Goal: Task Accomplishment & Management: Manage account settings

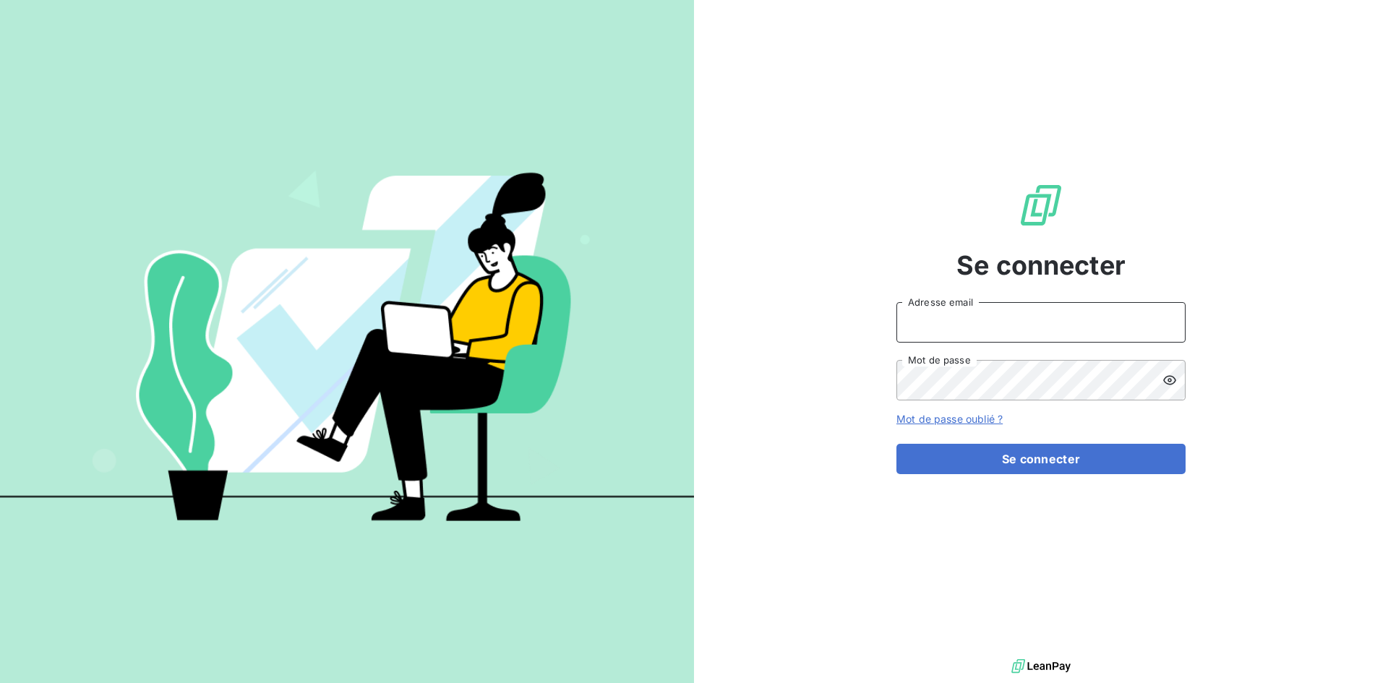
click at [974, 312] on input "Adresse email" at bounding box center [1040, 322] width 289 height 40
type input "[EMAIL_ADDRESS][DOMAIN_NAME]"
click at [896, 444] on button "Se connecter" at bounding box center [1040, 459] width 289 height 30
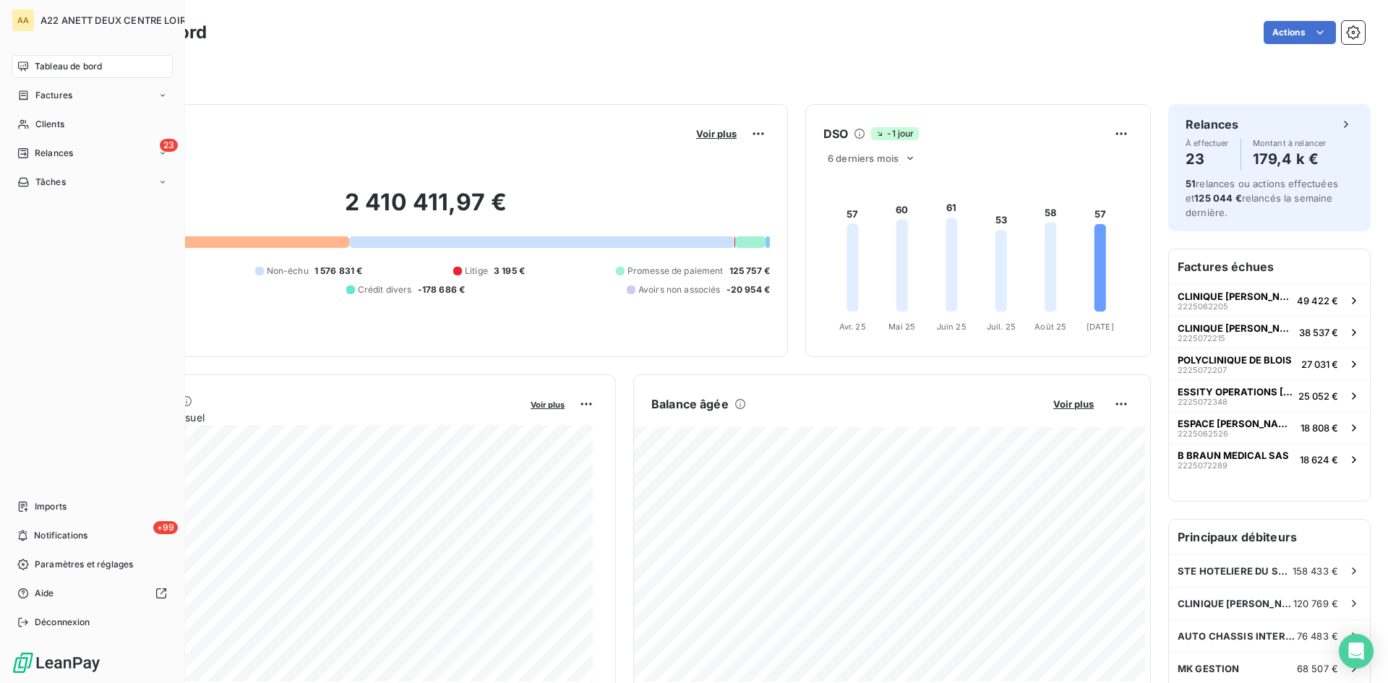
drag, startPoint x: 44, startPoint y: 124, endPoint x: 253, endPoint y: 95, distance: 210.9
click at [44, 124] on span "Clients" at bounding box center [49, 124] width 29 height 13
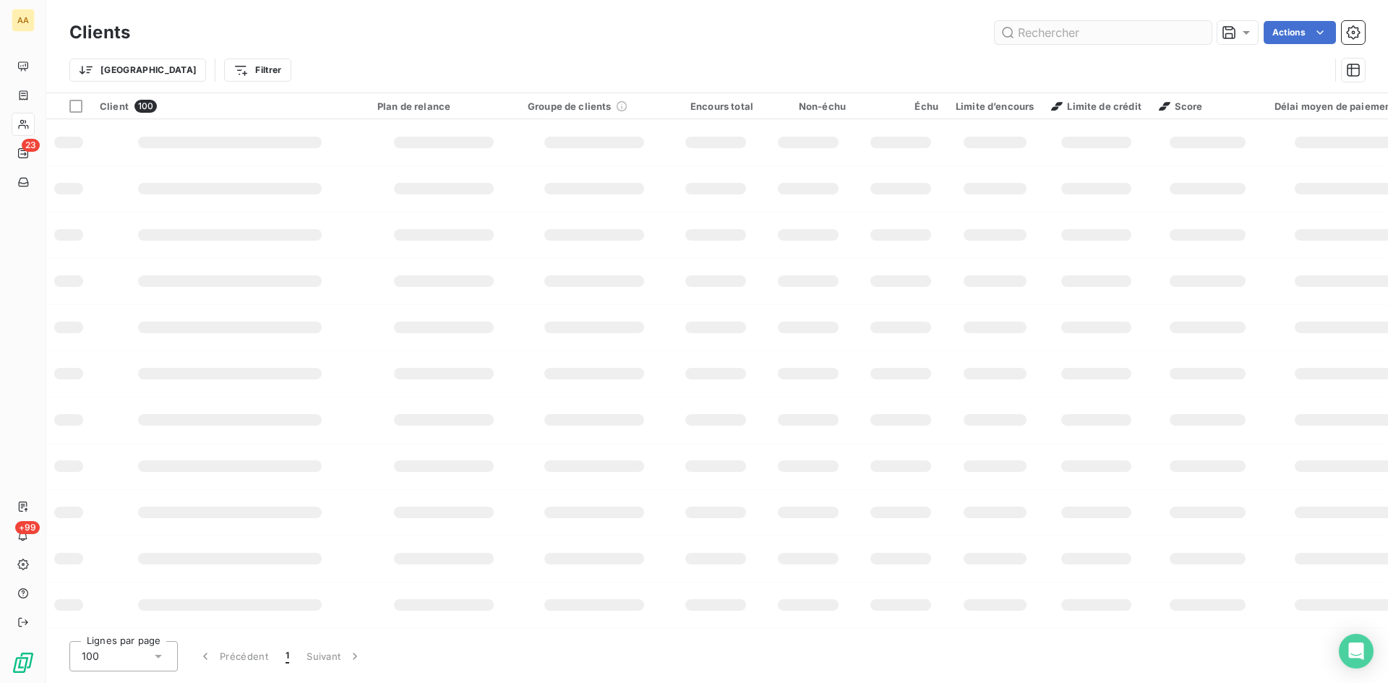
click at [1060, 35] on input "text" at bounding box center [1103, 32] width 217 height 23
click at [1034, 32] on input "4001" at bounding box center [1103, 32] width 217 height 23
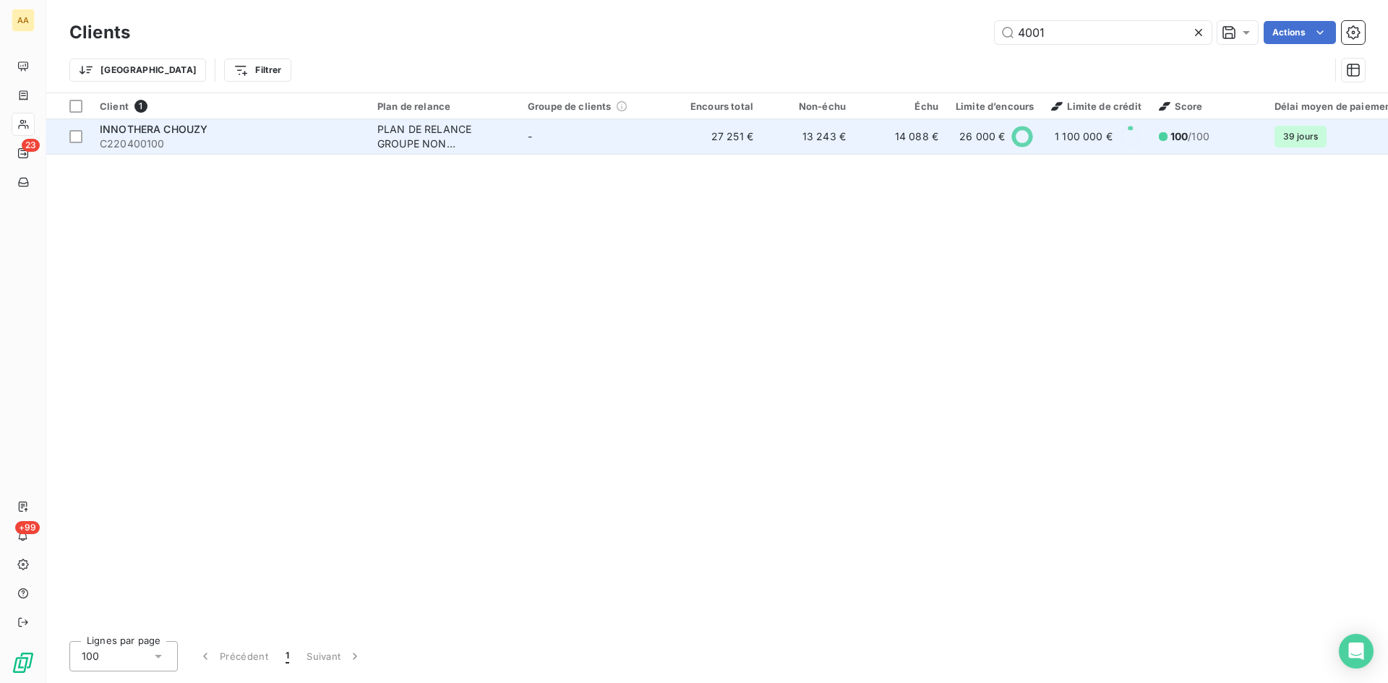
type input "4001"
click at [403, 137] on div "PLAN DE RELANCE GROUPE NON AUTOMATIQUE" at bounding box center [443, 136] width 133 height 29
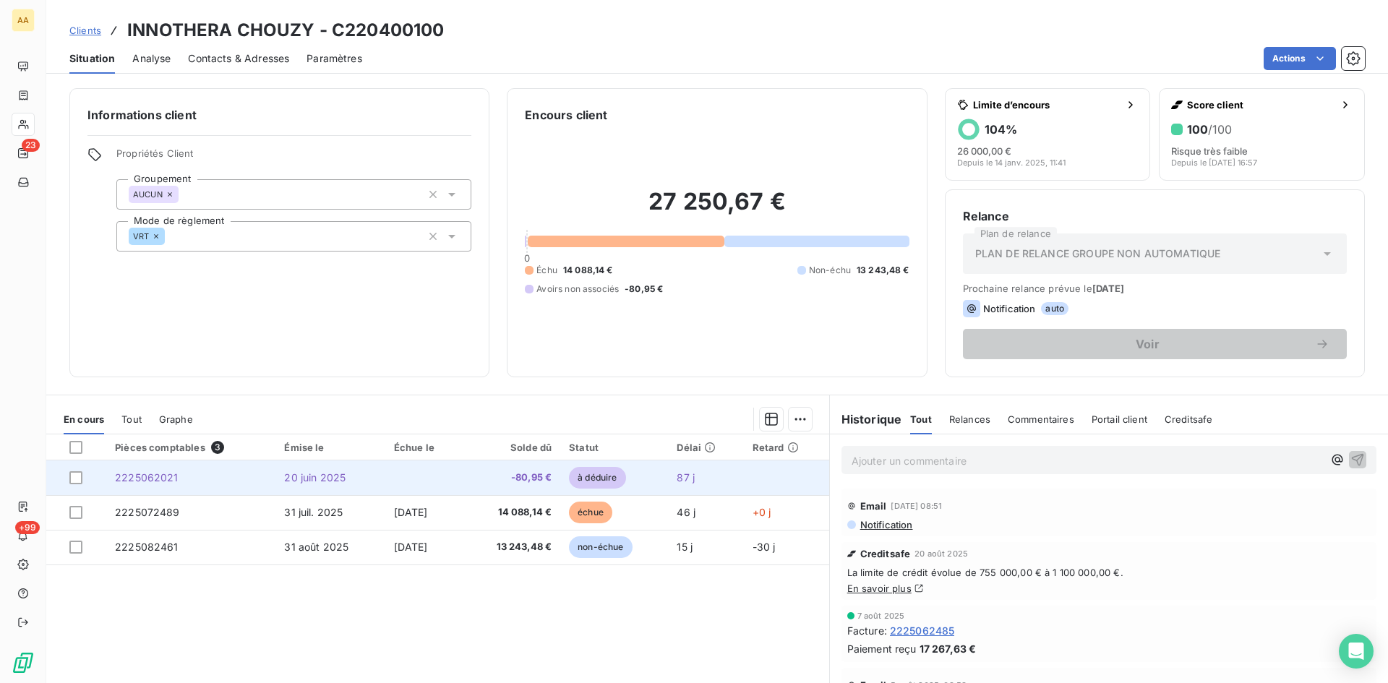
click at [157, 475] on span "2225062021" at bounding box center [147, 477] width 64 height 12
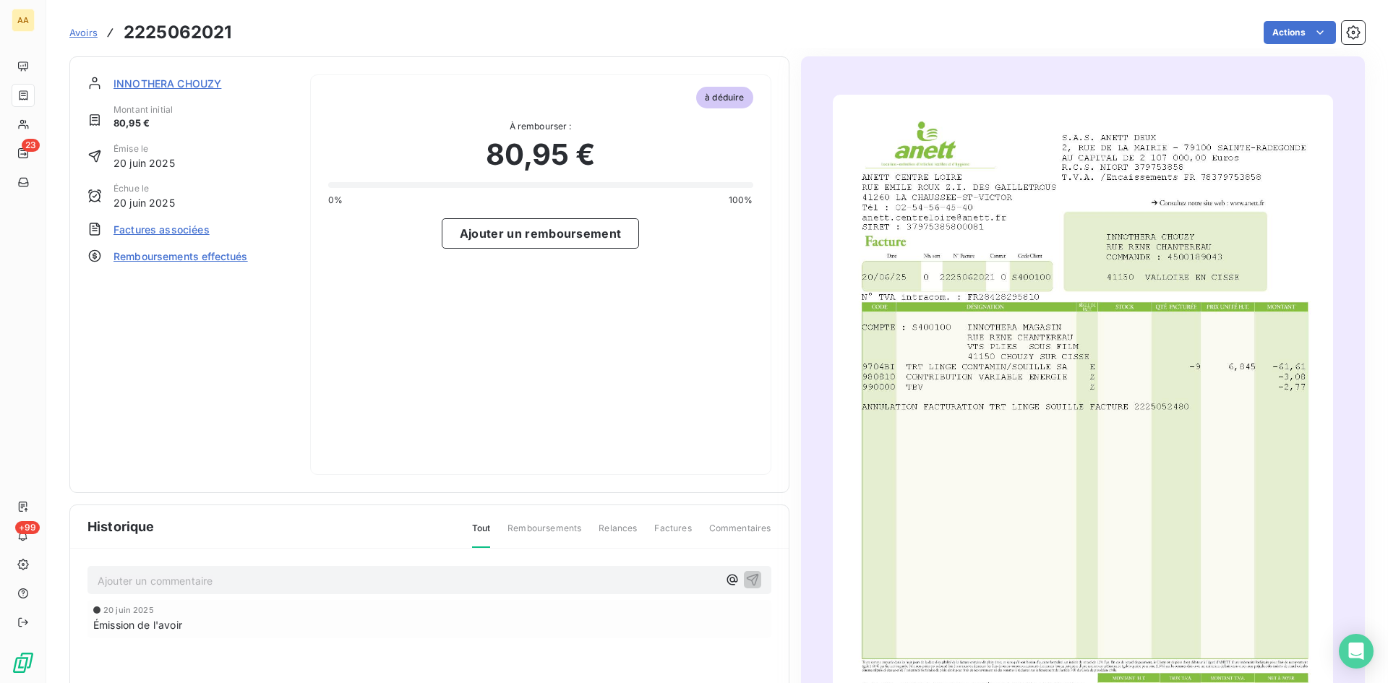
click at [168, 231] on span "Factures associées" at bounding box center [161, 229] width 96 height 15
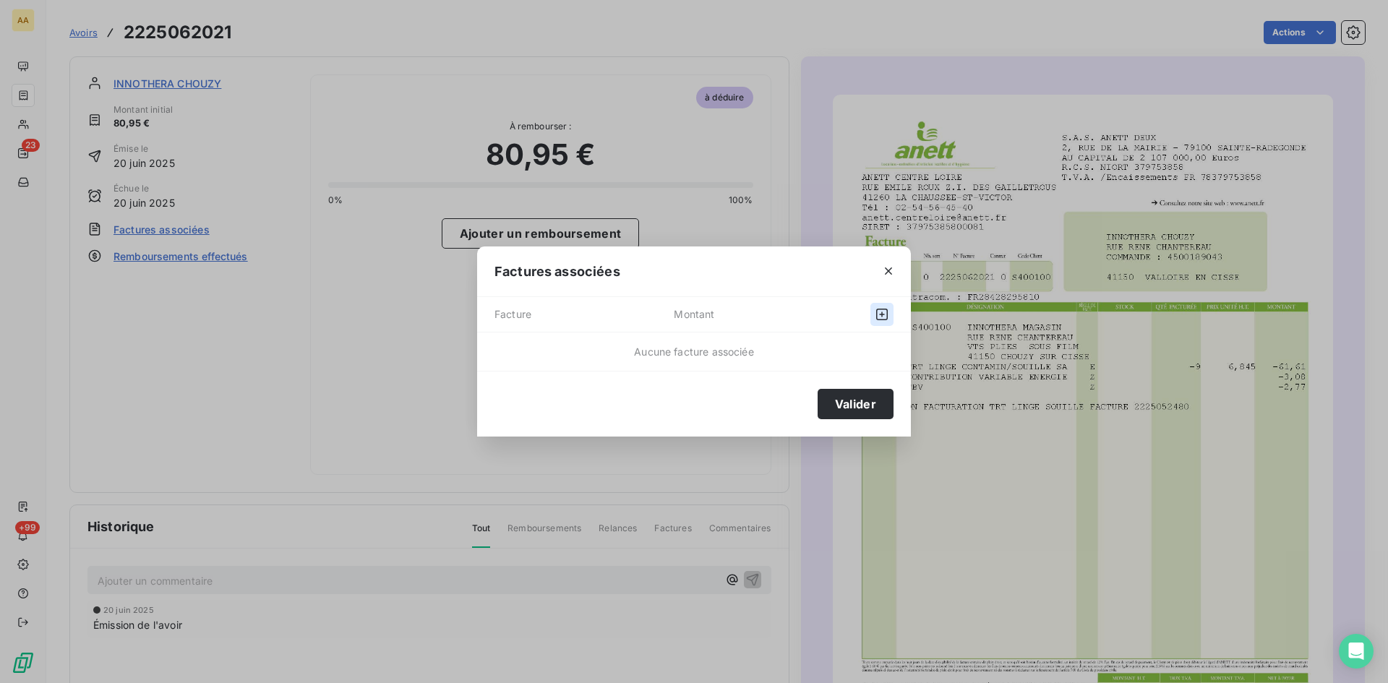
click at [878, 316] on icon "button" at bounding box center [882, 314] width 14 height 14
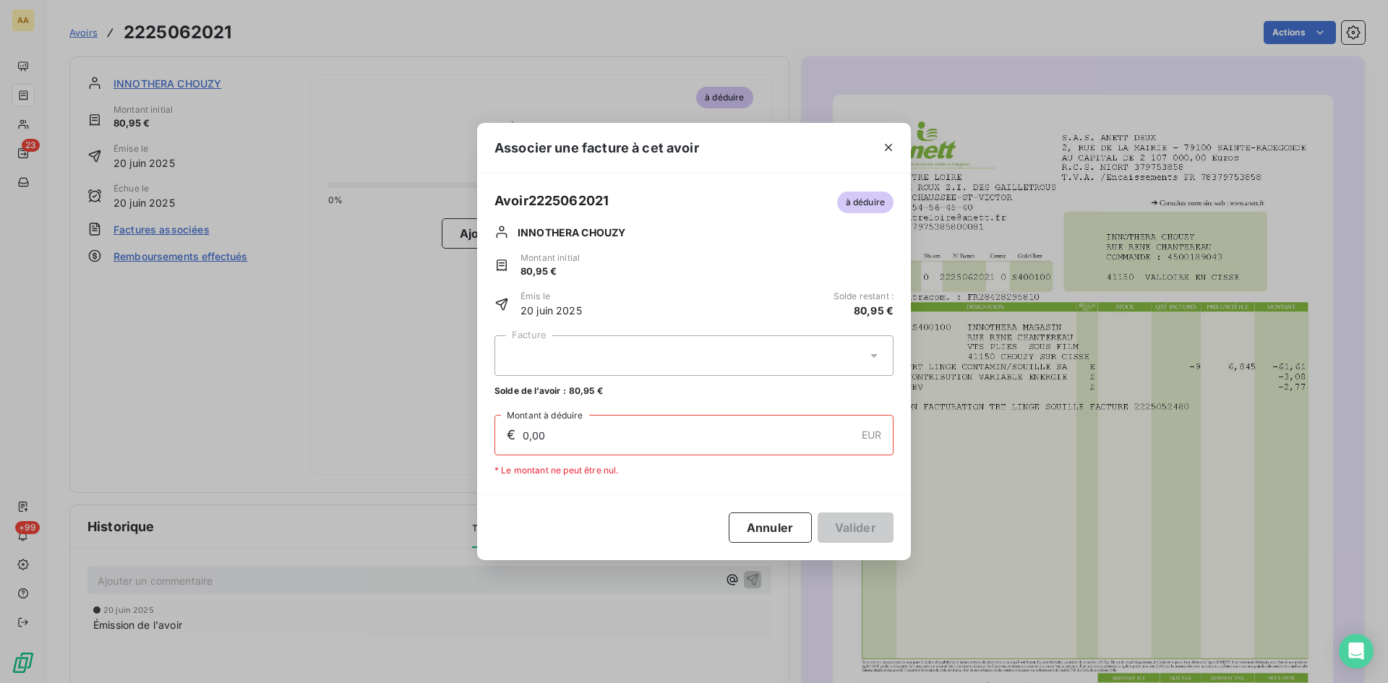
click at [852, 358] on div at bounding box center [693, 355] width 399 height 40
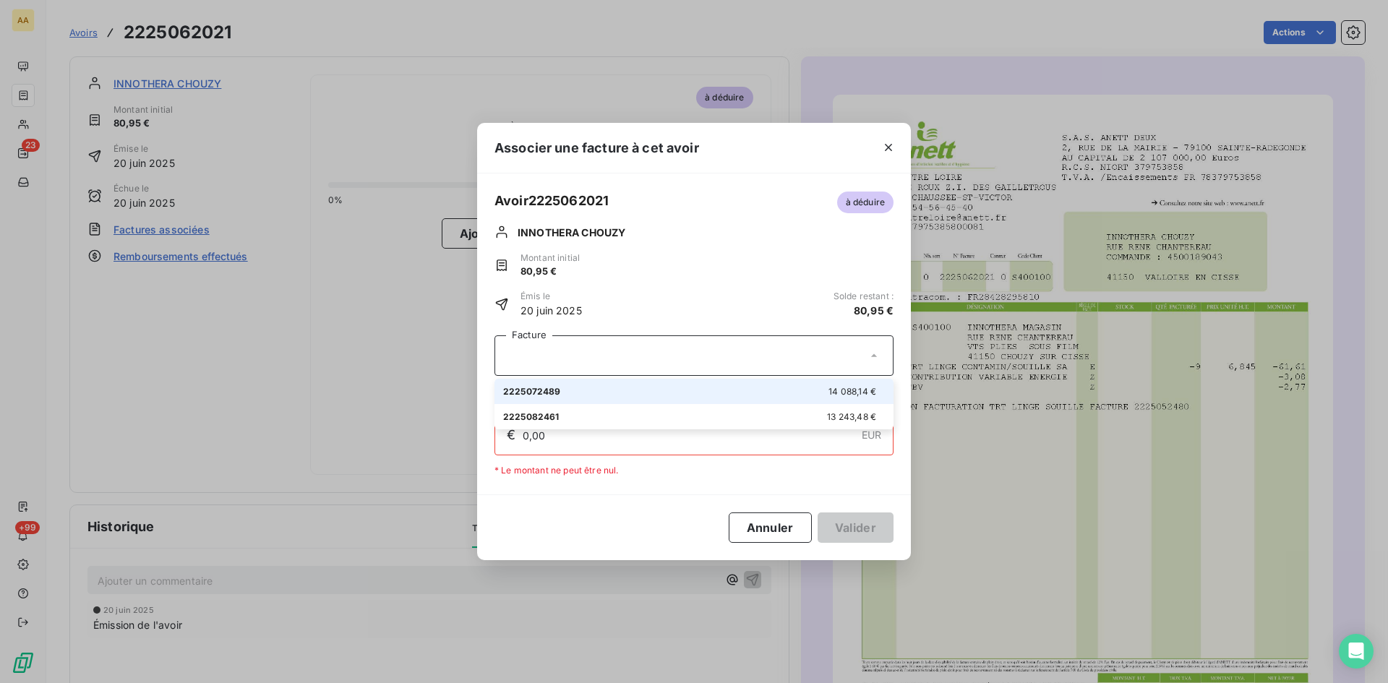
click at [839, 388] on span "14 088,14 €" at bounding box center [852, 391] width 48 height 11
type input "80,95"
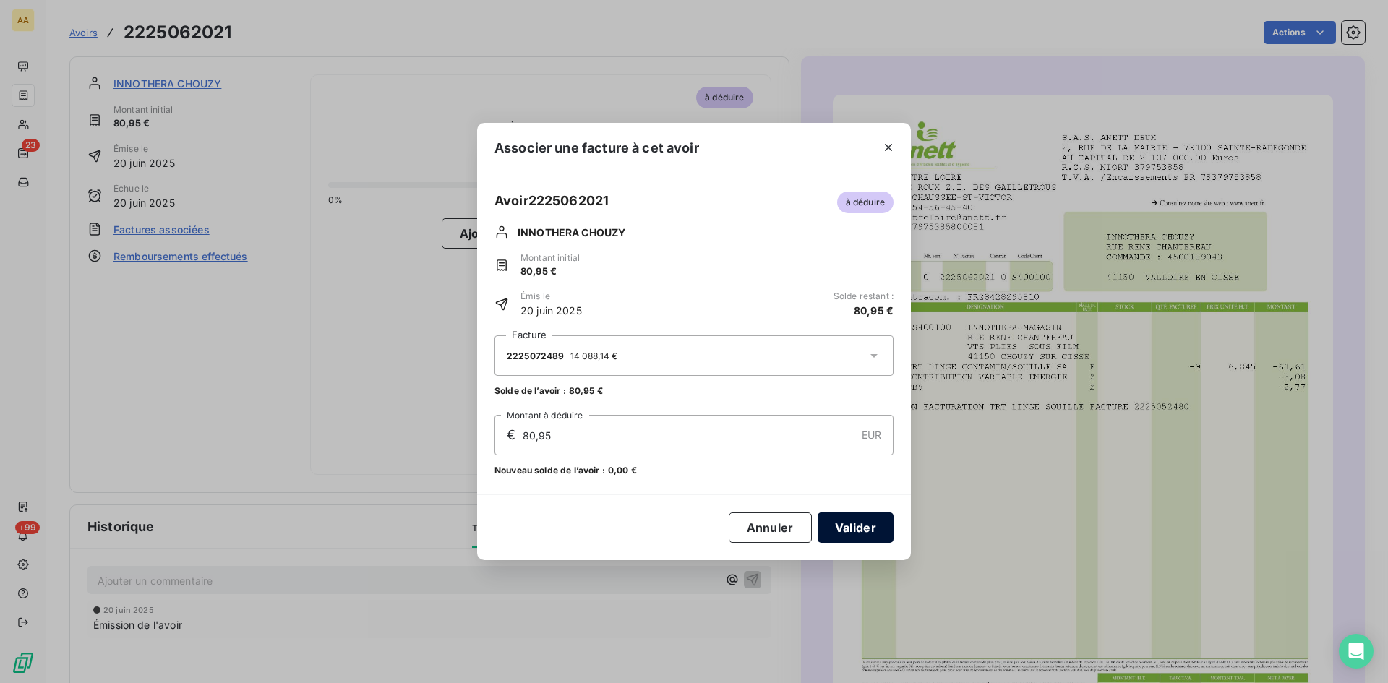
click at [853, 532] on button "Valider" at bounding box center [856, 528] width 76 height 30
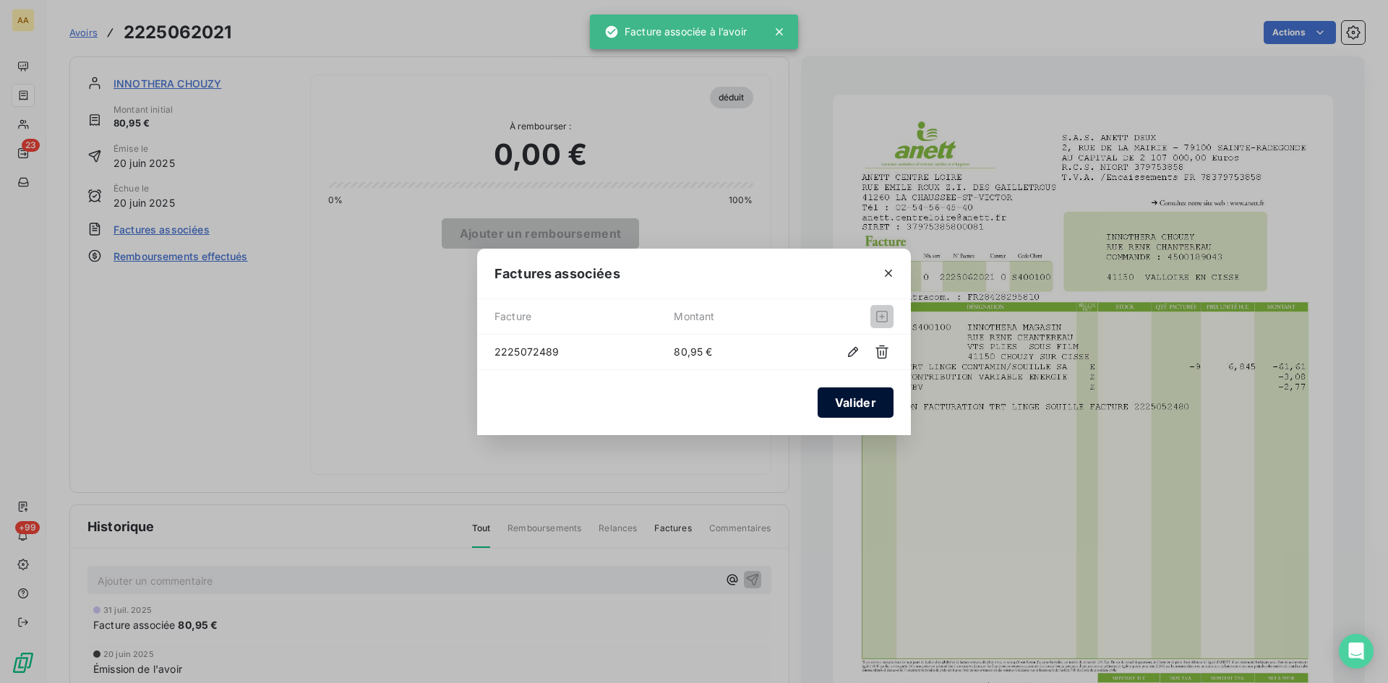
click at [845, 403] on button "Valider" at bounding box center [856, 402] width 76 height 30
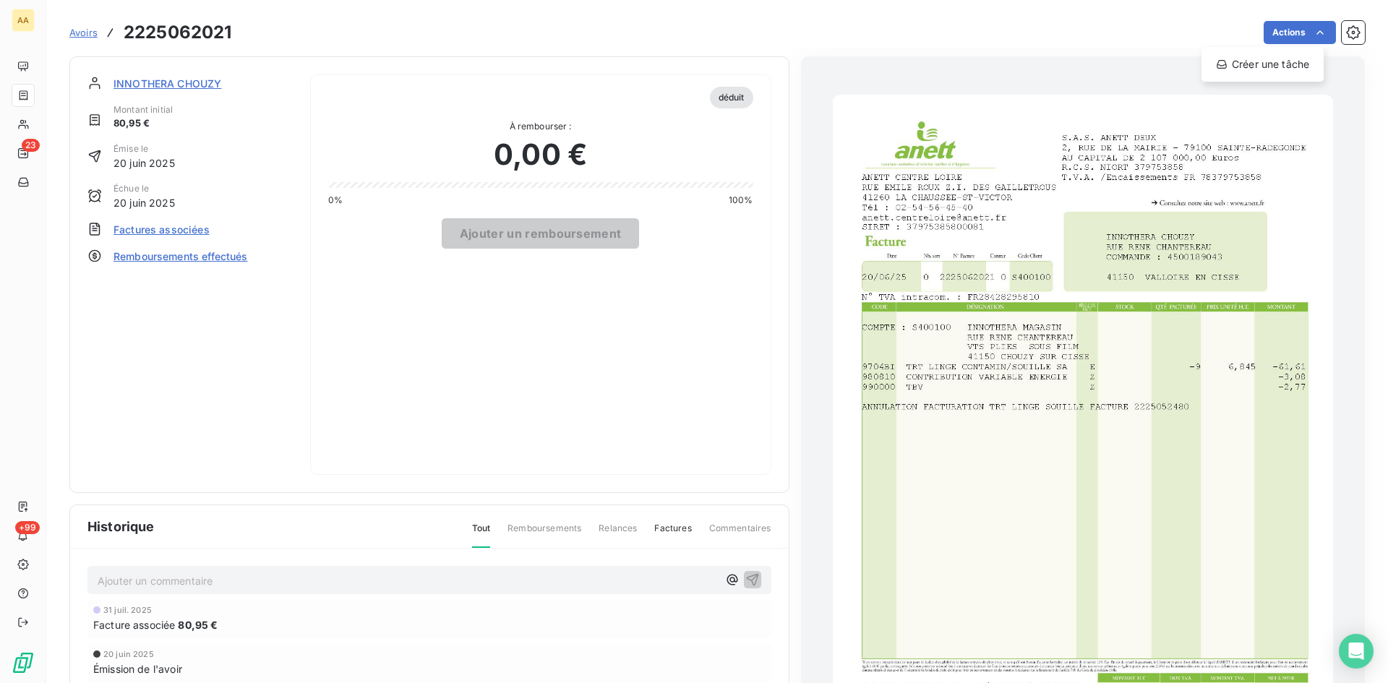
click at [158, 87] on html "AA 23 +99 Avoirs 2225062021 Actions Créer une tâche INNOTHERA CHOUZY Montant in…" at bounding box center [694, 341] width 1388 height 683
click at [184, 81] on span "INNOTHERA CHOUZY" at bounding box center [167, 83] width 108 height 15
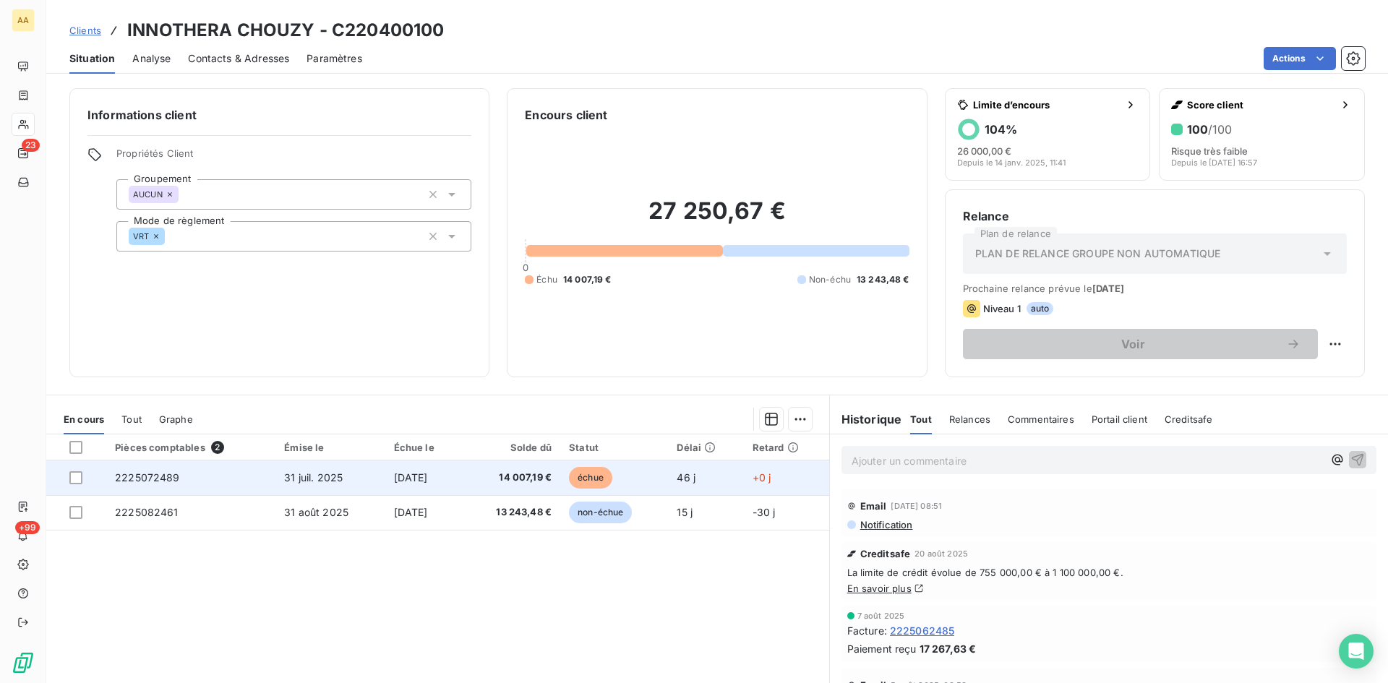
click at [154, 471] on span "2225072489" at bounding box center [147, 477] width 65 height 12
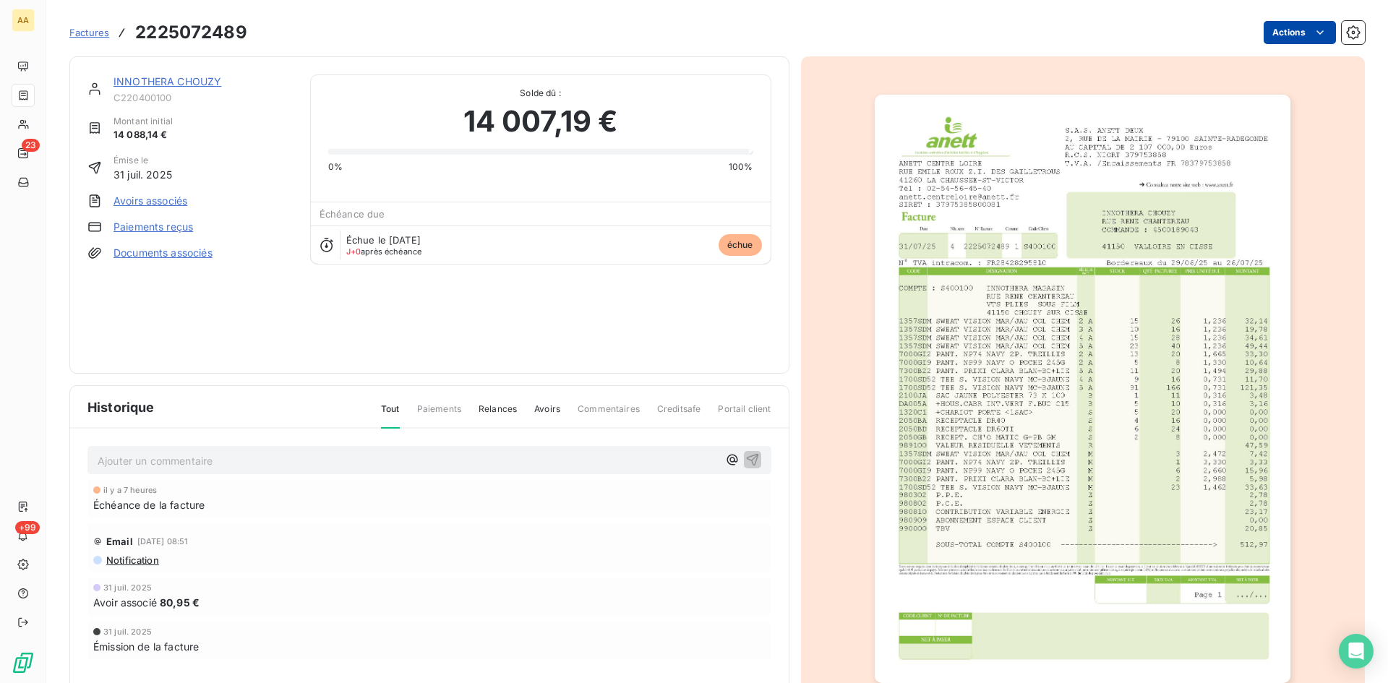
click at [1291, 29] on html "AA 23 +99 Factures 2225072489 Actions INNOTHERA CHOUZY C220400100 Montant initi…" at bounding box center [694, 341] width 1388 height 683
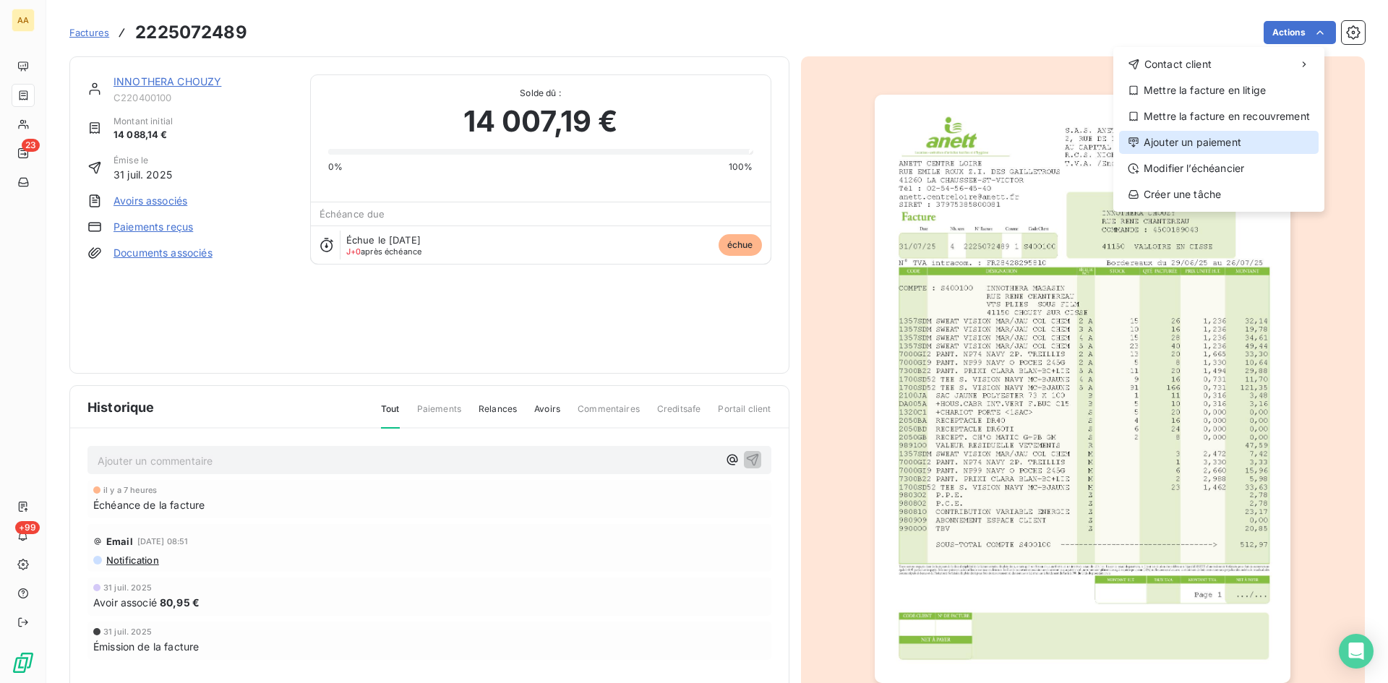
click at [1205, 142] on div "Ajouter un paiement" at bounding box center [1219, 142] width 200 height 23
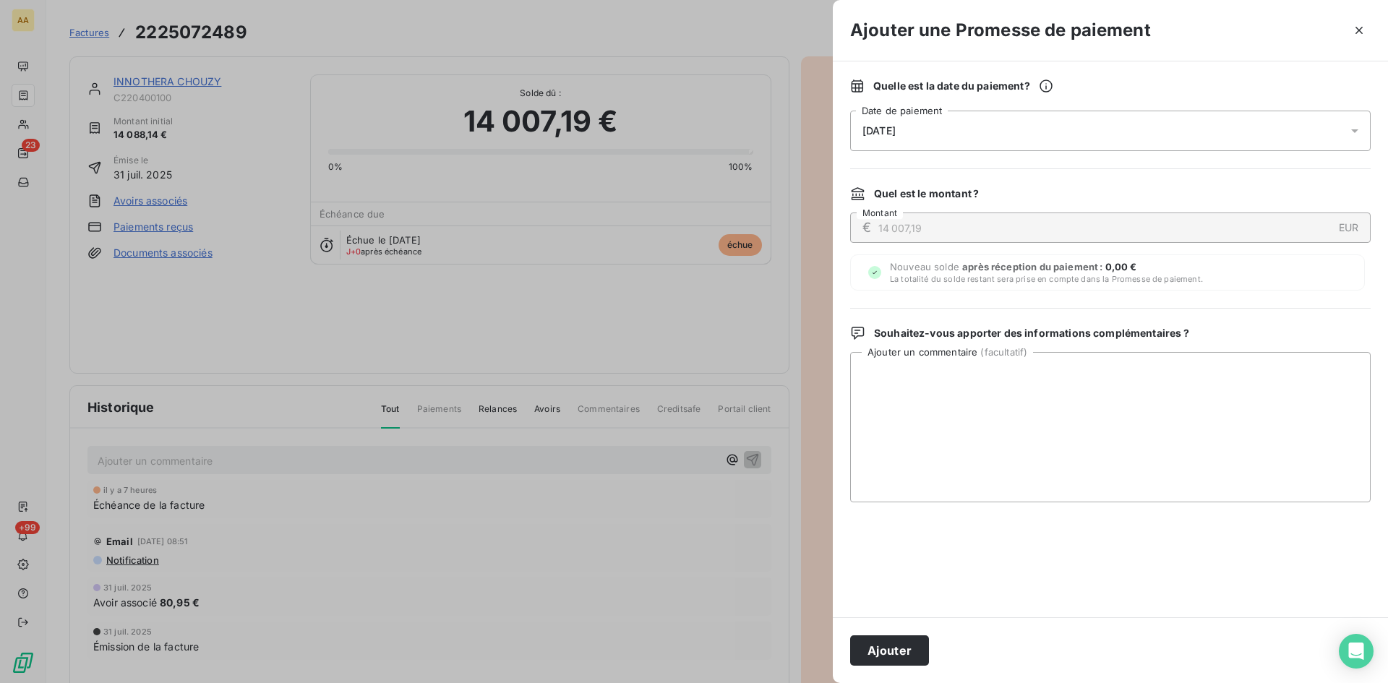
click at [965, 133] on div "[DATE]" at bounding box center [1110, 131] width 520 height 40
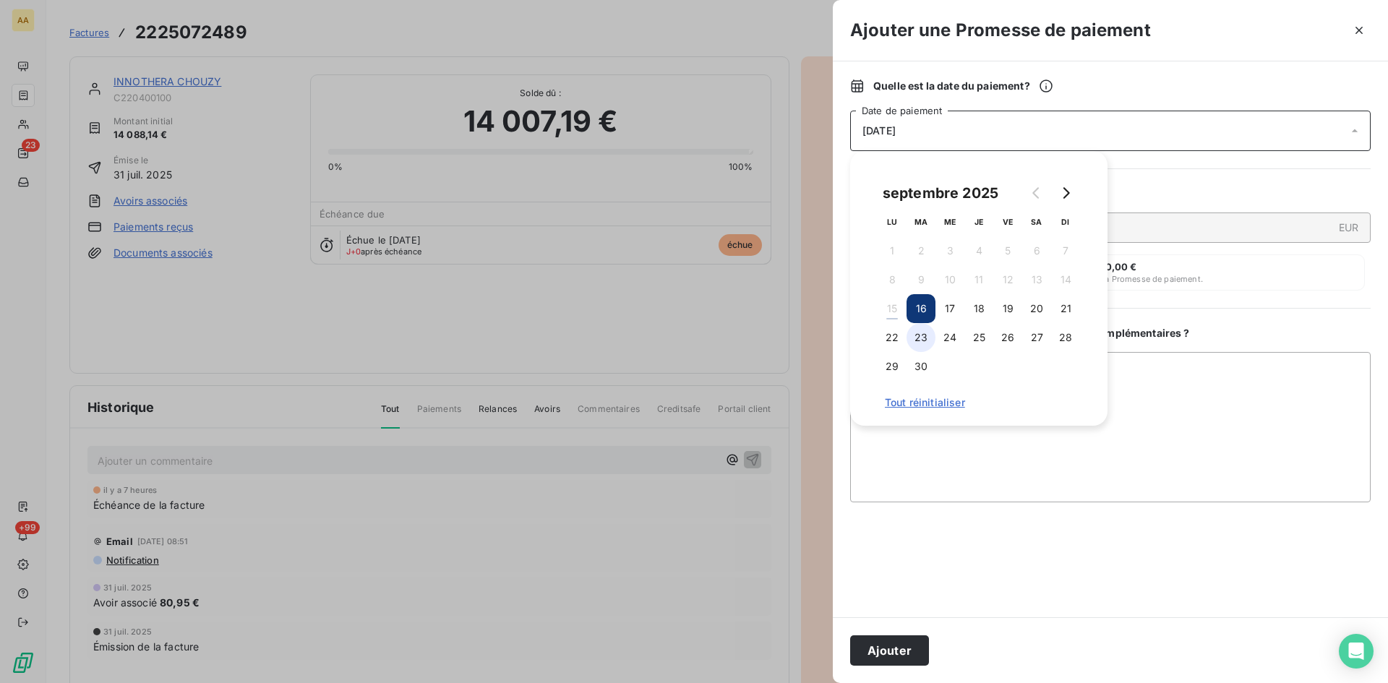
click at [920, 333] on button "23" at bounding box center [920, 337] width 29 height 29
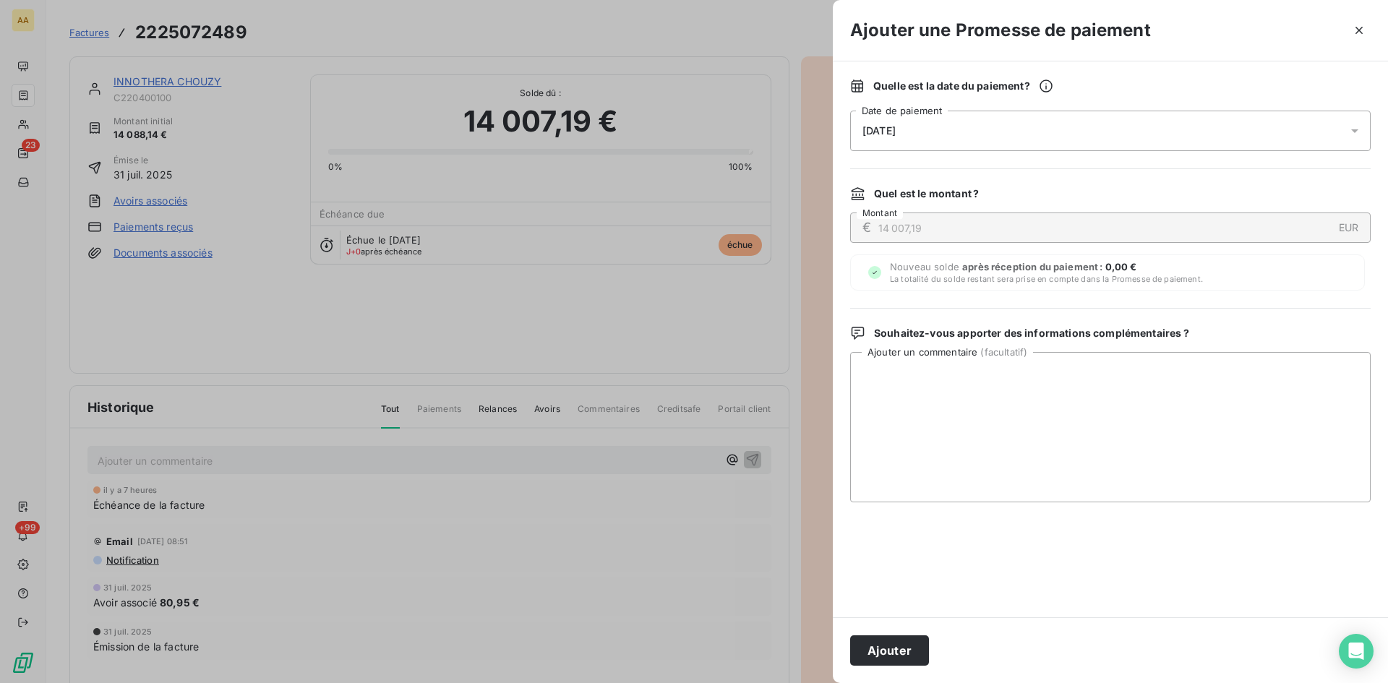
drag, startPoint x: 892, startPoint y: 651, endPoint x: 544, endPoint y: 533, distance: 367.1
click at [888, 648] on button "Ajouter" at bounding box center [889, 650] width 79 height 30
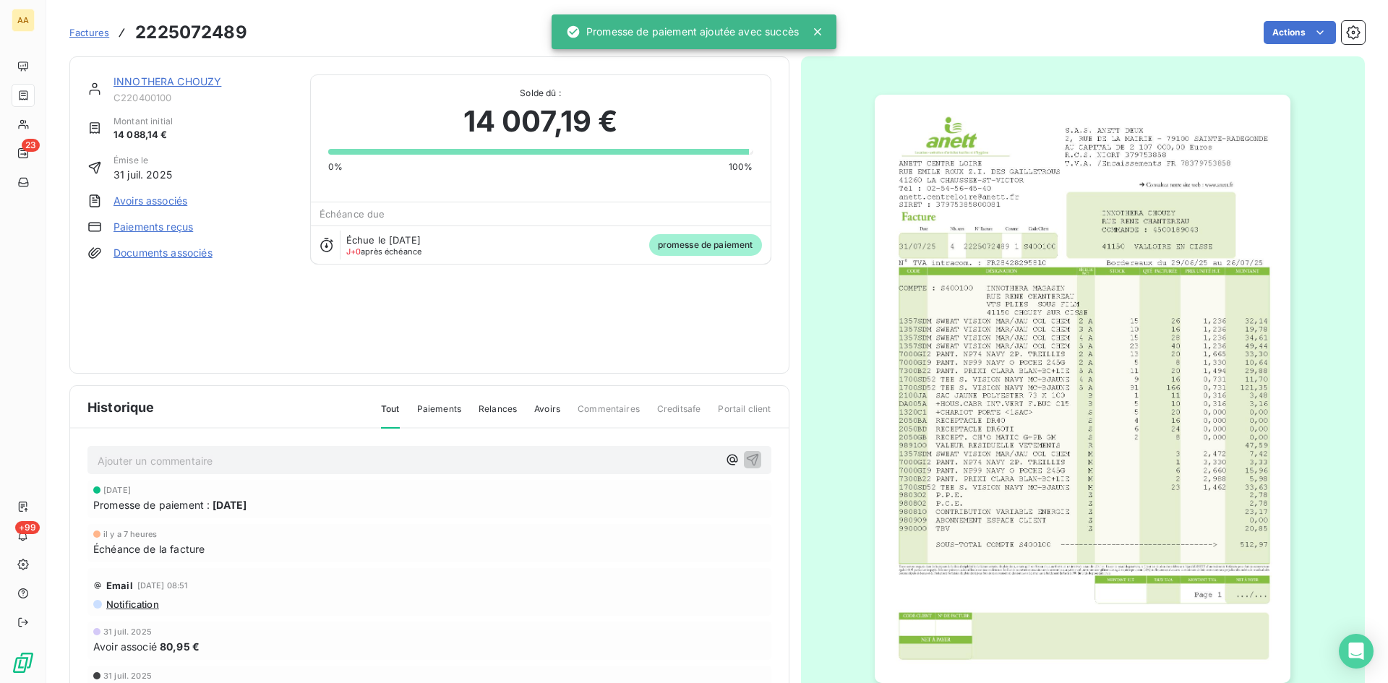
click at [463, 464] on p "Ajouter un commentaire ﻿" at bounding box center [408, 461] width 620 height 18
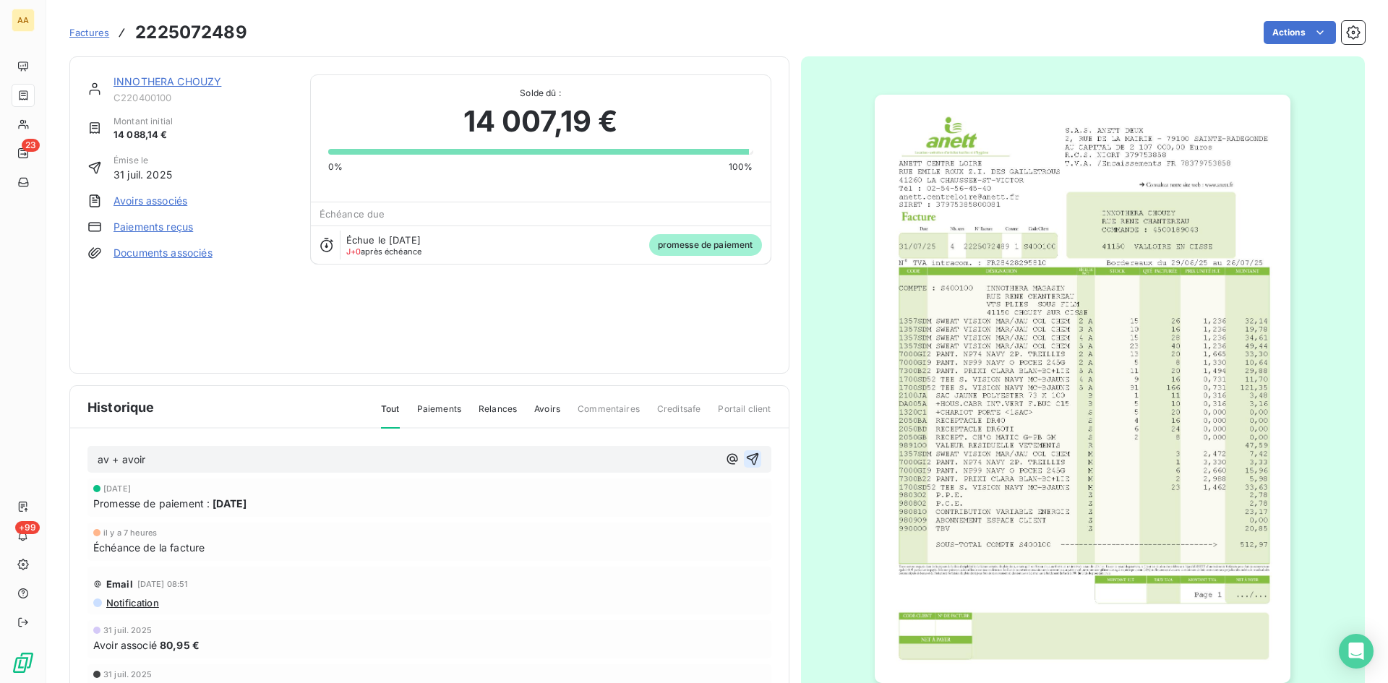
click at [745, 454] on icon "button" at bounding box center [752, 459] width 14 height 14
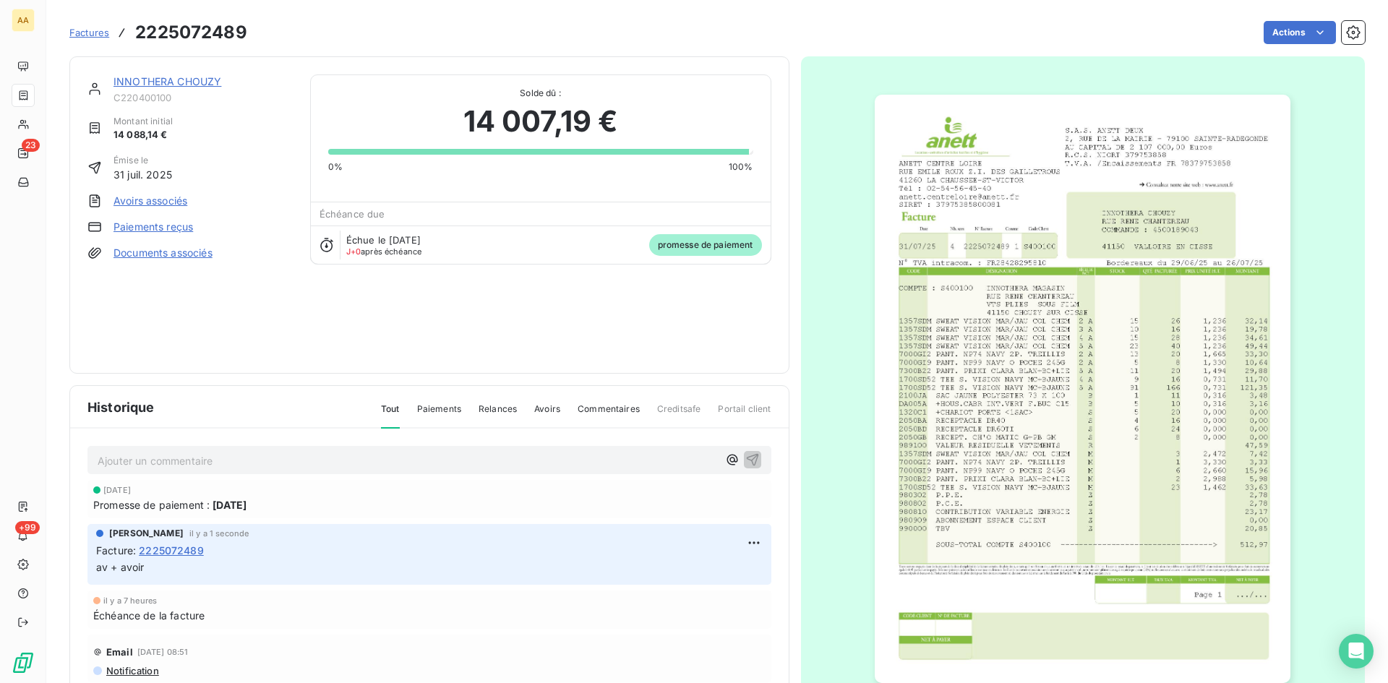
click at [179, 80] on link "INNOTHERA CHOUZY" at bounding box center [167, 81] width 108 height 12
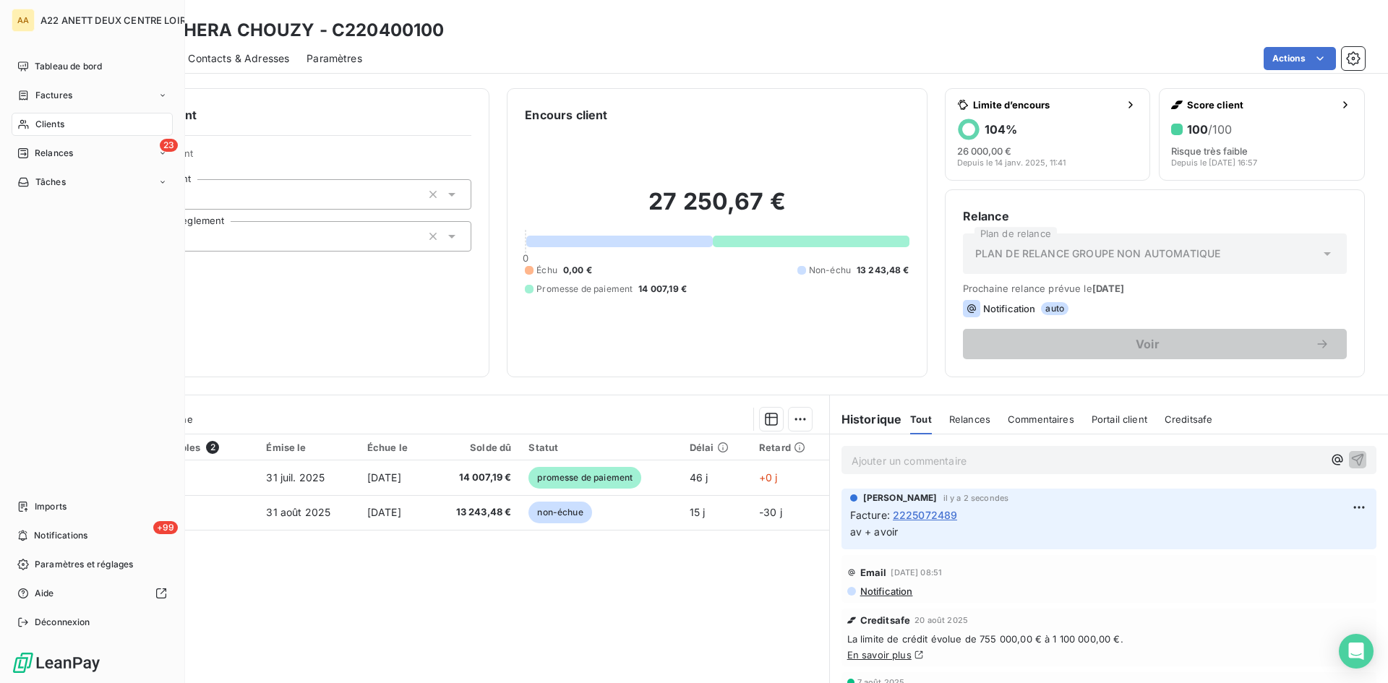
click at [49, 123] on span "Clients" at bounding box center [49, 124] width 29 height 13
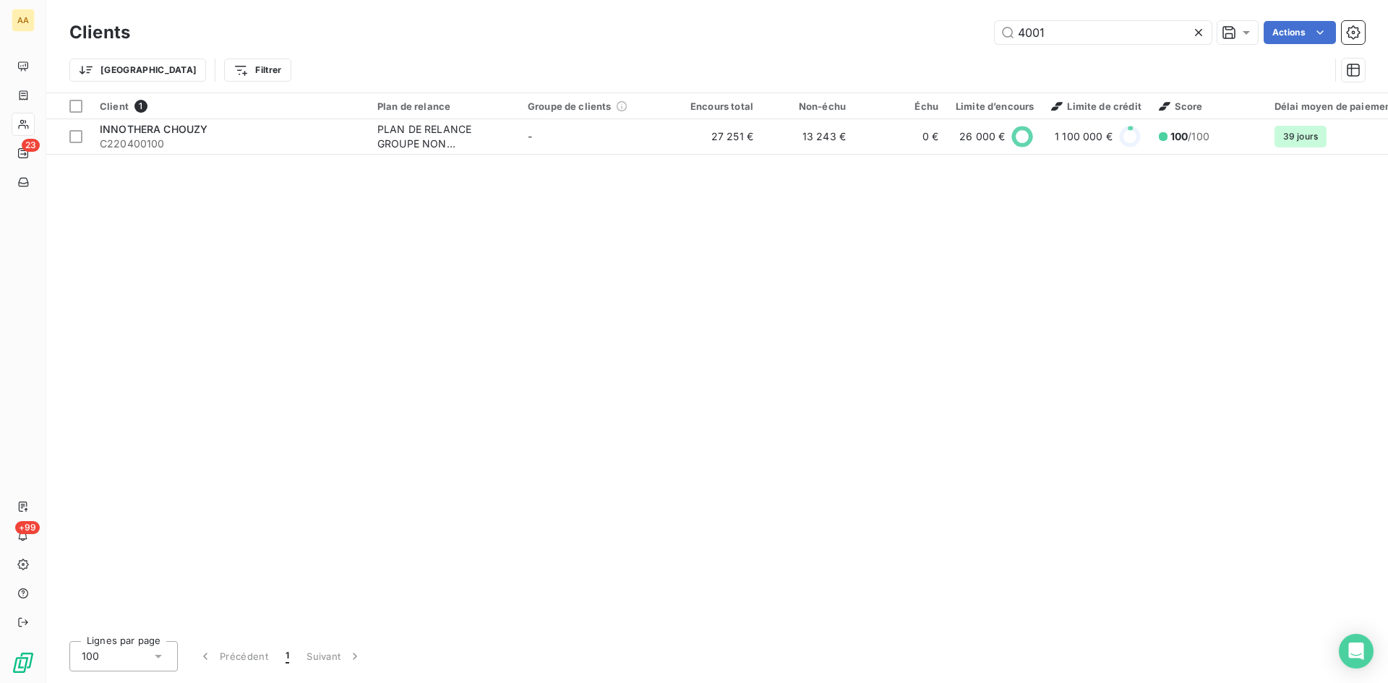
drag, startPoint x: 1062, startPoint y: 37, endPoint x: 824, endPoint y: 29, distance: 238.0
click at [825, 27] on div "4001 Actions" at bounding box center [755, 32] width 1217 height 23
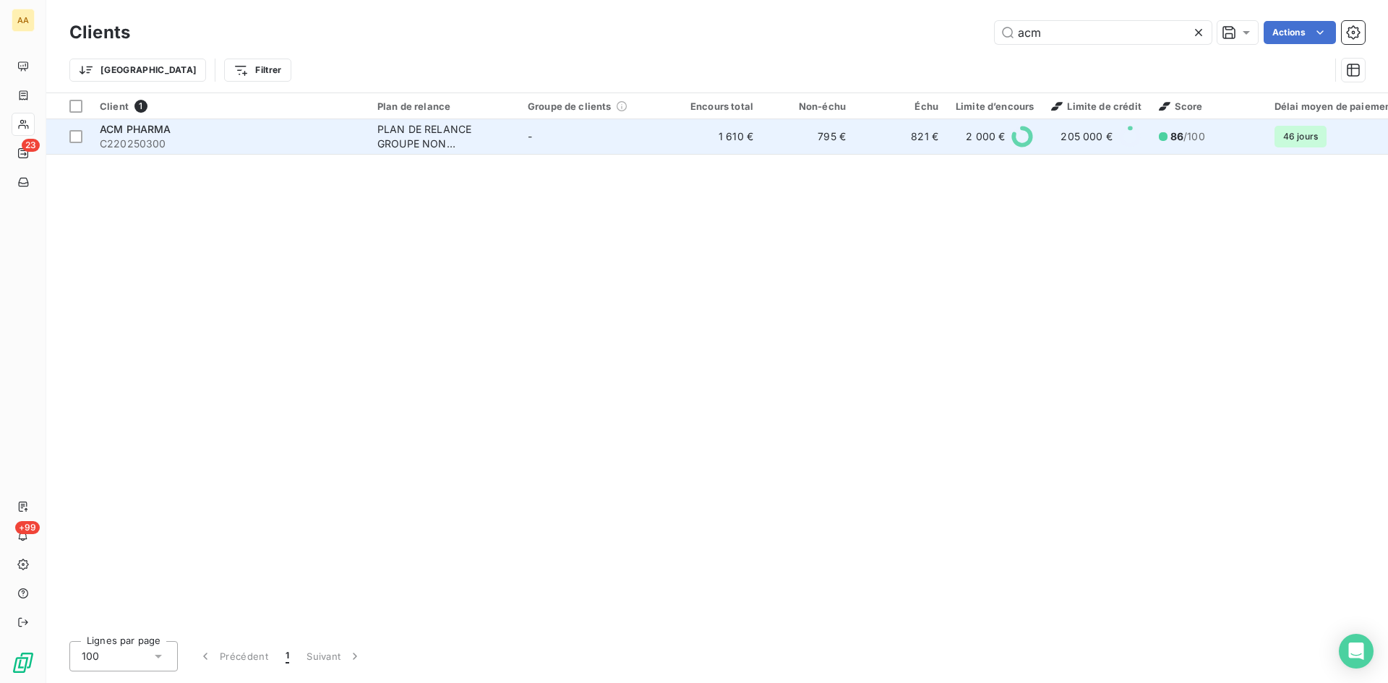
type input "acm"
click at [109, 135] on div "ACM PHARMA" at bounding box center [230, 129] width 260 height 14
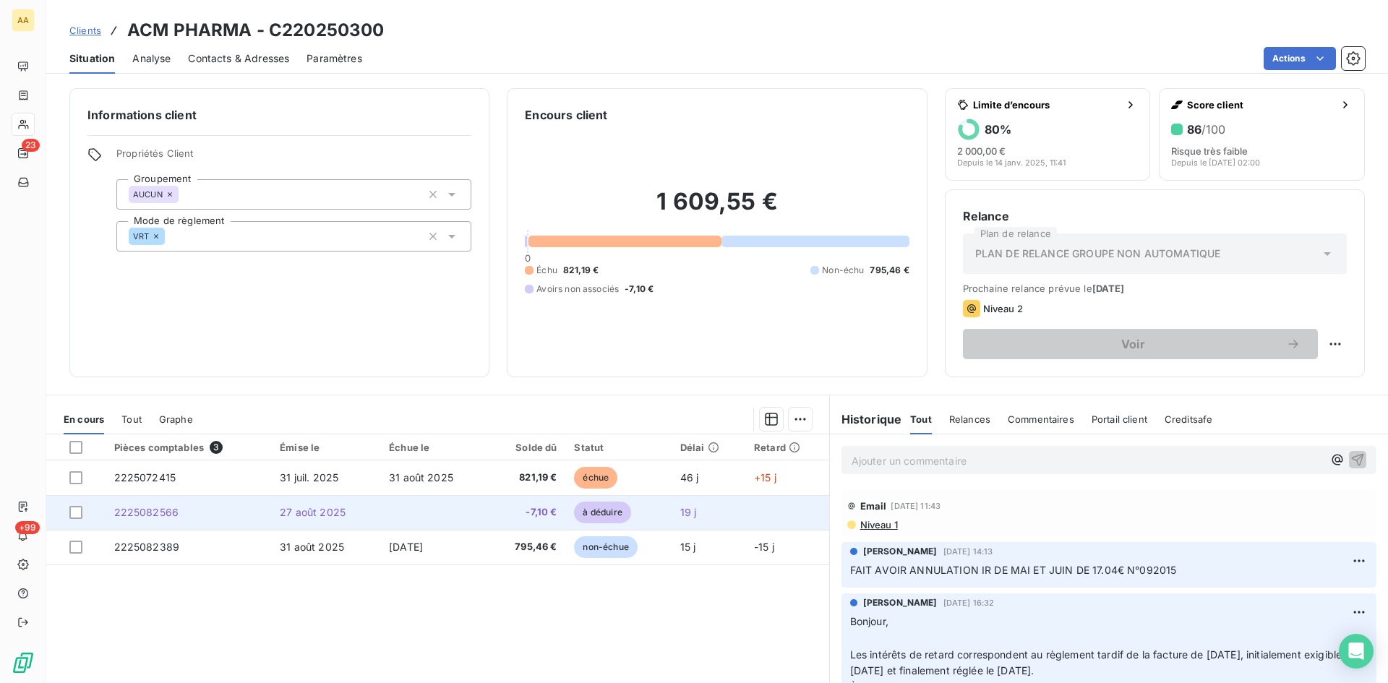
click at [155, 514] on span "2225082566" at bounding box center [146, 512] width 65 height 12
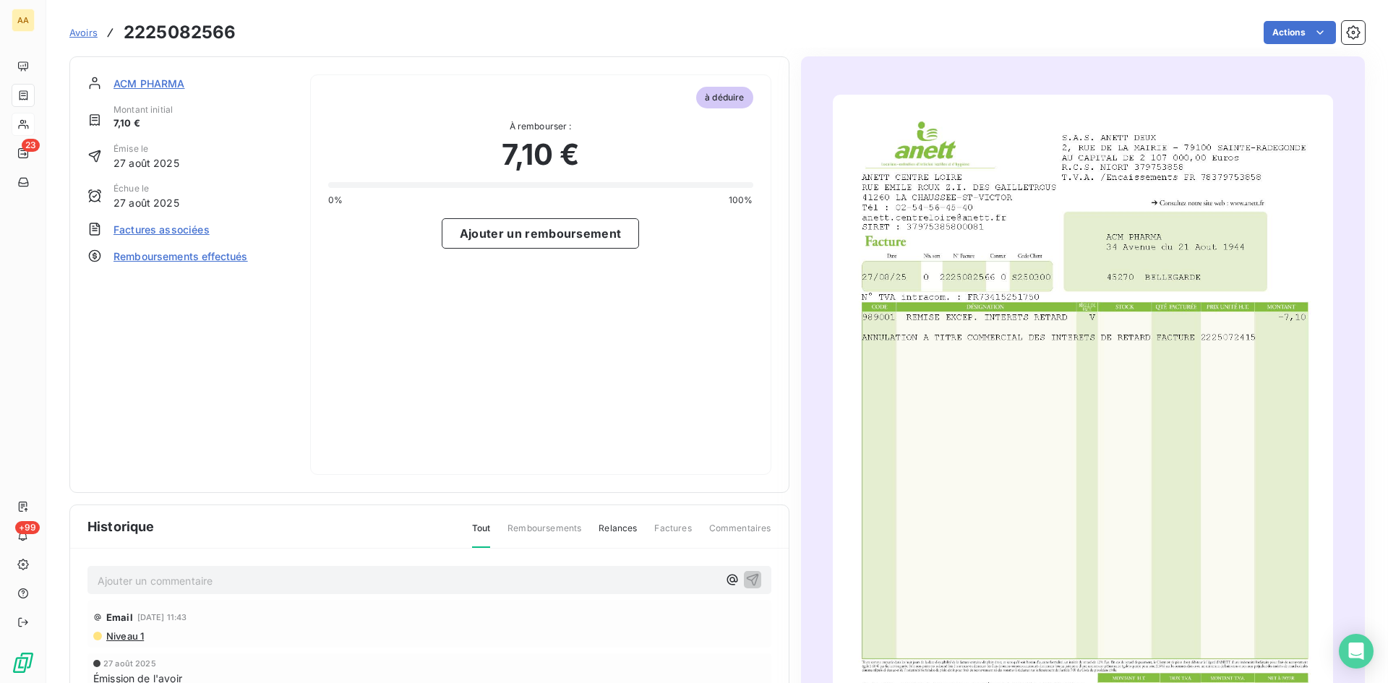
click at [160, 85] on span "ACM PHARMA" at bounding box center [149, 83] width 72 height 15
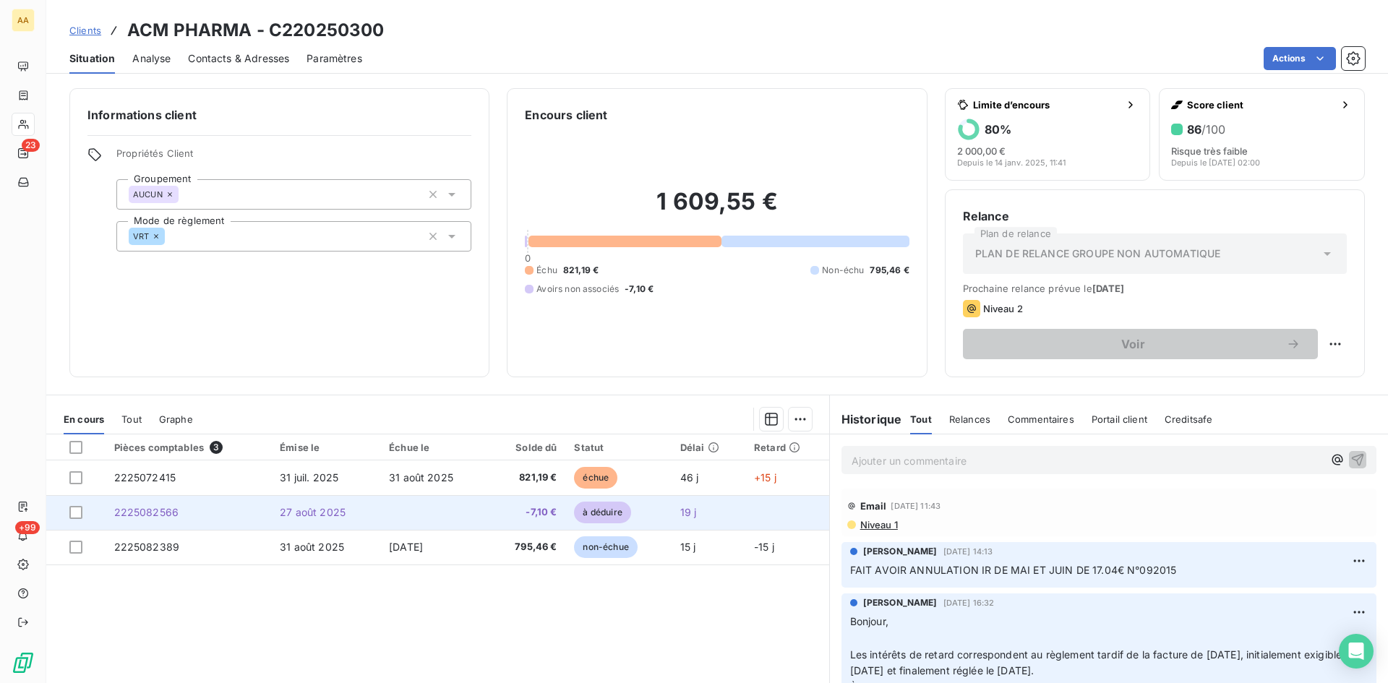
click at [139, 514] on span "2225082566" at bounding box center [146, 512] width 65 height 12
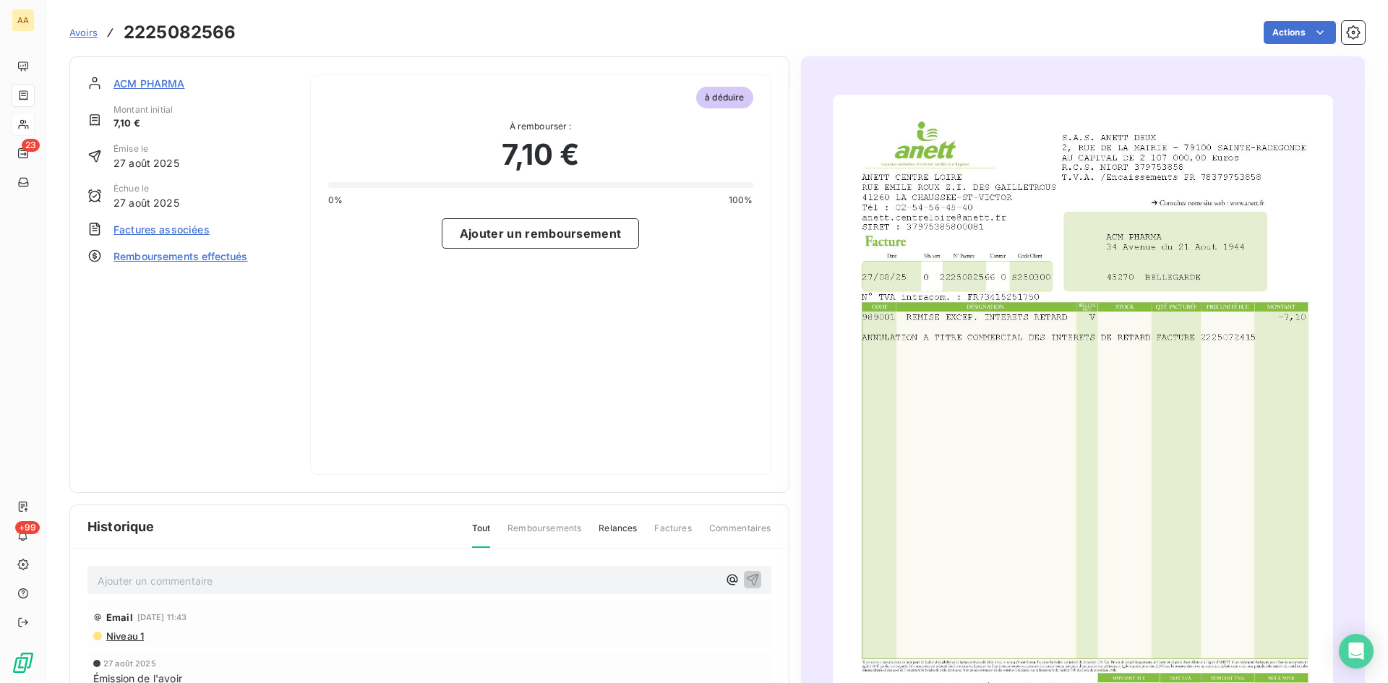
click at [183, 234] on span "Factures associées" at bounding box center [161, 229] width 96 height 15
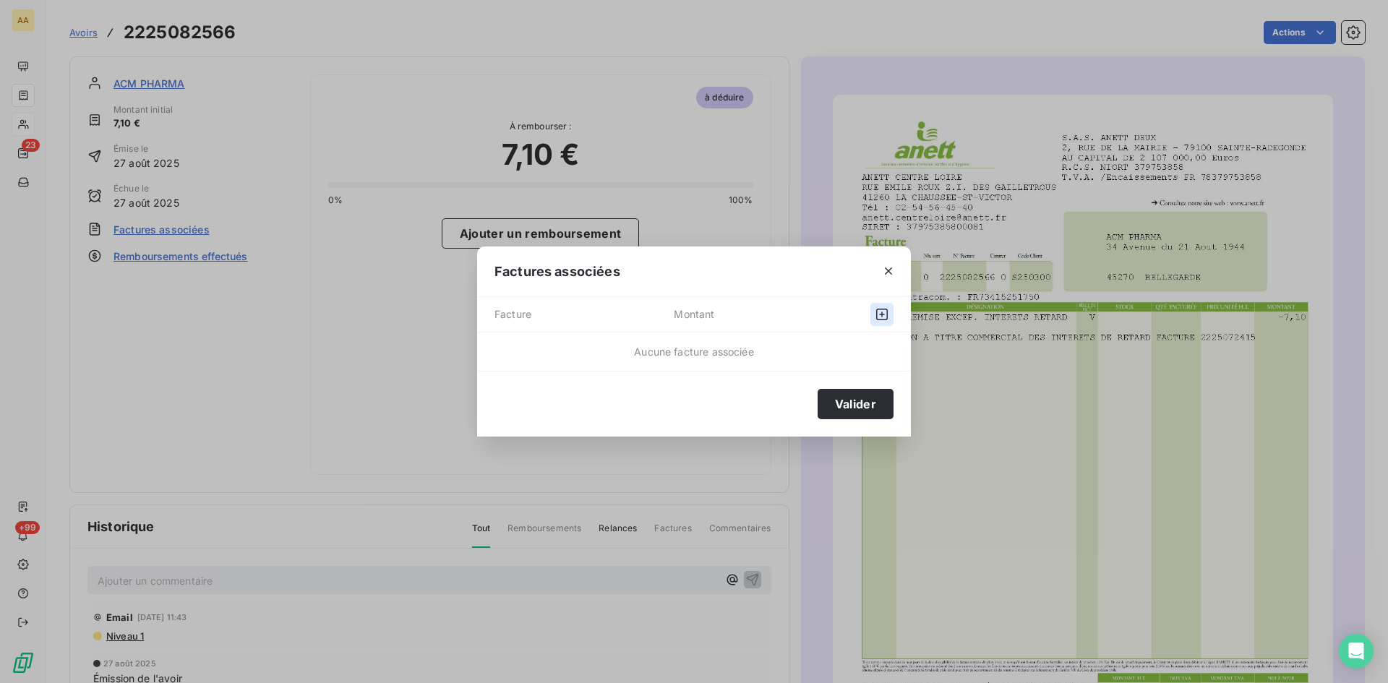
click at [883, 312] on icon "button" at bounding box center [882, 314] width 14 height 14
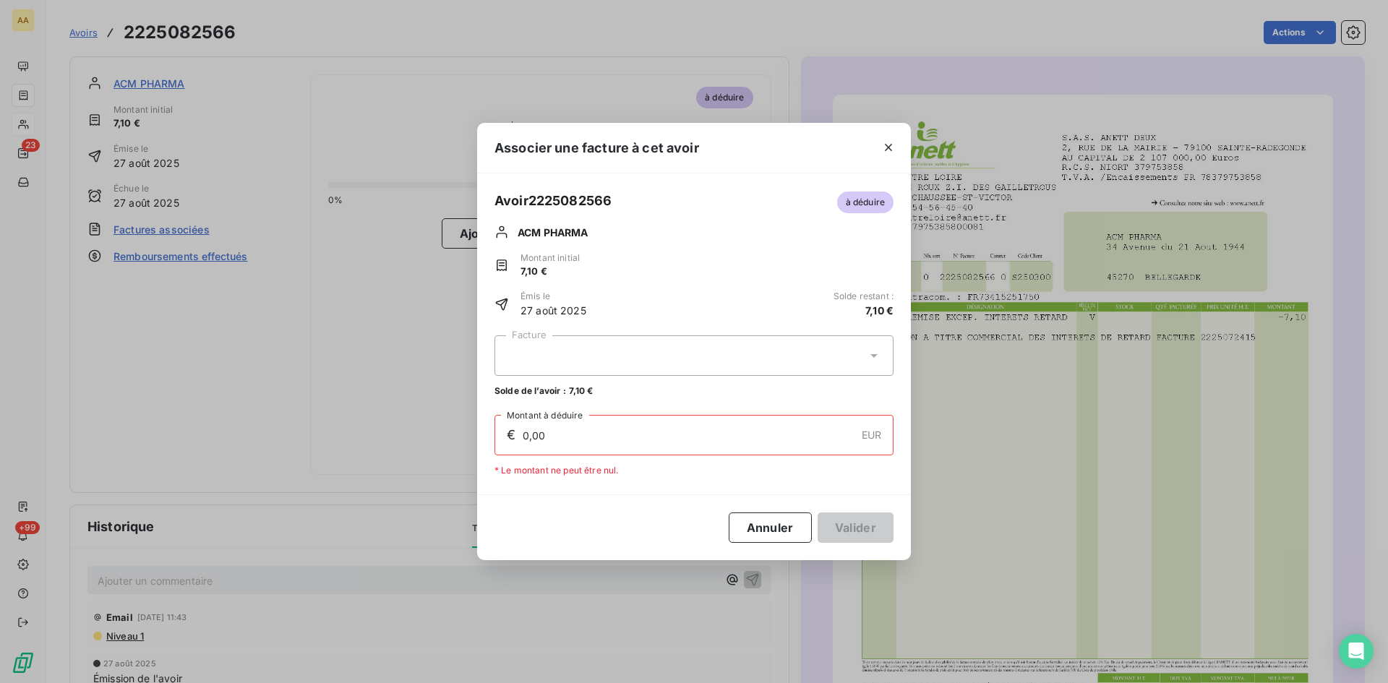
click at [873, 357] on icon at bounding box center [873, 356] width 7 height 4
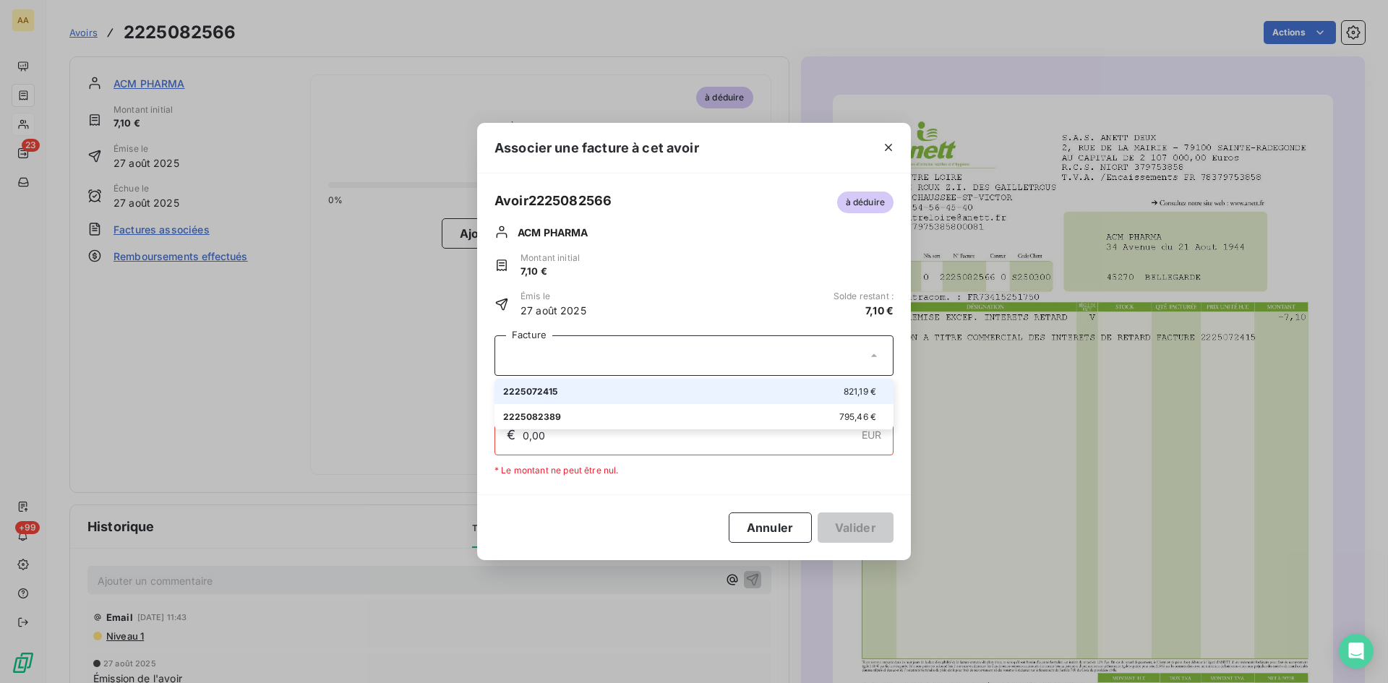
click at [687, 392] on div "2225072415 821,19 €" at bounding box center [694, 392] width 382 height 14
type input "7,10"
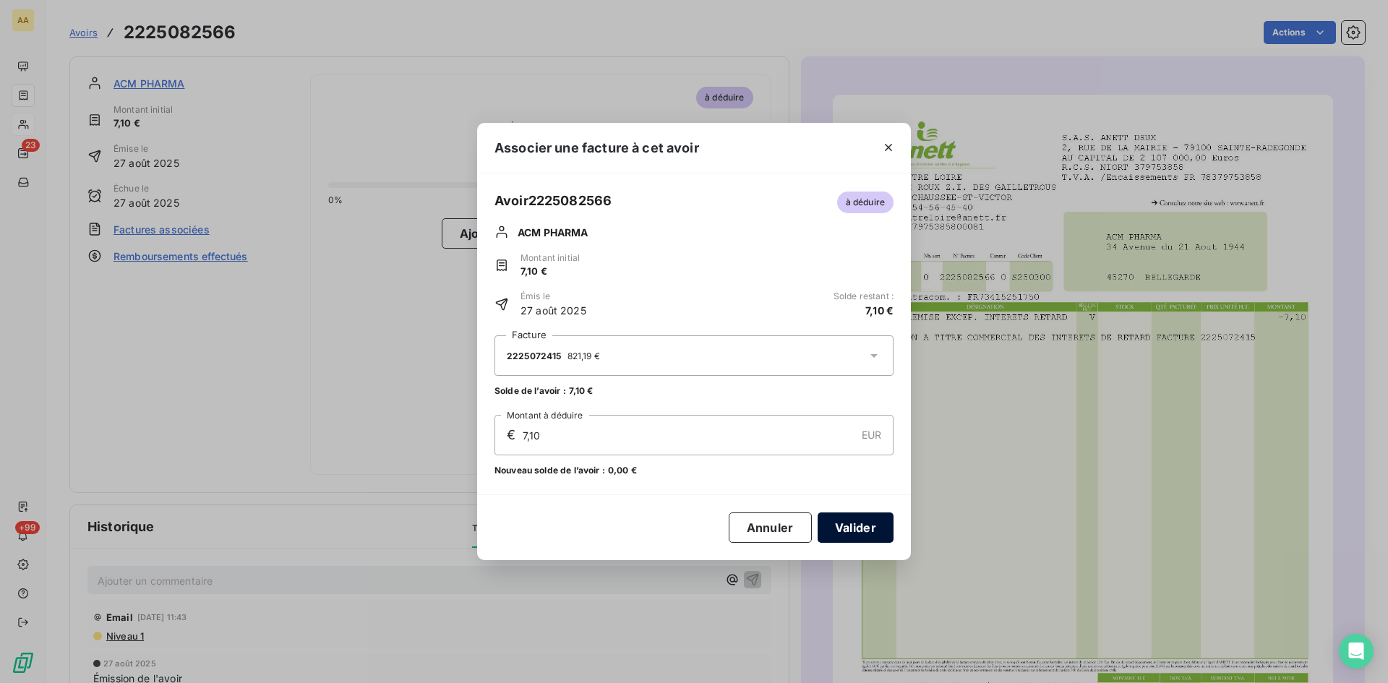
click at [857, 523] on button "Valider" at bounding box center [856, 528] width 76 height 30
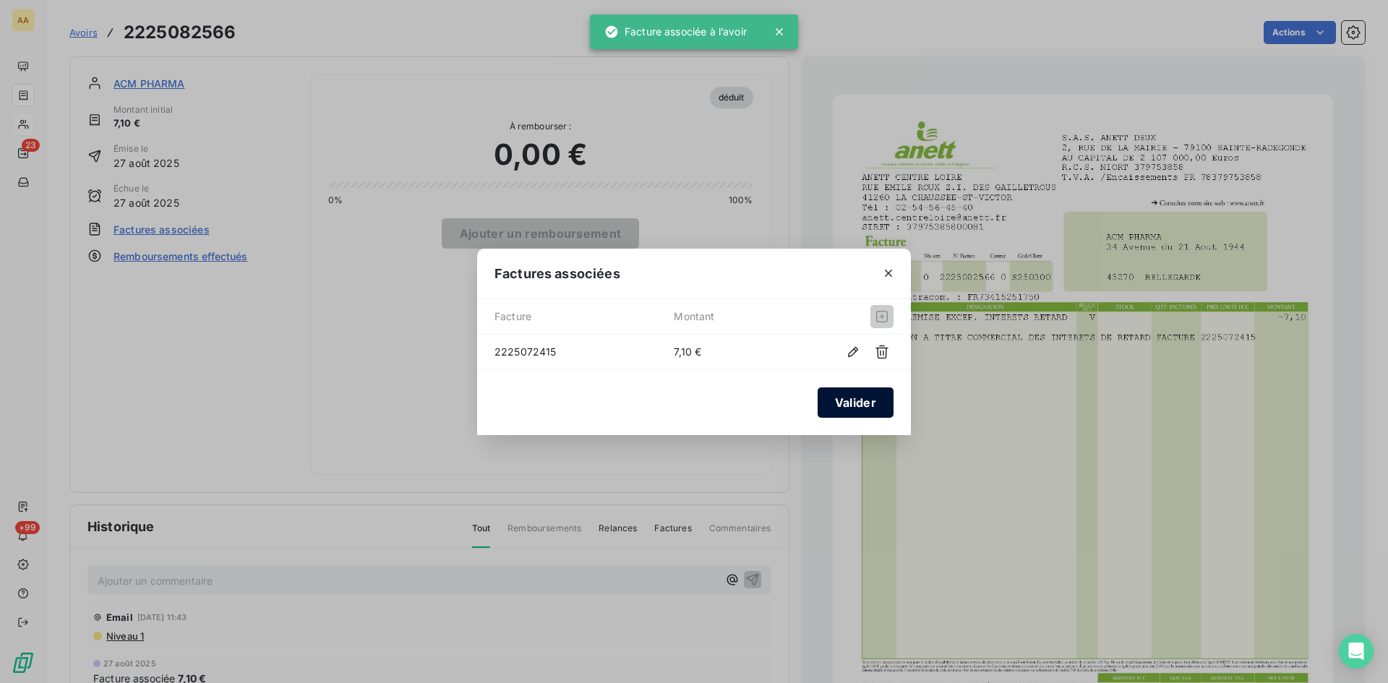
click at [883, 403] on button "Valider" at bounding box center [856, 402] width 76 height 30
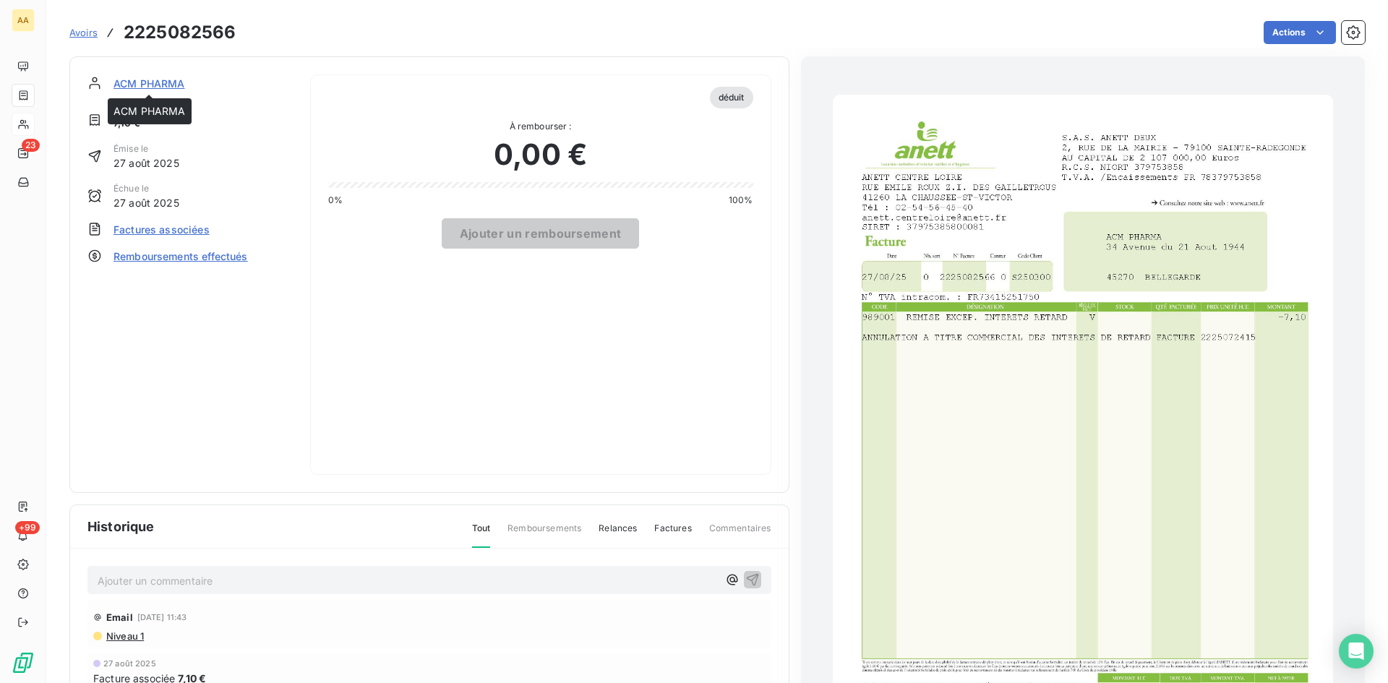
click at [148, 80] on span "ACM PHARMA" at bounding box center [149, 83] width 72 height 15
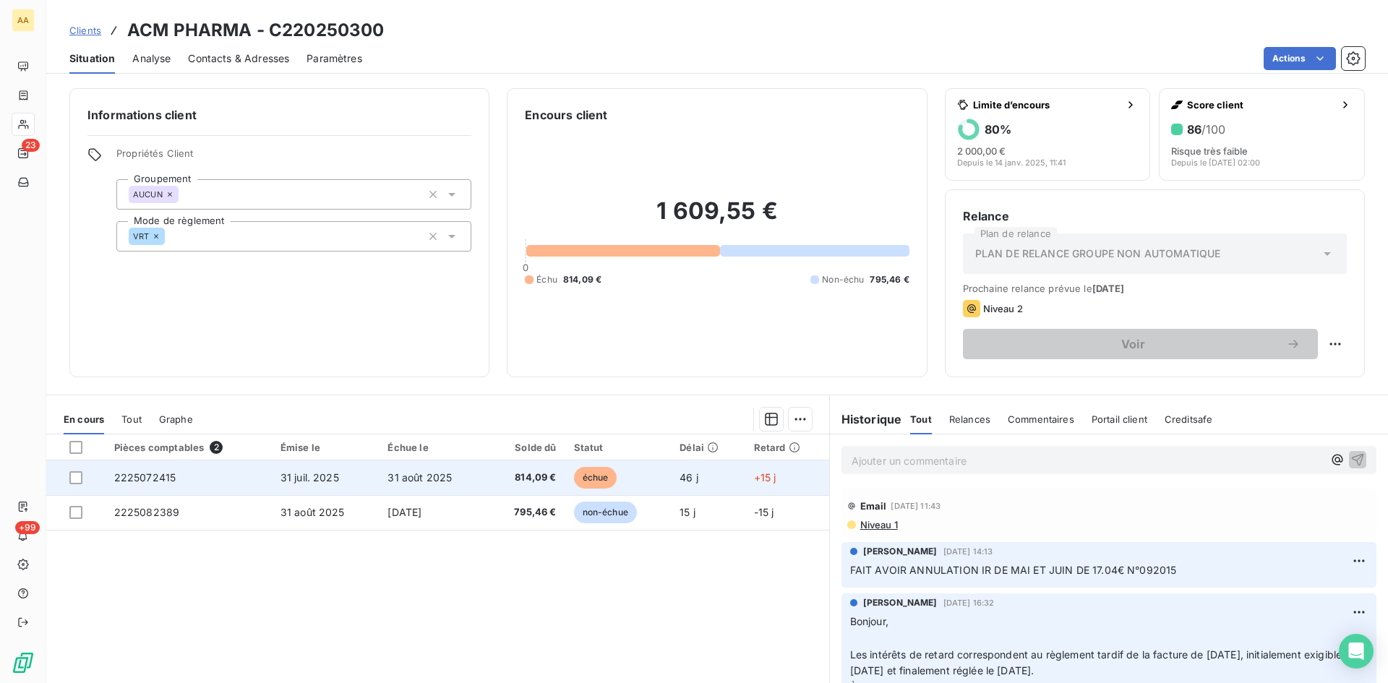
click at [159, 478] on span "2225072415" at bounding box center [145, 477] width 62 height 12
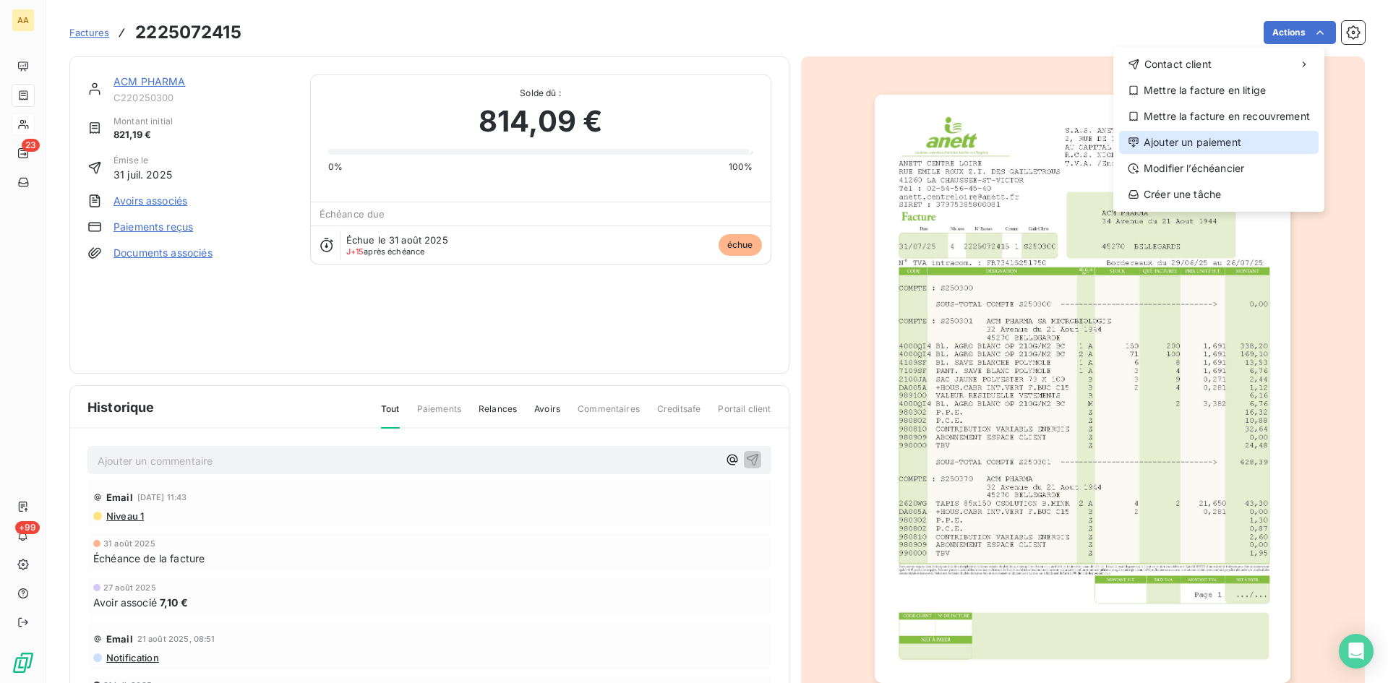
click at [1191, 142] on div "Ajouter un paiement" at bounding box center [1219, 142] width 200 height 23
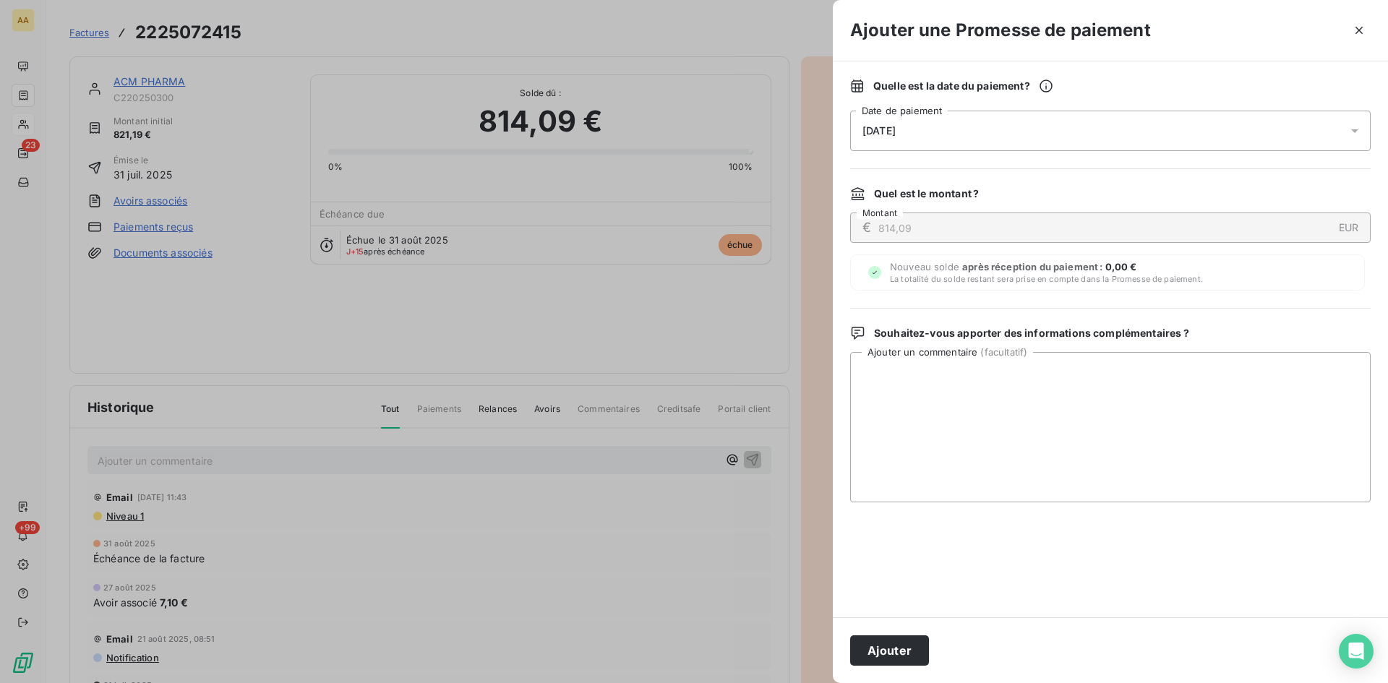
click at [899, 137] on div "[DATE]" at bounding box center [1110, 131] width 520 height 40
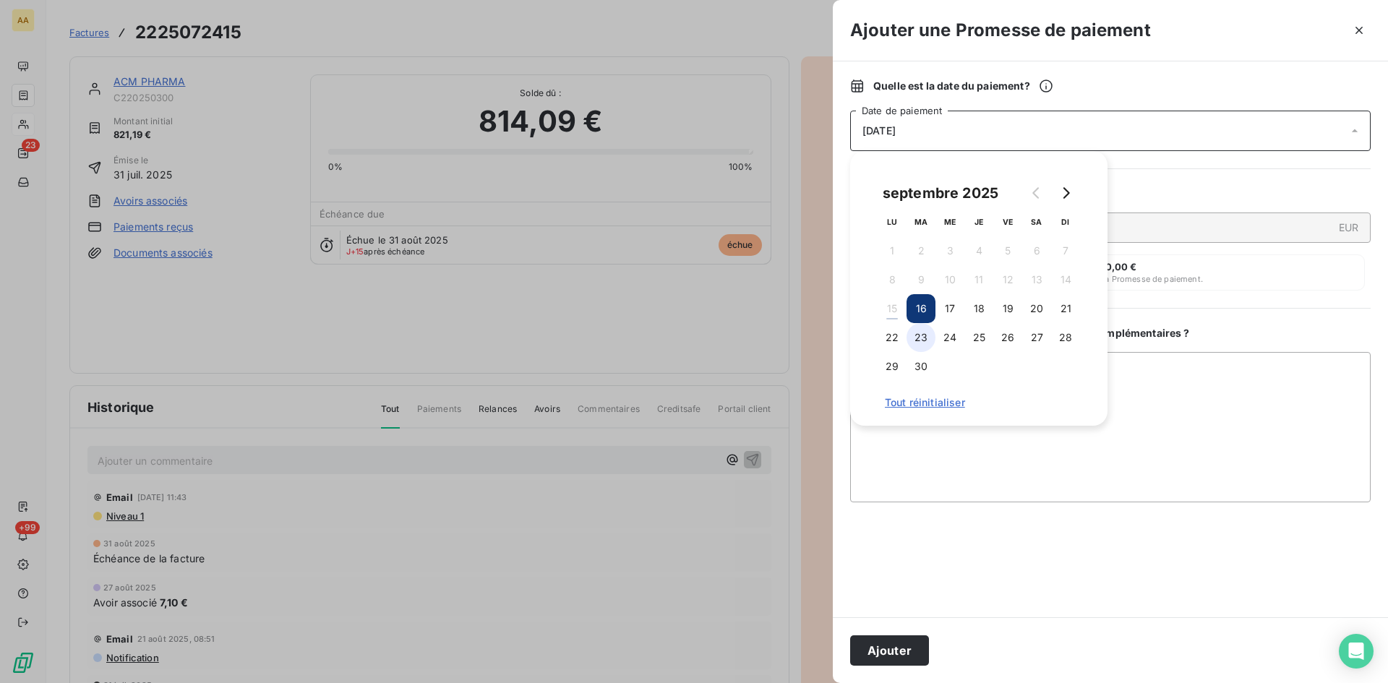
click at [922, 330] on button "23" at bounding box center [920, 337] width 29 height 29
click at [901, 648] on button "Ajouter" at bounding box center [889, 650] width 79 height 30
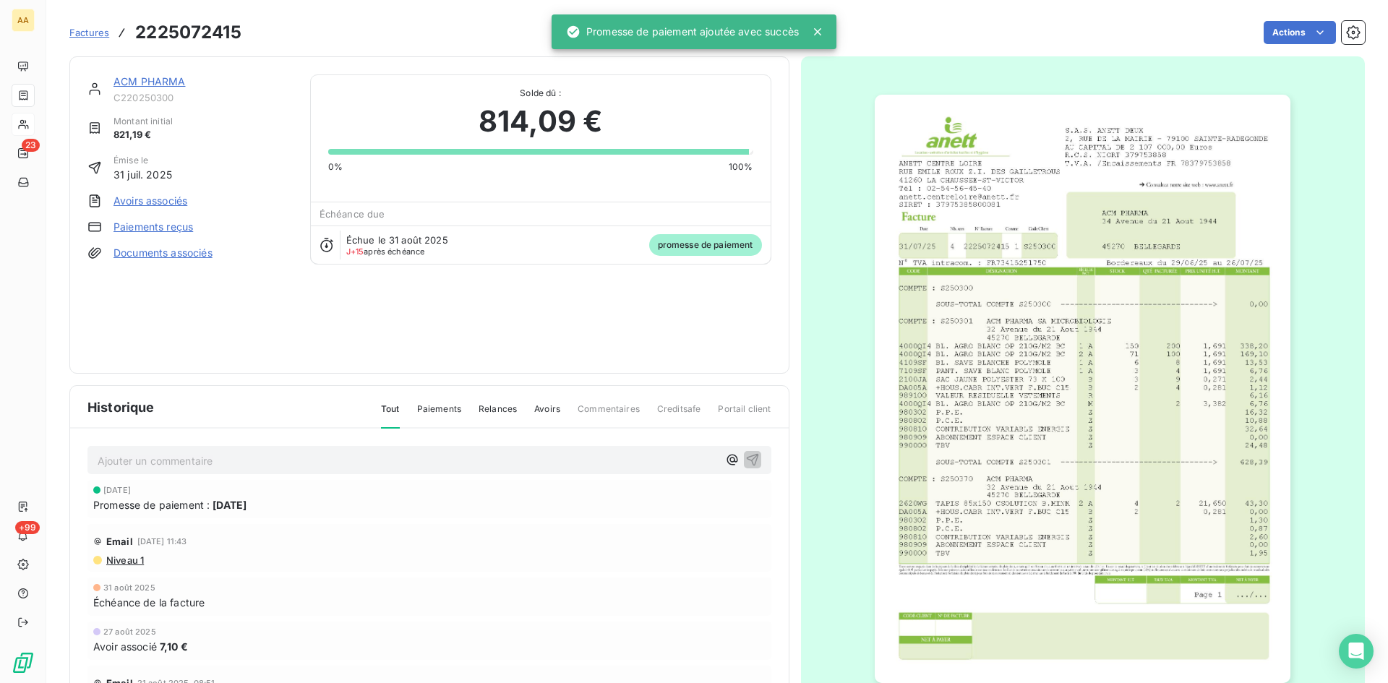
click at [390, 462] on p "Ajouter un commentaire ﻿" at bounding box center [408, 461] width 620 height 18
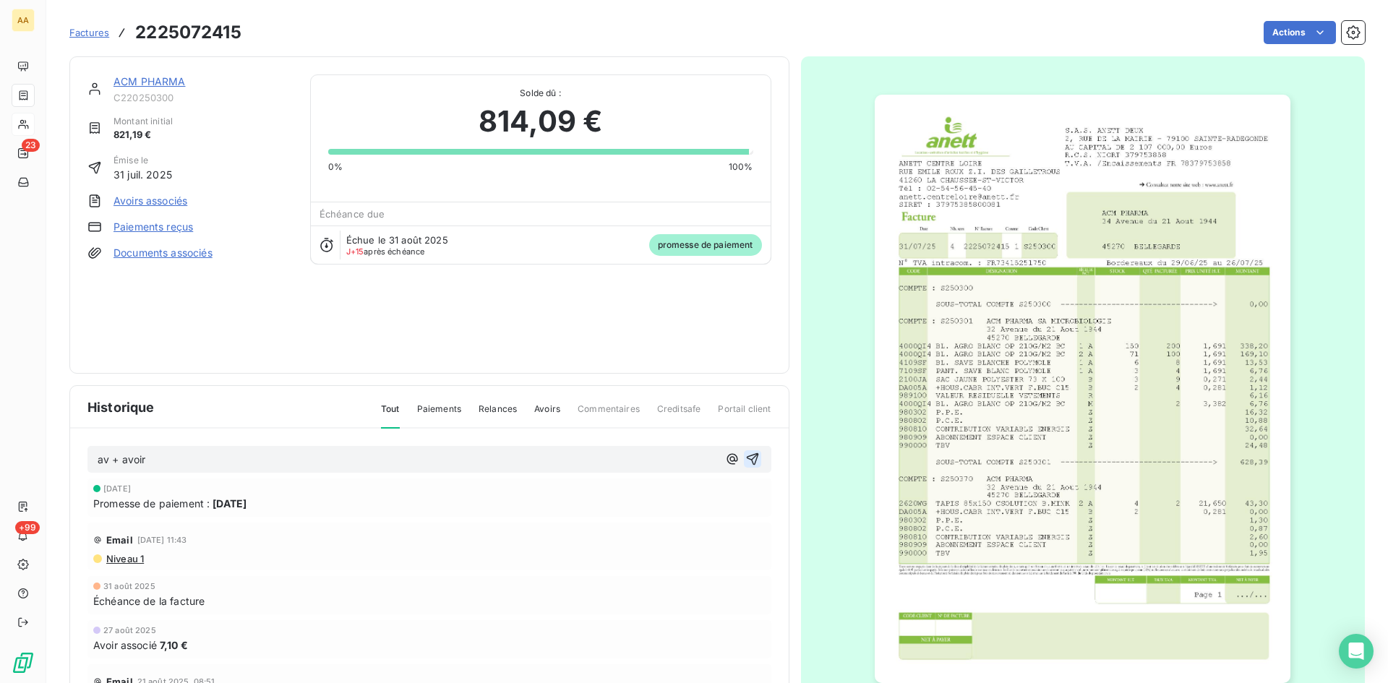
click at [745, 457] on icon "button" at bounding box center [752, 459] width 14 height 14
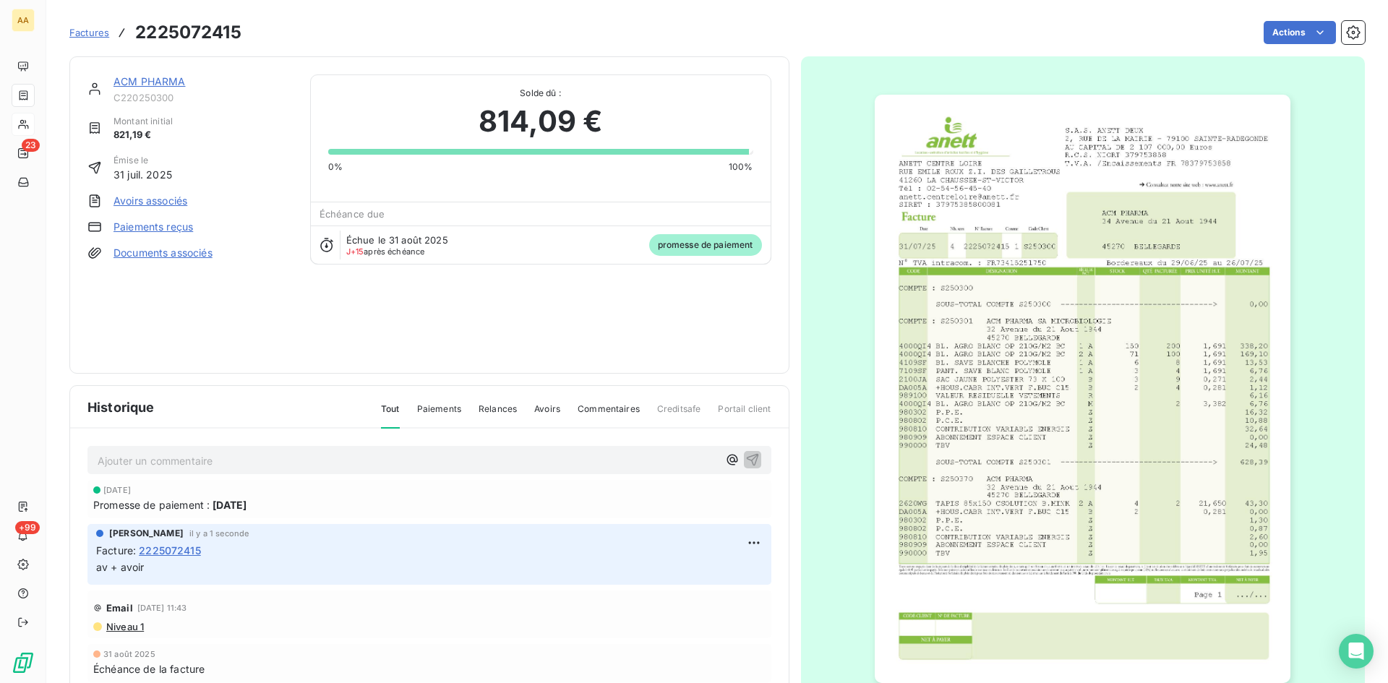
click at [161, 80] on link "ACM PHARMA" at bounding box center [149, 81] width 72 height 12
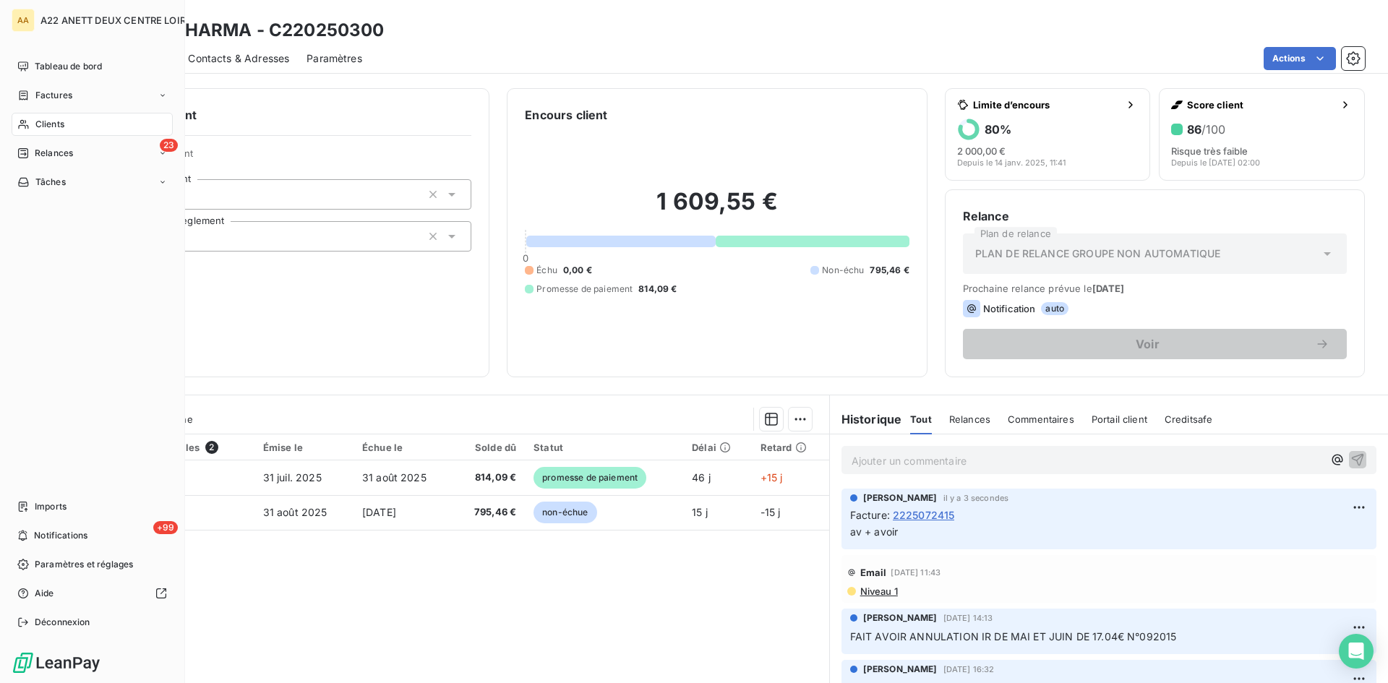
click at [45, 127] on span "Clients" at bounding box center [49, 124] width 29 height 13
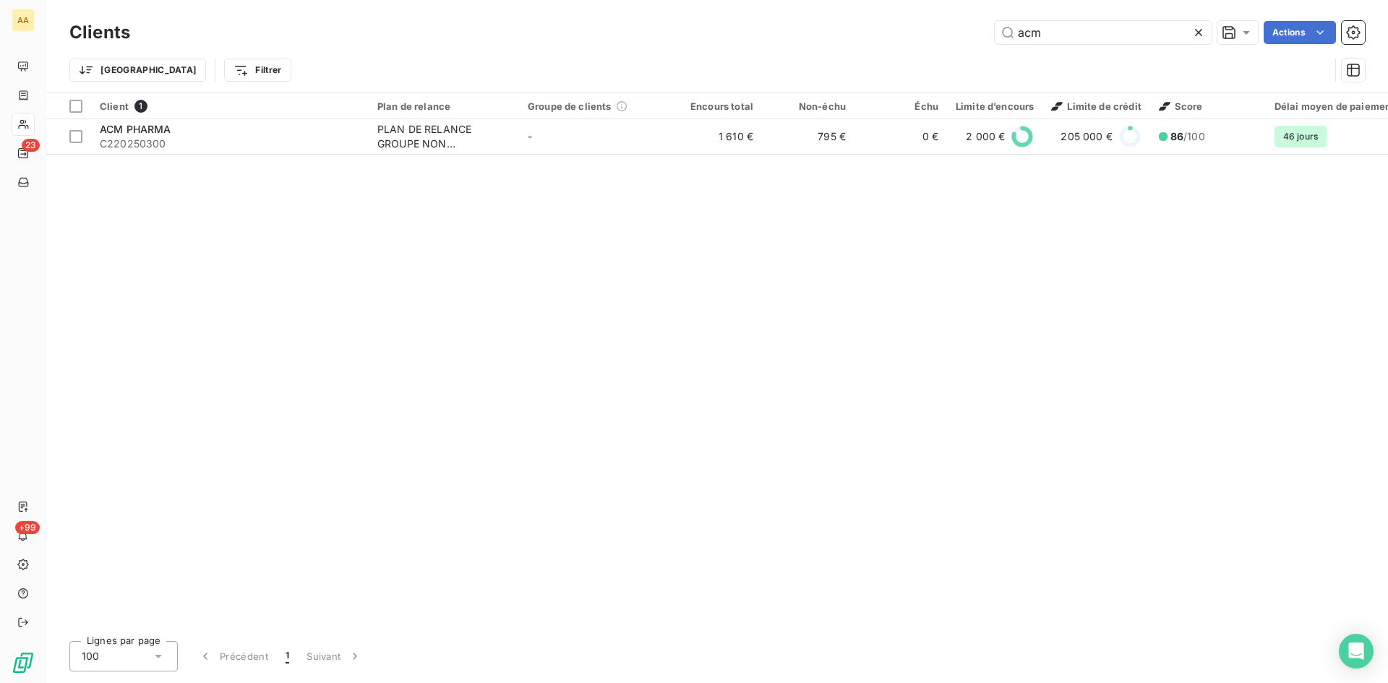
drag, startPoint x: 1055, startPoint y: 38, endPoint x: 907, endPoint y: 40, distance: 147.5
click at [908, 39] on div "acm Actions" at bounding box center [755, 32] width 1217 height 23
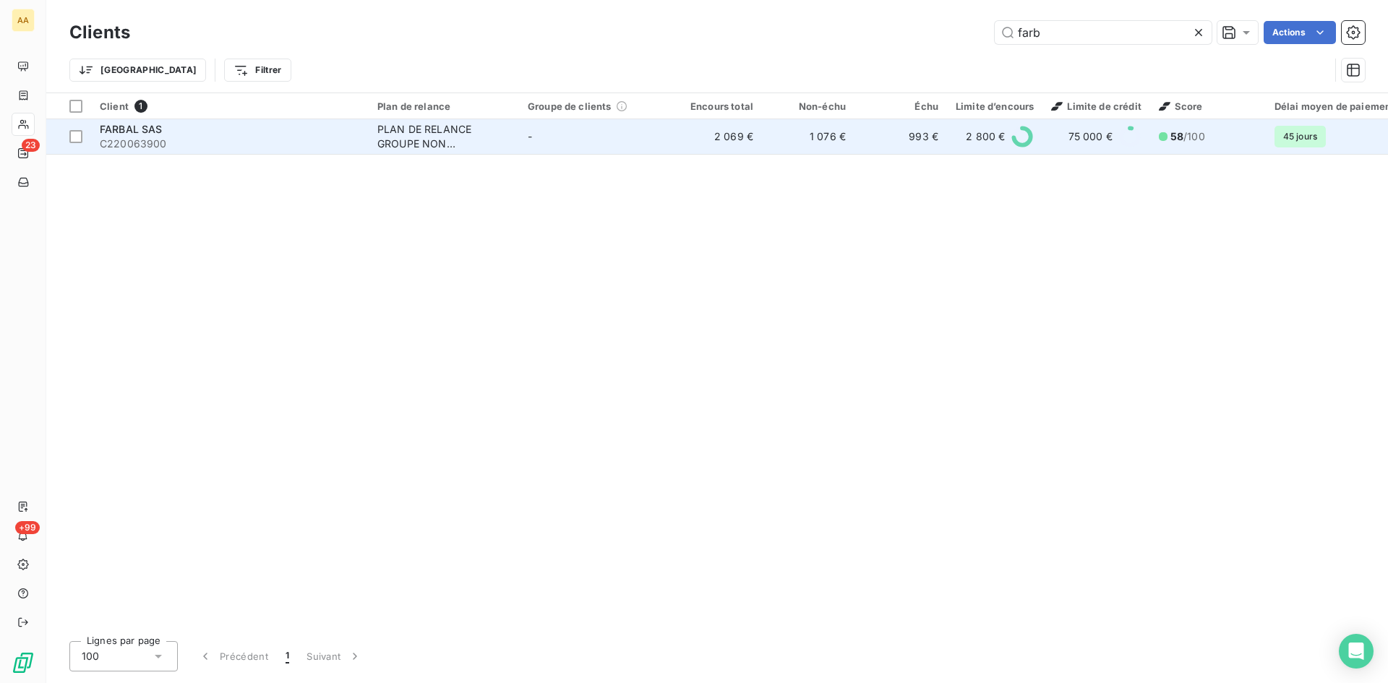
type input "farb"
click at [435, 140] on div "PLAN DE RELANCE GROUPE NON AUTOMATIQUE" at bounding box center [443, 136] width 133 height 29
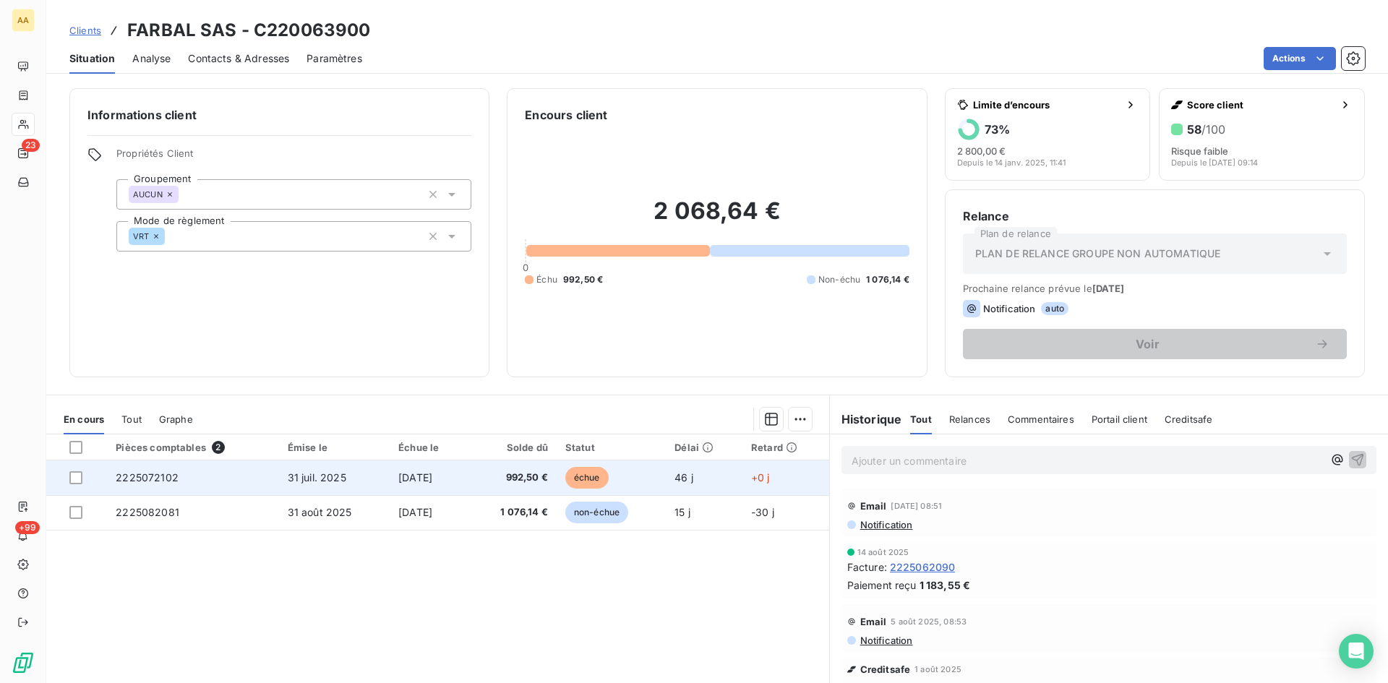
click at [138, 479] on span "2225072102" at bounding box center [147, 477] width 63 height 12
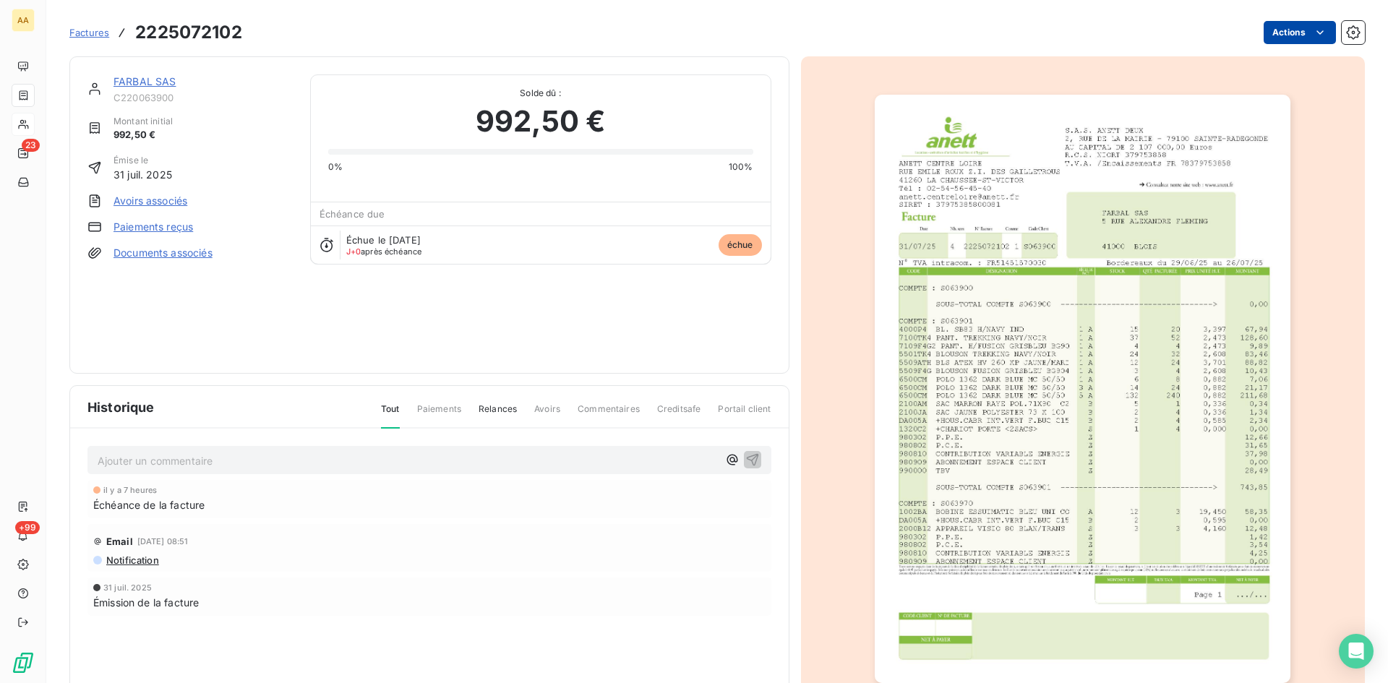
click at [1283, 32] on html "AA 23 +99 Factures 2225072102 Actions FARBAL SAS C220063900 Montant initial 992…" at bounding box center [694, 341] width 1388 height 683
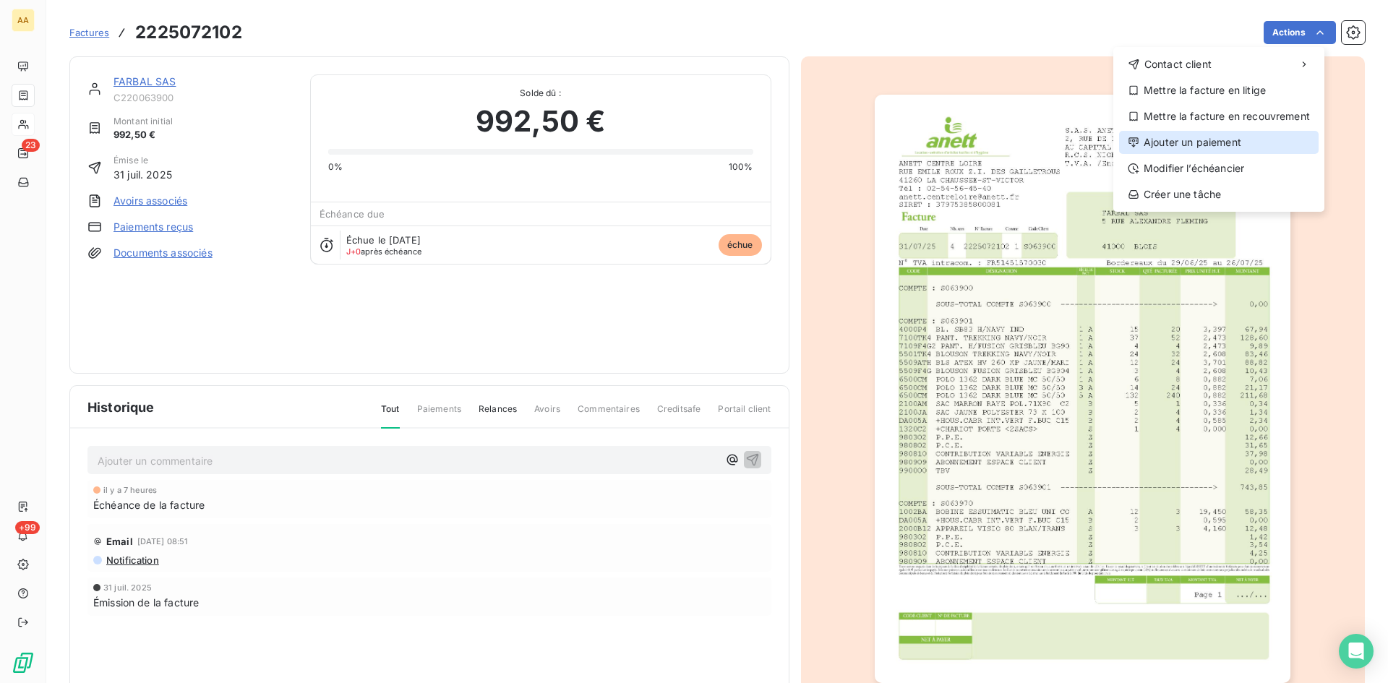
click at [1213, 141] on div "Ajouter un paiement" at bounding box center [1219, 142] width 200 height 23
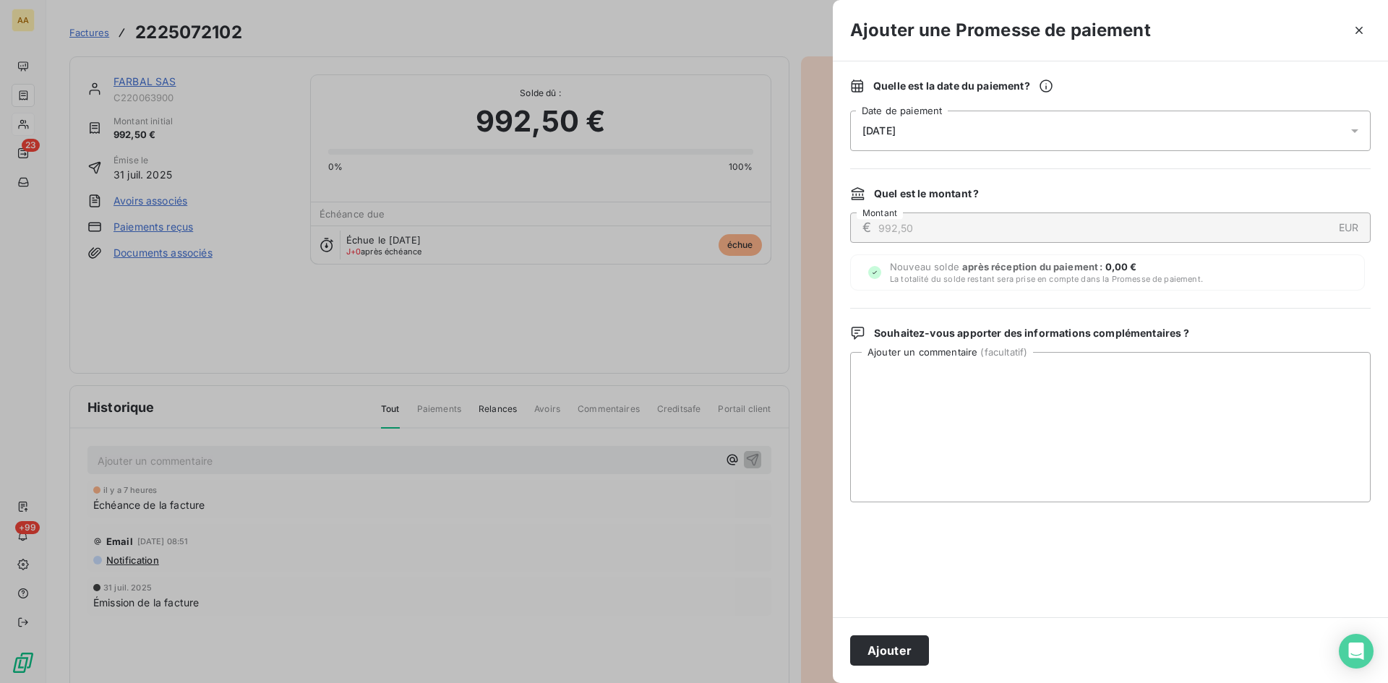
click at [940, 127] on div "[DATE]" at bounding box center [1110, 131] width 520 height 40
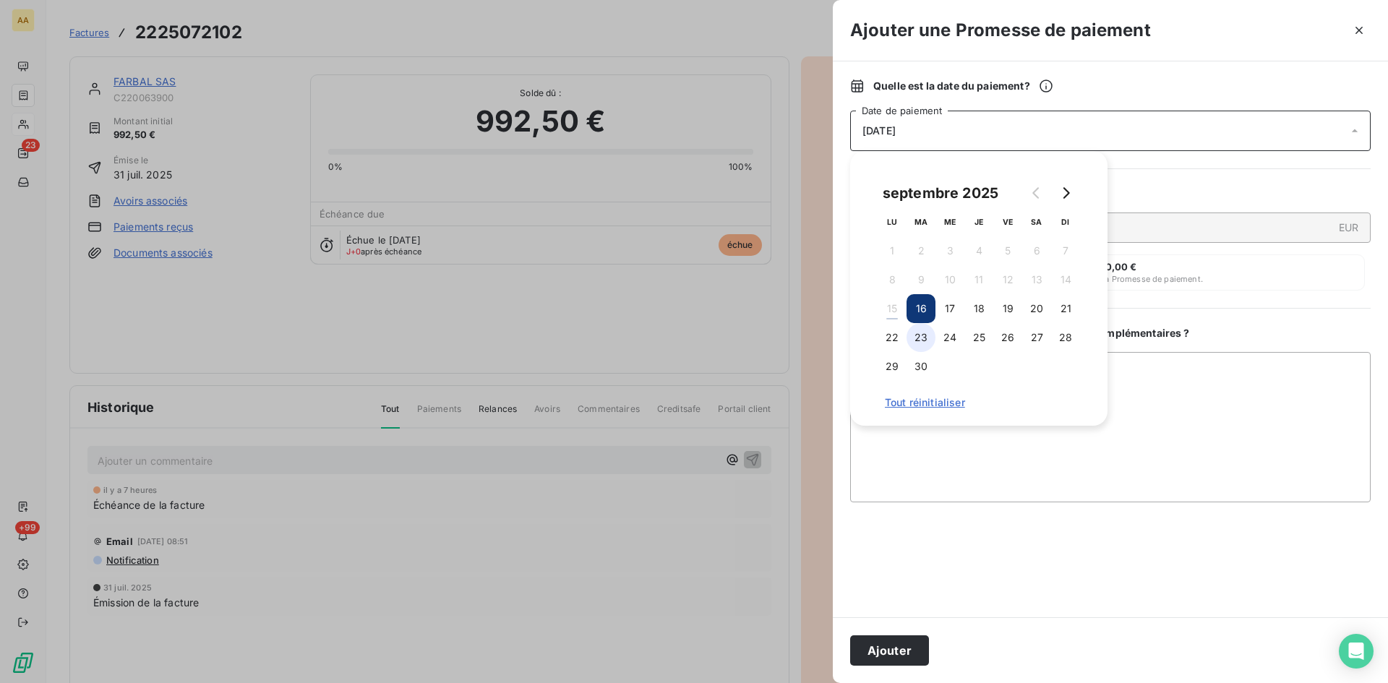
click at [926, 337] on button "23" at bounding box center [920, 337] width 29 height 29
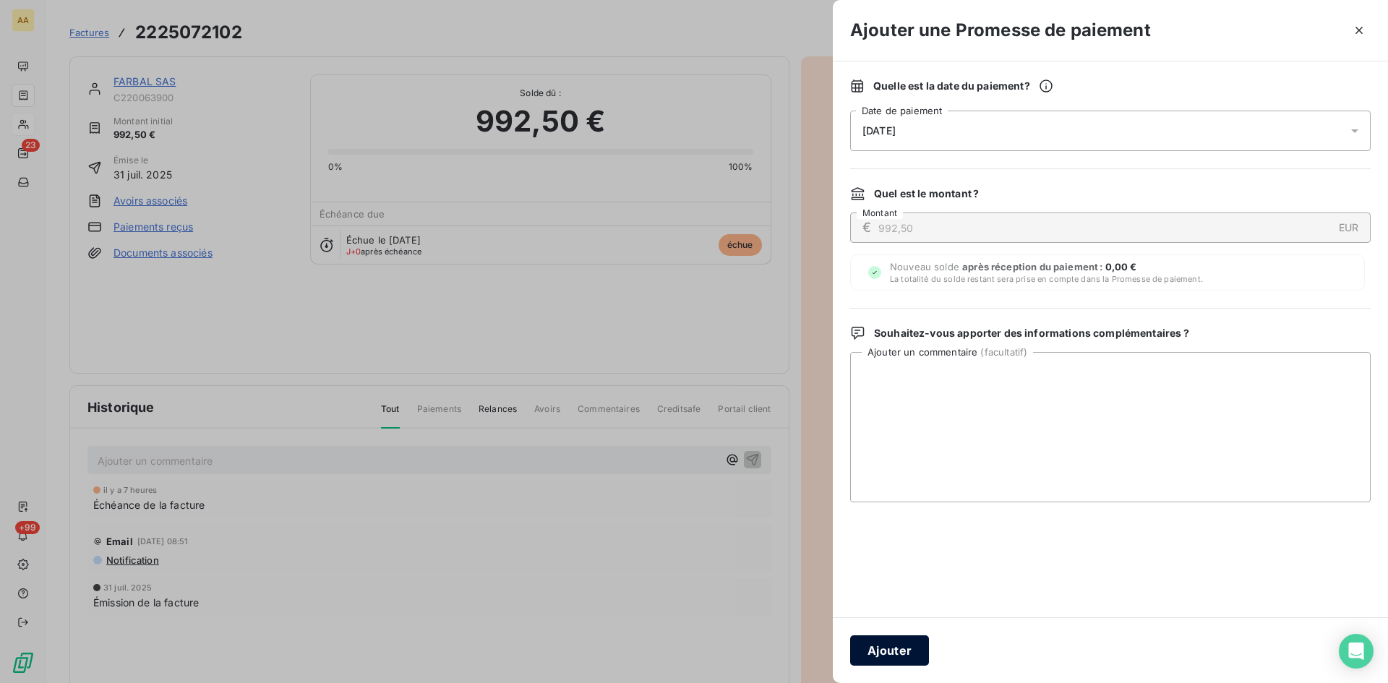
click at [906, 640] on button "Ajouter" at bounding box center [889, 650] width 79 height 30
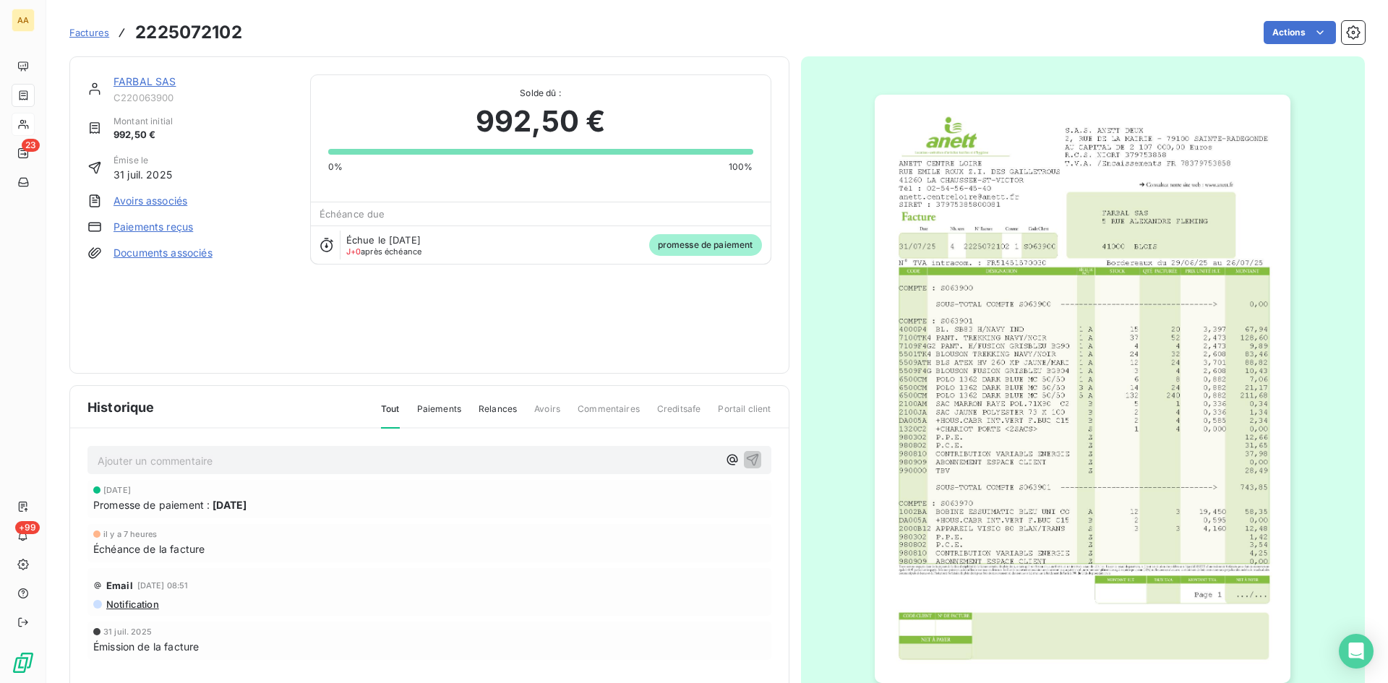
click at [1313, 35] on html "AA 23 +99 Factures 2225072102 Actions FARBAL SAS C220063900 Montant initial 992…" at bounding box center [694, 341] width 1388 height 683
click at [142, 84] on link "FARBAL SAS" at bounding box center [144, 81] width 63 height 12
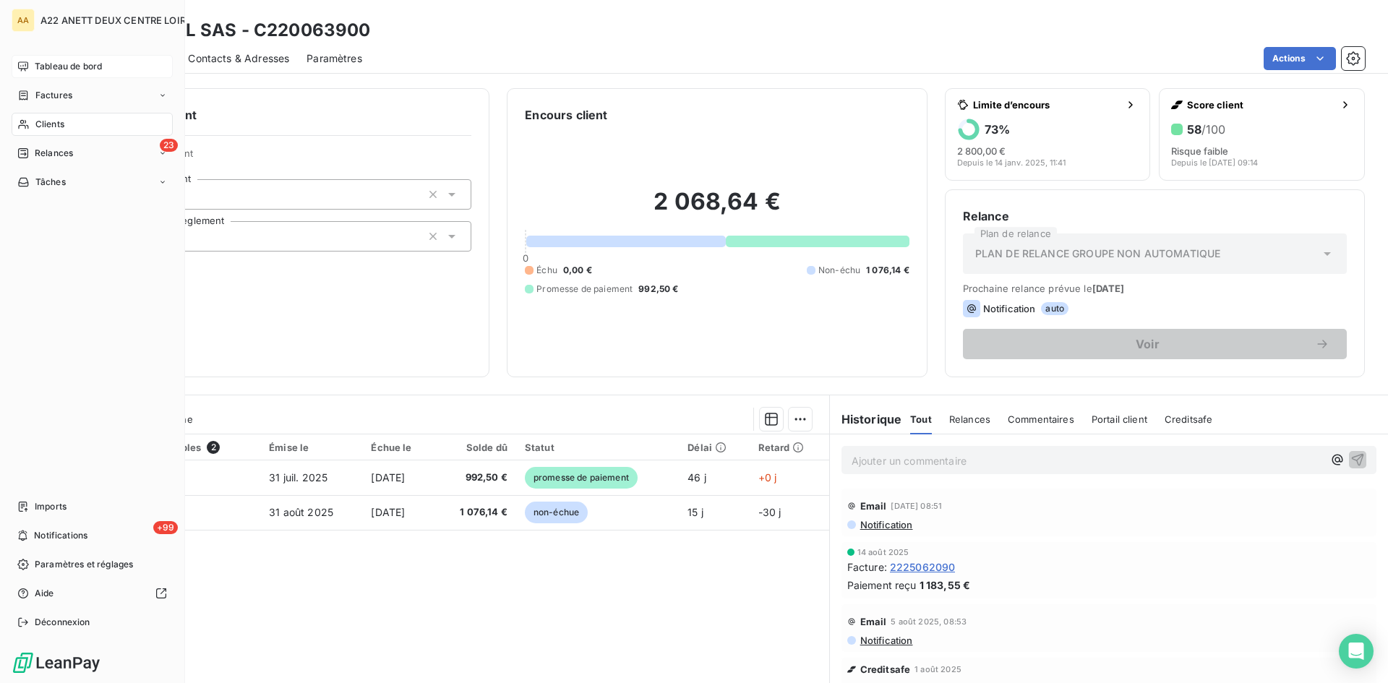
click at [52, 64] on span "Tableau de bord" at bounding box center [68, 66] width 67 height 13
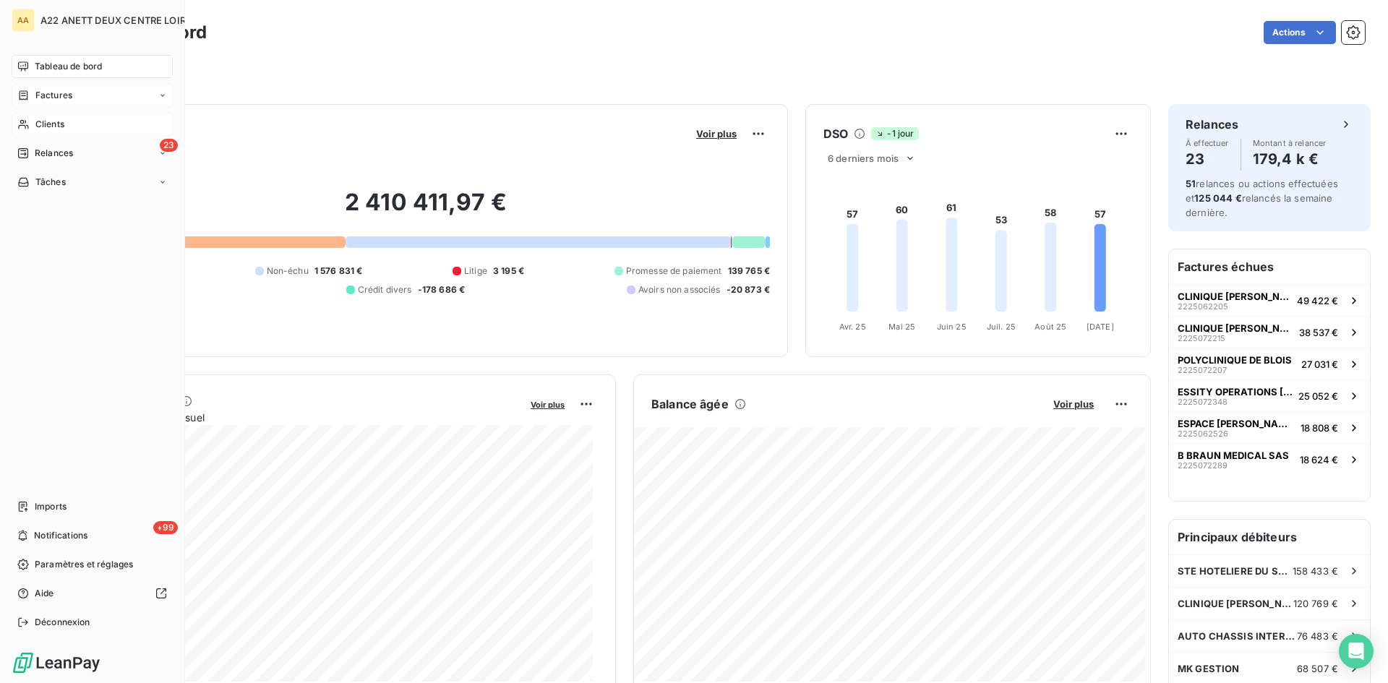
click at [56, 100] on span "Factures" at bounding box center [53, 95] width 37 height 13
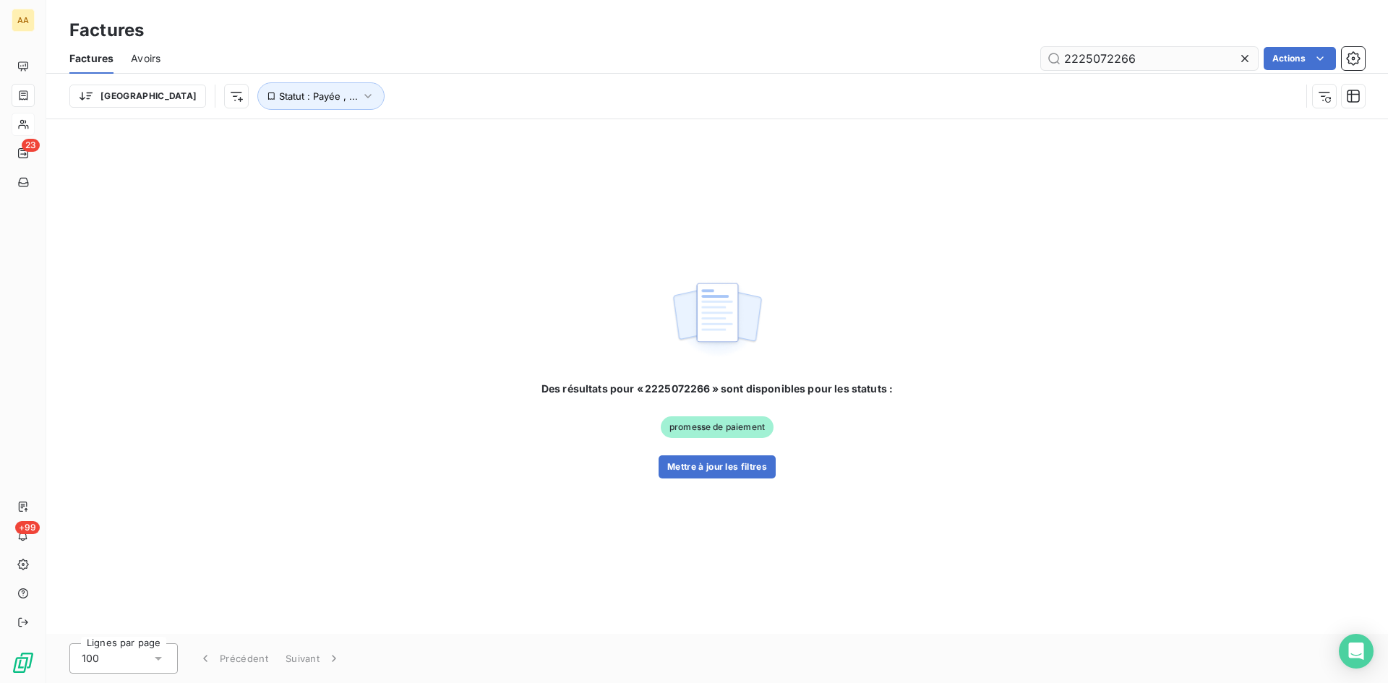
drag, startPoint x: 1141, startPoint y: 64, endPoint x: 1091, endPoint y: 53, distance: 51.7
click at [1091, 53] on input "2225072266" at bounding box center [1149, 58] width 217 height 23
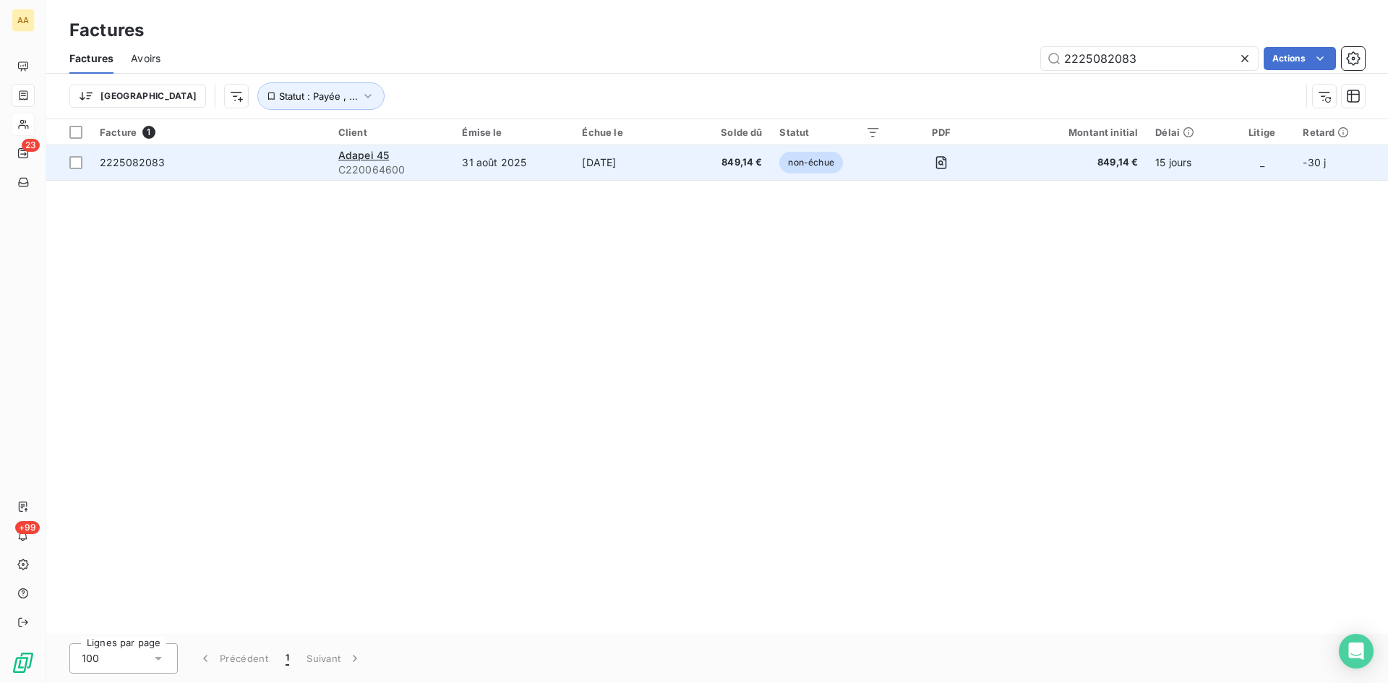
type input "2225082083"
click at [397, 157] on div "Adapei 45" at bounding box center [391, 155] width 107 height 14
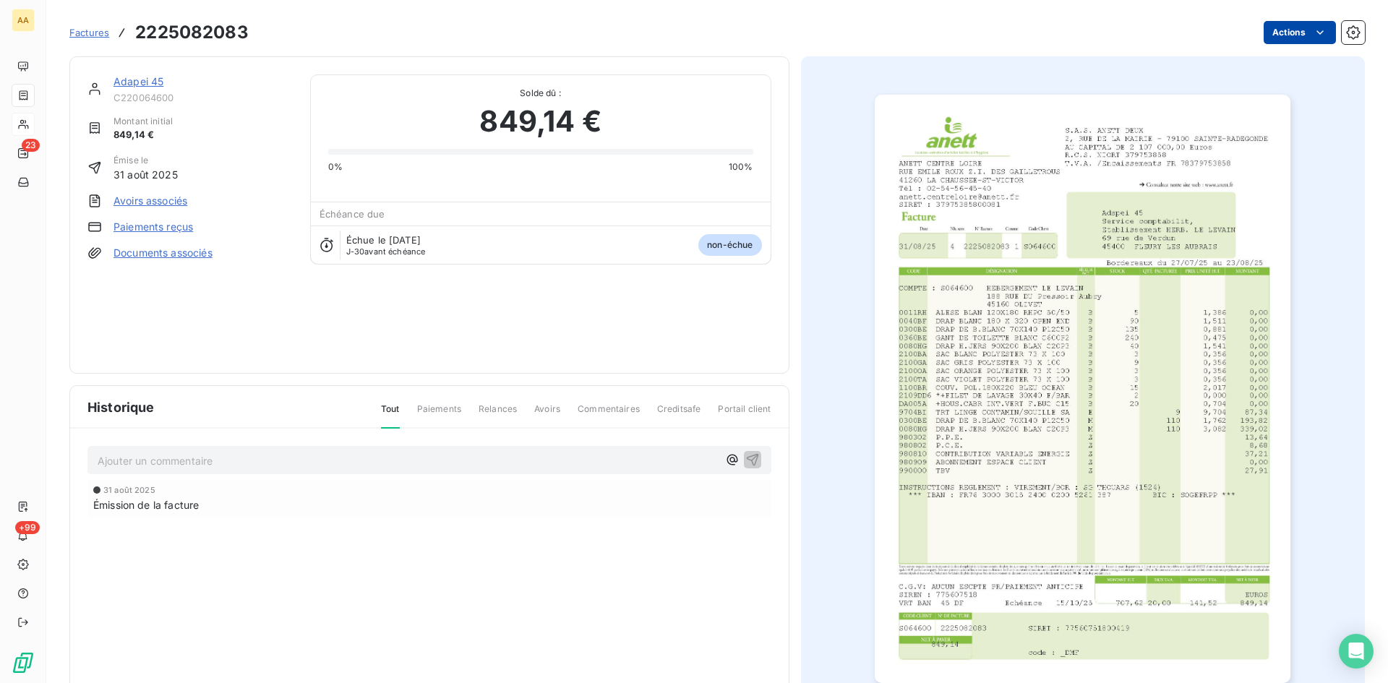
click at [1281, 32] on html "AA 23 +99 Factures 2225082083 Actions Adapei 45 C220064600 Montant initial 849,…" at bounding box center [694, 341] width 1388 height 683
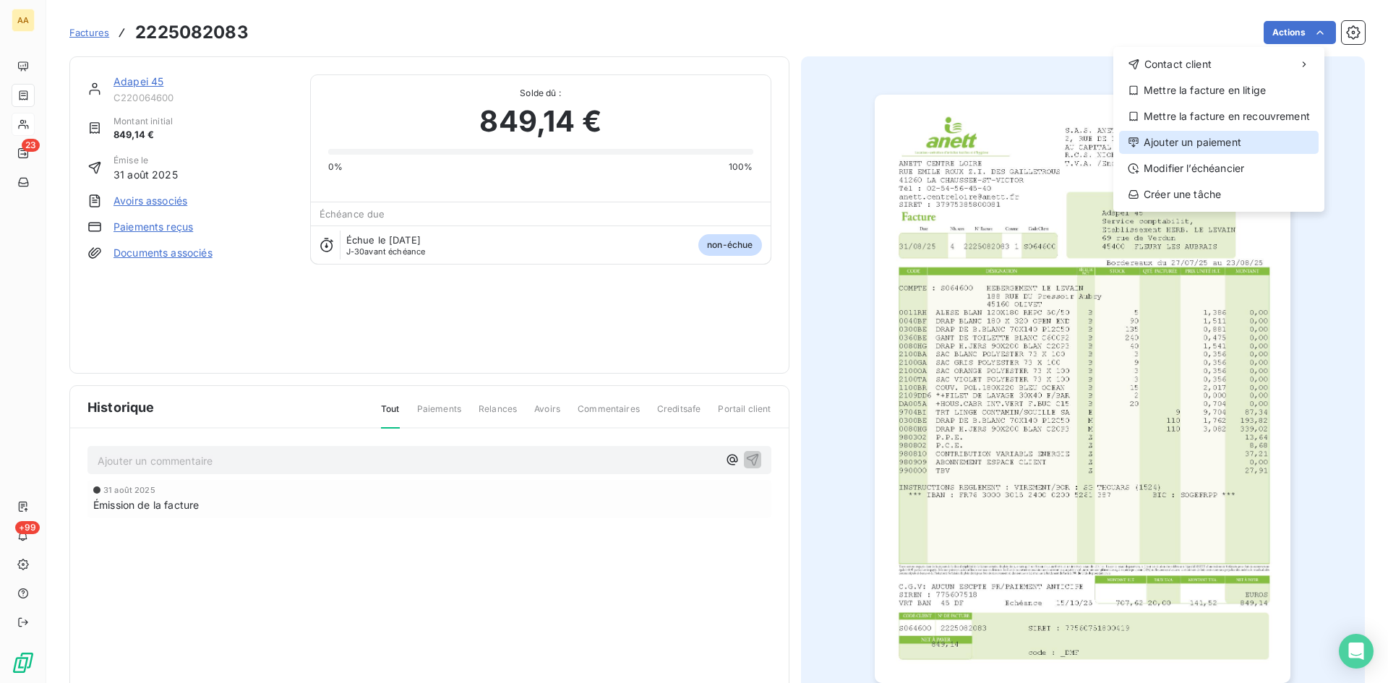
click at [1201, 150] on div "Ajouter un paiement" at bounding box center [1219, 142] width 200 height 23
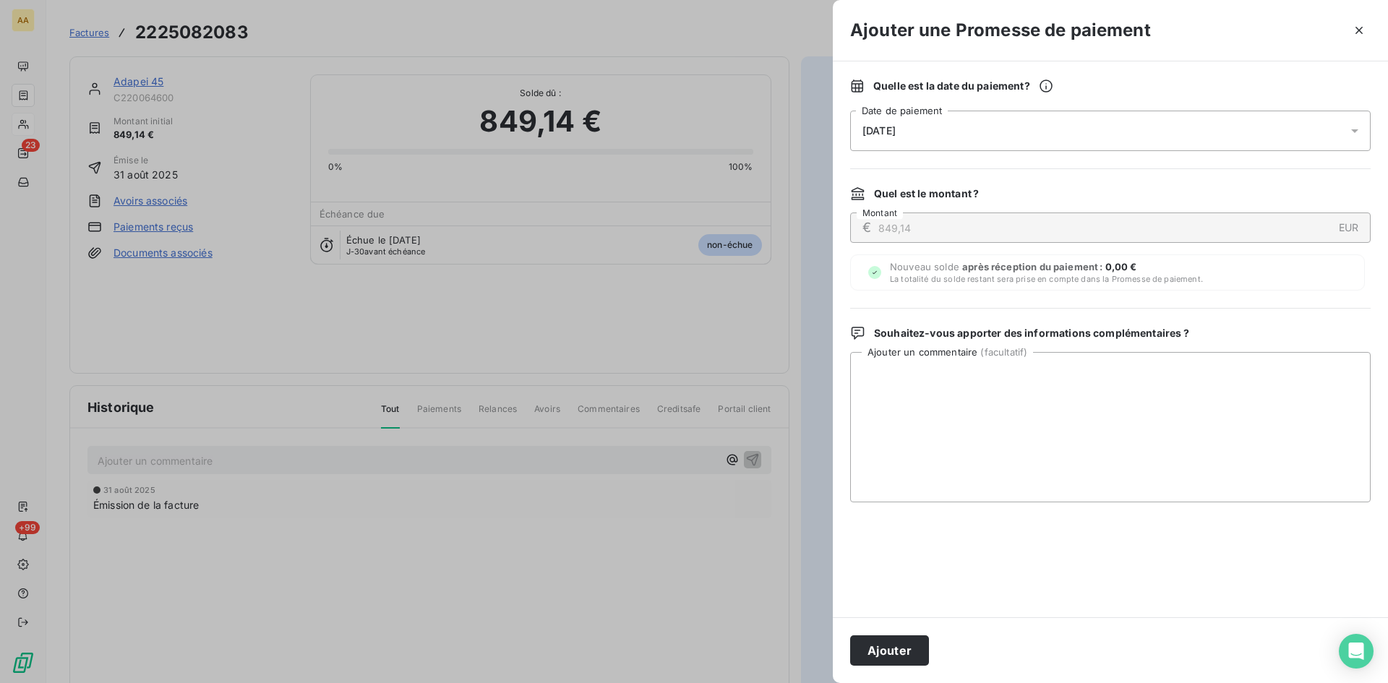
click at [875, 127] on span "[DATE]" at bounding box center [878, 131] width 33 height 12
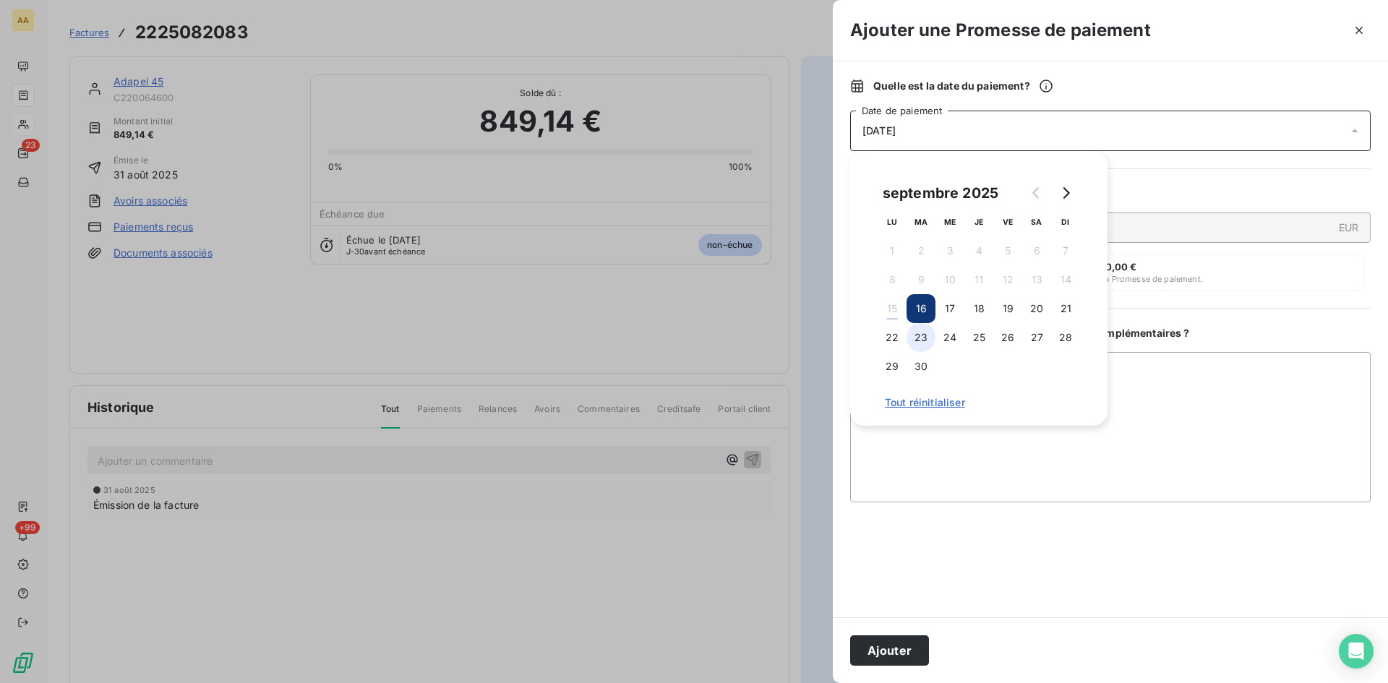
click at [928, 336] on button "23" at bounding box center [920, 337] width 29 height 29
click at [878, 659] on button "Ajouter" at bounding box center [889, 650] width 79 height 30
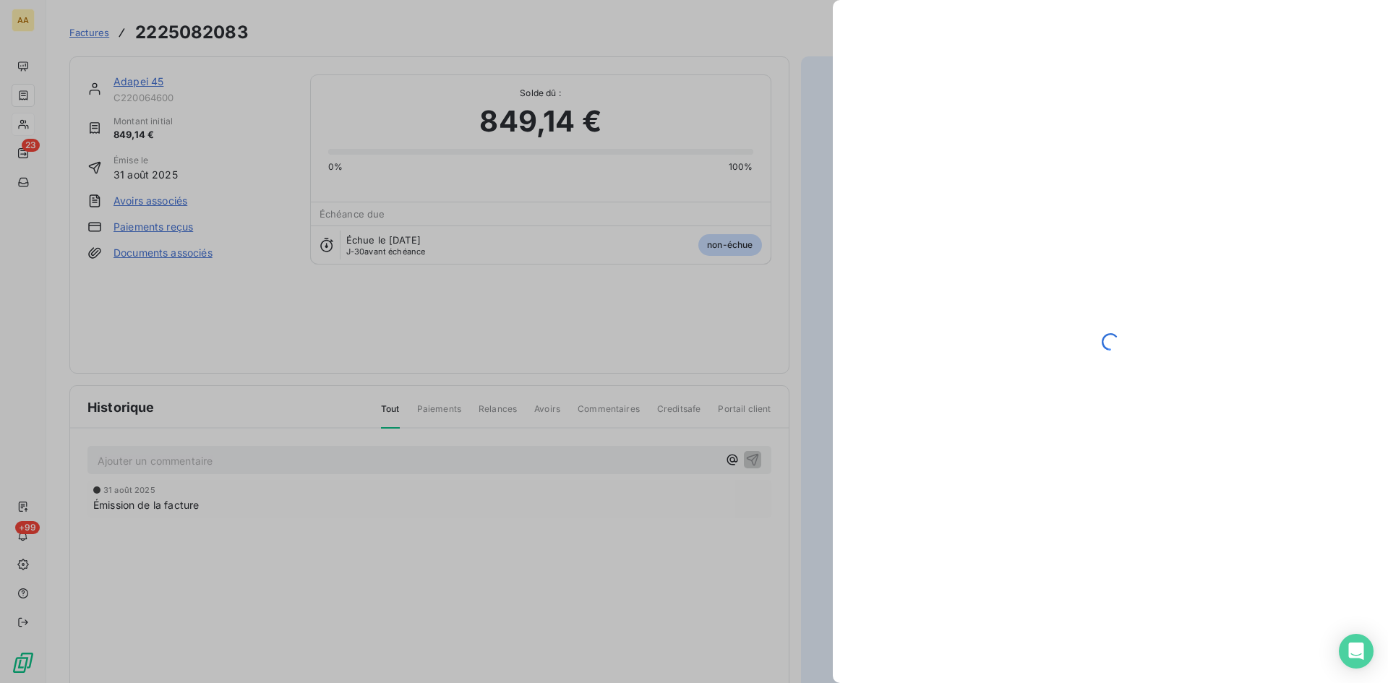
click at [387, 459] on div at bounding box center [694, 341] width 1388 height 683
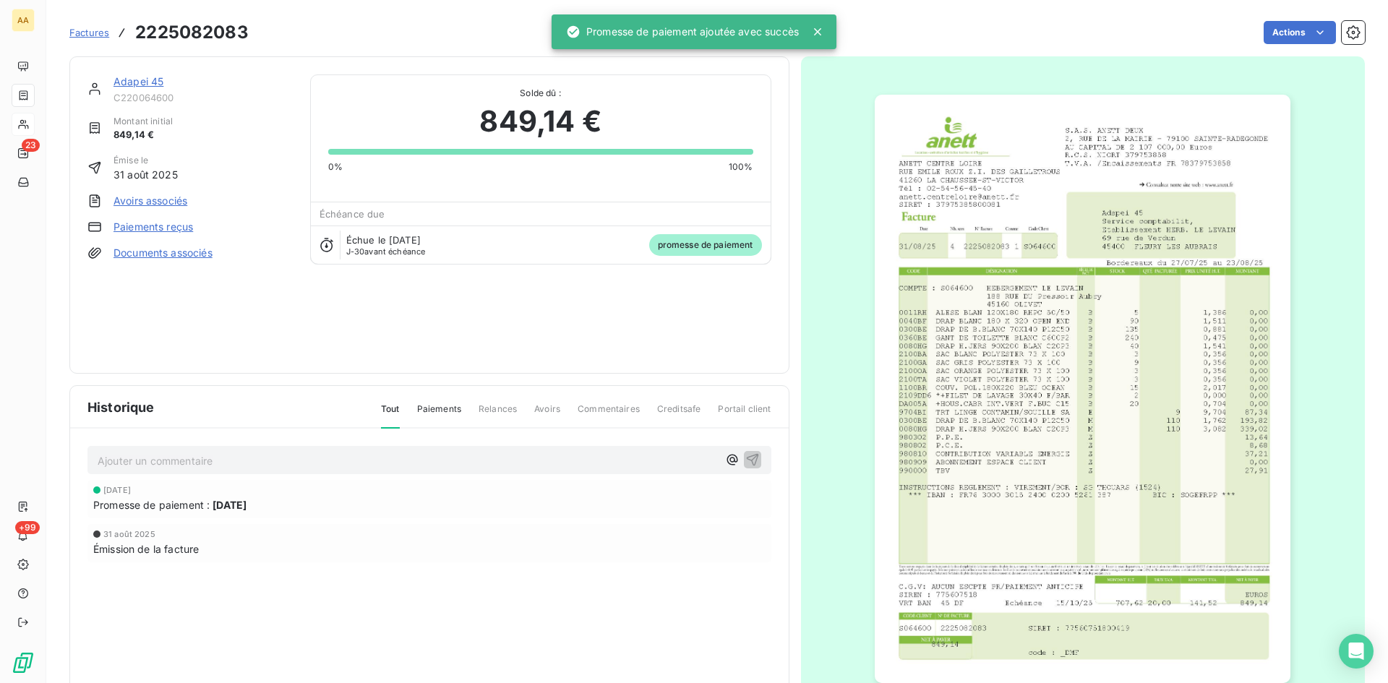
click at [387, 459] on p "Ajouter un commentaire ﻿" at bounding box center [408, 461] width 620 height 18
click at [747, 456] on icon "button" at bounding box center [752, 459] width 14 height 14
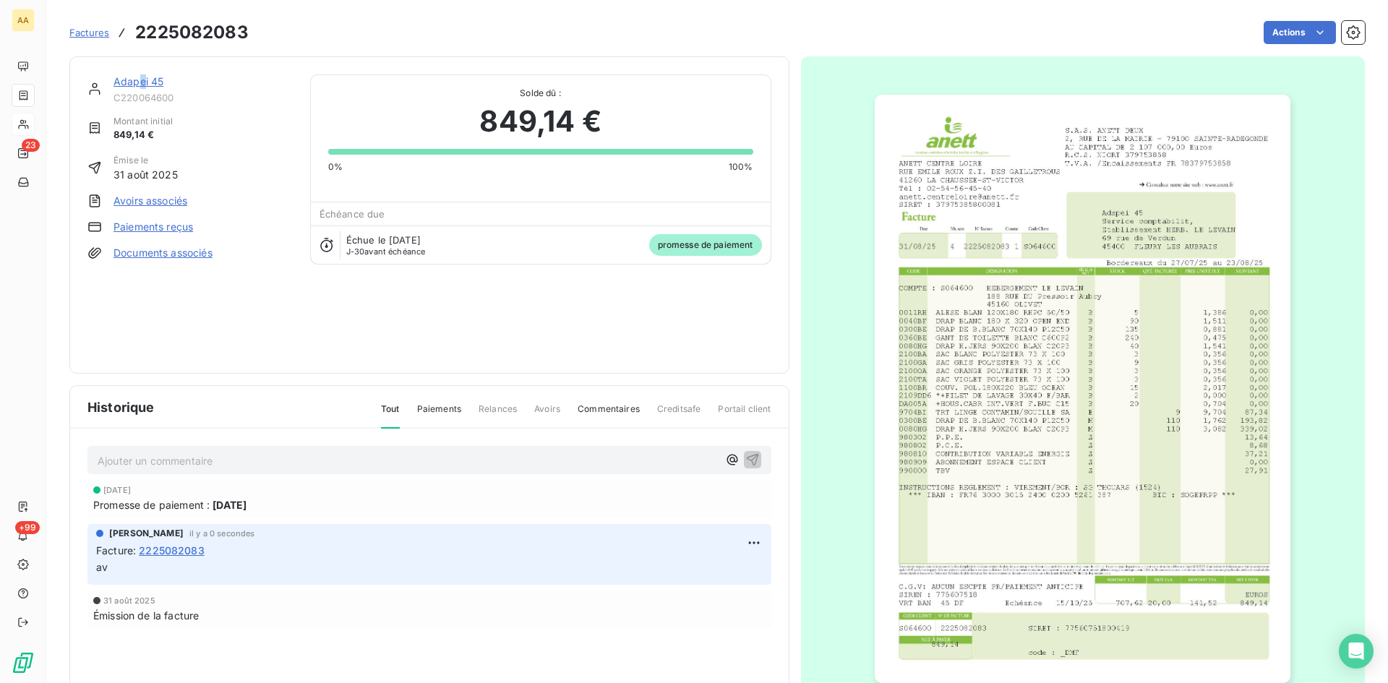
click at [142, 83] on link "Adapei 45" at bounding box center [138, 81] width 50 height 12
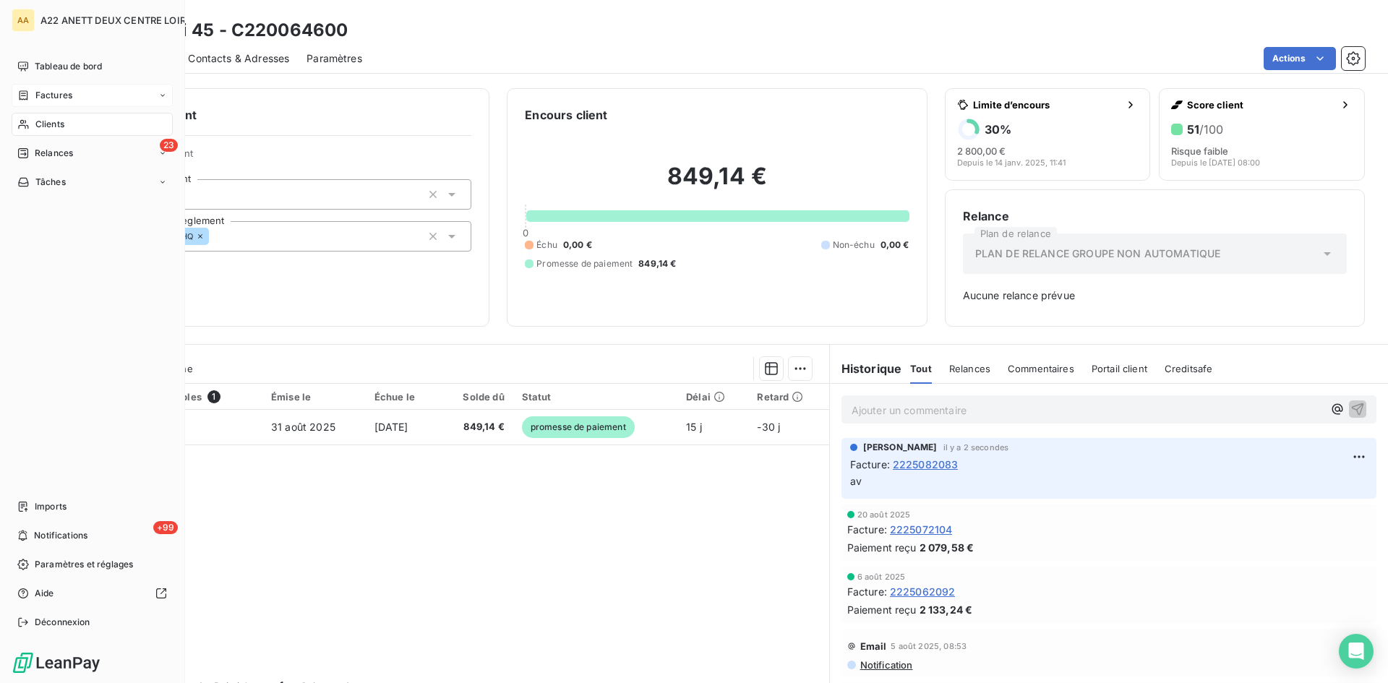
click at [37, 91] on span "Factures" at bounding box center [53, 95] width 37 height 13
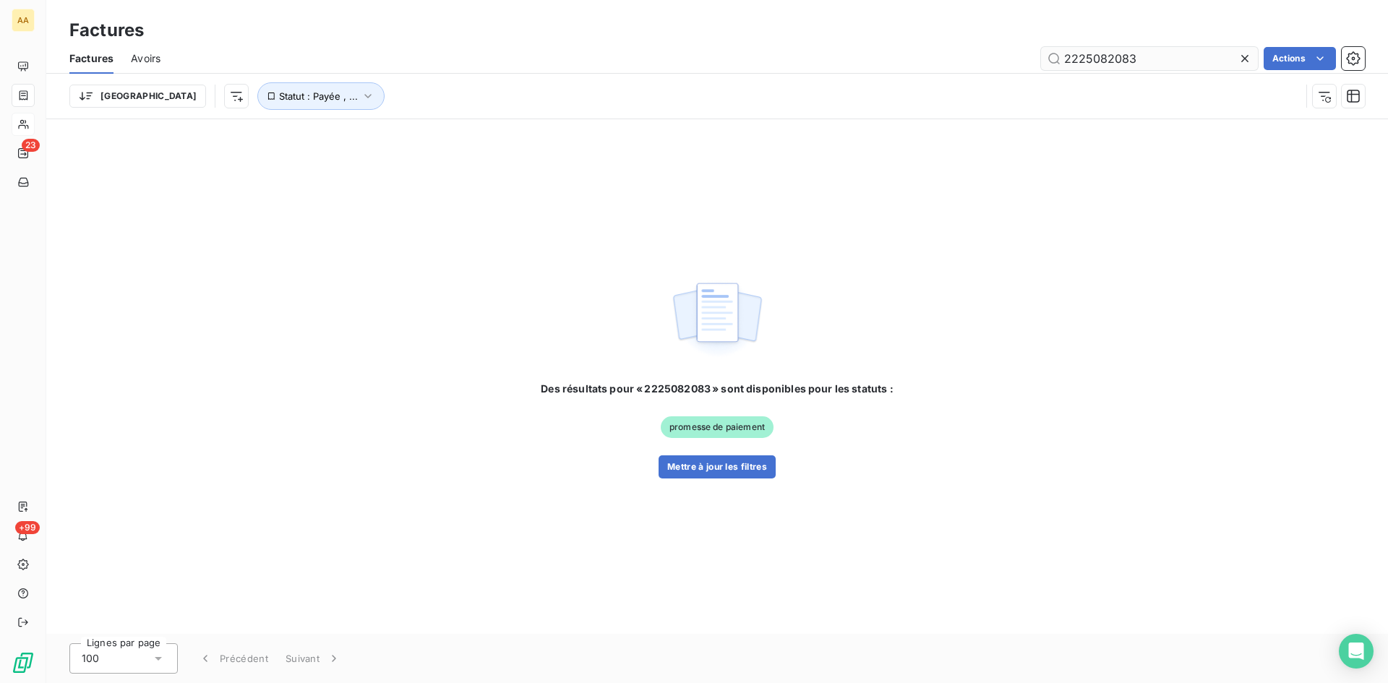
drag, startPoint x: 1149, startPoint y: 52, endPoint x: 1113, endPoint y: 52, distance: 36.1
click at [1113, 52] on input "2225082083" at bounding box center [1149, 58] width 217 height 23
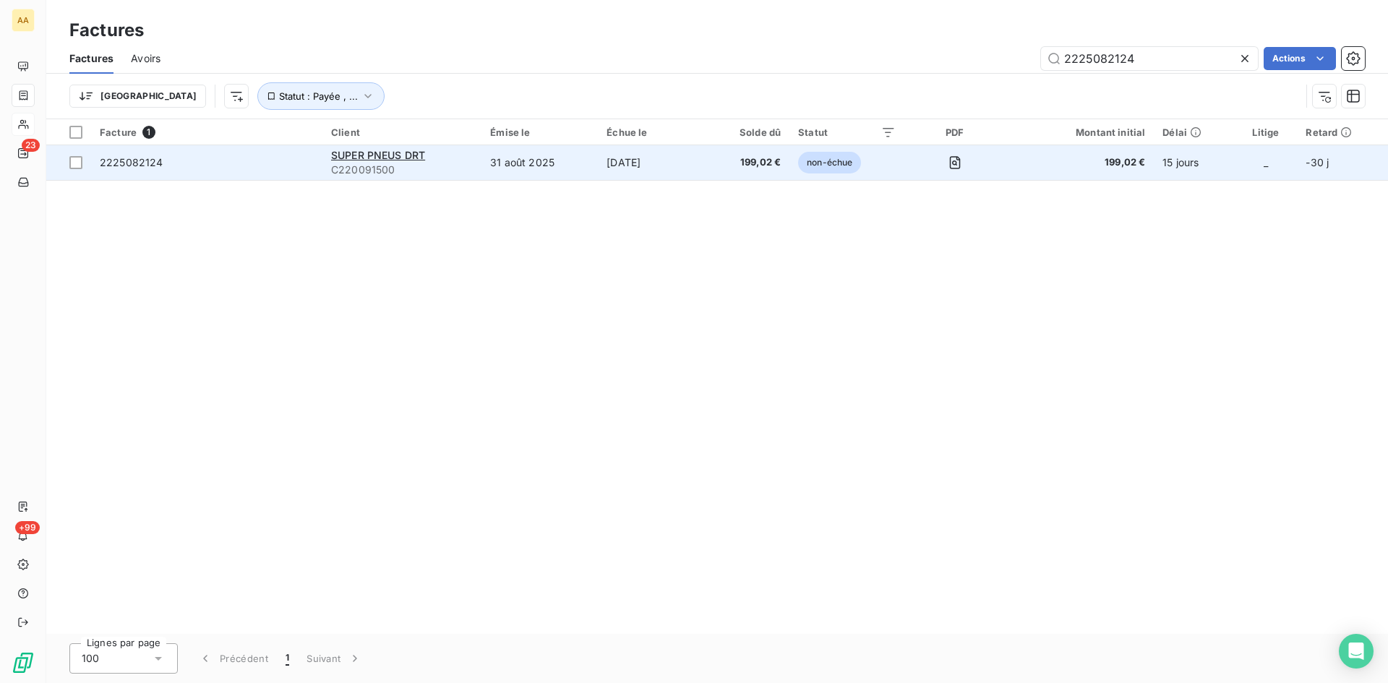
type input "2225082124"
click at [343, 165] on span "C220091500" at bounding box center [402, 170] width 142 height 14
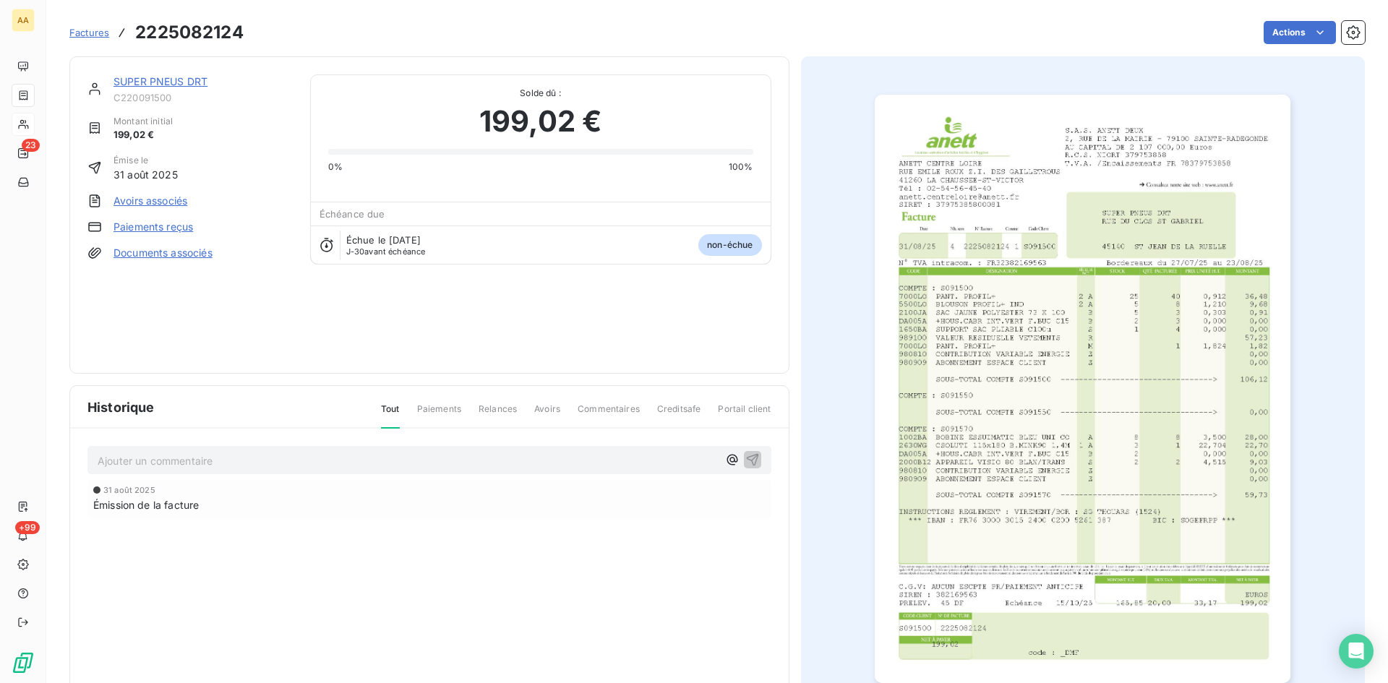
click at [153, 85] on link "SUPER PNEUS DRT" at bounding box center [160, 81] width 94 height 12
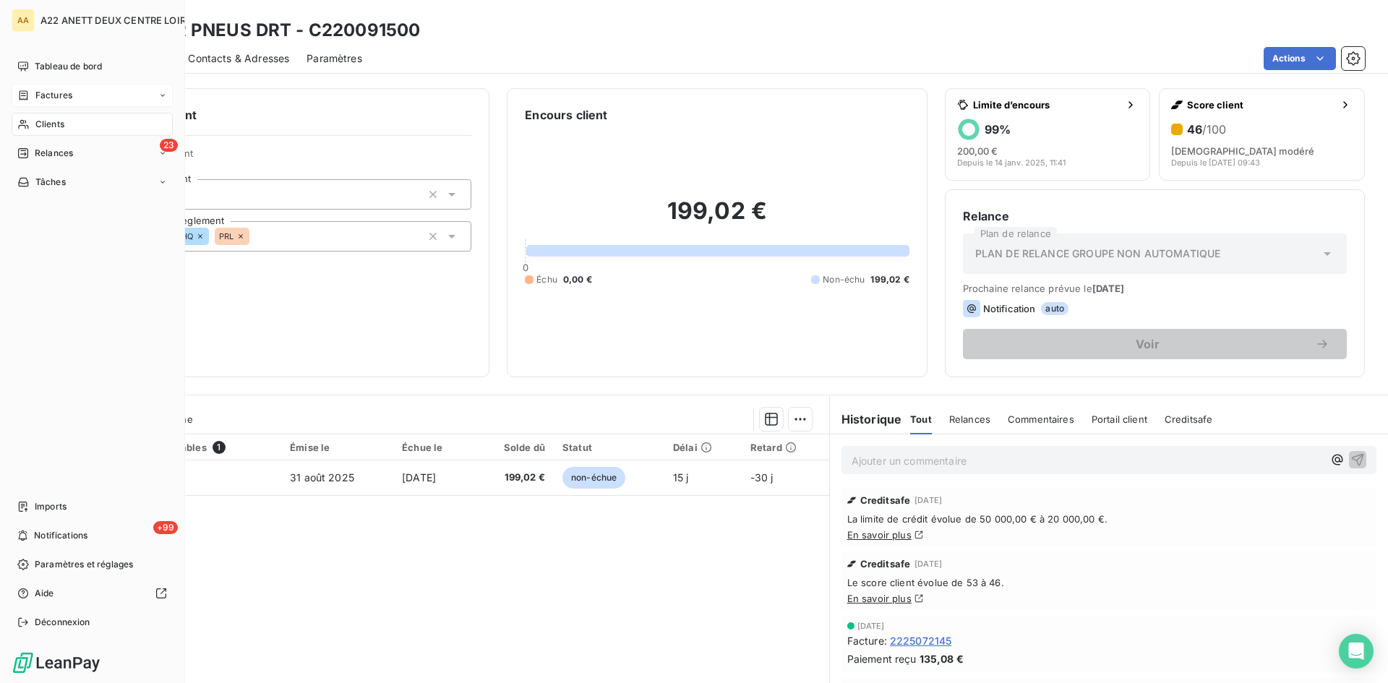
click at [49, 96] on span "Factures" at bounding box center [53, 95] width 37 height 13
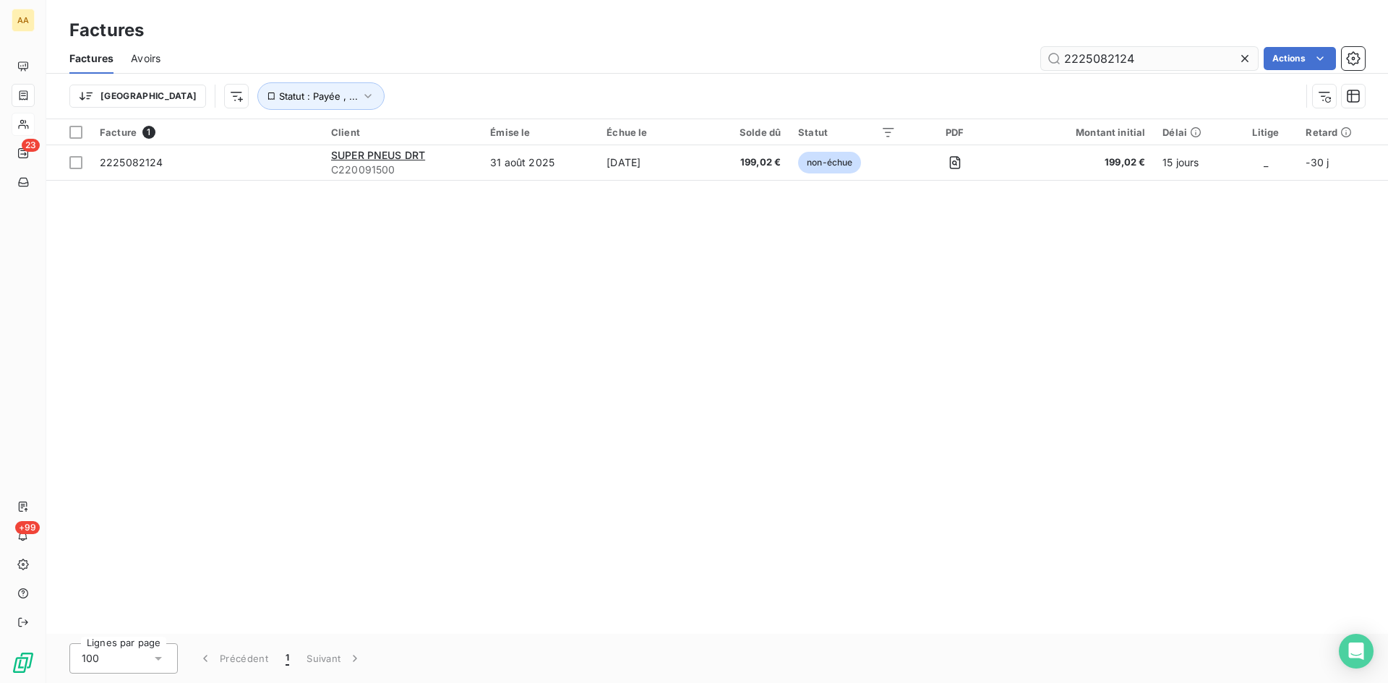
drag, startPoint x: 1146, startPoint y: 54, endPoint x: 1105, endPoint y: 53, distance: 41.2
click at [1105, 53] on input "2225082124" at bounding box center [1149, 58] width 217 height 23
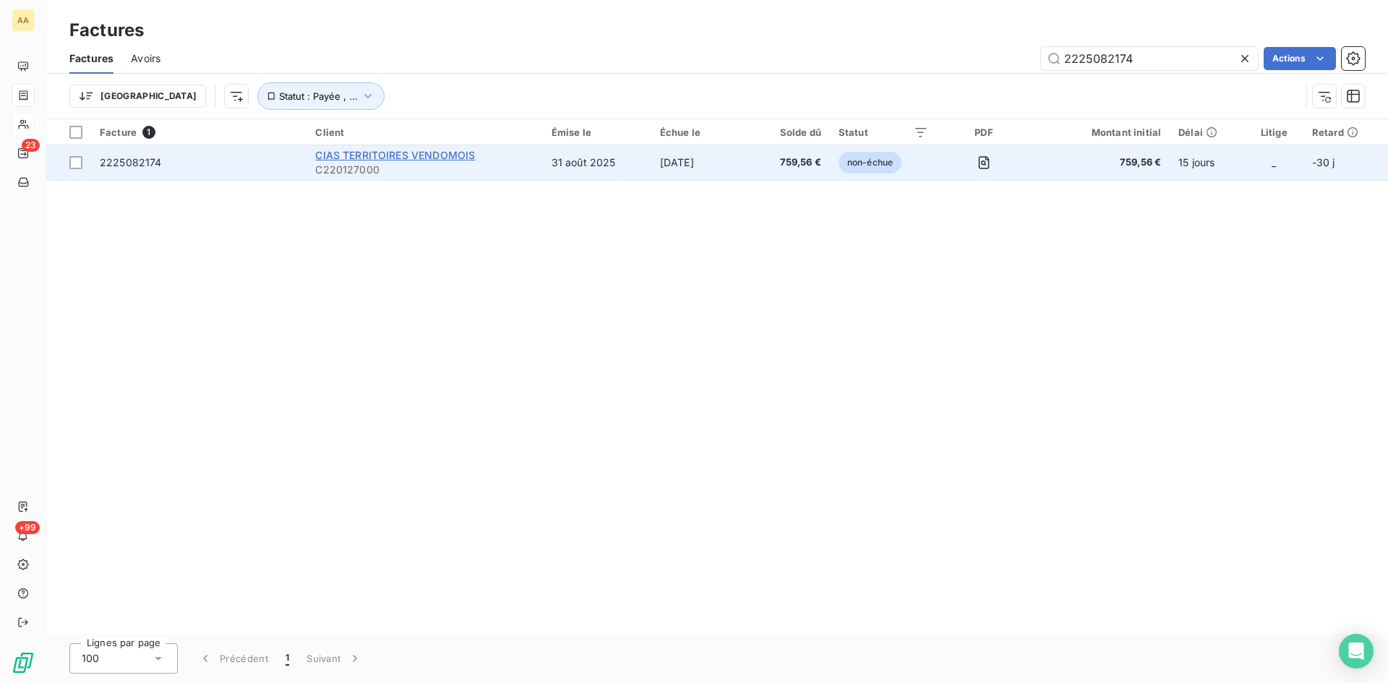
type input "2225082174"
click at [374, 154] on span "CIAS TERRITOIRES VENDOMOIS" at bounding box center [395, 155] width 160 height 12
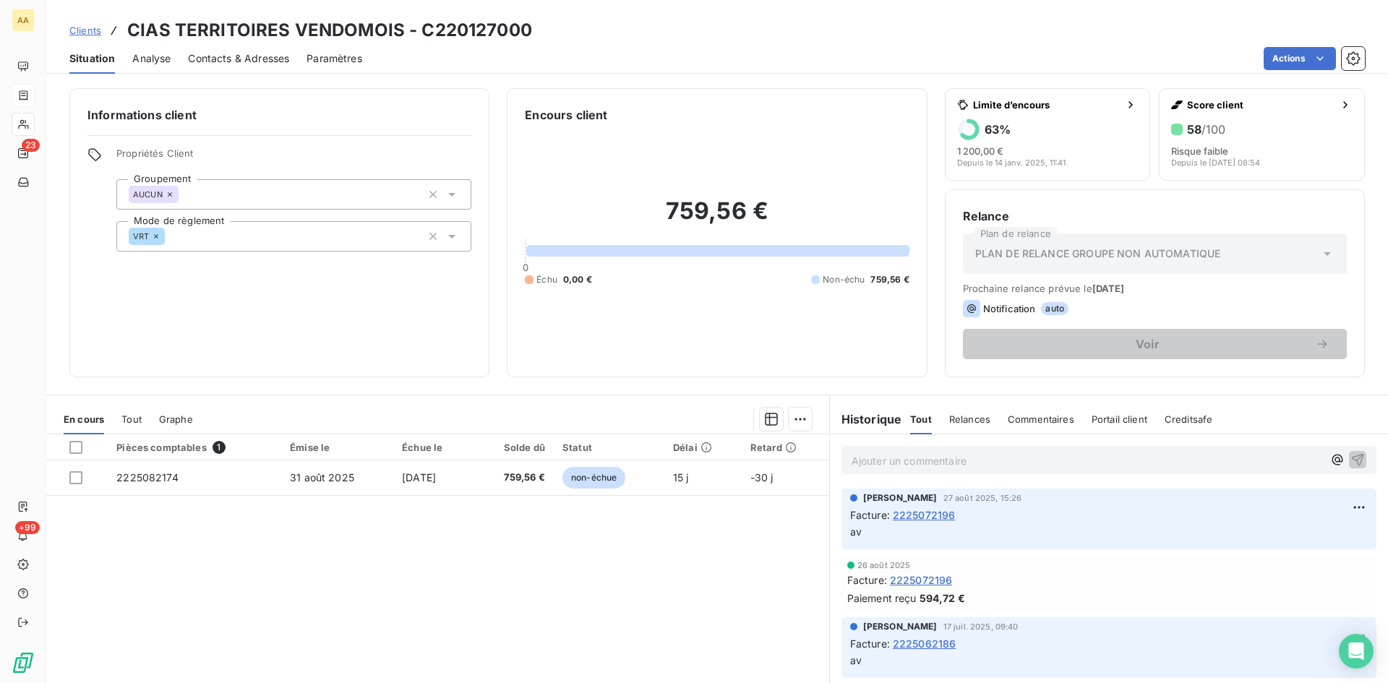
click at [1298, 60] on html "AA 23 +99 Clients CIAS TERRITOIRES VENDOMOIS - C220127000 Situation Analyse Con…" at bounding box center [694, 341] width 1388 height 683
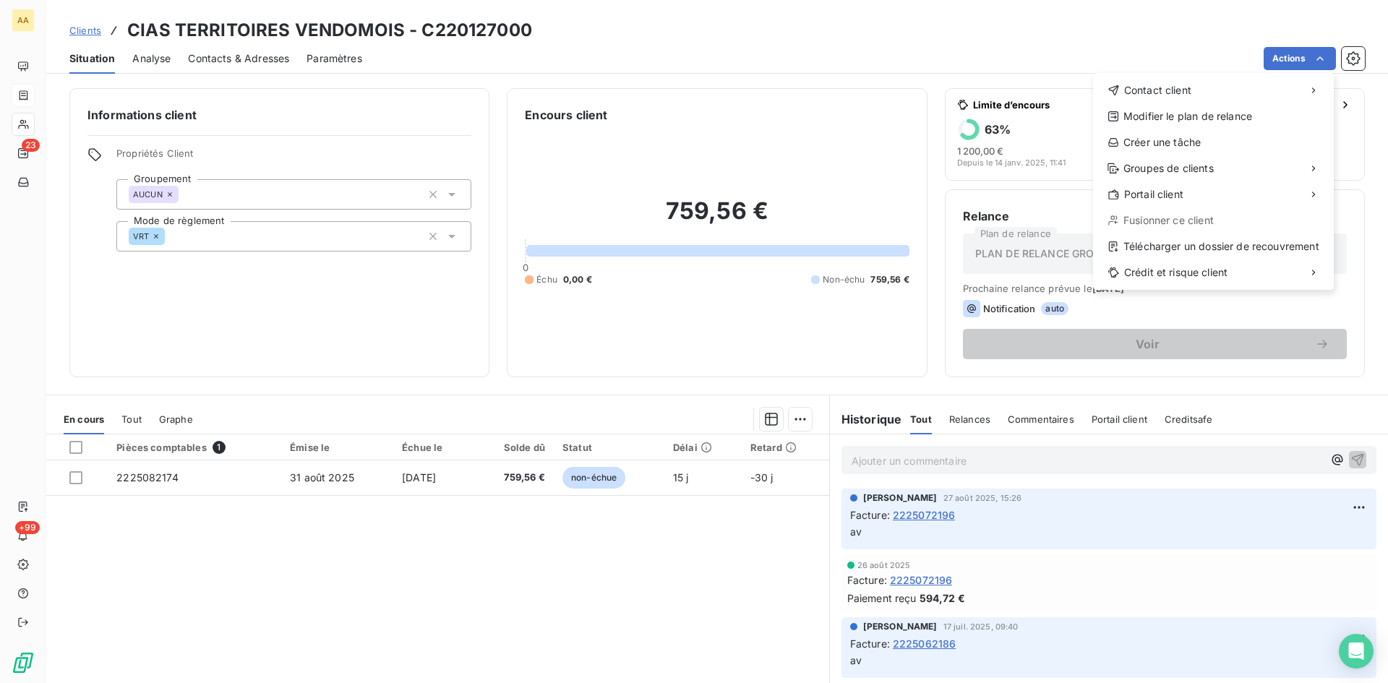
click at [1304, 65] on html "AA 23 +99 Clients CIAS TERRITOIRES VENDOMOIS - C220127000 Situation Analyse Con…" at bounding box center [694, 341] width 1388 height 683
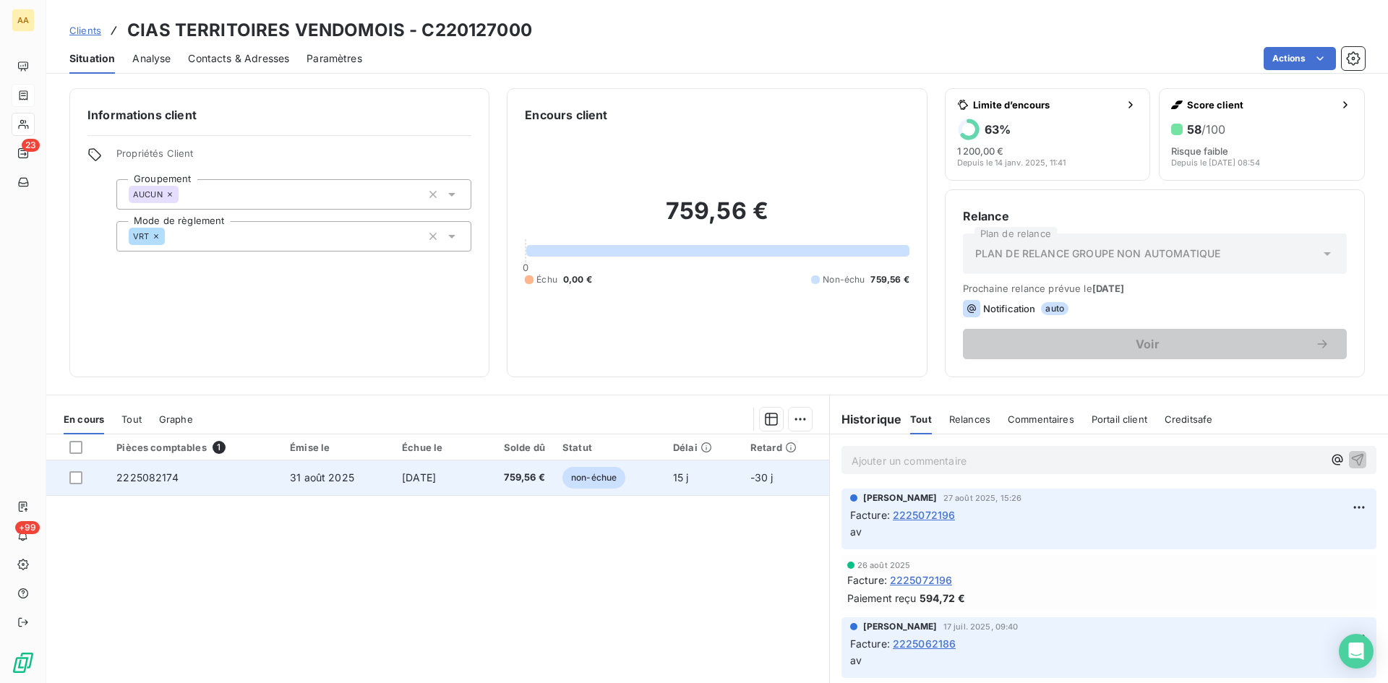
click at [125, 479] on span "2225082174" at bounding box center [147, 477] width 62 height 12
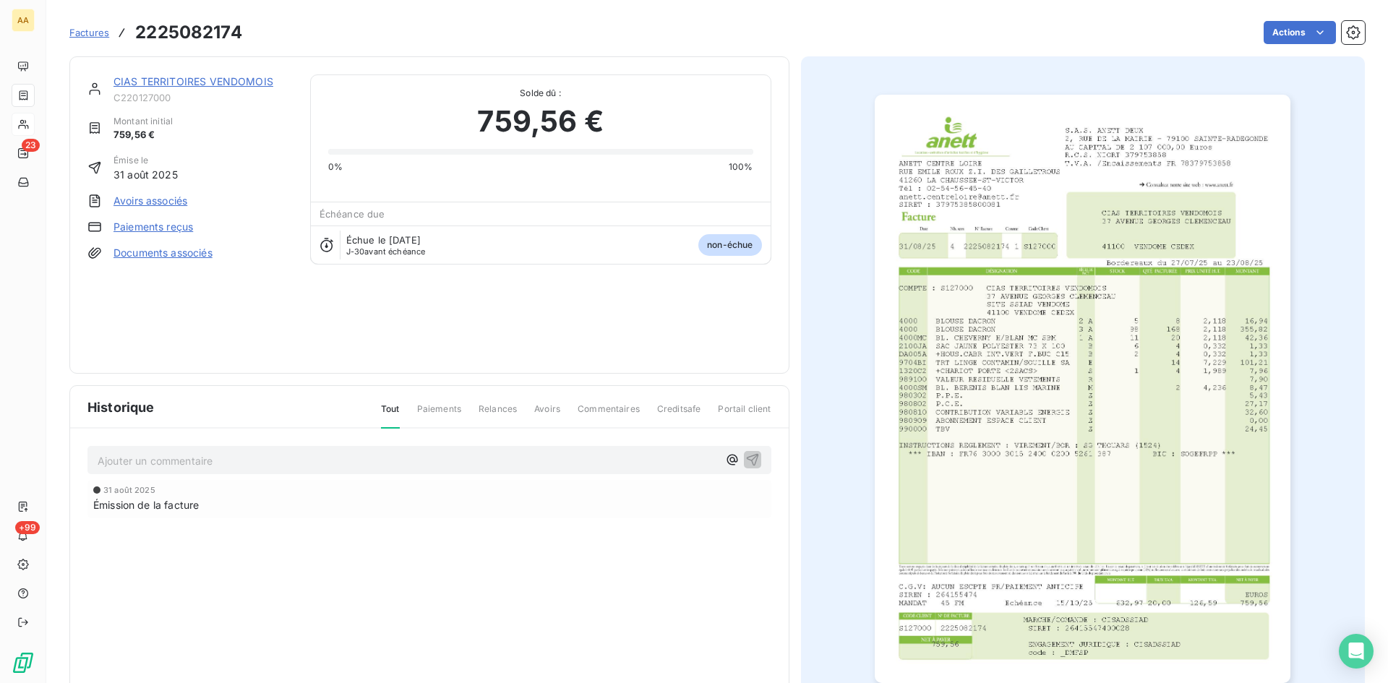
click at [1300, 30] on html "AA 23 +99 Factures 2225082174 Actions CIAS TERRITOIRES VENDOMOIS C220127000 Mon…" at bounding box center [694, 341] width 1388 height 683
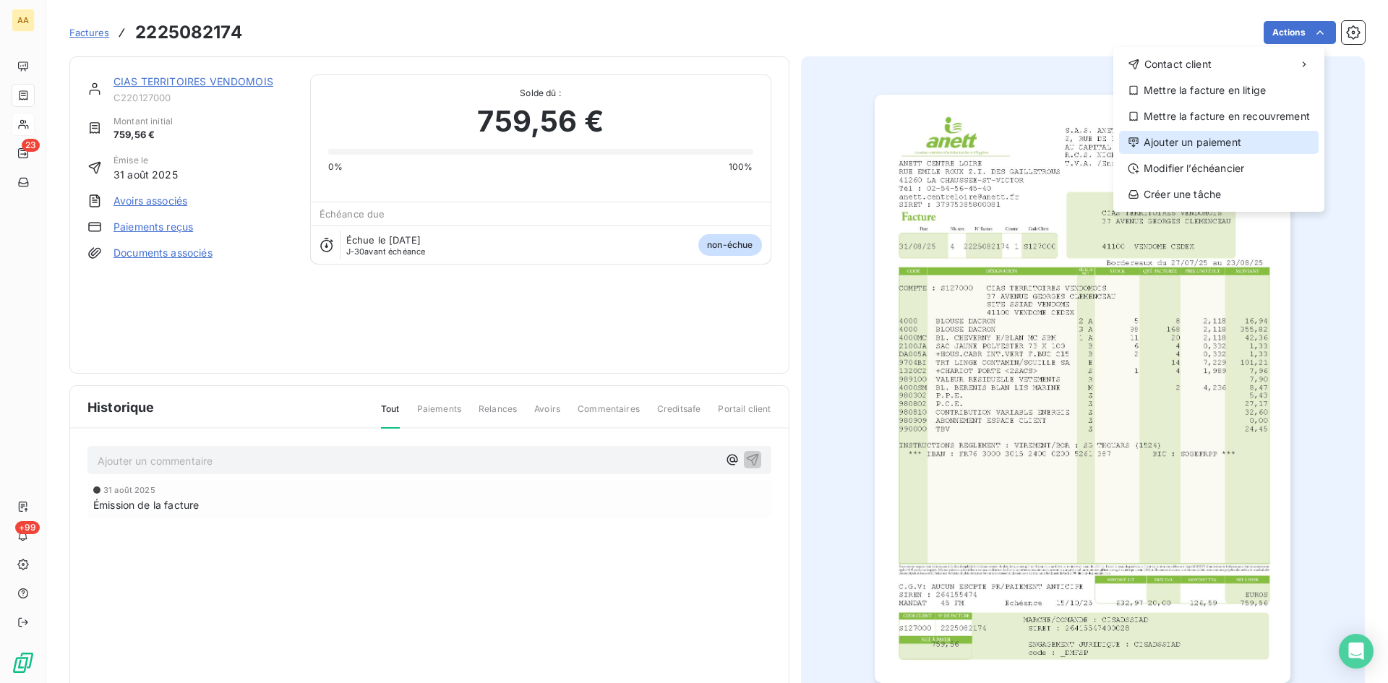
click at [1232, 134] on div "Ajouter un paiement" at bounding box center [1219, 142] width 200 height 23
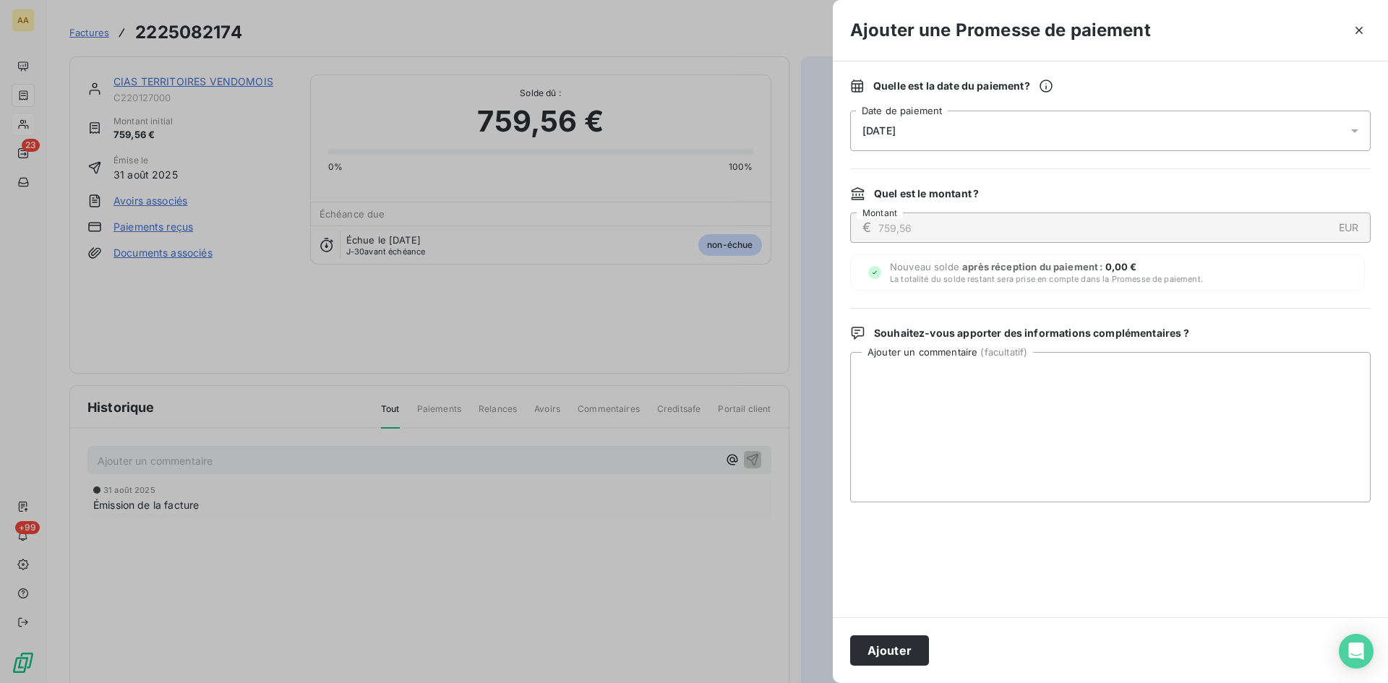
click at [992, 129] on div "[DATE]" at bounding box center [1110, 131] width 520 height 40
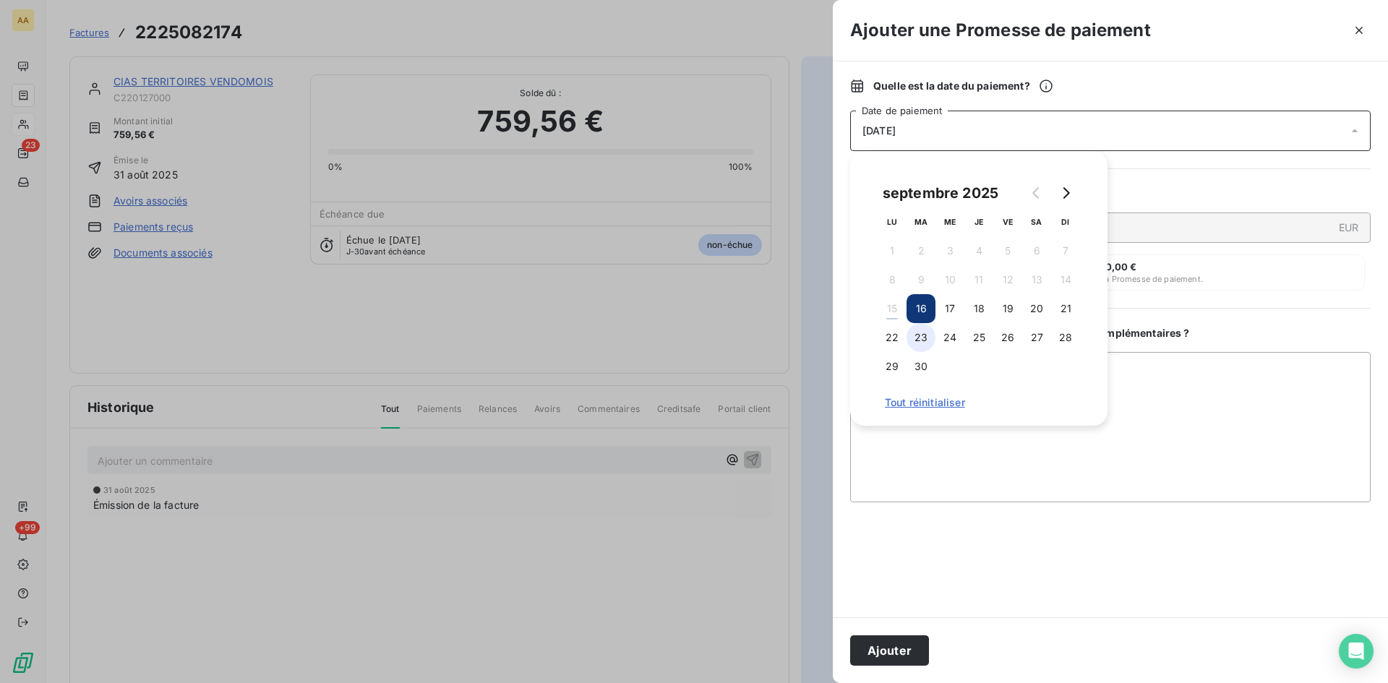
click at [919, 345] on button "23" at bounding box center [920, 337] width 29 height 29
drag, startPoint x: 901, startPoint y: 650, endPoint x: 582, endPoint y: 504, distance: 350.6
click at [899, 650] on button "Ajouter" at bounding box center [889, 650] width 79 height 30
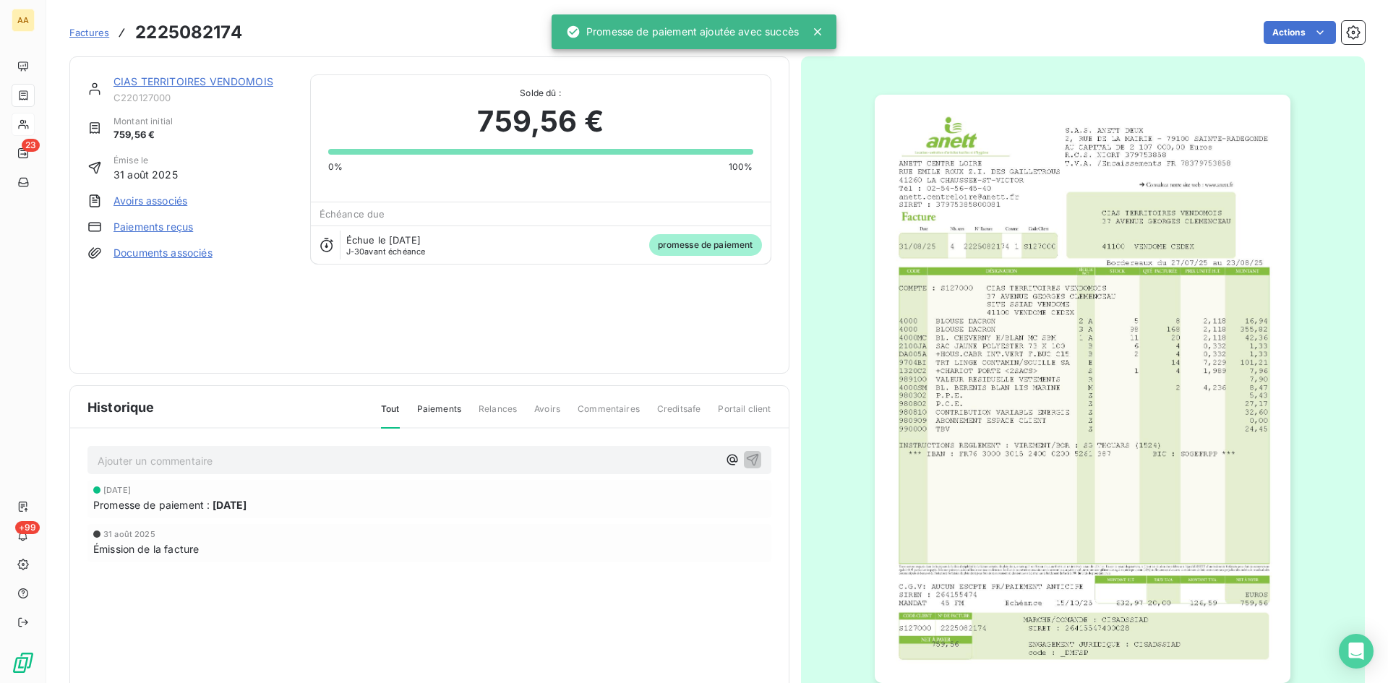
click at [464, 464] on p "Ajouter un commentaire ﻿" at bounding box center [408, 461] width 620 height 18
drag, startPoint x: 748, startPoint y: 461, endPoint x: 687, endPoint y: 412, distance: 78.1
click at [749, 458] on icon "button" at bounding box center [752, 459] width 14 height 14
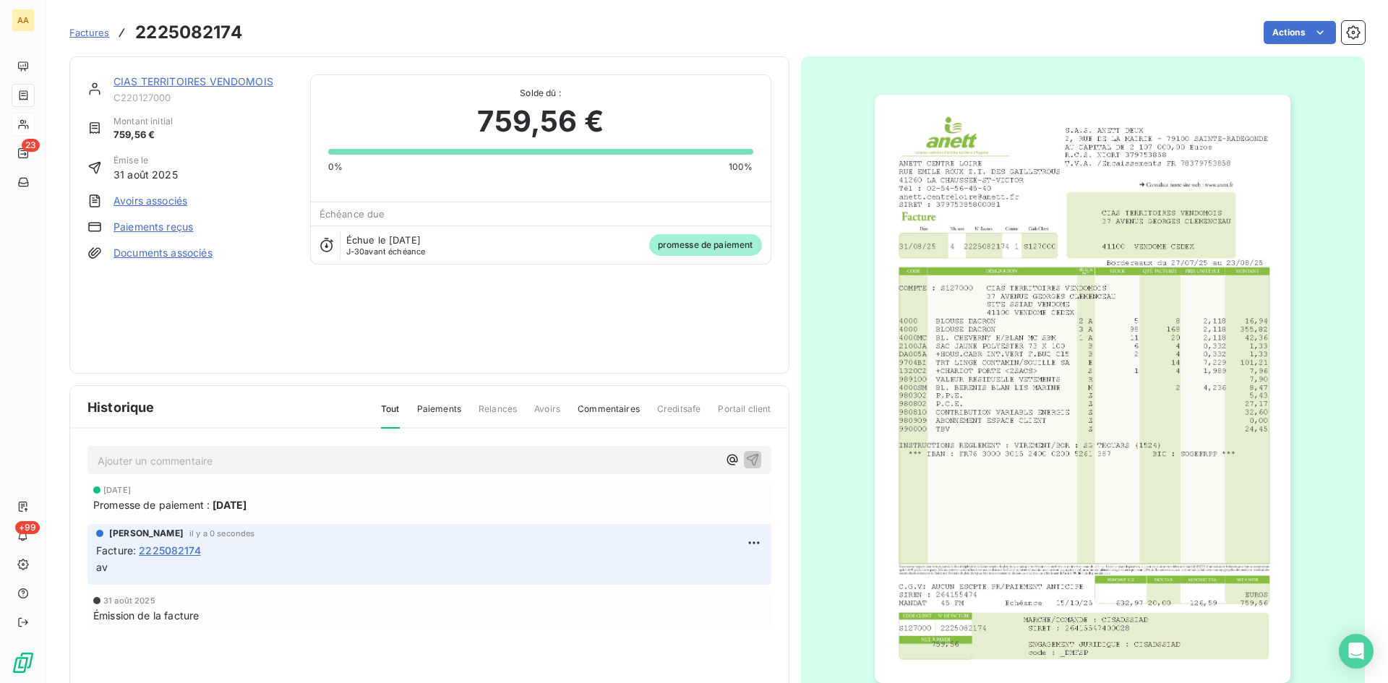
click at [201, 83] on link "CIAS TERRITOIRES VENDOMOIS" at bounding box center [193, 81] width 160 height 12
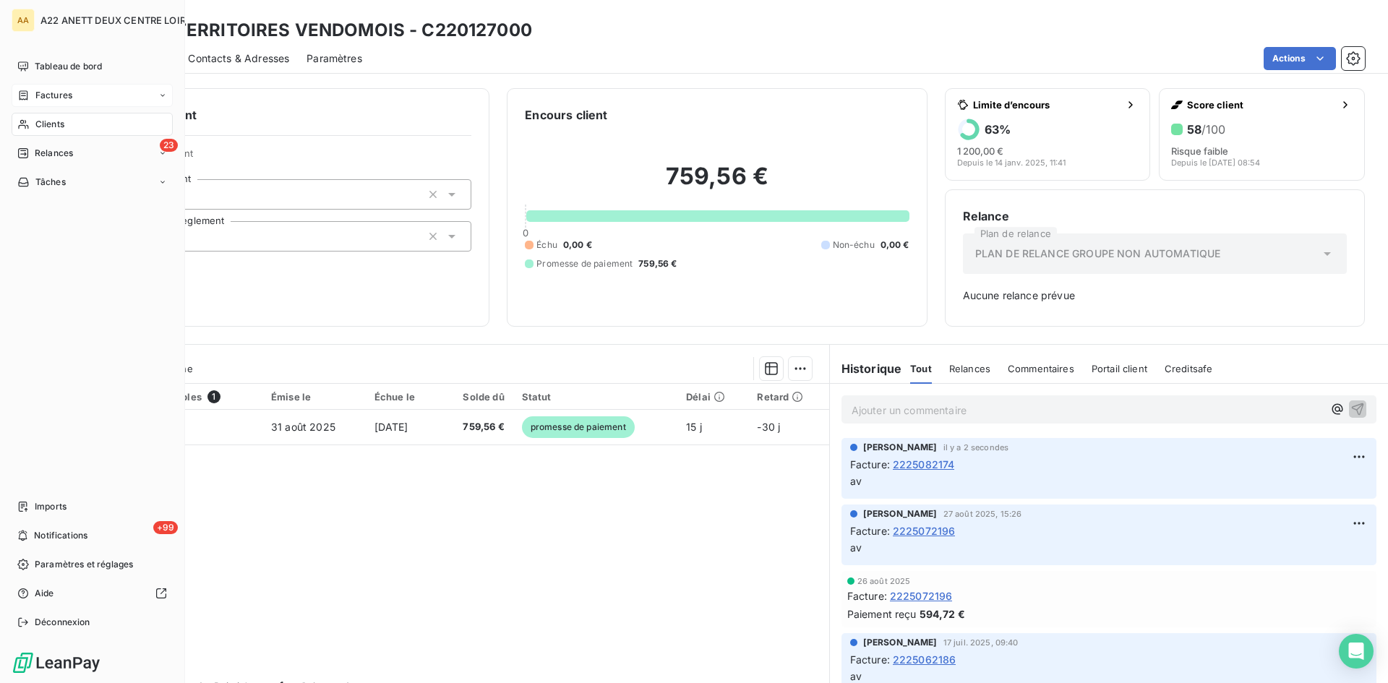
click at [44, 121] on span "Clients" at bounding box center [49, 124] width 29 height 13
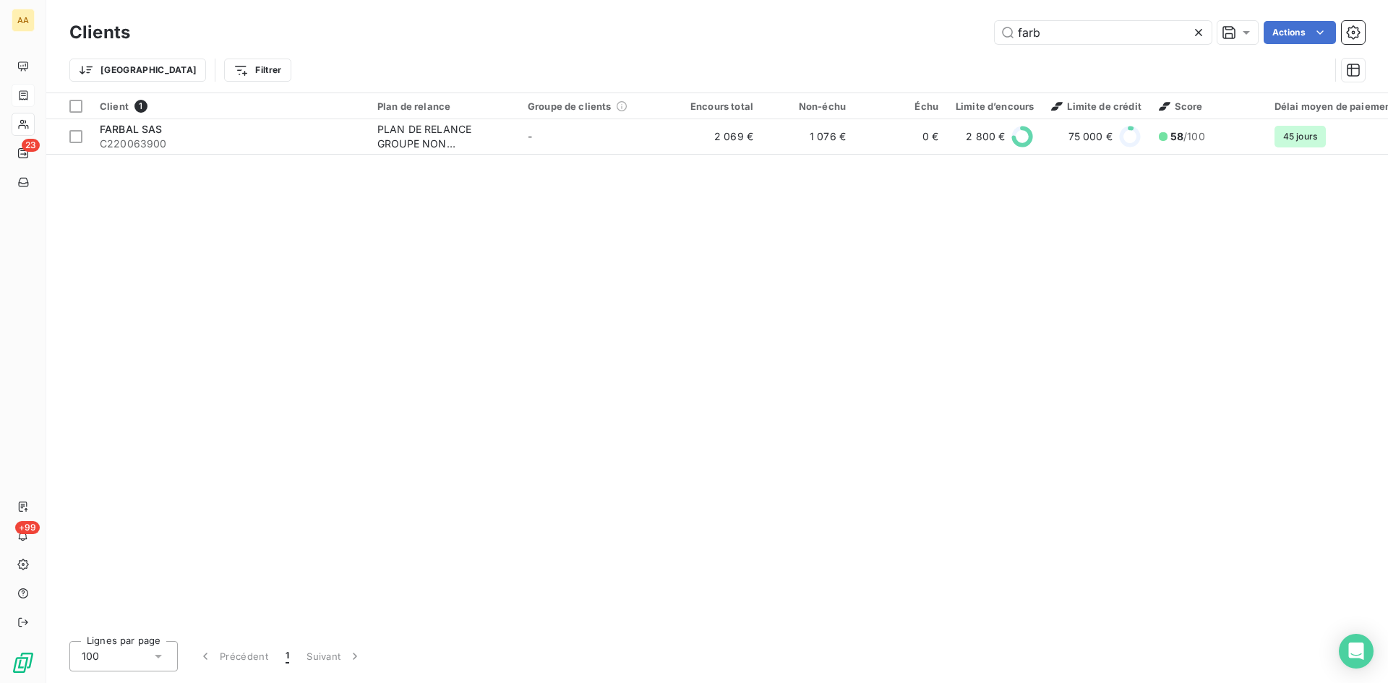
drag, startPoint x: 1060, startPoint y: 35, endPoint x: 865, endPoint y: 48, distance: 196.3
click at [865, 48] on div "Clients farb Actions Trier Filtrer" at bounding box center [716, 54] width 1295 height 75
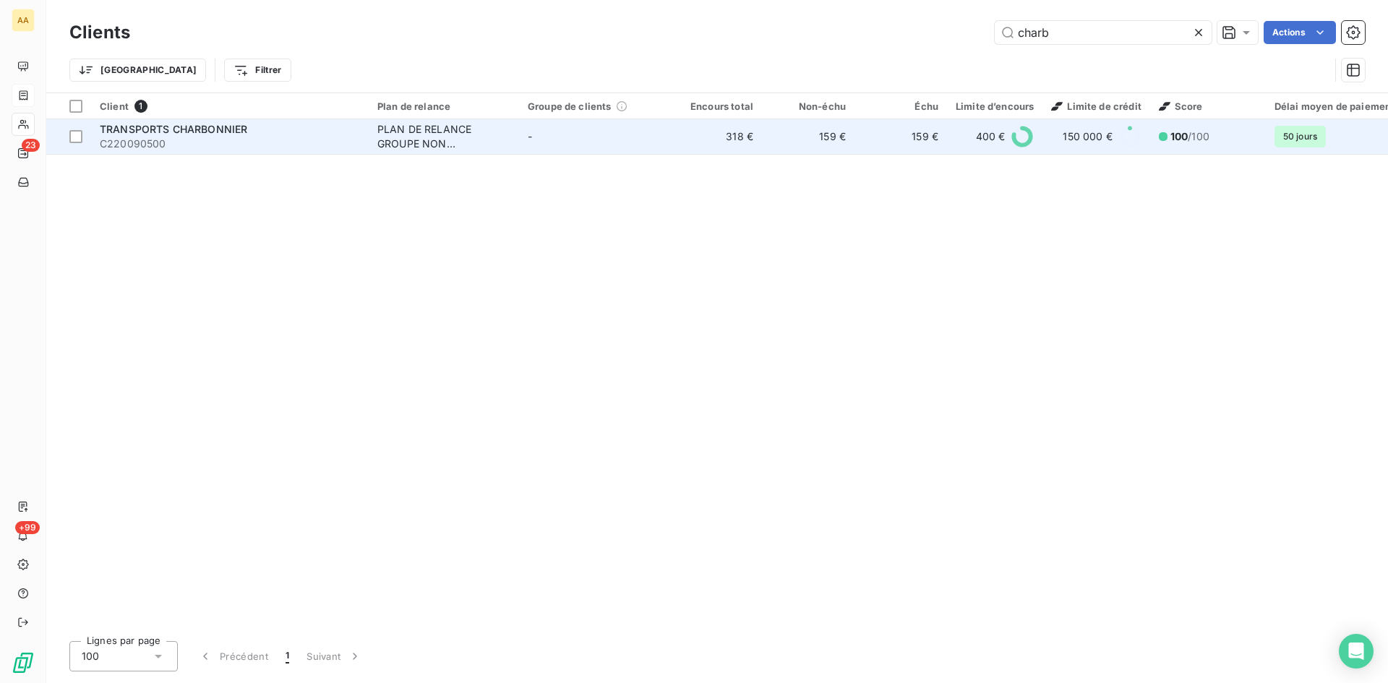
type input "charb"
click at [421, 140] on div "PLAN DE RELANCE GROUPE NON AUTOMATIQUE" at bounding box center [443, 136] width 133 height 29
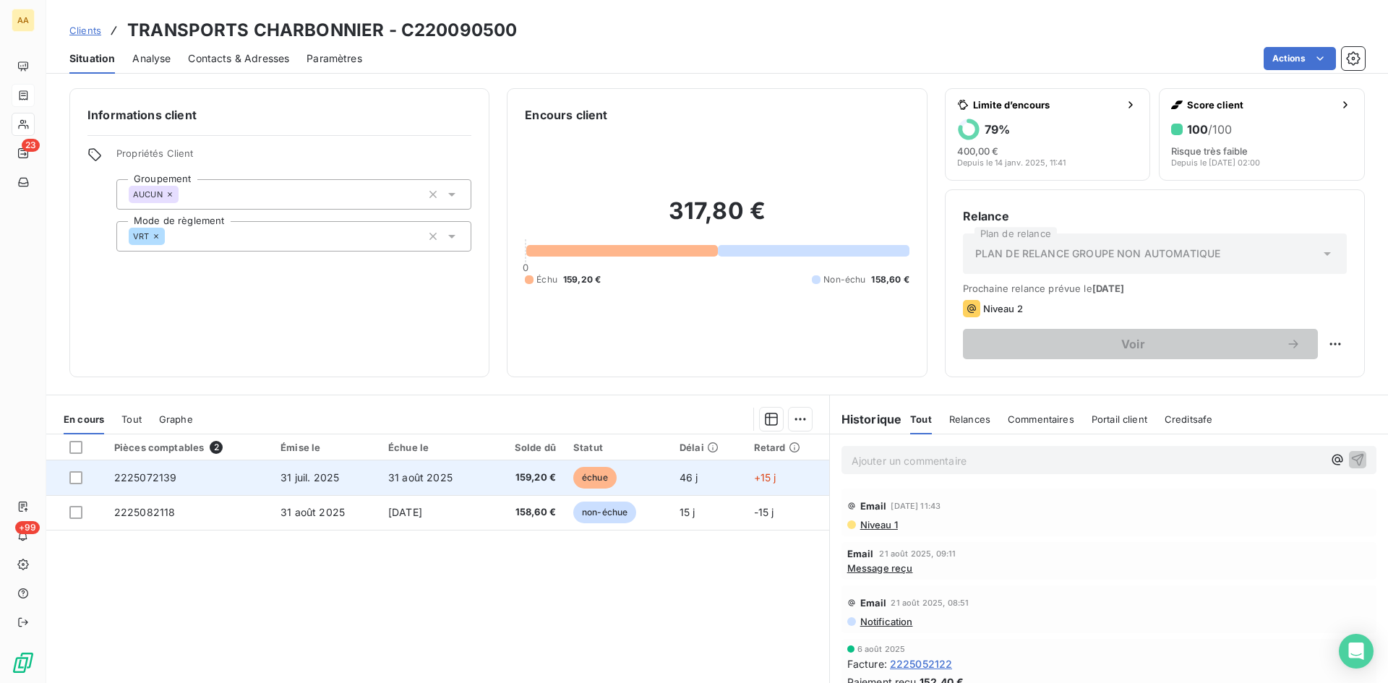
click at [136, 479] on span "2225072139" at bounding box center [145, 477] width 63 height 12
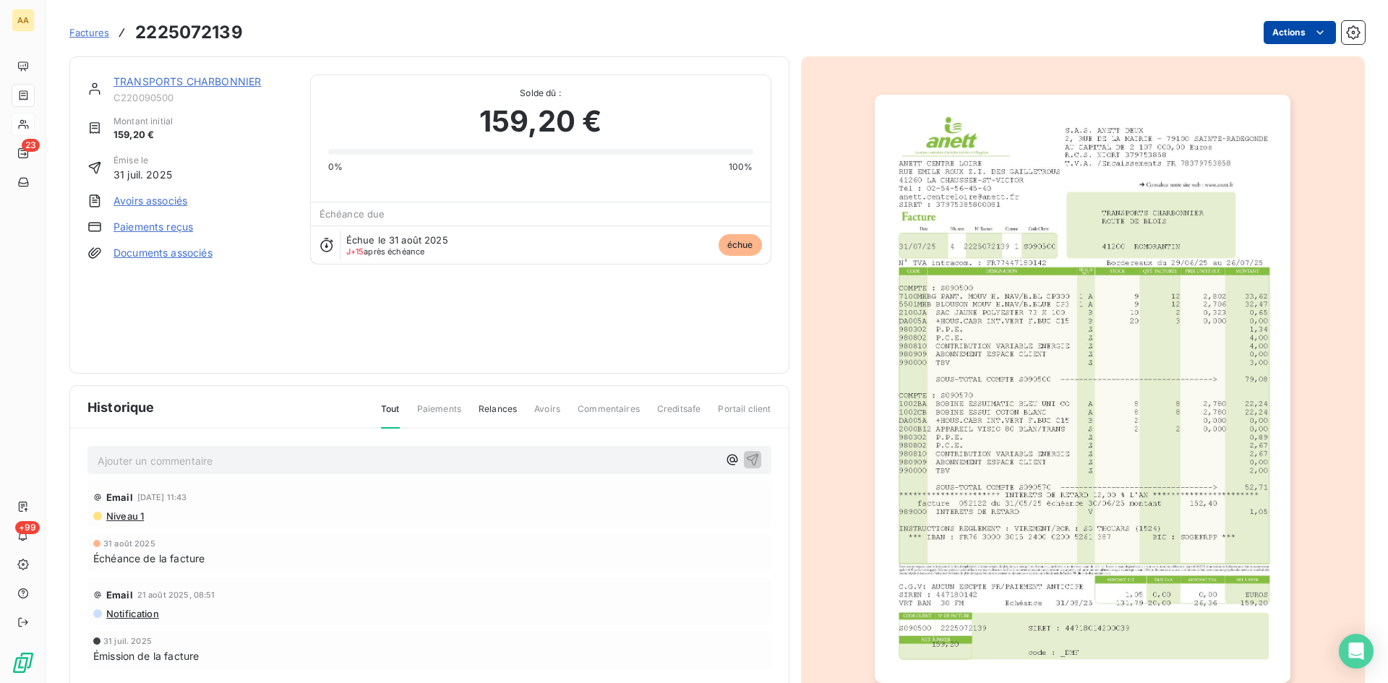
click at [1289, 32] on html "AA 23 +99 Factures 2225072139 Actions TRANSPORTS CHARBONNIER C220090500 Montant…" at bounding box center [694, 341] width 1388 height 683
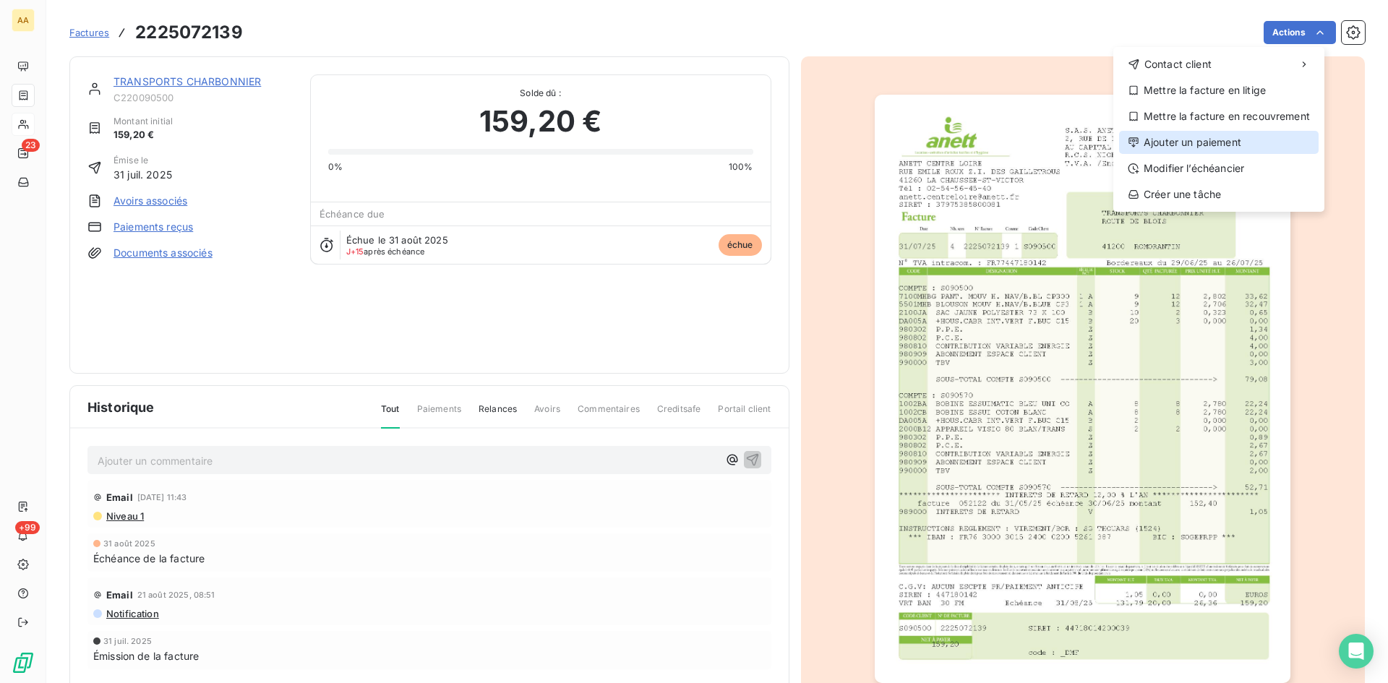
click at [1245, 145] on div "Ajouter un paiement" at bounding box center [1219, 142] width 200 height 23
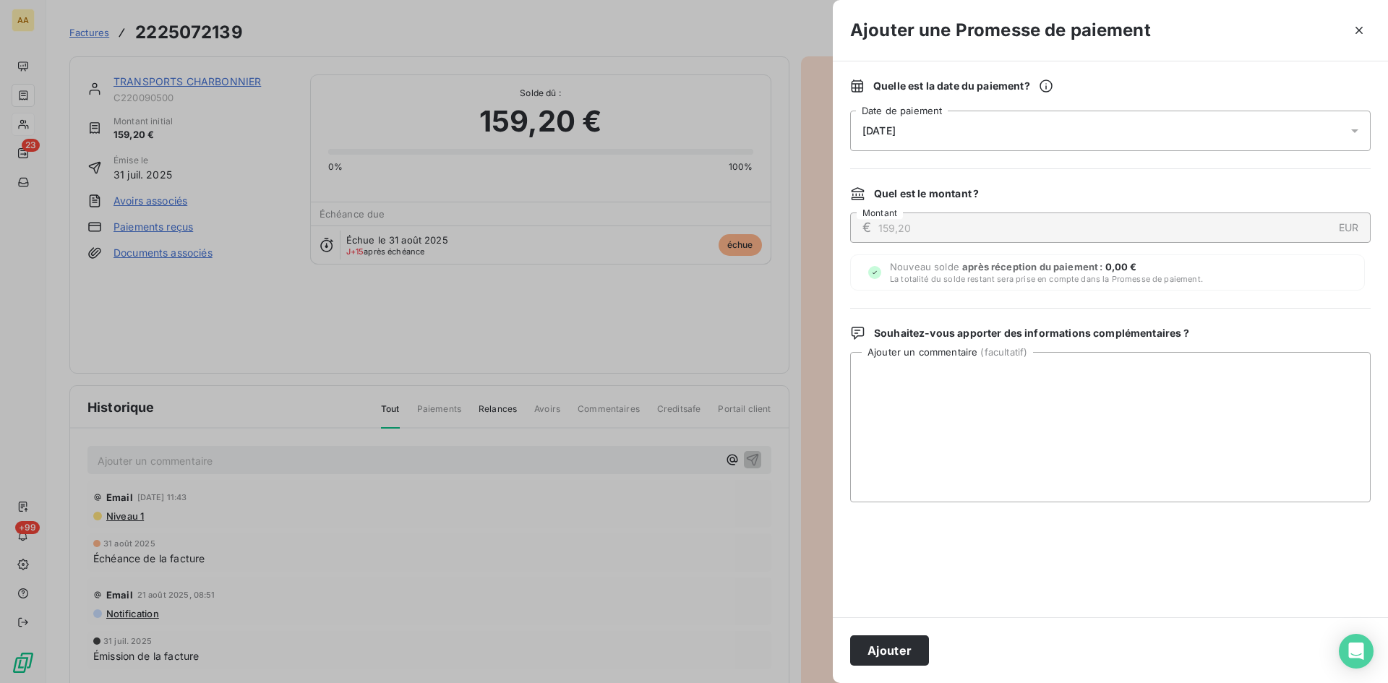
click at [984, 134] on div "[DATE]" at bounding box center [1110, 131] width 520 height 40
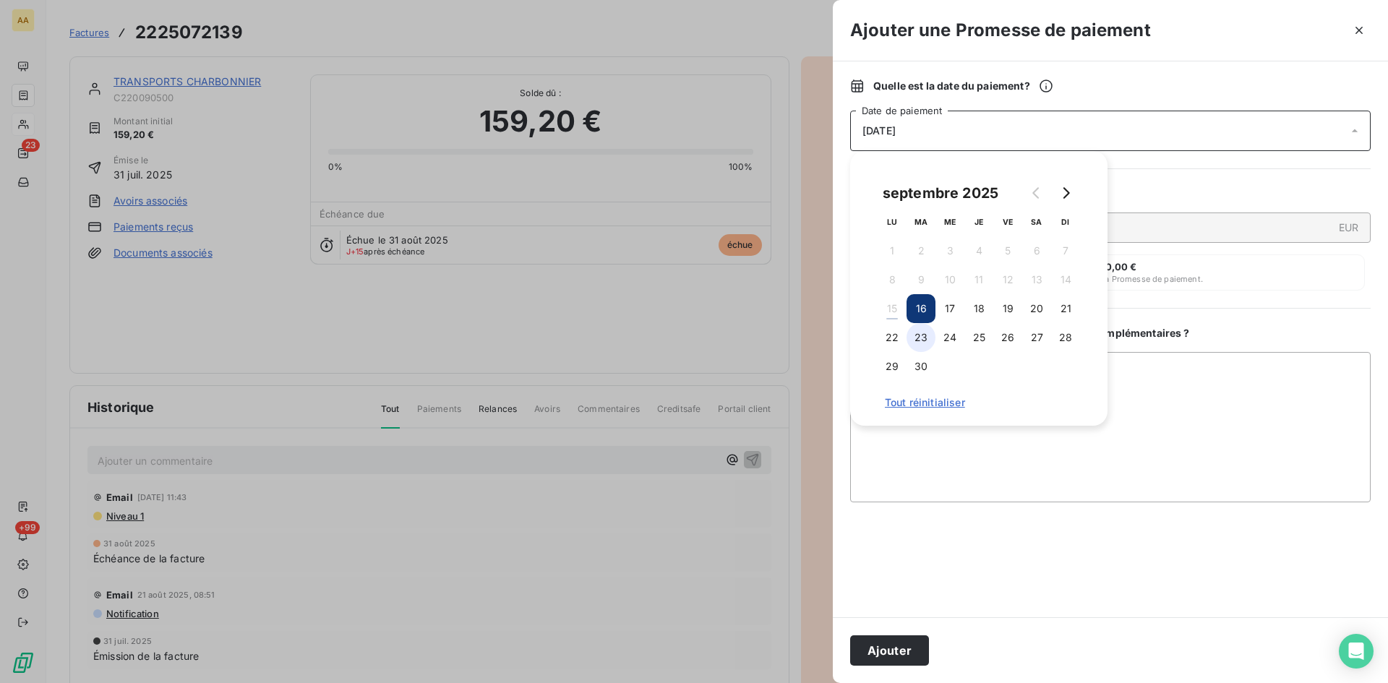
click at [922, 338] on button "23" at bounding box center [920, 337] width 29 height 29
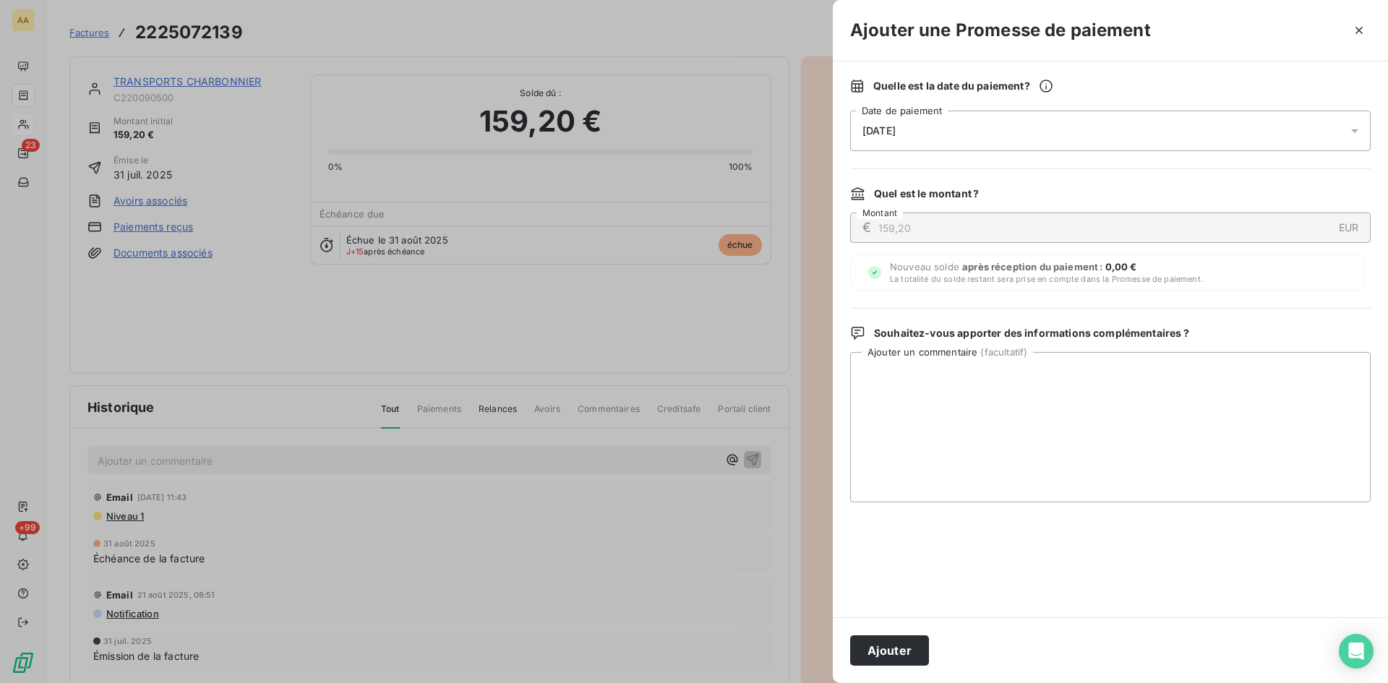
drag, startPoint x: 891, startPoint y: 644, endPoint x: 799, endPoint y: 617, distance: 95.6
click at [891, 643] on button "Ajouter" at bounding box center [889, 650] width 79 height 30
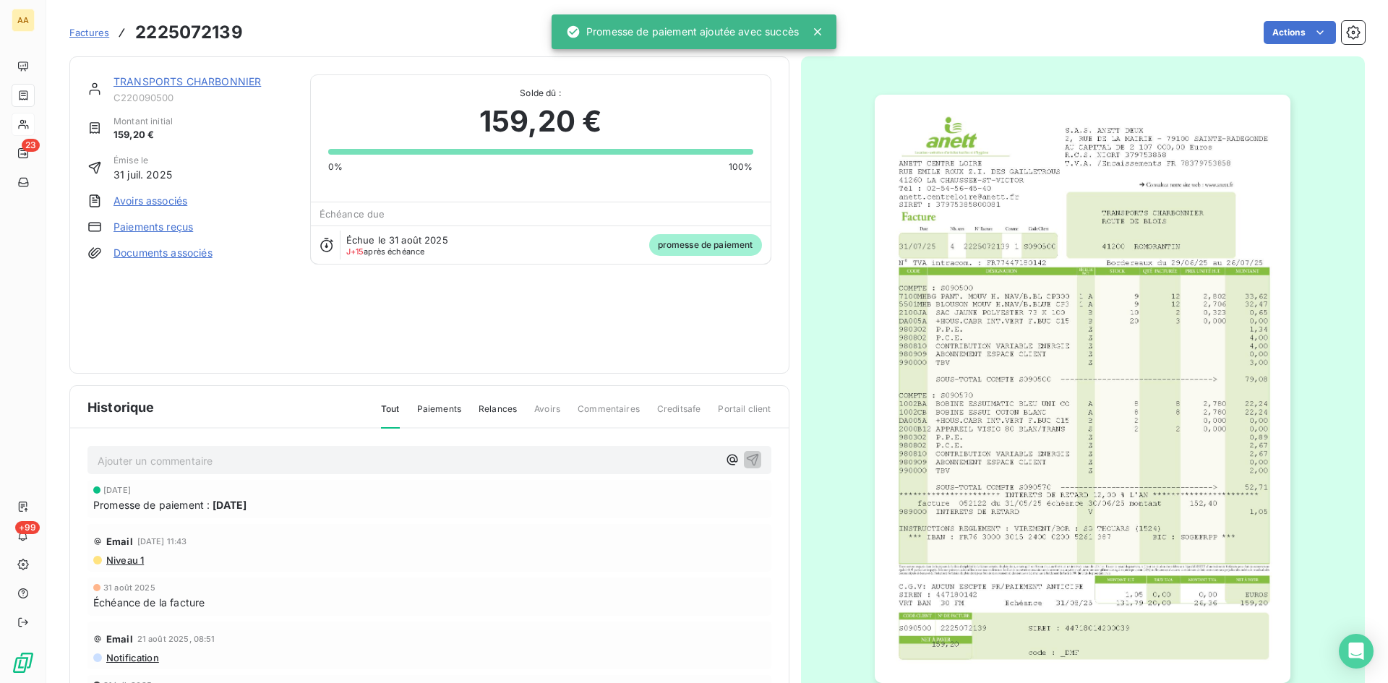
click at [520, 467] on p "Ajouter un commentaire ﻿" at bounding box center [408, 461] width 620 height 18
click at [745, 456] on icon "button" at bounding box center [752, 459] width 14 height 14
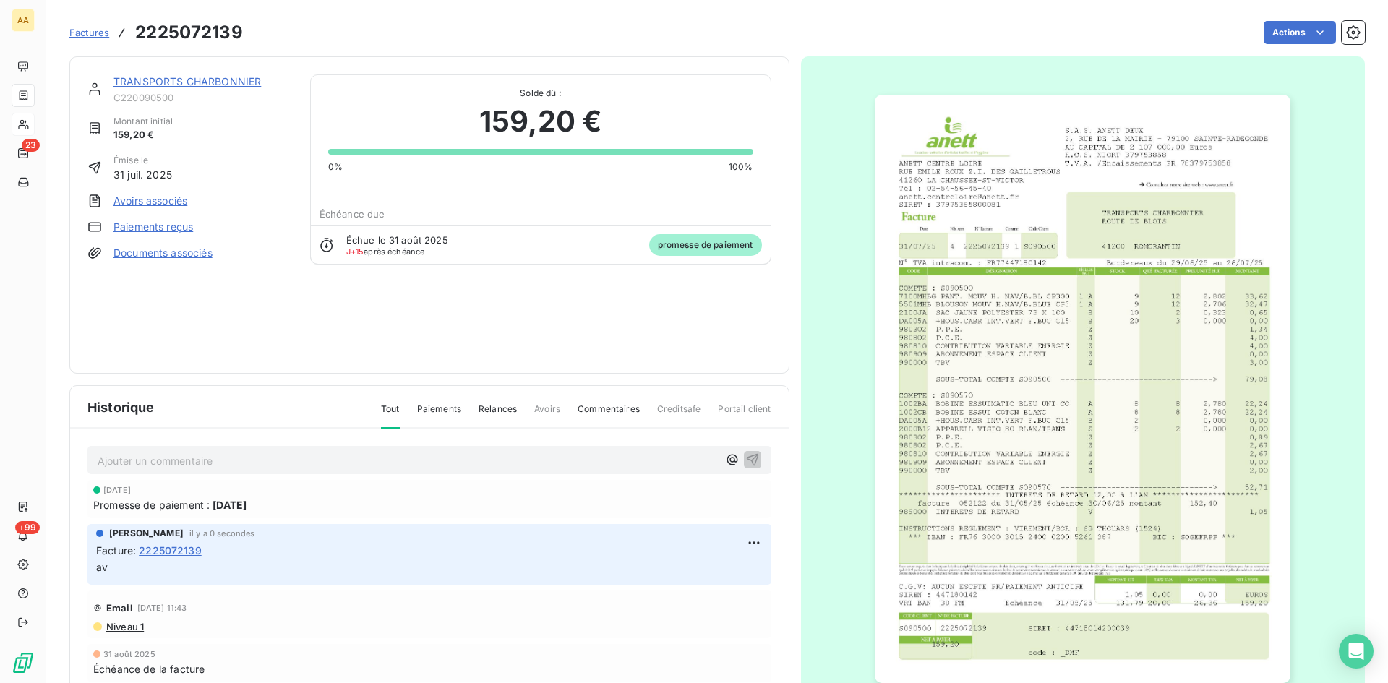
click at [173, 77] on link "TRANSPORTS CHARBONNIER" at bounding box center [186, 81] width 147 height 12
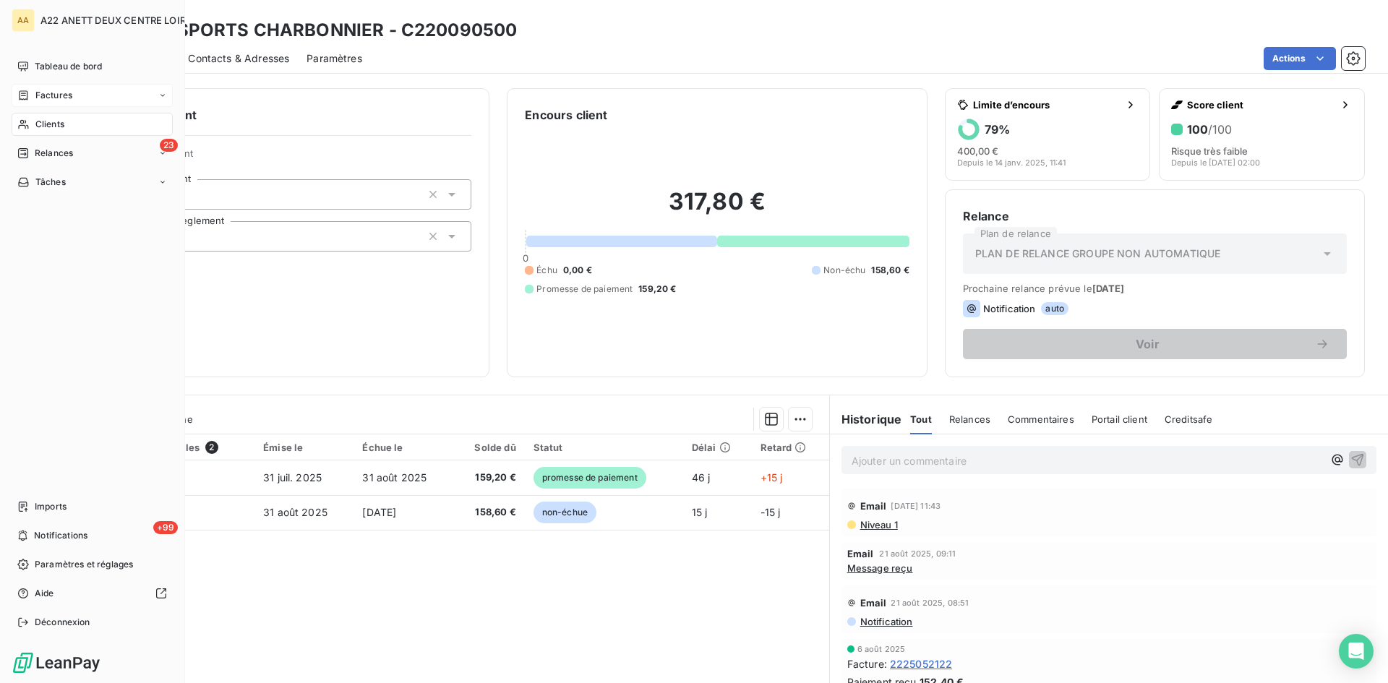
click at [45, 122] on span "Clients" at bounding box center [49, 124] width 29 height 13
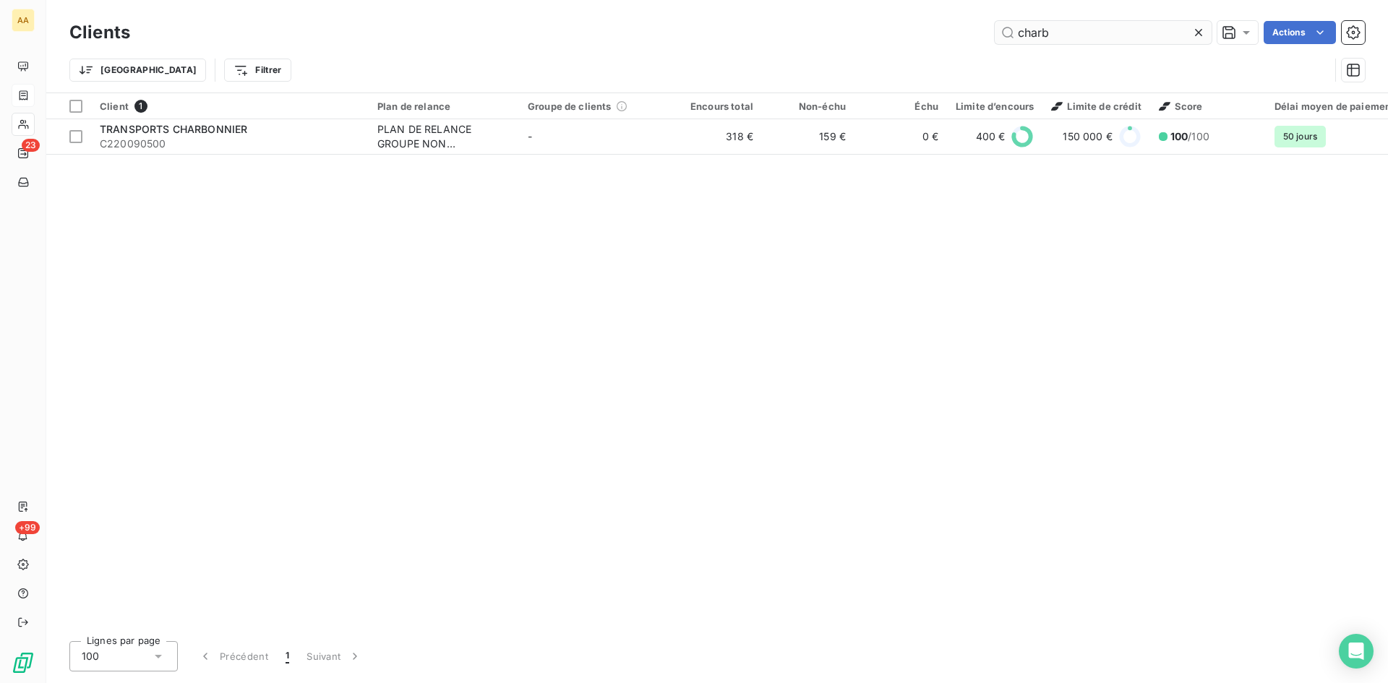
drag, startPoint x: 1047, startPoint y: 26, endPoint x: 1073, endPoint y: 32, distance: 26.7
click at [1047, 27] on input "charb" at bounding box center [1103, 32] width 217 height 23
drag, startPoint x: 997, startPoint y: 42, endPoint x: 886, endPoint y: 54, distance: 111.3
click at [887, 53] on div "Clients charb Actions Trier Filtrer" at bounding box center [716, 54] width 1295 height 75
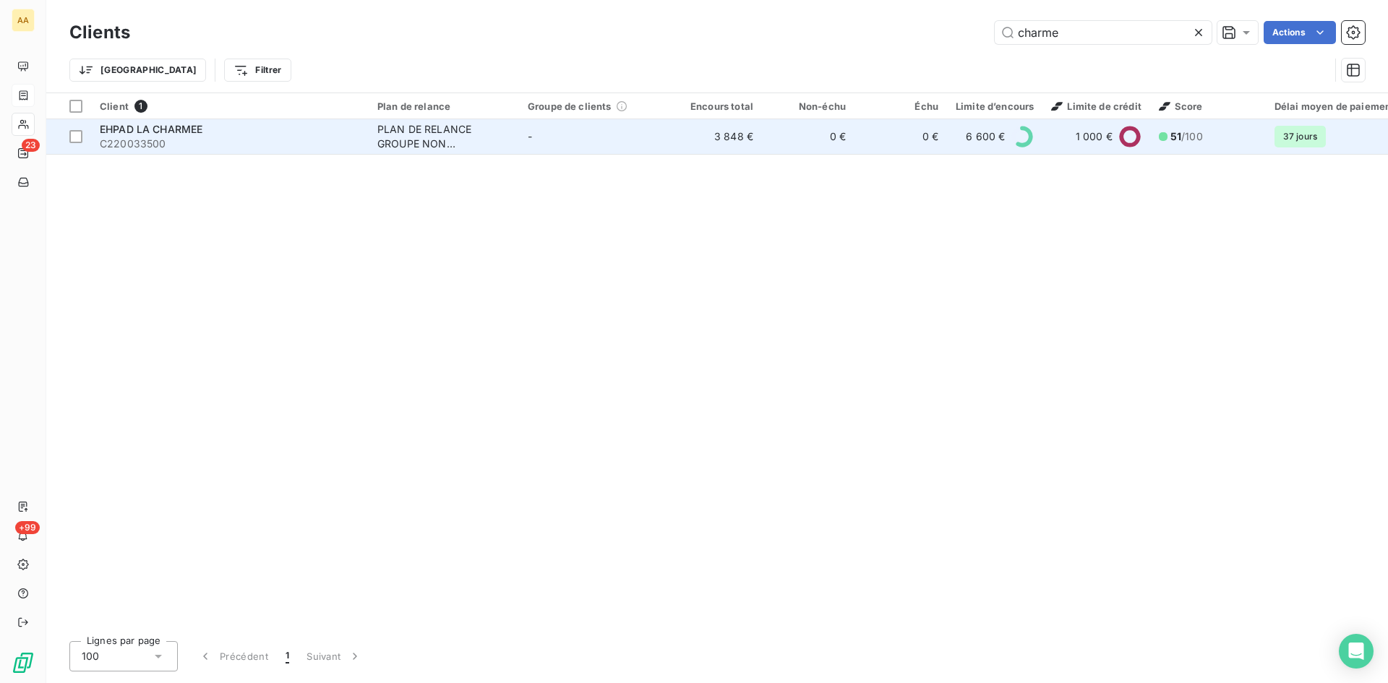
type input "charme"
click at [410, 137] on div "PLAN DE RELANCE GROUPE NON AUTOMATIQUE" at bounding box center [443, 136] width 133 height 29
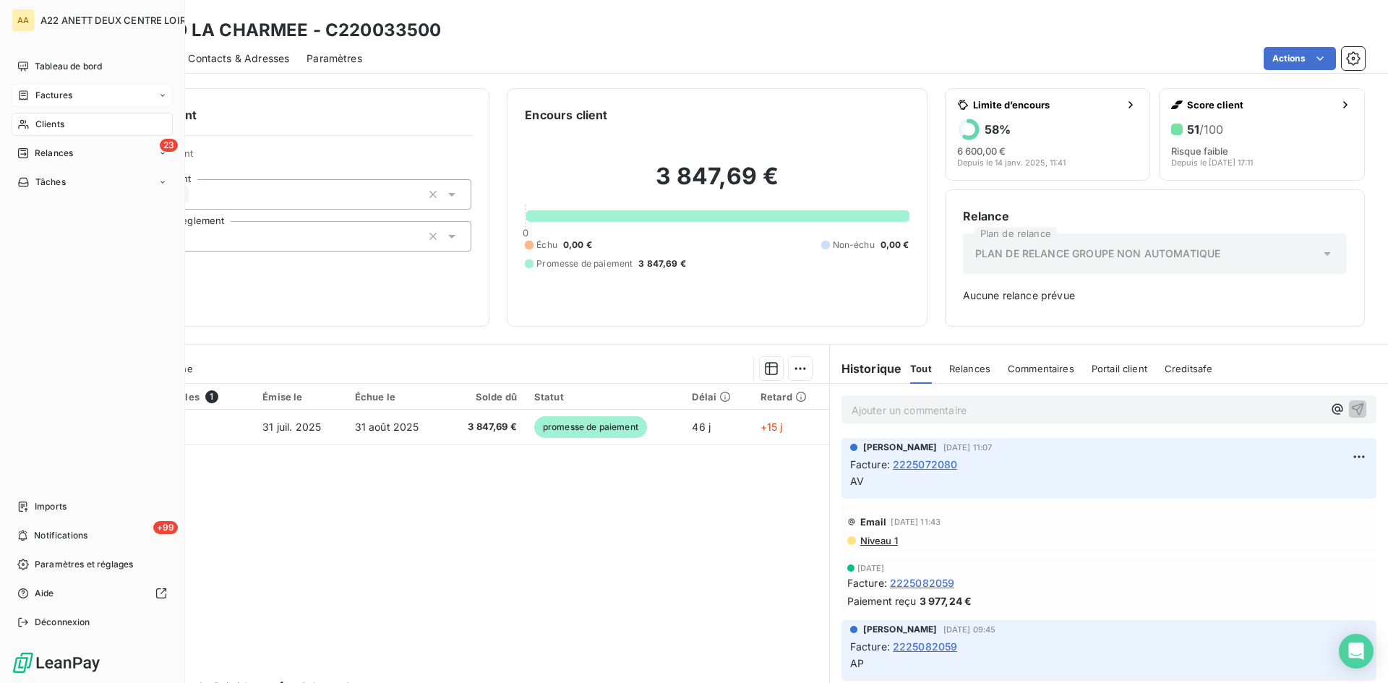
click at [53, 123] on span "Clients" at bounding box center [49, 124] width 29 height 13
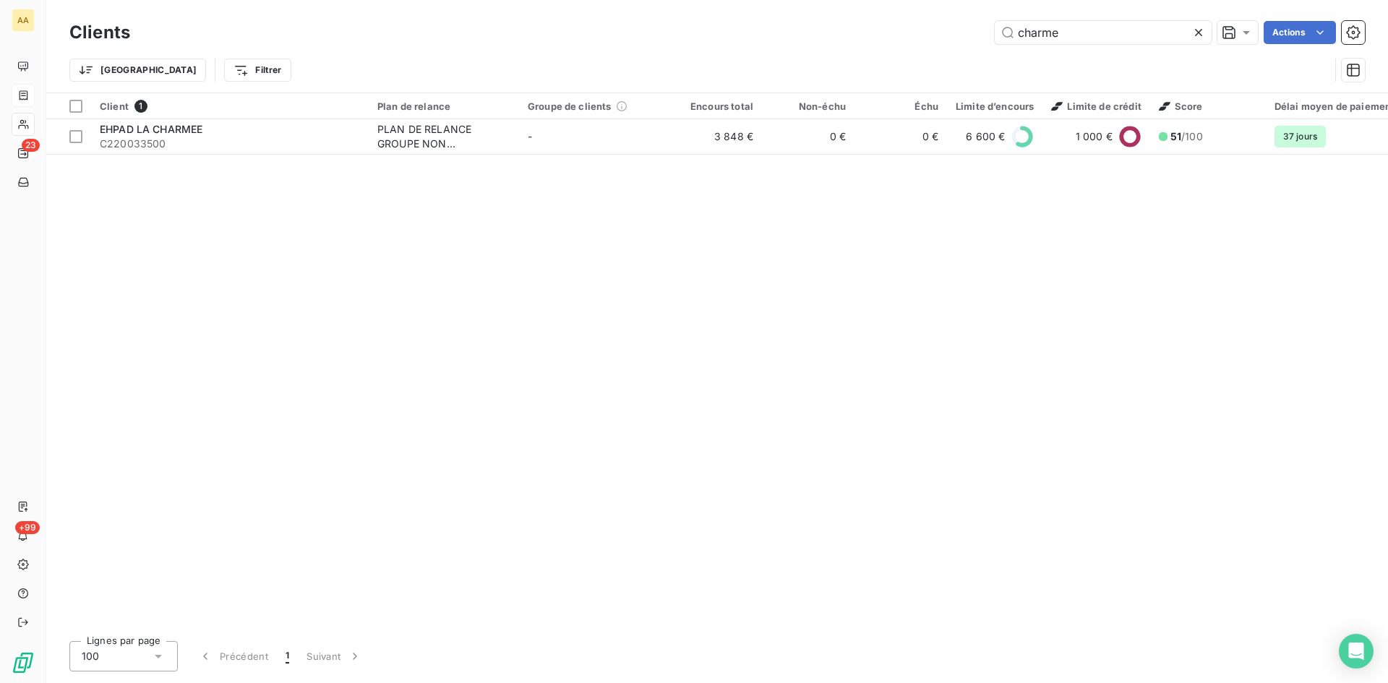
drag, startPoint x: 1075, startPoint y: 33, endPoint x: 906, endPoint y: 38, distance: 168.5
click at [906, 38] on div "charme Actions" at bounding box center [755, 32] width 1217 height 23
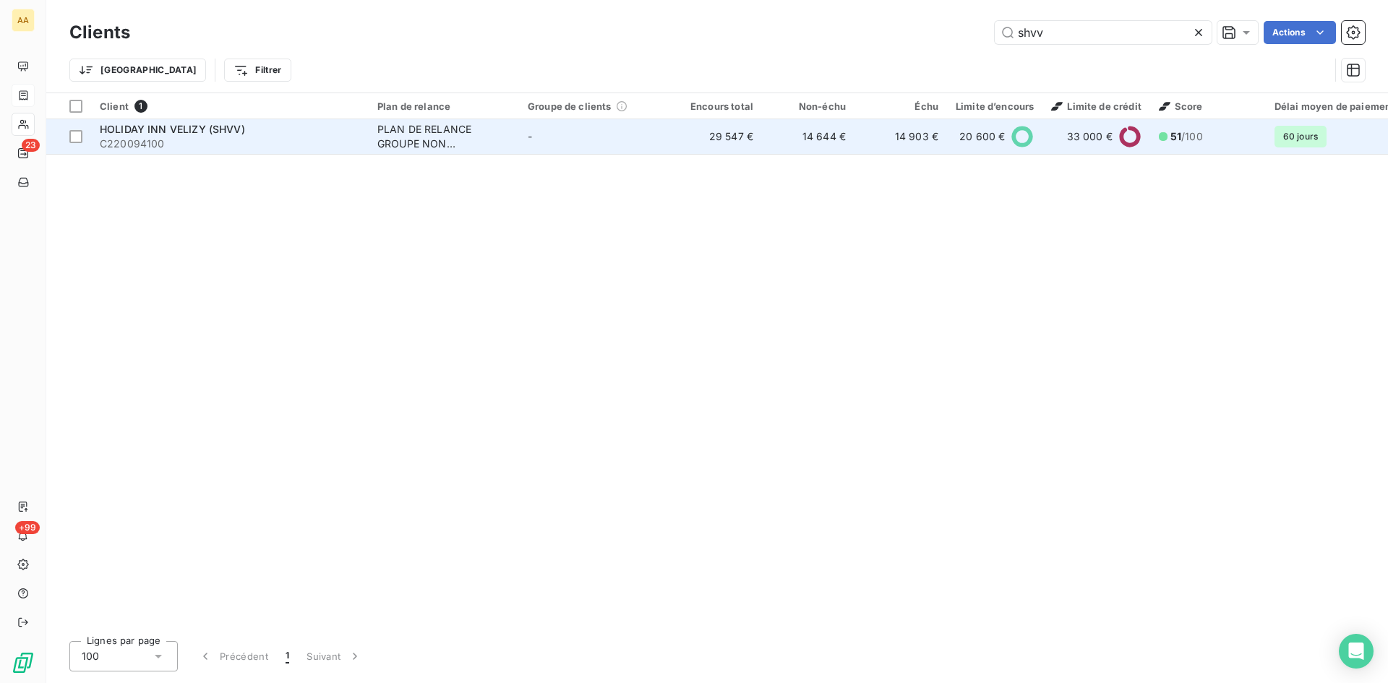
type input "shvv"
click at [411, 126] on div "PLAN DE RELANCE GROUPE NON AUTOMATIQUE" at bounding box center [443, 136] width 133 height 29
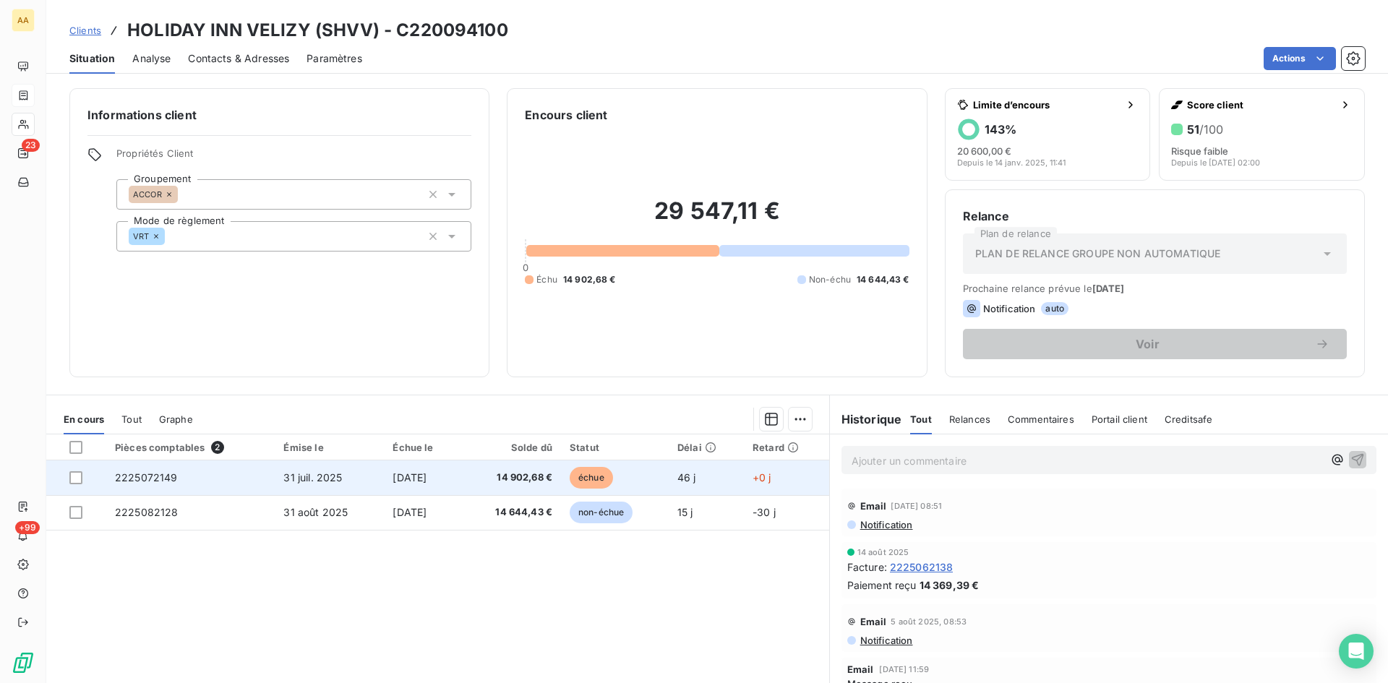
click at [149, 482] on span "2225072149" at bounding box center [146, 477] width 63 height 12
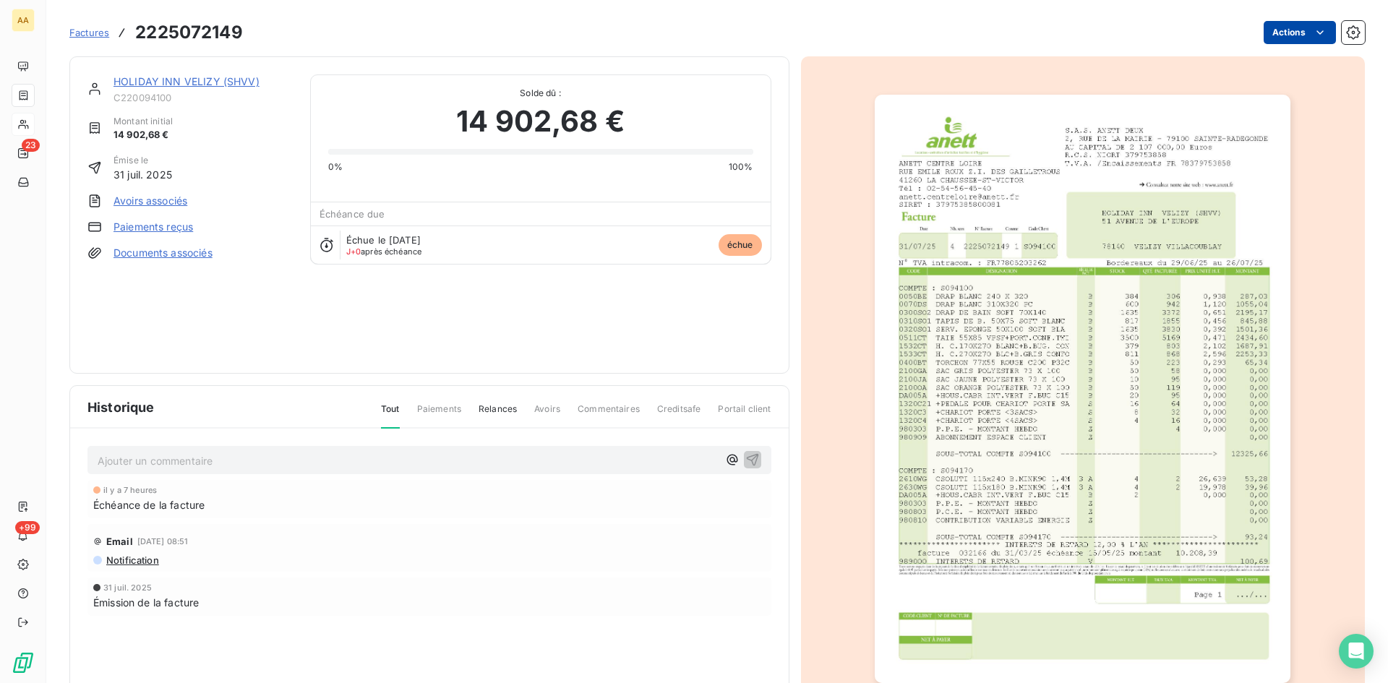
click at [1298, 35] on html "AA 23 +99 Factures 2225072149 Actions HOLIDAY INN VELIZY (SHVV) C220094100 Mont…" at bounding box center [694, 341] width 1388 height 683
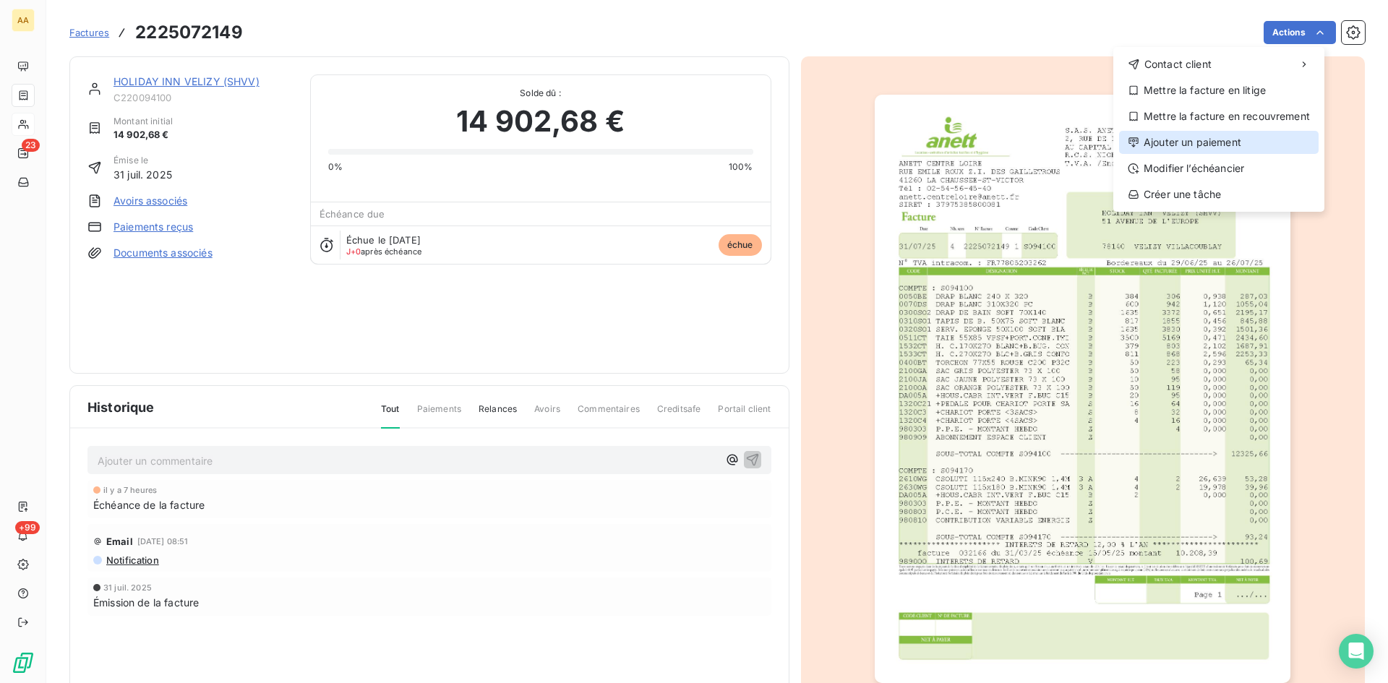
click at [1230, 140] on div "Ajouter un paiement" at bounding box center [1219, 142] width 200 height 23
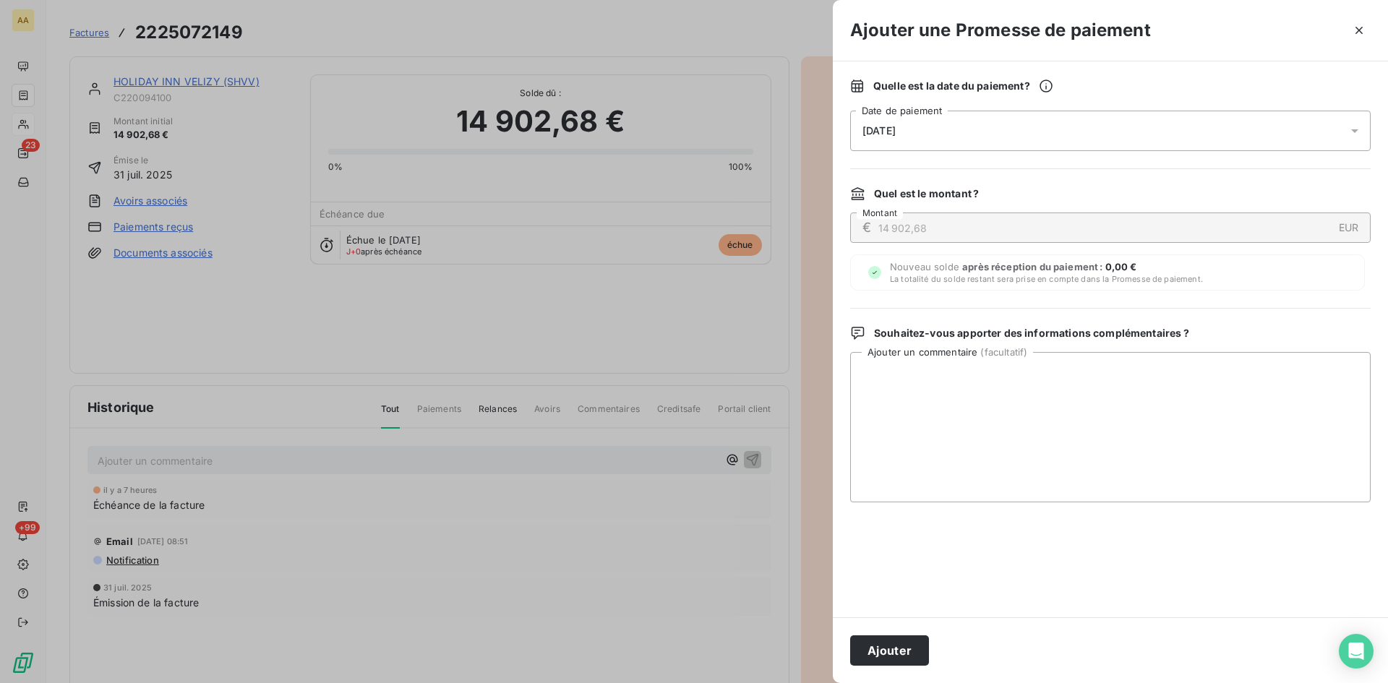
click at [987, 121] on div "[DATE]" at bounding box center [1110, 131] width 520 height 40
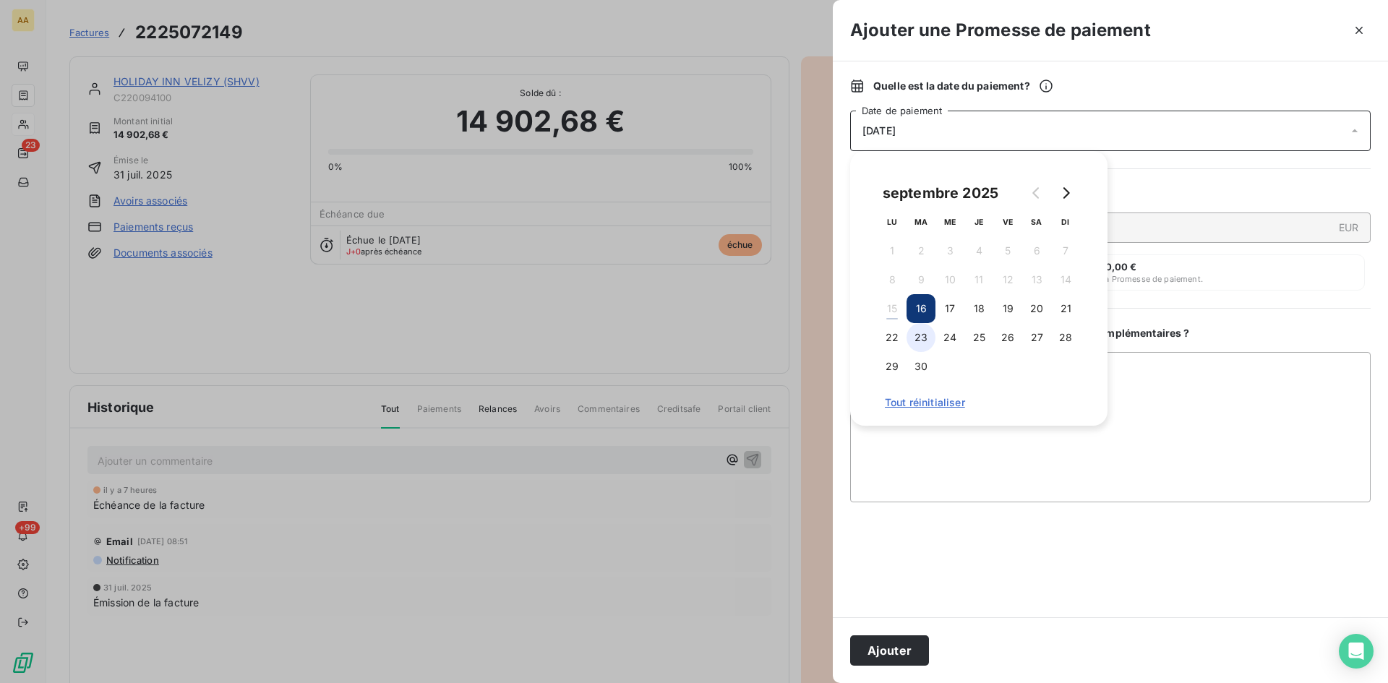
click at [925, 340] on button "23" at bounding box center [920, 337] width 29 height 29
drag, startPoint x: 874, startPoint y: 646, endPoint x: 771, endPoint y: 603, distance: 111.2
click at [874, 644] on button "Ajouter" at bounding box center [889, 650] width 79 height 30
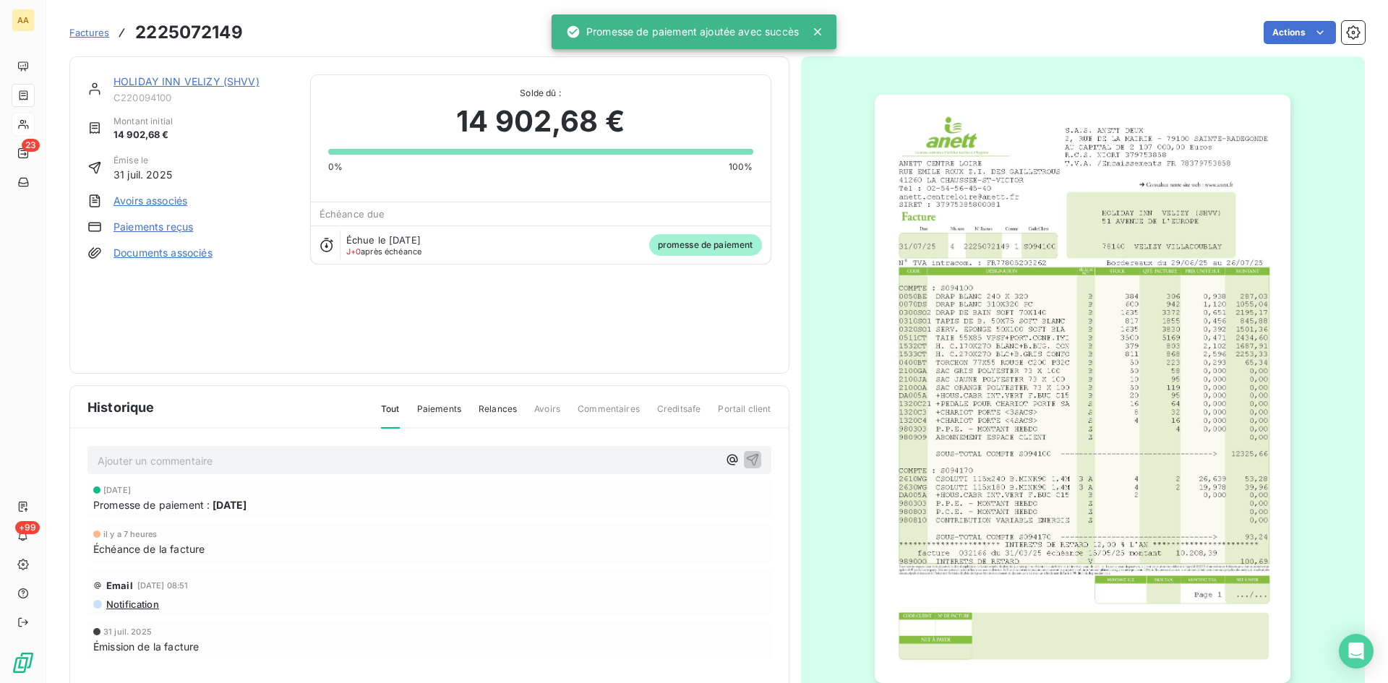
click at [575, 460] on p "Ajouter un commentaire ﻿" at bounding box center [408, 461] width 620 height 18
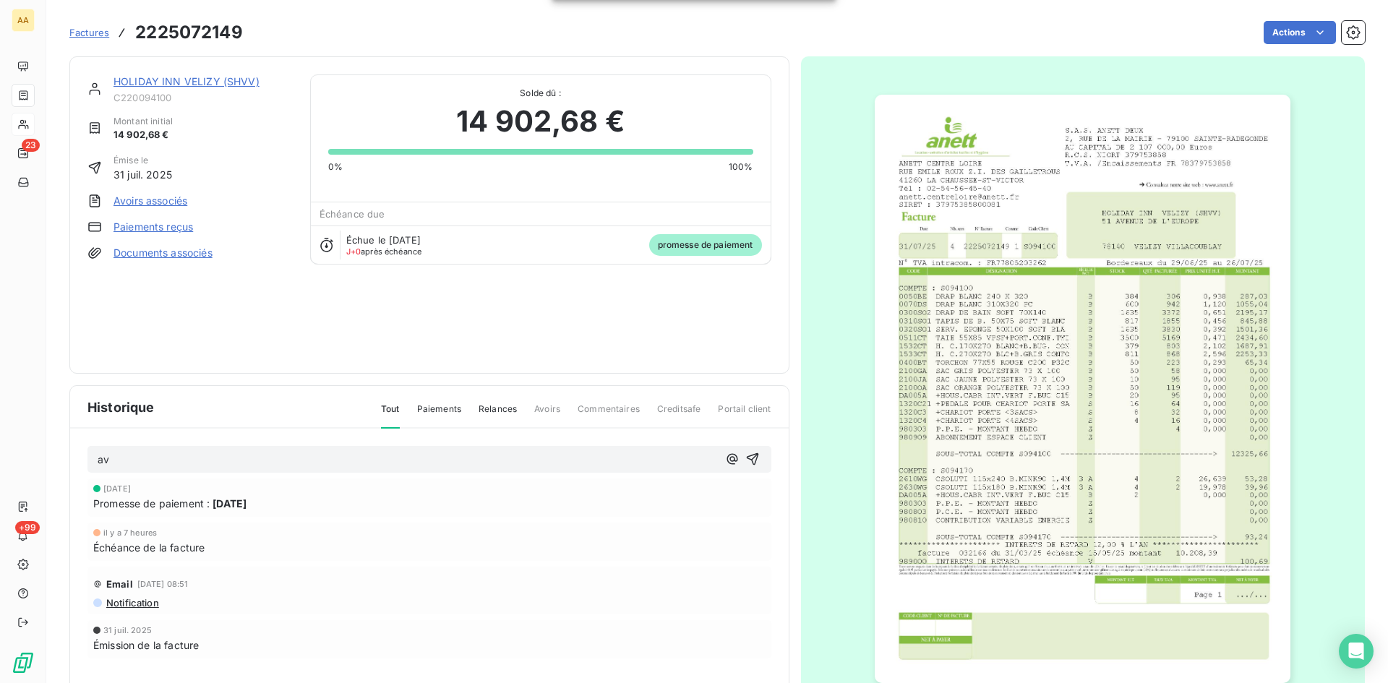
drag, startPoint x: 745, startPoint y: 460, endPoint x: 263, endPoint y: 112, distance: 594.9
click at [745, 459] on icon "button" at bounding box center [752, 459] width 14 height 14
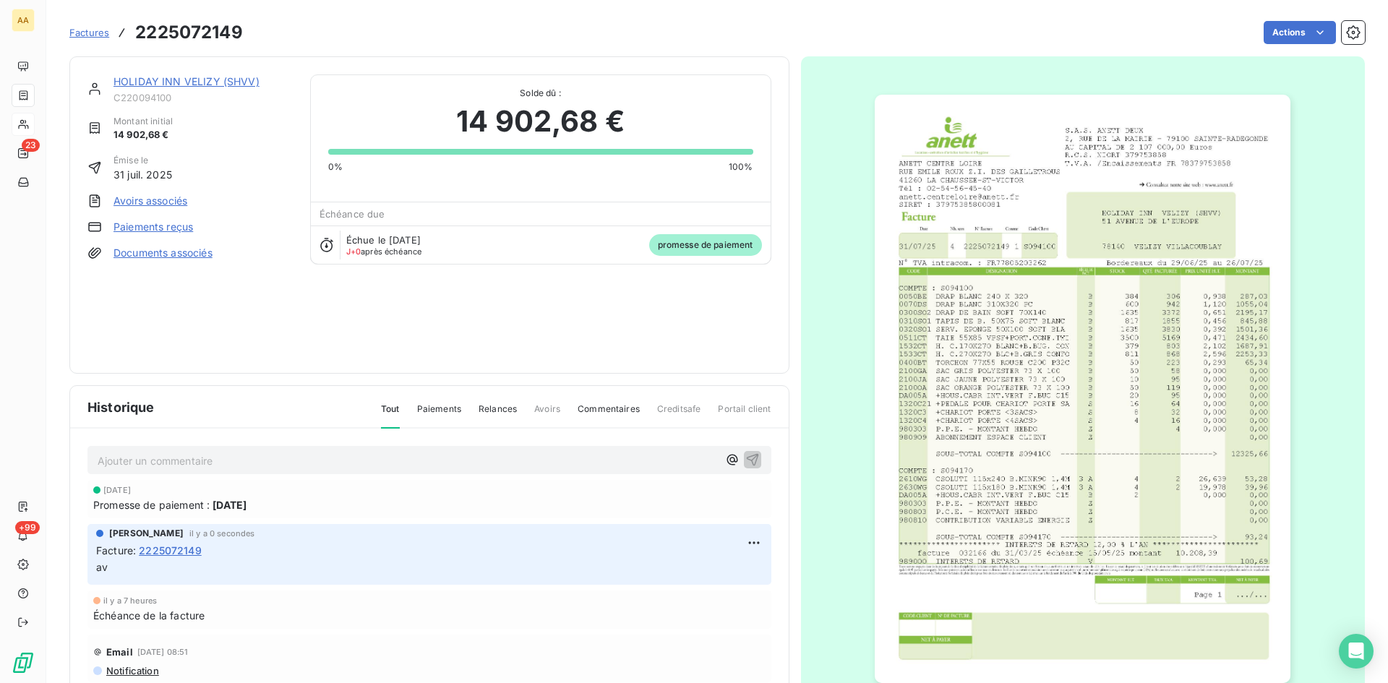
click at [137, 85] on link "HOLIDAY INN VELIZY (SHVV)" at bounding box center [186, 81] width 146 height 12
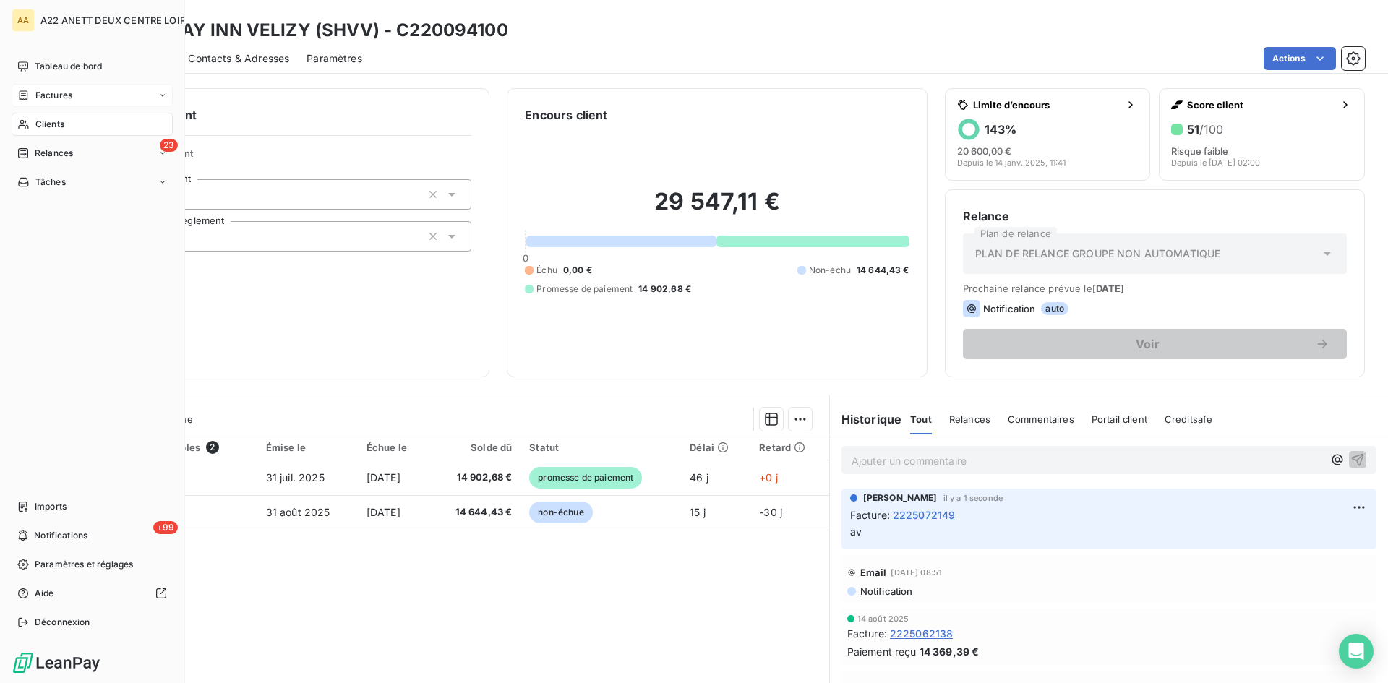
click at [46, 122] on span "Clients" at bounding box center [49, 124] width 29 height 13
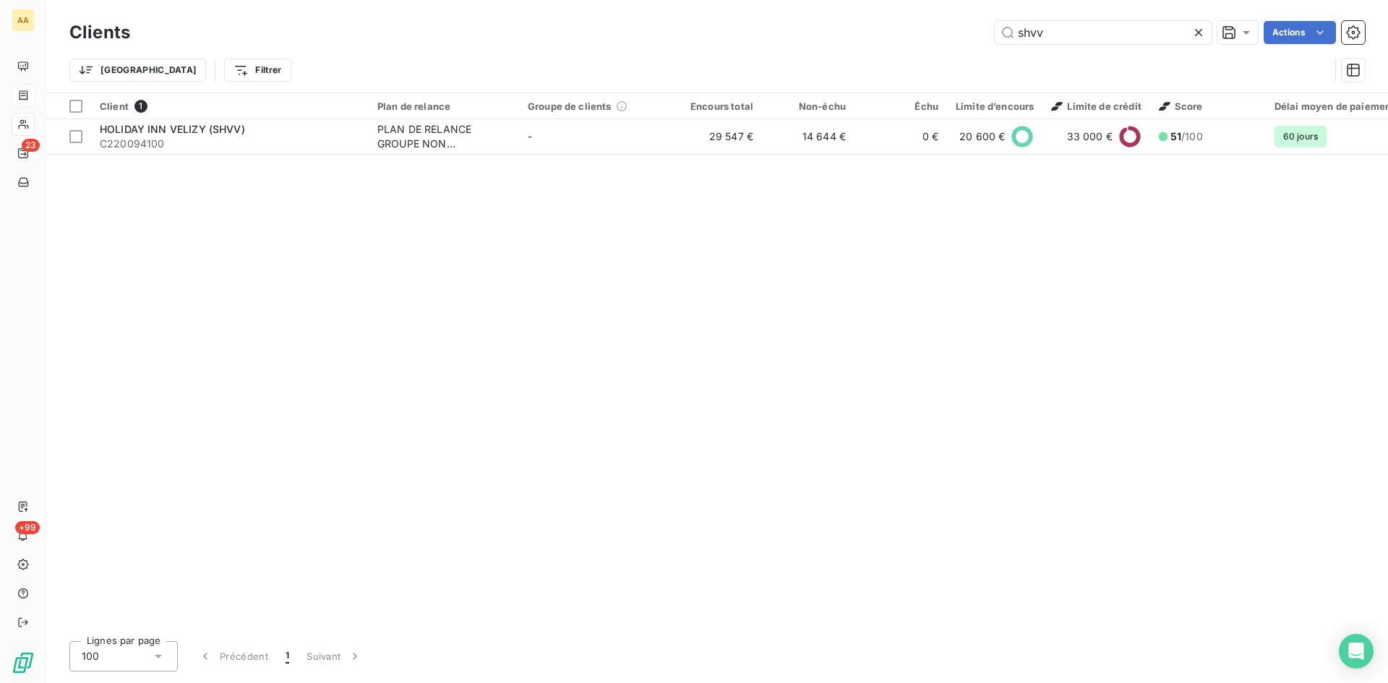
drag, startPoint x: 1000, startPoint y: 32, endPoint x: 937, endPoint y: 32, distance: 63.6
click at [937, 32] on div "shvv Actions" at bounding box center [755, 32] width 1217 height 23
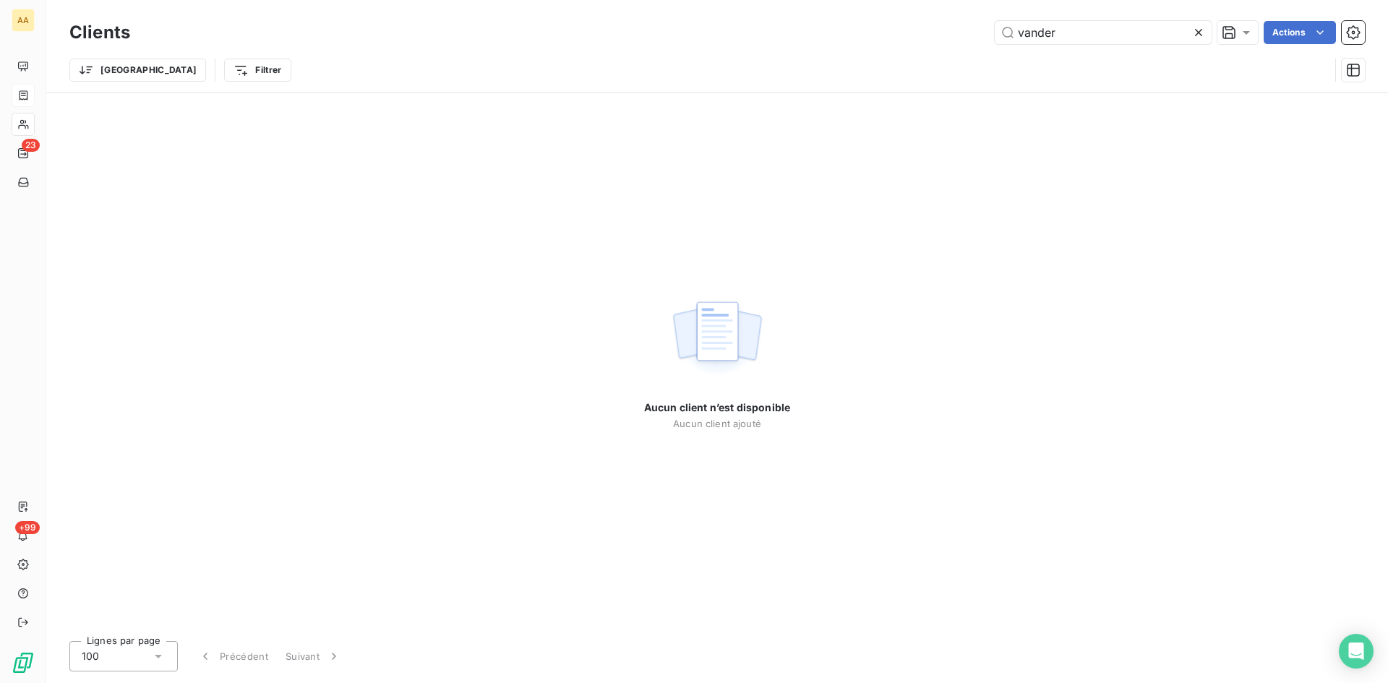
drag, startPoint x: 1079, startPoint y: 27, endPoint x: 951, endPoint y: 62, distance: 132.6
click at [951, 62] on div "Clients vander Actions Trier Filtrer" at bounding box center [716, 54] width 1295 height 75
drag, startPoint x: 986, startPoint y: 40, endPoint x: 892, endPoint y: 40, distance: 94.0
click at [892, 40] on div "2225072457 Actions" at bounding box center [755, 32] width 1217 height 23
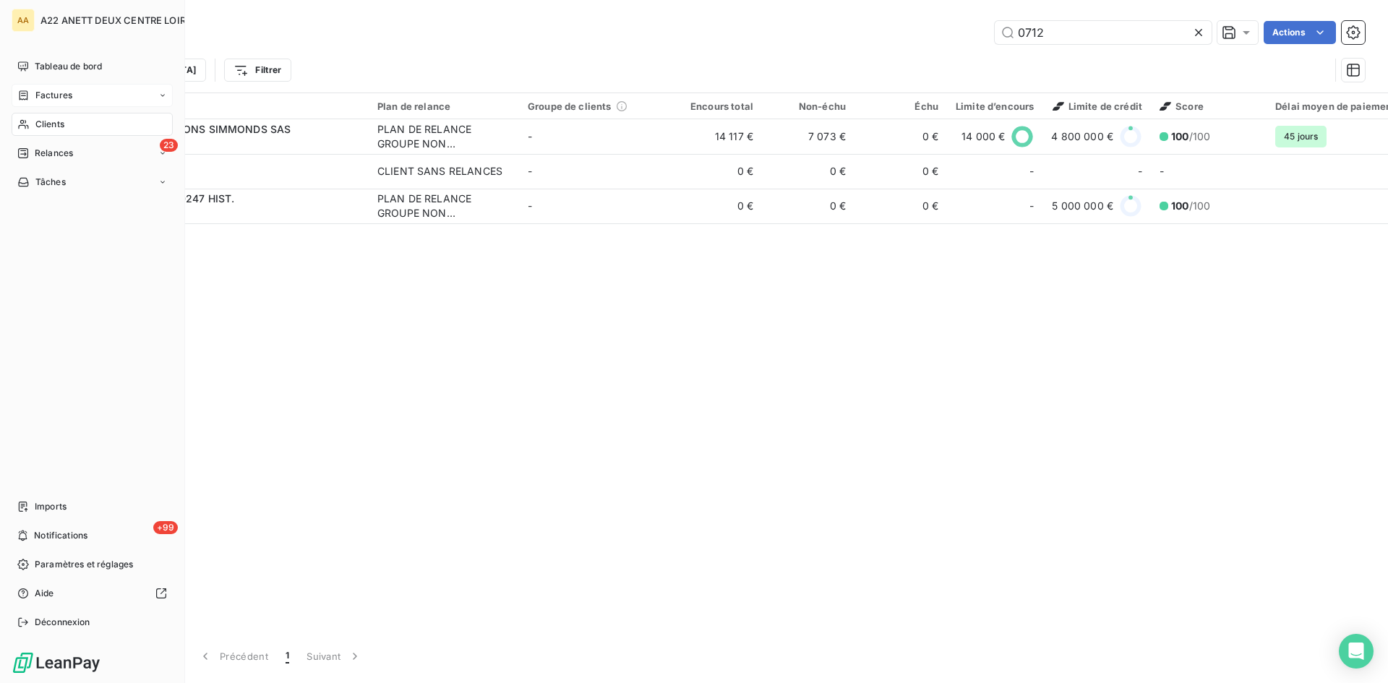
type input "0712"
click at [44, 125] on span "Clients" at bounding box center [49, 124] width 29 height 13
click at [40, 98] on span "Factures" at bounding box center [53, 95] width 37 height 13
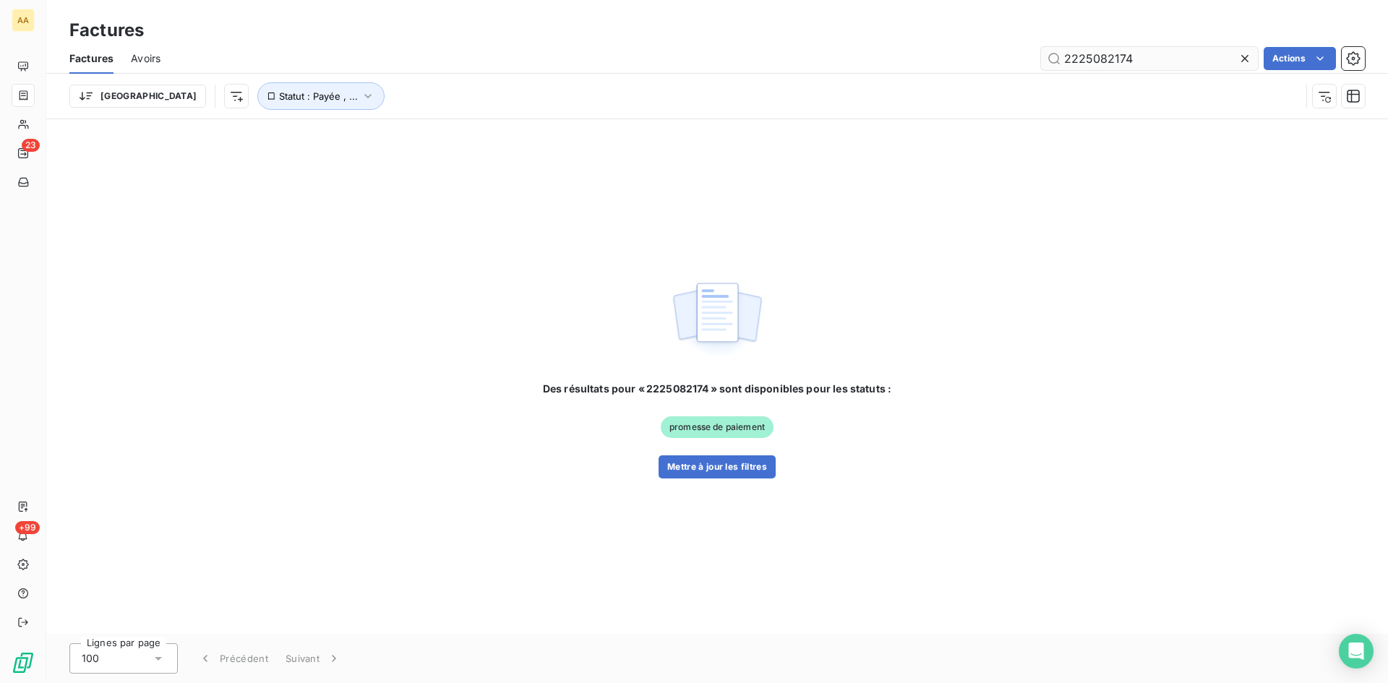
drag, startPoint x: 1144, startPoint y: 62, endPoint x: 1099, endPoint y: 50, distance: 46.5
click at [1099, 50] on input "2225082174" at bounding box center [1149, 58] width 217 height 23
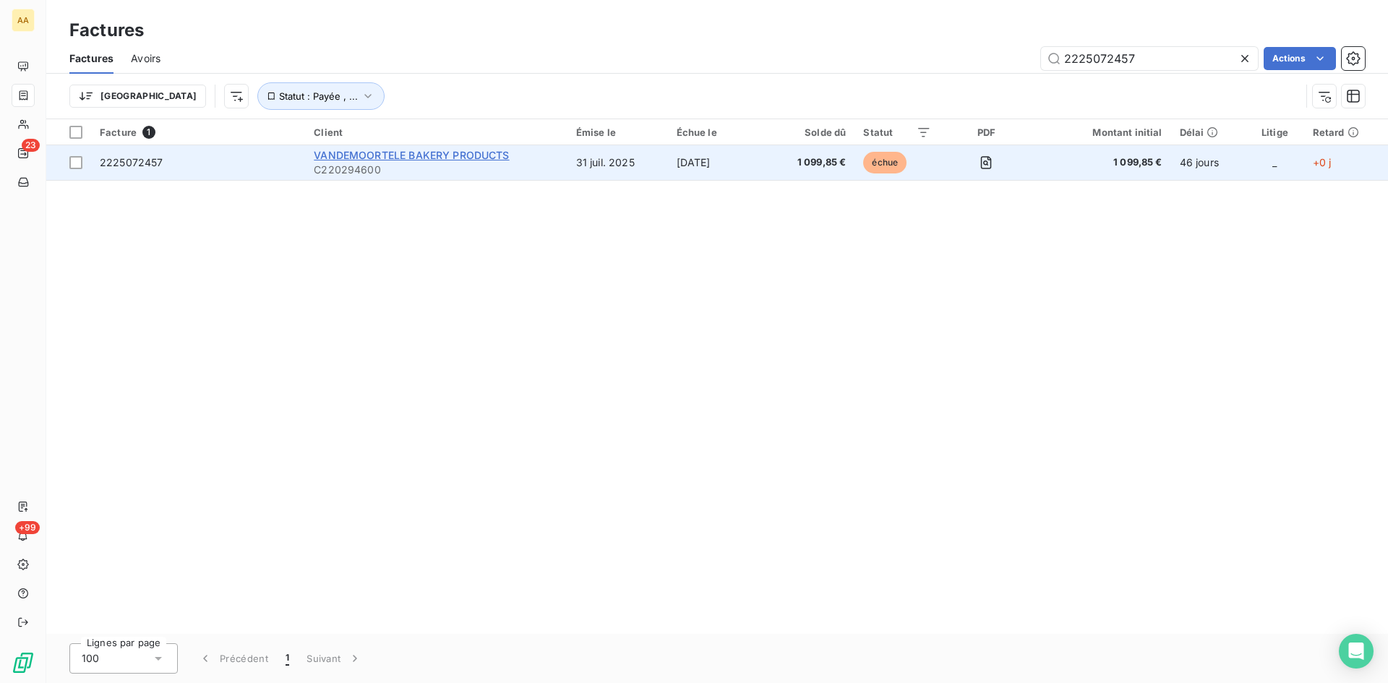
type input "2225072457"
click at [401, 155] on span "VANDEMOORTELE BAKERY PRODUCTS" at bounding box center [411, 155] width 195 height 12
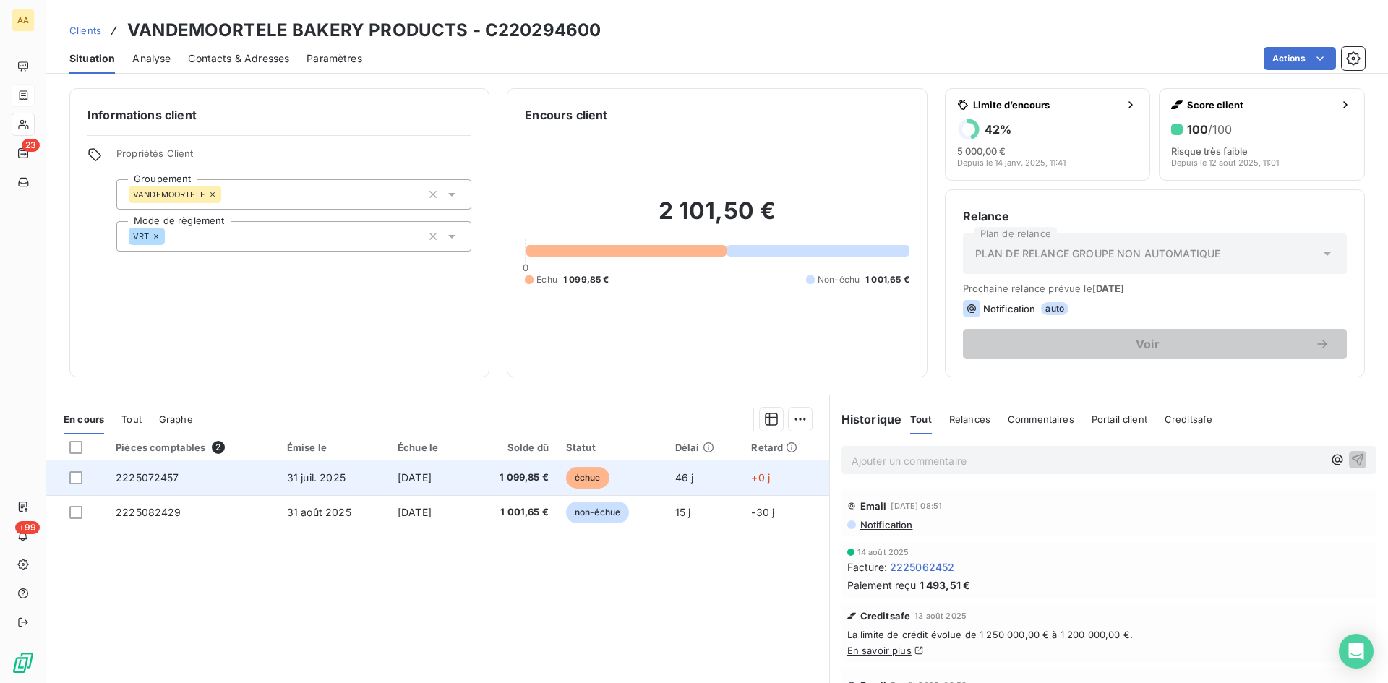
click at [160, 472] on span "2225072457" at bounding box center [148, 477] width 64 height 12
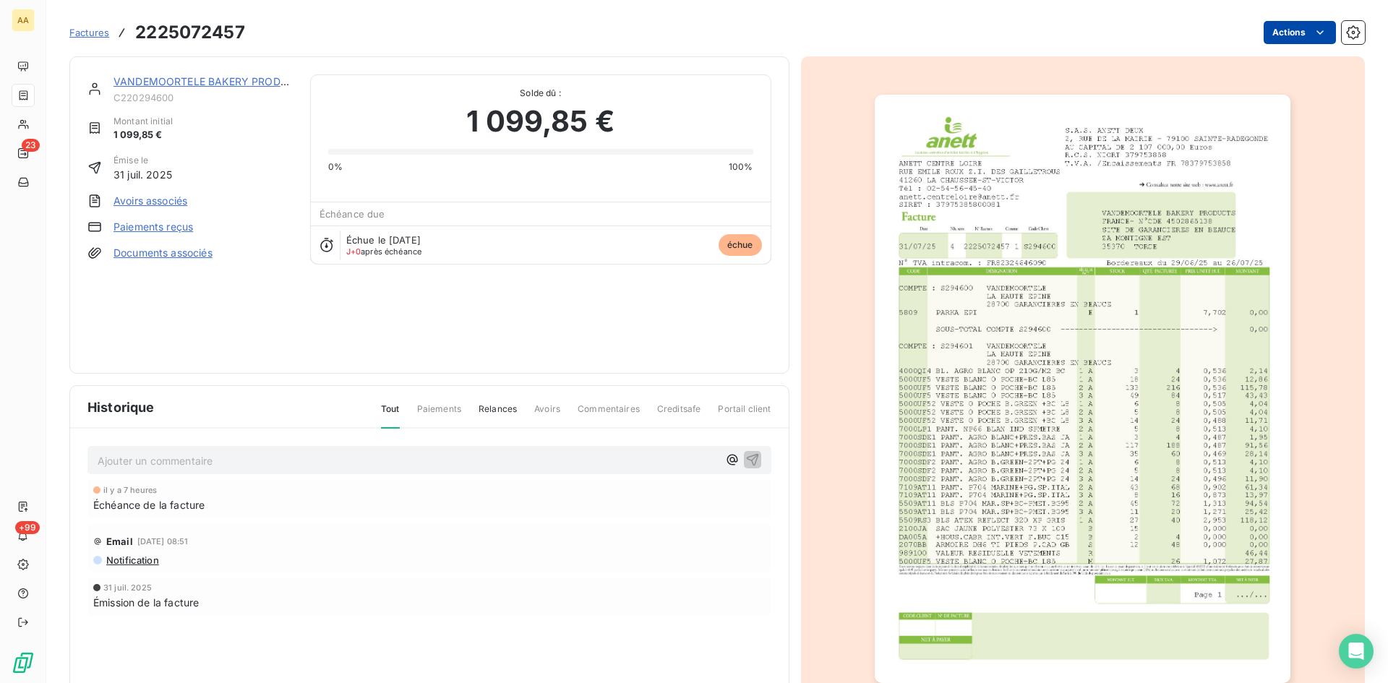
click at [1290, 27] on html "AA 23 +99 Factures 2225072457 Actions VANDEMOORTELE BAKERY PRODUCTS C220294600 …" at bounding box center [694, 341] width 1388 height 683
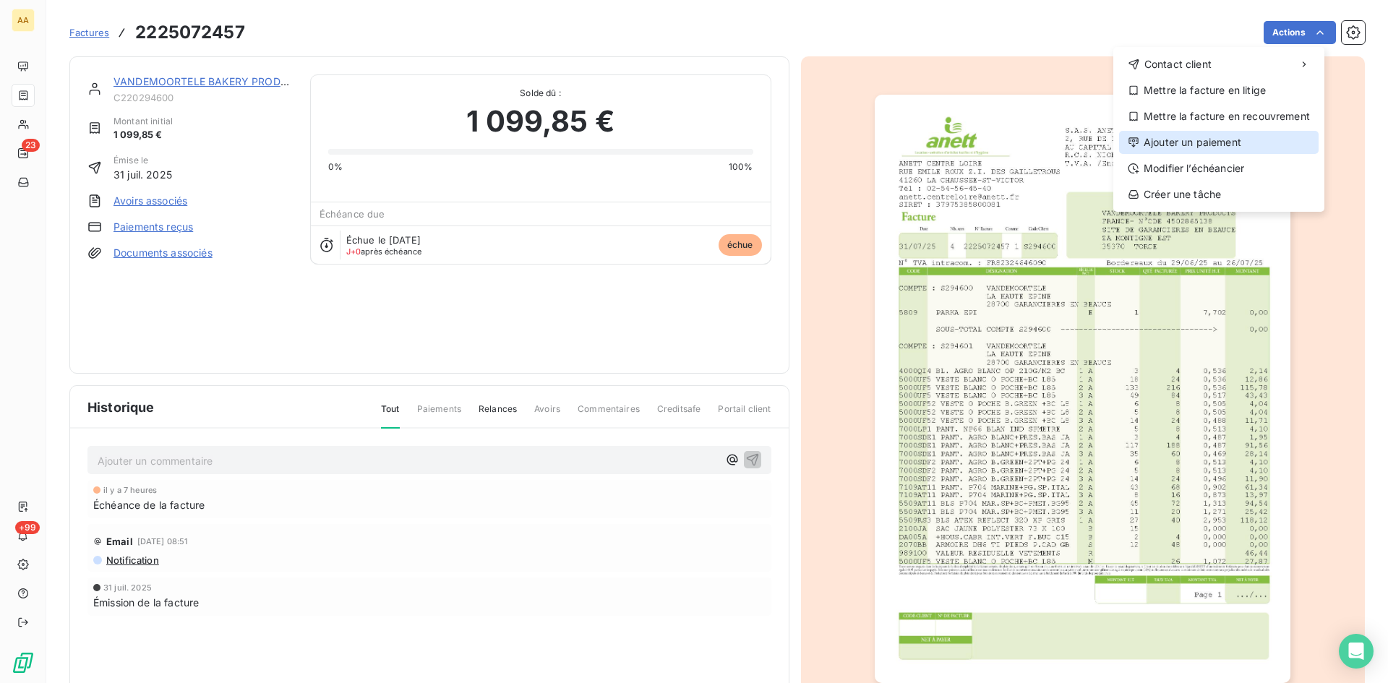
click at [1185, 144] on div "Ajouter un paiement" at bounding box center [1219, 142] width 200 height 23
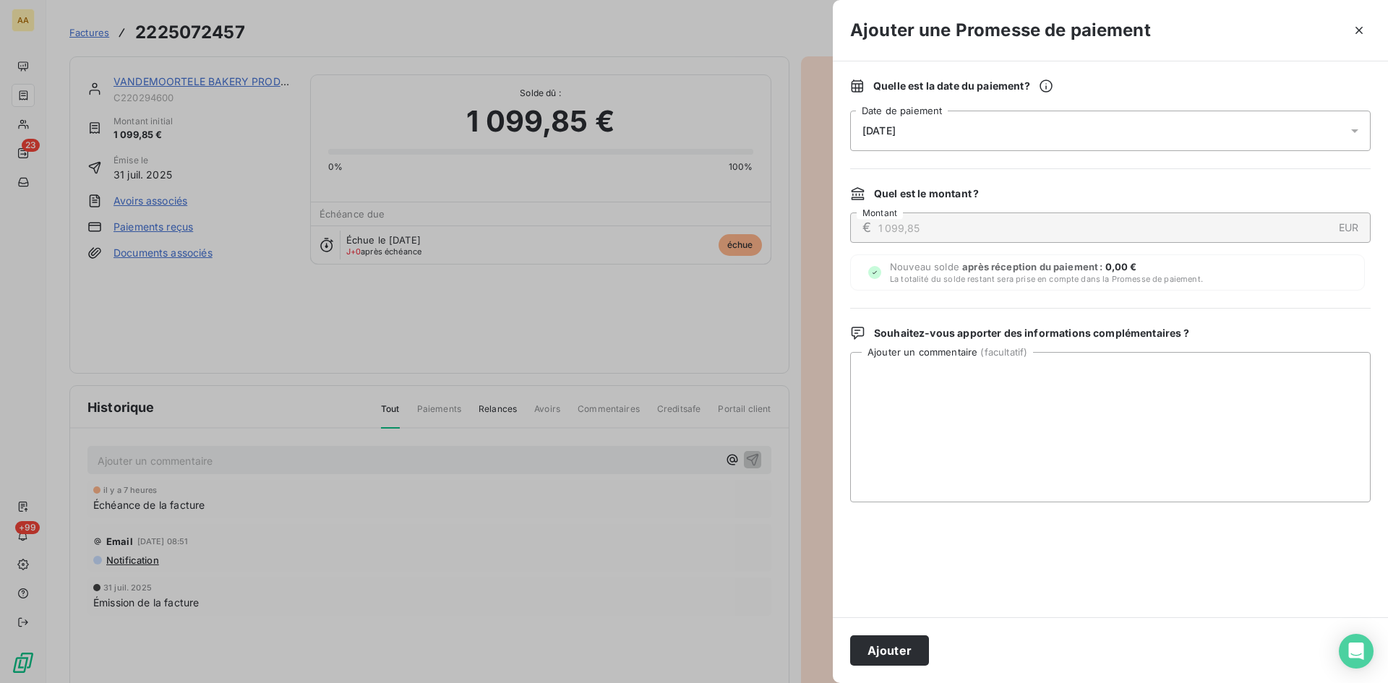
click at [858, 136] on div "[DATE]" at bounding box center [1110, 131] width 520 height 40
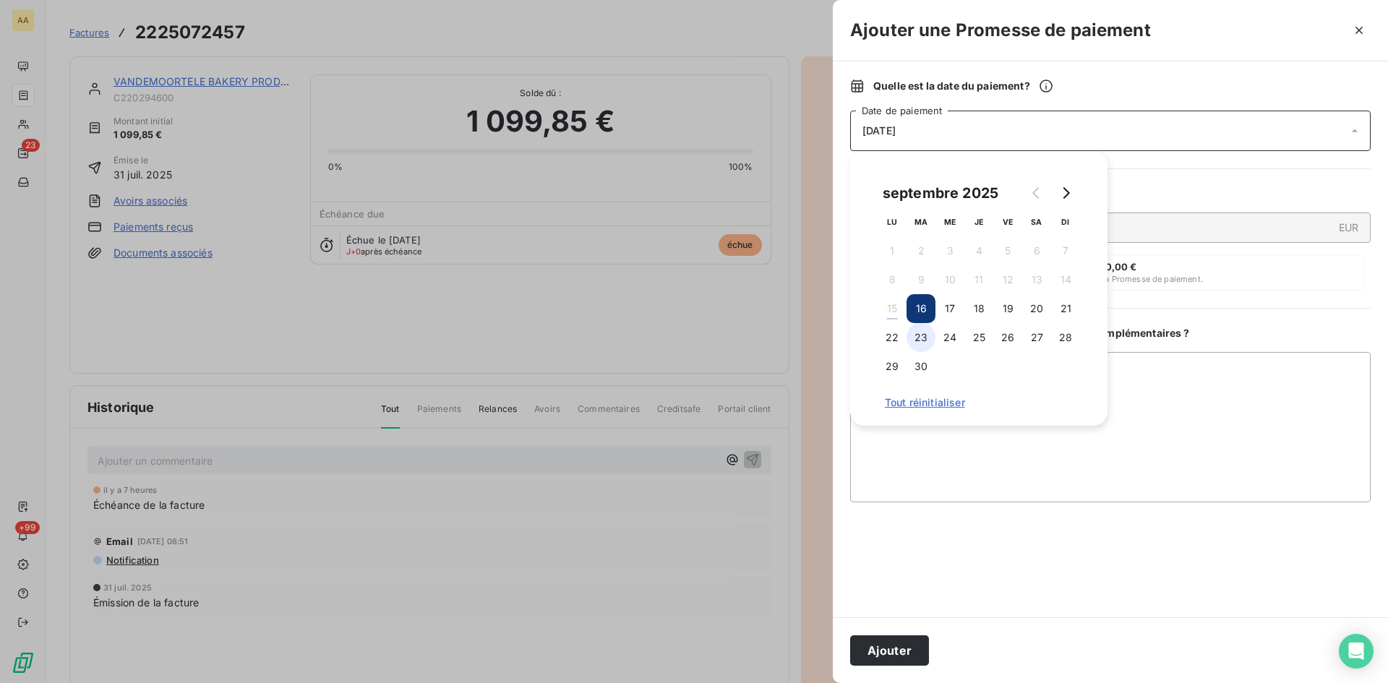
click at [927, 335] on button "23" at bounding box center [920, 337] width 29 height 29
drag, startPoint x: 883, startPoint y: 652, endPoint x: 842, endPoint y: 632, distance: 45.9
click at [879, 649] on button "Ajouter" at bounding box center [889, 650] width 79 height 30
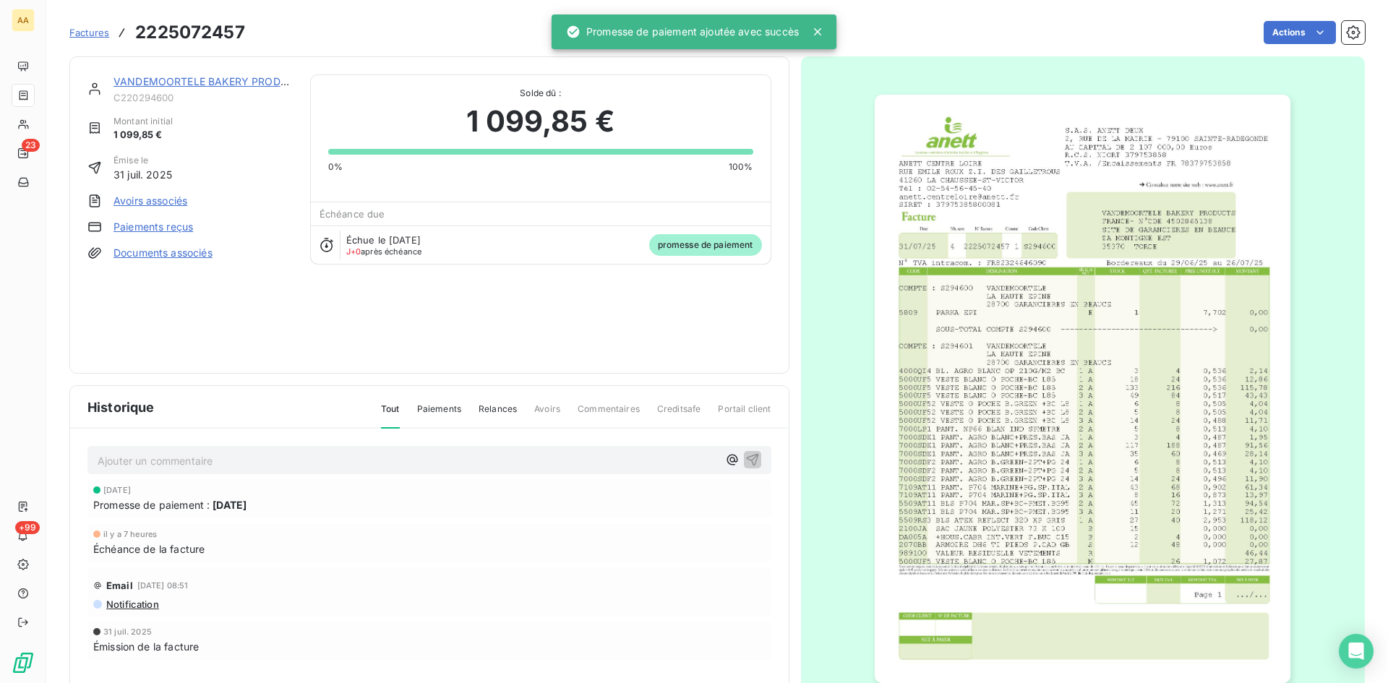
click at [522, 455] on p "Ajouter un commentaire ﻿" at bounding box center [408, 461] width 620 height 18
click at [745, 455] on icon "button" at bounding box center [752, 459] width 14 height 14
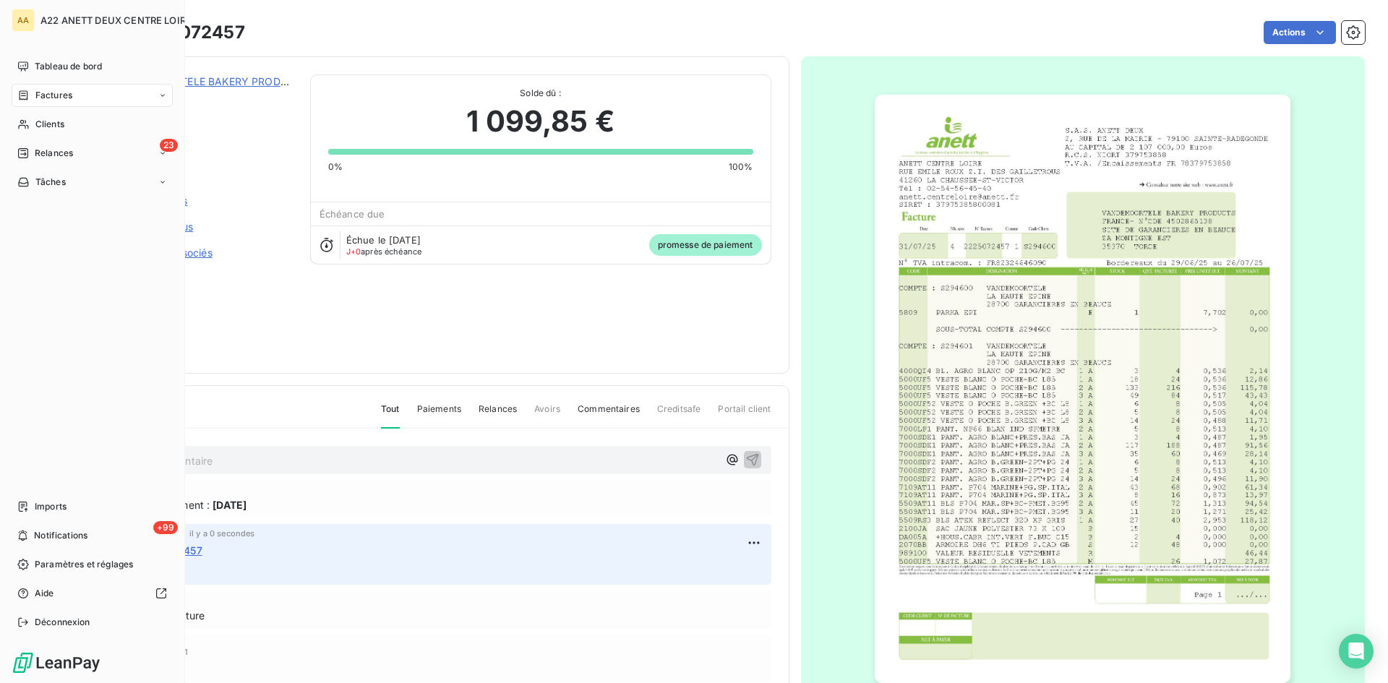
click at [41, 91] on span "Factures" at bounding box center [53, 95] width 37 height 13
click at [47, 94] on span "Factures" at bounding box center [53, 95] width 37 height 13
click at [68, 72] on span "Tableau de bord" at bounding box center [68, 66] width 67 height 13
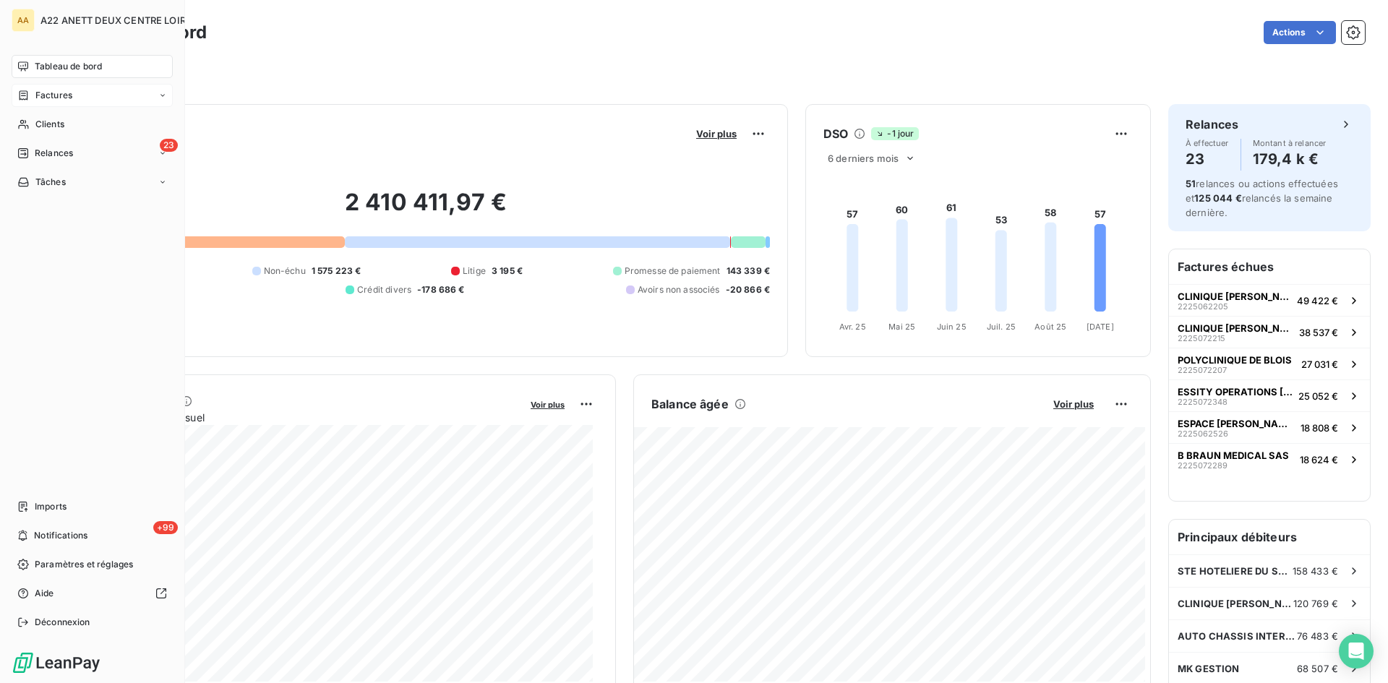
click at [46, 98] on span "Factures" at bounding box center [53, 95] width 37 height 13
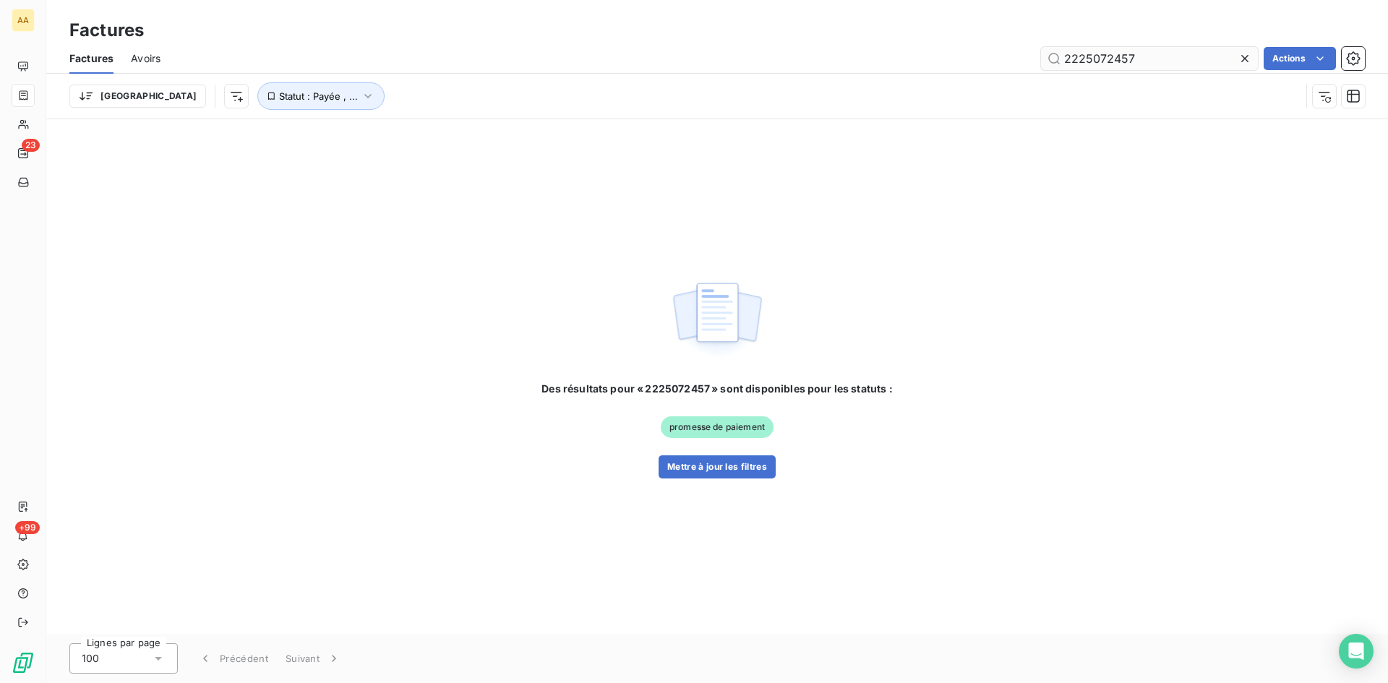
drag, startPoint x: 1140, startPoint y: 59, endPoint x: 1114, endPoint y: 53, distance: 26.7
click at [1114, 53] on input "2225072457" at bounding box center [1149, 58] width 217 height 23
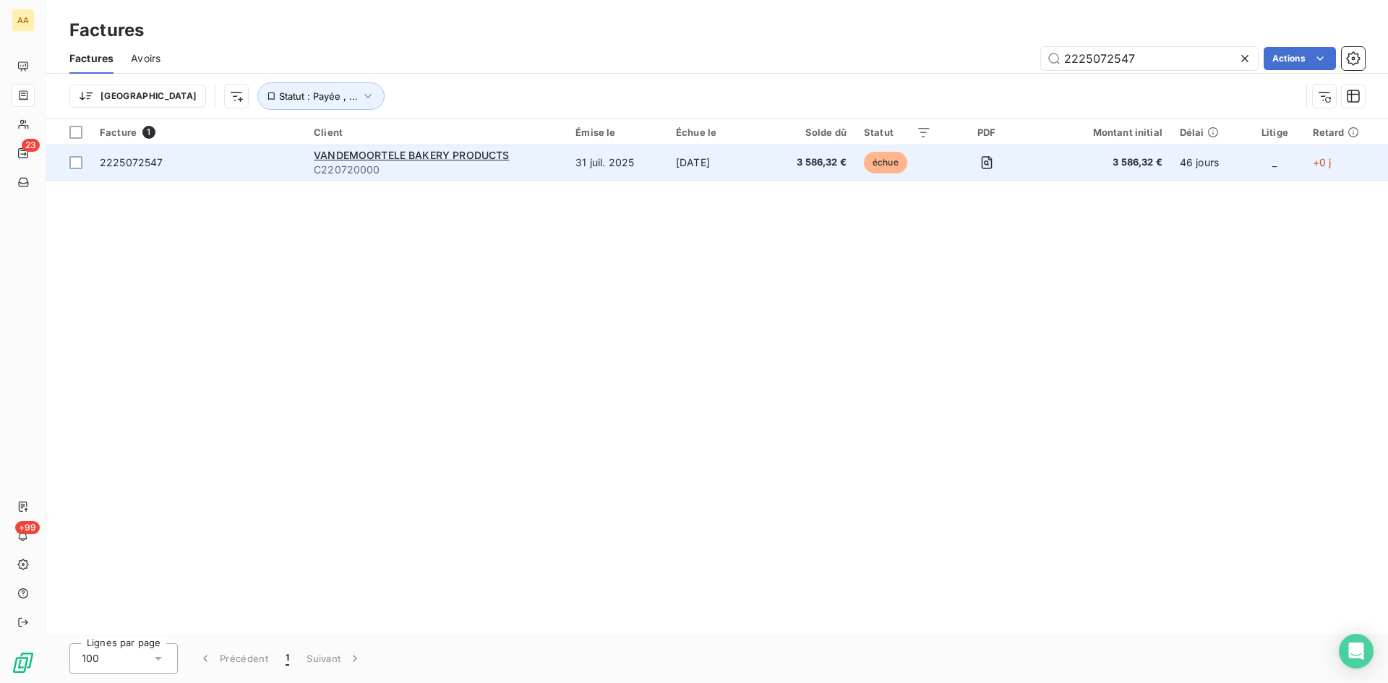
type input "2225072547"
click at [393, 148] on div "VANDEMOORTELE BAKERY PRODUCTS" at bounding box center [436, 155] width 244 height 14
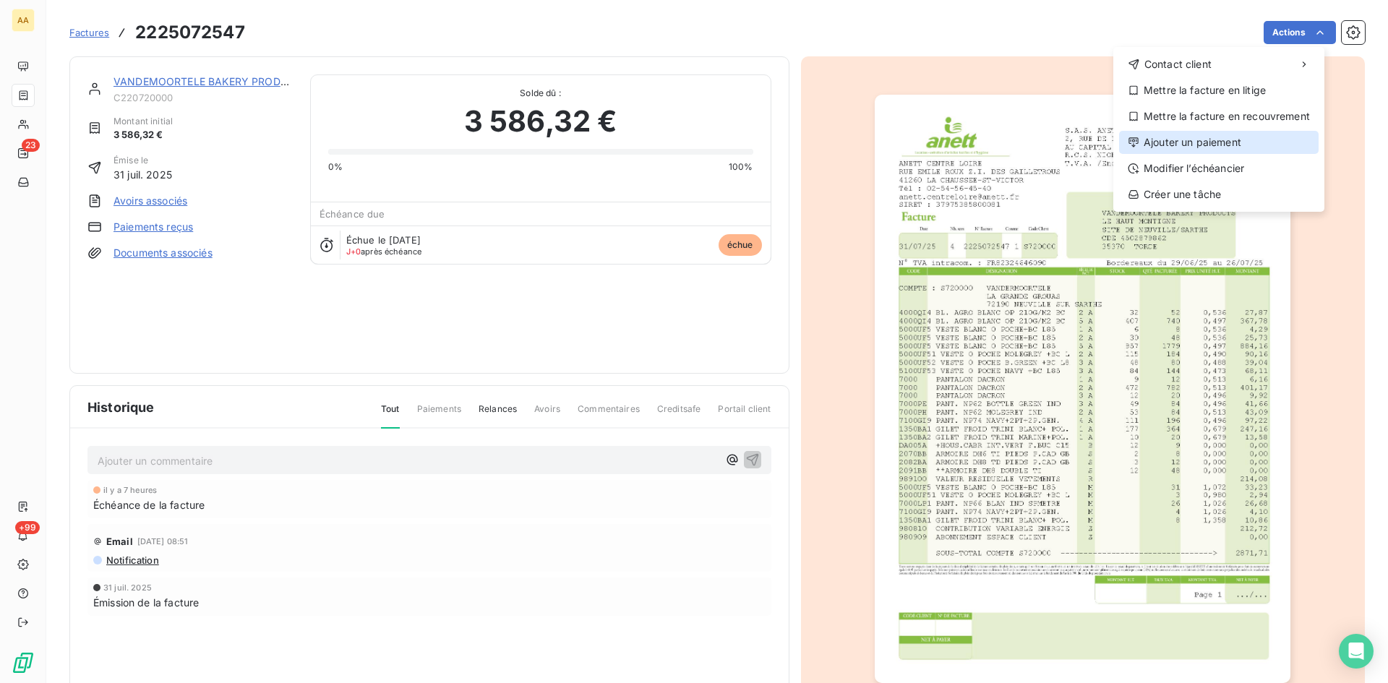
click at [1225, 136] on div "Ajouter un paiement" at bounding box center [1219, 142] width 200 height 23
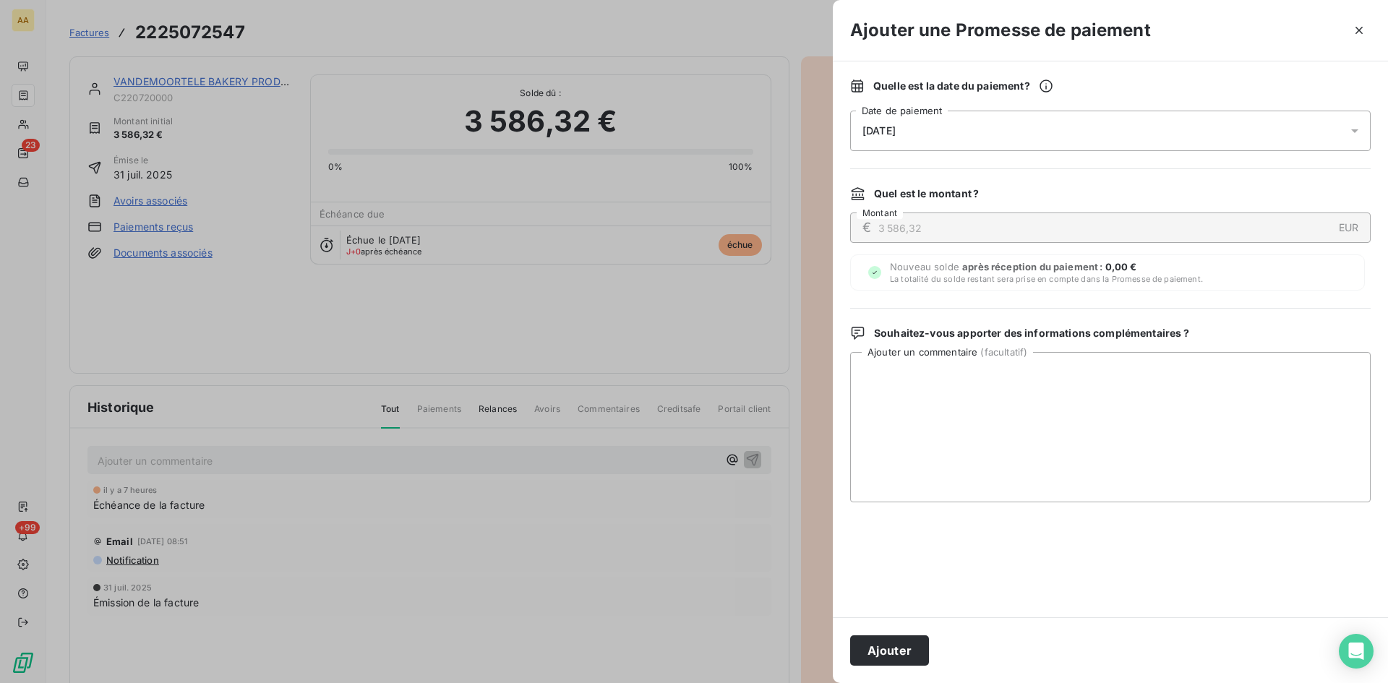
click at [930, 132] on div "[DATE]" at bounding box center [1110, 131] width 520 height 40
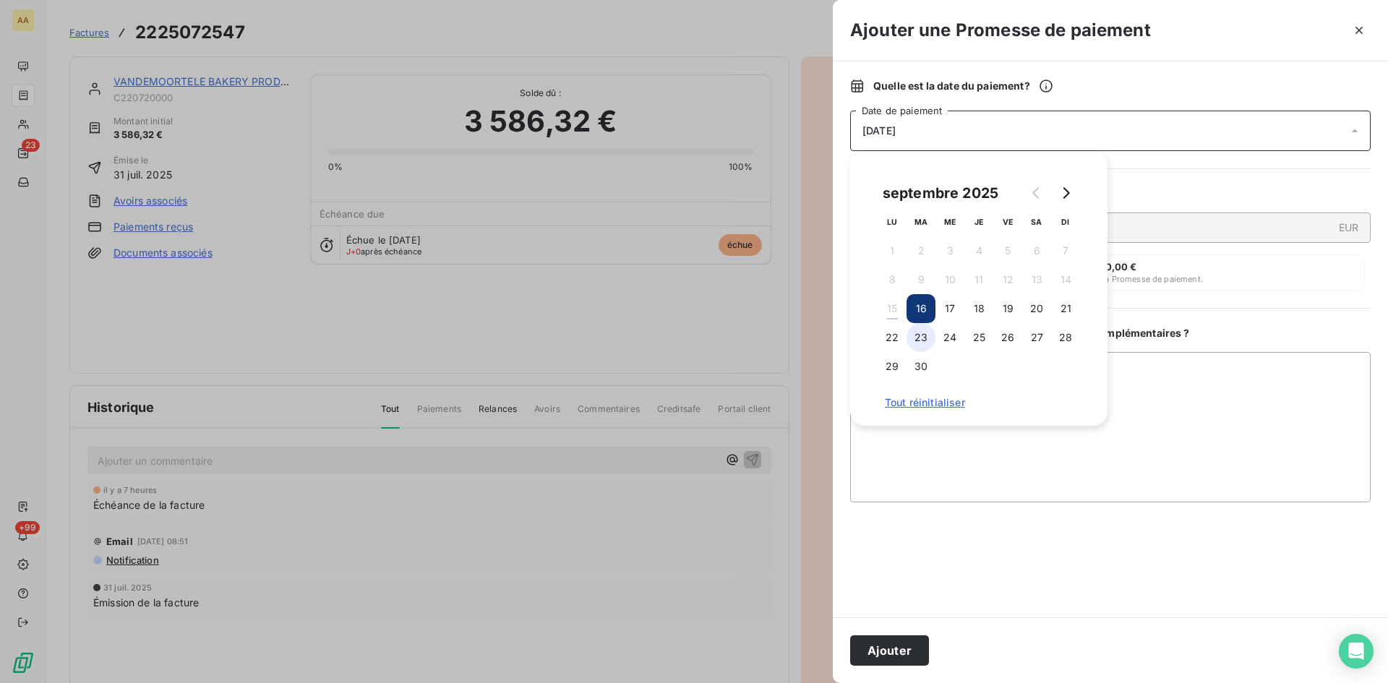
click at [926, 335] on button "23" at bounding box center [920, 337] width 29 height 29
click at [906, 661] on button "Ajouter" at bounding box center [889, 650] width 79 height 30
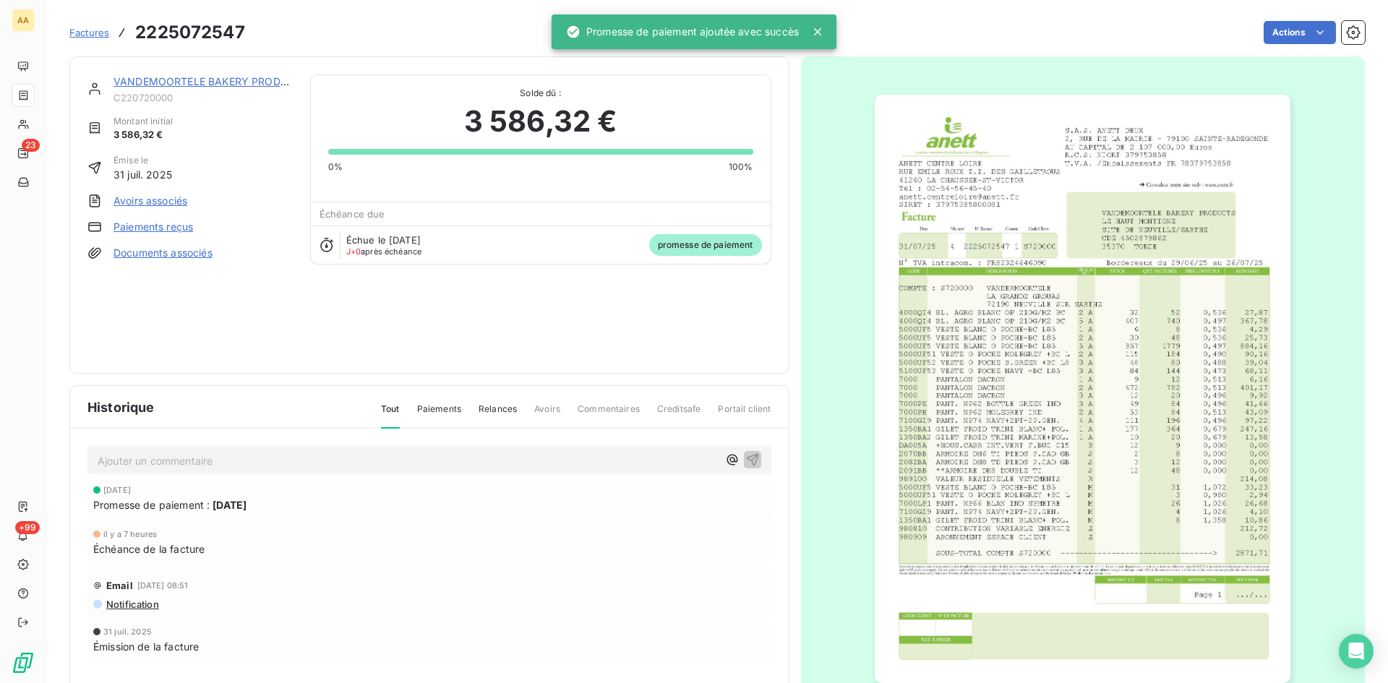
click at [442, 457] on p "Ajouter un commentaire ﻿" at bounding box center [408, 461] width 620 height 18
click at [747, 460] on icon "button" at bounding box center [752, 459] width 14 height 14
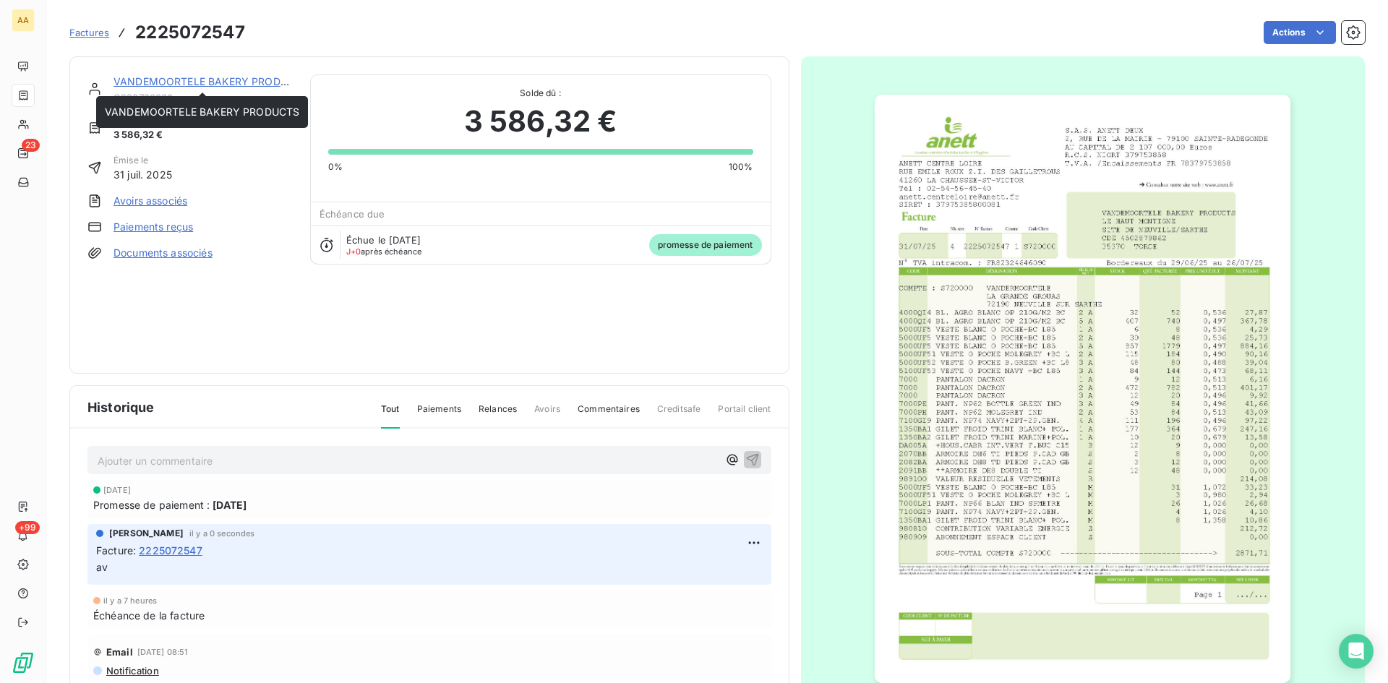
click at [220, 77] on link "VANDEMOORTELE BAKERY PRODUCTS" at bounding box center [210, 81] width 194 height 12
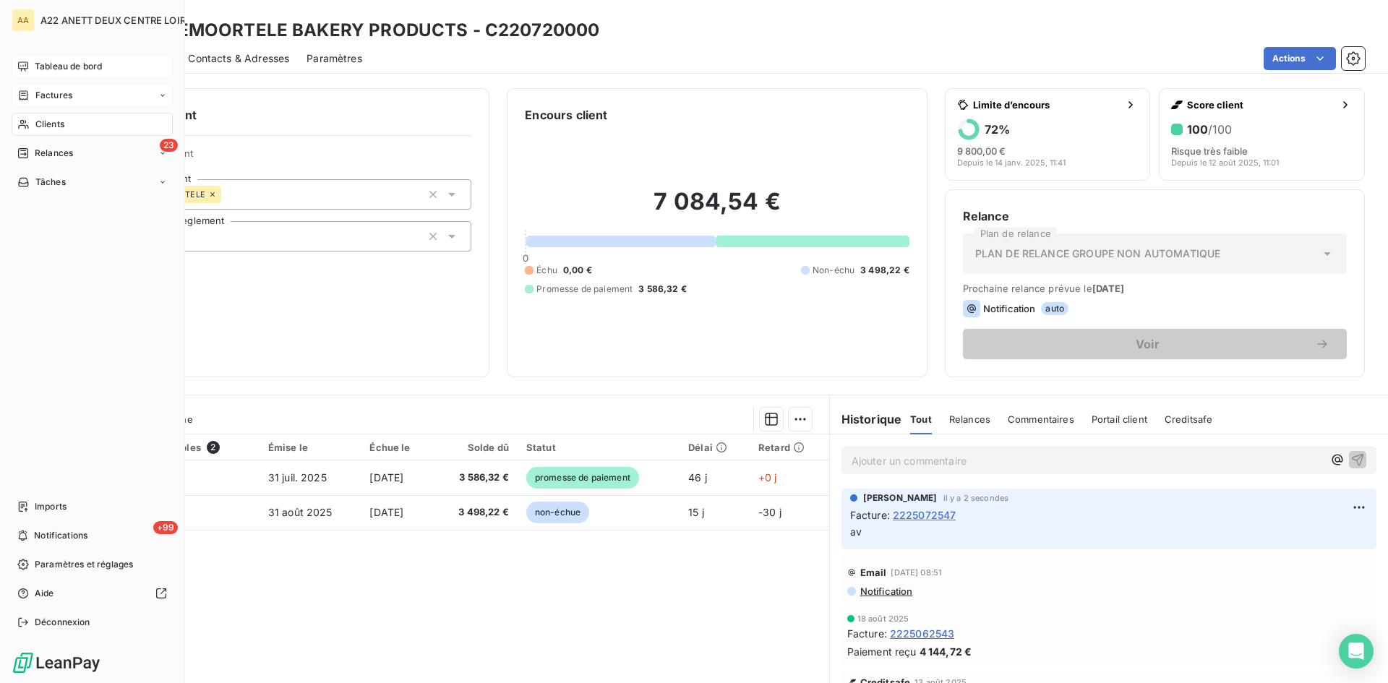
click at [46, 64] on span "Tableau de bord" at bounding box center [68, 66] width 67 height 13
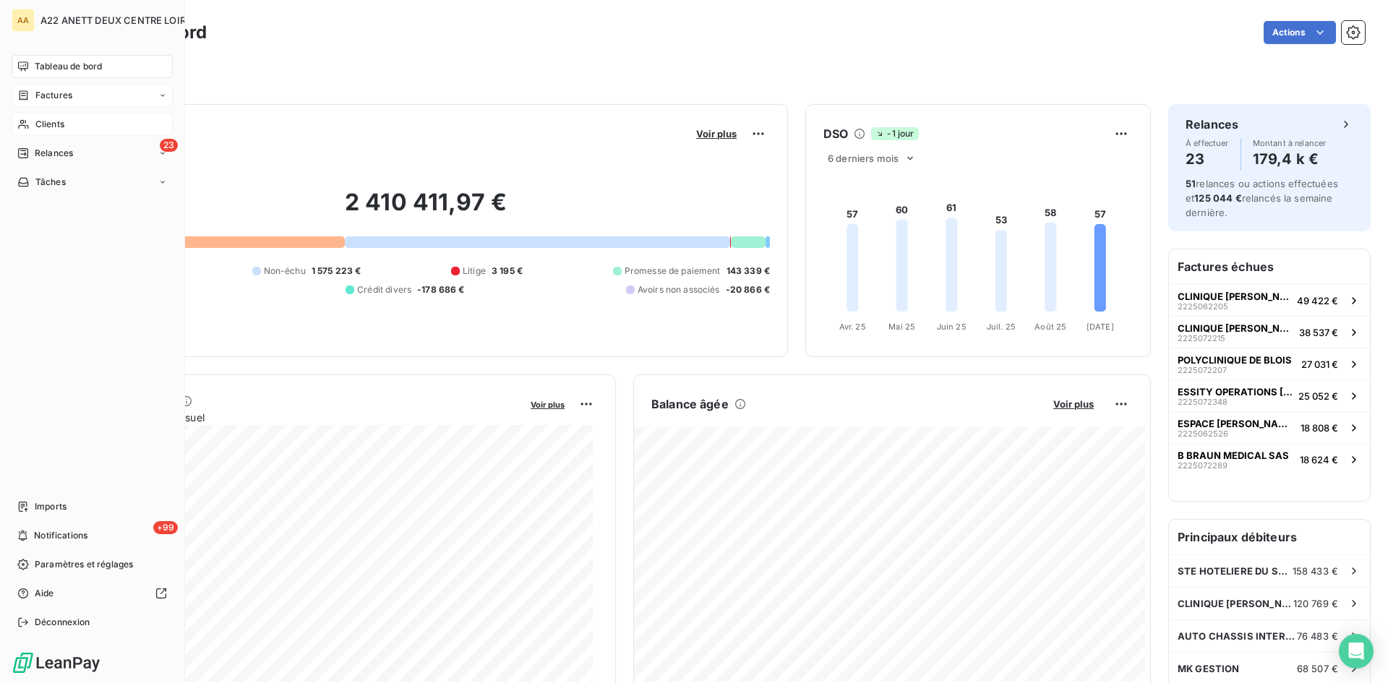
drag, startPoint x: 52, startPoint y: 123, endPoint x: 59, endPoint y: 120, distance: 7.8
click at [53, 123] on span "Clients" at bounding box center [49, 124] width 29 height 13
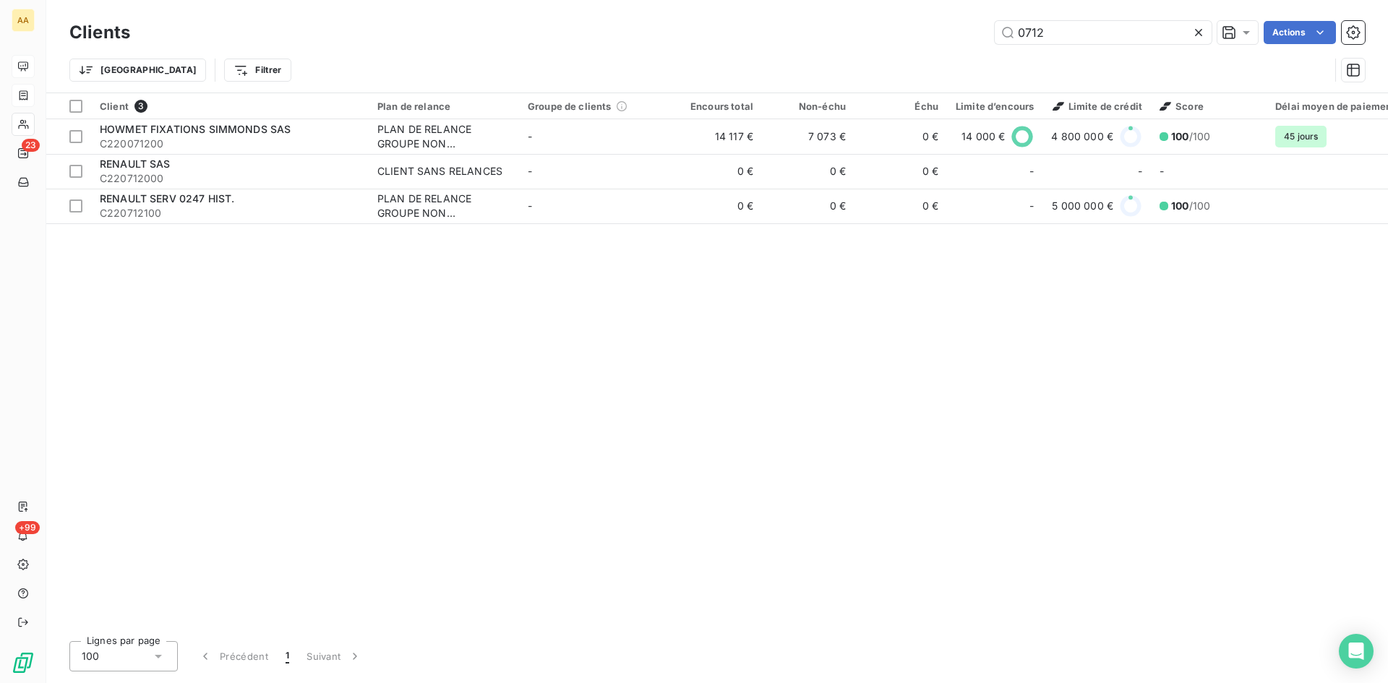
drag, startPoint x: 1058, startPoint y: 25, endPoint x: 917, endPoint y: 47, distance: 142.7
click at [918, 46] on div "Clients 0712 Actions" at bounding box center [716, 32] width 1295 height 30
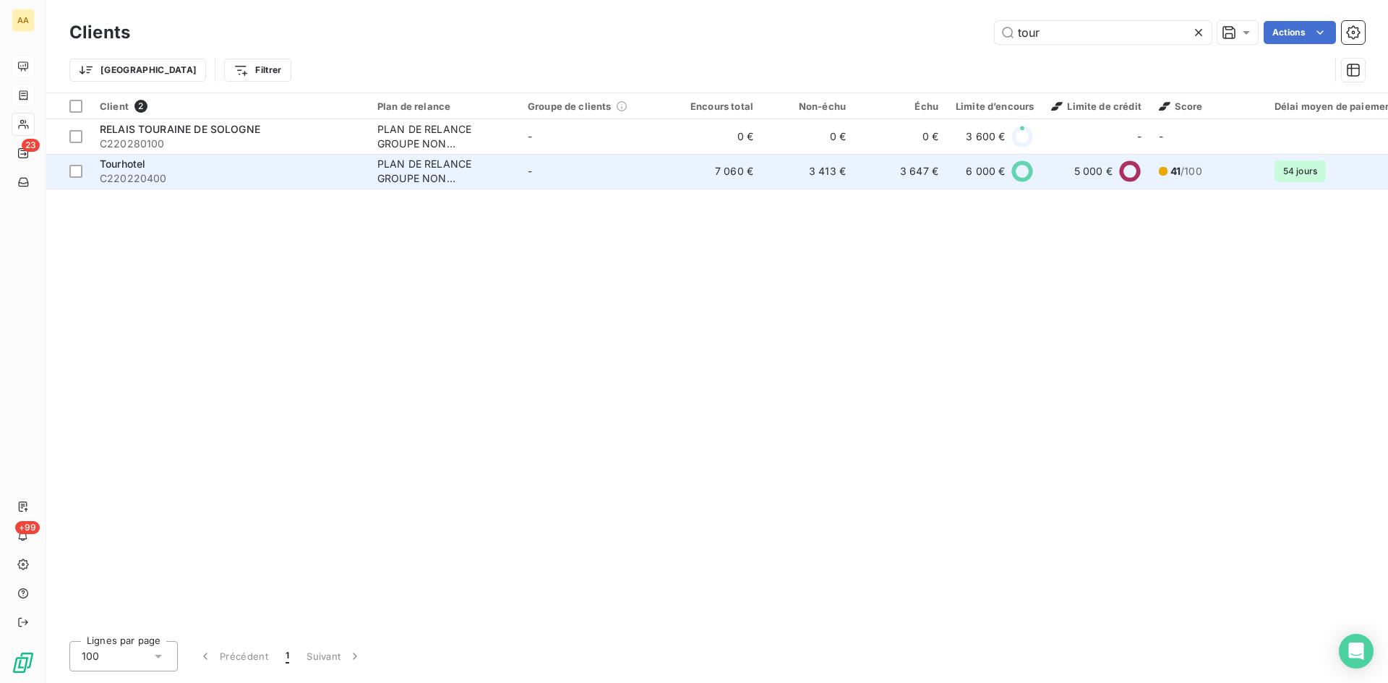
type input "tour"
click at [453, 167] on div "PLAN DE RELANCE GROUPE NON AUTOMATIQUE" at bounding box center [443, 171] width 133 height 29
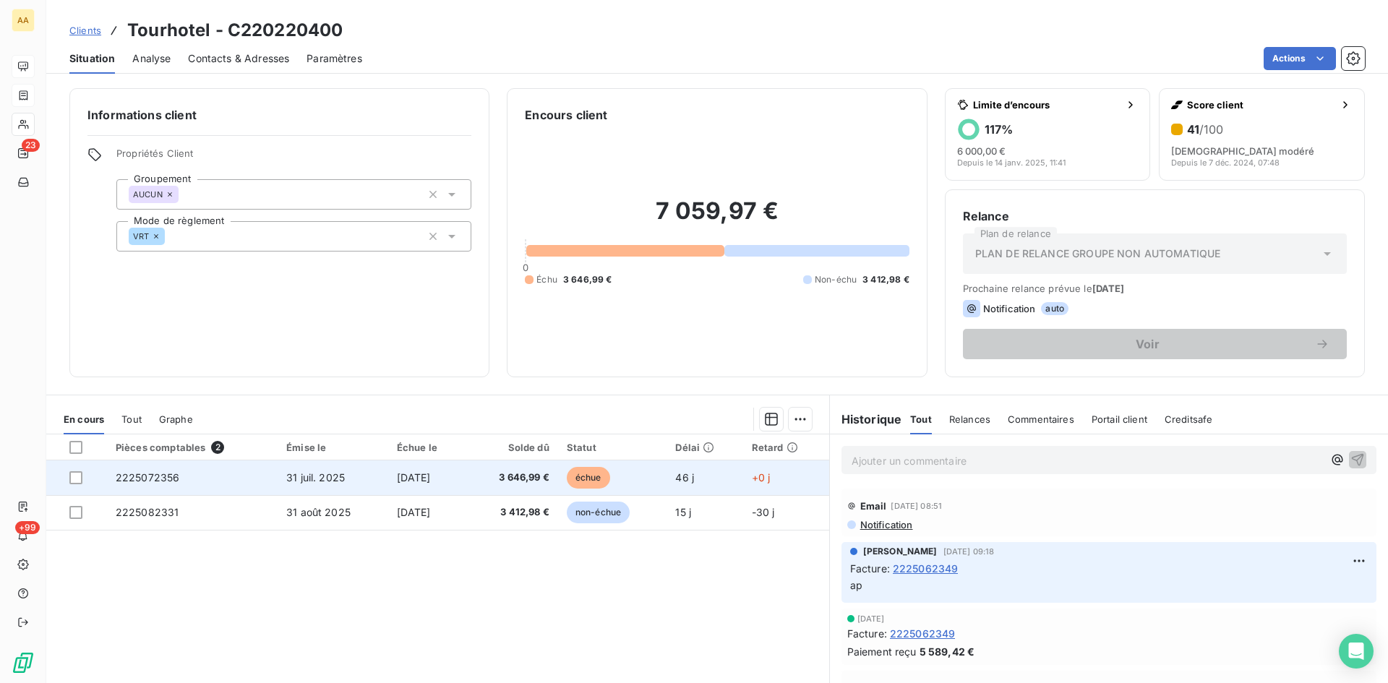
click at [149, 478] on span "2225072356" at bounding box center [148, 477] width 64 height 12
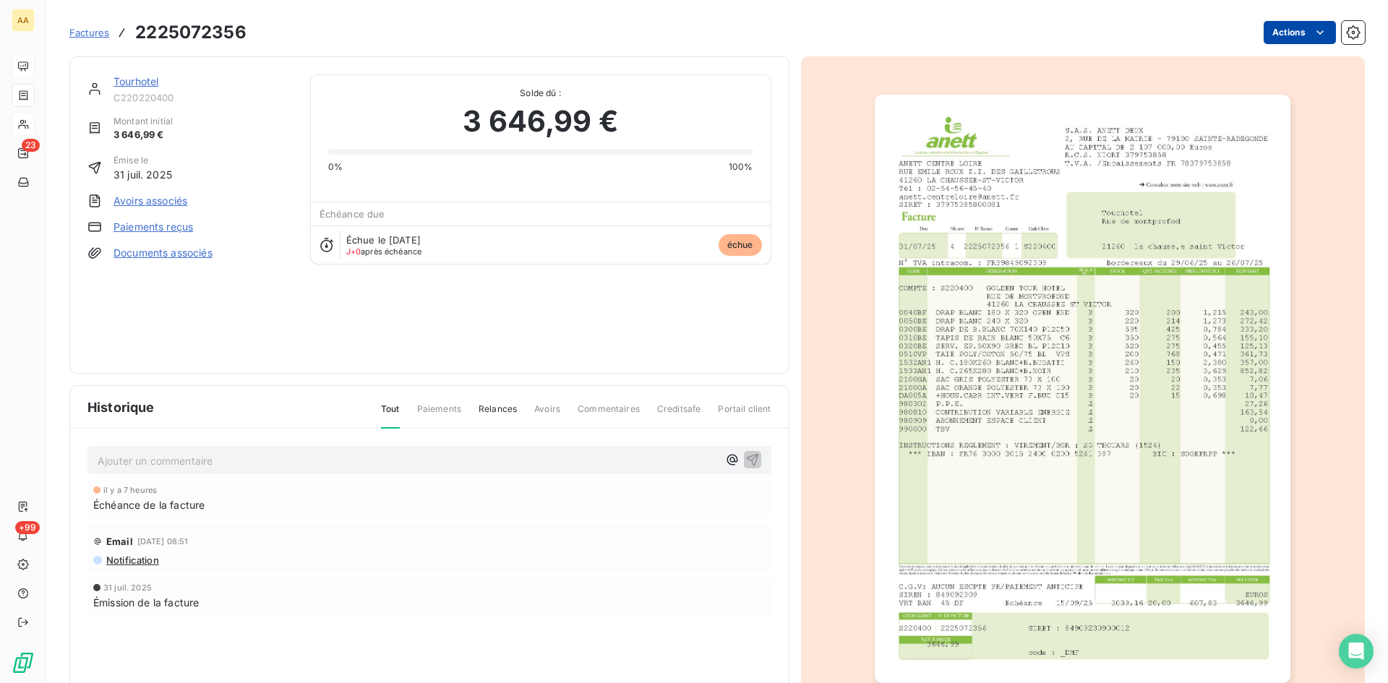
click at [1297, 27] on html "AA 23 +99 Factures 2225072356 Actions Tourhotel C220220400 Montant initial 3 64…" at bounding box center [694, 341] width 1388 height 683
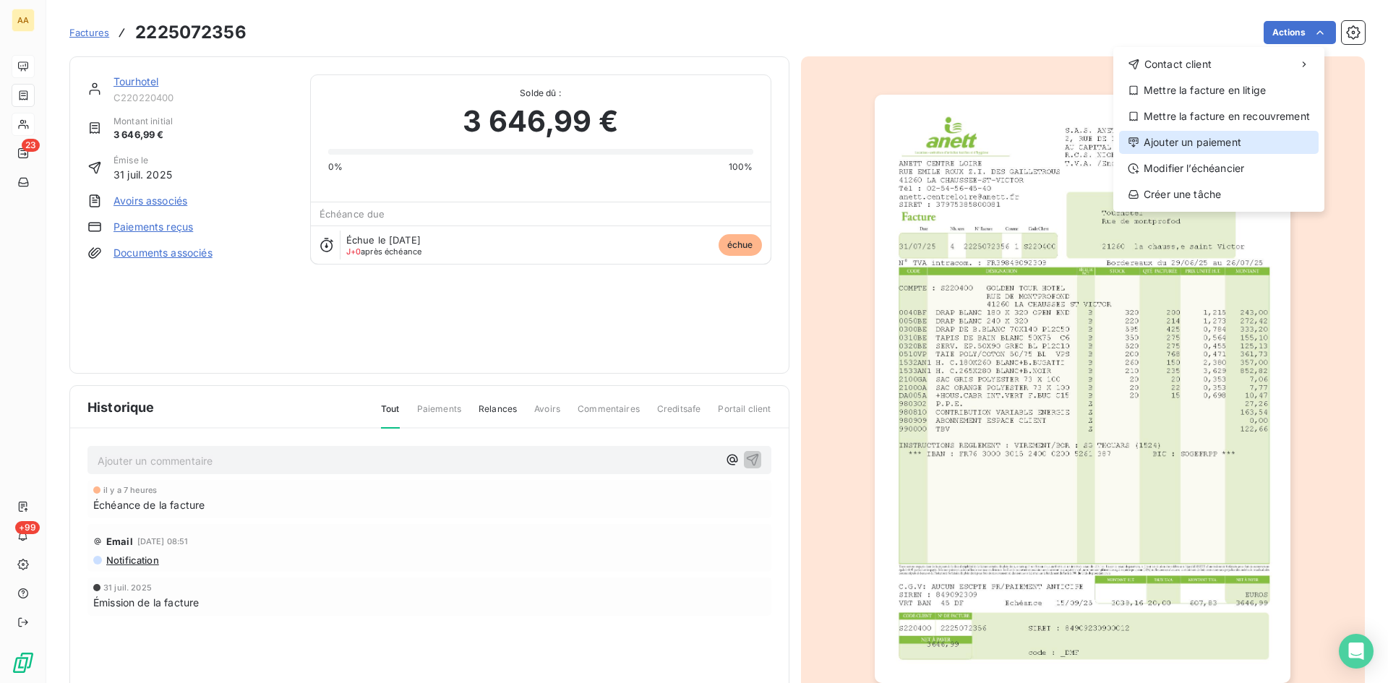
click at [1183, 142] on div "Ajouter un paiement" at bounding box center [1219, 142] width 200 height 23
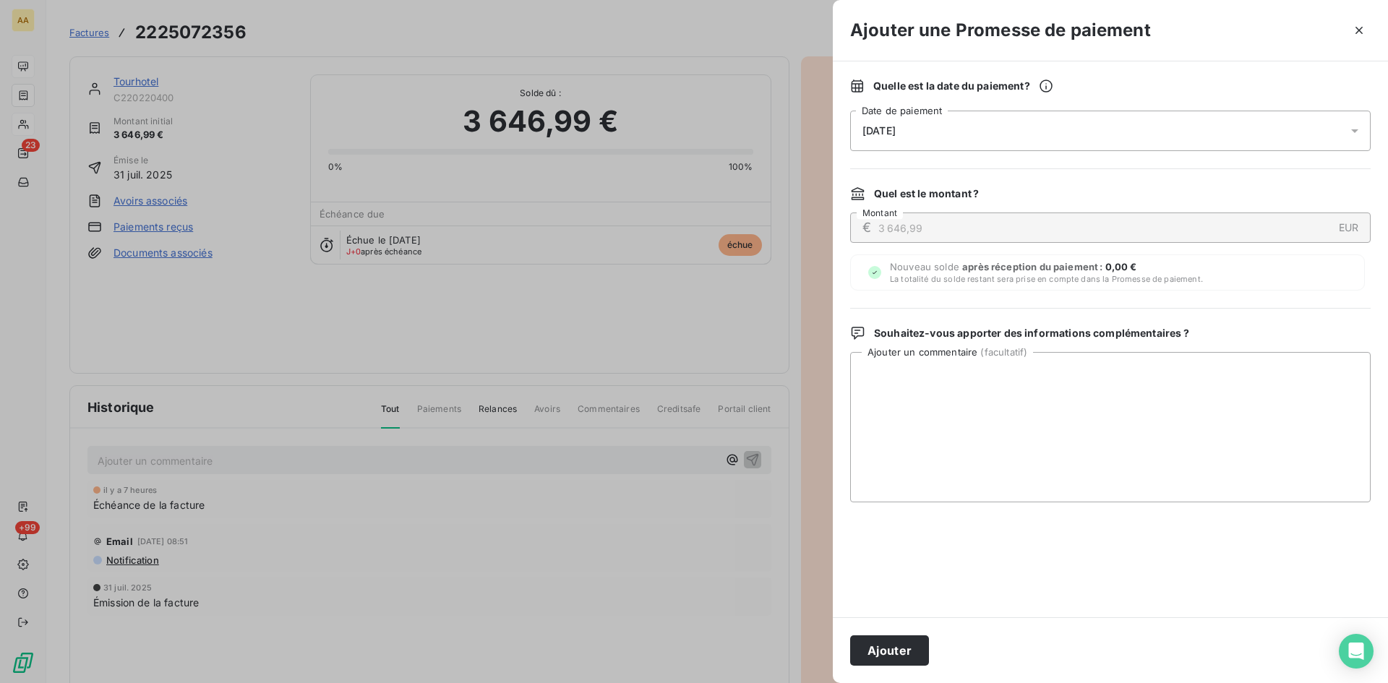
click at [950, 137] on div "[DATE]" at bounding box center [1110, 131] width 520 height 40
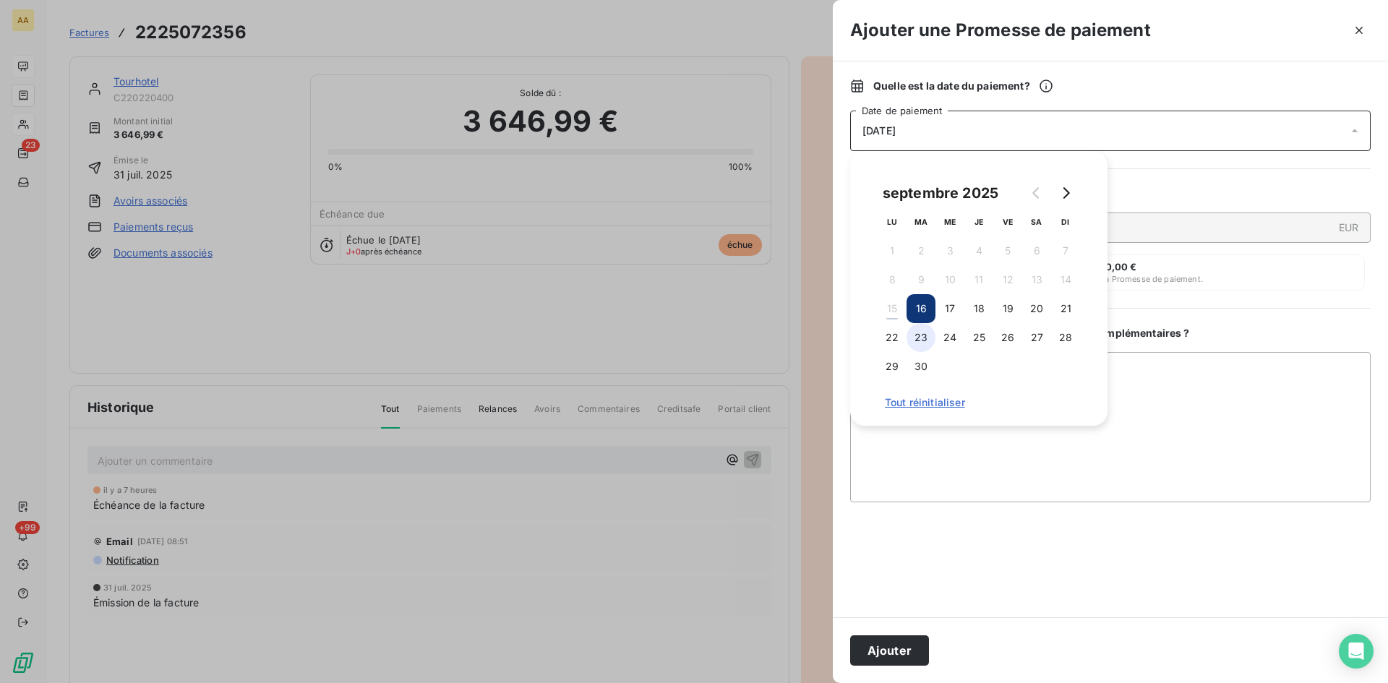
click at [927, 342] on button "23" at bounding box center [920, 337] width 29 height 29
drag, startPoint x: 904, startPoint y: 659, endPoint x: 653, endPoint y: 562, distance: 268.9
click at [904, 659] on button "Ajouter" at bounding box center [889, 650] width 79 height 30
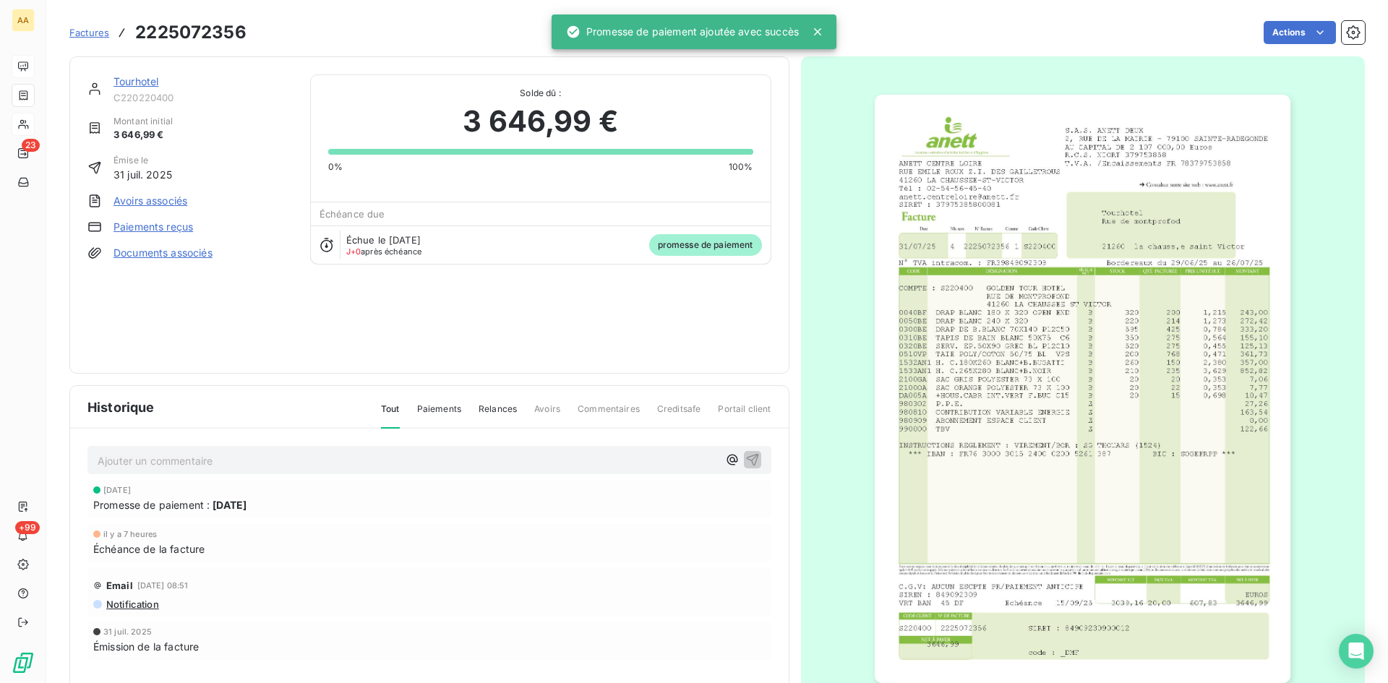
click at [494, 465] on p "Ajouter un commentaire ﻿" at bounding box center [408, 461] width 620 height 18
click at [748, 453] on icon "button" at bounding box center [752, 459] width 14 height 14
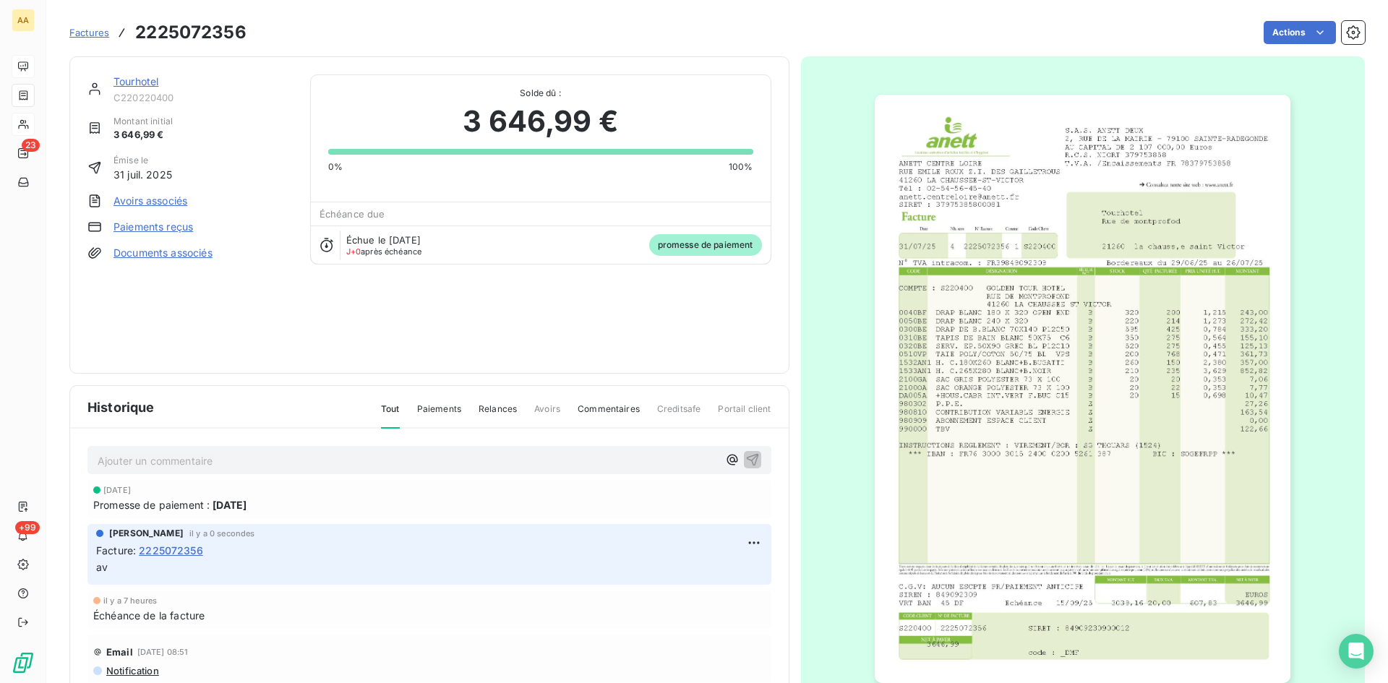
click at [134, 77] on link "Tourhotel" at bounding box center [135, 81] width 45 height 12
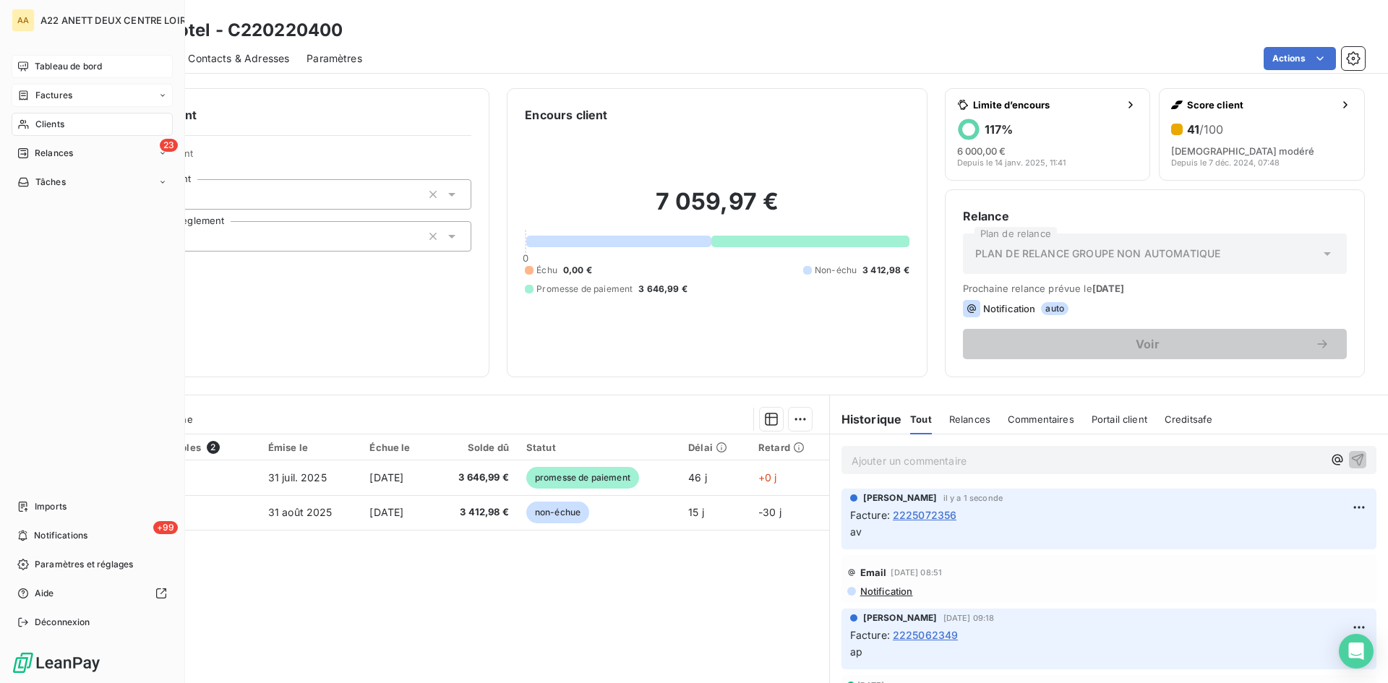
click at [40, 121] on span "Clients" at bounding box center [49, 124] width 29 height 13
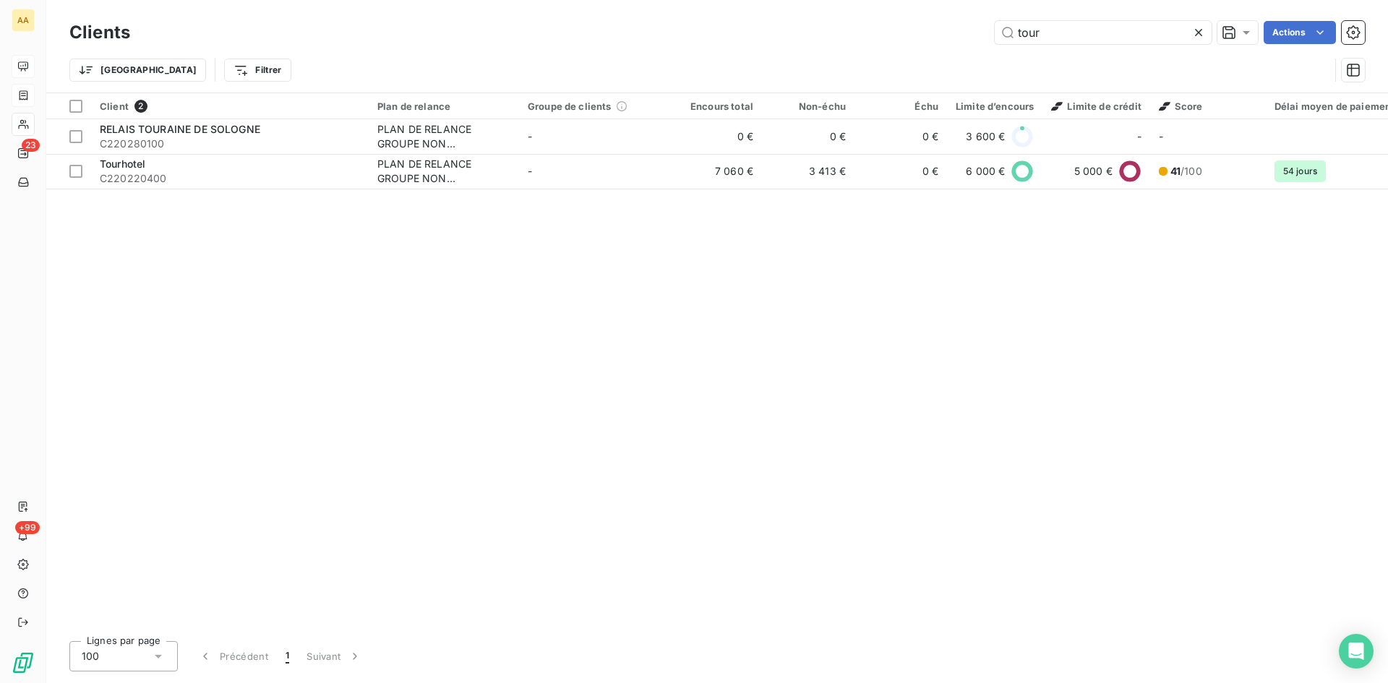
drag, startPoint x: 1050, startPoint y: 30, endPoint x: 957, endPoint y: 30, distance: 93.2
click at [957, 30] on div "tour Actions" at bounding box center [755, 32] width 1217 height 23
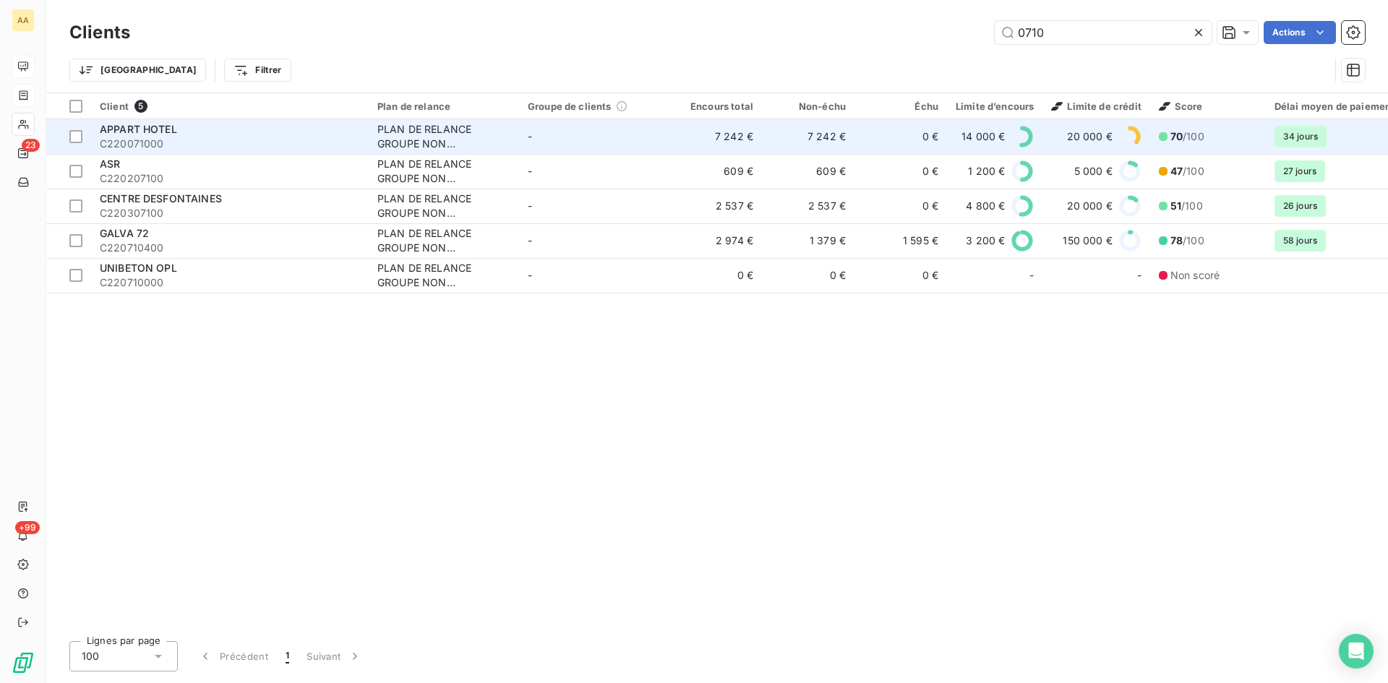
type input "0710"
click at [425, 137] on div "PLAN DE RELANCE GROUPE NON AUTOMATIQUE" at bounding box center [443, 136] width 133 height 29
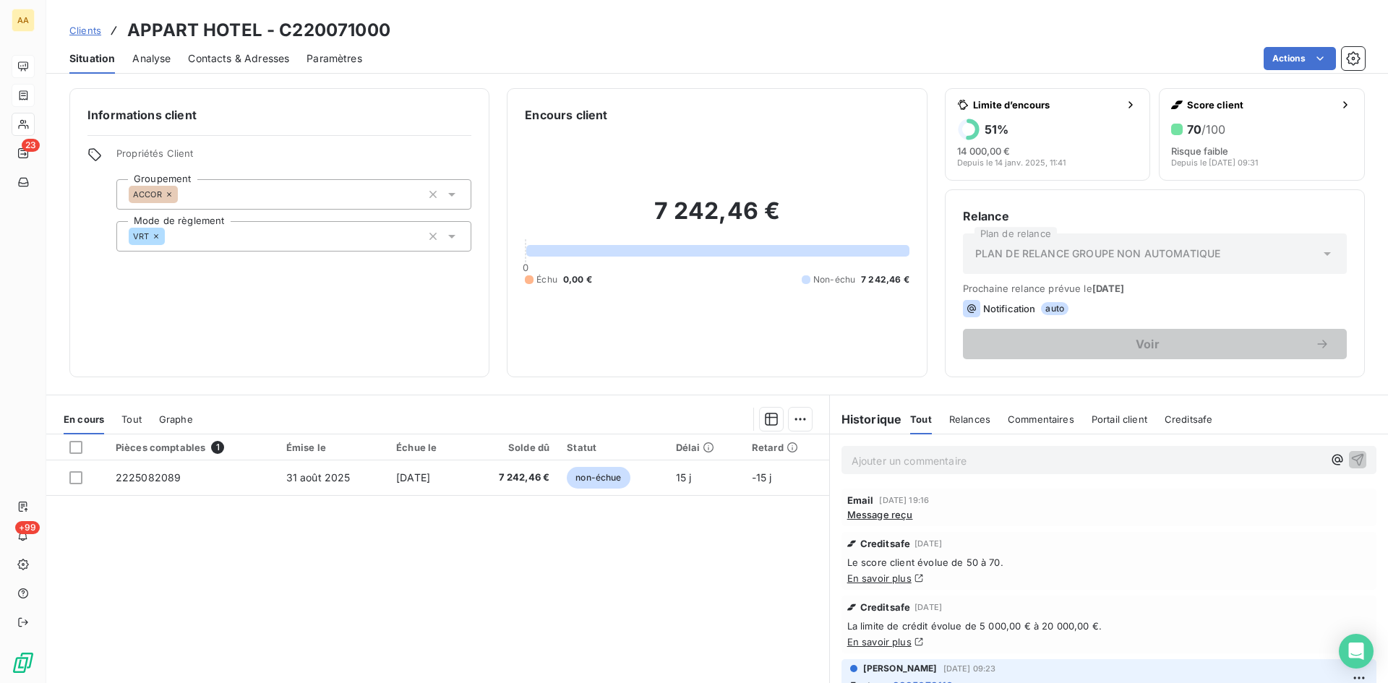
click at [878, 514] on span "Message reçu" at bounding box center [880, 515] width 66 height 12
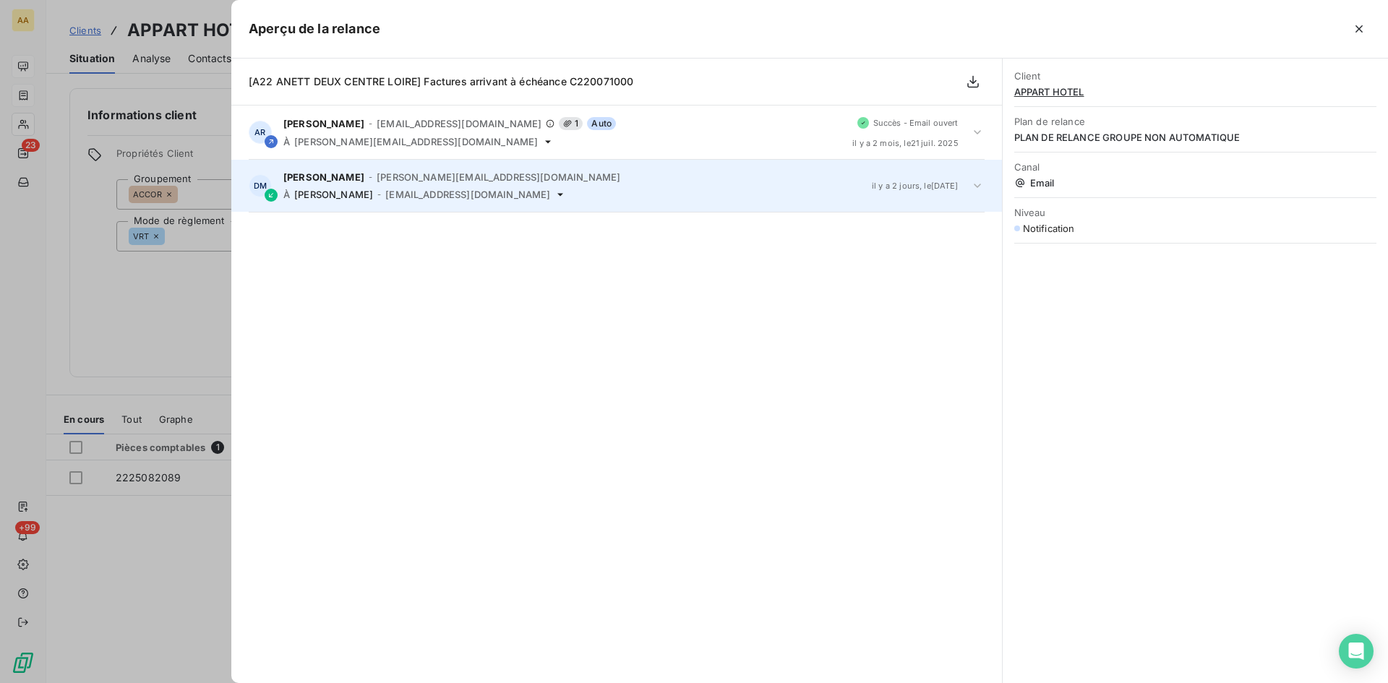
click at [439, 187] on div "DASILVA Maria - [EMAIL_ADDRESS][DOMAIN_NAME] À [PERSON_NAME] - [PERSON_NAME][EM…" at bounding box center [571, 185] width 577 height 29
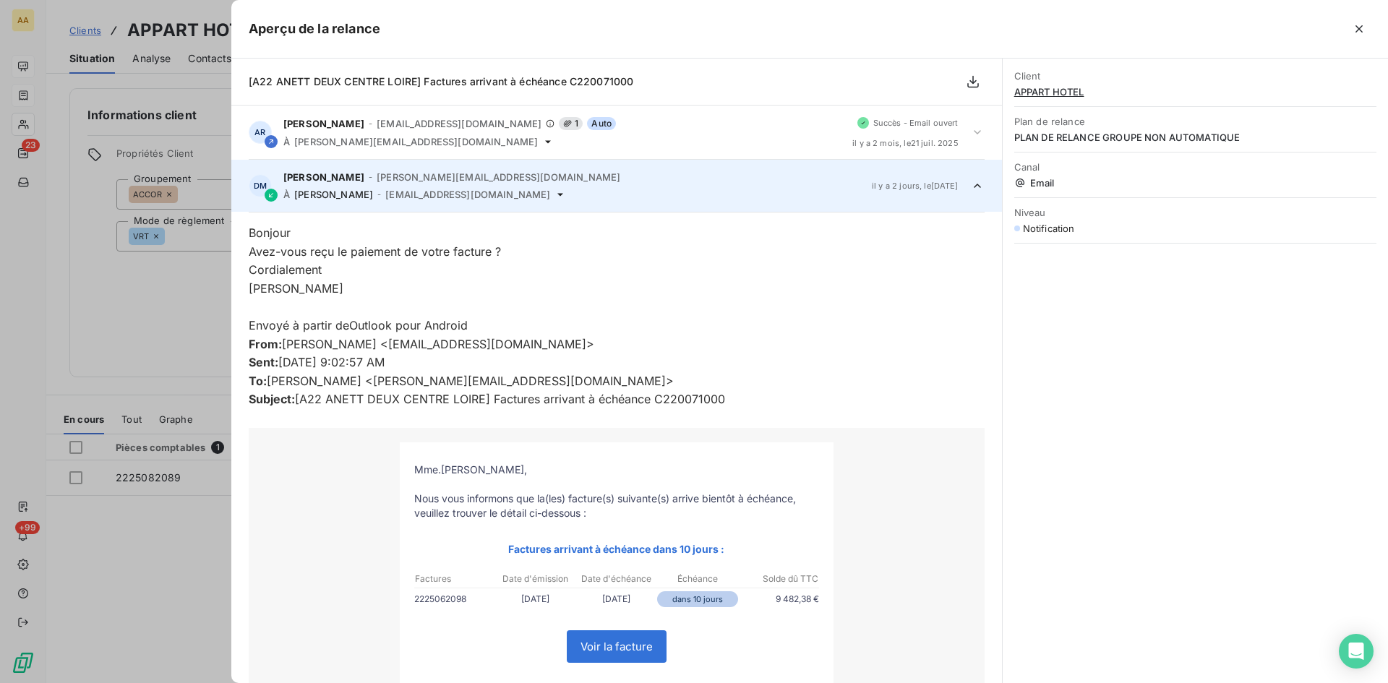
scroll to position [54, 0]
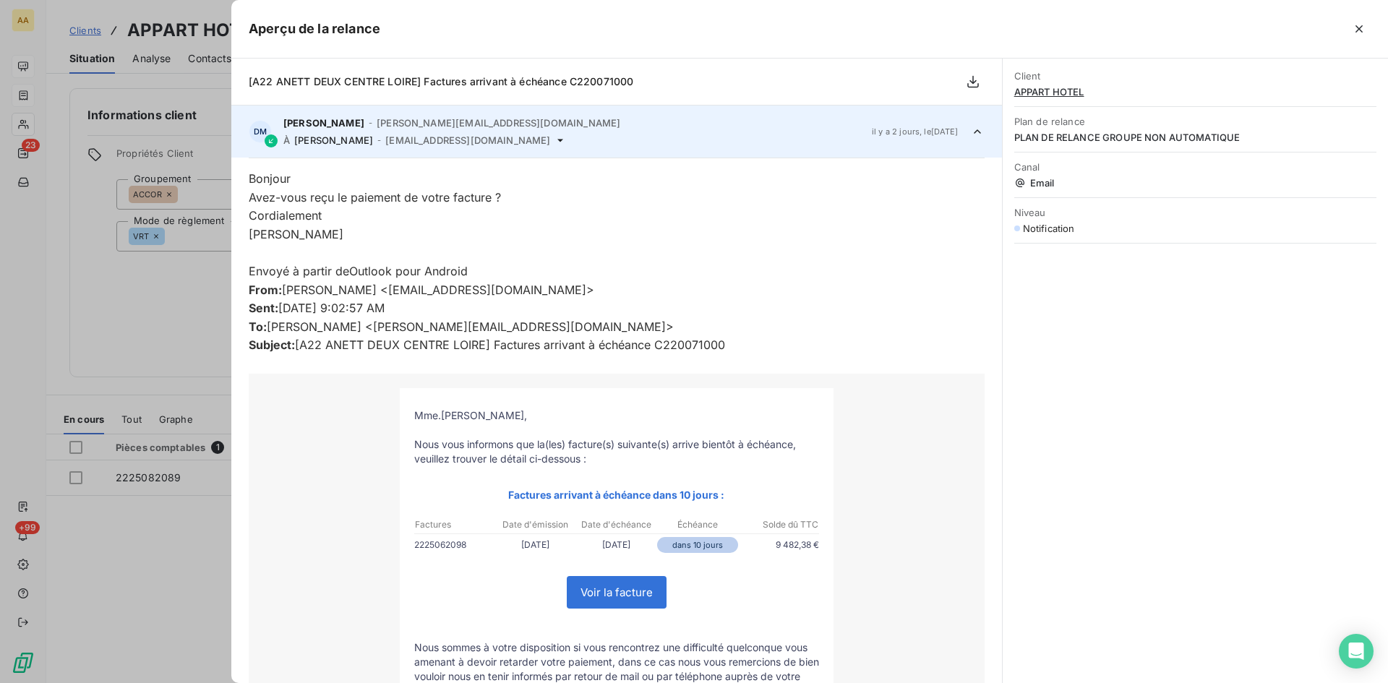
click at [192, 304] on div at bounding box center [694, 341] width 1388 height 683
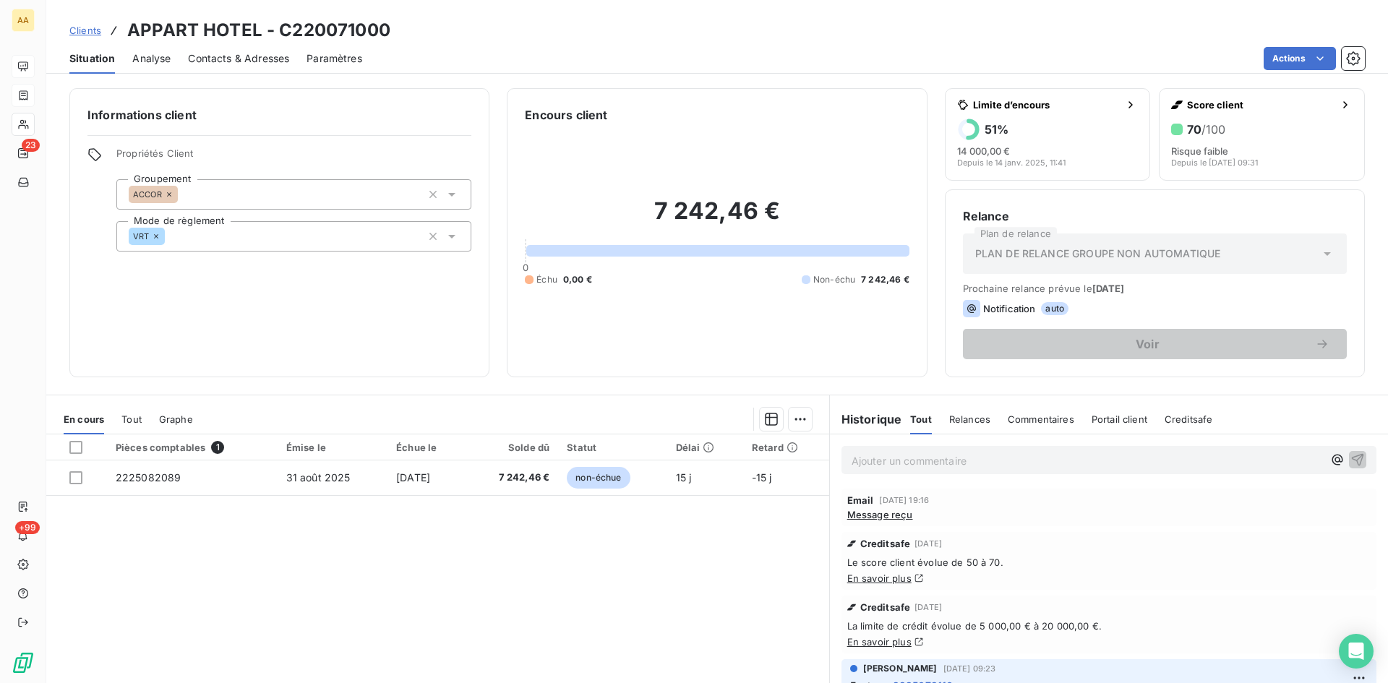
click at [883, 517] on span "Message reçu" at bounding box center [880, 515] width 66 height 12
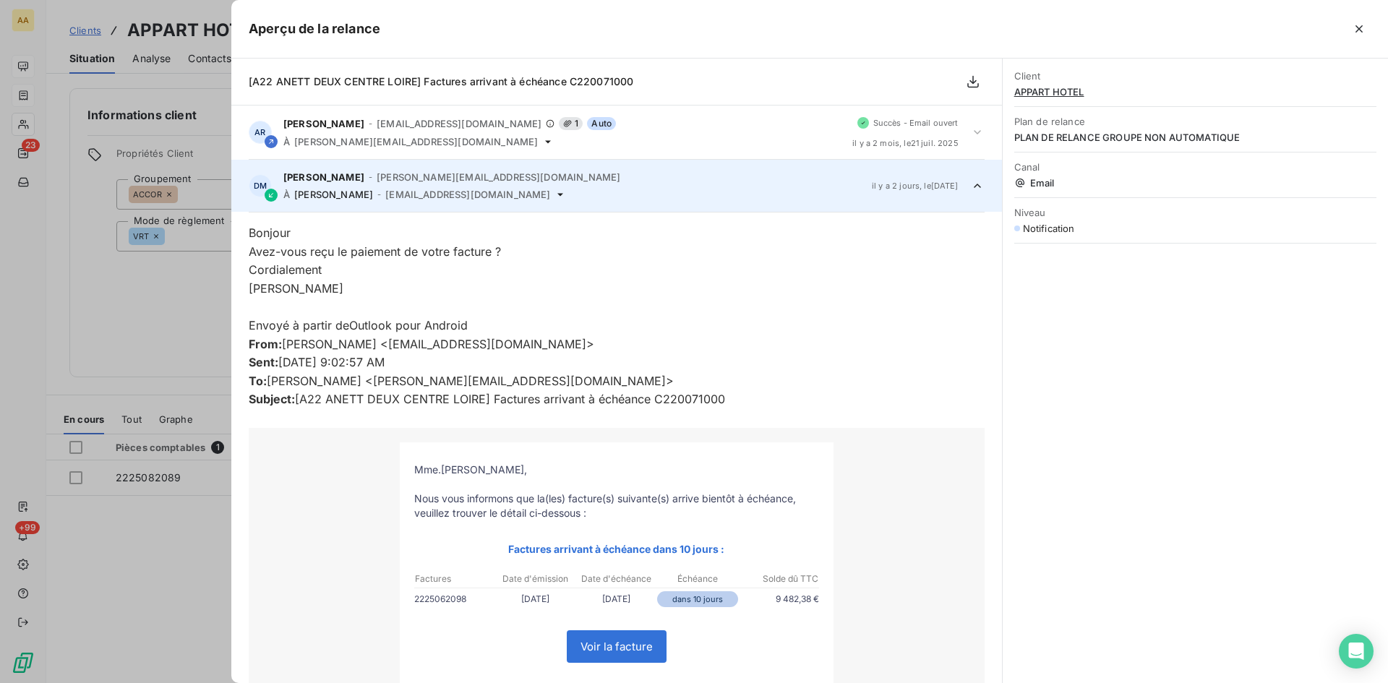
click at [147, 318] on div at bounding box center [694, 341] width 1388 height 683
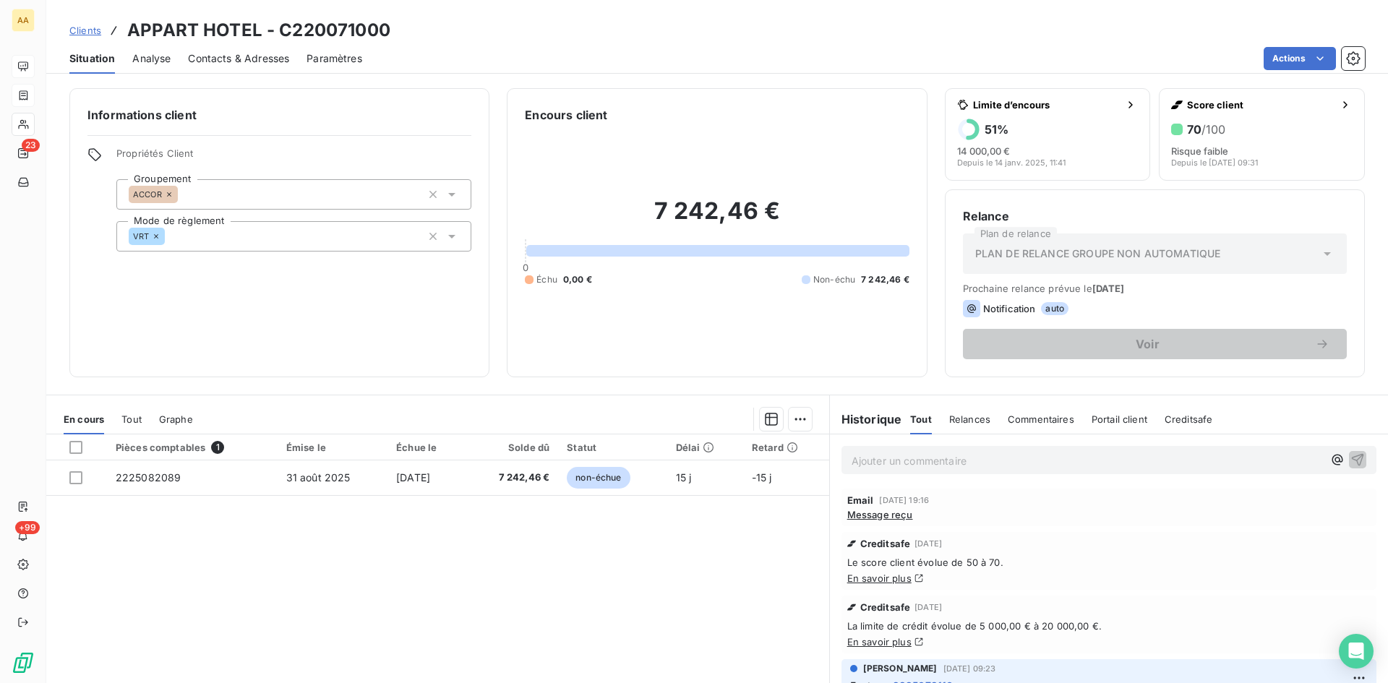
click at [901, 456] on p "Ajouter un commentaire ﻿" at bounding box center [1087, 461] width 471 height 18
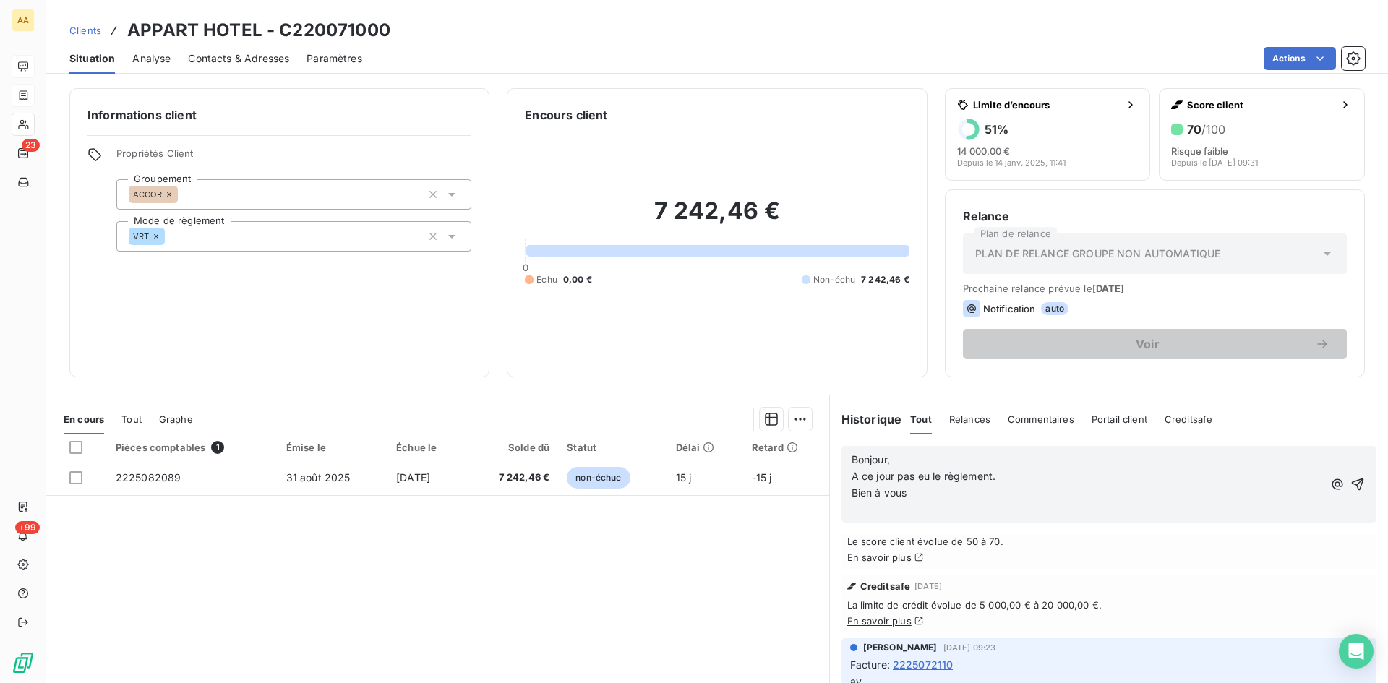
scroll to position [0, 0]
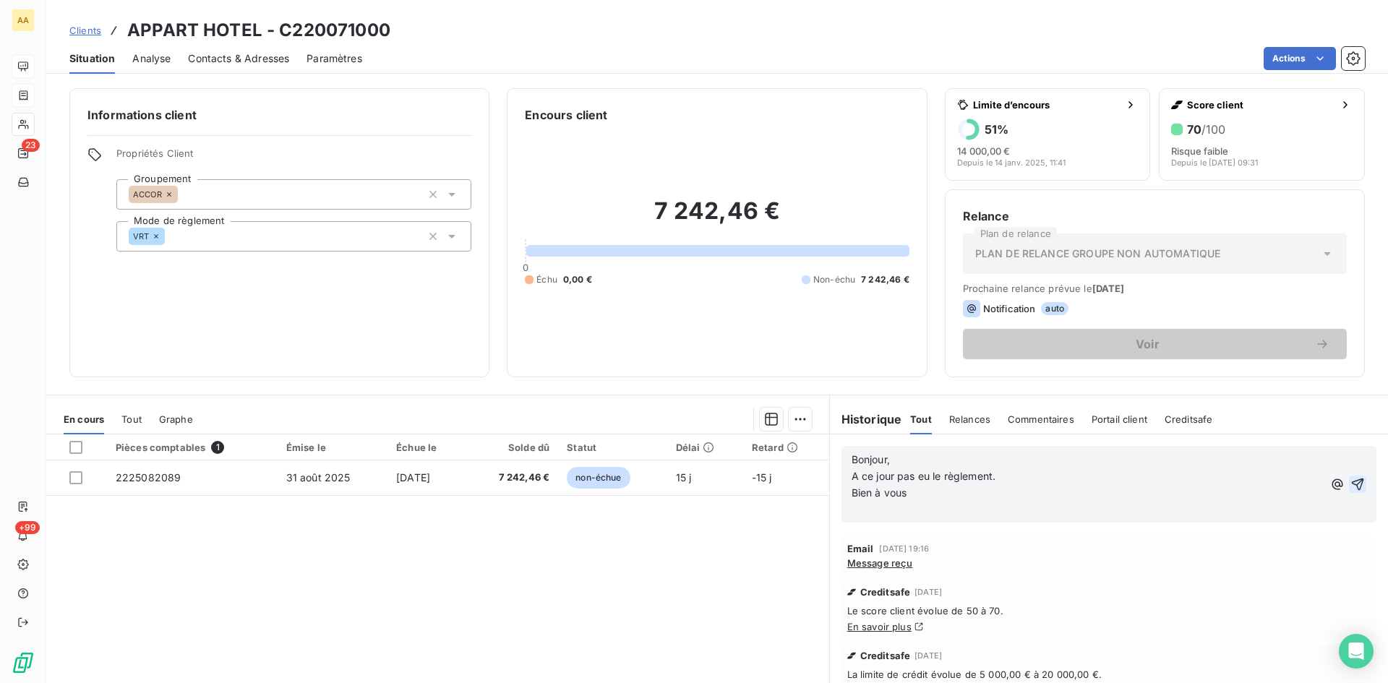
click at [1352, 482] on icon "button" at bounding box center [1358, 484] width 12 height 12
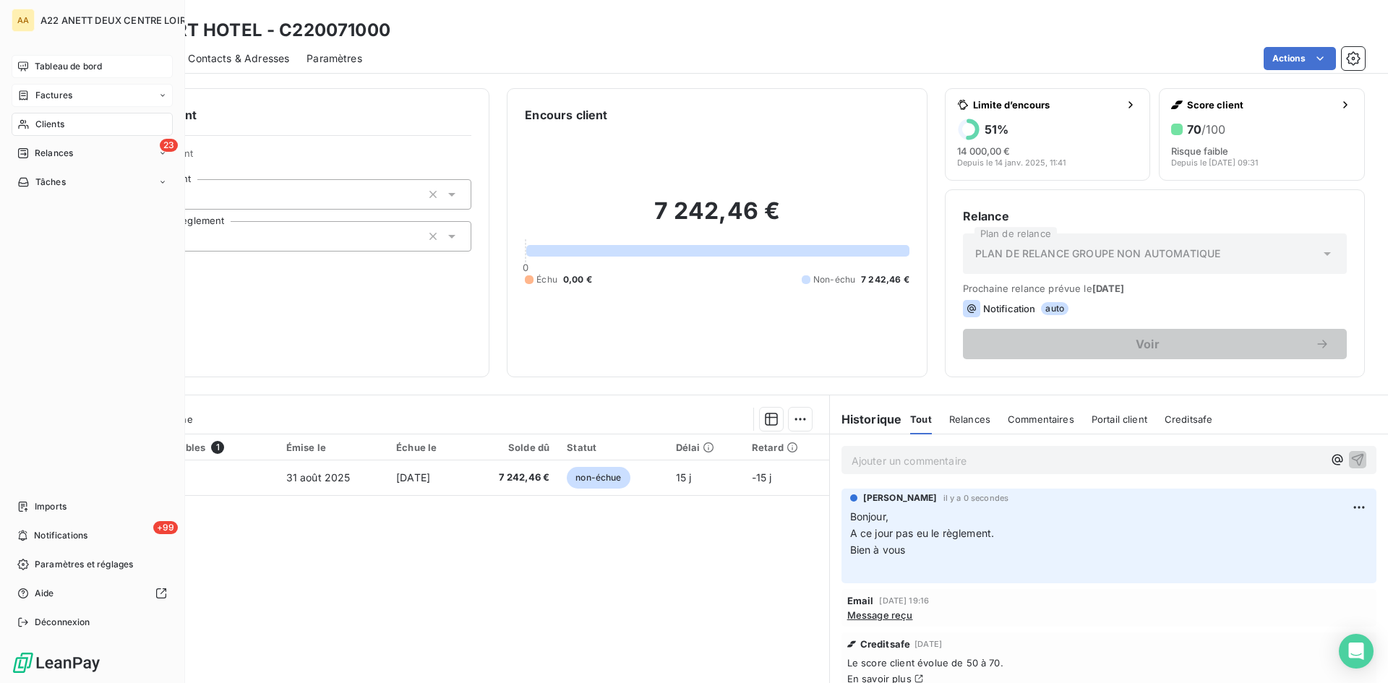
drag, startPoint x: 44, startPoint y: 95, endPoint x: 73, endPoint y: 84, distance: 31.1
click at [45, 95] on span "Factures" at bounding box center [53, 95] width 37 height 13
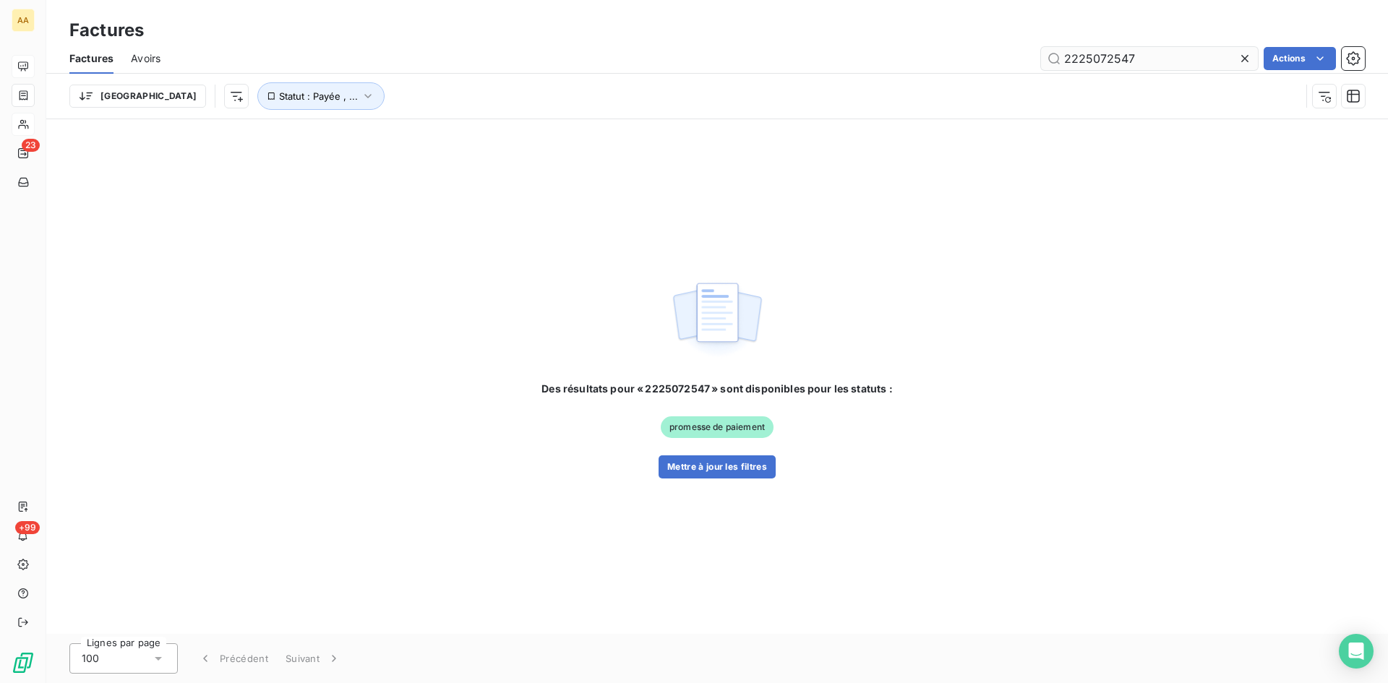
drag, startPoint x: 1144, startPoint y: 59, endPoint x: 1105, endPoint y: 55, distance: 39.3
click at [1105, 55] on input "2225072547" at bounding box center [1149, 58] width 217 height 23
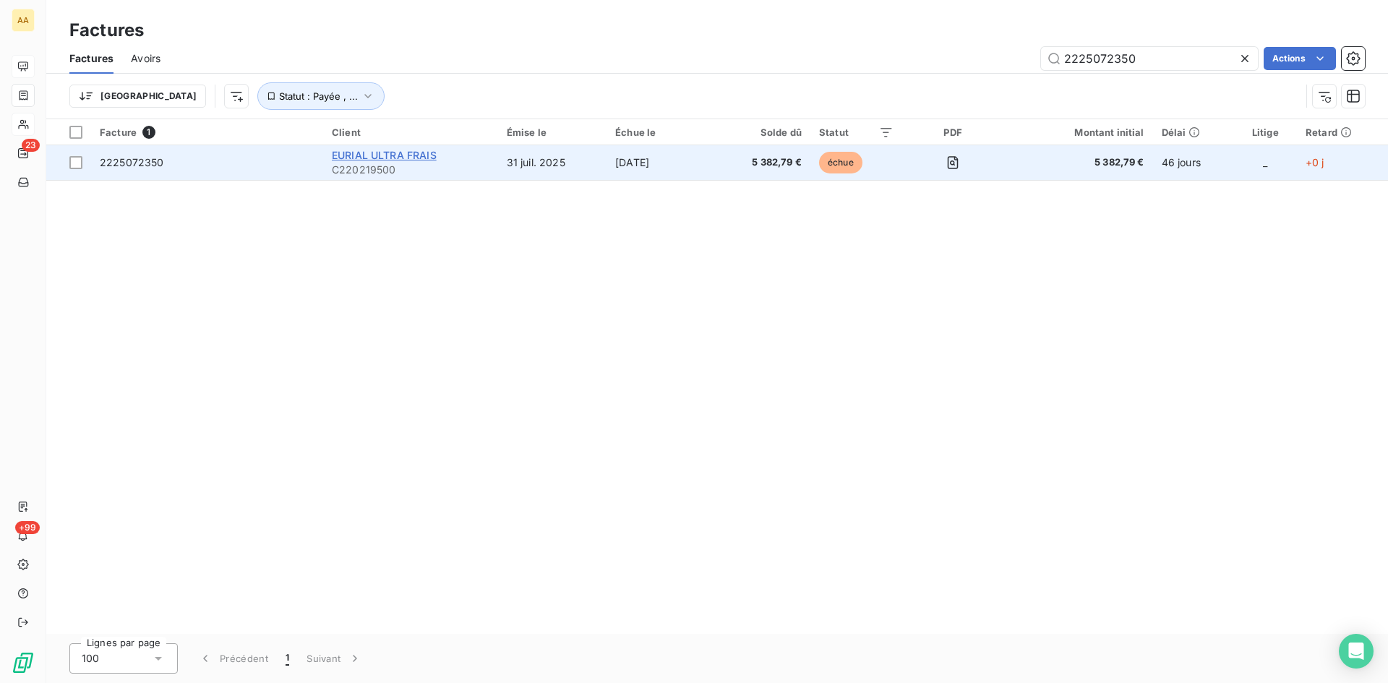
type input "2225072350"
click at [362, 150] on span "EURIAL ULTRA FRAIS" at bounding box center [384, 155] width 105 height 12
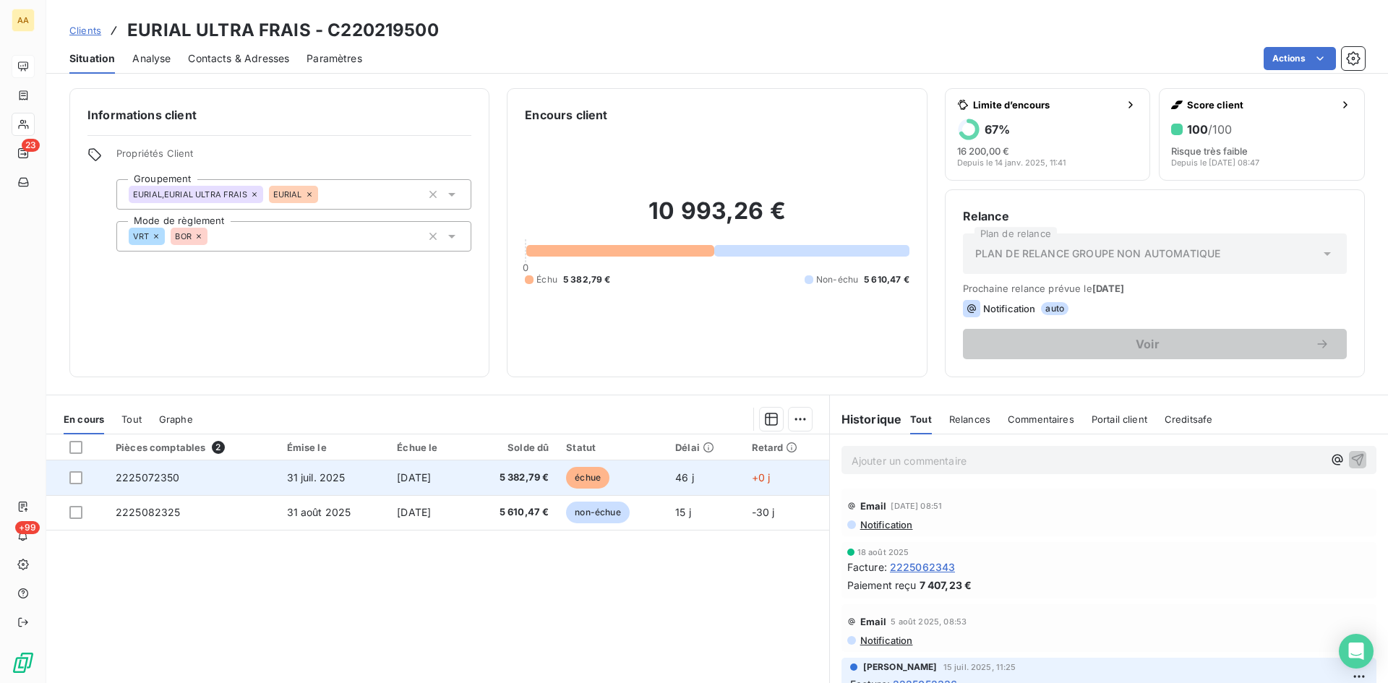
click at [150, 476] on span "2225072350" at bounding box center [148, 477] width 64 height 12
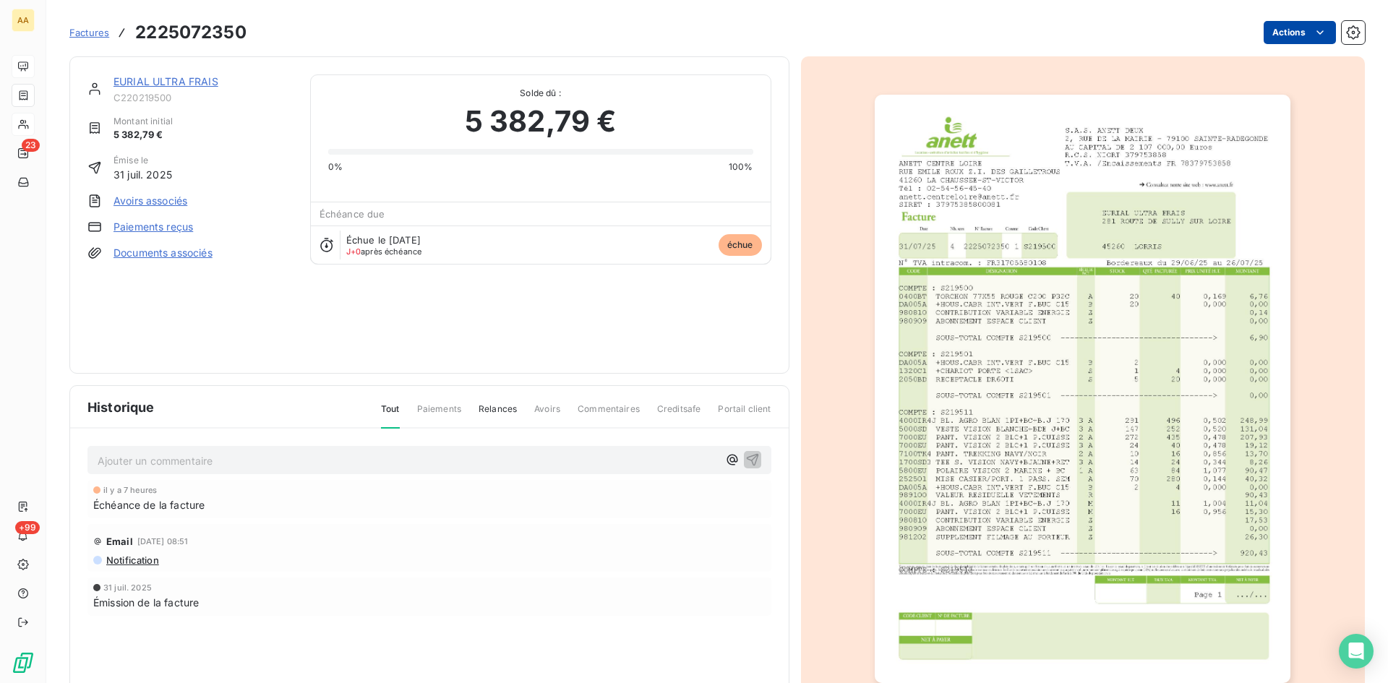
click at [1301, 27] on html "AA 23 +99 Factures 2225072350 Actions EURIAL ULTRA FRAIS C220219500 Montant ini…" at bounding box center [694, 341] width 1388 height 683
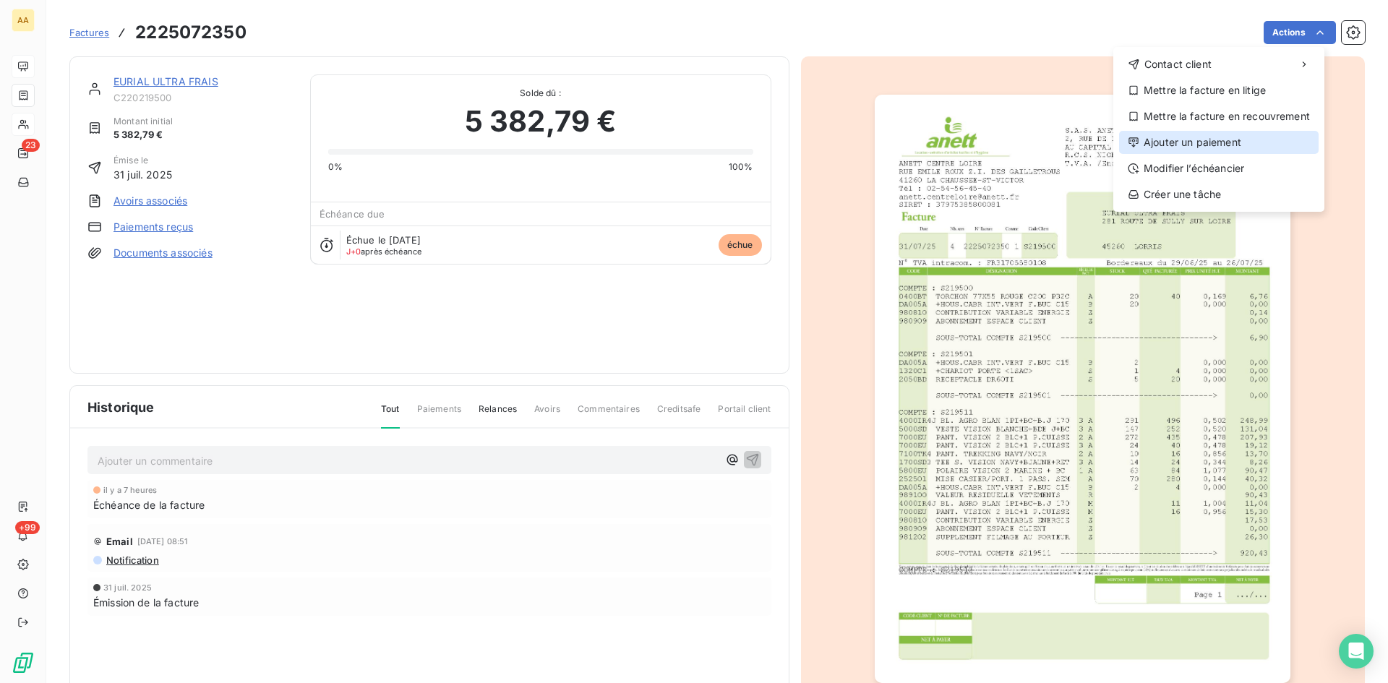
click at [1180, 150] on div "Ajouter un paiement" at bounding box center [1219, 142] width 200 height 23
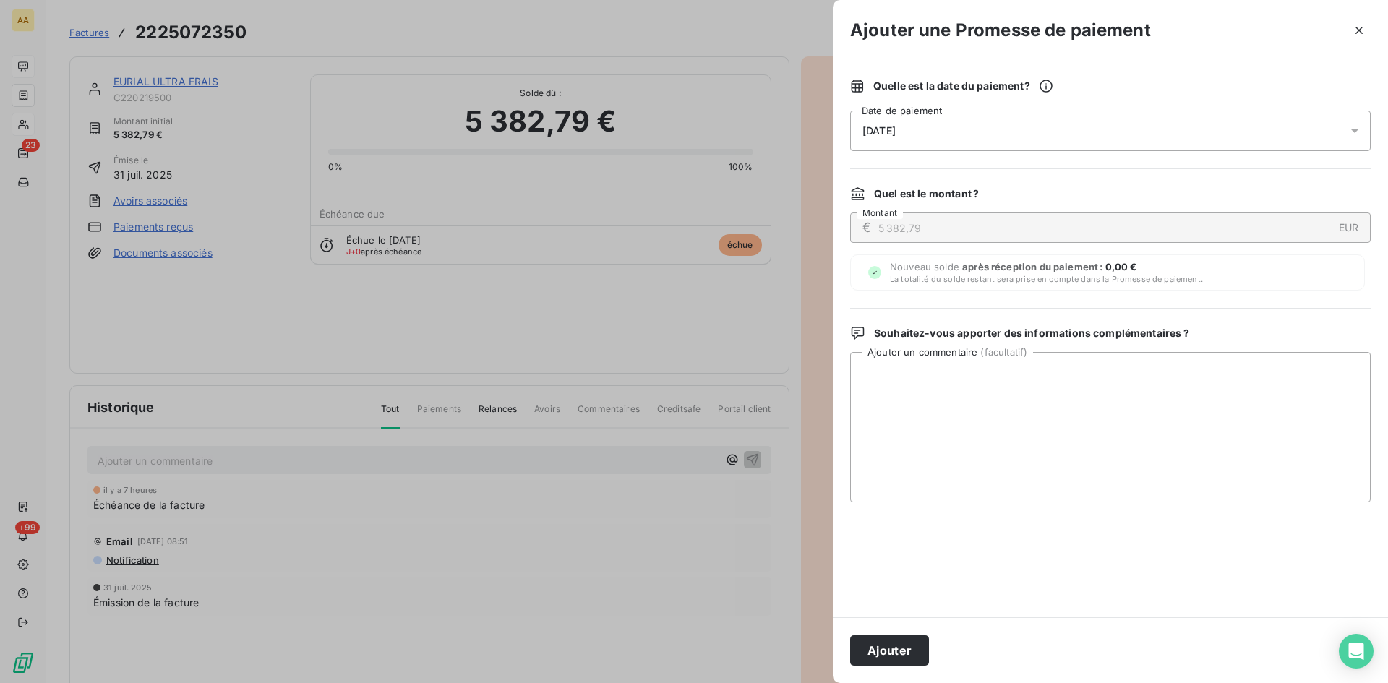
click at [944, 138] on div "[DATE]" at bounding box center [1110, 131] width 520 height 40
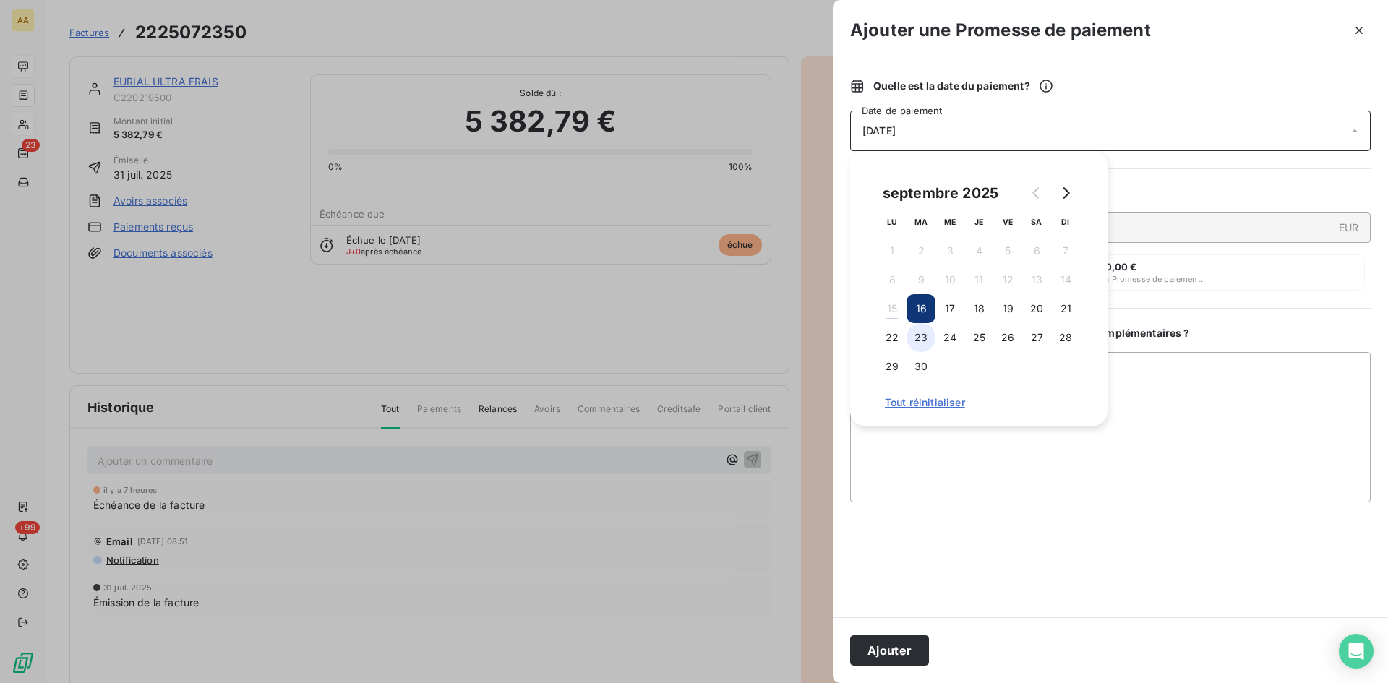
click at [923, 340] on button "23" at bounding box center [920, 337] width 29 height 29
drag, startPoint x: 902, startPoint y: 648, endPoint x: 870, endPoint y: 637, distance: 34.5
click at [880, 640] on button "Ajouter" at bounding box center [889, 650] width 79 height 30
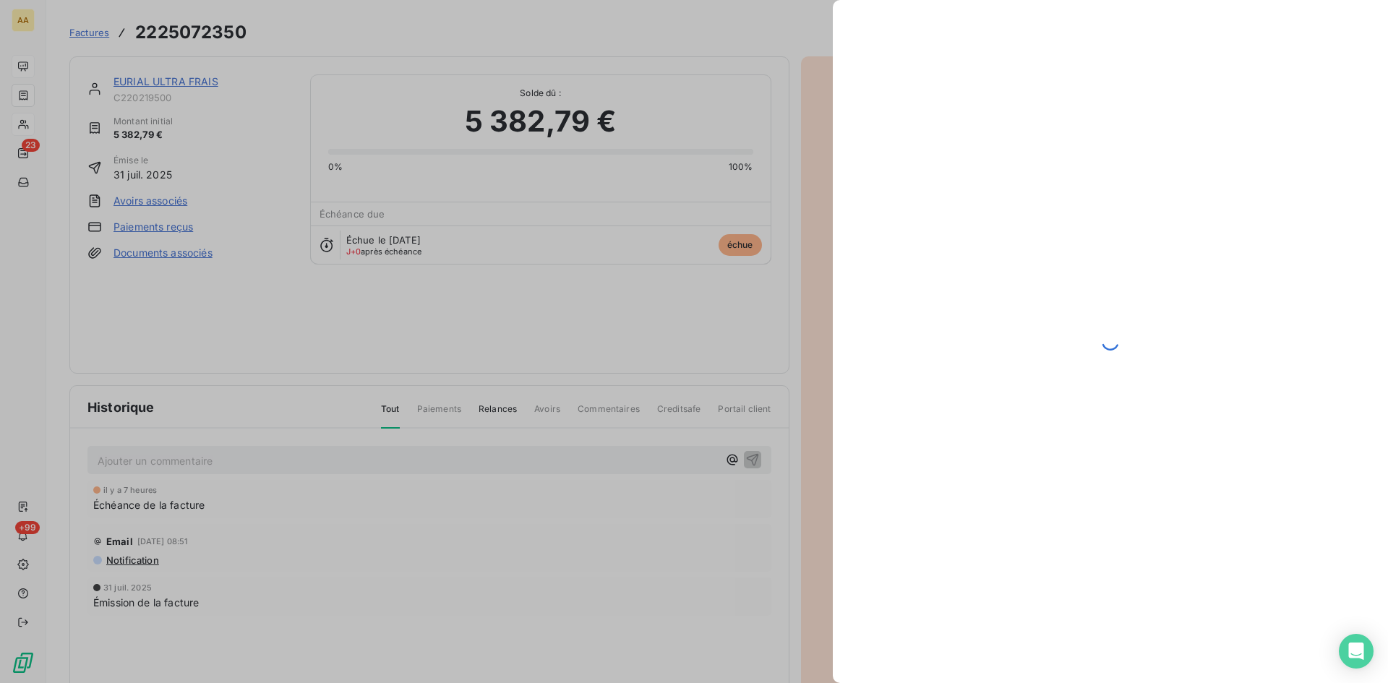
click at [578, 462] on div at bounding box center [694, 341] width 1388 height 683
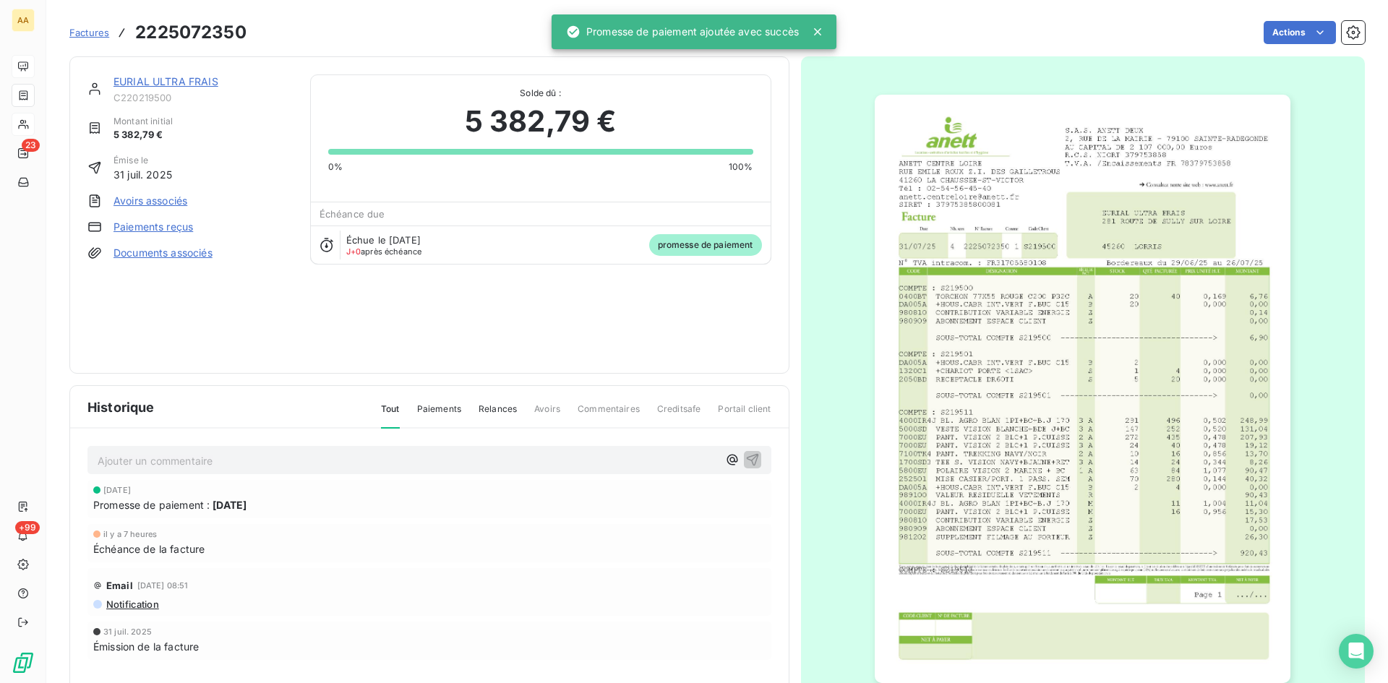
click at [549, 462] on p "Ajouter un commentaire ﻿" at bounding box center [408, 461] width 620 height 18
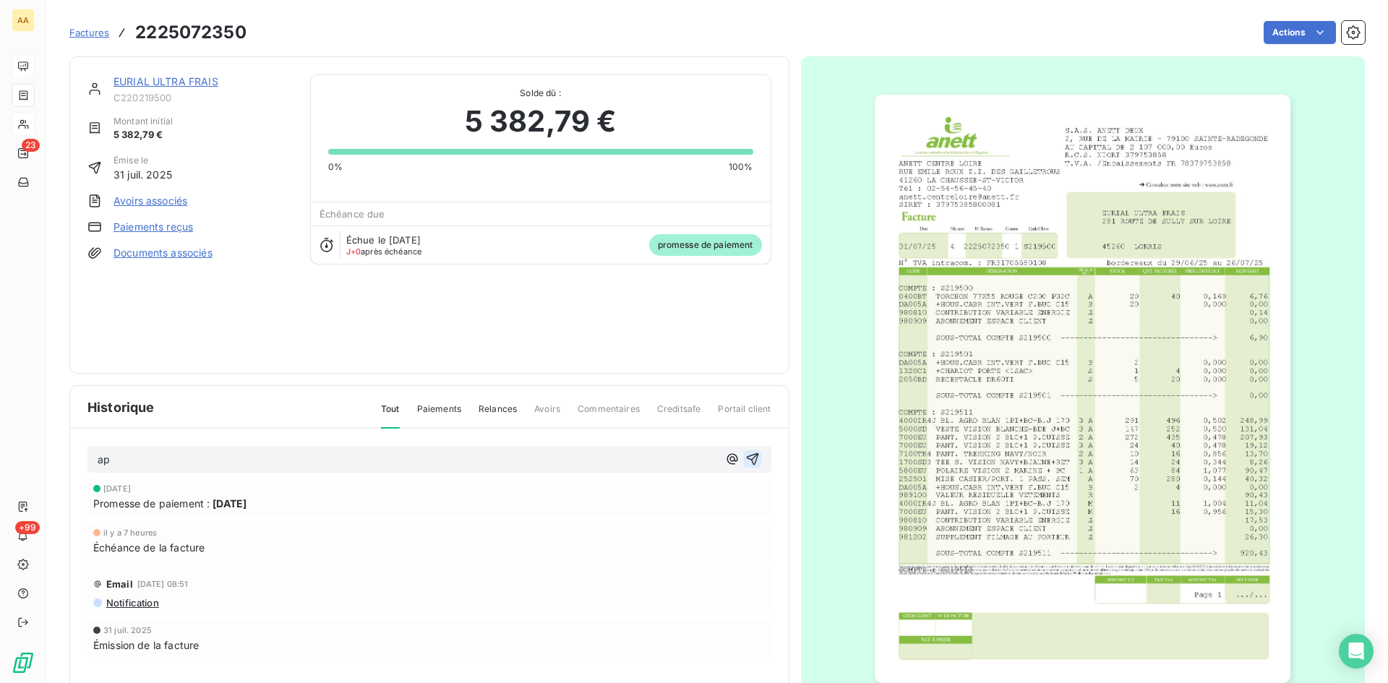
drag, startPoint x: 745, startPoint y: 457, endPoint x: 739, endPoint y: 451, distance: 8.7
click at [745, 455] on icon "button" at bounding box center [752, 459] width 14 height 14
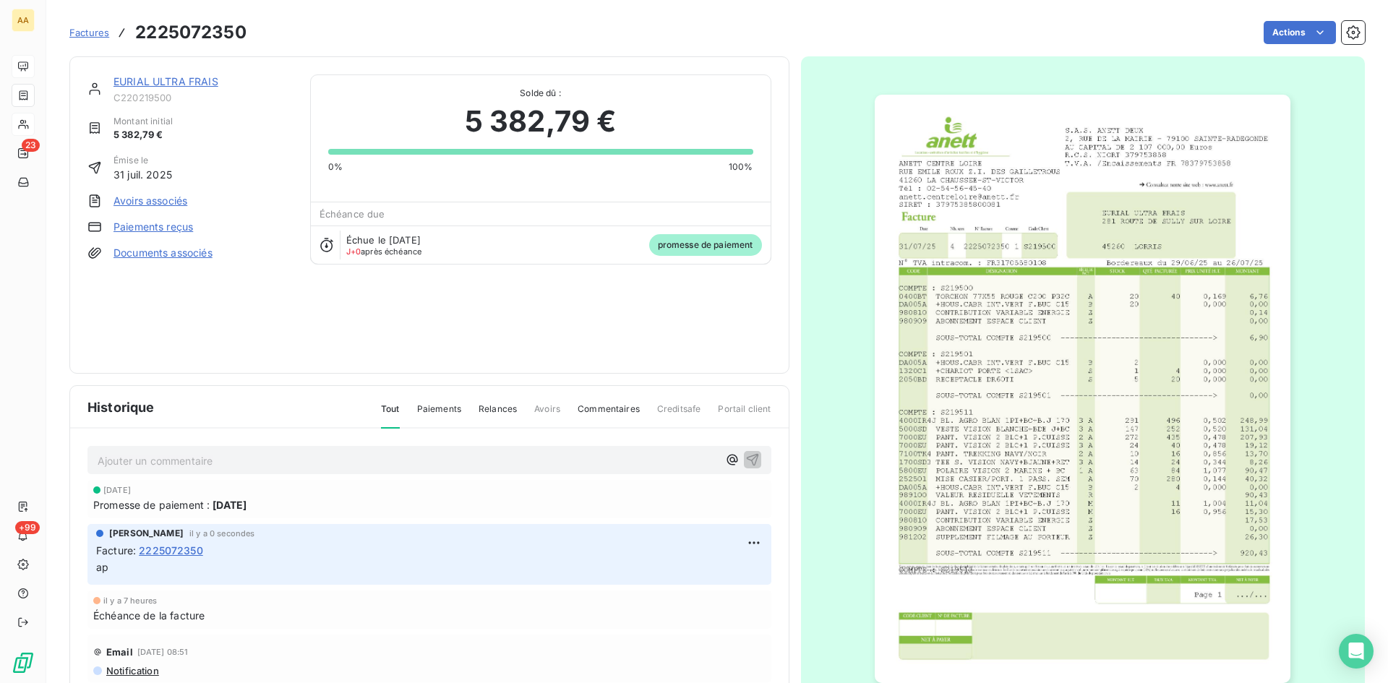
click at [157, 76] on link "EURIAL ULTRA FRAIS" at bounding box center [165, 81] width 105 height 12
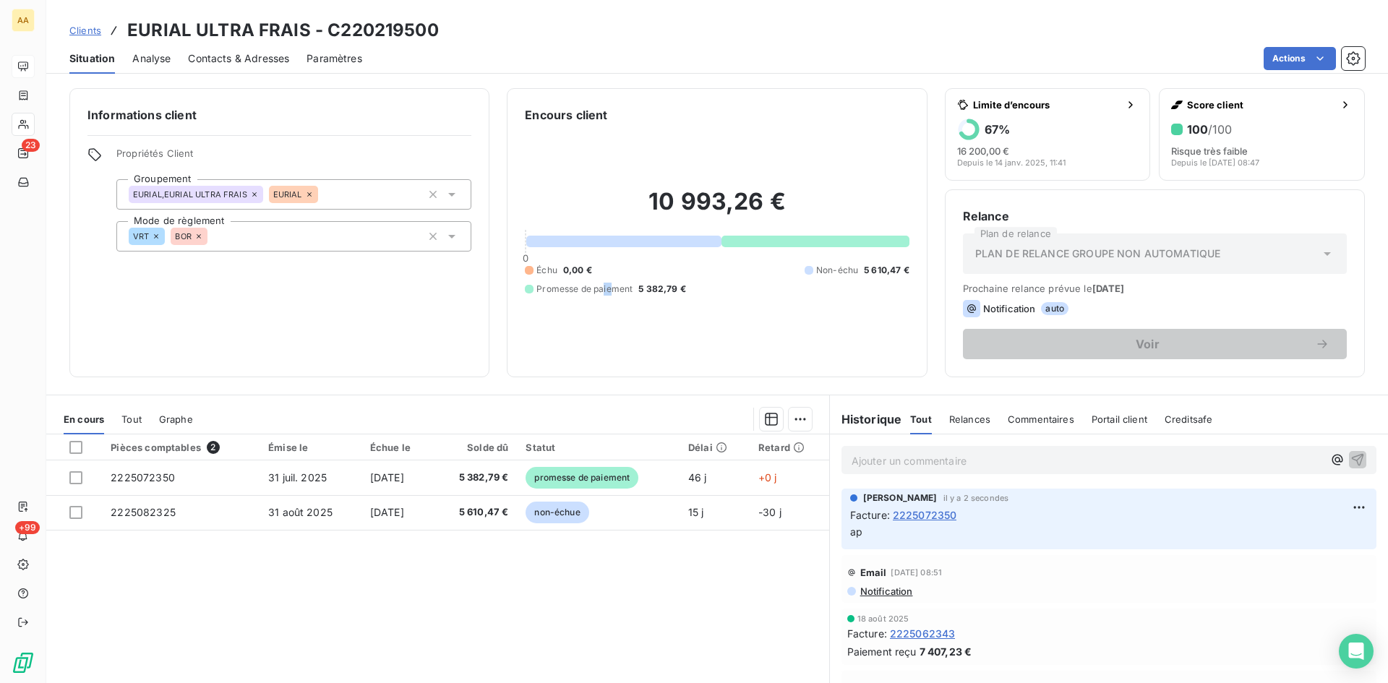
click at [606, 380] on div "Informations client Propriétés Client Groupement EURIAL,EURIAL ULTRA FRAIS EURI…" at bounding box center [717, 382] width 1342 height 604
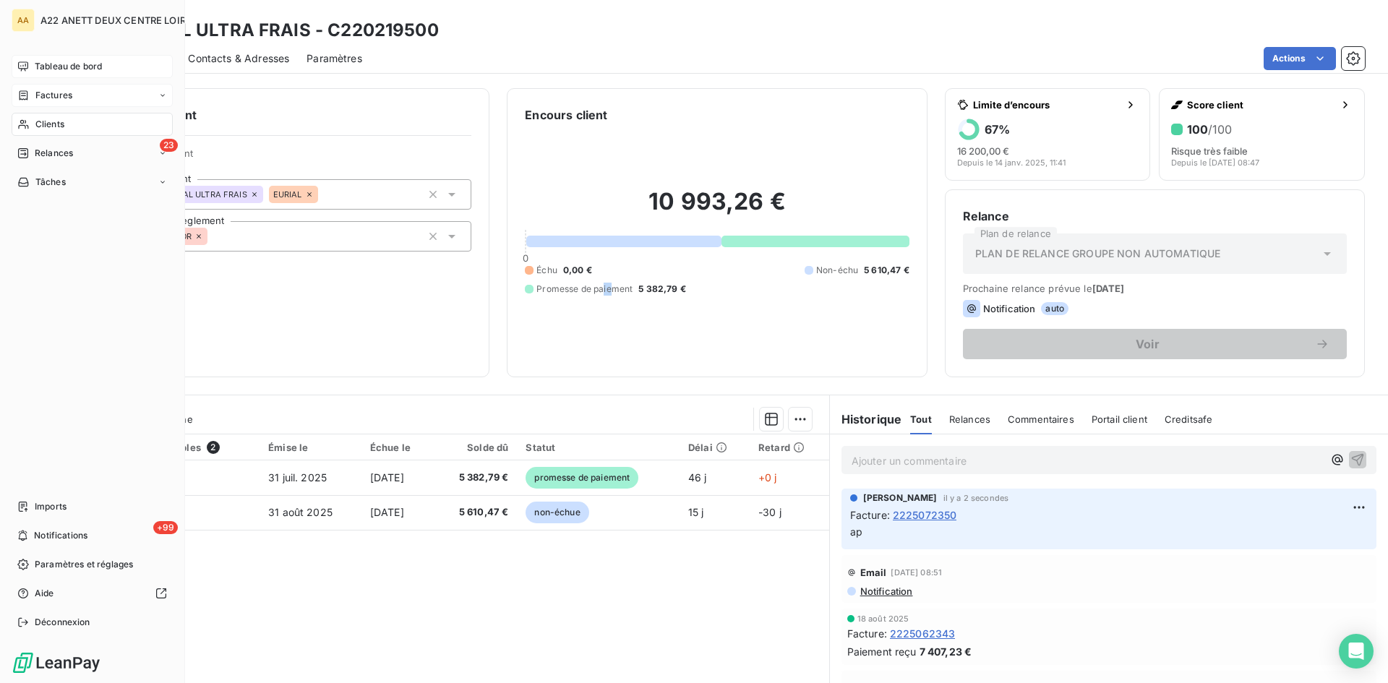
drag, startPoint x: 51, startPoint y: 92, endPoint x: 78, endPoint y: 90, distance: 27.6
click at [51, 92] on span "Factures" at bounding box center [53, 95] width 37 height 13
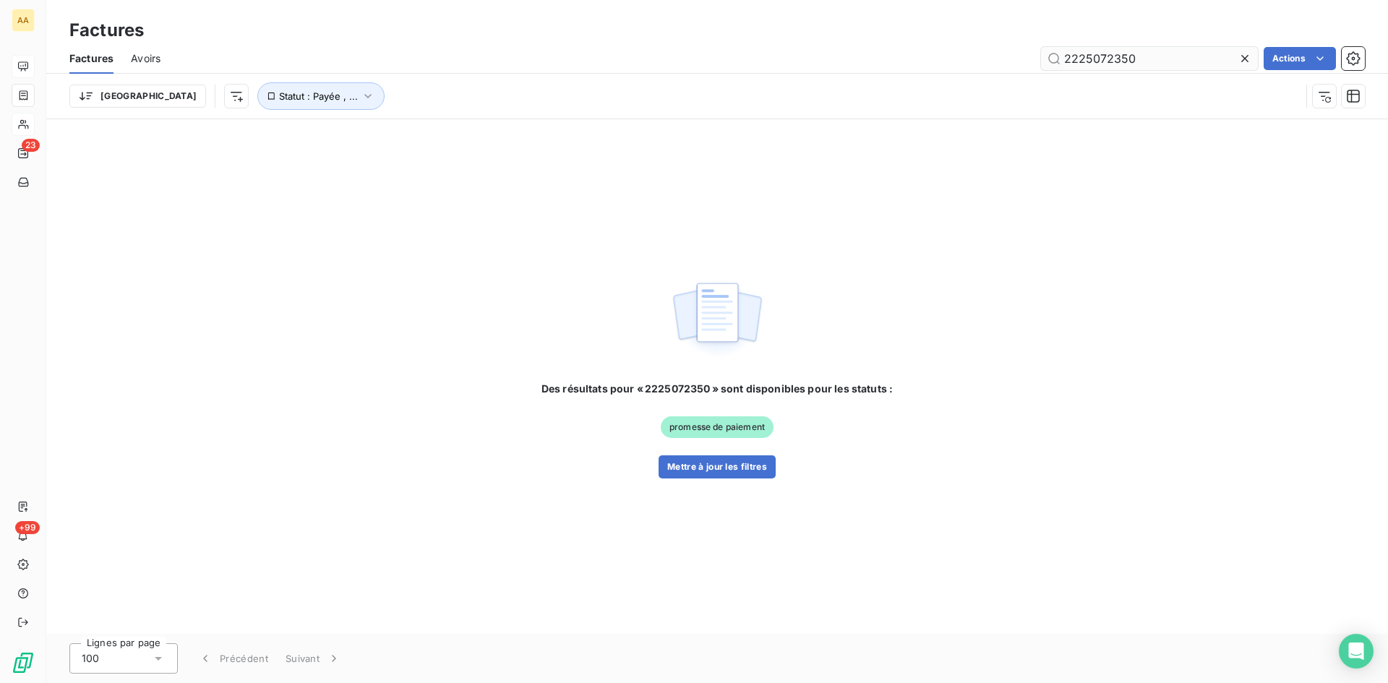
drag, startPoint x: 1118, startPoint y: 56, endPoint x: 1099, endPoint y: 53, distance: 18.3
click at [1099, 53] on input "2225072350" at bounding box center [1149, 58] width 217 height 23
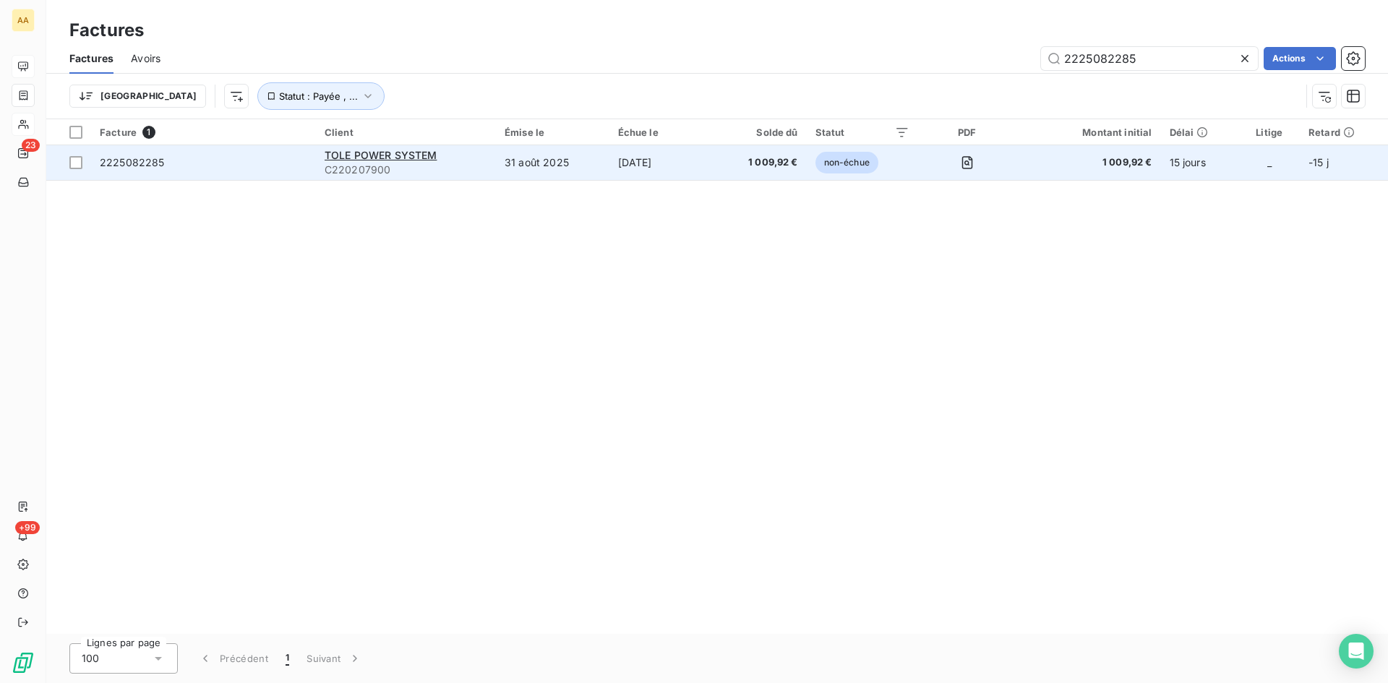
type input "2225082285"
click at [364, 163] on span "C220207900" at bounding box center [406, 170] width 163 height 14
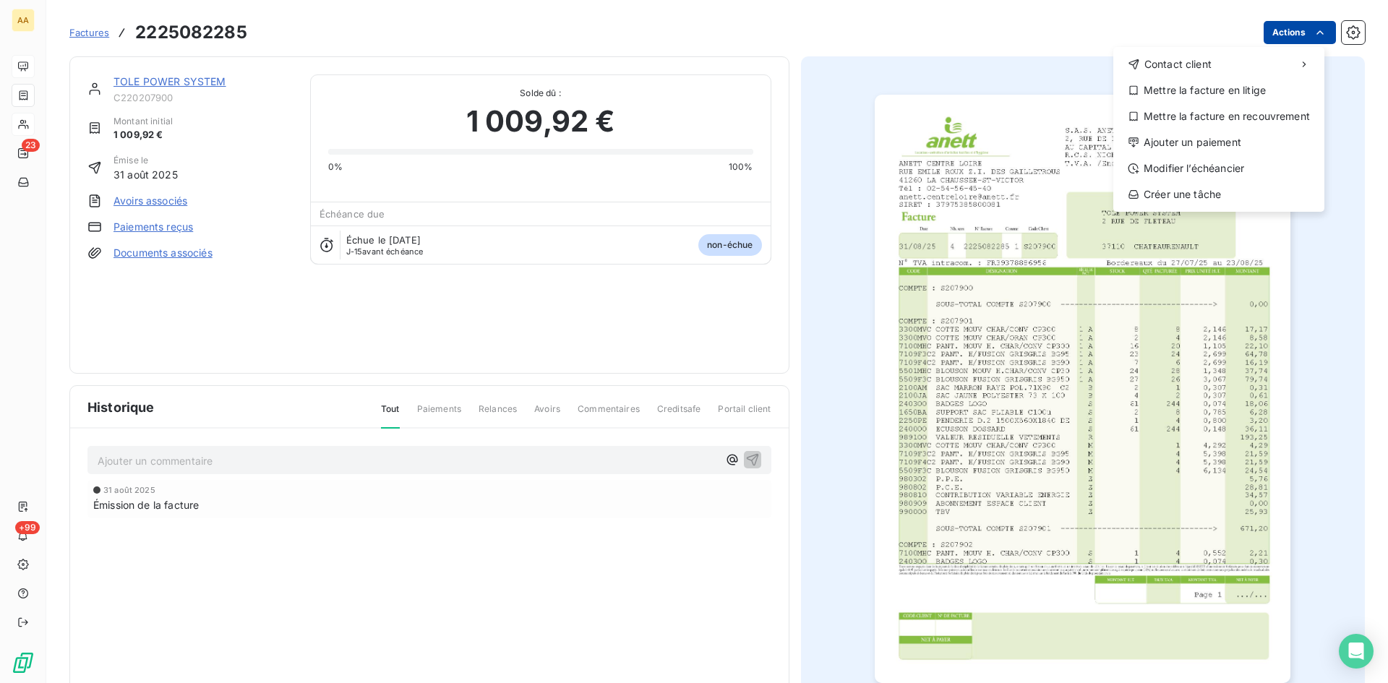
click at [1282, 35] on html "AA 23 +99 Factures [PHONE_NUMBER] Actions Contact client Mettre la facture en l…" at bounding box center [694, 341] width 1388 height 683
click at [1226, 135] on div "Ajouter un paiement" at bounding box center [1219, 142] width 200 height 23
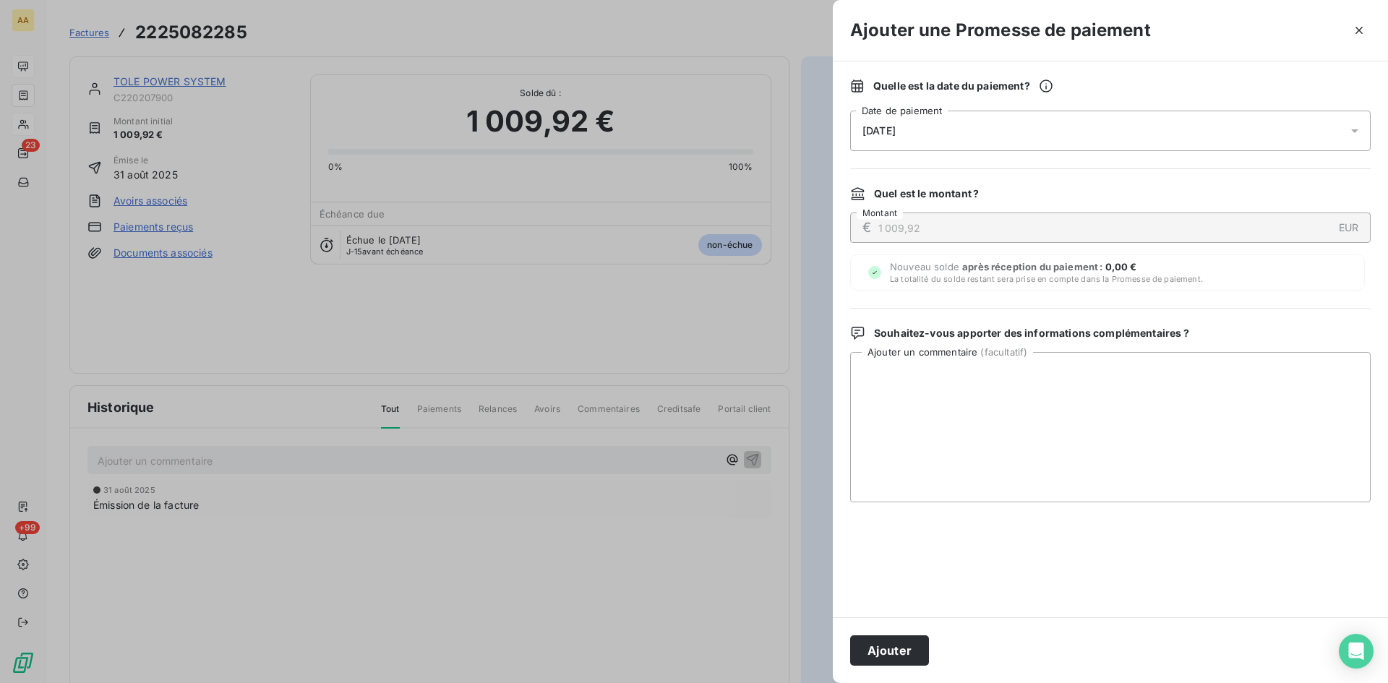
click at [930, 136] on div "[DATE]" at bounding box center [1110, 131] width 520 height 40
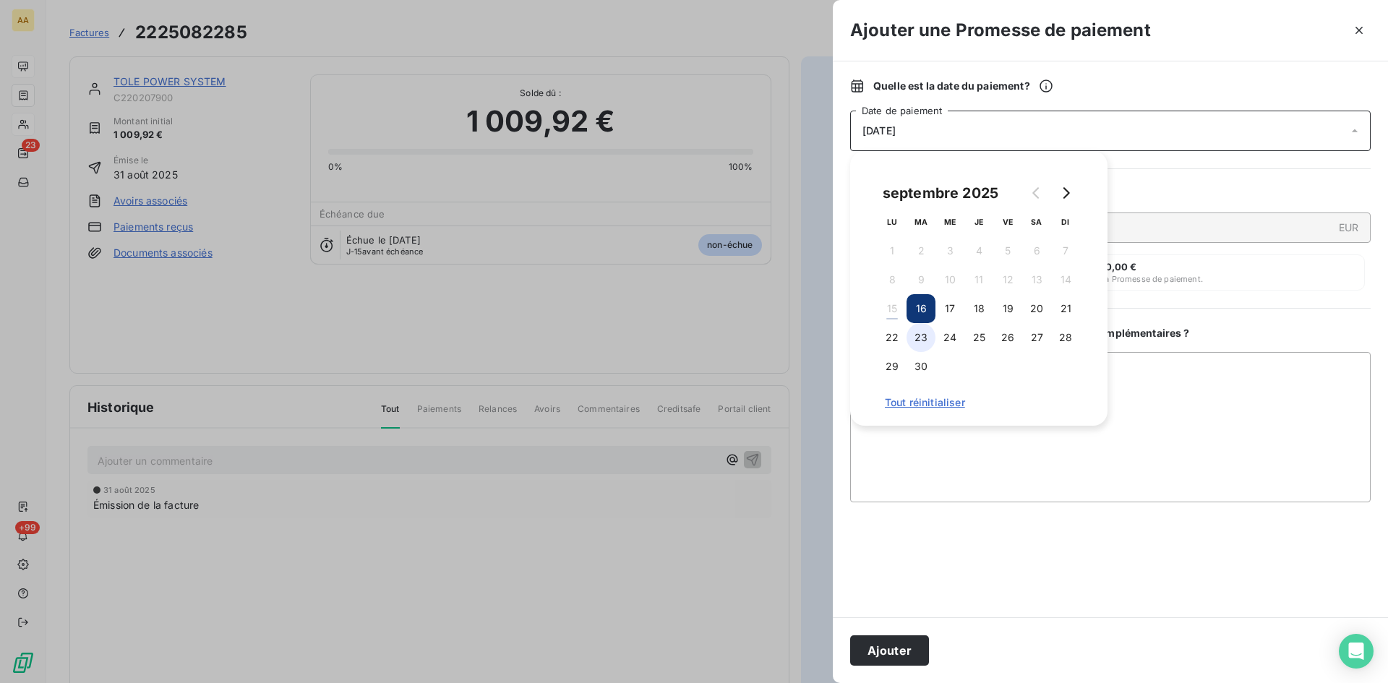
click at [923, 334] on button "23" at bounding box center [920, 337] width 29 height 29
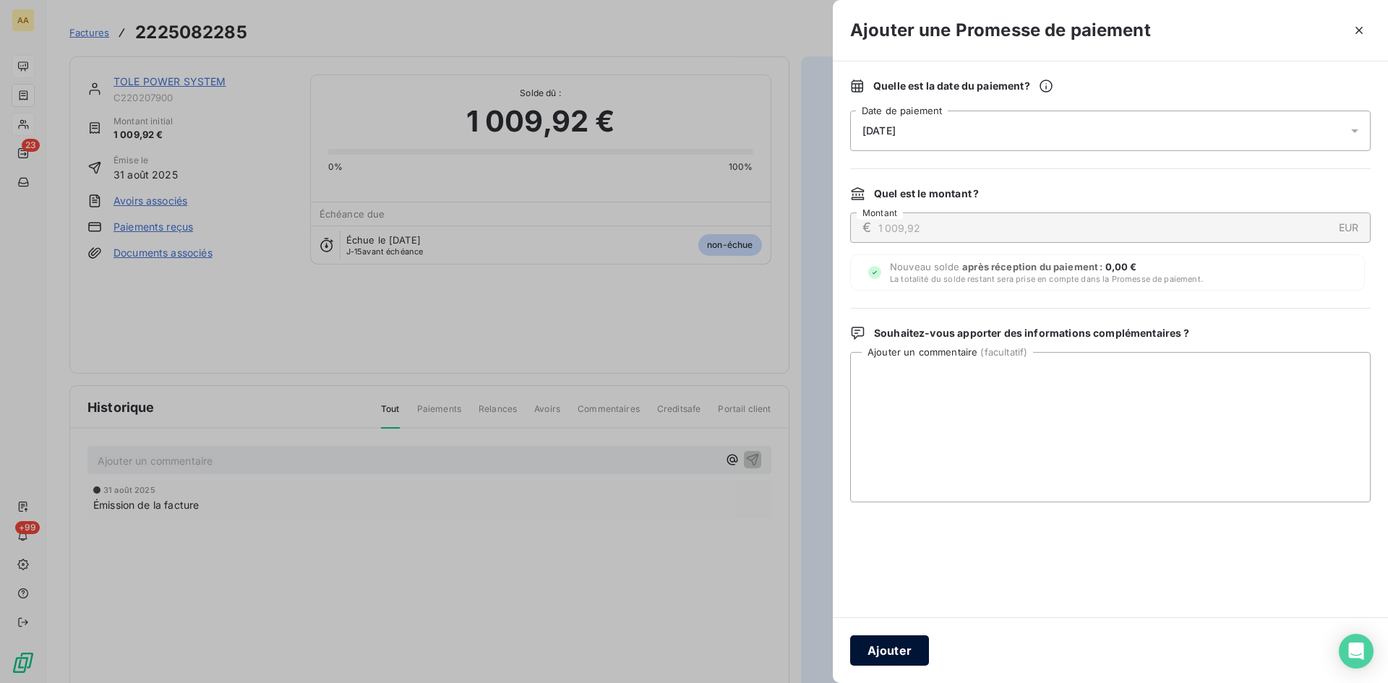
click at [902, 643] on button "Ajouter" at bounding box center [889, 650] width 79 height 30
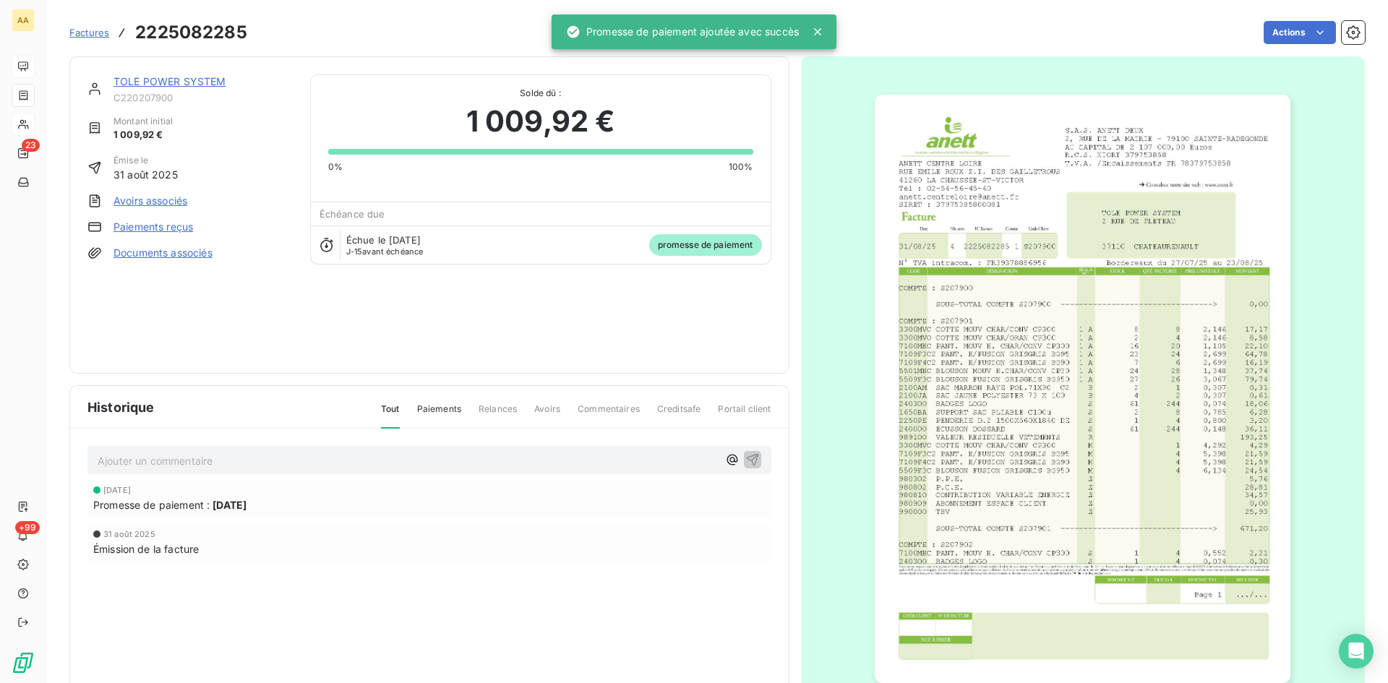
click at [306, 458] on p "Ajouter un commentaire ﻿" at bounding box center [408, 461] width 620 height 18
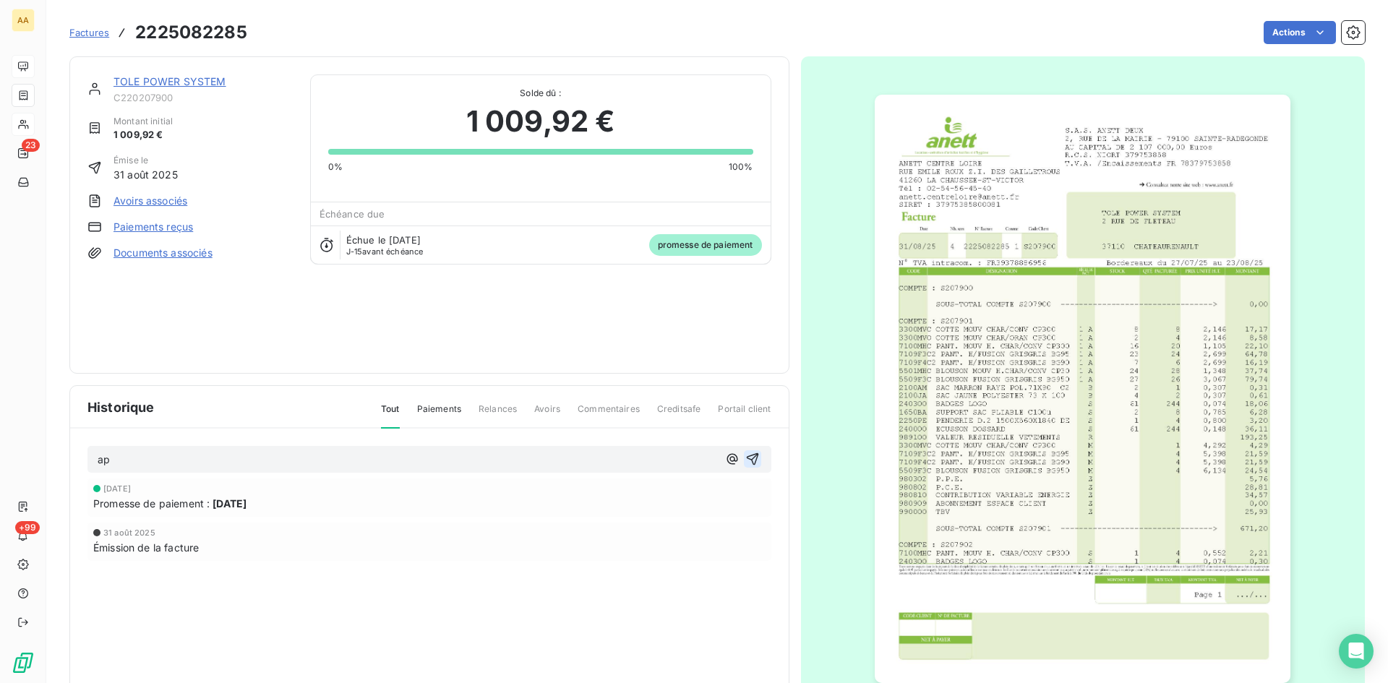
click at [750, 456] on icon "button" at bounding box center [752, 459] width 12 height 12
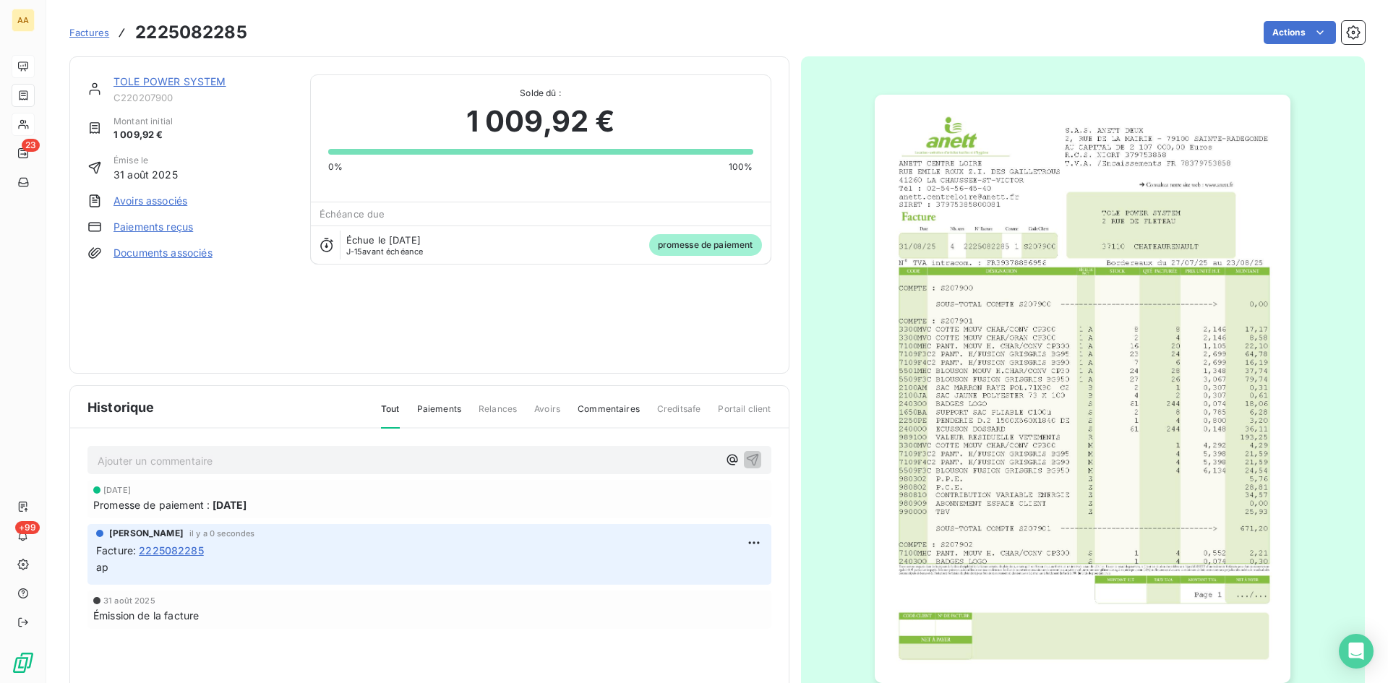
click at [173, 80] on link "TOLE POWER SYSTEM" at bounding box center [169, 81] width 113 height 12
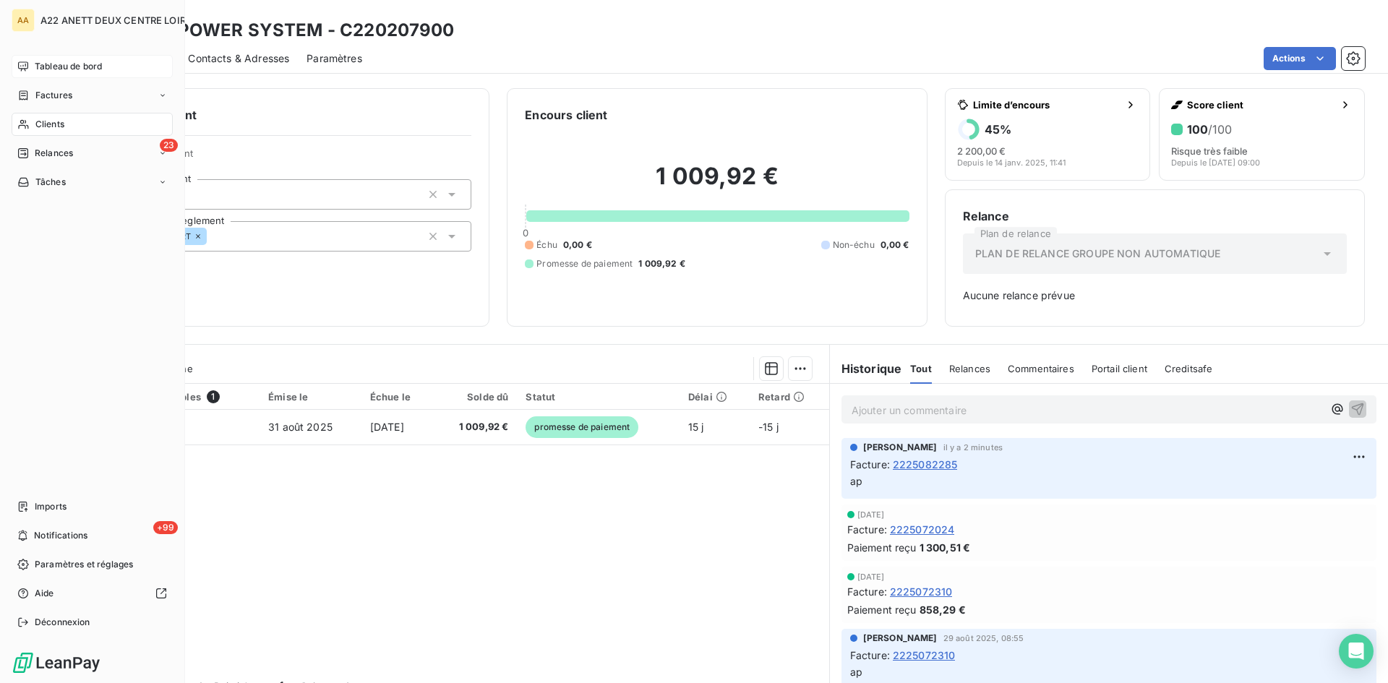
click at [37, 126] on span "Clients" at bounding box center [49, 124] width 29 height 13
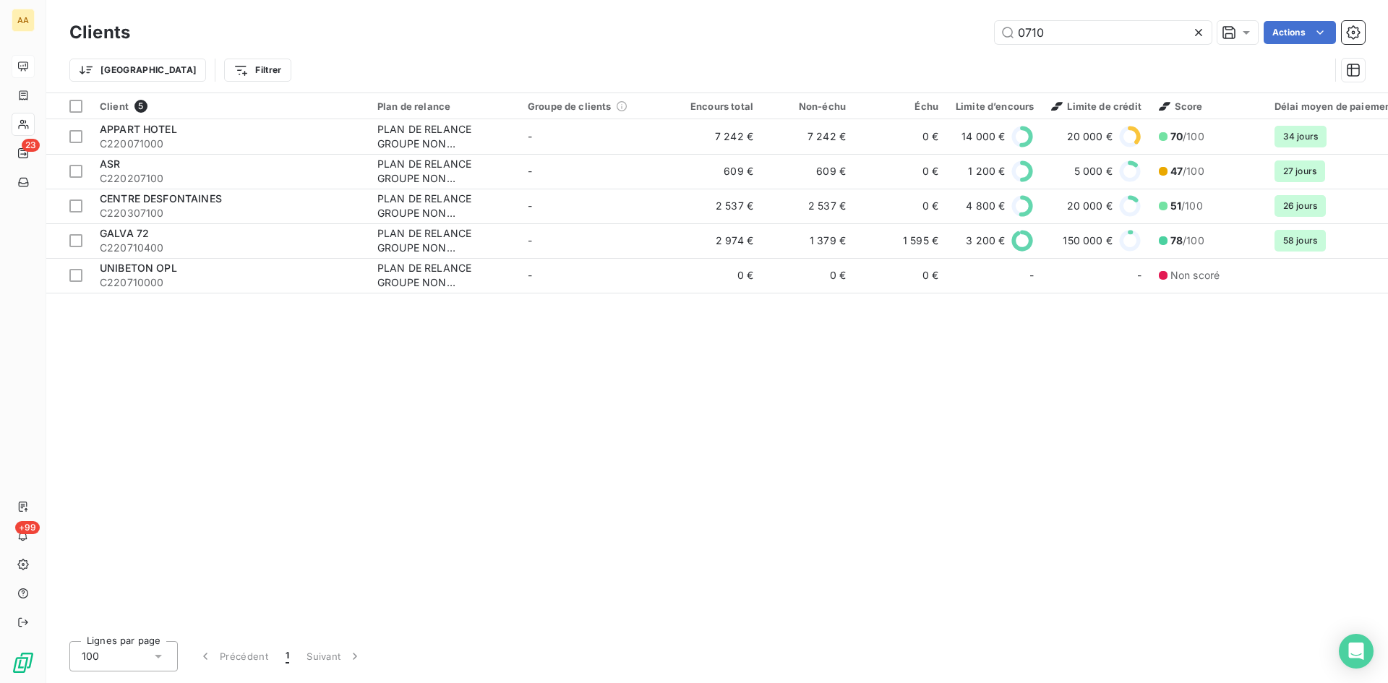
drag, startPoint x: 1059, startPoint y: 27, endPoint x: 961, endPoint y: 50, distance: 101.0
click at [961, 48] on div "Clients 0710 Actions Trier Filtrer" at bounding box center [716, 54] width 1295 height 75
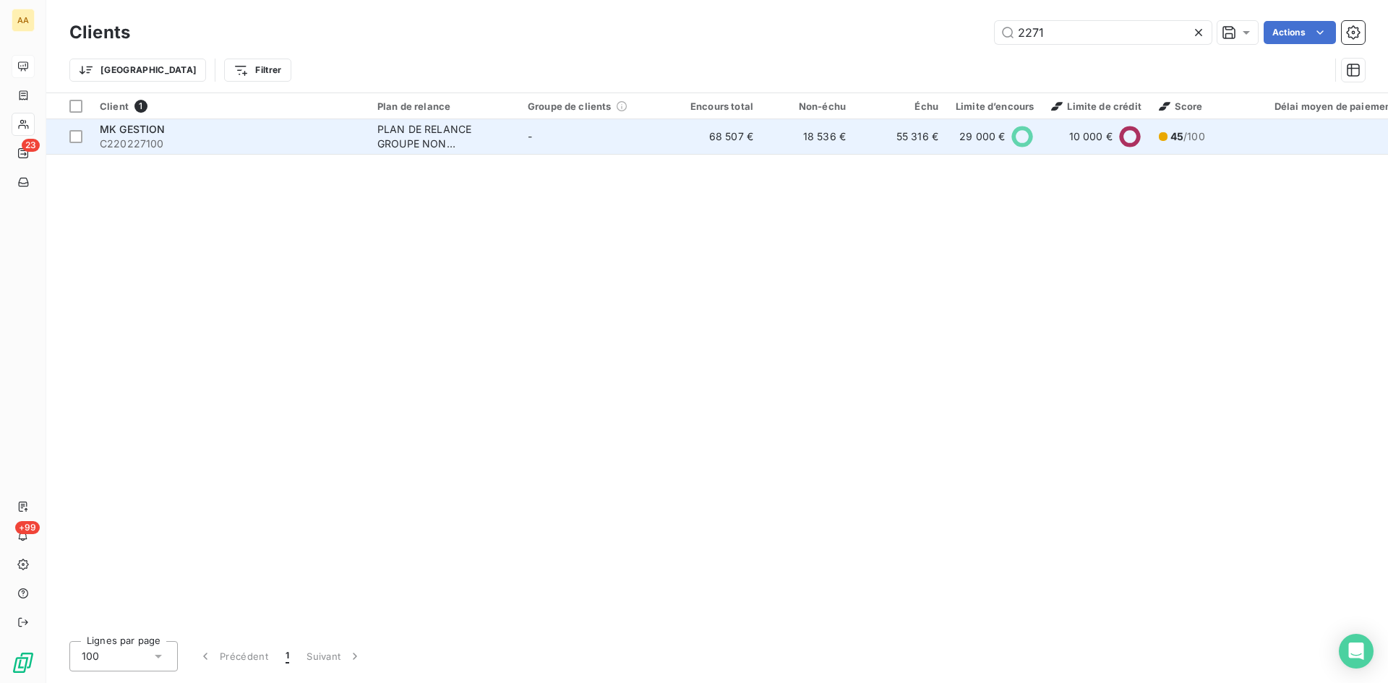
type input "2271"
click at [416, 132] on div "PLAN DE RELANCE GROUPE NON AUTOMATIQUE" at bounding box center [443, 136] width 133 height 29
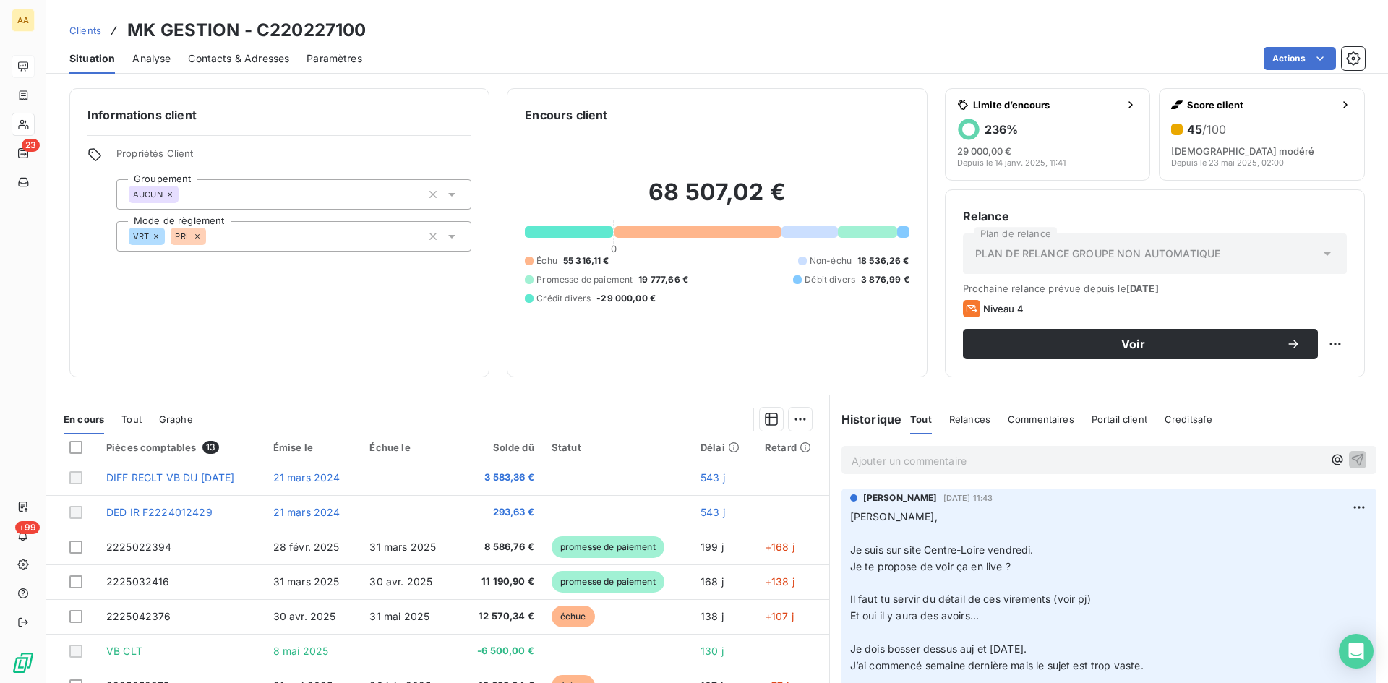
click at [886, 455] on p "Ajouter un commentaire ﻿" at bounding box center [1087, 461] width 471 height 18
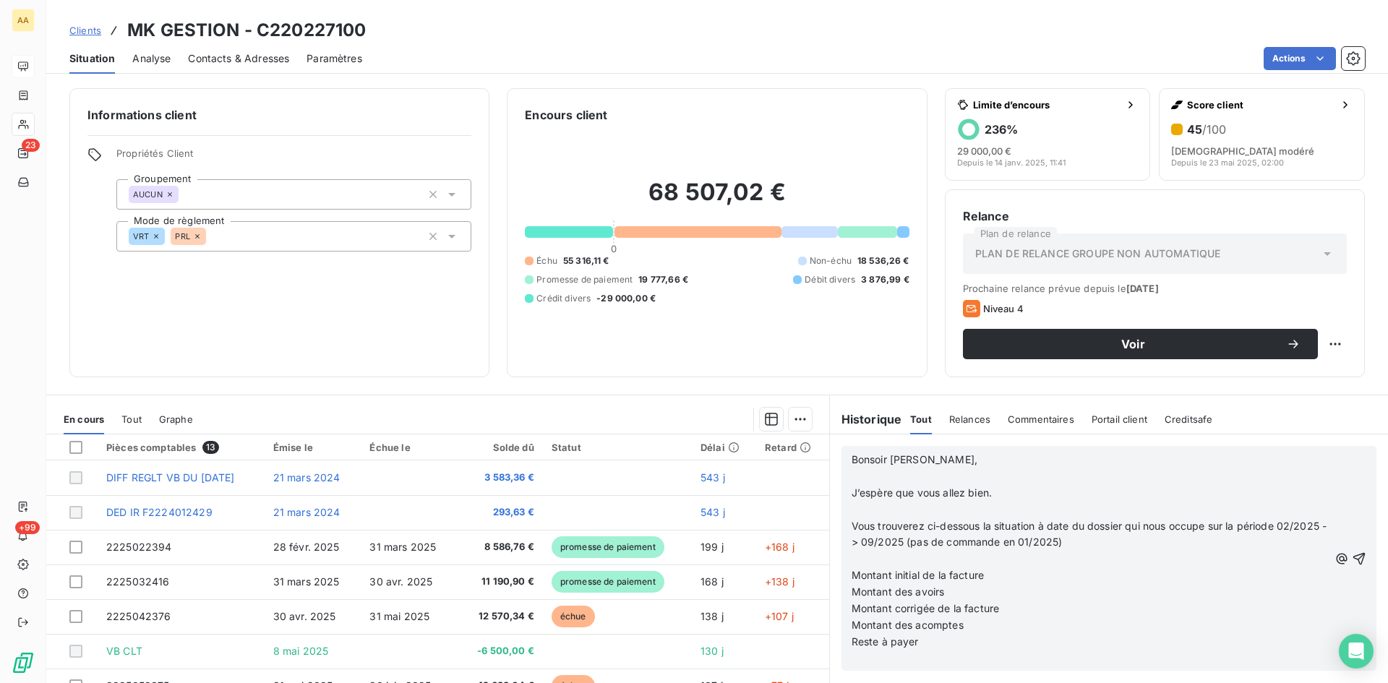
click at [859, 656] on p "﻿" at bounding box center [1090, 659] width 477 height 17
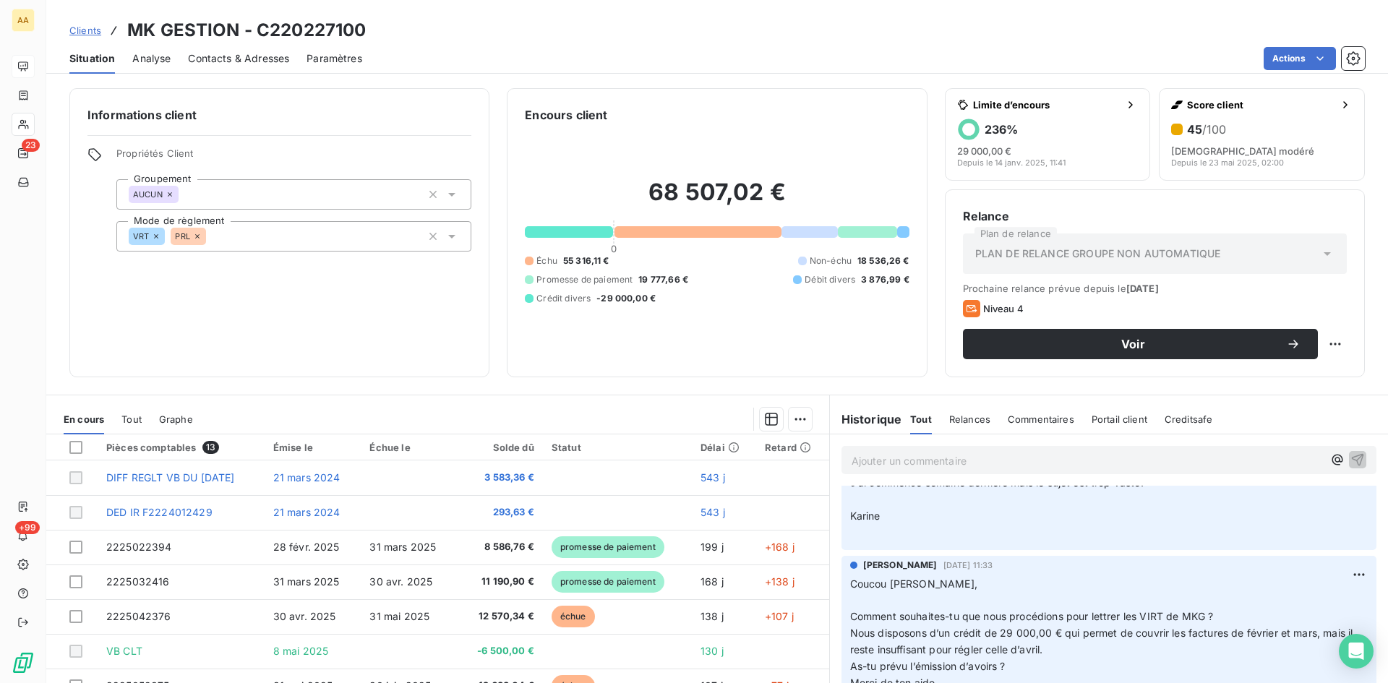
scroll to position [434, 0]
click at [886, 513] on p "[PERSON_NAME], ﻿ Je suis sur site Centre-Loire [DATE]. Je te propose de voir ça…" at bounding box center [1109, 432] width 518 height 215
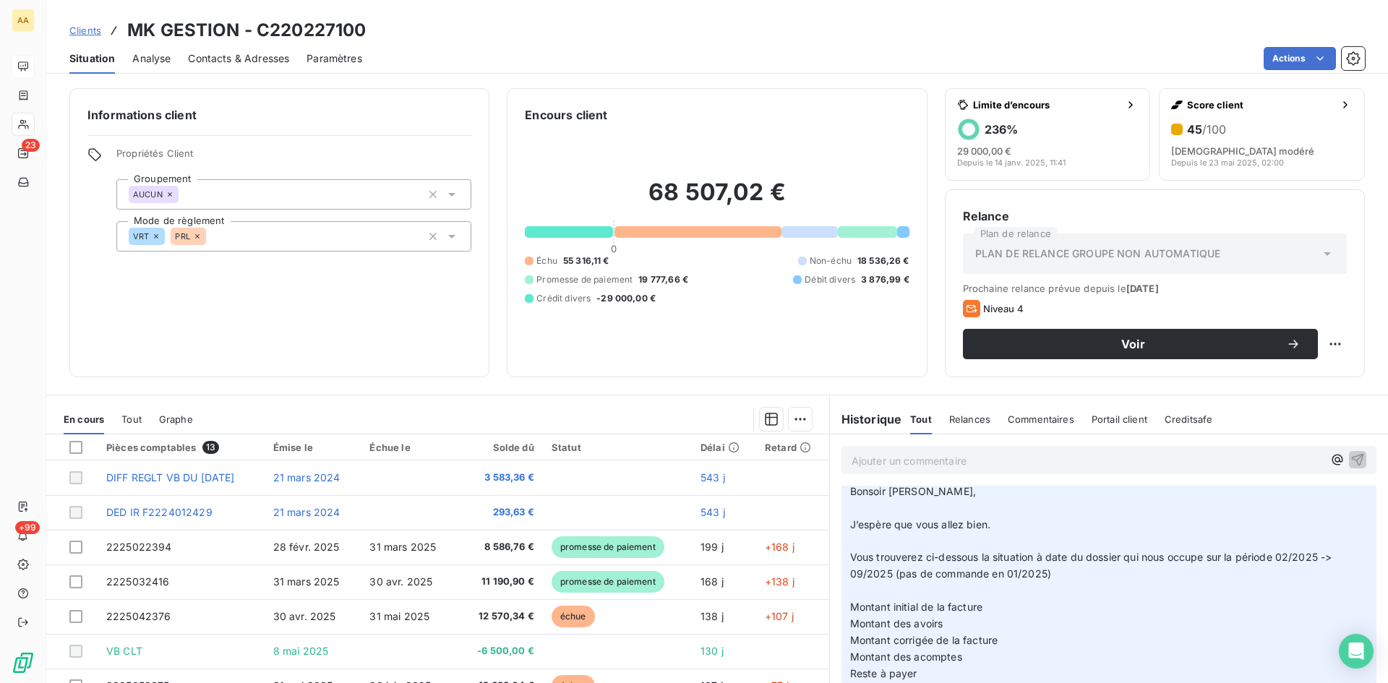
scroll to position [0, 0]
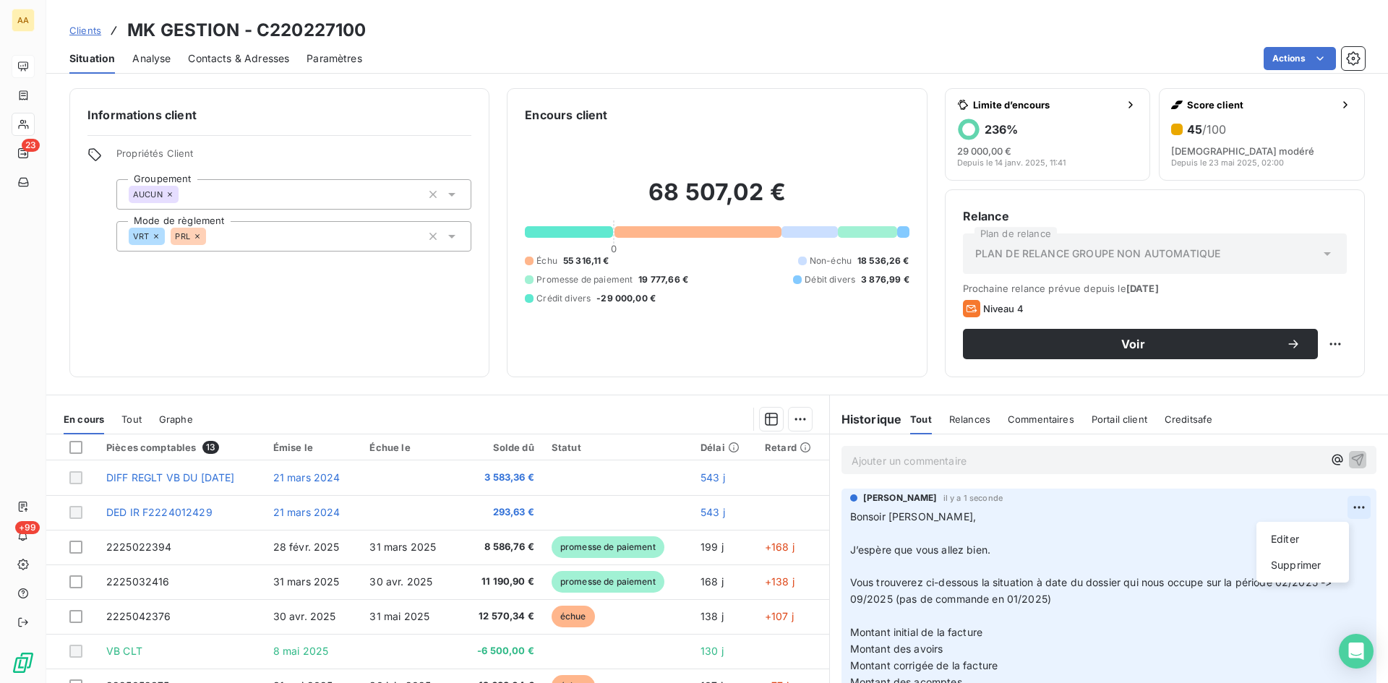
click at [1335, 507] on html "AA 23 +99 Clients MK GESTION - C220227100 Situation Analyse Contacts & Adresses…" at bounding box center [694, 341] width 1388 height 683
click at [1293, 534] on div "Editer" at bounding box center [1302, 539] width 81 height 23
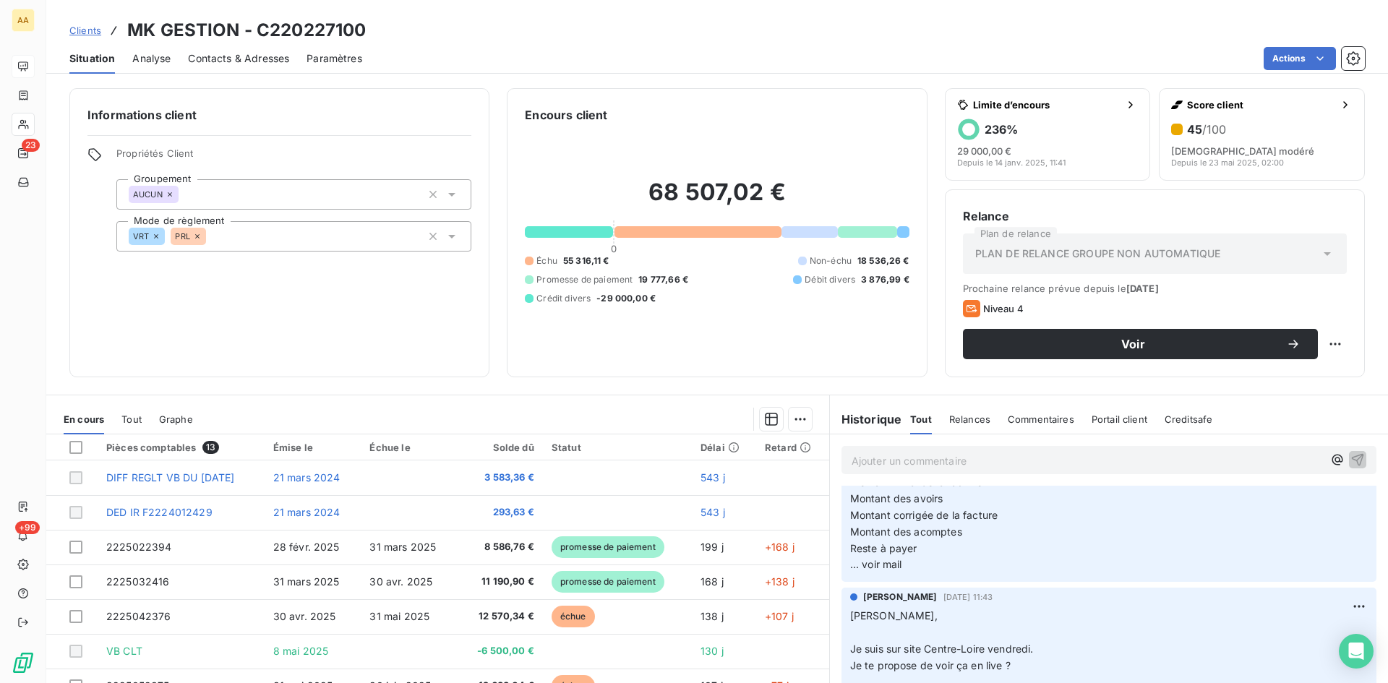
scroll to position [145, 0]
click at [909, 567] on p "Bonsoir [PERSON_NAME], ﻿ J’espère que vous allez bien. ﻿ Vous trouverez ci-dess…" at bounding box center [1100, 471] width 500 height 215
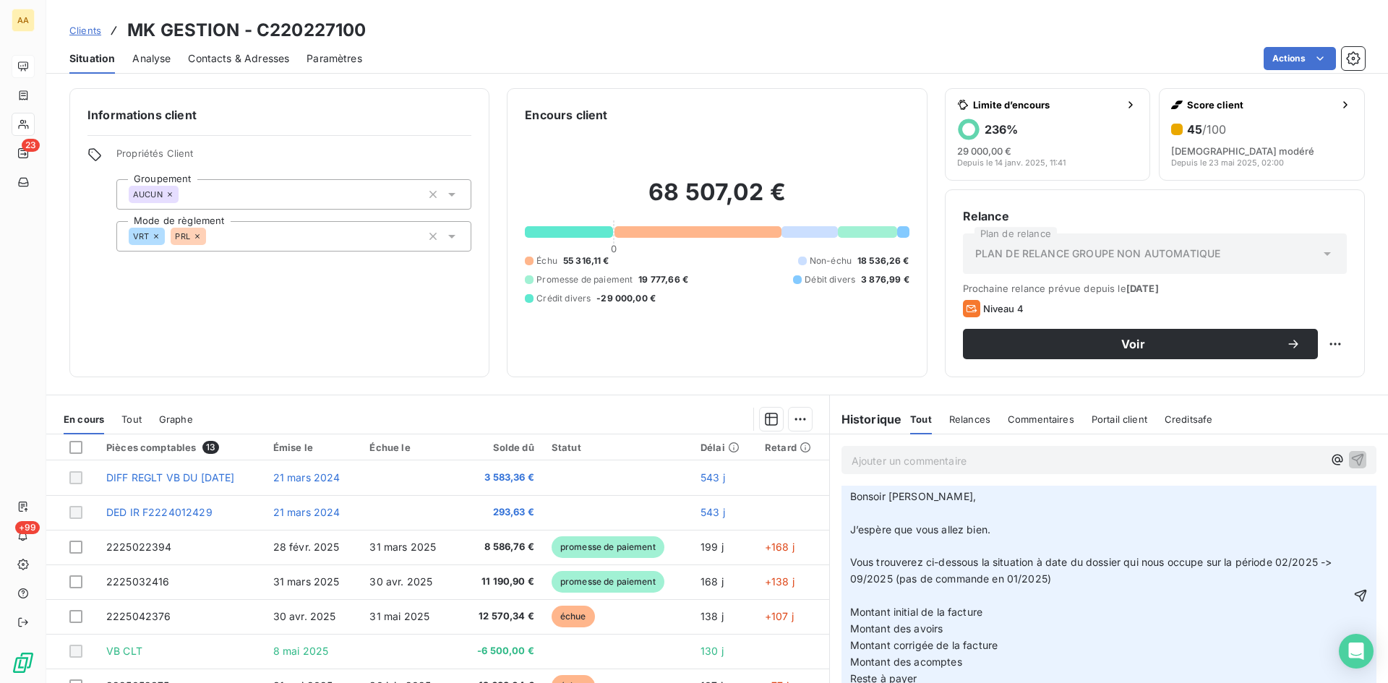
scroll to position [0, 0]
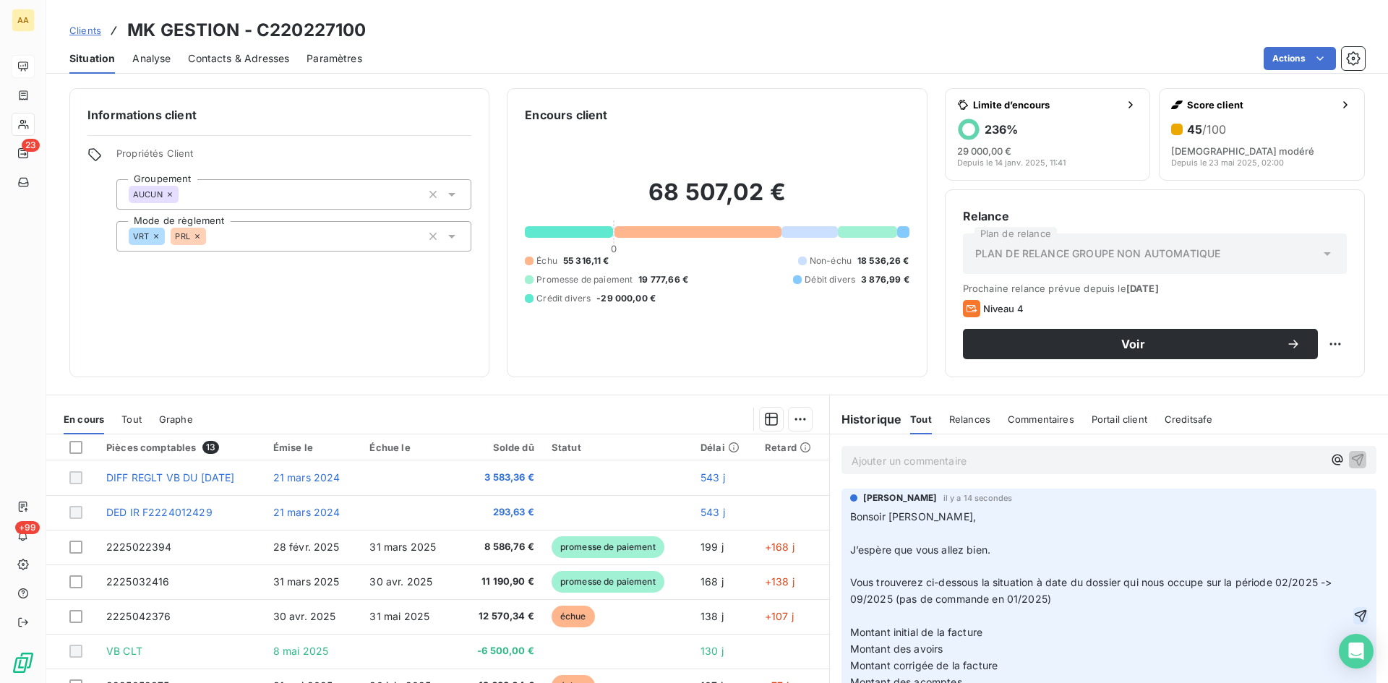
click at [1353, 613] on icon "button" at bounding box center [1360, 616] width 14 height 14
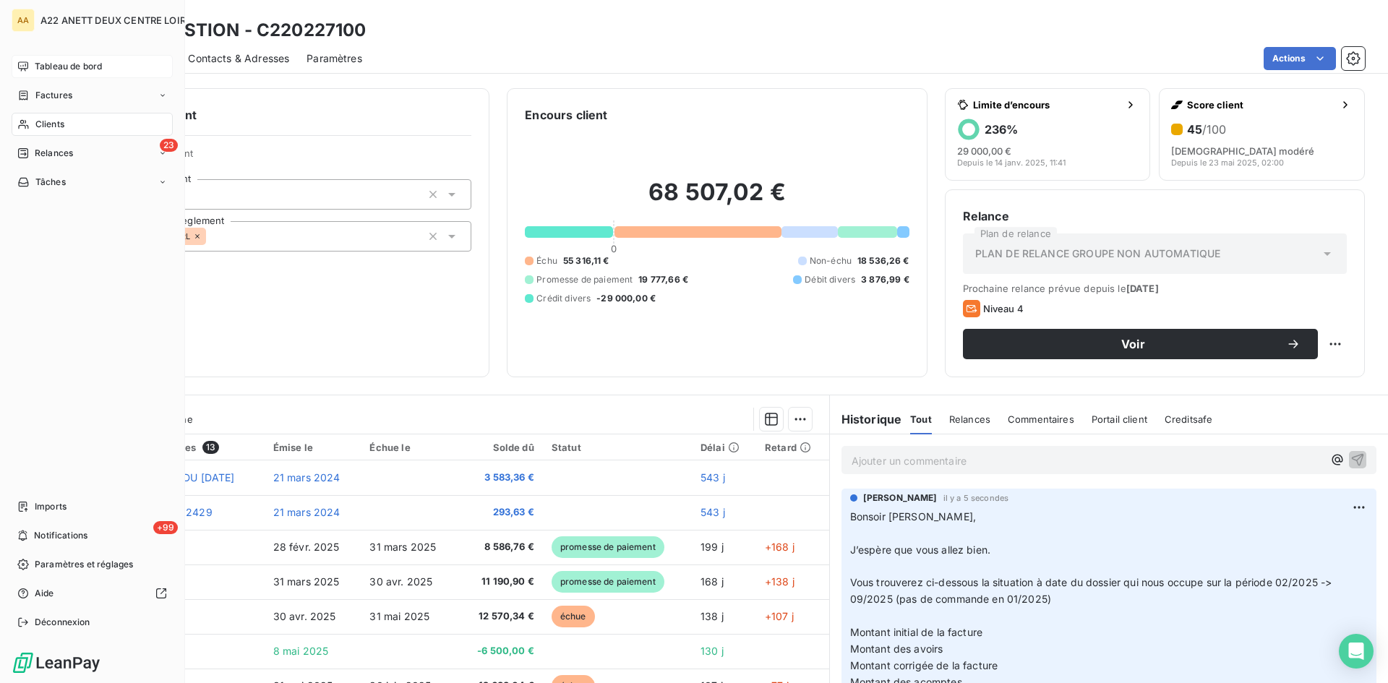
click at [45, 128] on span "Clients" at bounding box center [49, 124] width 29 height 13
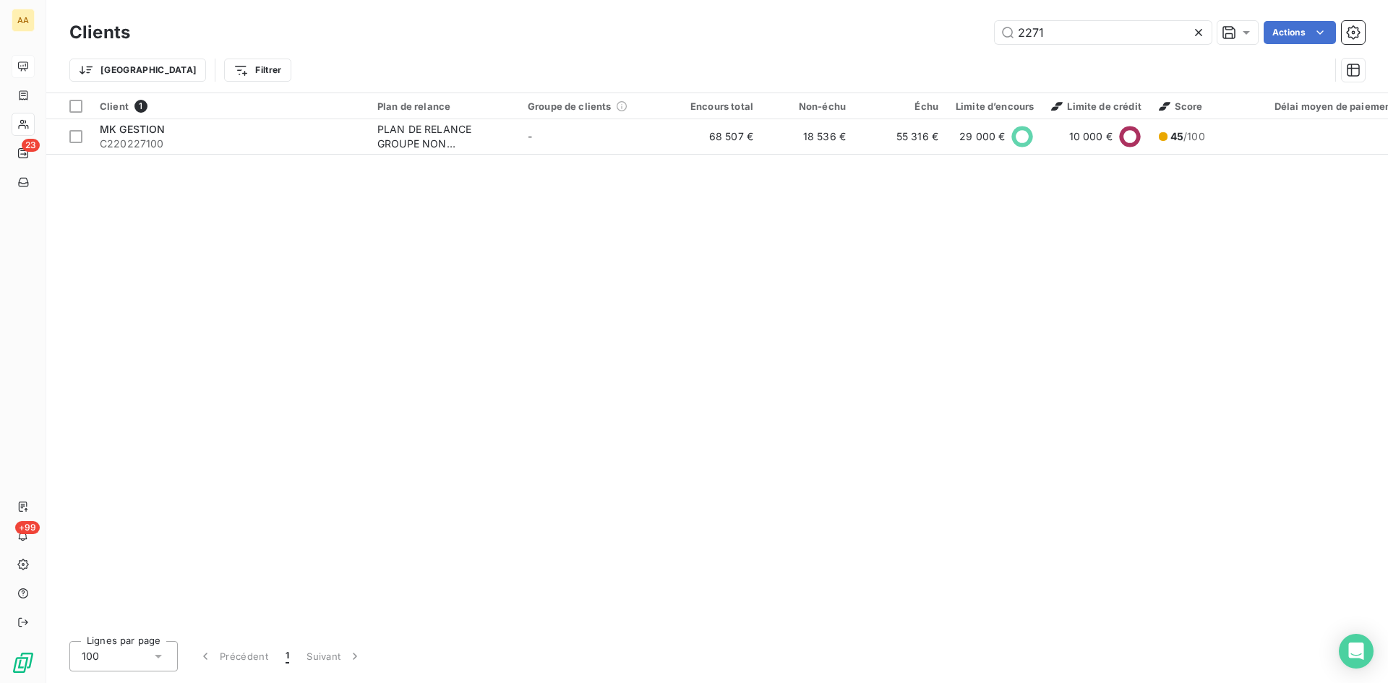
drag, startPoint x: 1052, startPoint y: 36, endPoint x: 909, endPoint y: 35, distance: 143.9
click at [909, 35] on div "2271 Actions" at bounding box center [755, 32] width 1217 height 23
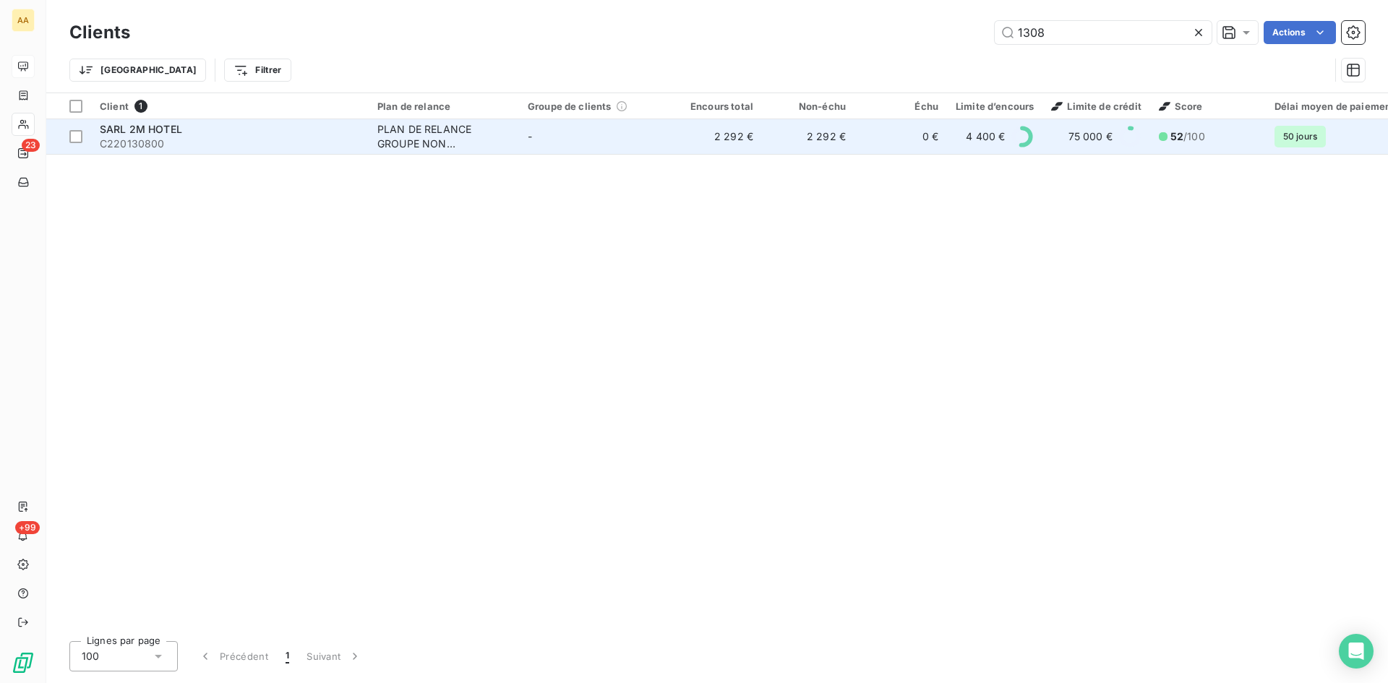
type input "1308"
click at [408, 127] on div "PLAN DE RELANCE GROUPE NON AUTOMATIQUE" at bounding box center [443, 136] width 133 height 29
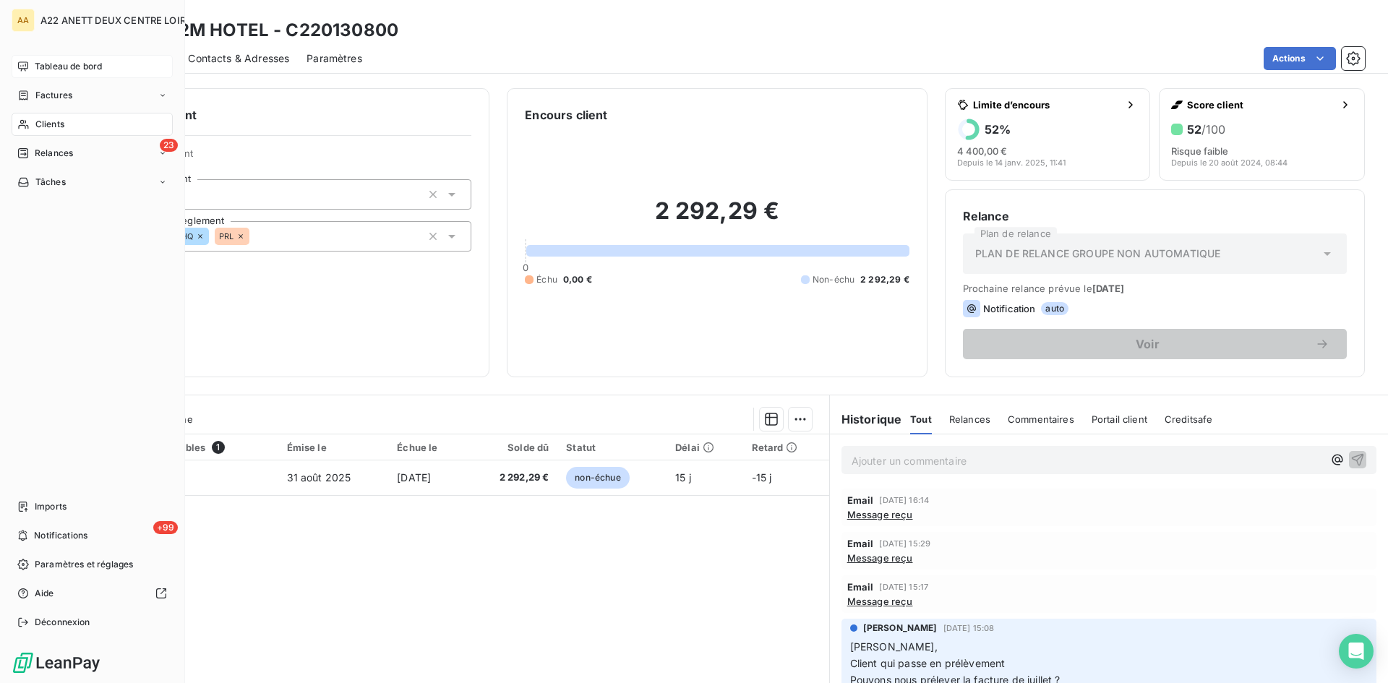
click at [38, 127] on span "Clients" at bounding box center [49, 124] width 29 height 13
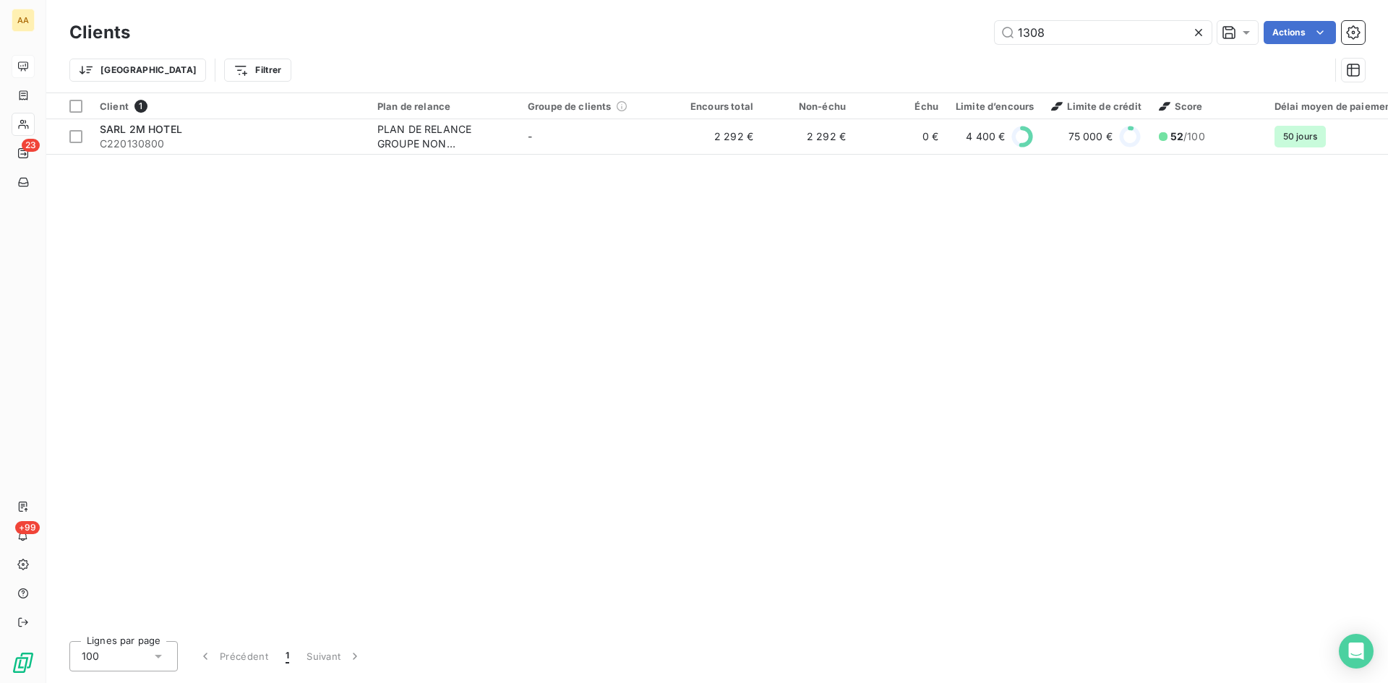
drag, startPoint x: 1048, startPoint y: 33, endPoint x: 935, endPoint y: 36, distance: 113.5
click at [935, 35] on div "1308 Actions" at bounding box center [755, 32] width 1217 height 23
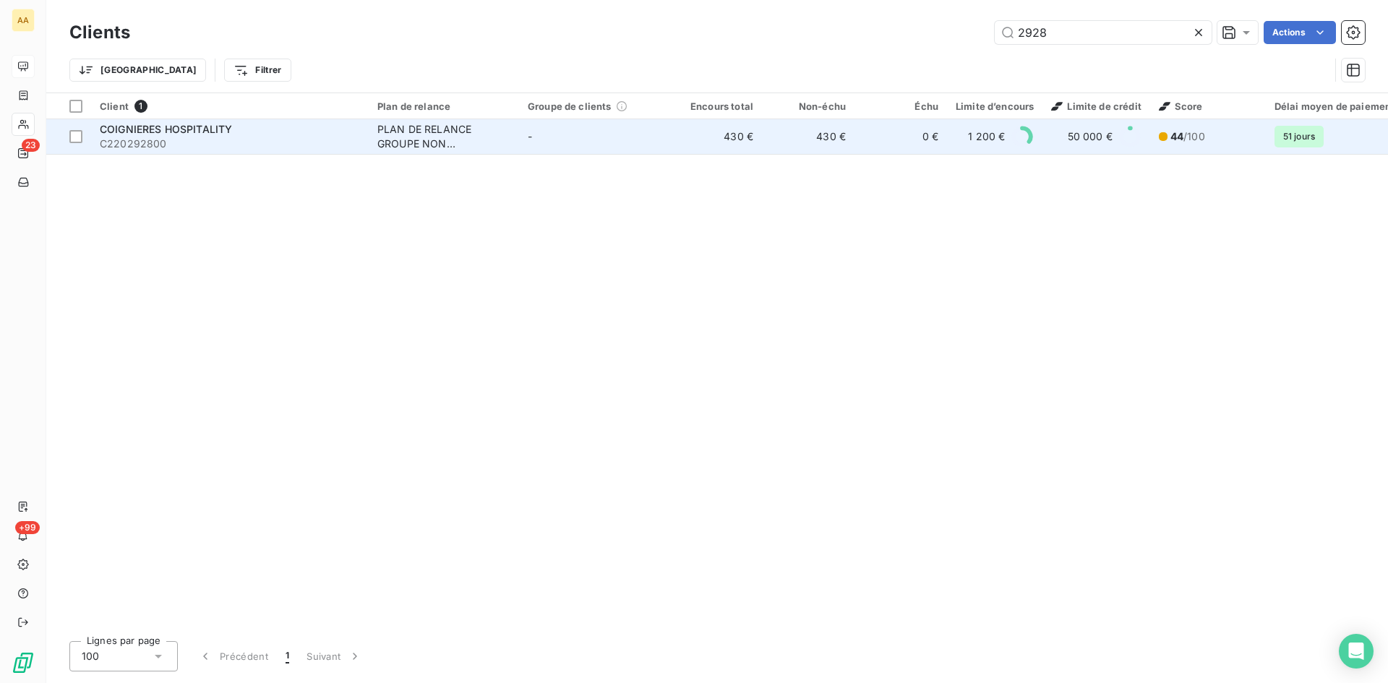
type input "2928"
click at [443, 137] on div "PLAN DE RELANCE GROUPE NON AUTOMATIQUE" at bounding box center [443, 136] width 133 height 29
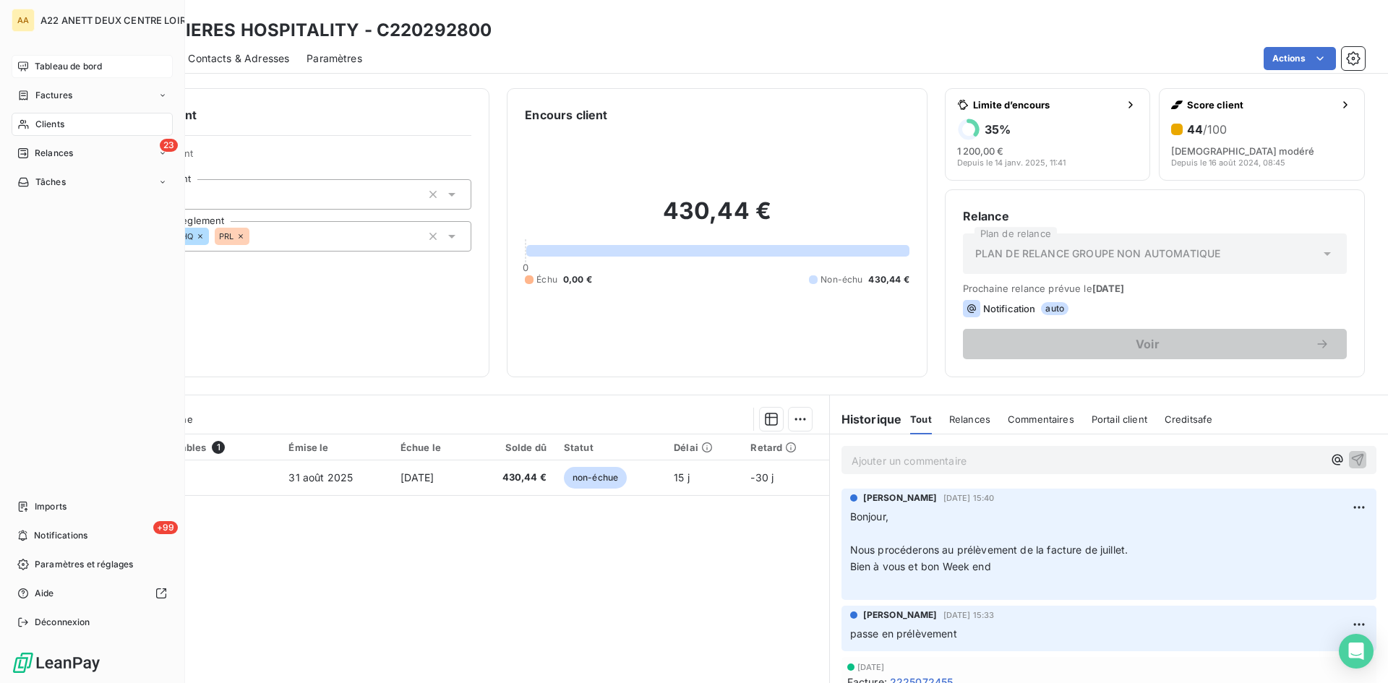
click at [52, 65] on span "Tableau de bord" at bounding box center [68, 66] width 67 height 13
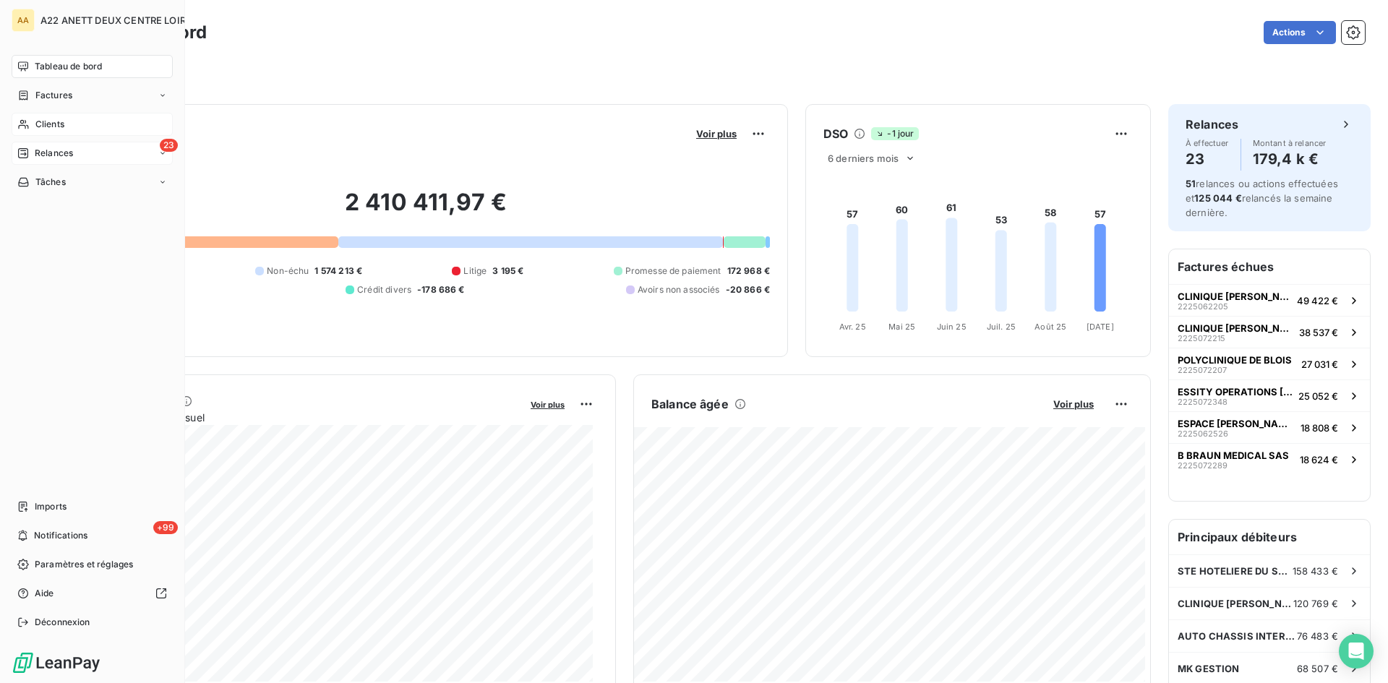
click at [36, 154] on span "Relances" at bounding box center [54, 153] width 38 height 13
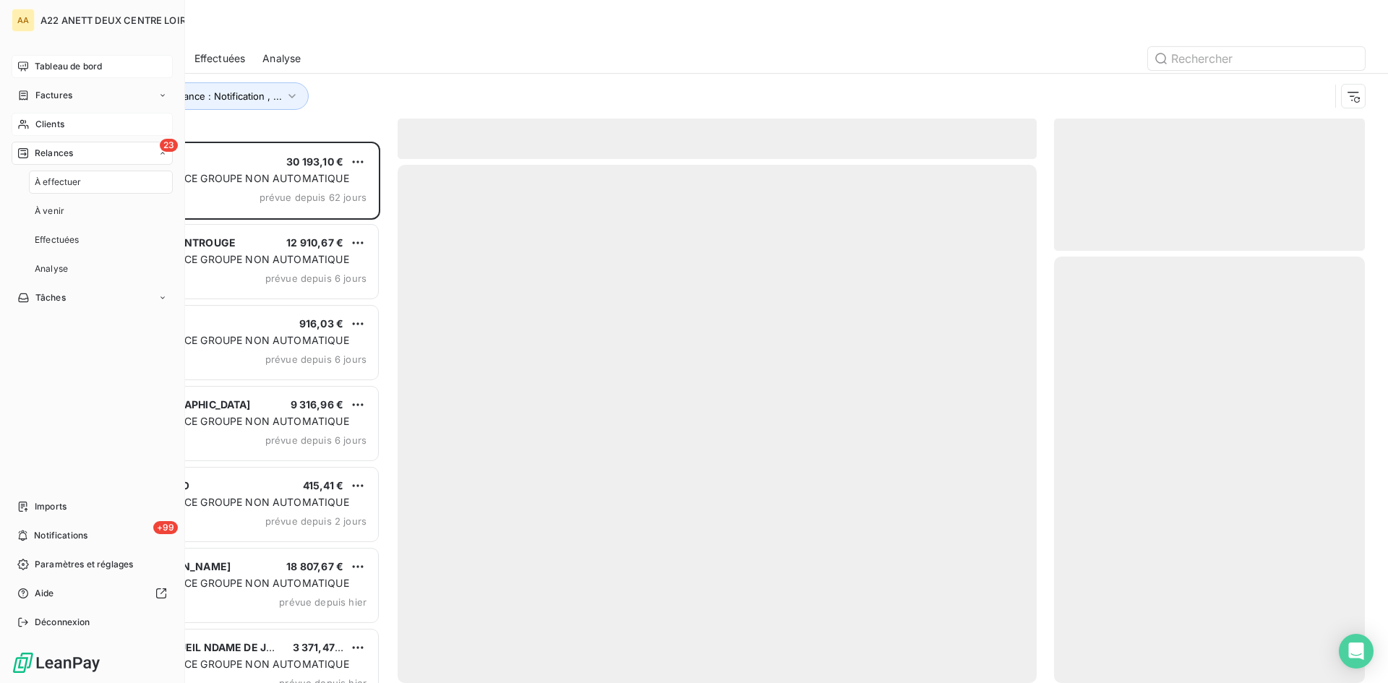
scroll to position [531, 300]
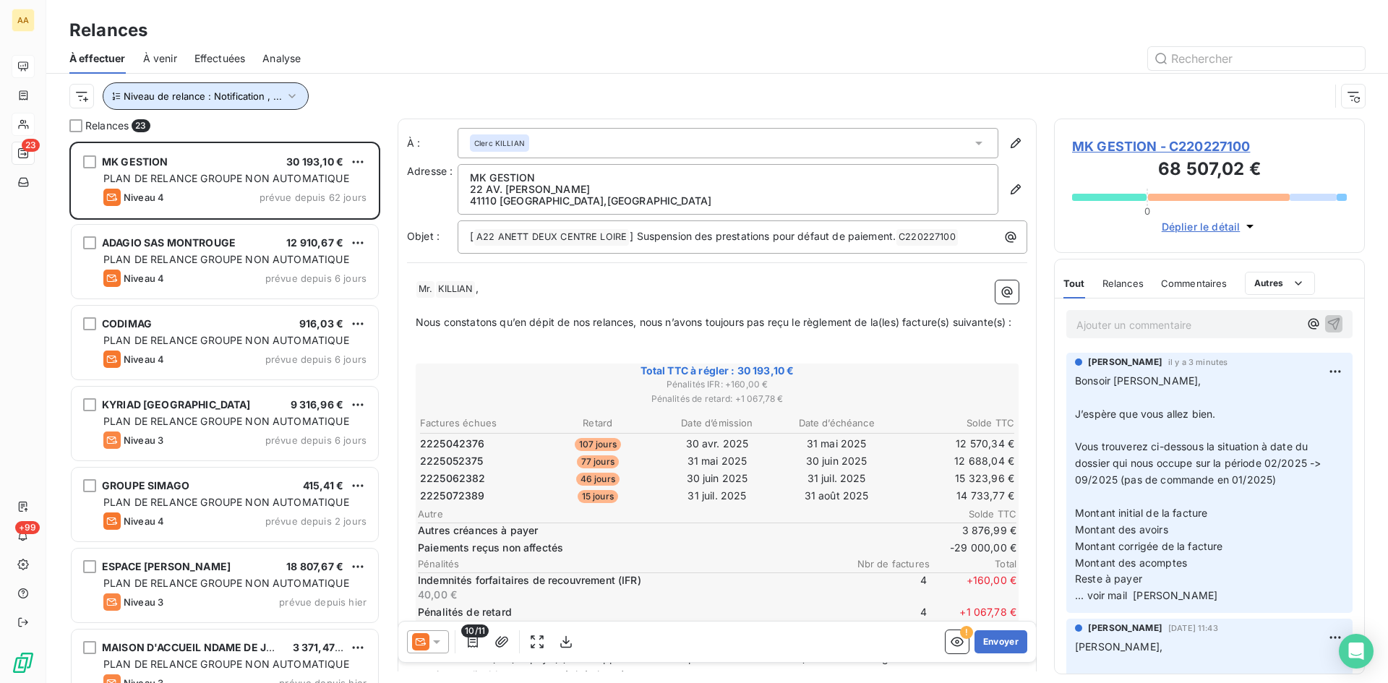
click at [285, 90] on icon "button" at bounding box center [292, 96] width 14 height 14
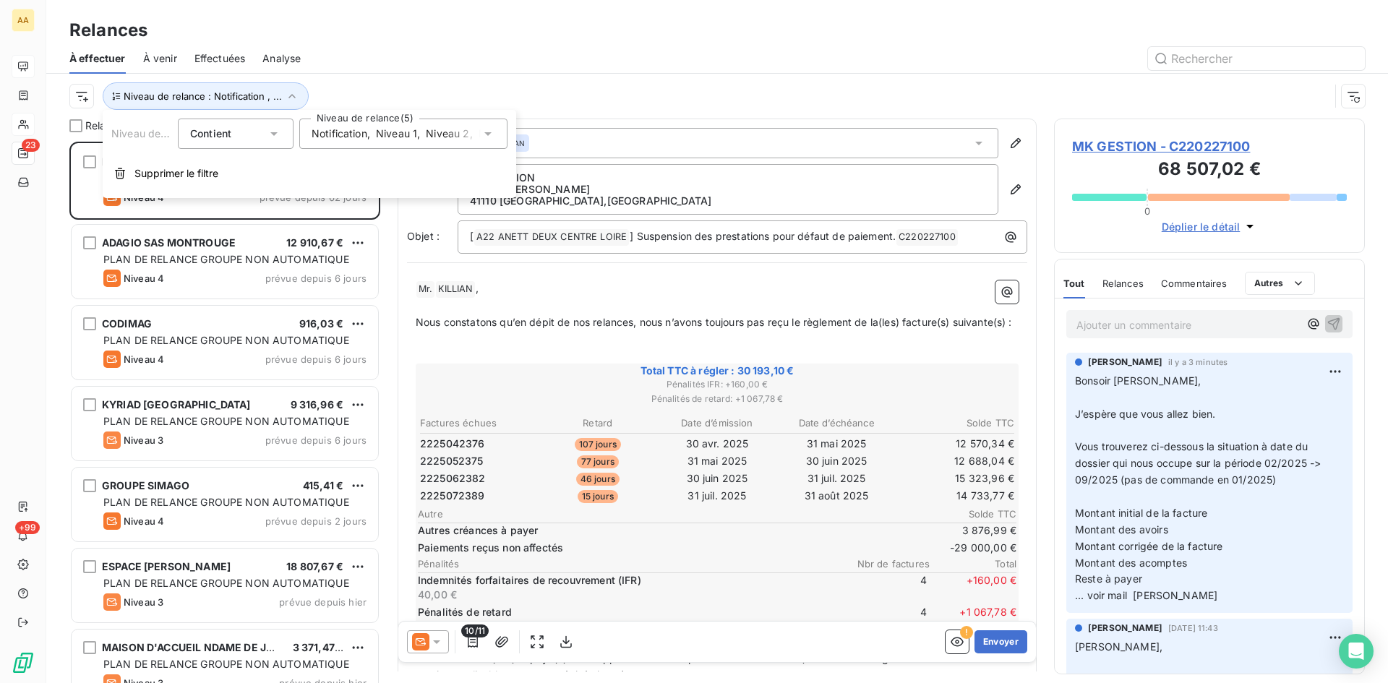
click at [377, 134] on span "Niveau 1" at bounding box center [396, 134] width 41 height 14
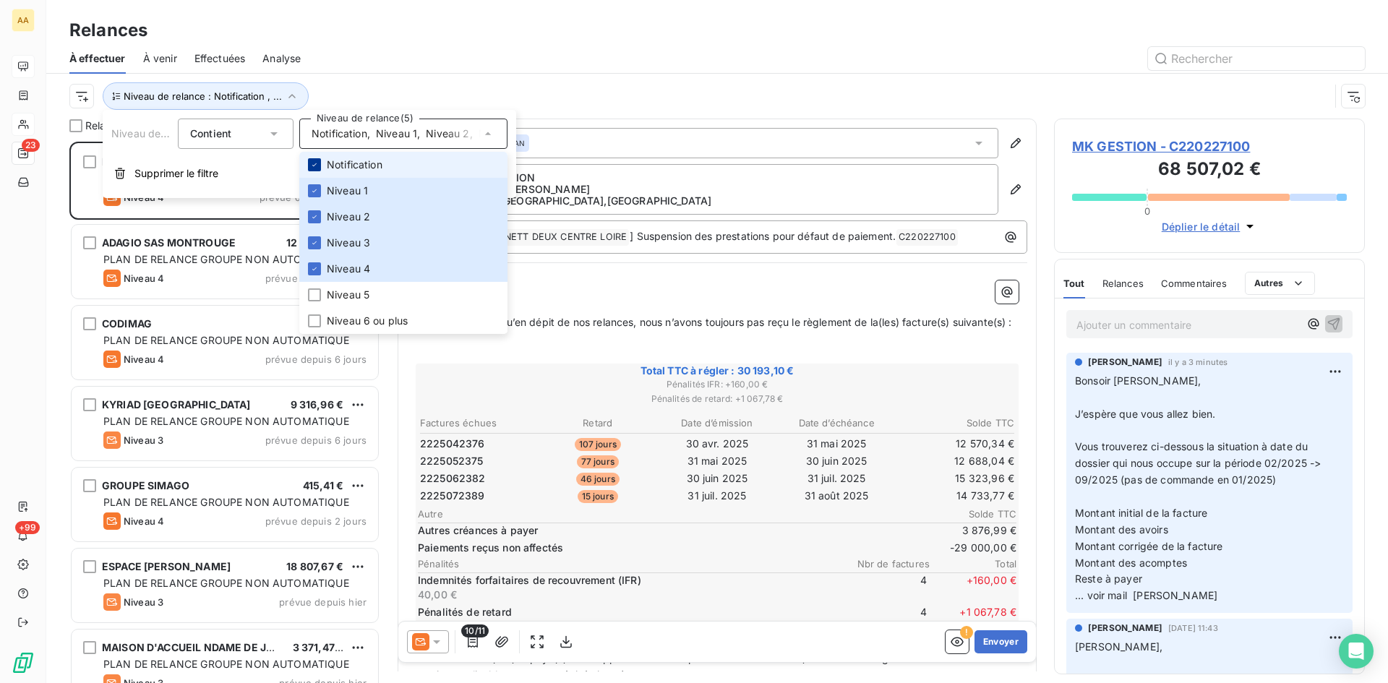
click at [317, 165] on icon at bounding box center [314, 164] width 9 height 9
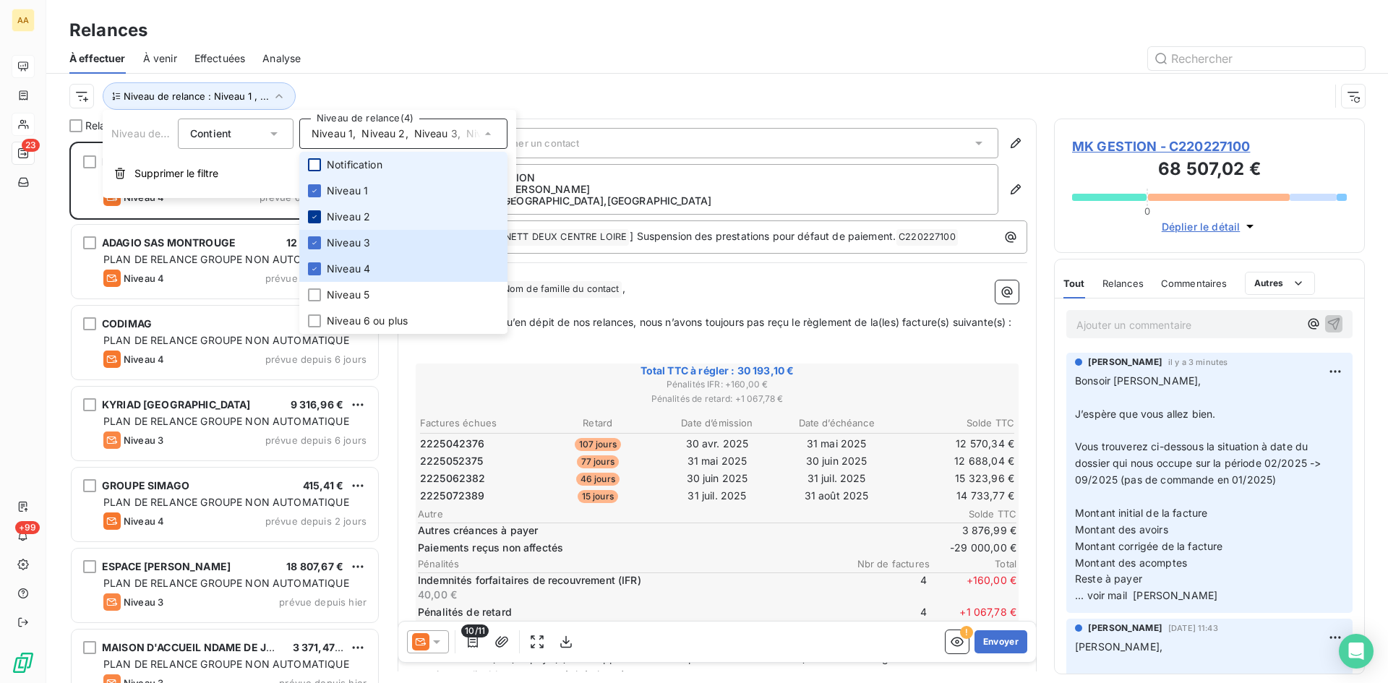
drag, startPoint x: 314, startPoint y: 186, endPoint x: 313, endPoint y: 213, distance: 27.5
click at [314, 186] on div at bounding box center [314, 190] width 13 height 13
click at [313, 215] on icon at bounding box center [314, 217] width 9 height 9
click at [312, 239] on icon at bounding box center [314, 243] width 9 height 9
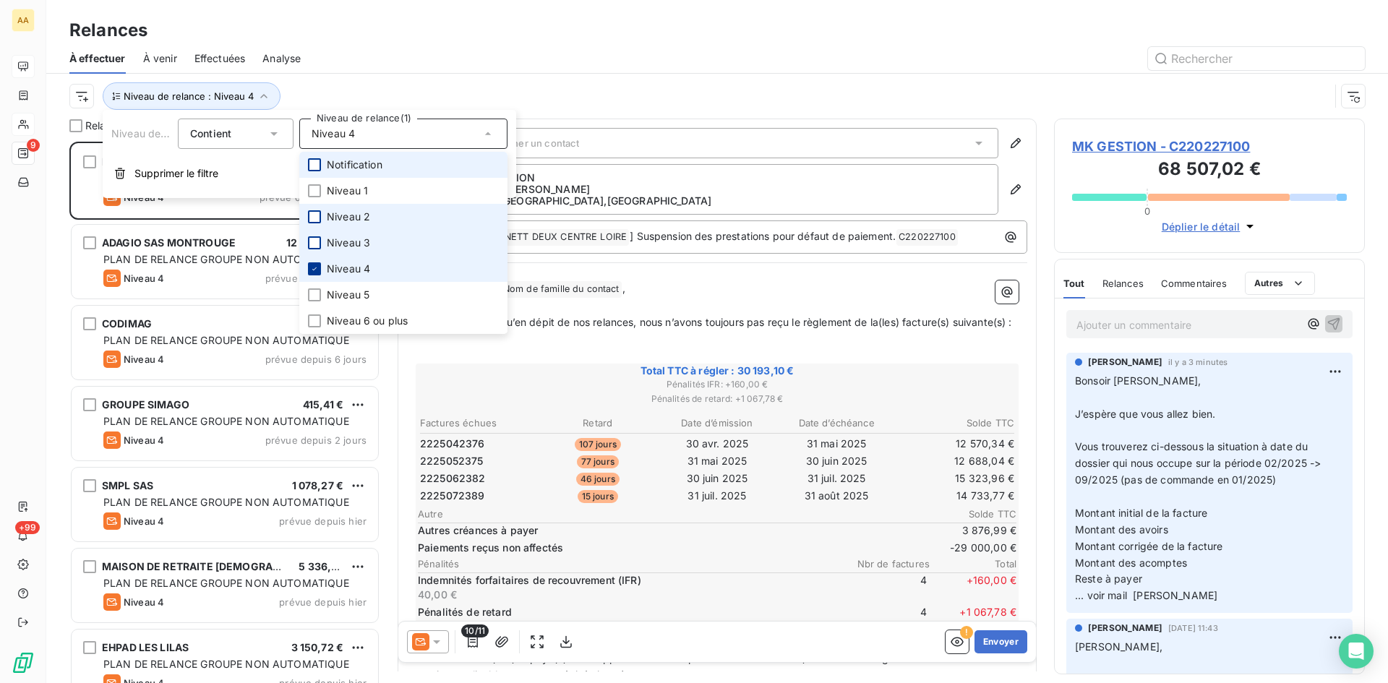
click at [317, 262] on div at bounding box center [314, 268] width 13 height 13
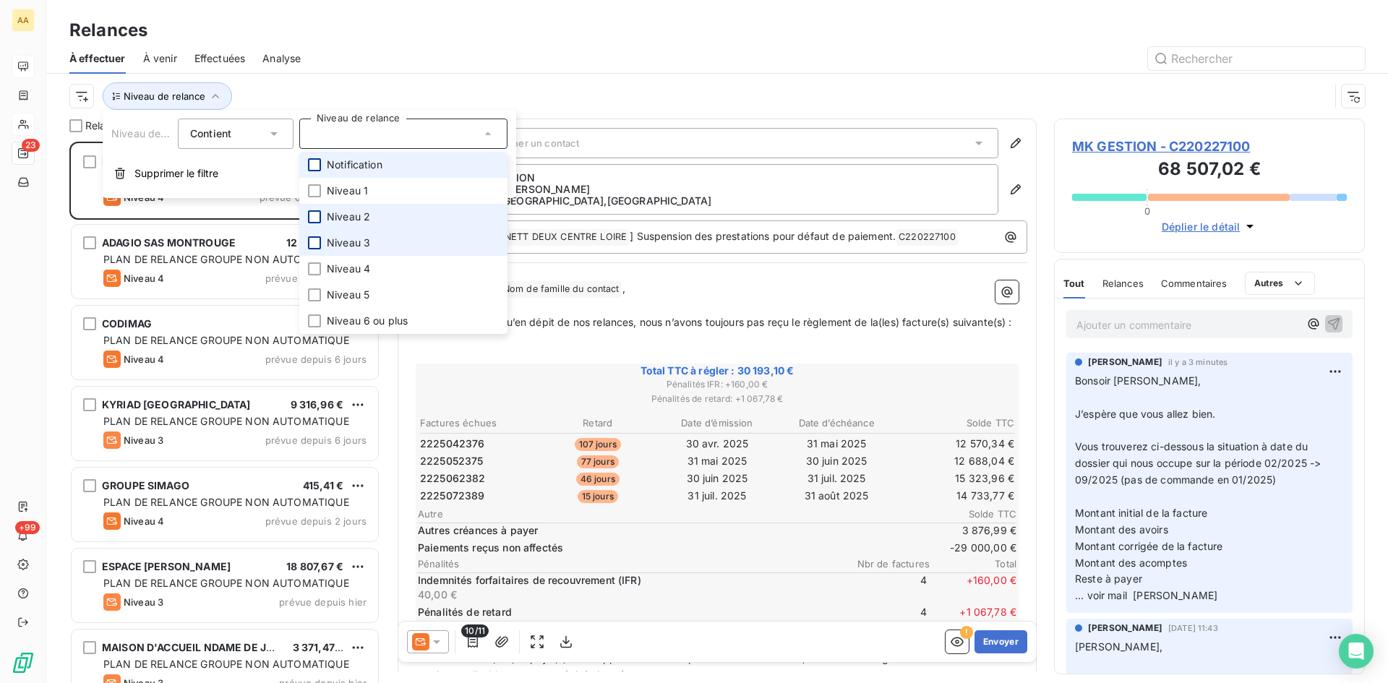
click at [317, 163] on div at bounding box center [314, 164] width 13 height 13
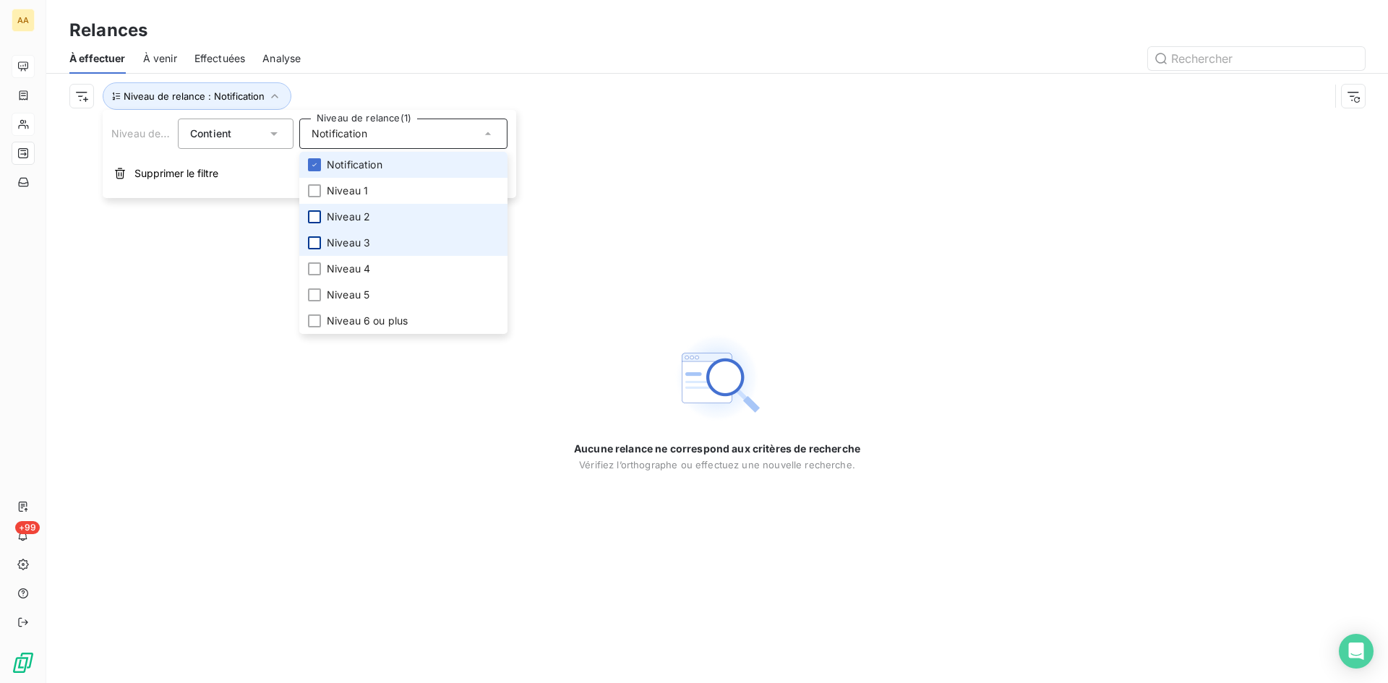
click at [315, 163] on icon at bounding box center [314, 164] width 9 height 9
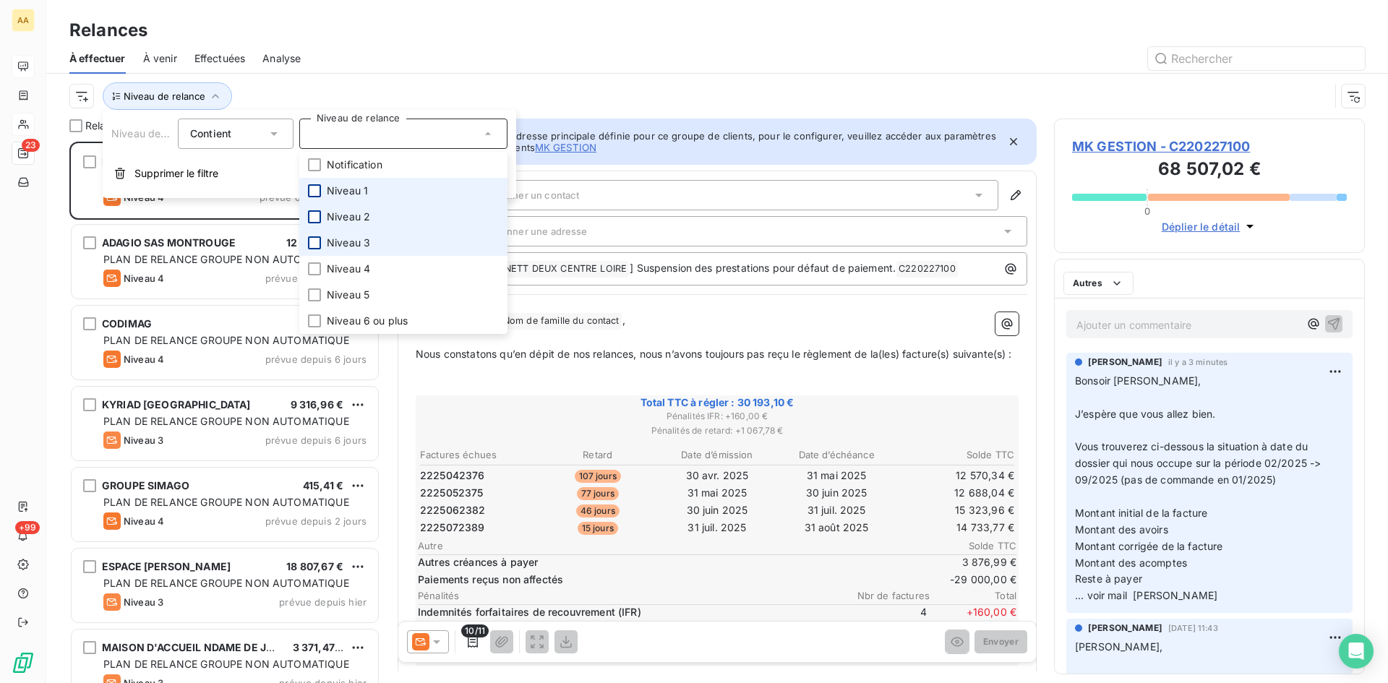
scroll to position [531, 300]
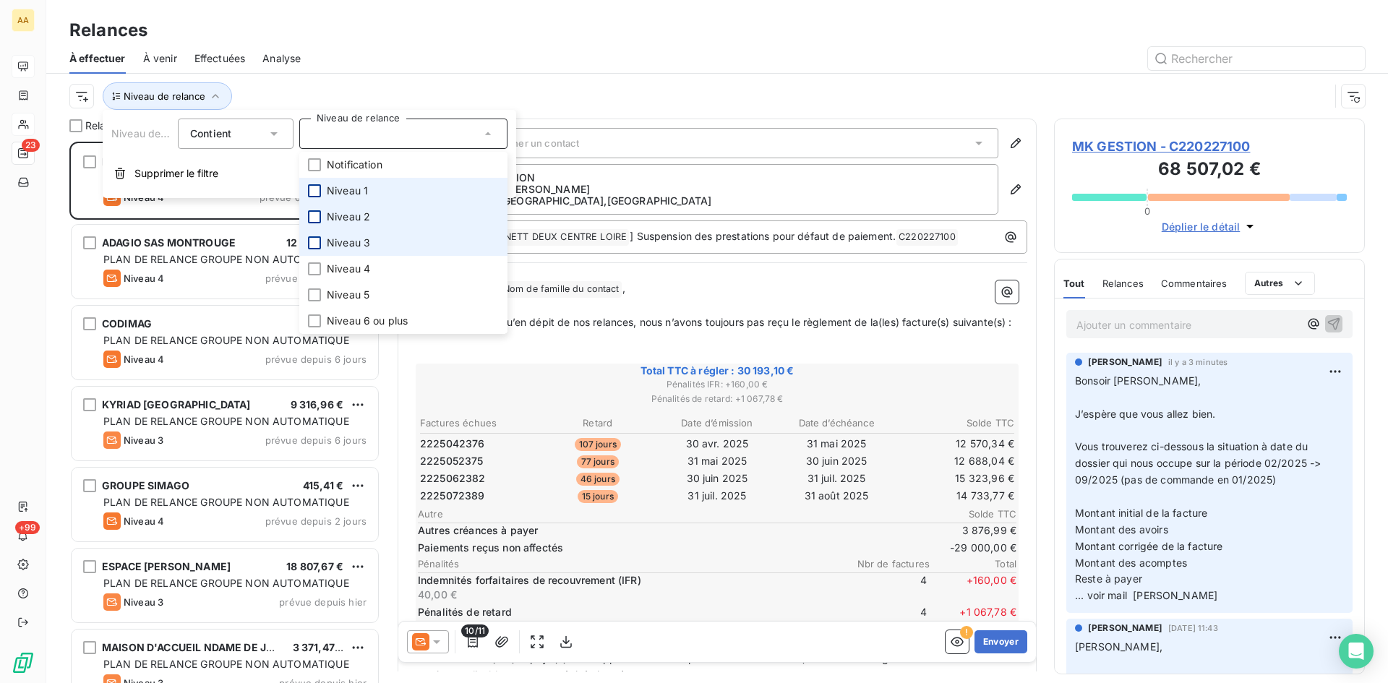
click at [314, 186] on div at bounding box center [314, 190] width 13 height 13
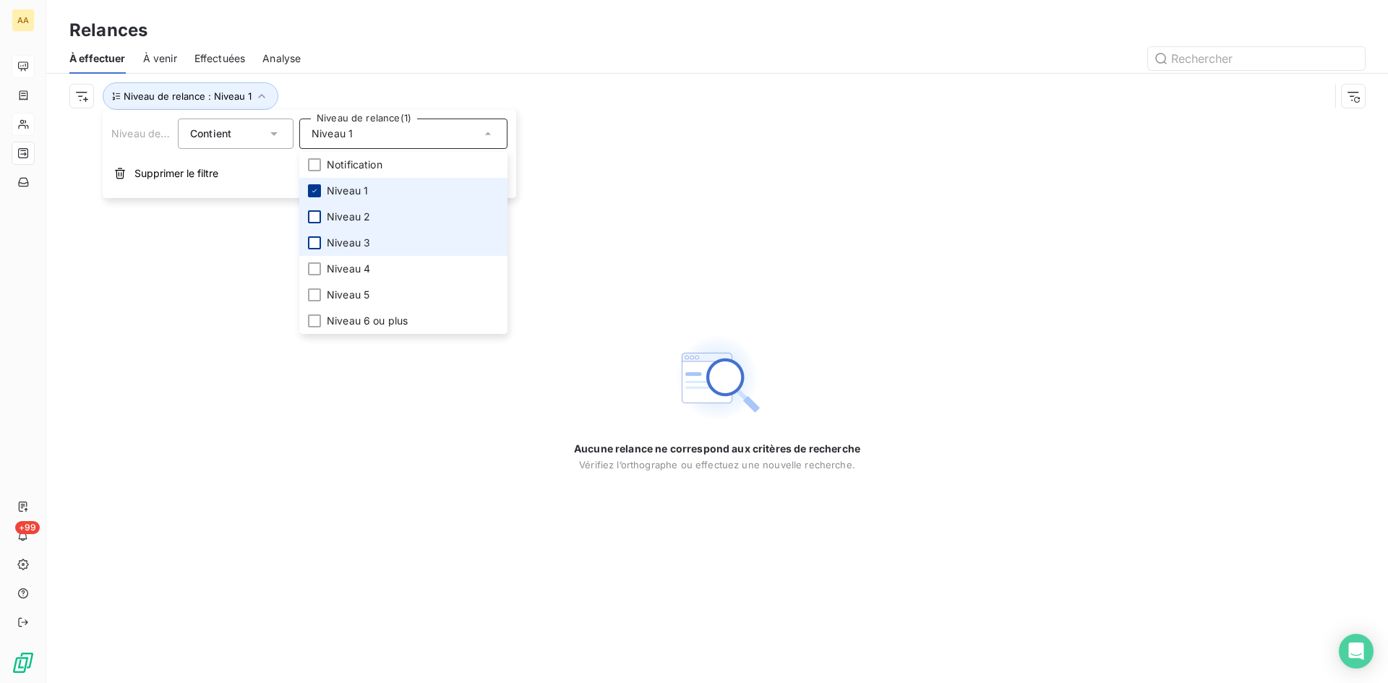
click at [314, 186] on icon at bounding box center [314, 190] width 9 height 9
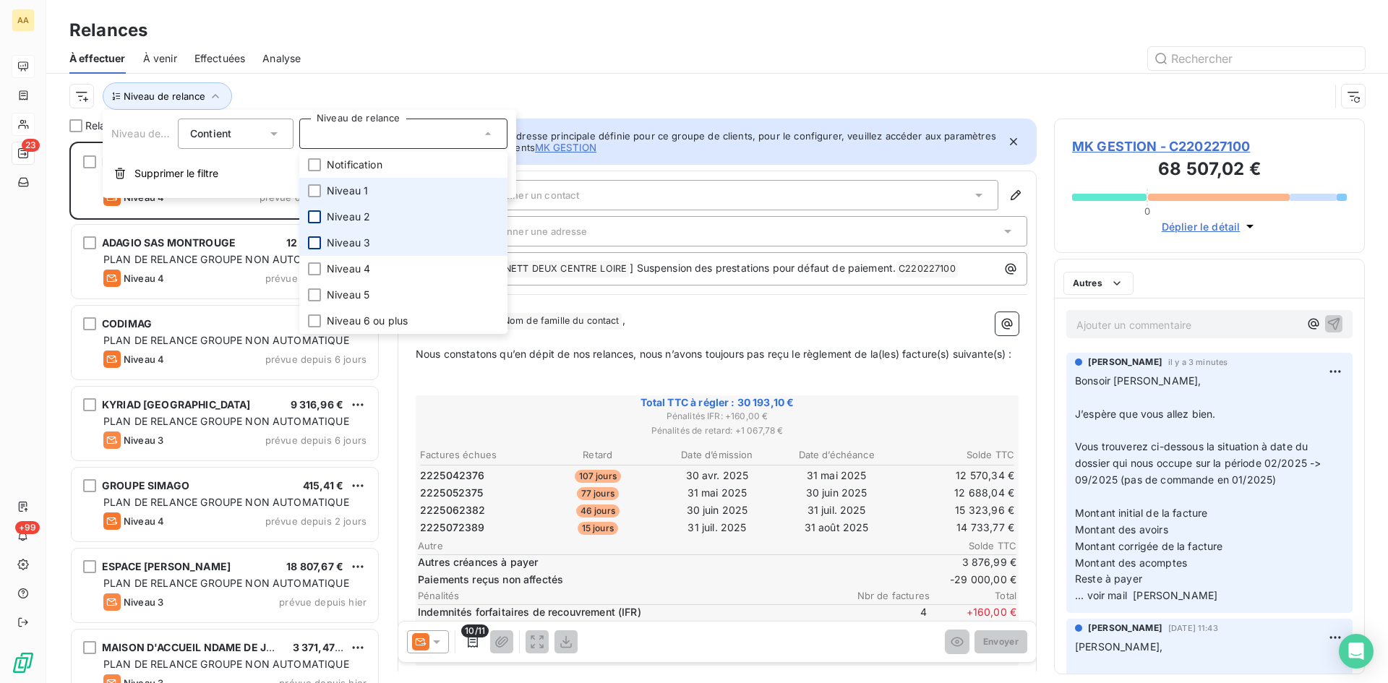
scroll to position [531, 300]
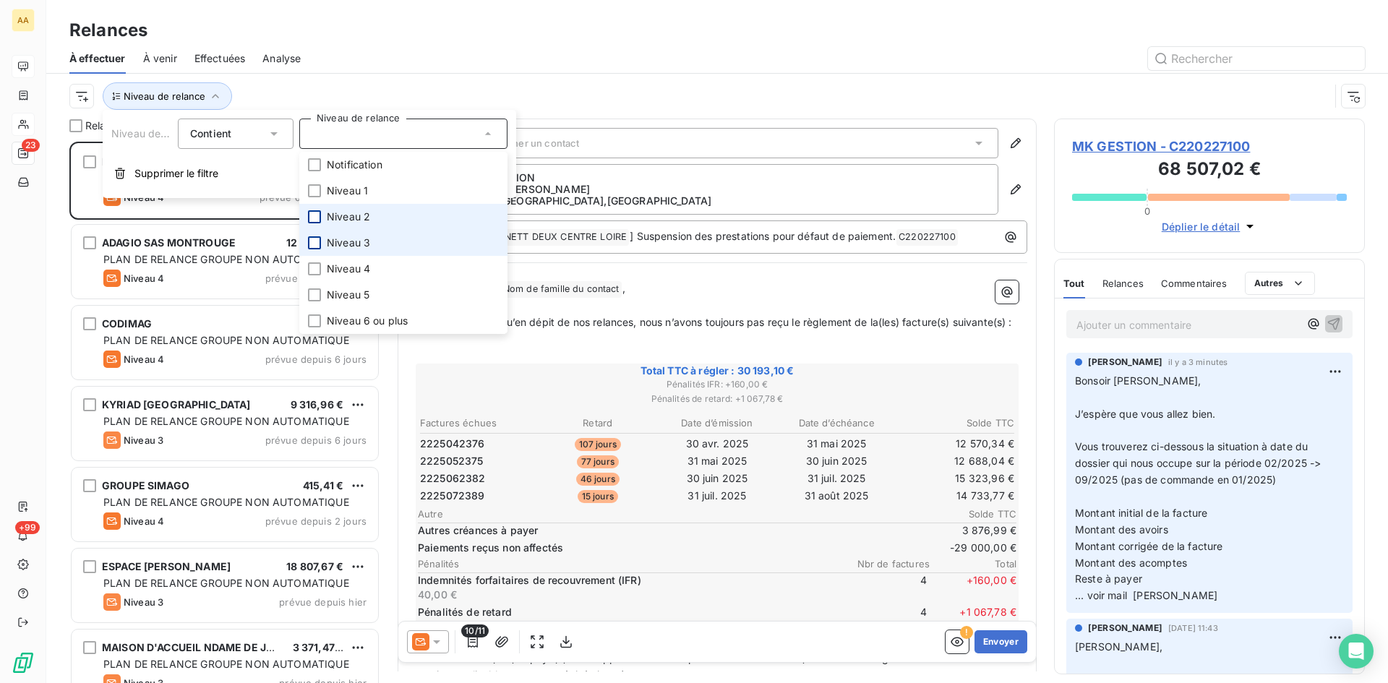
click at [314, 214] on div at bounding box center [314, 216] width 13 height 13
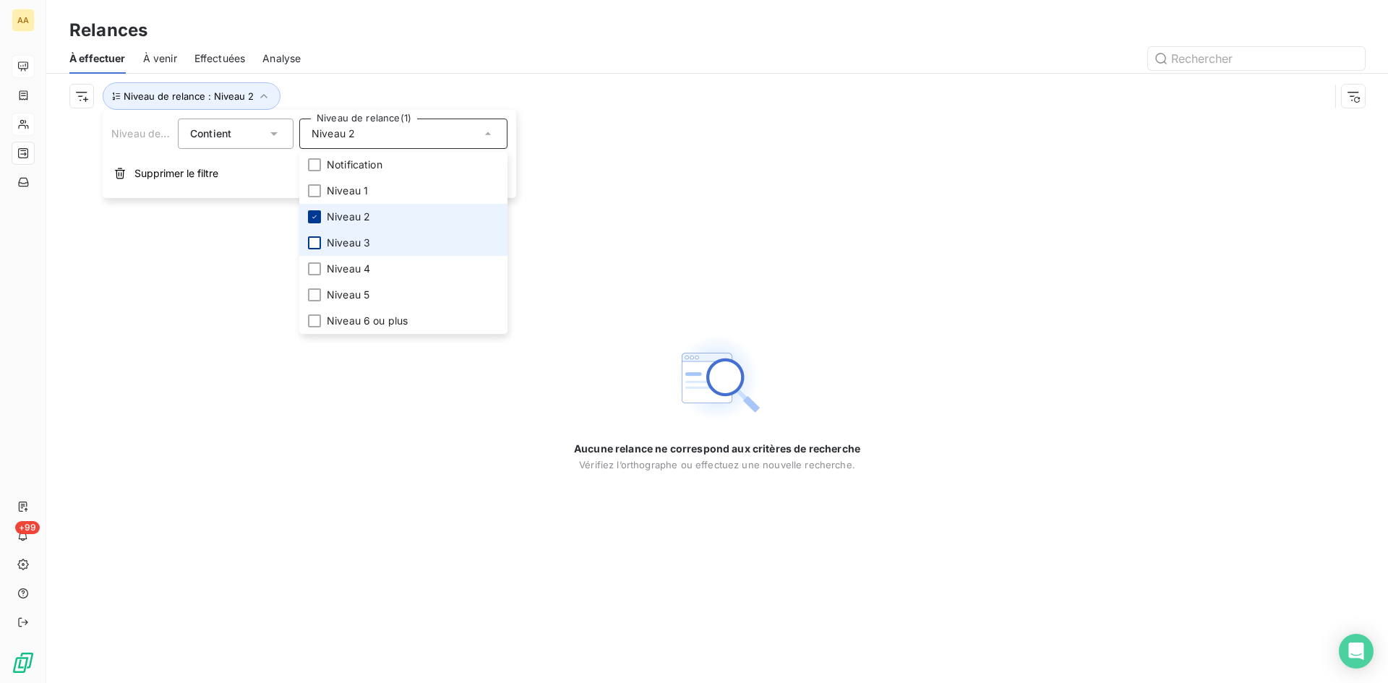
click at [314, 214] on icon at bounding box center [314, 217] width 9 height 9
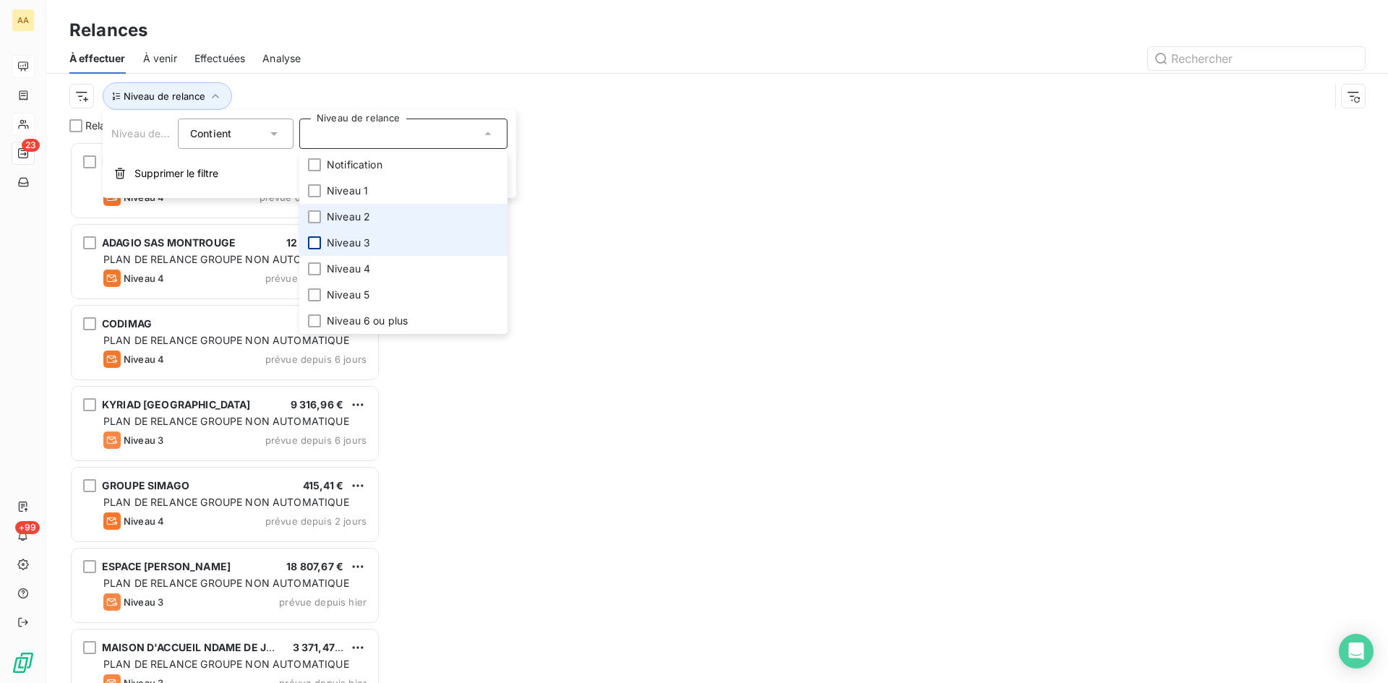
scroll to position [531, 300]
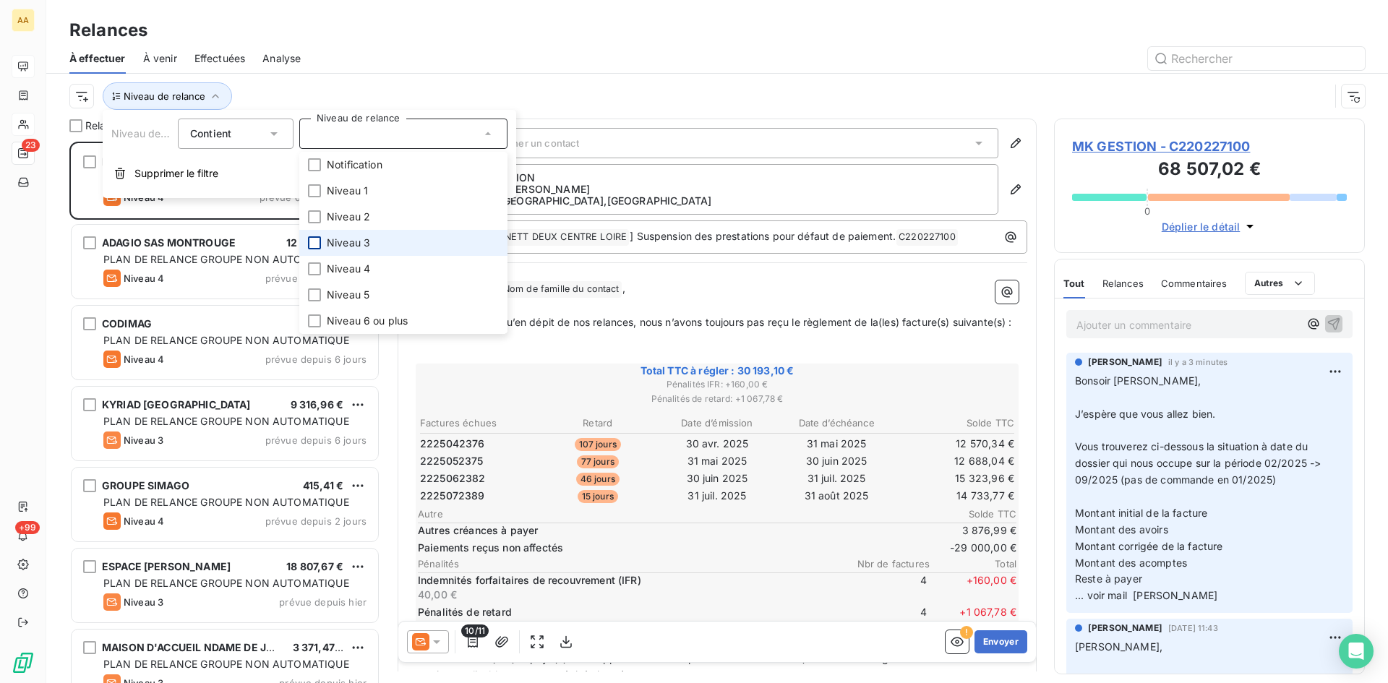
click at [315, 241] on div at bounding box center [314, 242] width 13 height 13
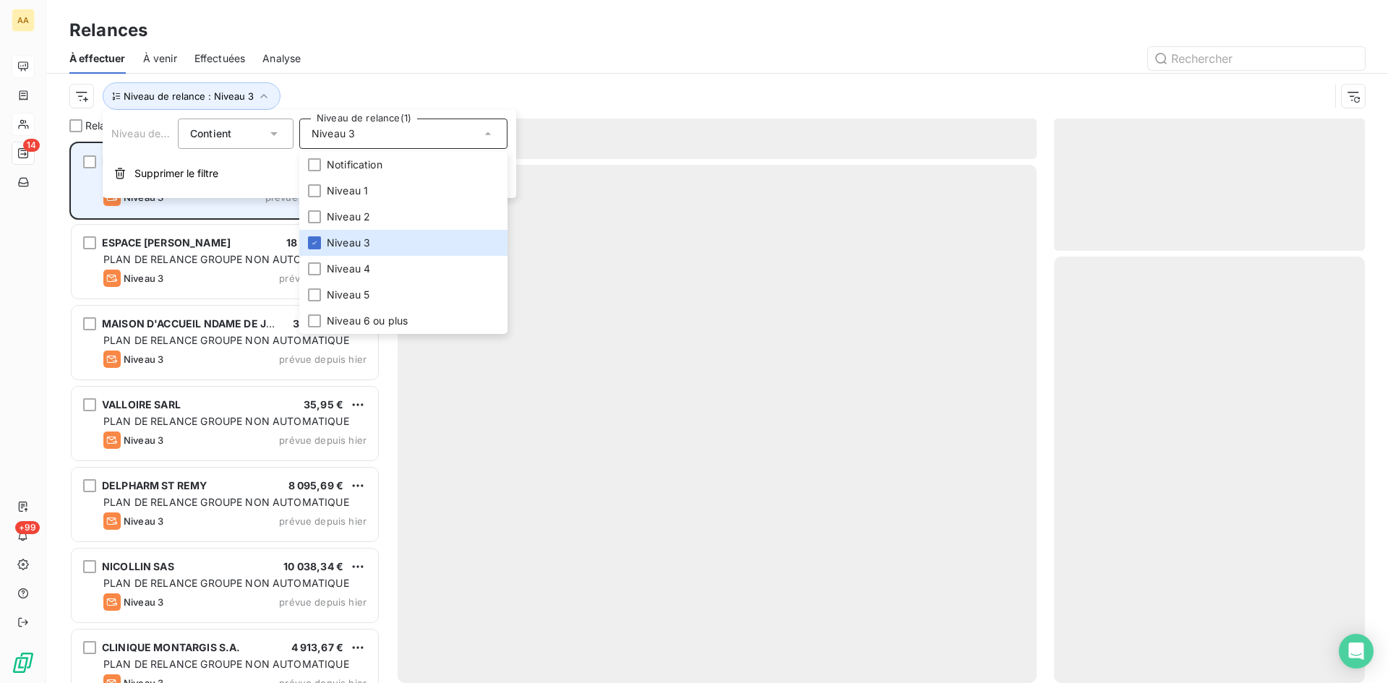
scroll to position [531, 300]
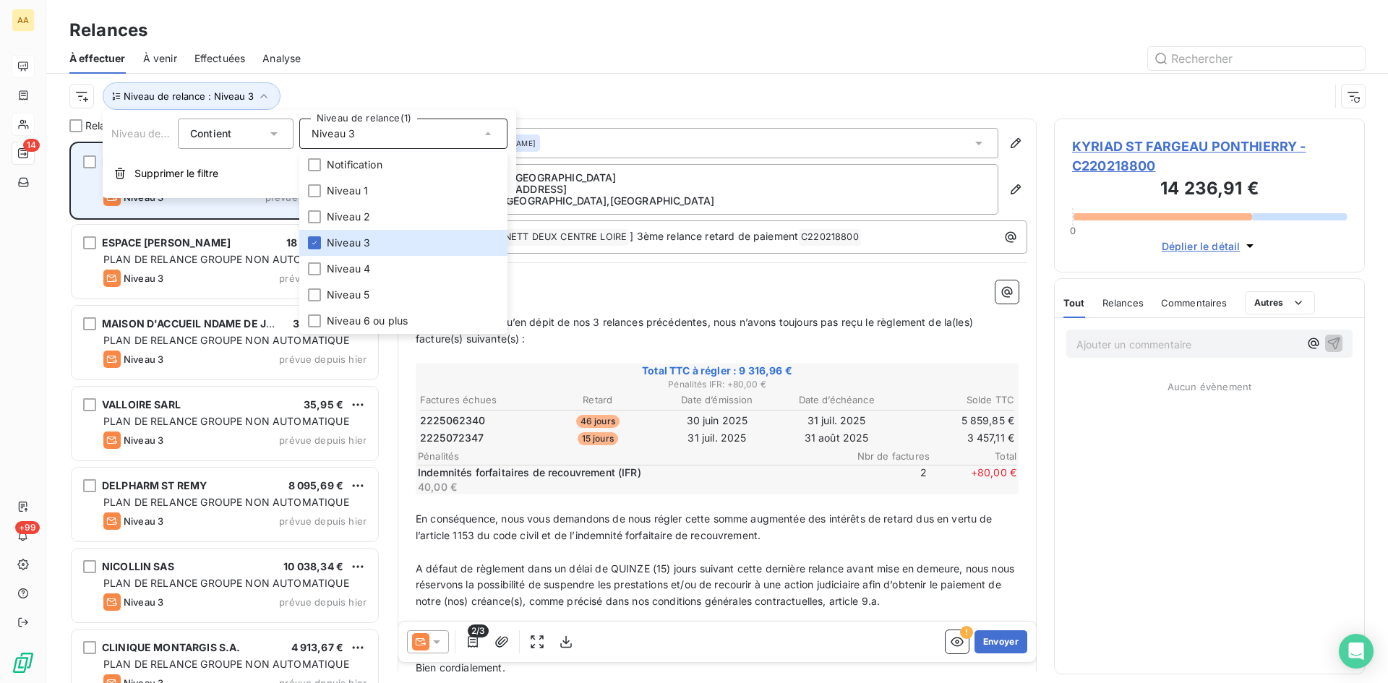
click at [188, 208] on div "KYRIAD ST FARGEAU PONTHIERRY 9 316,96 € PLAN DE RELANCE GROUPE NON AUTOMATIQUE …" at bounding box center [225, 181] width 306 height 74
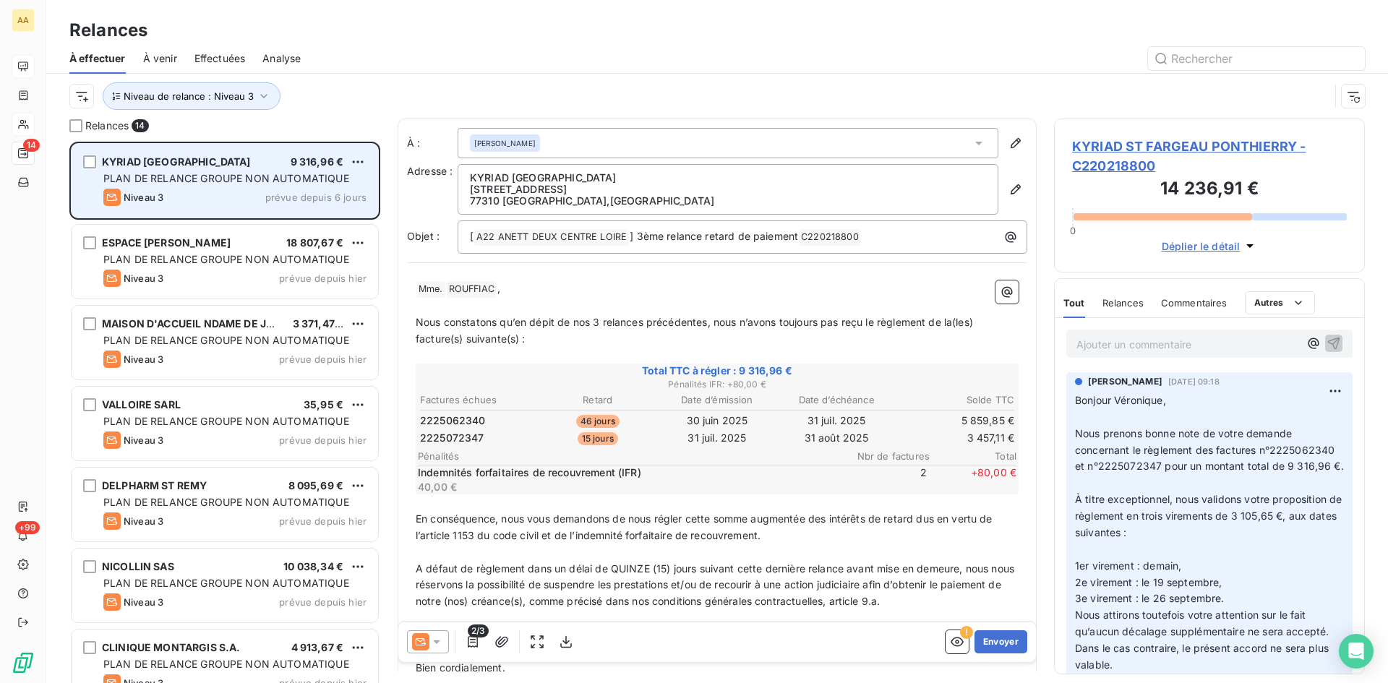
click at [181, 195] on div "Niveau 3 prévue depuis 6 jours" at bounding box center [234, 197] width 263 height 17
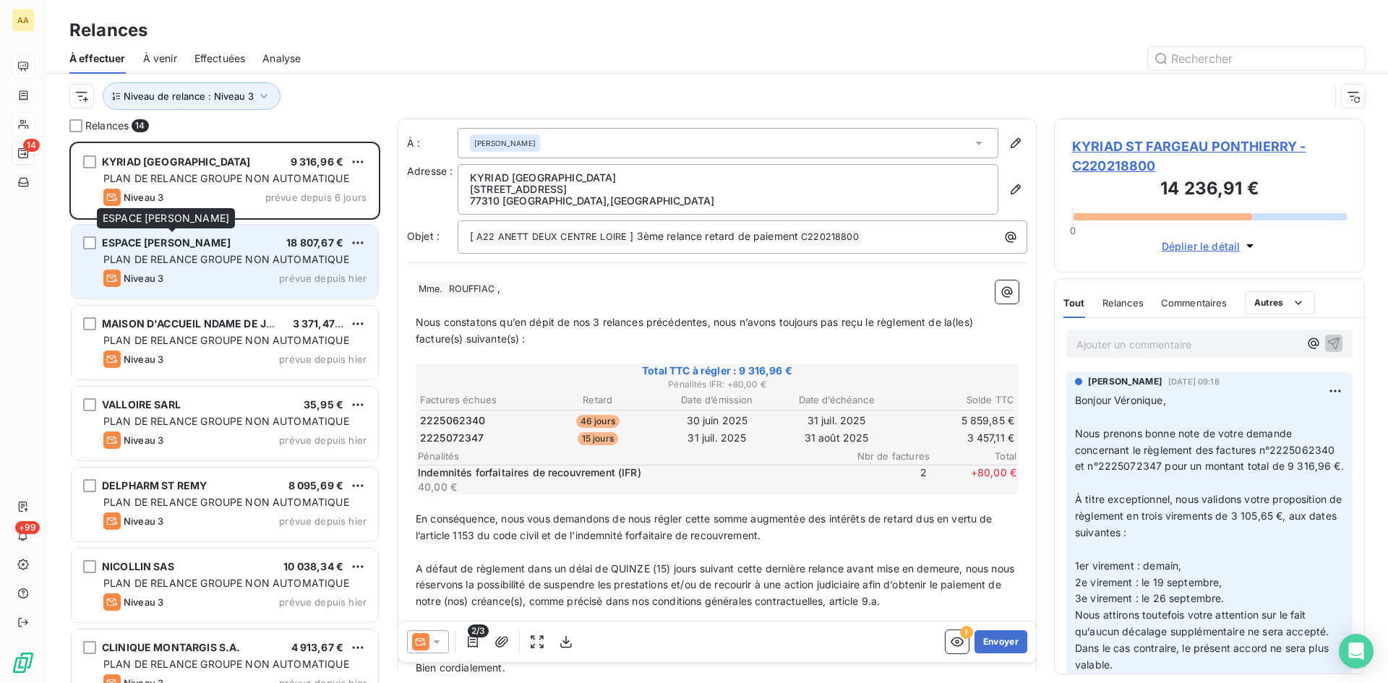
click at [202, 249] on div "ESPACE [PERSON_NAME]" at bounding box center [166, 243] width 129 height 14
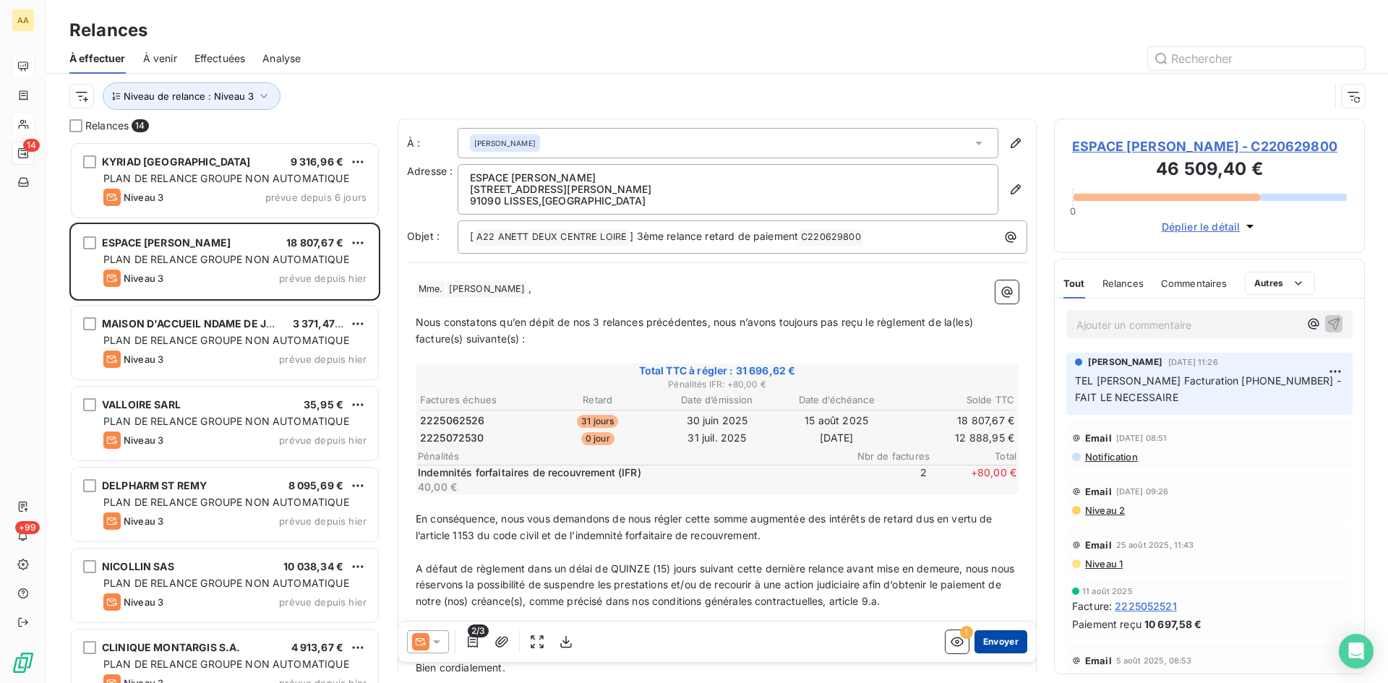
click at [980, 640] on button "Envoyer" at bounding box center [1000, 641] width 53 height 23
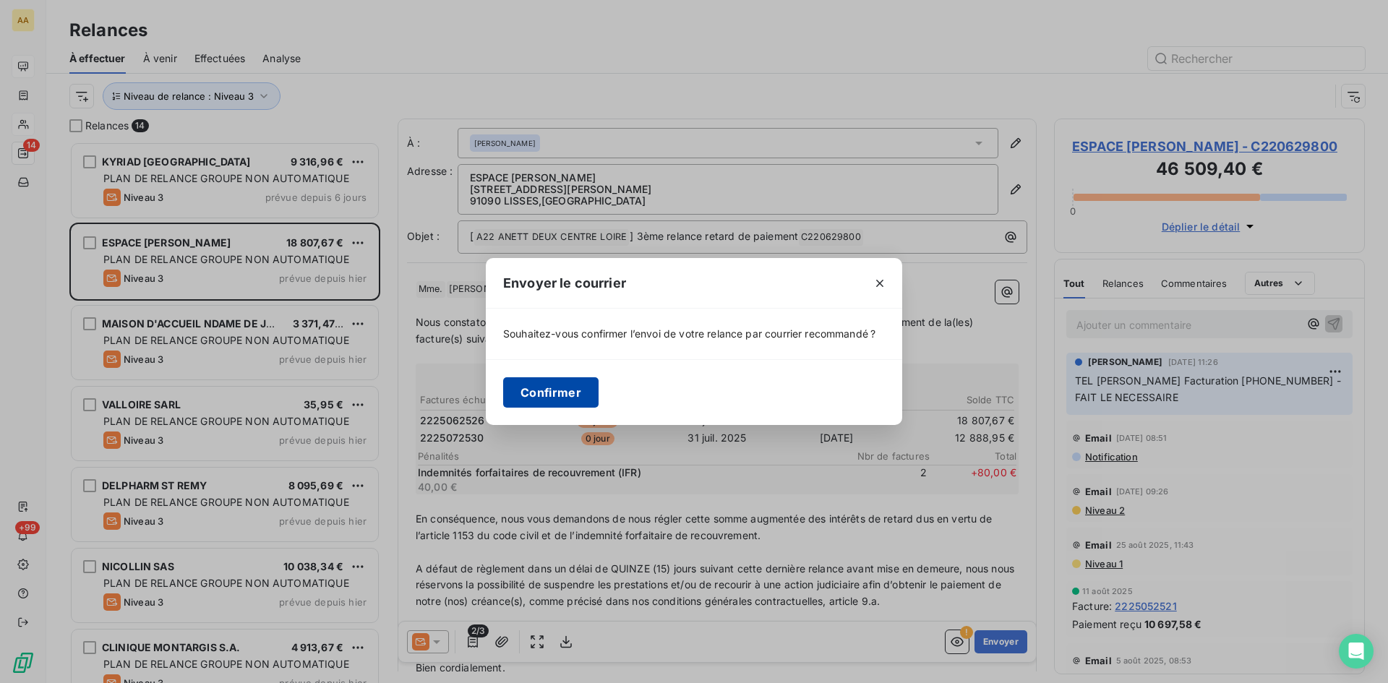
click at [588, 390] on button "Confirmer" at bounding box center [550, 392] width 95 height 30
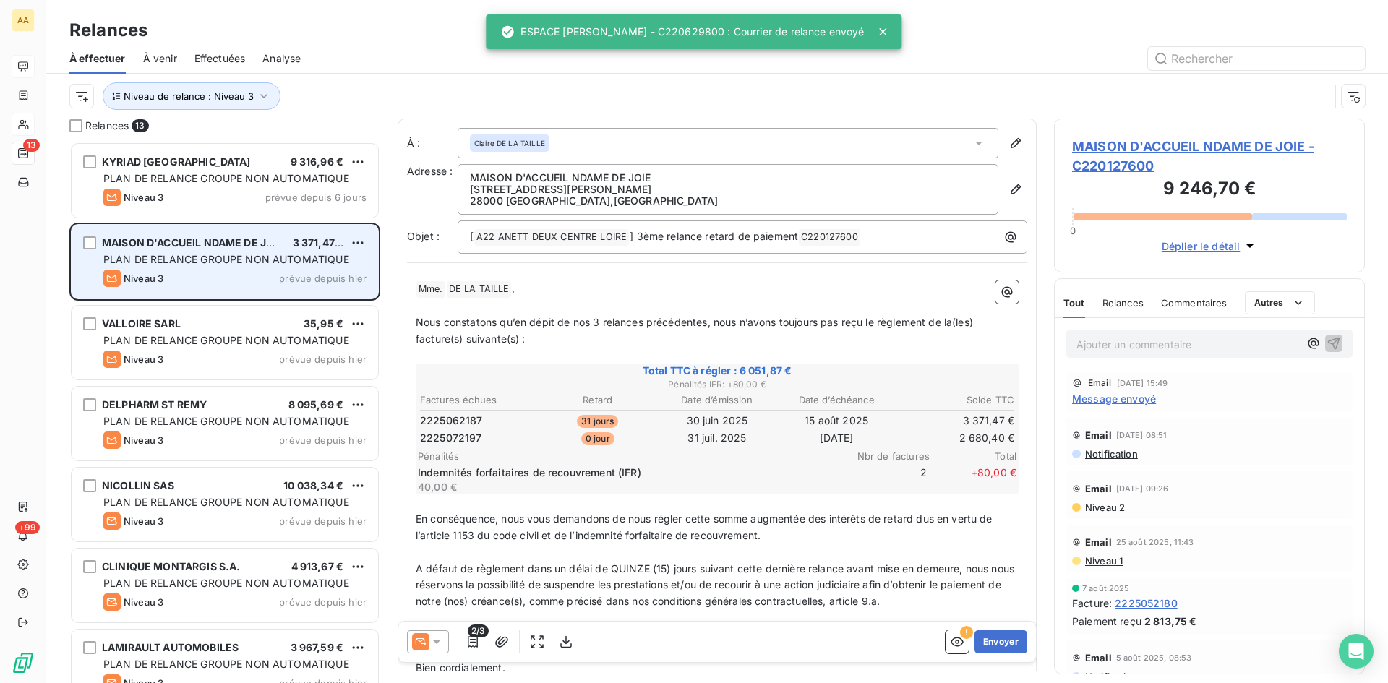
click at [167, 244] on span "MAISON D'ACCUEIL NDAME DE JOIE" at bounding box center [193, 242] width 182 height 12
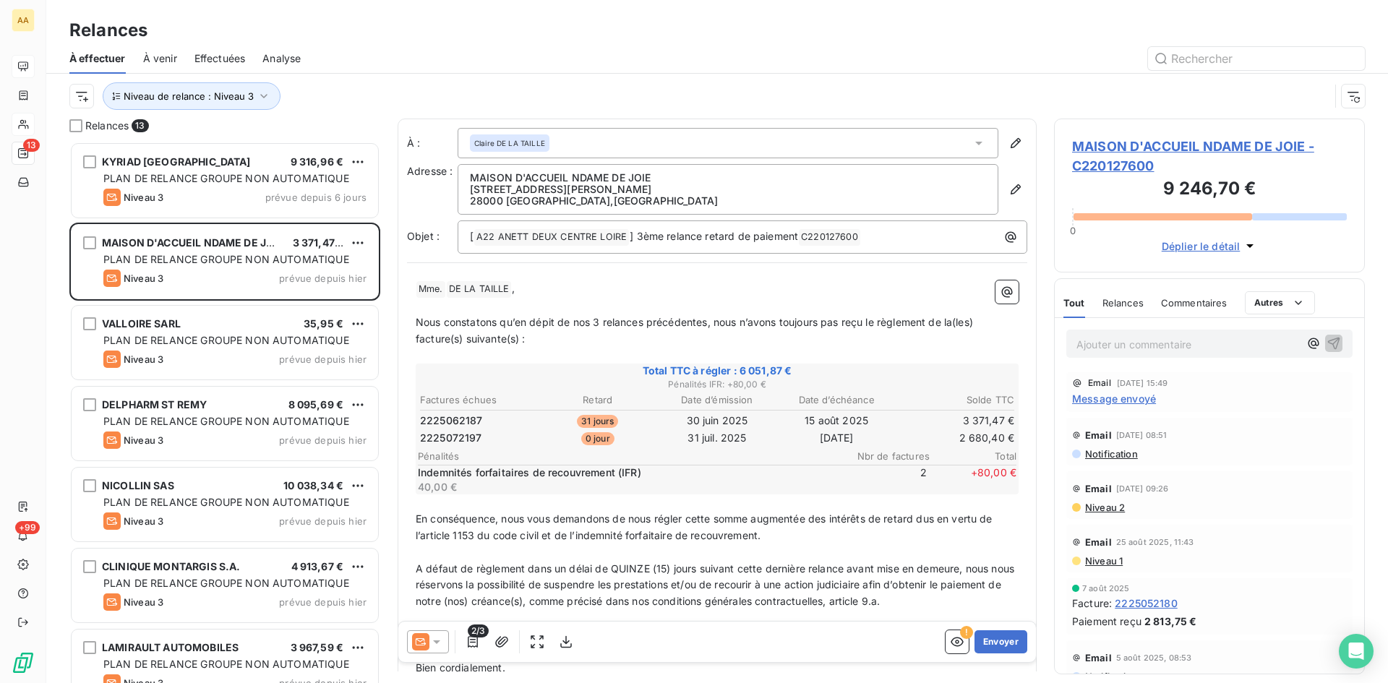
click at [1116, 400] on span "Message envoyé" at bounding box center [1114, 398] width 84 height 15
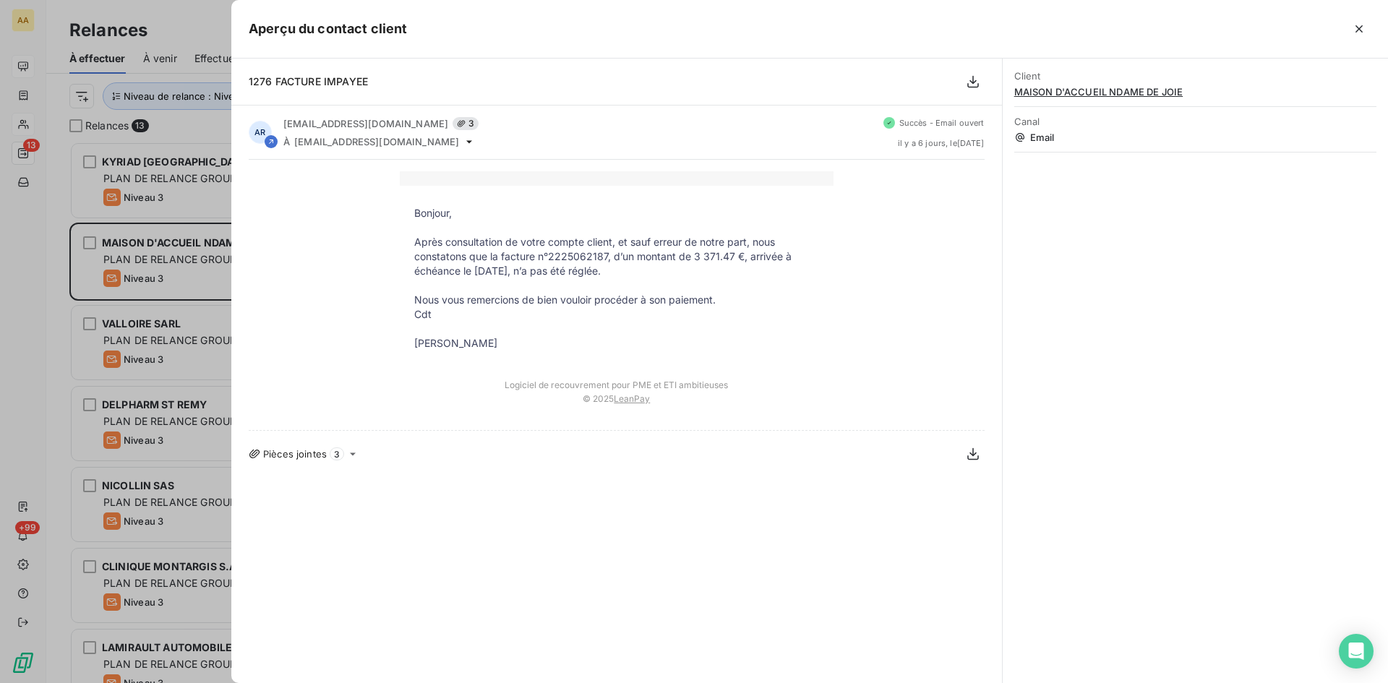
click at [153, 259] on div at bounding box center [694, 341] width 1388 height 683
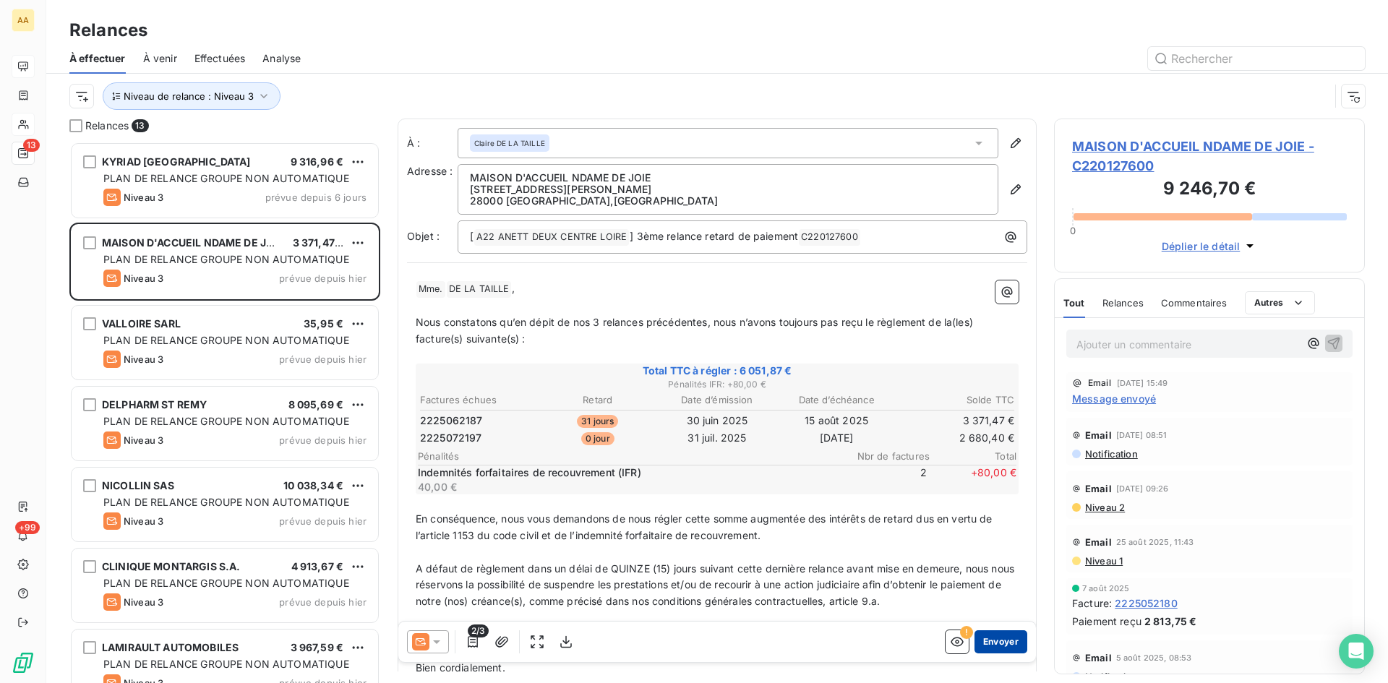
click at [989, 638] on button "Envoyer" at bounding box center [1000, 641] width 53 height 23
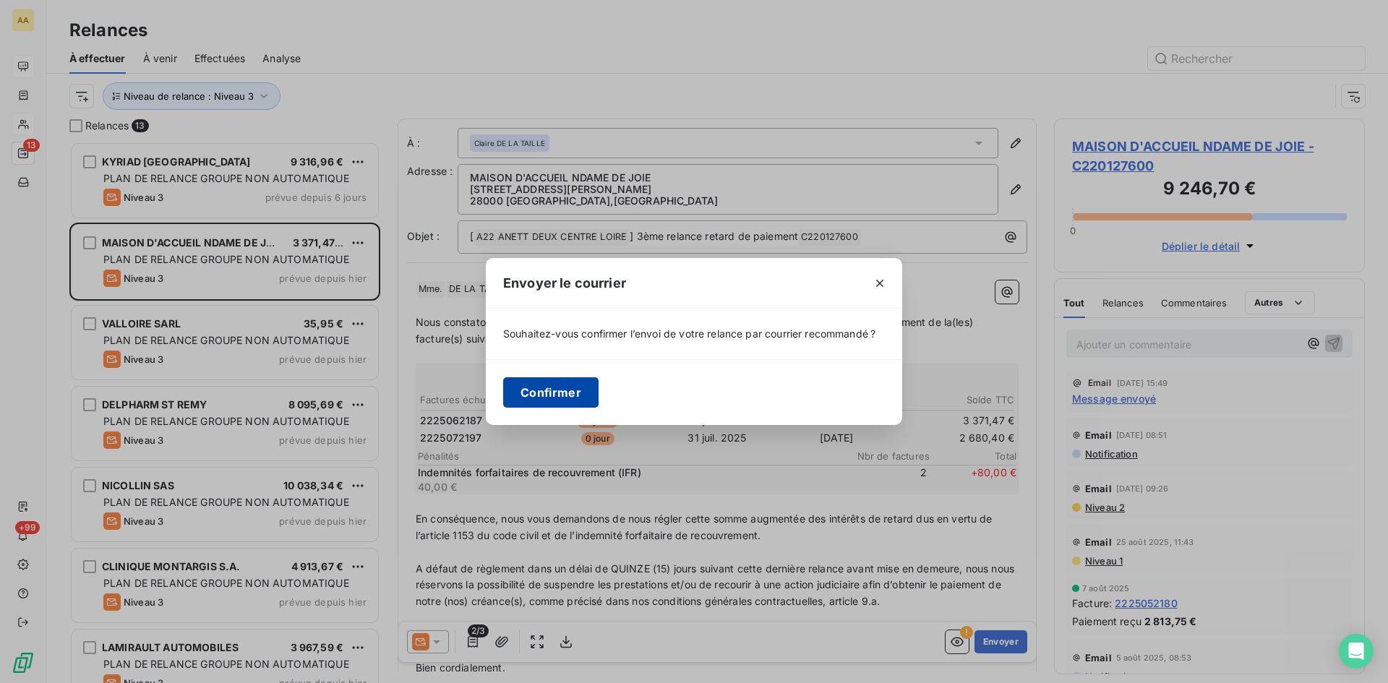
click at [546, 384] on button "Confirmer" at bounding box center [550, 392] width 95 height 30
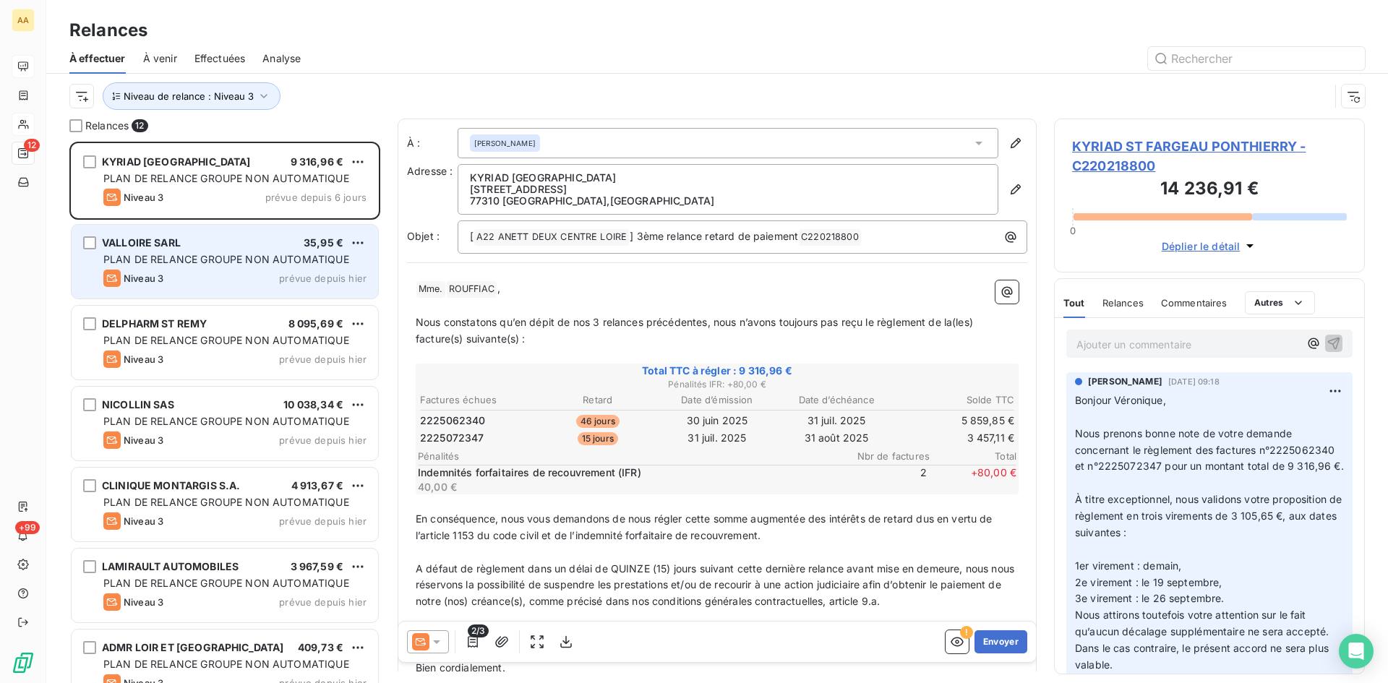
click at [171, 263] on span "PLAN DE RELANCE GROUPE NON AUTOMATIQUE" at bounding box center [226, 259] width 246 height 12
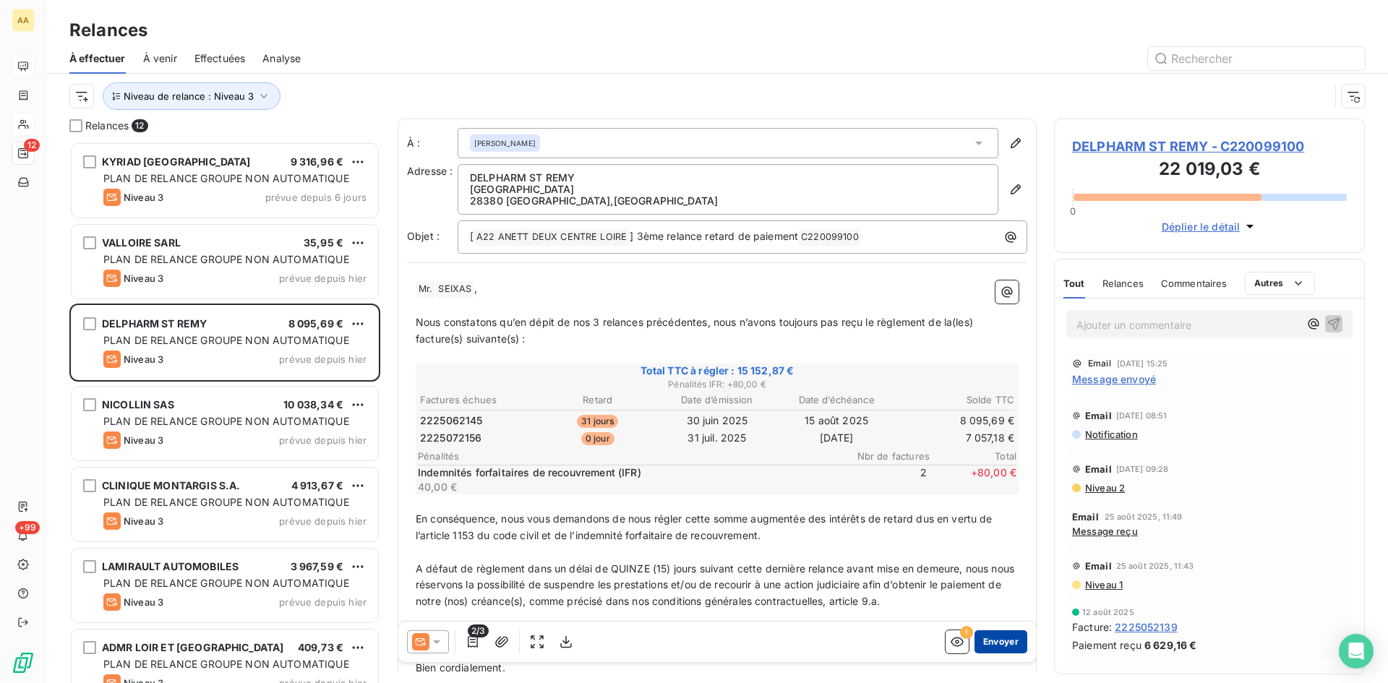
click at [990, 638] on button "Envoyer" at bounding box center [1000, 641] width 53 height 23
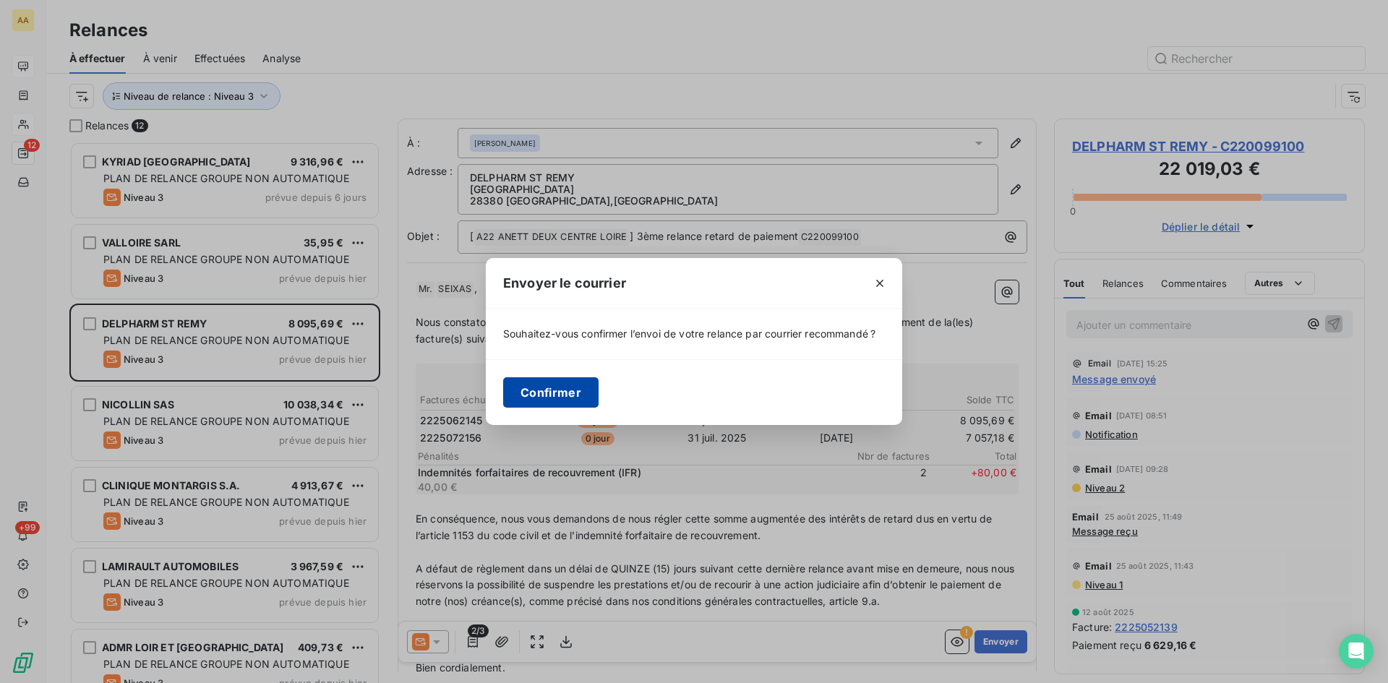
click at [557, 386] on button "Confirmer" at bounding box center [550, 392] width 95 height 30
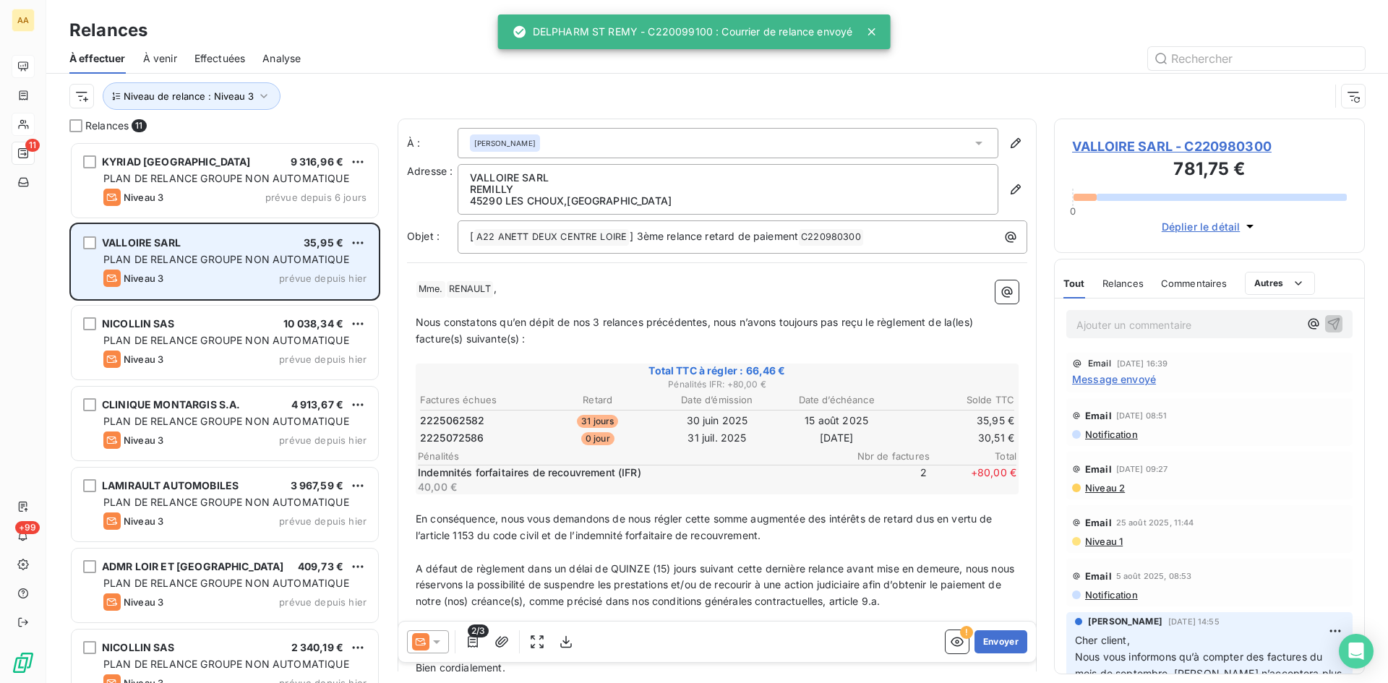
click at [179, 254] on span "PLAN DE RELANCE GROUPE NON AUTOMATIQUE" at bounding box center [226, 259] width 246 height 12
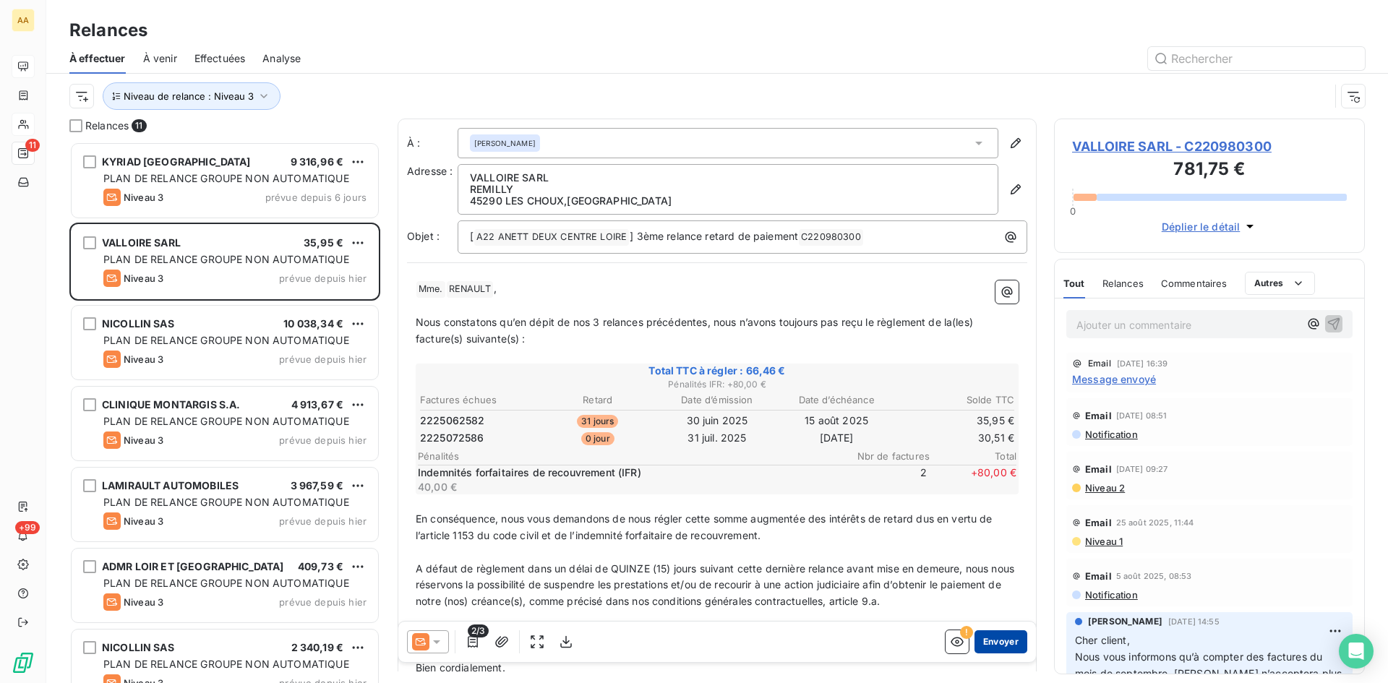
click at [995, 639] on button "Envoyer" at bounding box center [1000, 641] width 53 height 23
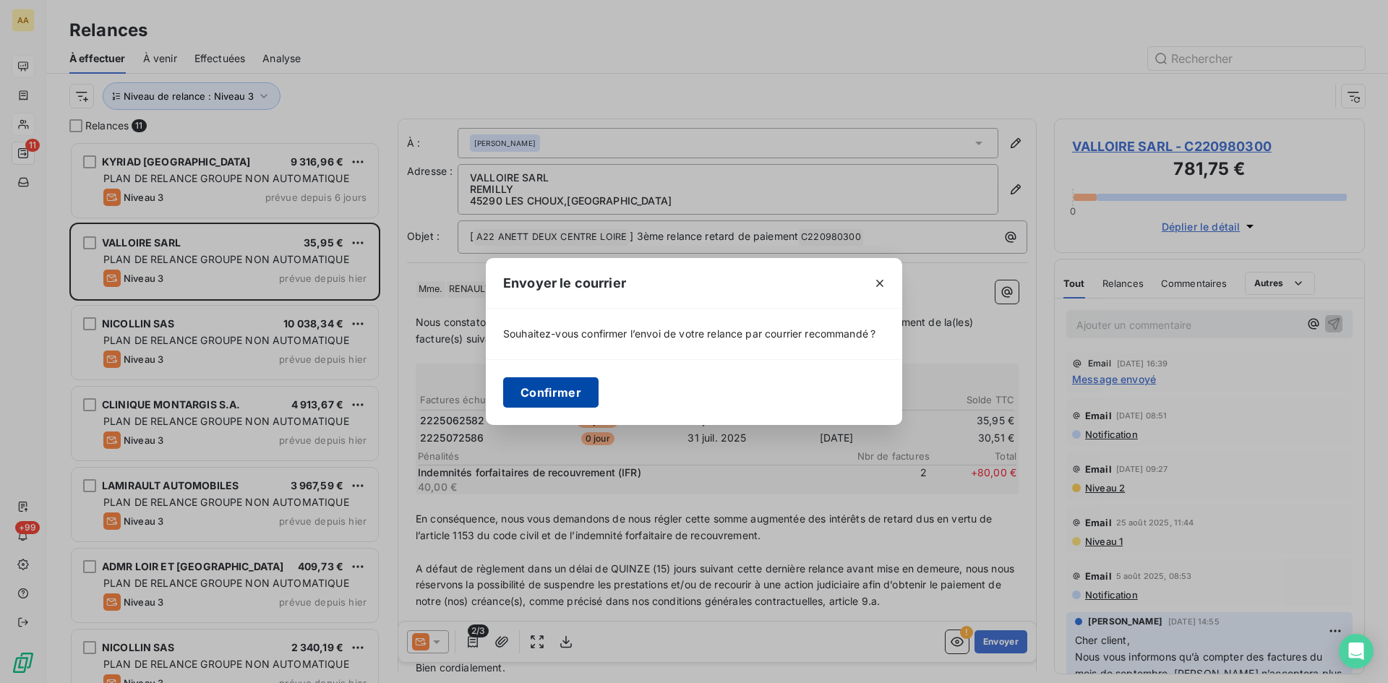
click at [543, 383] on button "Confirmer" at bounding box center [550, 392] width 95 height 30
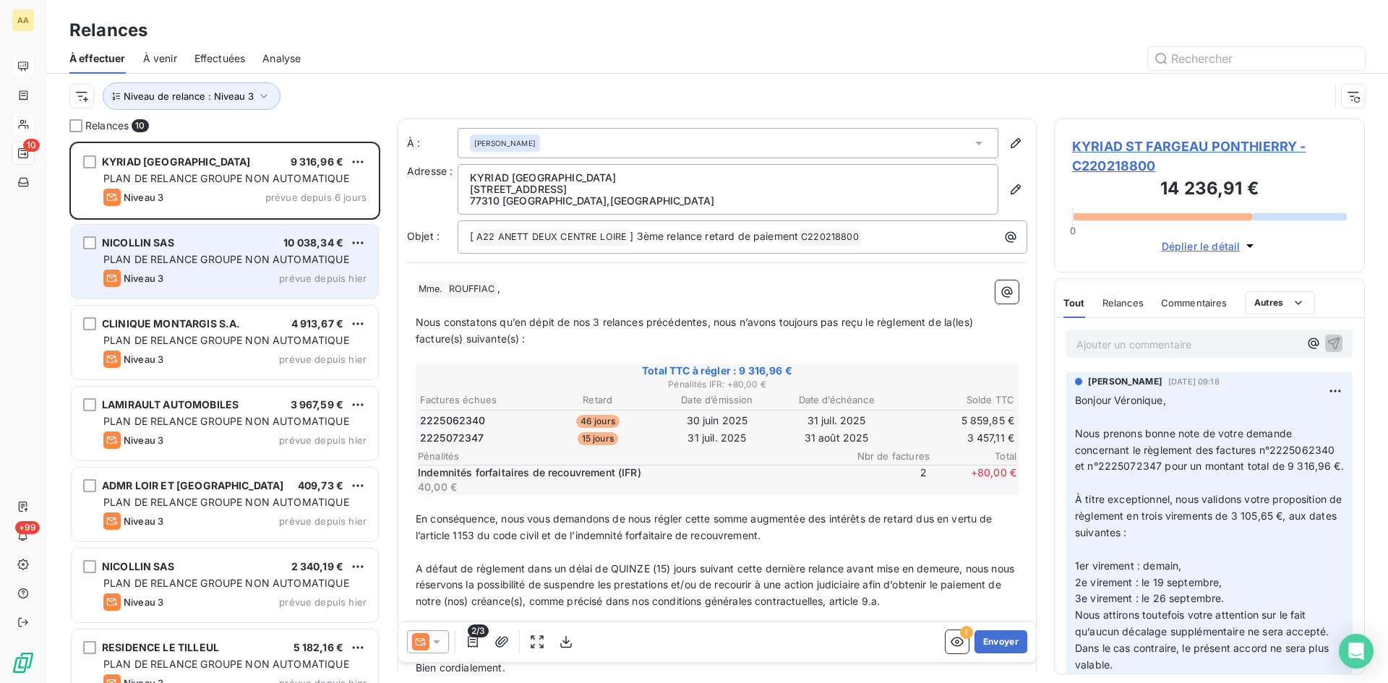
click at [150, 283] on span "Niveau 3" at bounding box center [144, 279] width 40 height 12
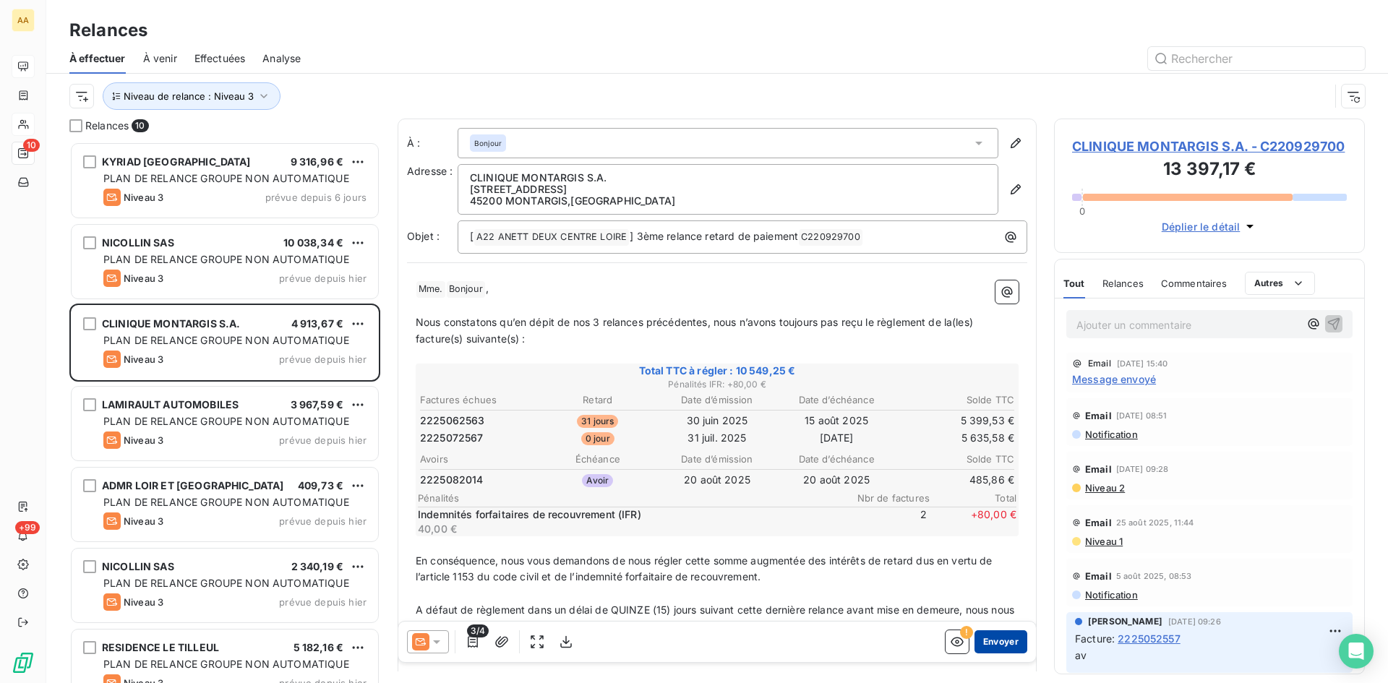
click at [992, 640] on button "Envoyer" at bounding box center [1000, 641] width 53 height 23
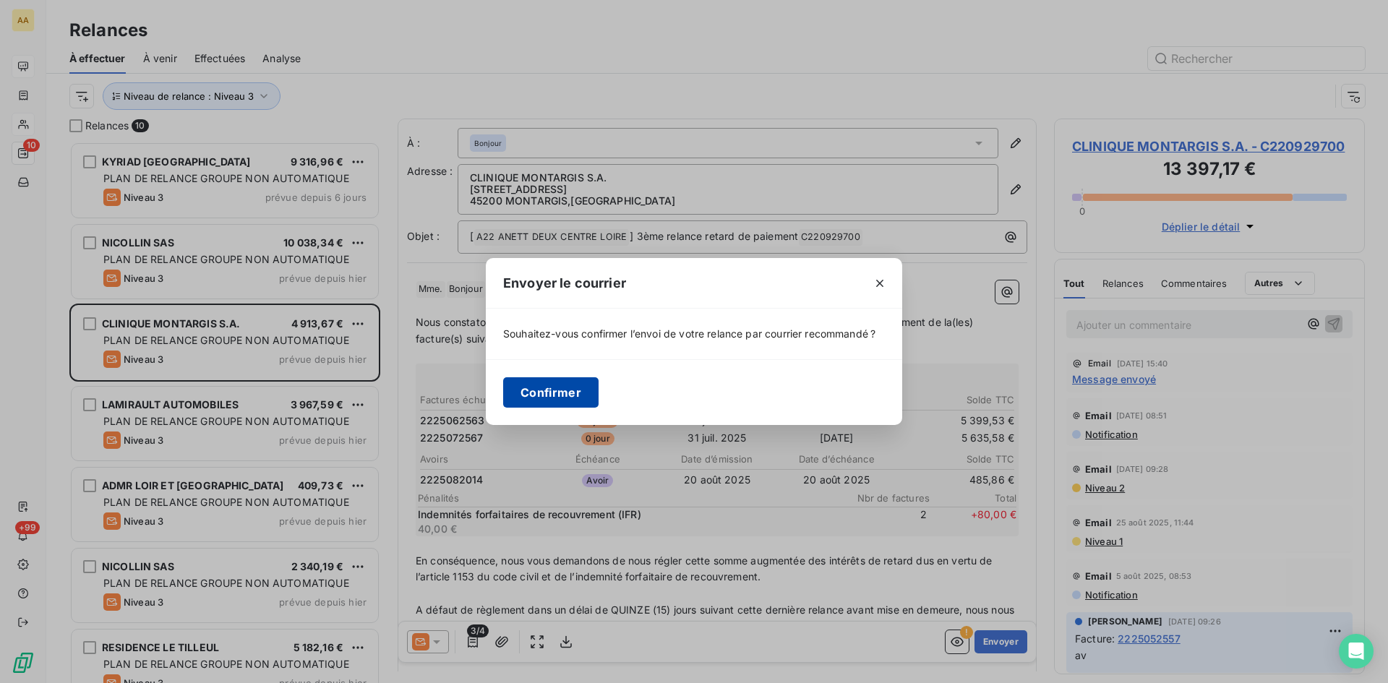
click at [565, 387] on button "Confirmer" at bounding box center [550, 392] width 95 height 30
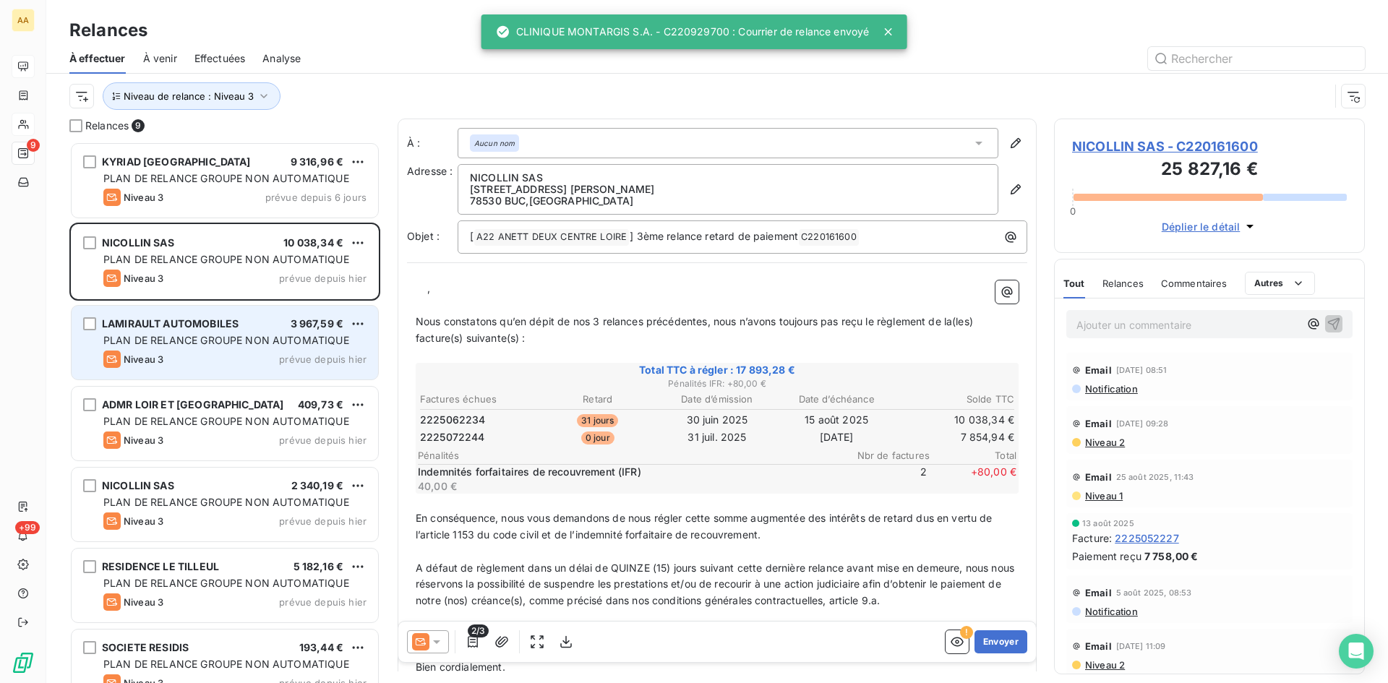
click at [158, 340] on span "PLAN DE RELANCE GROUPE NON AUTOMATIQUE" at bounding box center [226, 340] width 246 height 12
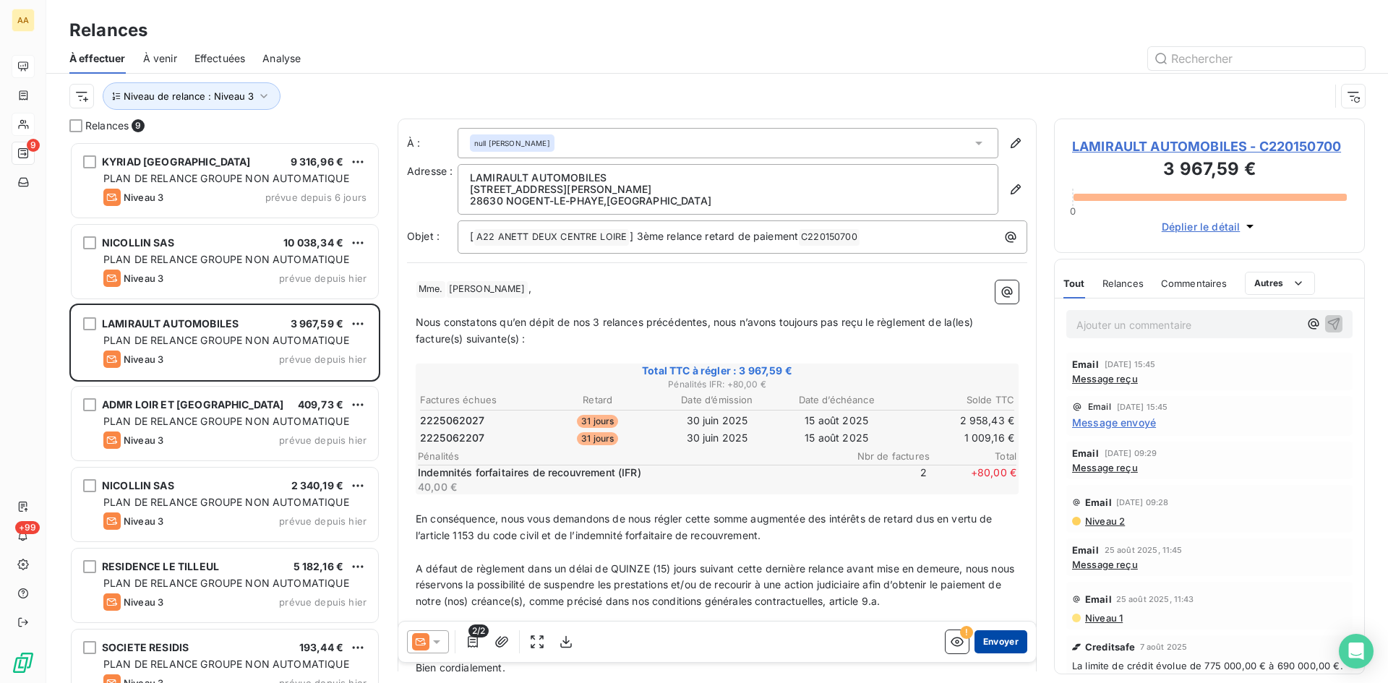
click at [1005, 635] on button "Envoyer" at bounding box center [1000, 641] width 53 height 23
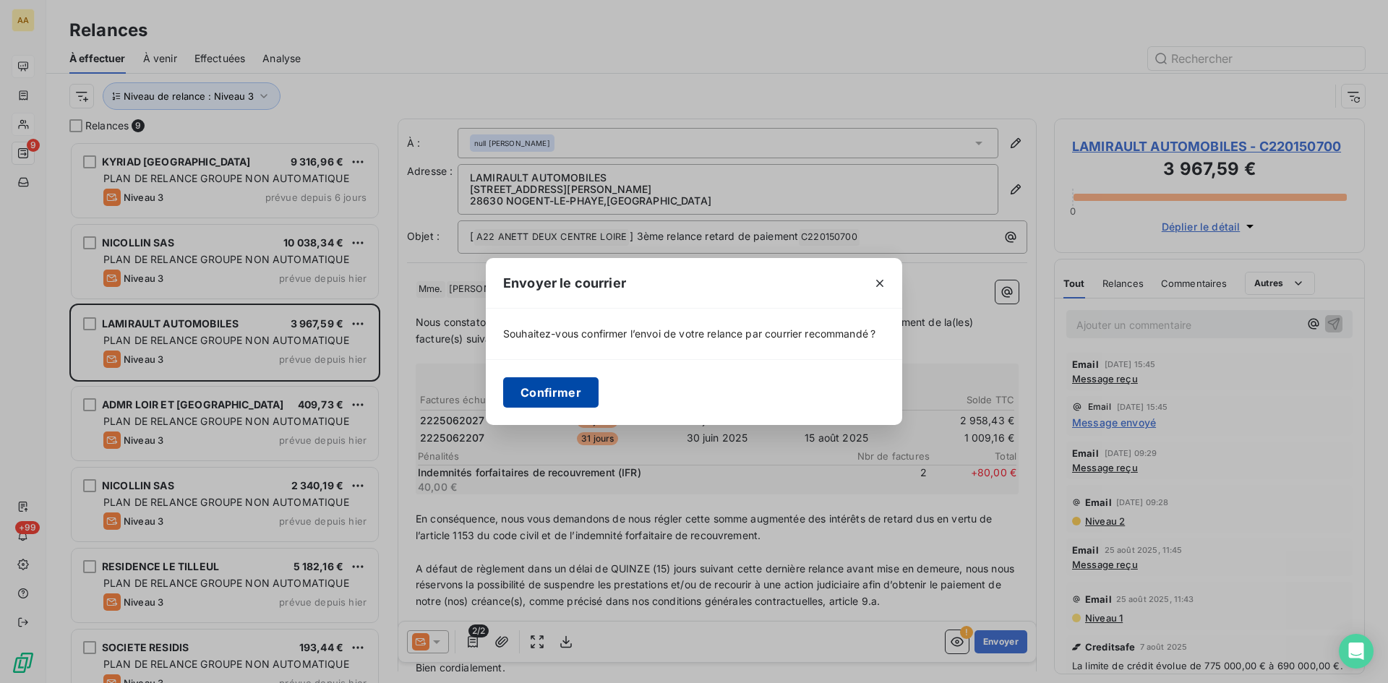
click at [528, 391] on button "Confirmer" at bounding box center [550, 392] width 95 height 30
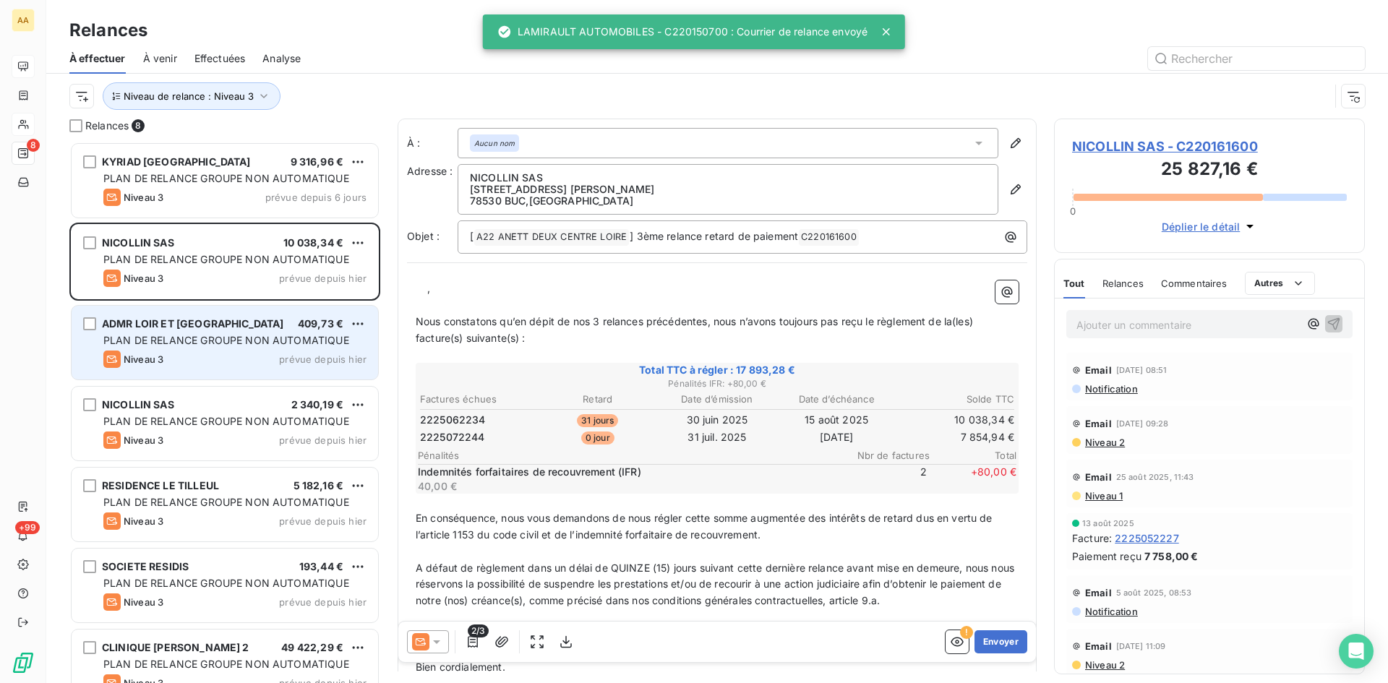
click at [168, 336] on span "PLAN DE RELANCE GROUPE NON AUTOMATIQUE" at bounding box center [226, 340] width 246 height 12
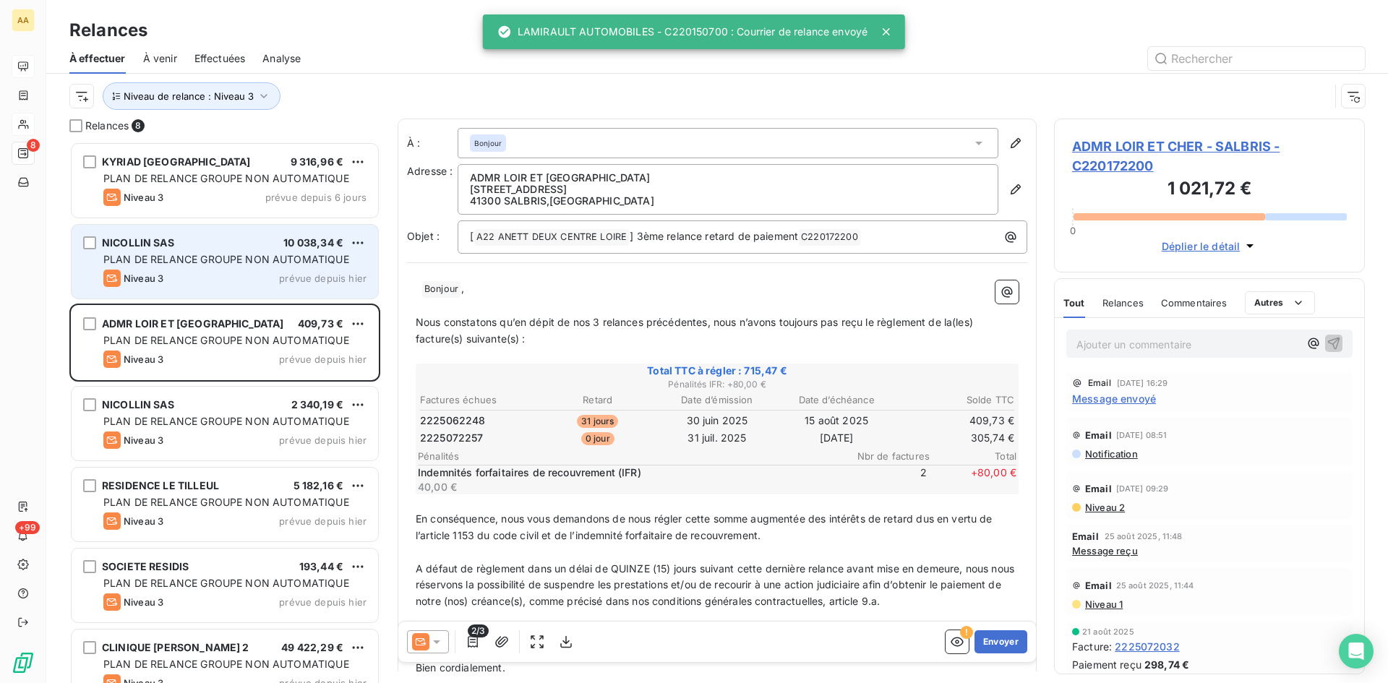
click at [147, 268] on div "NICOLLIN SAS 10 038,34 € PLAN DE RELANCE GROUPE NON AUTOMATIQUE Niveau 3 prévue…" at bounding box center [225, 262] width 306 height 74
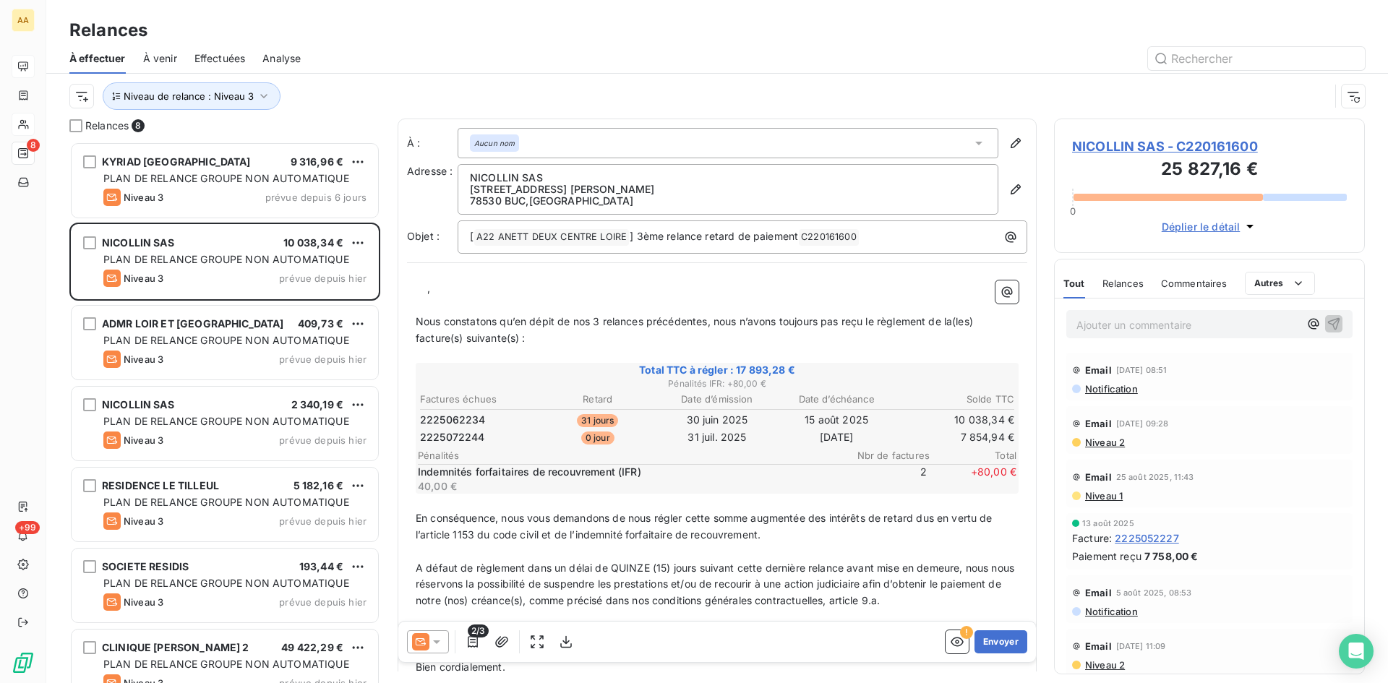
click at [425, 289] on p "﻿ ﻿ ﻿ ﻿ ," at bounding box center [717, 288] width 603 height 17
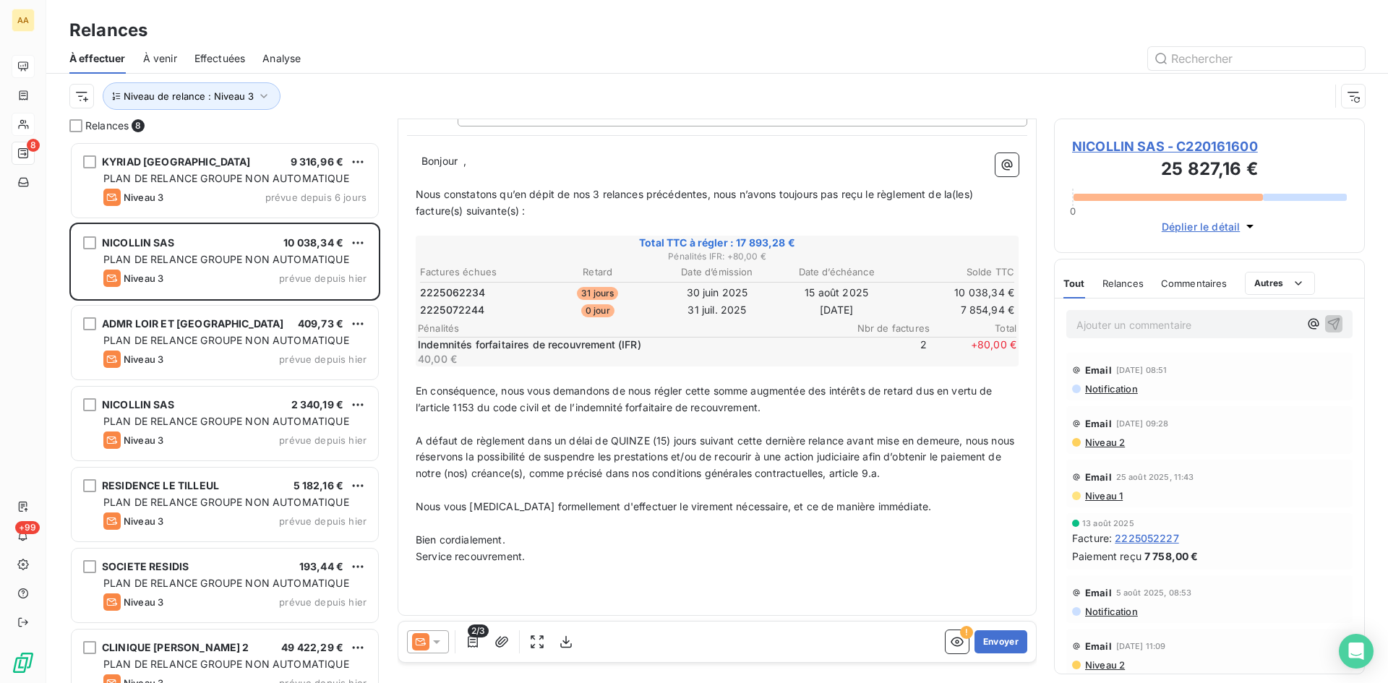
scroll to position [129, 0]
click at [997, 638] on button "Envoyer" at bounding box center [1000, 641] width 53 height 23
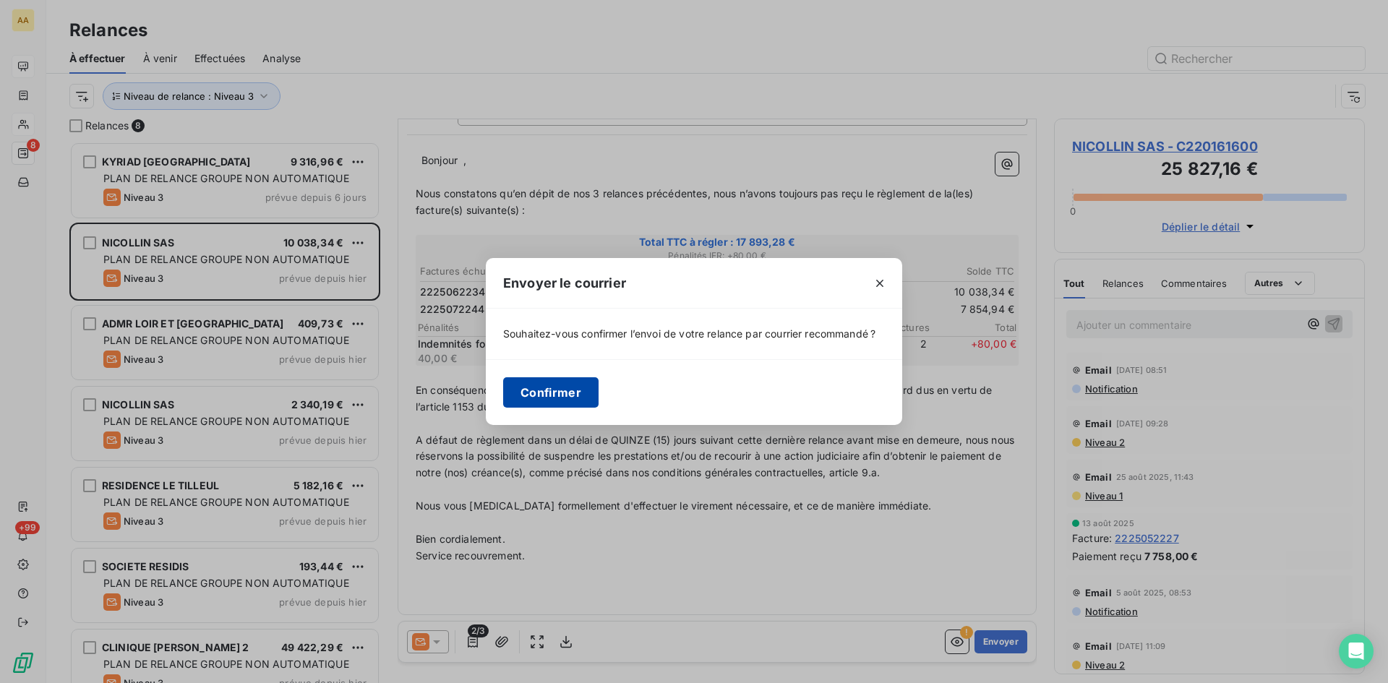
click at [554, 390] on button "Confirmer" at bounding box center [550, 392] width 95 height 30
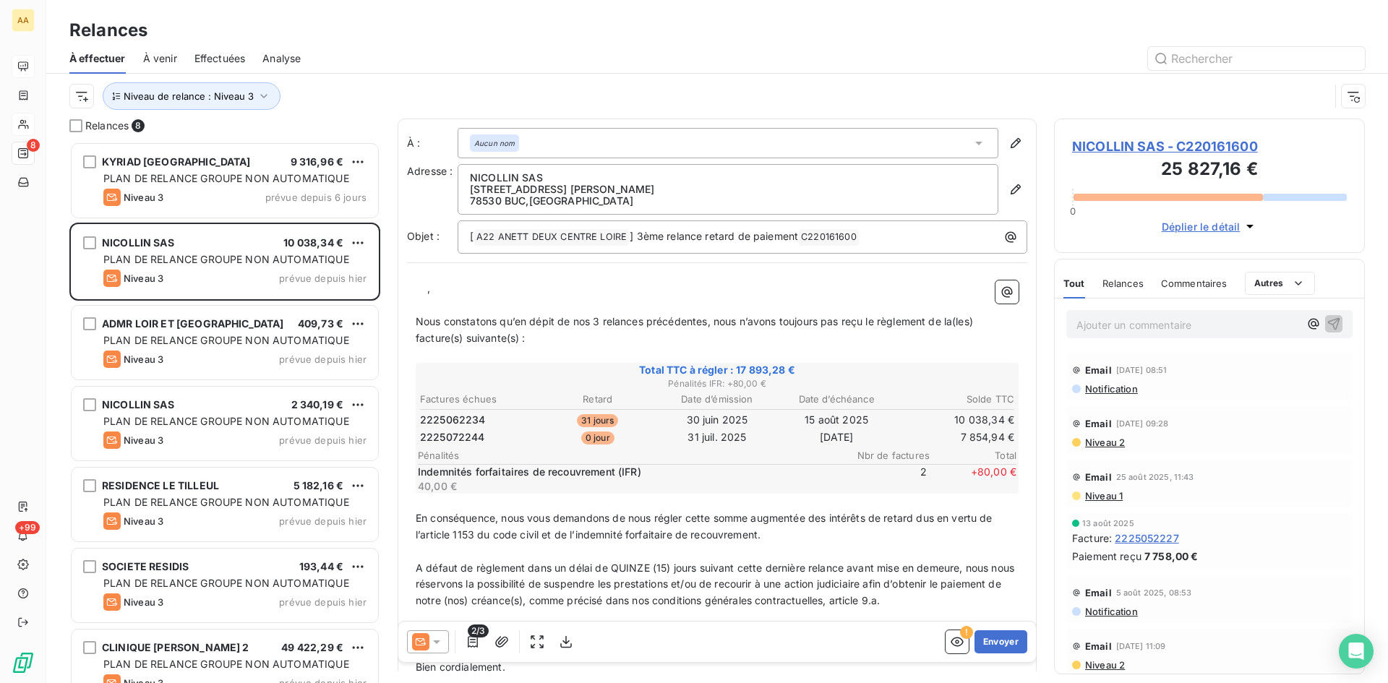
click at [425, 291] on p "﻿ ﻿ ﻿ ﻿ ," at bounding box center [717, 288] width 603 height 17
click at [994, 642] on button "Envoyer" at bounding box center [1000, 641] width 53 height 23
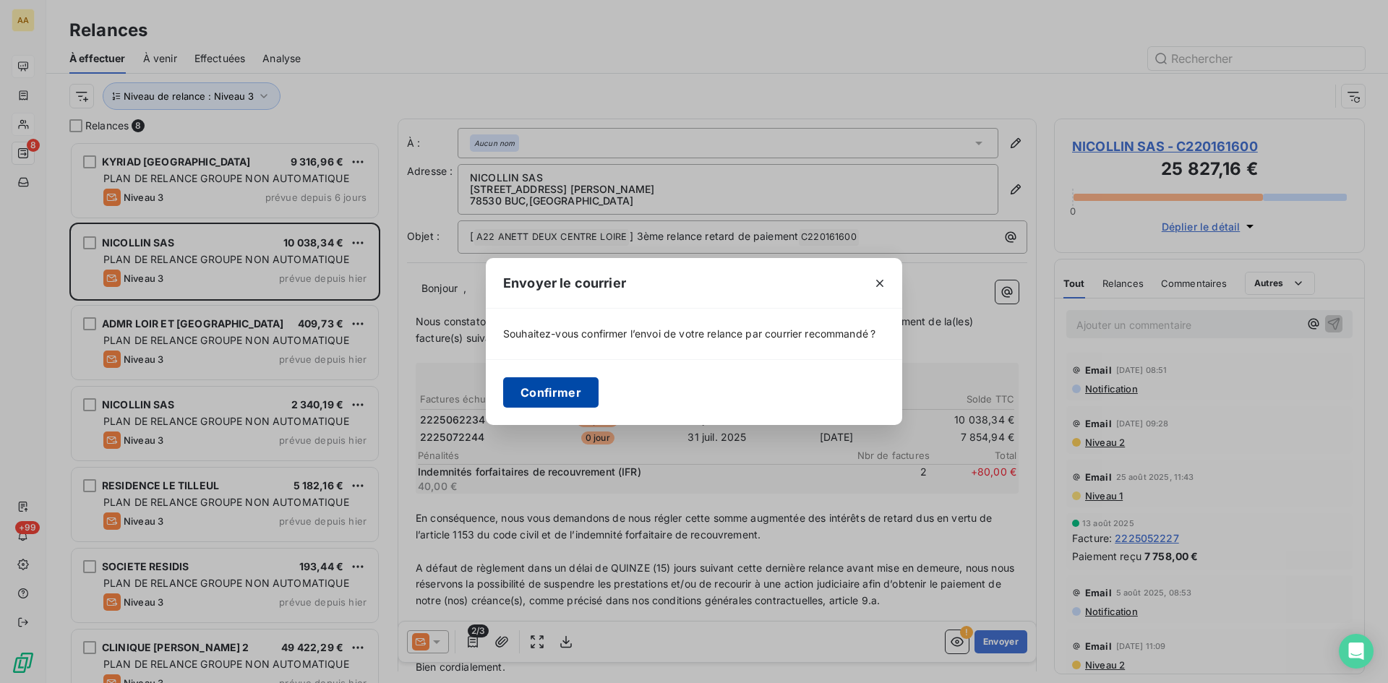
click at [562, 385] on button "Confirmer" at bounding box center [550, 392] width 95 height 30
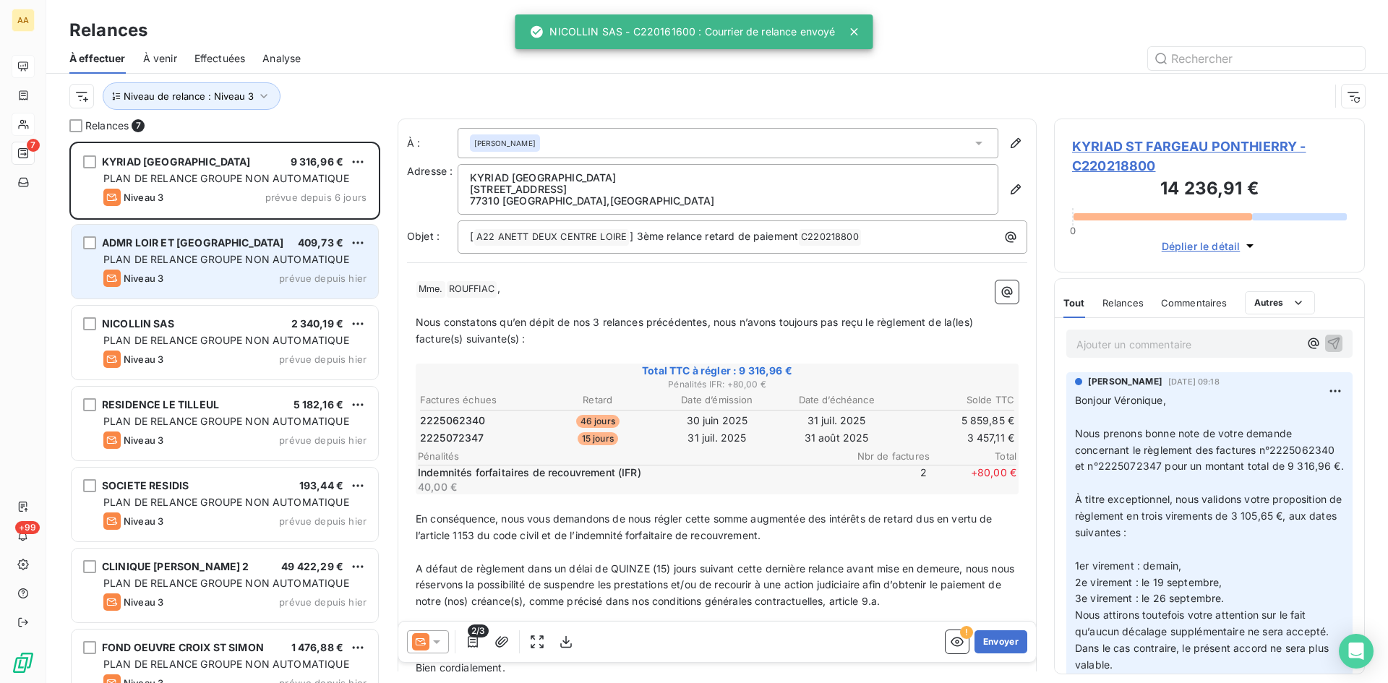
click at [179, 274] on div "Niveau 3 prévue depuis hier" at bounding box center [234, 278] width 263 height 17
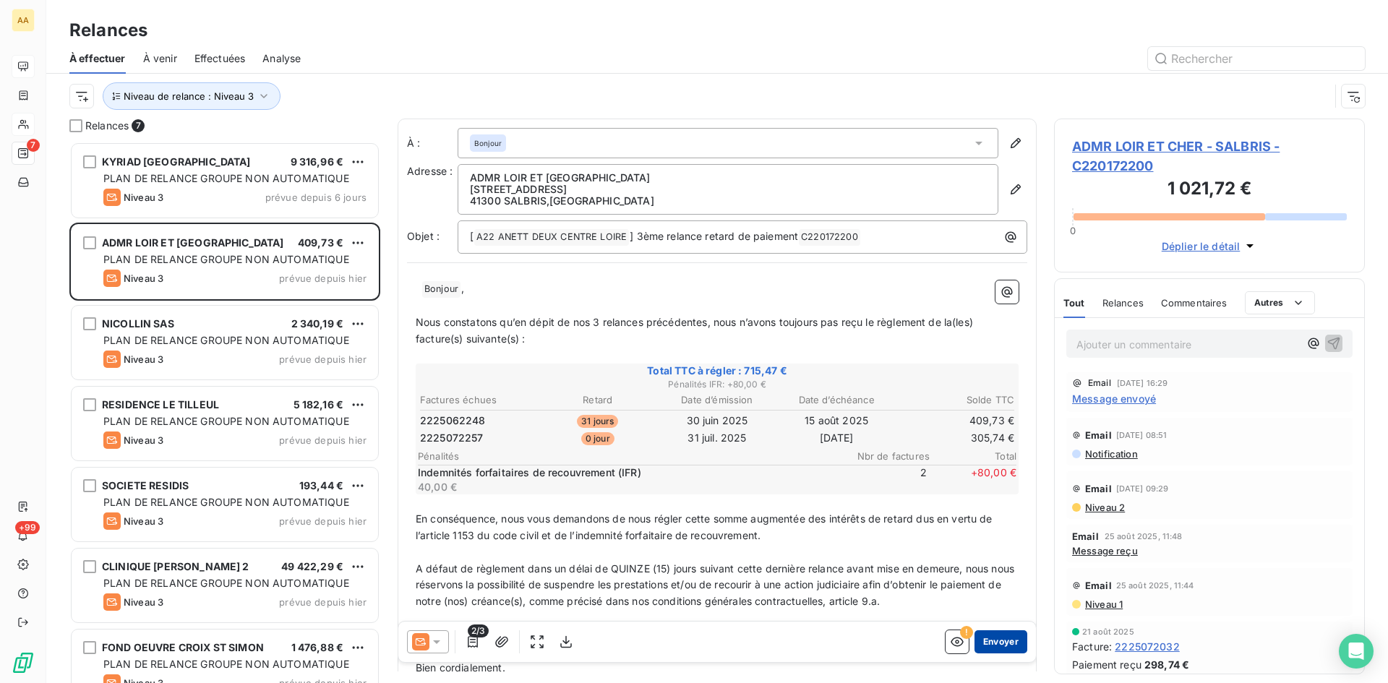
click at [985, 641] on button "Envoyer" at bounding box center [1000, 641] width 53 height 23
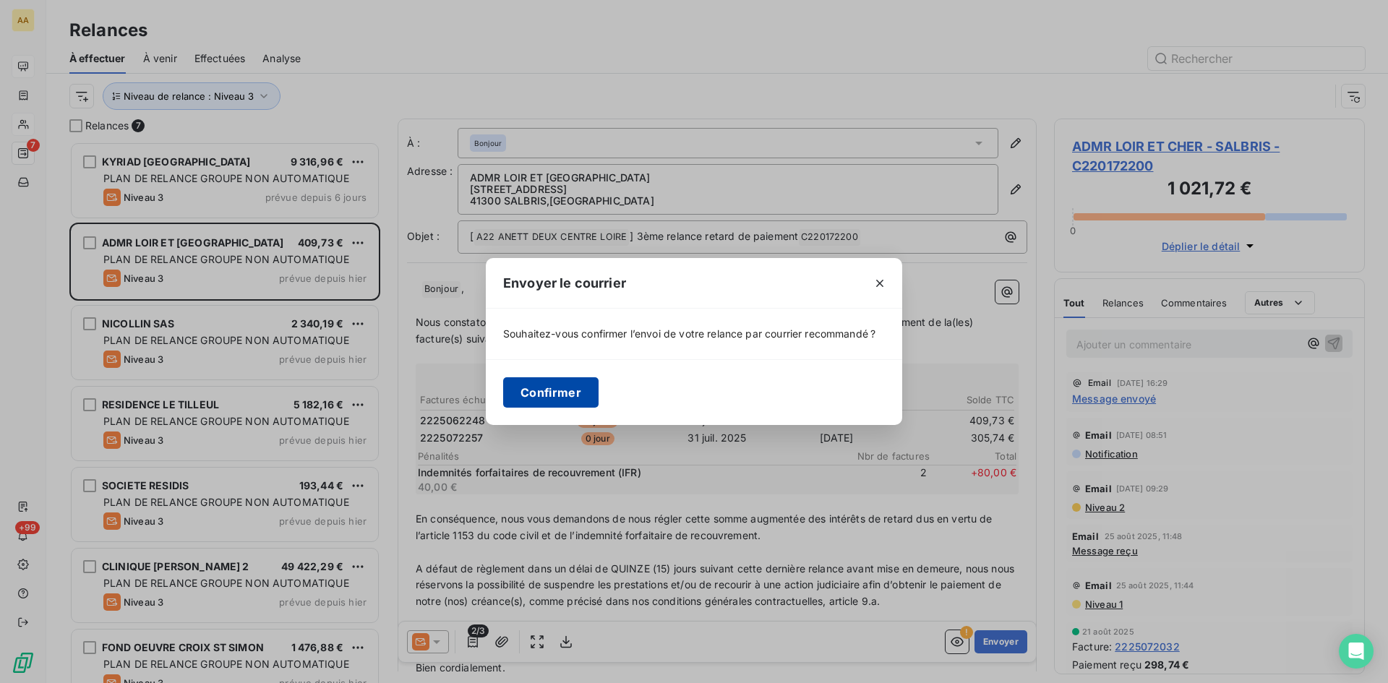
click at [550, 394] on button "Confirmer" at bounding box center [550, 392] width 95 height 30
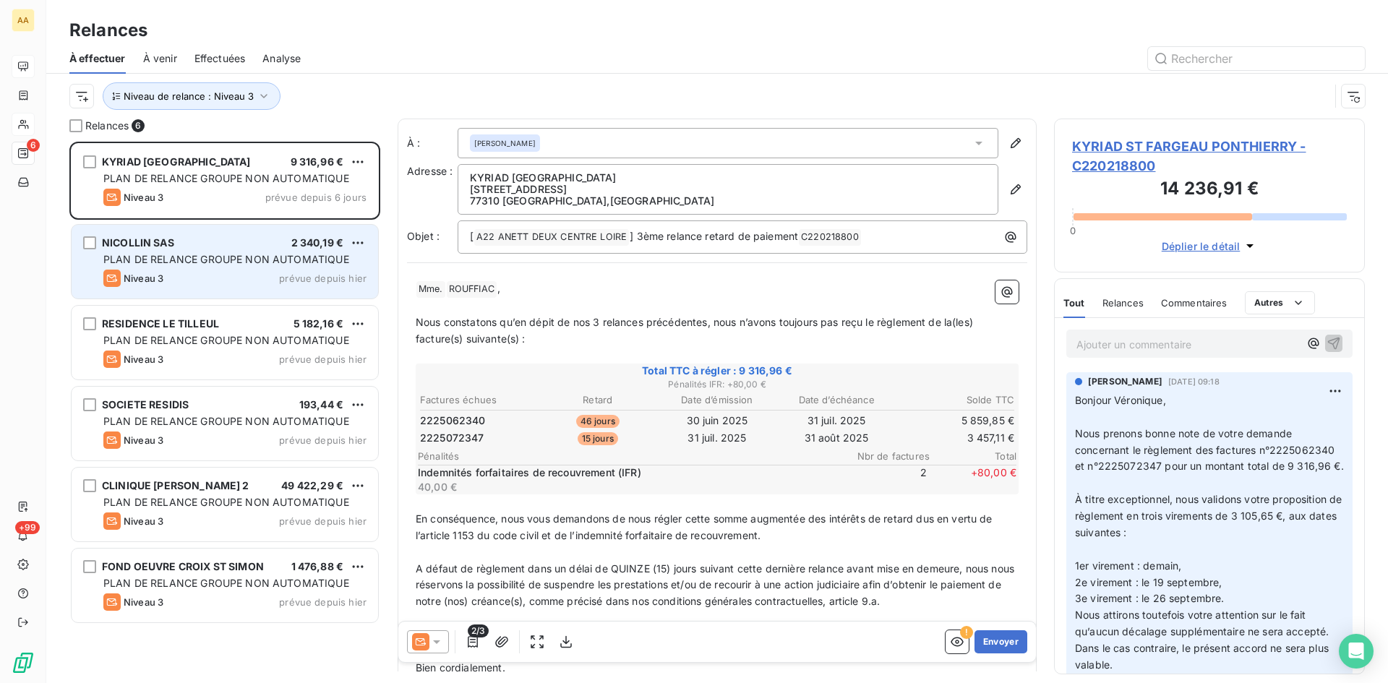
click at [169, 270] on div "Niveau 3 prévue depuis hier" at bounding box center [234, 278] width 263 height 17
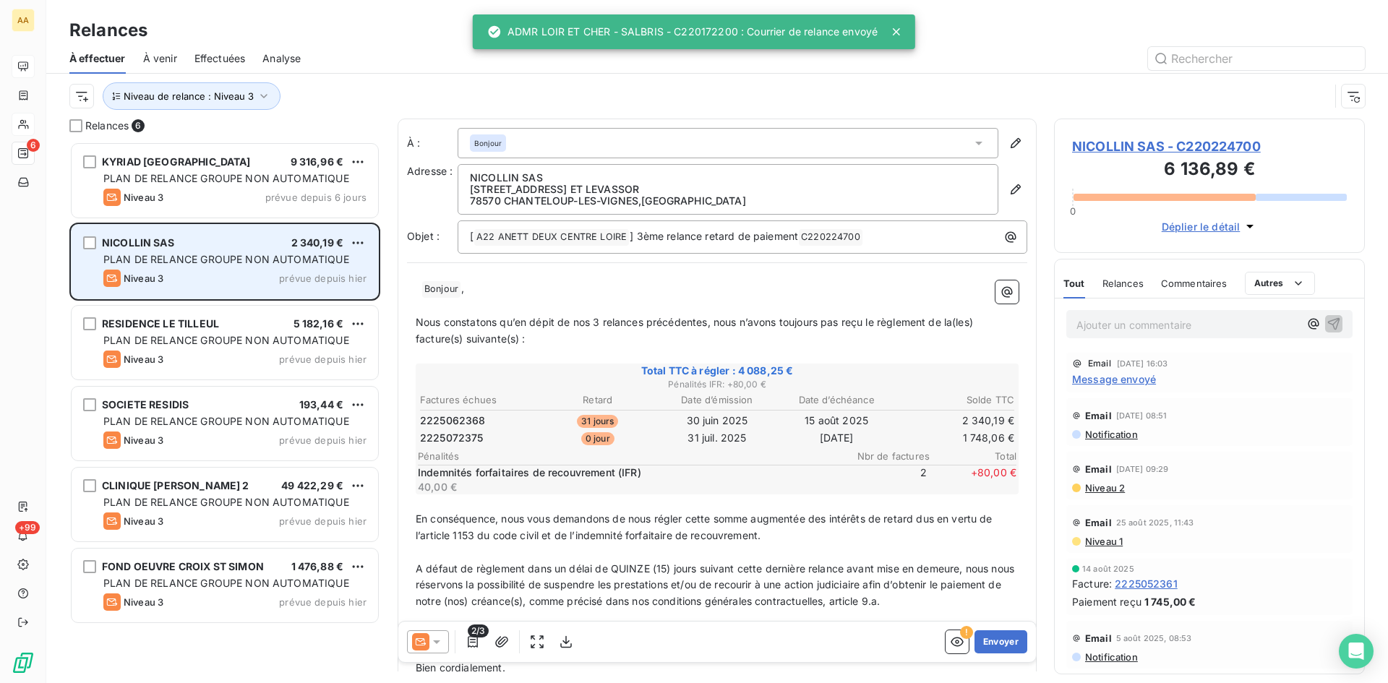
scroll to position [531, 300]
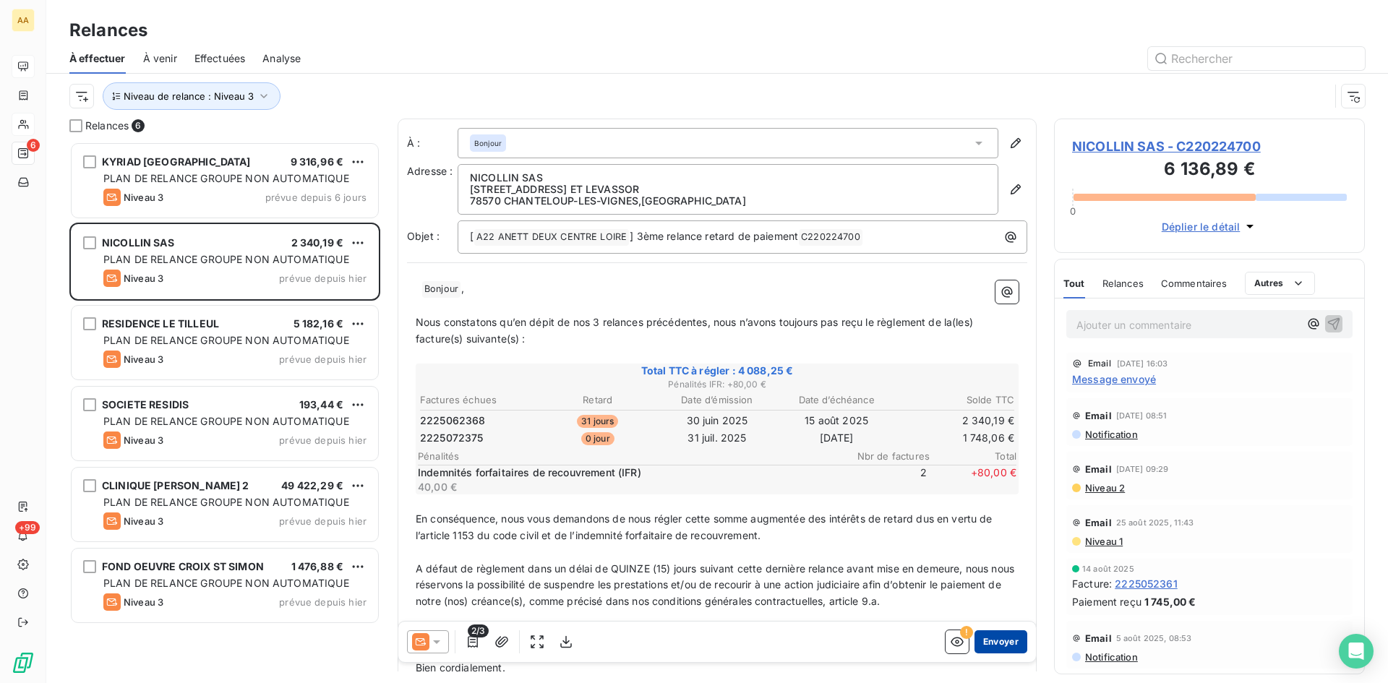
click at [989, 640] on button "Envoyer" at bounding box center [1000, 641] width 53 height 23
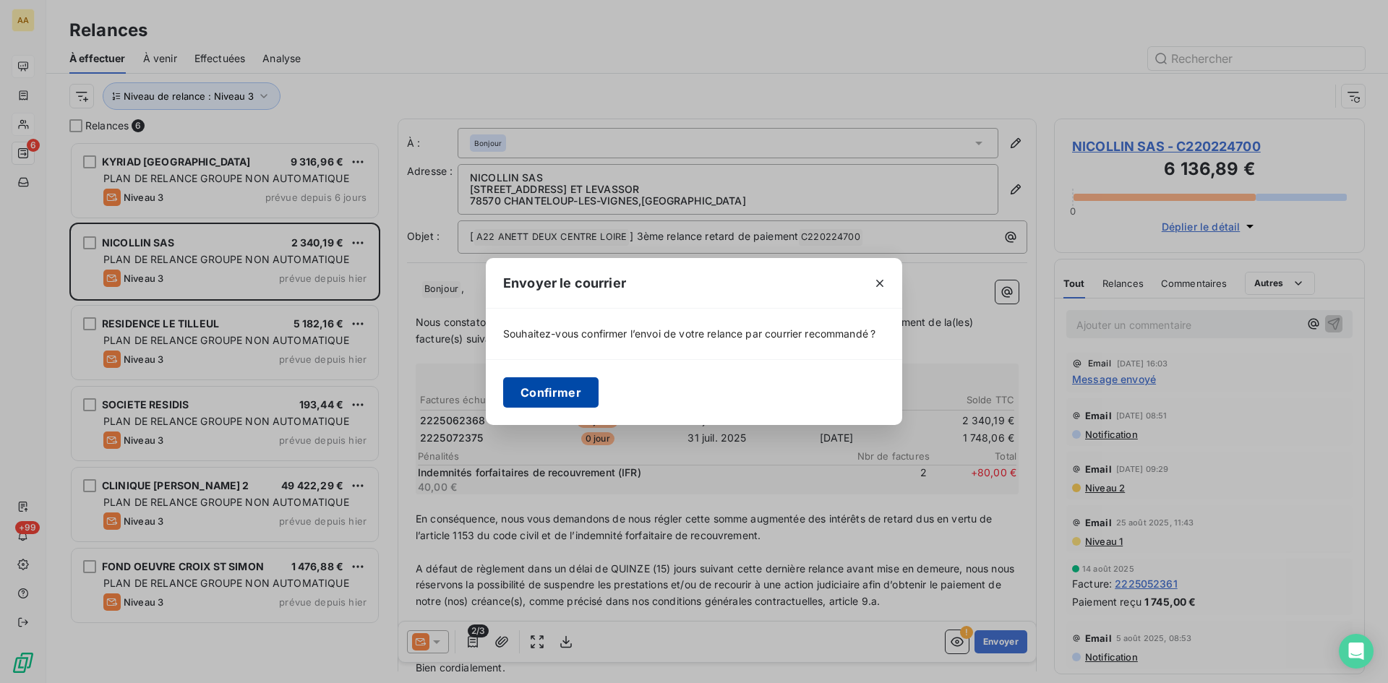
click at [573, 393] on button "Confirmer" at bounding box center [550, 392] width 95 height 30
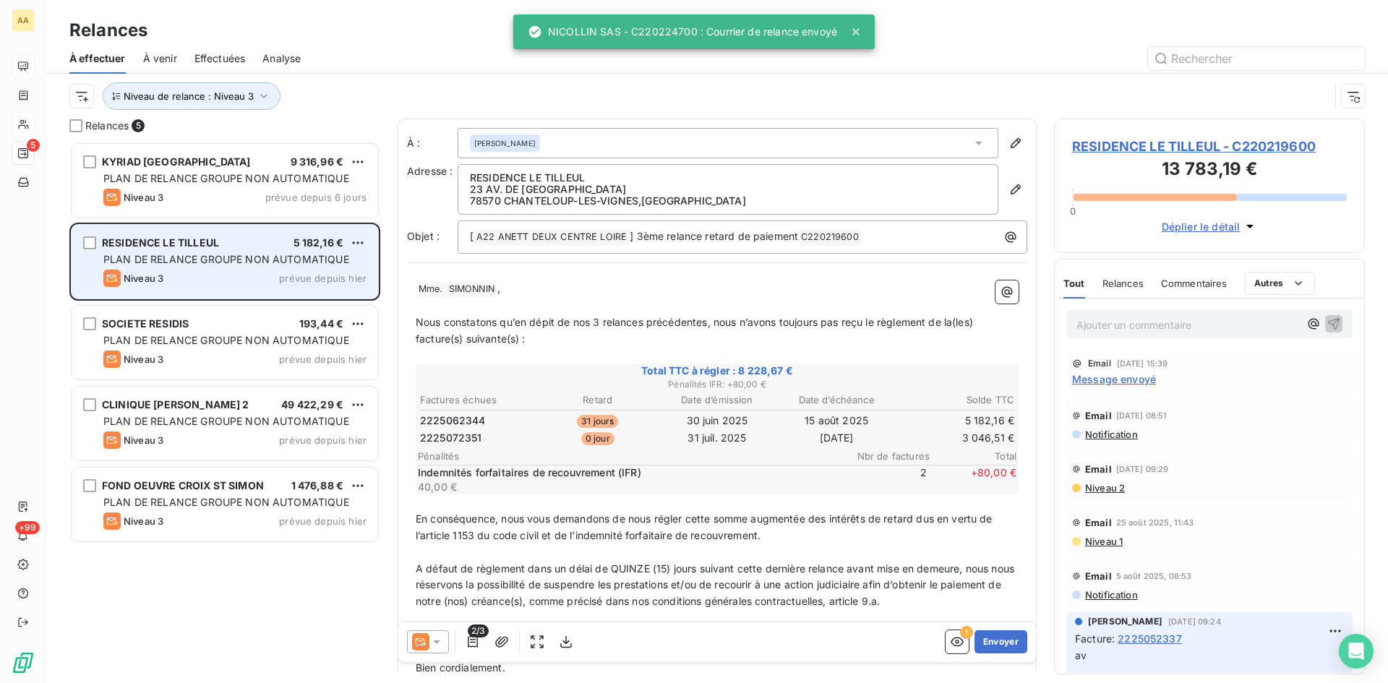
click at [109, 259] on span "PLAN DE RELANCE GROUPE NON AUTOMATIQUE" at bounding box center [226, 259] width 246 height 12
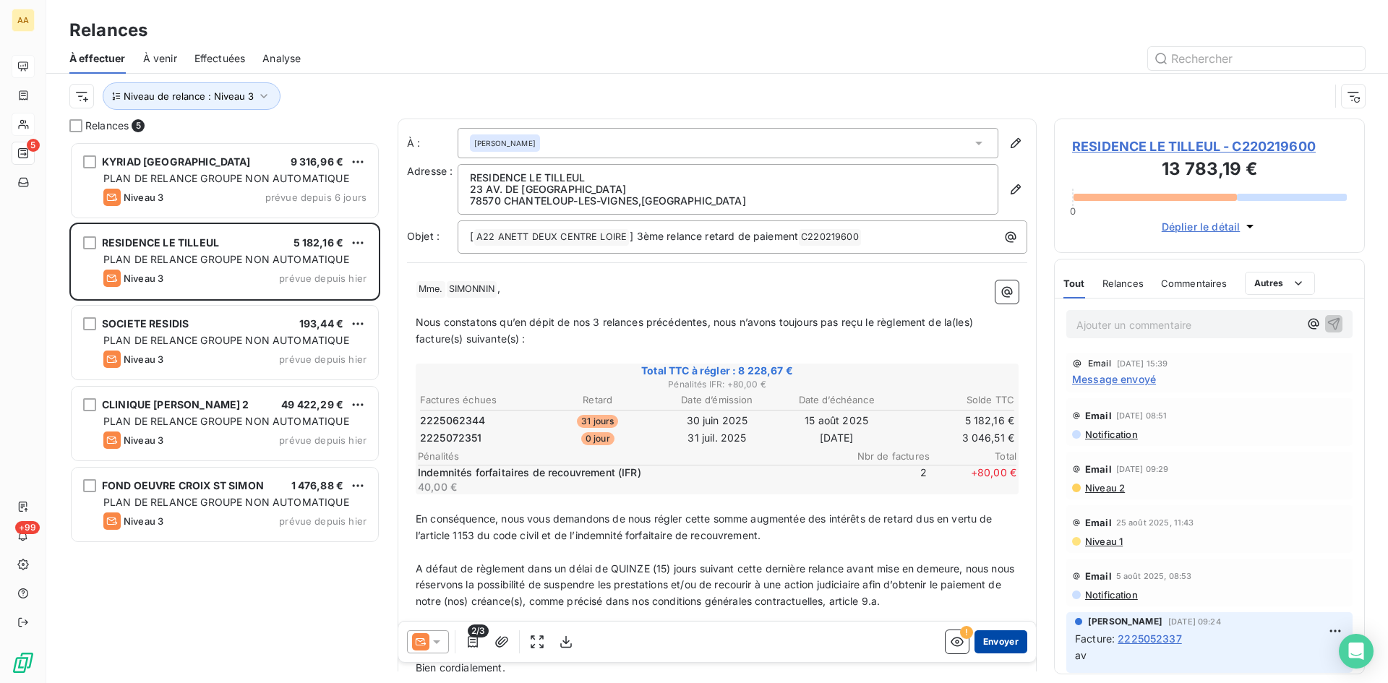
click at [995, 637] on button "Envoyer" at bounding box center [1000, 641] width 53 height 23
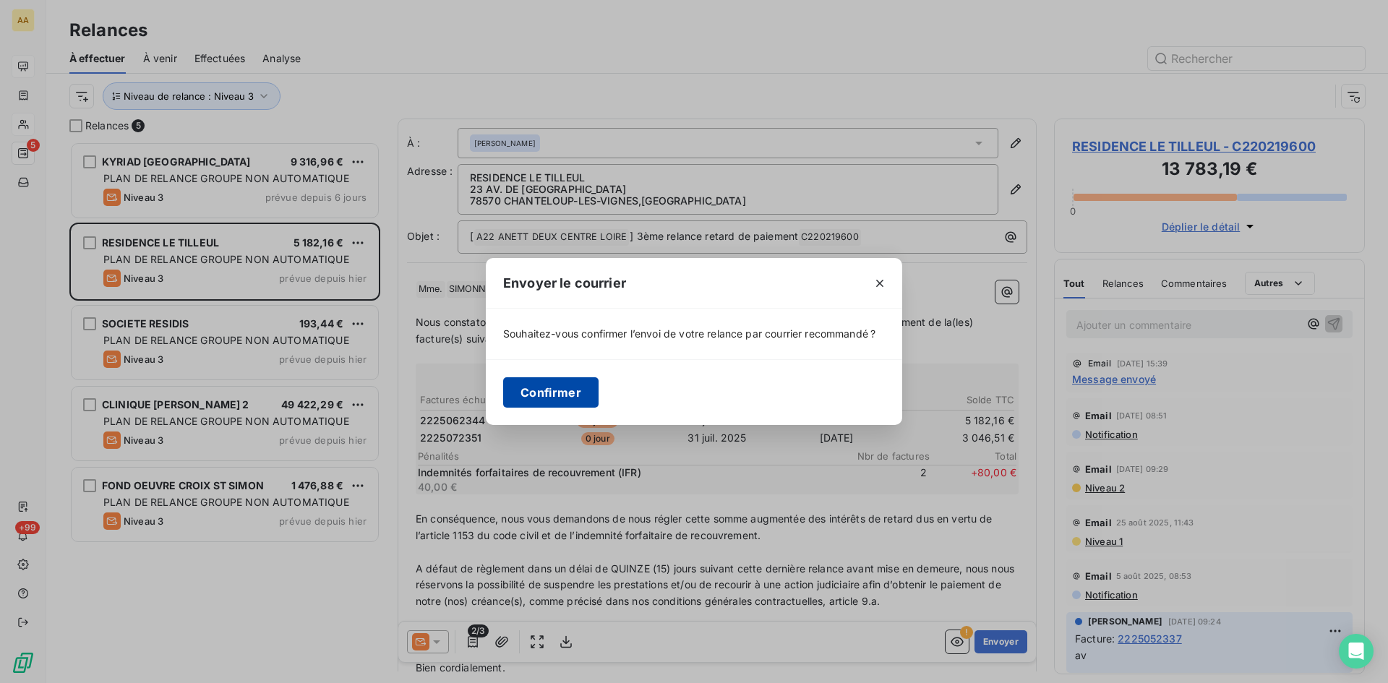
click at [545, 388] on button "Confirmer" at bounding box center [550, 392] width 95 height 30
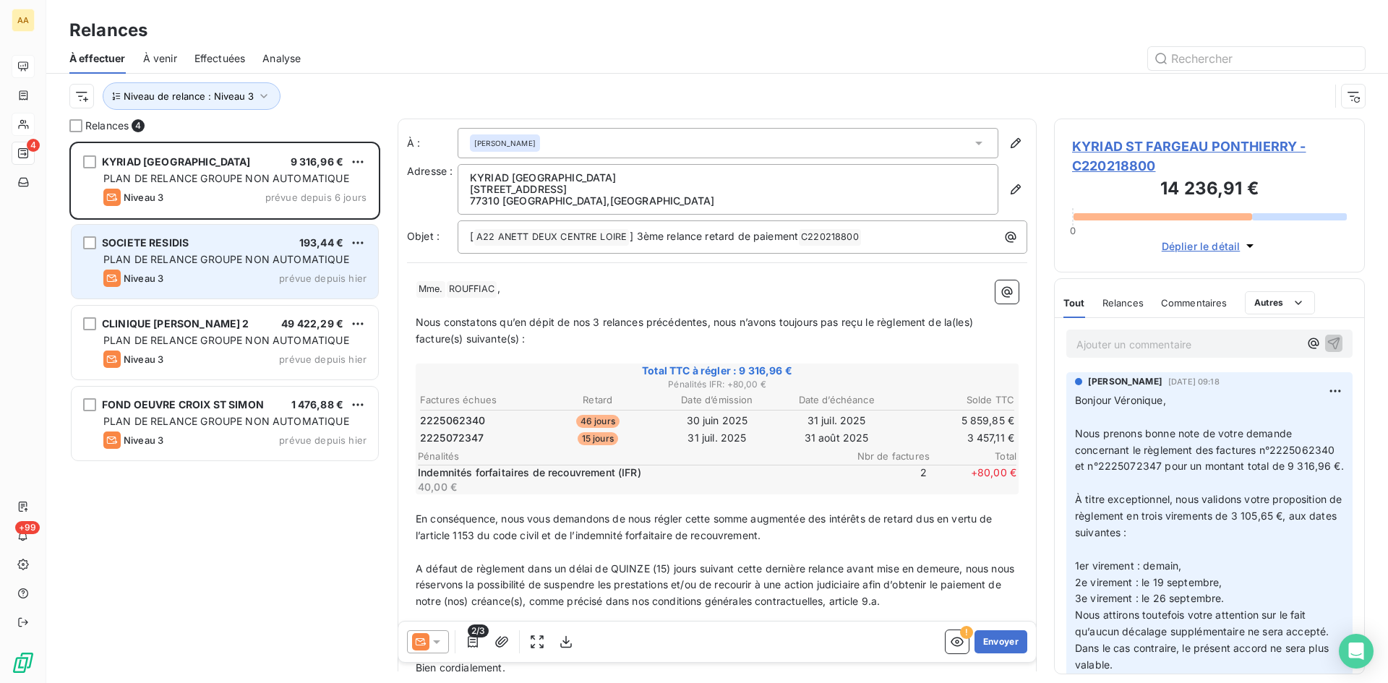
click at [159, 257] on span "PLAN DE RELANCE GROUPE NON AUTOMATIQUE" at bounding box center [226, 259] width 246 height 12
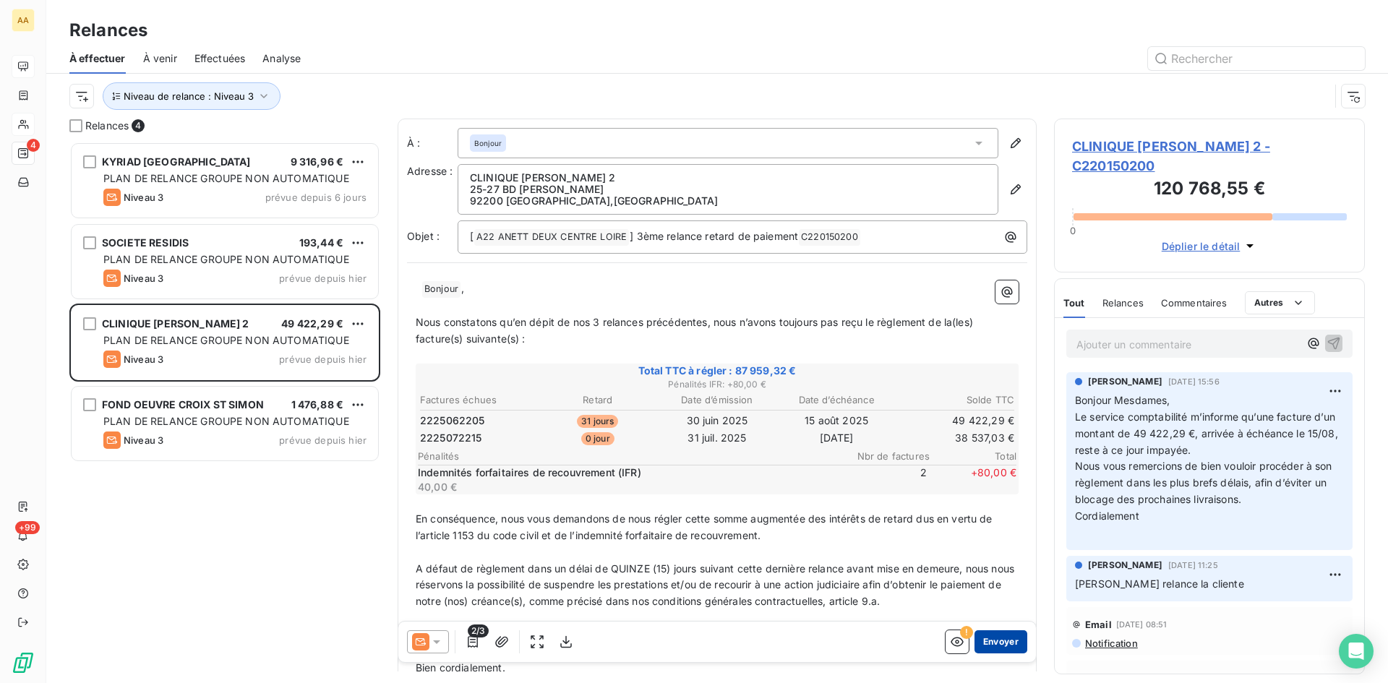
click at [985, 638] on button "Envoyer" at bounding box center [1000, 641] width 53 height 23
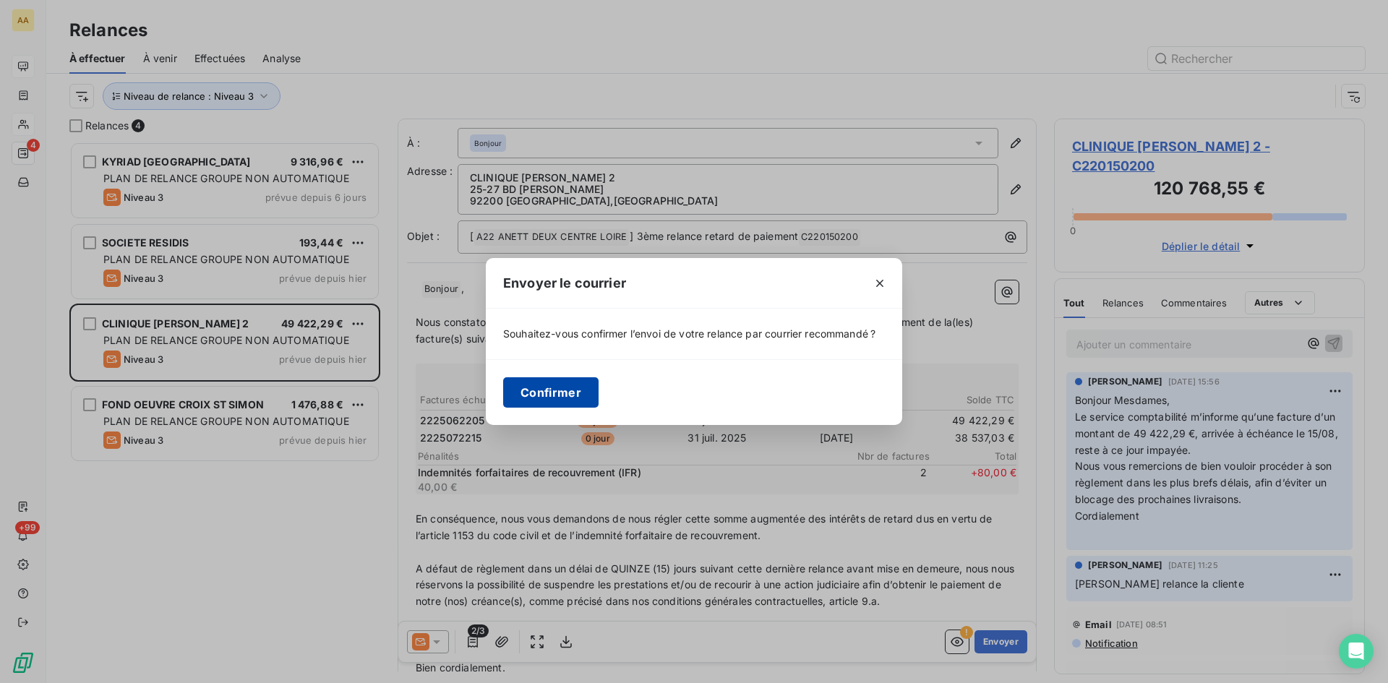
click at [558, 392] on button "Confirmer" at bounding box center [550, 392] width 95 height 30
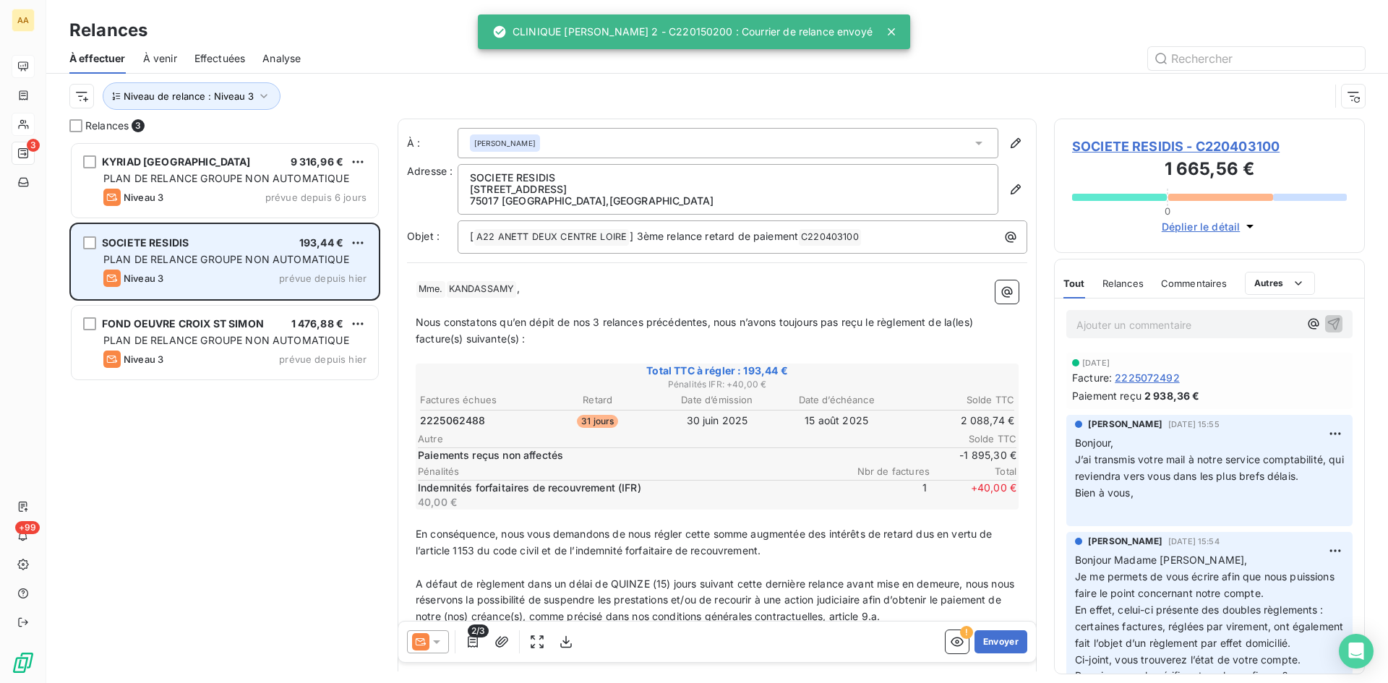
click at [158, 260] on span "PLAN DE RELANCE GROUPE NON AUTOMATIQUE" at bounding box center [226, 259] width 246 height 12
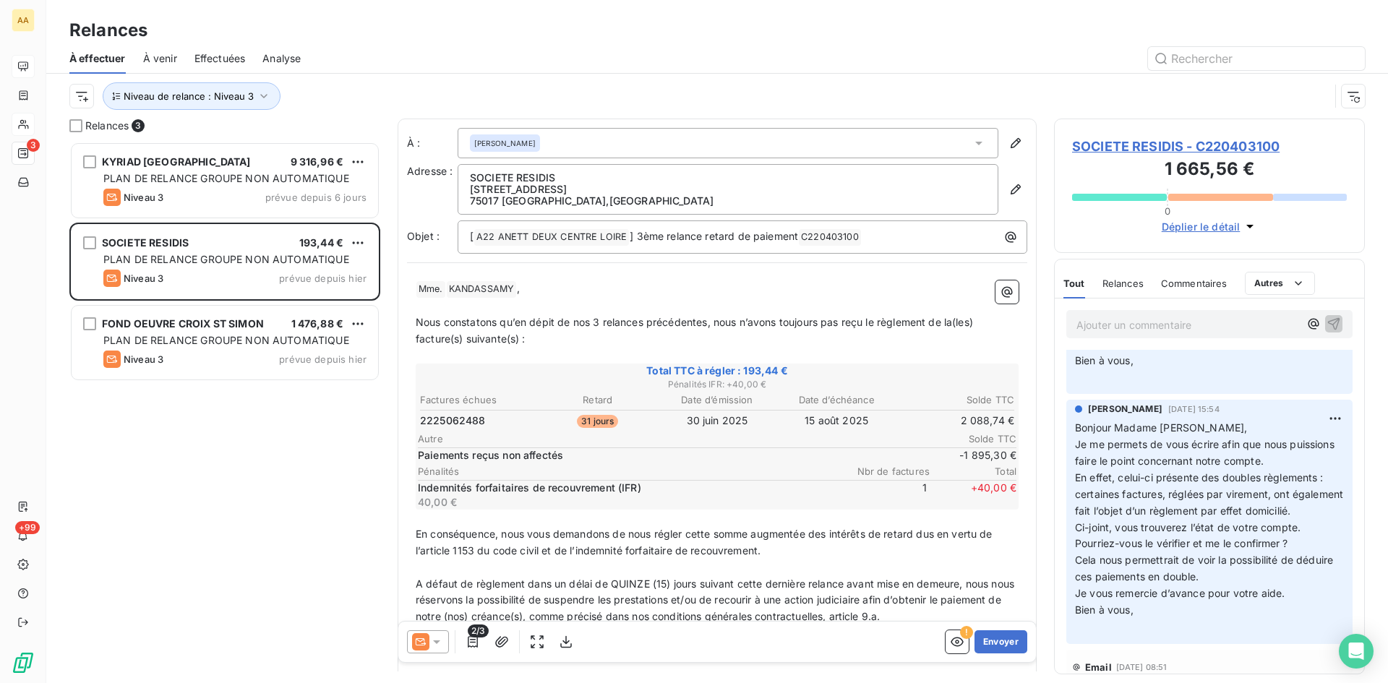
scroll to position [145, 0]
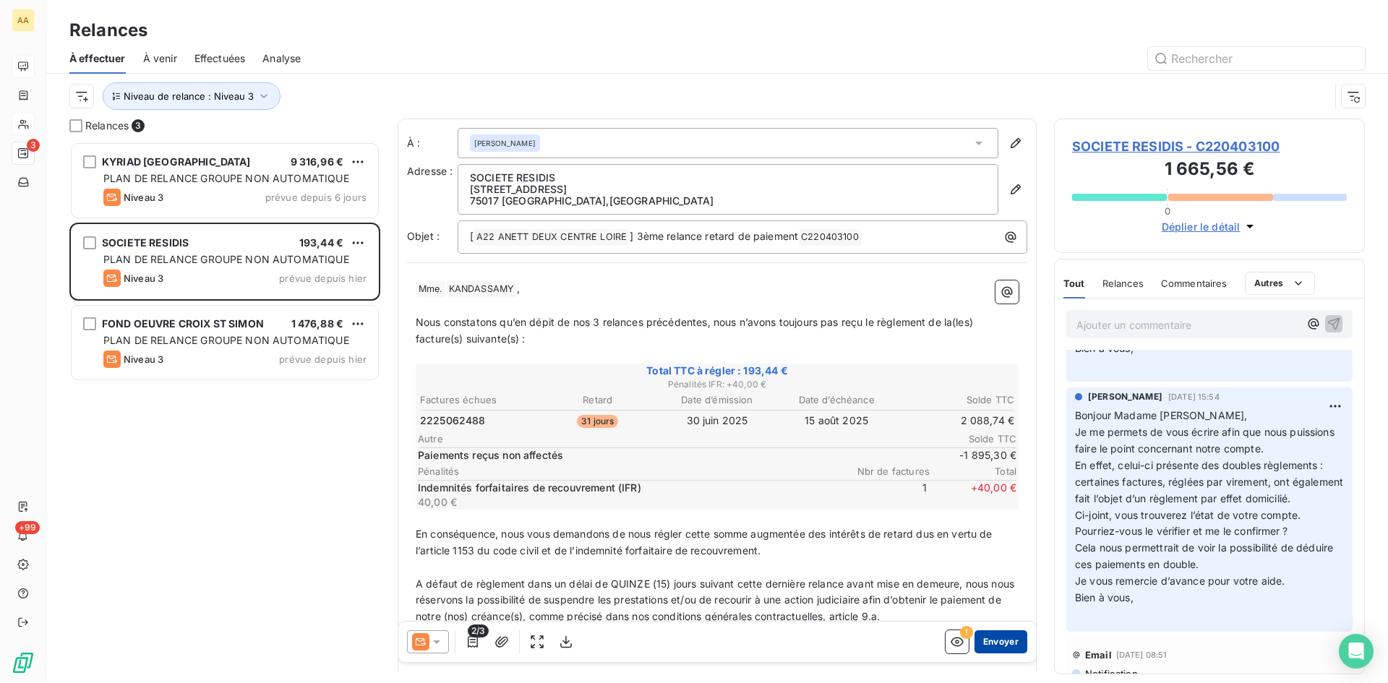
click at [992, 635] on button "Envoyer" at bounding box center [1000, 641] width 53 height 23
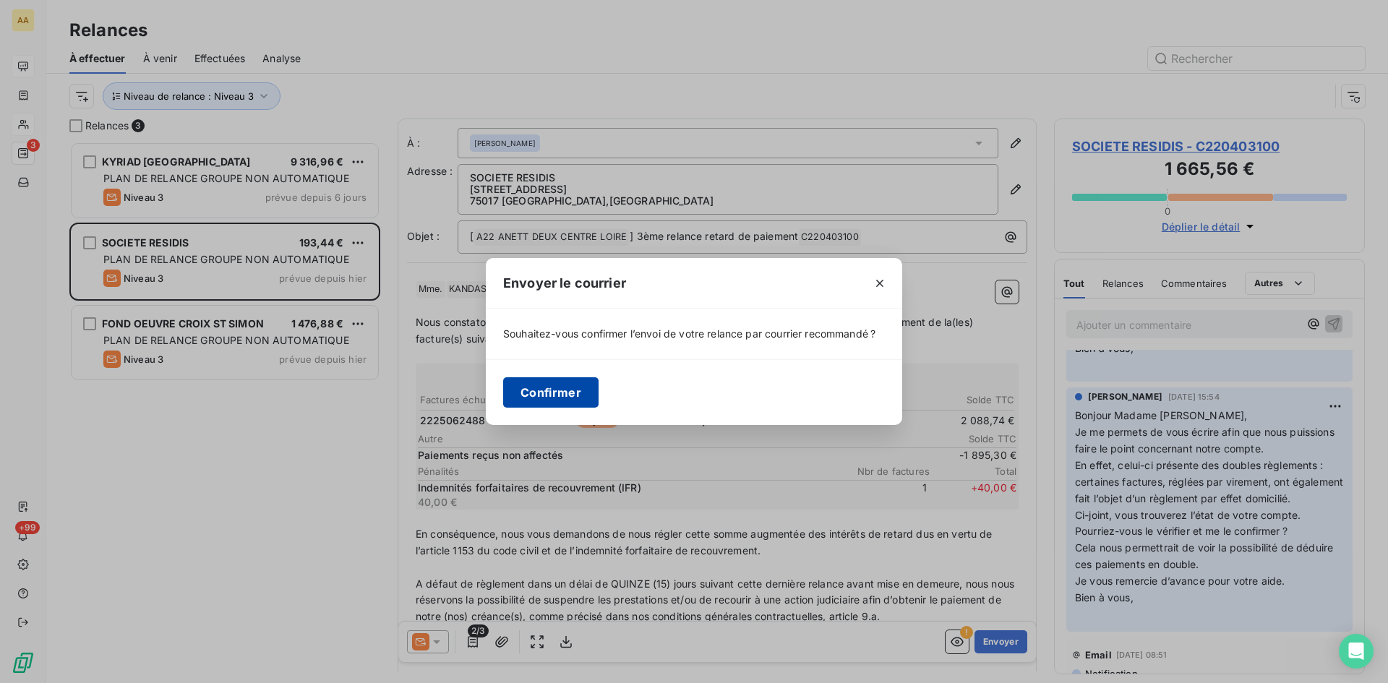
click at [571, 395] on button "Confirmer" at bounding box center [550, 392] width 95 height 30
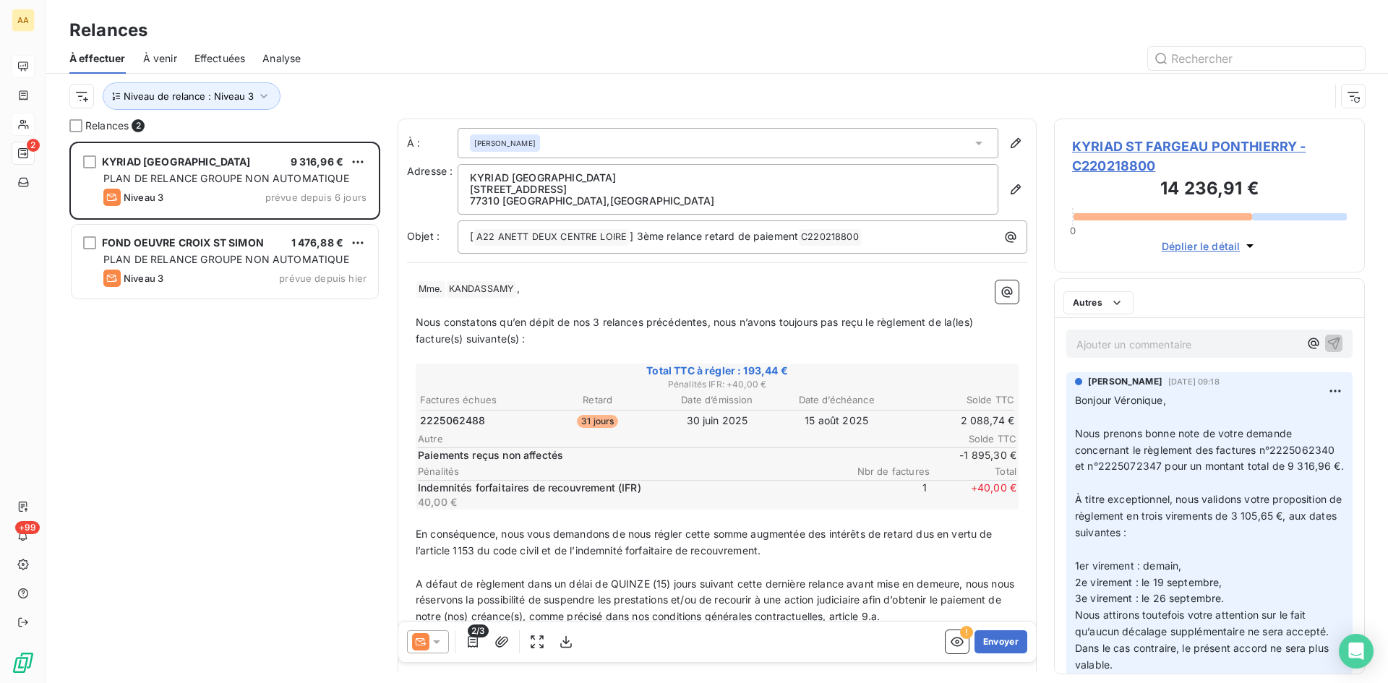
click at [166, 331] on div "KYRIAD ST FARGEAU PONTHIERRY 9 316,96 € PLAN DE RELANCE GROUPE NON AUTOMATIQUE …" at bounding box center [224, 412] width 311 height 541
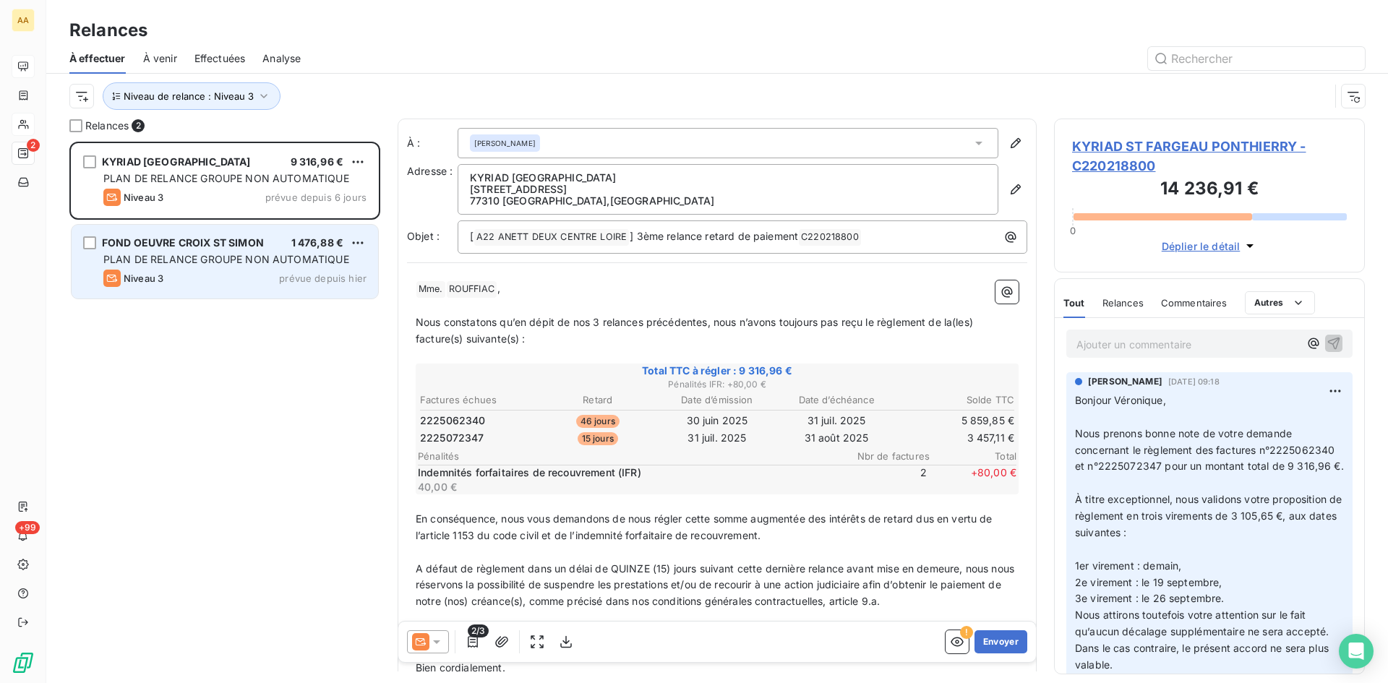
click at [163, 259] on span "PLAN DE RELANCE GROUPE NON AUTOMATIQUE" at bounding box center [226, 259] width 246 height 12
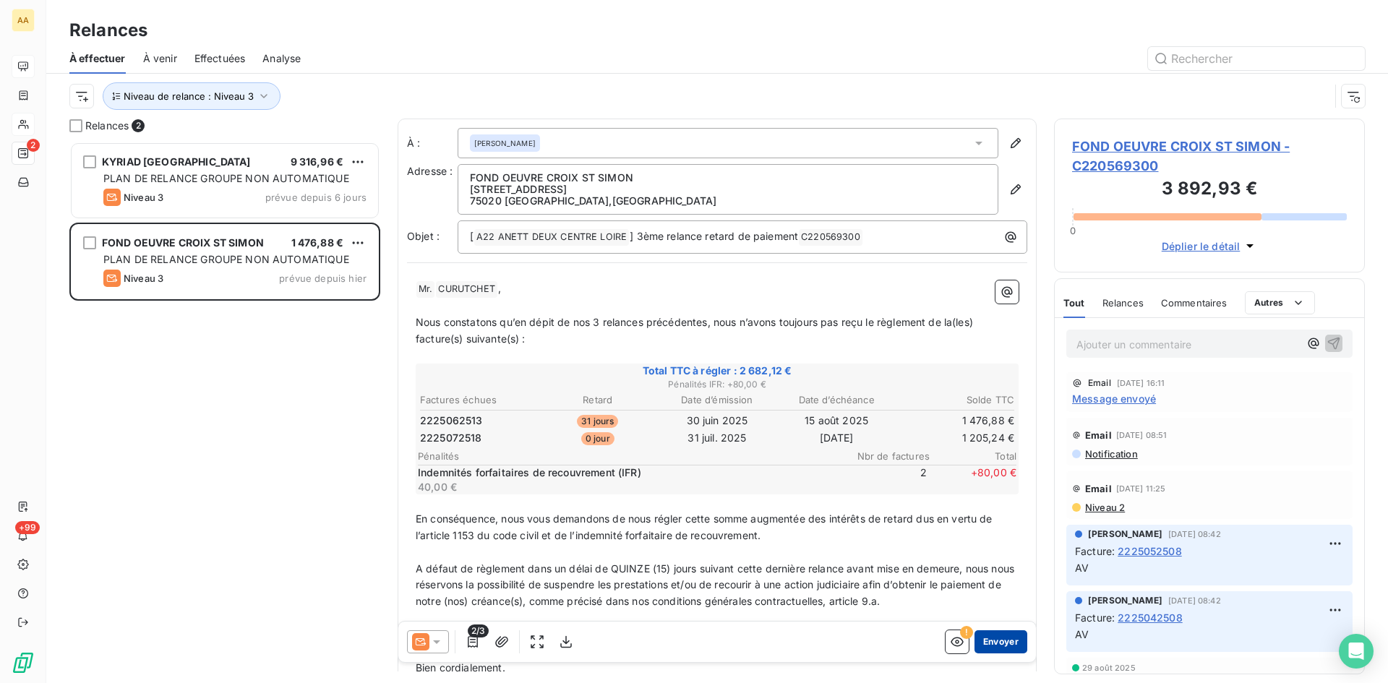
click at [992, 636] on button "Envoyer" at bounding box center [1000, 641] width 53 height 23
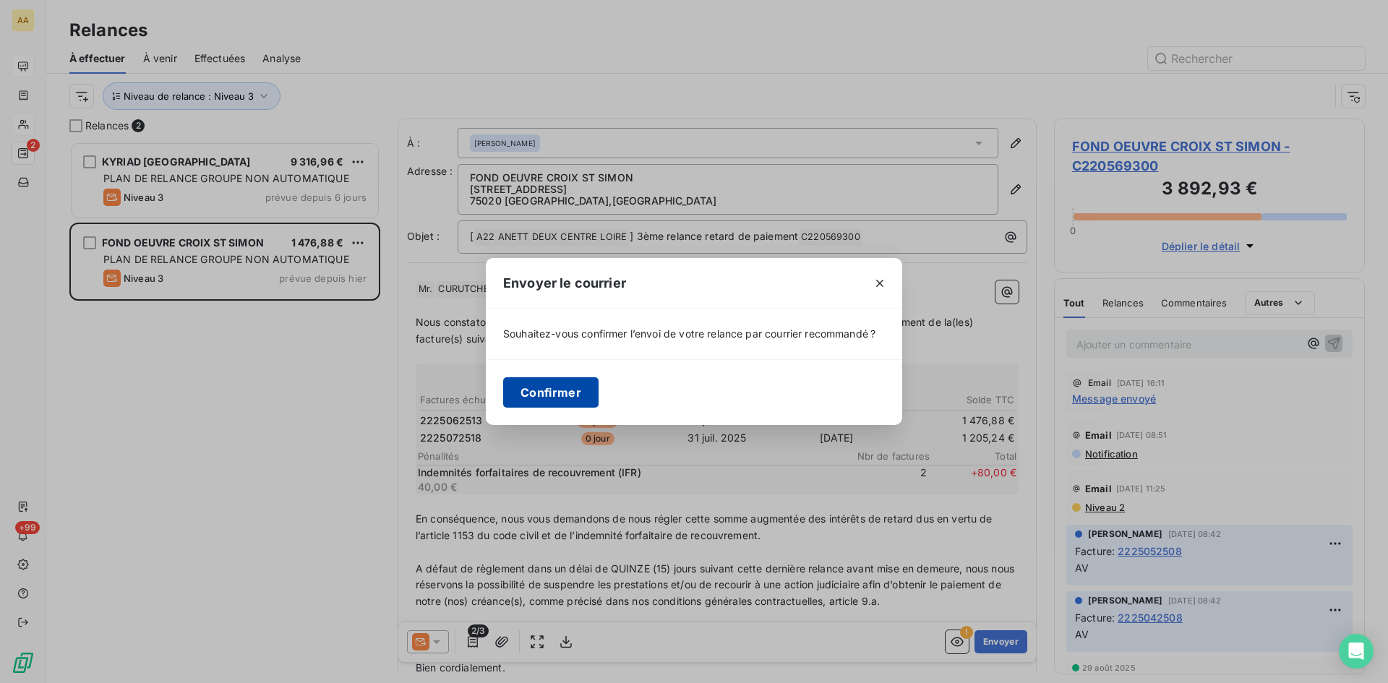
click at [559, 382] on button "Confirmer" at bounding box center [550, 392] width 95 height 30
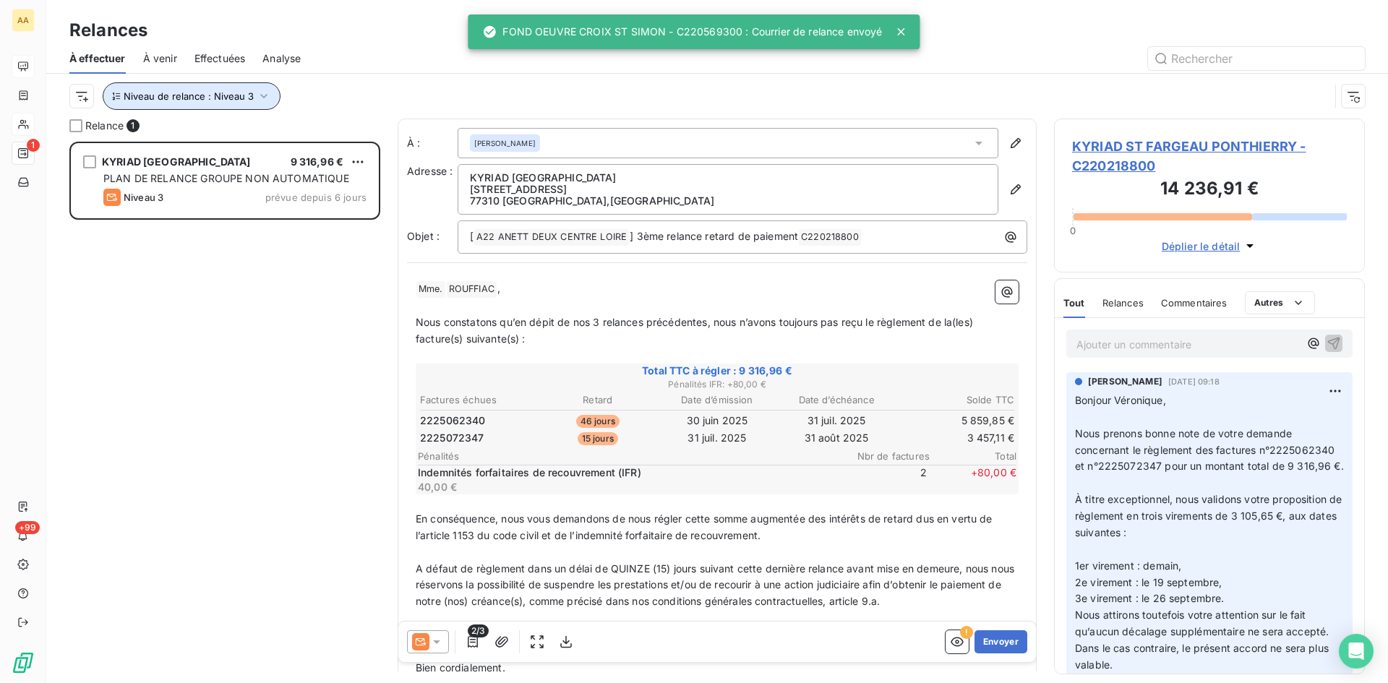
click at [257, 97] on icon "button" at bounding box center [264, 96] width 14 height 14
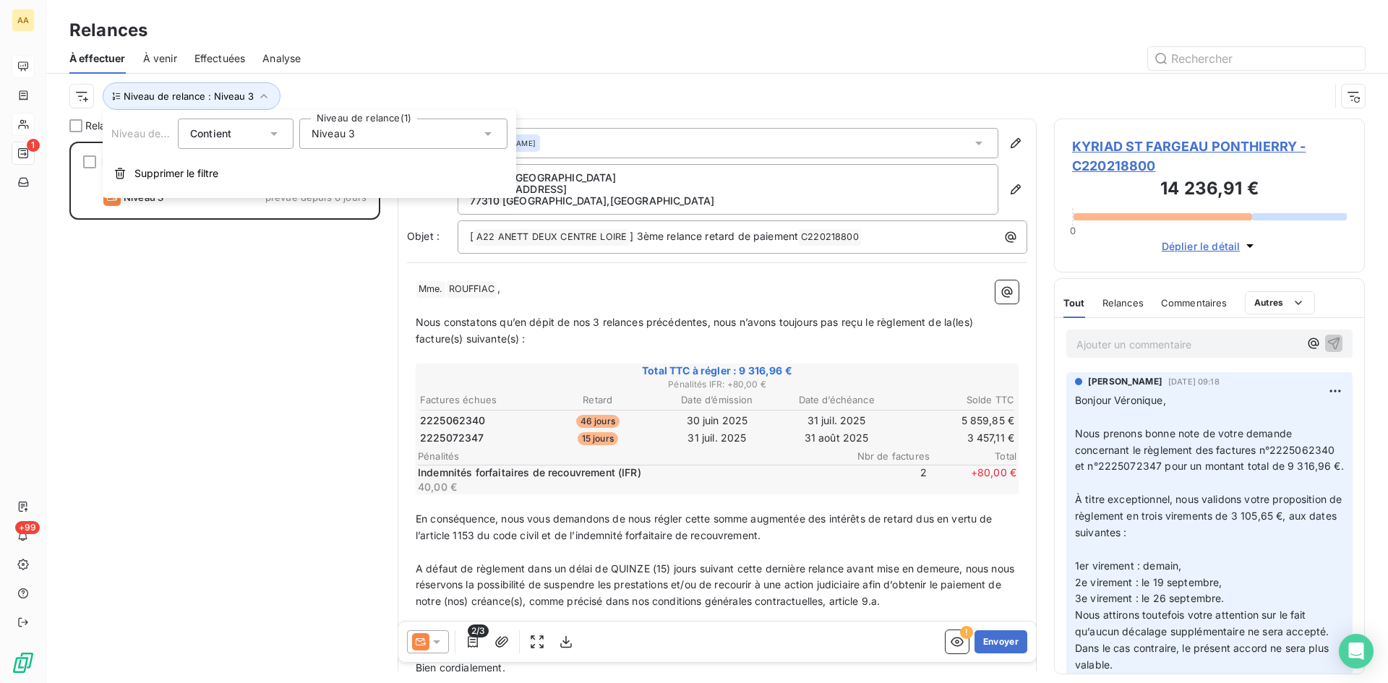
click at [356, 136] on div "Niveau 3" at bounding box center [403, 134] width 208 height 30
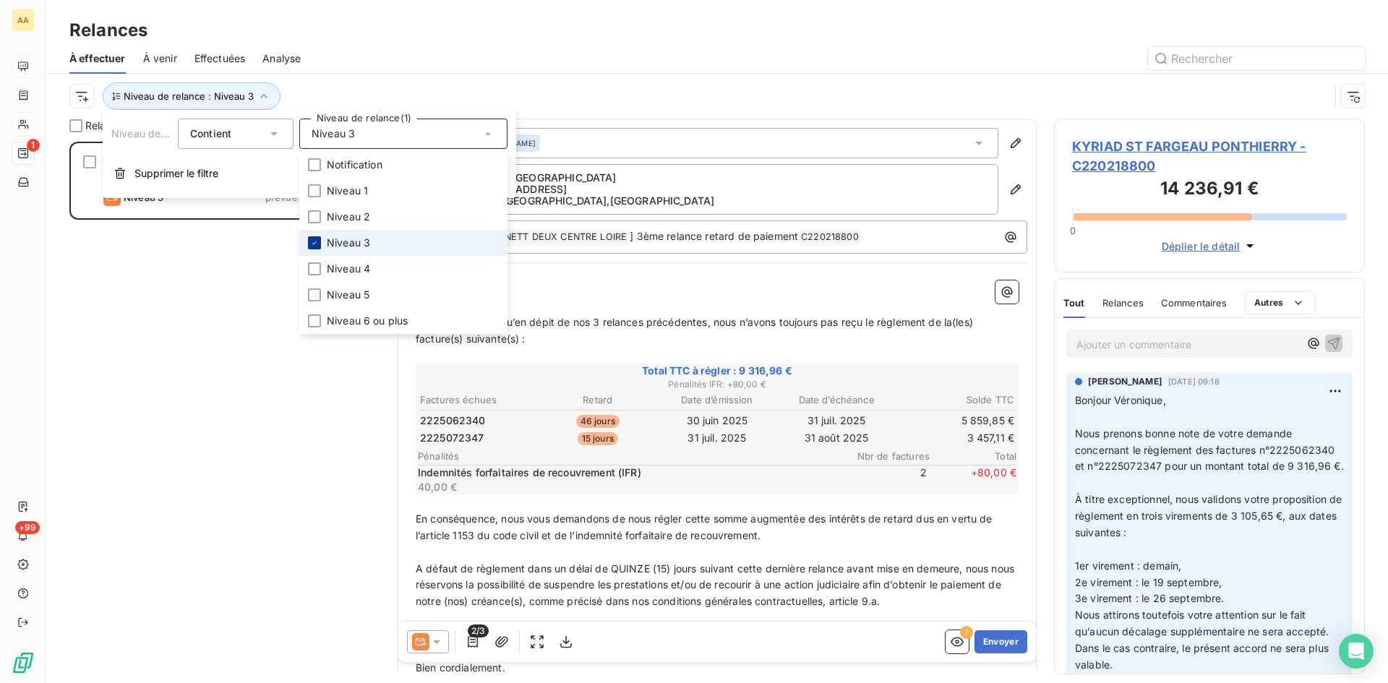
click at [314, 241] on icon at bounding box center [314, 243] width 9 height 9
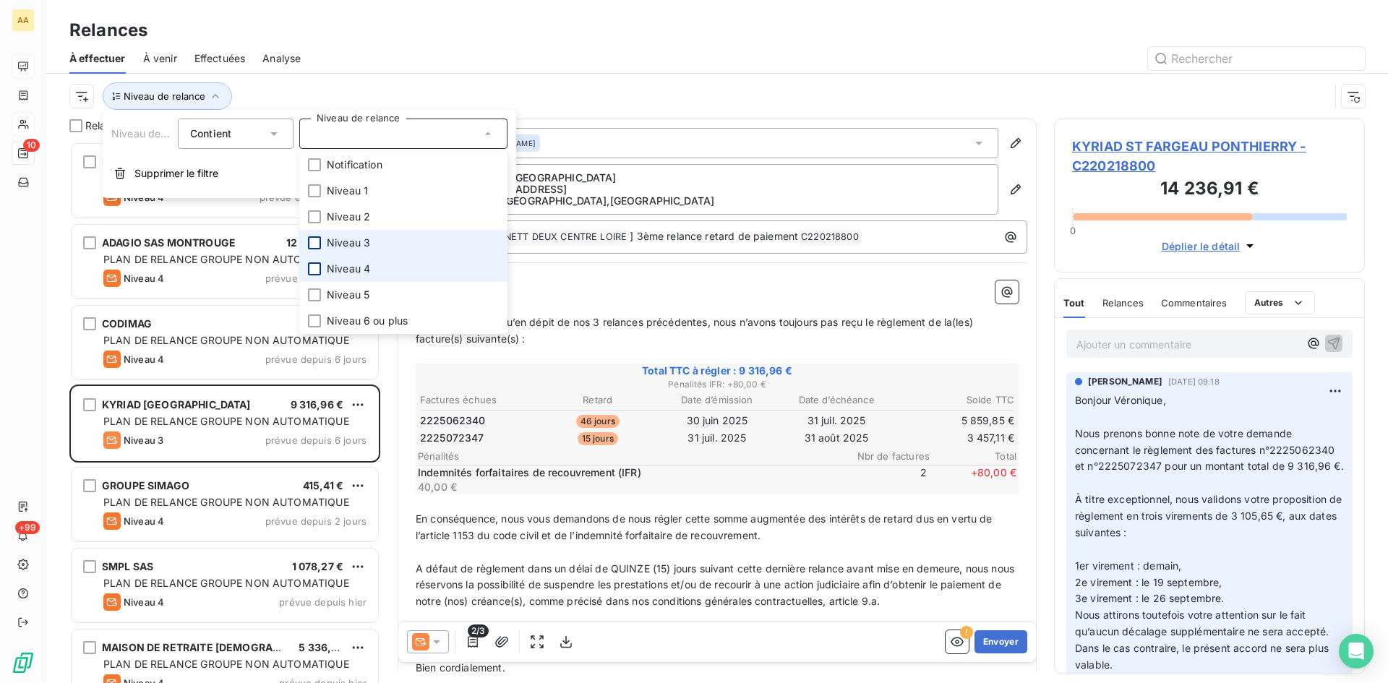
click at [320, 272] on div at bounding box center [314, 268] width 13 height 13
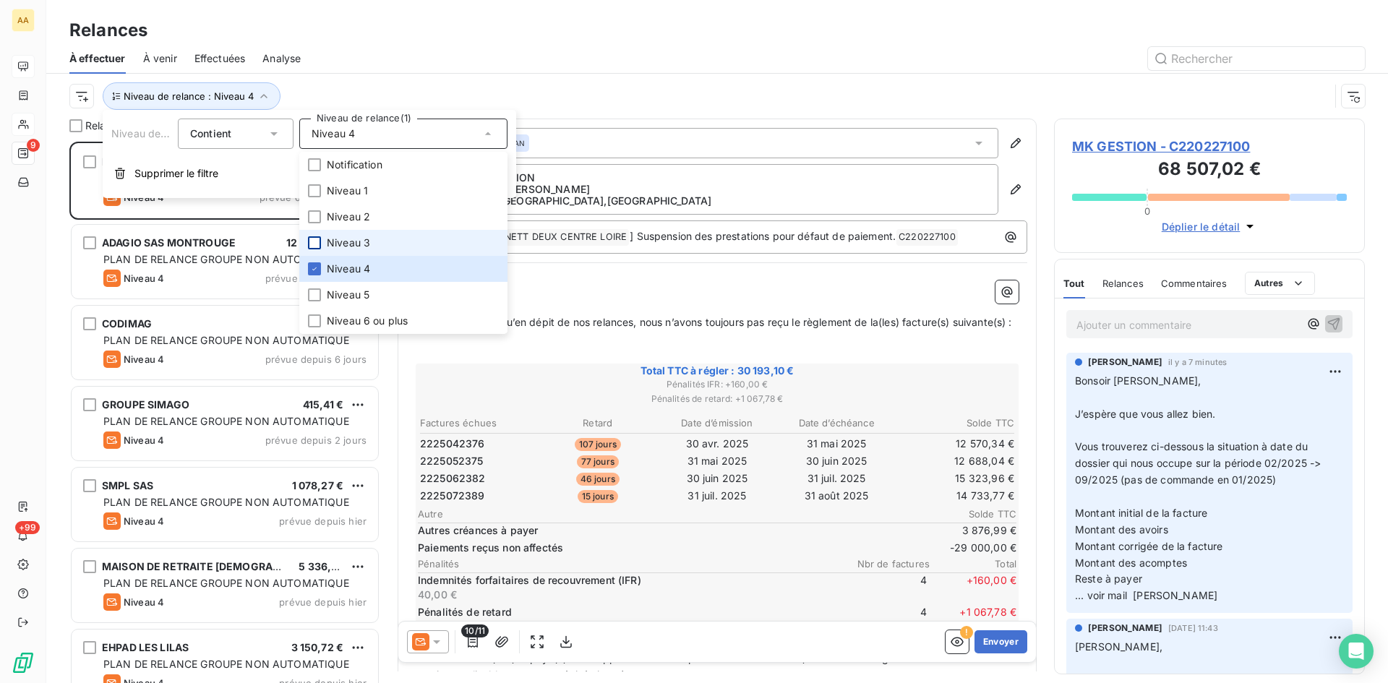
click at [162, 191] on div "Niveau de relance Contient Niveau de relance (1) Niveau 4 Notification Niveau 1…" at bounding box center [309, 154] width 413 height 88
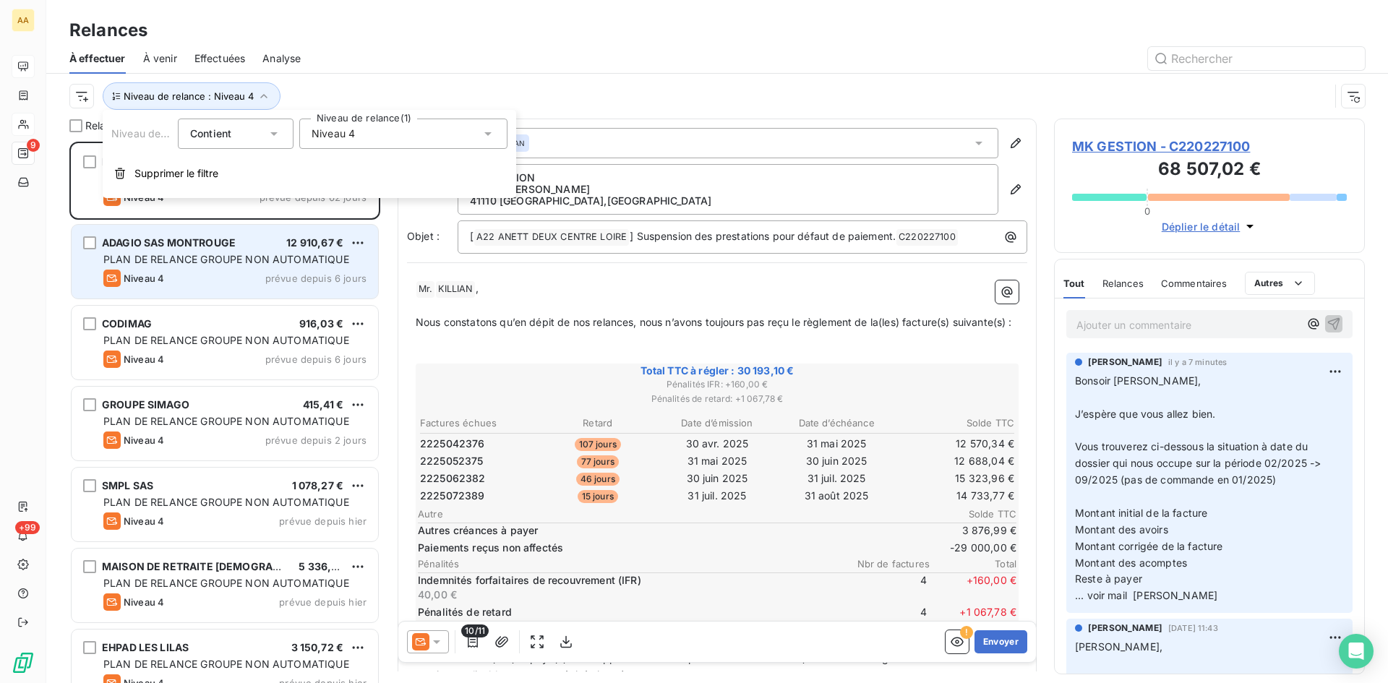
click at [147, 261] on span "PLAN DE RELANCE GROUPE NON AUTOMATIQUE" at bounding box center [226, 259] width 246 height 12
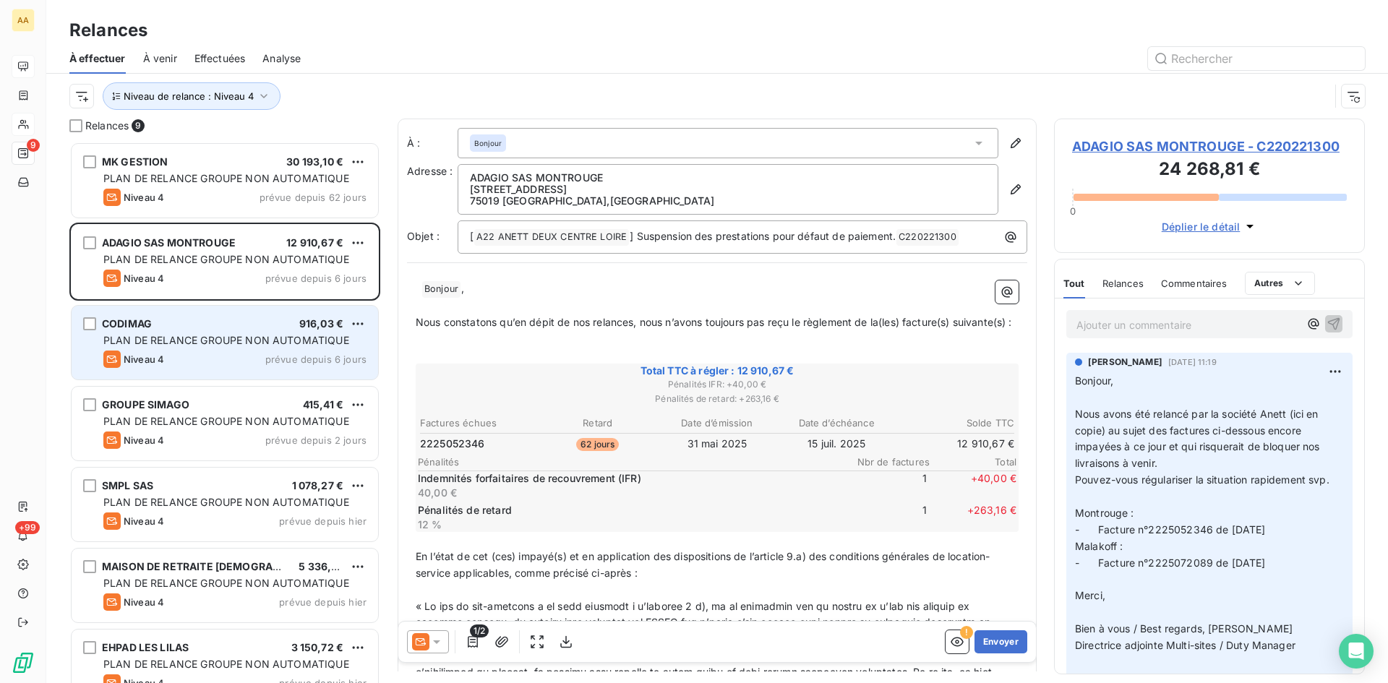
click at [205, 345] on span "PLAN DE RELANCE GROUPE NON AUTOMATIQUE" at bounding box center [226, 340] width 246 height 12
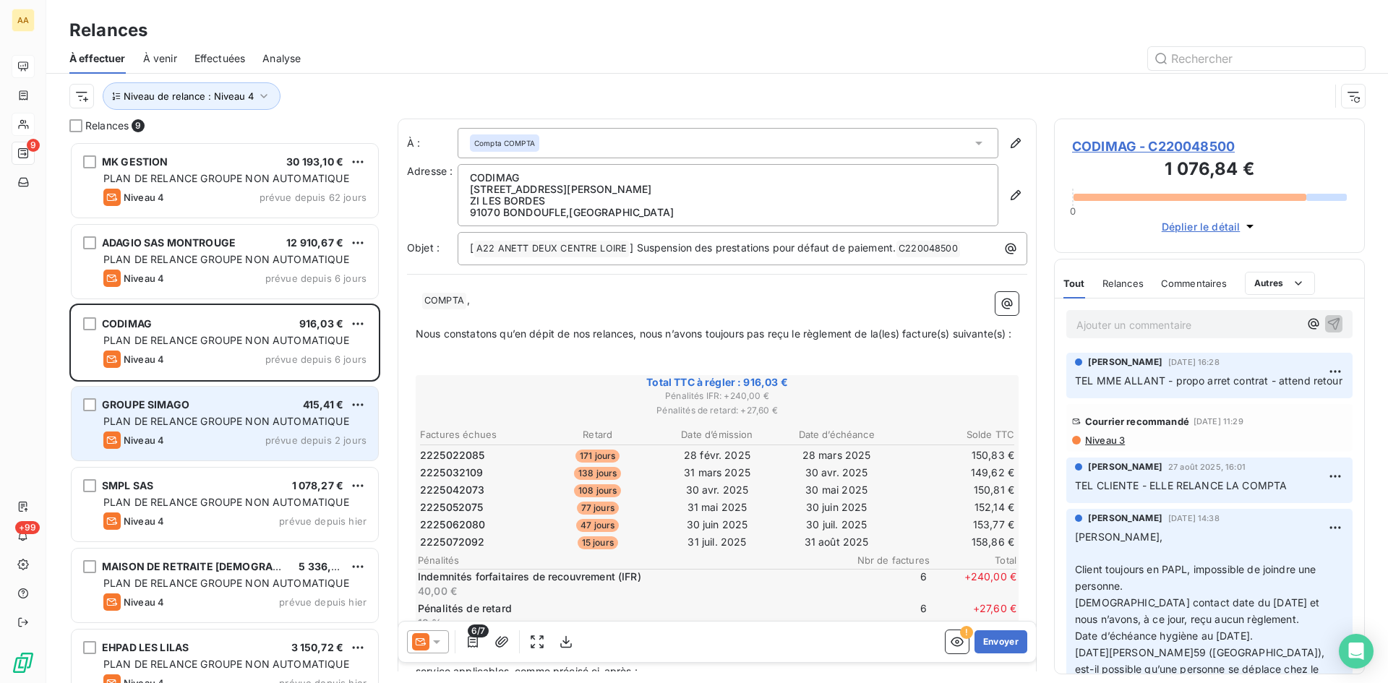
click at [197, 420] on span "PLAN DE RELANCE GROUPE NON AUTOMATIQUE" at bounding box center [226, 421] width 246 height 12
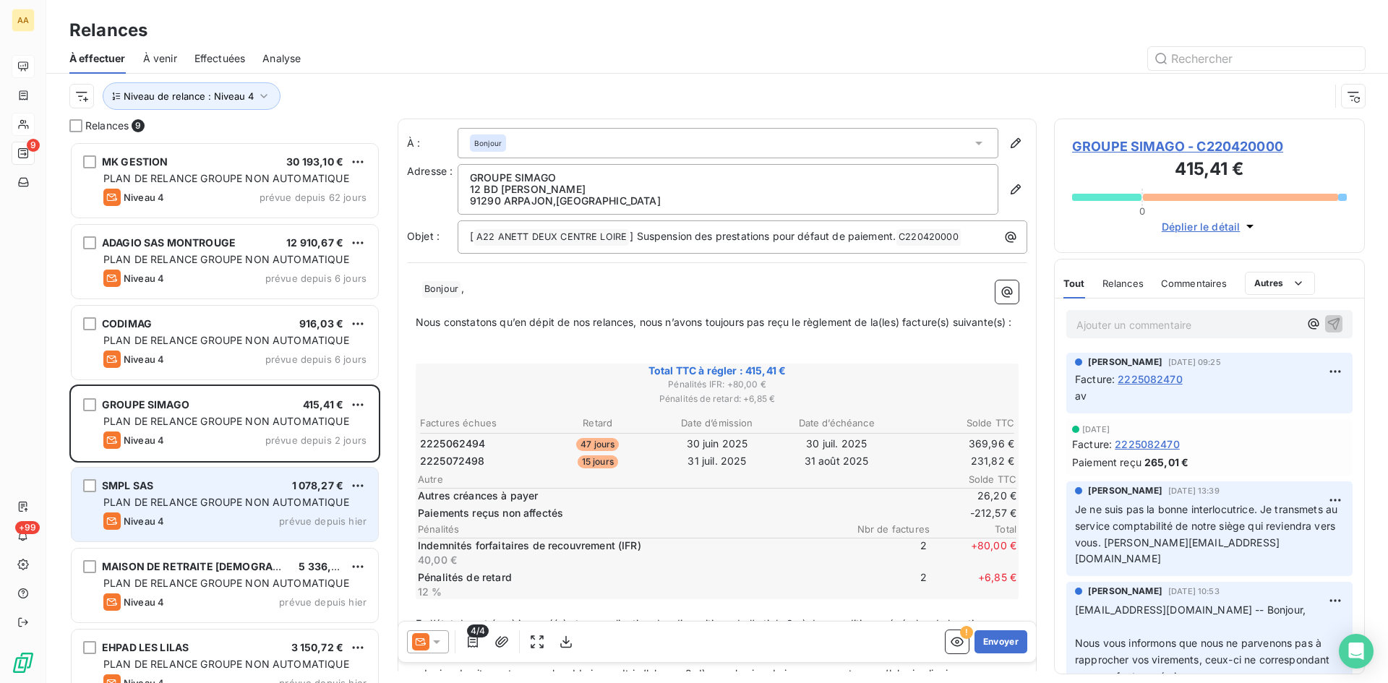
click at [160, 501] on span "PLAN DE RELANCE GROUPE NON AUTOMATIQUE" at bounding box center [226, 502] width 246 height 12
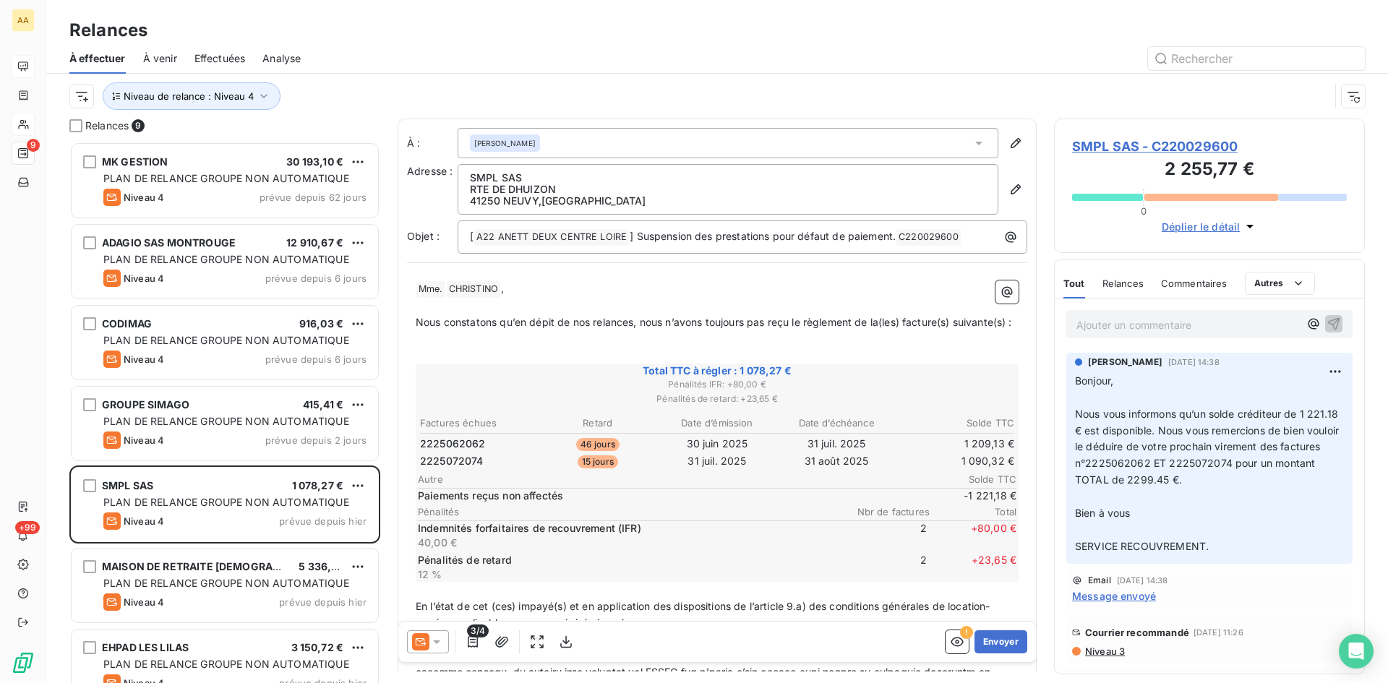
click at [1135, 148] on span "SMPL SAS - C220029600" at bounding box center [1209, 147] width 275 height 20
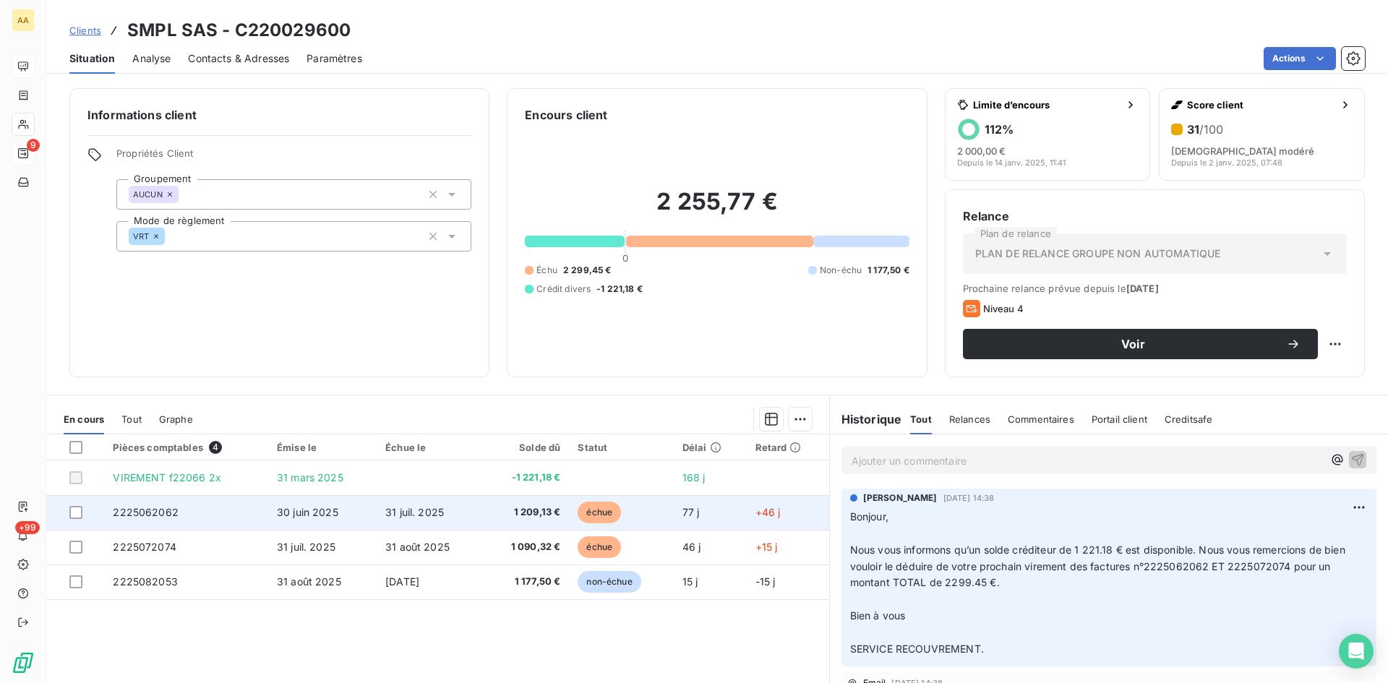
click at [153, 505] on td "2225062062" at bounding box center [186, 512] width 164 height 35
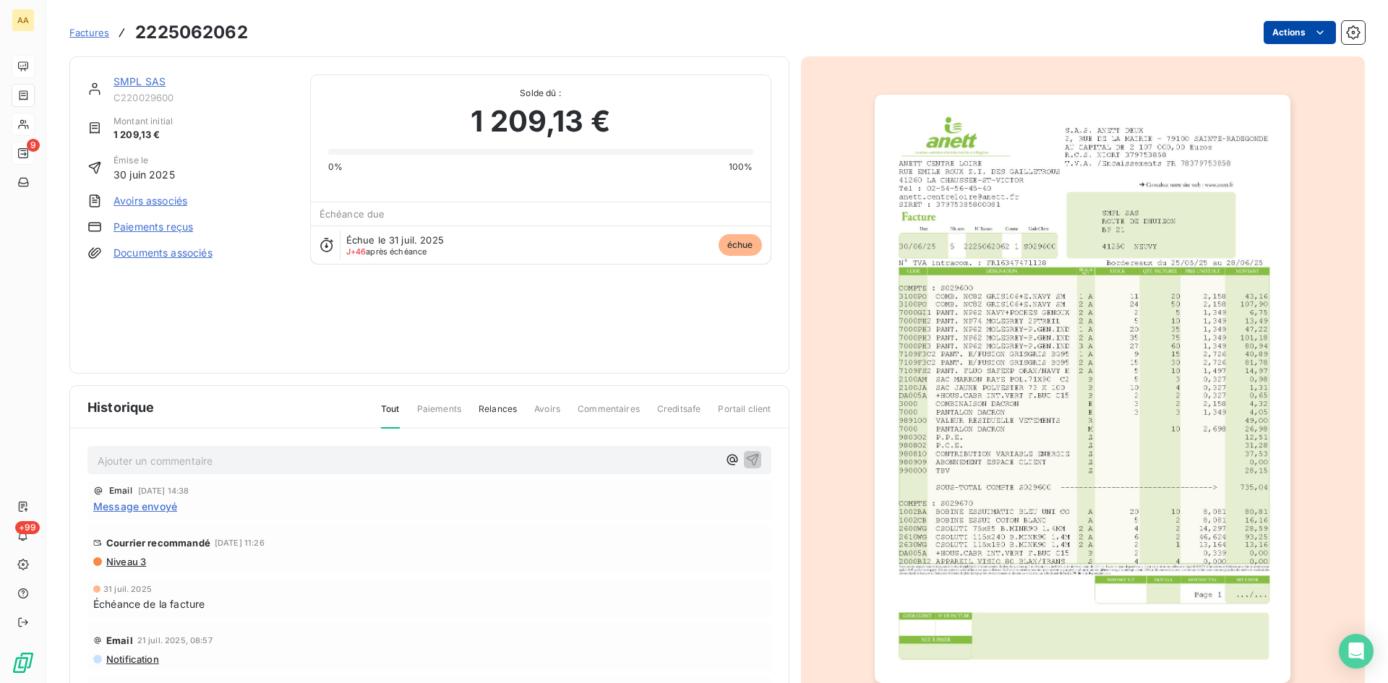
click at [1270, 39] on html "AA 9 +99 Factures 2225062062 Actions SMPL SAS C220029600 Montant initial 1 209,…" at bounding box center [694, 341] width 1388 height 683
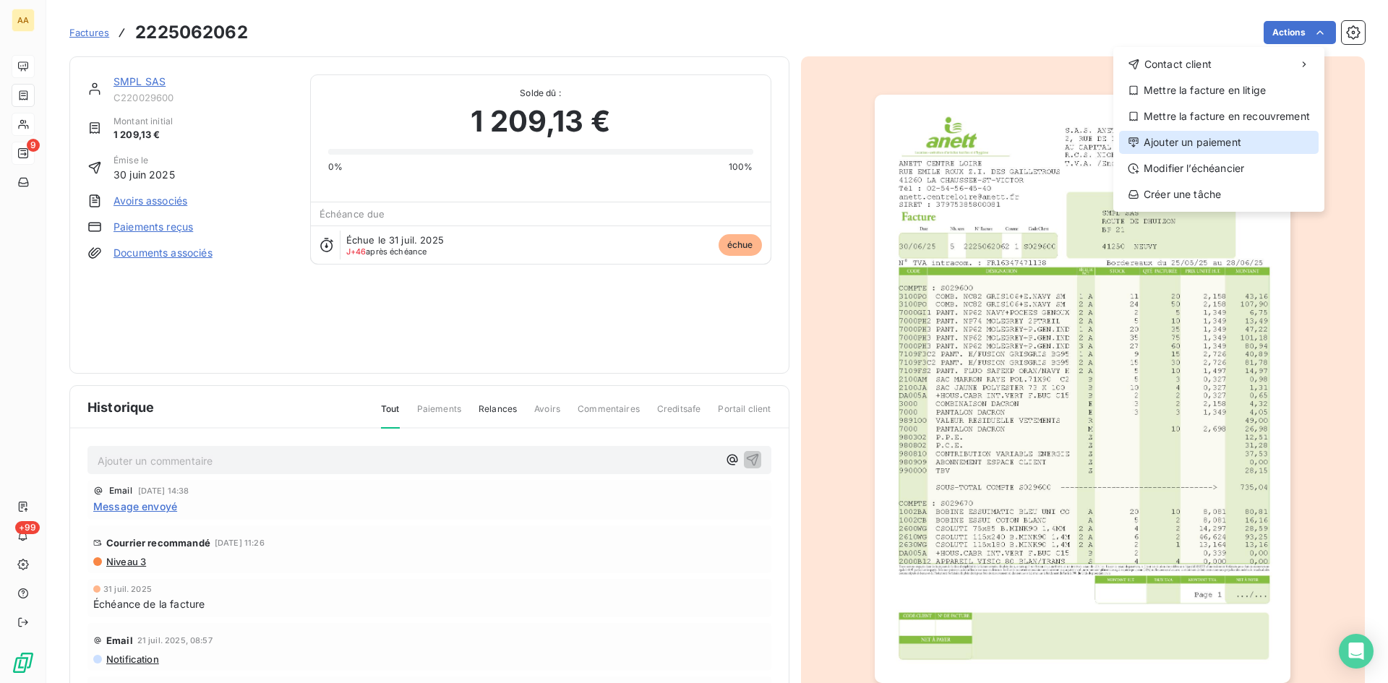
click at [1183, 142] on div "Ajouter un paiement" at bounding box center [1219, 142] width 200 height 23
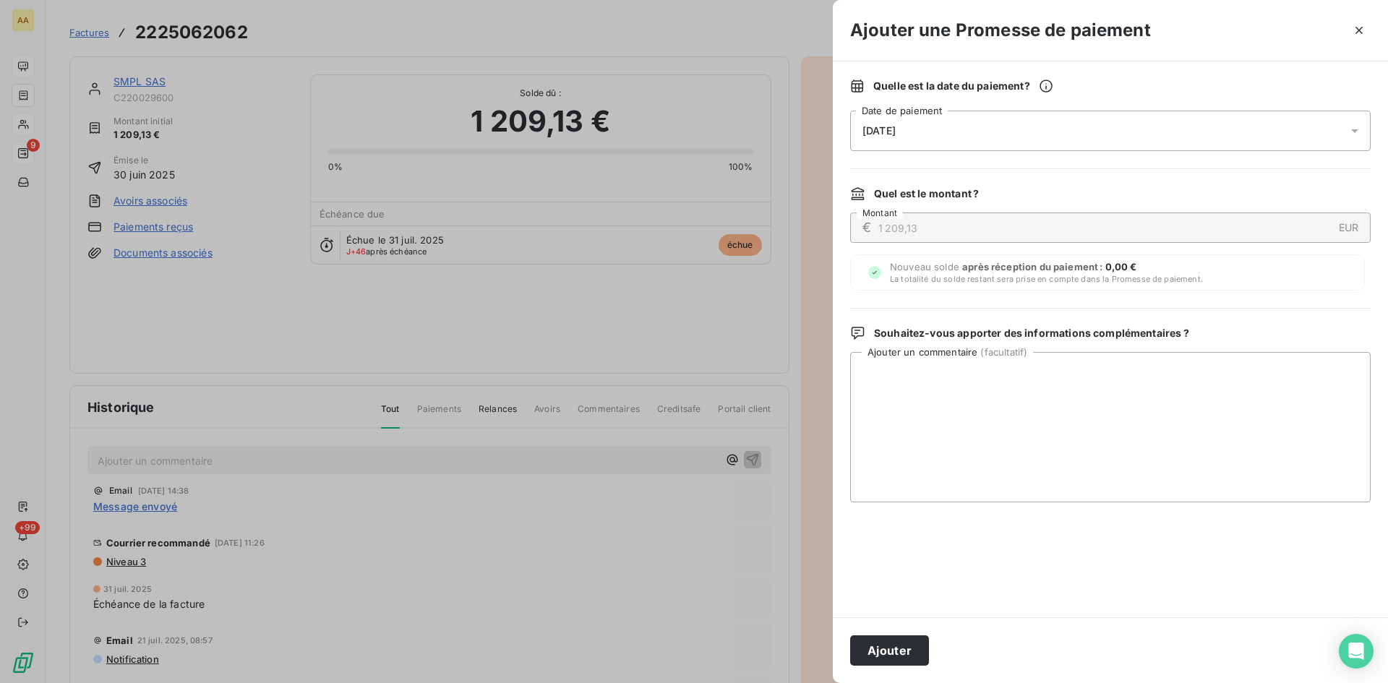
click at [937, 141] on div "[DATE]" at bounding box center [1110, 131] width 520 height 40
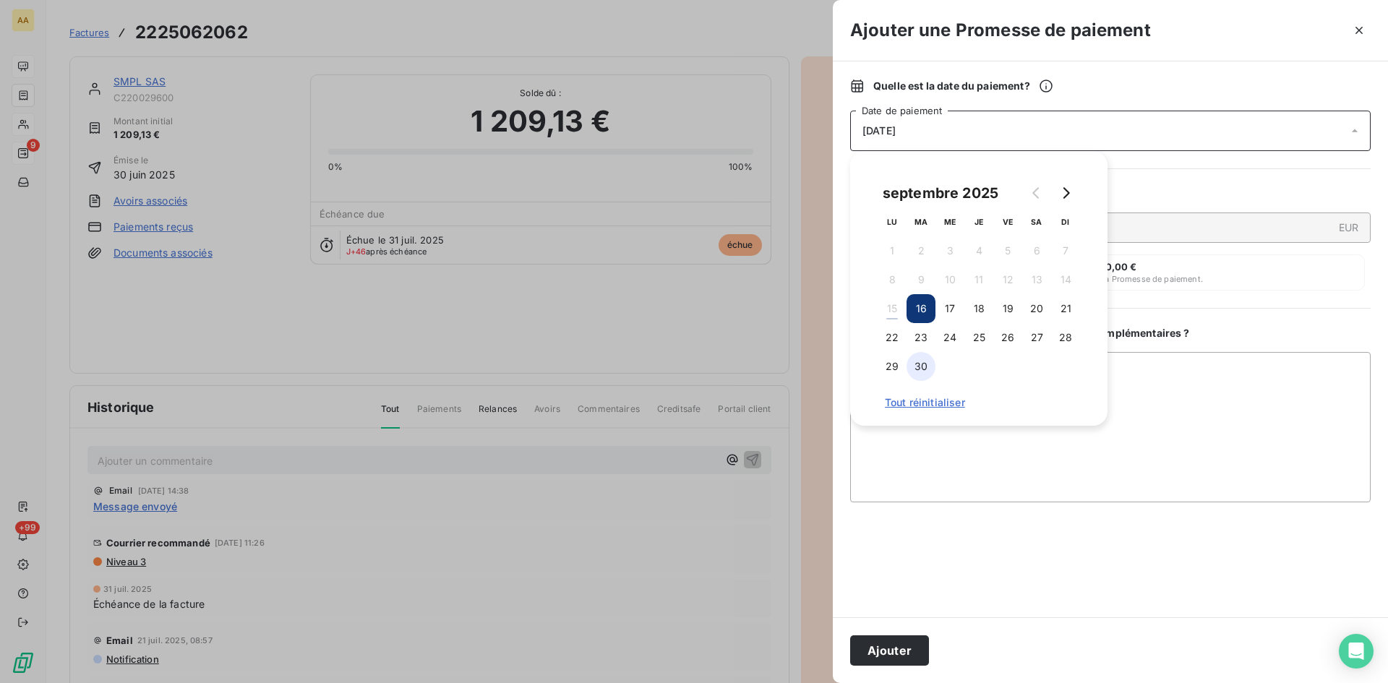
click at [927, 364] on button "30" at bounding box center [920, 366] width 29 height 29
click at [909, 647] on button "Ajouter" at bounding box center [889, 650] width 79 height 30
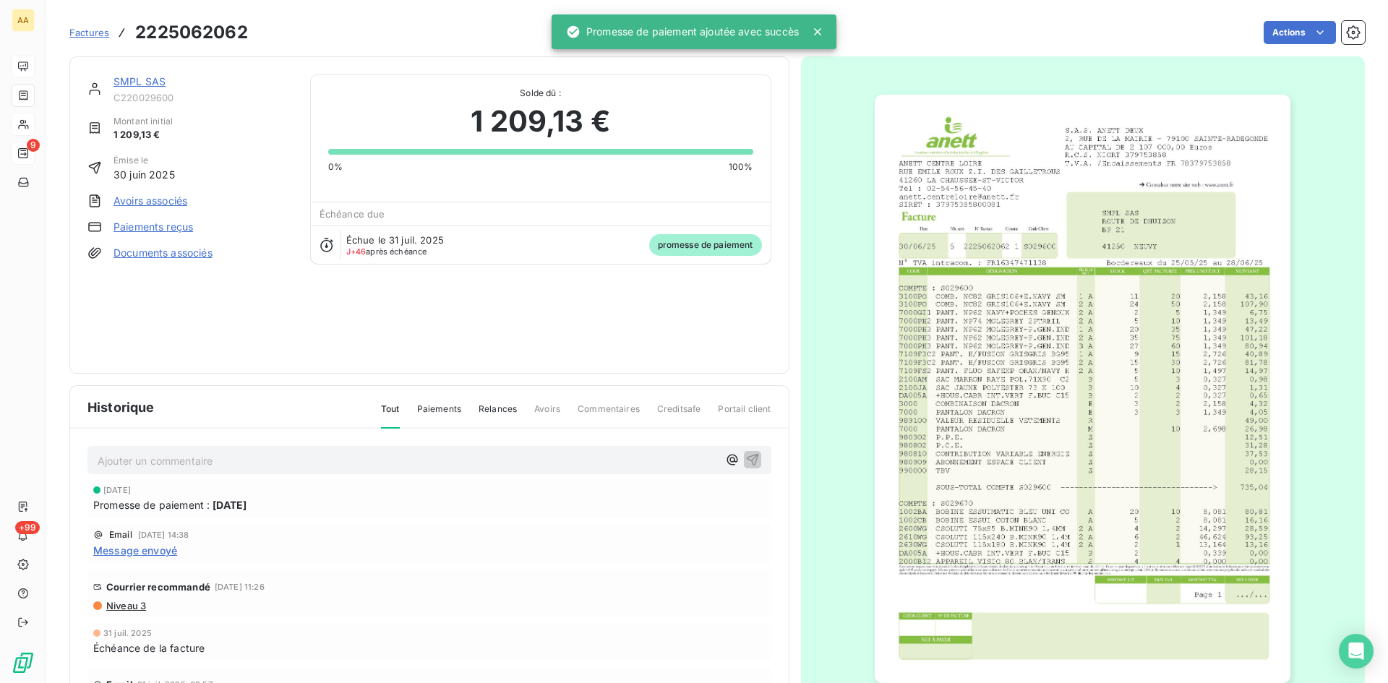
click at [429, 460] on p "Ajouter un commentaire ﻿" at bounding box center [408, 461] width 620 height 18
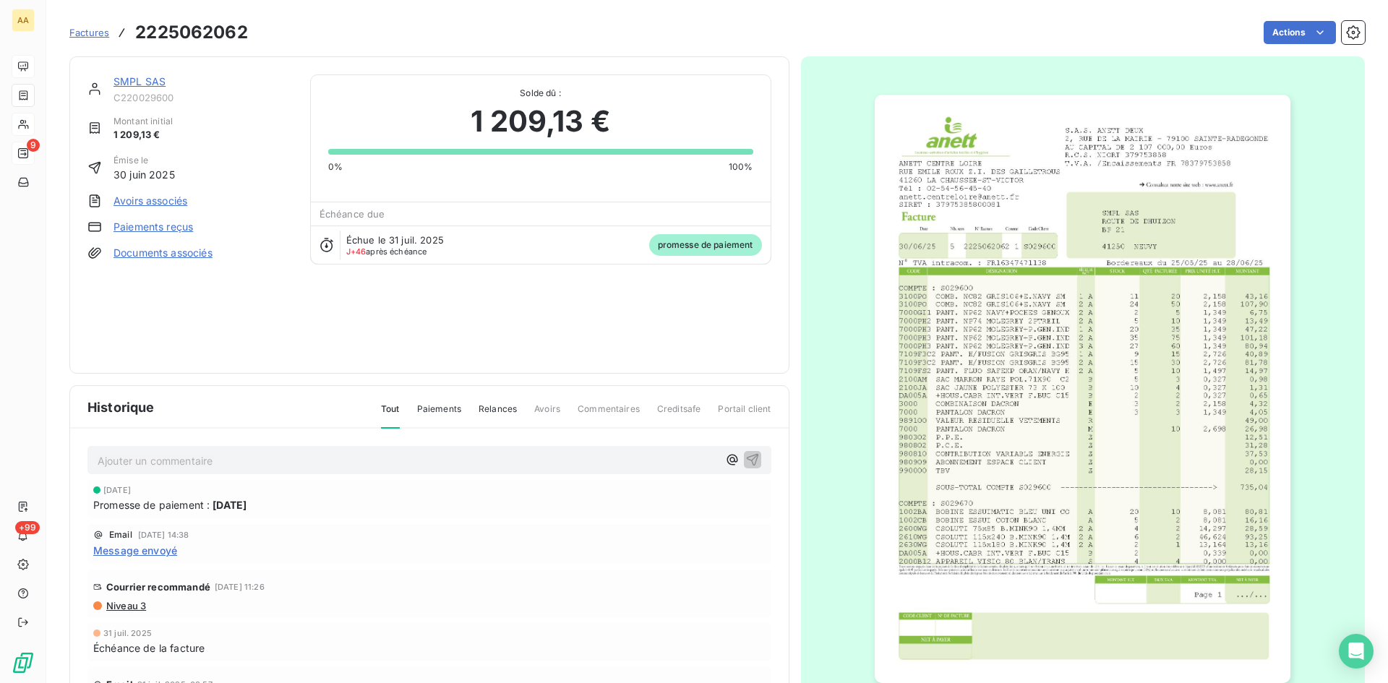
click at [138, 80] on link "SMPL SAS" at bounding box center [139, 81] width 52 height 12
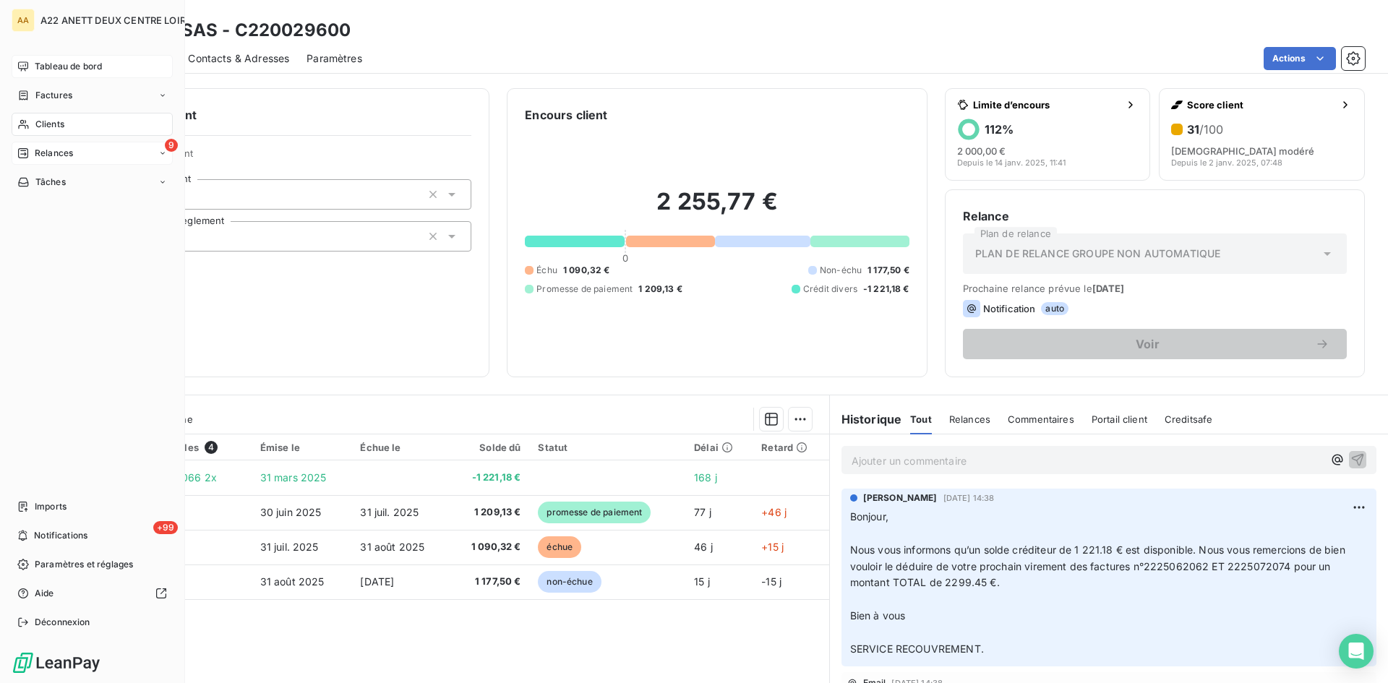
click at [40, 158] on span "Relances" at bounding box center [54, 153] width 38 height 13
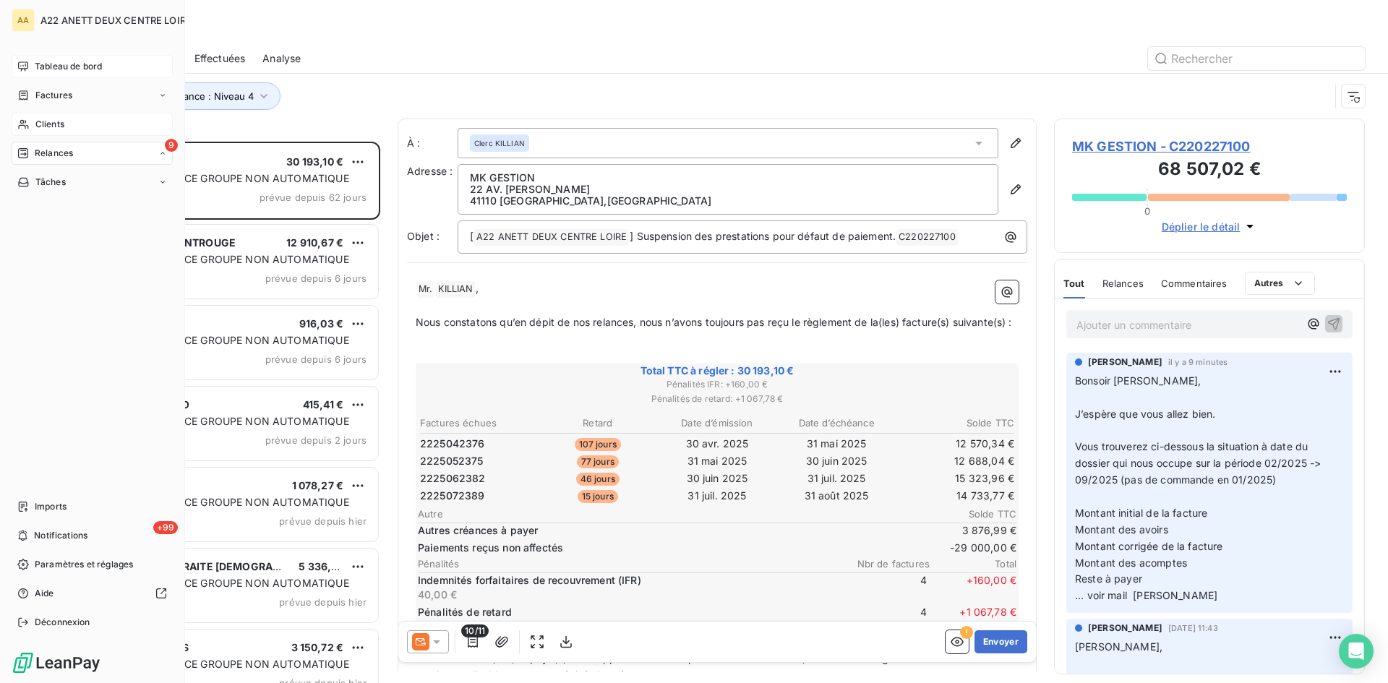
scroll to position [531, 300]
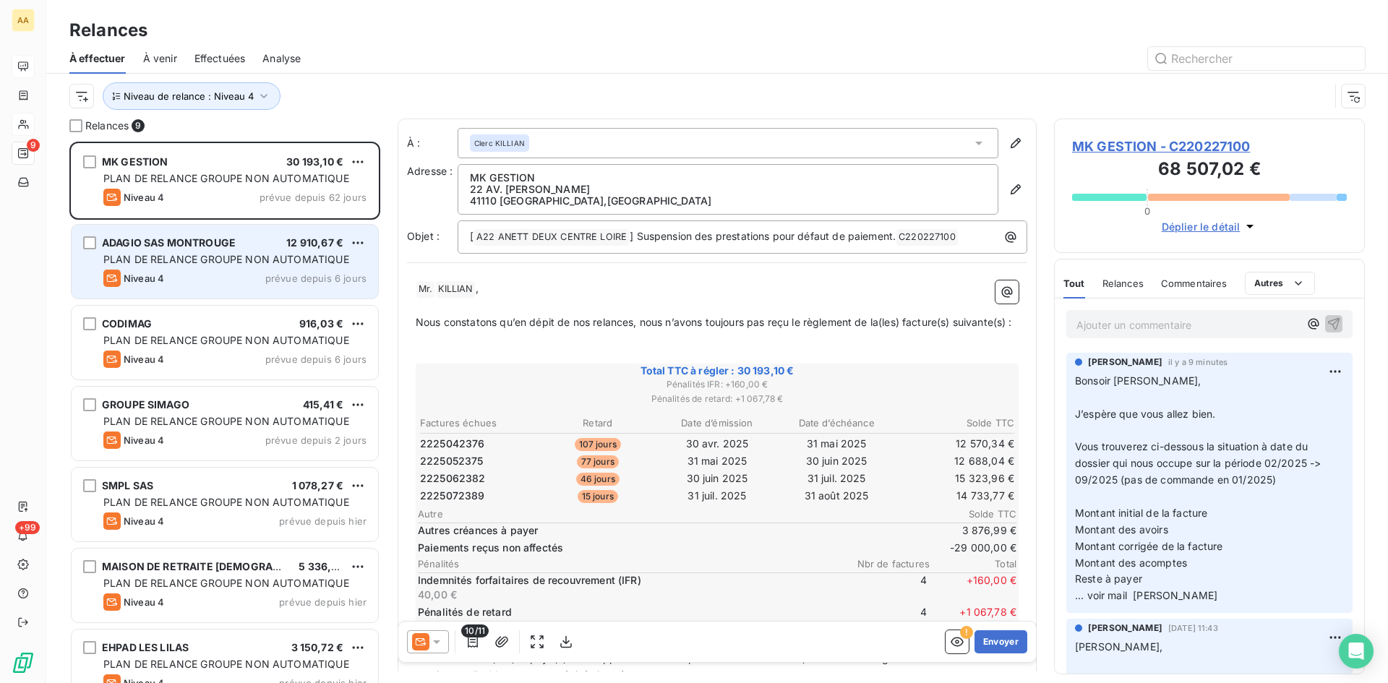
click at [179, 253] on span "PLAN DE RELANCE GROUPE NON AUTOMATIQUE" at bounding box center [226, 259] width 246 height 12
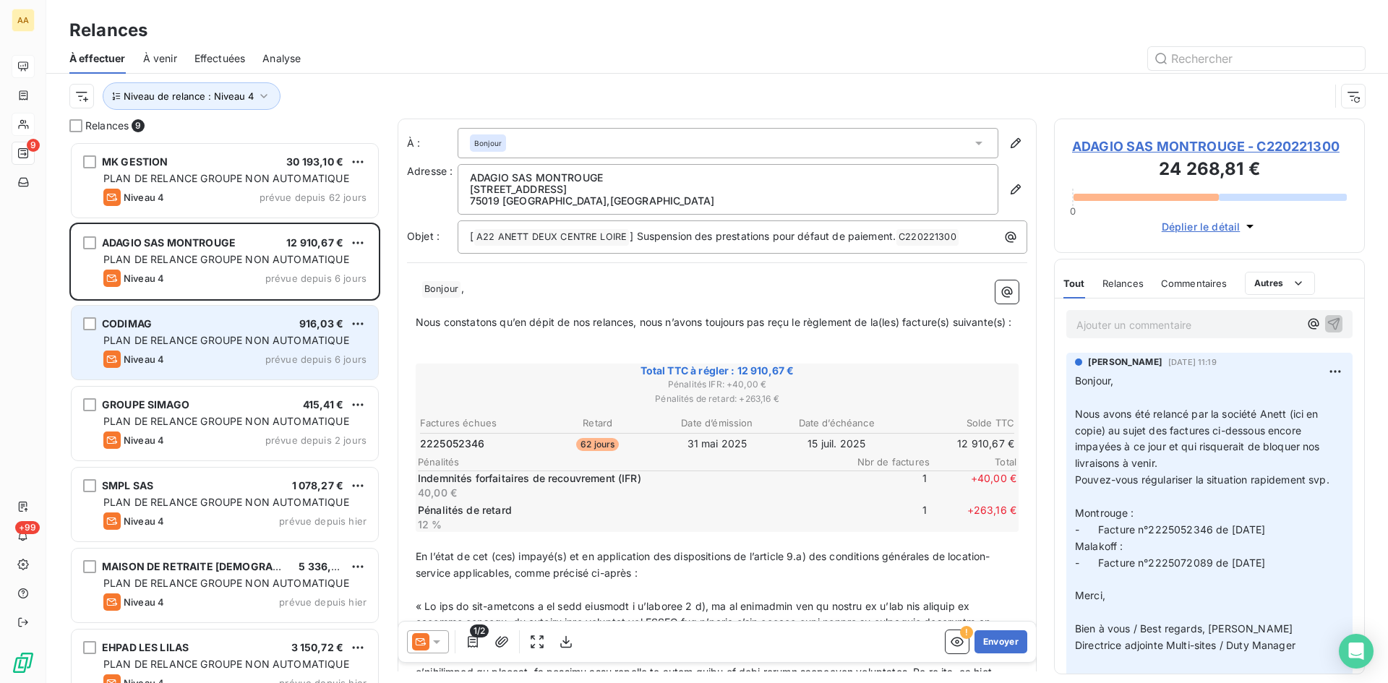
click at [190, 351] on div "Niveau 4 prévue depuis 6 jours" at bounding box center [234, 359] width 263 height 17
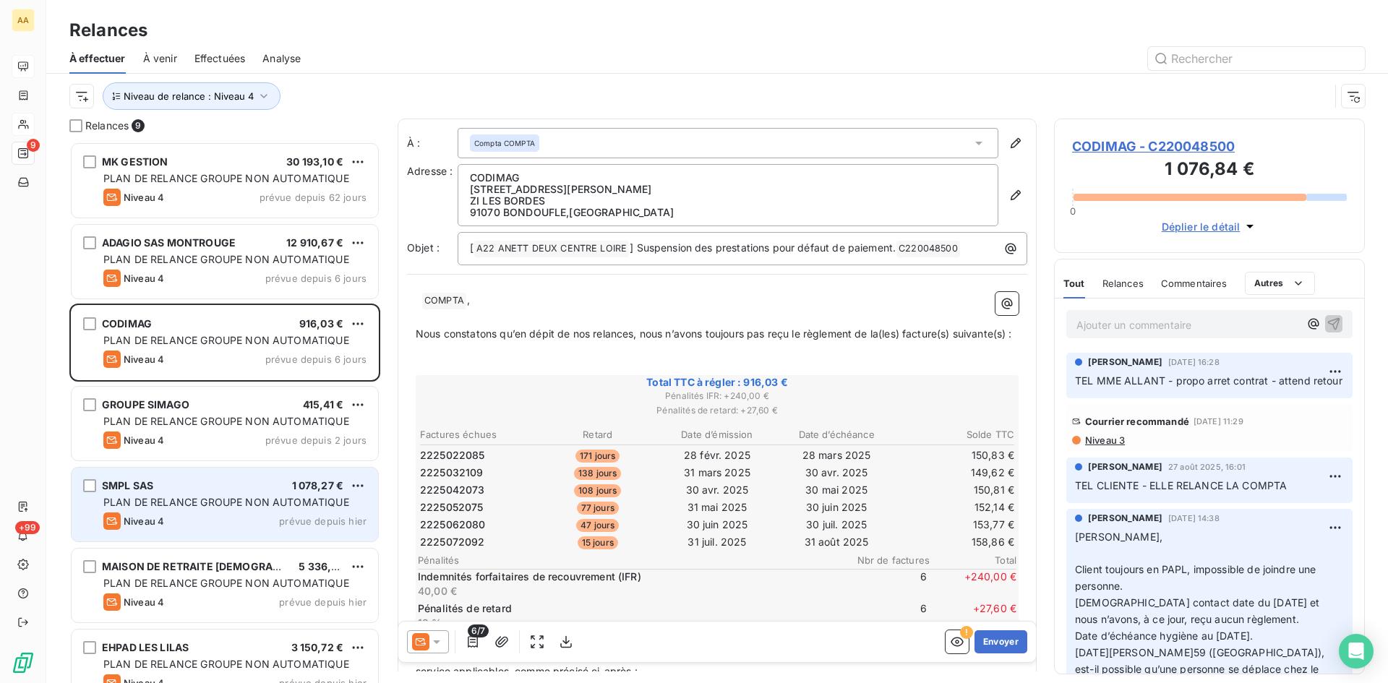
click at [184, 505] on span "PLAN DE RELANCE GROUPE NON AUTOMATIQUE" at bounding box center [226, 502] width 246 height 12
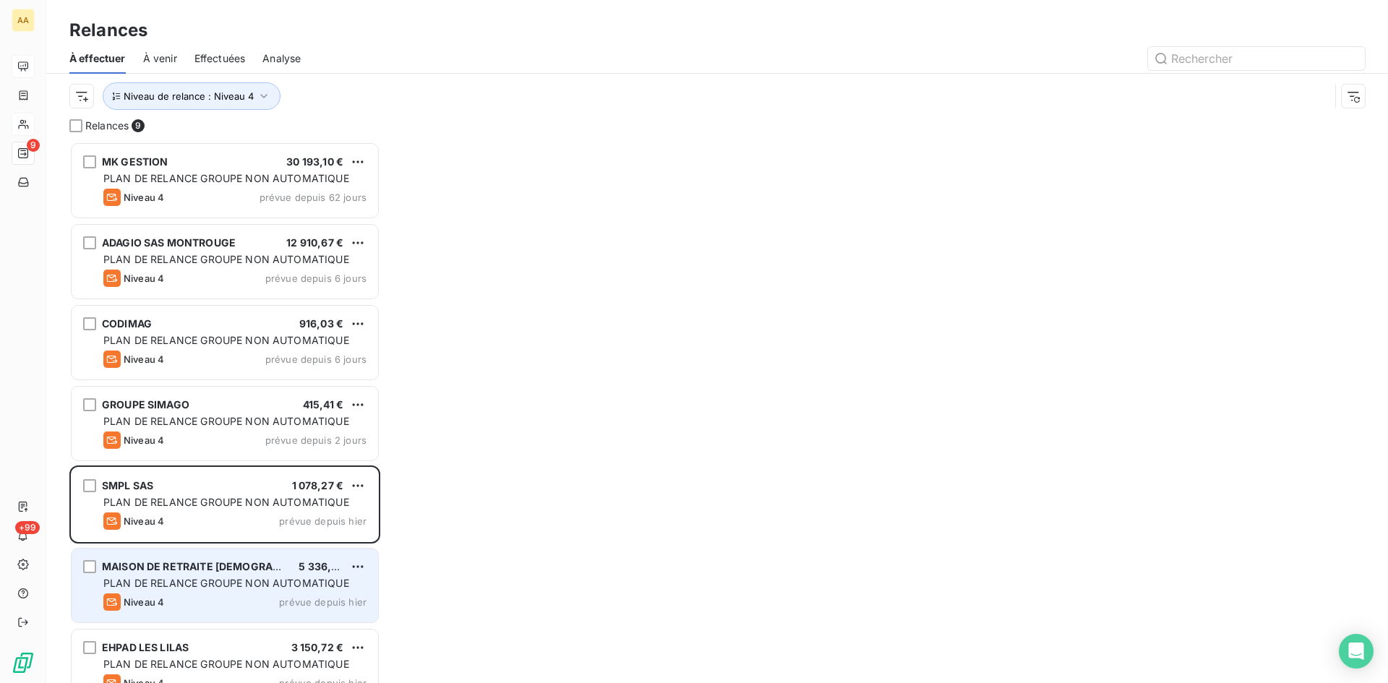
click at [178, 579] on span "PLAN DE RELANCE GROUPE NON AUTOMATIQUE" at bounding box center [226, 583] width 246 height 12
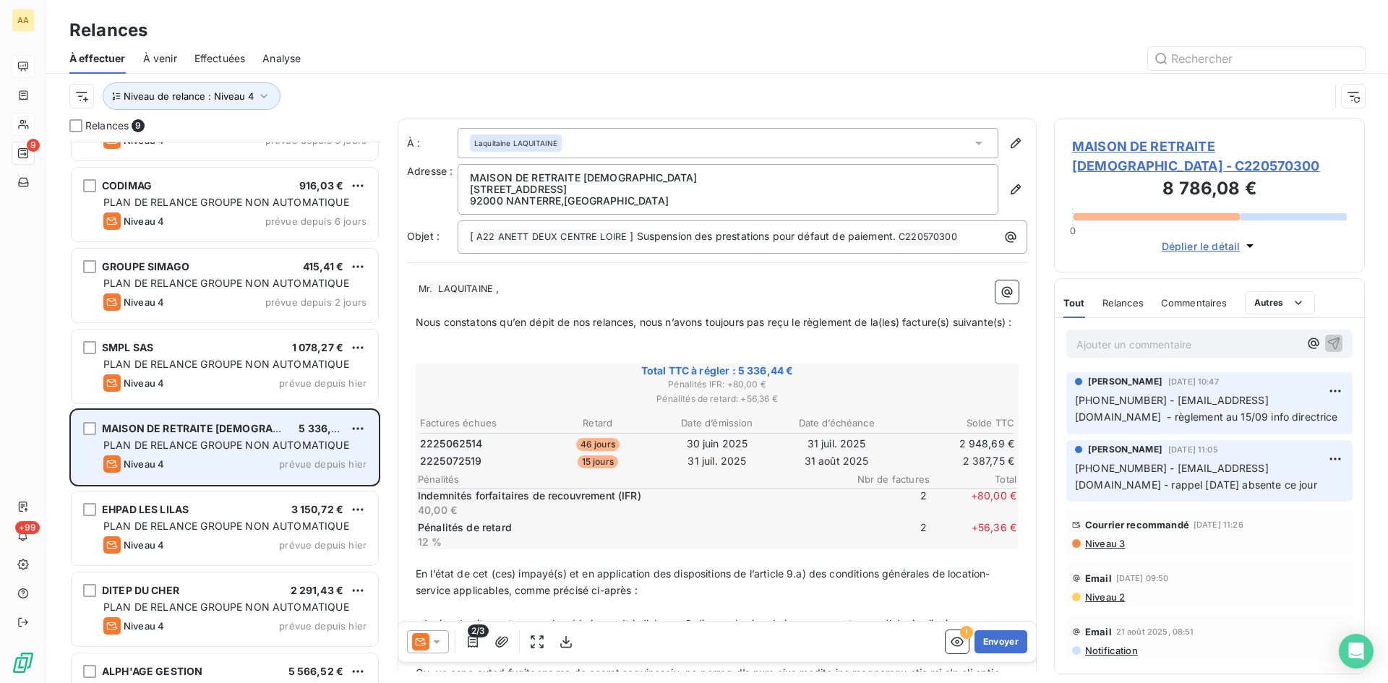
scroll to position [188, 0]
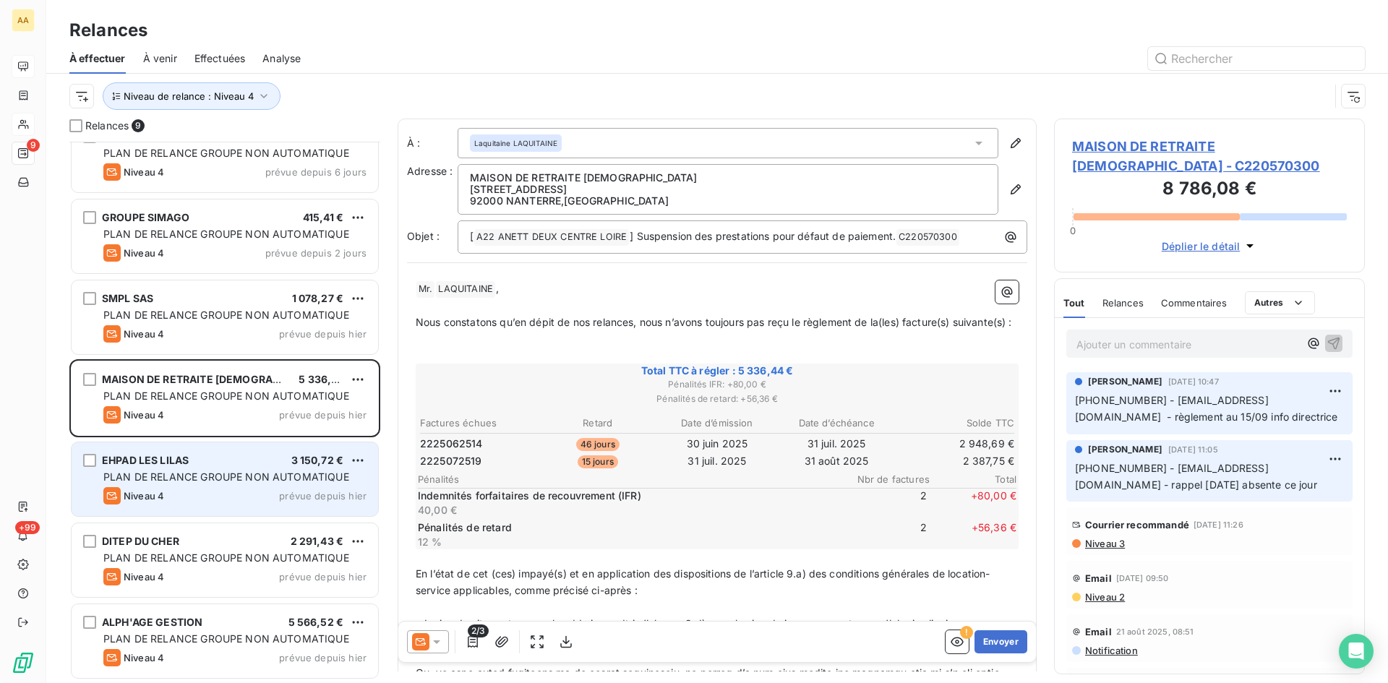
click at [160, 469] on div "EHPAD LES LILAS 3 150,72 € PLAN DE RELANCE GROUPE NON AUTOMATIQUE Niveau 4 prév…" at bounding box center [225, 479] width 306 height 74
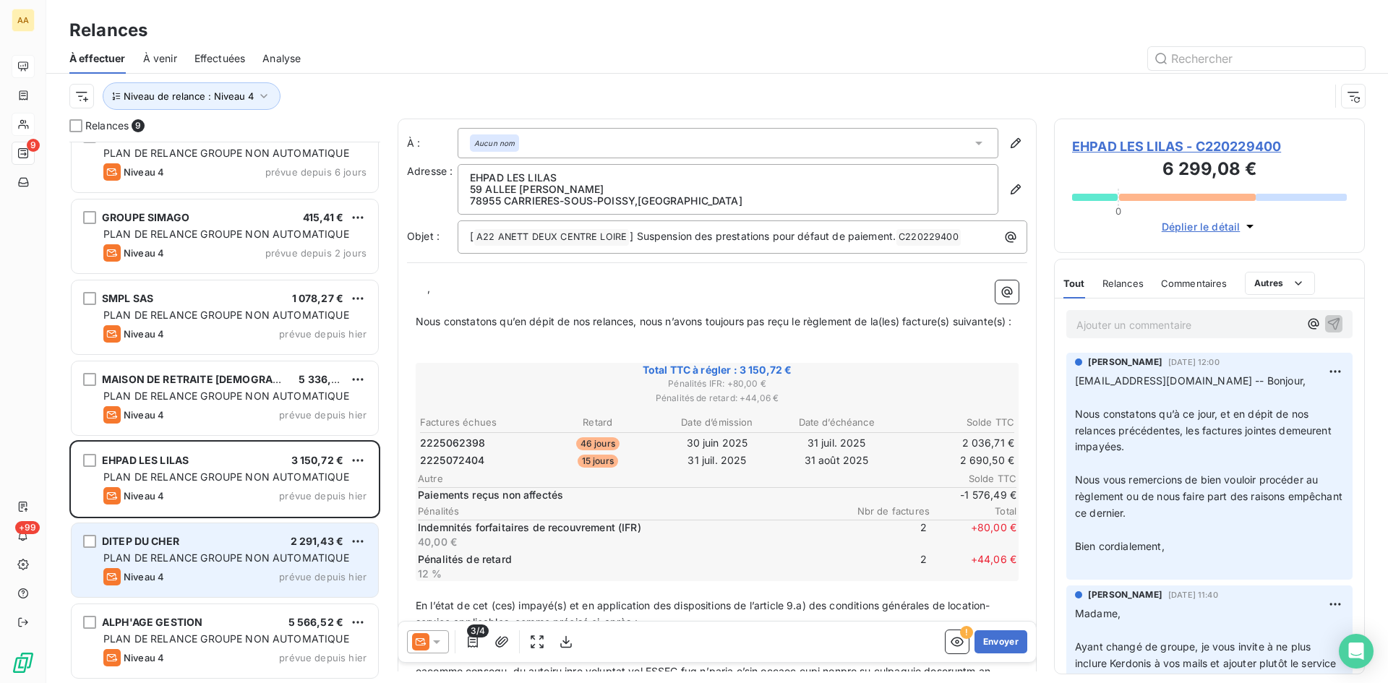
click at [127, 576] on span "Niveau 4" at bounding box center [144, 577] width 40 height 12
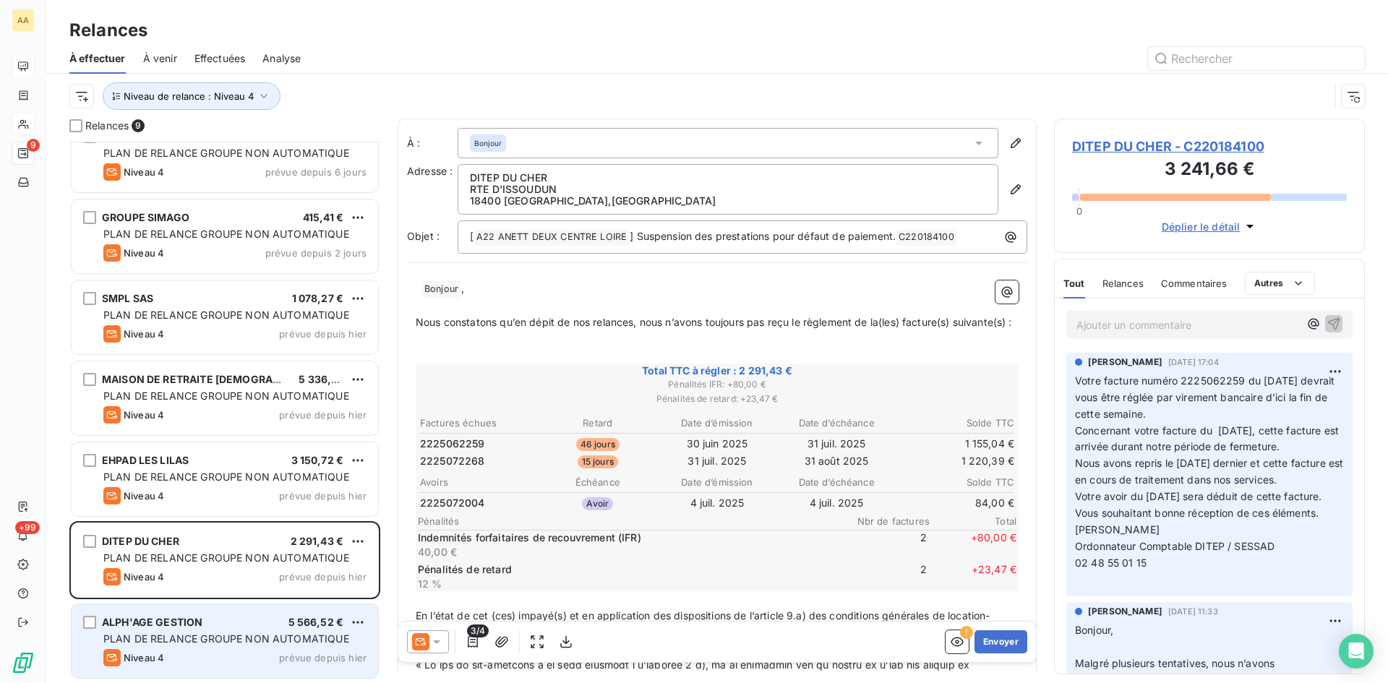
click at [155, 632] on div "PLAN DE RELANCE GROUPE NON AUTOMATIQUE" at bounding box center [234, 639] width 263 height 14
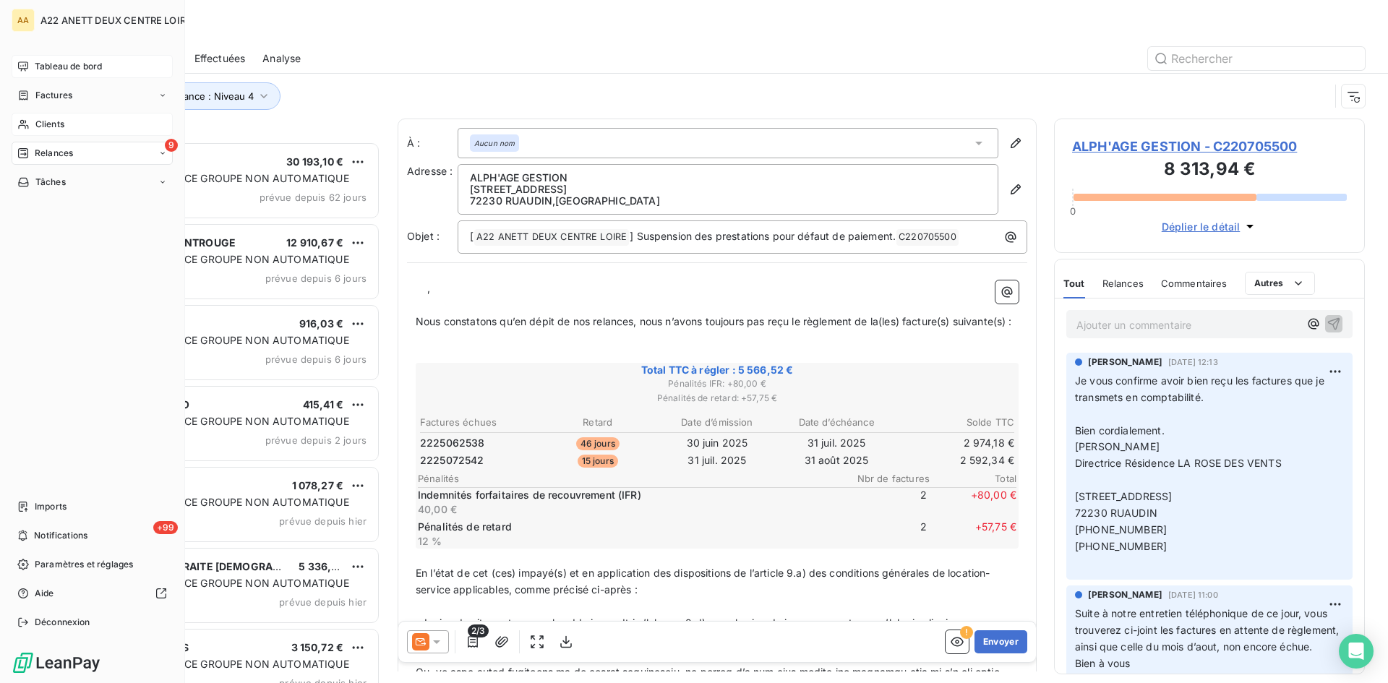
click at [50, 71] on span "Tableau de bord" at bounding box center [68, 66] width 67 height 13
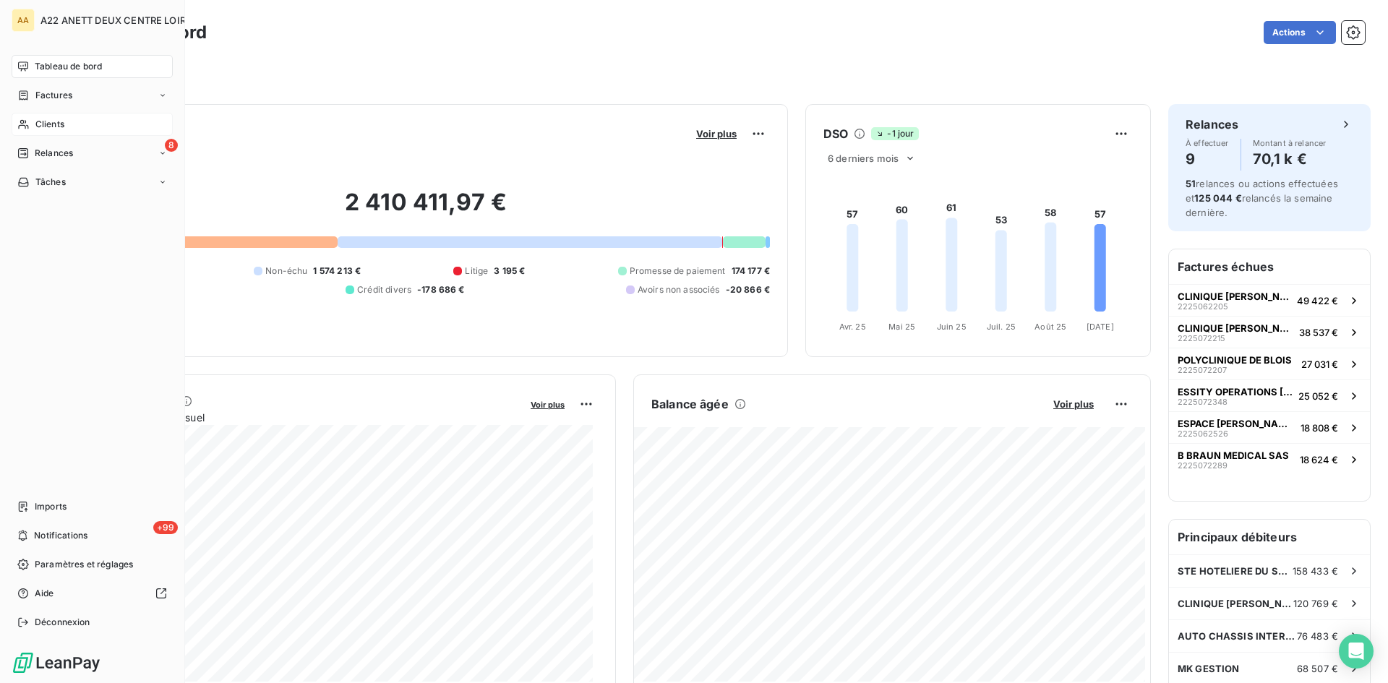
drag, startPoint x: 41, startPoint y: 127, endPoint x: 200, endPoint y: 106, distance: 160.5
click at [36, 123] on span "Clients" at bounding box center [49, 124] width 29 height 13
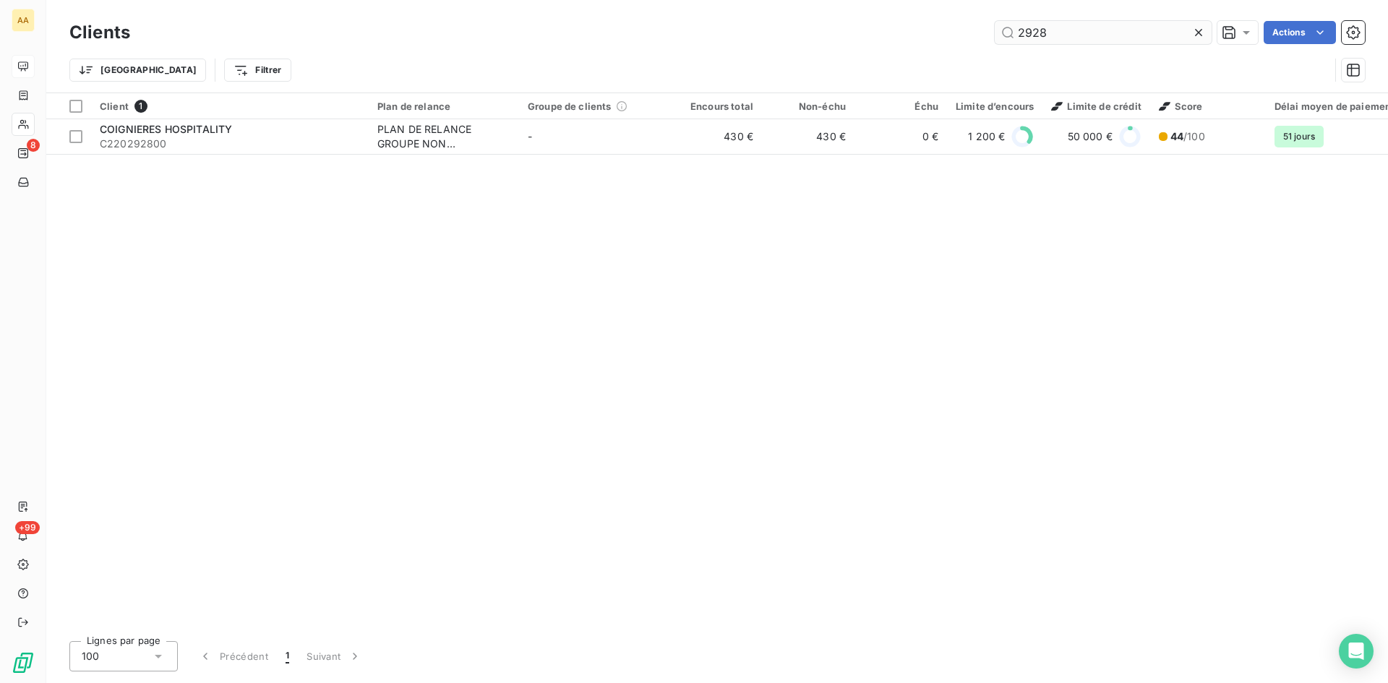
drag, startPoint x: 1018, startPoint y: 39, endPoint x: 998, endPoint y: 35, distance: 20.6
click at [998, 35] on input "2928" at bounding box center [1103, 32] width 217 height 23
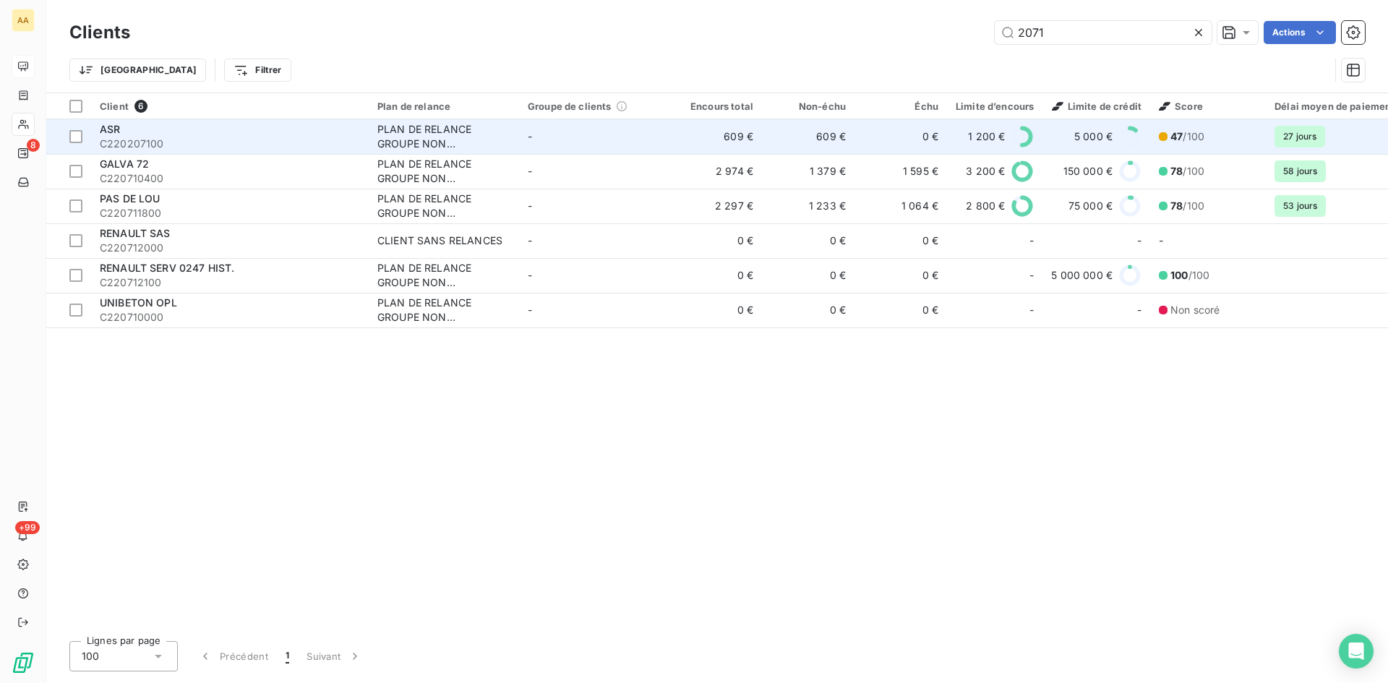
type input "2071"
click at [447, 144] on div "PLAN DE RELANCE GROUPE NON AUTOMATIQUE" at bounding box center [443, 136] width 133 height 29
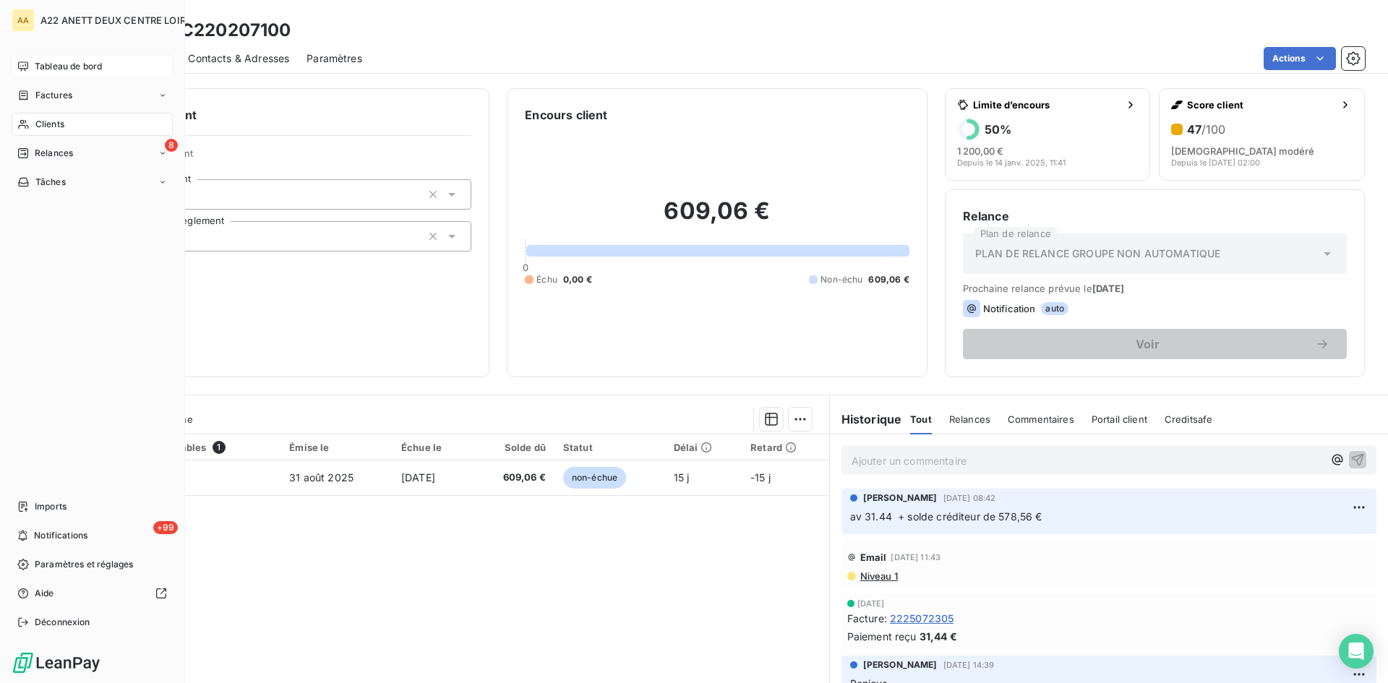
click at [59, 122] on span "Clients" at bounding box center [49, 124] width 29 height 13
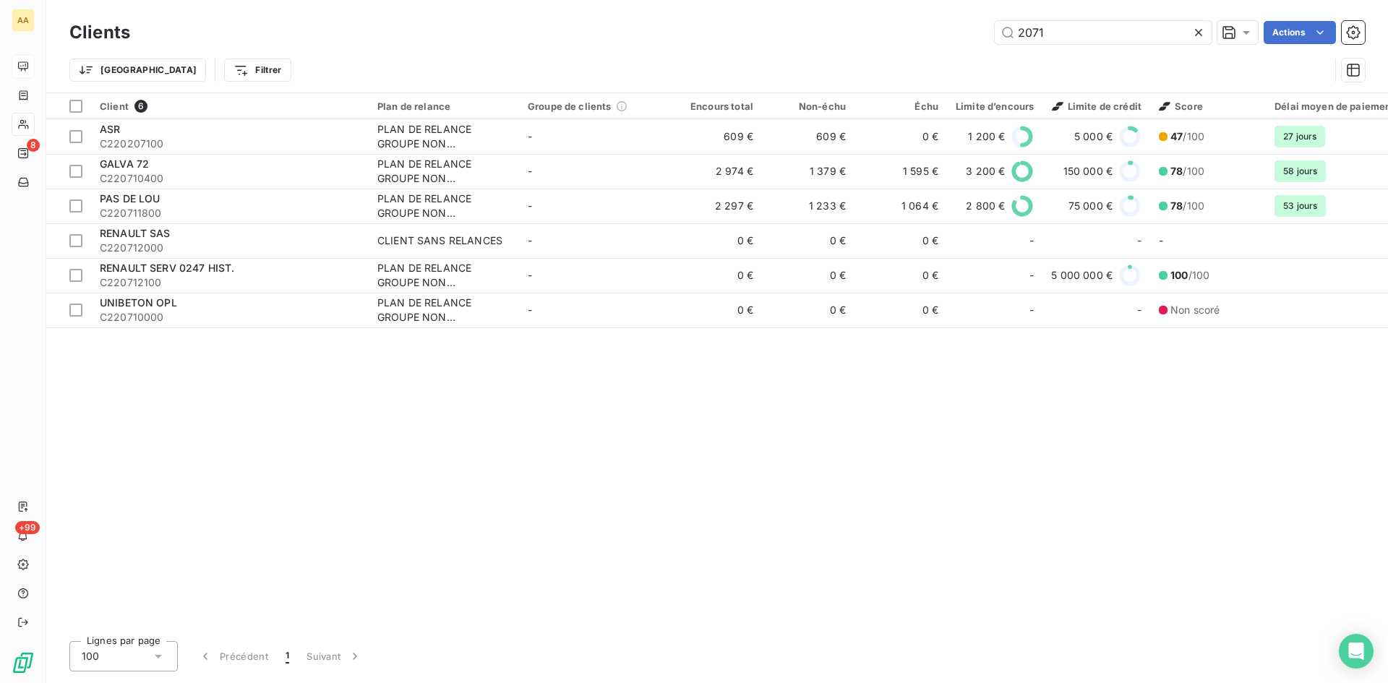
drag, startPoint x: 994, startPoint y: 45, endPoint x: 967, endPoint y: 45, distance: 26.7
click at [967, 45] on div "Clients 2071 Actions" at bounding box center [716, 32] width 1295 height 30
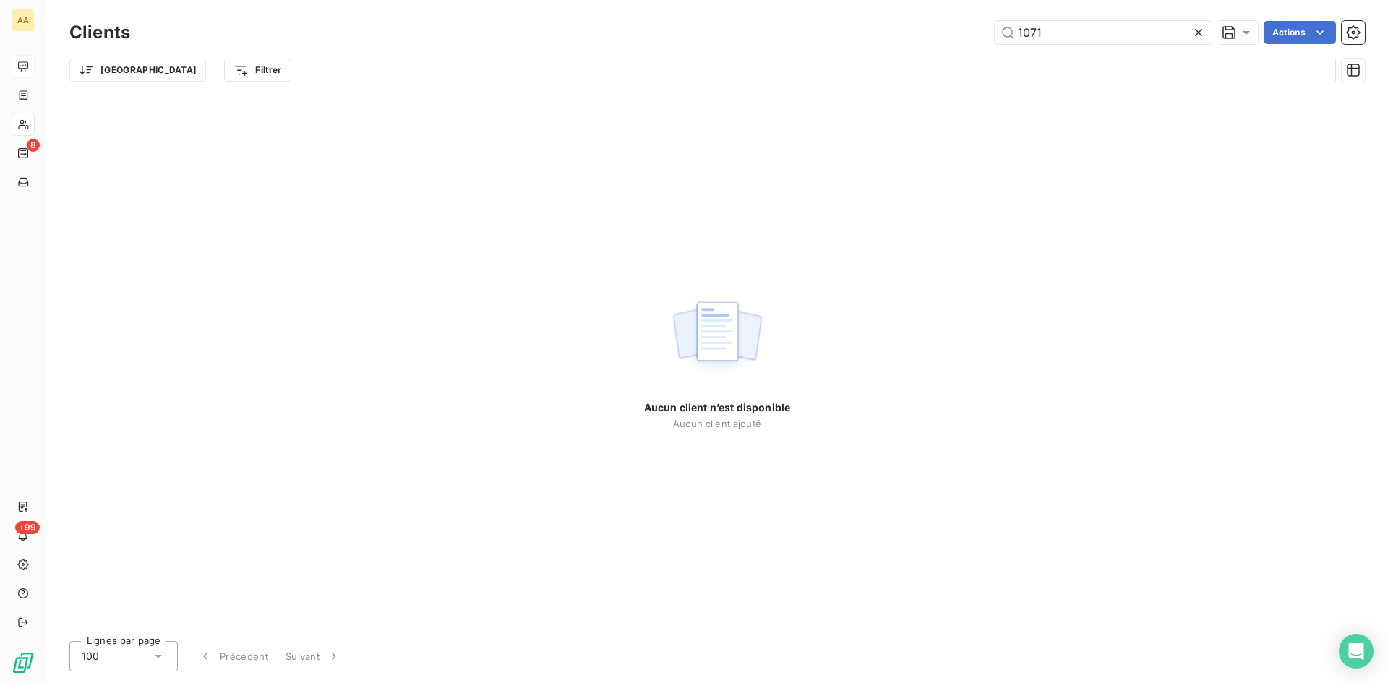
drag, startPoint x: 1060, startPoint y: 30, endPoint x: 947, endPoint y: 35, distance: 112.8
click at [947, 35] on div "1071 Actions" at bounding box center [755, 32] width 1217 height 23
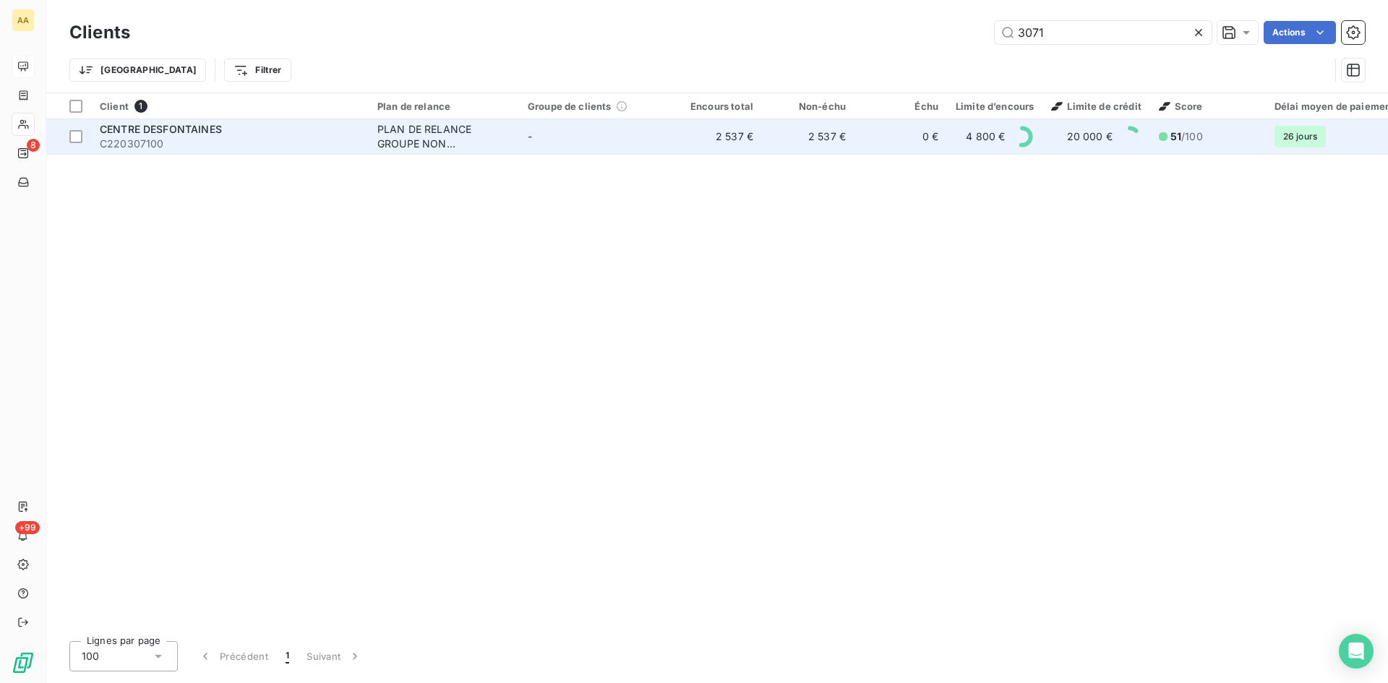
type input "3071"
click at [424, 126] on div "PLAN DE RELANCE GROUPE NON AUTOMATIQUE" at bounding box center [443, 136] width 133 height 29
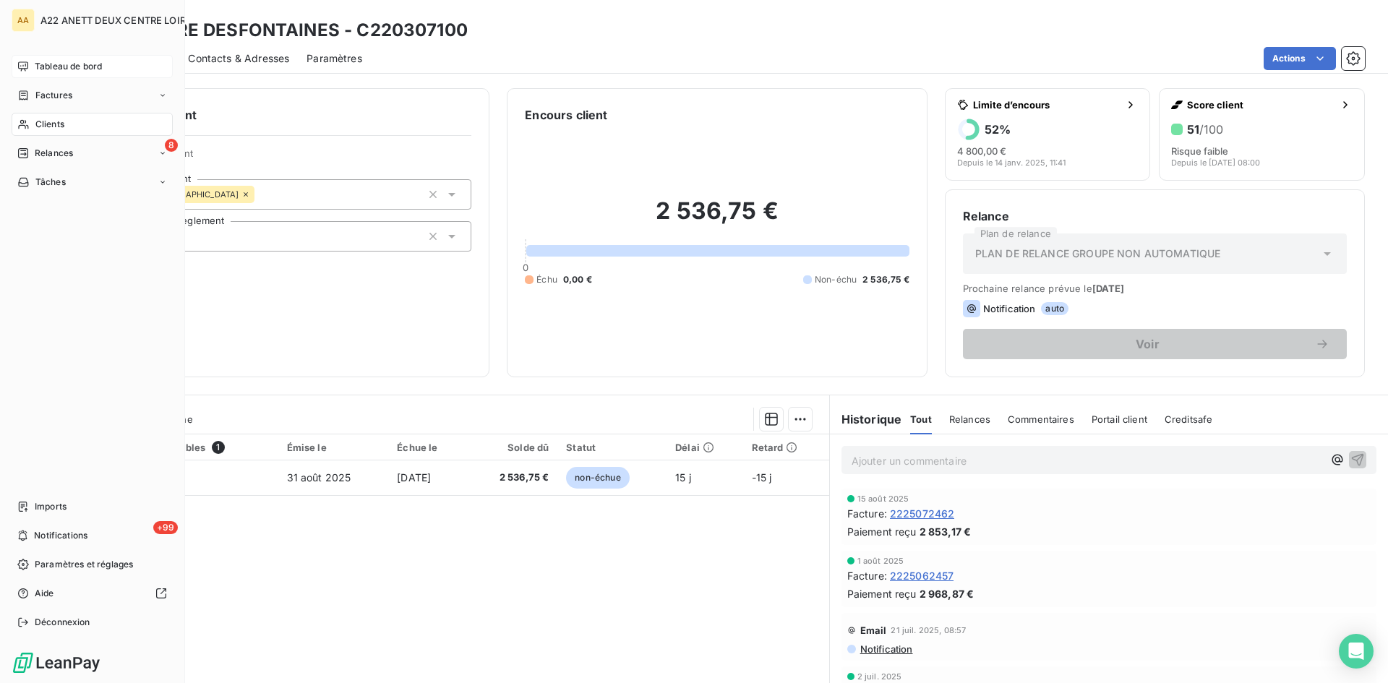
click at [46, 124] on span "Clients" at bounding box center [49, 124] width 29 height 13
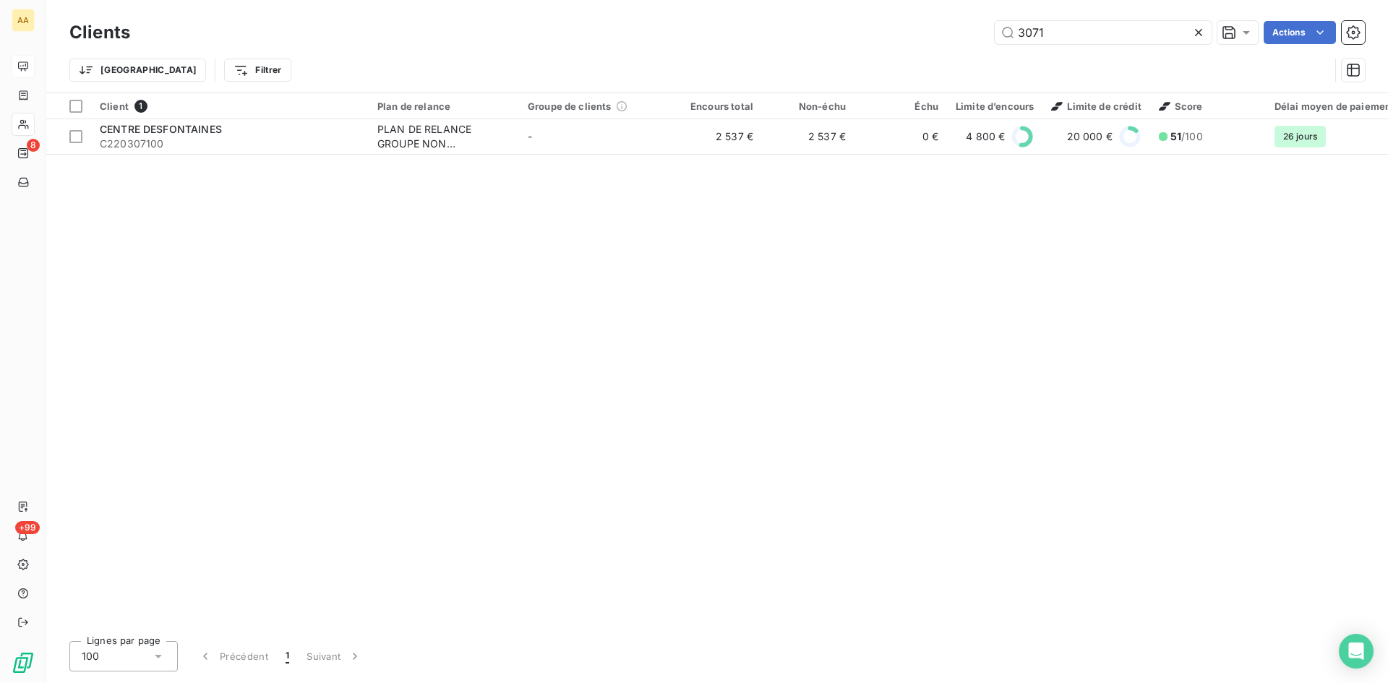
drag, startPoint x: 931, startPoint y: 32, endPoint x: 916, endPoint y: 31, distance: 15.2
click at [916, 31] on div "3071 Actions" at bounding box center [755, 32] width 1217 height 23
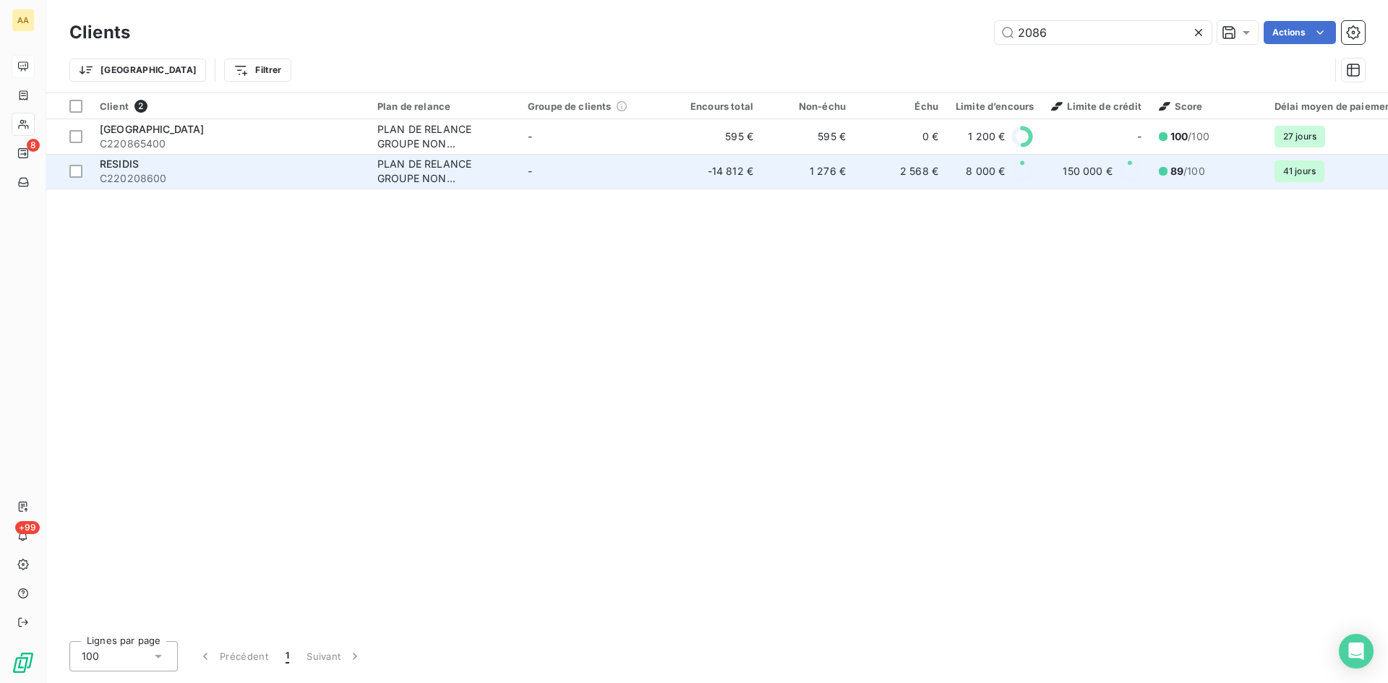
type input "2086"
click at [398, 166] on div "PLAN DE RELANCE GROUPE NON AUTOMATIQUE" at bounding box center [443, 171] width 133 height 29
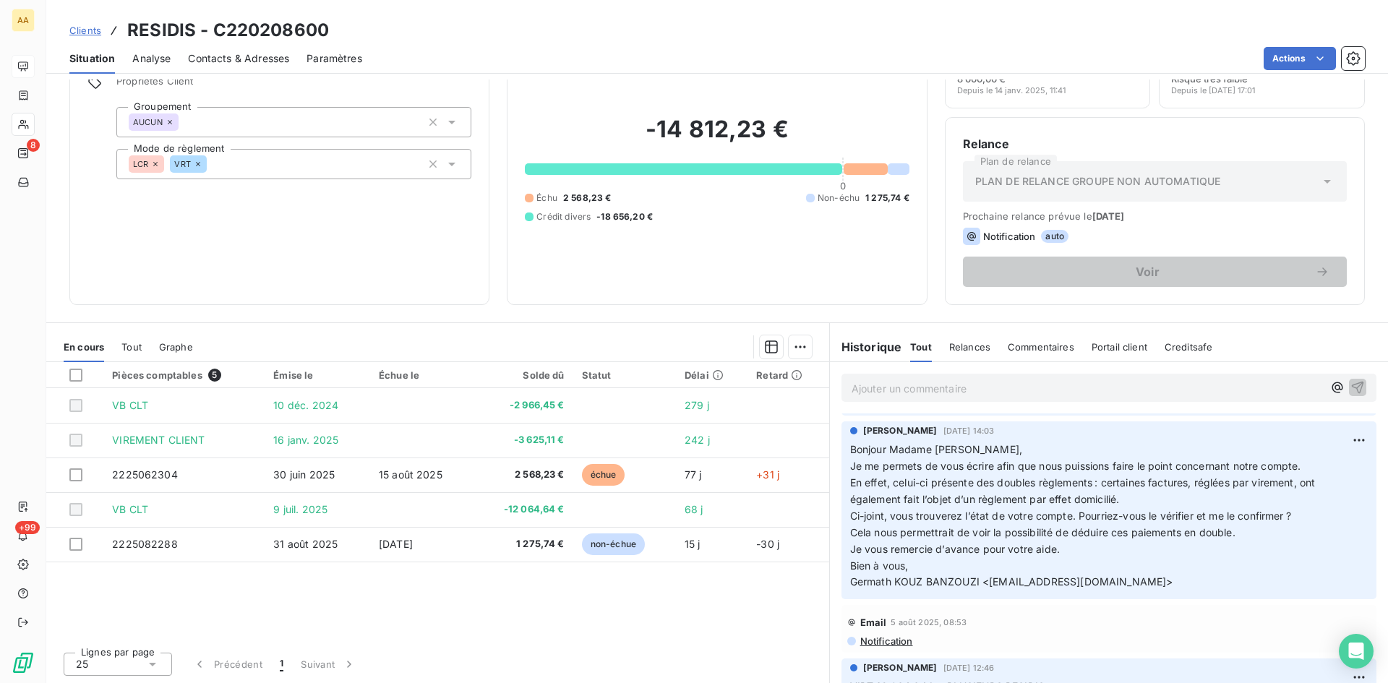
scroll to position [217, 0]
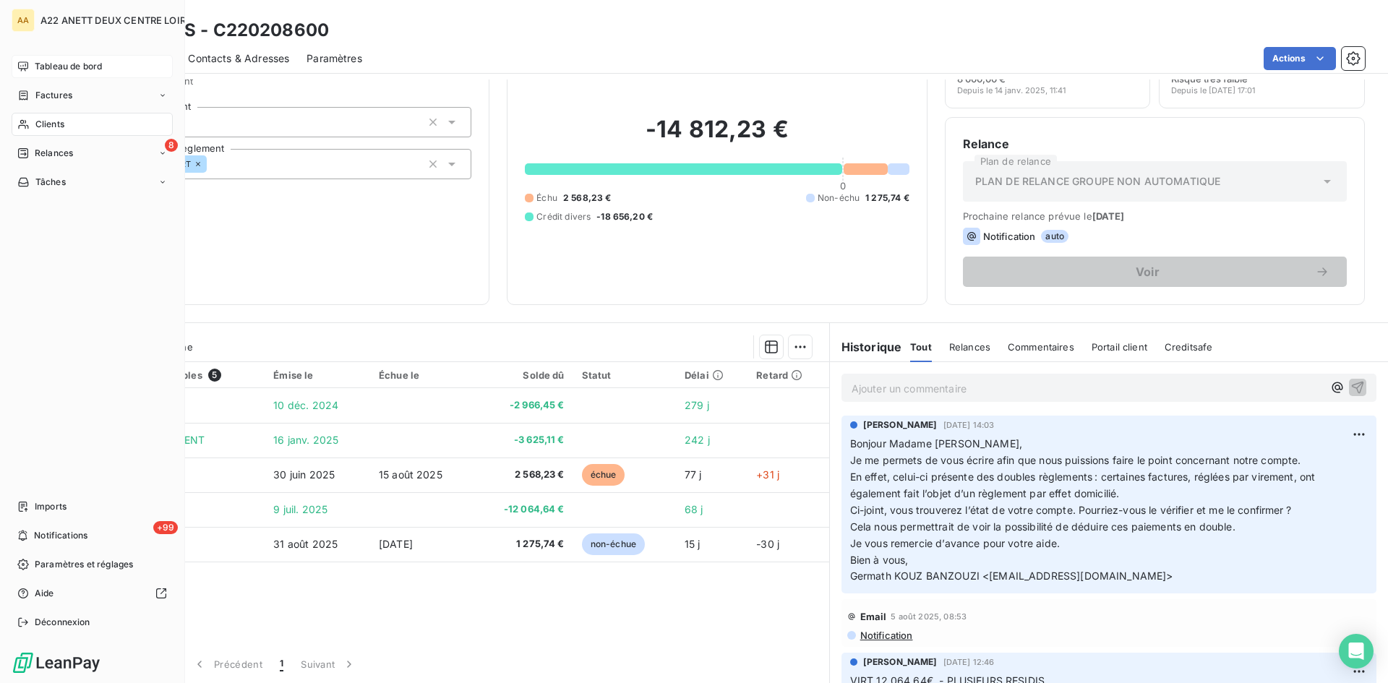
click at [40, 124] on span "Clients" at bounding box center [49, 124] width 29 height 13
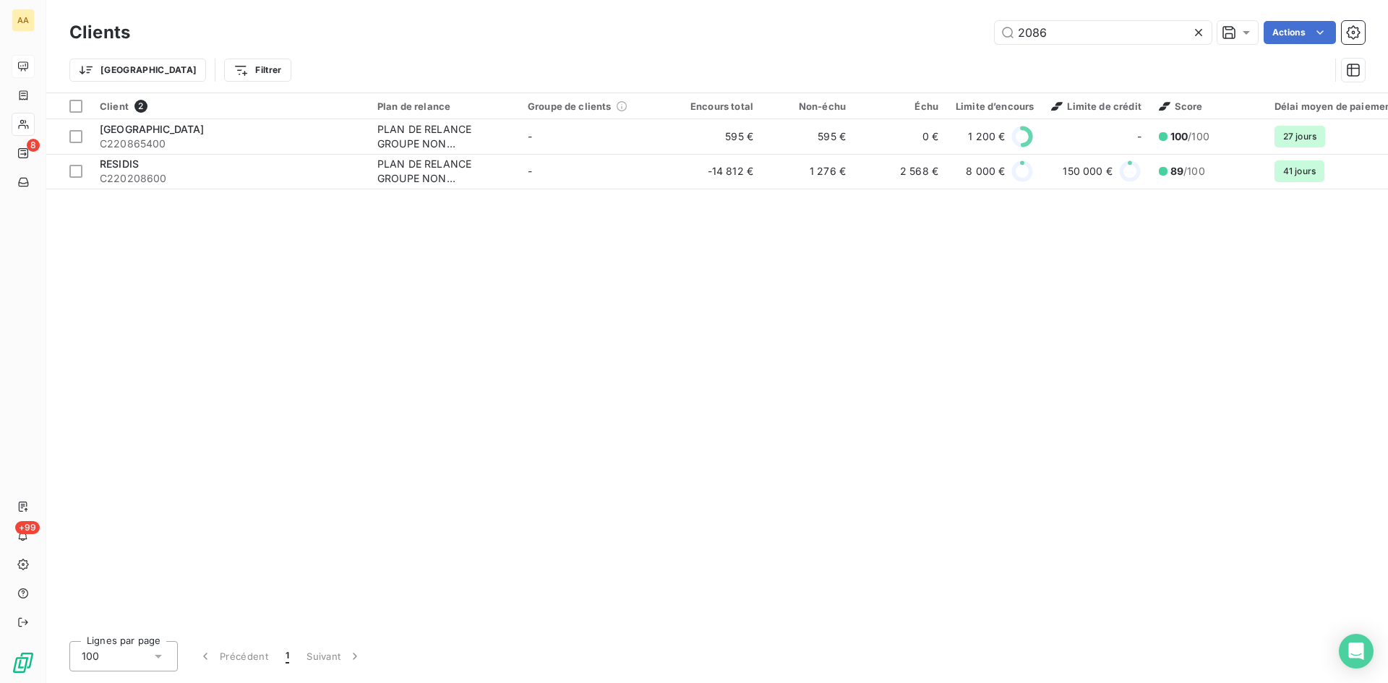
drag, startPoint x: 1061, startPoint y: 35, endPoint x: 887, endPoint y: 35, distance: 174.2
click at [887, 35] on div "2086 Actions" at bounding box center [755, 32] width 1217 height 23
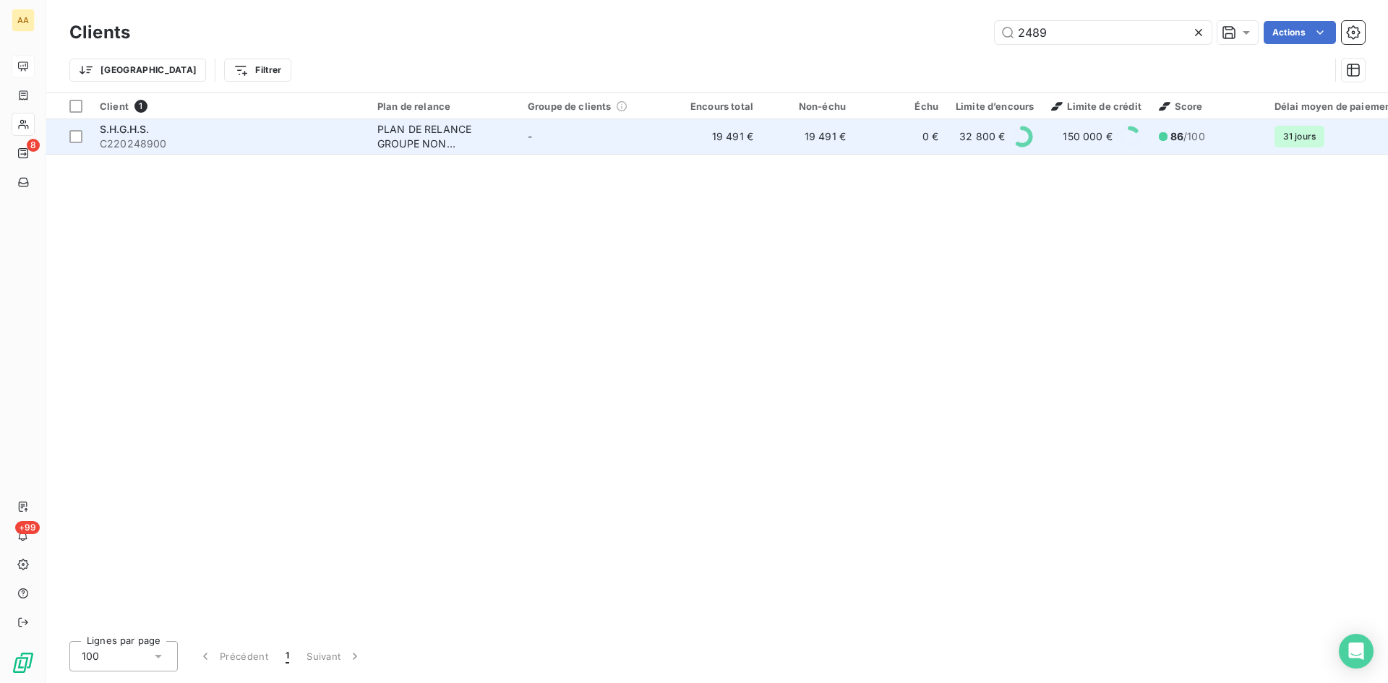
type input "2489"
click at [424, 150] on div "PLAN DE RELANCE GROUPE NON AUTOMATIQUE" at bounding box center [443, 136] width 133 height 29
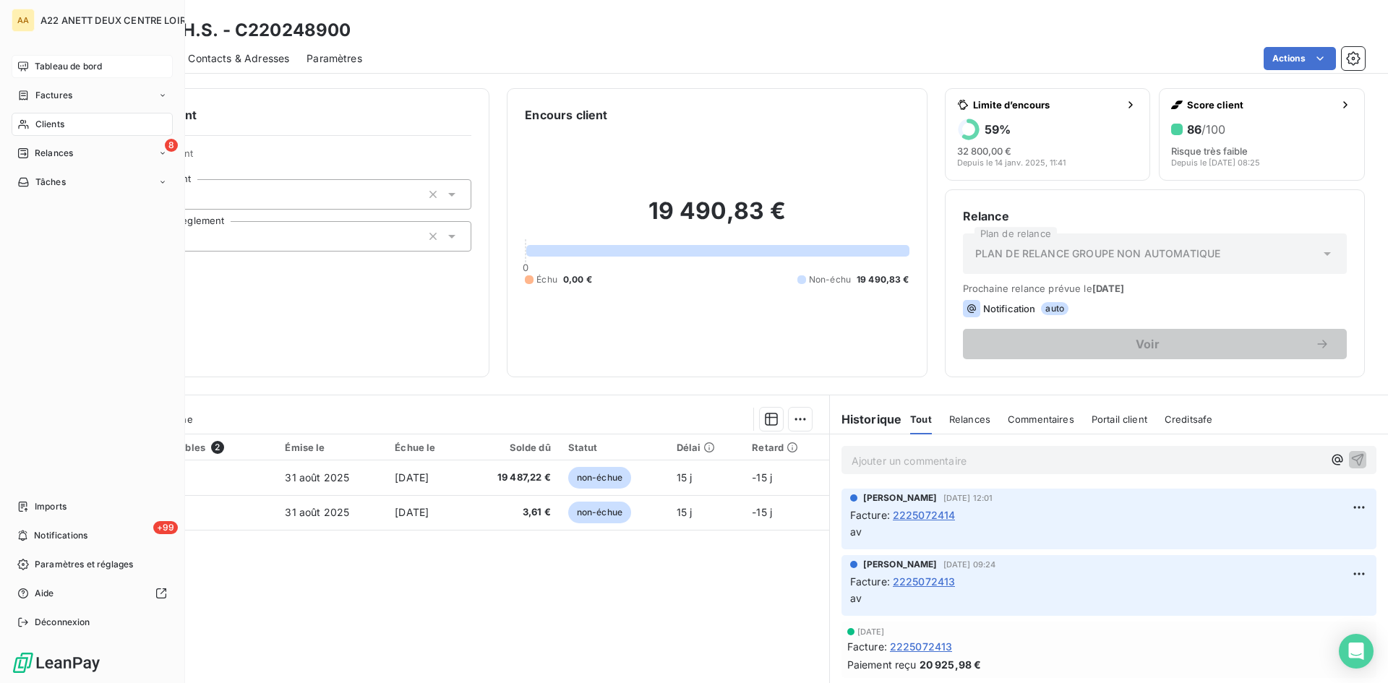
click at [59, 68] on span "Tableau de bord" at bounding box center [68, 66] width 67 height 13
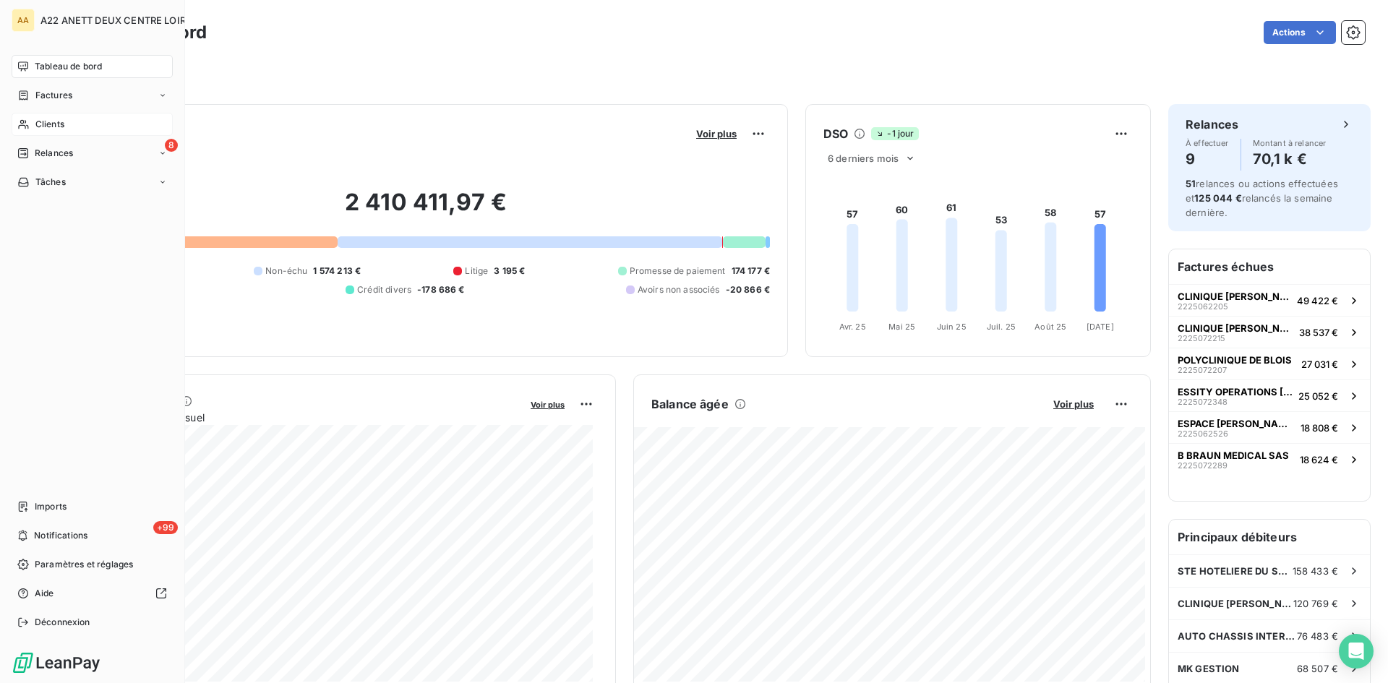
click at [36, 121] on span "Clients" at bounding box center [49, 124] width 29 height 13
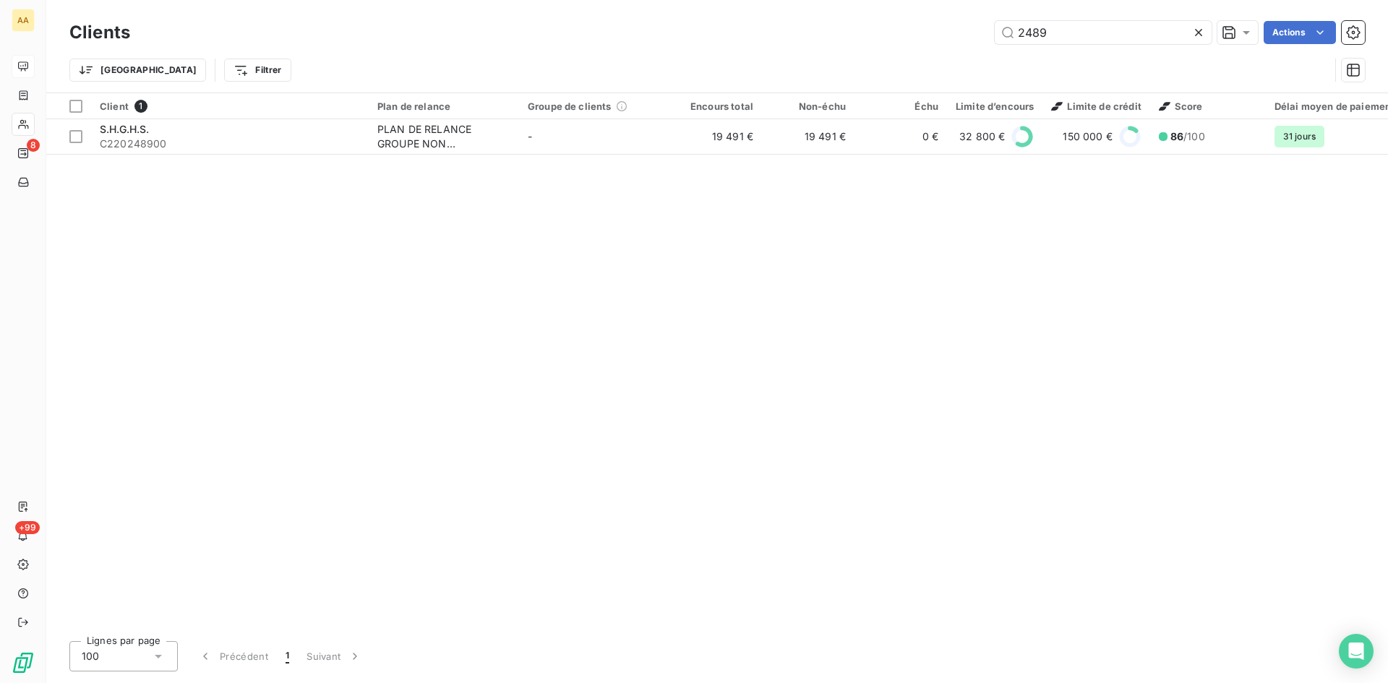
drag, startPoint x: 1053, startPoint y: 34, endPoint x: 906, endPoint y: 46, distance: 147.9
click at [906, 46] on div "Clients 2489 Actions" at bounding box center [716, 32] width 1295 height 30
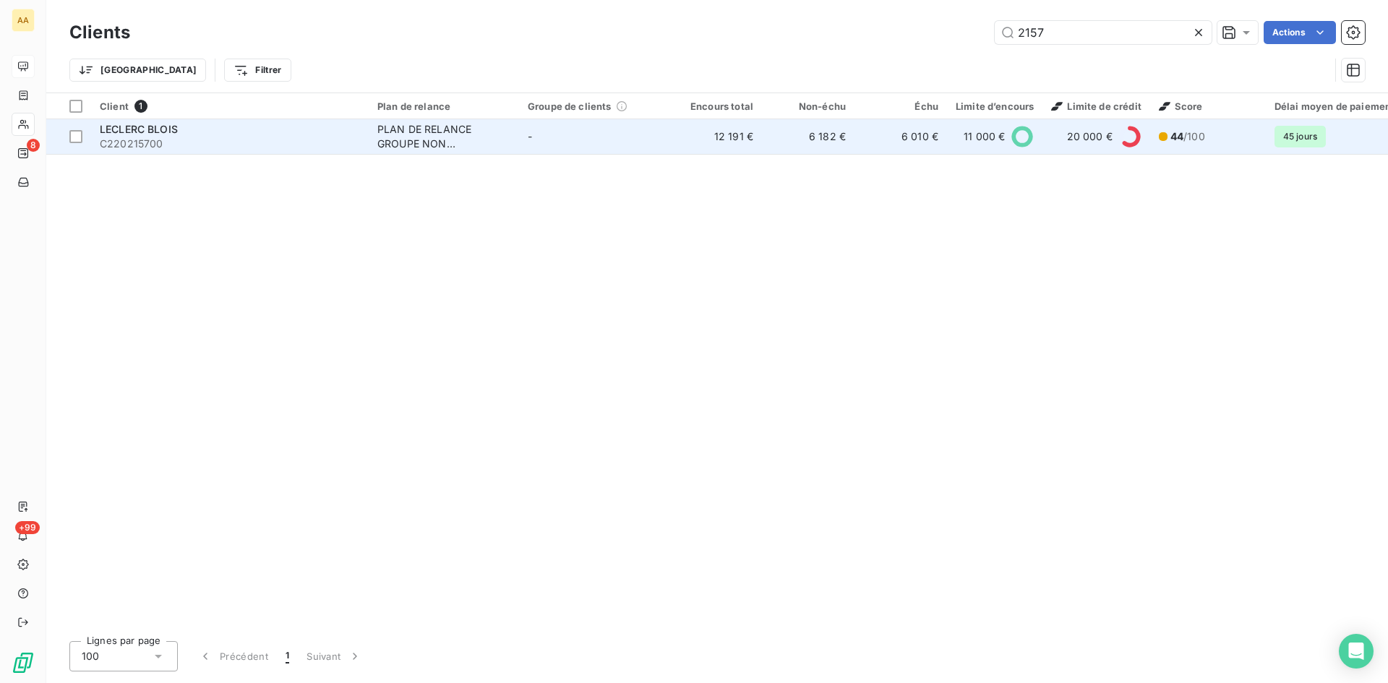
type input "2157"
click at [430, 137] on div "PLAN DE RELANCE GROUPE NON AUTOMATIQUE" at bounding box center [443, 136] width 133 height 29
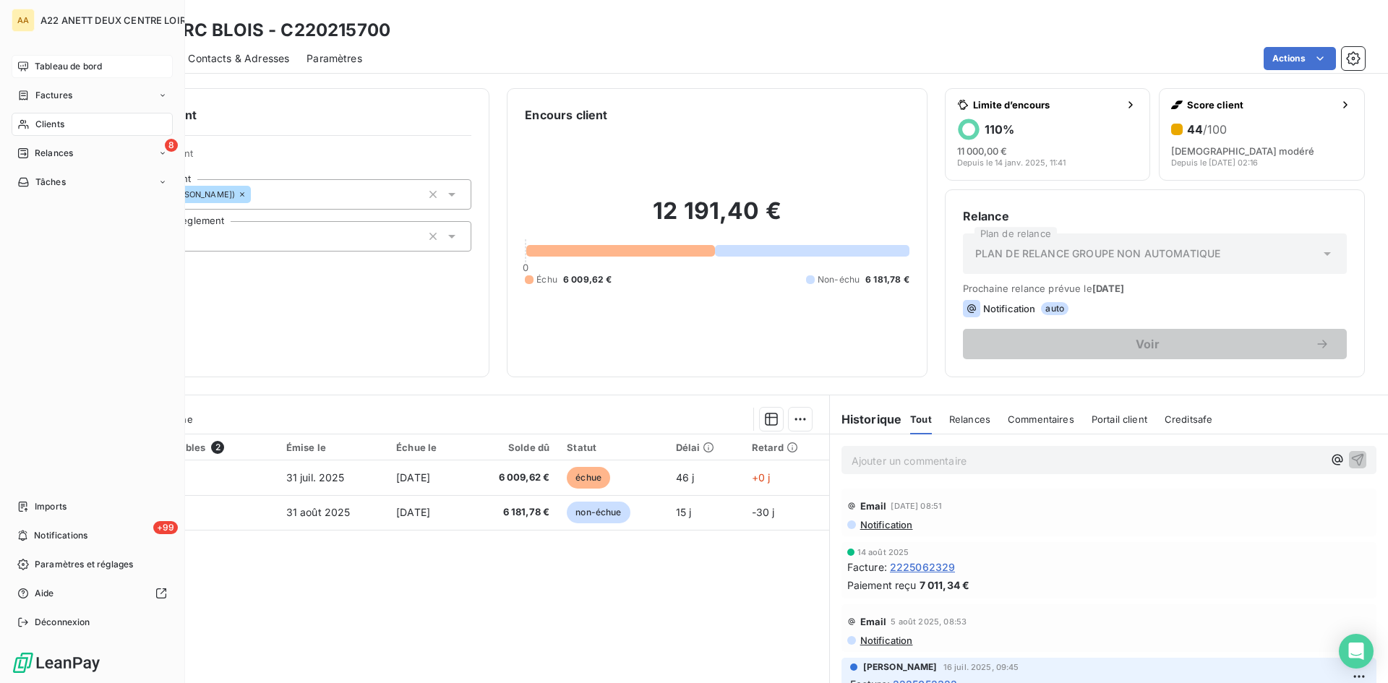
click at [55, 64] on span "Tableau de bord" at bounding box center [68, 66] width 67 height 13
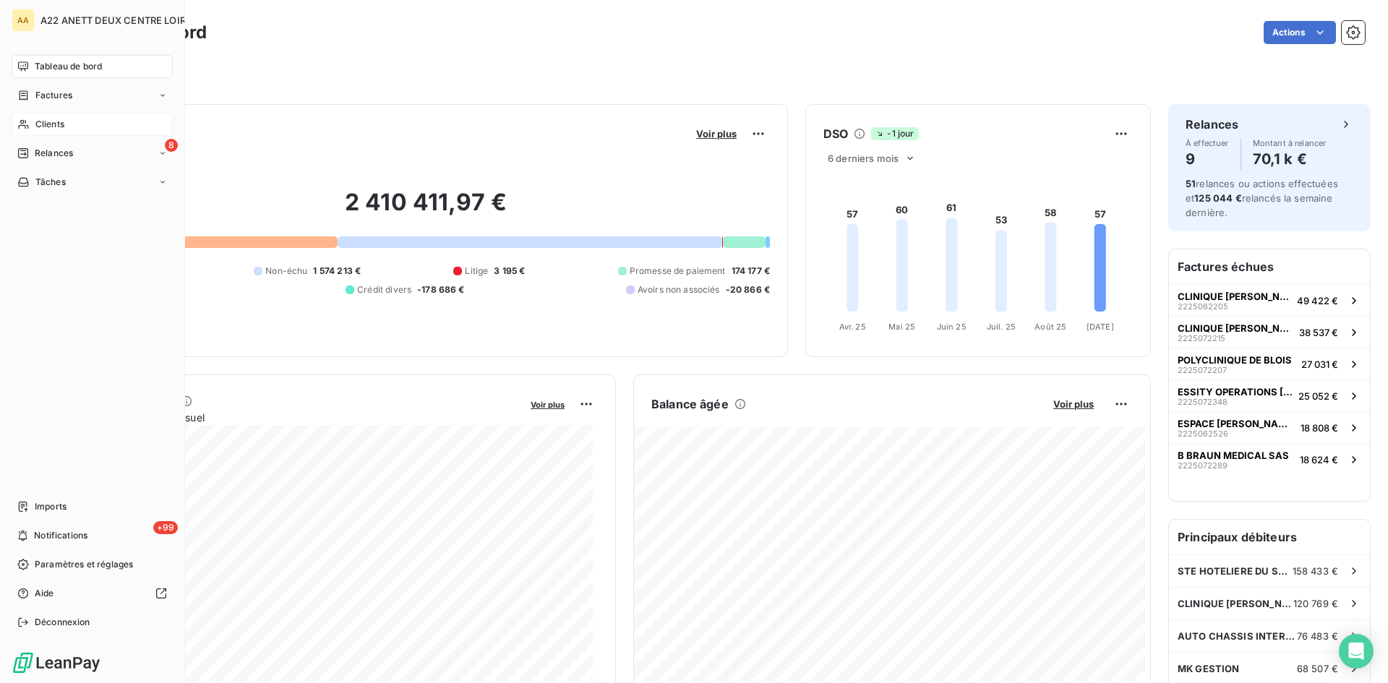
click at [56, 68] on span "Tableau de bord" at bounding box center [68, 66] width 67 height 13
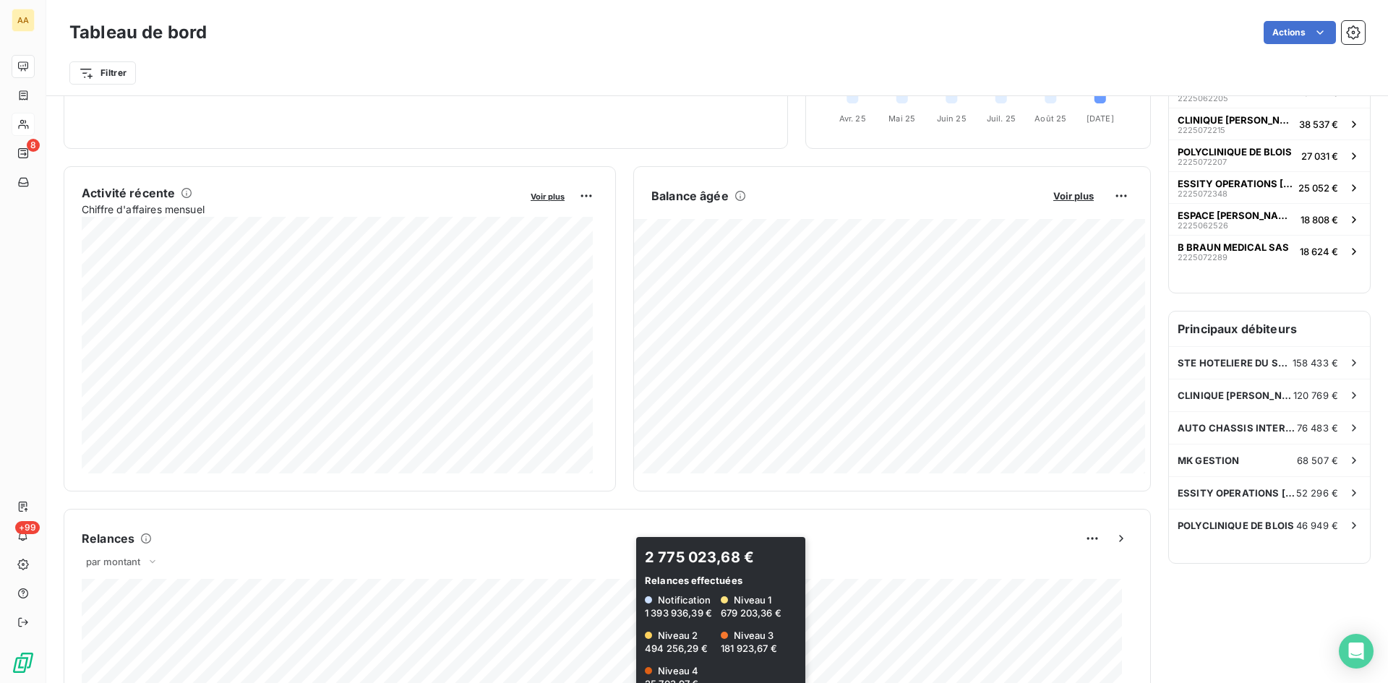
scroll to position [218, 0]
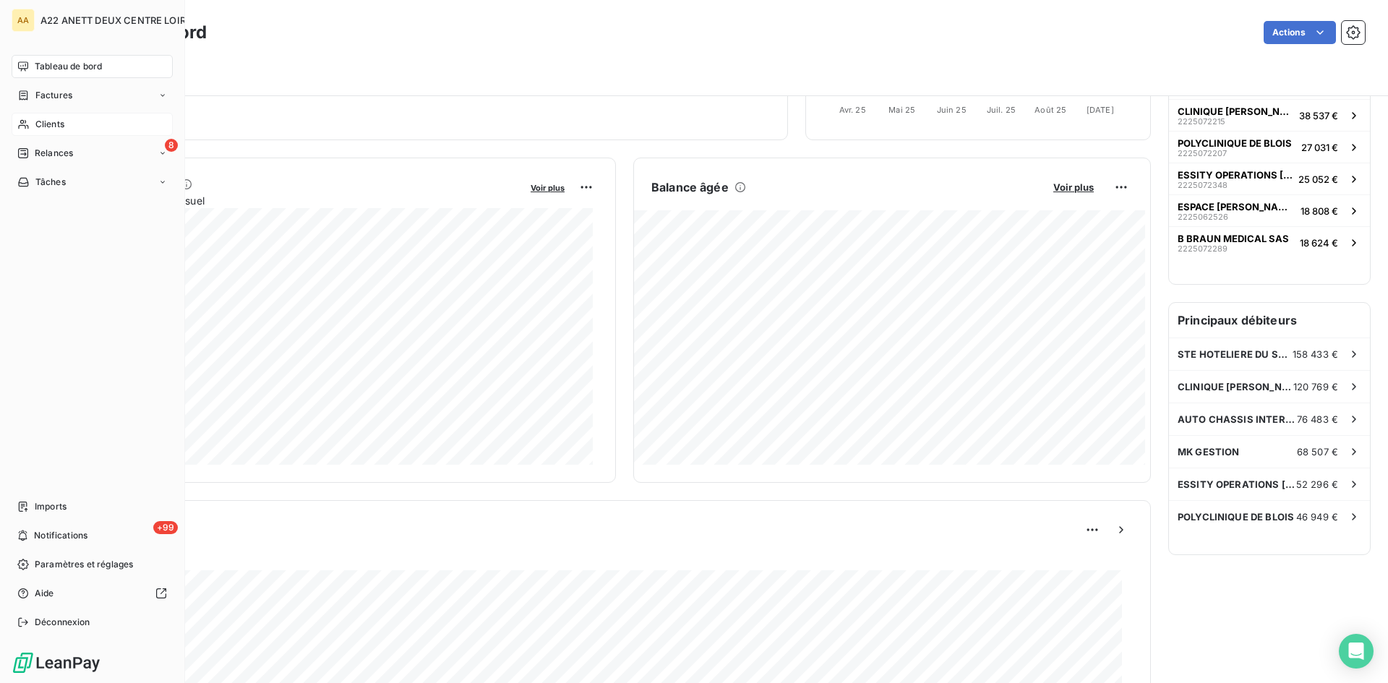
click at [40, 130] on span "Clients" at bounding box center [49, 124] width 29 height 13
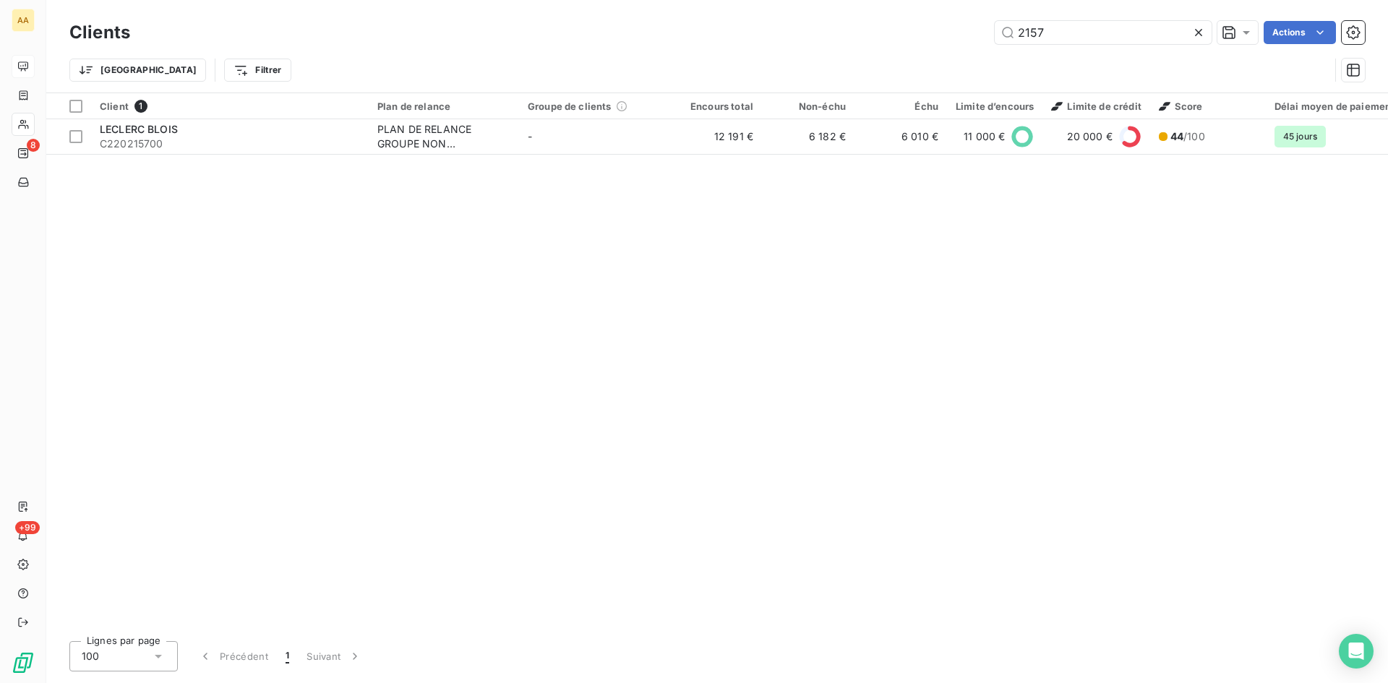
drag, startPoint x: 1024, startPoint y: 38, endPoint x: 947, endPoint y: 39, distance: 77.3
click at [948, 39] on div "2157 Actions" at bounding box center [755, 32] width 1217 height 23
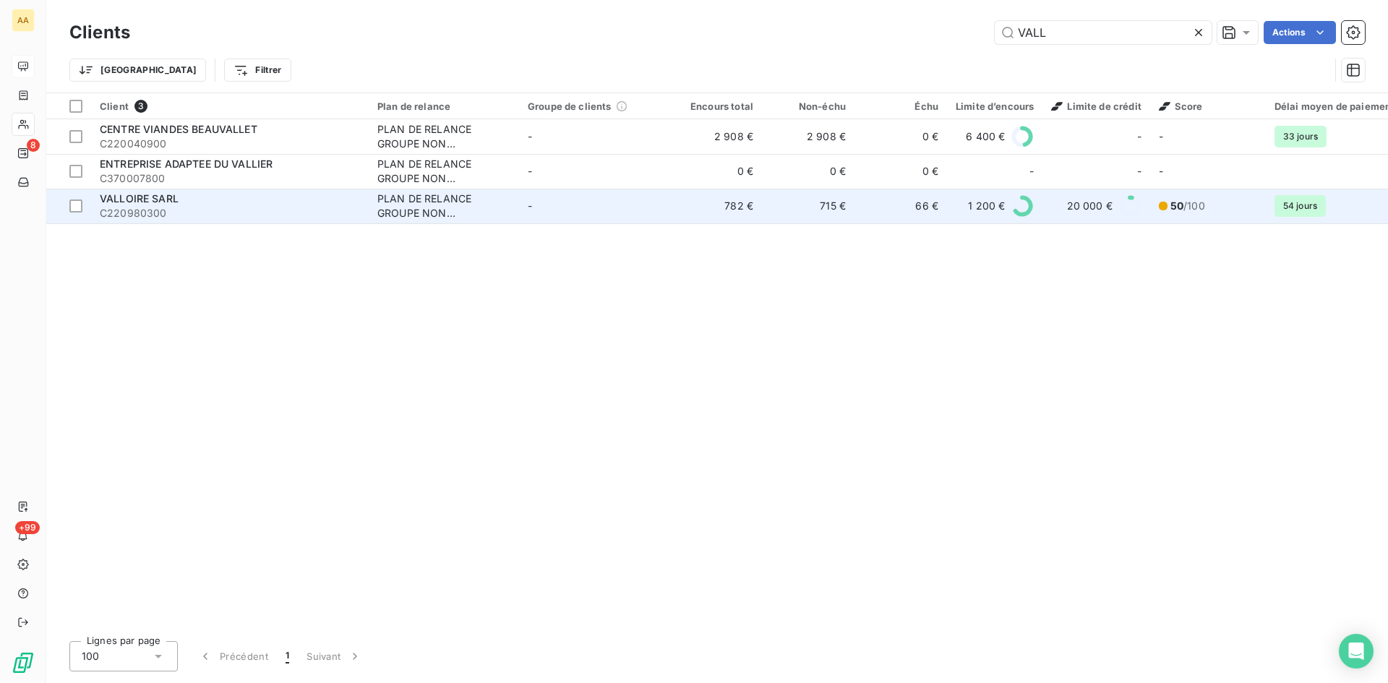
type input "VALL"
click at [404, 209] on div "PLAN DE RELANCE GROUPE NON AUTOMATIQUE" at bounding box center [443, 206] width 133 height 29
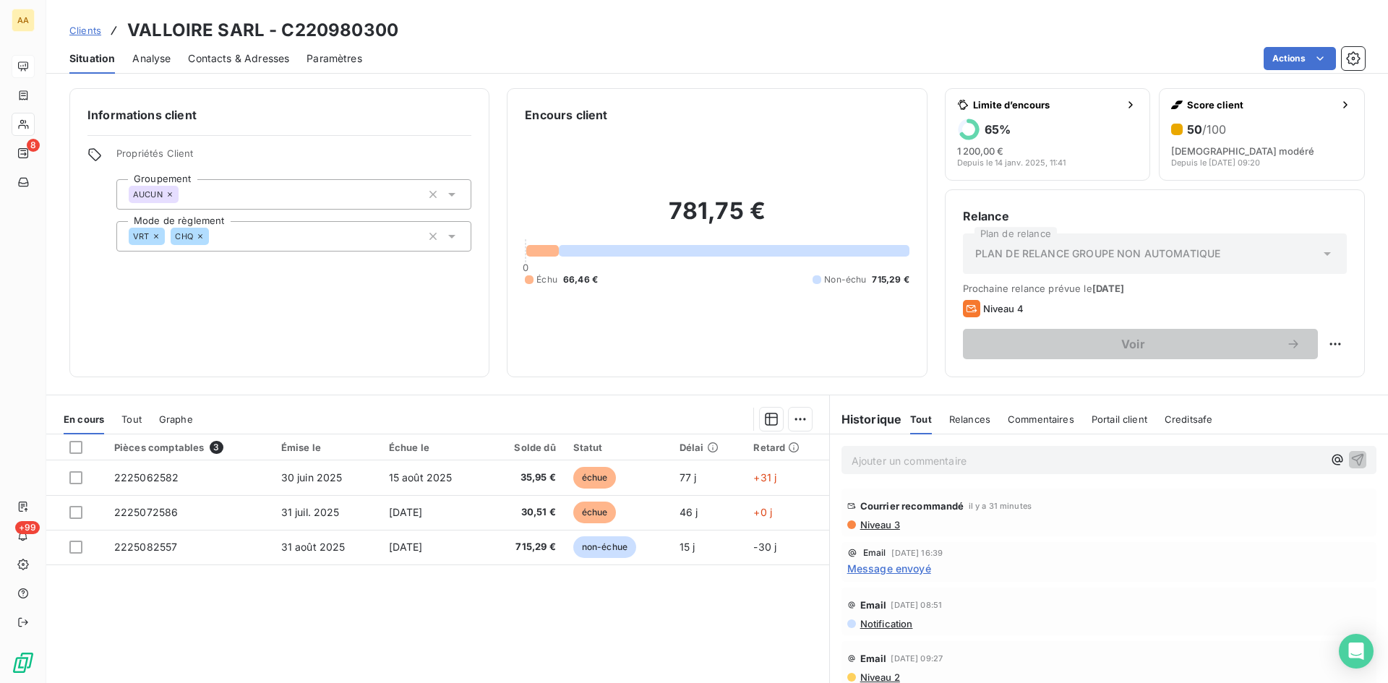
click at [872, 625] on span "Notification" at bounding box center [886, 624] width 54 height 12
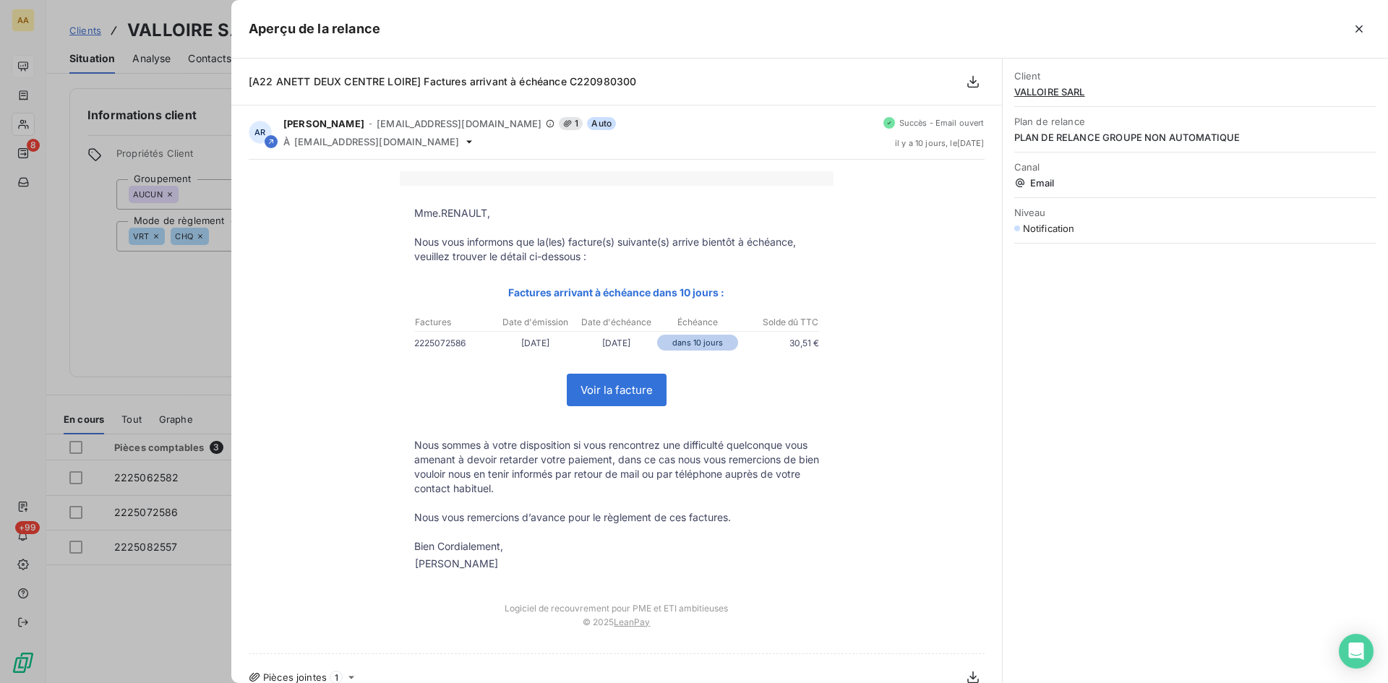
click at [749, 539] on p at bounding box center [616, 532] width 405 height 14
click at [385, 203] on div "Mme.RENAULT, Nous vous informons que la(les) facture(s) suivante(s) arrive bien…" at bounding box center [617, 406] width 736 height 471
click at [51, 330] on div at bounding box center [694, 341] width 1388 height 683
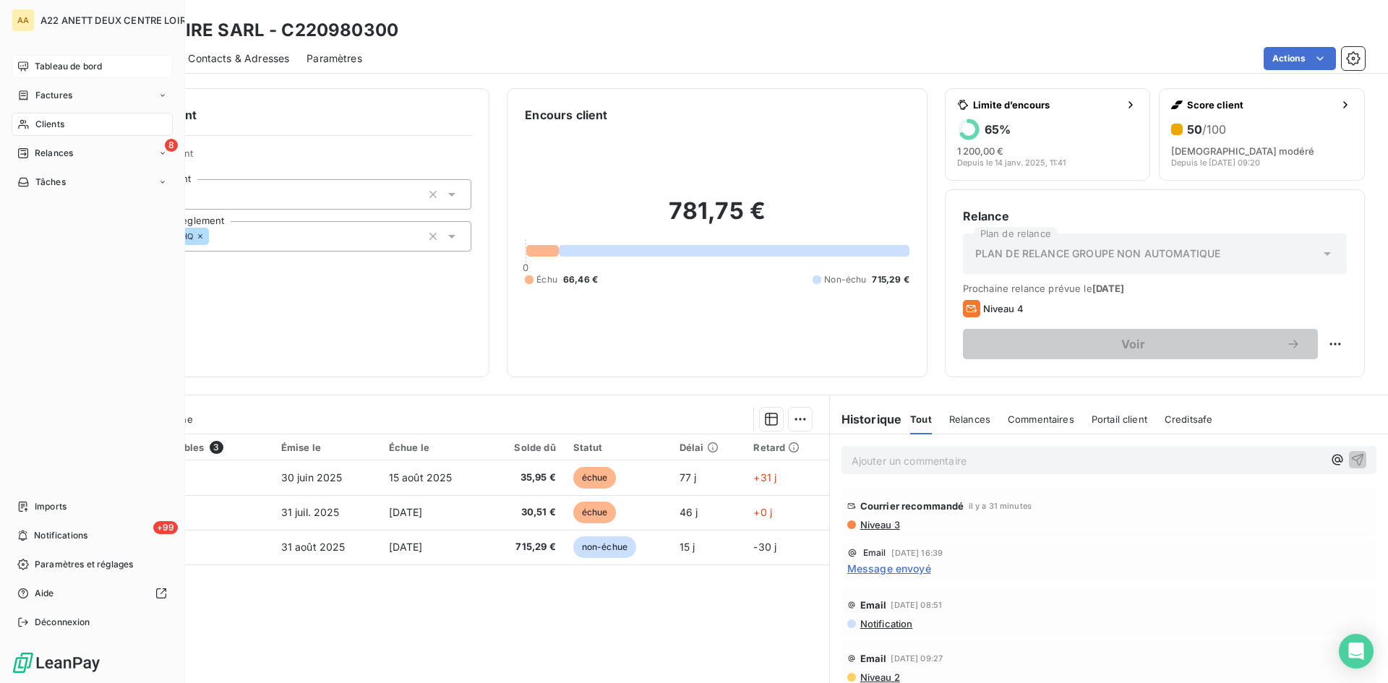
click at [42, 119] on span "Clients" at bounding box center [49, 124] width 29 height 13
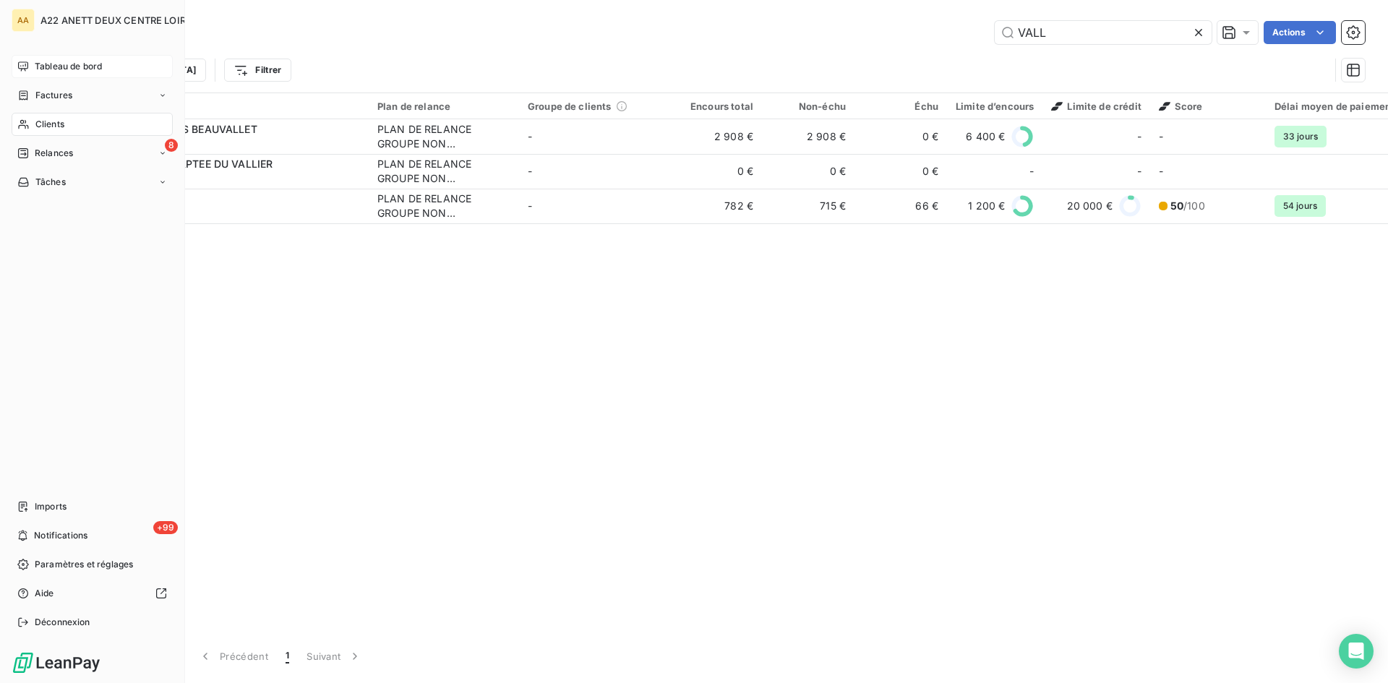
click at [58, 127] on span "Clients" at bounding box center [49, 124] width 29 height 13
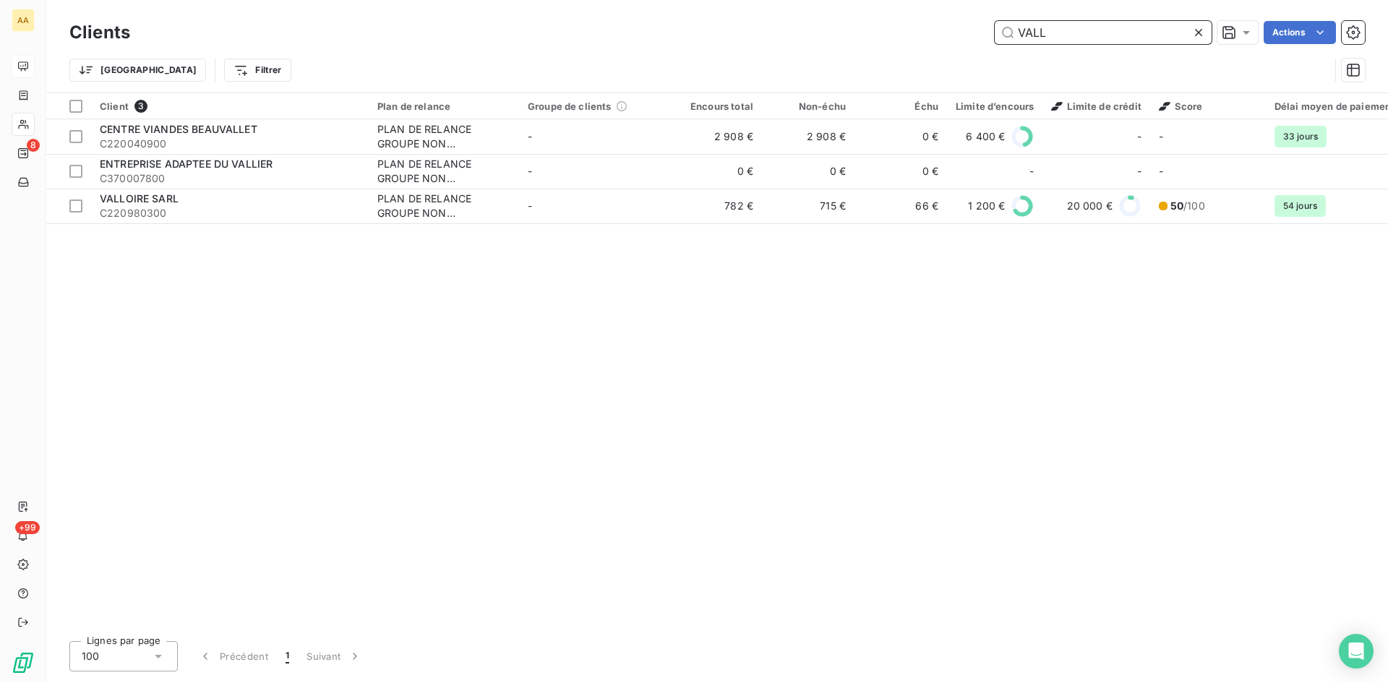
drag, startPoint x: 943, startPoint y: 28, endPoint x: 878, endPoint y: 29, distance: 65.8
click at [878, 28] on div "VALL Actions" at bounding box center [755, 32] width 1217 height 23
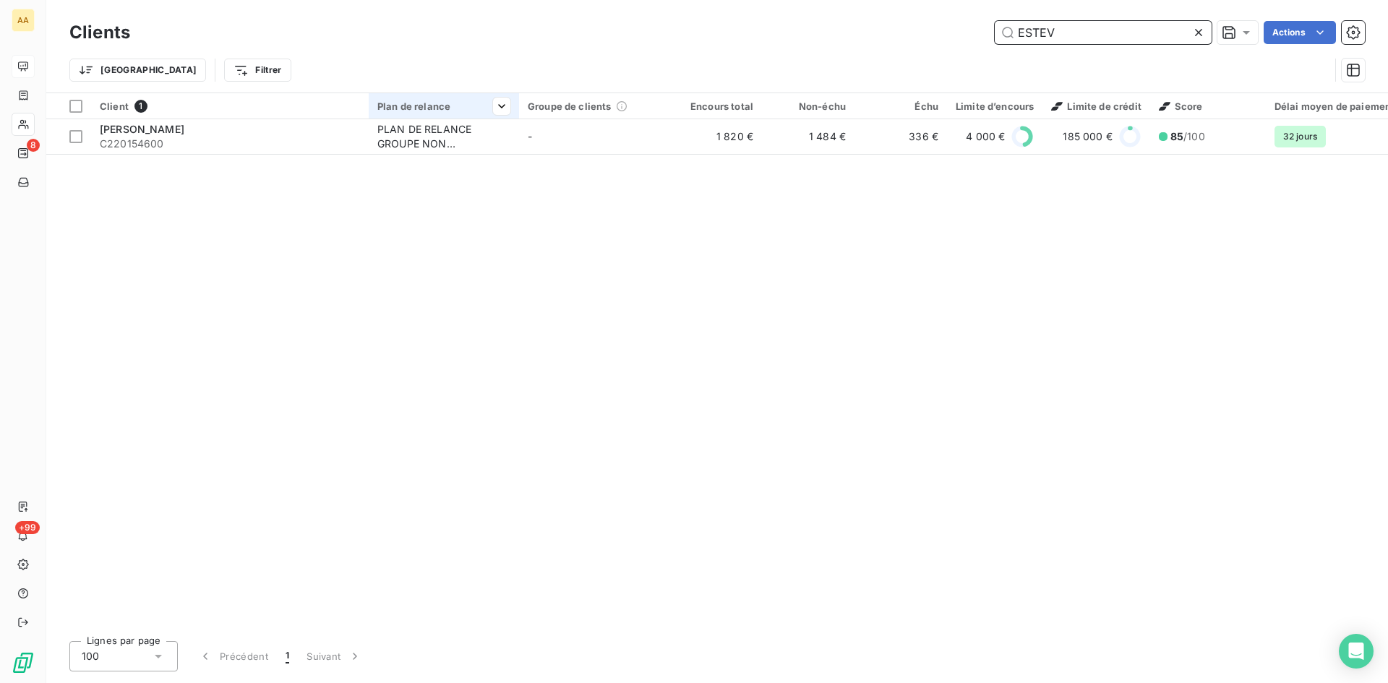
type input "ESTEV"
click at [425, 116] on th "Plan de relance" at bounding box center [444, 106] width 150 height 26
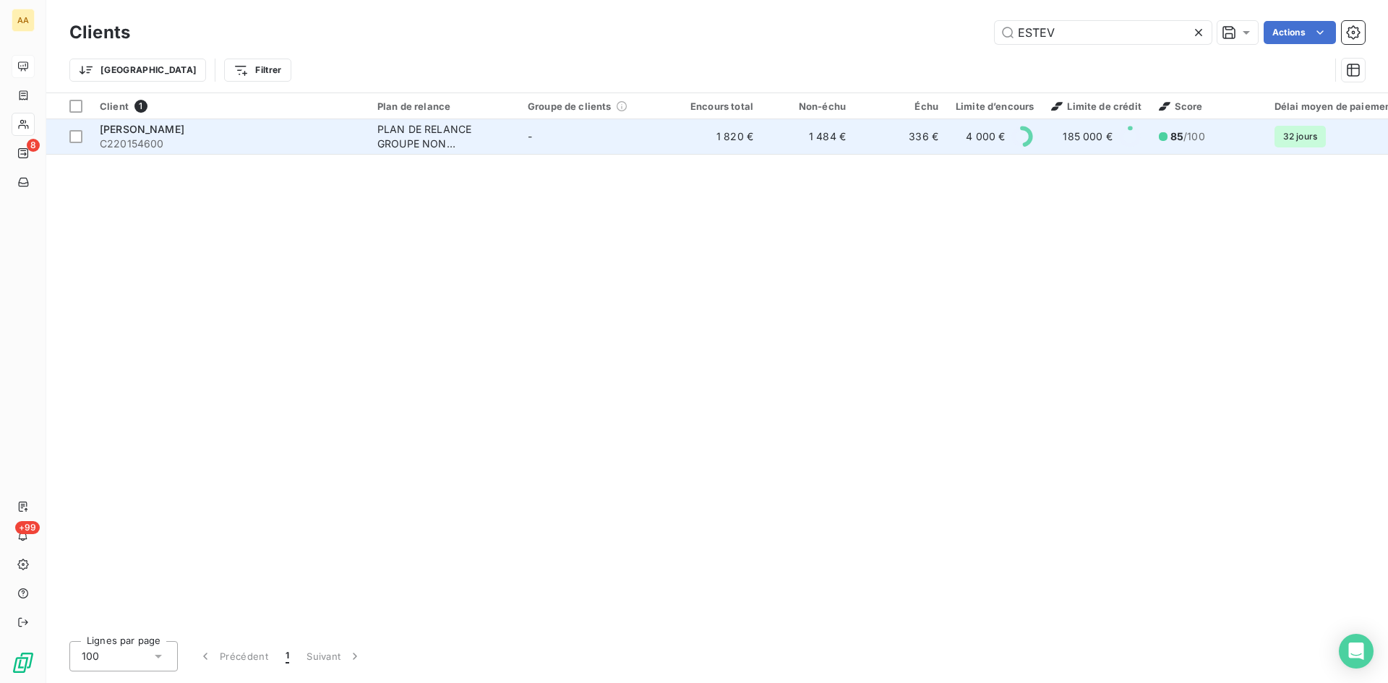
click at [421, 141] on div "PLAN DE RELANCE GROUPE NON AUTOMATIQUE" at bounding box center [443, 136] width 133 height 29
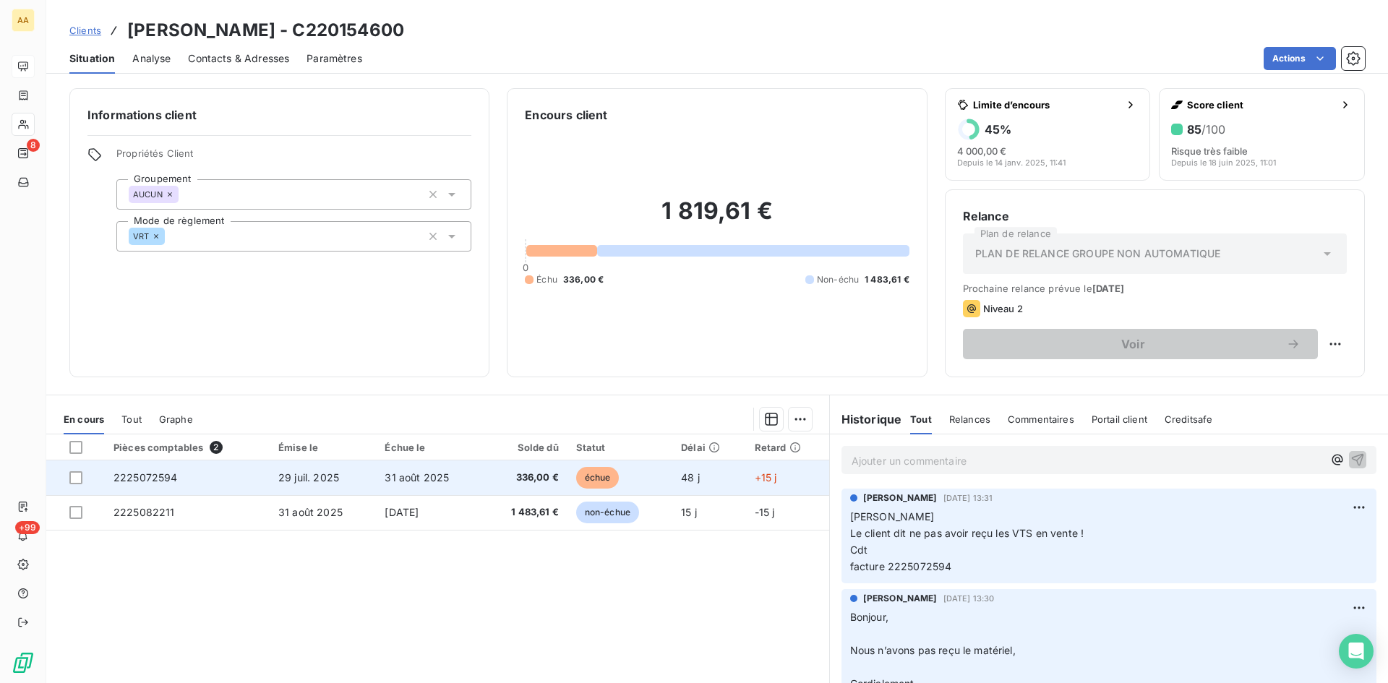
click at [164, 473] on span "2225072594" at bounding box center [145, 477] width 64 height 12
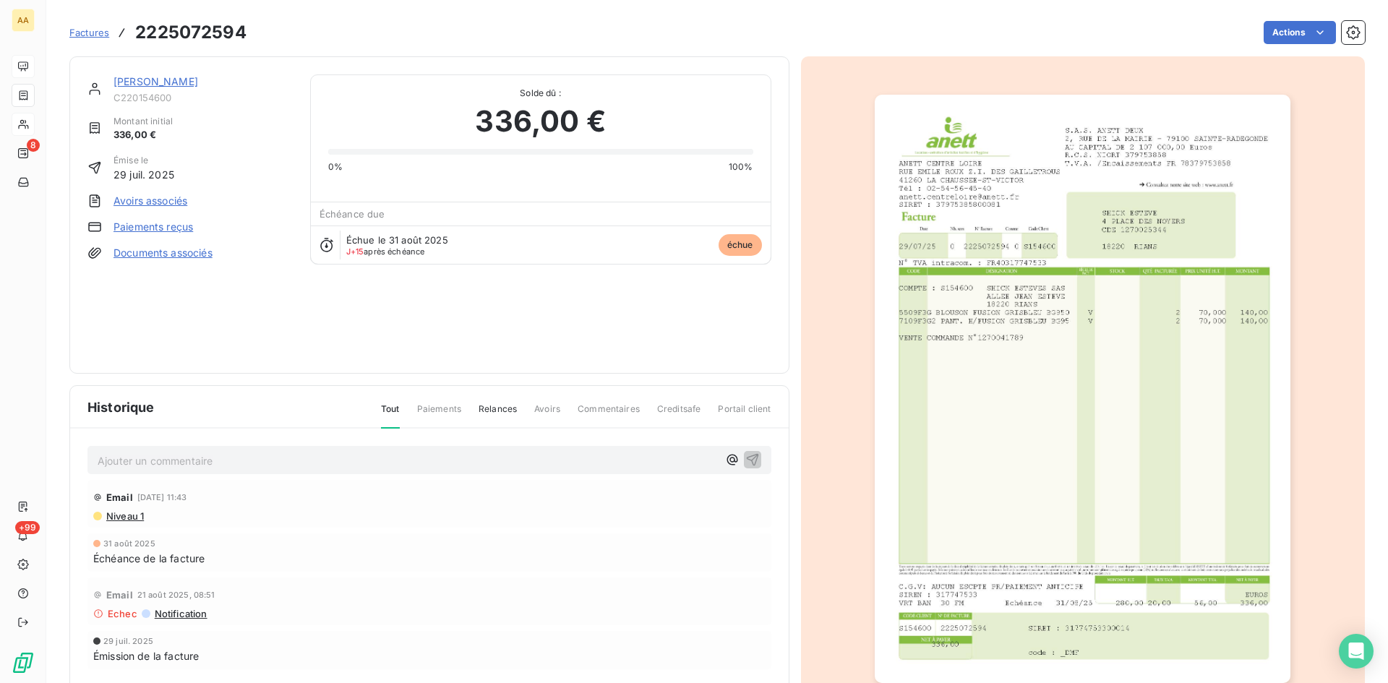
click at [956, 373] on img "button" at bounding box center [1083, 389] width 416 height 588
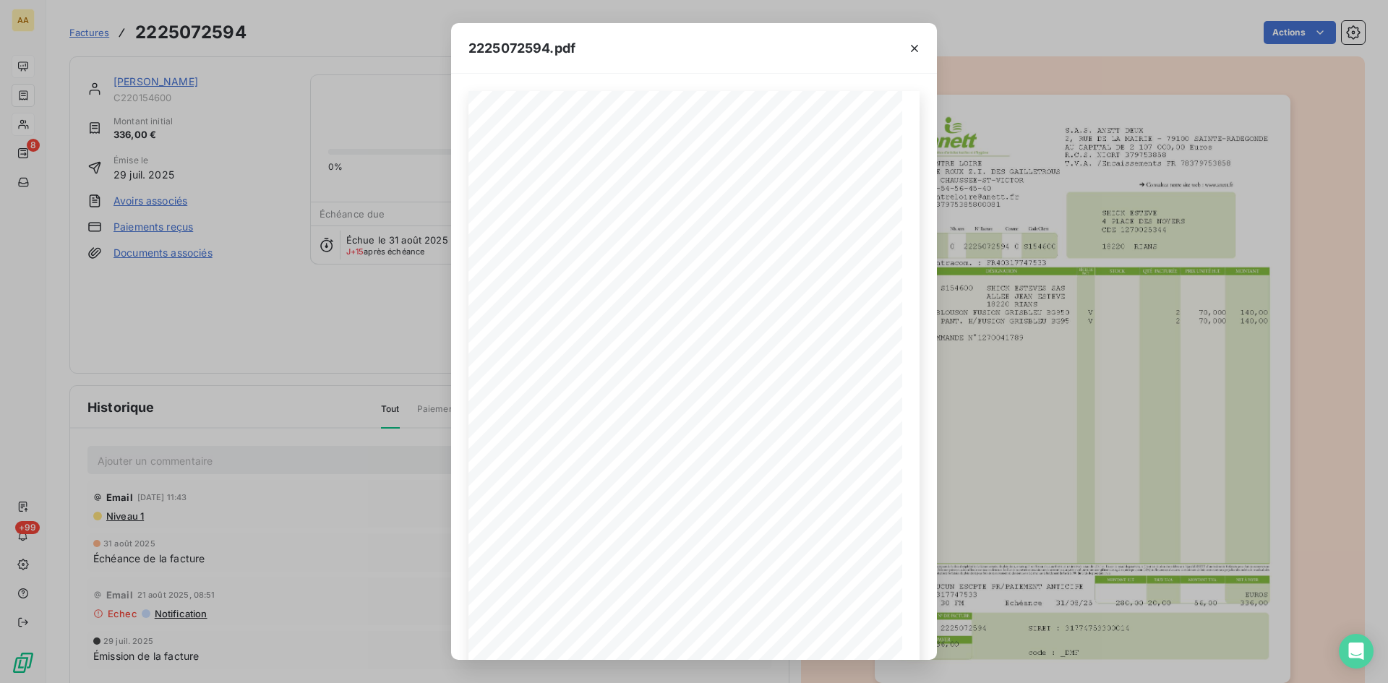
click at [253, 485] on div "2225072594.pdf S.A.S. ANETT DEUX [STREET_ADDRESS] AU CAPITAL DE 2 107 000,00 Eu…" at bounding box center [694, 341] width 1388 height 683
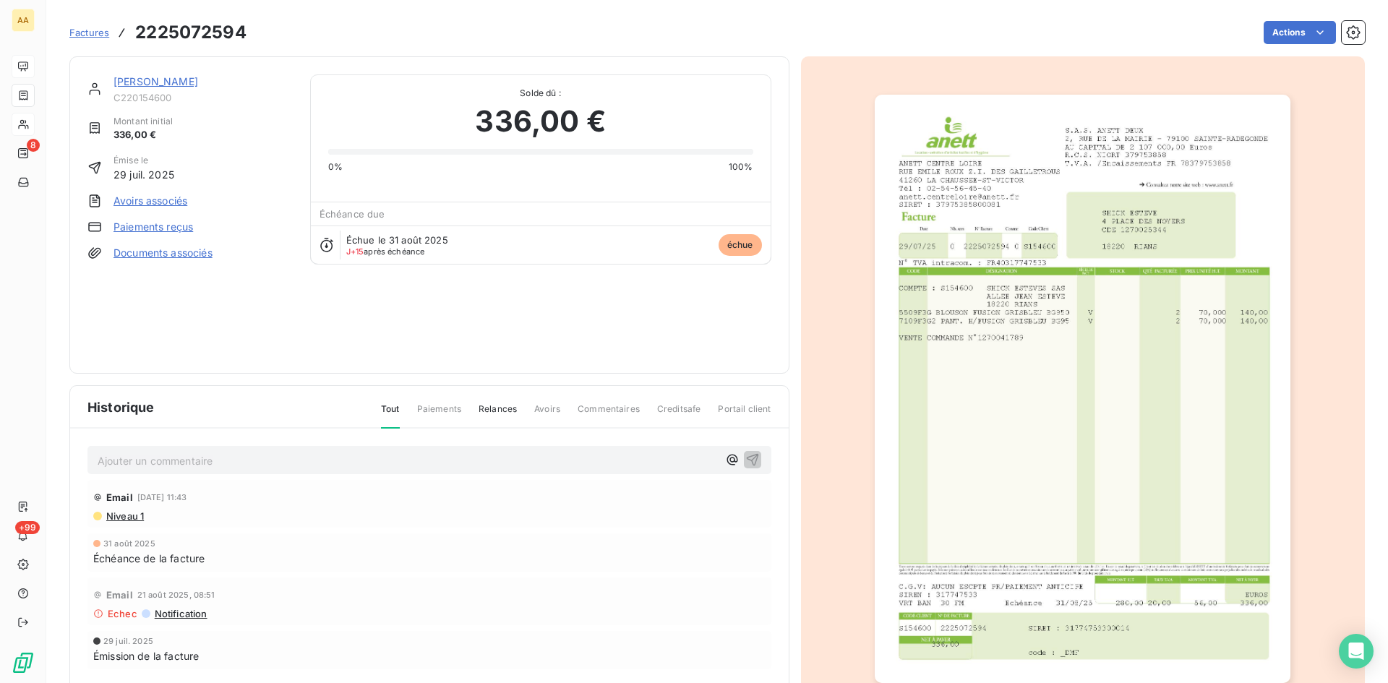
click at [1042, 362] on img "button" at bounding box center [1083, 389] width 416 height 588
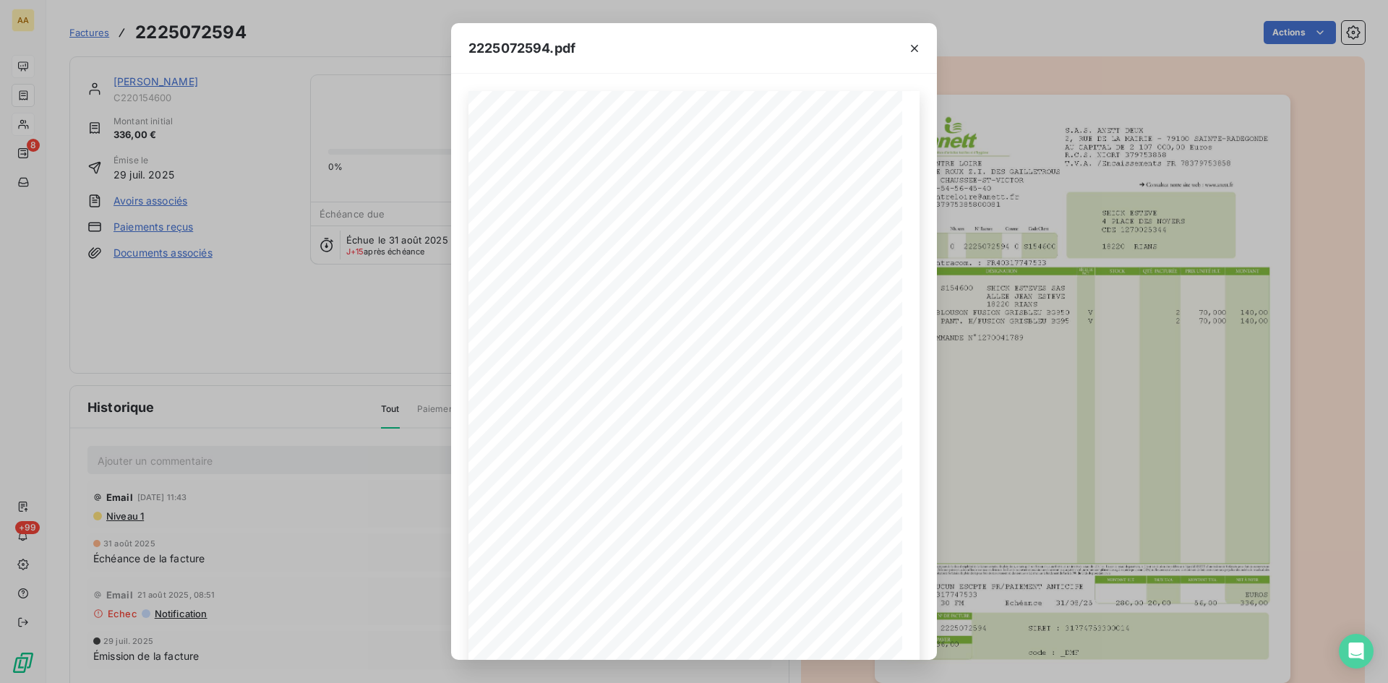
click at [242, 133] on div "2225072594.pdf S.A.S. ANETT DEUX [STREET_ADDRESS] AU CAPITAL DE 2 107 000,00 Eu…" at bounding box center [694, 341] width 1388 height 683
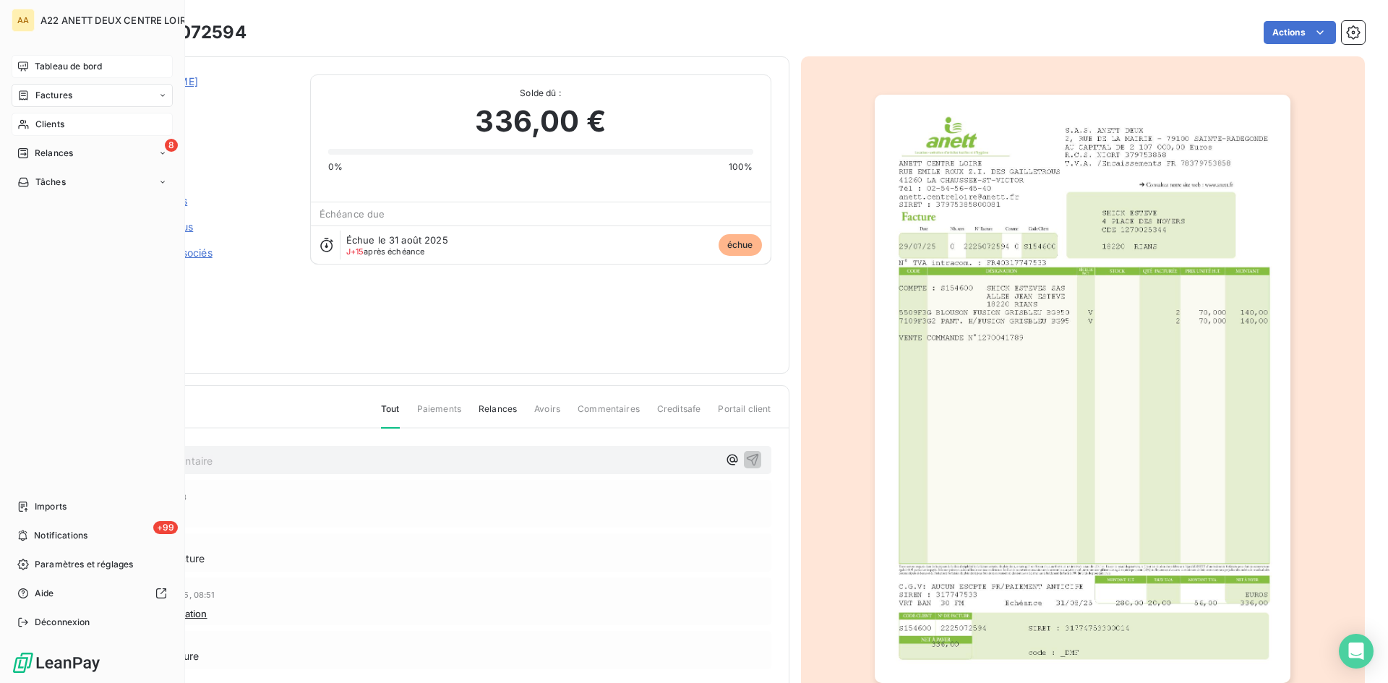
click at [42, 122] on span "Clients" at bounding box center [49, 124] width 29 height 13
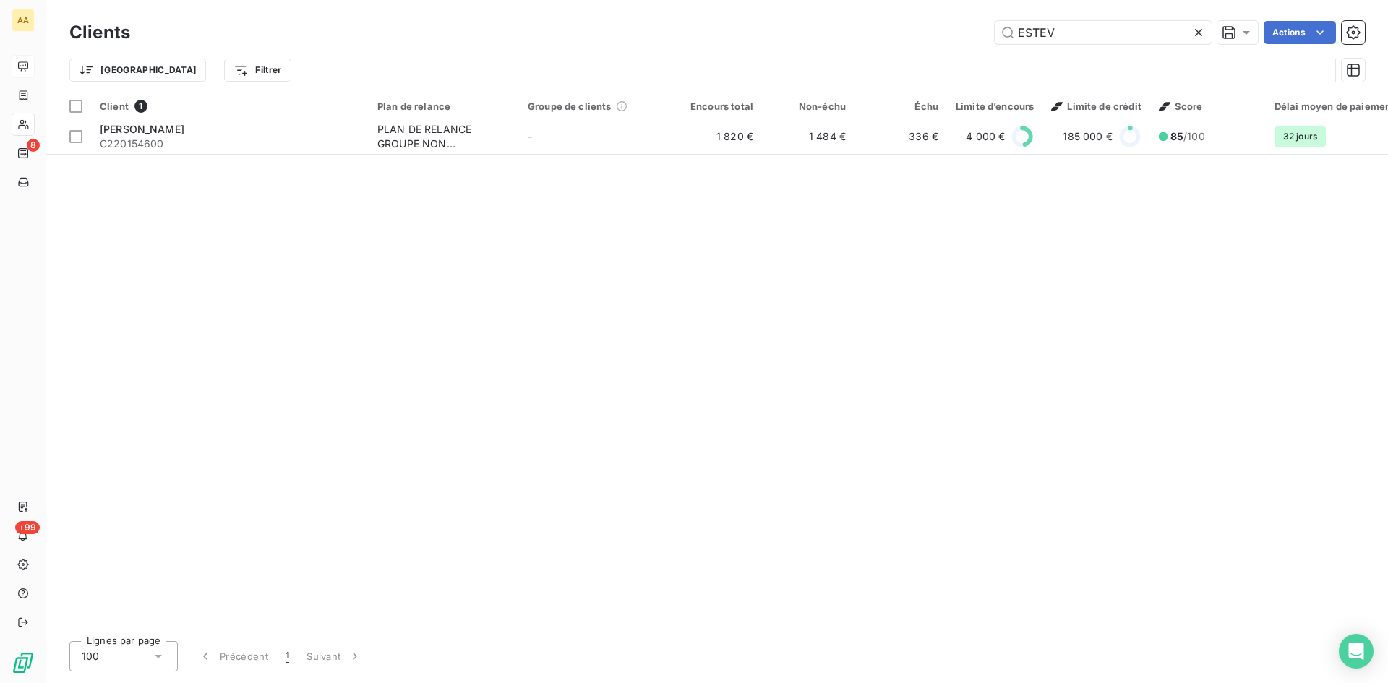
drag, startPoint x: 1055, startPoint y: 40, endPoint x: 936, endPoint y: 42, distance: 119.3
click at [936, 42] on div "ESTEV Actions" at bounding box center [755, 32] width 1217 height 23
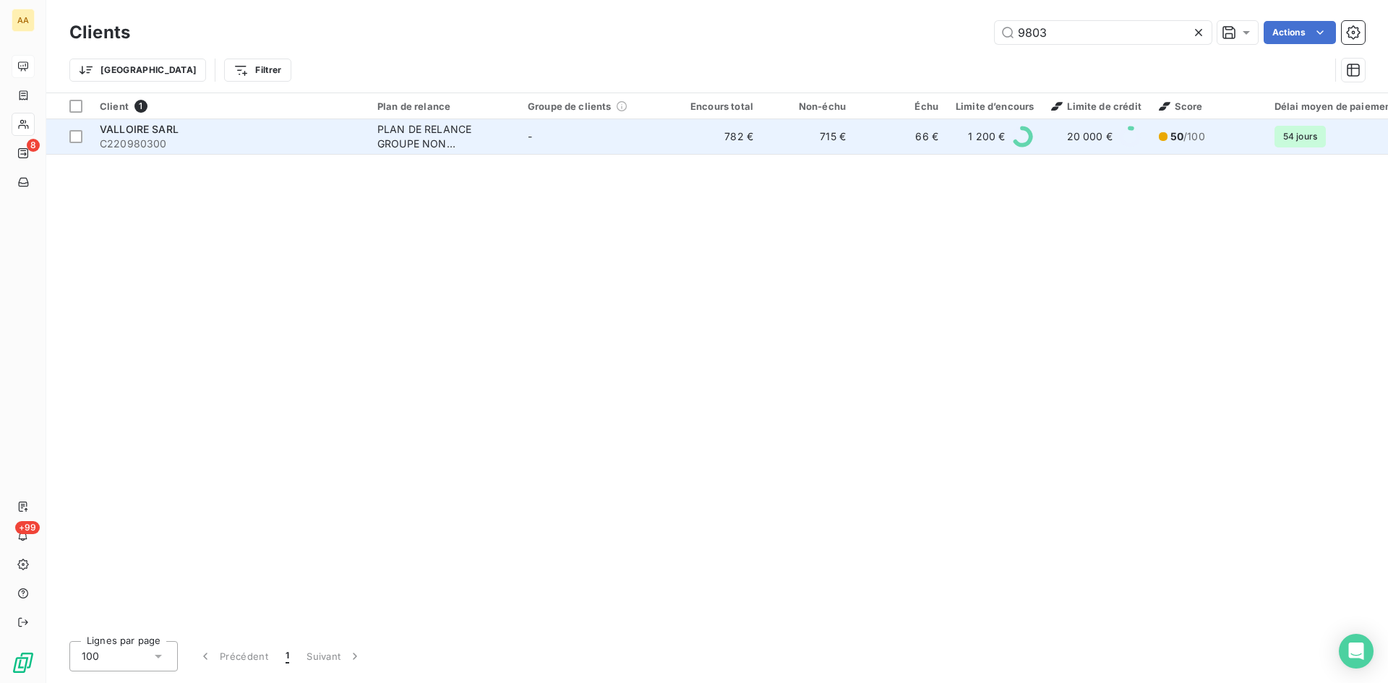
type input "9803"
click at [413, 137] on div "PLAN DE RELANCE GROUPE NON AUTOMATIQUE" at bounding box center [443, 136] width 133 height 29
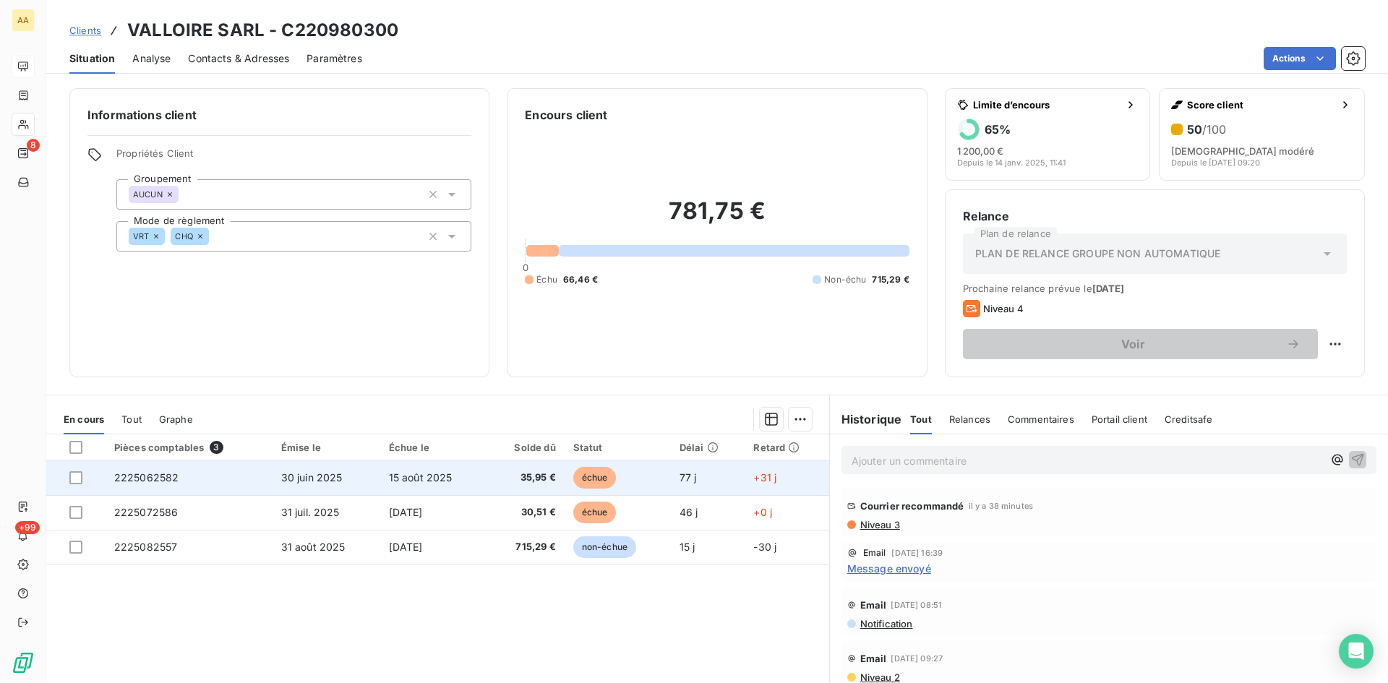
click at [140, 477] on span "2225062582" at bounding box center [146, 477] width 65 height 12
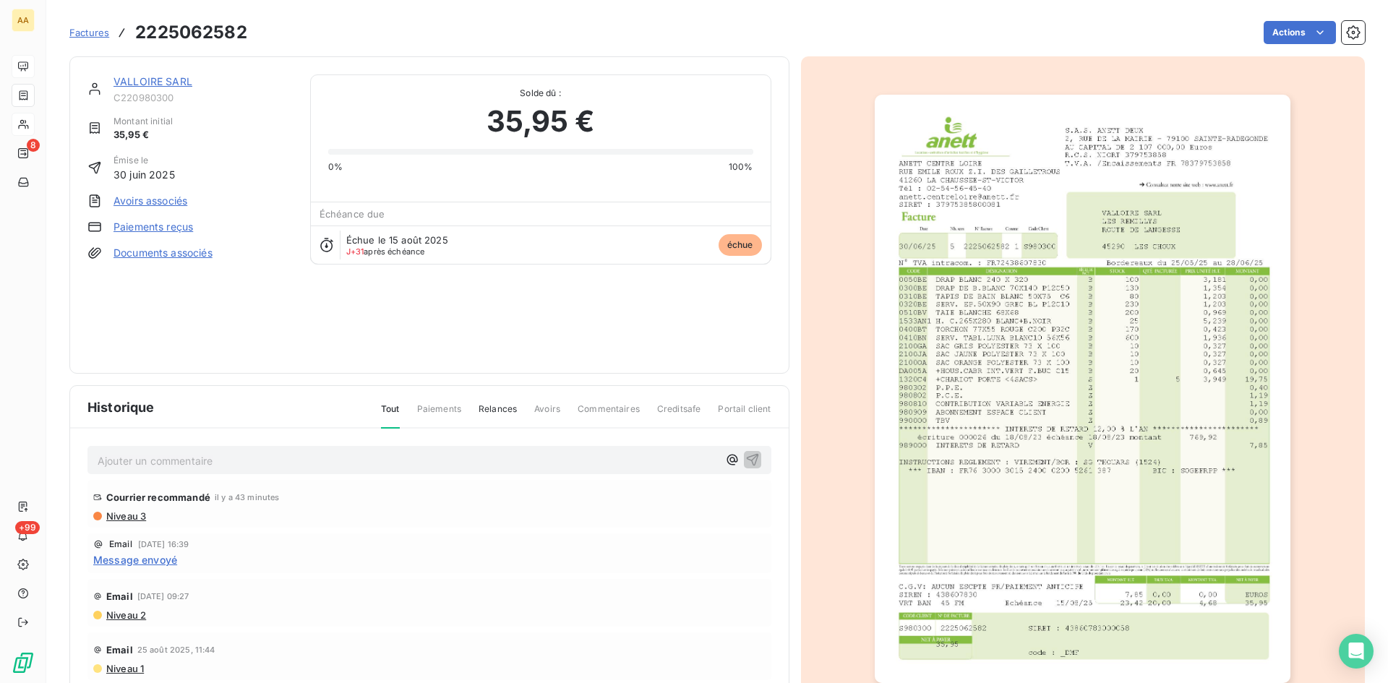
click at [155, 81] on link "VALLOIRE SARL" at bounding box center [152, 81] width 79 height 12
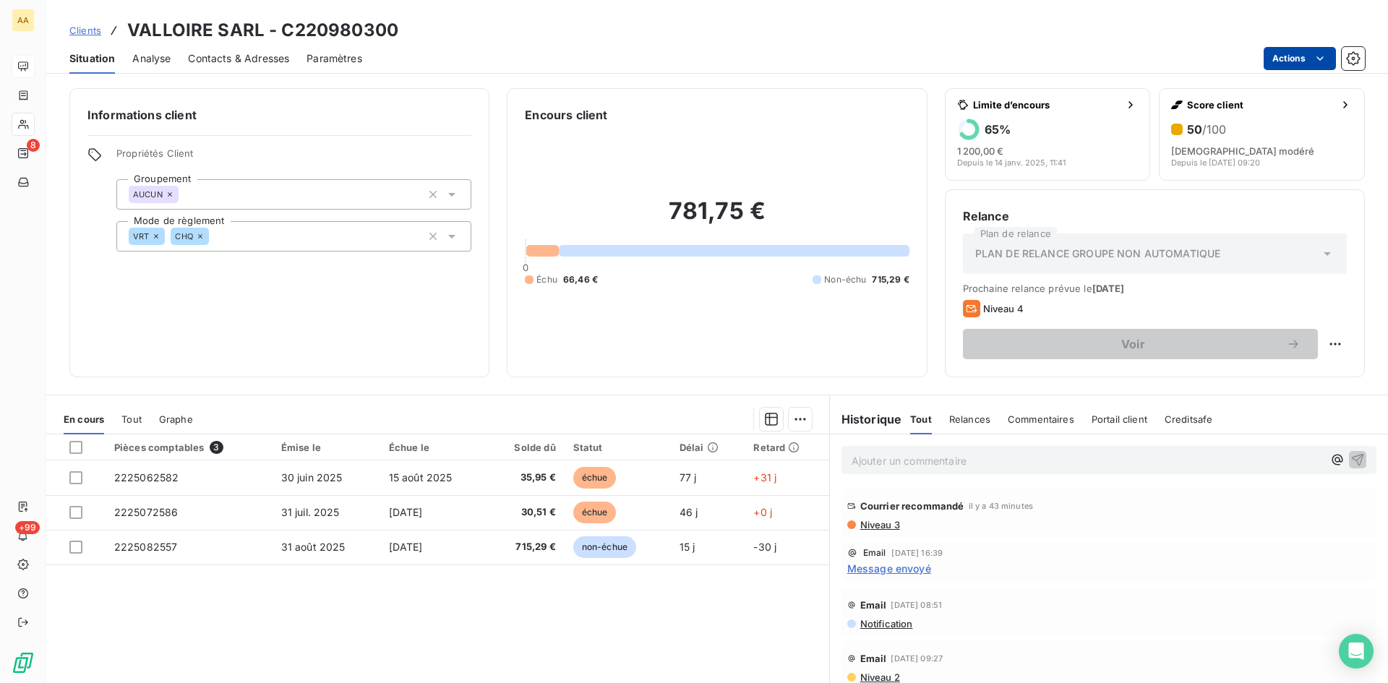
click at [1313, 51] on html "AA 8 +99 Clients VALLOIRE SARL - C220980300 Situation Analyse Contacts & Adress…" at bounding box center [694, 341] width 1388 height 683
click at [140, 481] on html "AA 8 +99 Clients VALLOIRE SARL - C220980300 Situation Analyse Contacts & Adress…" at bounding box center [694, 341] width 1388 height 683
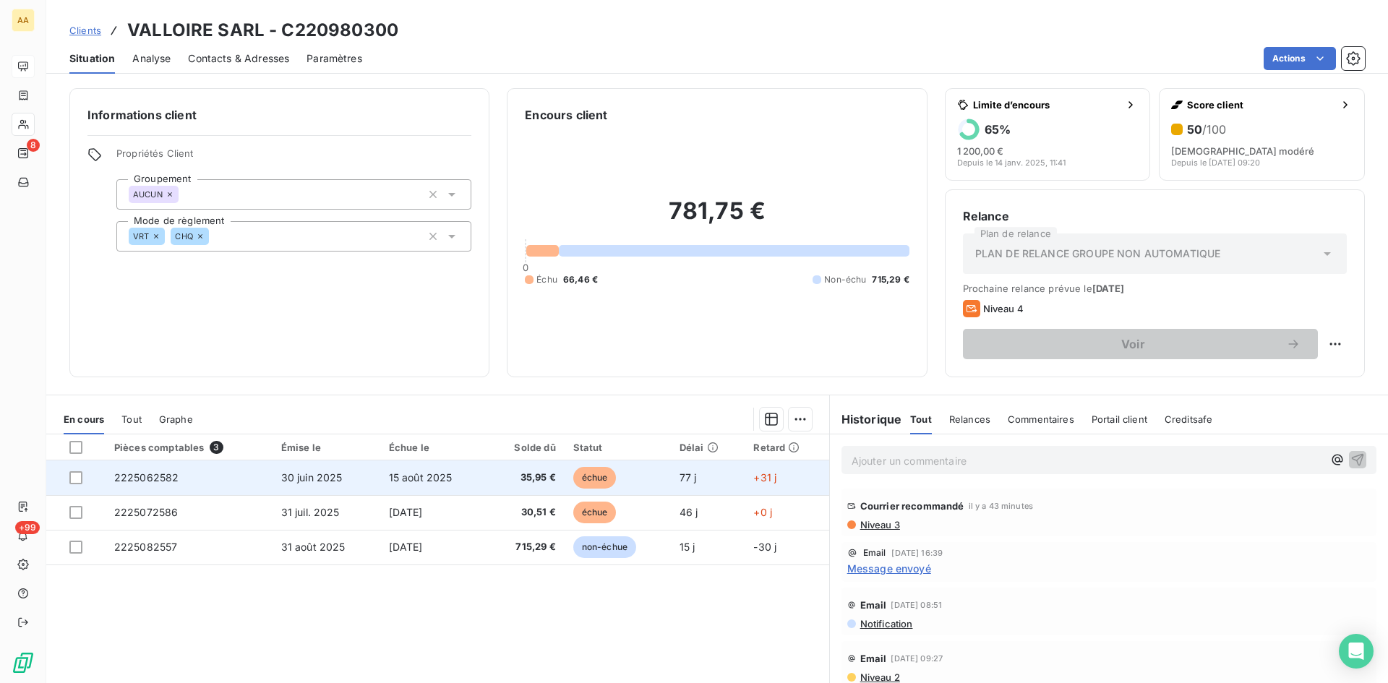
click at [138, 479] on span "2225062582" at bounding box center [146, 477] width 65 height 12
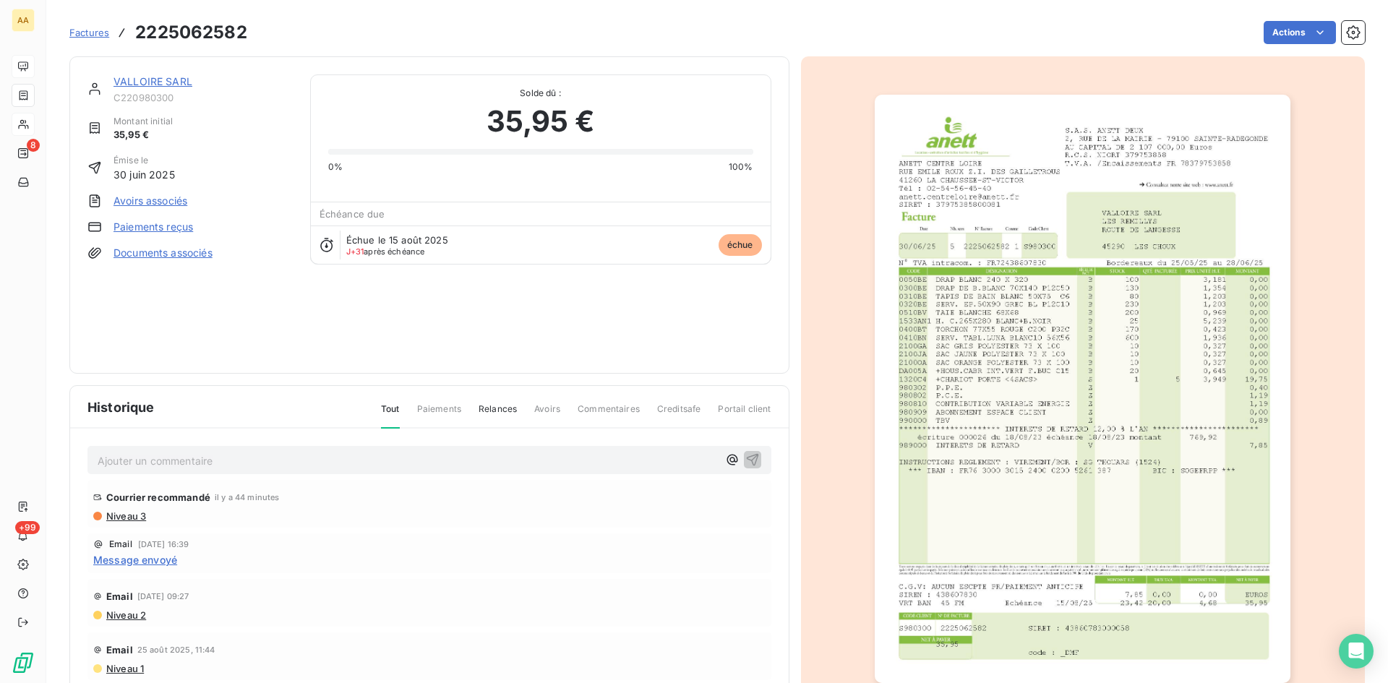
click at [975, 361] on img "button" at bounding box center [1083, 389] width 416 height 588
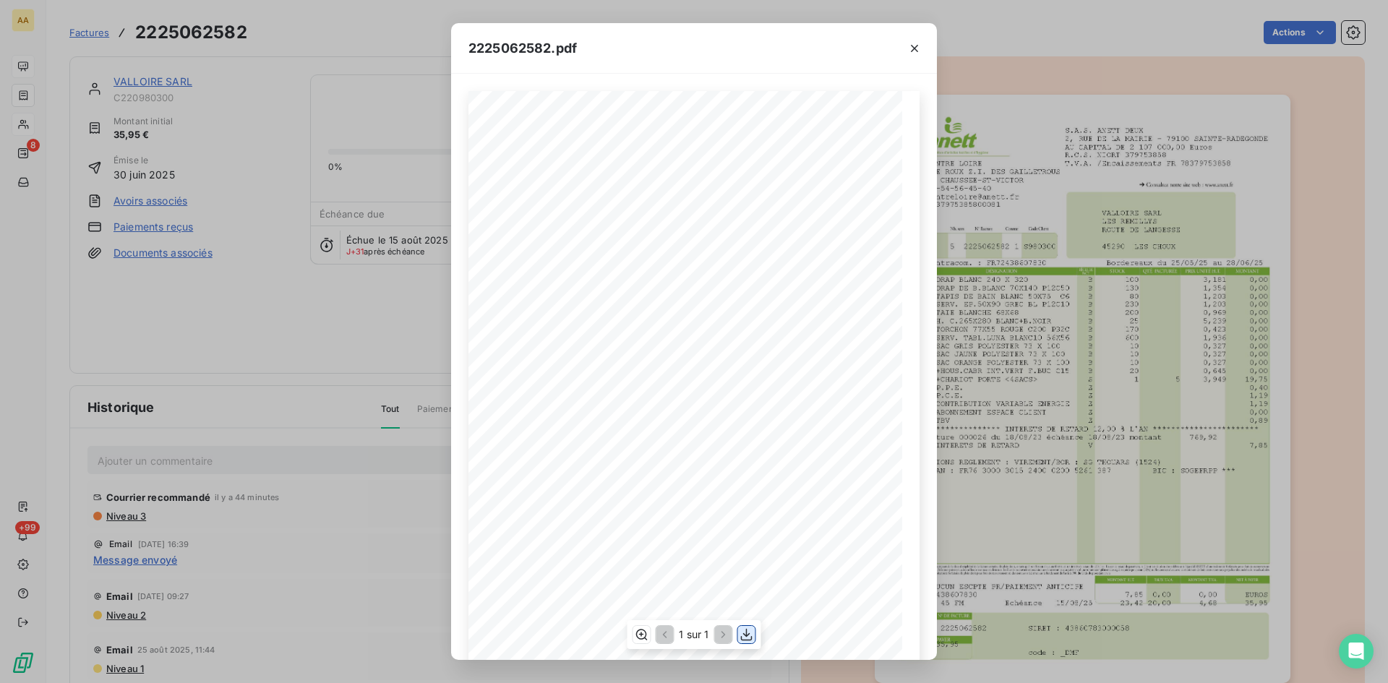
click at [749, 636] on icon "button" at bounding box center [746, 634] width 14 height 14
drag, startPoint x: 304, startPoint y: 110, endPoint x: 270, endPoint y: 110, distance: 34.0
click at [304, 110] on div "2225062582.pdf S.A.S. ANETT DEUX [STREET_ADDRESS] AU CAPITAL DE 2 107 000,00 Eu…" at bounding box center [694, 341] width 1388 height 683
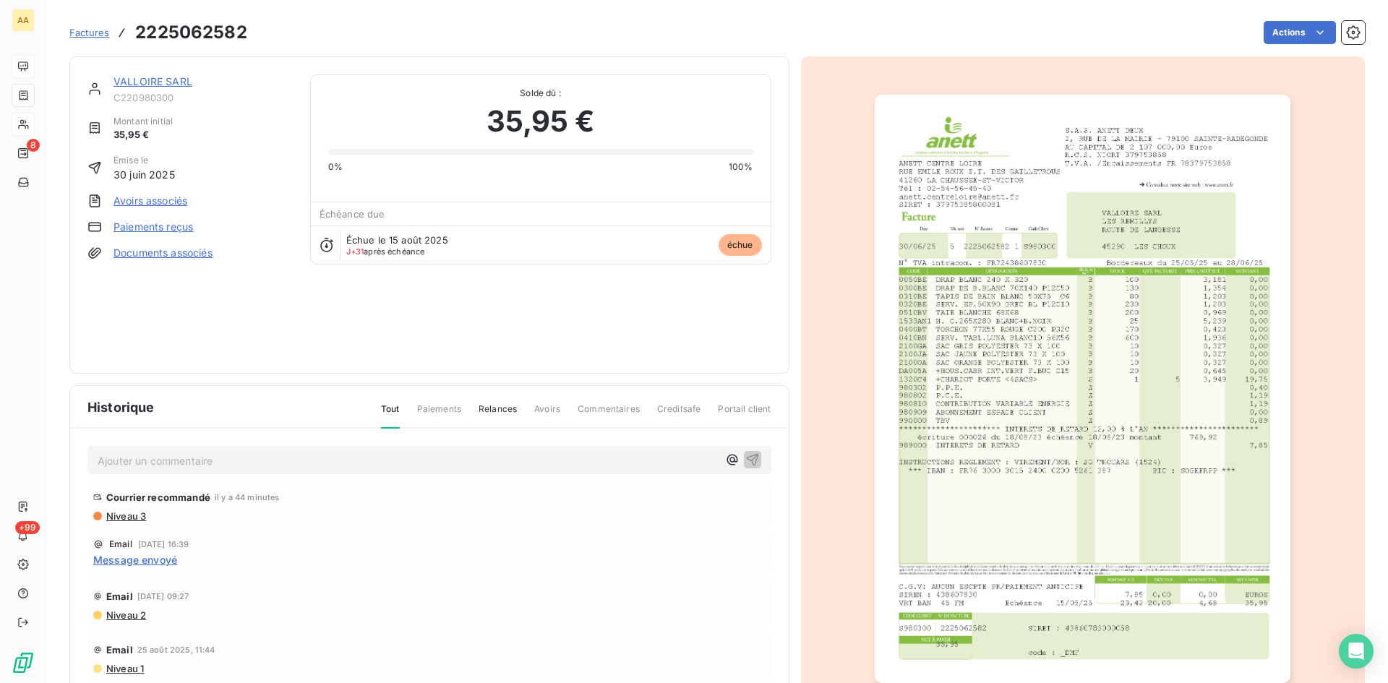
click at [123, 80] on link "VALLOIRE SARL" at bounding box center [152, 81] width 79 height 12
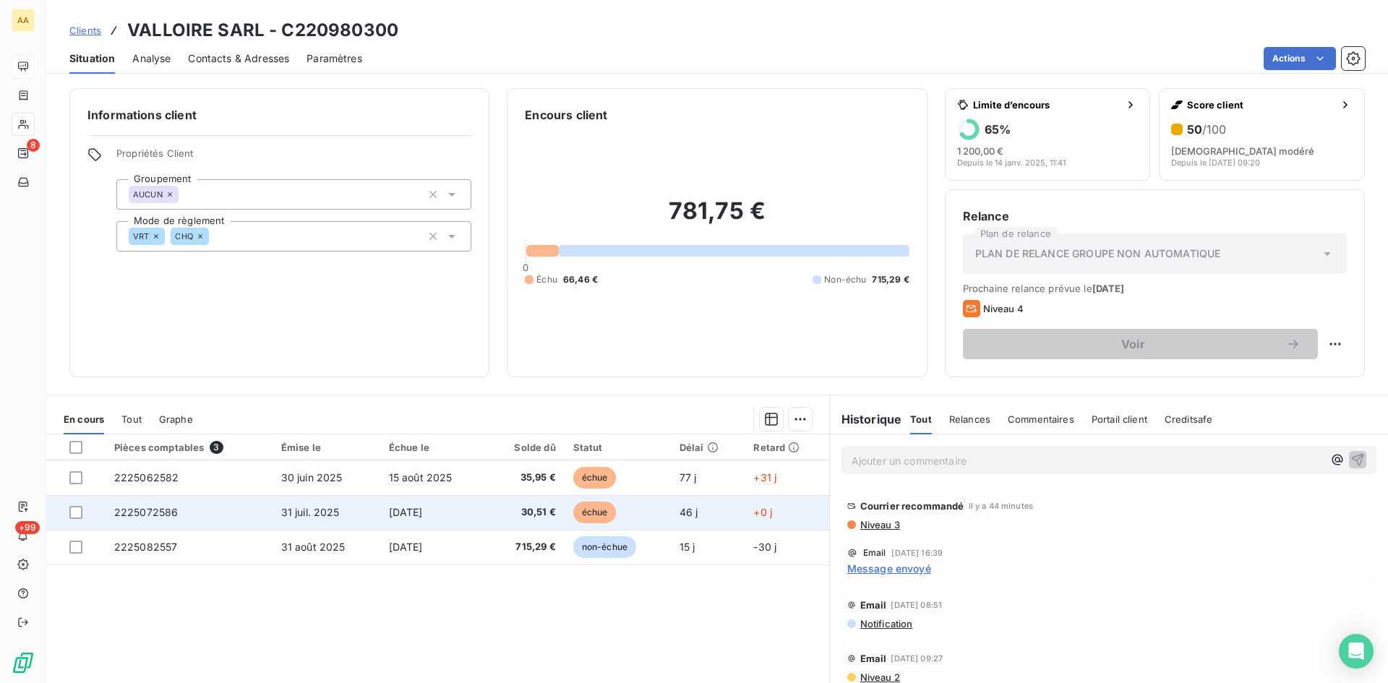
click at [148, 515] on span "2225072586" at bounding box center [146, 512] width 64 height 12
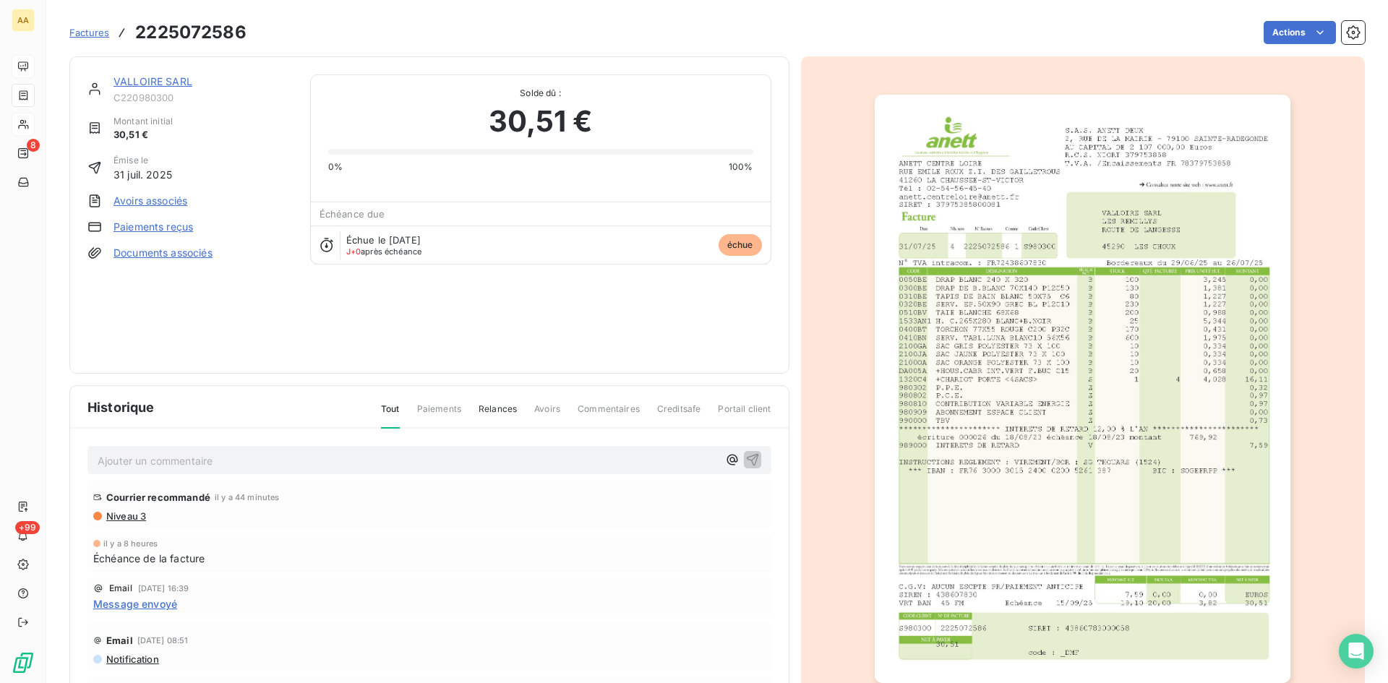
click at [1172, 155] on img "button" at bounding box center [1083, 389] width 416 height 588
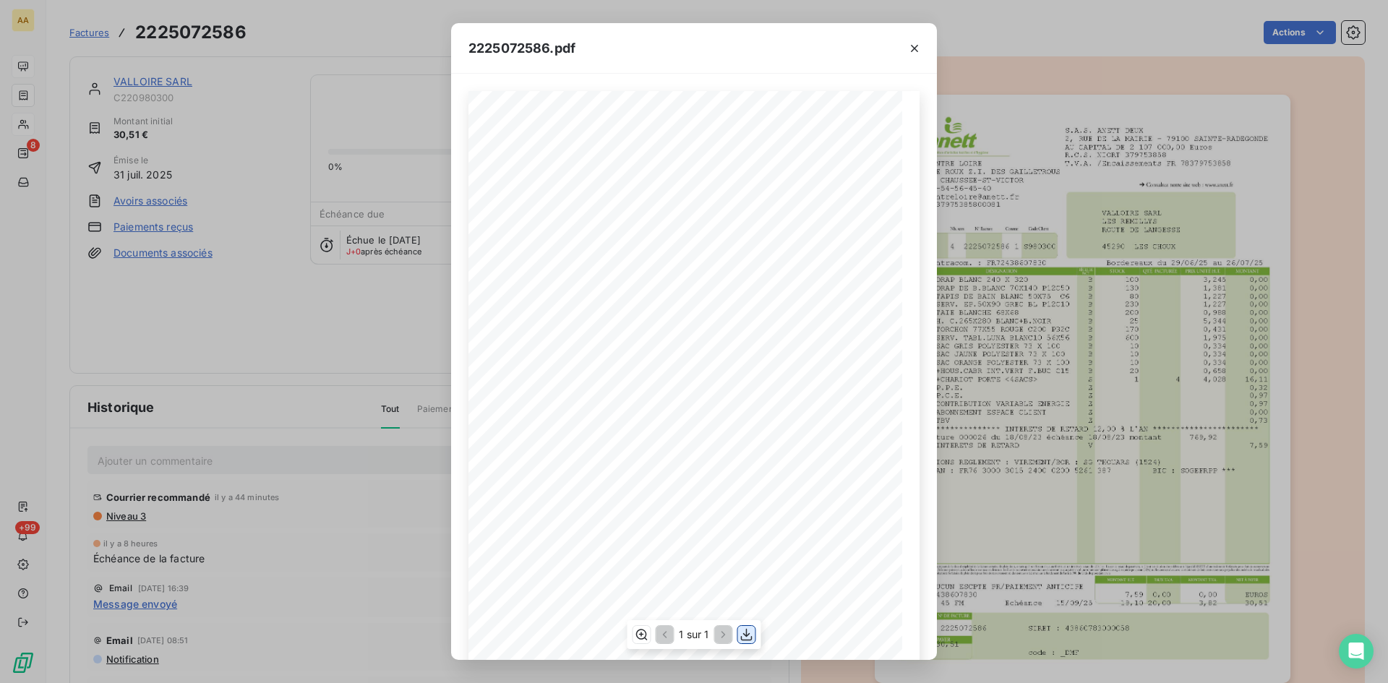
click at [750, 638] on icon "button" at bounding box center [746, 634] width 14 height 14
click at [909, 48] on icon "button" at bounding box center [914, 48] width 14 height 14
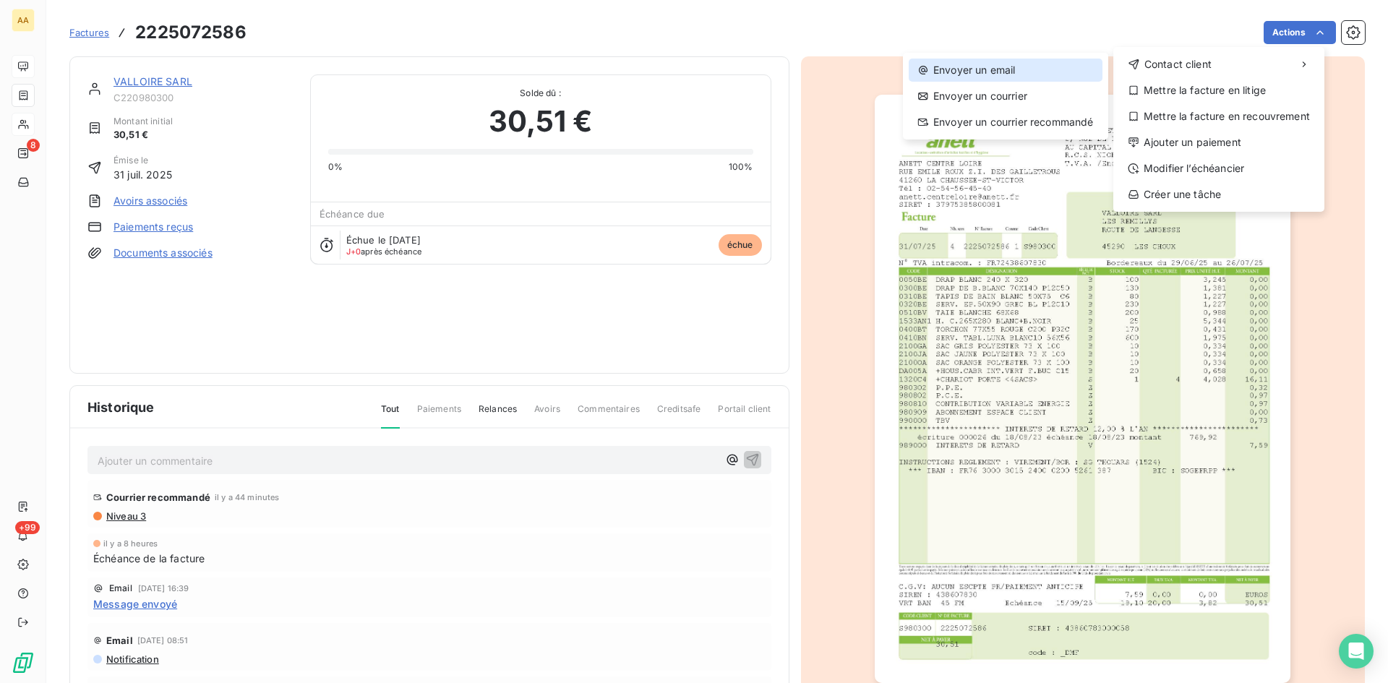
click at [984, 68] on div "Envoyer un email" at bounding box center [1006, 70] width 194 height 23
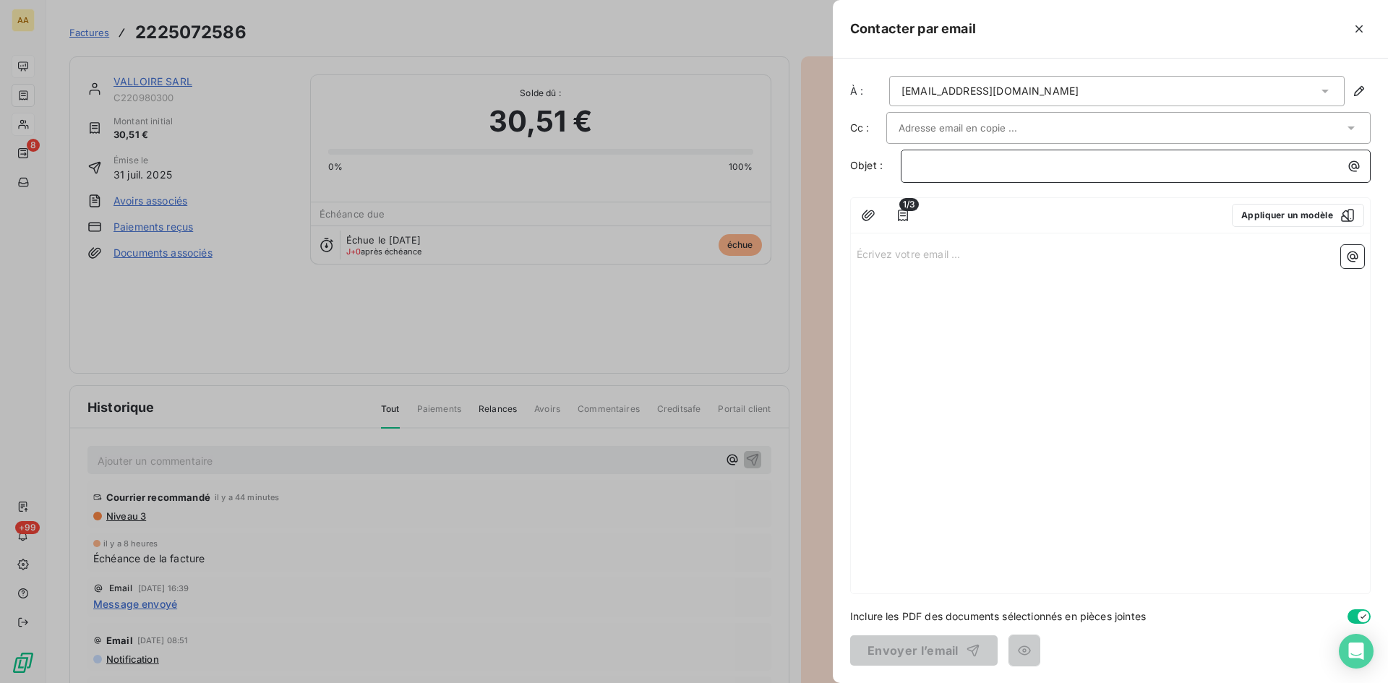
click at [925, 162] on p "﻿" at bounding box center [1139, 166] width 453 height 17
click at [875, 261] on p "Écrivez votre email ... ﻿" at bounding box center [1110, 253] width 507 height 17
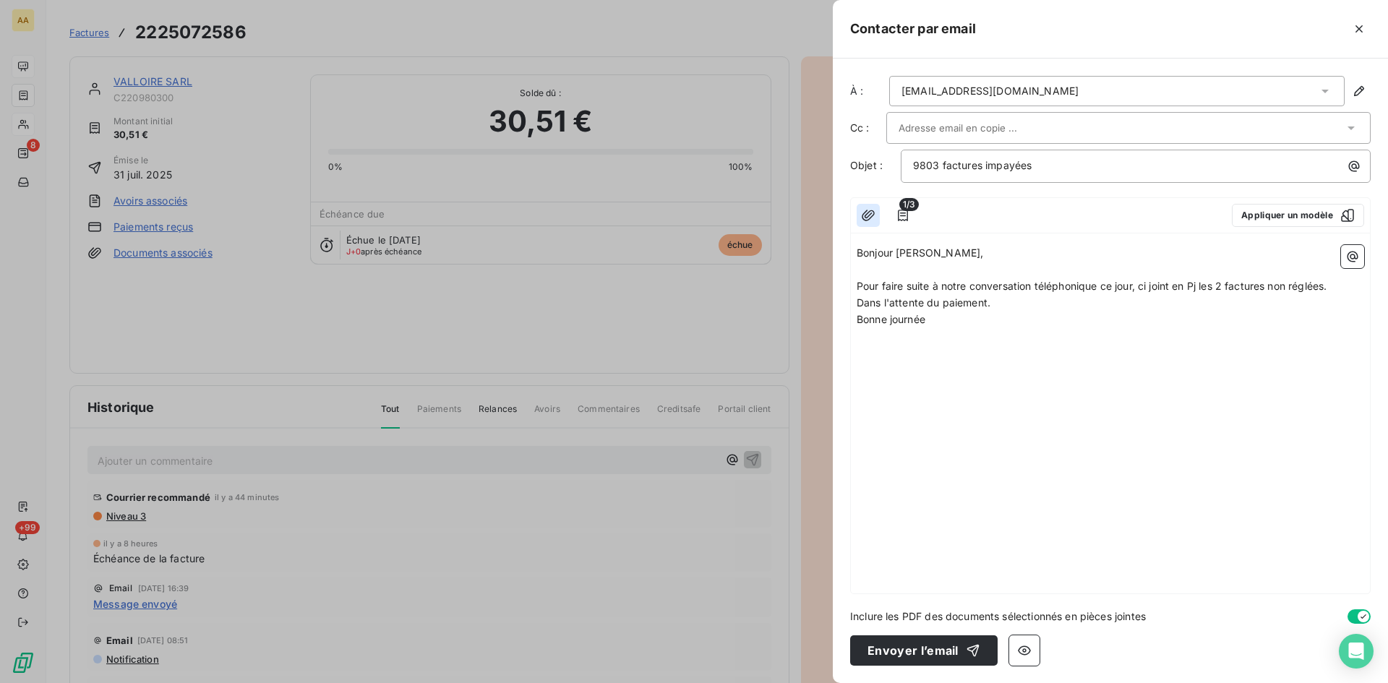
click at [869, 214] on icon "button" at bounding box center [868, 215] width 14 height 14
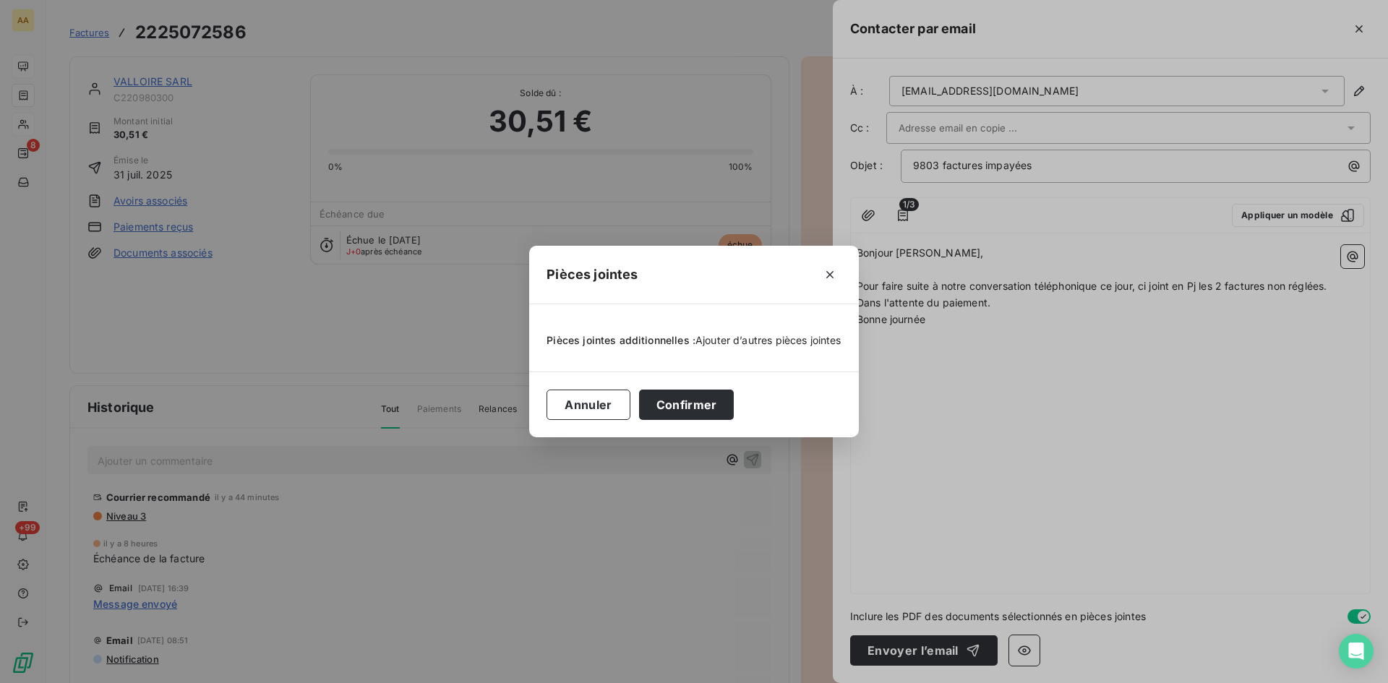
click at [743, 336] on span "Ajouter d’autres pièces jointes" at bounding box center [768, 340] width 146 height 12
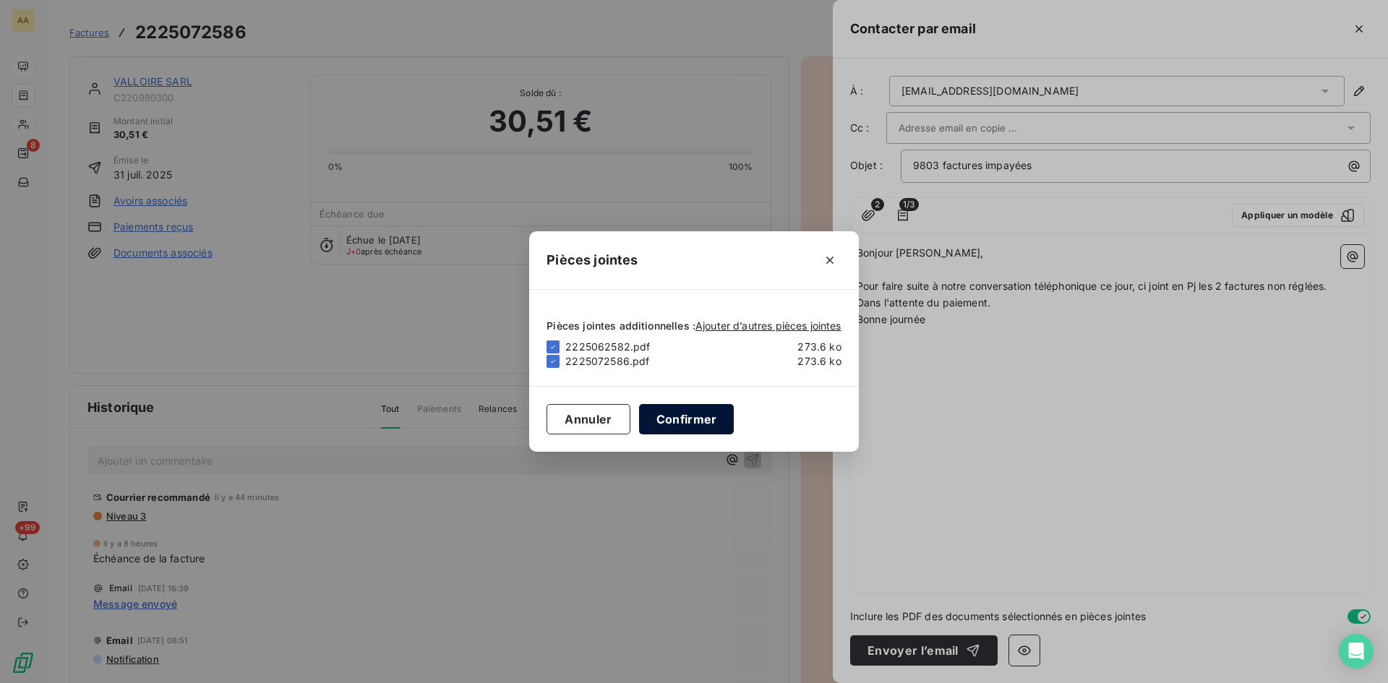
click at [702, 417] on button "Confirmer" at bounding box center [686, 419] width 95 height 30
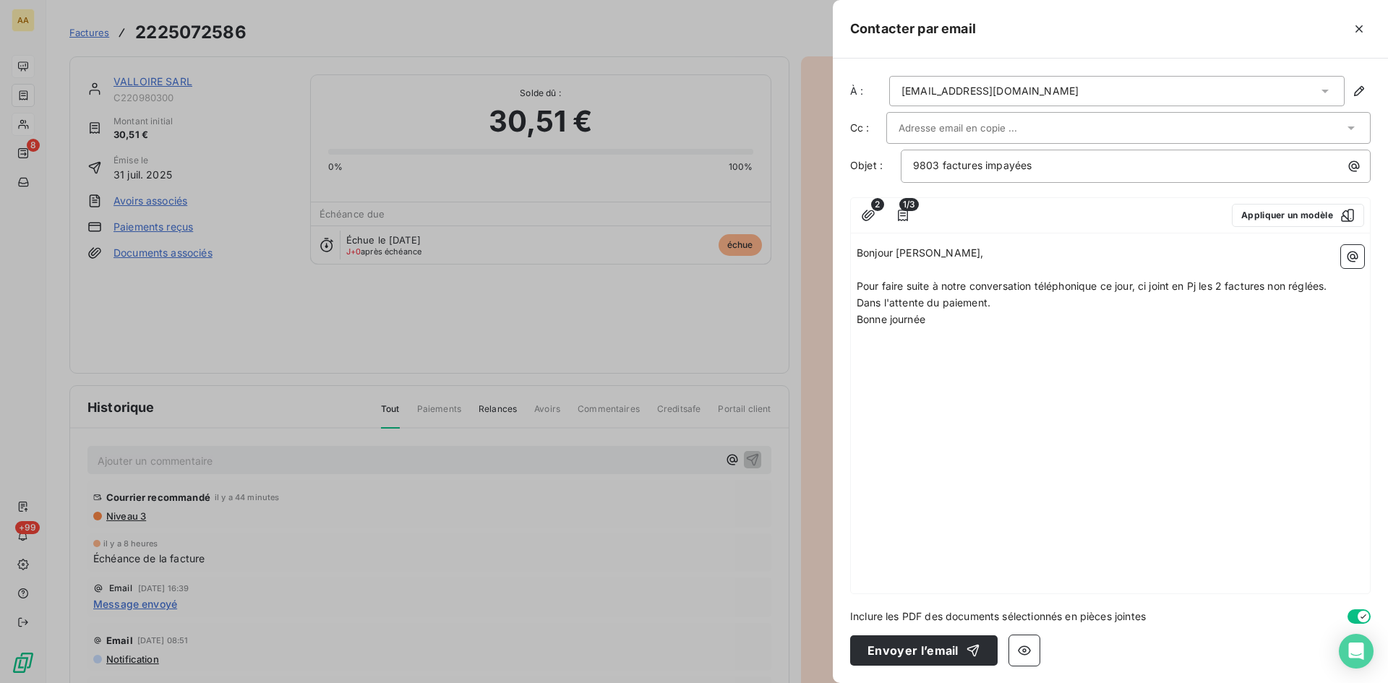
click at [946, 322] on p "Bonne journée" at bounding box center [1110, 320] width 507 height 17
click at [1200, 285] on span "Pour faire suite à notre conversation téléphonique ce jour, ci joint en Pj les …" at bounding box center [1092, 286] width 470 height 12
click at [1008, 90] on div "[EMAIL_ADDRESS][DOMAIN_NAME]" at bounding box center [989, 91] width 177 height 14
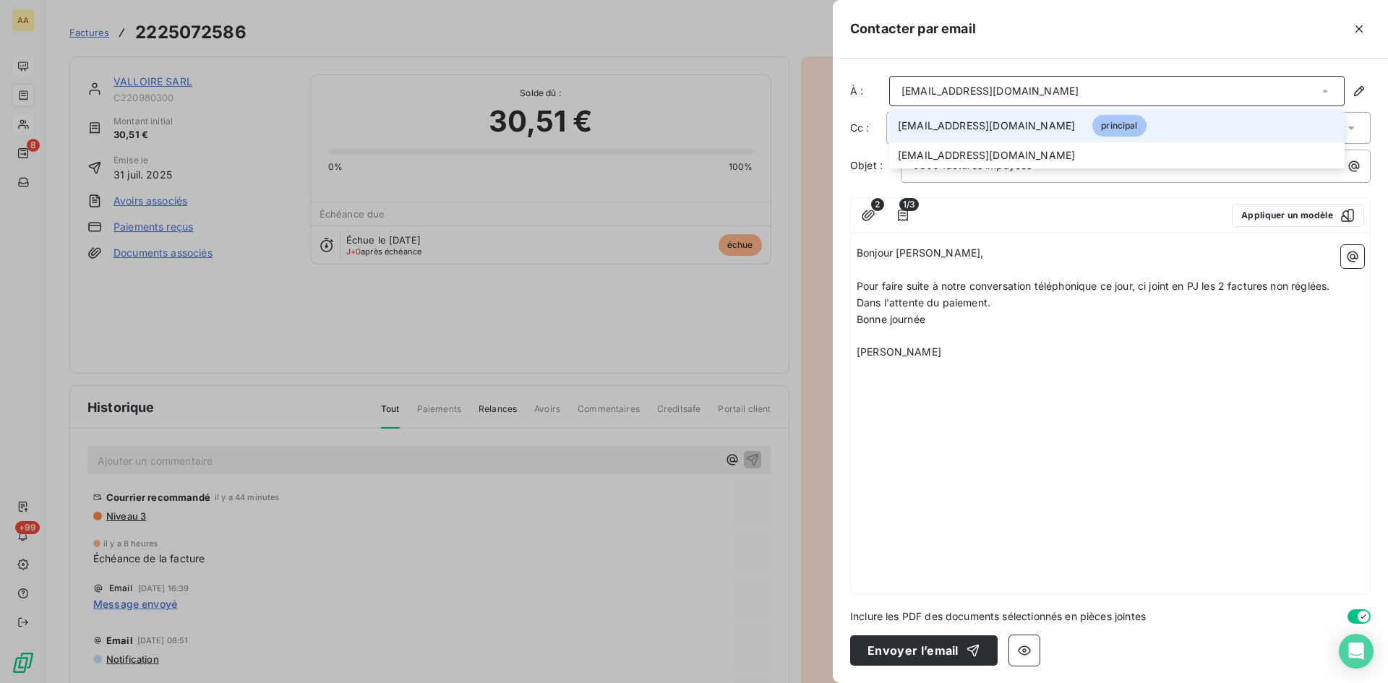
click at [996, 92] on div "[EMAIL_ADDRESS][DOMAIN_NAME]" at bounding box center [989, 91] width 177 height 14
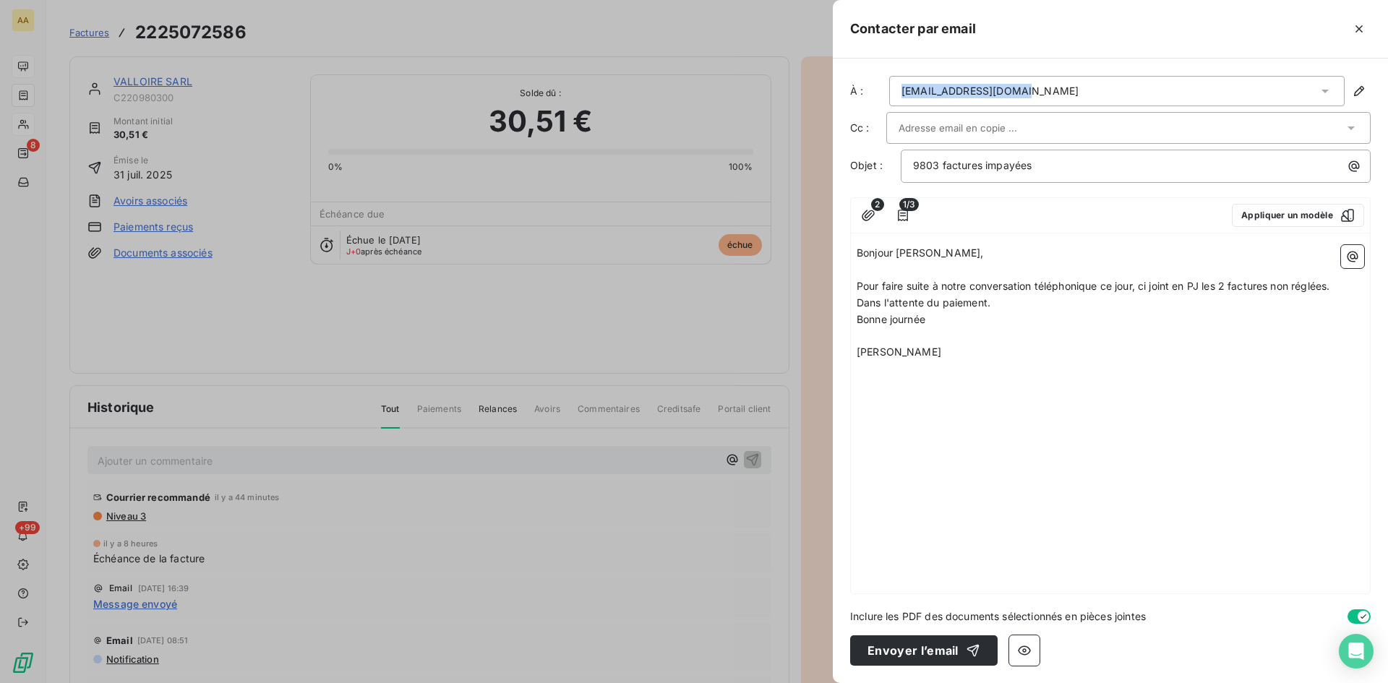
drag, startPoint x: 1000, startPoint y: 89, endPoint x: 902, endPoint y: 95, distance: 97.8
click at [902, 95] on div "[EMAIL_ADDRESS][DOMAIN_NAME]" at bounding box center [989, 91] width 177 height 14
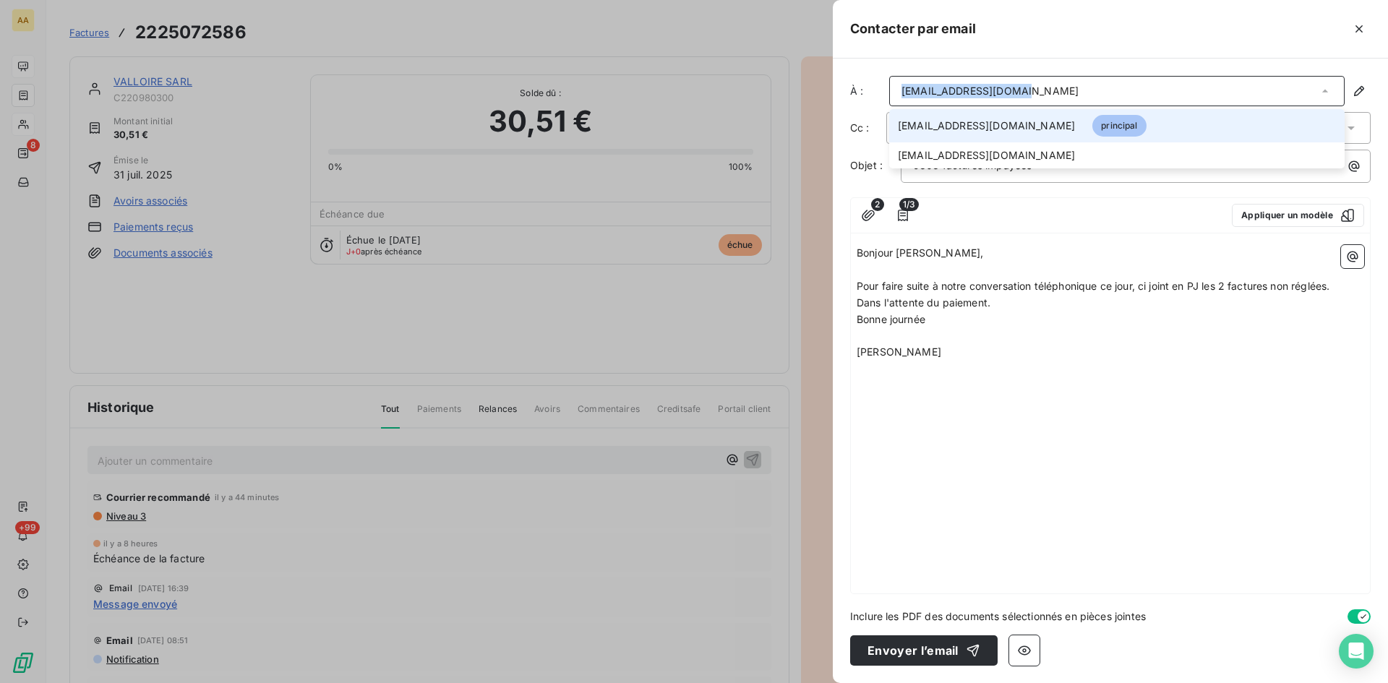
drag, startPoint x: 1070, startPoint y: 95, endPoint x: 900, endPoint y: 91, distance: 169.9
click at [900, 91] on div "[EMAIL_ADDRESS][DOMAIN_NAME]" at bounding box center [1116, 91] width 455 height 30
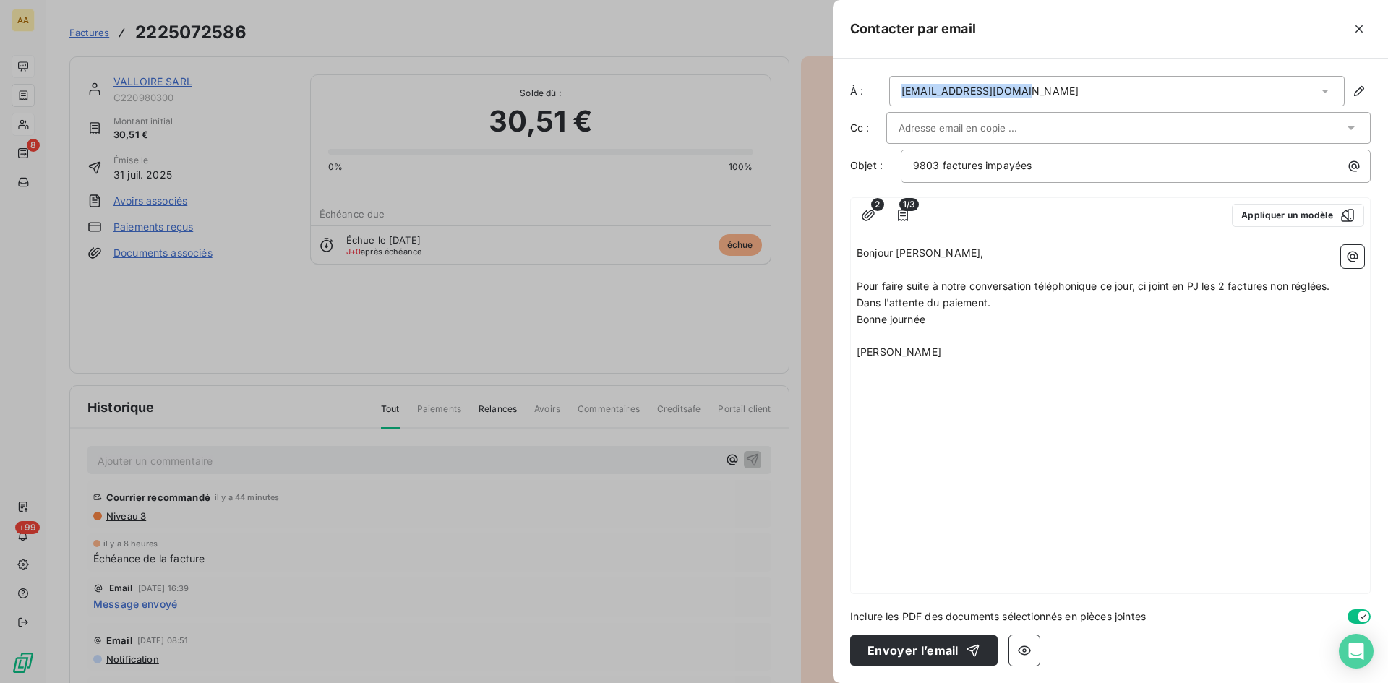
copy div "[EMAIL_ADDRESS][DOMAIN_NAME]"
click at [912, 127] on input "text" at bounding box center [976, 128] width 155 height 22
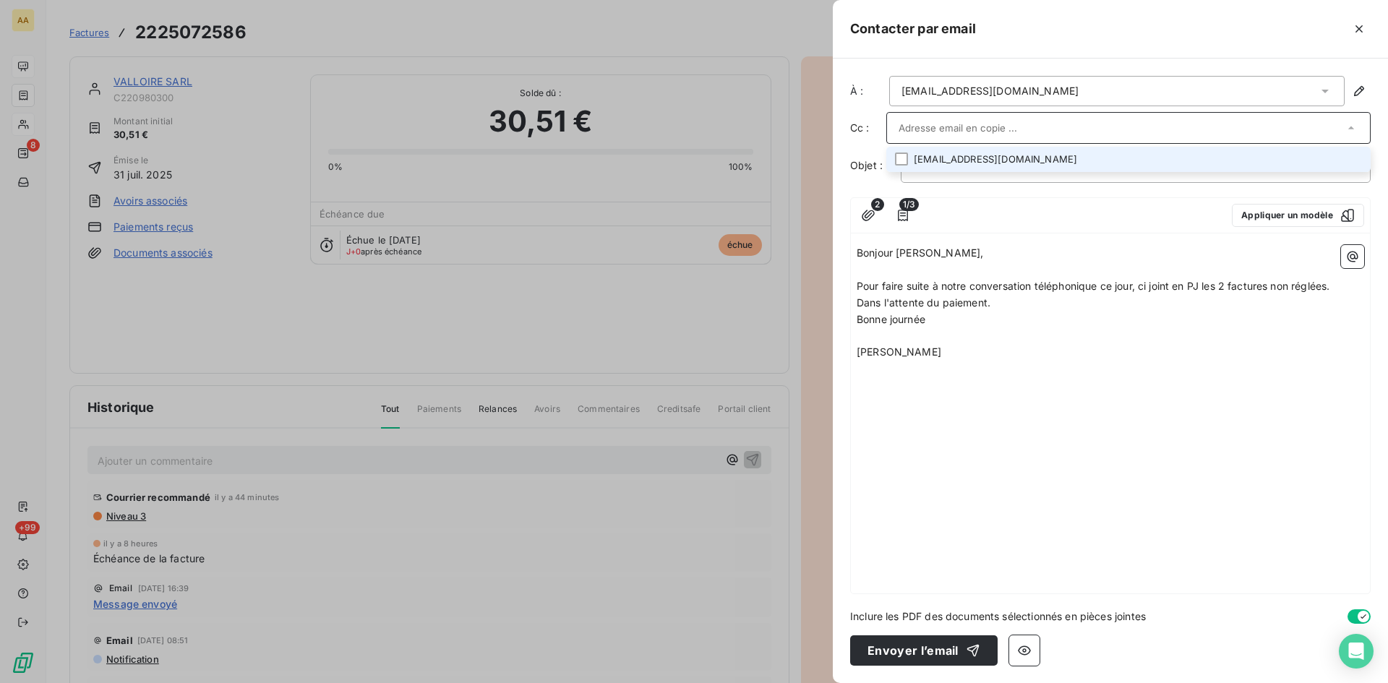
paste input "[EMAIL_ADDRESS][DOMAIN_NAME]"
type input "[EMAIL_ADDRESS][DOMAIN_NAME]"
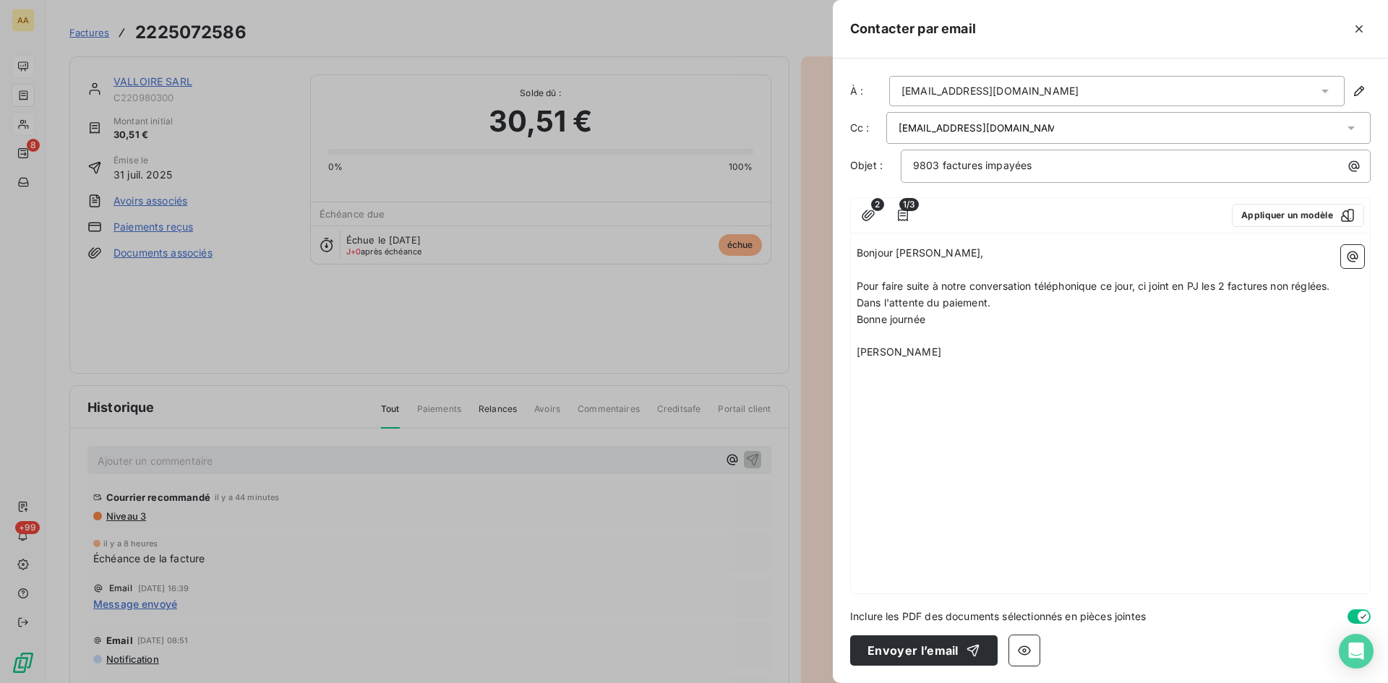
click at [914, 89] on div "[EMAIL_ADDRESS][DOMAIN_NAME]" at bounding box center [989, 91] width 177 height 14
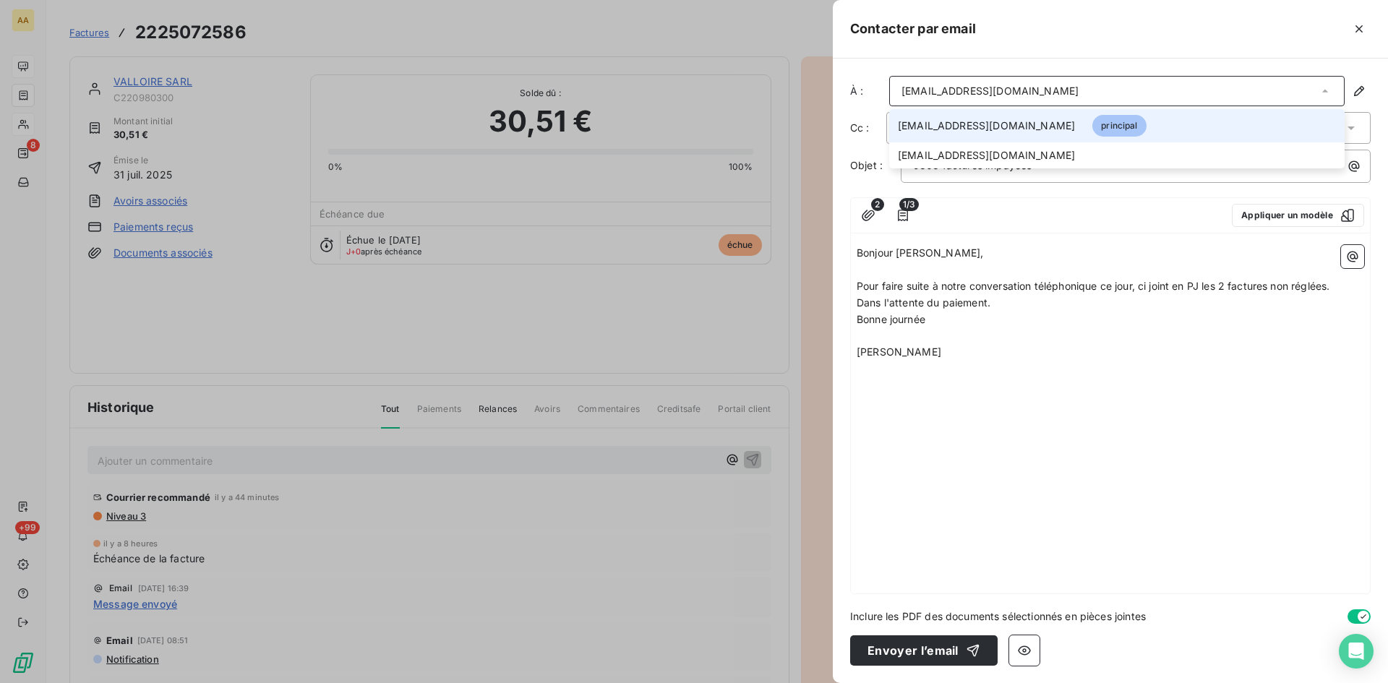
drag, startPoint x: 1071, startPoint y: 93, endPoint x: 901, endPoint y: 90, distance: 169.9
click at [901, 90] on div "[EMAIL_ADDRESS][DOMAIN_NAME]" at bounding box center [1116, 91] width 455 height 30
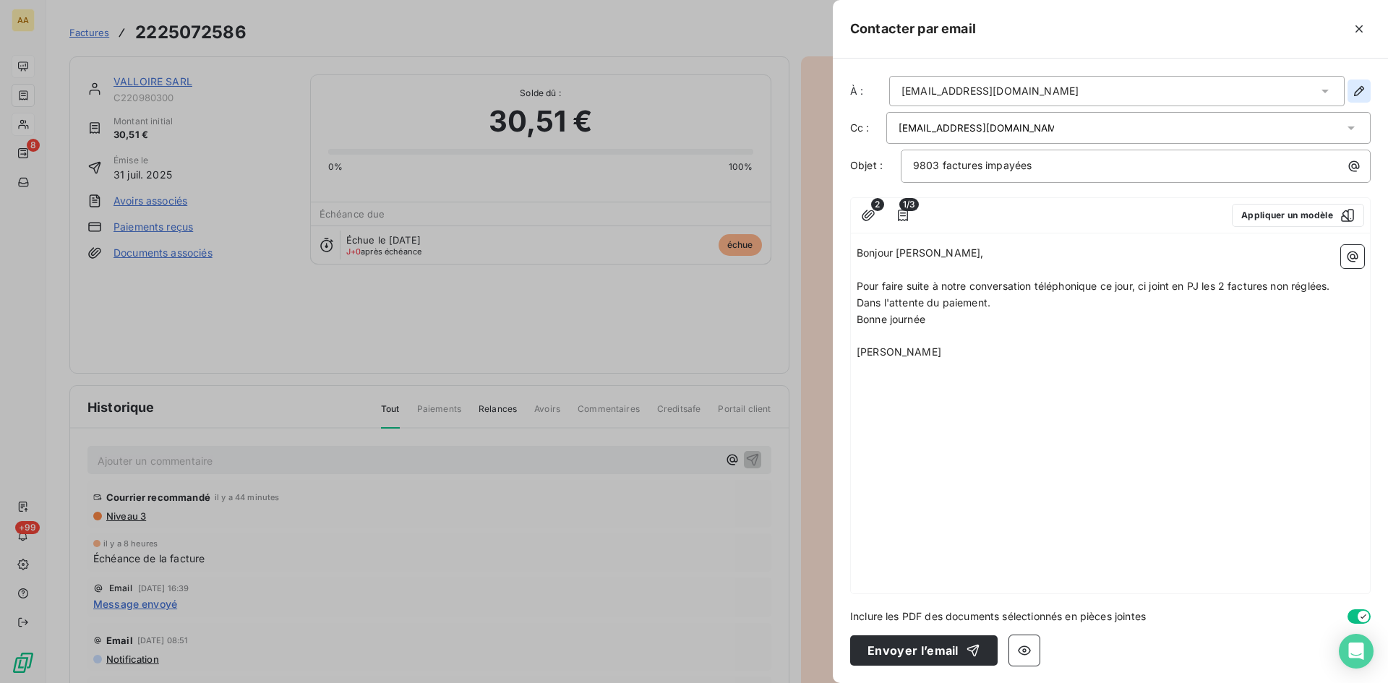
click at [1357, 94] on icon "button" at bounding box center [1359, 91] width 14 height 14
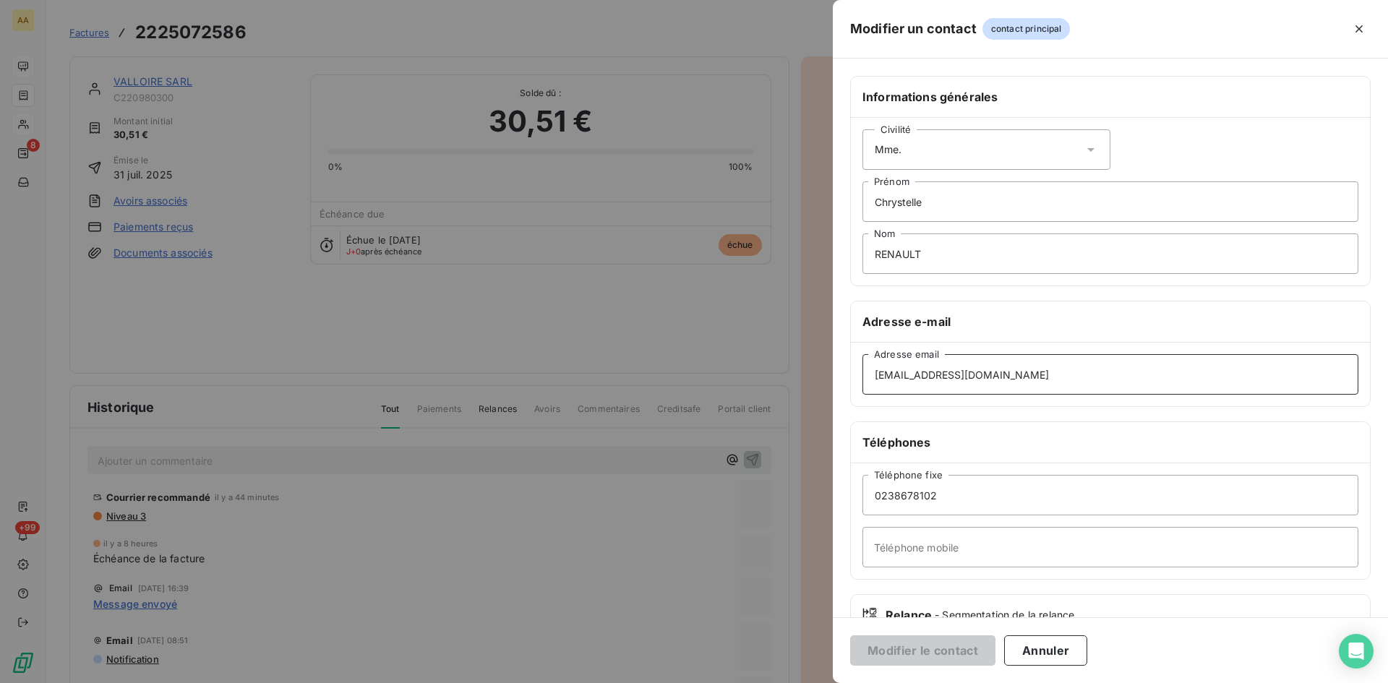
drag, startPoint x: 1048, startPoint y: 382, endPoint x: 812, endPoint y: 360, distance: 236.6
click at [812, 682] on div "Modifier un contact contact principal Informations générales Civilité Mme. [PER…" at bounding box center [694, 683] width 1388 height 0
type input "[EMAIL_ADDRESS][DOMAIN_NAME]"
click at [929, 158] on div "Civilité Mme." at bounding box center [986, 149] width 248 height 40
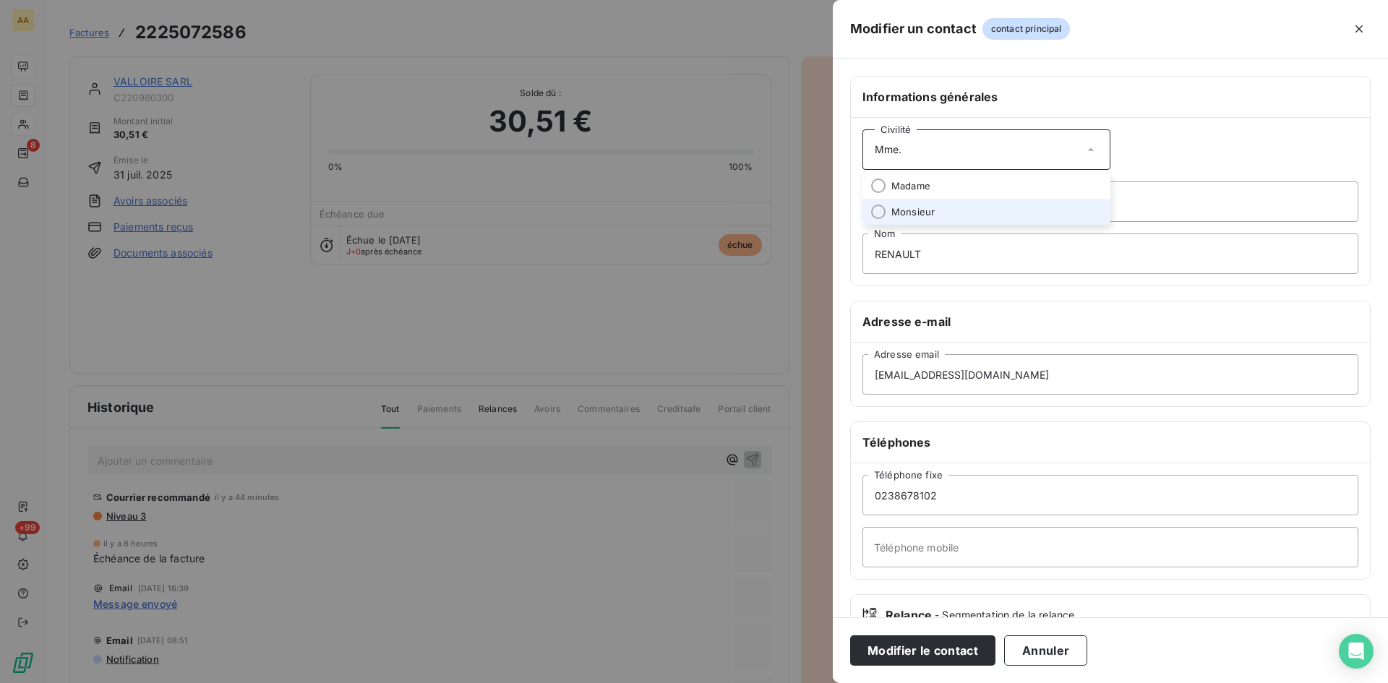
click at [909, 211] on span "Monsieur" at bounding box center [912, 212] width 43 height 14
drag, startPoint x: 943, startPoint y: 207, endPoint x: 855, endPoint y: 206, distance: 87.5
click at [855, 206] on div "Civilité Monsieur [PERSON_NAME] Prénom RENAULT Nom" at bounding box center [1110, 202] width 519 height 168
drag, startPoint x: 927, startPoint y: 256, endPoint x: 844, endPoint y: 256, distance: 82.4
click at [844, 256] on div "Informations générales Civilité Monsieur Prénom RENAULT Nom Adresse e-mail [EMA…" at bounding box center [1110, 397] width 555 height 642
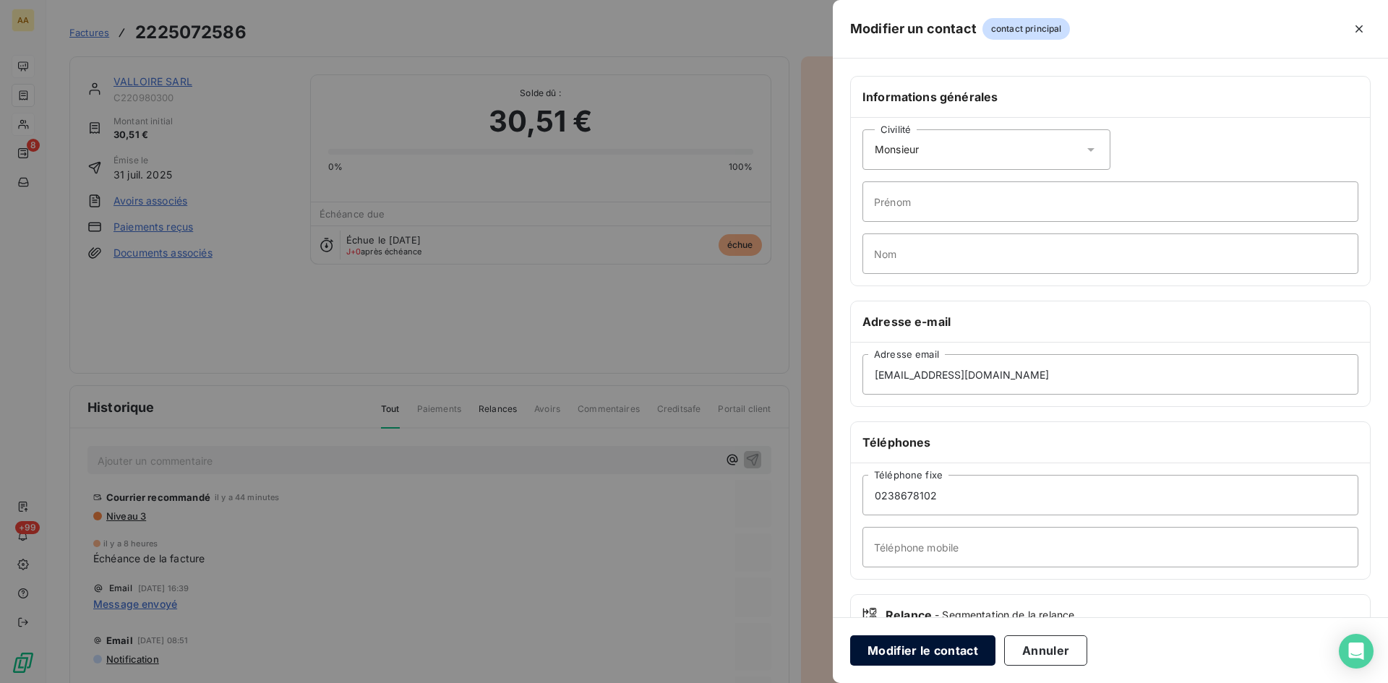
click at [916, 648] on button "Modifier le contact" at bounding box center [922, 650] width 145 height 30
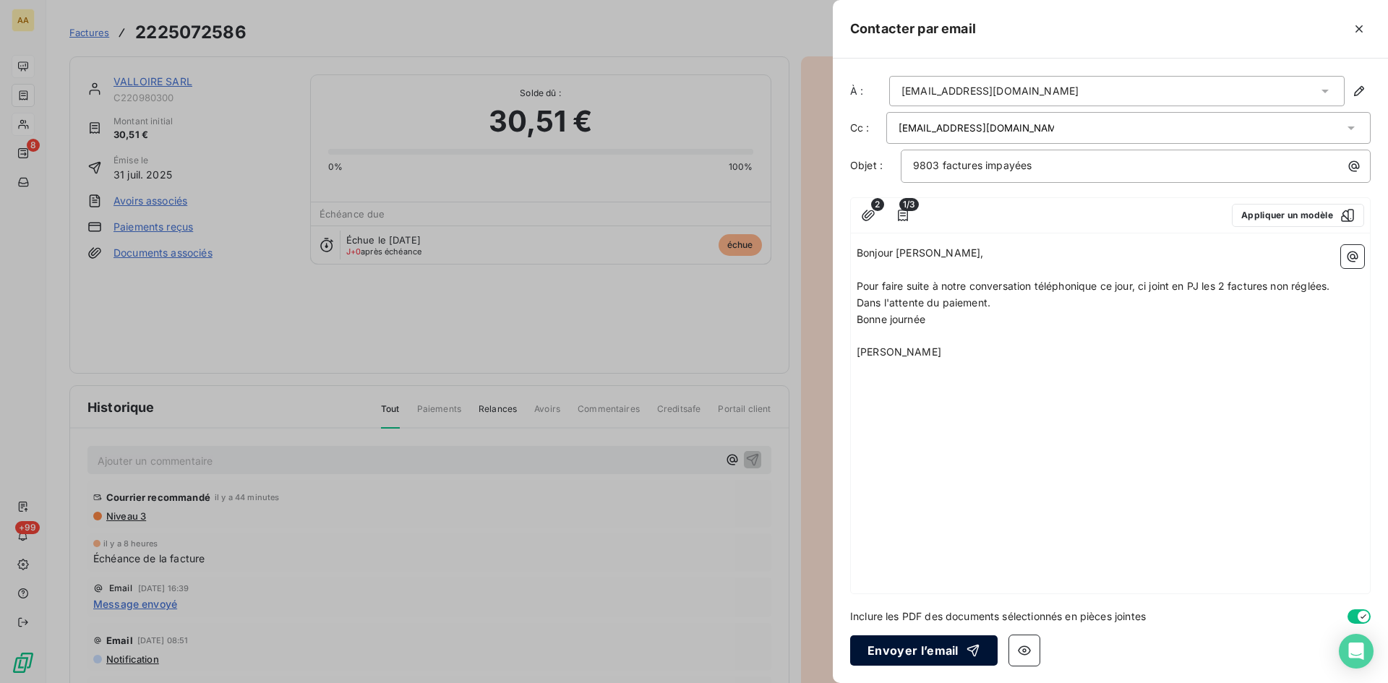
click at [913, 653] on button "Envoyer l’email" at bounding box center [923, 650] width 147 height 30
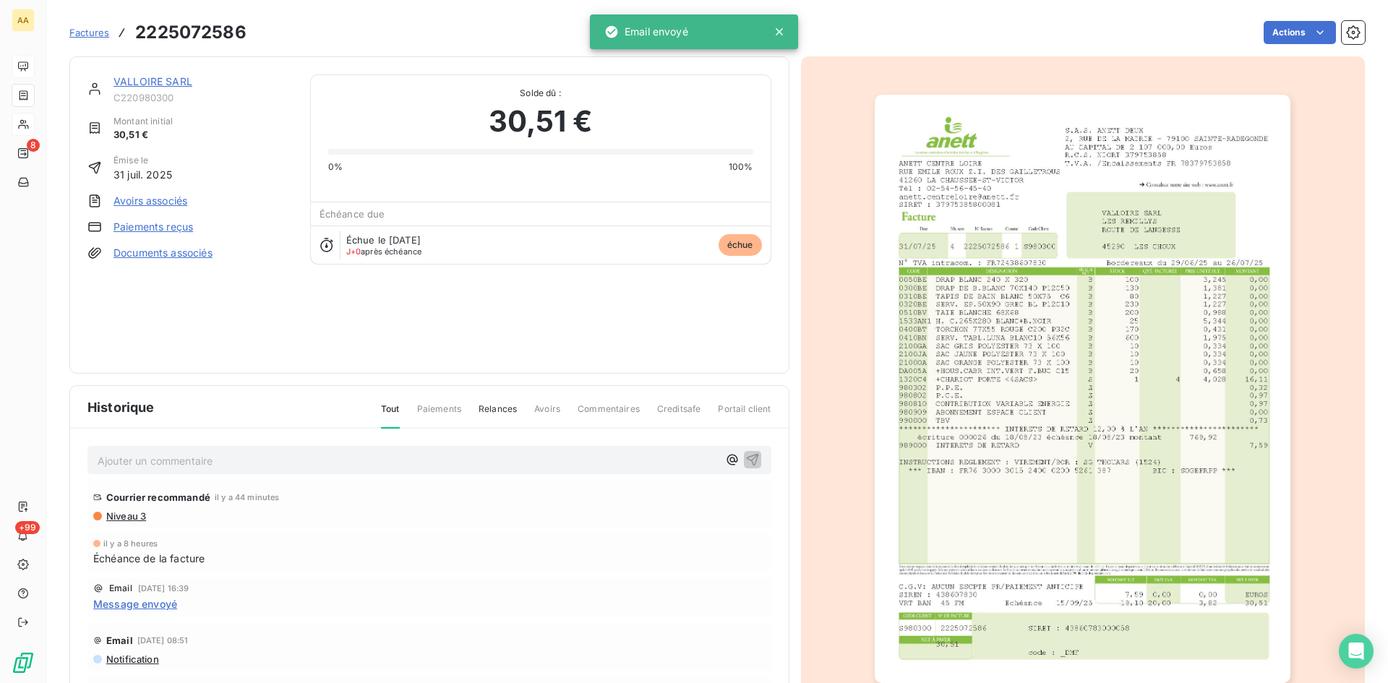
click at [142, 79] on link "VALLOIRE SARL" at bounding box center [152, 81] width 79 height 12
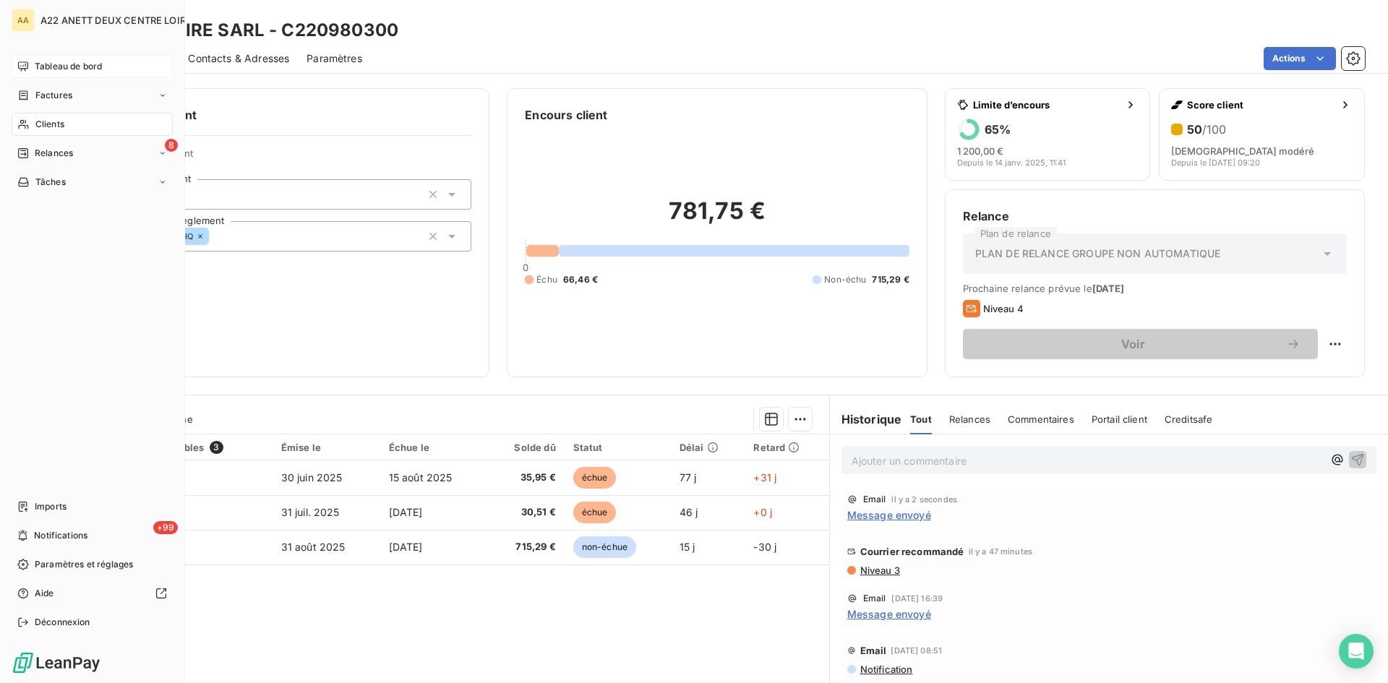
click at [43, 125] on span "Clients" at bounding box center [49, 124] width 29 height 13
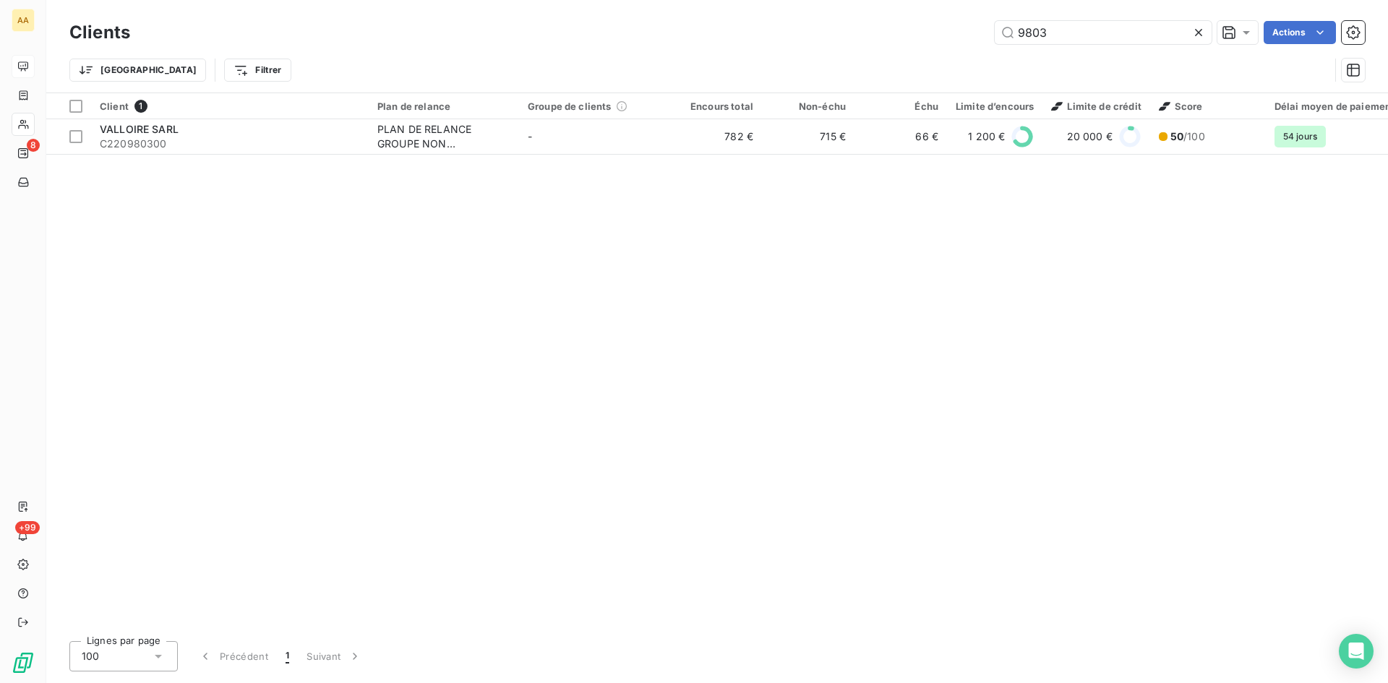
drag, startPoint x: 946, startPoint y: 39, endPoint x: 933, endPoint y: 40, distance: 13.0
click at [934, 39] on div "9803 Actions" at bounding box center [755, 32] width 1217 height 23
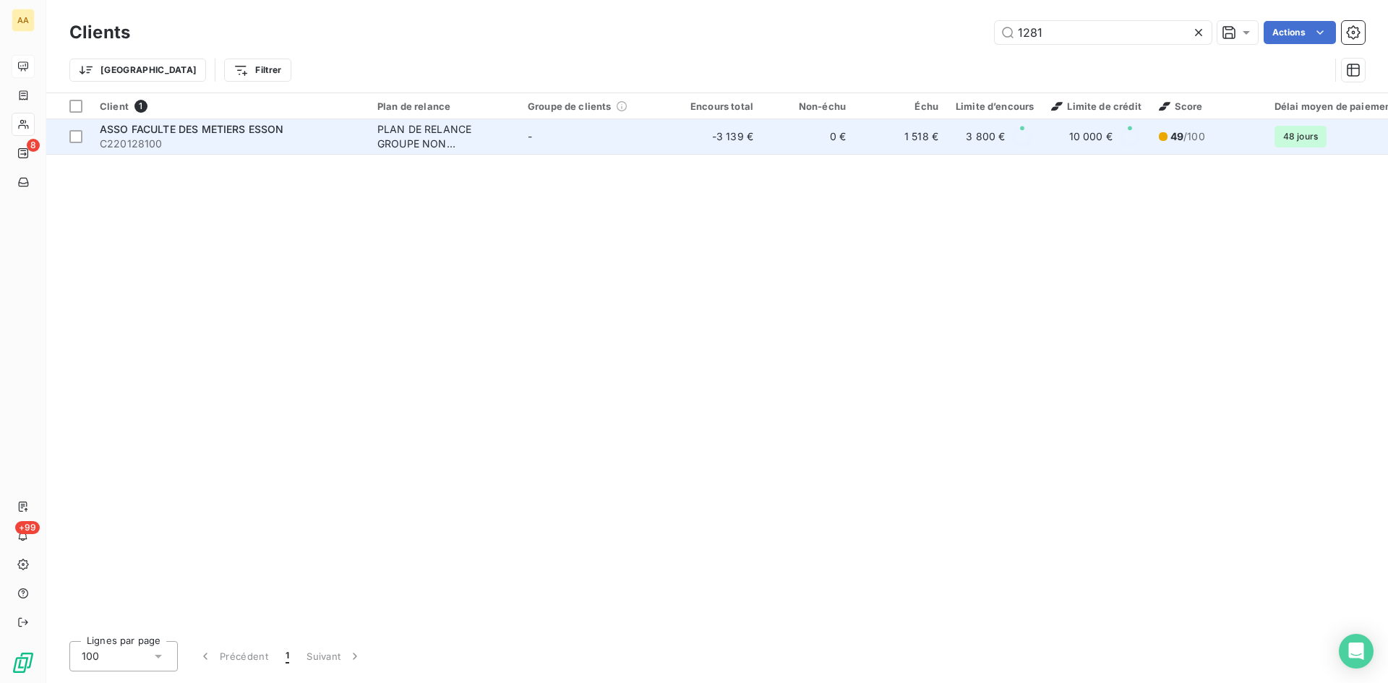
type input "1281"
click at [421, 140] on div "PLAN DE RELANCE GROUPE NON AUTOMATIQUE" at bounding box center [443, 136] width 133 height 29
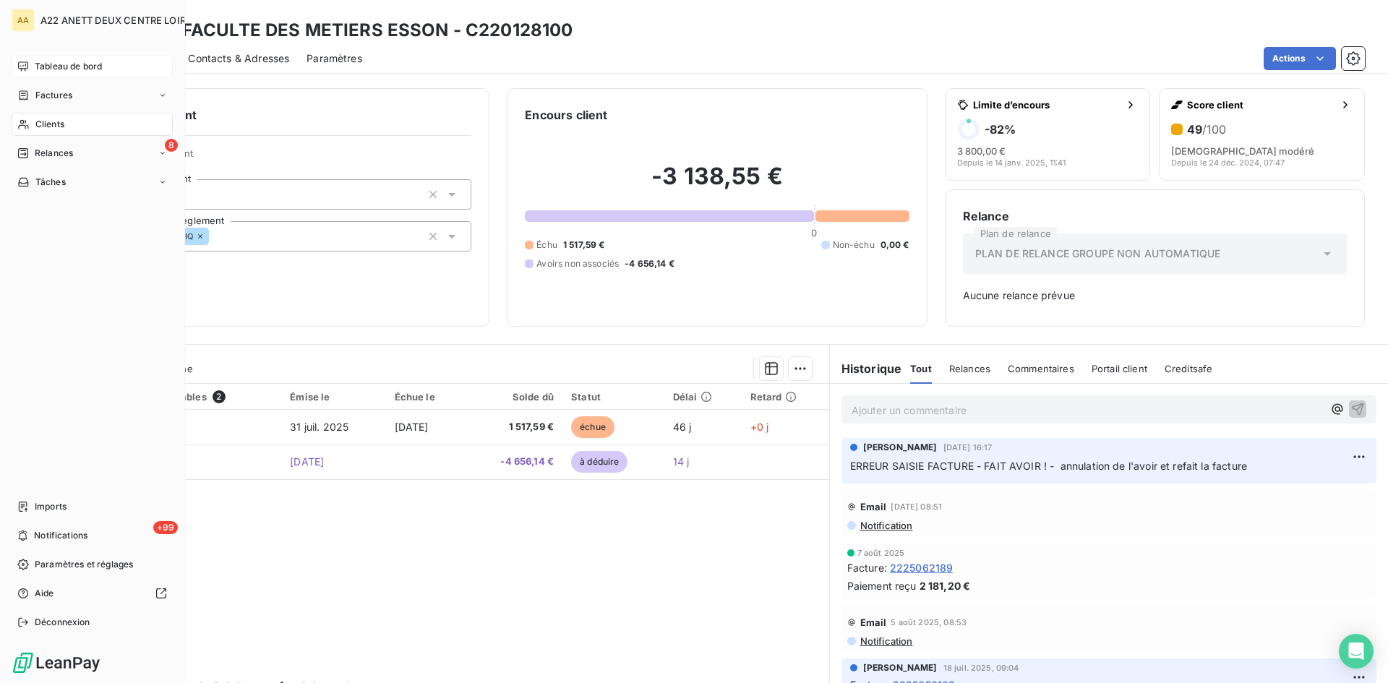
click at [68, 63] on span "Tableau de bord" at bounding box center [68, 66] width 67 height 13
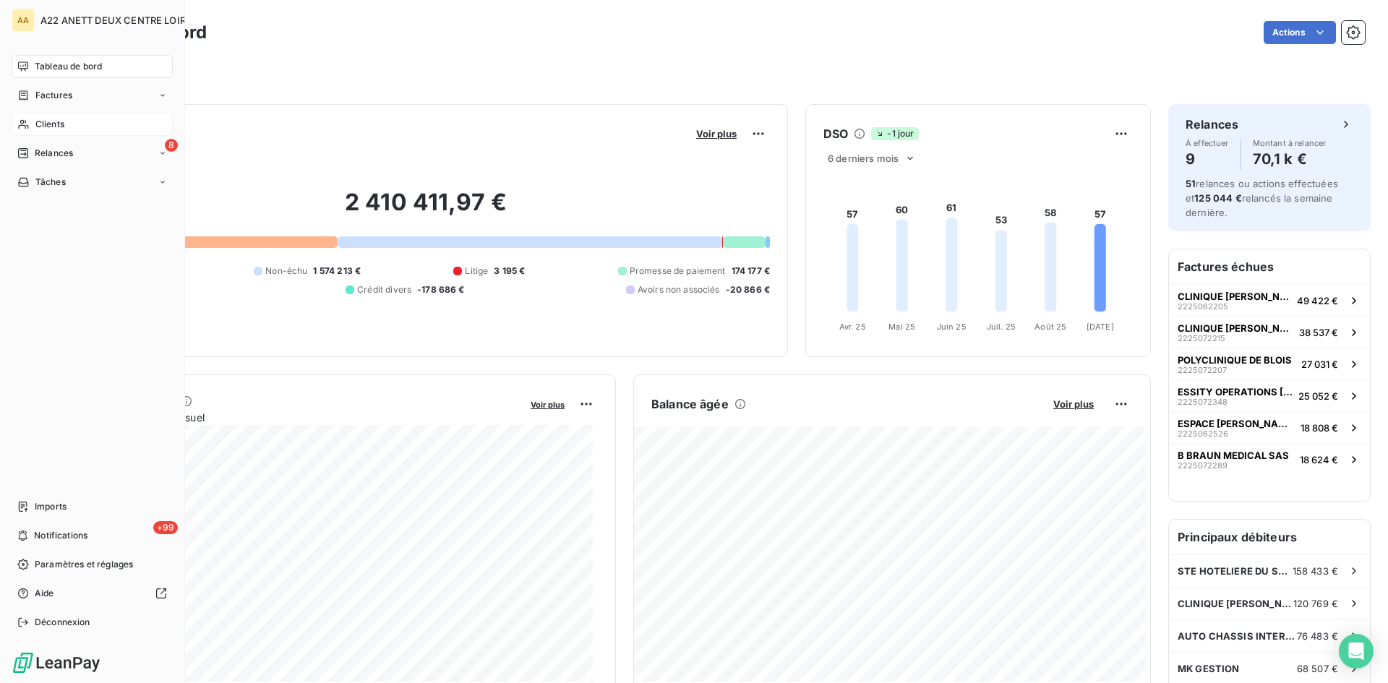
click at [111, 110] on nav "Tableau de bord Factures Clients 8 Relances Tâches" at bounding box center [92, 124] width 161 height 139
click at [48, 123] on span "Clients" at bounding box center [49, 124] width 29 height 13
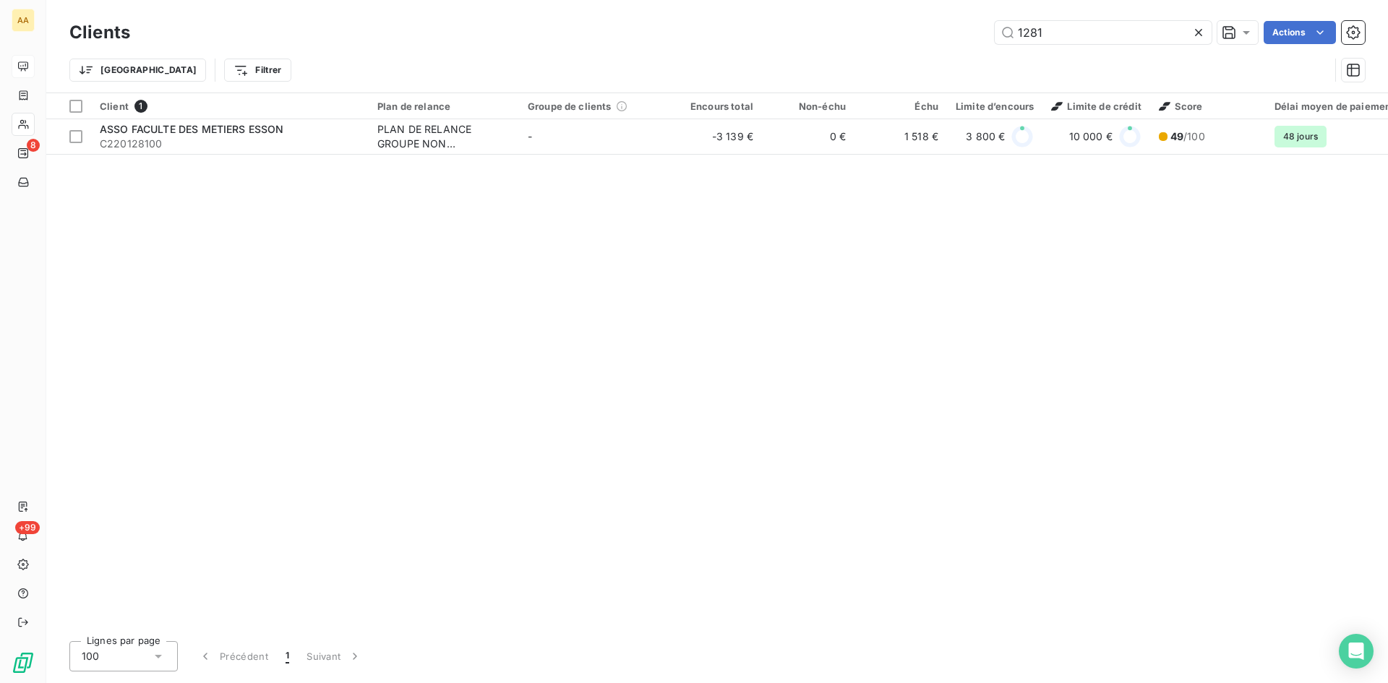
drag, startPoint x: 1060, startPoint y: 37, endPoint x: 905, endPoint y: 52, distance: 156.2
click at [905, 52] on div "Clients 1281 Actions Trier Filtrer" at bounding box center [716, 54] width 1295 height 75
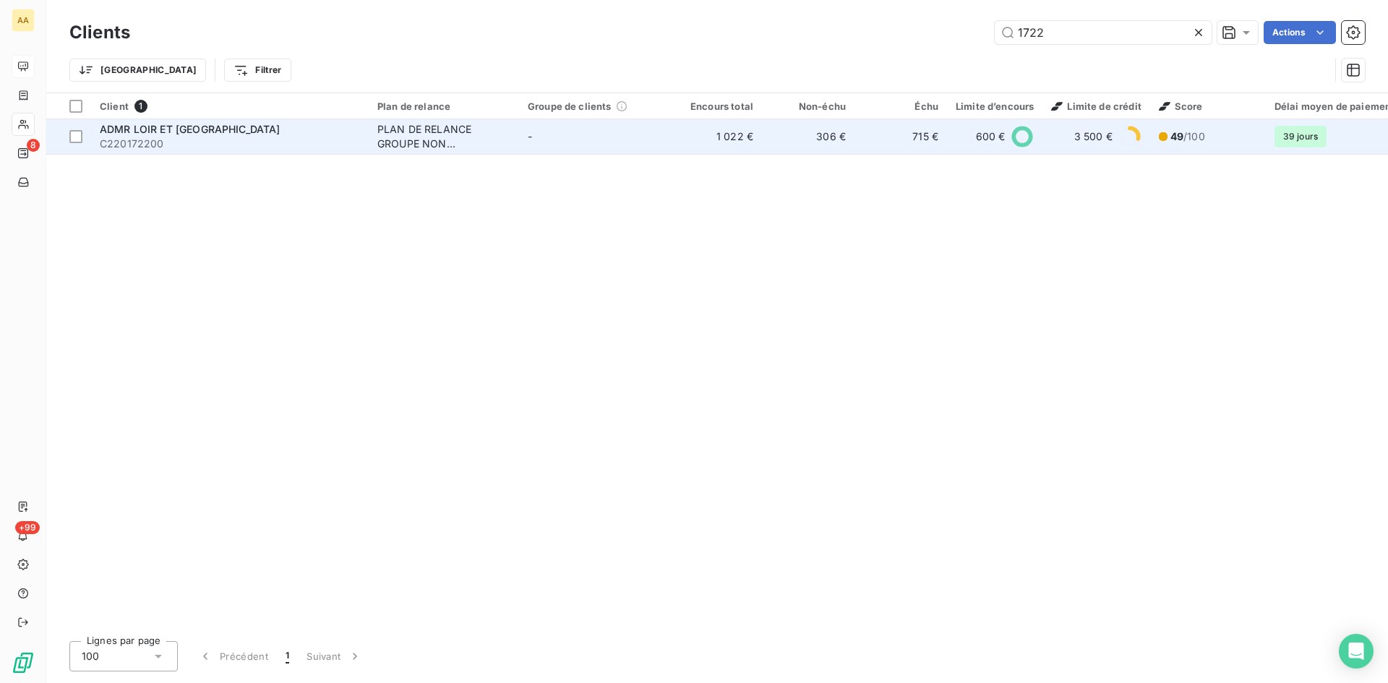
type input "1722"
click at [400, 137] on div "PLAN DE RELANCE GROUPE NON AUTOMATIQUE" at bounding box center [443, 136] width 133 height 29
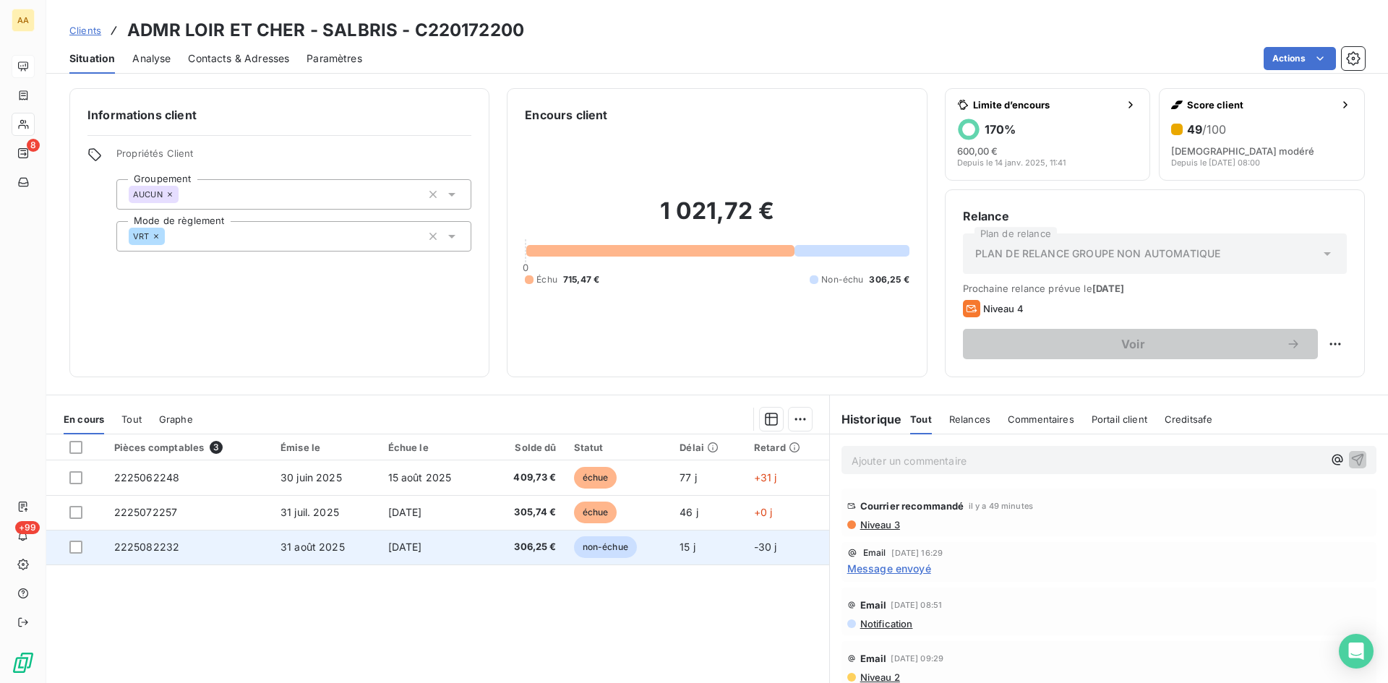
click at [133, 551] on span "2225082232" at bounding box center [147, 547] width 66 height 12
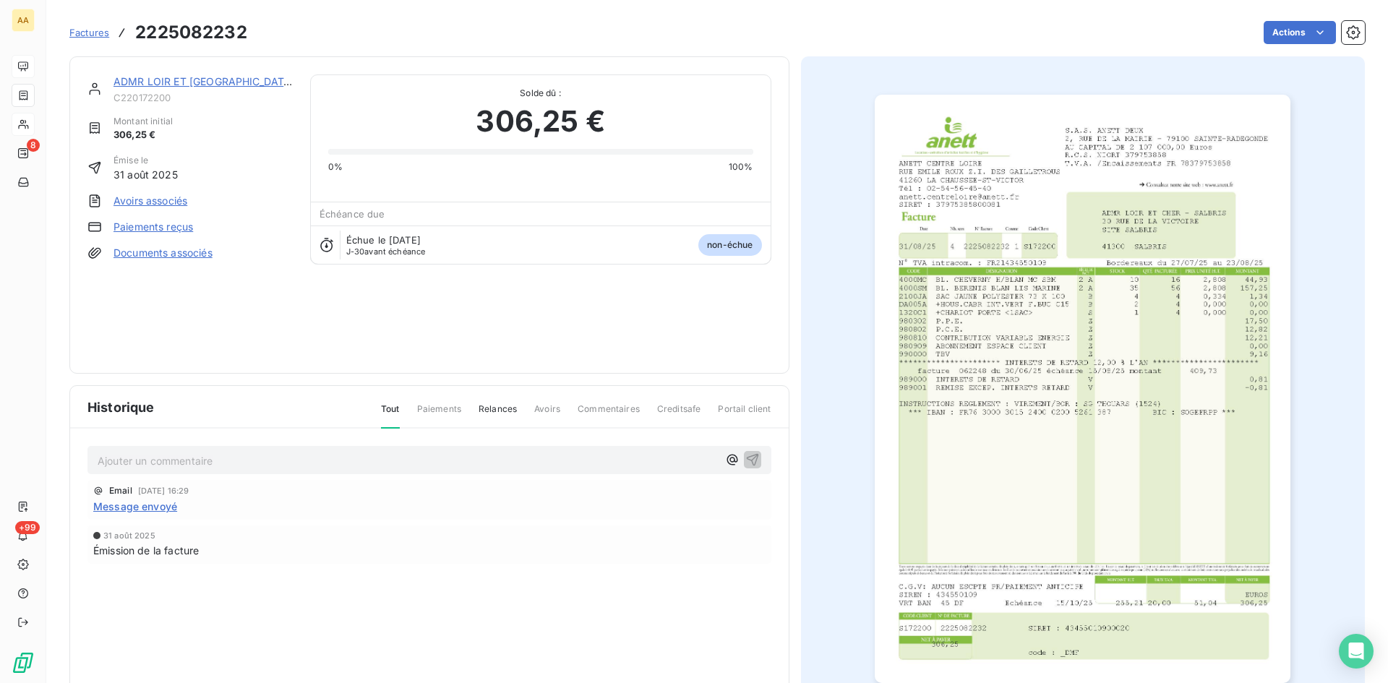
click at [1017, 338] on img "button" at bounding box center [1083, 389] width 416 height 588
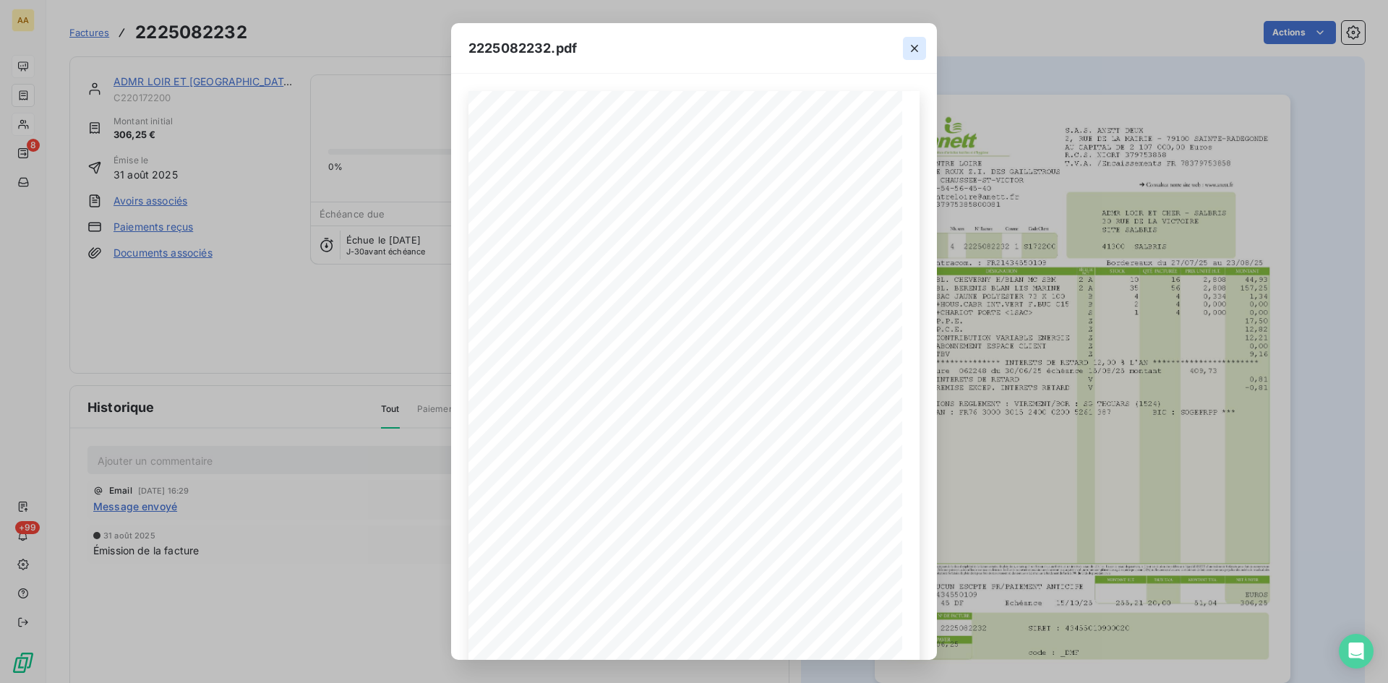
click at [917, 47] on icon "button" at bounding box center [914, 48] width 14 height 14
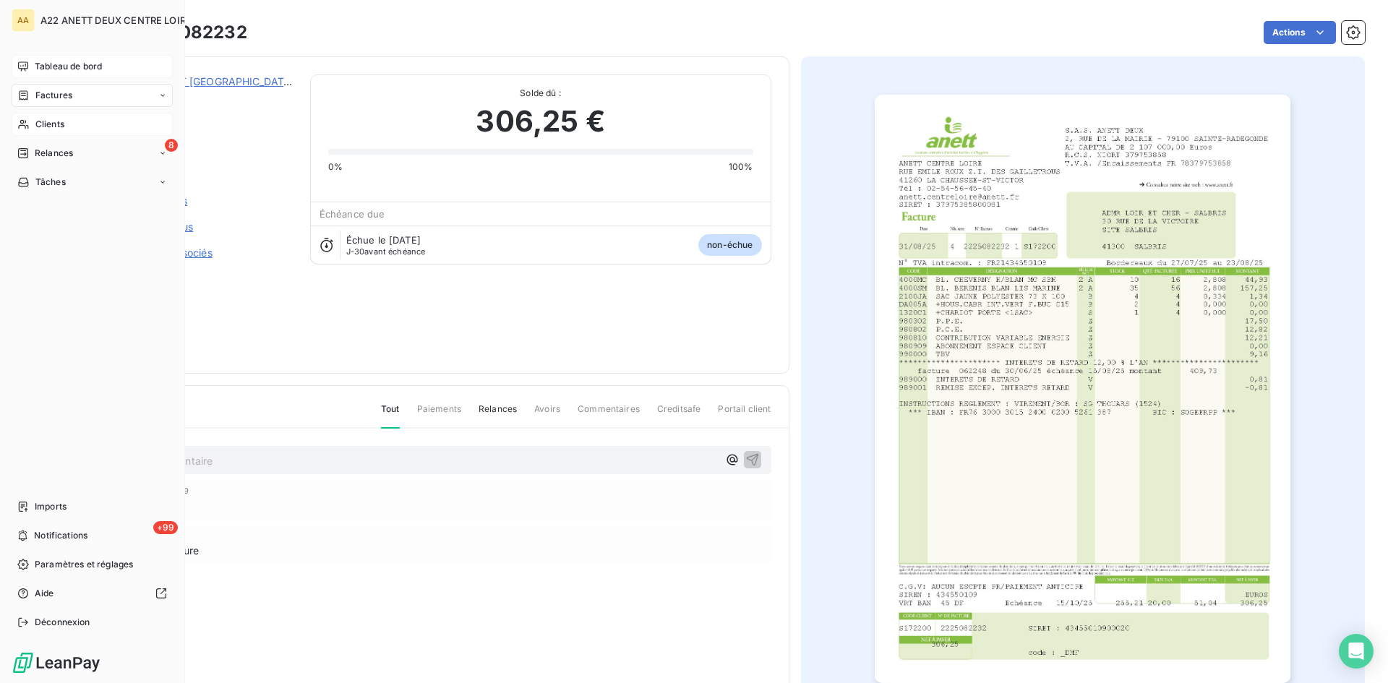
click at [59, 124] on span "Clients" at bounding box center [49, 124] width 29 height 13
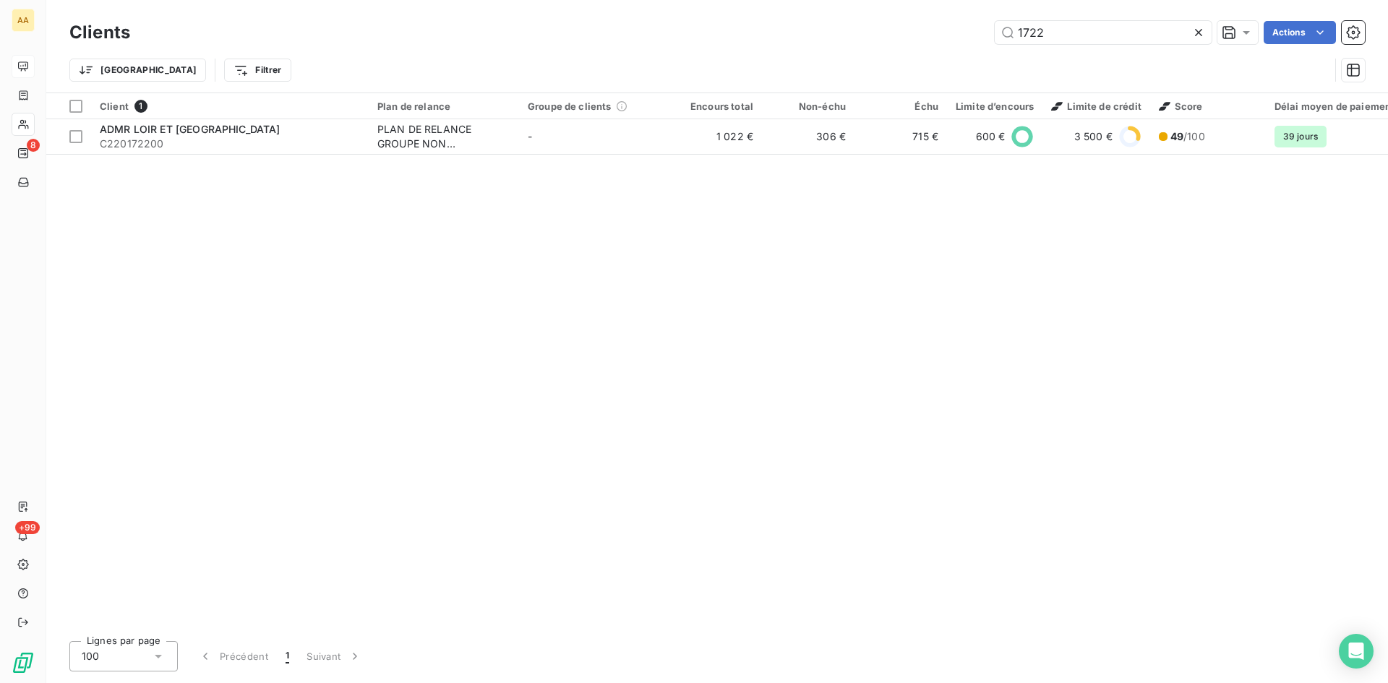
drag, startPoint x: 1056, startPoint y: 38, endPoint x: 908, endPoint y: 39, distance: 148.2
click at [910, 39] on div "1722 Actions" at bounding box center [755, 32] width 1217 height 23
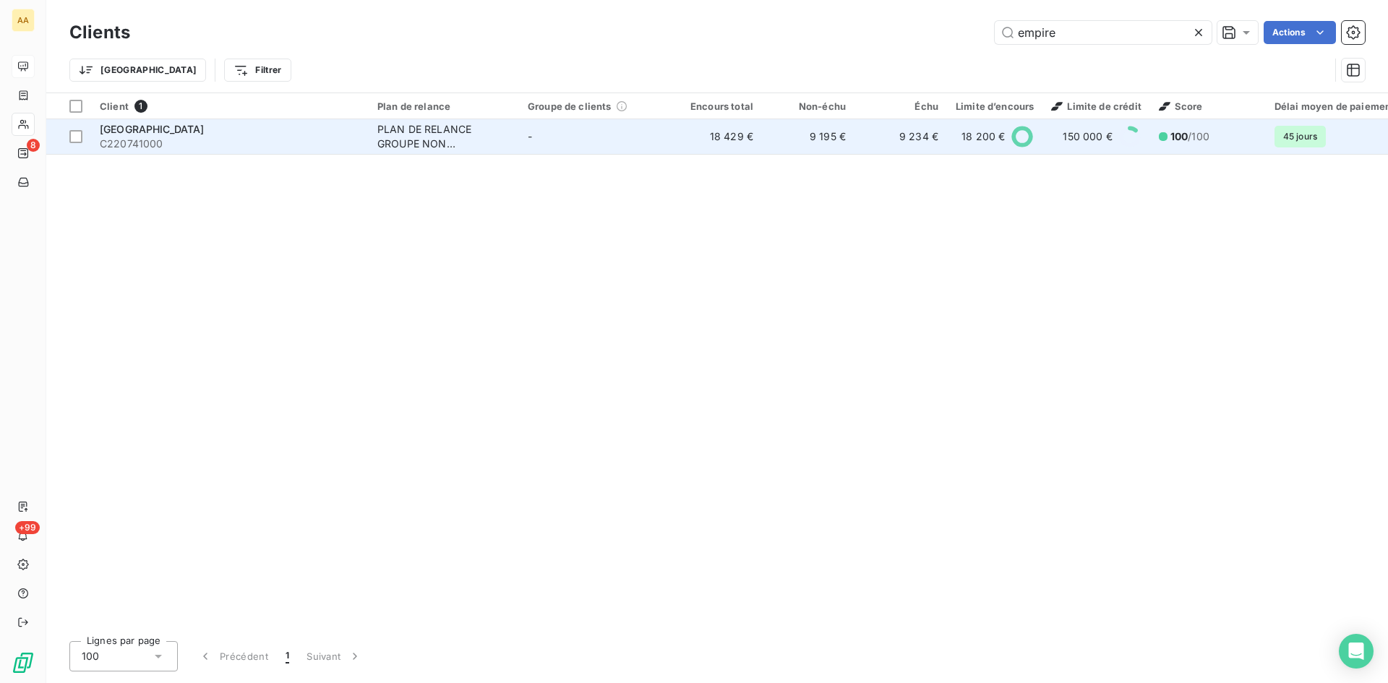
type input "empire"
click at [435, 134] on div "PLAN DE RELANCE GROUPE NON AUTOMATIQUE" at bounding box center [443, 136] width 133 height 29
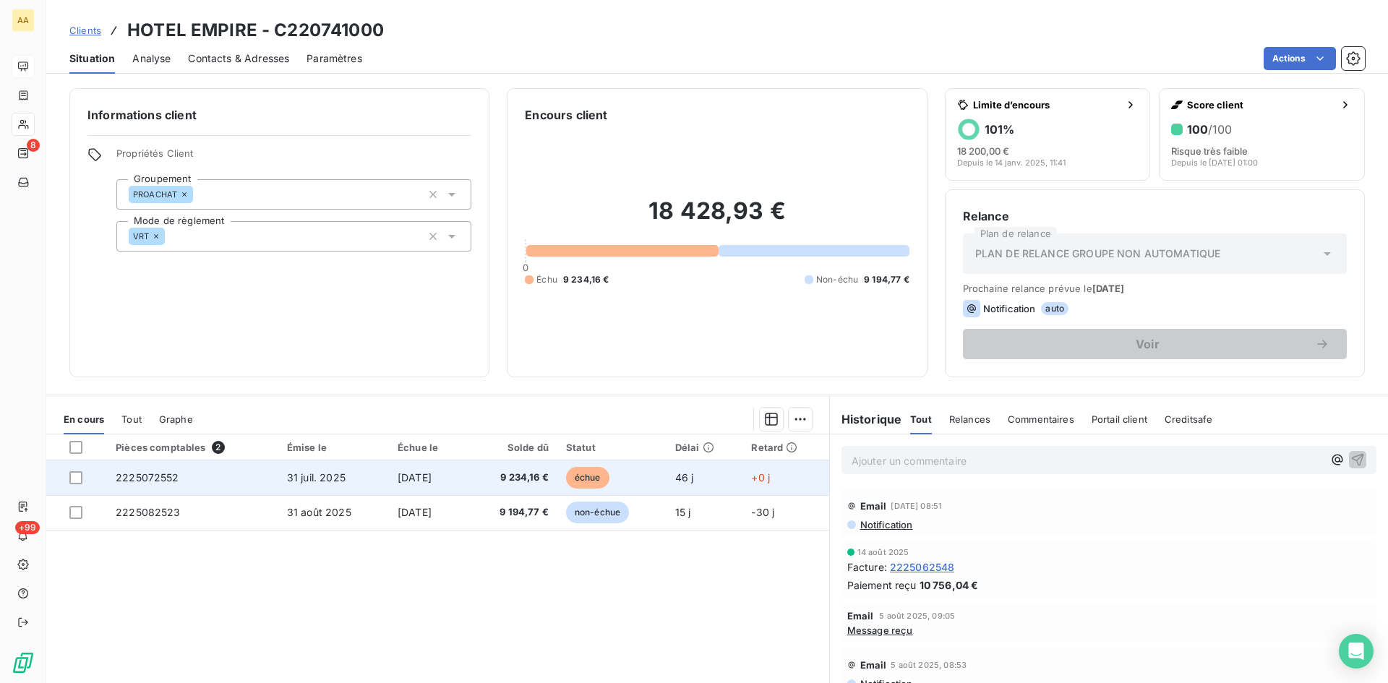
click at [150, 484] on td "2225072552" at bounding box center [192, 477] width 171 height 35
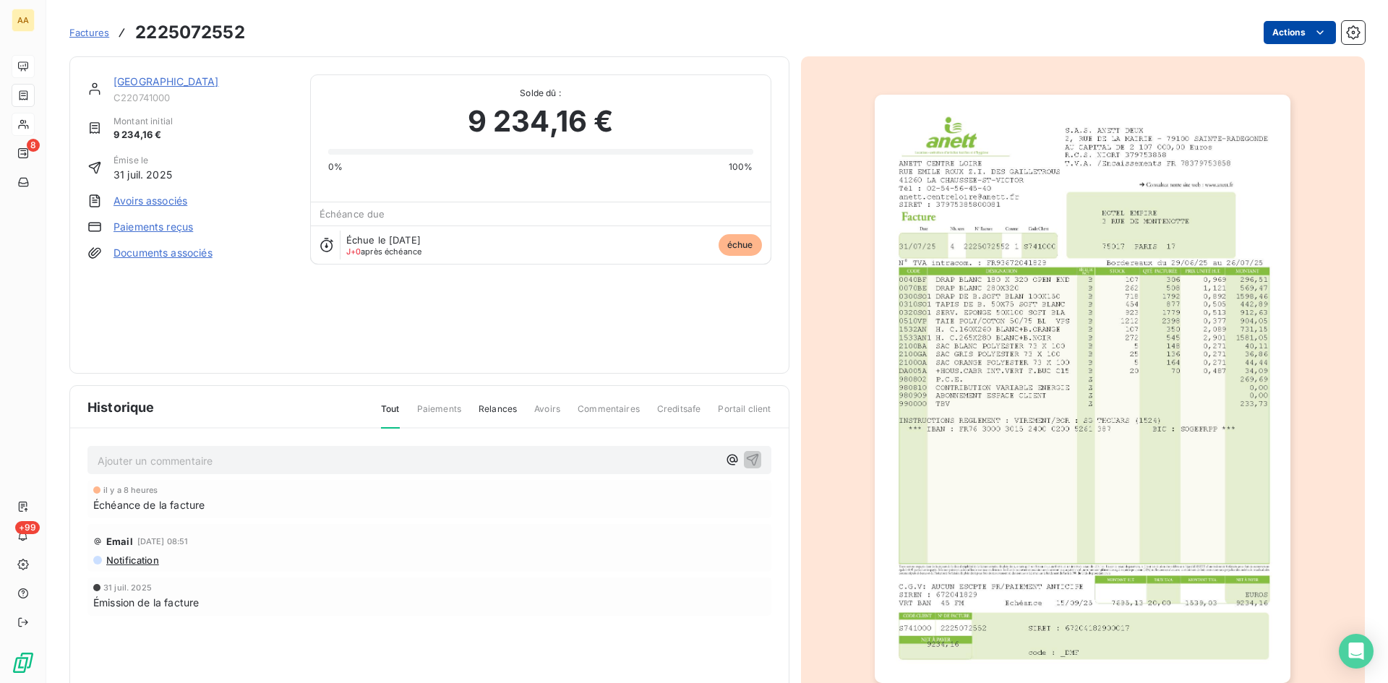
click at [1277, 35] on html "AA 8 +99 Factures 2225072552 Actions HOTEL EMPIRE C220741000 Montant initial 9 …" at bounding box center [694, 341] width 1388 height 683
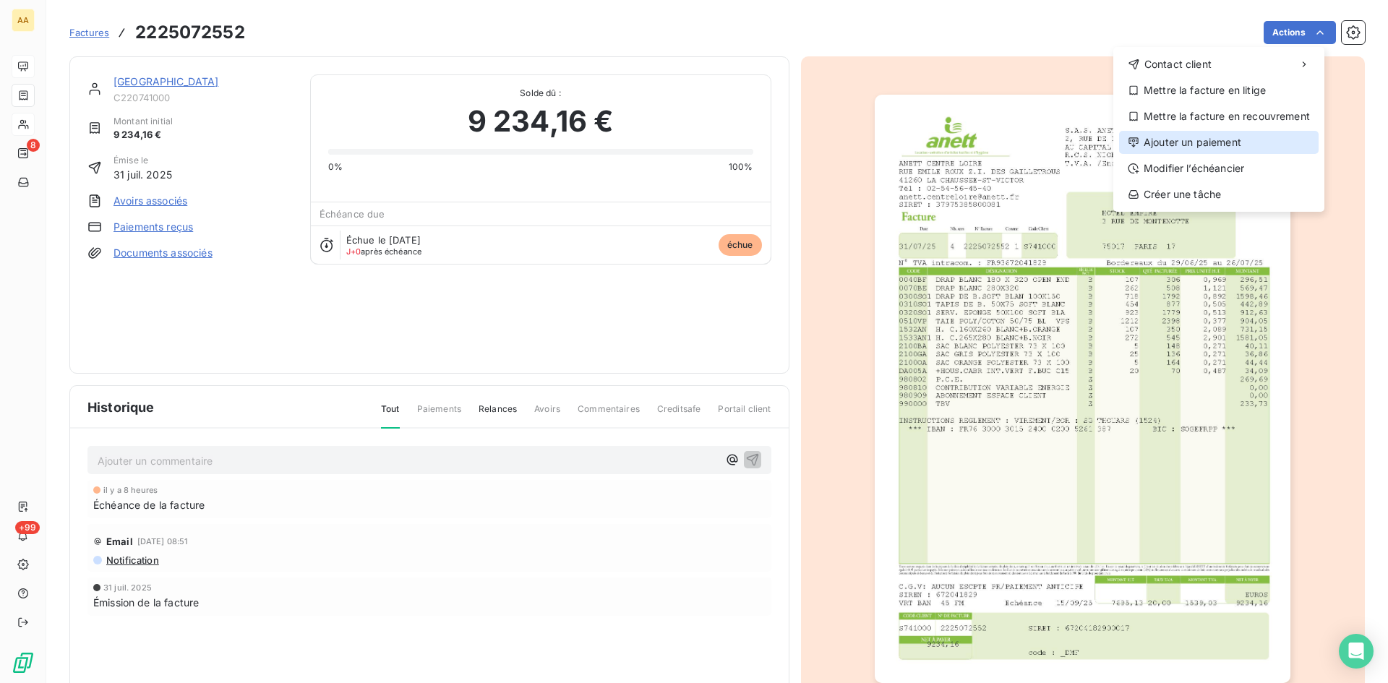
click at [1220, 139] on div "Ajouter un paiement" at bounding box center [1219, 142] width 200 height 23
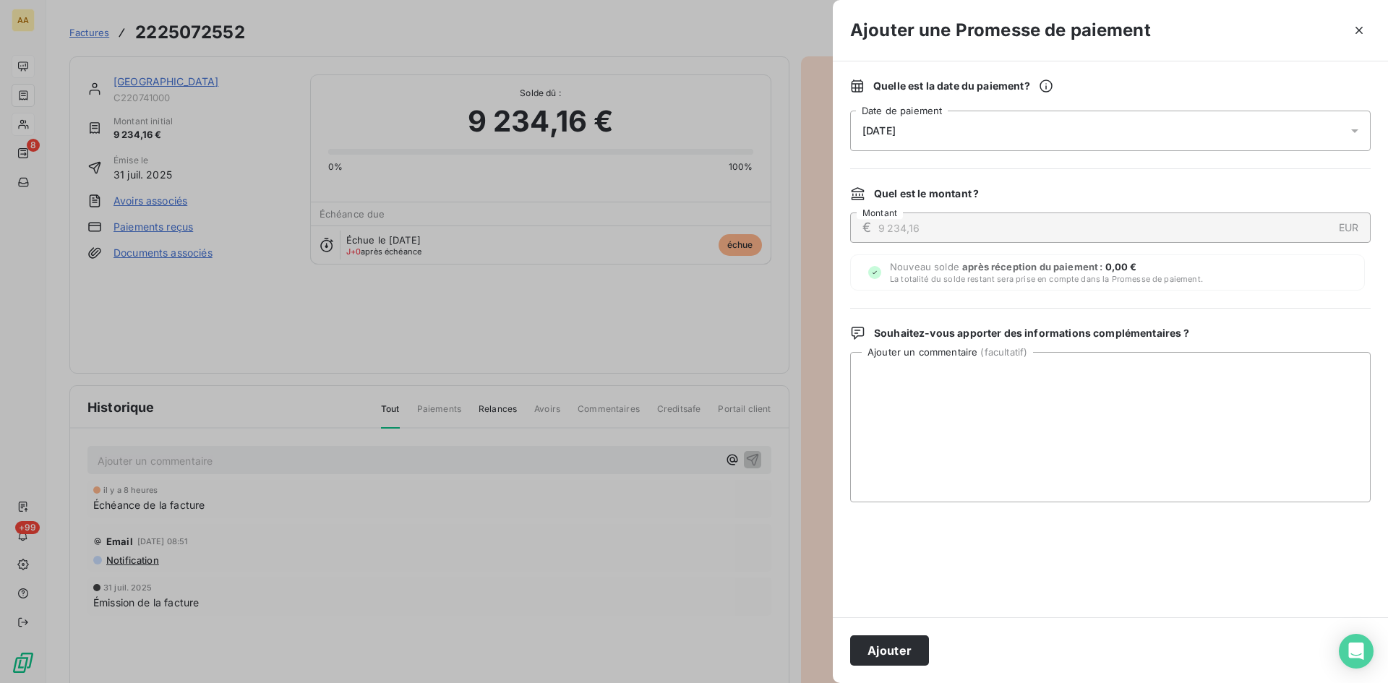
click at [1006, 131] on div "[DATE]" at bounding box center [1110, 131] width 520 height 40
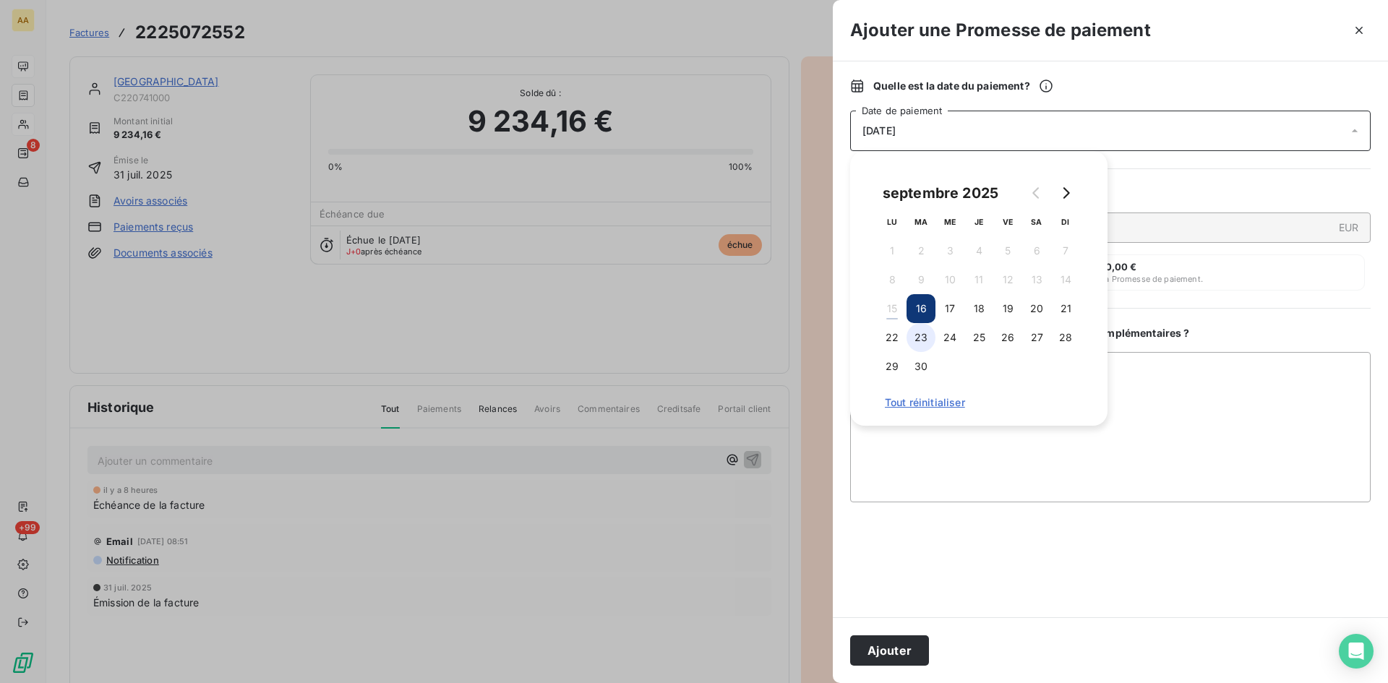
click at [921, 343] on button "23" at bounding box center [920, 337] width 29 height 29
drag, startPoint x: 888, startPoint y: 646, endPoint x: 849, endPoint y: 621, distance: 46.1
click at [885, 645] on button "Ajouter" at bounding box center [889, 650] width 79 height 30
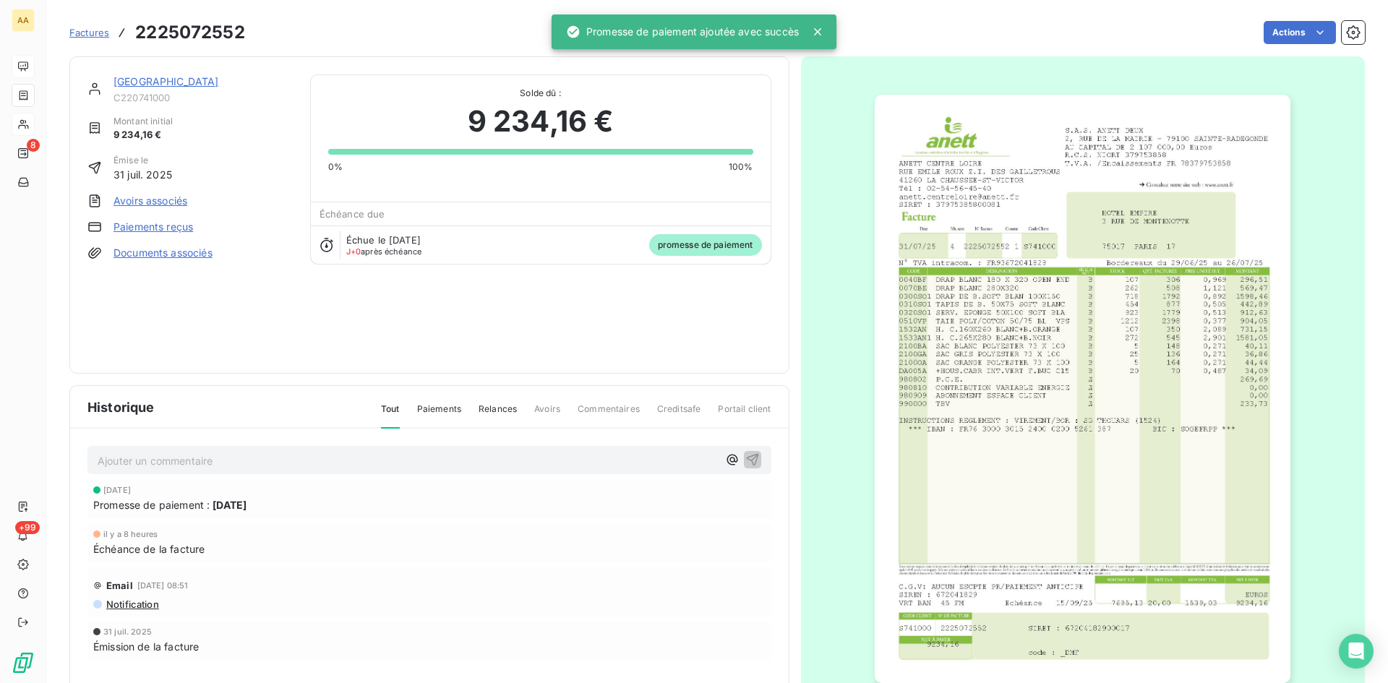
click at [482, 458] on p "Ajouter un commentaire ﻿" at bounding box center [408, 461] width 620 height 18
click at [748, 455] on icon "button" at bounding box center [752, 459] width 12 height 12
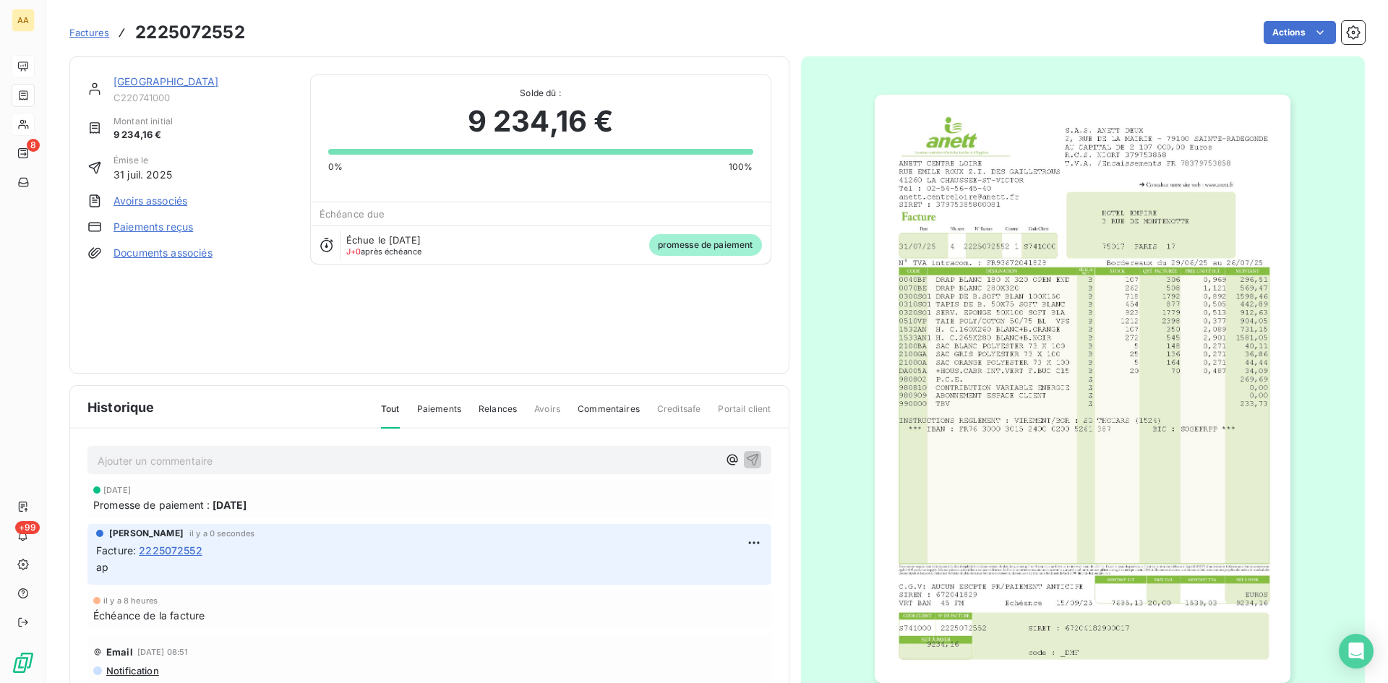
click at [153, 80] on link "[GEOGRAPHIC_DATA]" at bounding box center [166, 81] width 106 height 12
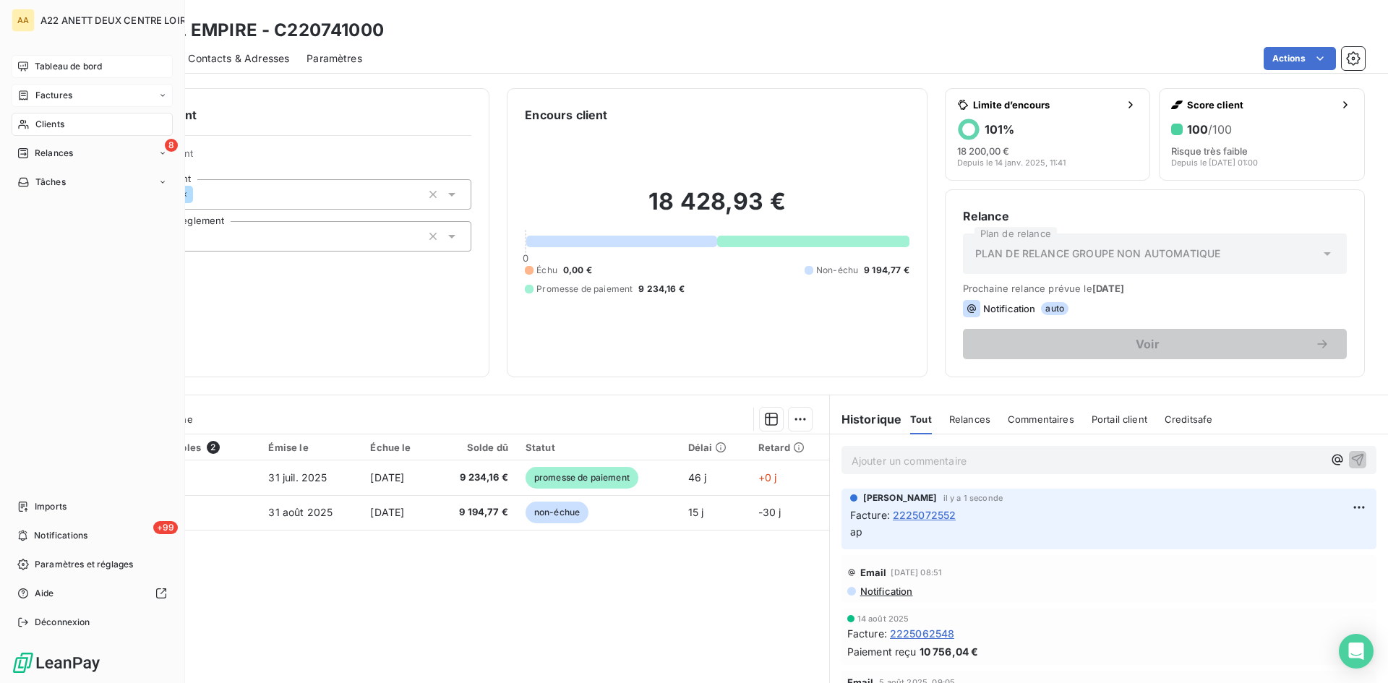
click at [53, 91] on span "Factures" at bounding box center [53, 95] width 37 height 13
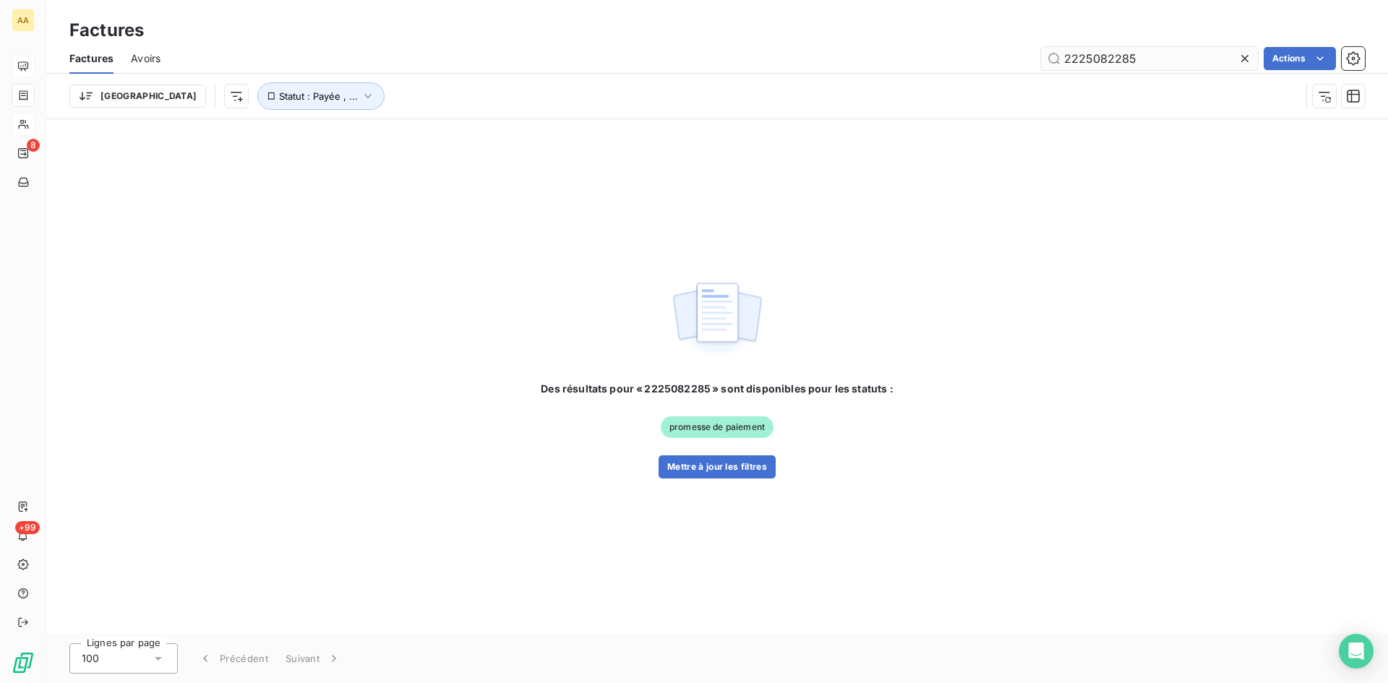
drag, startPoint x: 1141, startPoint y: 60, endPoint x: 1091, endPoint y: 59, distance: 49.9
click at [1096, 59] on input "2225082285" at bounding box center [1149, 58] width 217 height 23
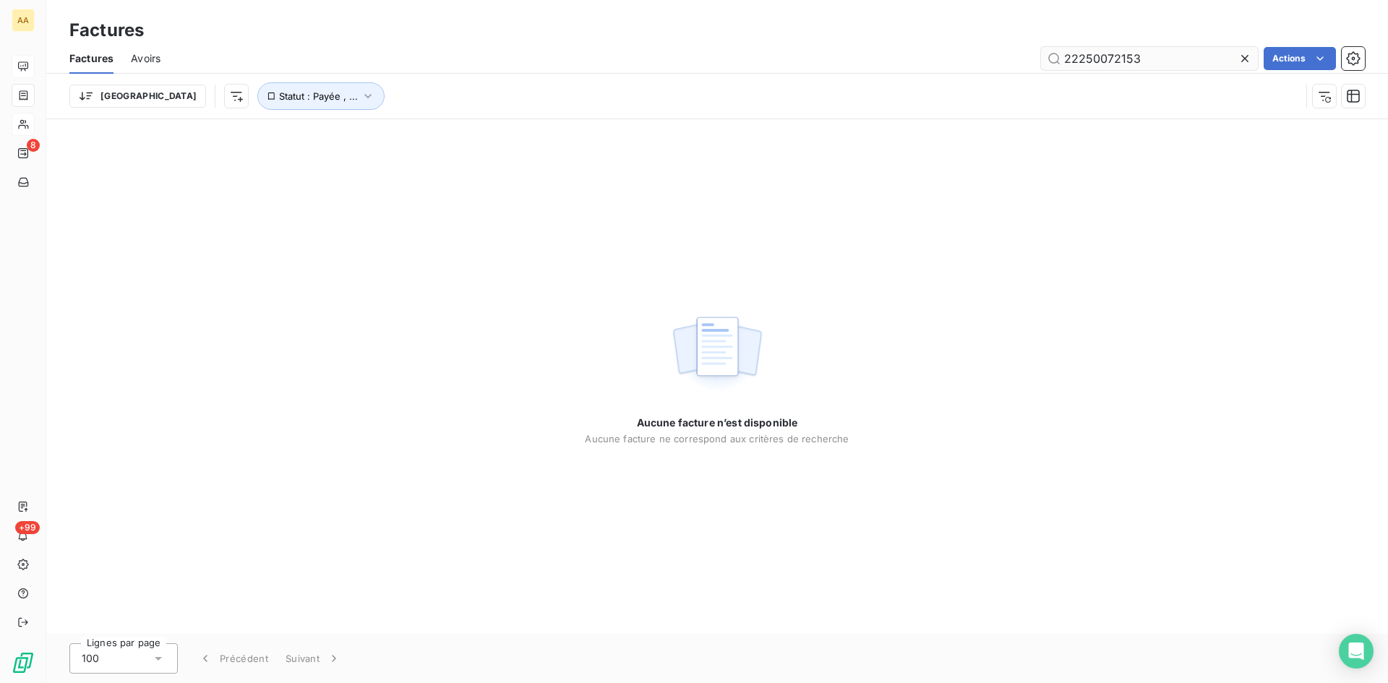
click at [1098, 60] on input "22250072153" at bounding box center [1149, 58] width 217 height 23
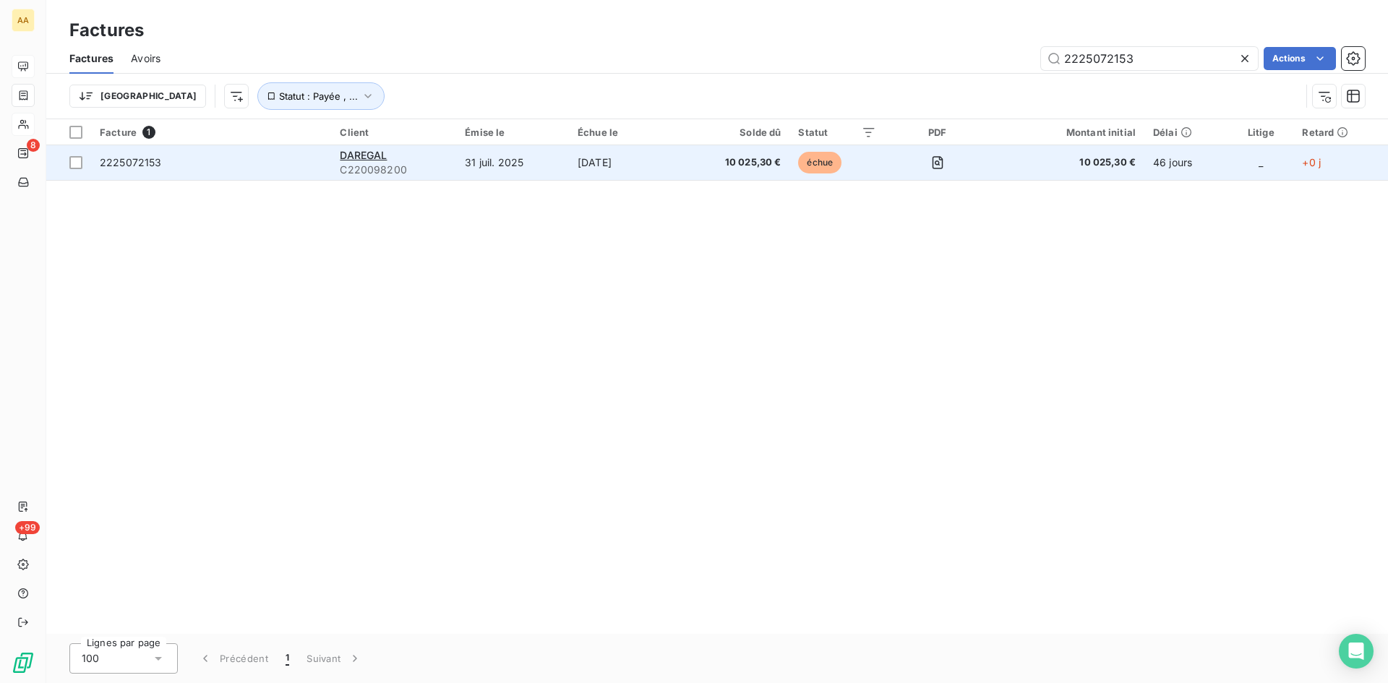
type input "2225072153"
click at [359, 165] on span "C220098200" at bounding box center [394, 170] width 108 height 14
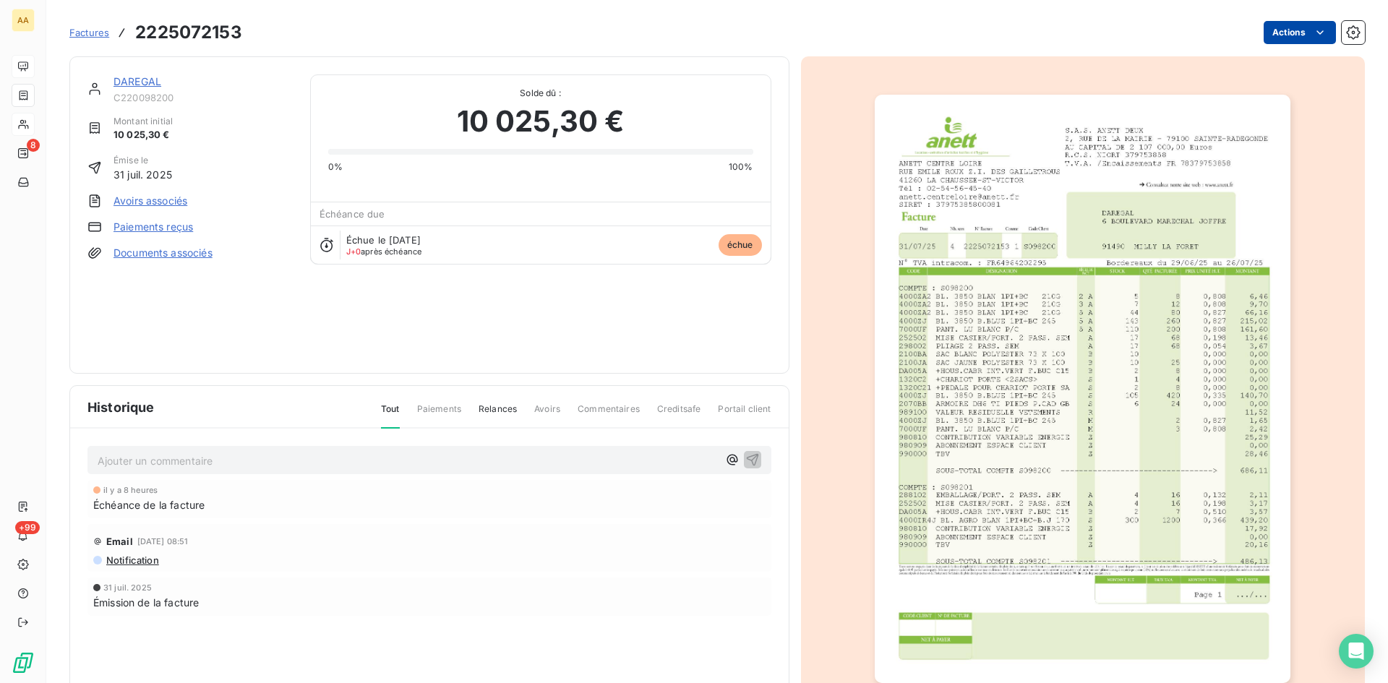
click at [1292, 29] on html "AA 8 +99 Factures 2225072153 Actions DAREGAL C220098200 Montant initial 10 025,…" at bounding box center [694, 341] width 1388 height 683
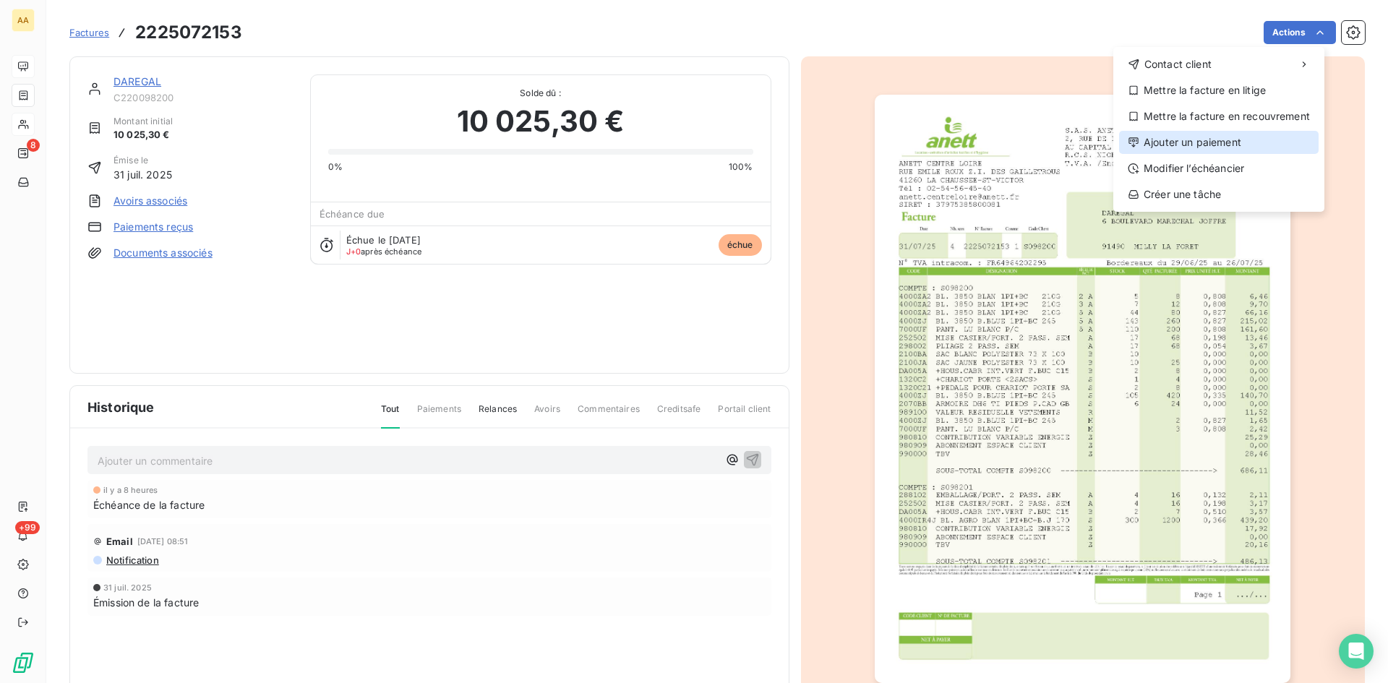
click at [1163, 142] on div "Ajouter un paiement" at bounding box center [1219, 142] width 200 height 23
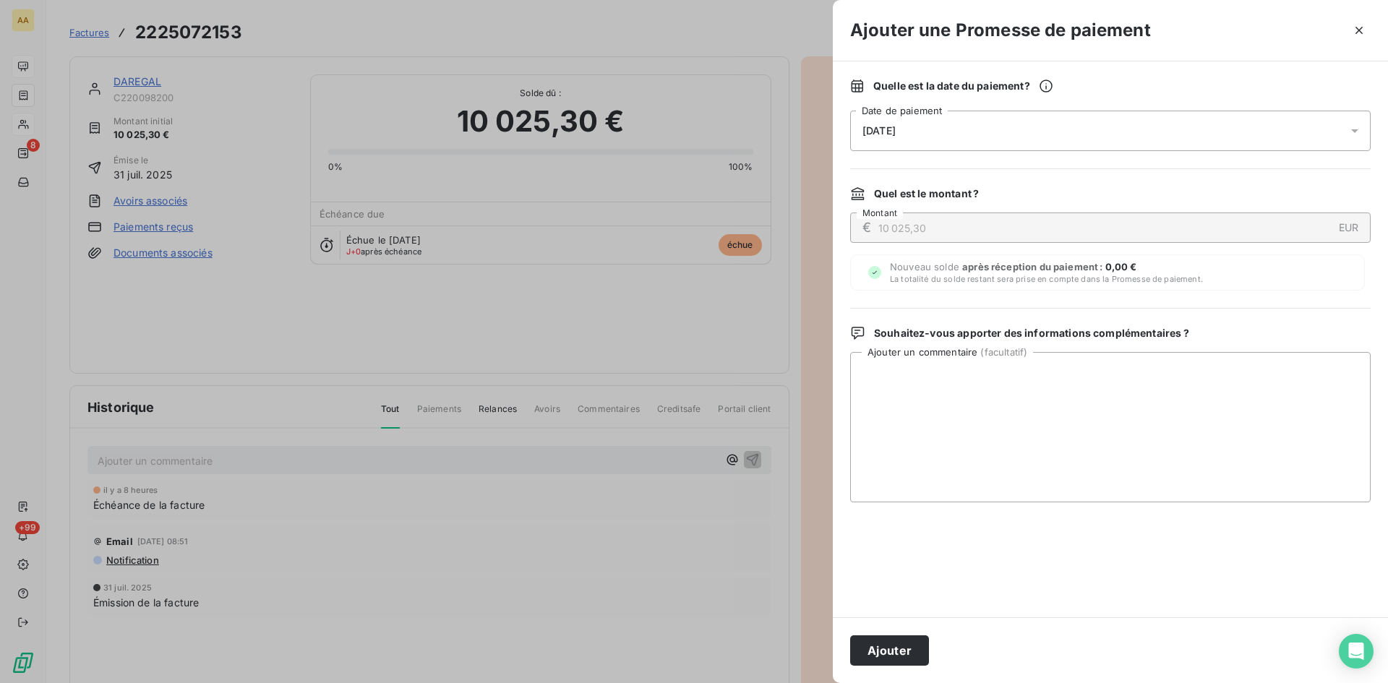
drag, startPoint x: 941, startPoint y: 130, endPoint x: 943, endPoint y: 143, distance: 13.1
click at [940, 130] on div "[DATE]" at bounding box center [1110, 131] width 520 height 40
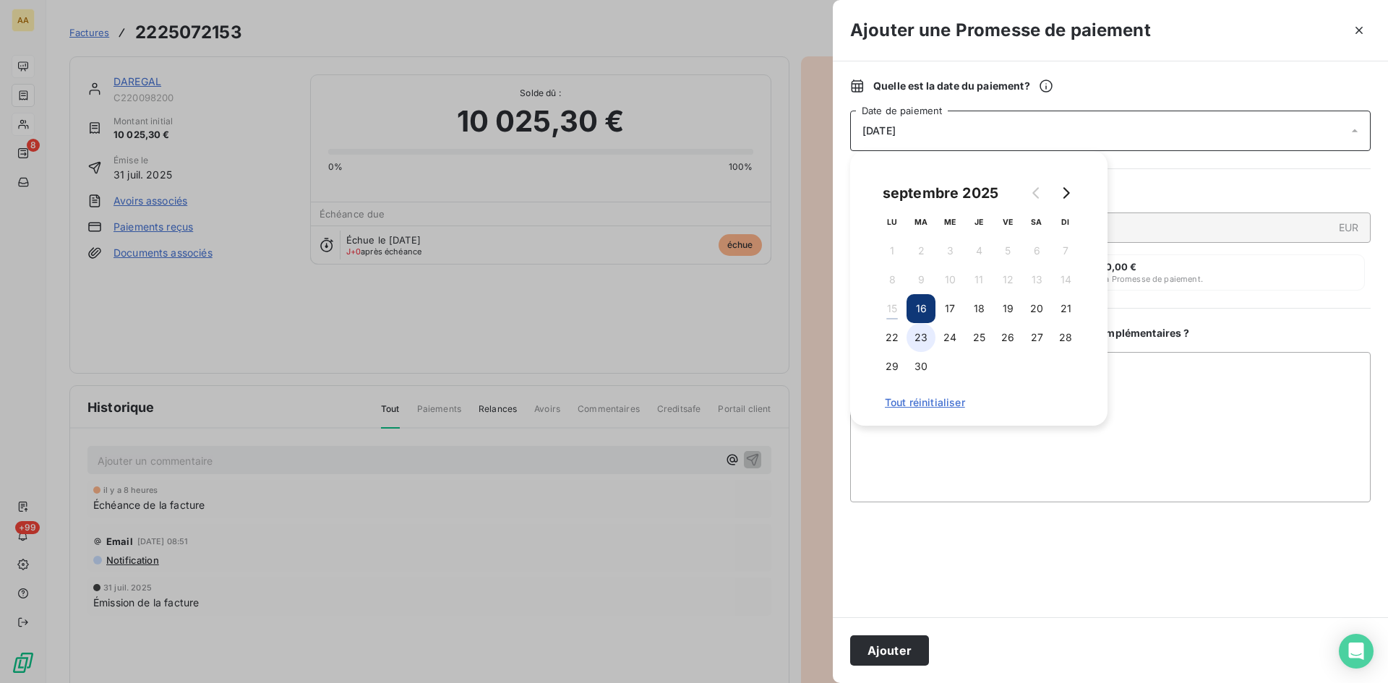
click at [918, 336] on button "23" at bounding box center [920, 337] width 29 height 29
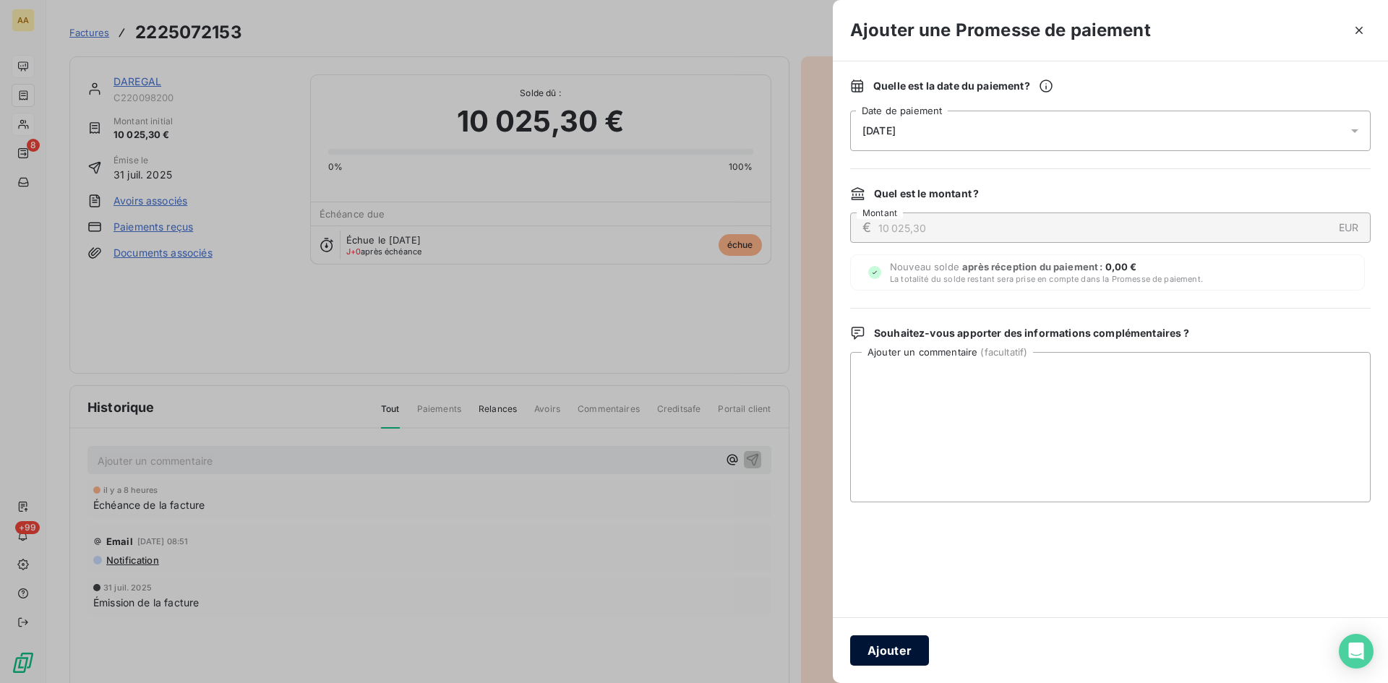
click at [893, 647] on button "Ajouter" at bounding box center [889, 650] width 79 height 30
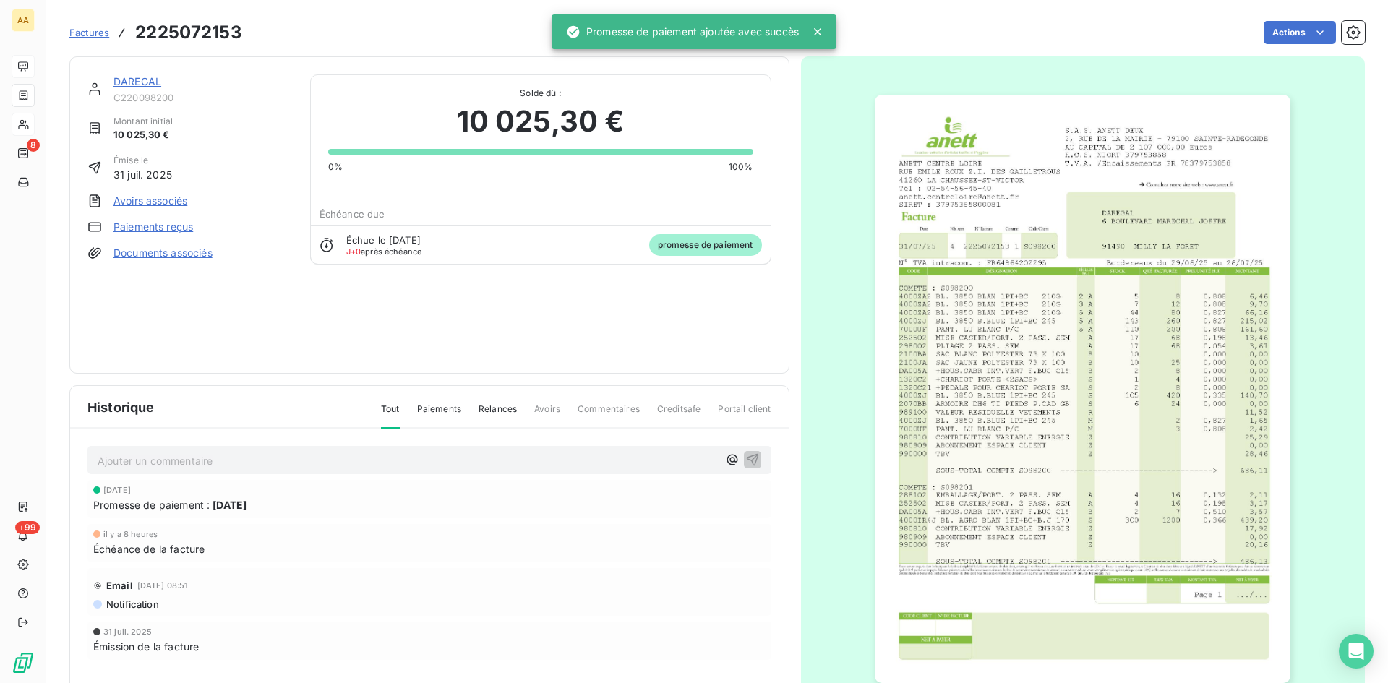
click at [521, 460] on p "Ajouter un commentaire ﻿" at bounding box center [408, 461] width 620 height 18
click at [750, 457] on icon "button" at bounding box center [752, 459] width 12 height 12
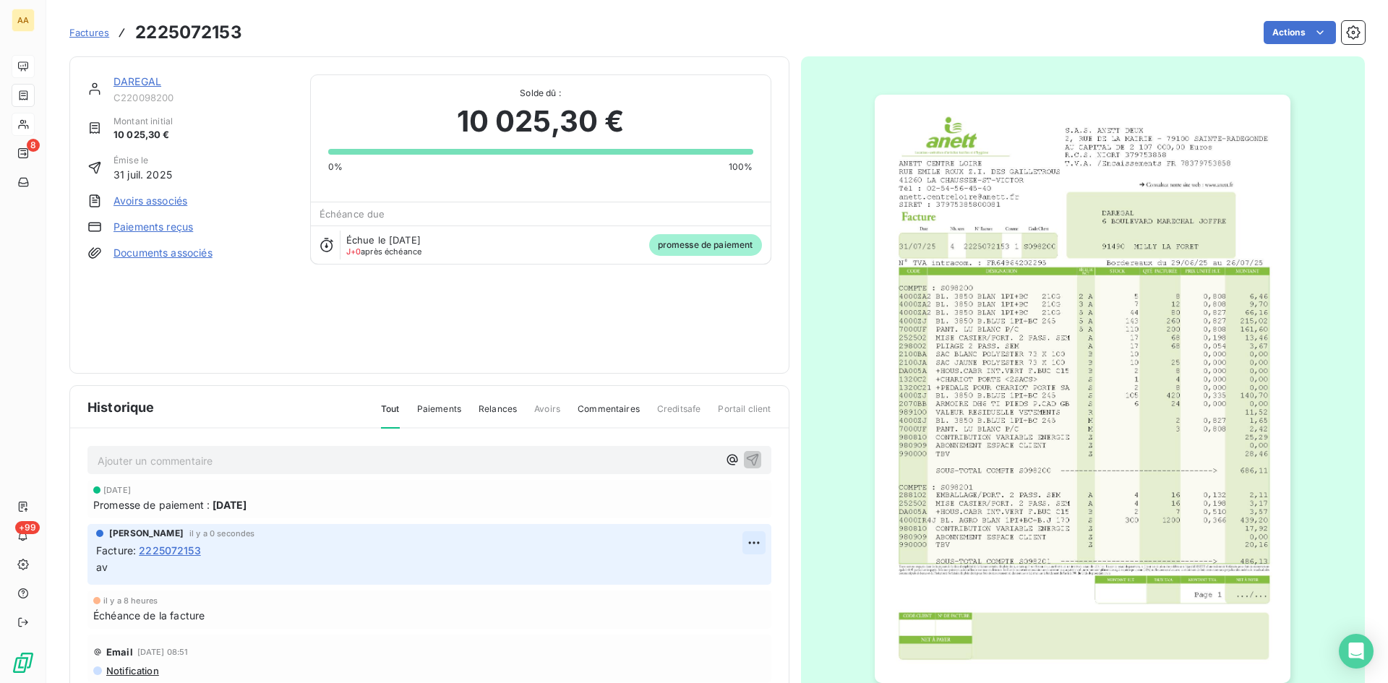
click at [739, 542] on html "AA 8 +99 Factures 2225072153 Actions DAREGAL C220098200 Montant initial 10 025,…" at bounding box center [694, 341] width 1388 height 683
click at [690, 567] on div "Editer" at bounding box center [702, 574] width 81 height 23
drag, startPoint x: 118, startPoint y: 569, endPoint x: 102, endPoint y: 565, distance: 16.3
click at [102, 565] on p "av" at bounding box center [419, 567] width 646 height 17
click at [747, 566] on icon "button" at bounding box center [754, 566] width 14 height 14
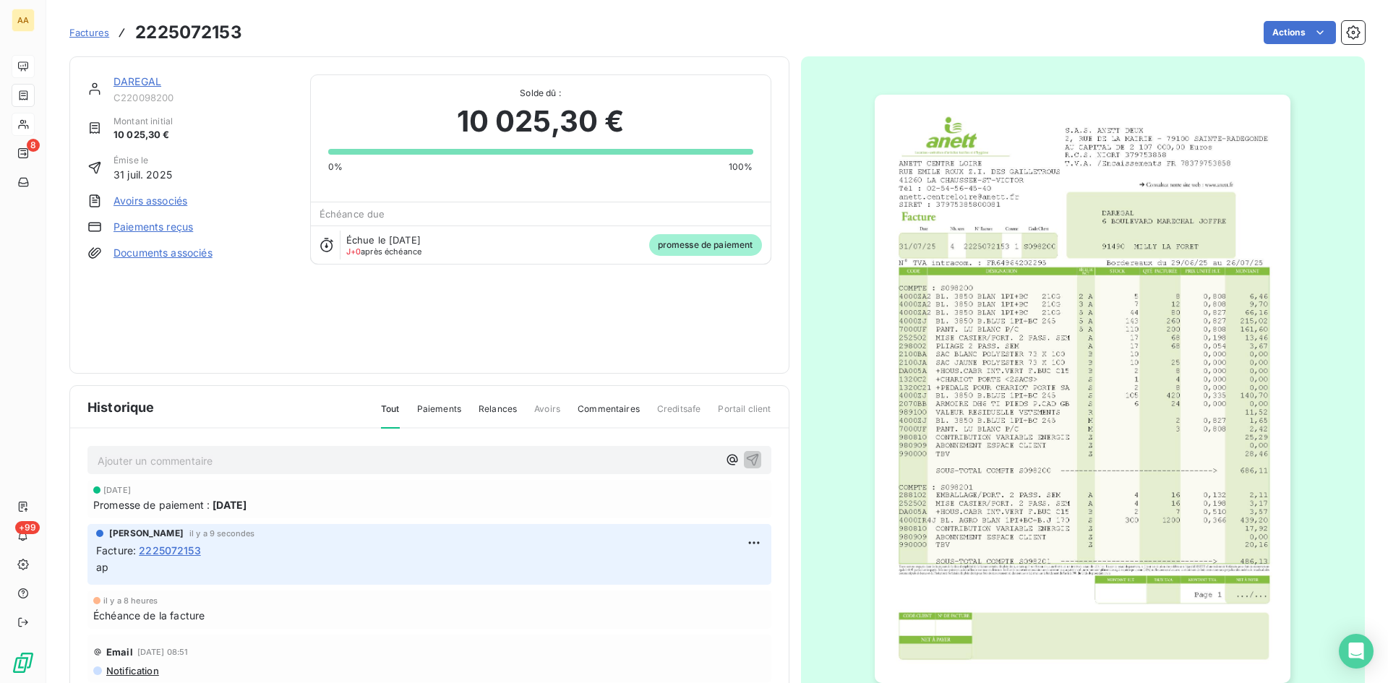
click at [142, 79] on link "DAREGAL" at bounding box center [137, 81] width 48 height 12
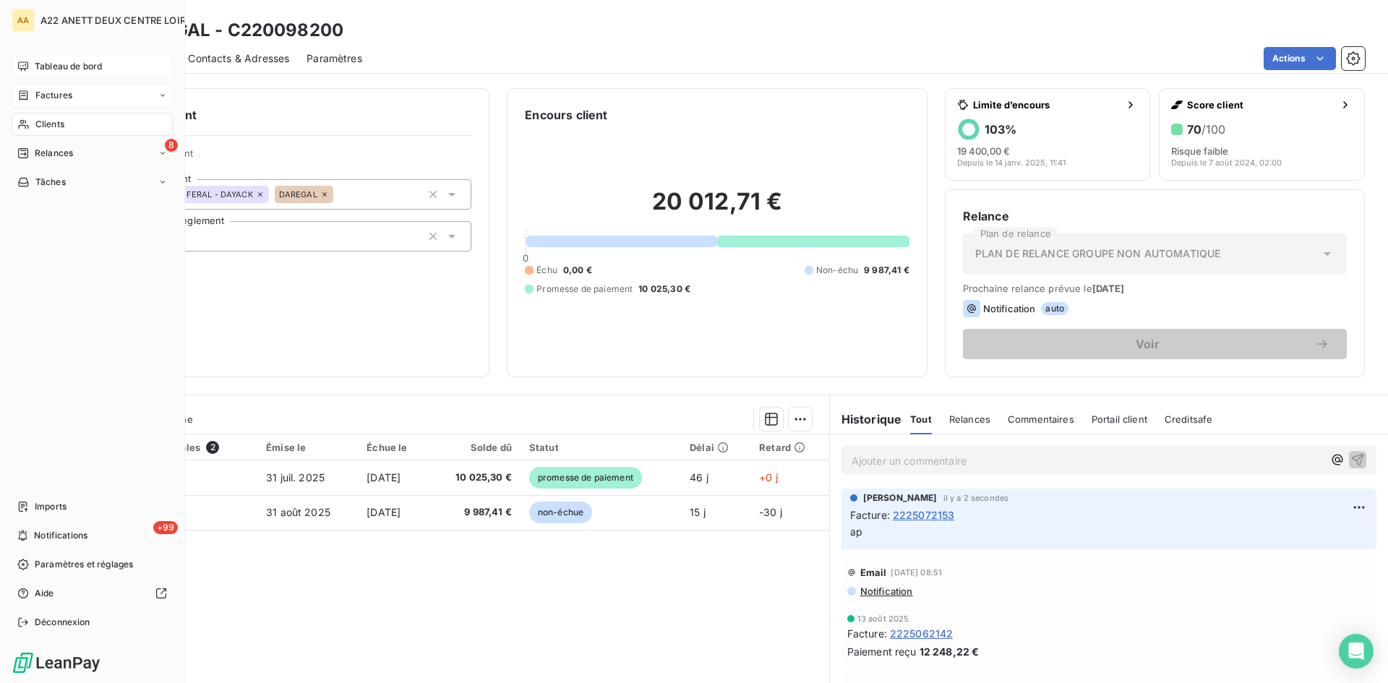
click at [37, 63] on span "Tableau de bord" at bounding box center [68, 66] width 67 height 13
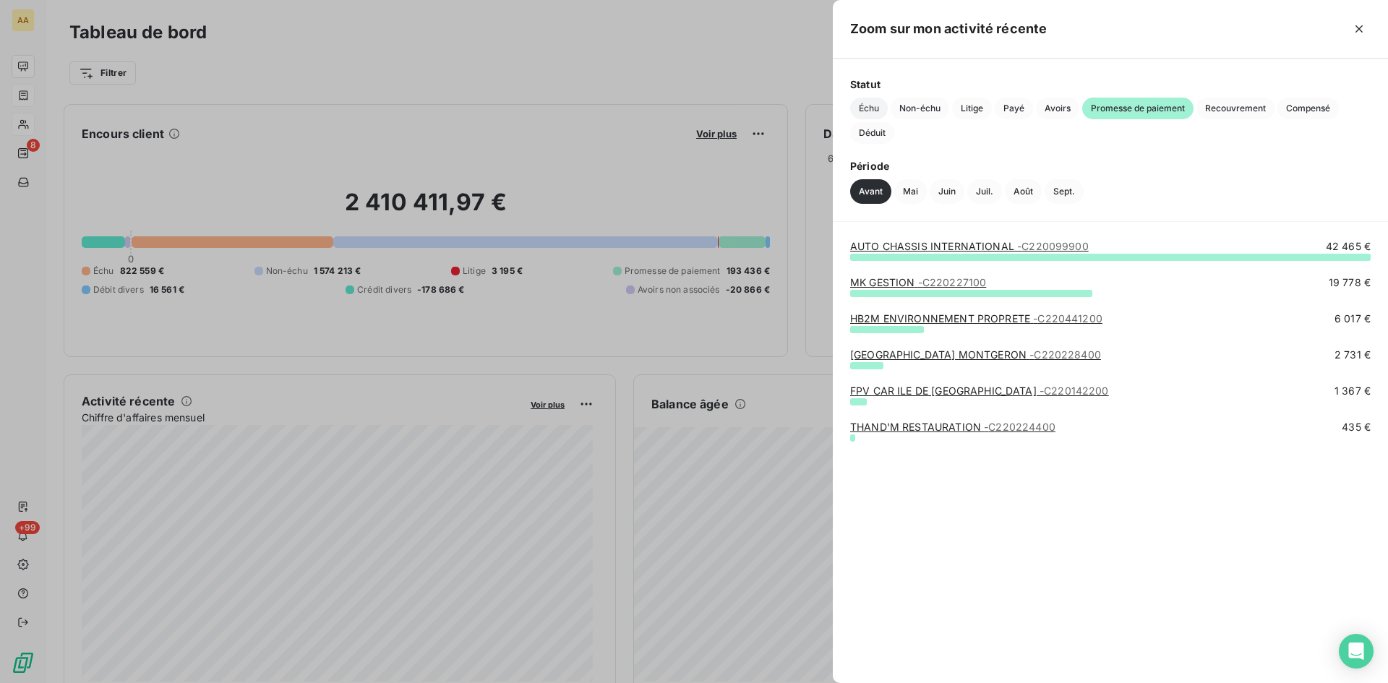
click at [861, 110] on span "Échu" at bounding box center [869, 109] width 38 height 22
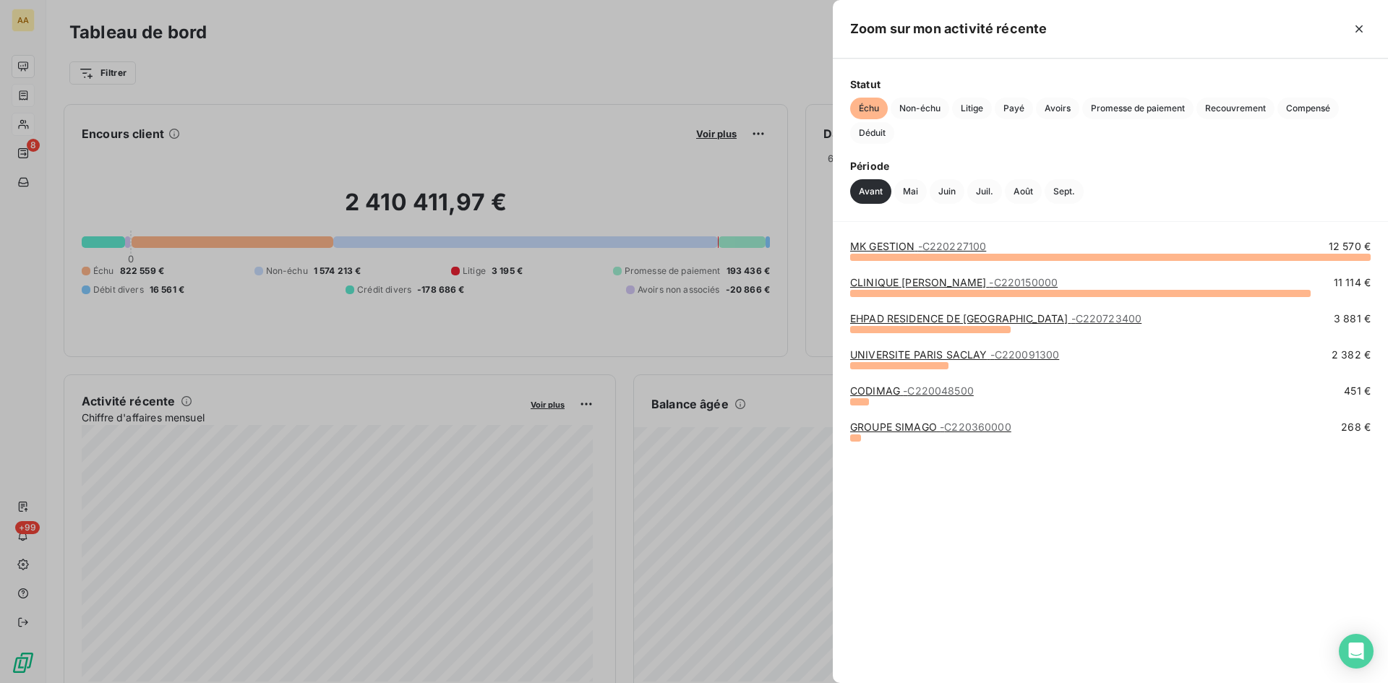
click at [930, 282] on link "CLINIQUE [PERSON_NAME] - C220150000" at bounding box center [953, 282] width 207 height 12
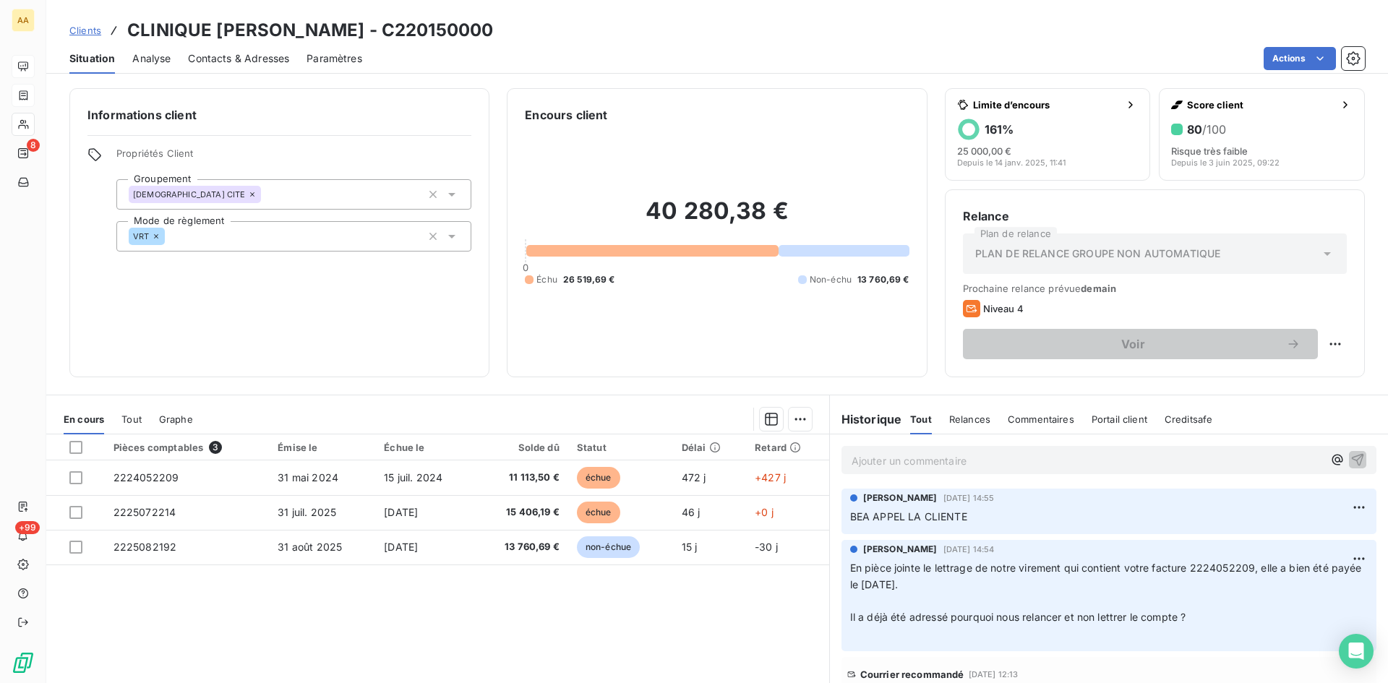
click at [857, 454] on p "Ajouter un commentaire ﻿" at bounding box center [1087, 461] width 471 height 18
click at [1350, 457] on icon "button" at bounding box center [1357, 459] width 14 height 14
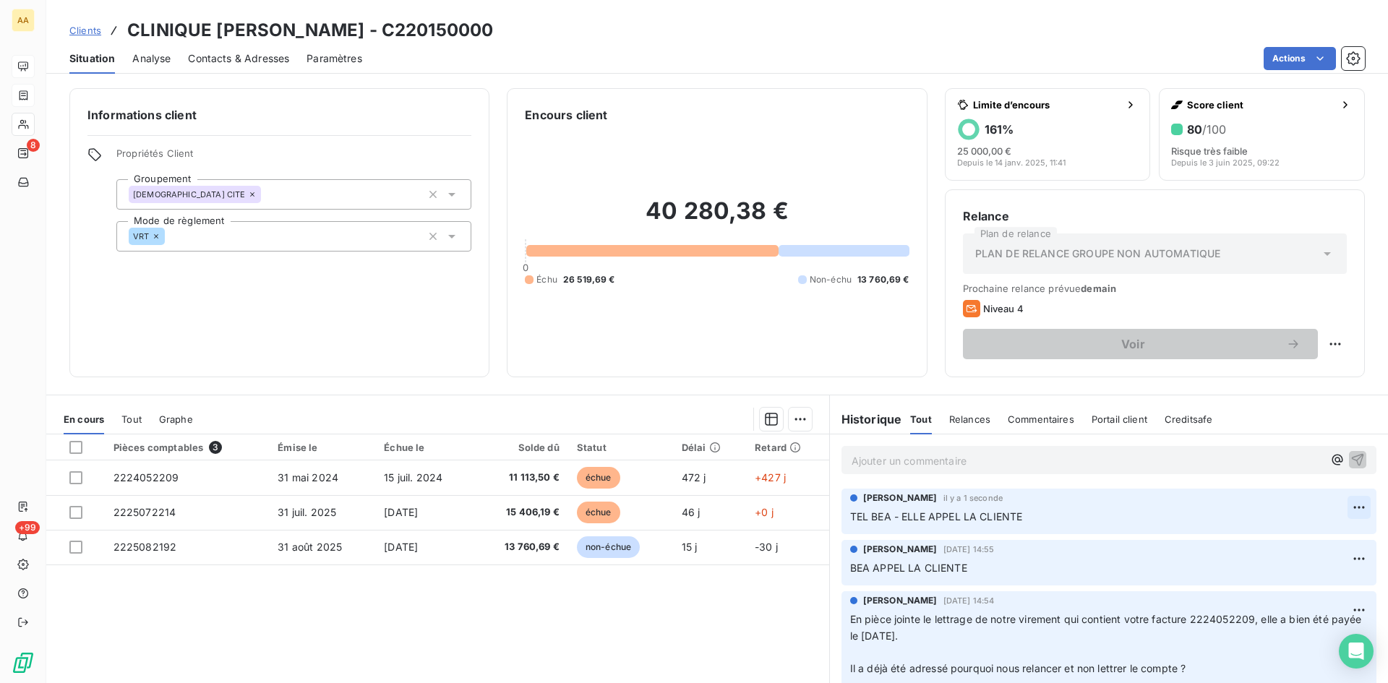
click at [1329, 507] on html "AA 8 +99 Clients CLINIQUE [PERSON_NAME] - C220150000 Situation Analyse Contacts…" at bounding box center [694, 341] width 1388 height 683
click at [1290, 538] on div "Editer" at bounding box center [1302, 539] width 81 height 23
click at [850, 514] on span "TEL BEA - ELLE APPEL LA CLIENTE" at bounding box center [936, 516] width 173 height 12
click at [1353, 516] on icon "button" at bounding box center [1359, 516] width 12 height 12
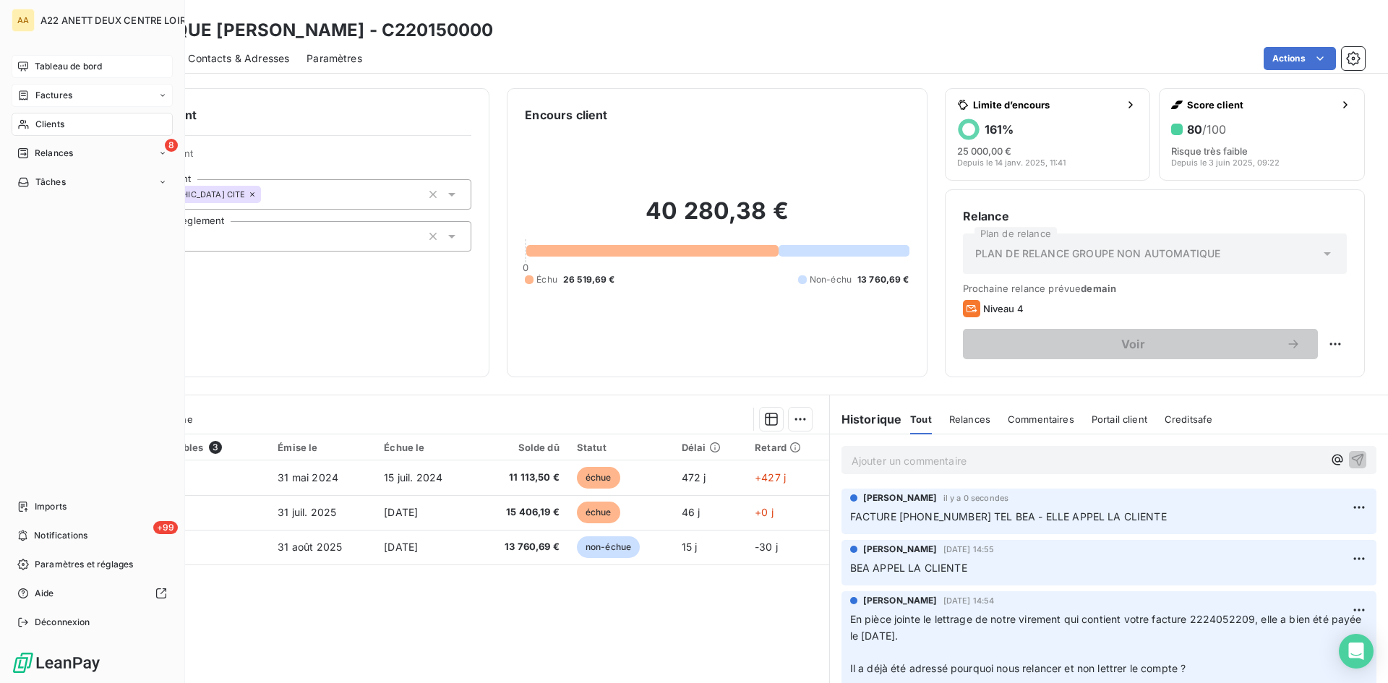
click at [59, 61] on span "Tableau de bord" at bounding box center [68, 66] width 67 height 13
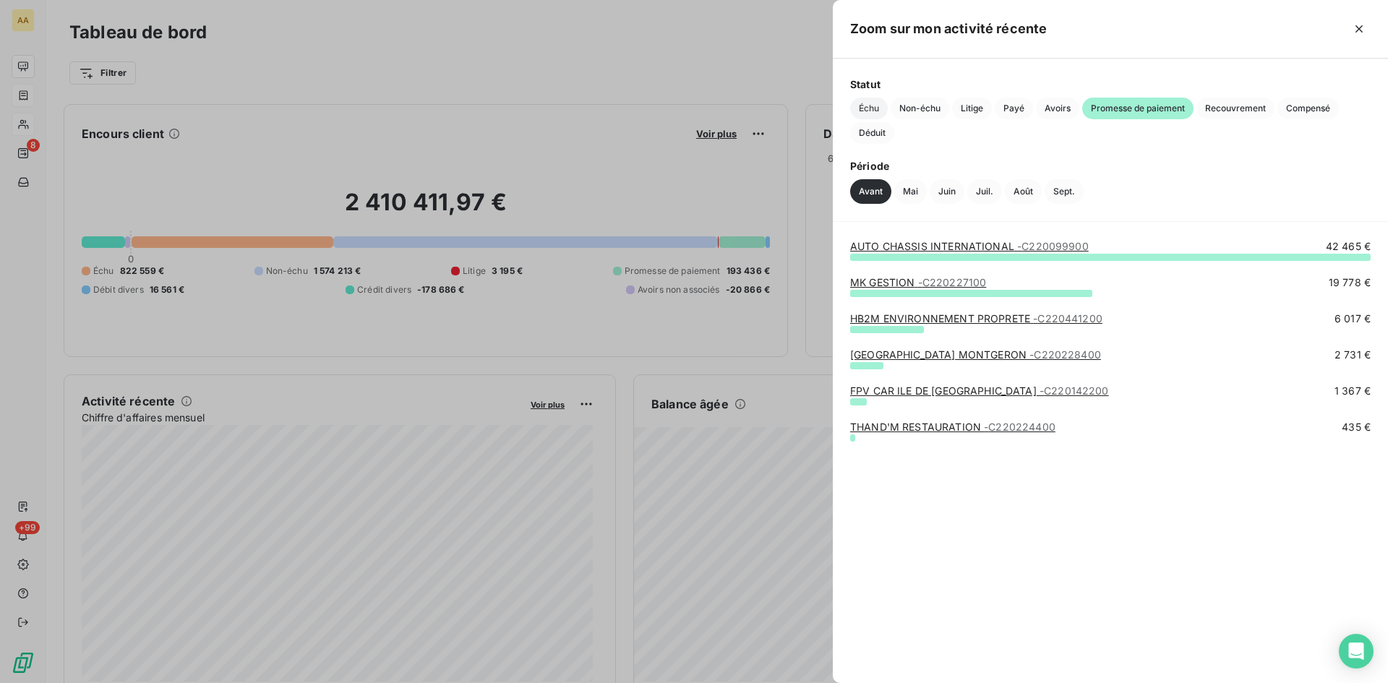
click at [870, 111] on span "Échu" at bounding box center [869, 109] width 38 height 22
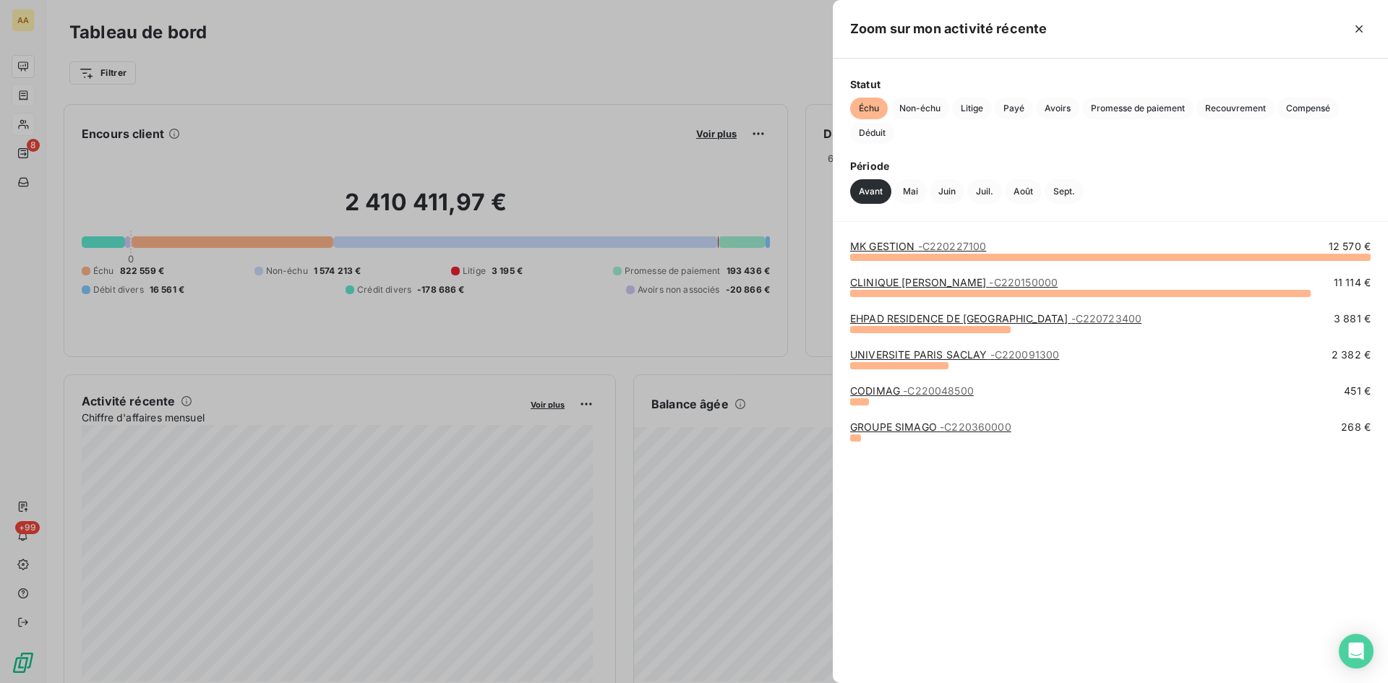
click at [898, 314] on link "EHPAD RESIDENCE DE [GEOGRAPHIC_DATA] - C220723400" at bounding box center [995, 318] width 291 height 12
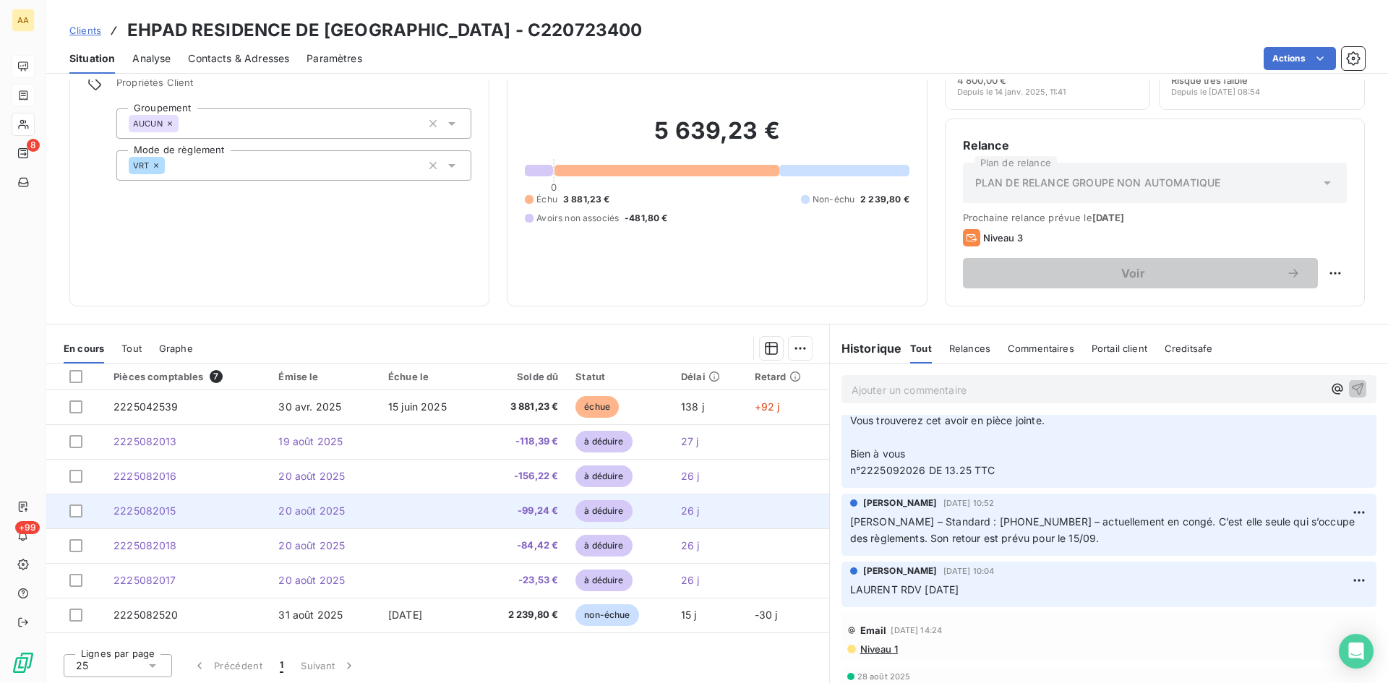
scroll to position [73, 0]
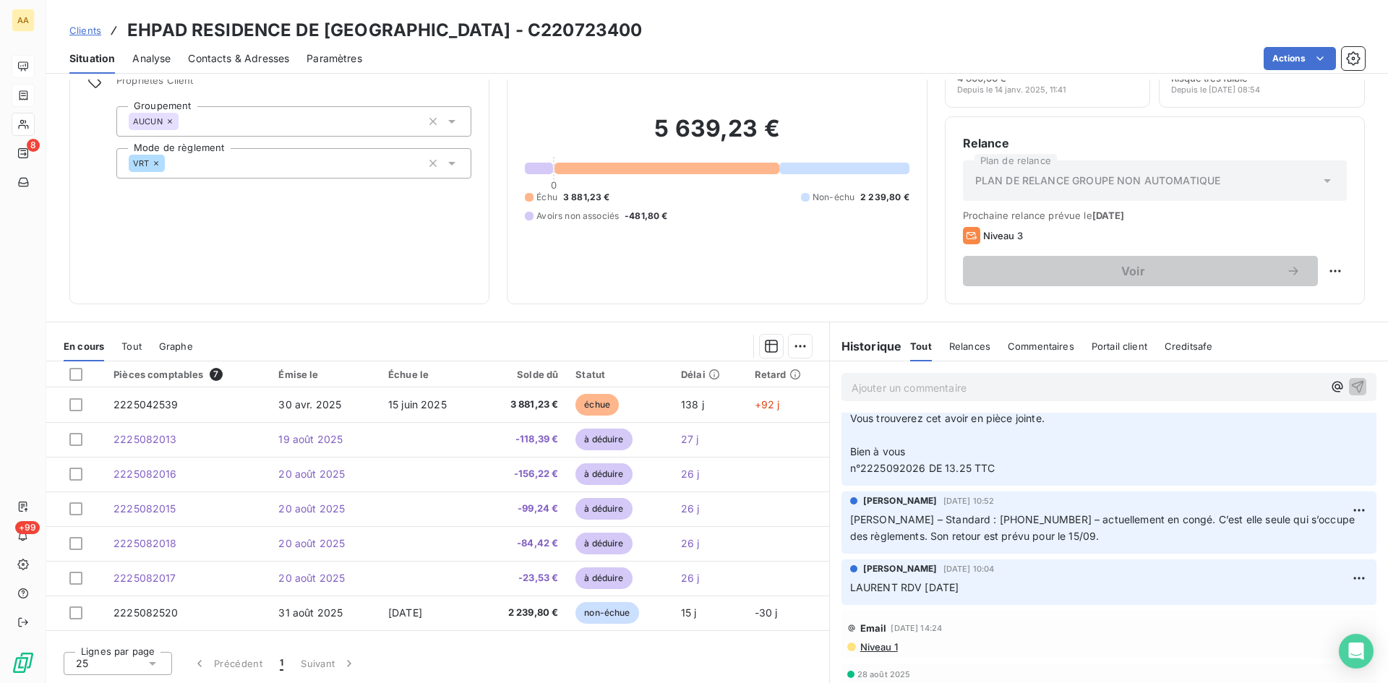
click at [878, 387] on p "Ajouter un commentaire ﻿" at bounding box center [1087, 388] width 471 height 18
drag, startPoint x: 1095, startPoint y: 516, endPoint x: 854, endPoint y: 525, distance: 241.6
click at [831, 522] on div "[PERSON_NAME] [DATE] 10:52 [PERSON_NAME] – Standard : [PHONE_NUMBER] – actuelle…" at bounding box center [1109, 523] width 558 height 68
copy span "[PERSON_NAME] – Standard : [PHONE_NUMBER]"
click at [859, 386] on p "Ajouter un commentaire ﻿" at bounding box center [1087, 388] width 471 height 18
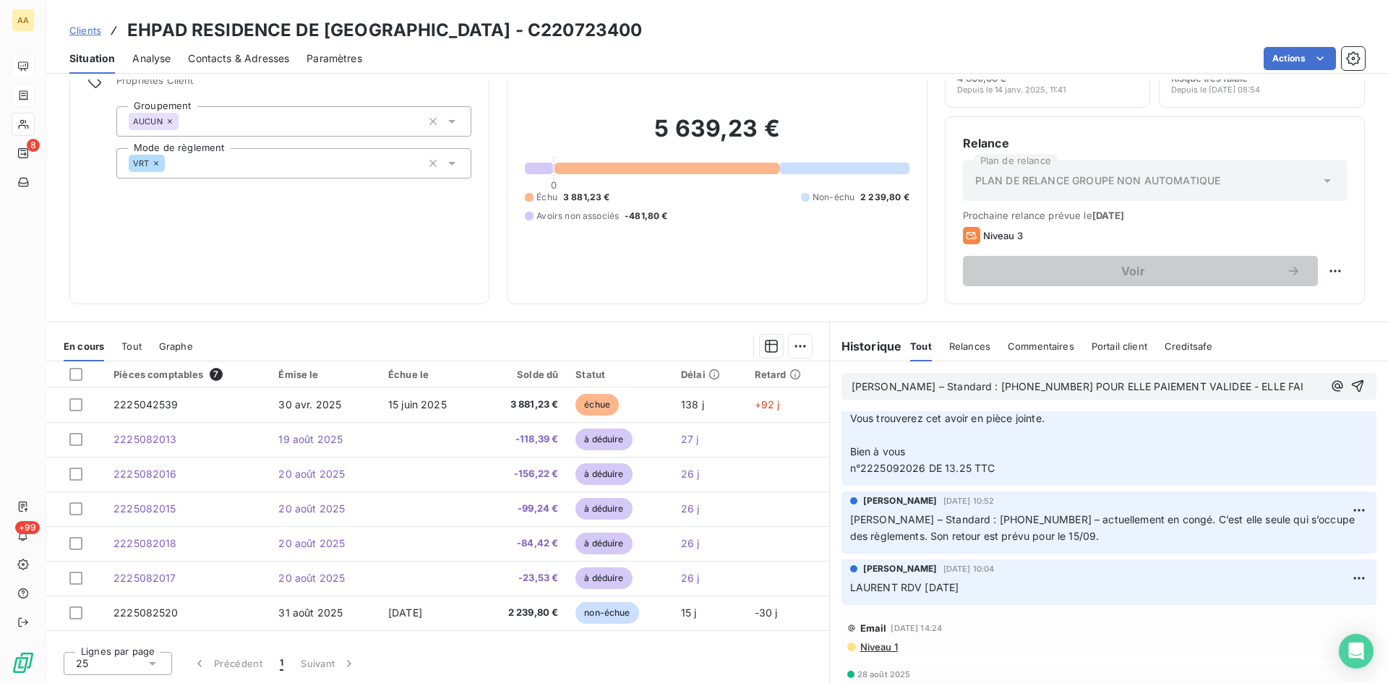
scroll to position [160, 0]
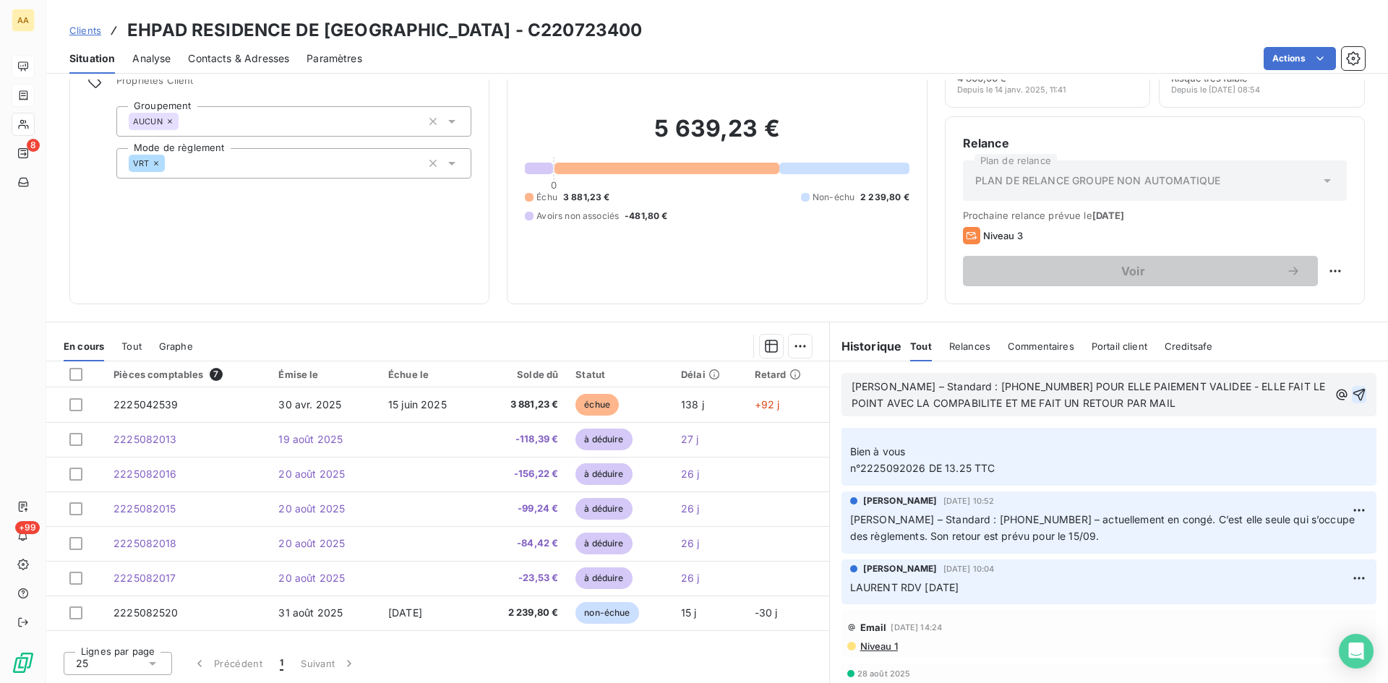
click at [1352, 390] on icon "button" at bounding box center [1359, 394] width 14 height 14
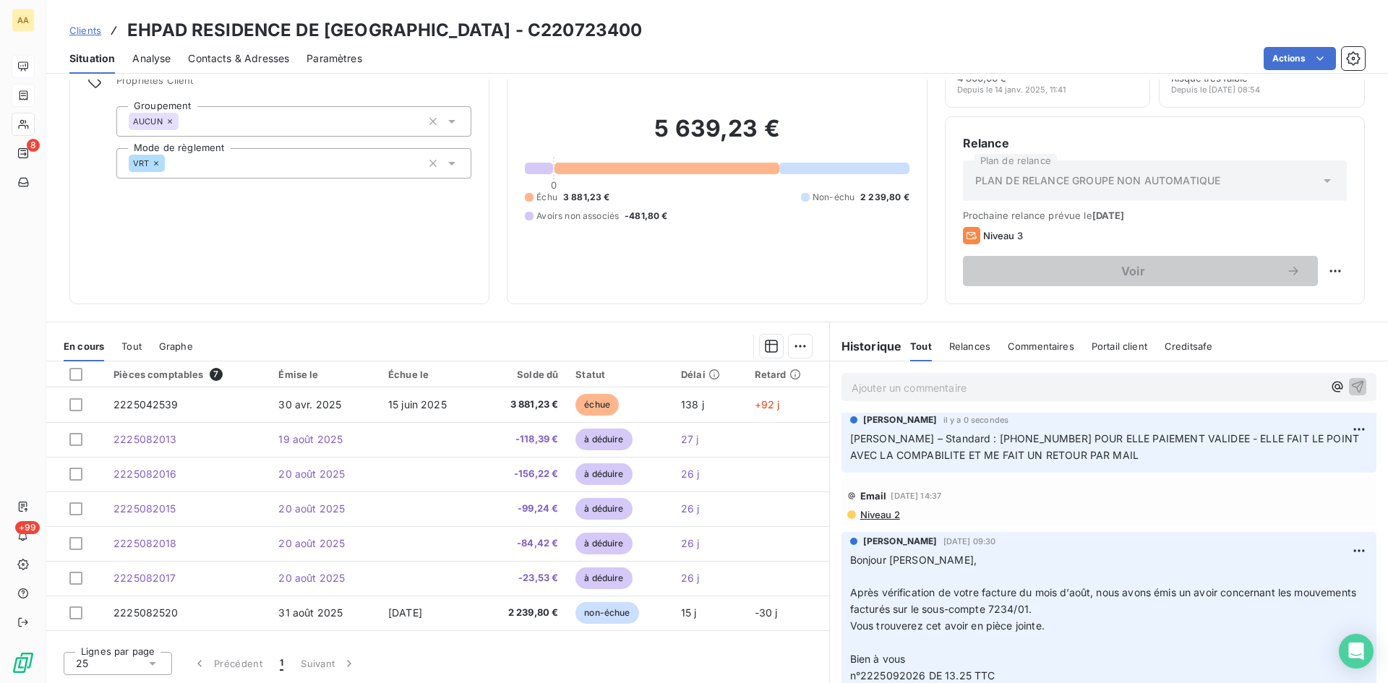
scroll to position [0, 0]
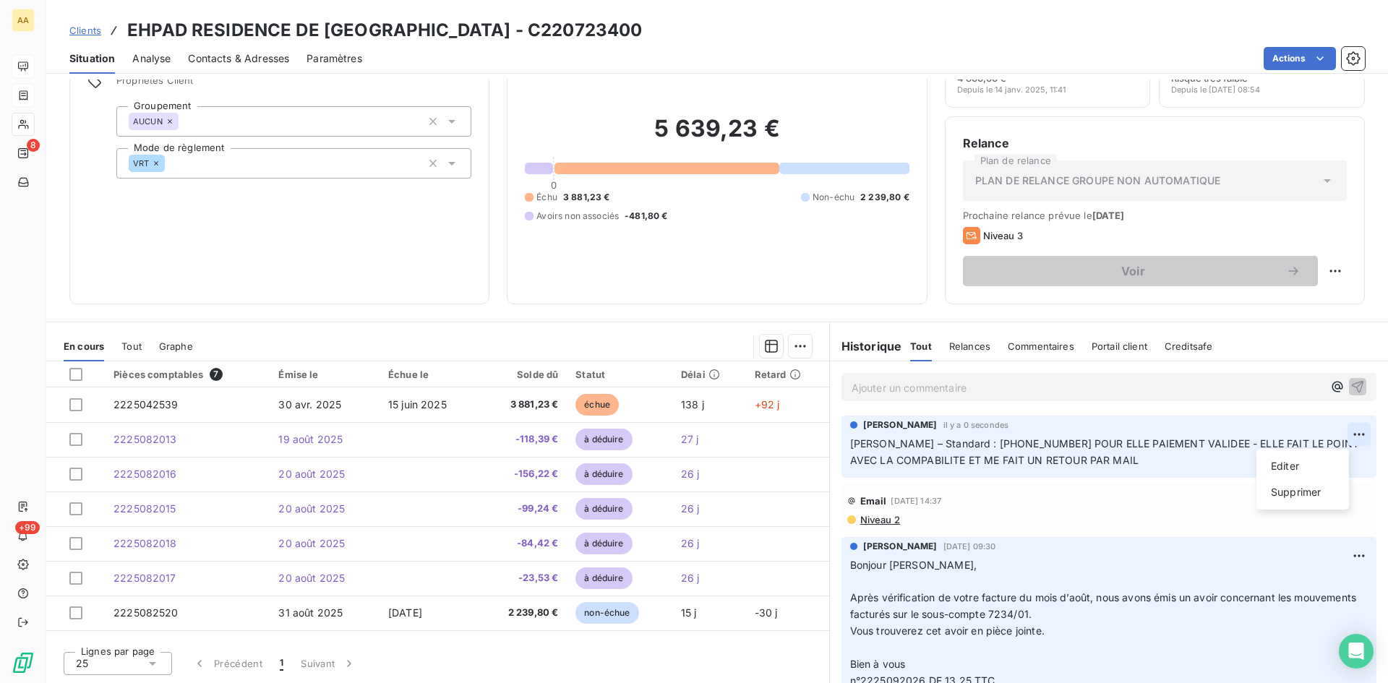
click at [1338, 434] on html "AA 8 +99 Clients EHPAD RESIDENCE DE FONTENAY - C220723400 Situation Analyse Con…" at bounding box center [694, 341] width 1388 height 683
click at [1303, 460] on div "Editer" at bounding box center [1302, 466] width 81 height 23
click at [1196, 460] on p "[PERSON_NAME] – Standard : [PHONE_NUMBER] POUR ELLE PAIEMENT VALIDEE - ELLE FAI…" at bounding box center [1100, 452] width 500 height 33
click at [1353, 446] on icon "button" at bounding box center [1360, 452] width 14 height 14
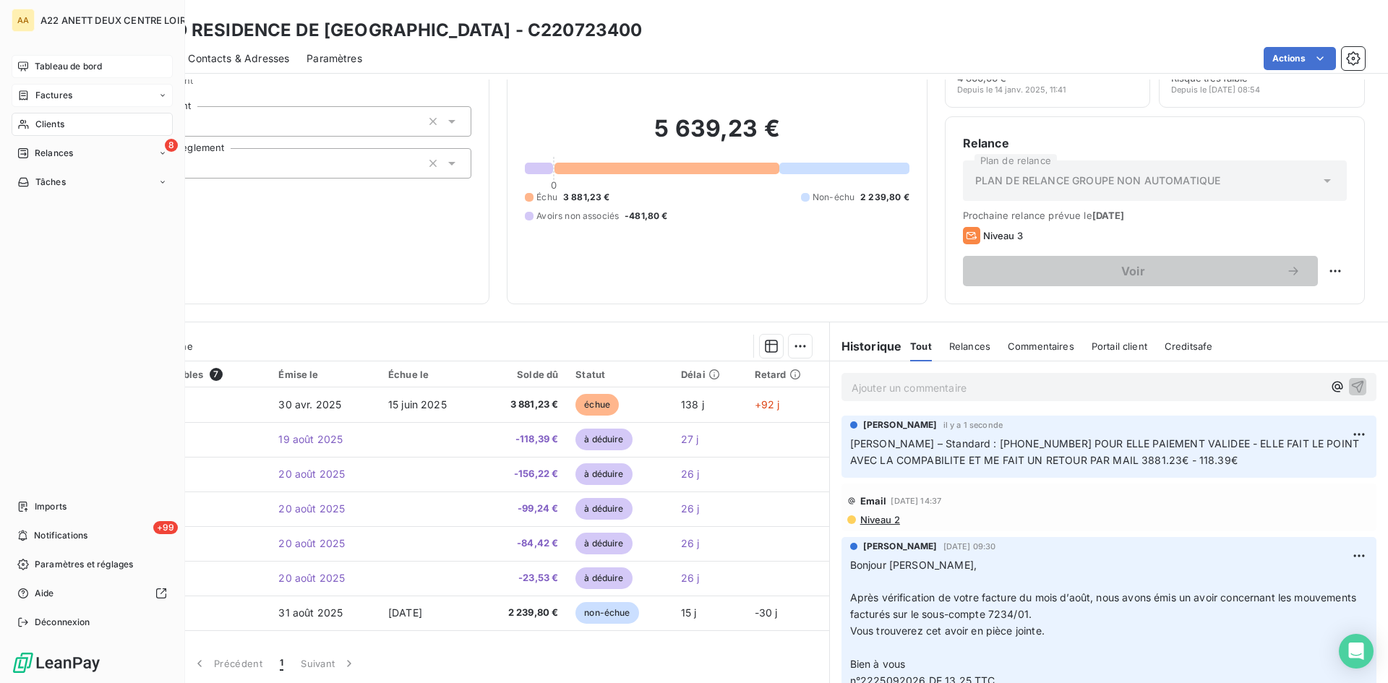
click at [52, 64] on span "Tableau de bord" at bounding box center [68, 66] width 67 height 13
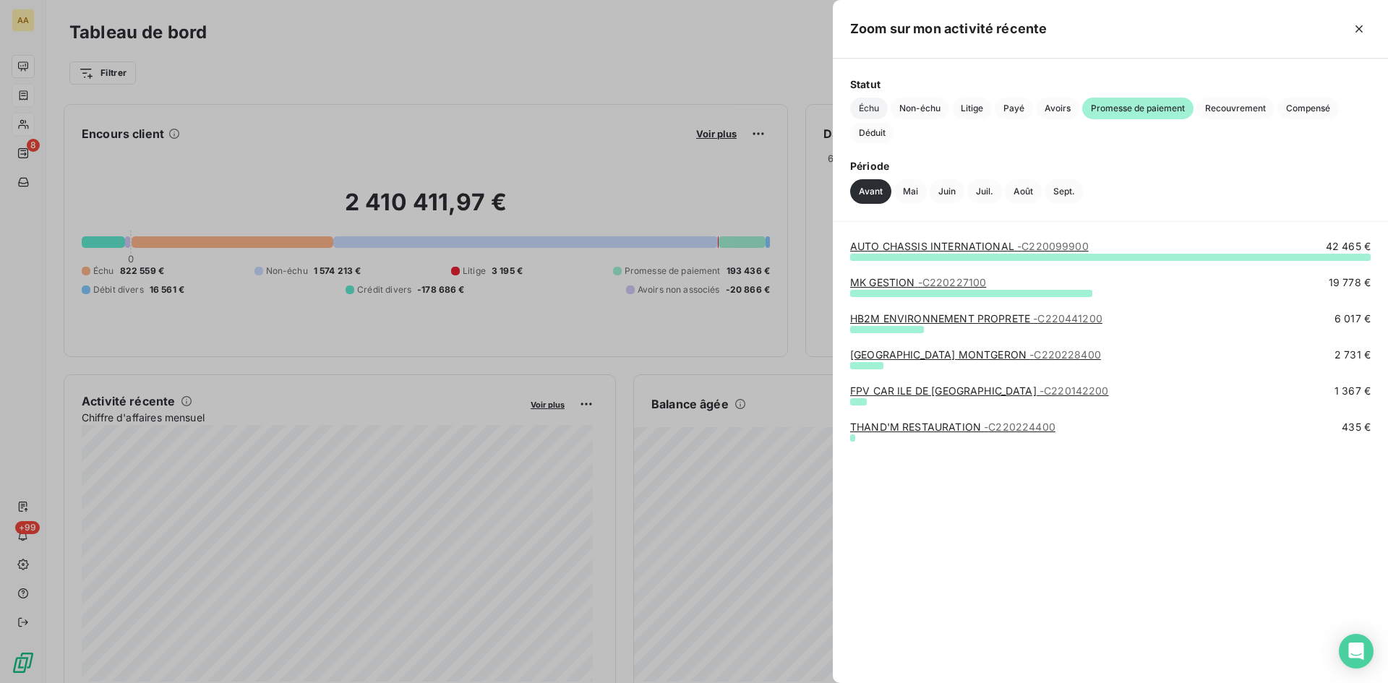
click at [876, 106] on span "Échu" at bounding box center [869, 109] width 38 height 22
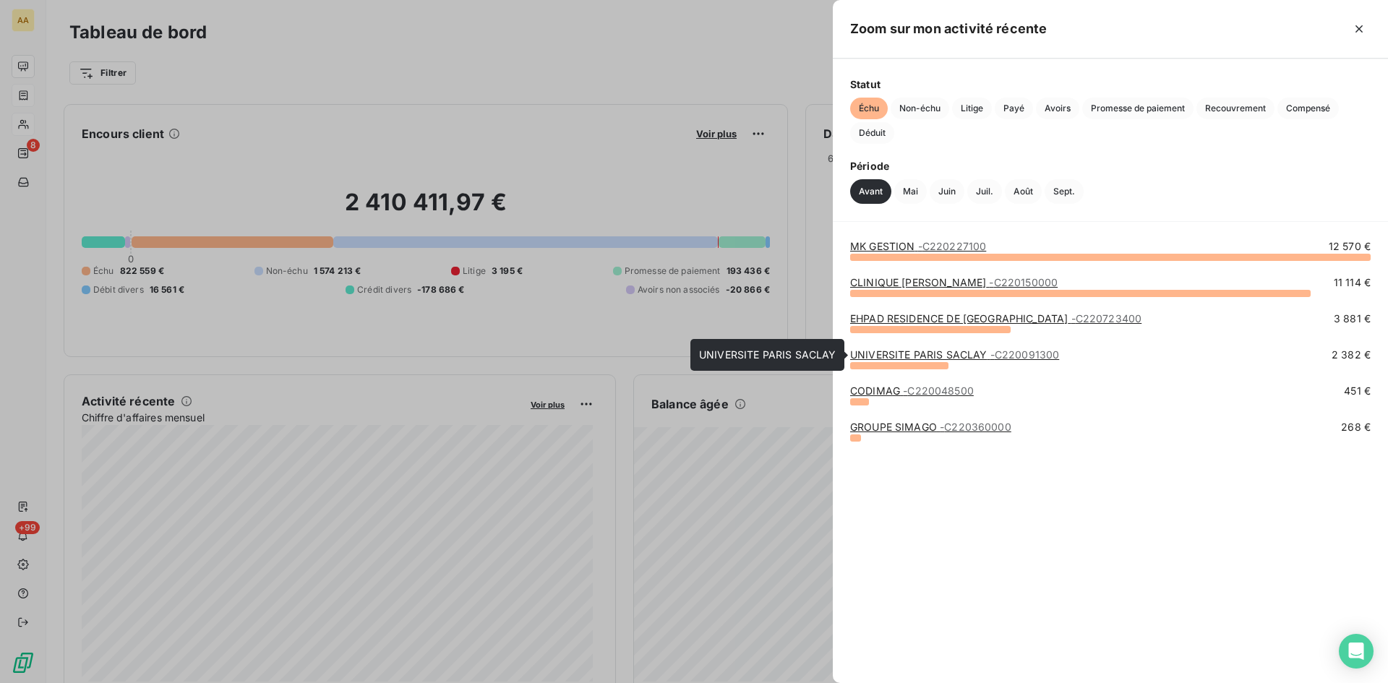
click at [922, 351] on link "UNIVERSITE PARIS SACLAY - C220091300" at bounding box center [954, 354] width 209 height 12
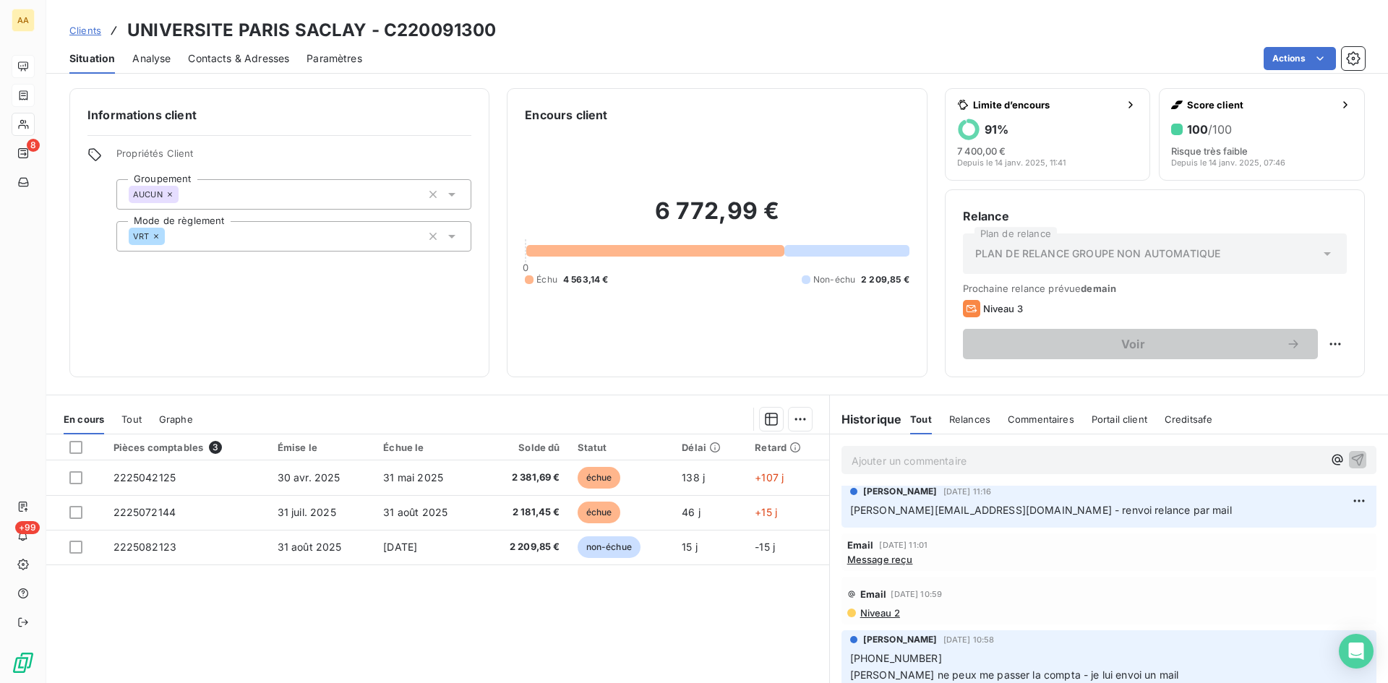
scroll to position [361, 0]
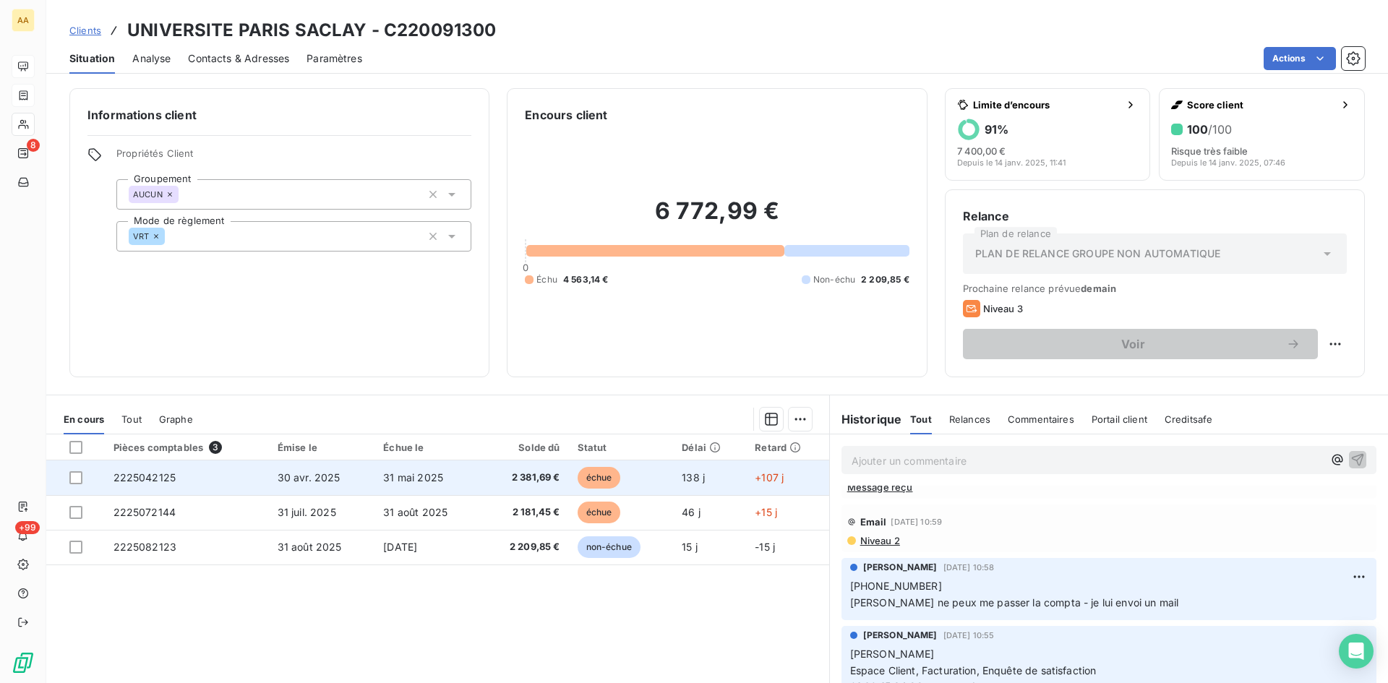
click at [153, 474] on span "2225042125" at bounding box center [144, 477] width 63 height 12
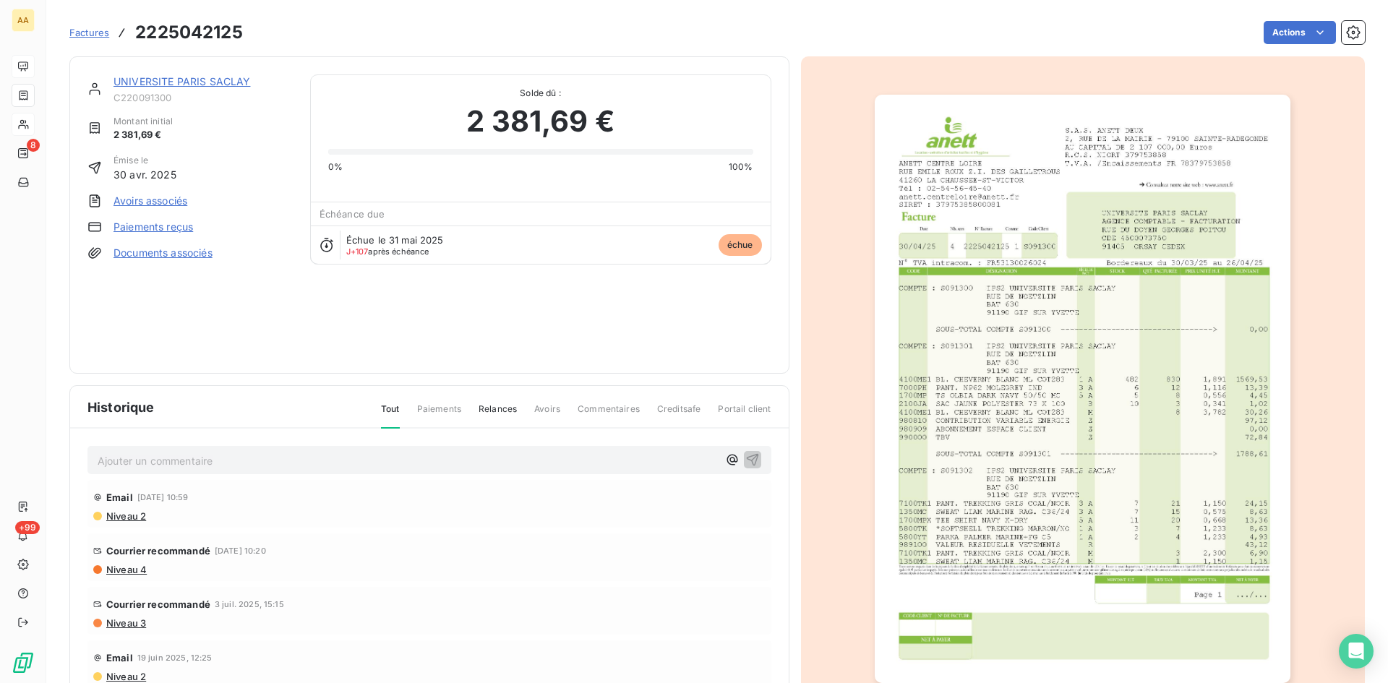
click at [1012, 555] on img "button" at bounding box center [1083, 389] width 416 height 588
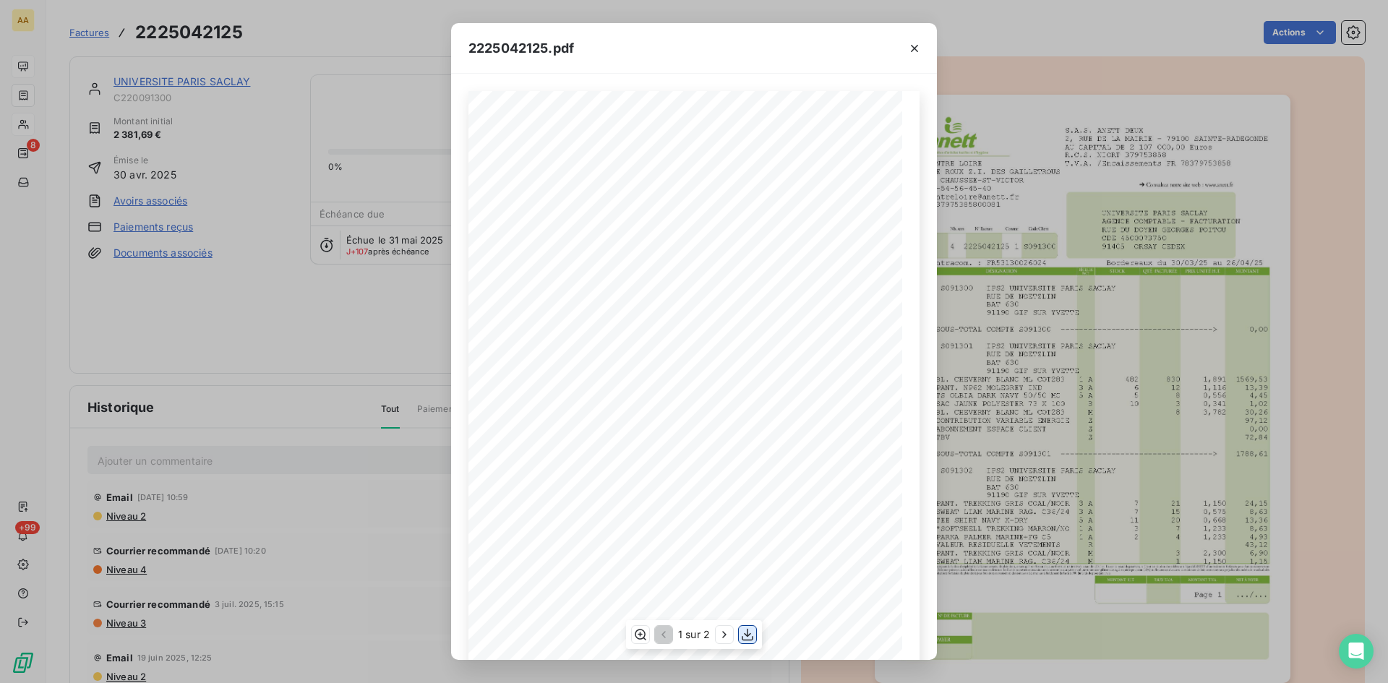
click at [751, 636] on icon "button" at bounding box center [747, 634] width 14 height 14
click at [906, 48] on button "button" at bounding box center [914, 48] width 23 height 23
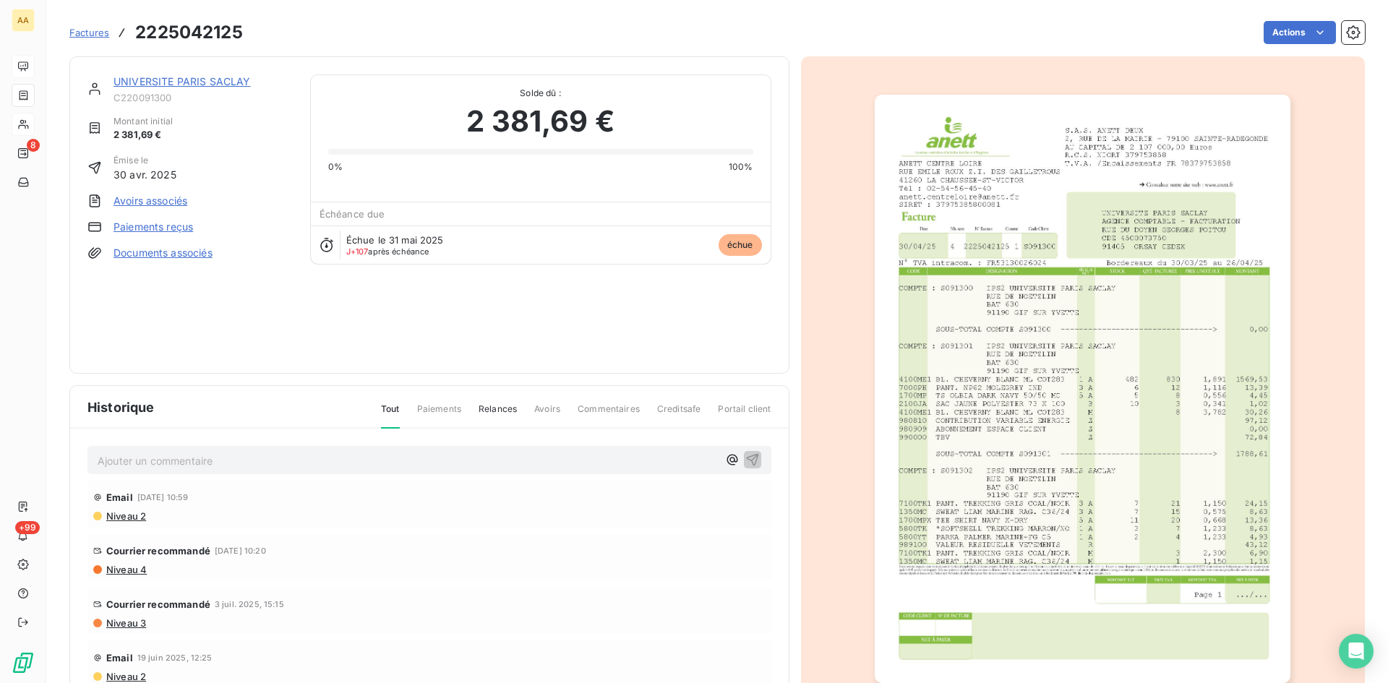
click at [160, 77] on link "UNIVERSITE PARIS SACLAY" at bounding box center [181, 81] width 137 height 12
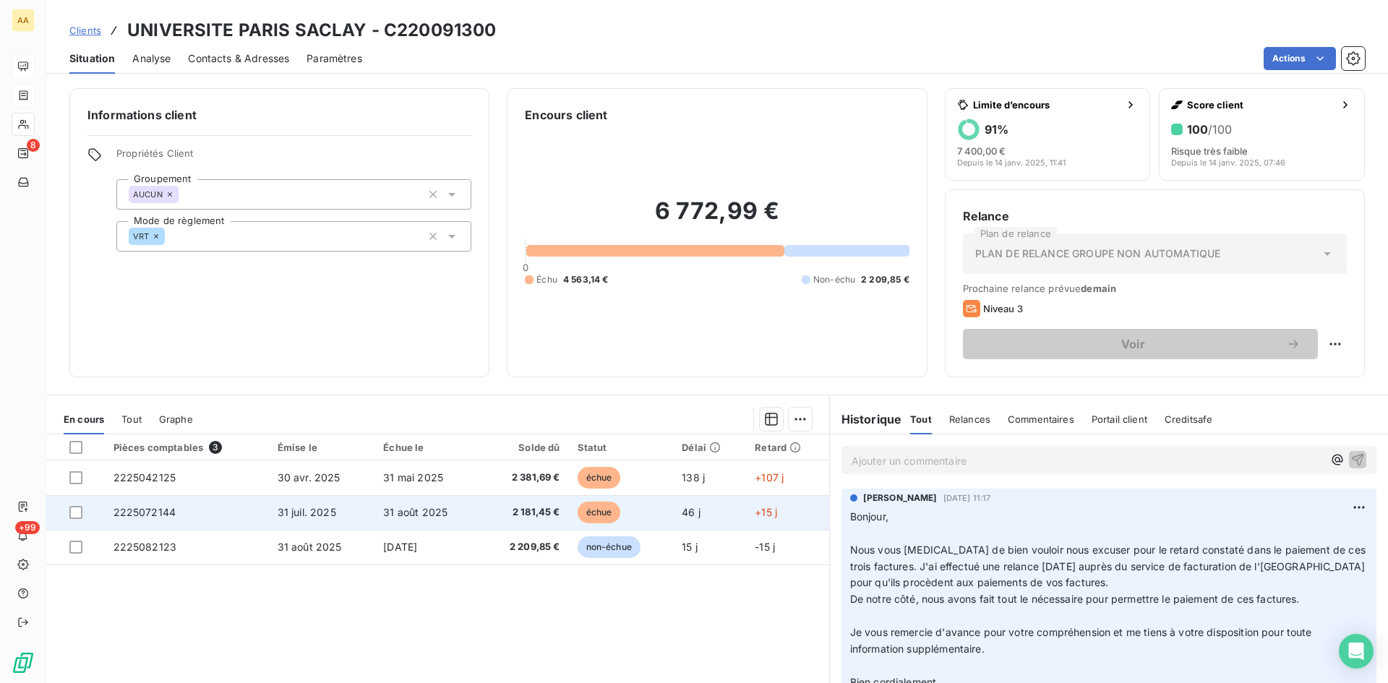
click at [168, 513] on span "2225072144" at bounding box center [144, 512] width 63 height 12
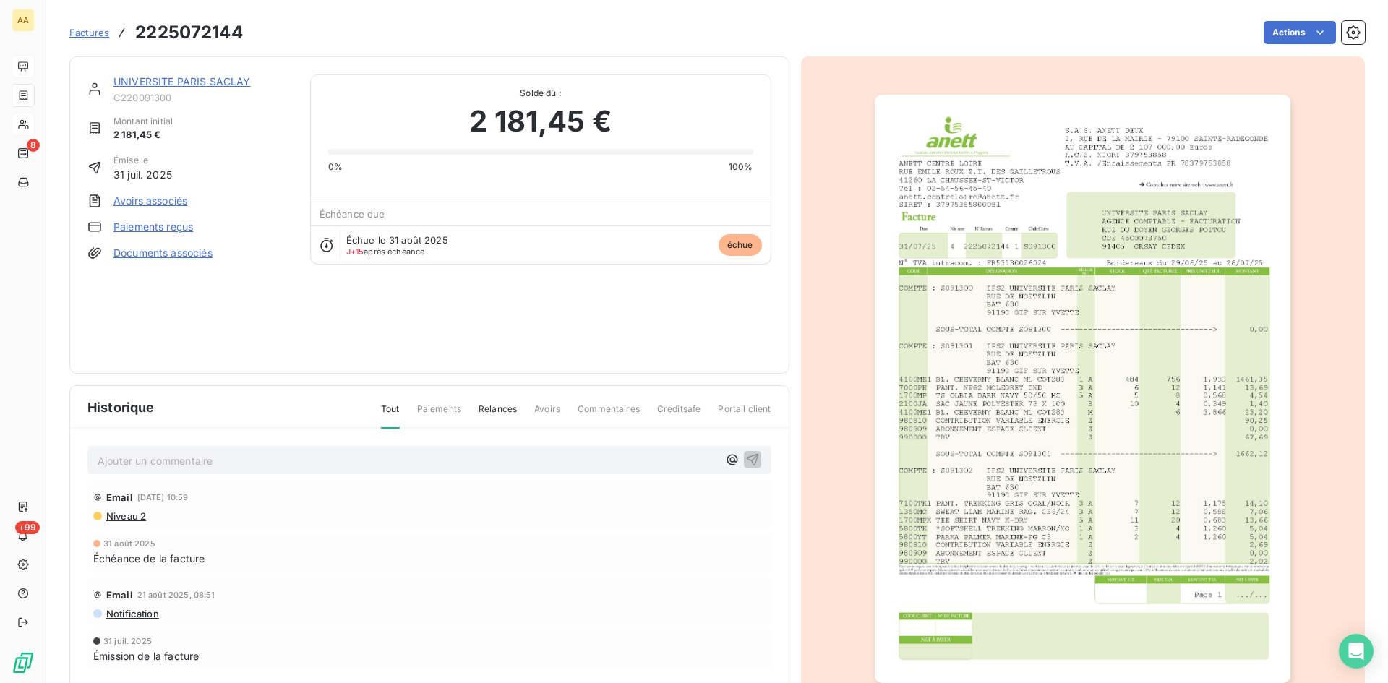
click at [979, 492] on img "button" at bounding box center [1083, 389] width 416 height 588
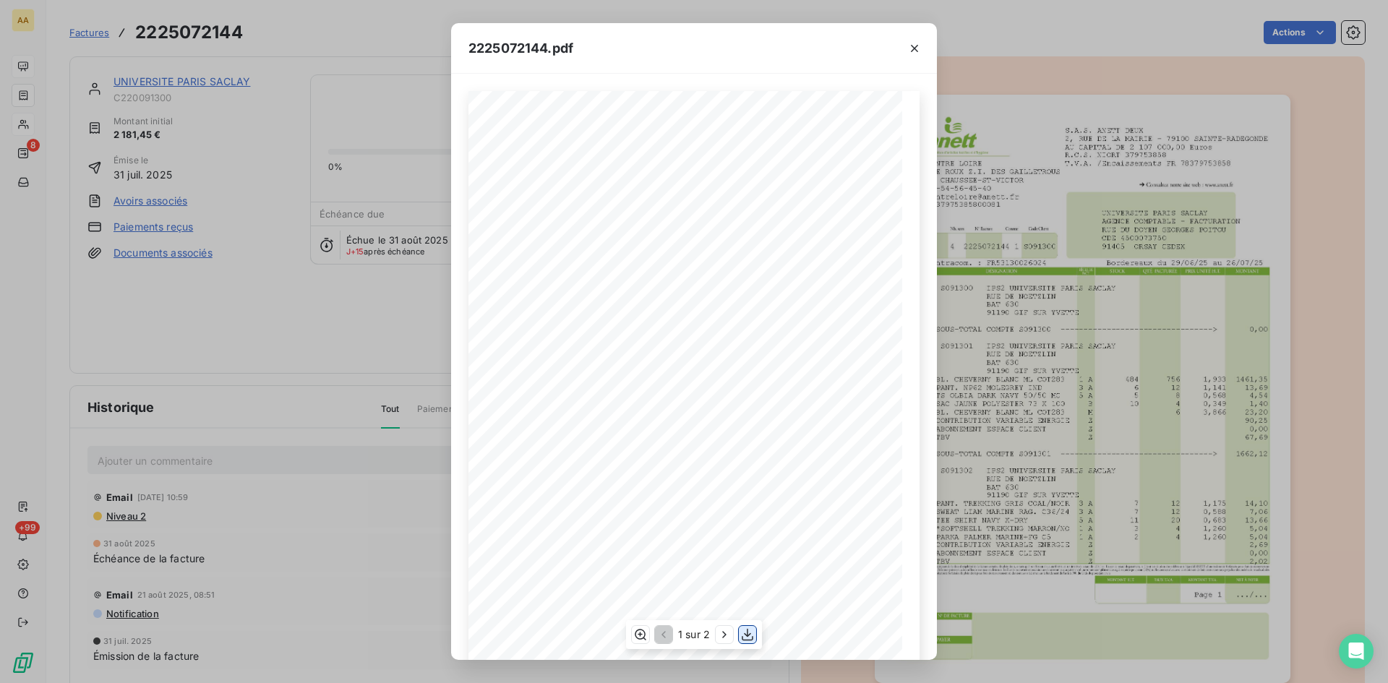
click at [743, 637] on icon "button" at bounding box center [747, 634] width 14 height 14
drag, startPoint x: 914, startPoint y: 48, endPoint x: 953, endPoint y: 50, distance: 39.8
click at [914, 48] on icon "button" at bounding box center [914, 48] width 7 height 7
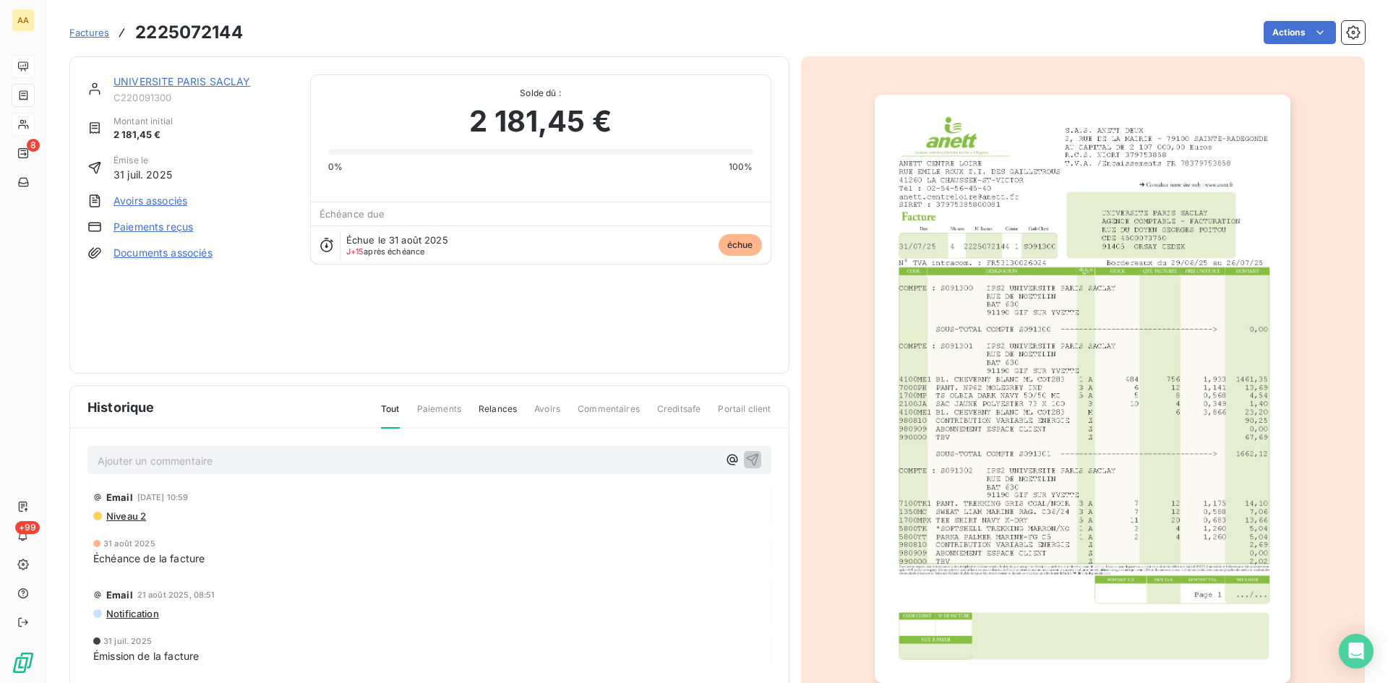
click at [192, 74] on div "UNIVERSITE PARIS SACLAY" at bounding box center [202, 81] width 179 height 14
click at [195, 82] on link "UNIVERSITE PARIS SACLAY" at bounding box center [181, 81] width 137 height 12
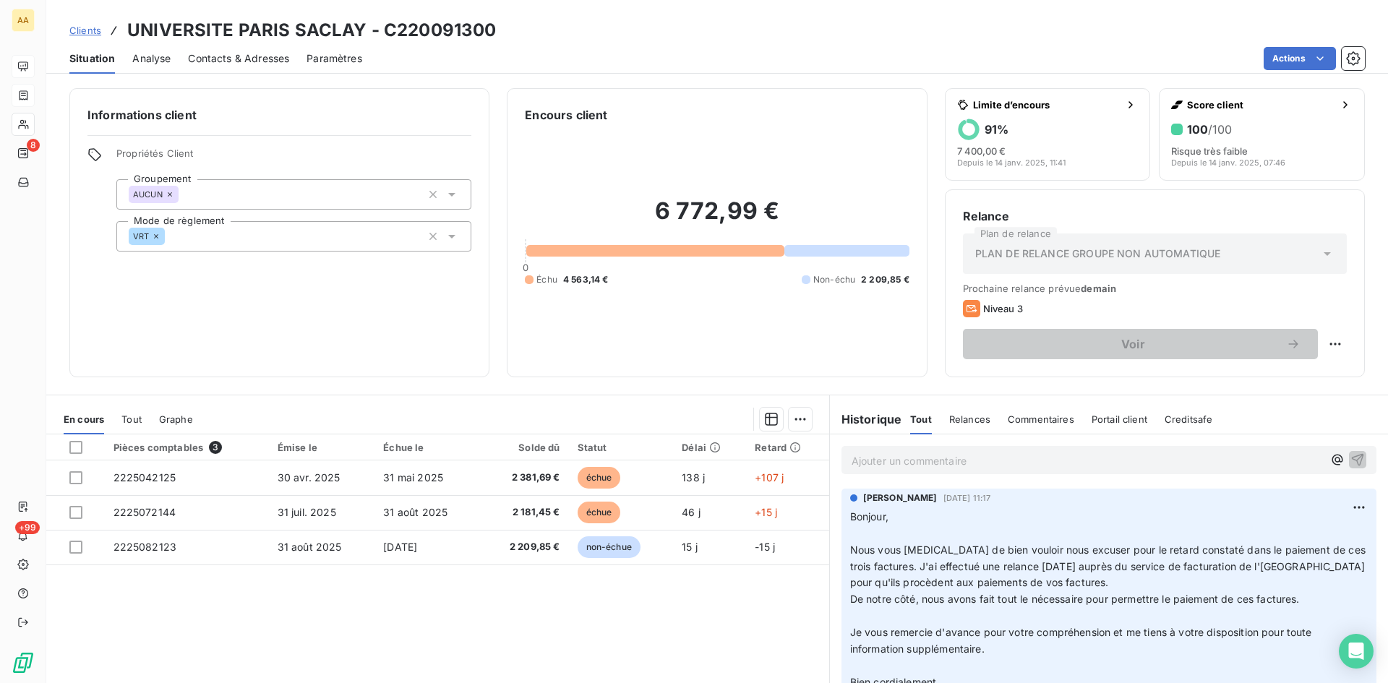
click at [869, 450] on div "Ajouter un commentaire ﻿" at bounding box center [1087, 460] width 471 height 20
drag, startPoint x: 869, startPoint y: 450, endPoint x: 856, endPoint y: 452, distance: 13.1
click at [856, 452] on p "Ajouter un commentaire ﻿" at bounding box center [1087, 461] width 471 height 18
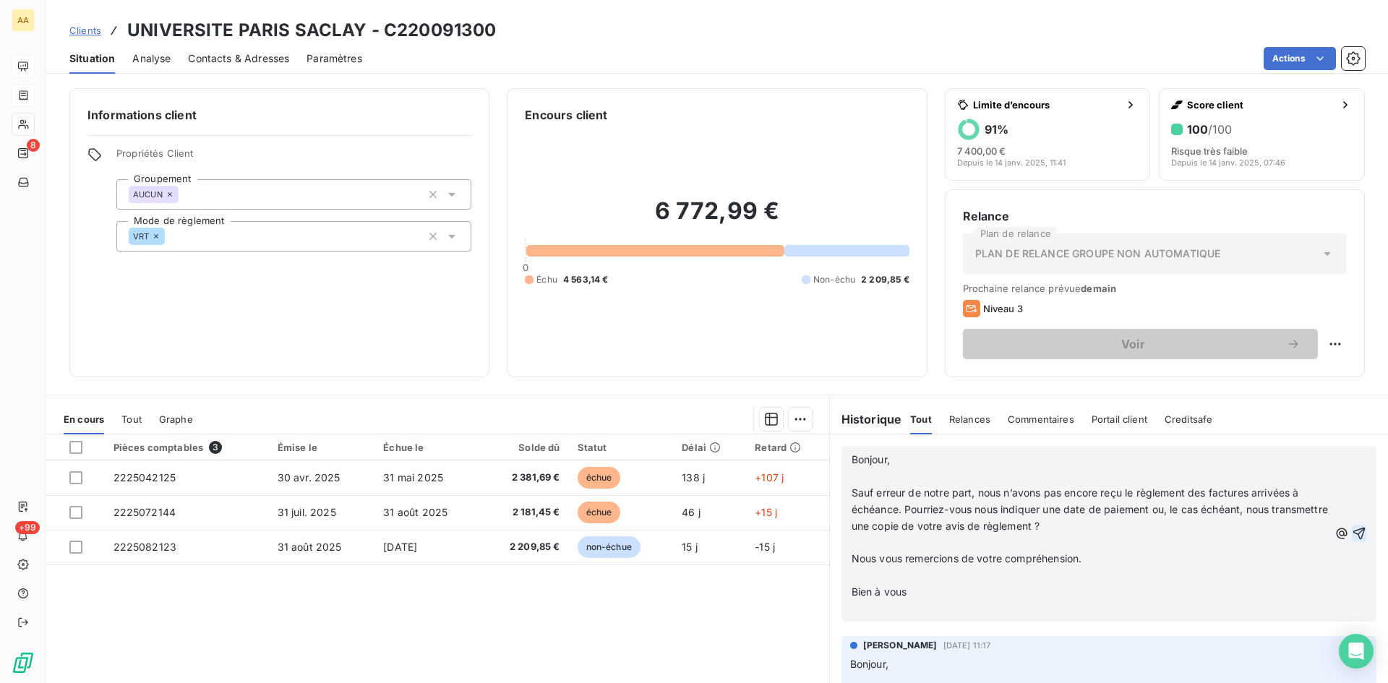
click at [1352, 531] on icon "button" at bounding box center [1359, 533] width 14 height 14
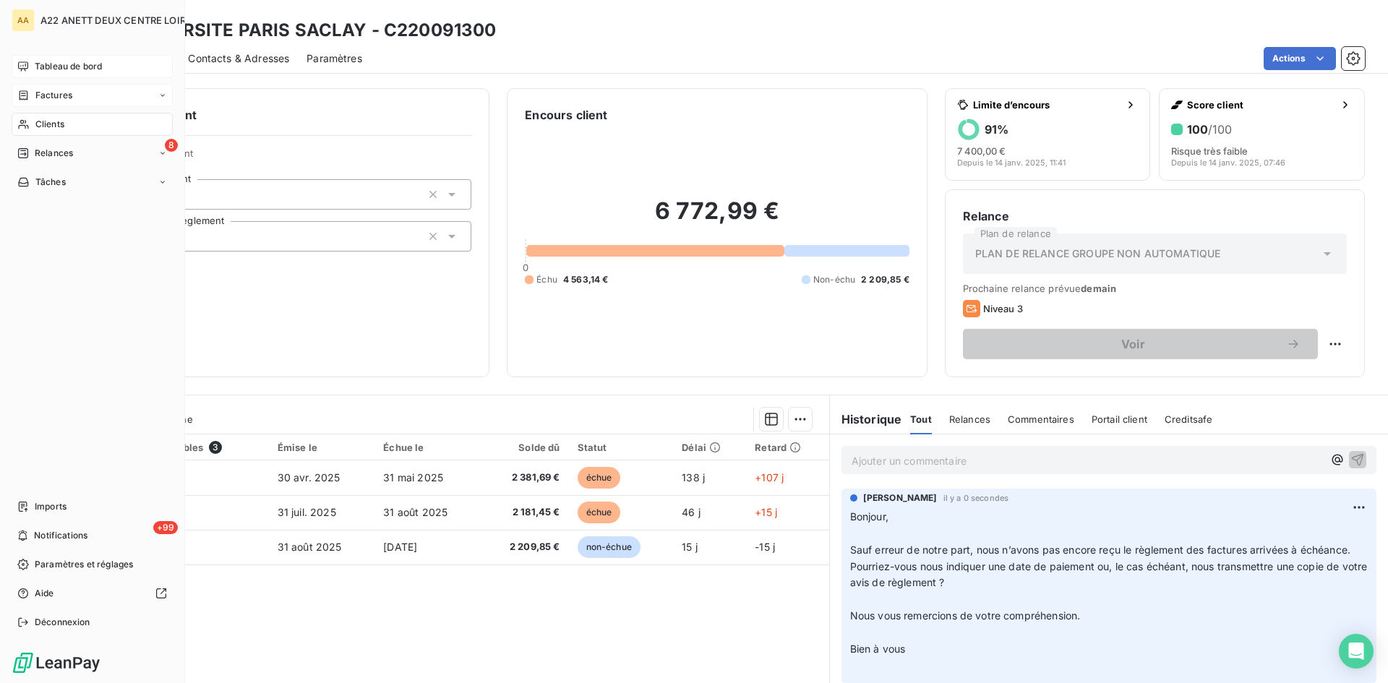
click at [58, 61] on span "Tableau de bord" at bounding box center [68, 66] width 67 height 13
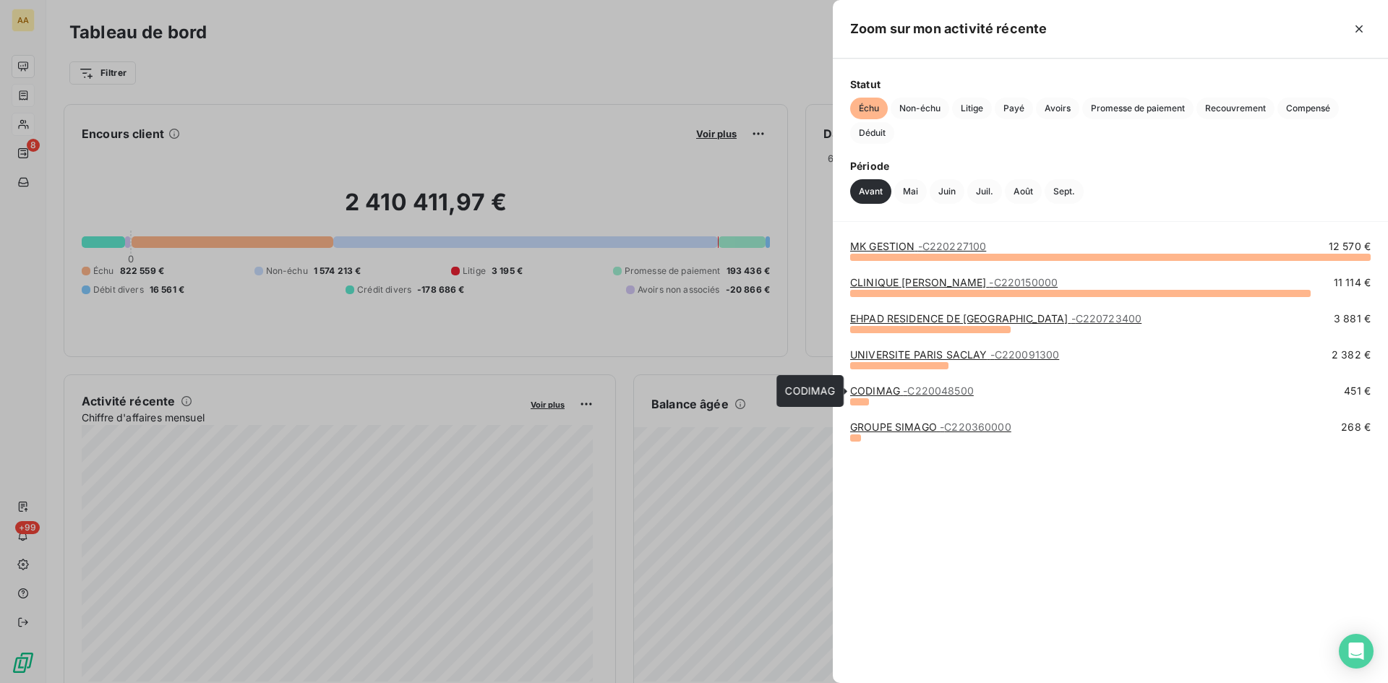
click at [862, 391] on link "CODIMAG - C220048500" at bounding box center [912, 391] width 124 height 12
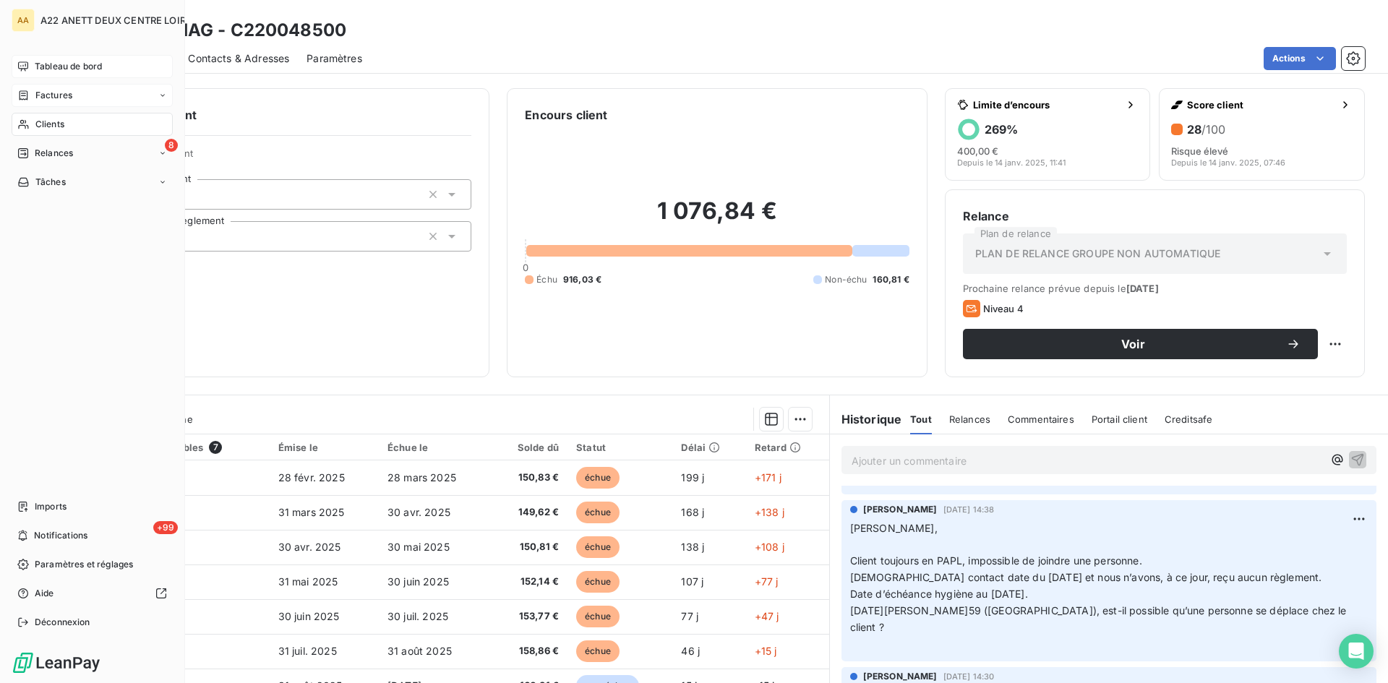
click at [47, 69] on span "Tableau de bord" at bounding box center [68, 66] width 67 height 13
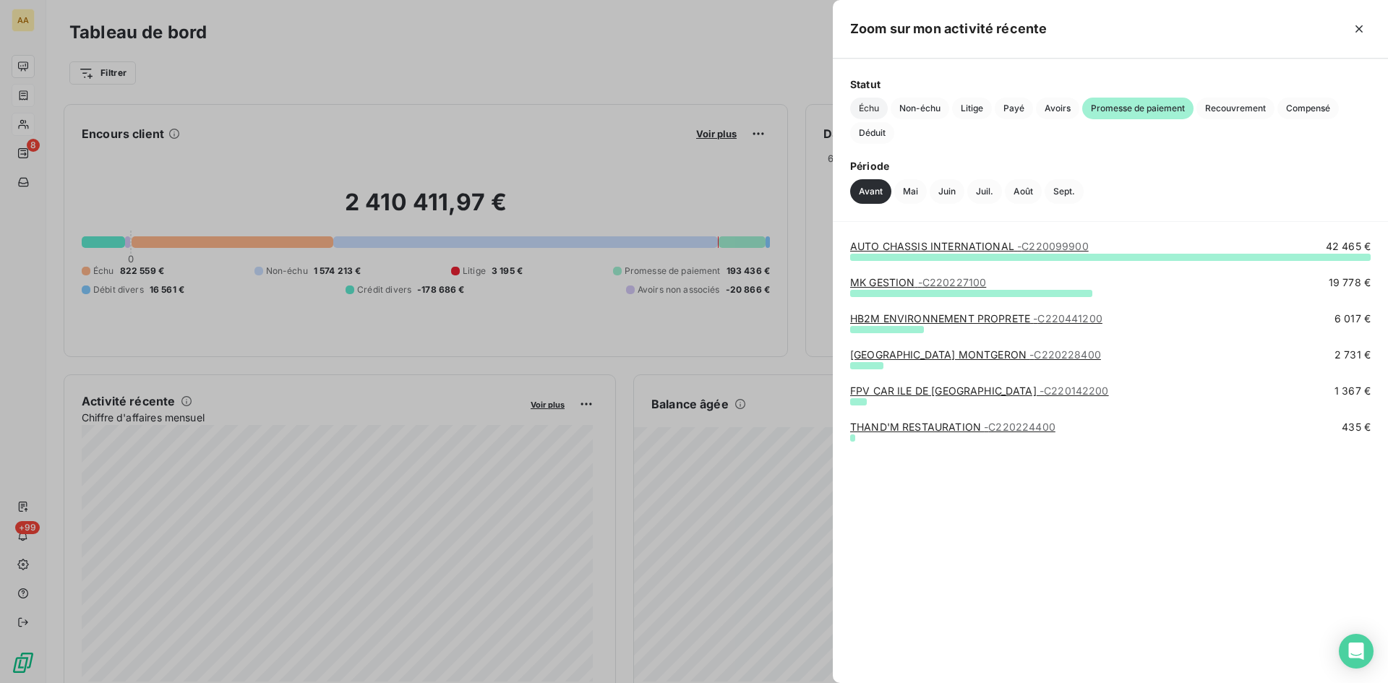
click at [869, 104] on span "Échu" at bounding box center [869, 109] width 38 height 22
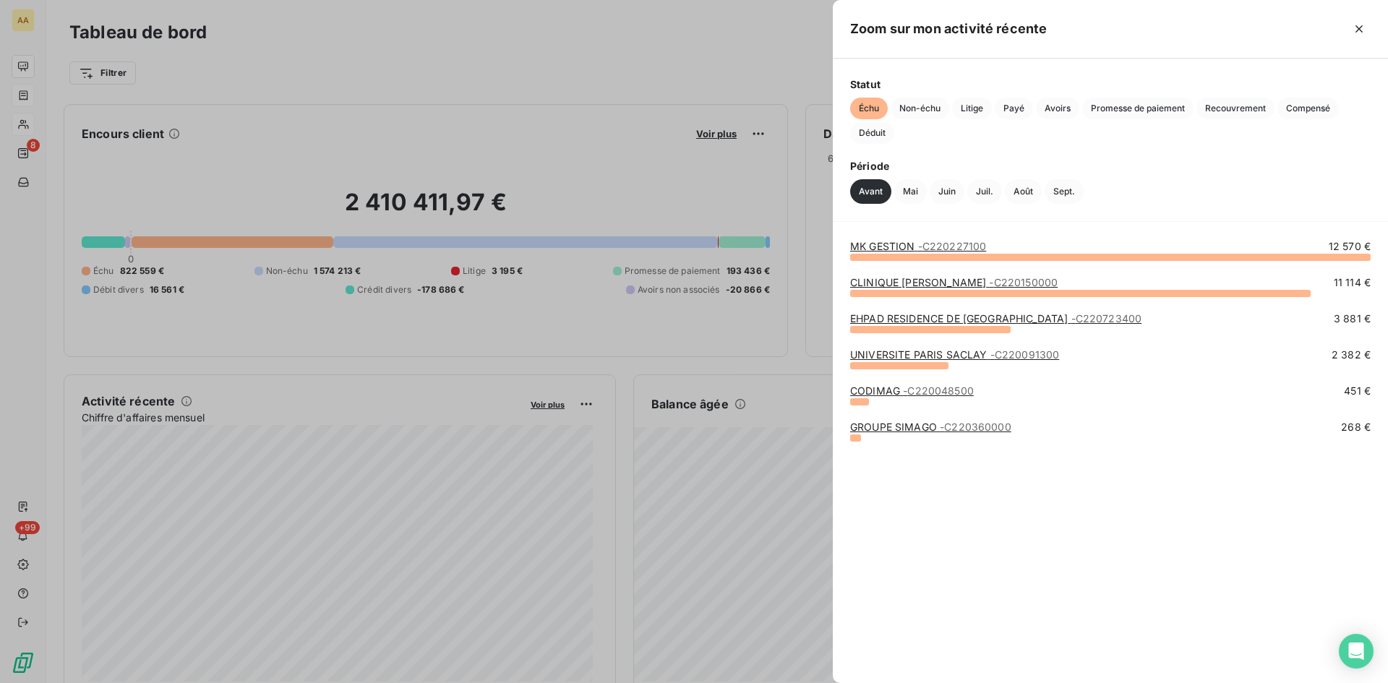
click at [896, 426] on link "GROUPE SIMAGO - C220360000" at bounding box center [930, 427] width 161 height 12
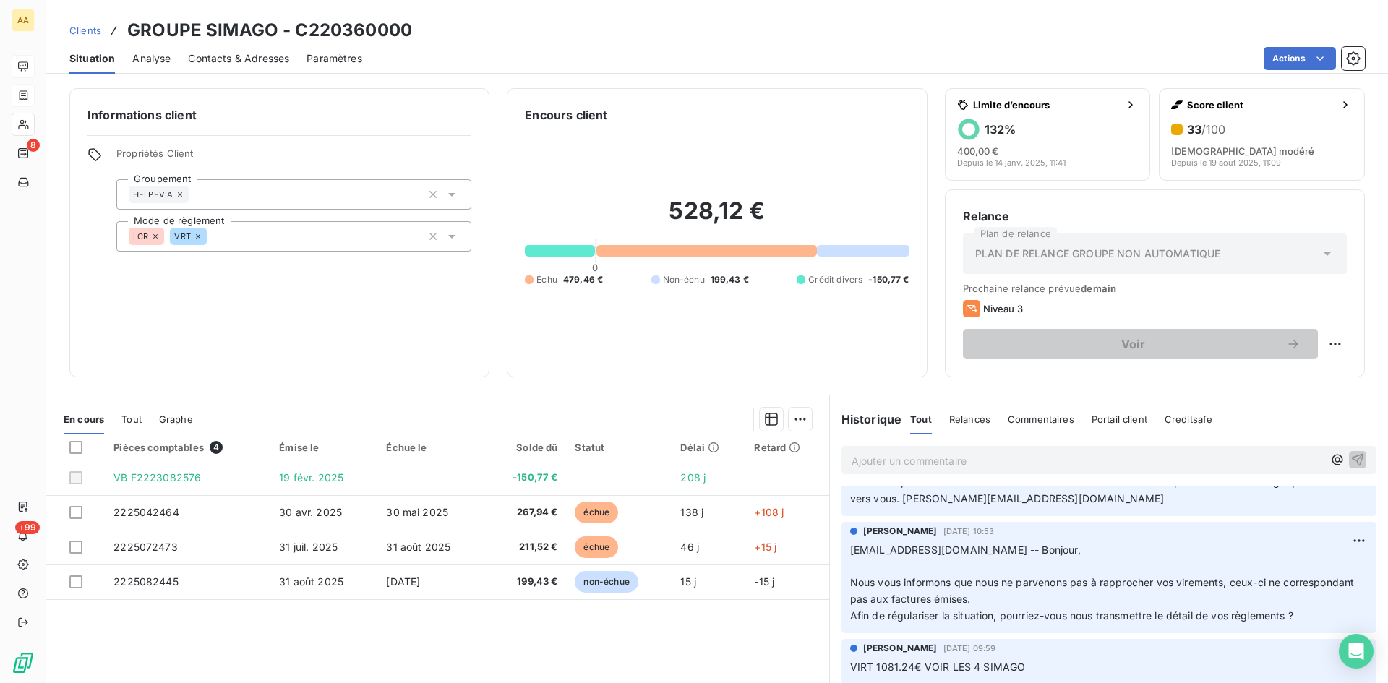
scroll to position [72, 0]
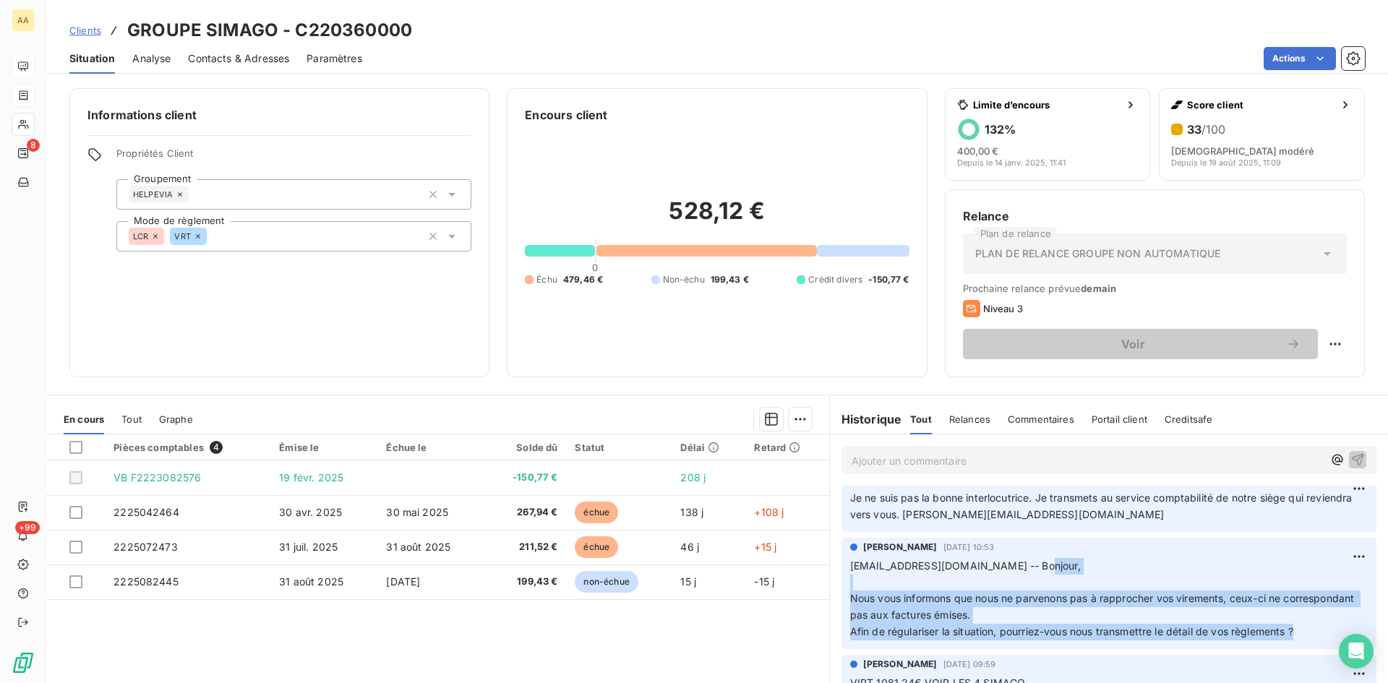
drag, startPoint x: 1299, startPoint y: 636, endPoint x: 1027, endPoint y: 568, distance: 280.2
click at [1027, 568] on p "[EMAIL_ADDRESS][DOMAIN_NAME] -- Bonjour, ﻿ Nous vous informons que nous ne parv…" at bounding box center [1109, 599] width 518 height 82
copy p "Bonjour, ﻿ Nous vous informons que nous ne parvenons pas à rapprocher vos virem…"
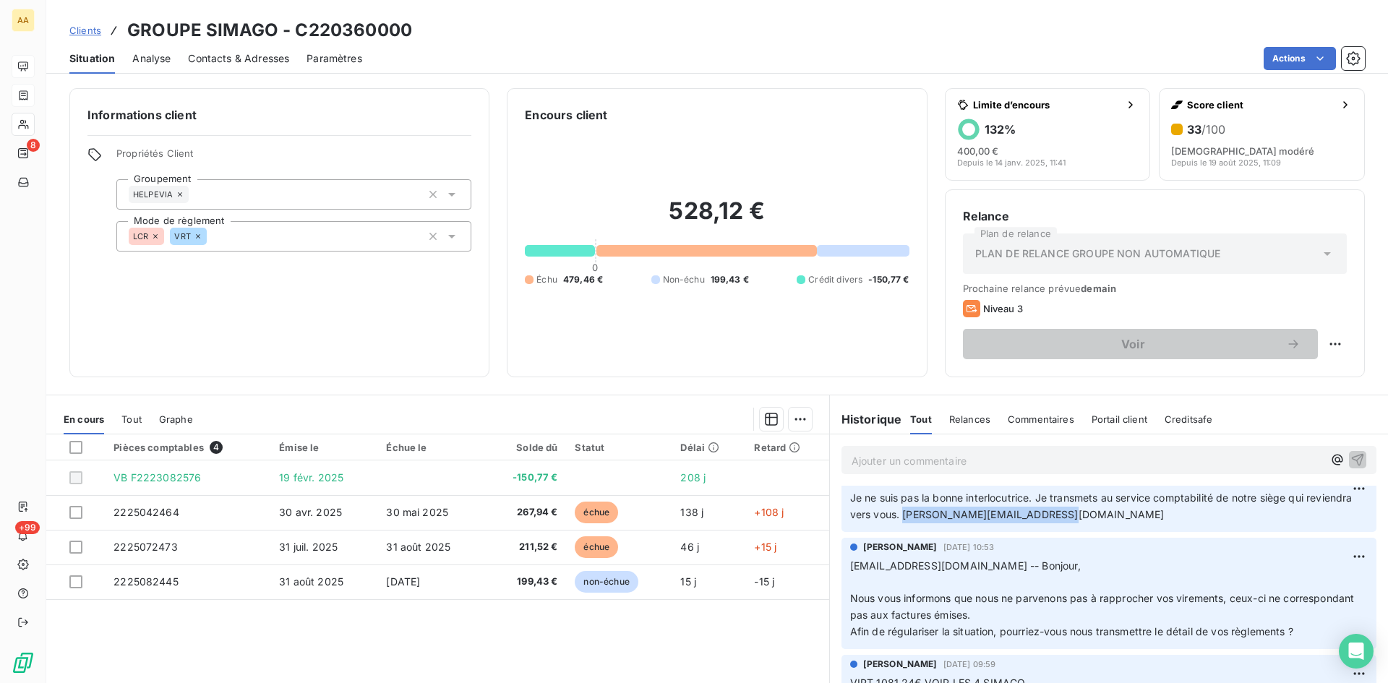
drag, startPoint x: 1119, startPoint y: 516, endPoint x: 947, endPoint y: 514, distance: 172.1
click at [948, 515] on p "Je ne suis pas la bonne interlocutrice. Je transmets au service comptabilité de…" at bounding box center [1109, 506] width 518 height 33
copy span "[PERSON_NAME][EMAIL_ADDRESS][DOMAIN_NAME]"
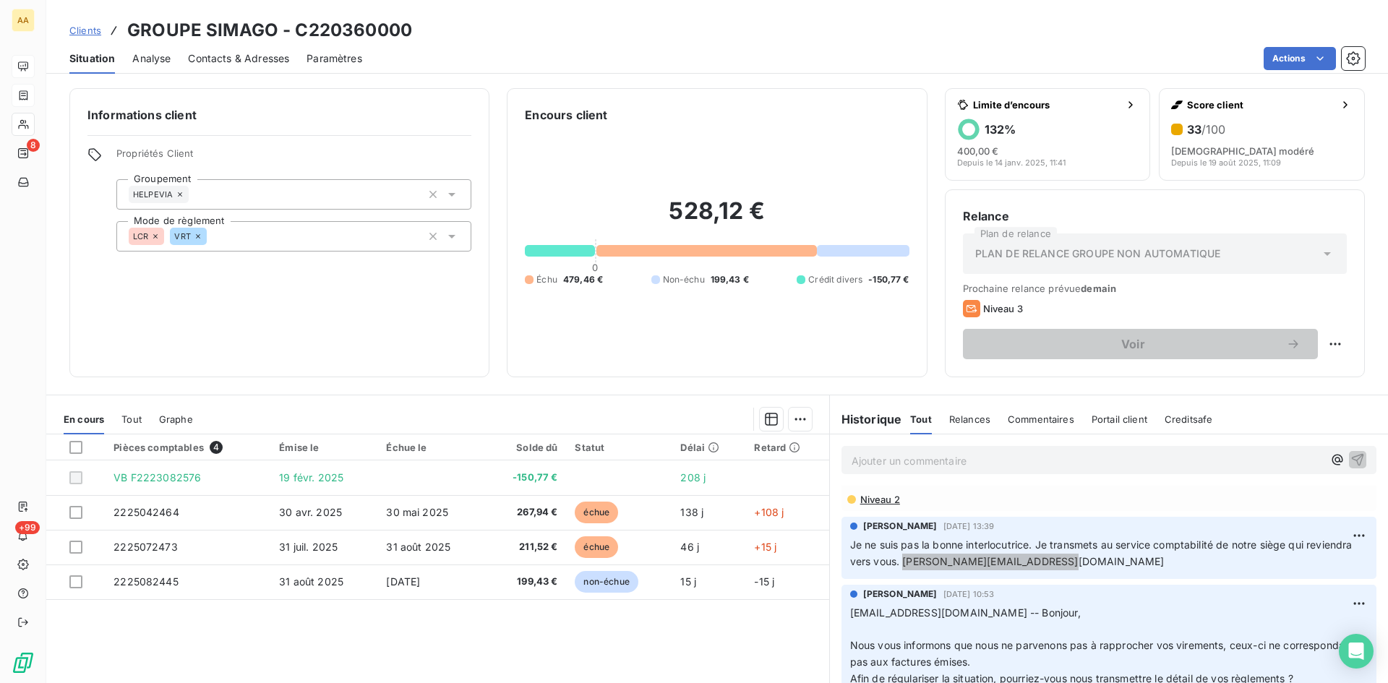
scroll to position [0, 0]
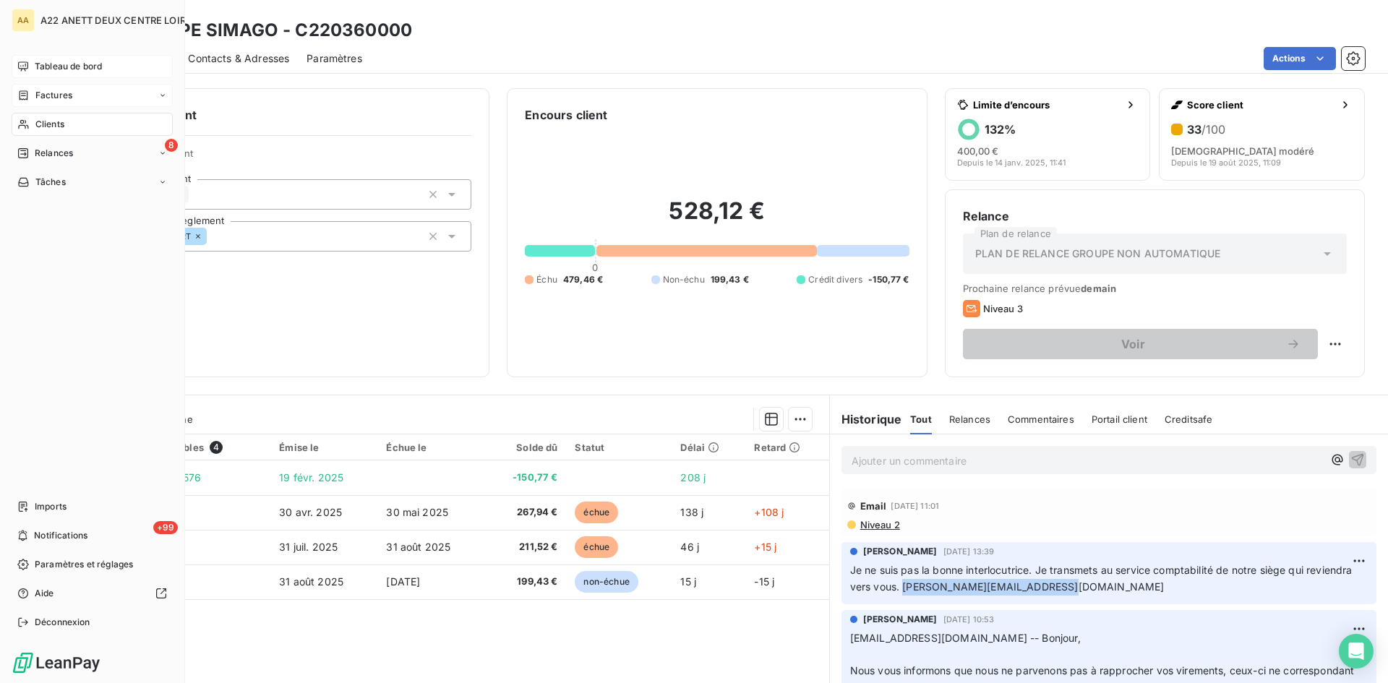
click at [50, 123] on span "Clients" at bounding box center [49, 124] width 29 height 13
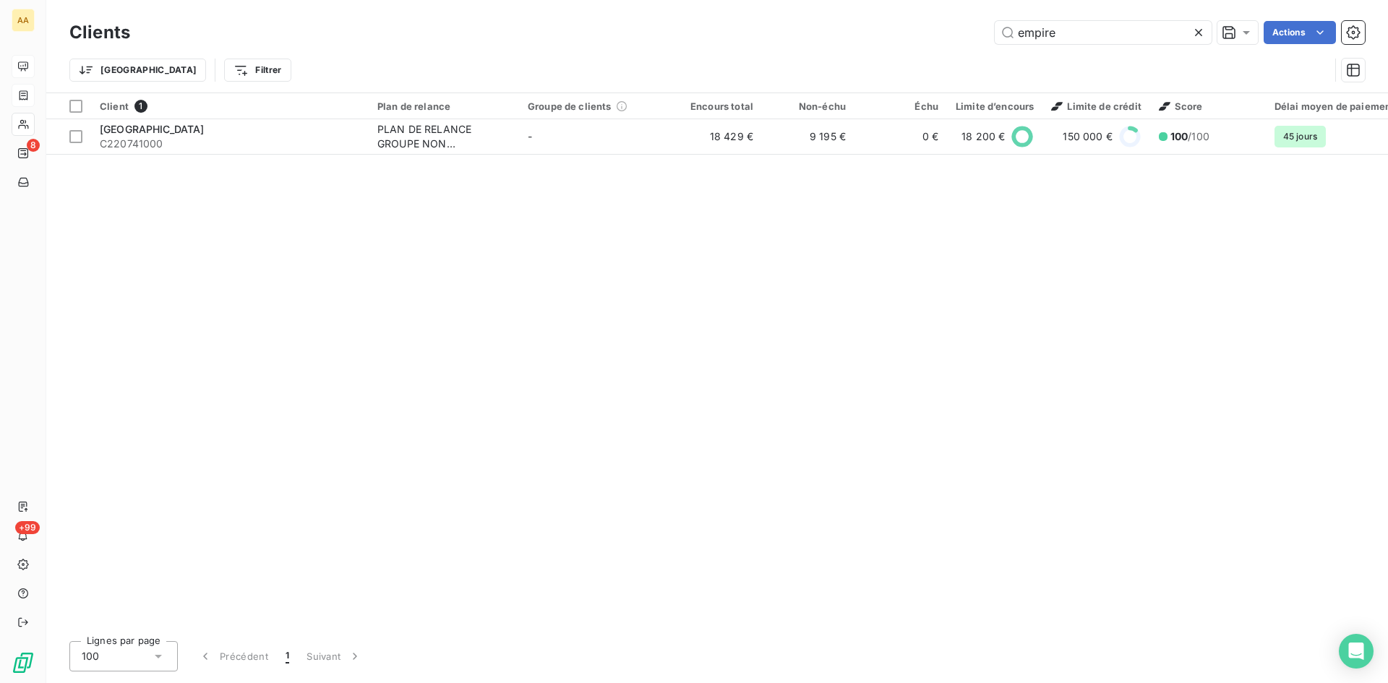
drag, startPoint x: 1066, startPoint y: 36, endPoint x: 870, endPoint y: 37, distance: 195.9
click at [870, 37] on div "empire Actions" at bounding box center [755, 32] width 1217 height 23
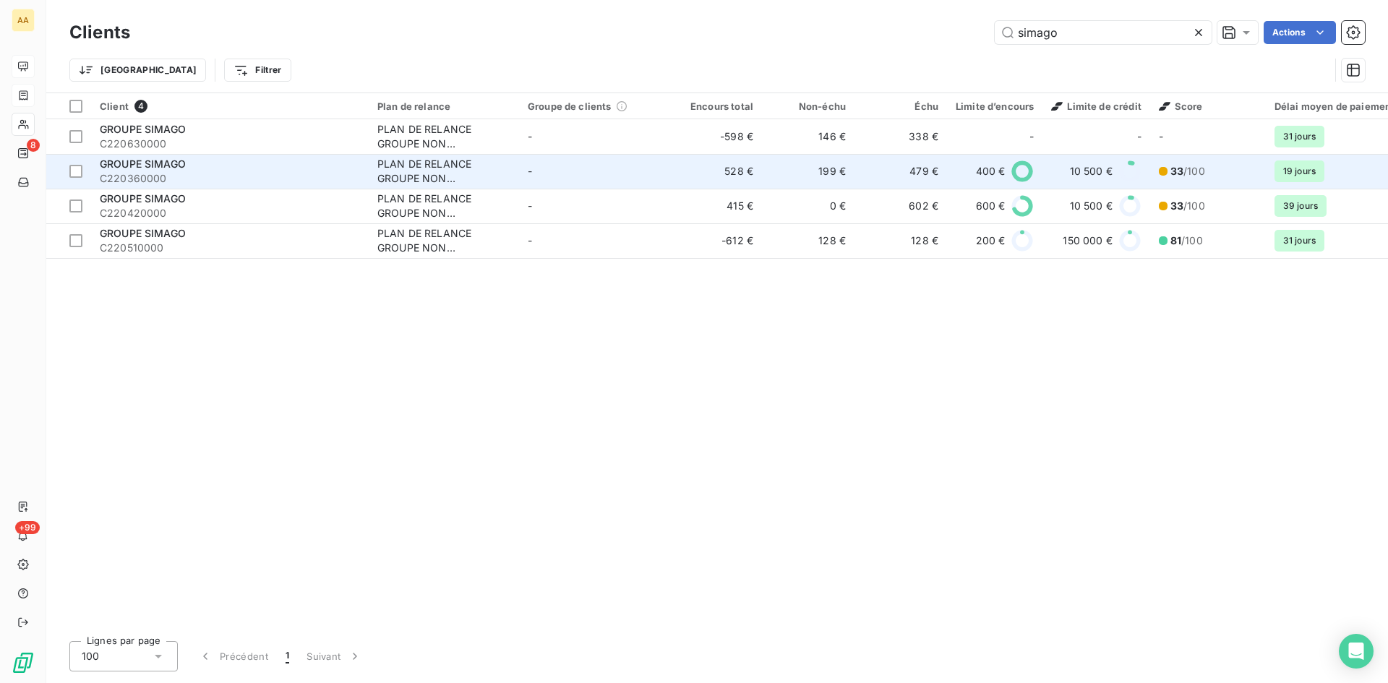
type input "simago"
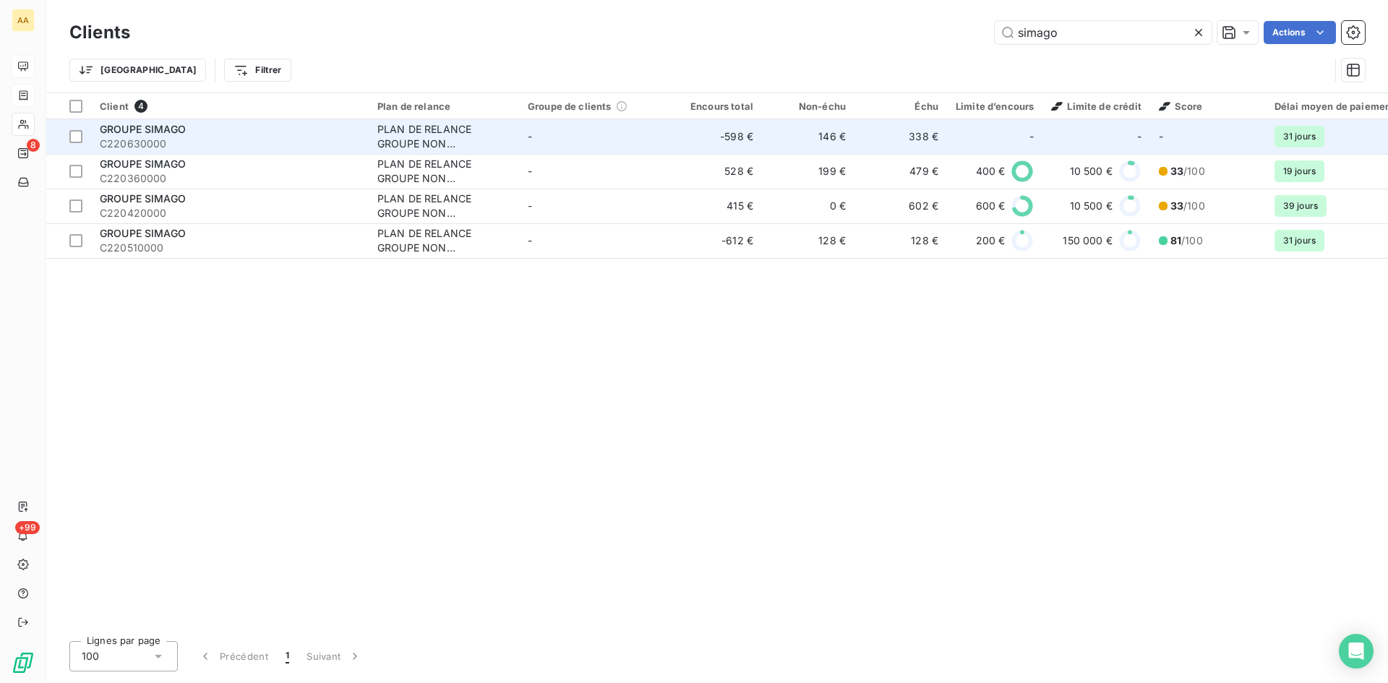
click at [144, 134] on span "GROUPE SIMAGO" at bounding box center [143, 129] width 86 height 12
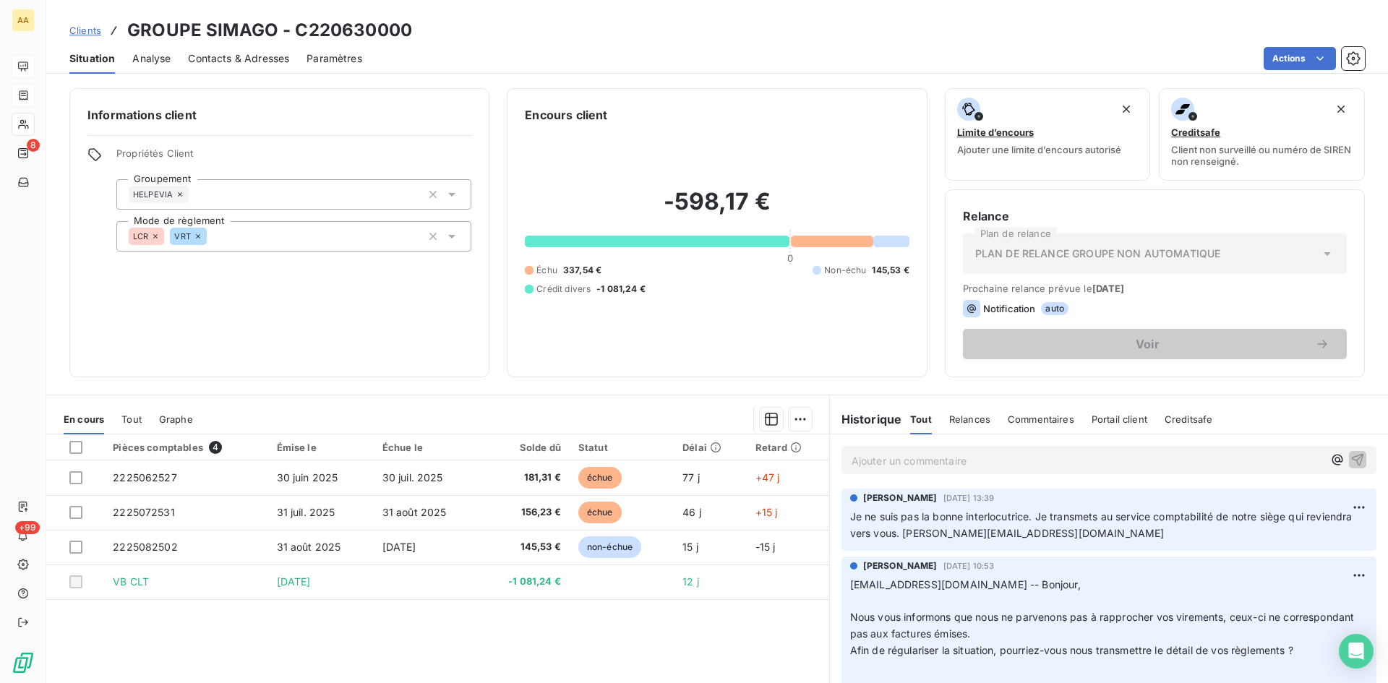
click at [883, 463] on p "Ajouter un commentaire ﻿" at bounding box center [1087, 461] width 471 height 18
click at [1045, 463] on p "[EMAIL_ADDRESS][PERSON_NAME][DOMAIN_NAME]'" at bounding box center [1087, 460] width 471 height 17
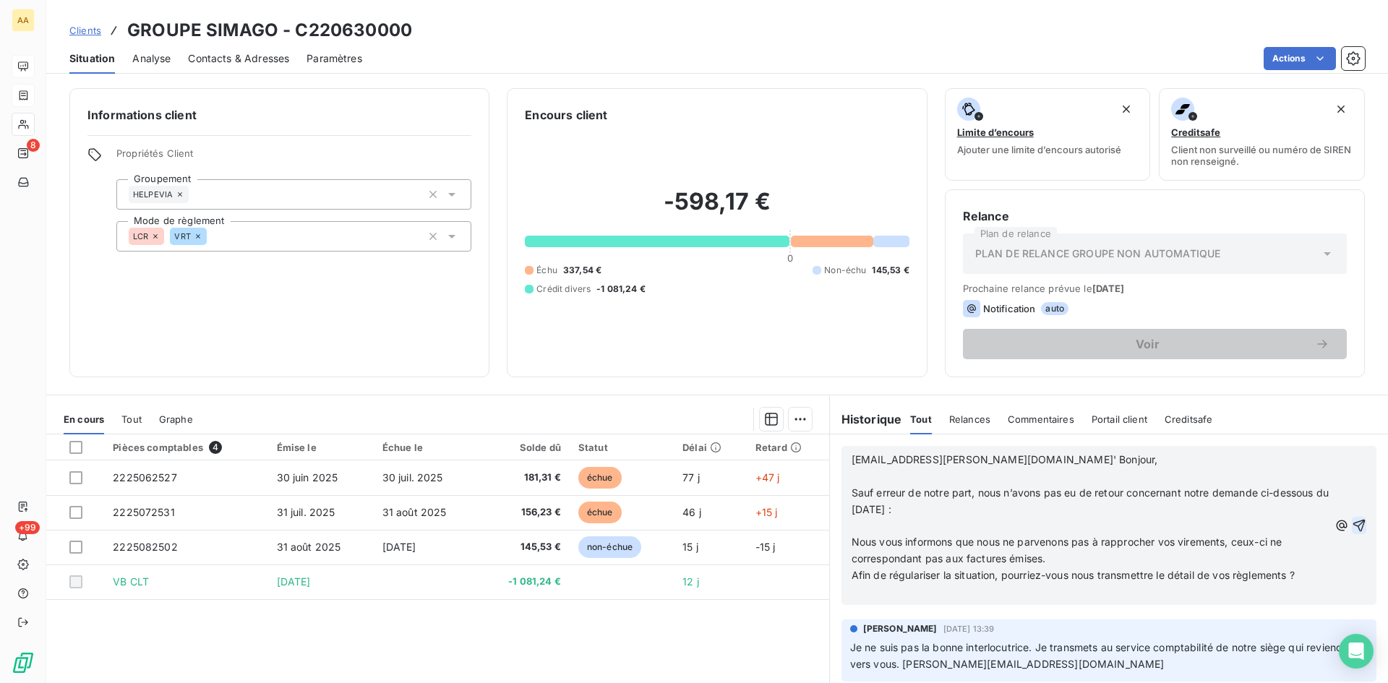
click at [1353, 522] on icon "button" at bounding box center [1359, 526] width 12 height 12
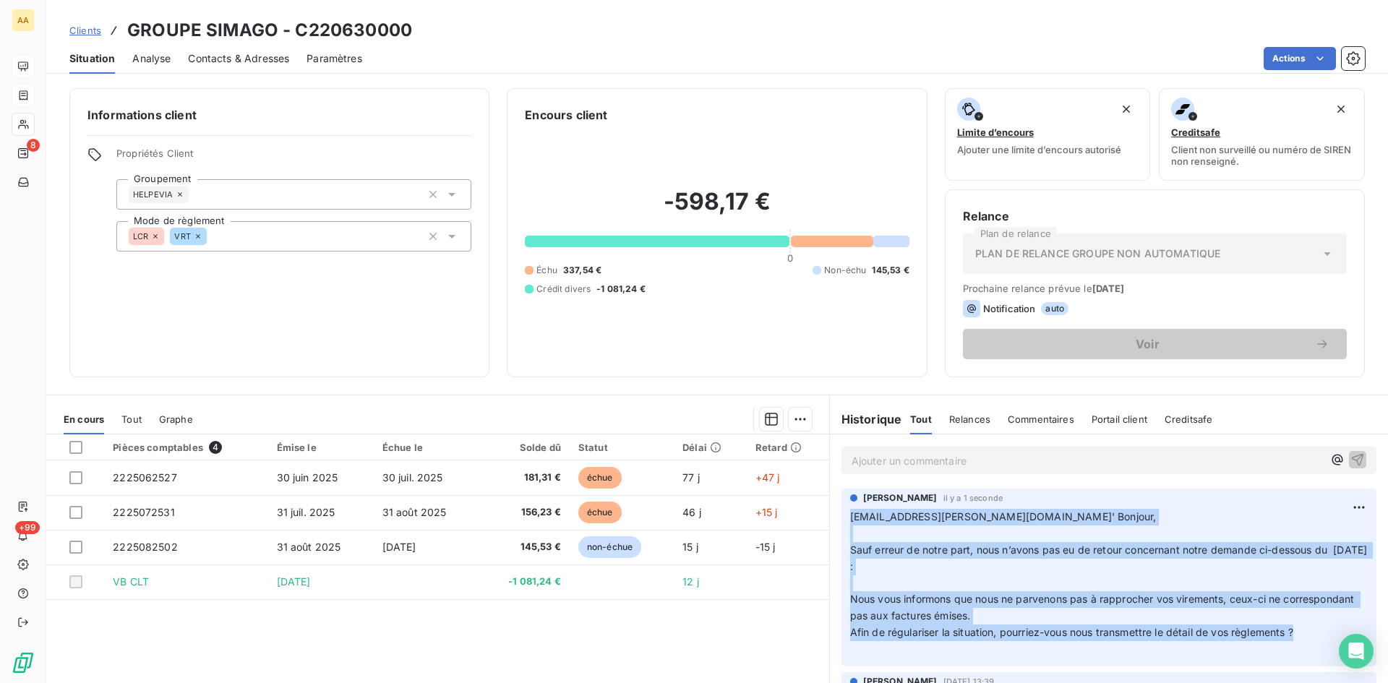
drag, startPoint x: 1303, startPoint y: 636, endPoint x: 825, endPoint y: 521, distance: 491.4
click at [830, 521] on div "[PERSON_NAME] il y a 1 seconde [EMAIL_ADDRESS][DOMAIN_NAME]' Bonjour, ﻿ Sauf er…" at bounding box center [1109, 578] width 558 height 184
copy p "[EMAIL_ADDRESS][DOMAIN_NAME]' Bonjour, ﻿ Sauf erreur de notre part, nous n’avon…"
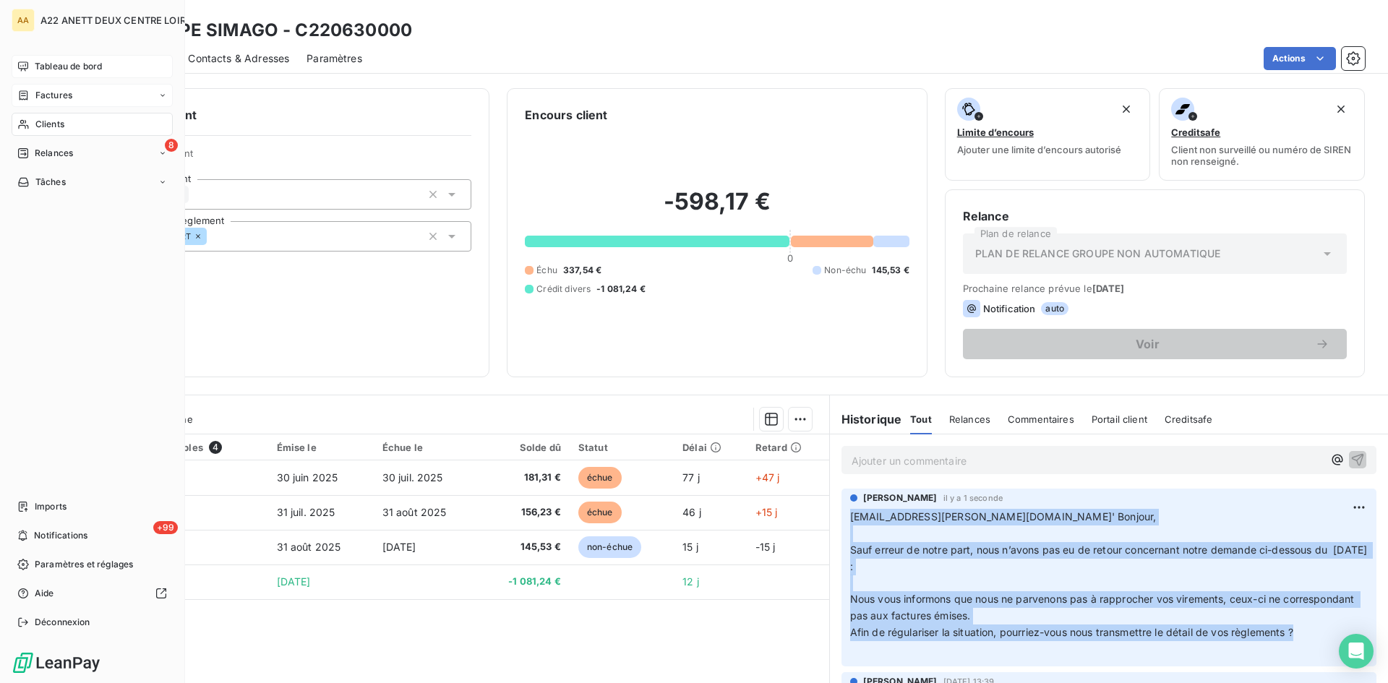
click at [43, 122] on span "Clients" at bounding box center [49, 124] width 29 height 13
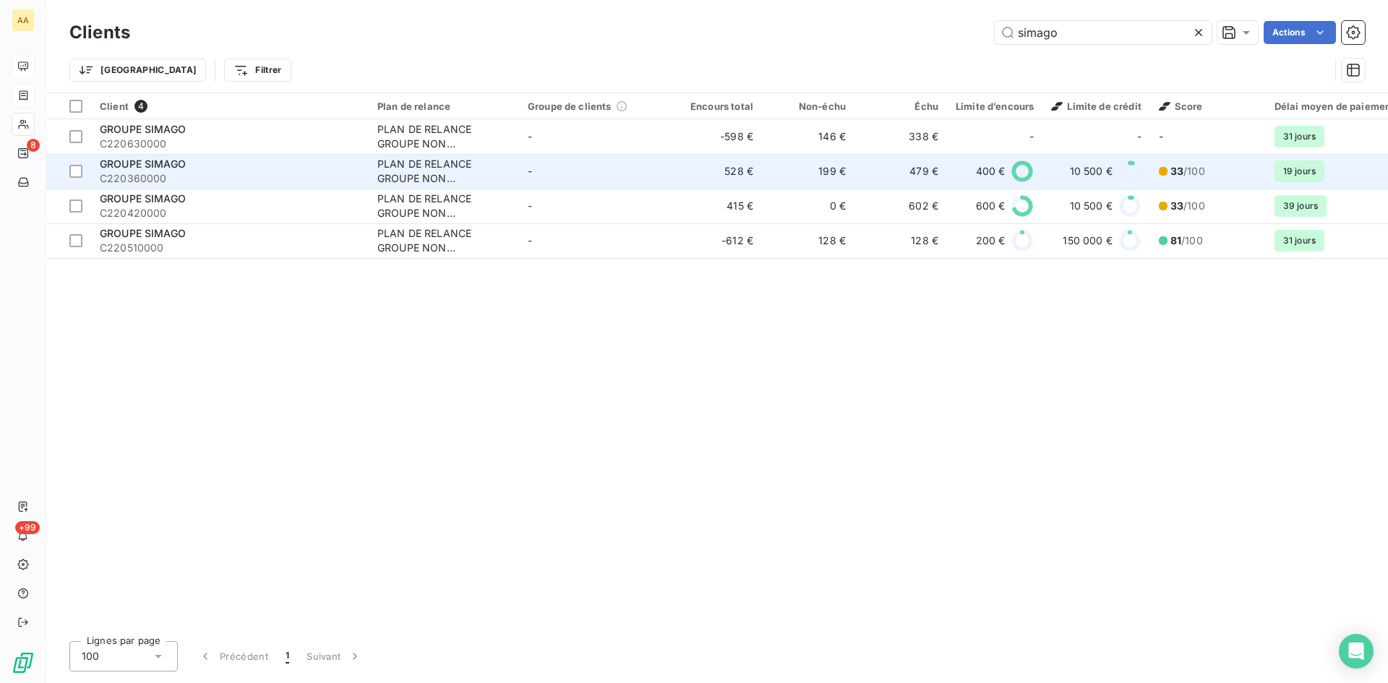
click at [123, 169] on span "GROUPE SIMAGO" at bounding box center [143, 164] width 86 height 12
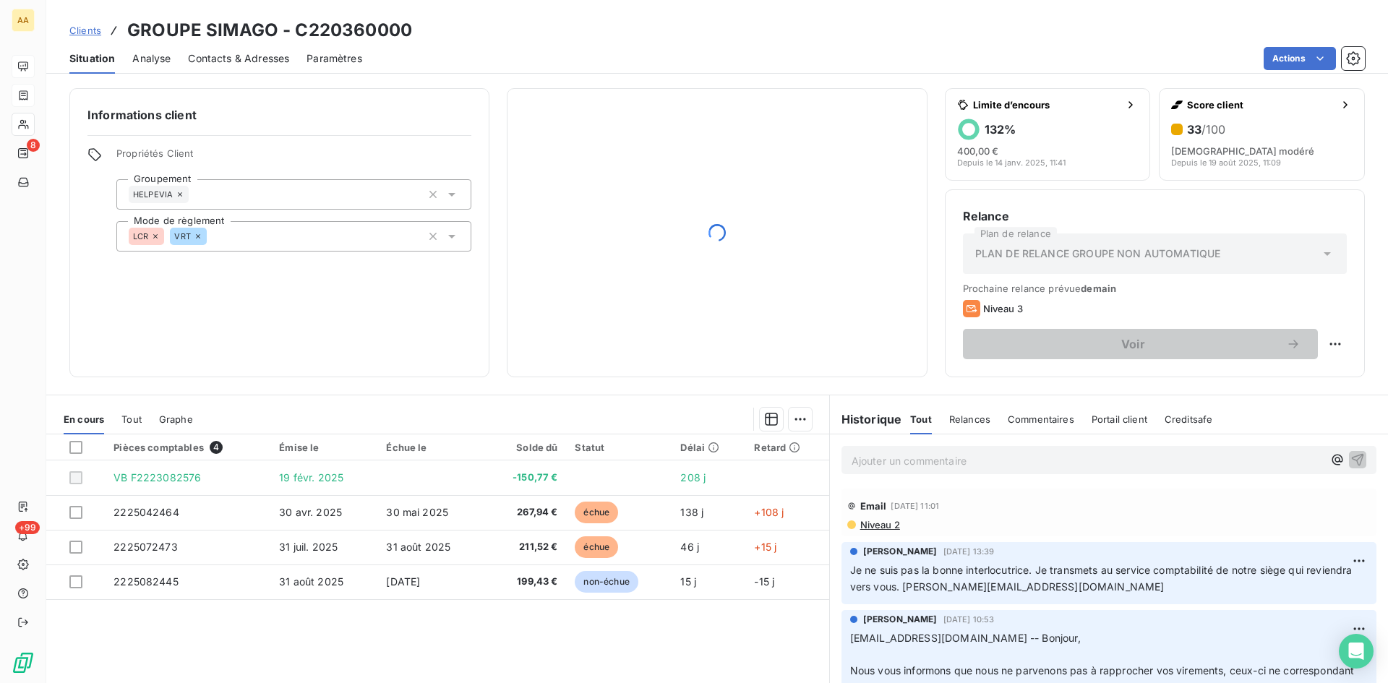
click at [894, 445] on div "Ajouter un commentaire ﻿" at bounding box center [1109, 459] width 558 height 51
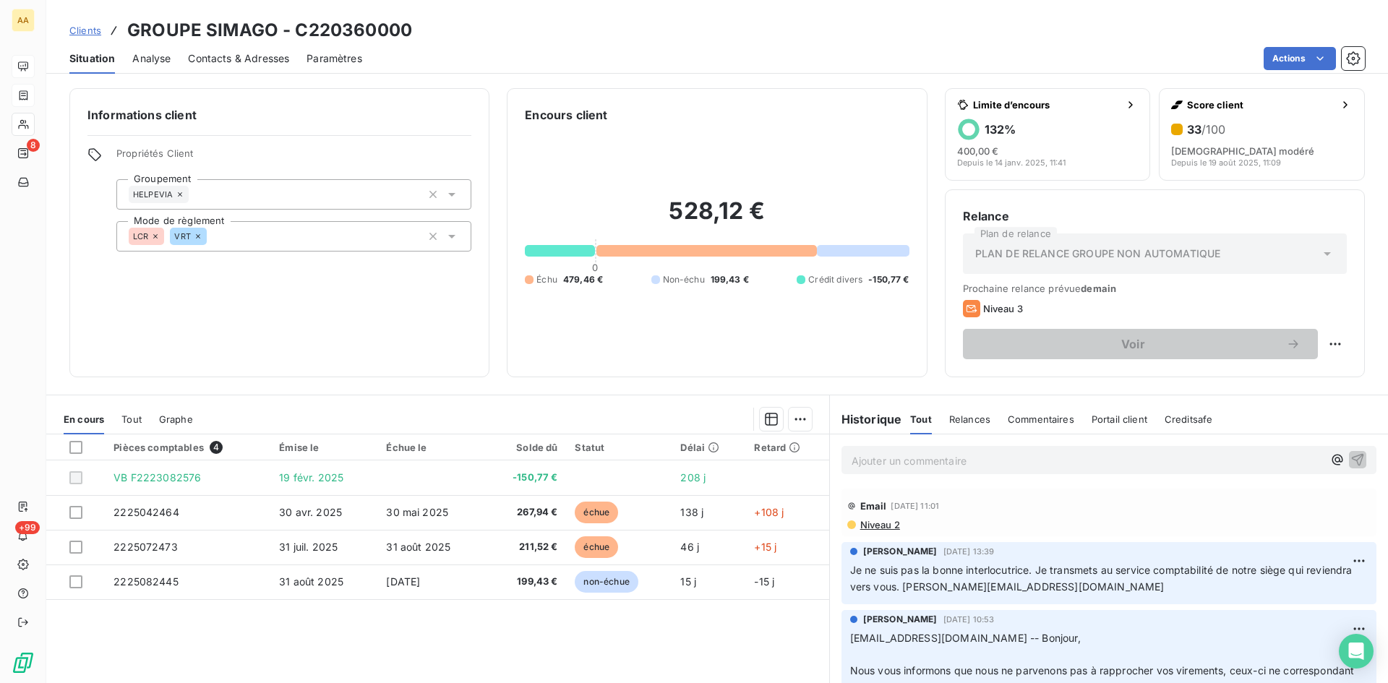
drag, startPoint x: 893, startPoint y: 446, endPoint x: 876, endPoint y: 462, distance: 23.5
click at [877, 462] on p "Ajouter un commentaire ﻿" at bounding box center [1087, 461] width 471 height 18
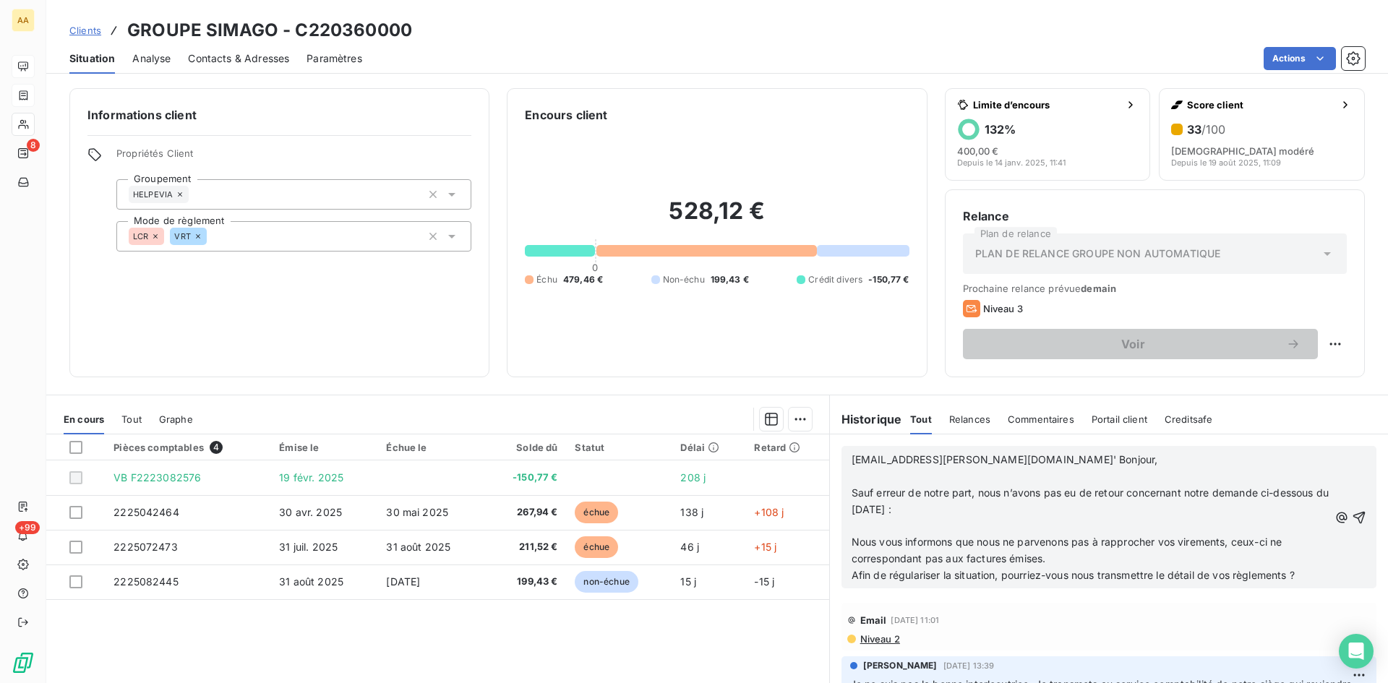
drag, startPoint x: 1339, startPoint y: 513, endPoint x: 1277, endPoint y: 489, distance: 67.3
click at [1352, 513] on icon "button" at bounding box center [1359, 517] width 14 height 14
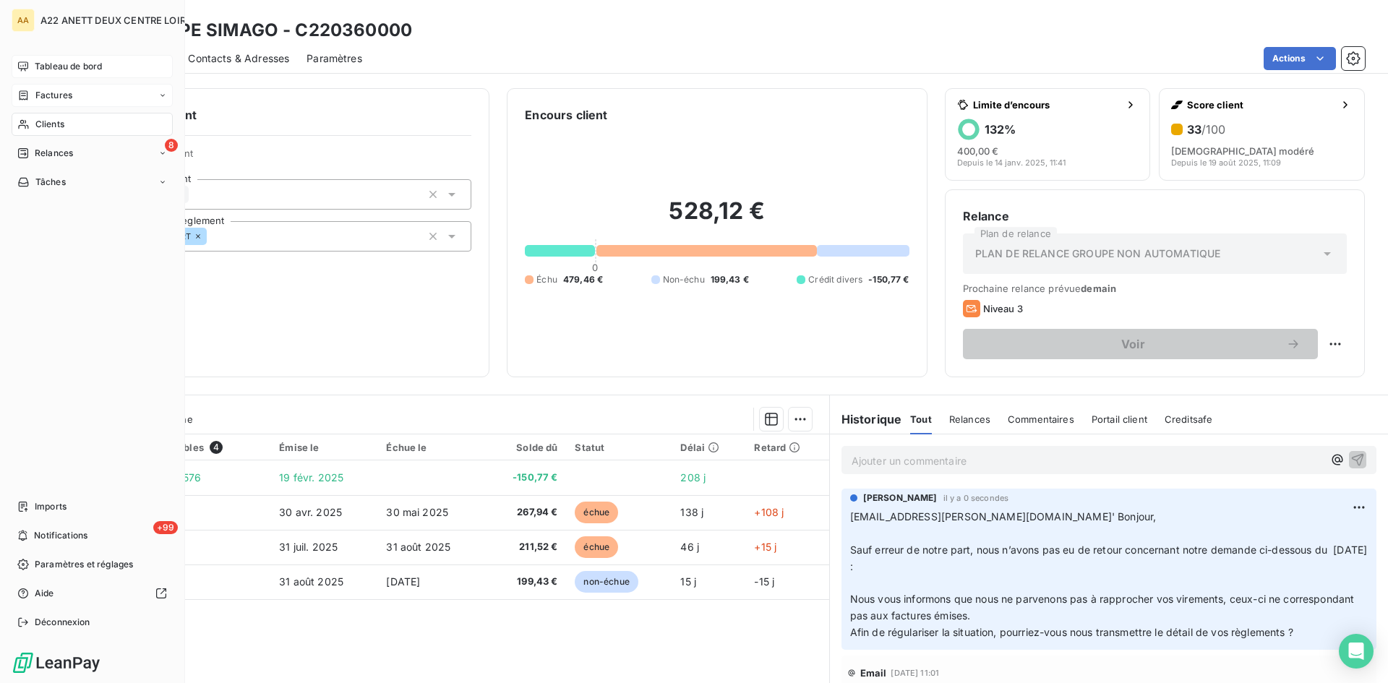
click at [35, 128] on div "Clients" at bounding box center [92, 124] width 161 height 23
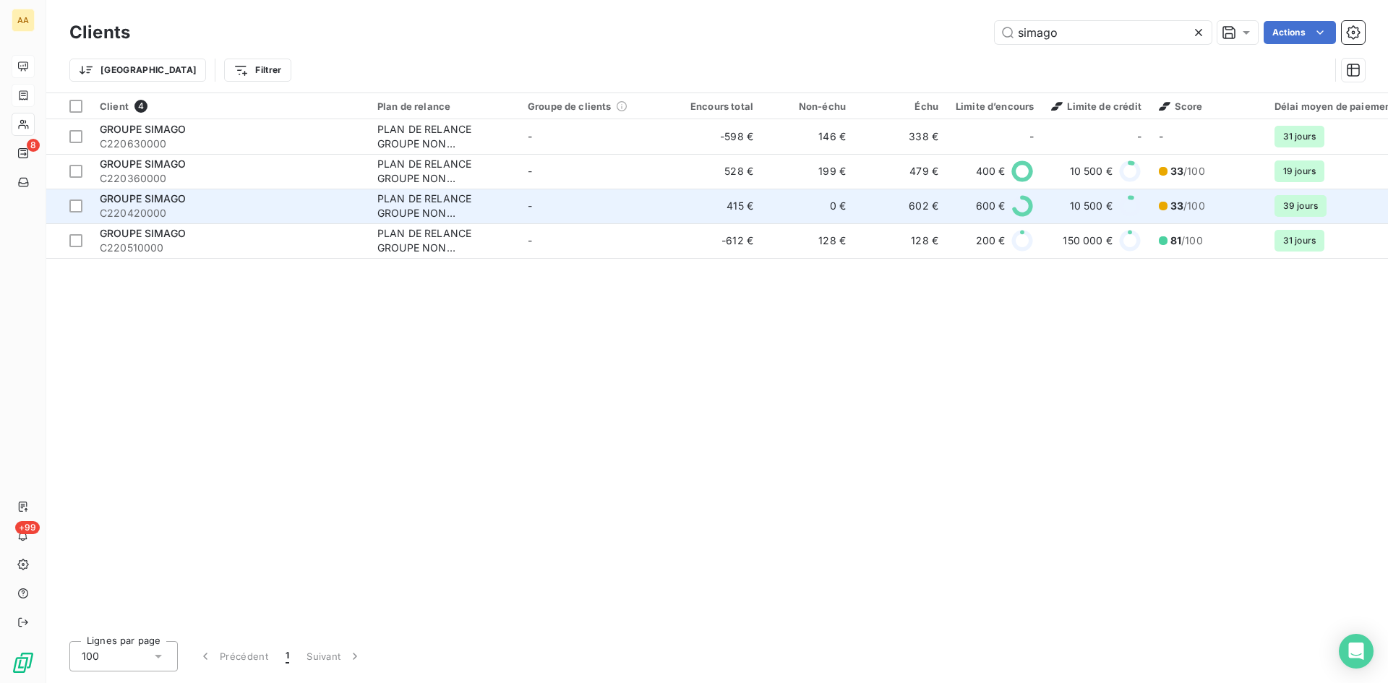
click at [129, 204] on span "GROUPE SIMAGO" at bounding box center [143, 198] width 86 height 12
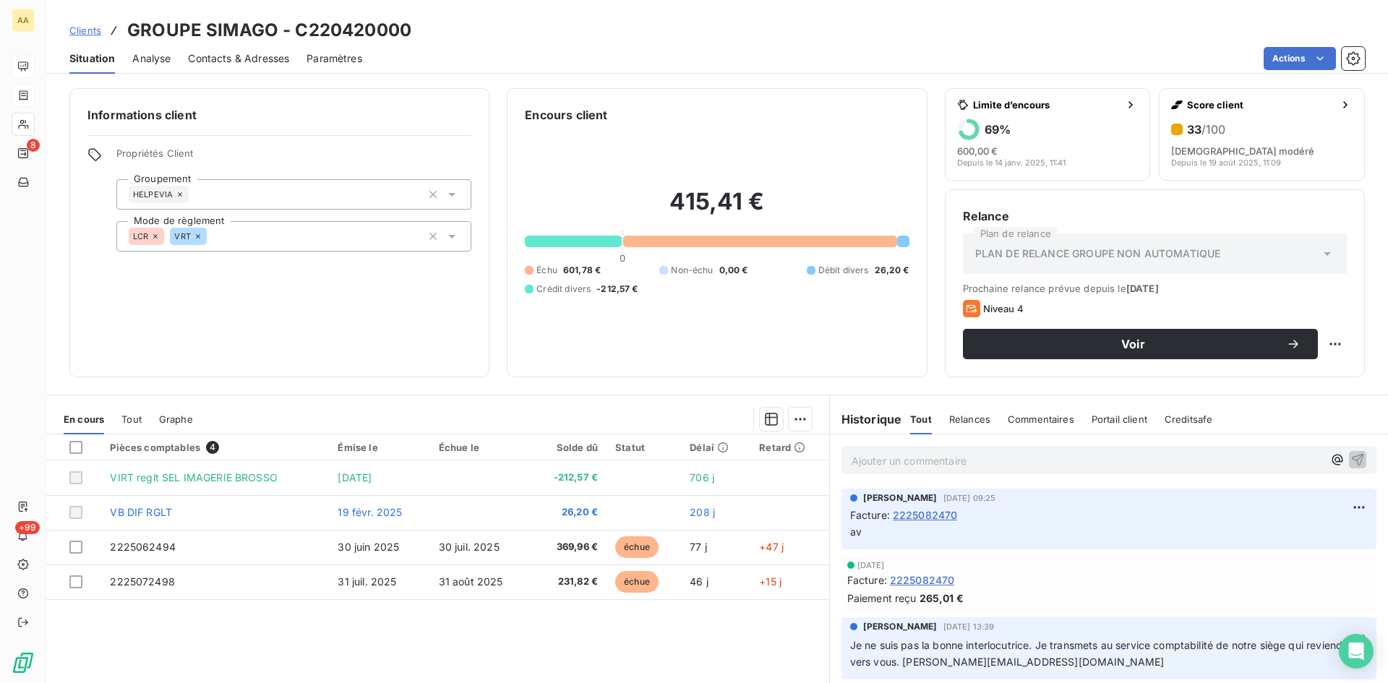
click at [872, 364] on div "Encours client 415,41 € 0 Échu 601,78 € Non-échu 0,00 € Débit divers 26,20 € Cr…" at bounding box center [717, 232] width 420 height 289
click at [873, 455] on p "Ajouter un commentaire ﻿" at bounding box center [1087, 461] width 471 height 18
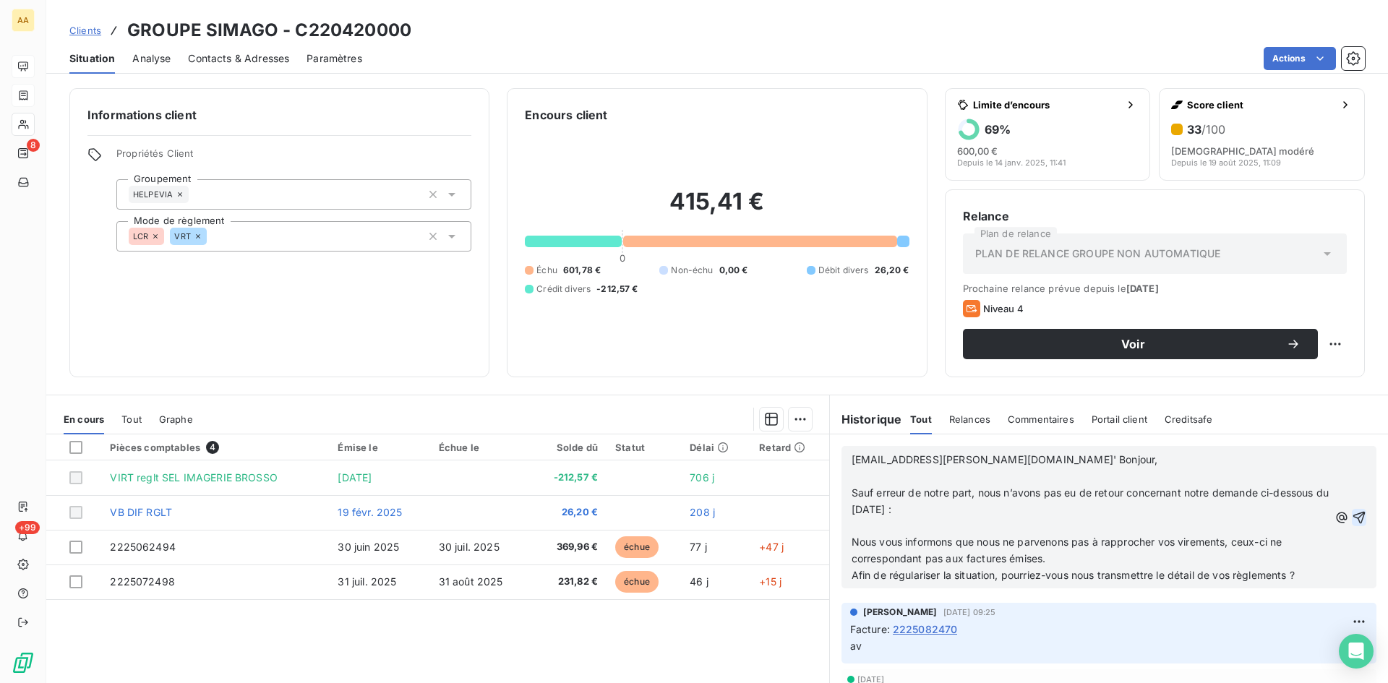
click at [1352, 512] on icon "button" at bounding box center [1359, 517] width 14 height 14
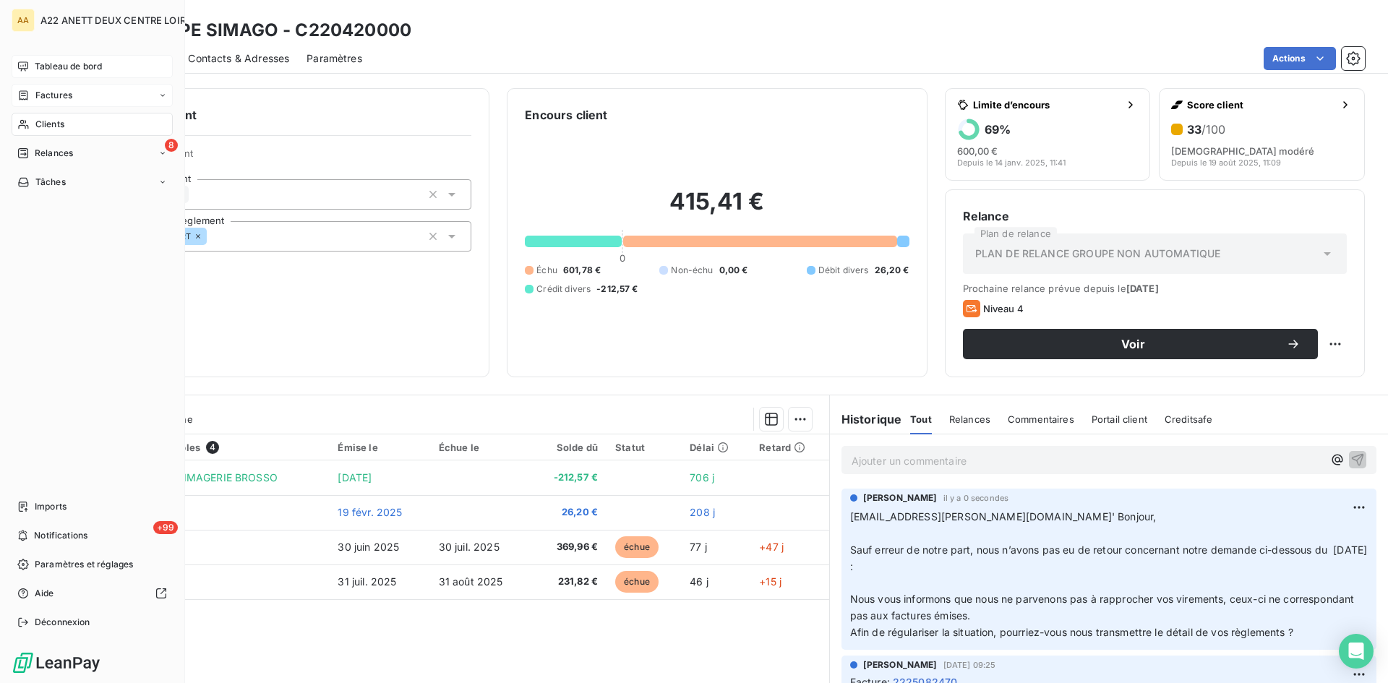
click at [58, 121] on span "Clients" at bounding box center [49, 124] width 29 height 13
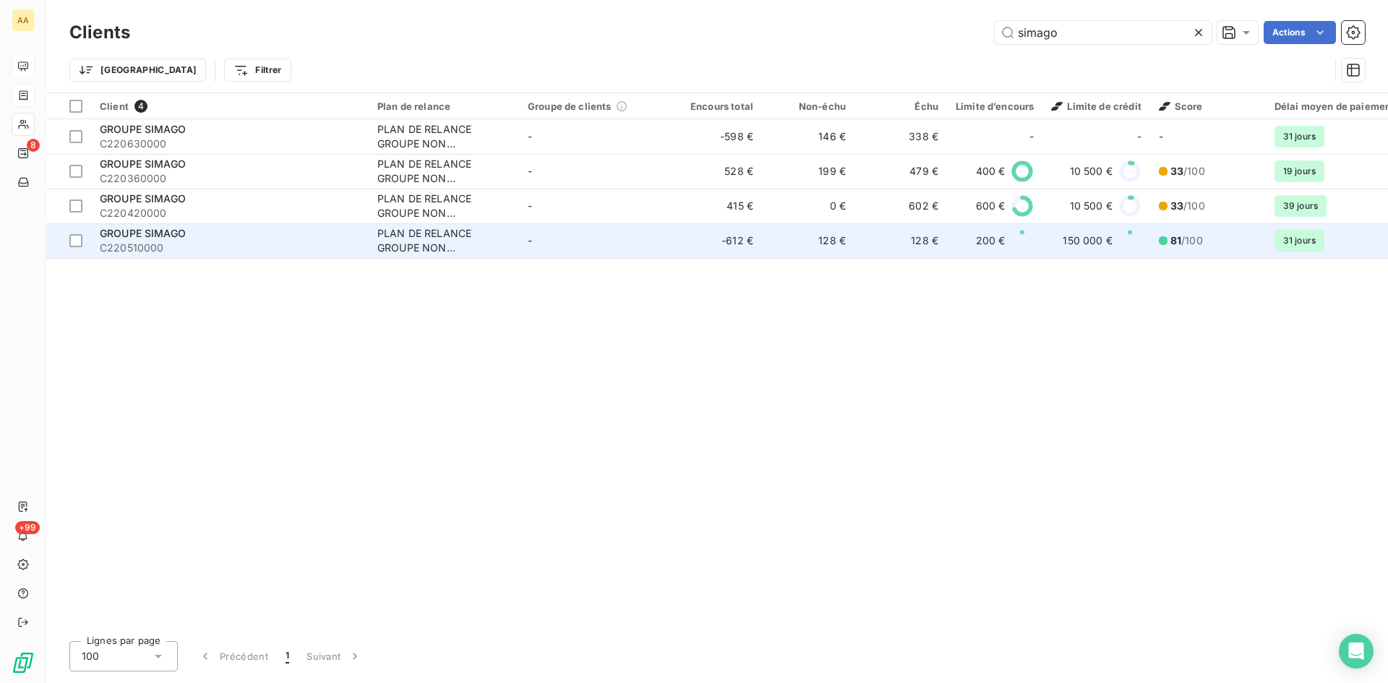
click at [117, 242] on span "C220510000" at bounding box center [230, 248] width 260 height 14
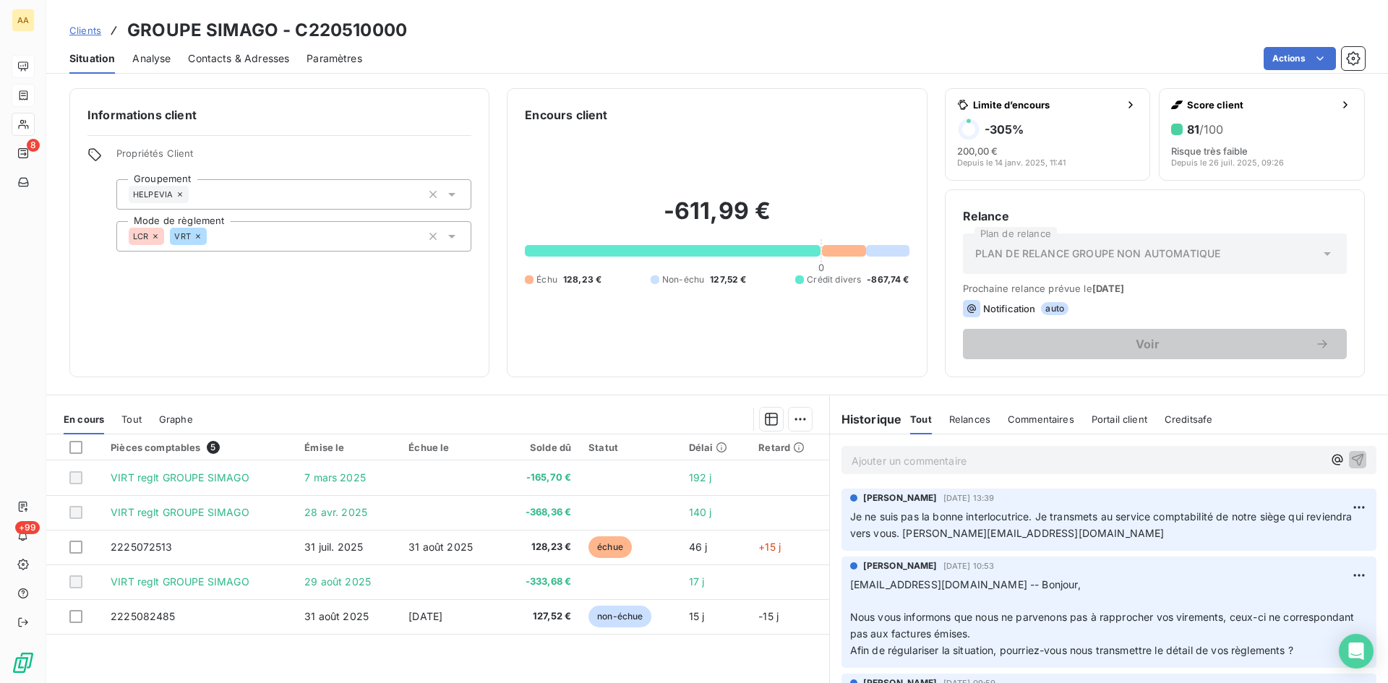
click at [860, 460] on p "Ajouter un commentaire ﻿" at bounding box center [1087, 461] width 471 height 18
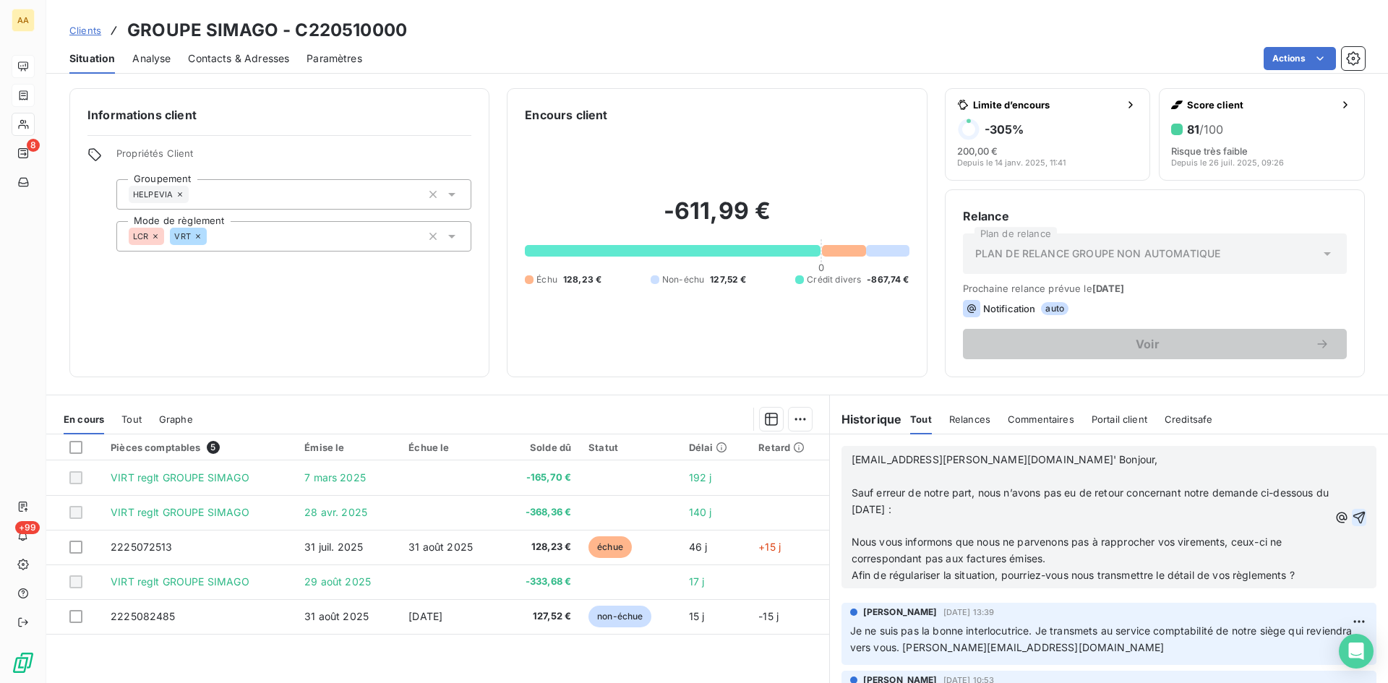
click at [1352, 511] on icon "button" at bounding box center [1359, 517] width 14 height 14
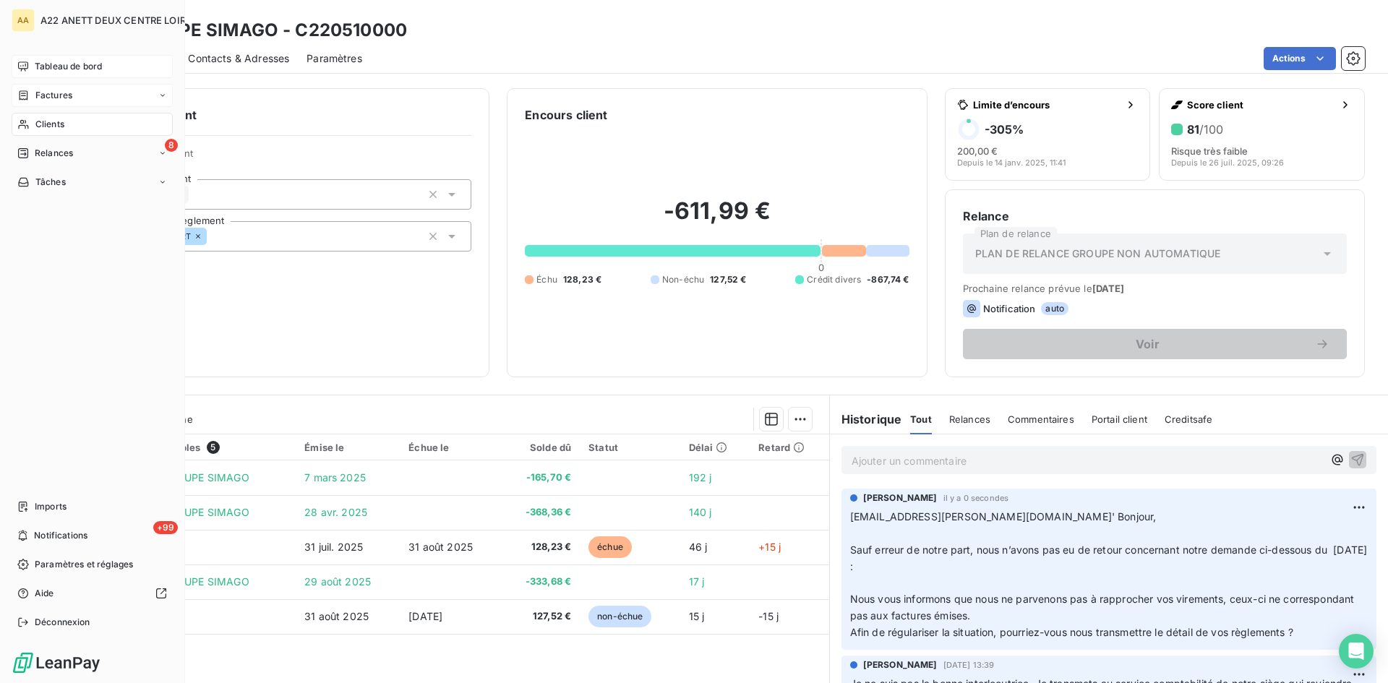
click at [59, 62] on span "Tableau de bord" at bounding box center [68, 66] width 67 height 13
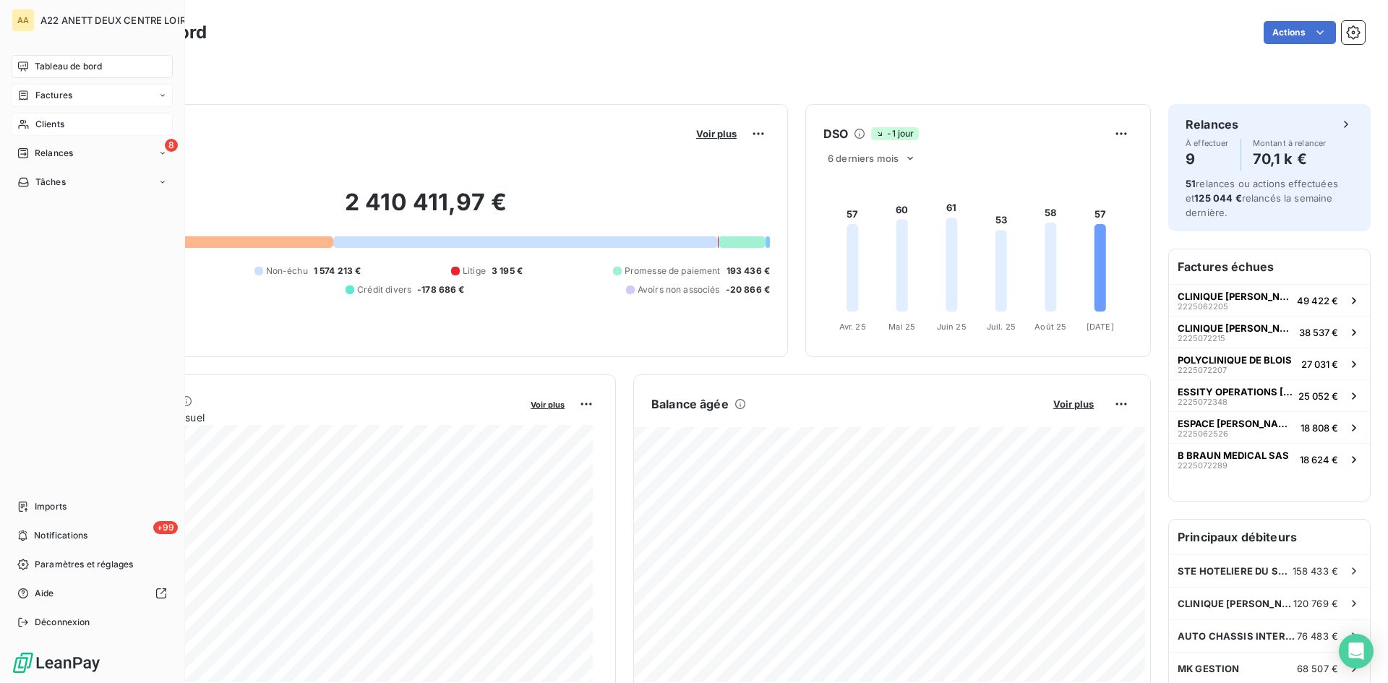
click at [38, 124] on span "Clients" at bounding box center [49, 124] width 29 height 13
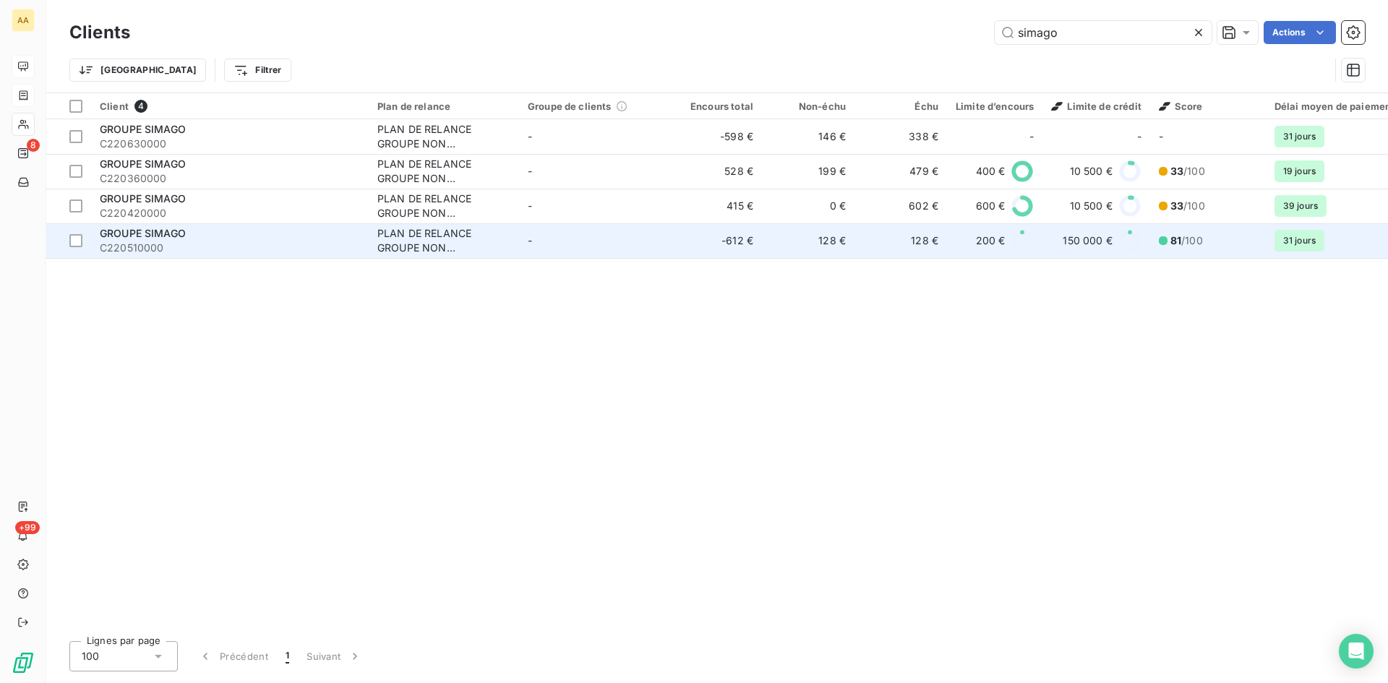
click at [155, 237] on span "GROUPE SIMAGO" at bounding box center [143, 233] width 86 height 12
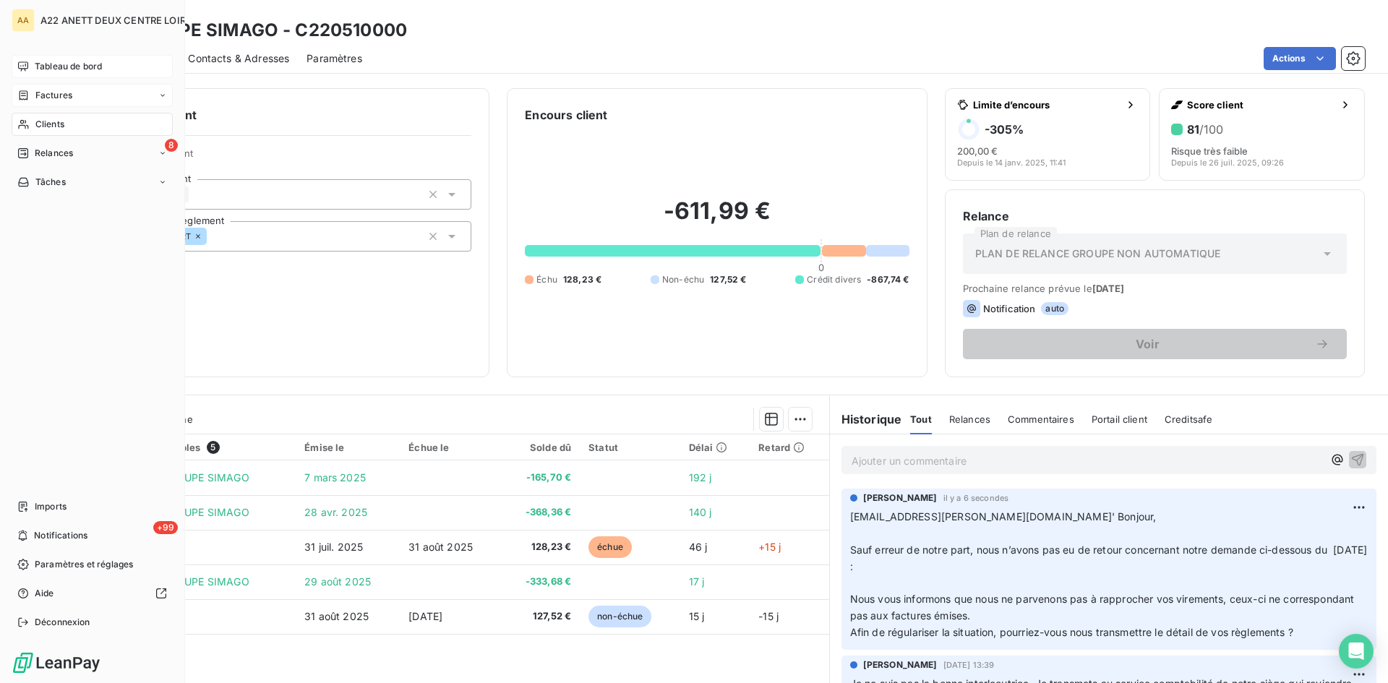
click at [39, 67] on span "Tableau de bord" at bounding box center [68, 66] width 67 height 13
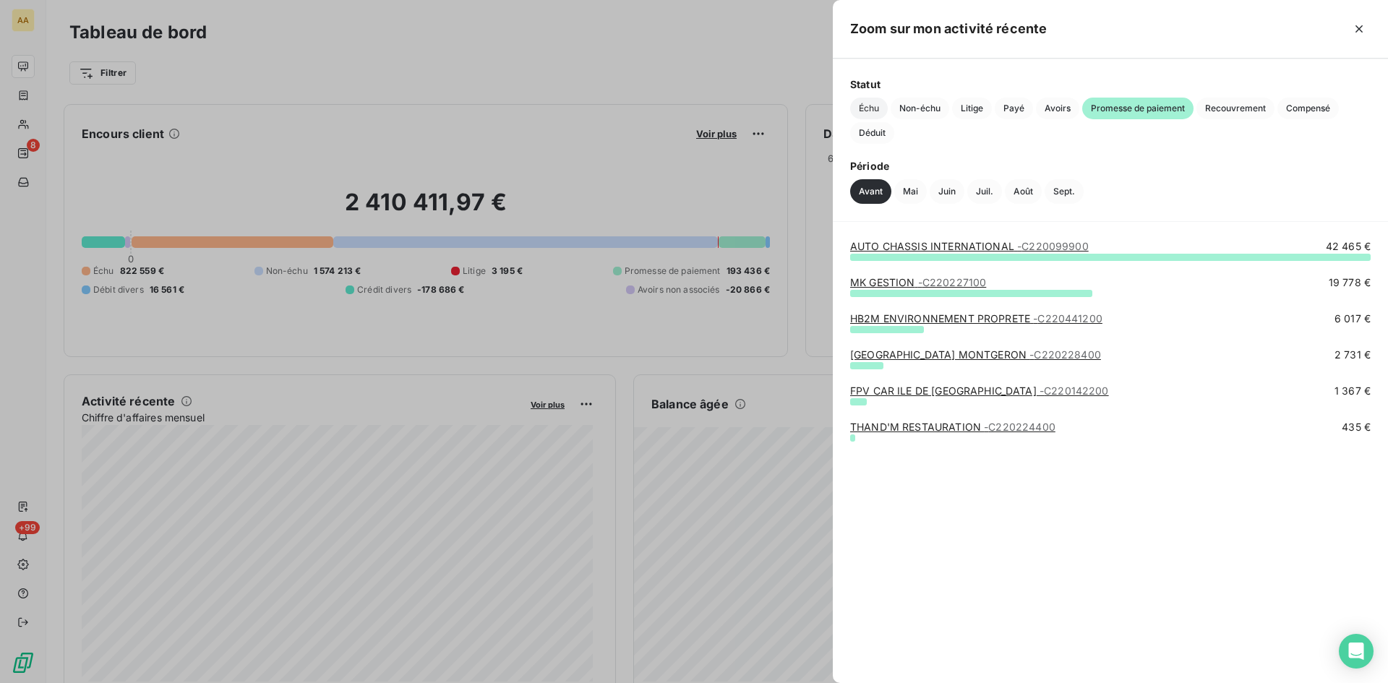
click at [878, 101] on span "Échu" at bounding box center [869, 109] width 38 height 22
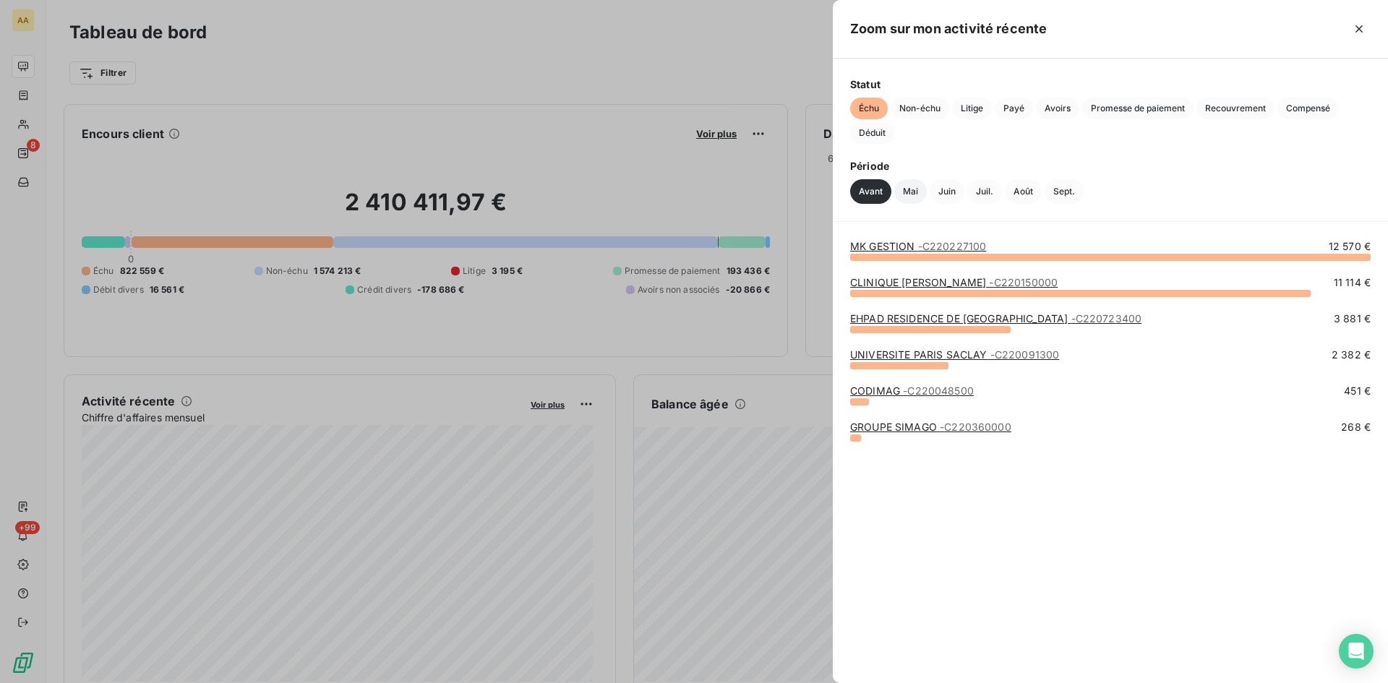
click at [910, 192] on button "Mai" at bounding box center [910, 191] width 33 height 25
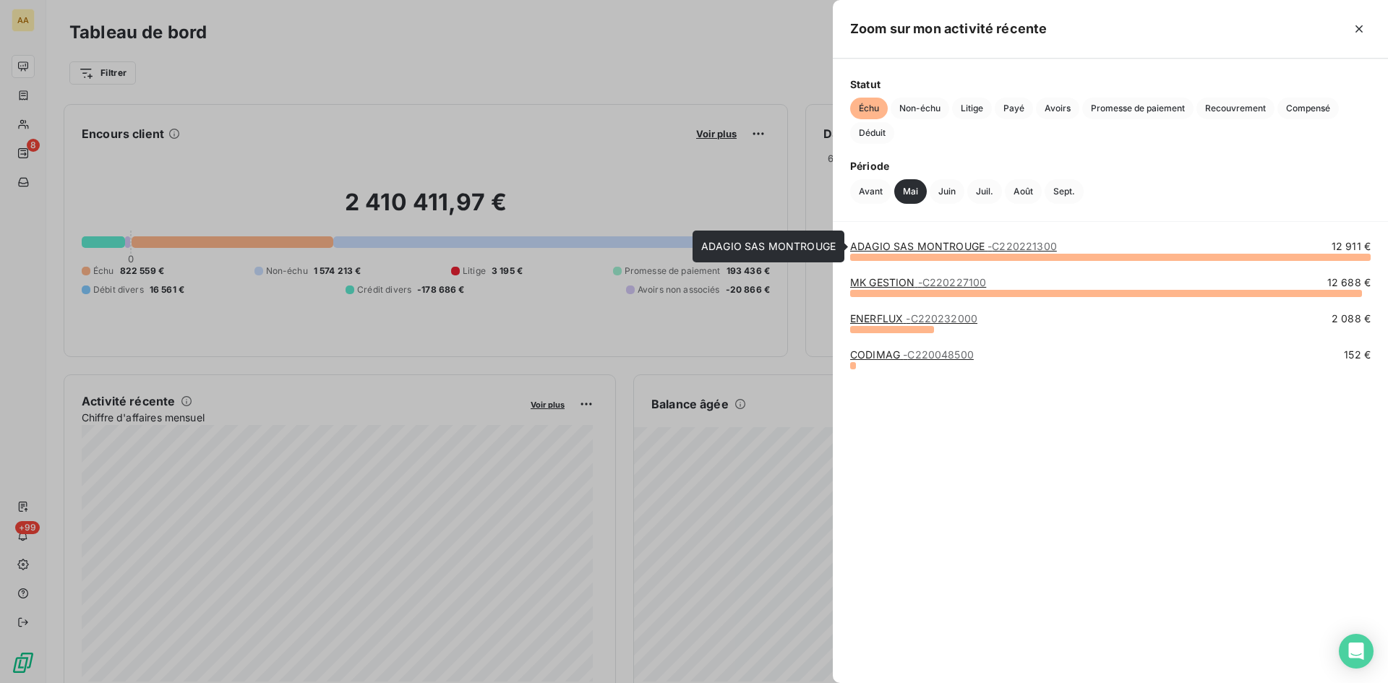
click at [943, 245] on link "ADAGIO SAS MONTROUGE - C220221300" at bounding box center [953, 246] width 207 height 12
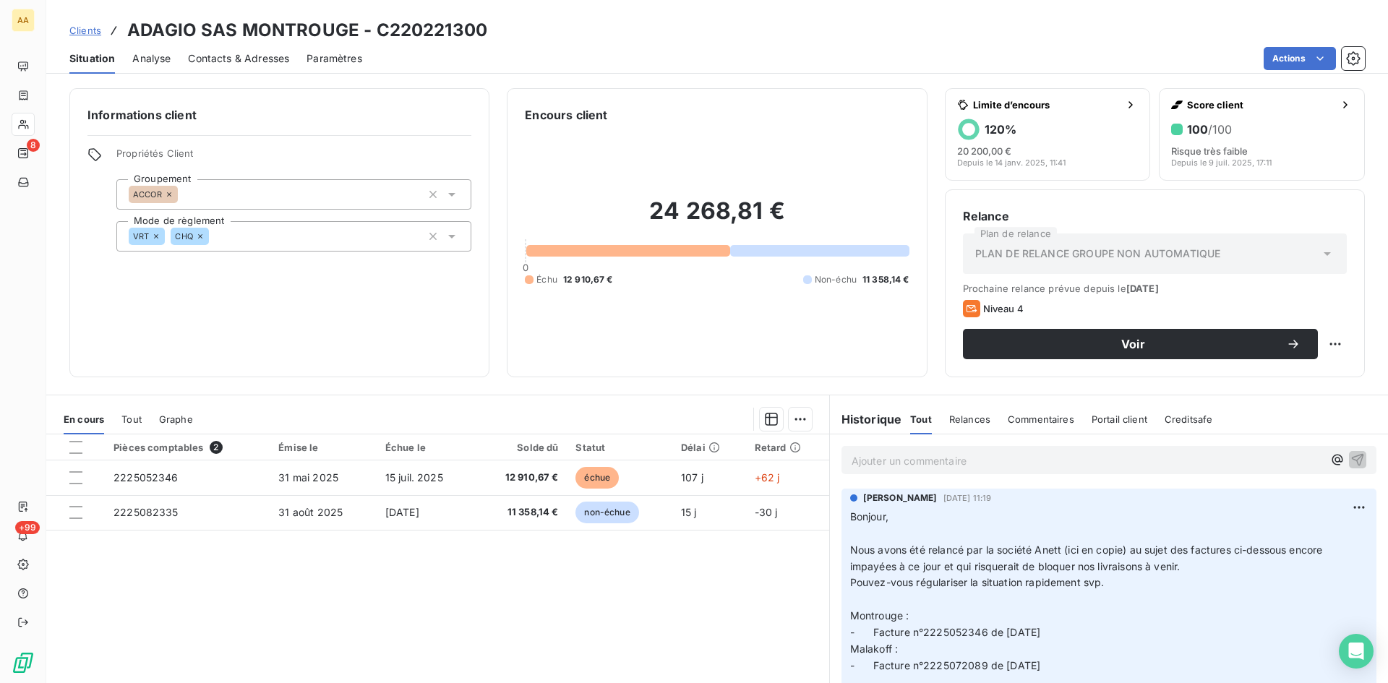
click at [883, 460] on p "Ajouter un commentaire ﻿" at bounding box center [1087, 461] width 471 height 18
click at [1352, 455] on icon "button" at bounding box center [1358, 459] width 12 height 12
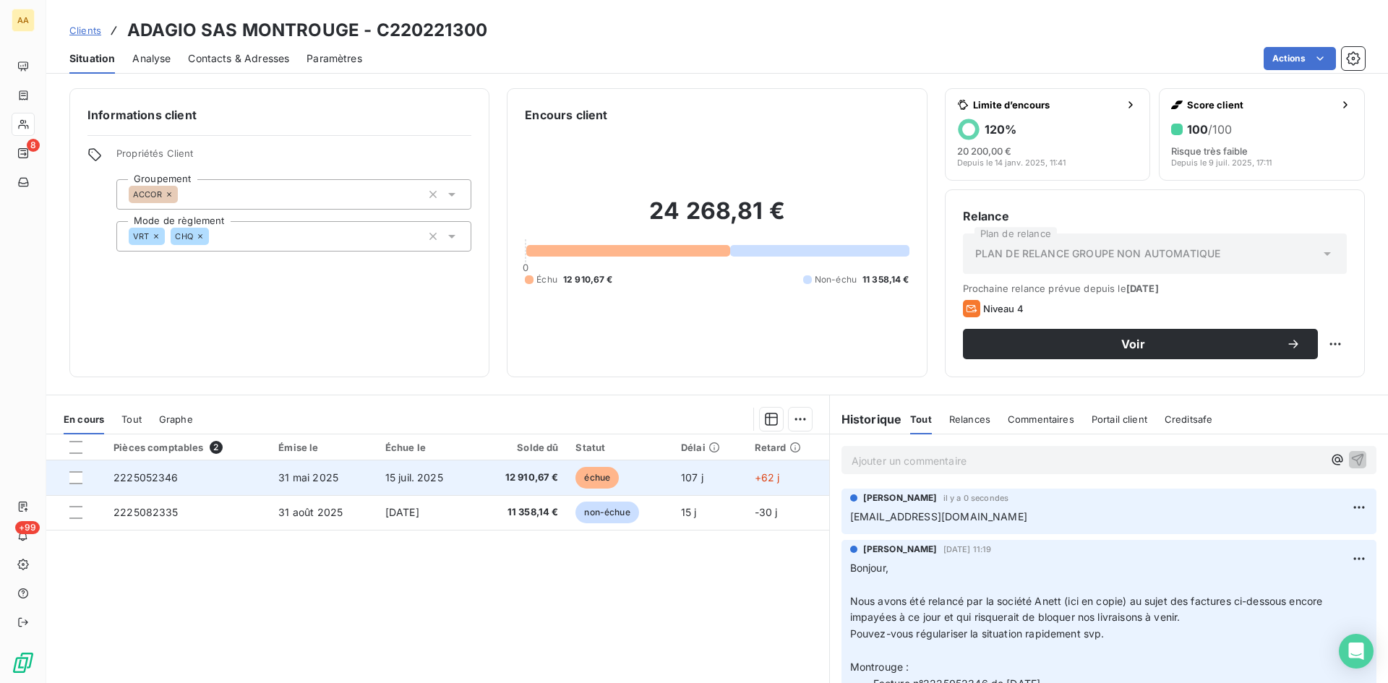
click at [145, 481] on span "2225052346" at bounding box center [145, 477] width 65 height 12
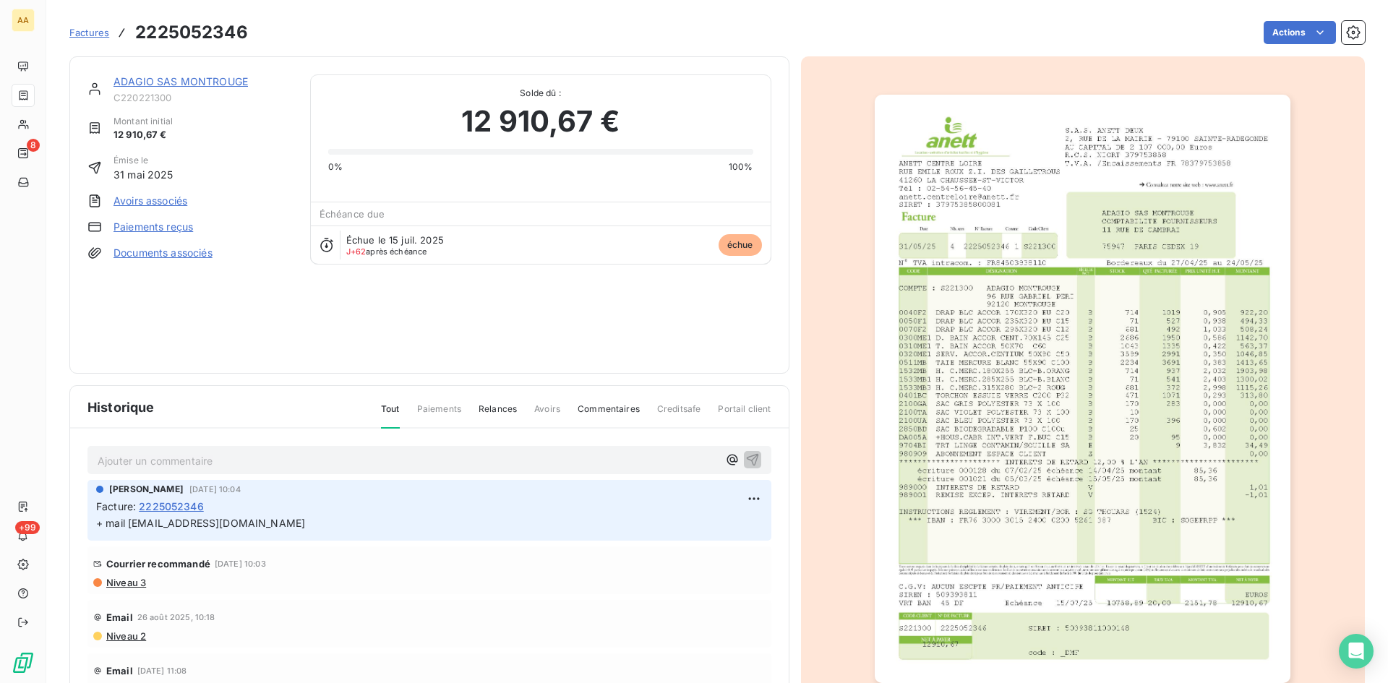
click at [1191, 147] on img "button" at bounding box center [1083, 389] width 416 height 588
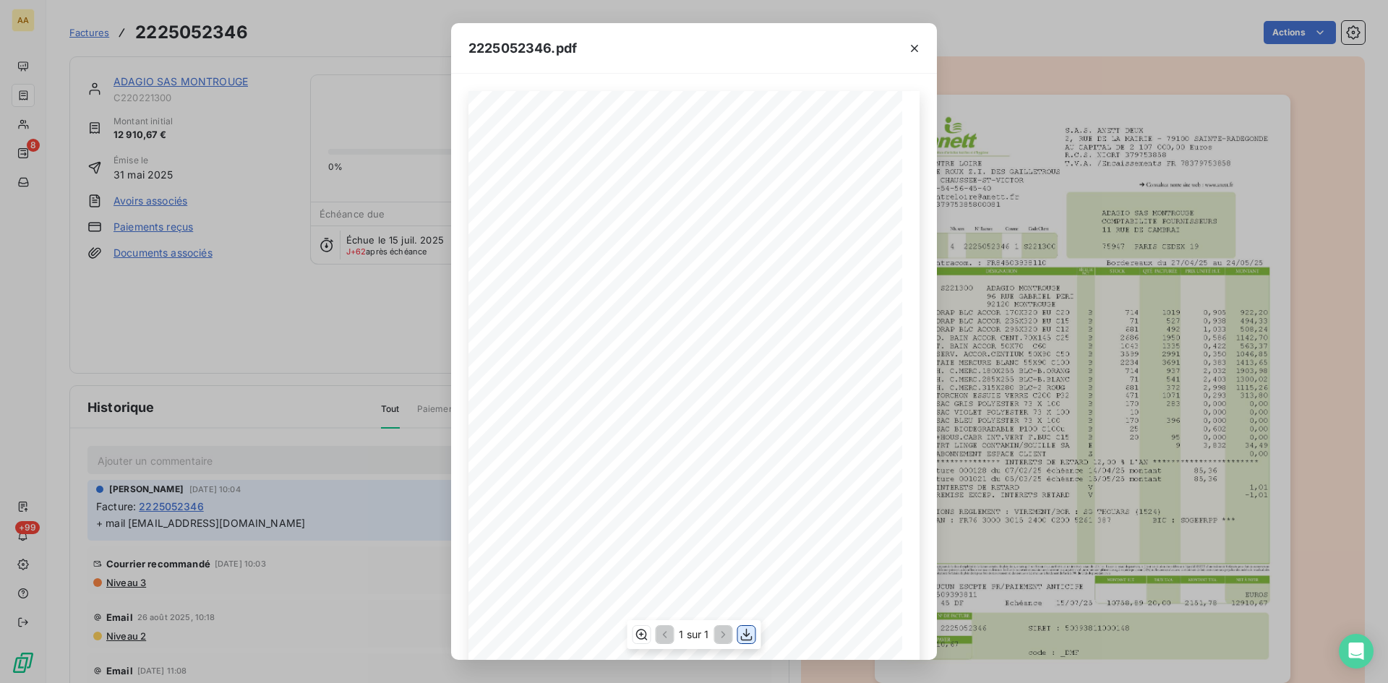
click at [748, 635] on icon "button" at bounding box center [747, 634] width 12 height 12
click at [904, 48] on button "button" at bounding box center [914, 48] width 23 height 23
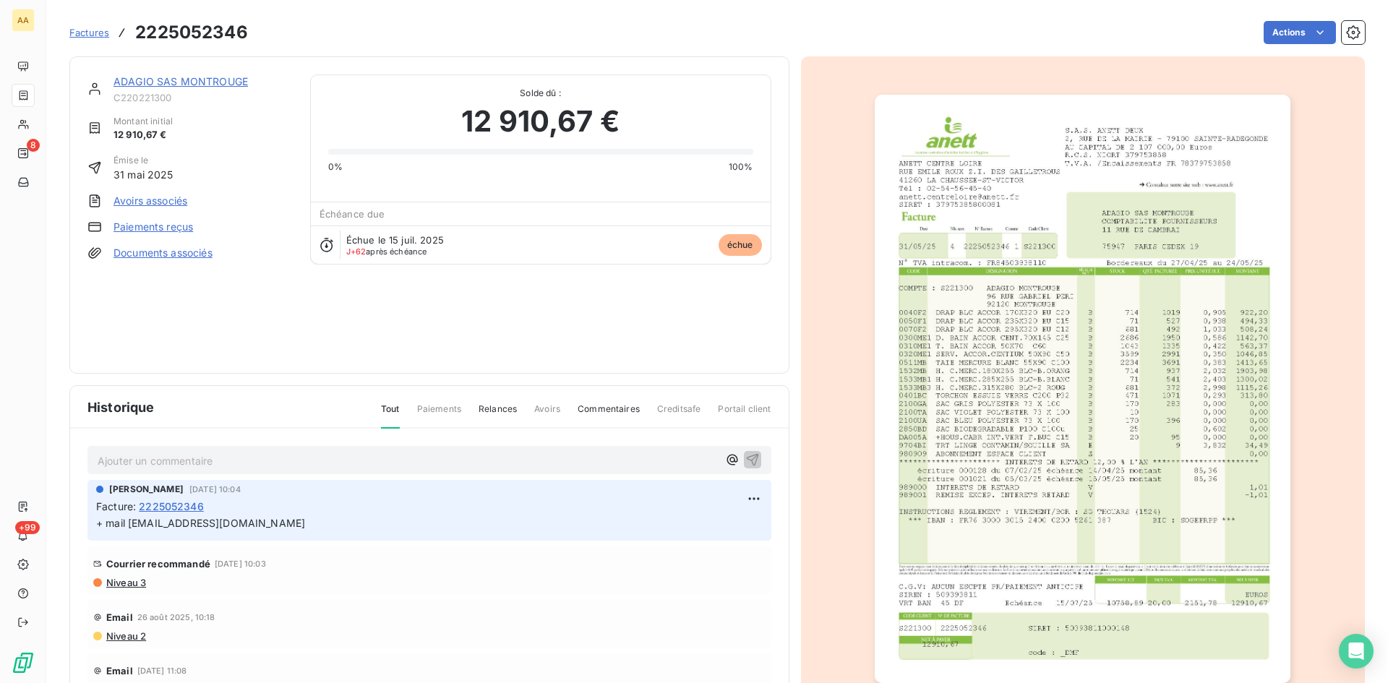
click at [172, 80] on link "ADAGIO SAS MONTROUGE" at bounding box center [180, 81] width 134 height 12
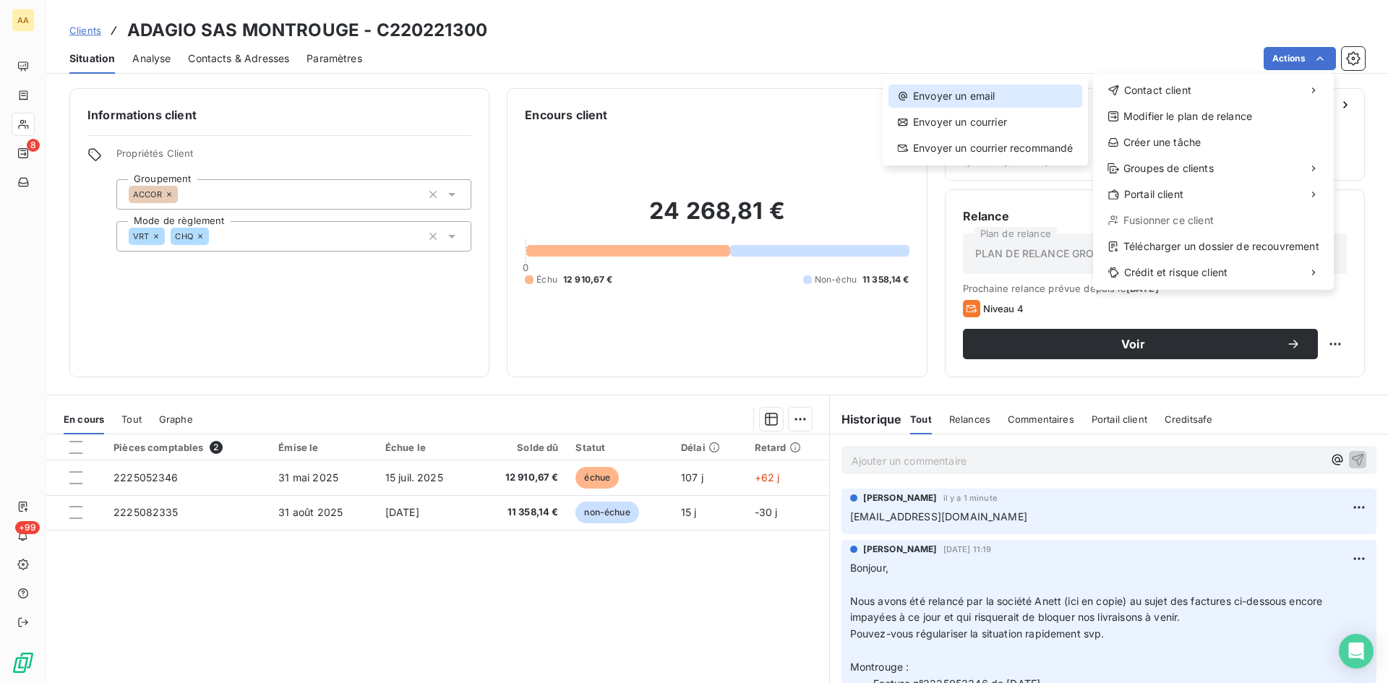
click at [946, 96] on div "Envoyer un email" at bounding box center [985, 96] width 194 height 23
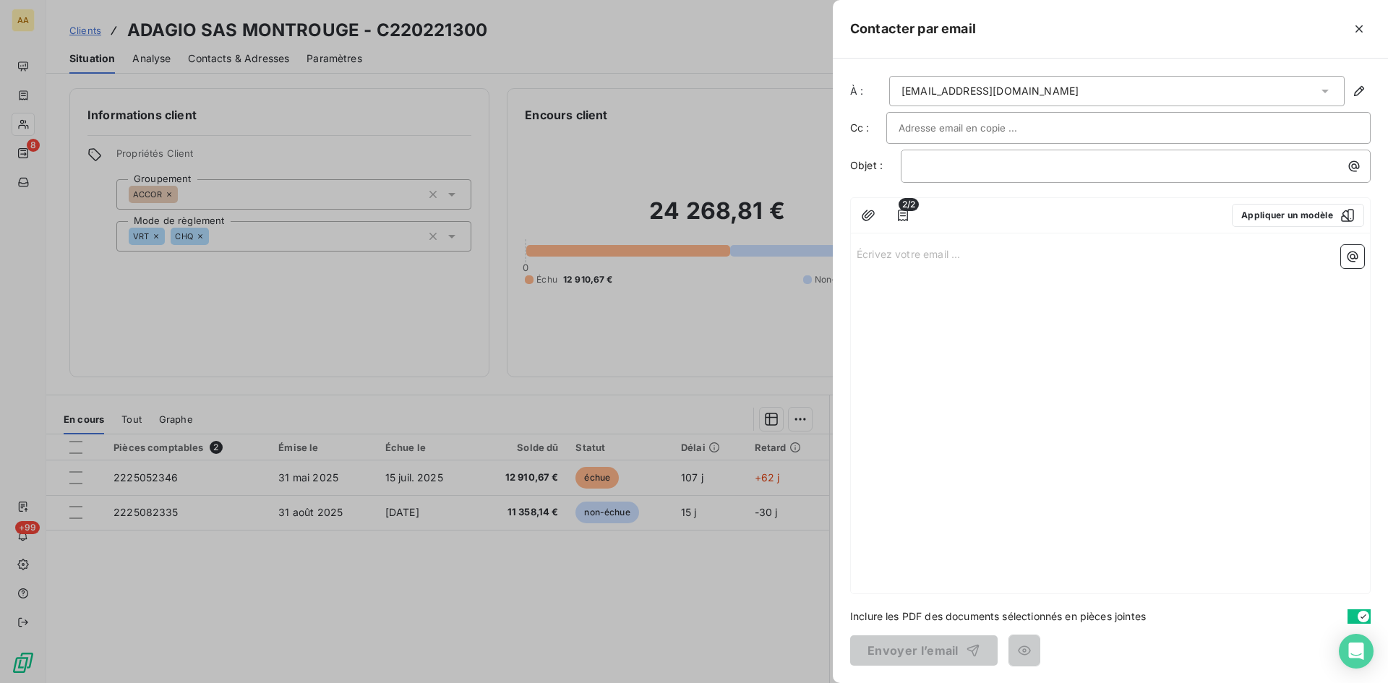
click at [215, 303] on div at bounding box center [694, 341] width 1388 height 683
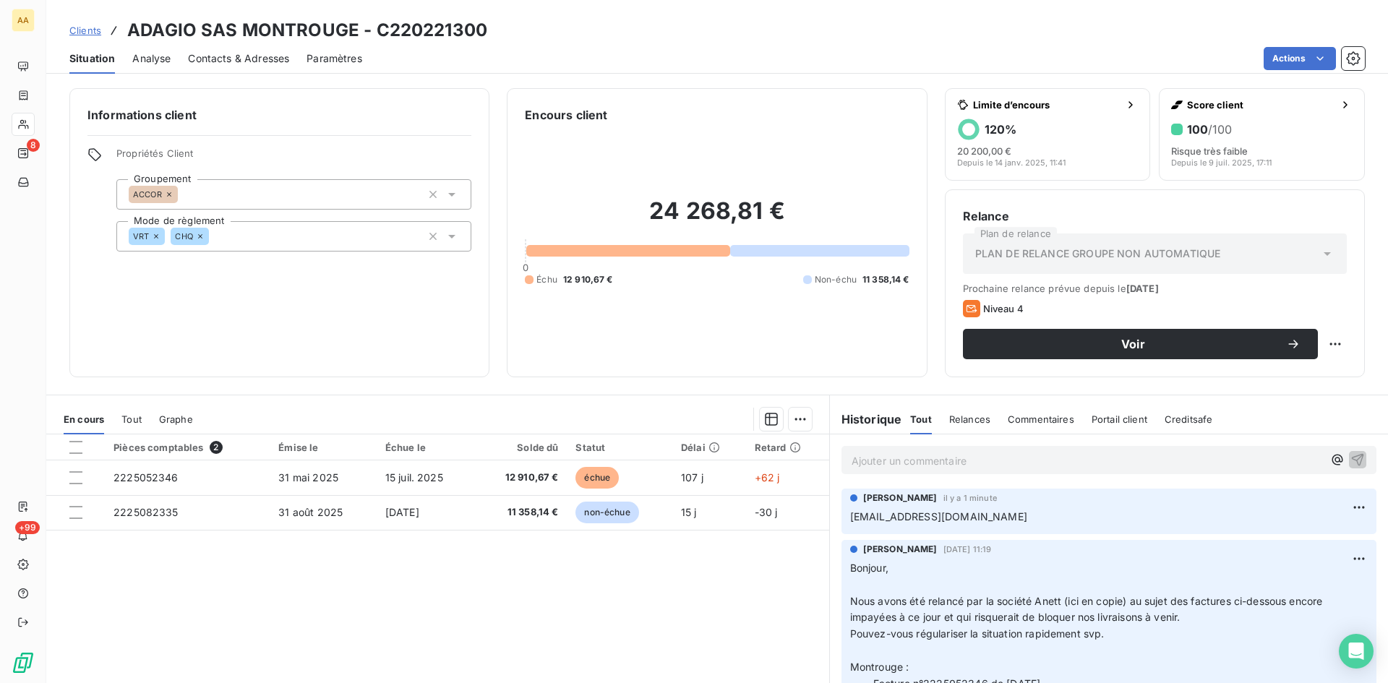
click at [869, 463] on p "Ajouter un commentaire ﻿" at bounding box center [1087, 461] width 471 height 18
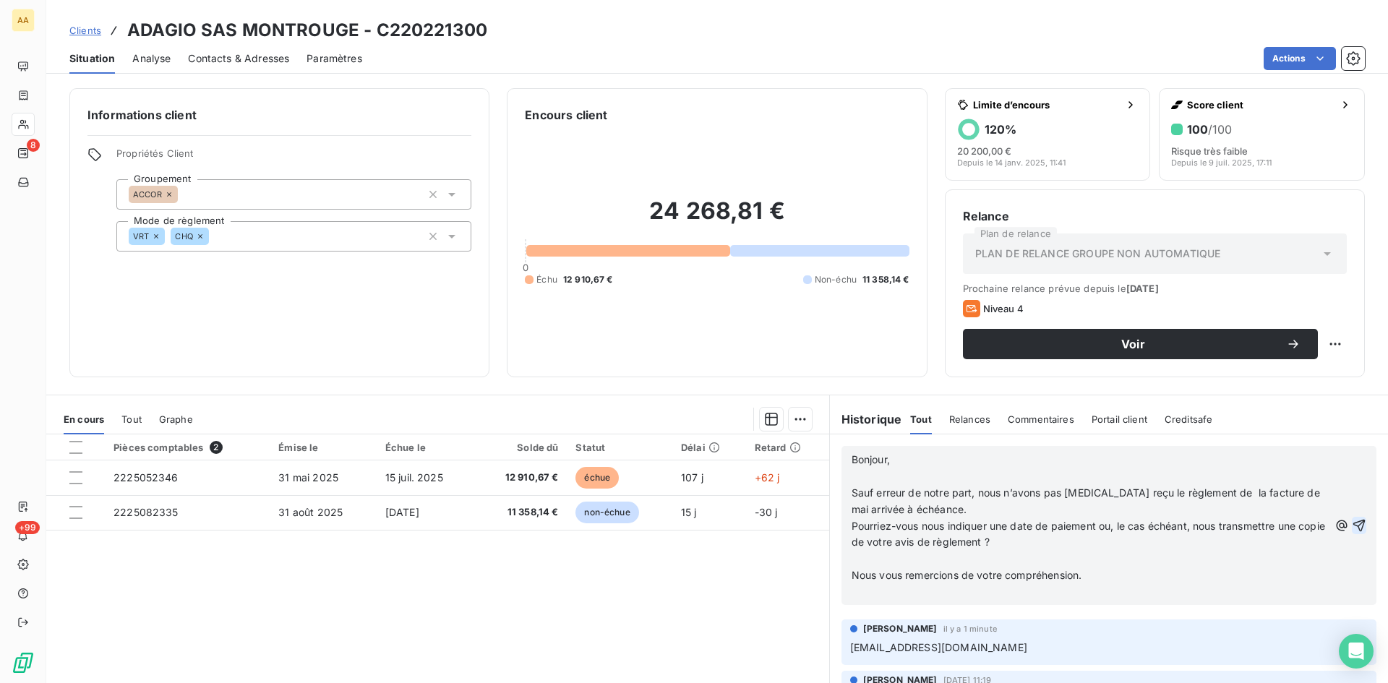
click at [1352, 526] on icon "button" at bounding box center [1359, 525] width 14 height 14
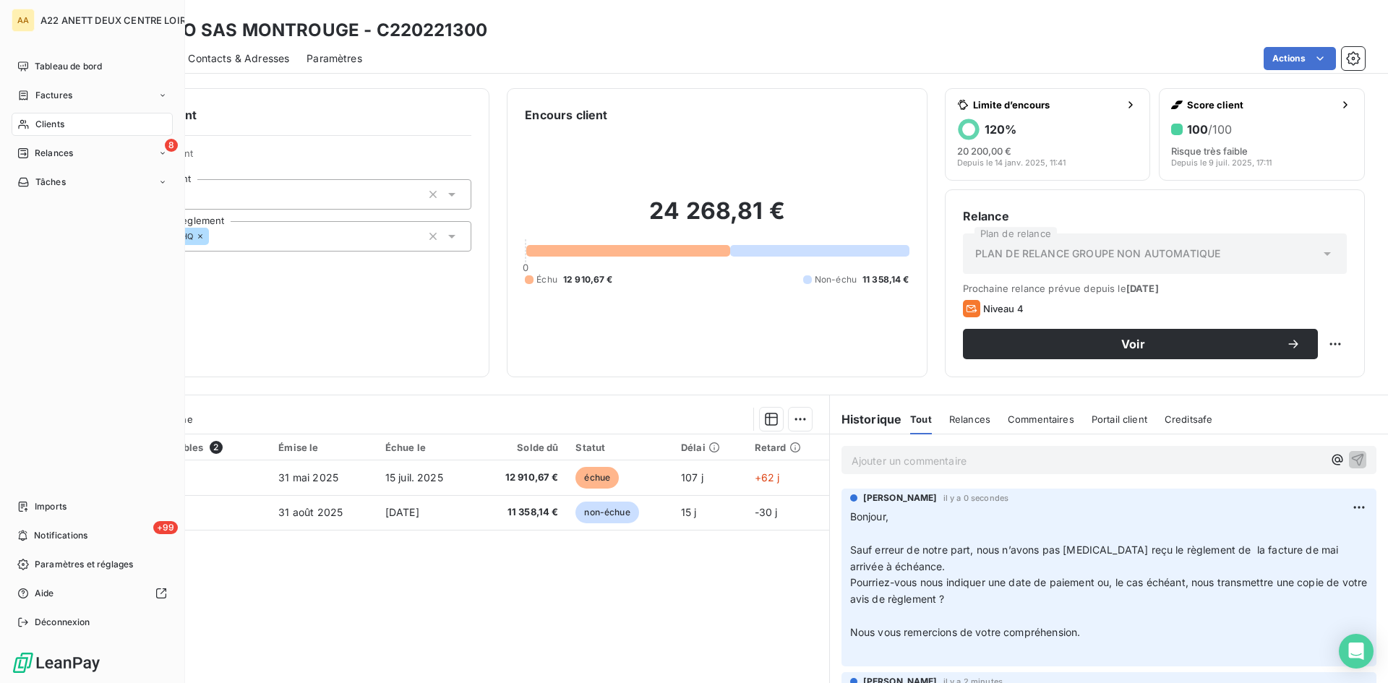
click at [42, 122] on span "Clients" at bounding box center [49, 124] width 29 height 13
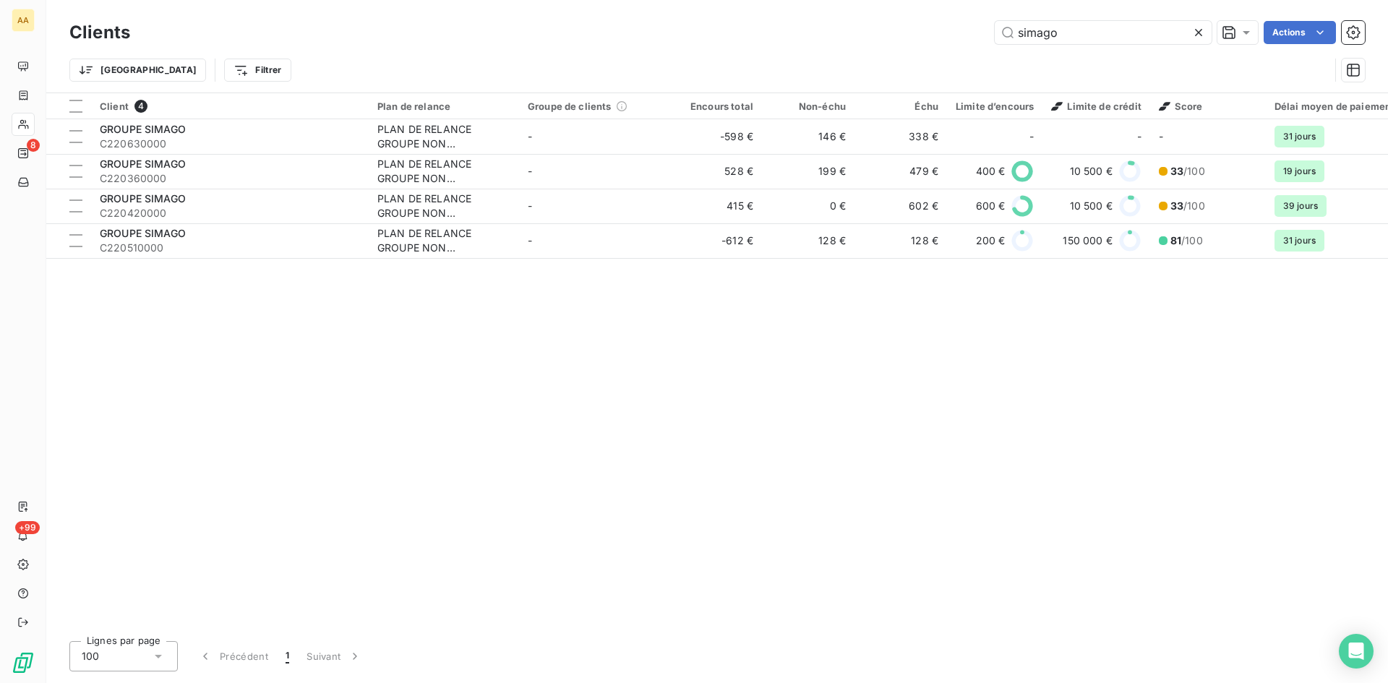
drag, startPoint x: 1048, startPoint y: 36, endPoint x: 983, endPoint y: 36, distance: 65.1
click at [983, 36] on div "simago Actions" at bounding box center [755, 32] width 1217 height 23
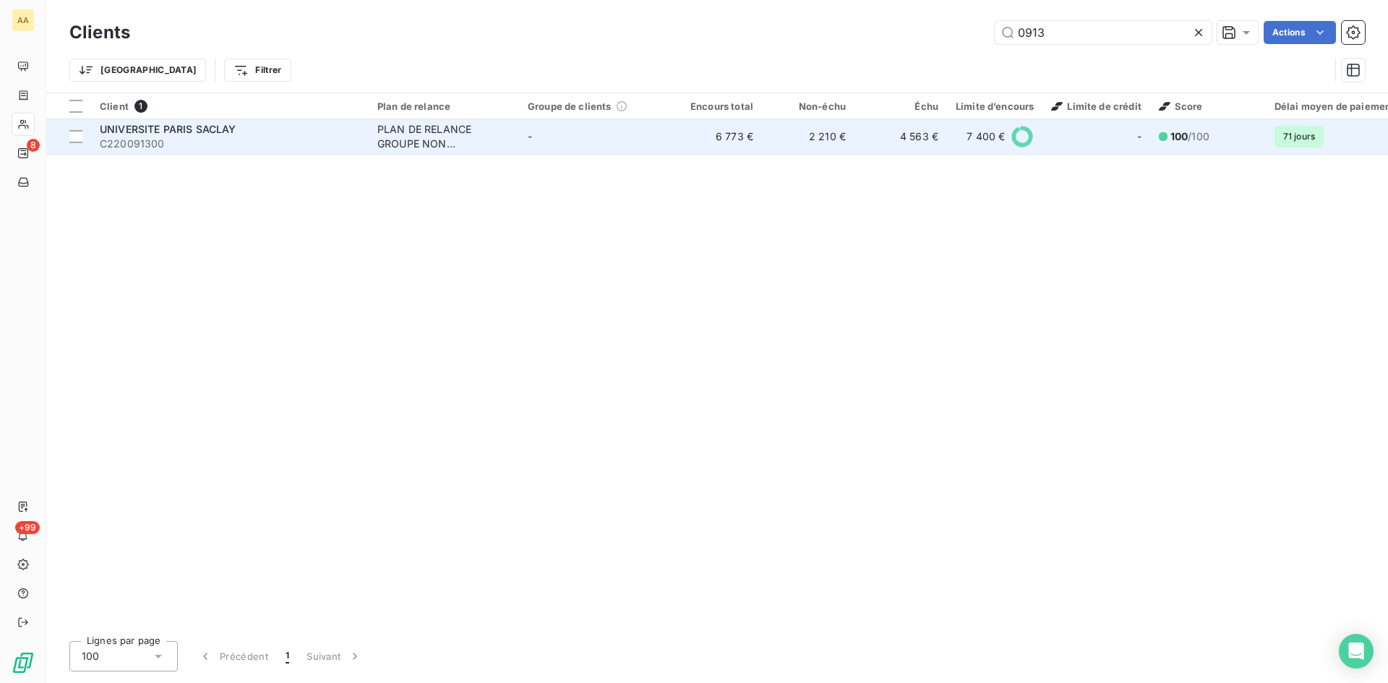
type input "0913"
click at [411, 124] on div "PLAN DE RELANCE GROUPE NON AUTOMATIQUE" at bounding box center [443, 136] width 133 height 29
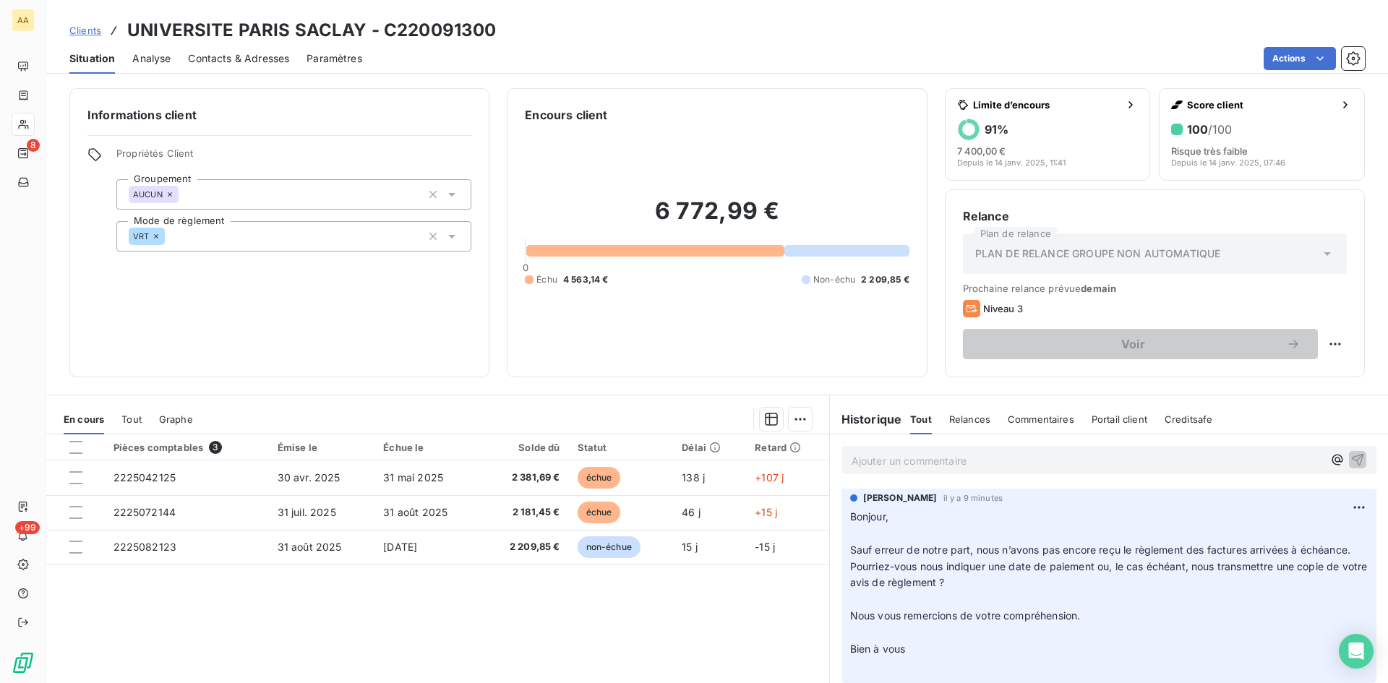
click at [879, 456] on p "Ajouter un commentaire ﻿" at bounding box center [1087, 461] width 471 height 18
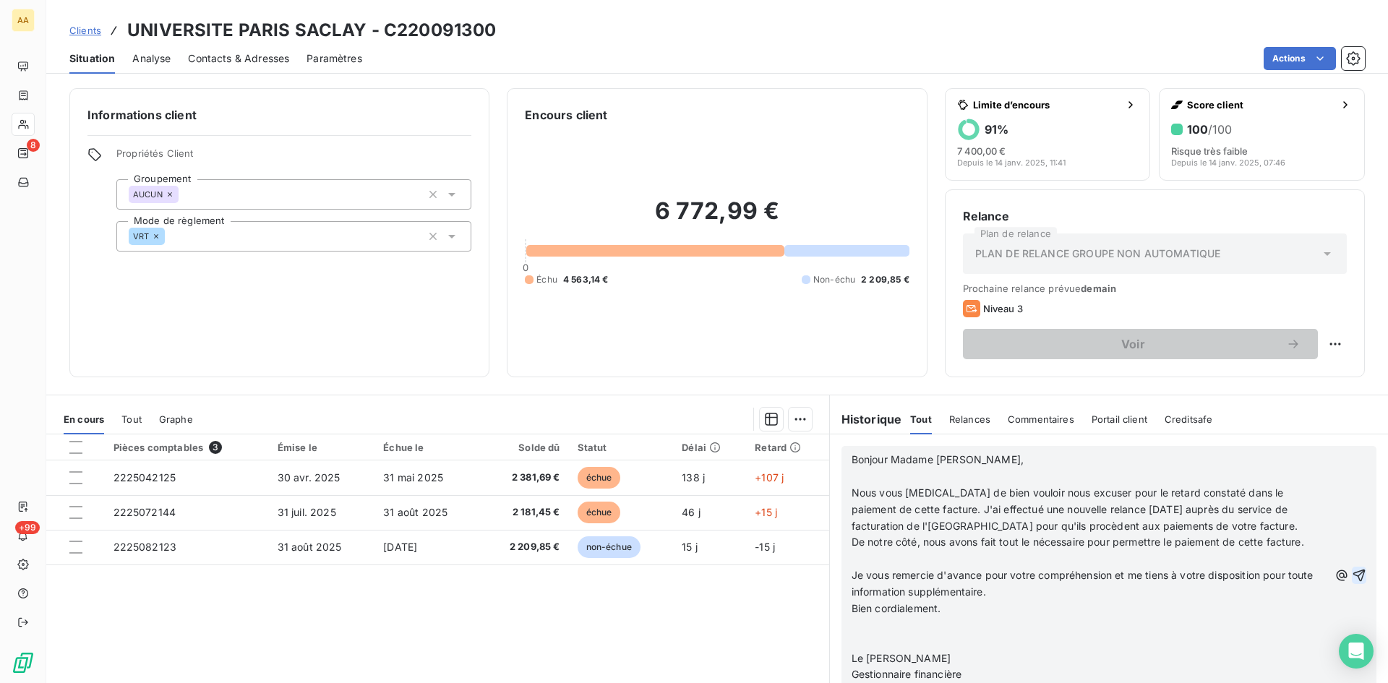
click at [1352, 573] on icon "button" at bounding box center [1359, 575] width 14 height 14
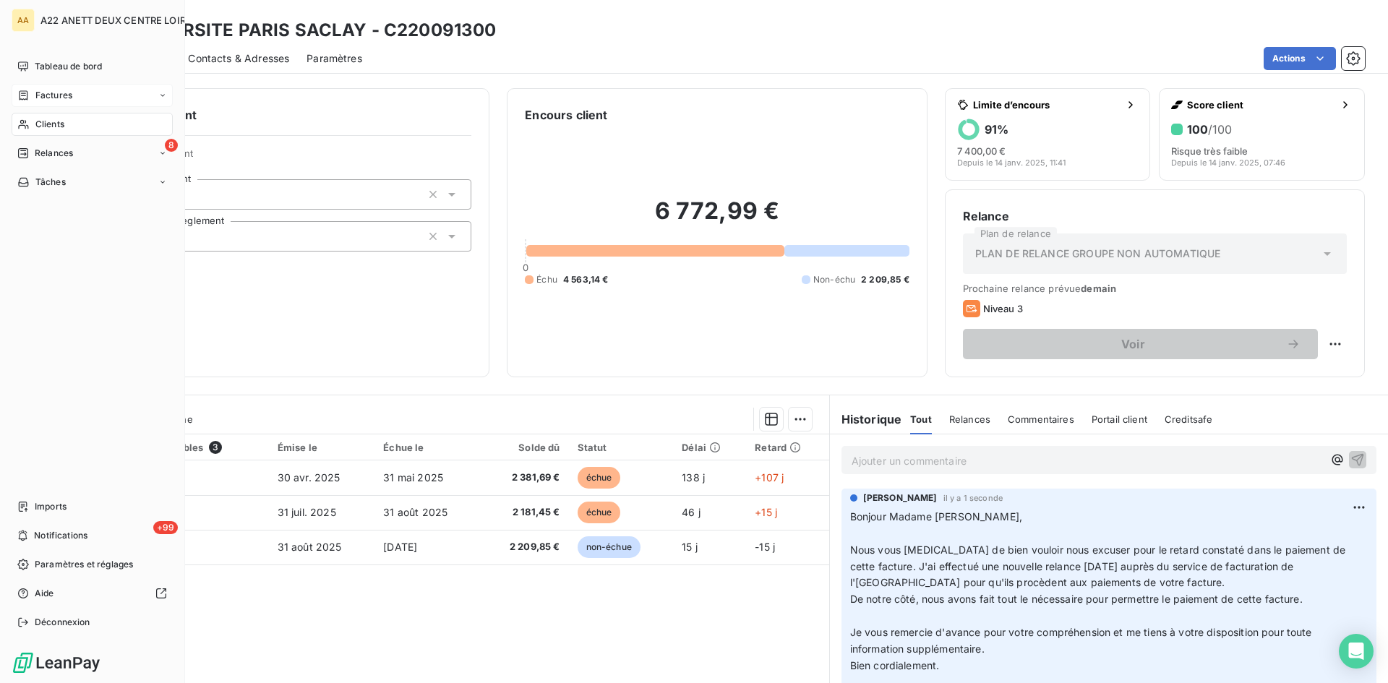
click at [45, 95] on span "Factures" at bounding box center [53, 95] width 37 height 13
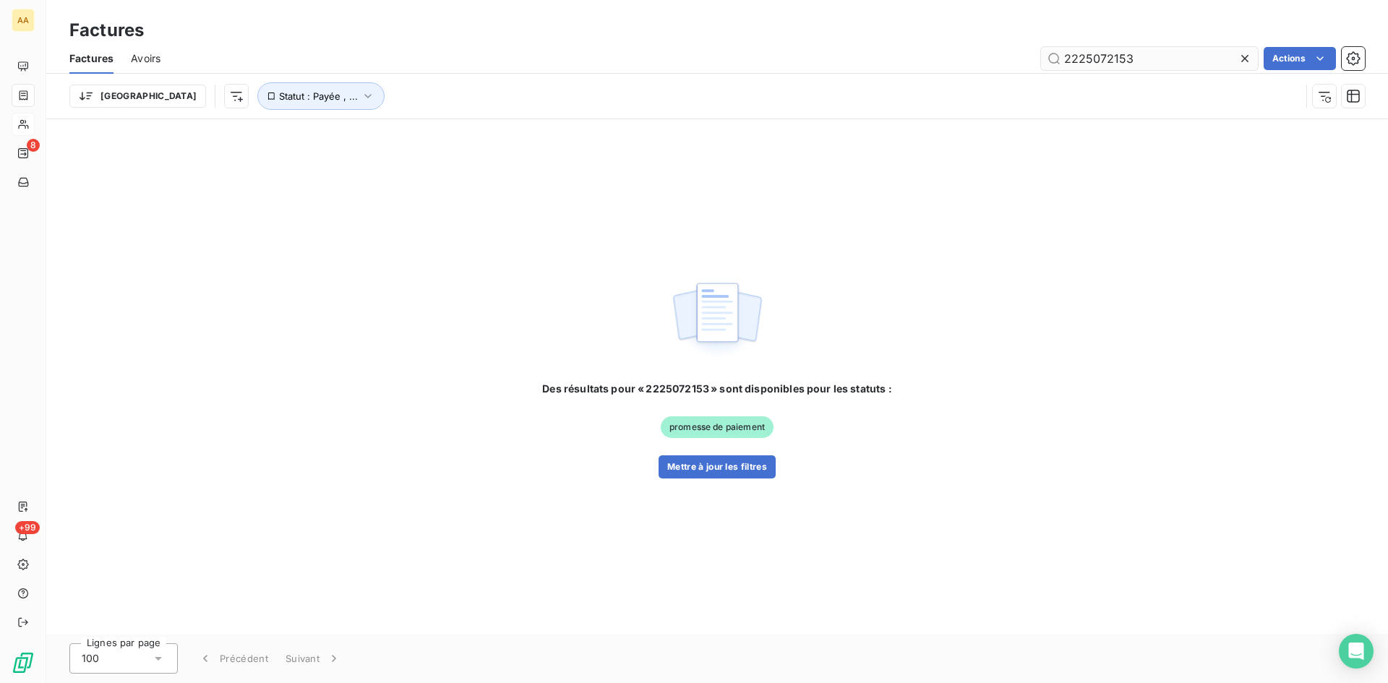
drag, startPoint x: 1150, startPoint y: 64, endPoint x: 1105, endPoint y: 56, distance: 45.6
click at [1105, 56] on input "2225072153" at bounding box center [1149, 58] width 217 height 23
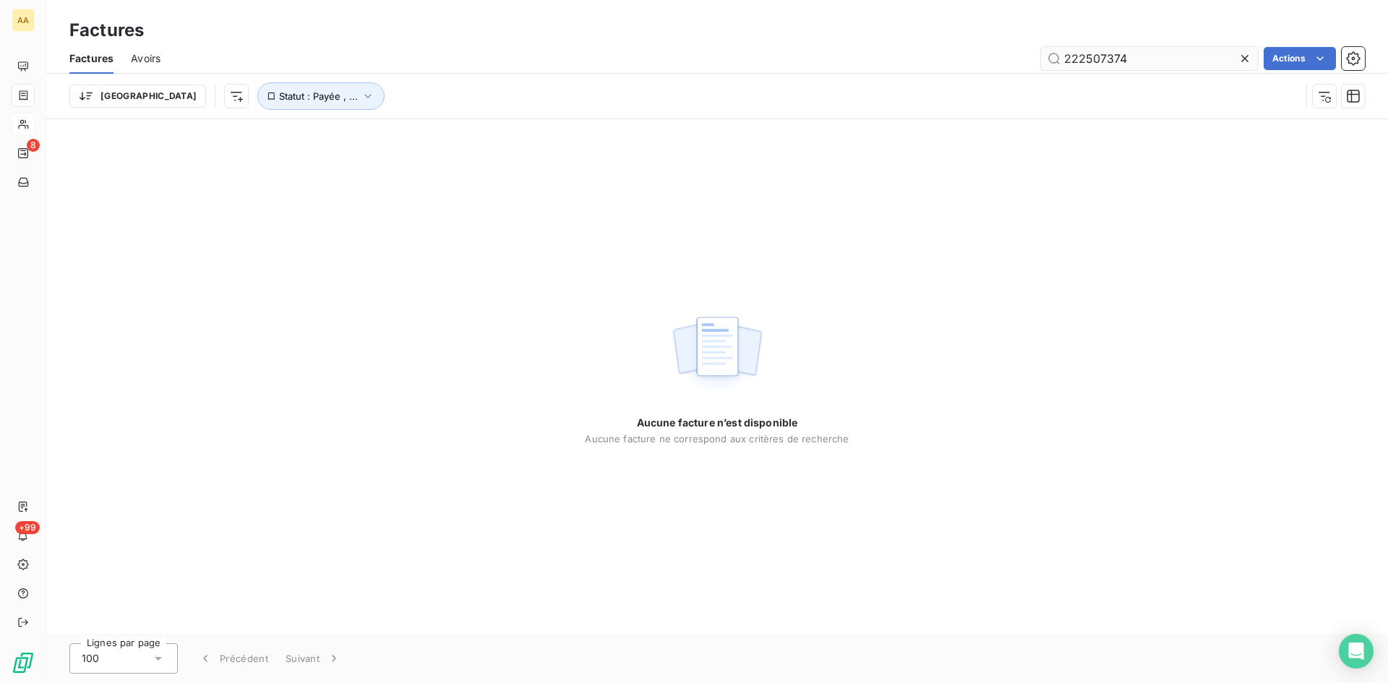
click at [1099, 54] on input "222507374" at bounding box center [1149, 58] width 217 height 23
click at [1099, 55] on input "222502374" at bounding box center [1149, 58] width 217 height 23
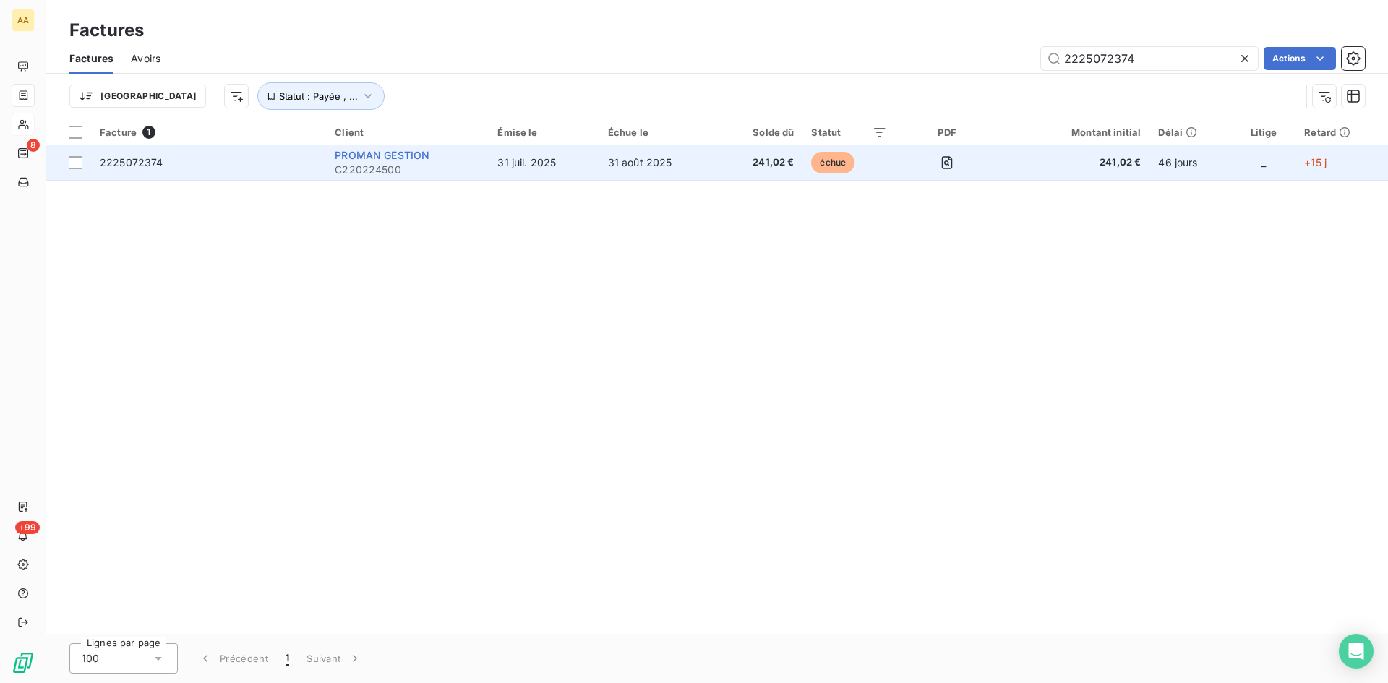
type input "2225072374"
click at [361, 160] on span "PROMAN GESTION" at bounding box center [382, 155] width 95 height 12
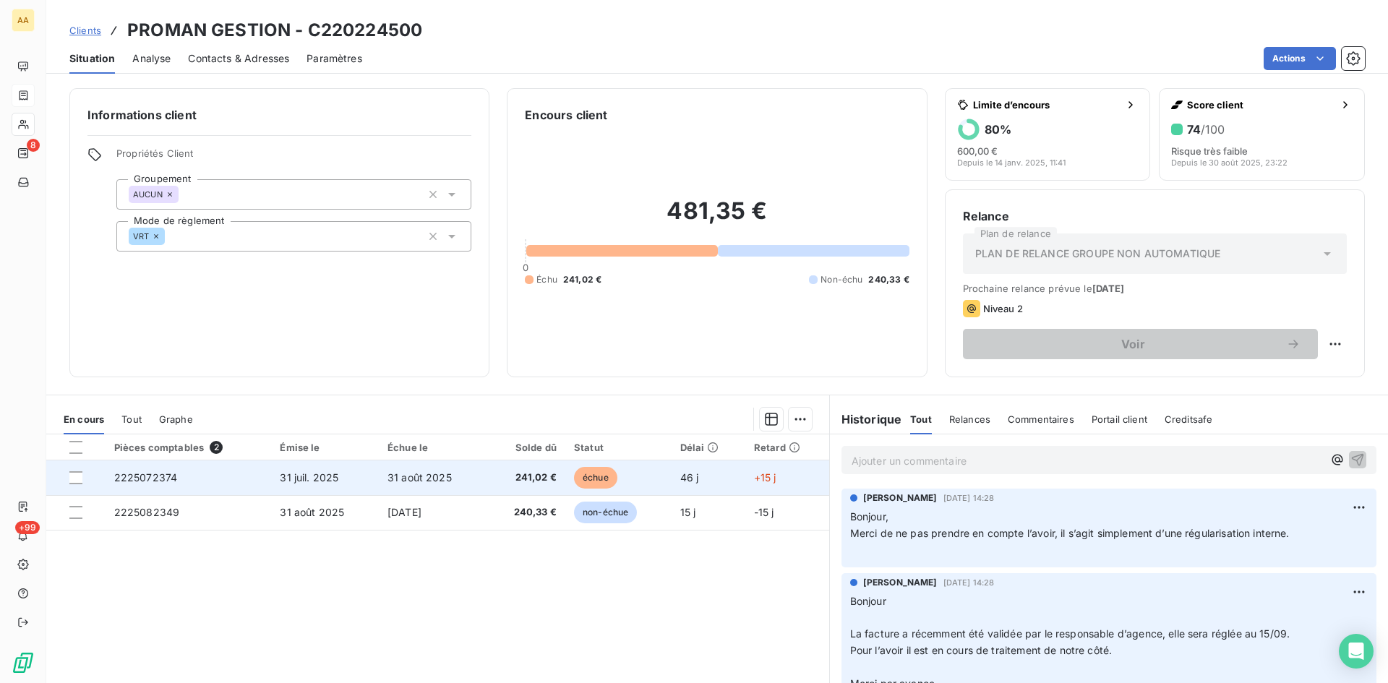
click at [136, 473] on span "2225072374" at bounding box center [146, 477] width 64 height 12
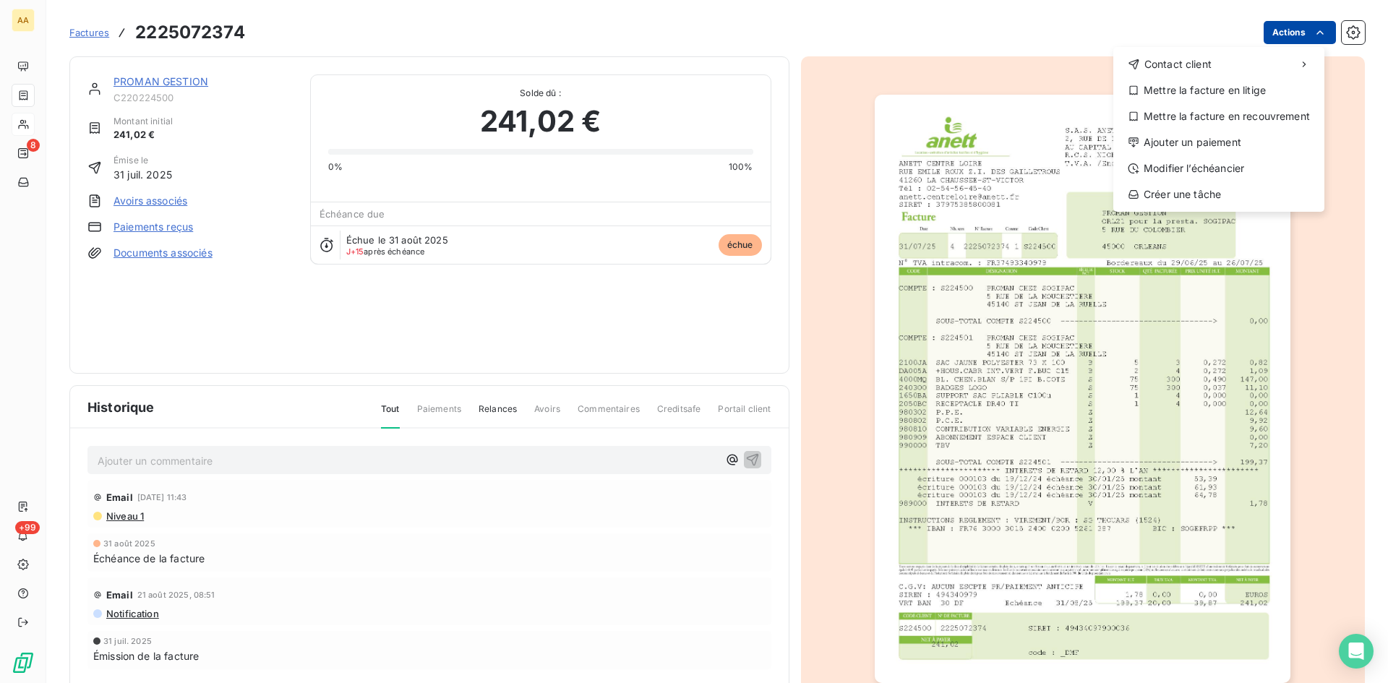
click at [1296, 29] on html "AA 8 +99 Factures 2225072374 Actions Contact client Mettre la facture en litige…" at bounding box center [694, 341] width 1388 height 683
click at [1195, 137] on div "Ajouter un paiement" at bounding box center [1219, 142] width 200 height 23
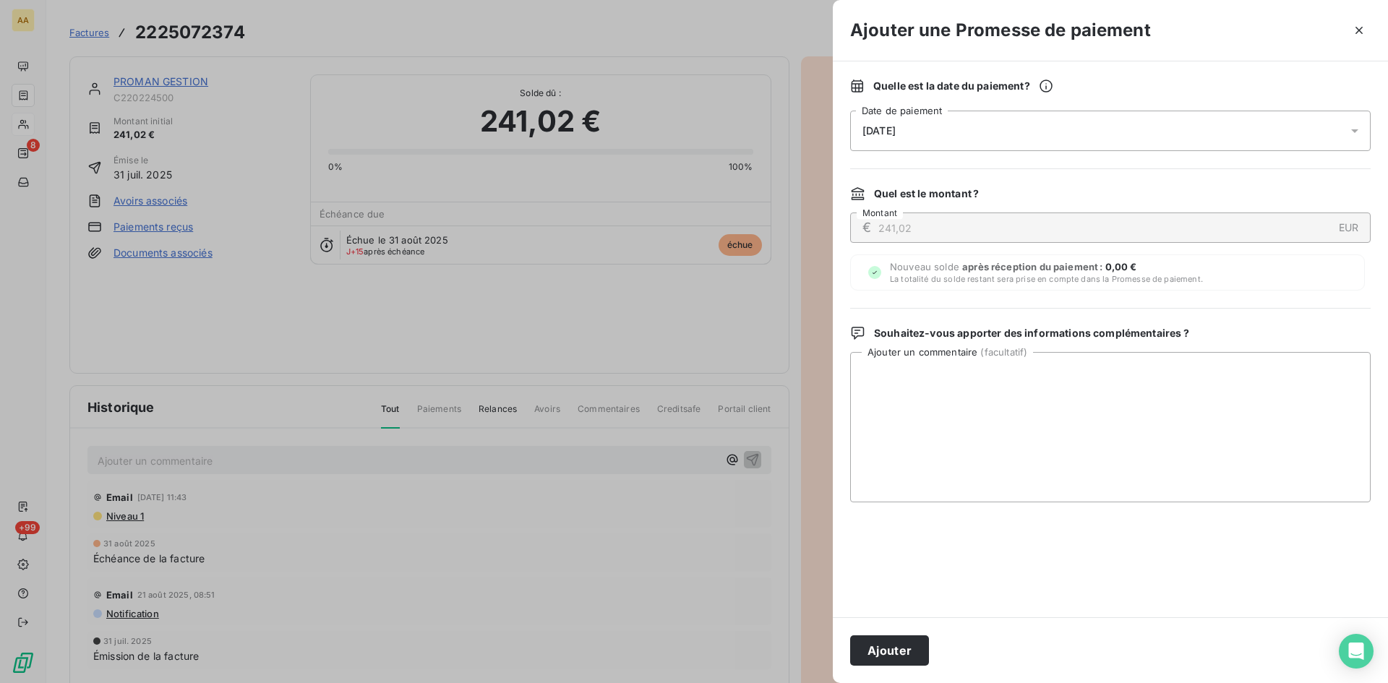
click at [914, 137] on div "[DATE]" at bounding box center [1110, 131] width 520 height 40
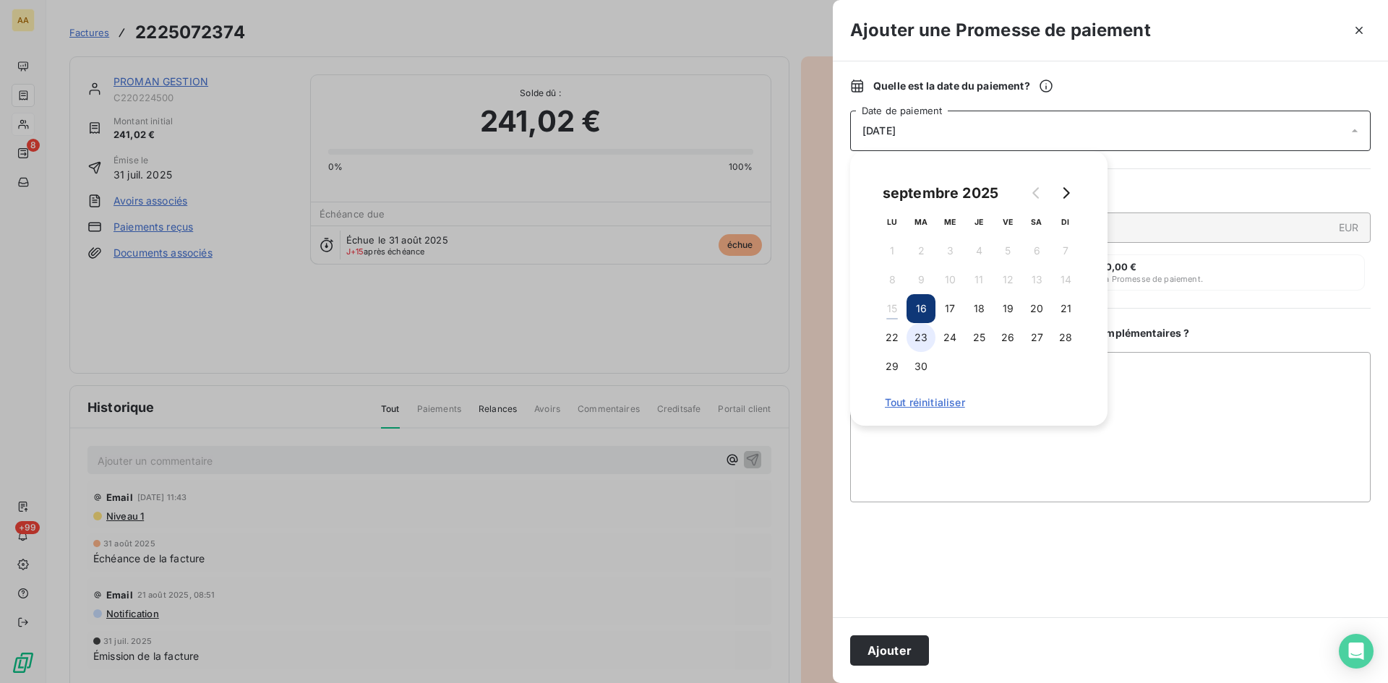
click at [917, 343] on button "23" at bounding box center [920, 337] width 29 height 29
click at [892, 648] on button "Ajouter" at bounding box center [889, 650] width 79 height 30
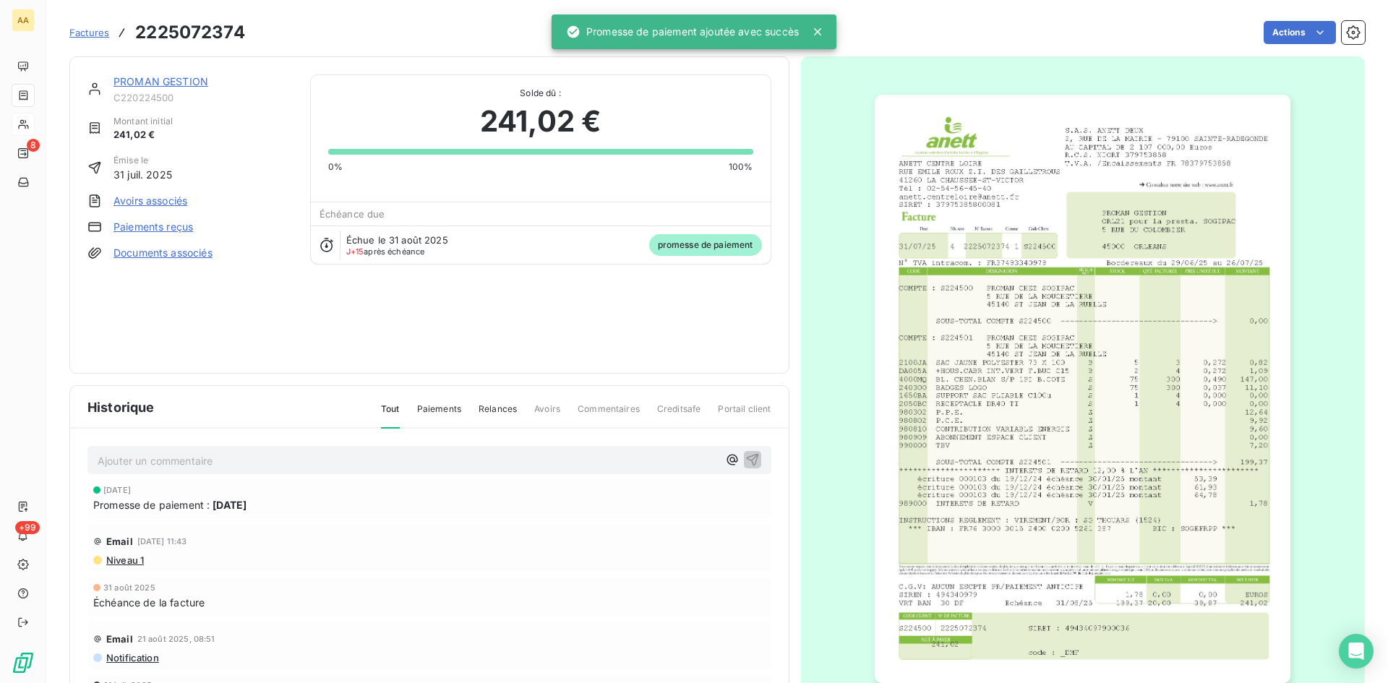
click at [278, 464] on p "Ajouter un commentaire ﻿" at bounding box center [408, 461] width 620 height 18
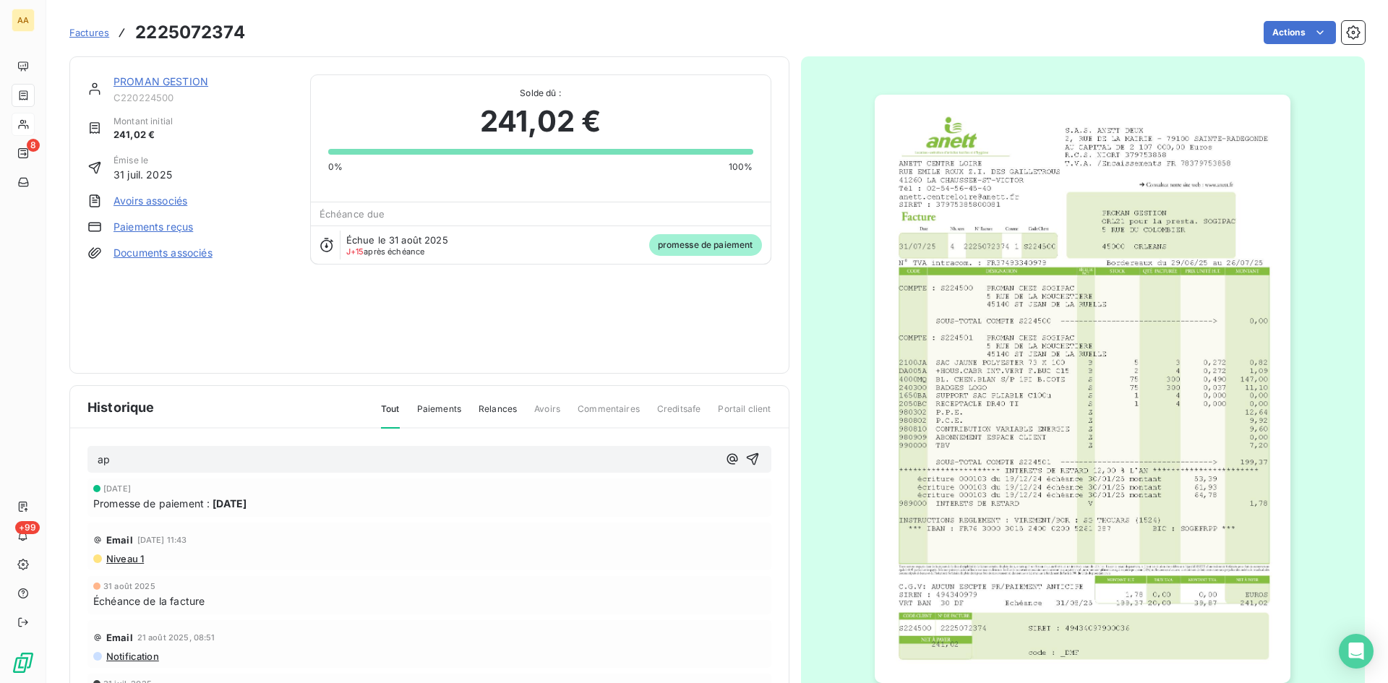
drag, startPoint x: 742, startPoint y: 454, endPoint x: 621, endPoint y: 375, distance: 144.2
click at [745, 453] on icon "button" at bounding box center [752, 459] width 14 height 14
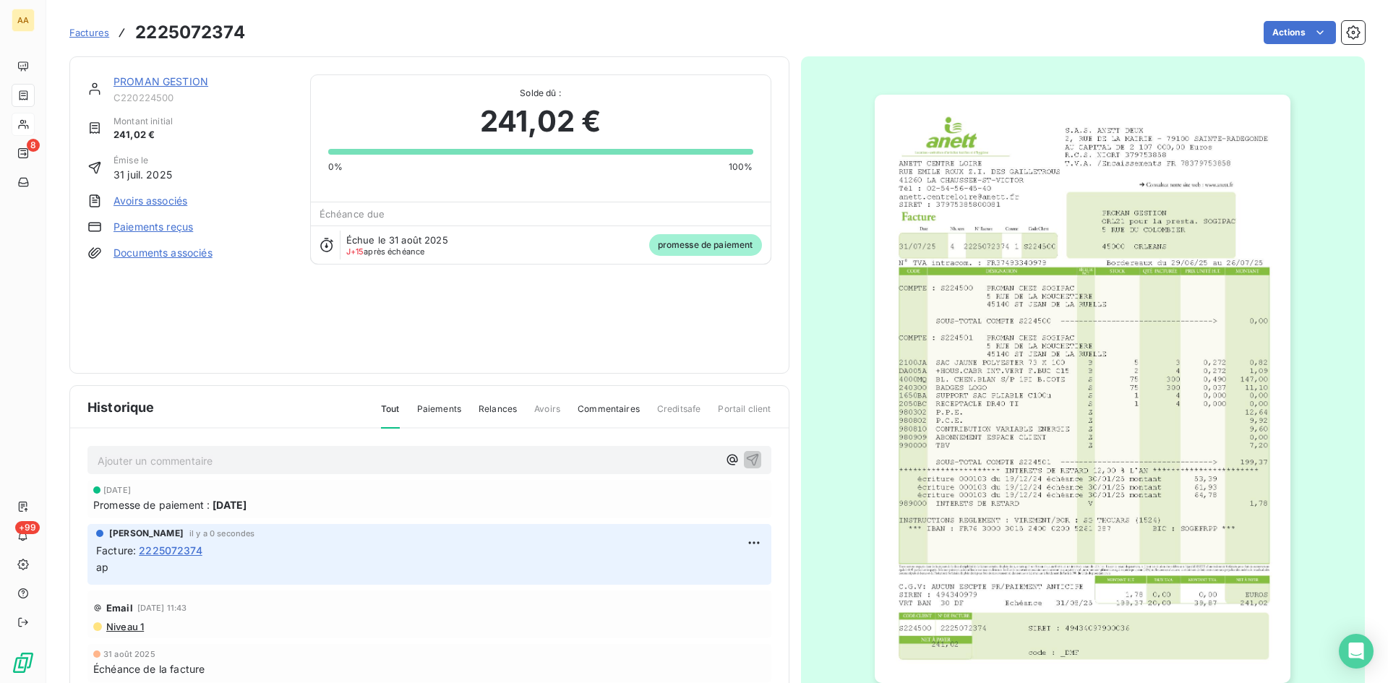
click at [163, 81] on link "PROMAN GESTION" at bounding box center [160, 81] width 95 height 12
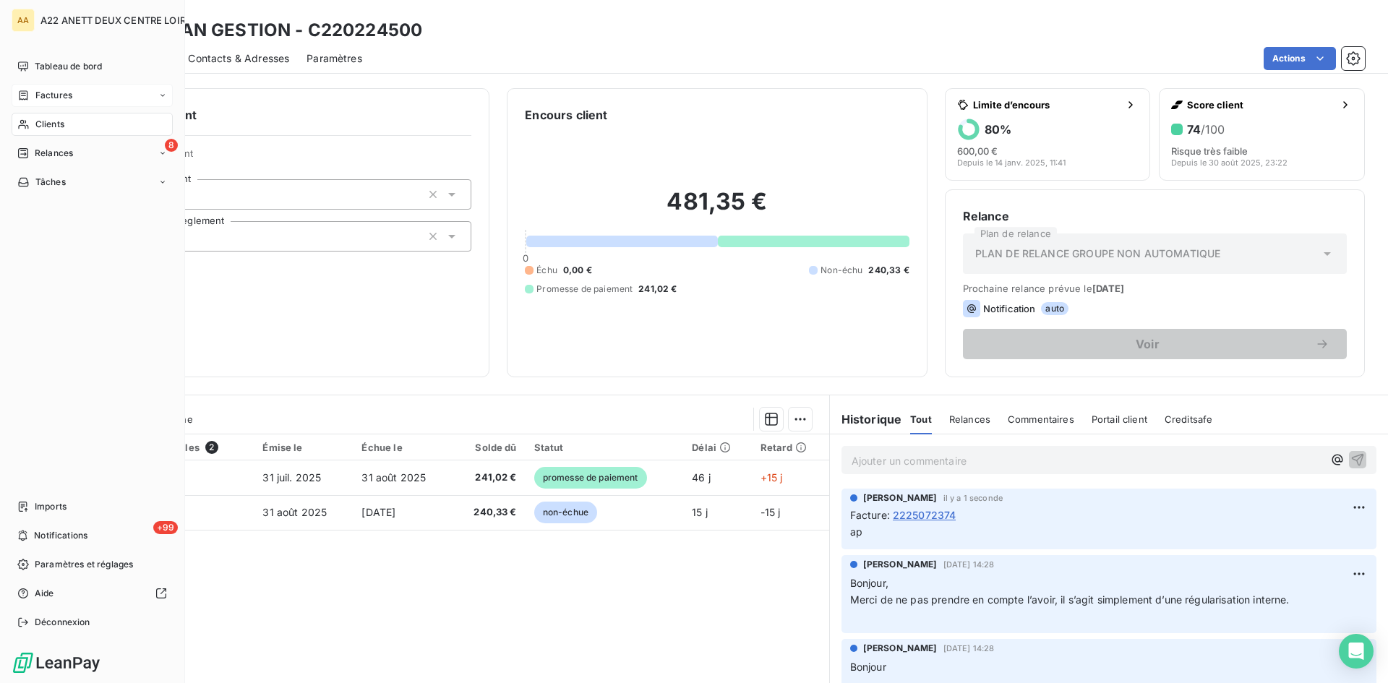
click at [55, 123] on span "Clients" at bounding box center [49, 124] width 29 height 13
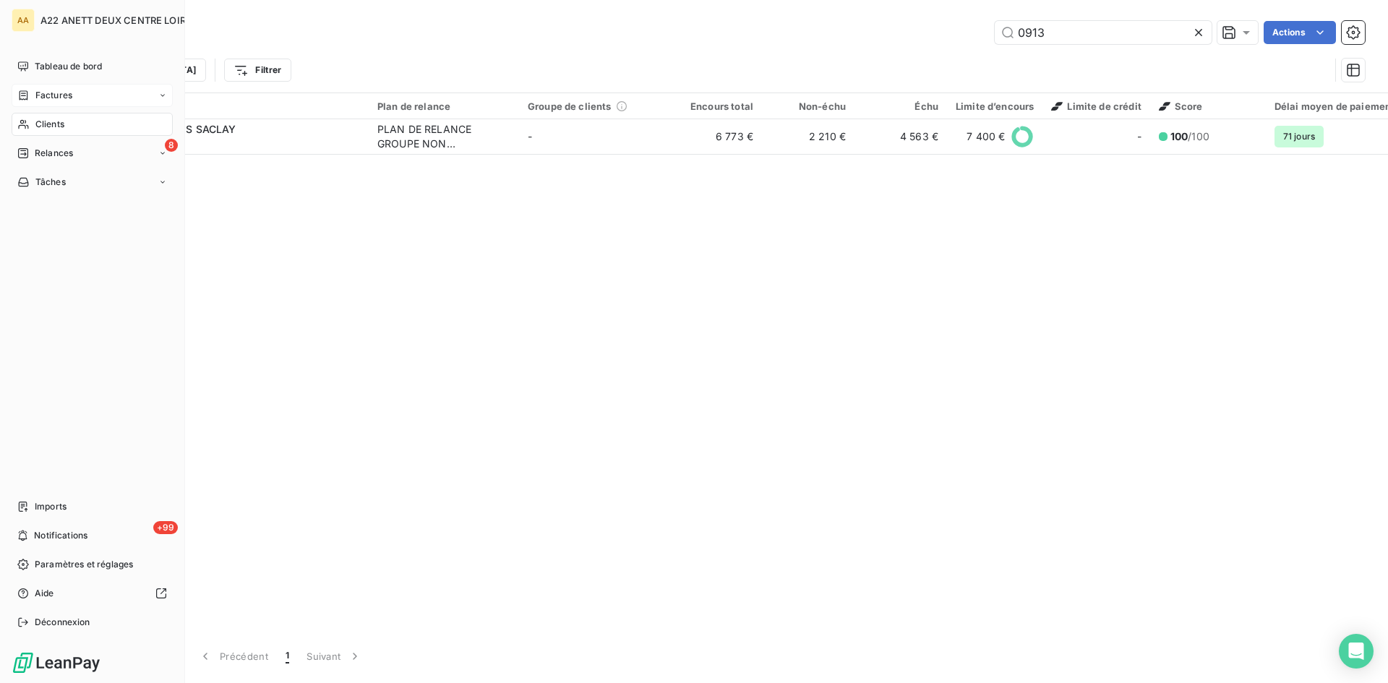
click at [42, 91] on span "Factures" at bounding box center [53, 95] width 37 height 13
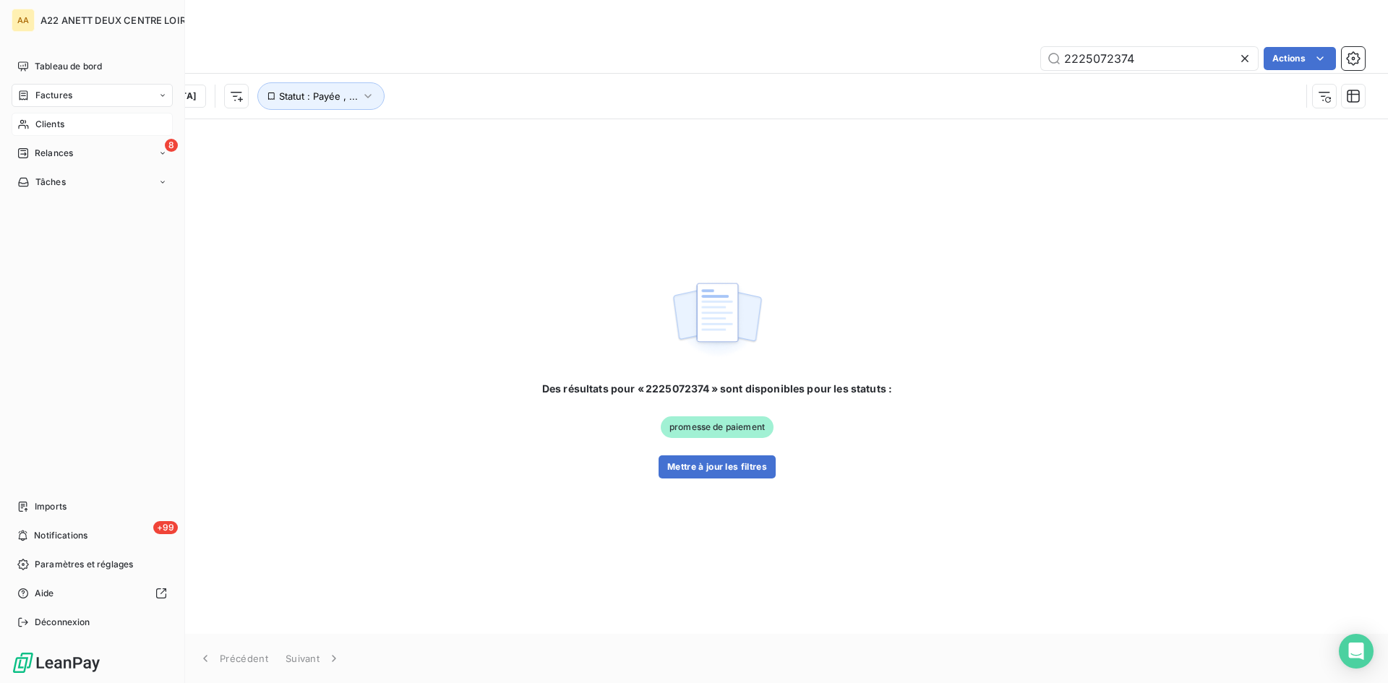
click at [55, 121] on span "Clients" at bounding box center [49, 124] width 29 height 13
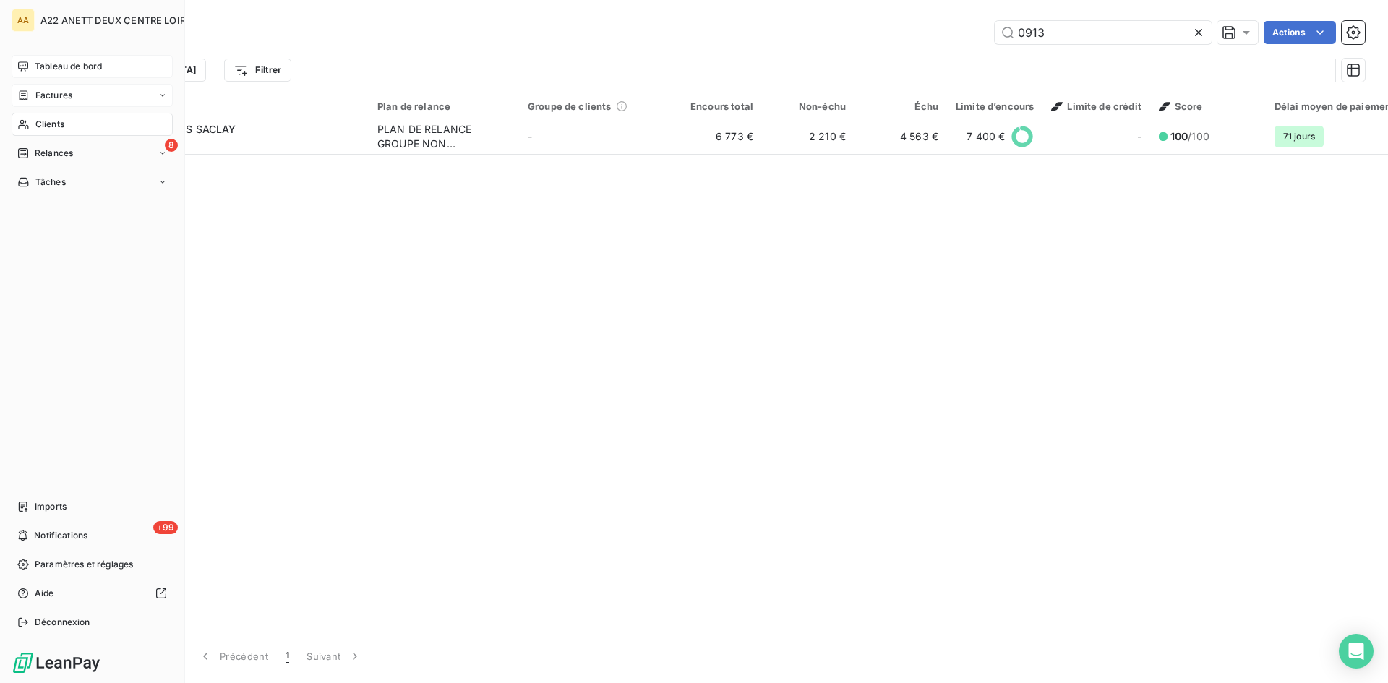
click at [40, 63] on span "Tableau de bord" at bounding box center [68, 66] width 67 height 13
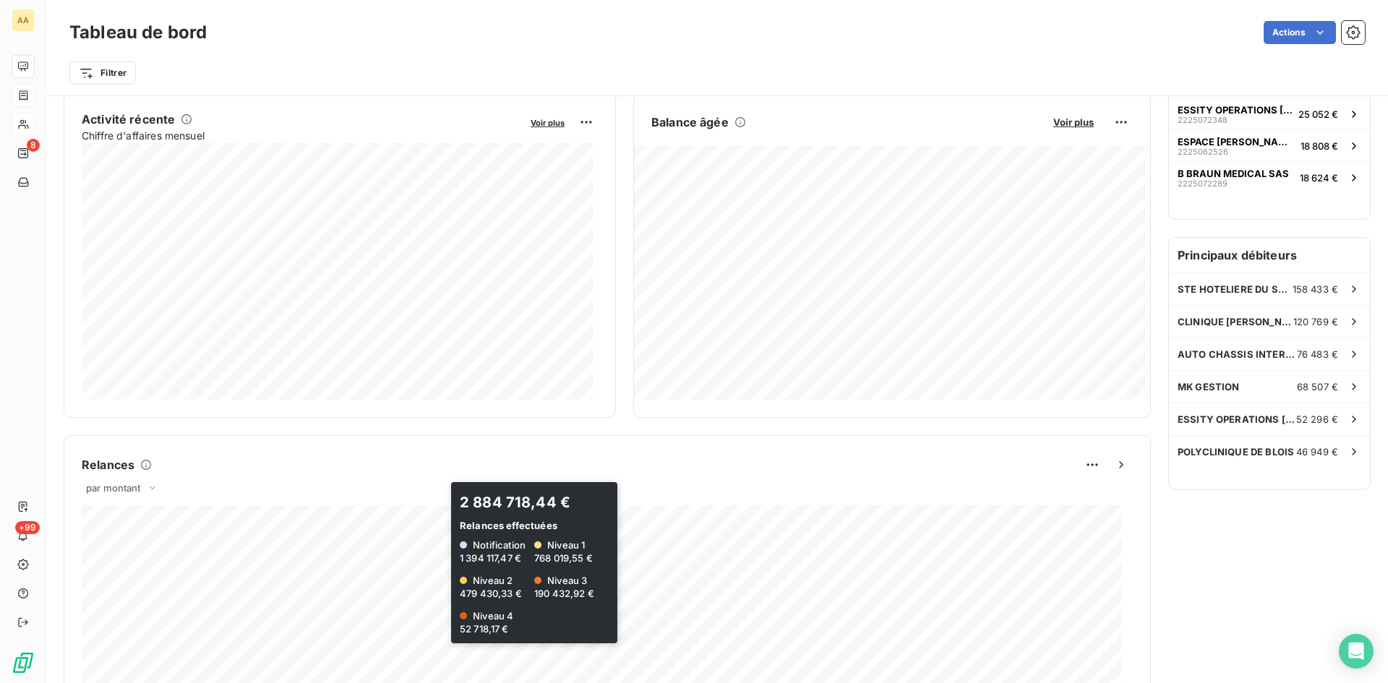
scroll to position [145, 0]
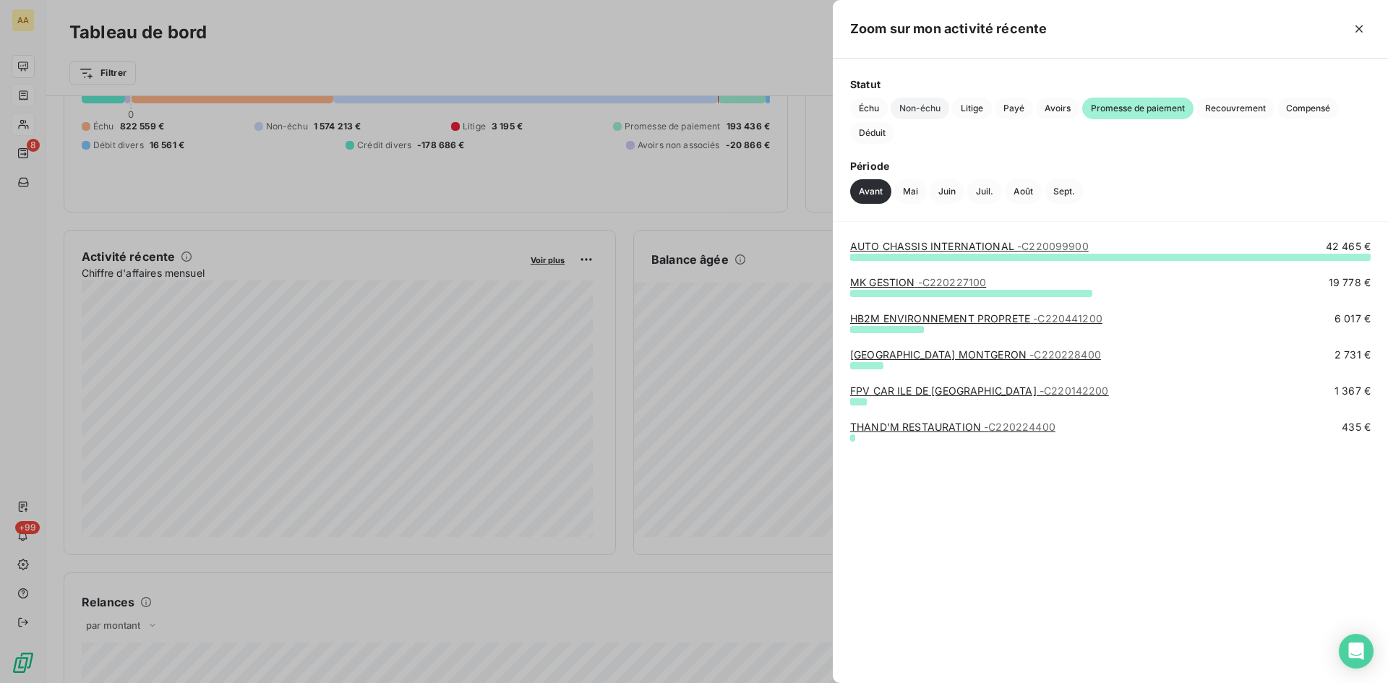
click at [914, 103] on span "Non-échu" at bounding box center [920, 109] width 59 height 22
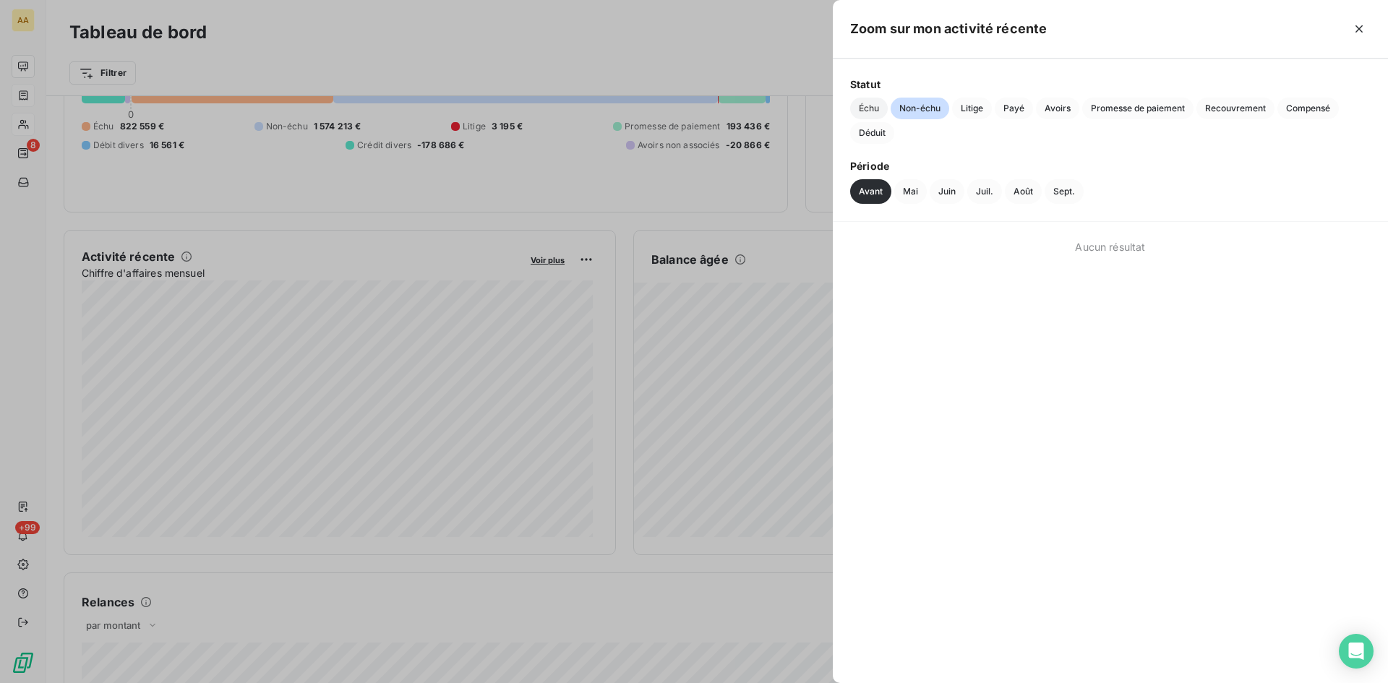
click at [865, 102] on span "Échu" at bounding box center [869, 109] width 38 height 22
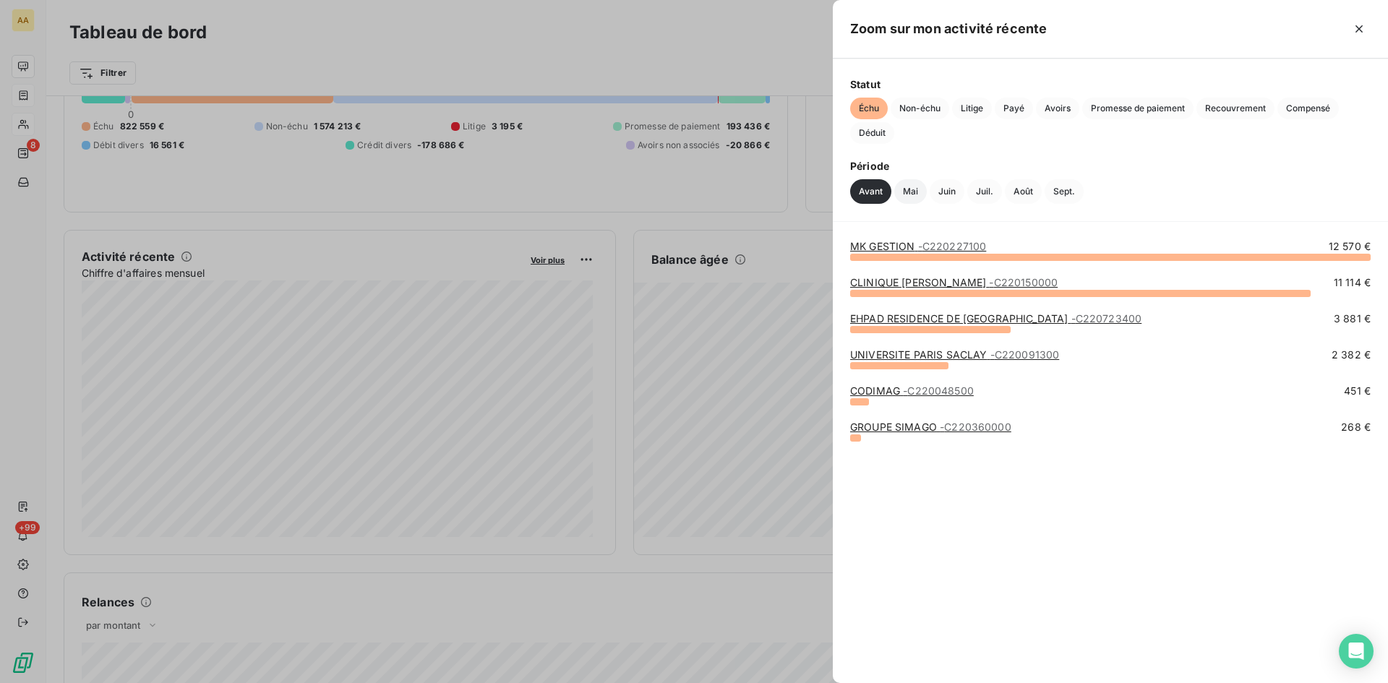
click at [913, 188] on button "Mai" at bounding box center [910, 191] width 33 height 25
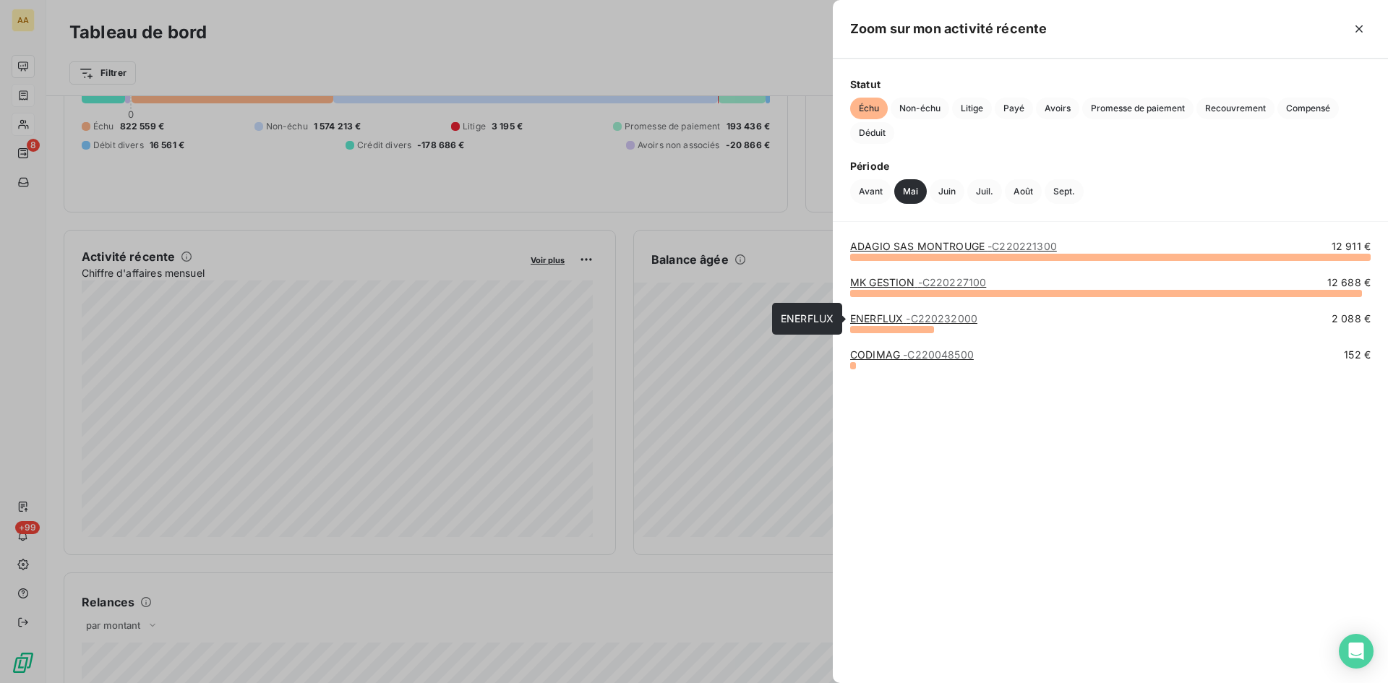
click at [884, 319] on link "ENERFLUX - C220232000" at bounding box center [913, 318] width 127 height 12
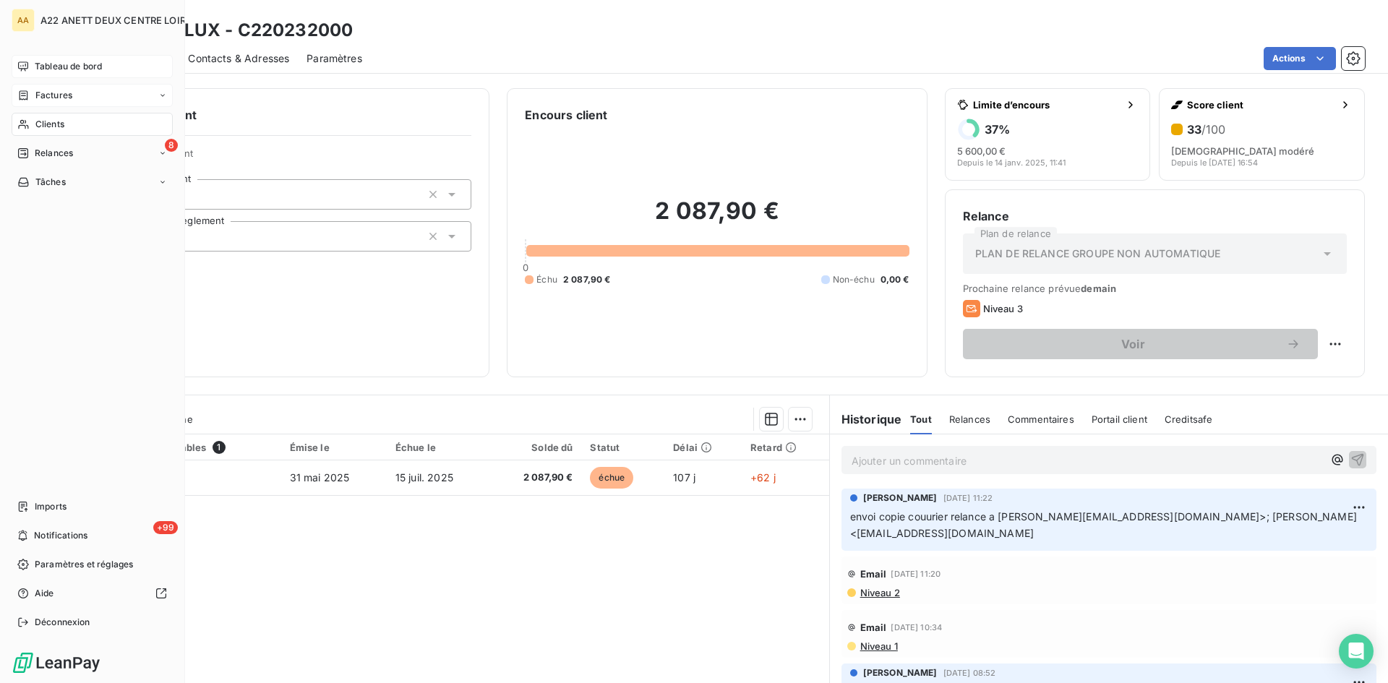
click at [50, 89] on span "Factures" at bounding box center [53, 95] width 37 height 13
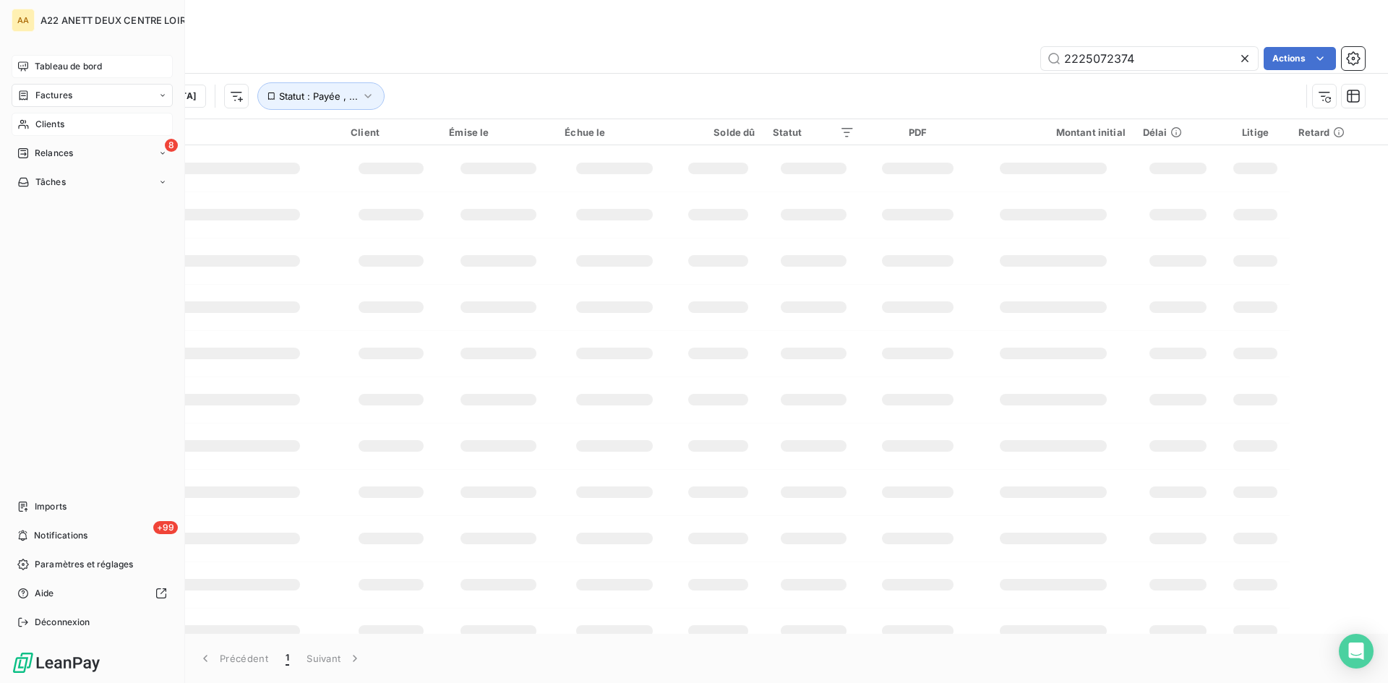
click at [62, 64] on span "Tableau de bord" at bounding box center [68, 66] width 67 height 13
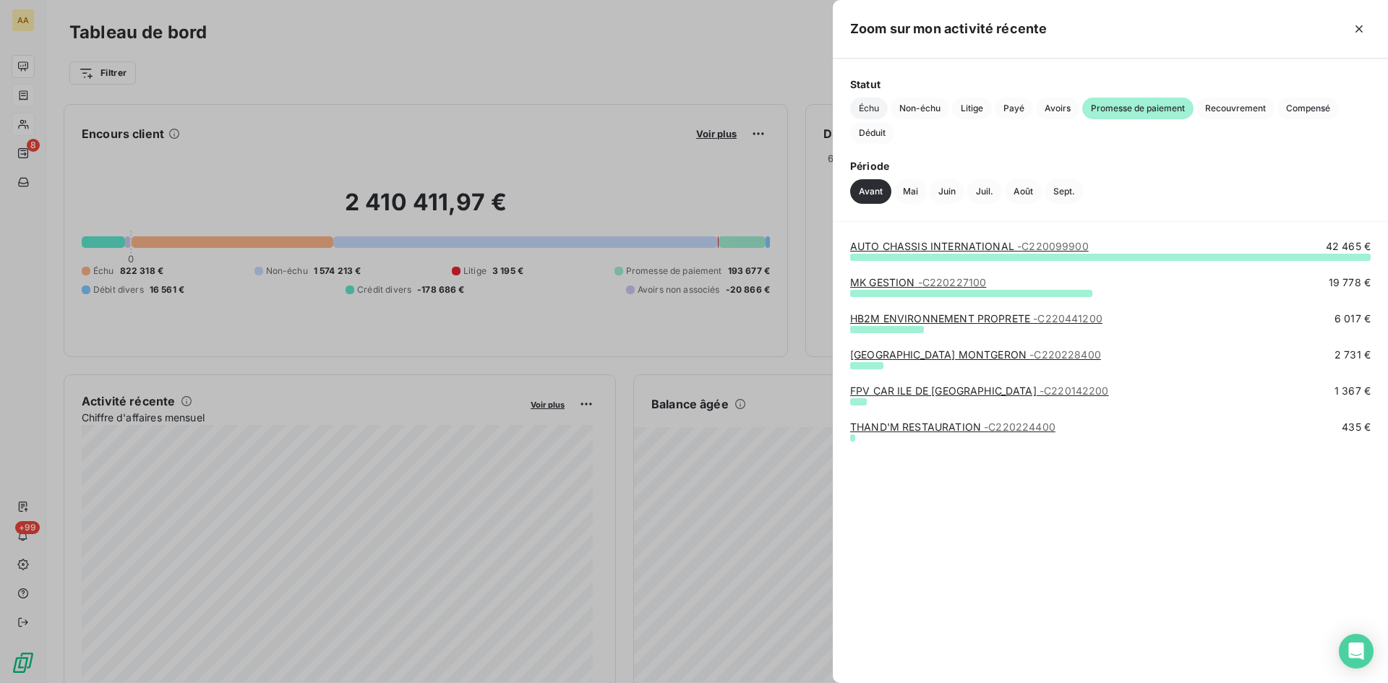
click at [876, 106] on span "Échu" at bounding box center [869, 109] width 38 height 22
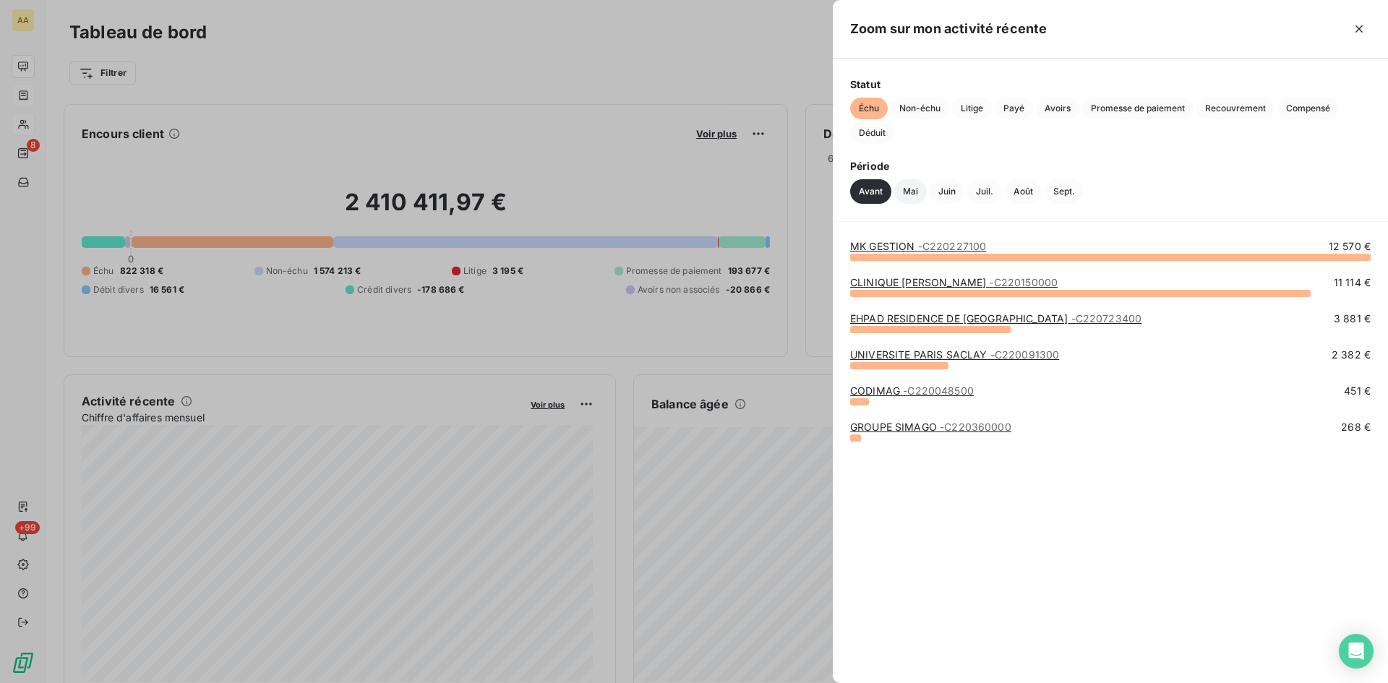
click at [917, 183] on button "Mai" at bounding box center [910, 191] width 33 height 25
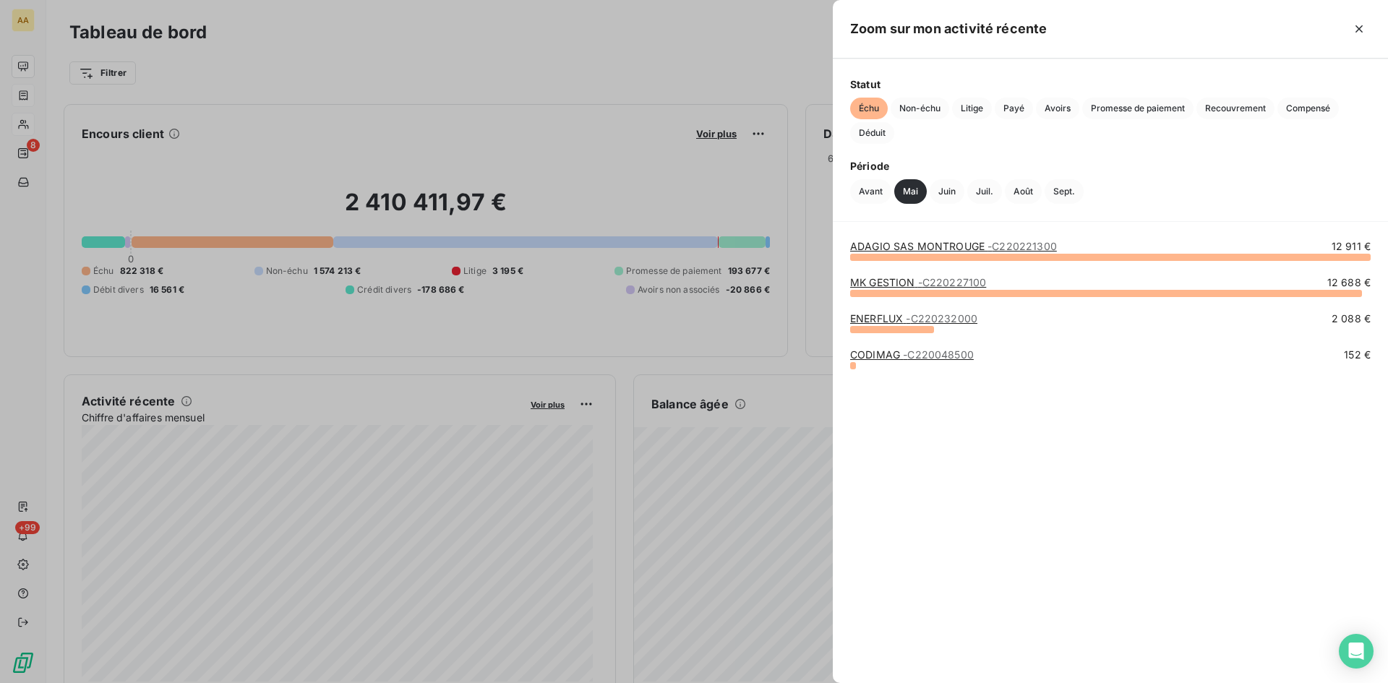
click at [901, 318] on link "ENERFLUX - C220232000" at bounding box center [913, 318] width 127 height 12
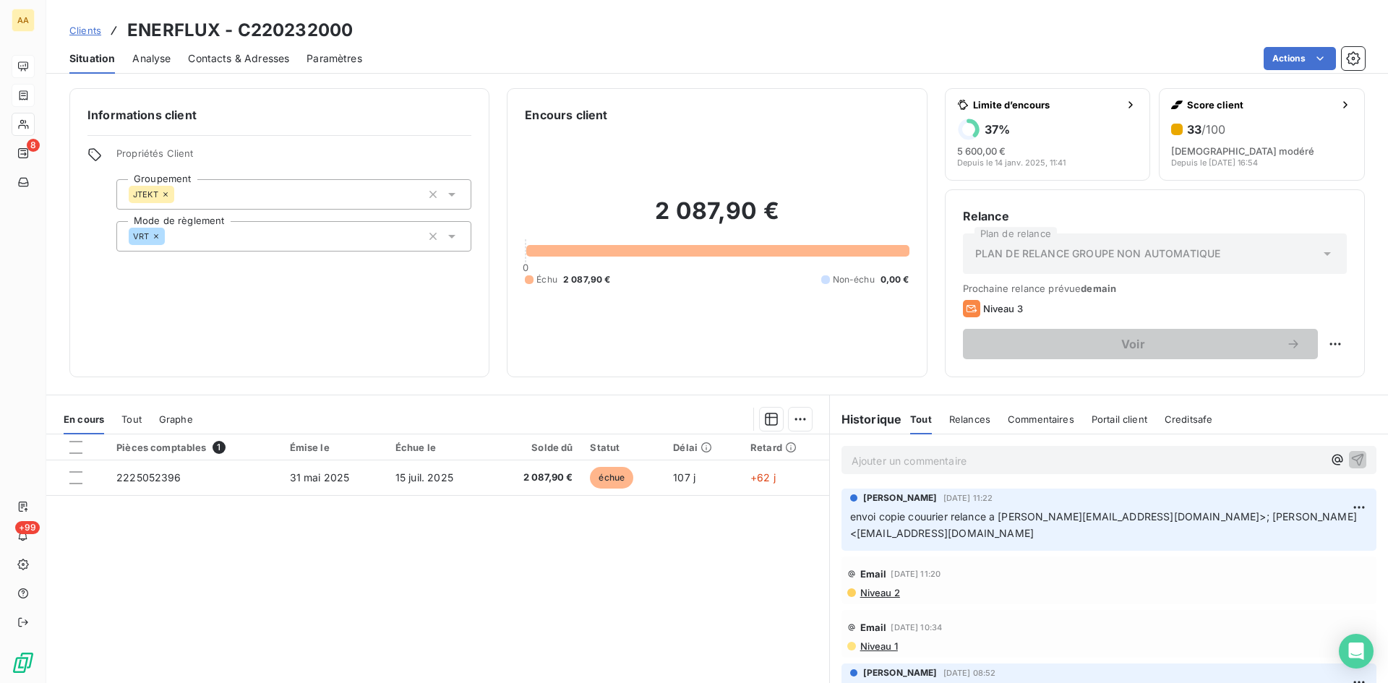
click at [867, 460] on p "Ajouter un commentaire ﻿" at bounding box center [1087, 461] width 471 height 18
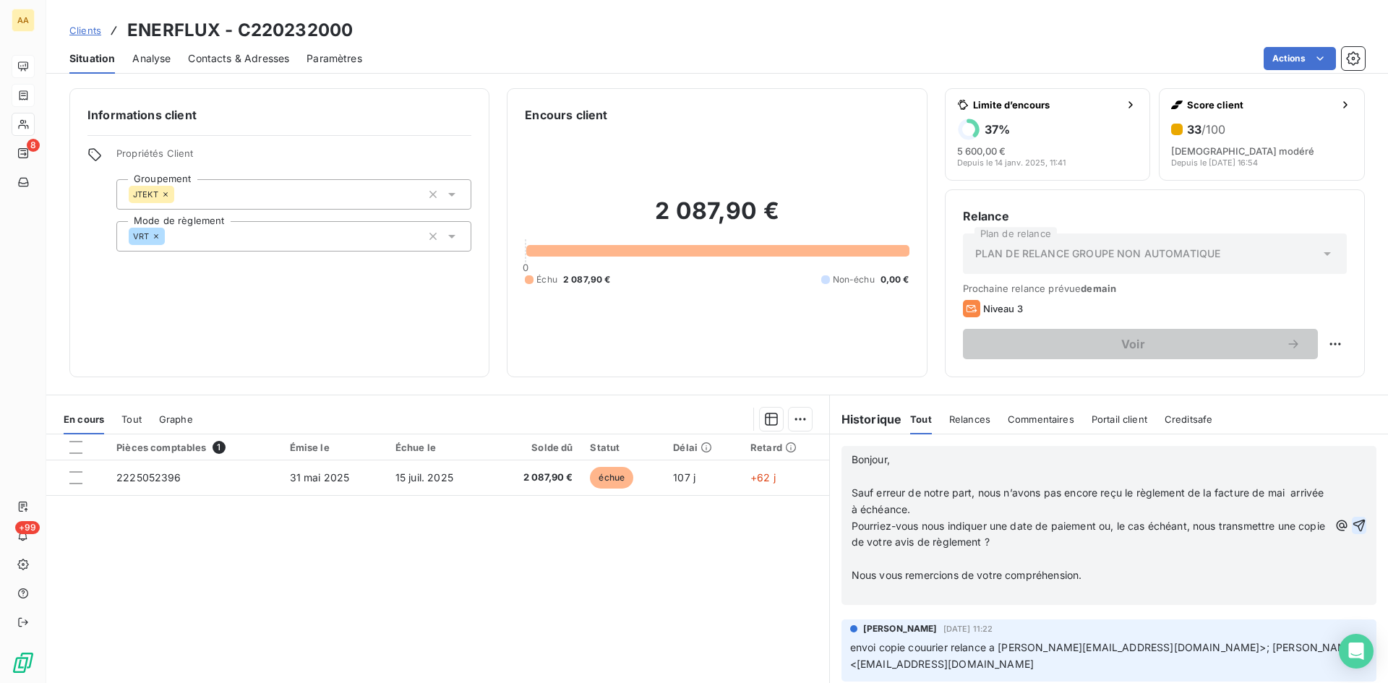
click at [1352, 526] on icon "button" at bounding box center [1359, 525] width 14 height 14
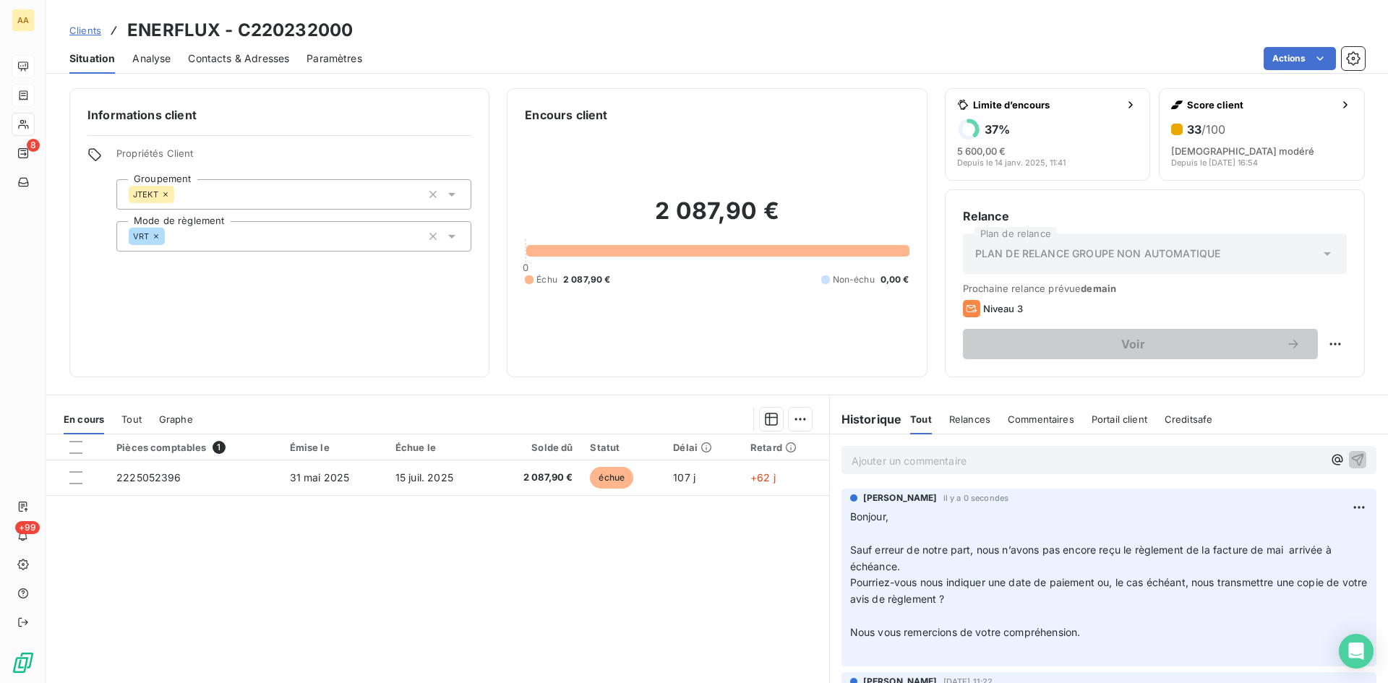
click at [48, 122] on div "Informations client Propriétés Client Groupement JTEKT Mode de règlement VRT En…" at bounding box center [717, 232] width 1342 height 289
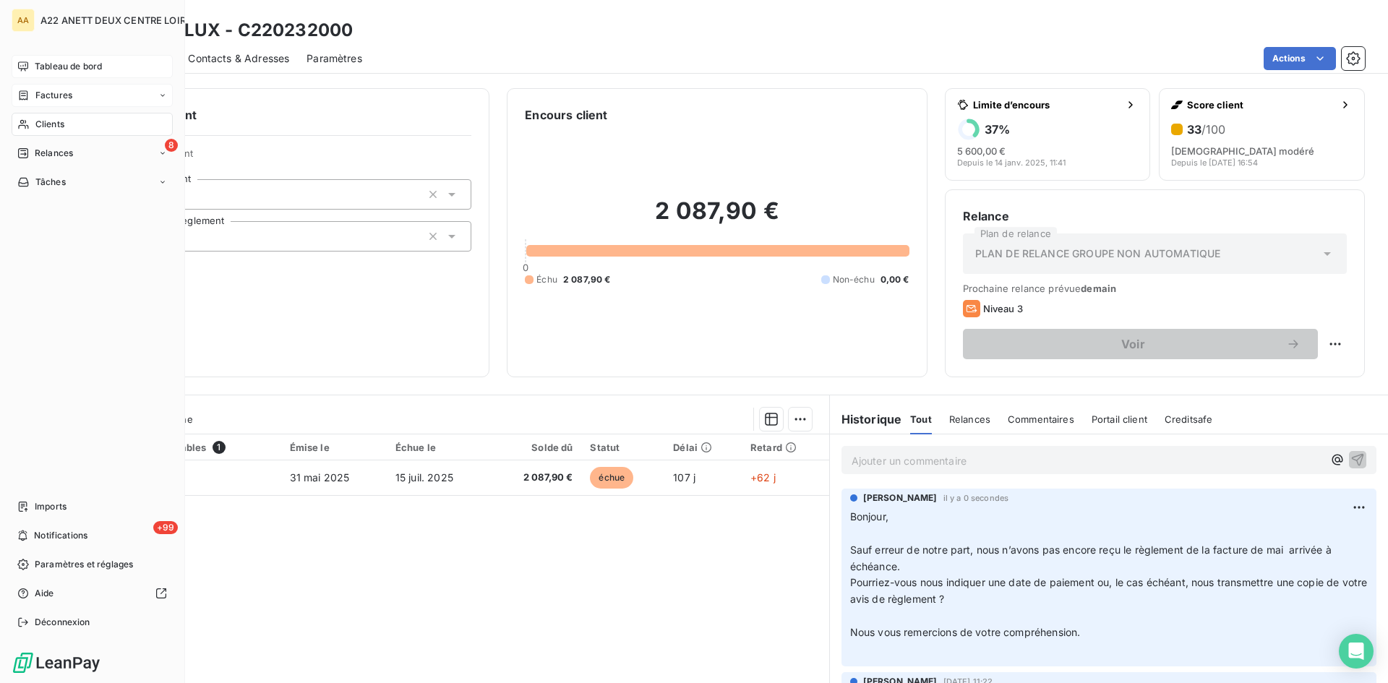
click at [70, 72] on span "Tableau de bord" at bounding box center [68, 66] width 67 height 13
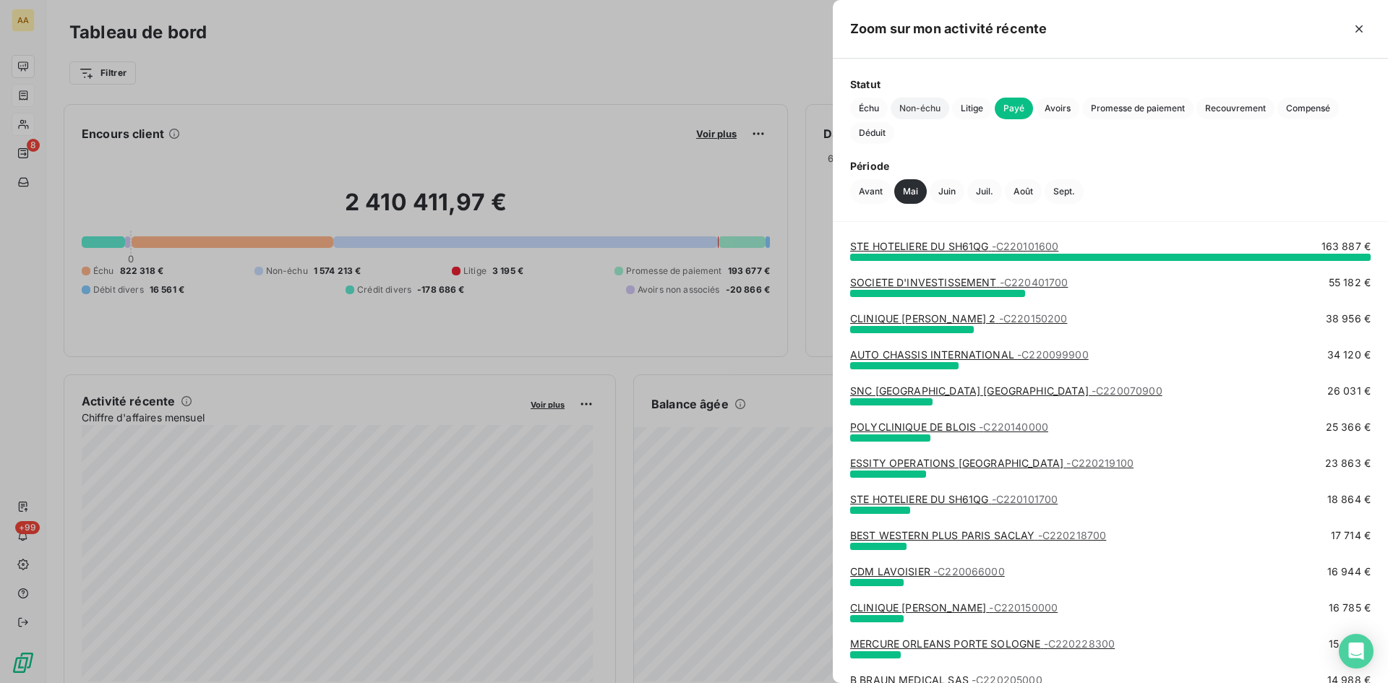
click at [904, 111] on span "Non-échu" at bounding box center [920, 109] width 59 height 22
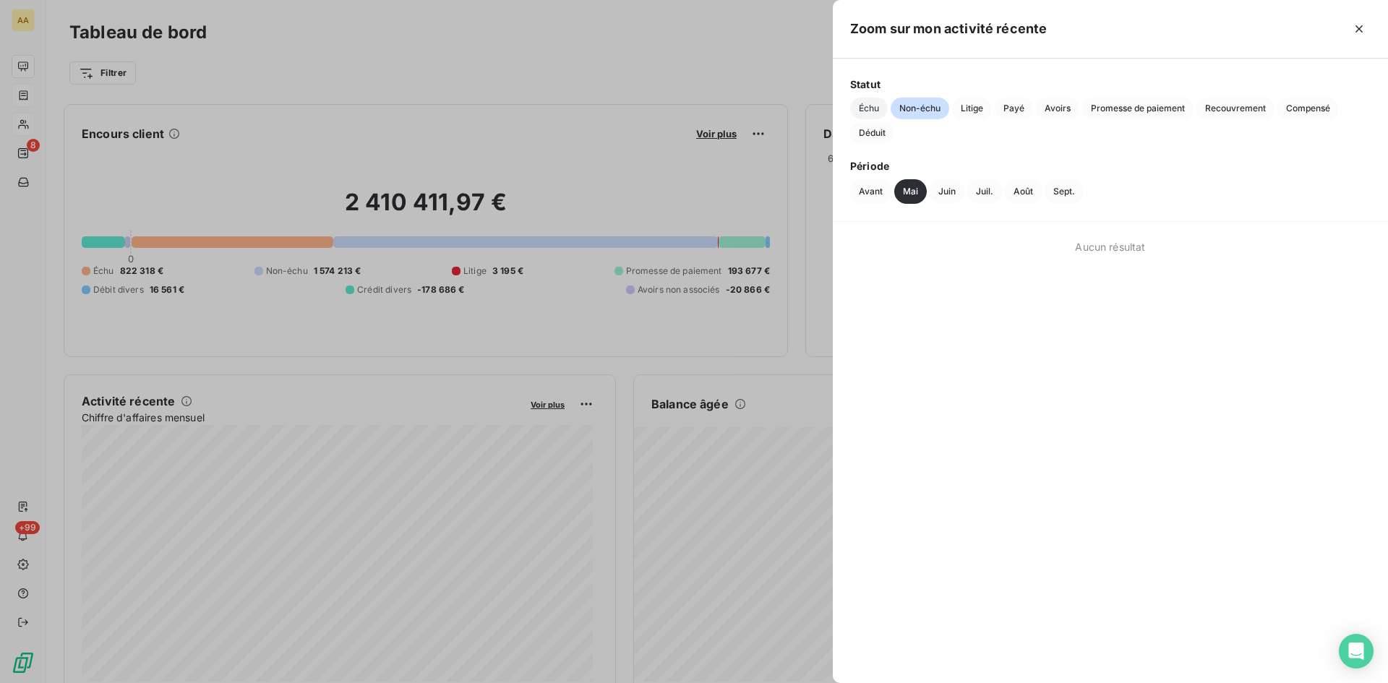
click at [862, 111] on span "Échu" at bounding box center [869, 109] width 38 height 22
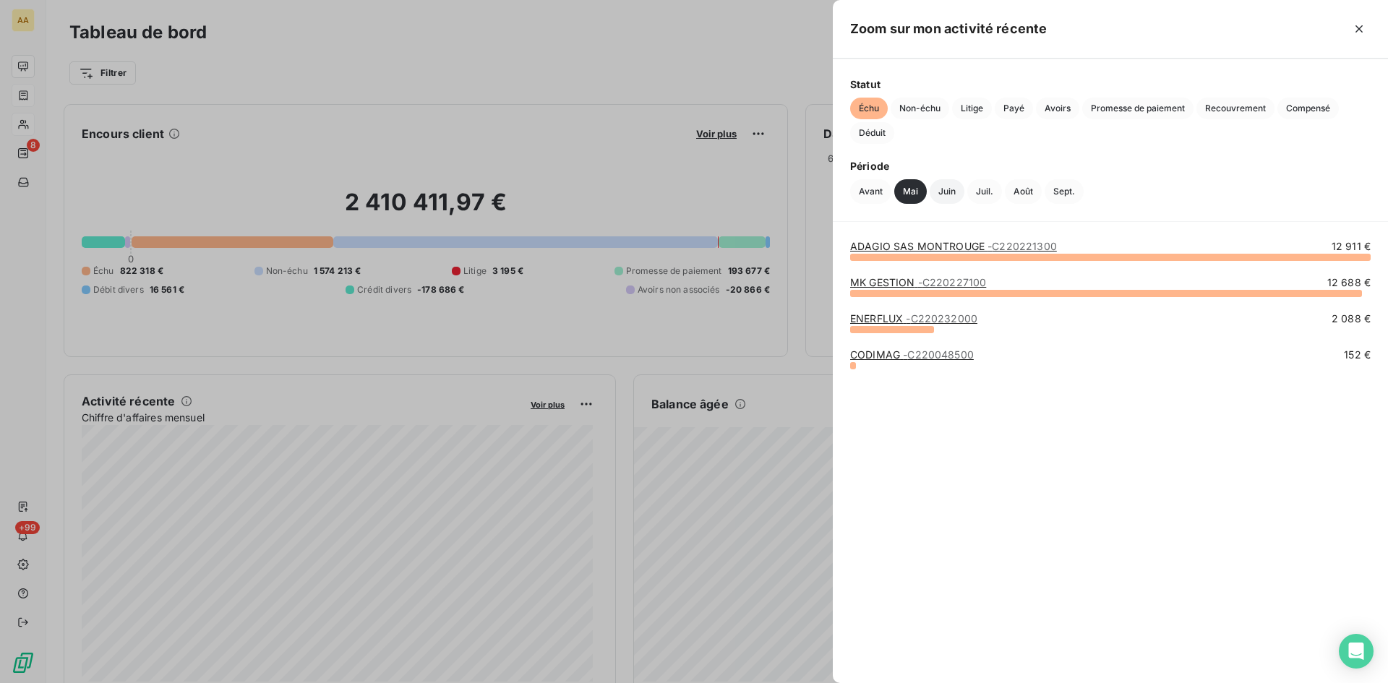
click at [942, 196] on button "Juin" at bounding box center [947, 191] width 35 height 25
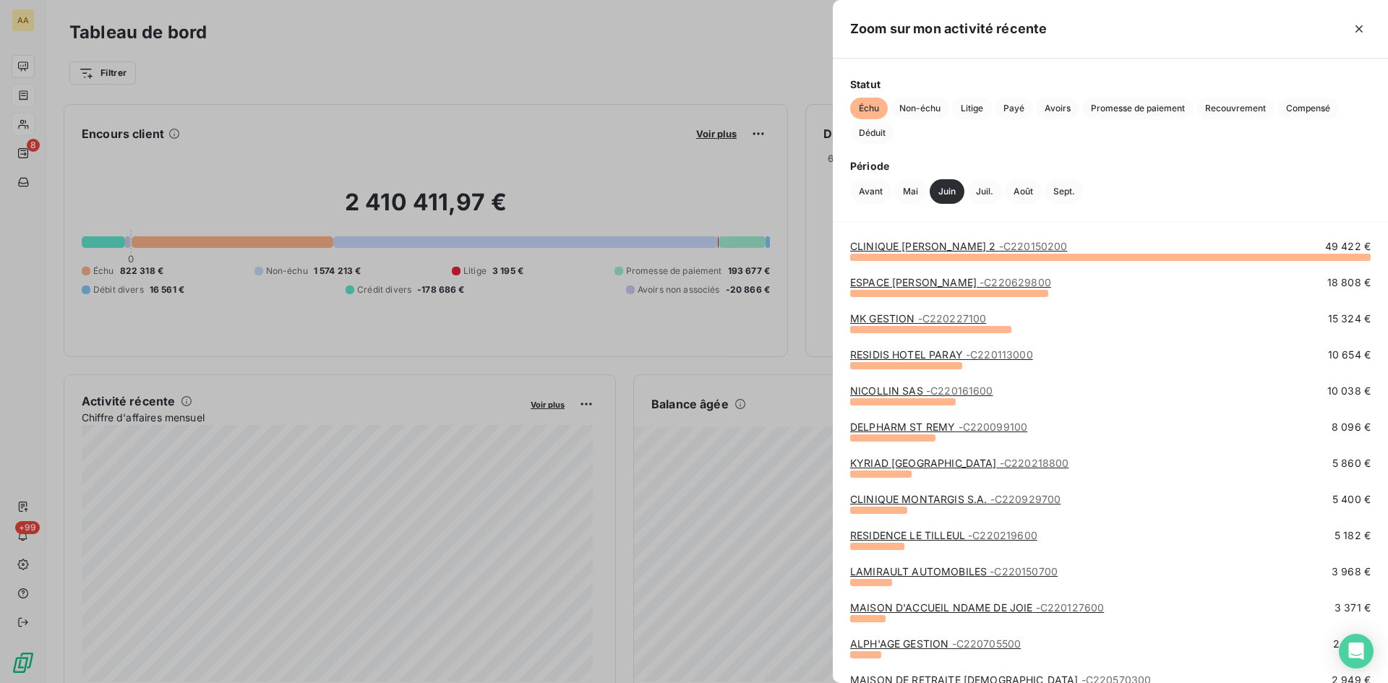
click at [897, 351] on link "RESIDIS HOTEL PARAY - C220113000" at bounding box center [941, 354] width 183 height 12
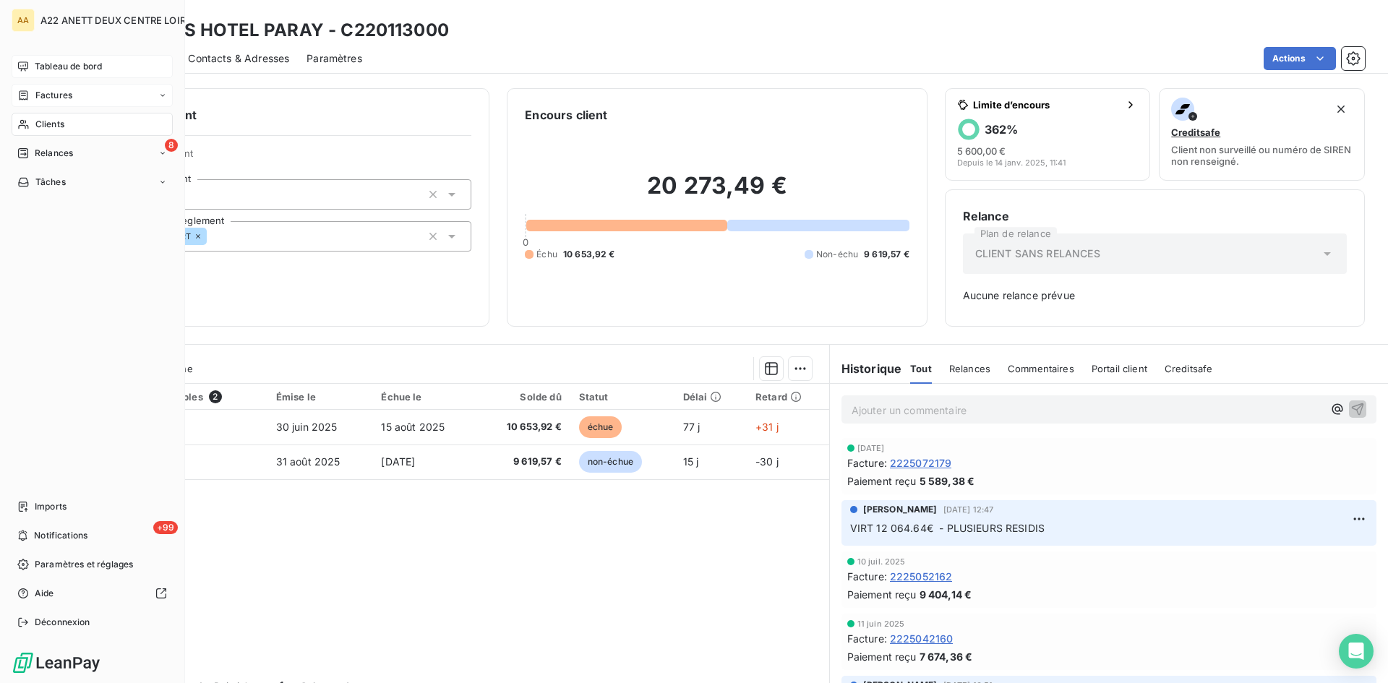
click at [62, 90] on span "Factures" at bounding box center [53, 95] width 37 height 13
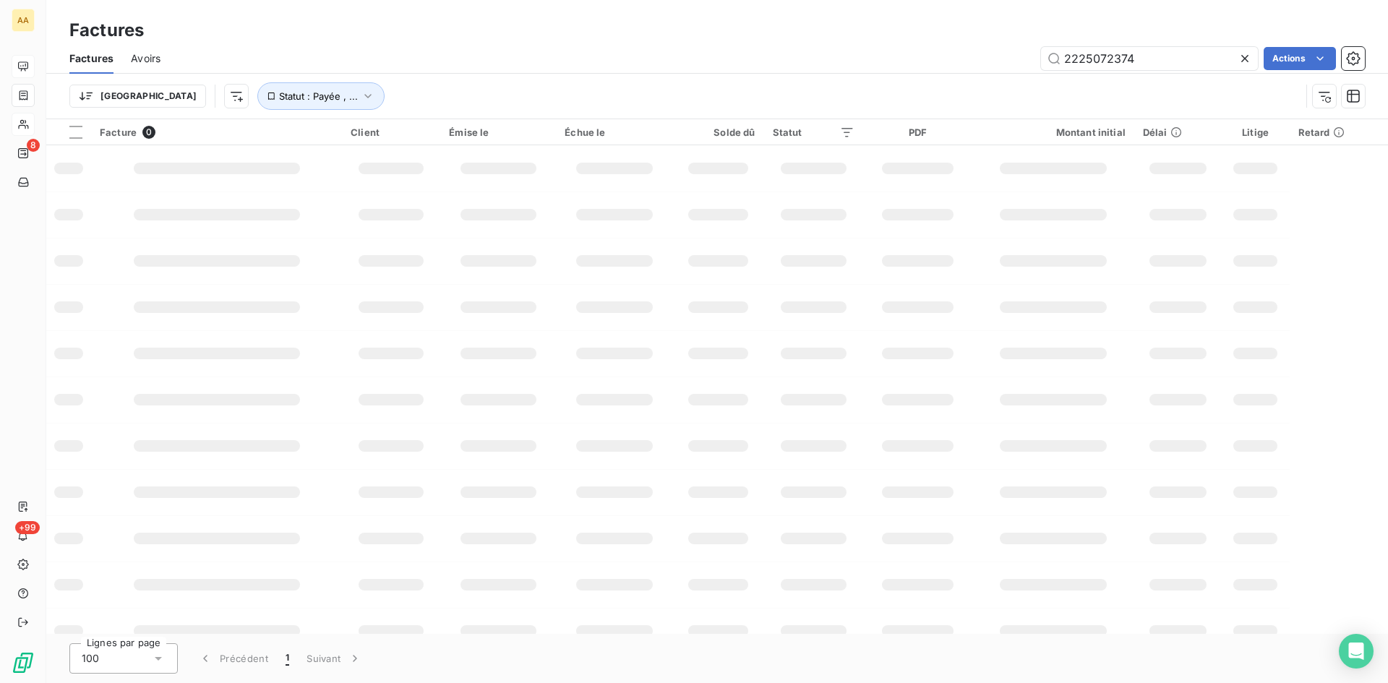
drag, startPoint x: 1170, startPoint y: 60, endPoint x: 943, endPoint y: 62, distance: 227.0
click at [943, 62] on div "2225072374 Actions" at bounding box center [771, 58] width 1187 height 23
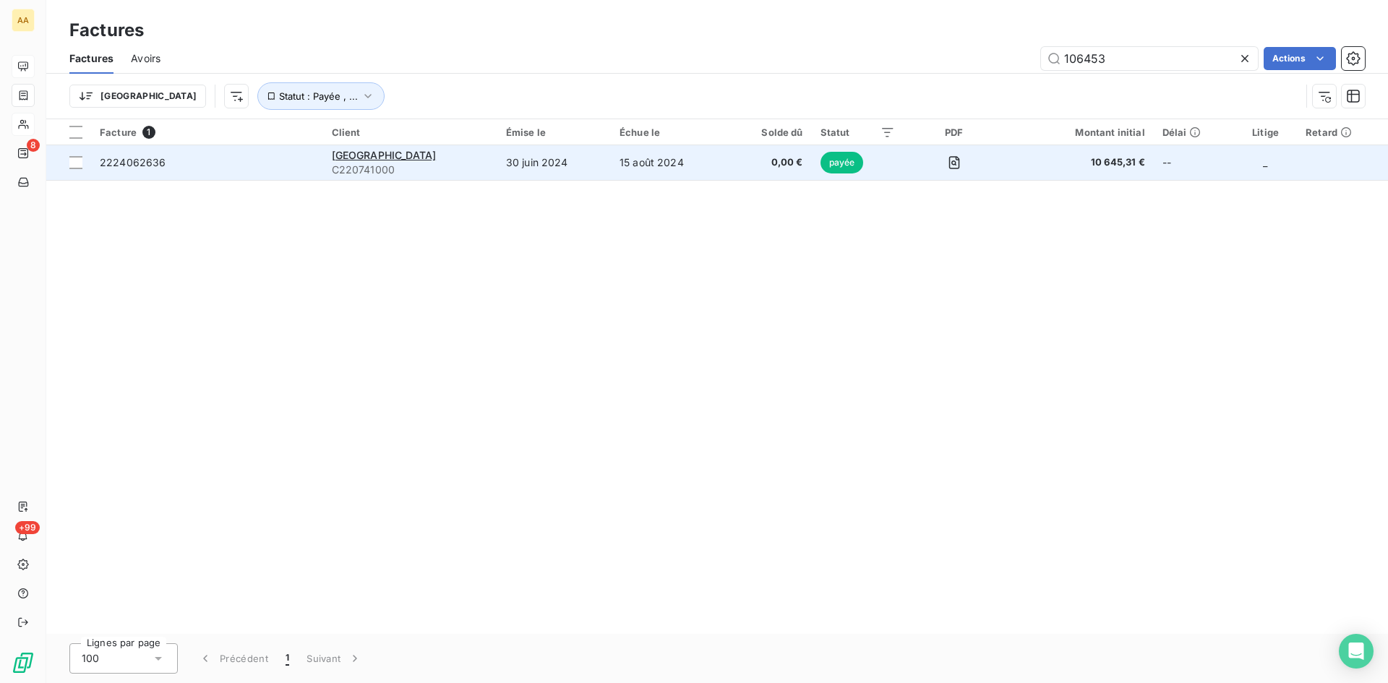
type input "106453"
click at [369, 163] on span "C220741000" at bounding box center [410, 170] width 157 height 14
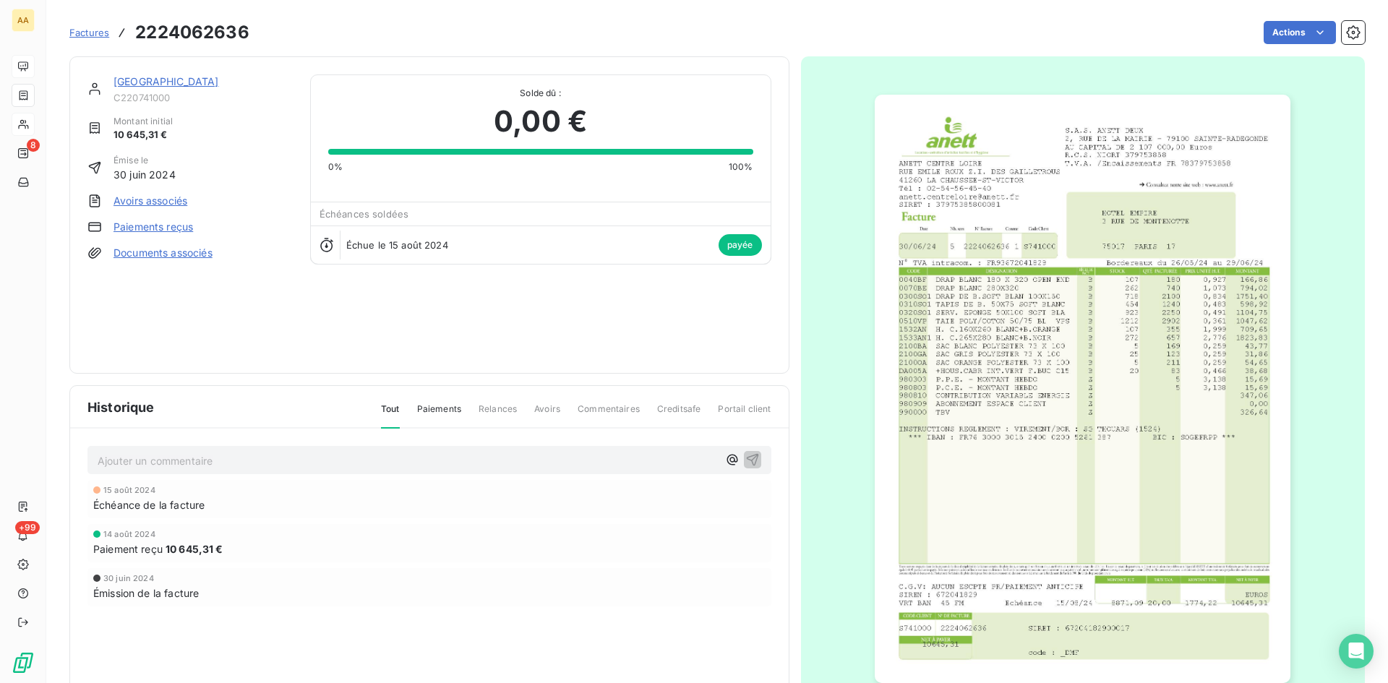
click at [149, 85] on link "[GEOGRAPHIC_DATA]" at bounding box center [166, 81] width 106 height 12
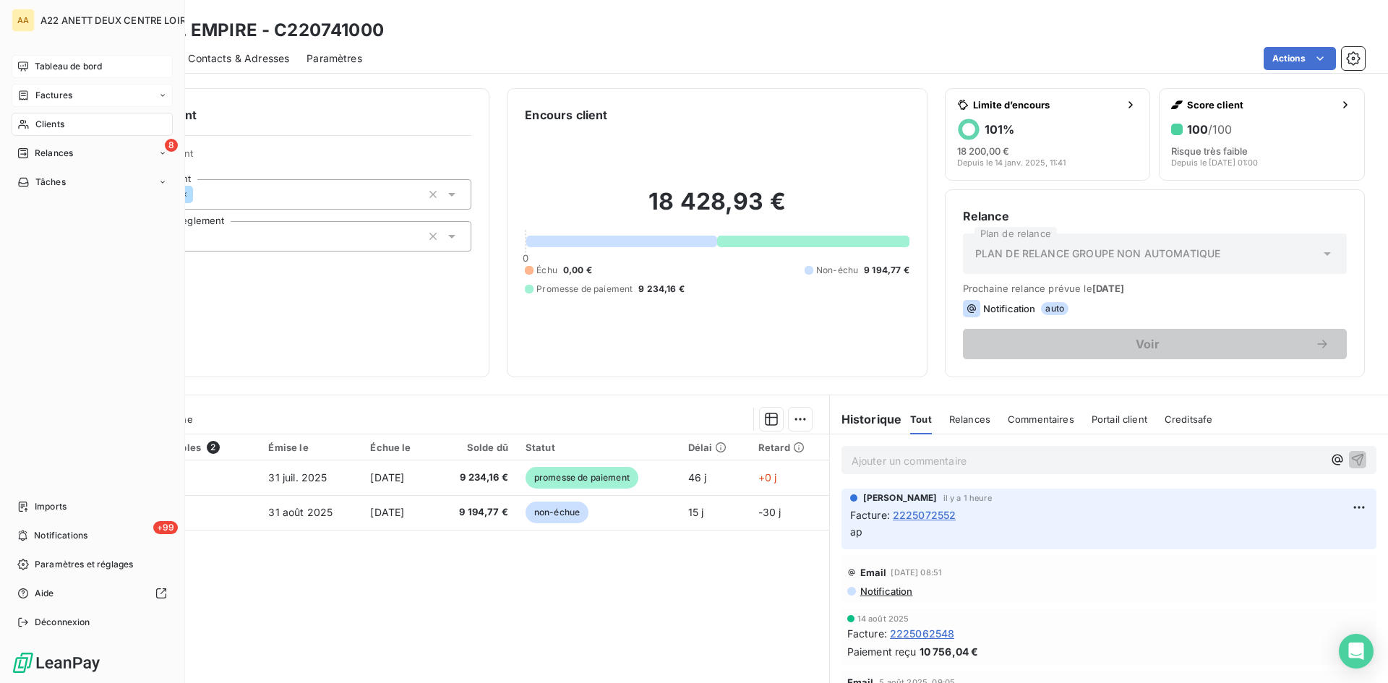
click at [48, 126] on span "Clients" at bounding box center [49, 124] width 29 height 13
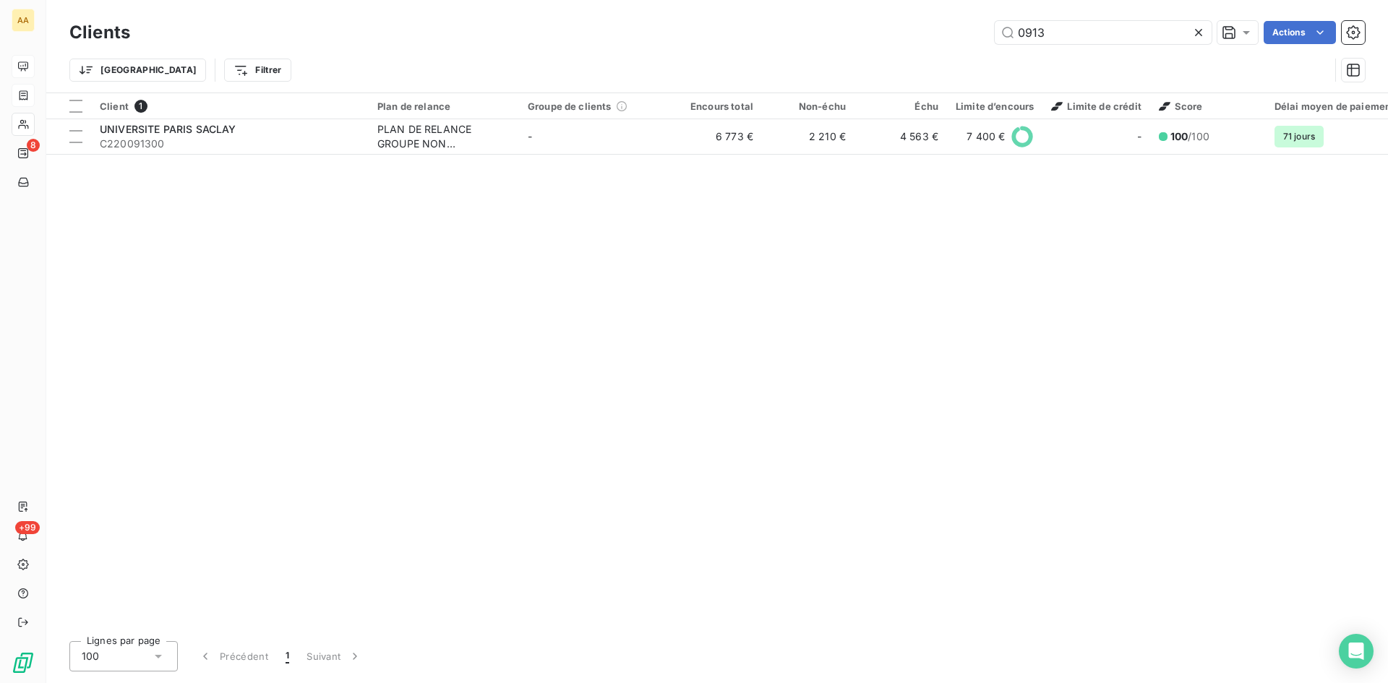
drag, startPoint x: 1066, startPoint y: 35, endPoint x: 881, endPoint y: 35, distance: 185.1
click at [881, 35] on div "0913 Actions" at bounding box center [755, 32] width 1217 height 23
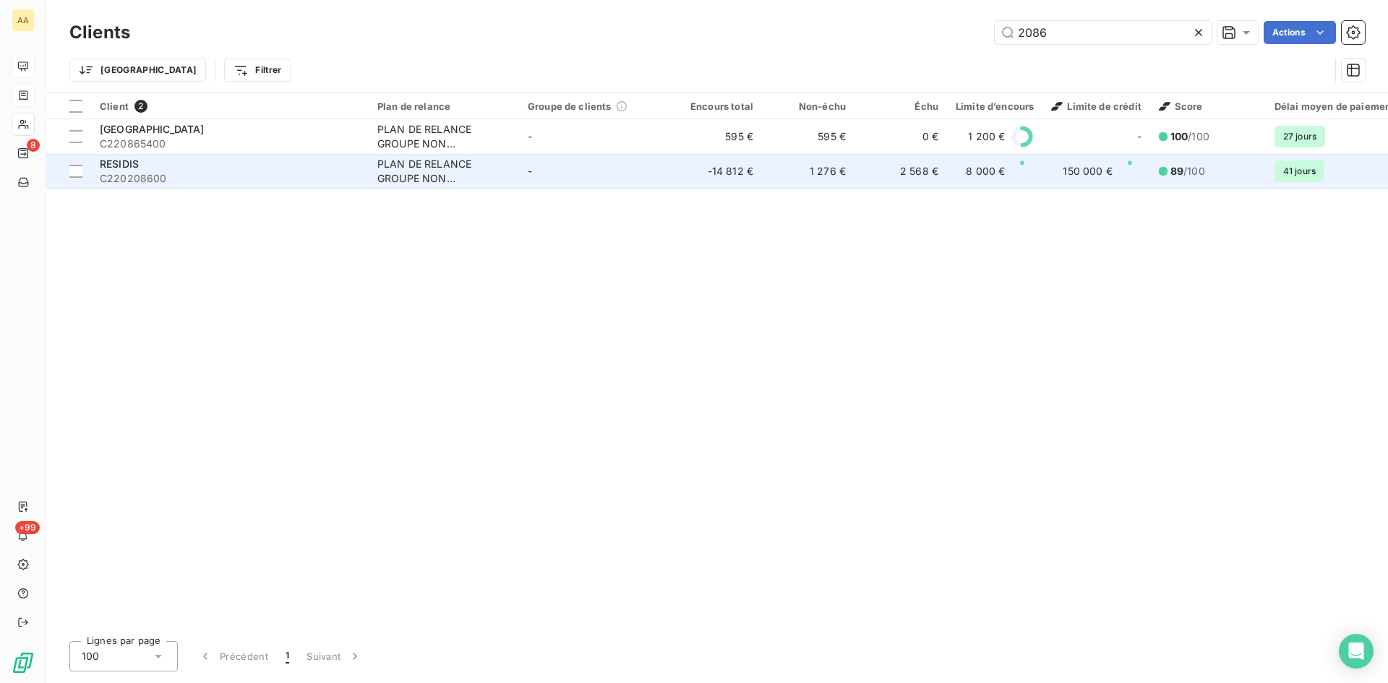
type input "2086"
click at [413, 171] on div "PLAN DE RELANCE GROUPE NON AUTOMATIQUE" at bounding box center [443, 171] width 133 height 29
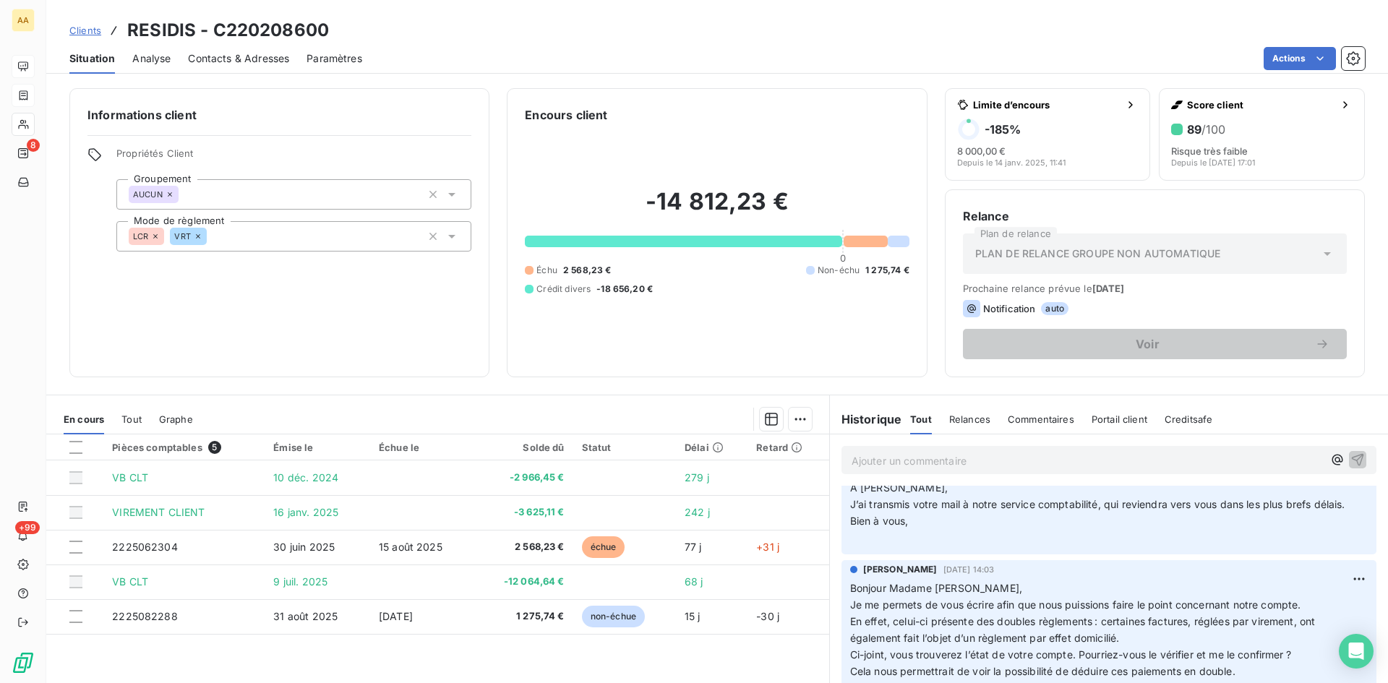
scroll to position [217, 0]
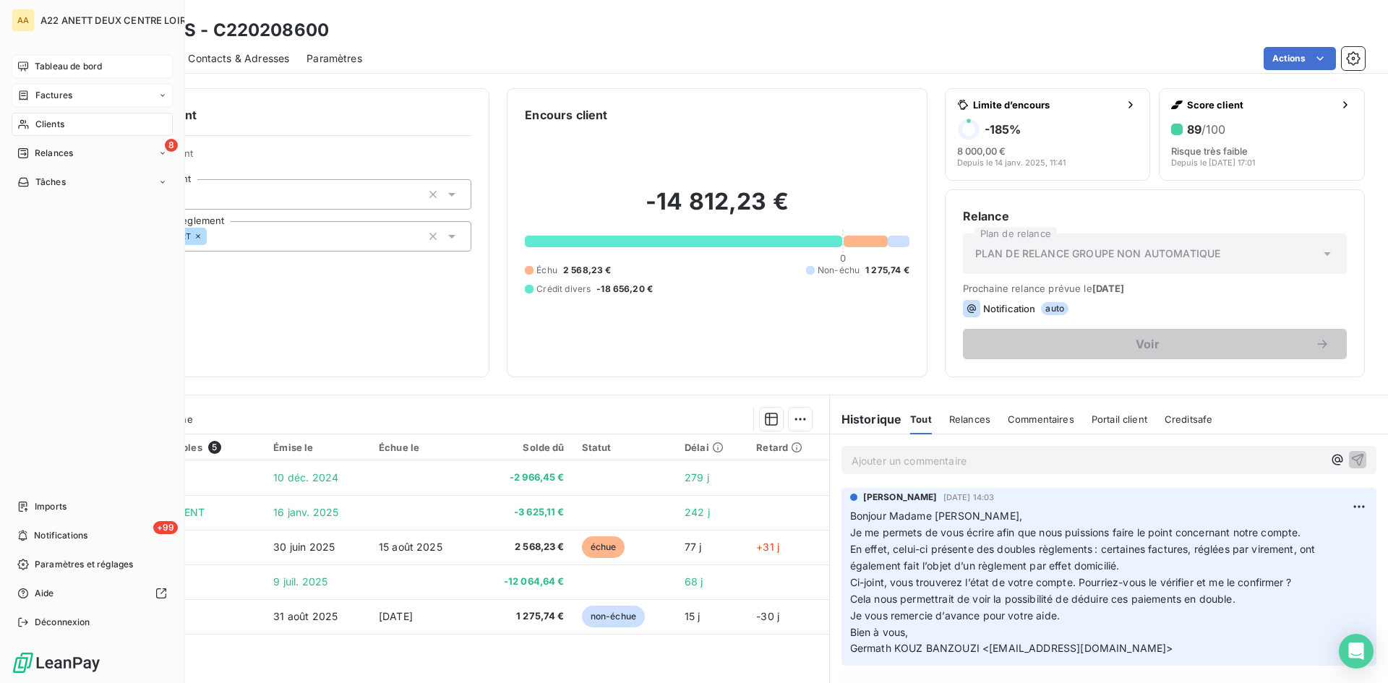
click at [35, 121] on span "Clients" at bounding box center [49, 124] width 29 height 13
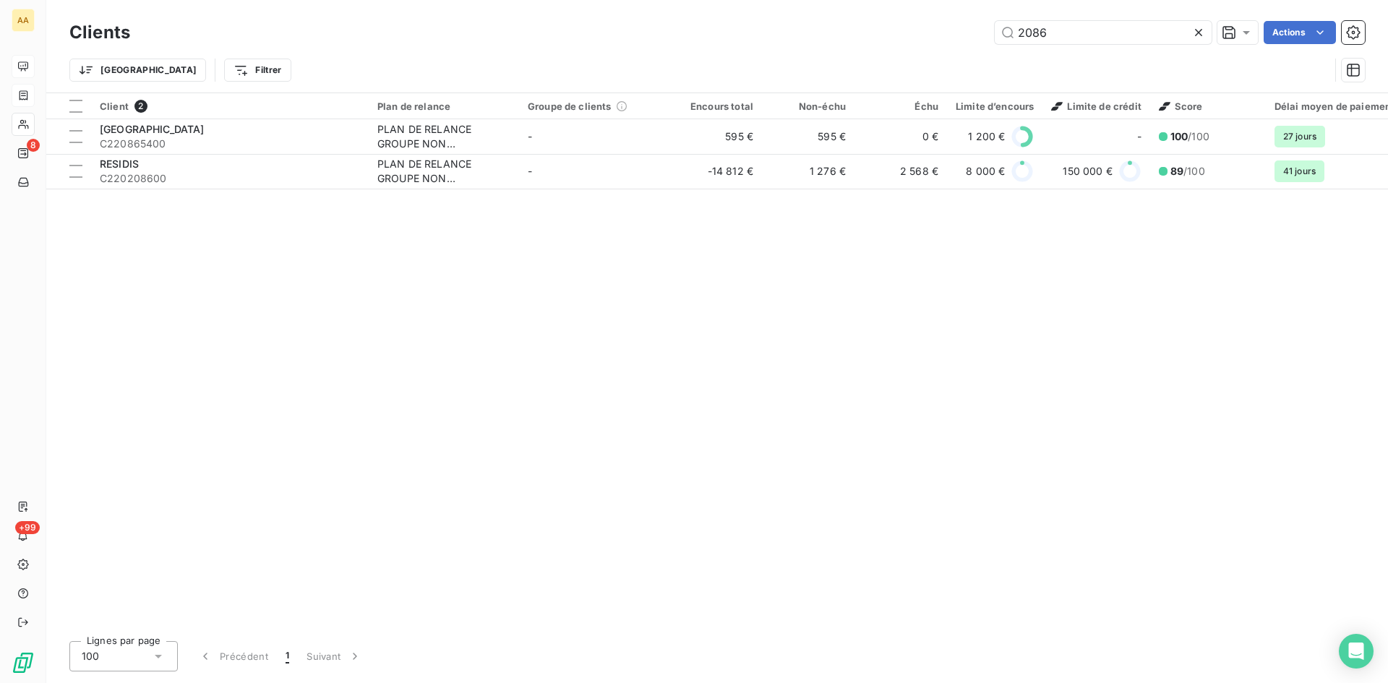
drag, startPoint x: 1059, startPoint y: 28, endPoint x: 956, endPoint y: 35, distance: 103.6
click at [956, 35] on div "2086 Actions" at bounding box center [755, 32] width 1217 height 23
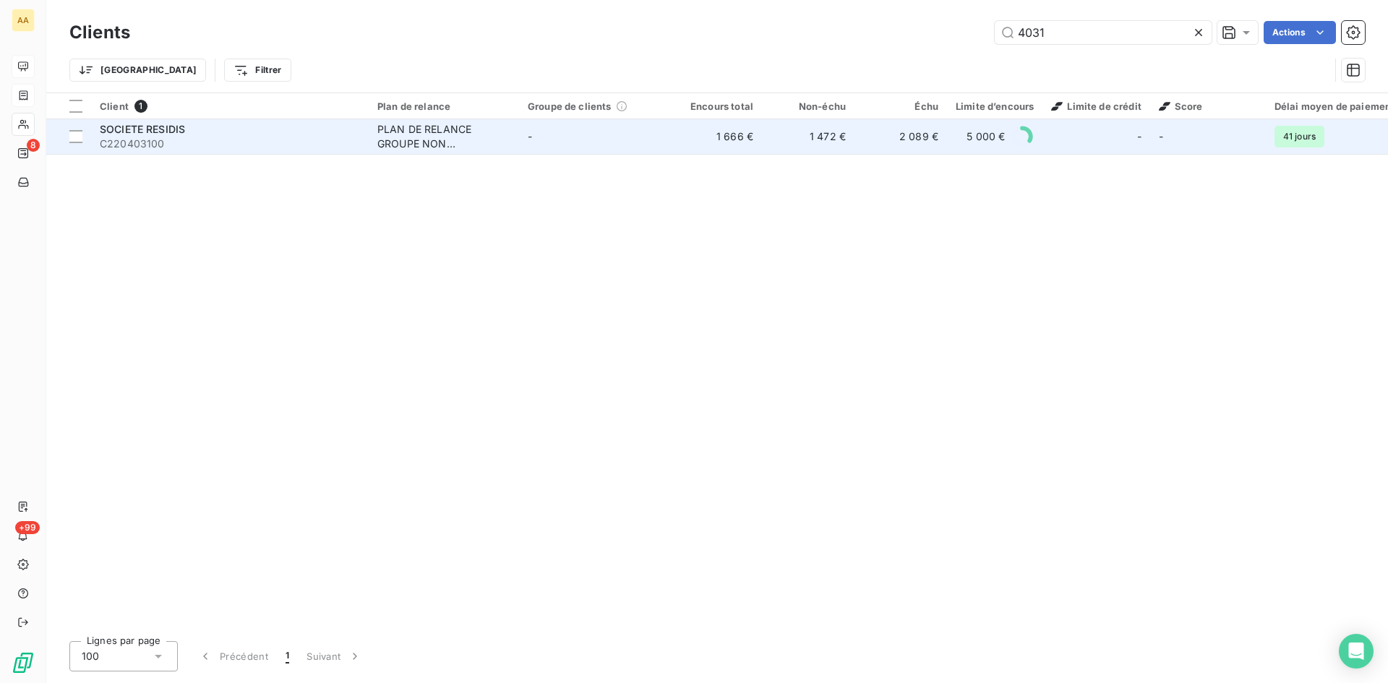
type input "4031"
click at [430, 135] on div "PLAN DE RELANCE GROUPE NON AUTOMATIQUE" at bounding box center [443, 136] width 133 height 29
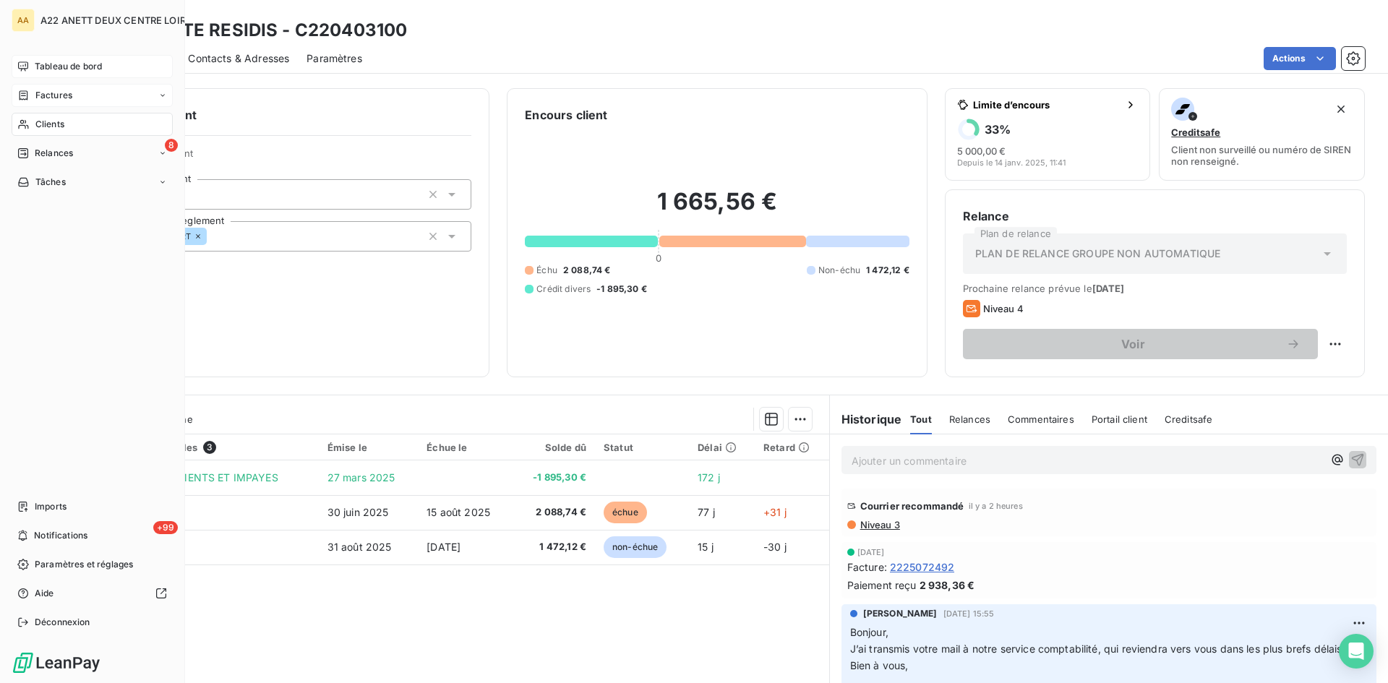
click at [32, 122] on div "Clients" at bounding box center [92, 124] width 161 height 23
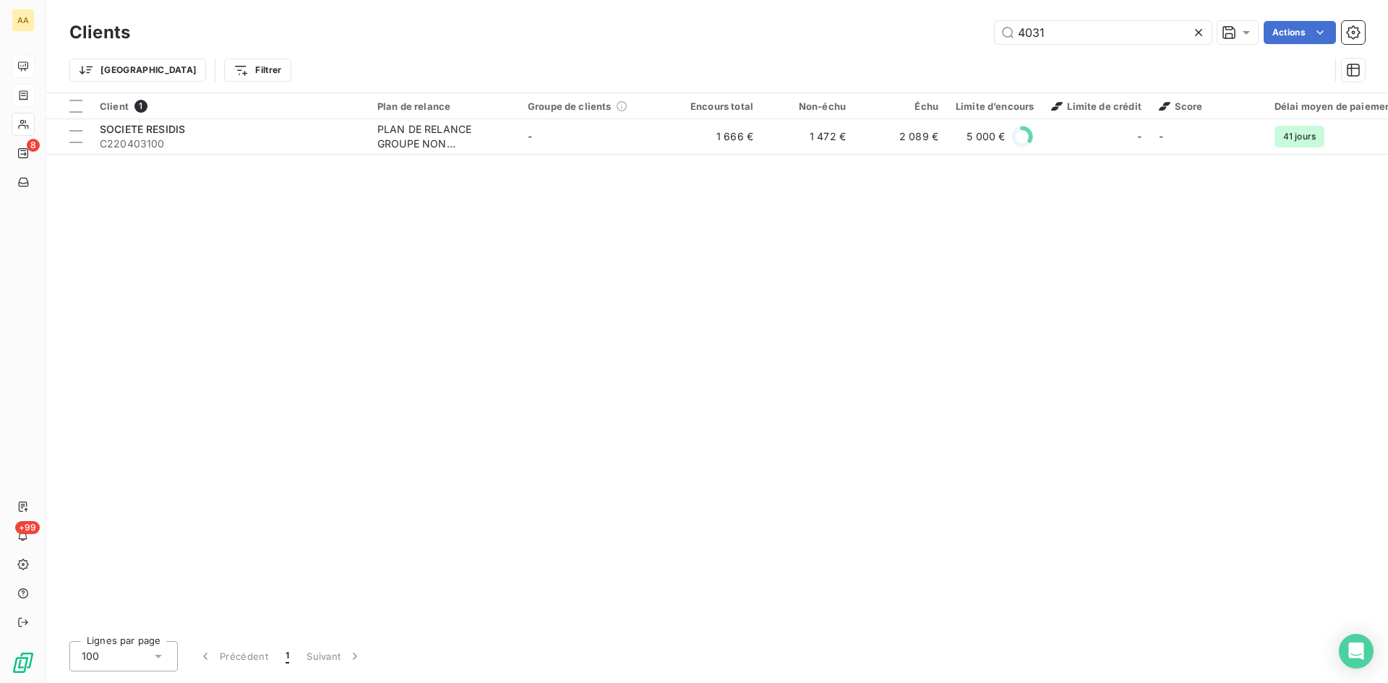
drag, startPoint x: 1074, startPoint y: 38, endPoint x: 975, endPoint y: 34, distance: 99.1
click at [975, 34] on div "4031 Actions" at bounding box center [755, 32] width 1217 height 23
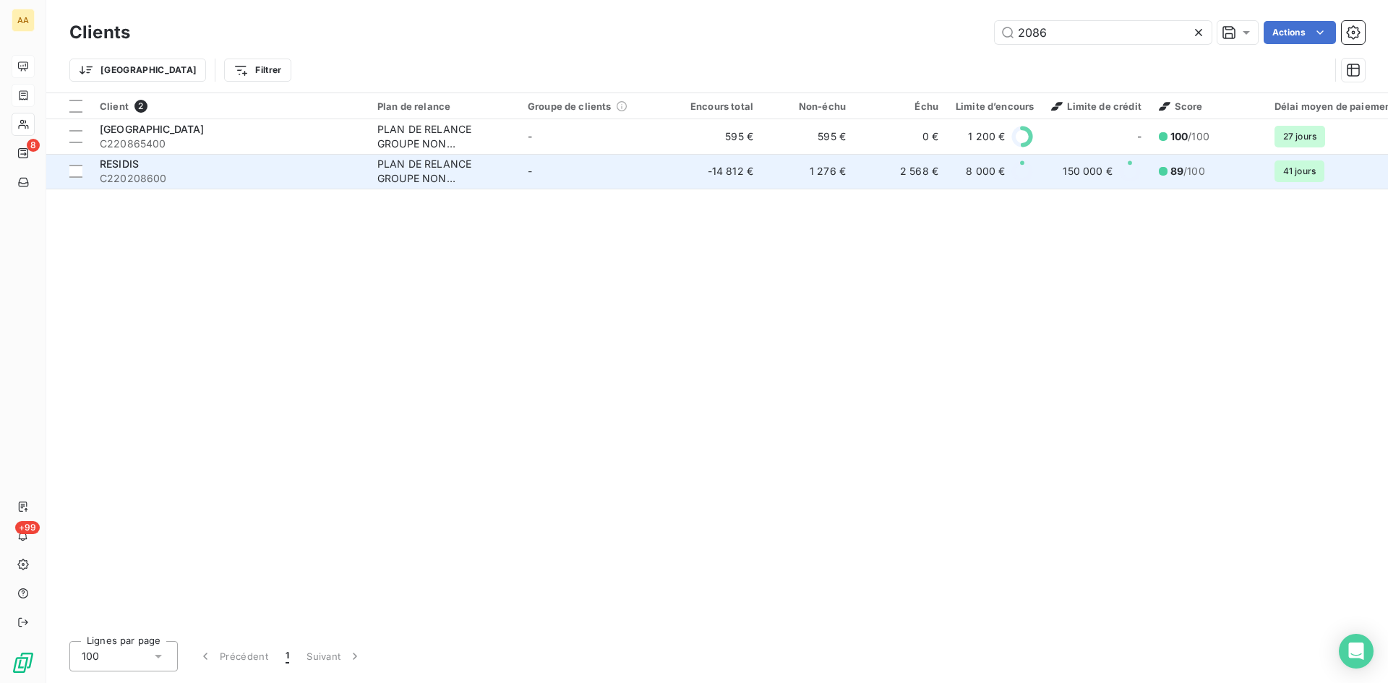
type input "2086"
click at [434, 177] on div "PLAN DE RELANCE GROUPE NON AUTOMATIQUE" at bounding box center [443, 171] width 133 height 29
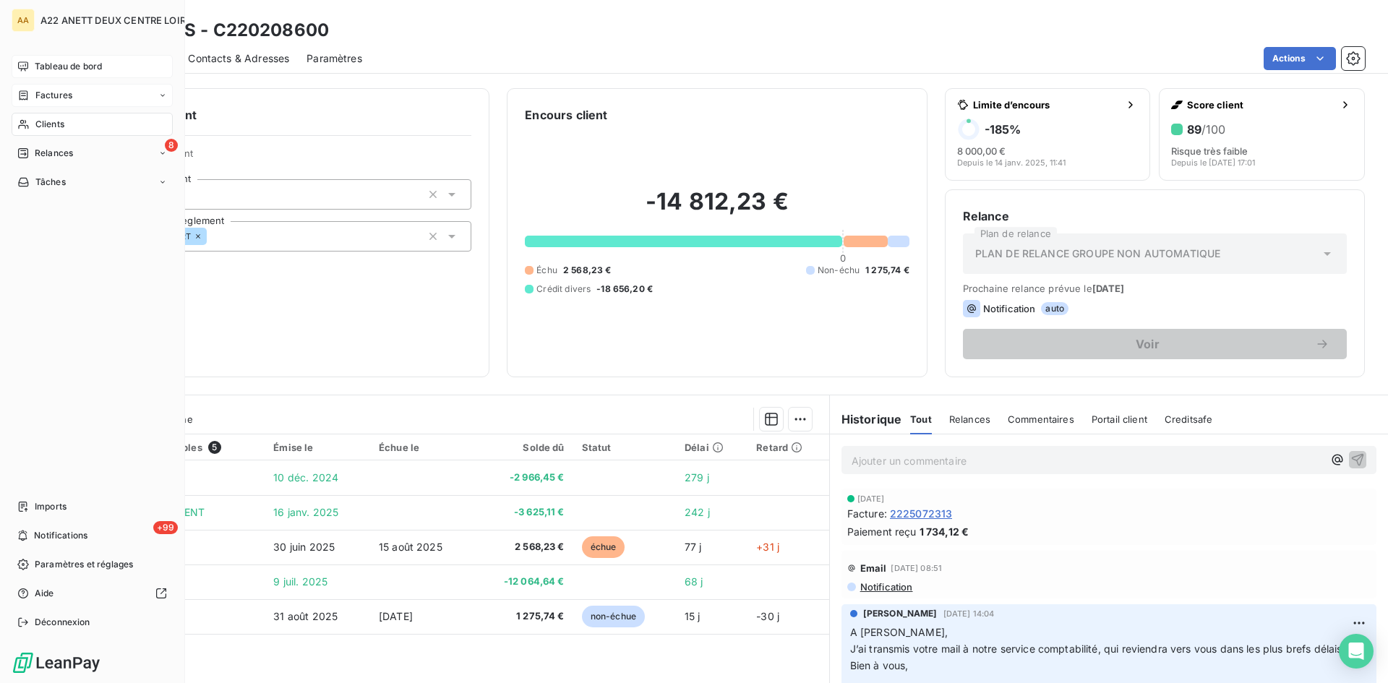
click at [50, 120] on span "Clients" at bounding box center [49, 124] width 29 height 13
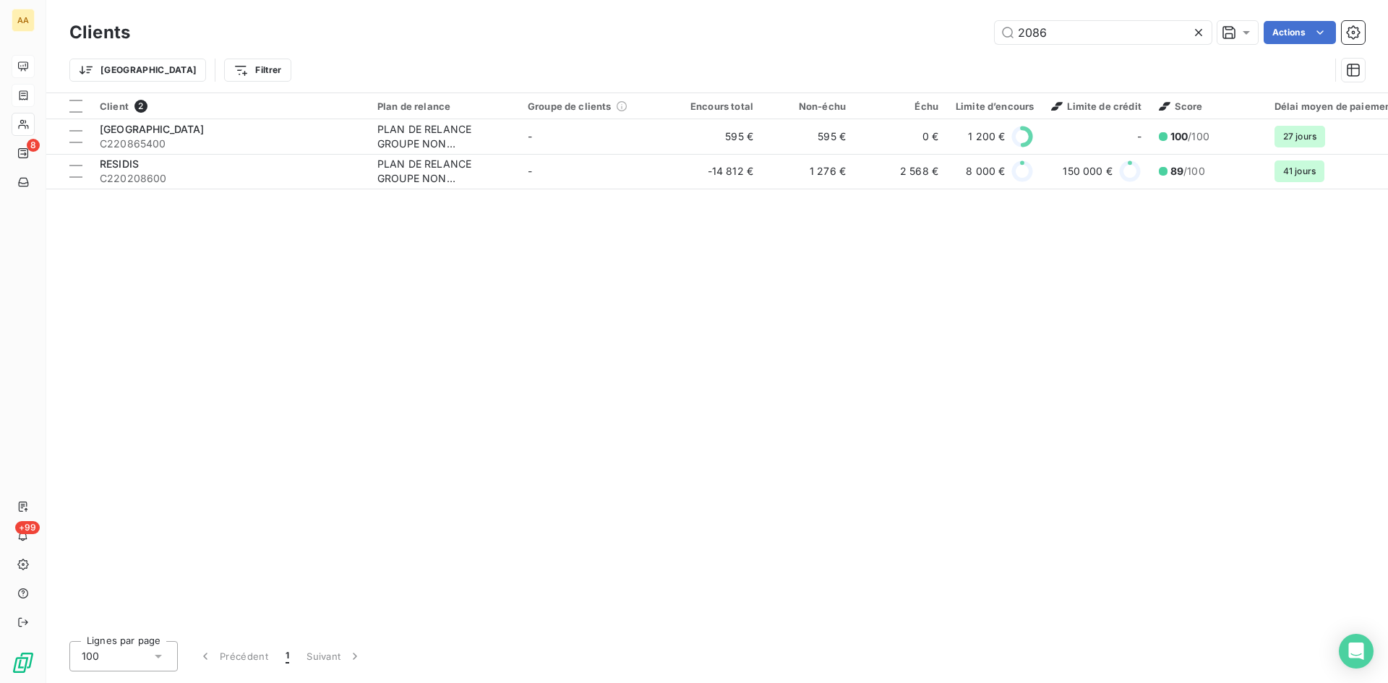
drag, startPoint x: 1055, startPoint y: 33, endPoint x: 836, endPoint y: 55, distance: 220.8
click at [836, 55] on div "Clients 2086 Actions Trier Filtrer" at bounding box center [716, 54] width 1295 height 75
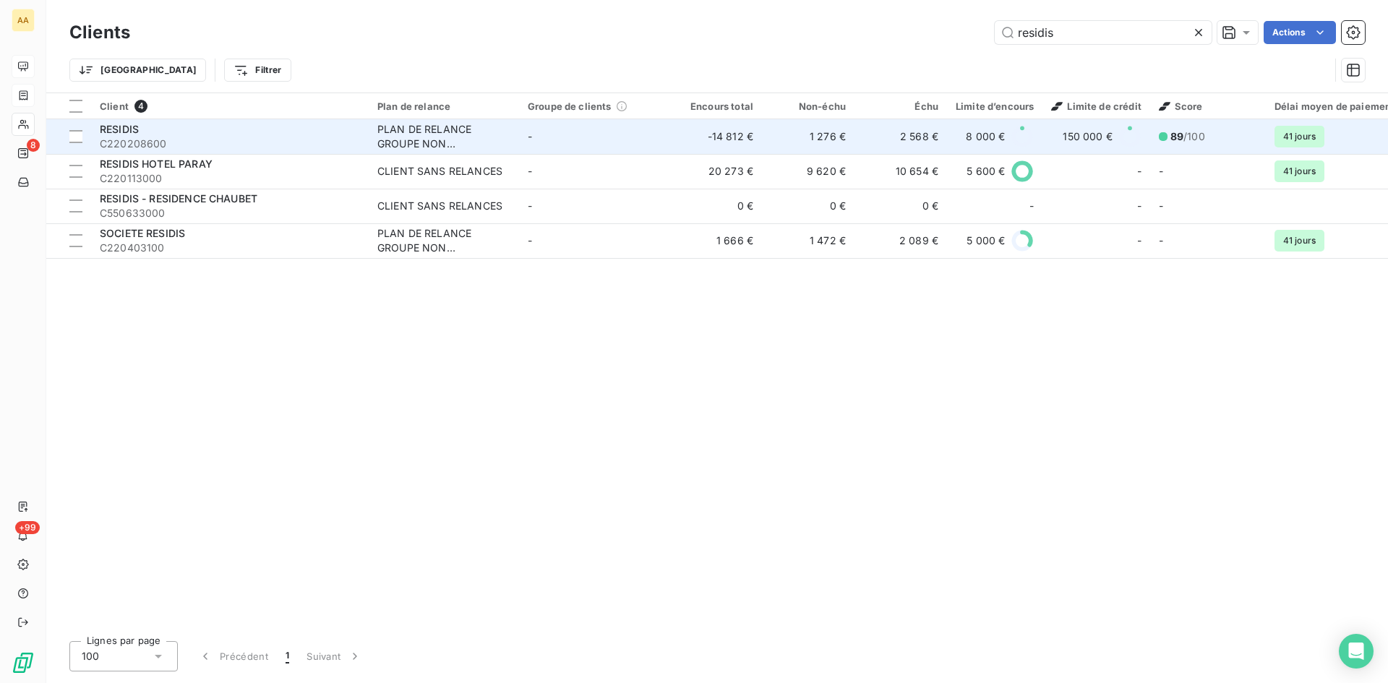
type input "residis"
click at [429, 141] on div "PLAN DE RELANCE GROUPE NON AUTOMATIQUE" at bounding box center [443, 136] width 133 height 29
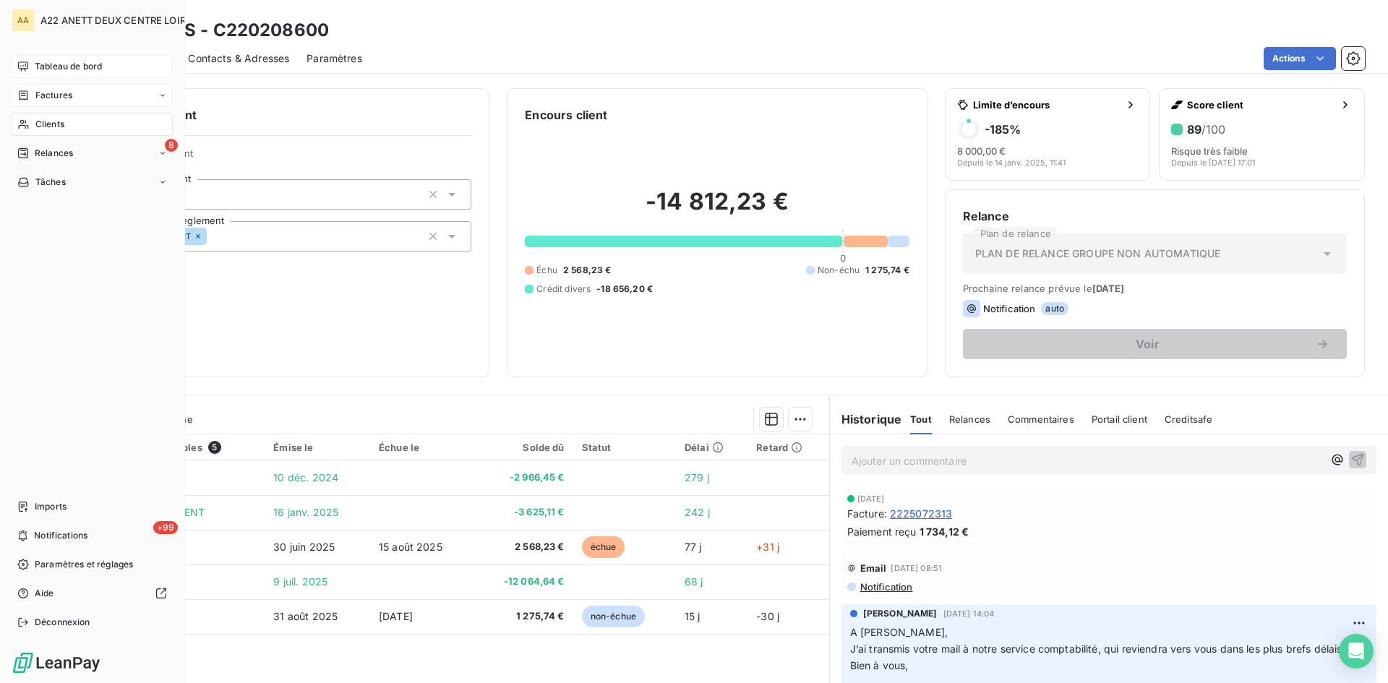
click at [43, 118] on span "Clients" at bounding box center [49, 124] width 29 height 13
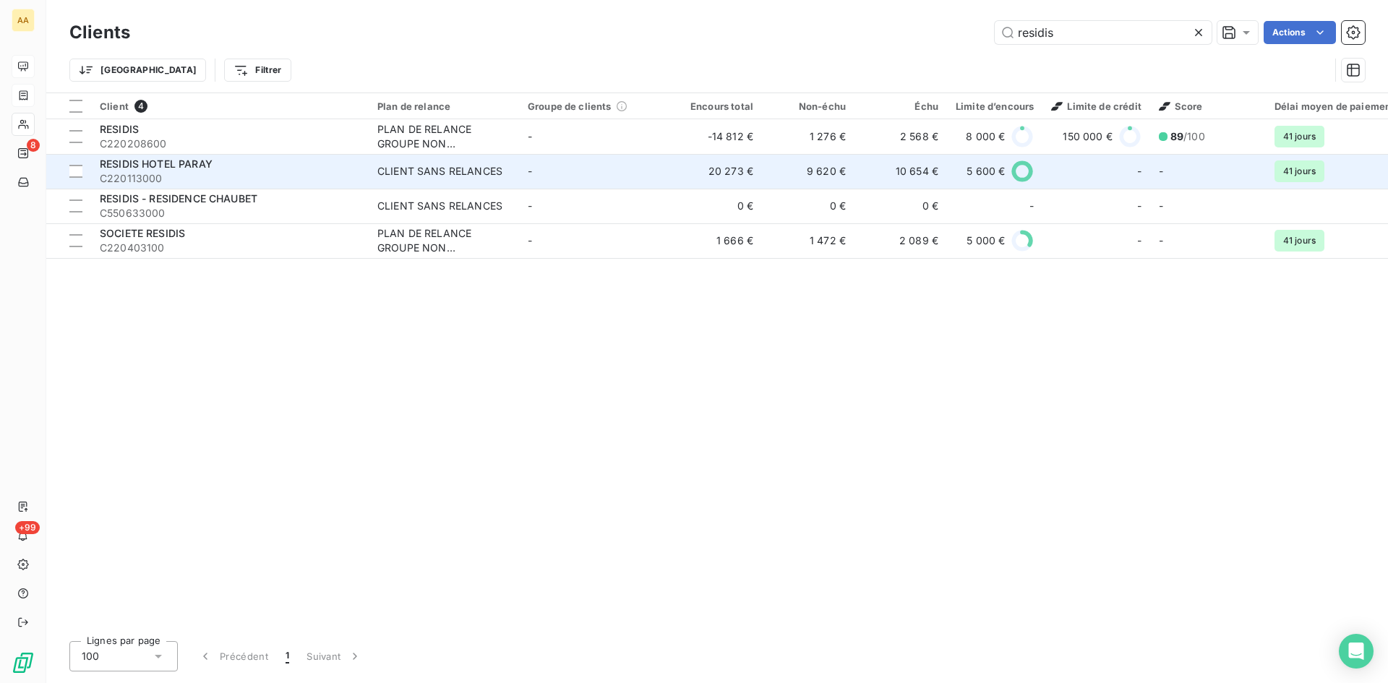
click at [422, 170] on div "CLIENT SANS RELANCES" at bounding box center [439, 171] width 125 height 14
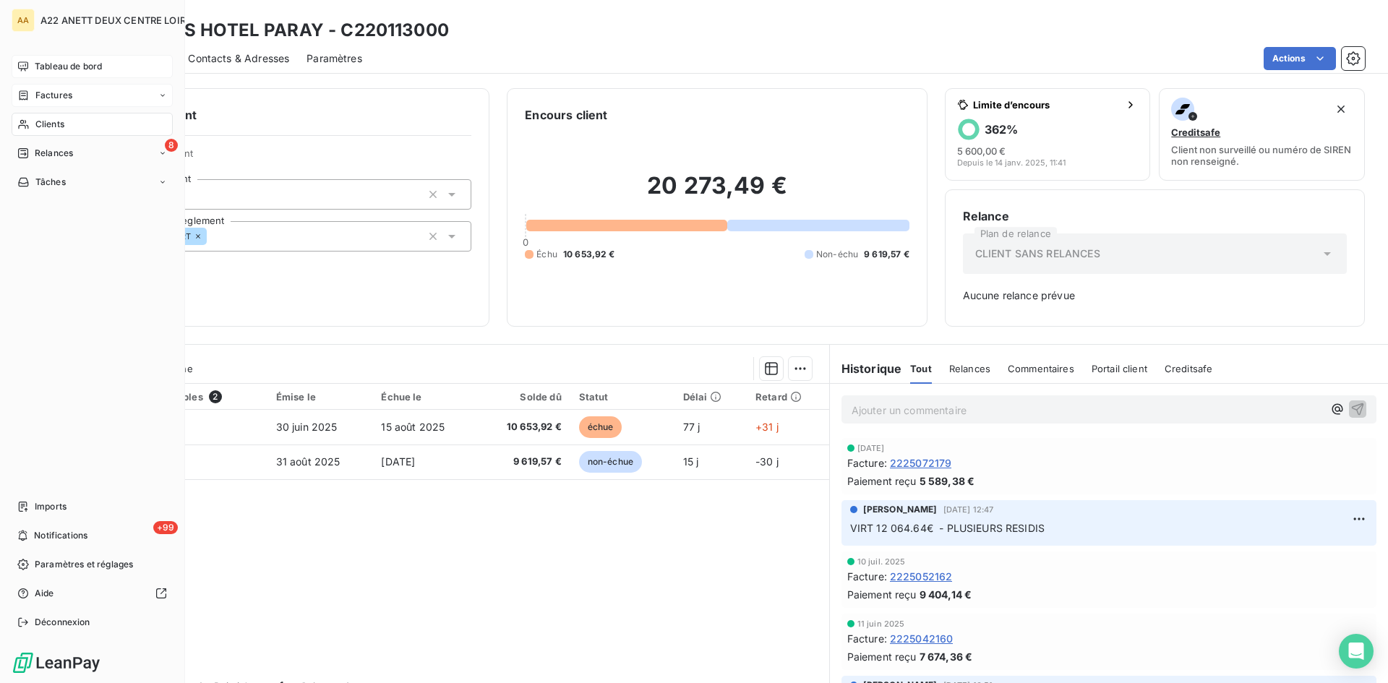
click at [35, 121] on span "Clients" at bounding box center [49, 124] width 29 height 13
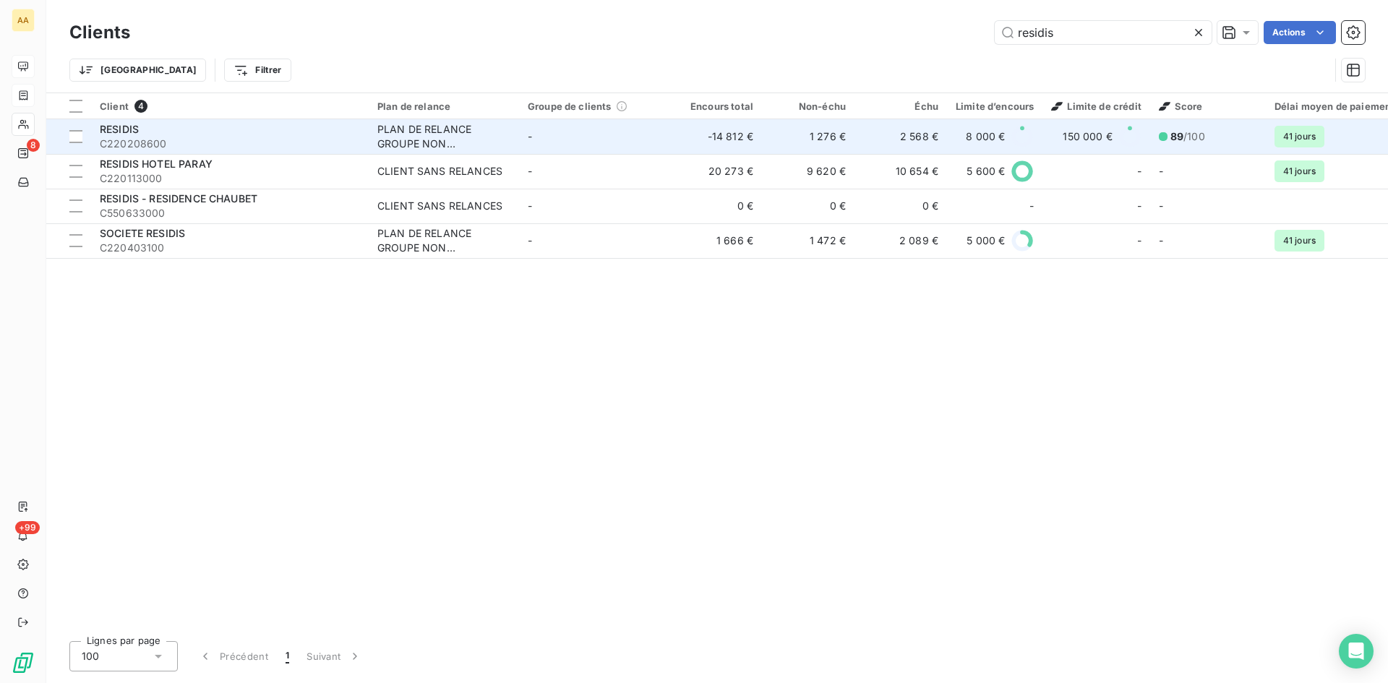
click at [411, 141] on div "PLAN DE RELANCE GROUPE NON AUTOMATIQUE" at bounding box center [443, 136] width 133 height 29
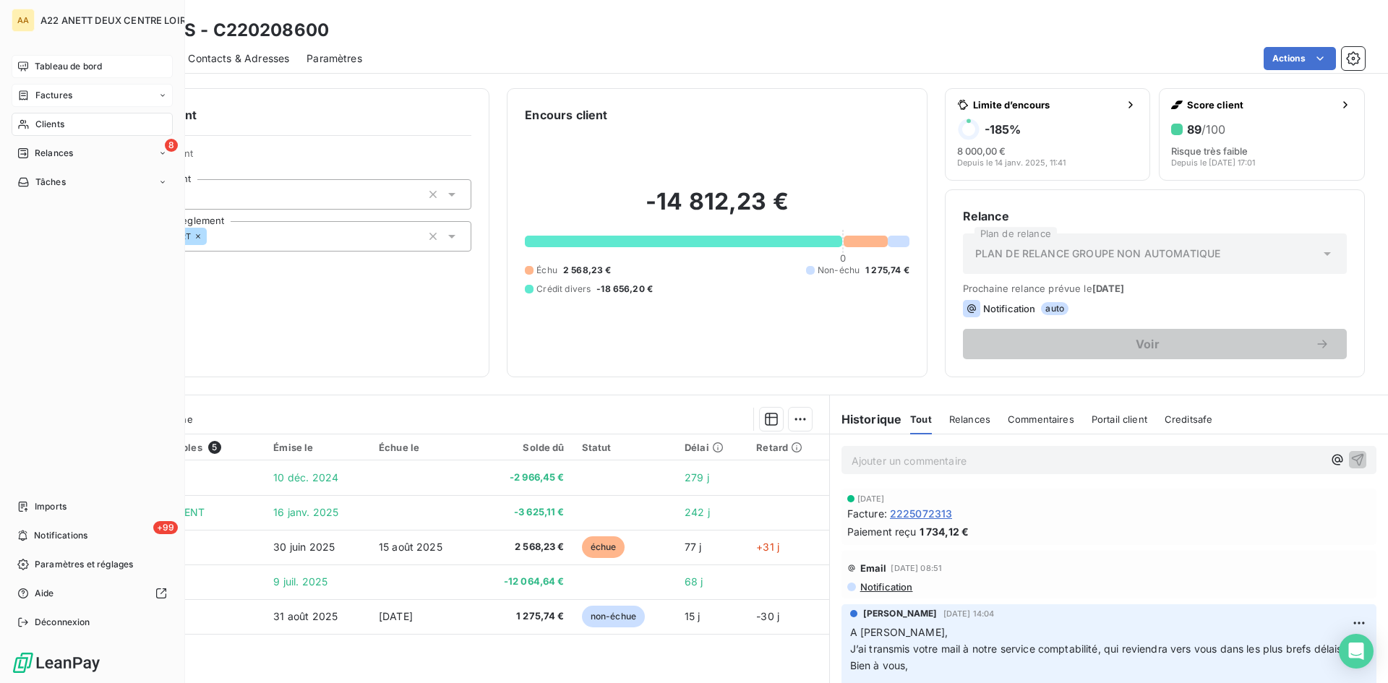
click at [37, 127] on span "Clients" at bounding box center [49, 124] width 29 height 13
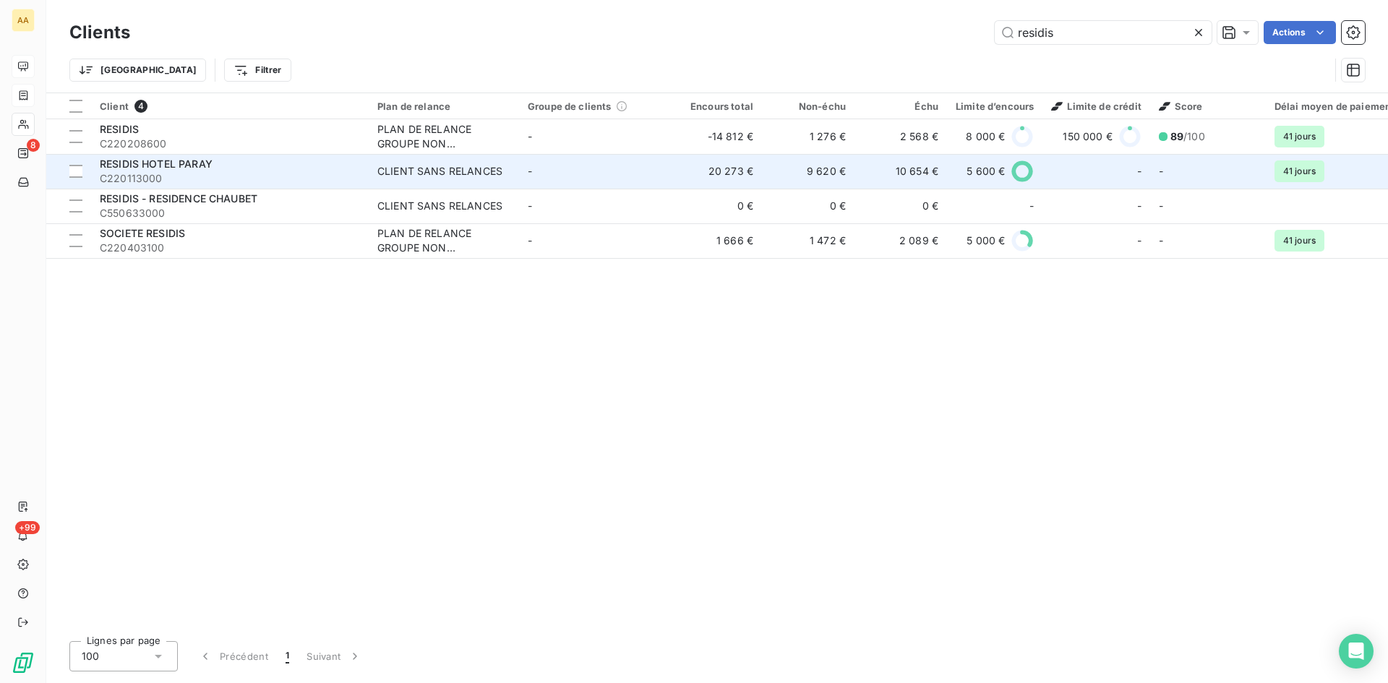
click at [146, 180] on span "C220113000" at bounding box center [230, 178] width 260 height 14
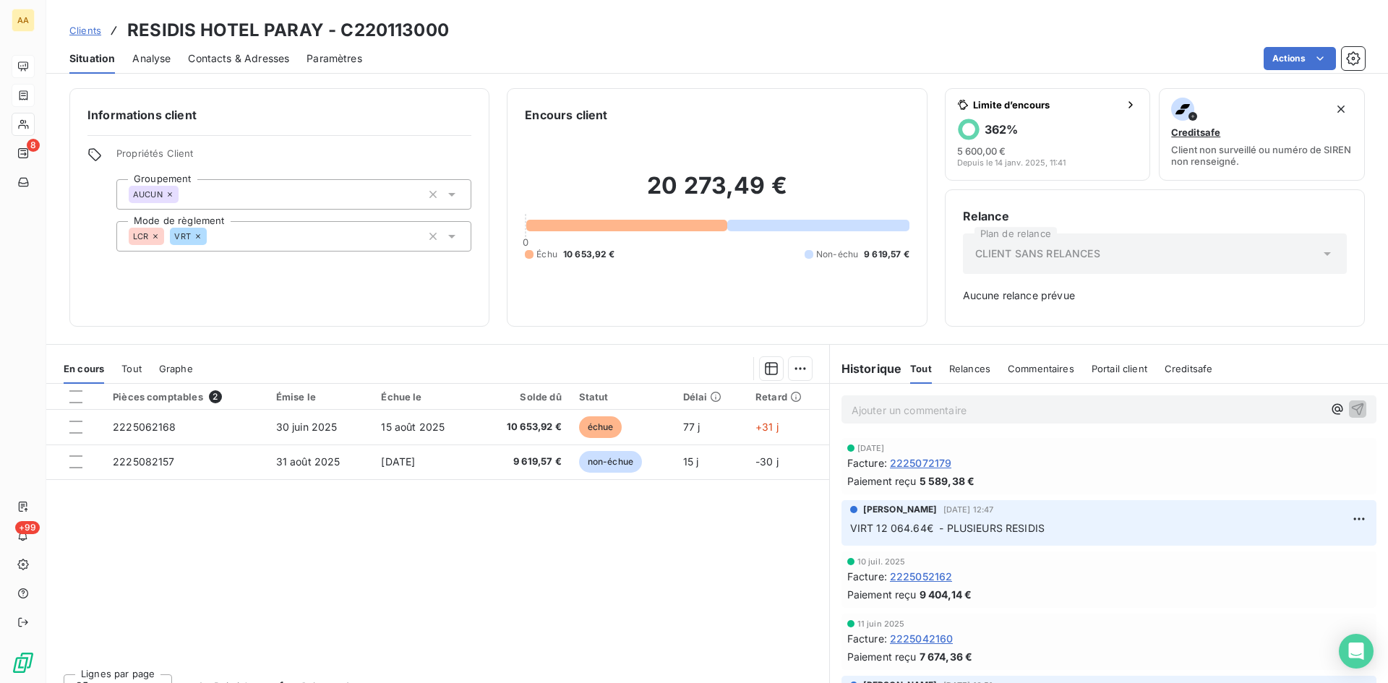
click at [53, 123] on div "Informations client Propriétés Client Groupement AUCUN Mode de règlement LCR VR…" at bounding box center [717, 207] width 1342 height 239
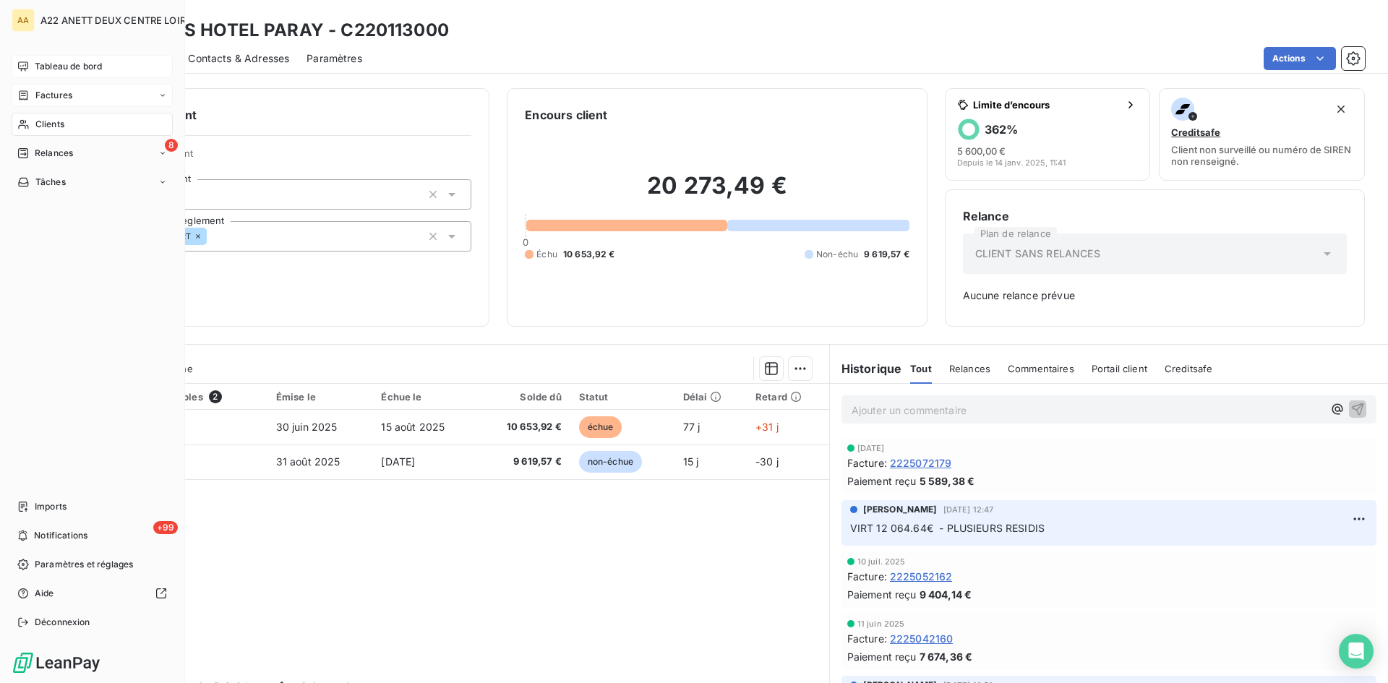
click at [39, 120] on span "Clients" at bounding box center [49, 124] width 29 height 13
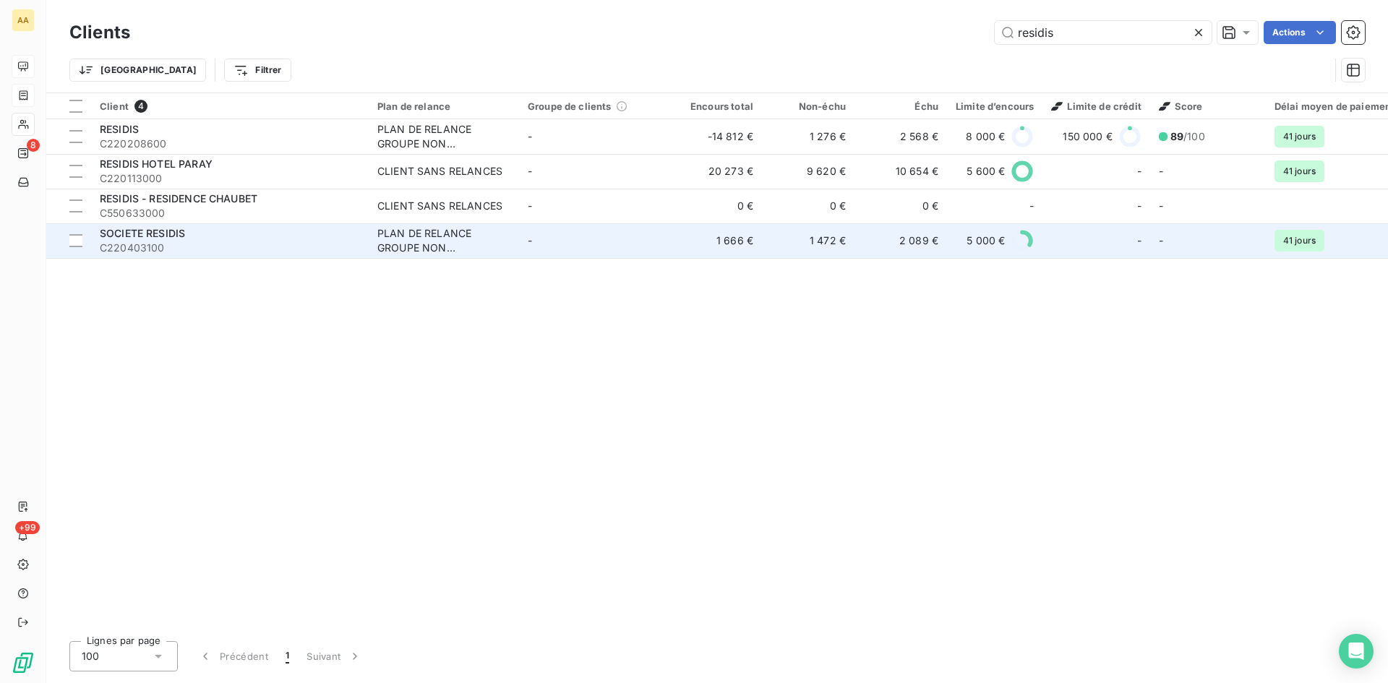
click at [155, 250] on span "C220403100" at bounding box center [230, 248] width 260 height 14
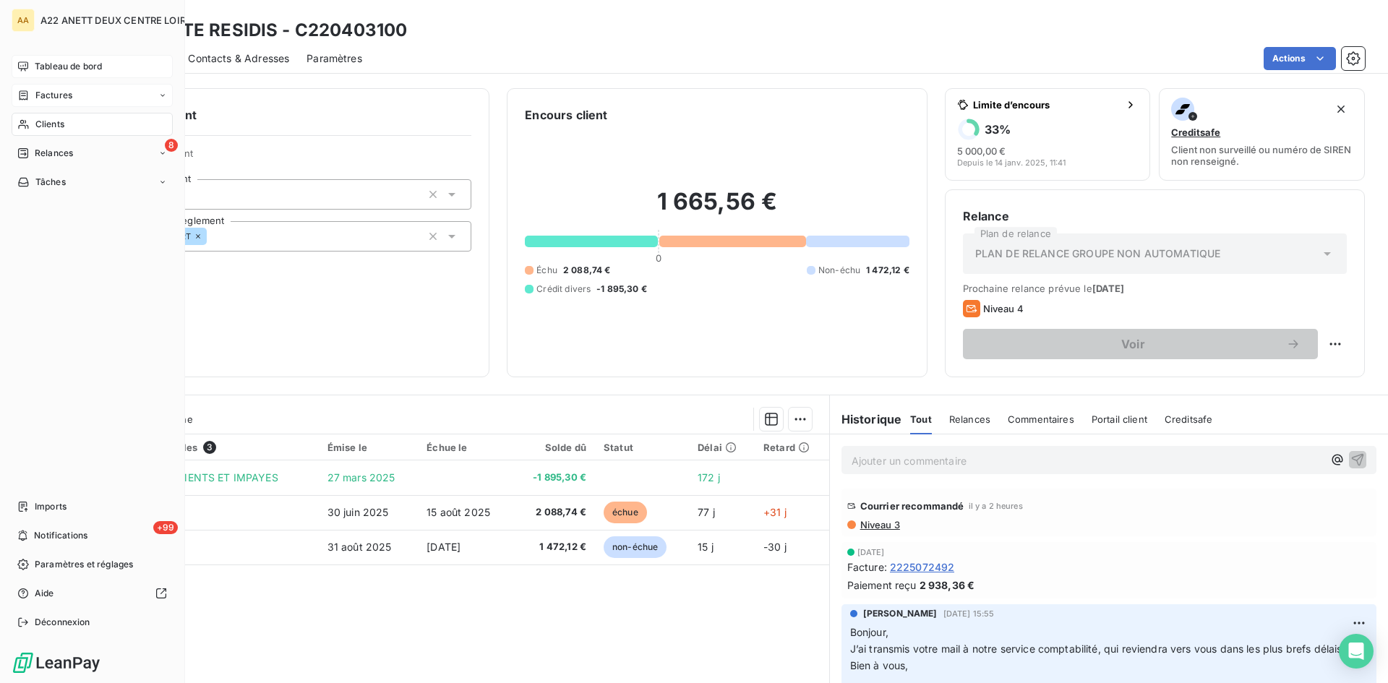
click at [50, 122] on span "Clients" at bounding box center [49, 124] width 29 height 13
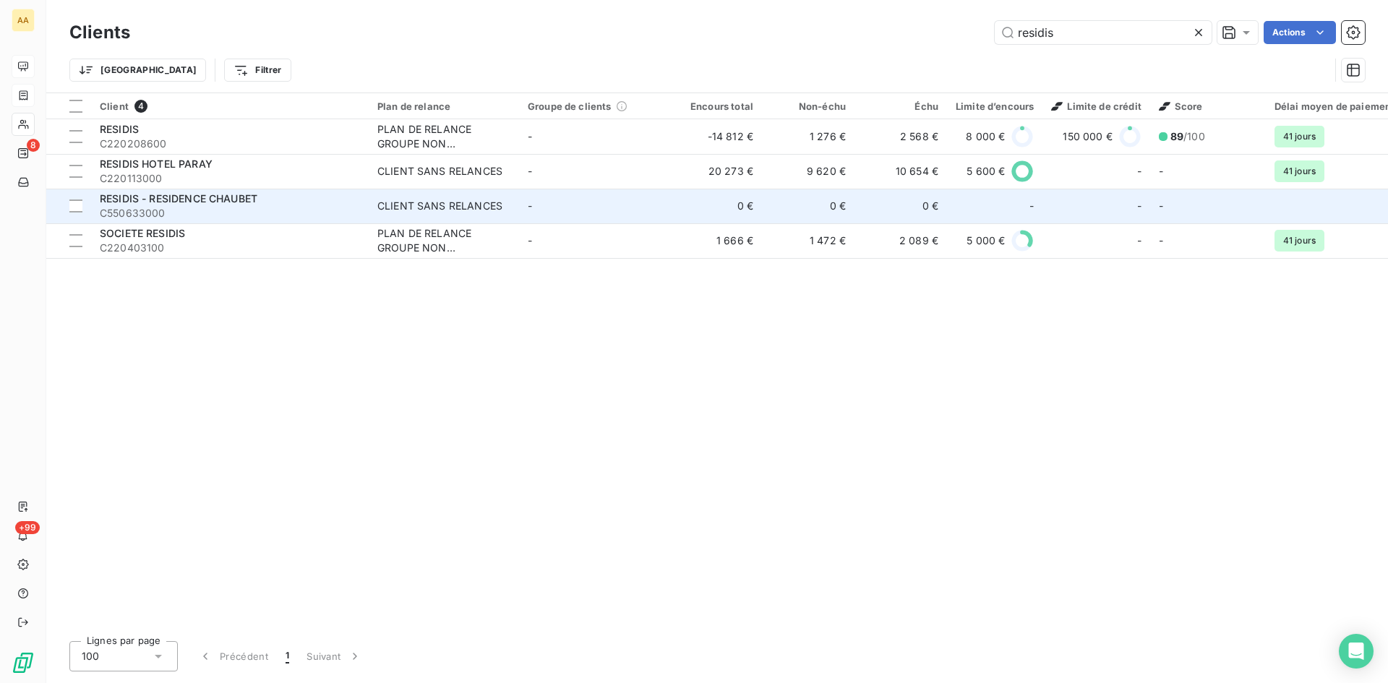
click at [400, 196] on td "CLIENT SANS RELANCES" at bounding box center [444, 206] width 150 height 35
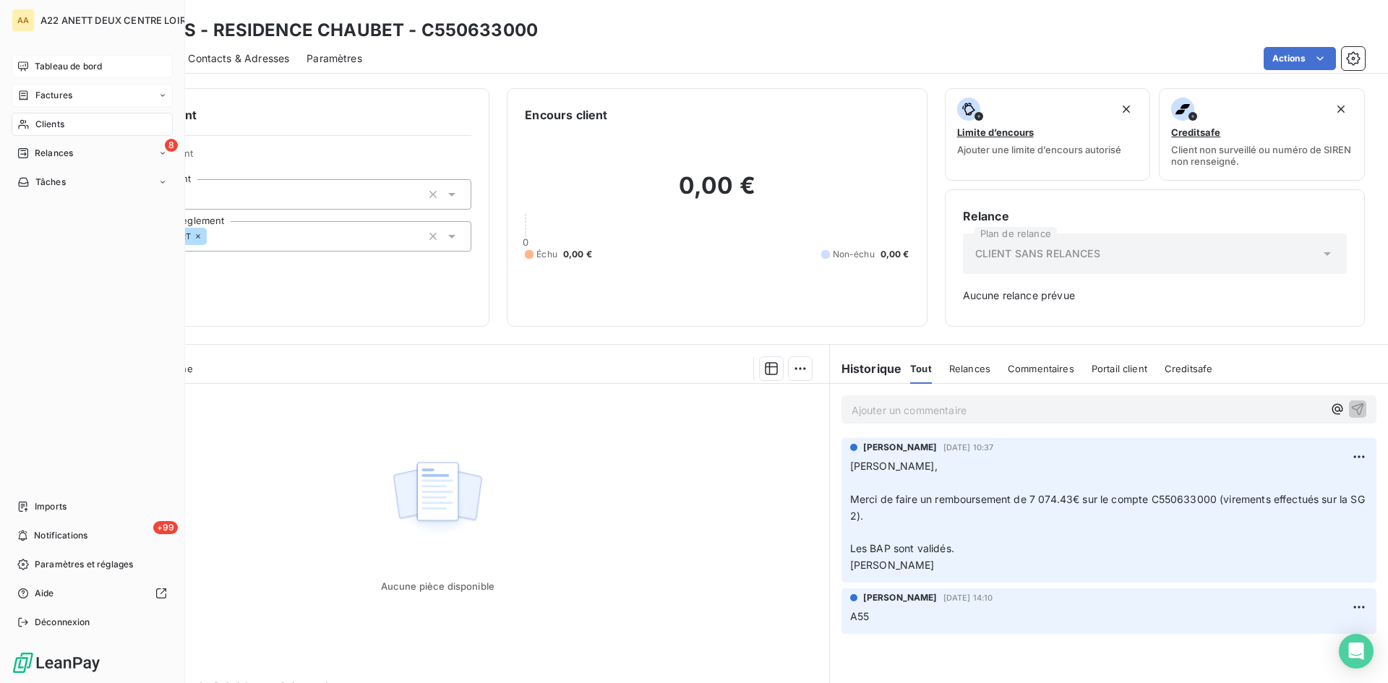
click at [49, 124] on span "Clients" at bounding box center [49, 124] width 29 height 13
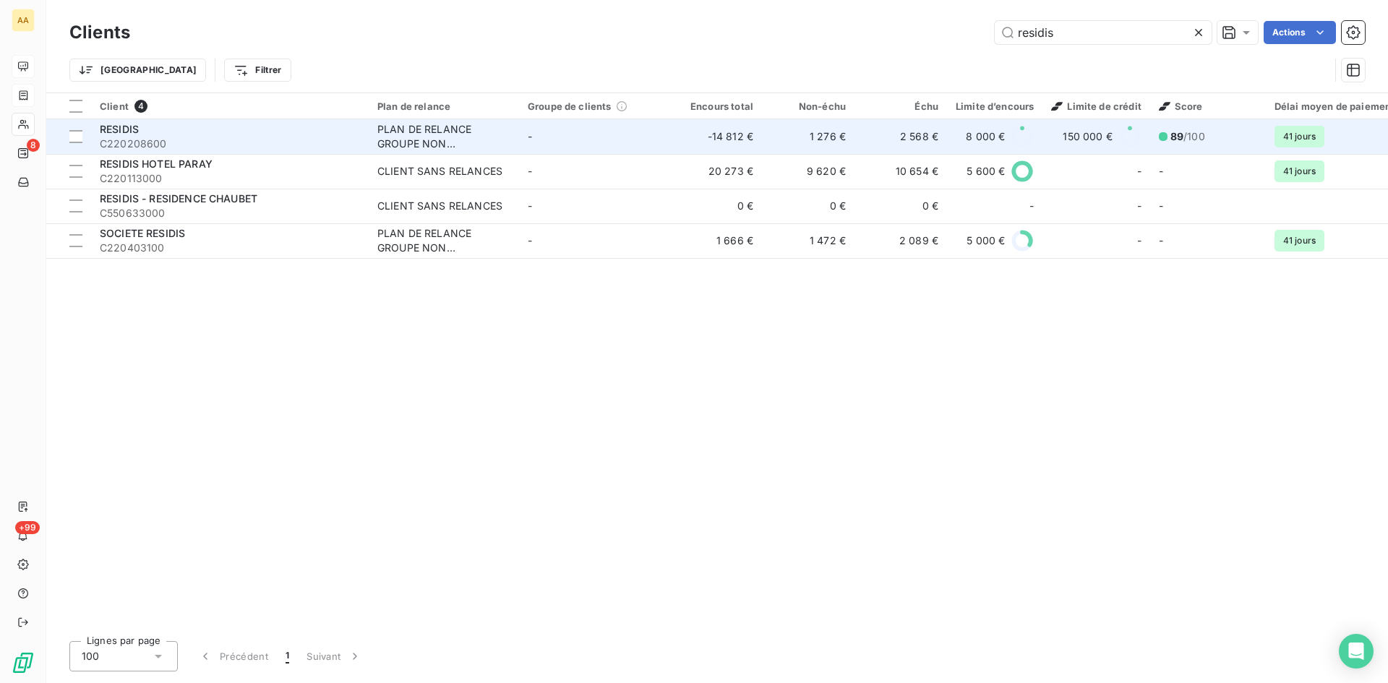
click at [437, 137] on div "PLAN DE RELANCE GROUPE NON AUTOMATIQUE" at bounding box center [443, 136] width 133 height 29
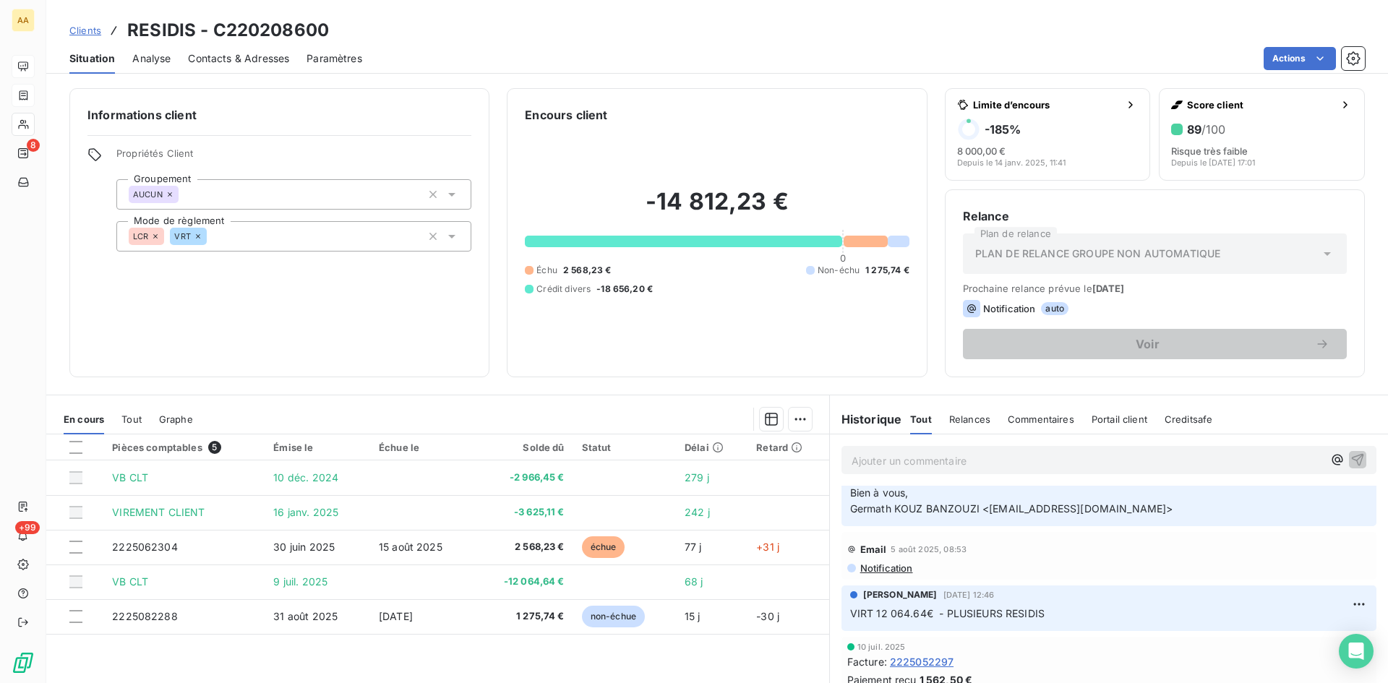
scroll to position [289, 0]
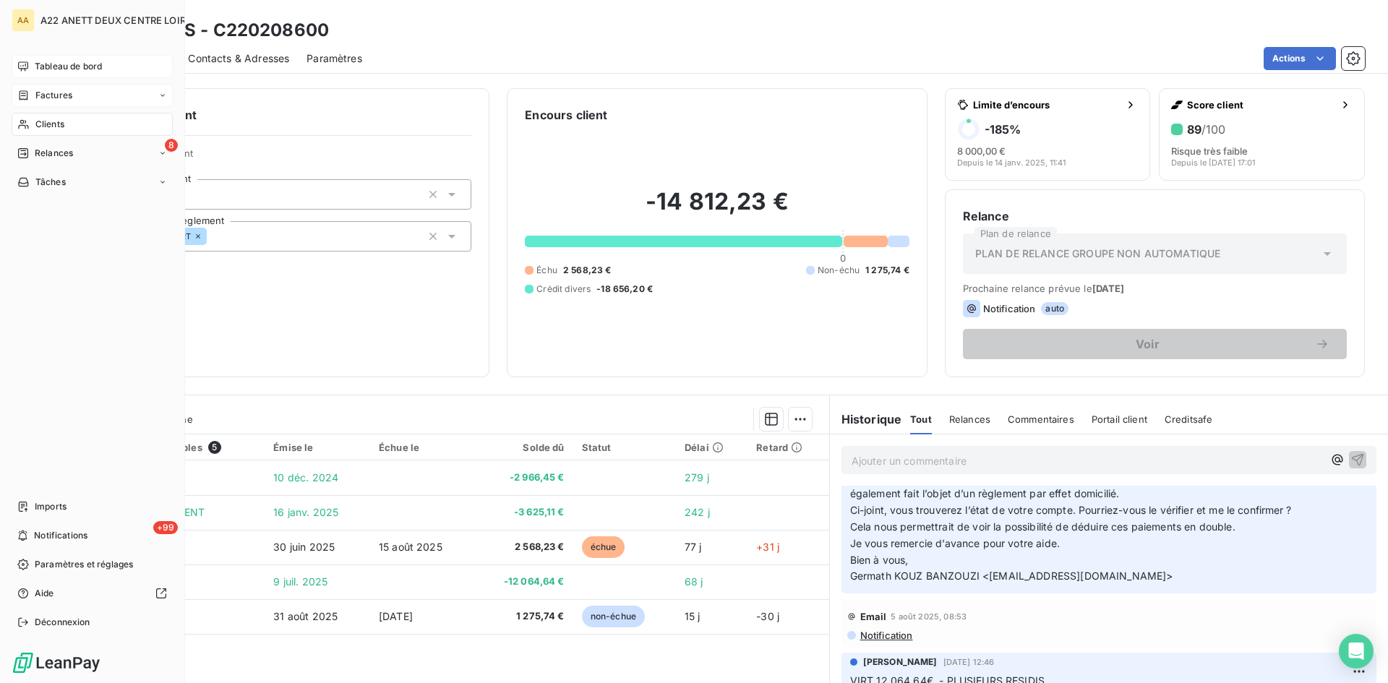
click at [40, 127] on span "Clients" at bounding box center [49, 124] width 29 height 13
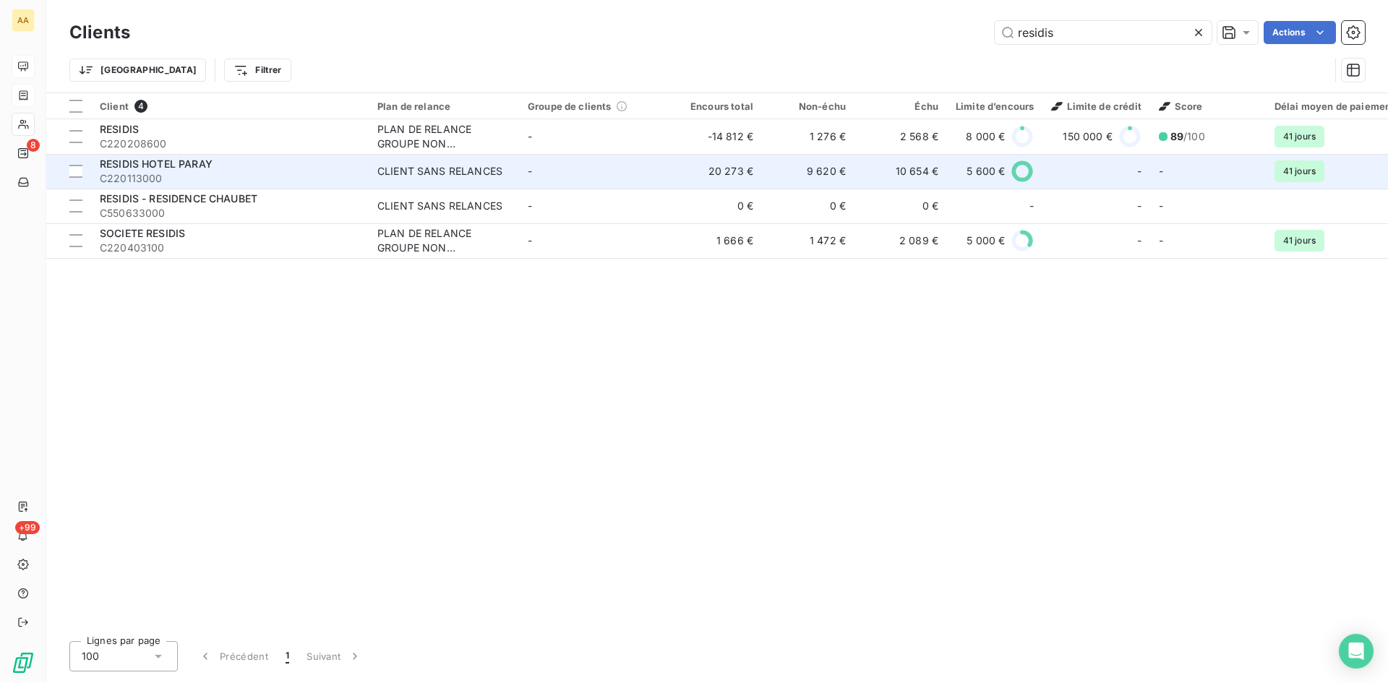
click at [458, 182] on td "CLIENT SANS RELANCES" at bounding box center [444, 171] width 150 height 35
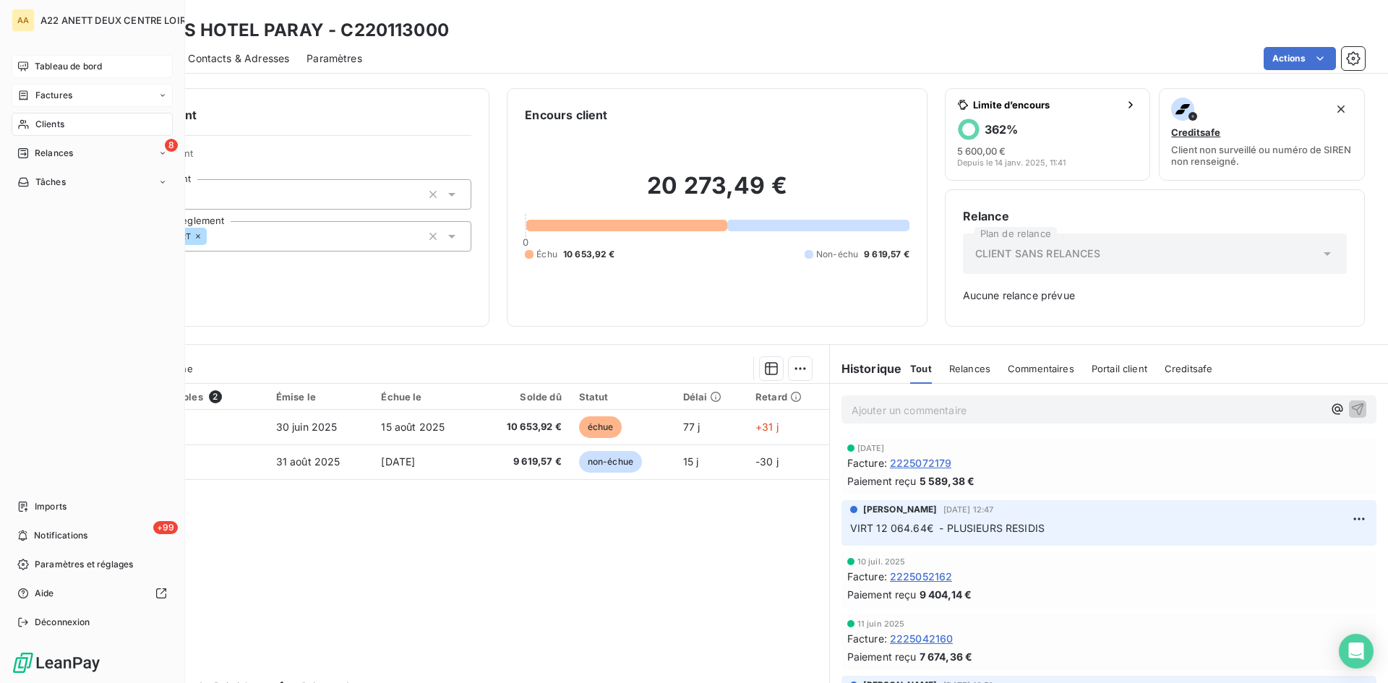
click at [35, 126] on span "Clients" at bounding box center [49, 124] width 29 height 13
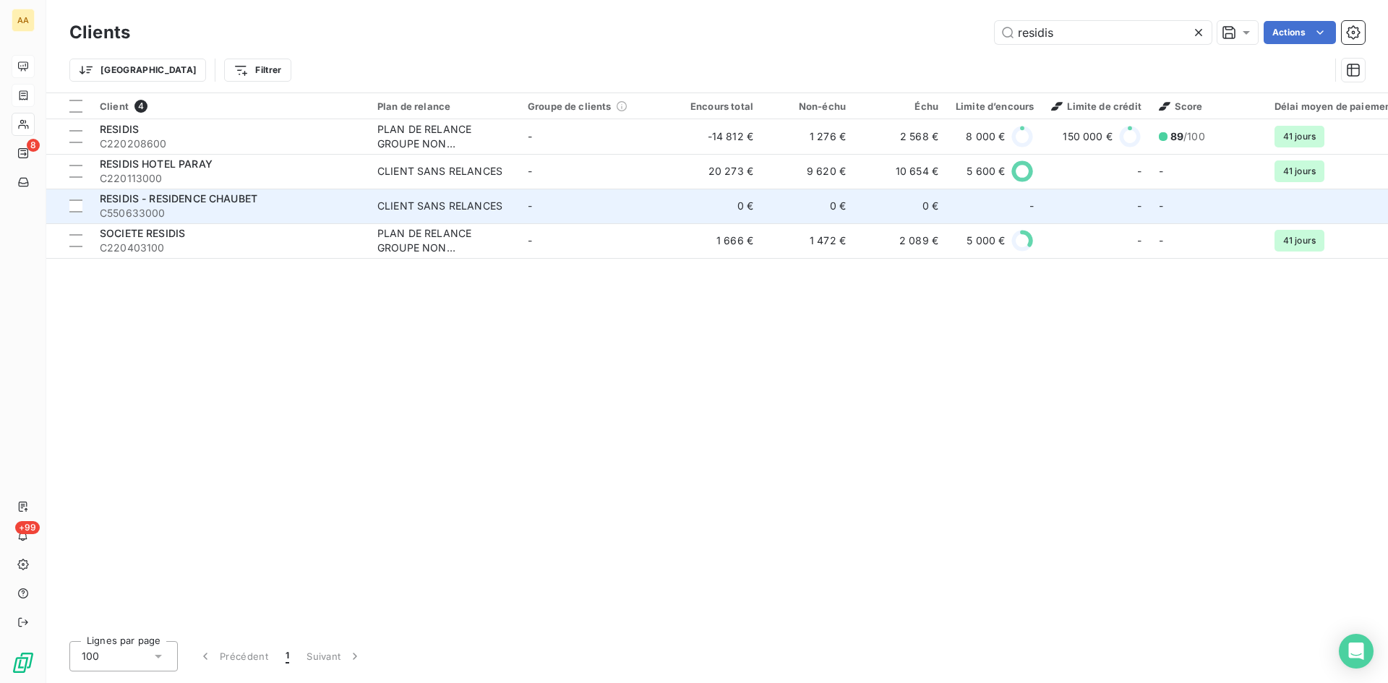
click at [383, 209] on div "CLIENT SANS RELANCES" at bounding box center [439, 206] width 125 height 14
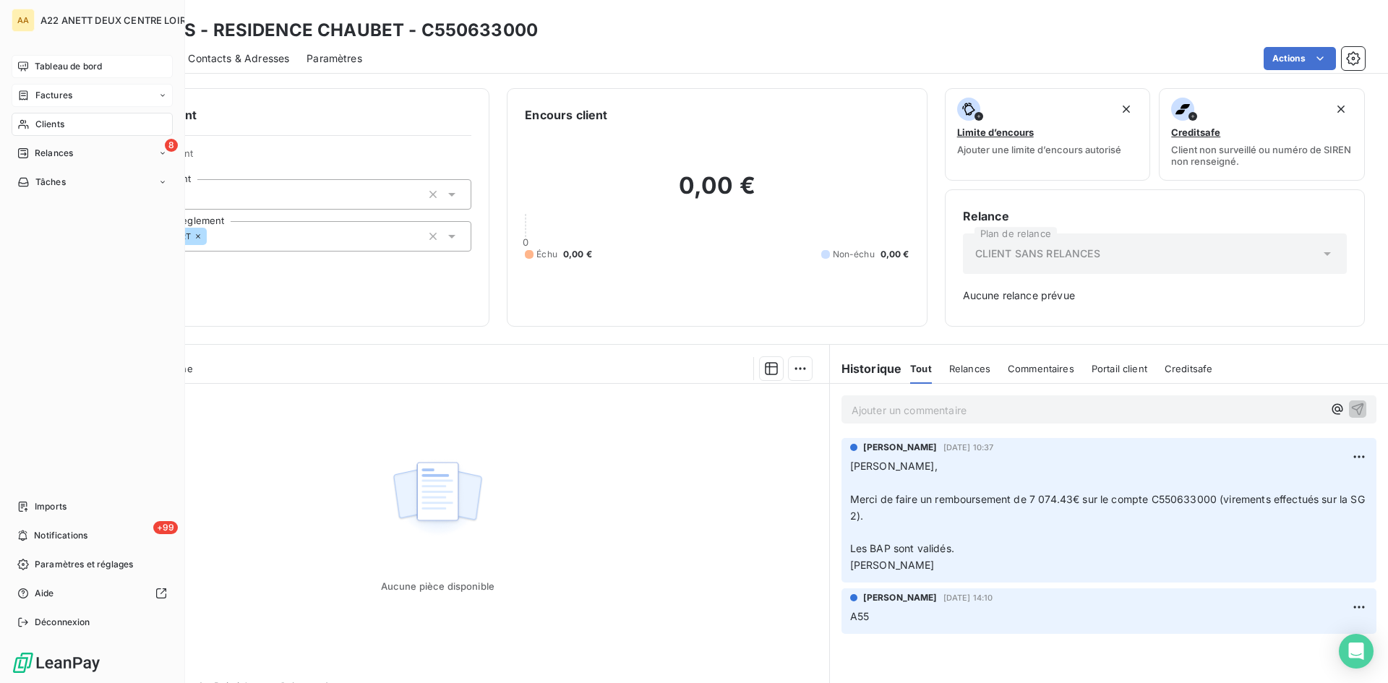
click at [35, 121] on span "Clients" at bounding box center [49, 124] width 29 height 13
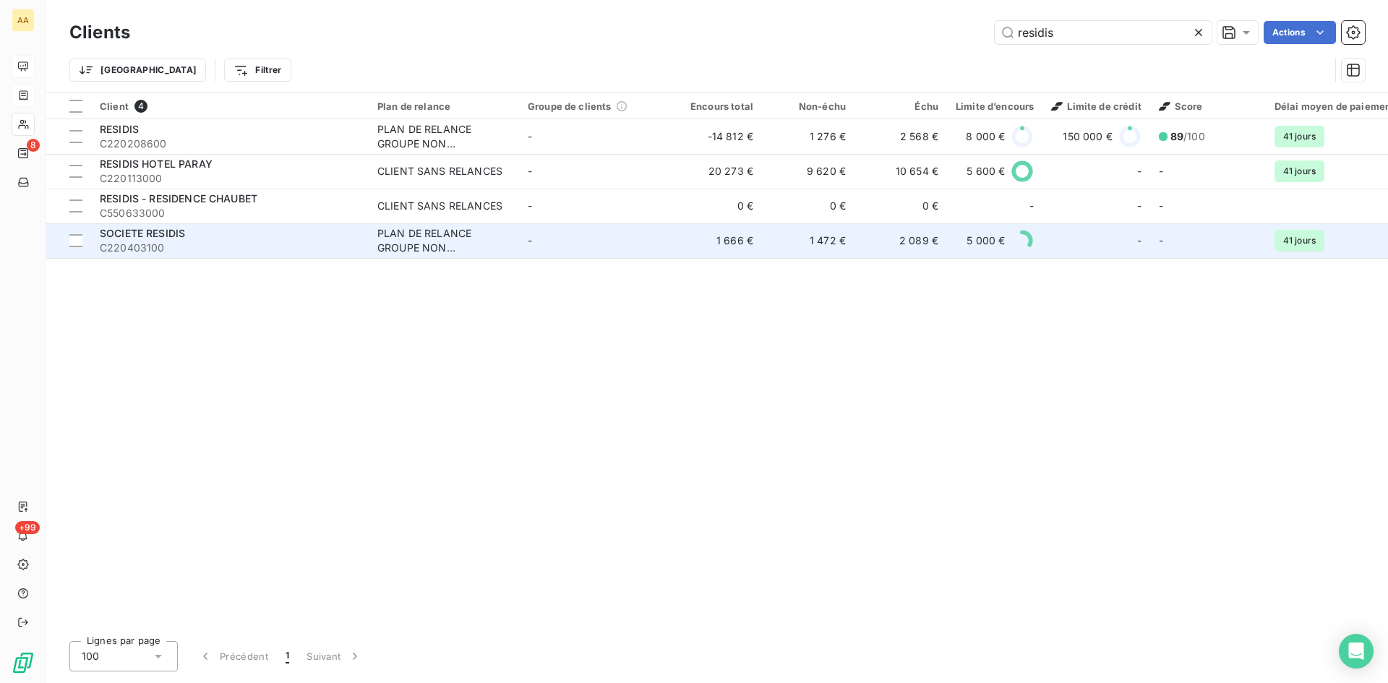
click at [397, 244] on div "PLAN DE RELANCE GROUPE NON AUTOMATIQUE" at bounding box center [443, 240] width 133 height 29
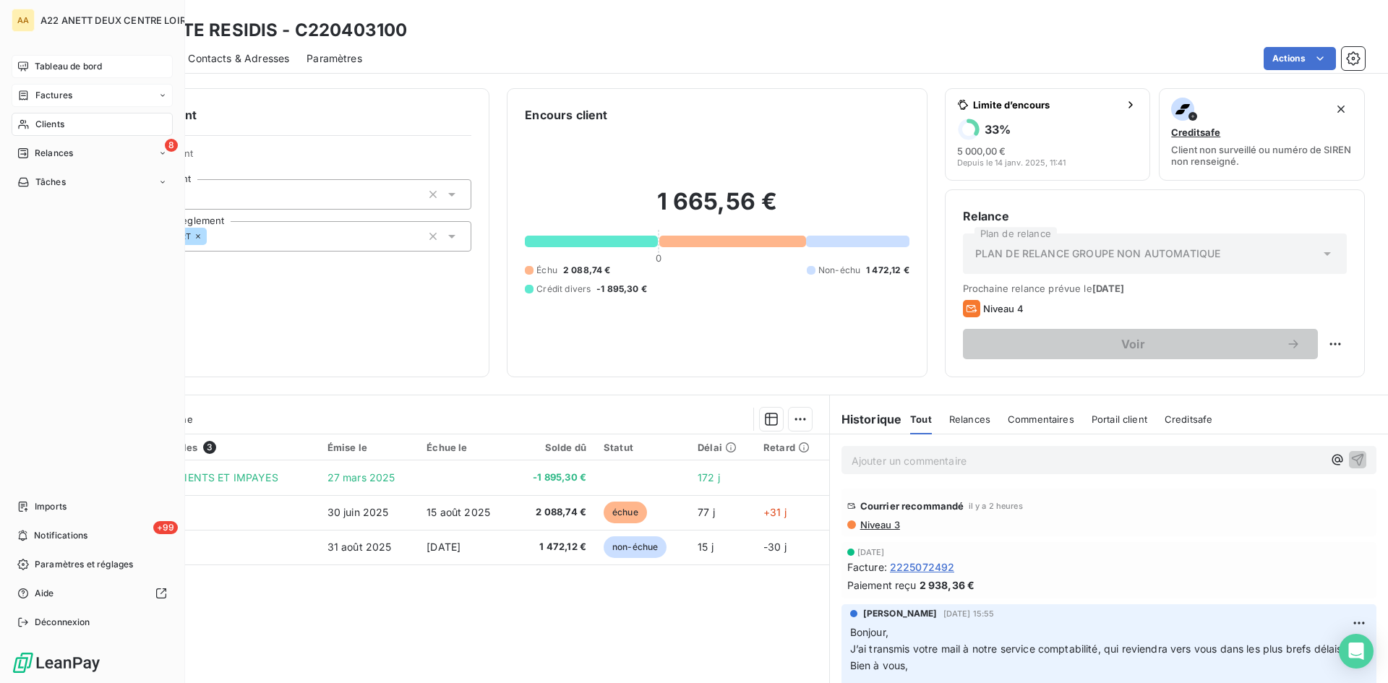
click at [52, 127] on span "Clients" at bounding box center [49, 124] width 29 height 13
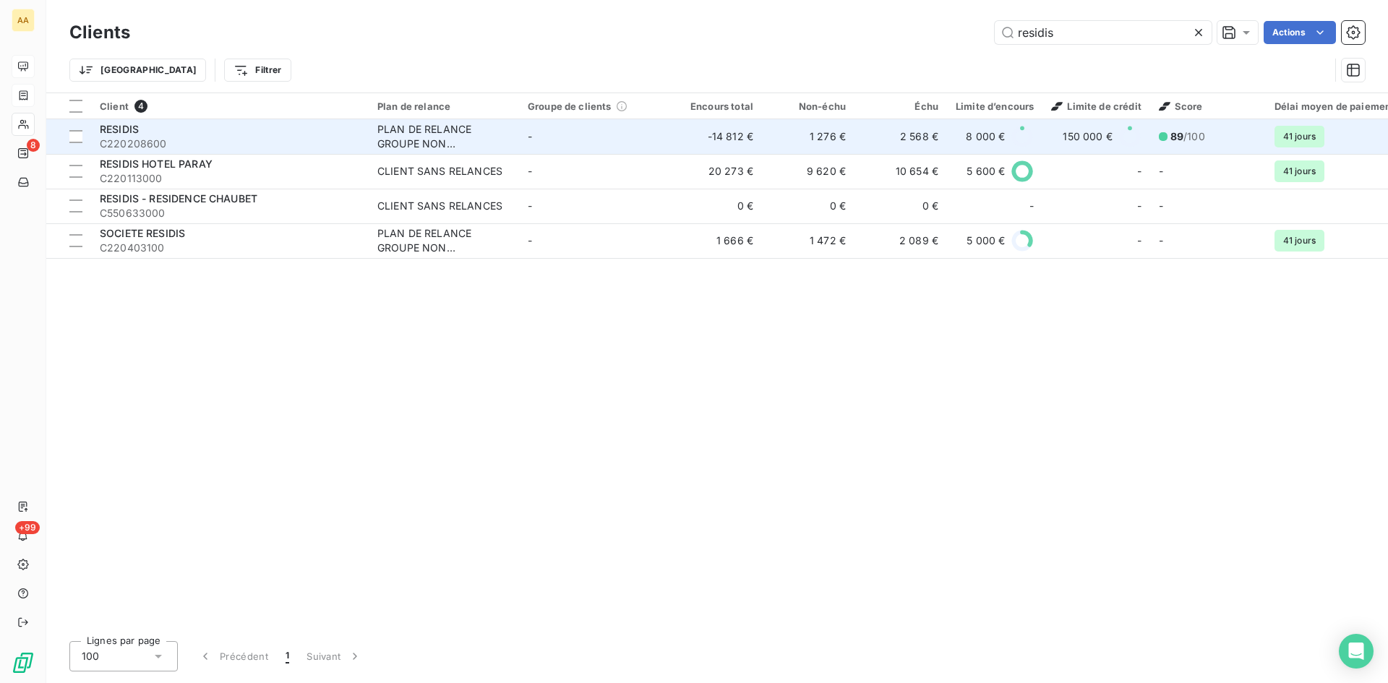
click at [171, 134] on div "RESIDIS" at bounding box center [230, 129] width 260 height 14
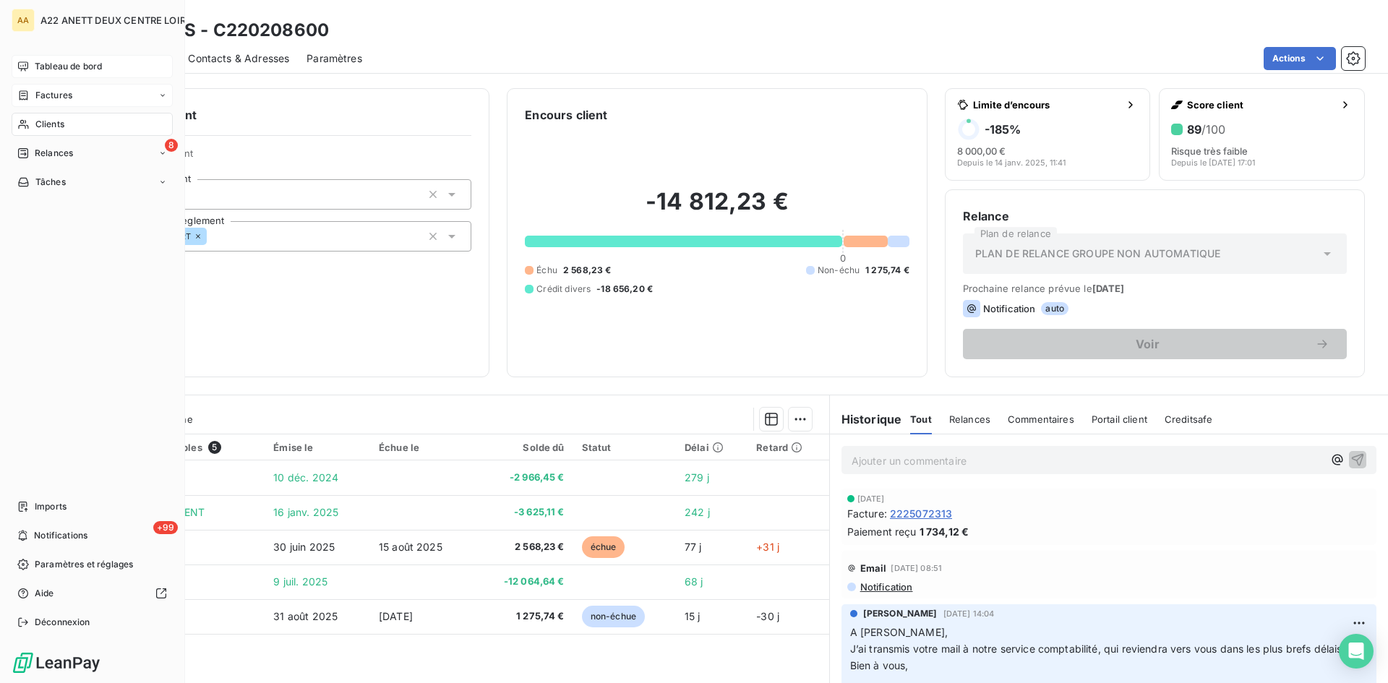
click at [40, 117] on div "Clients" at bounding box center [92, 124] width 161 height 23
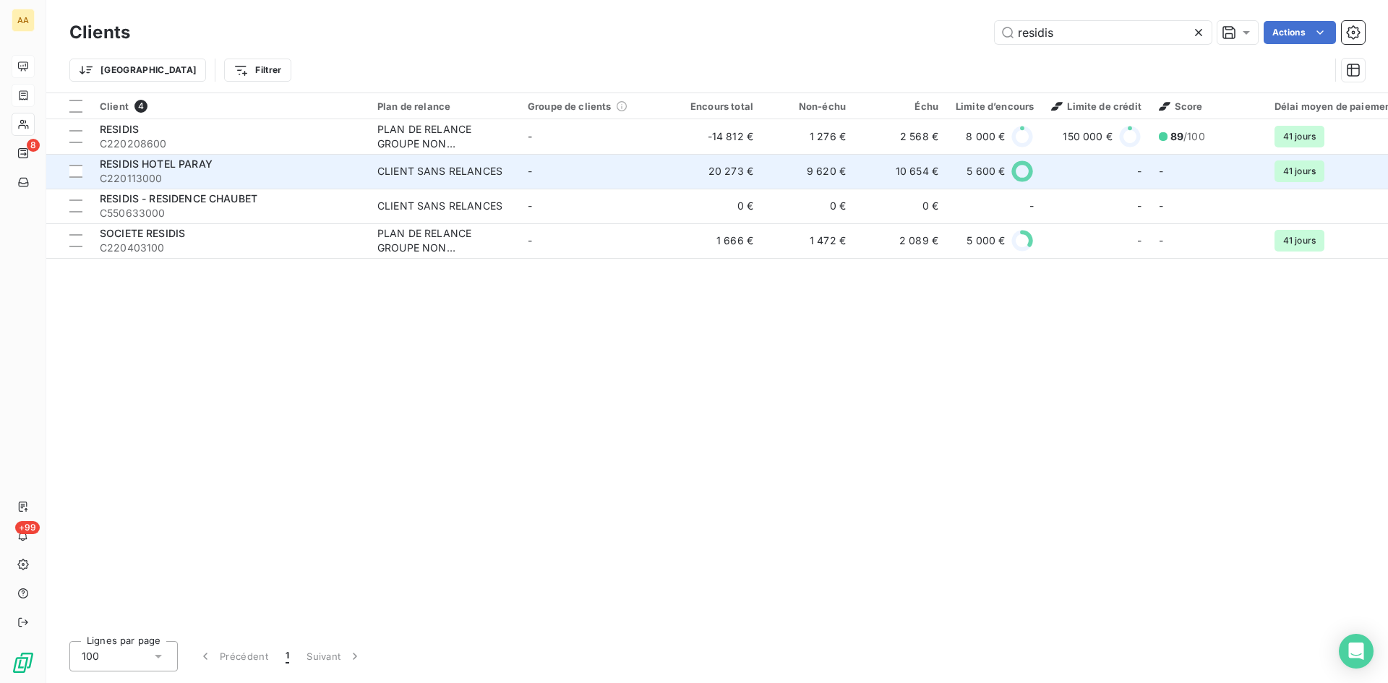
click at [404, 179] on td "CLIENT SANS RELANCES" at bounding box center [444, 171] width 150 height 35
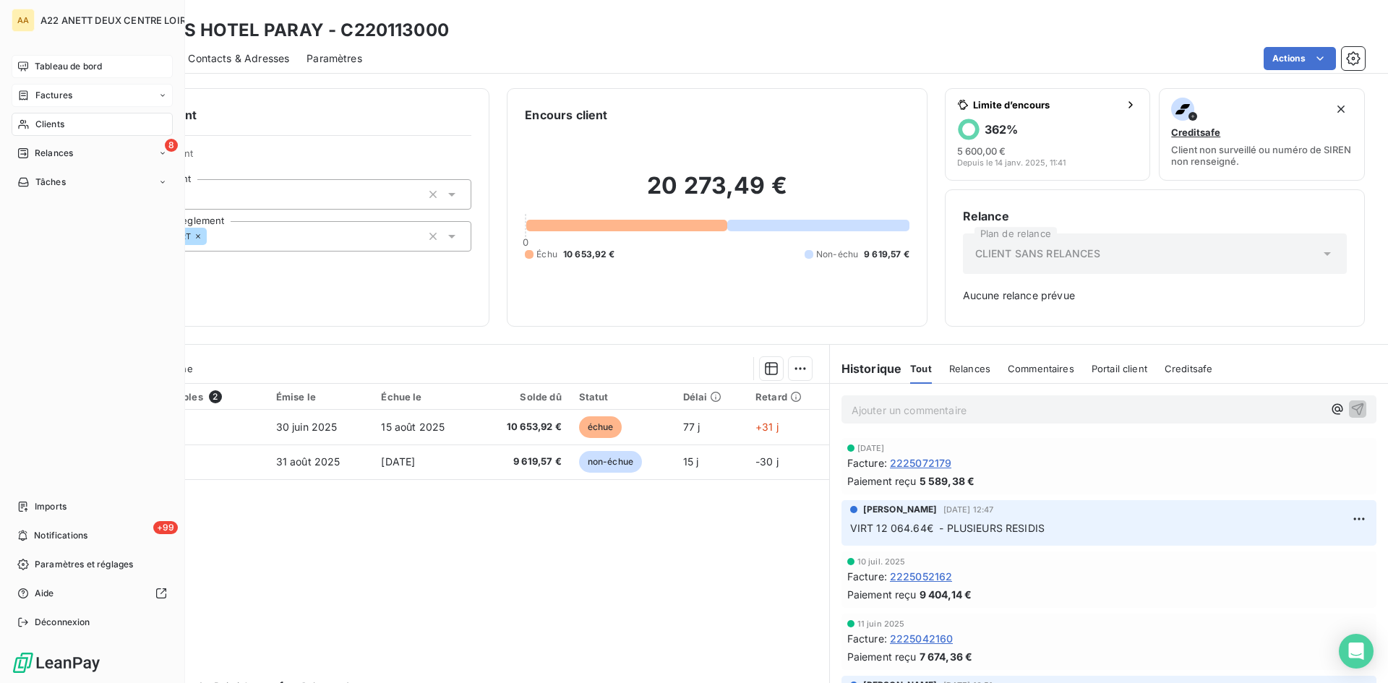
click at [44, 123] on span "Clients" at bounding box center [49, 124] width 29 height 13
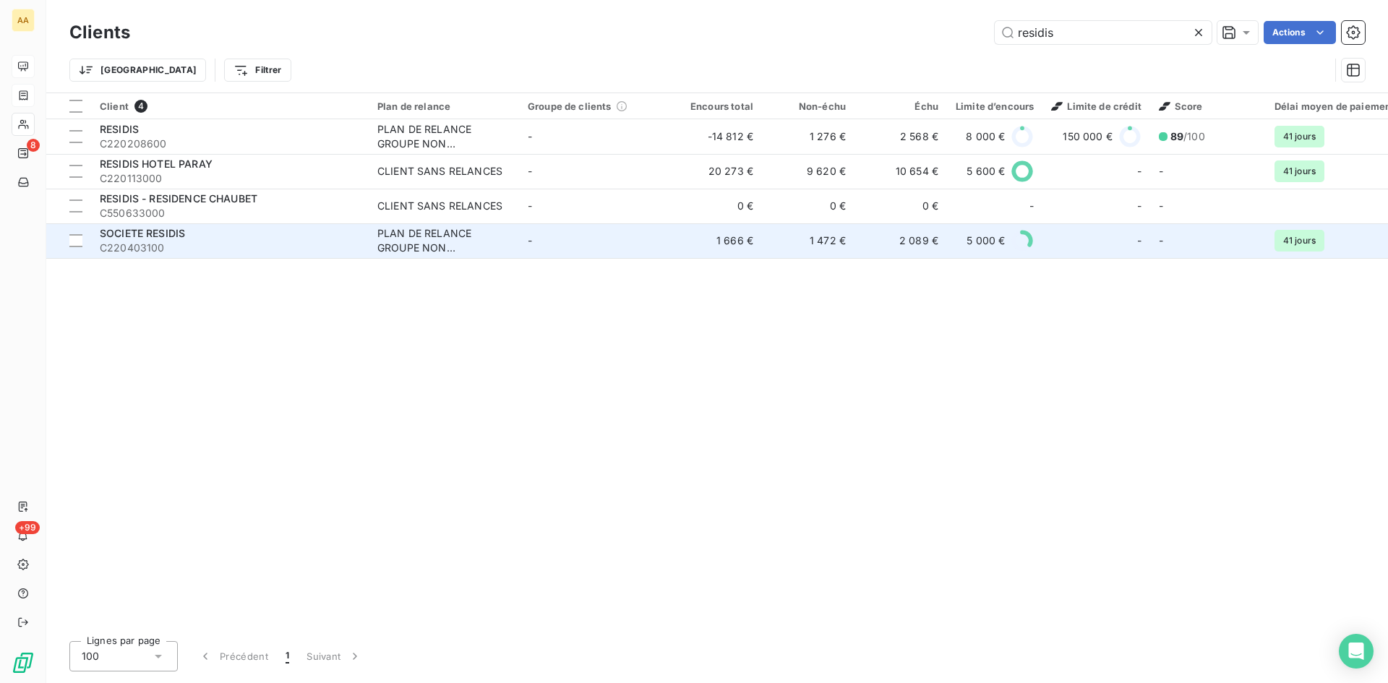
click at [415, 248] on div "PLAN DE RELANCE GROUPE NON AUTOMATIQUE" at bounding box center [443, 240] width 133 height 29
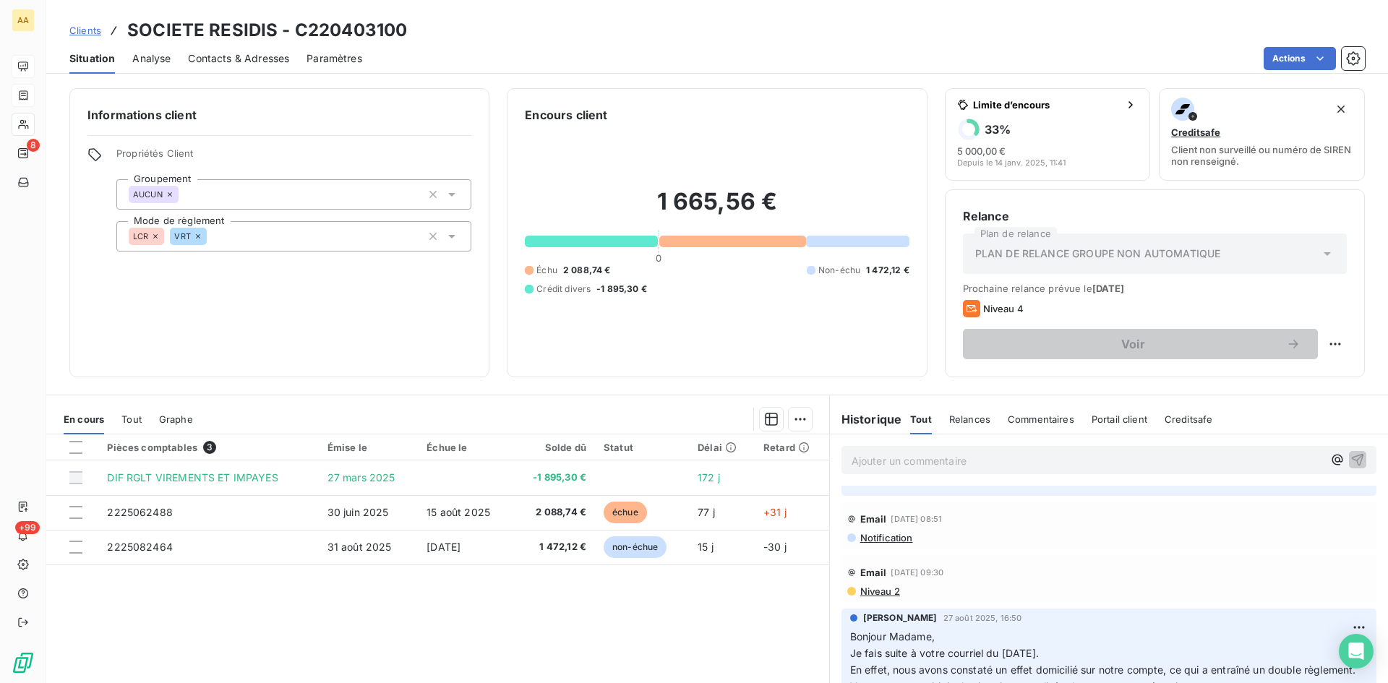
scroll to position [361, 0]
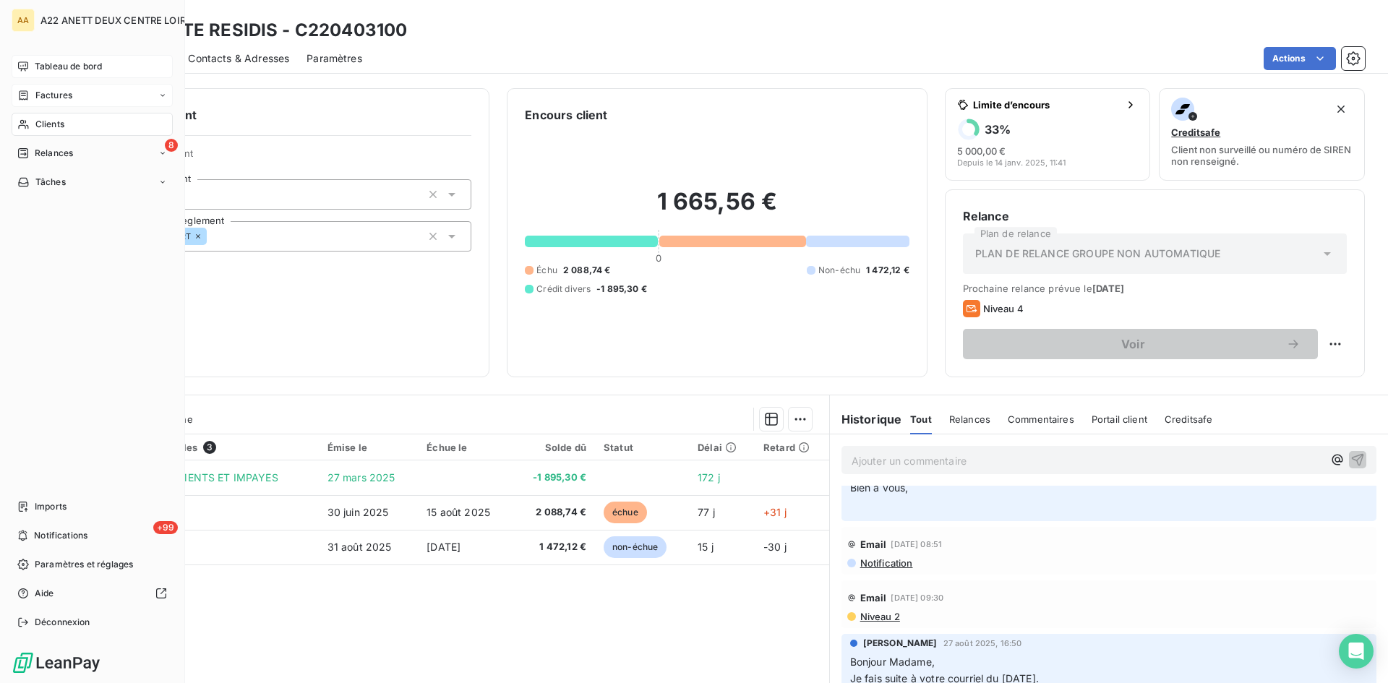
click at [56, 124] on span "Clients" at bounding box center [49, 124] width 29 height 13
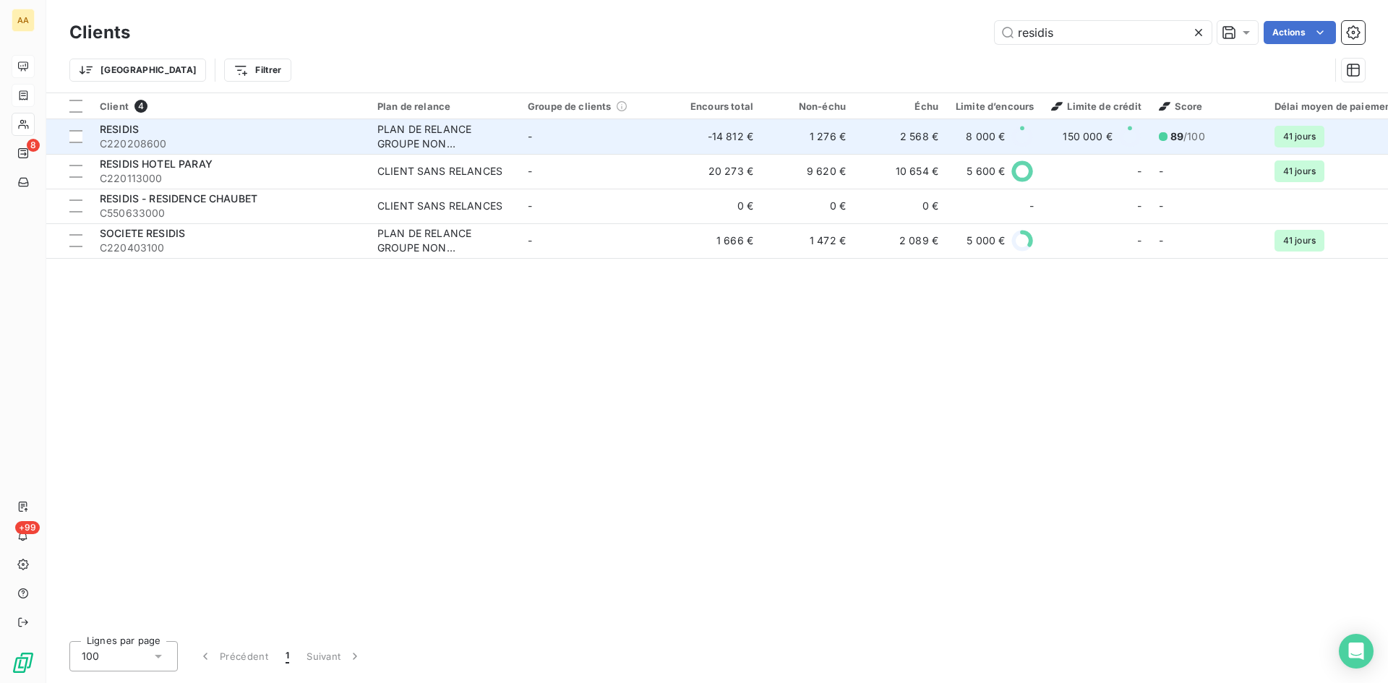
click at [415, 137] on div "PLAN DE RELANCE GROUPE NON AUTOMATIQUE" at bounding box center [443, 136] width 133 height 29
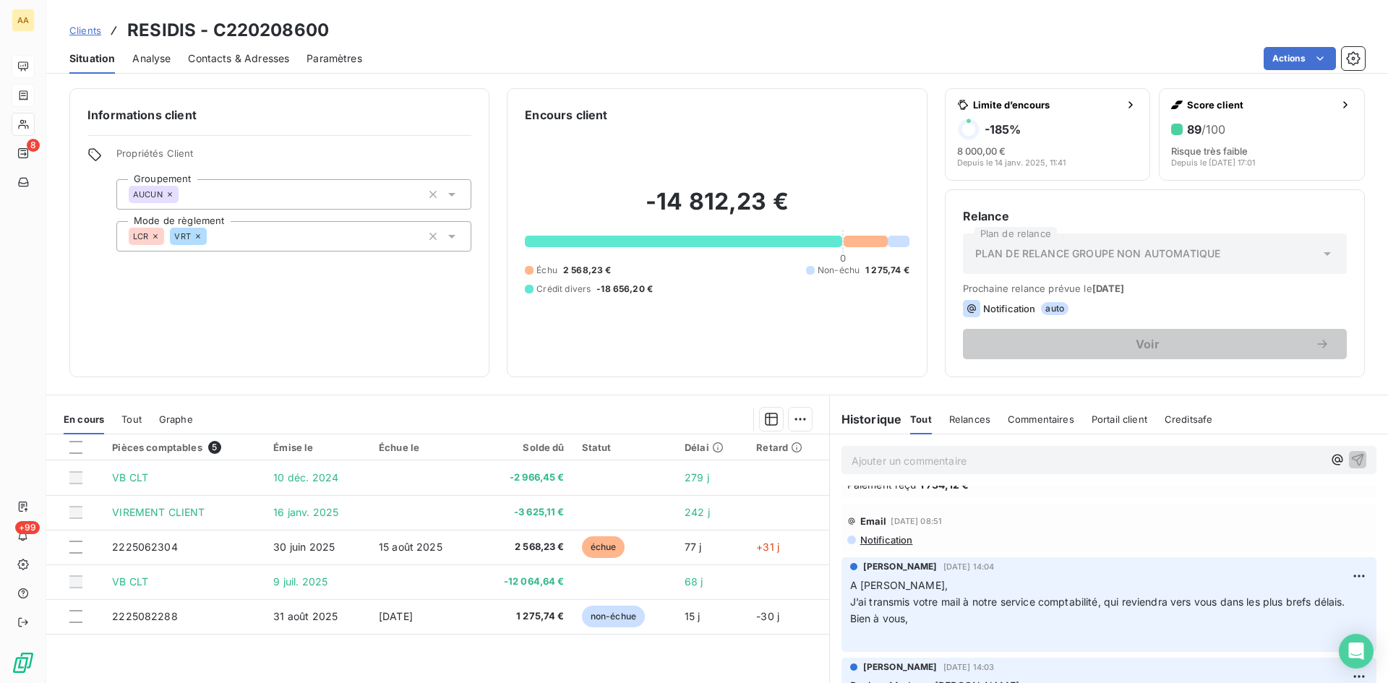
scroll to position [72, 0]
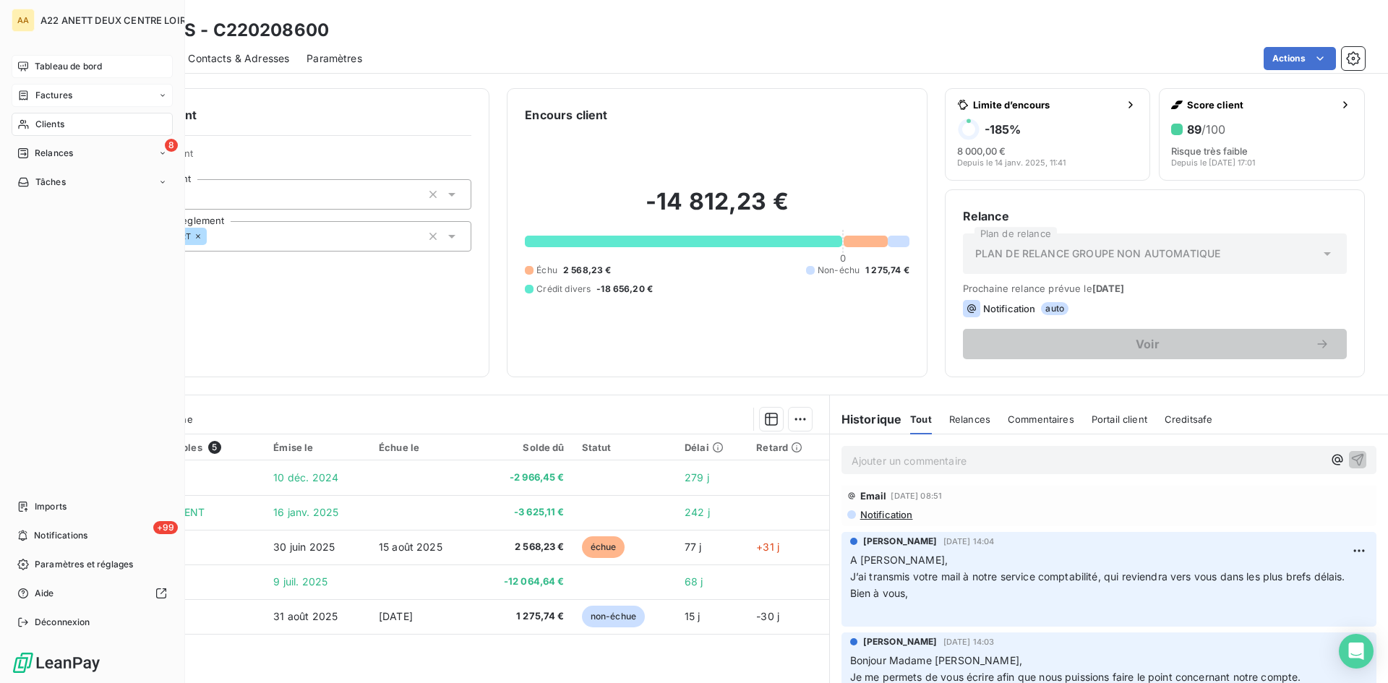
click at [37, 122] on span "Clients" at bounding box center [49, 124] width 29 height 13
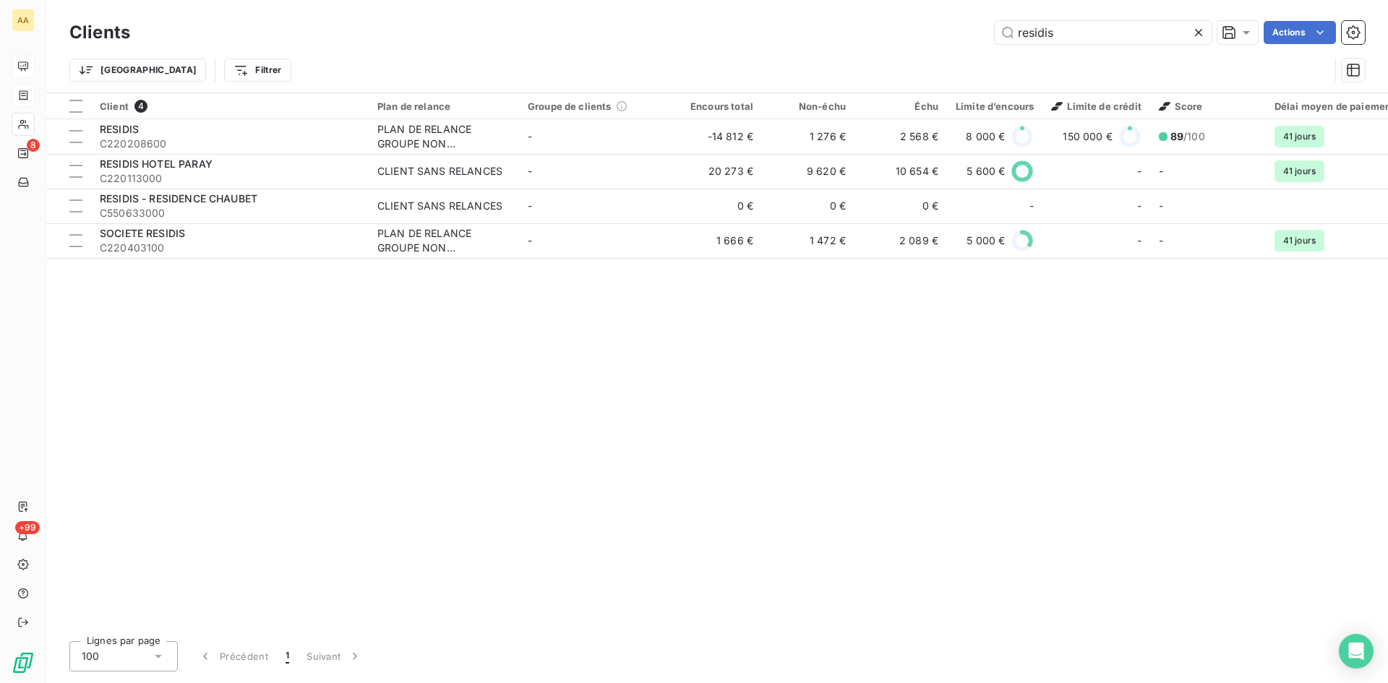
drag, startPoint x: 1081, startPoint y: 30, endPoint x: 949, endPoint y: 52, distance: 133.5
click at [949, 52] on div "Clients residis Actions Trier Filtrer" at bounding box center [716, 54] width 1295 height 75
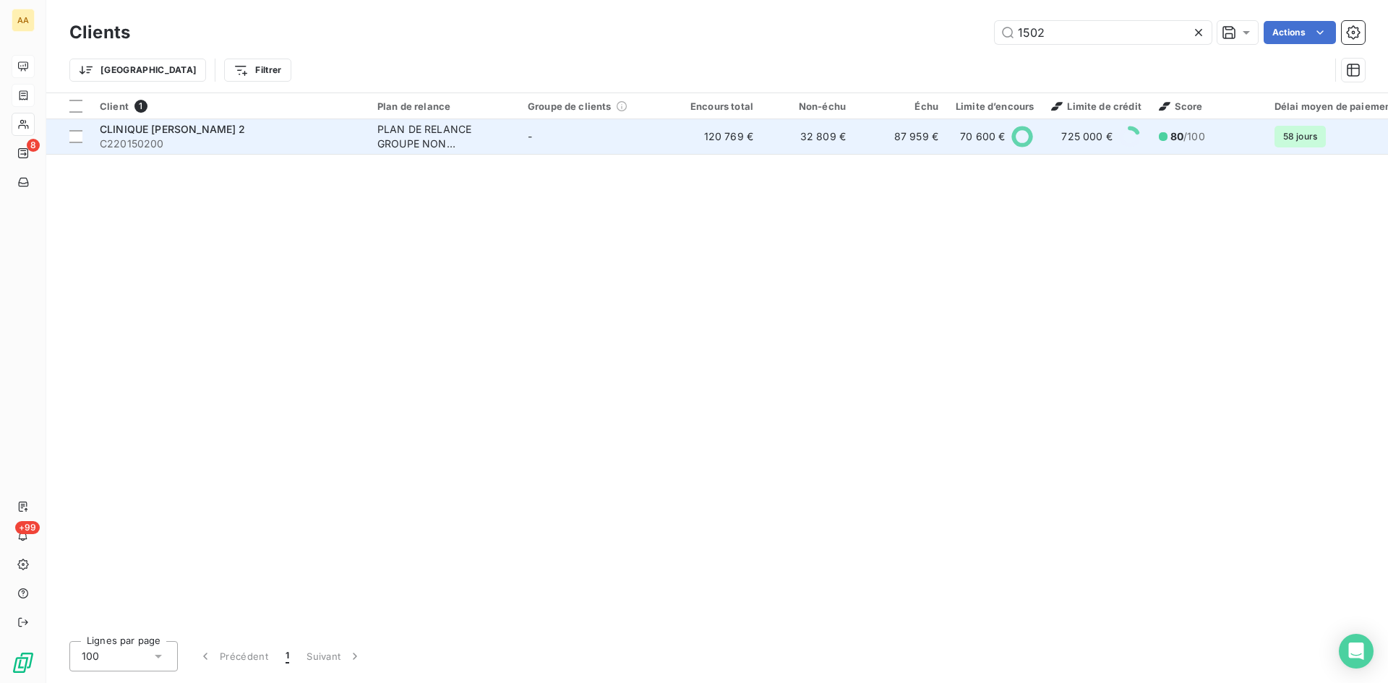
type input "1502"
click at [438, 144] on div "PLAN DE RELANCE GROUPE NON AUTOMATIQUE" at bounding box center [443, 136] width 133 height 29
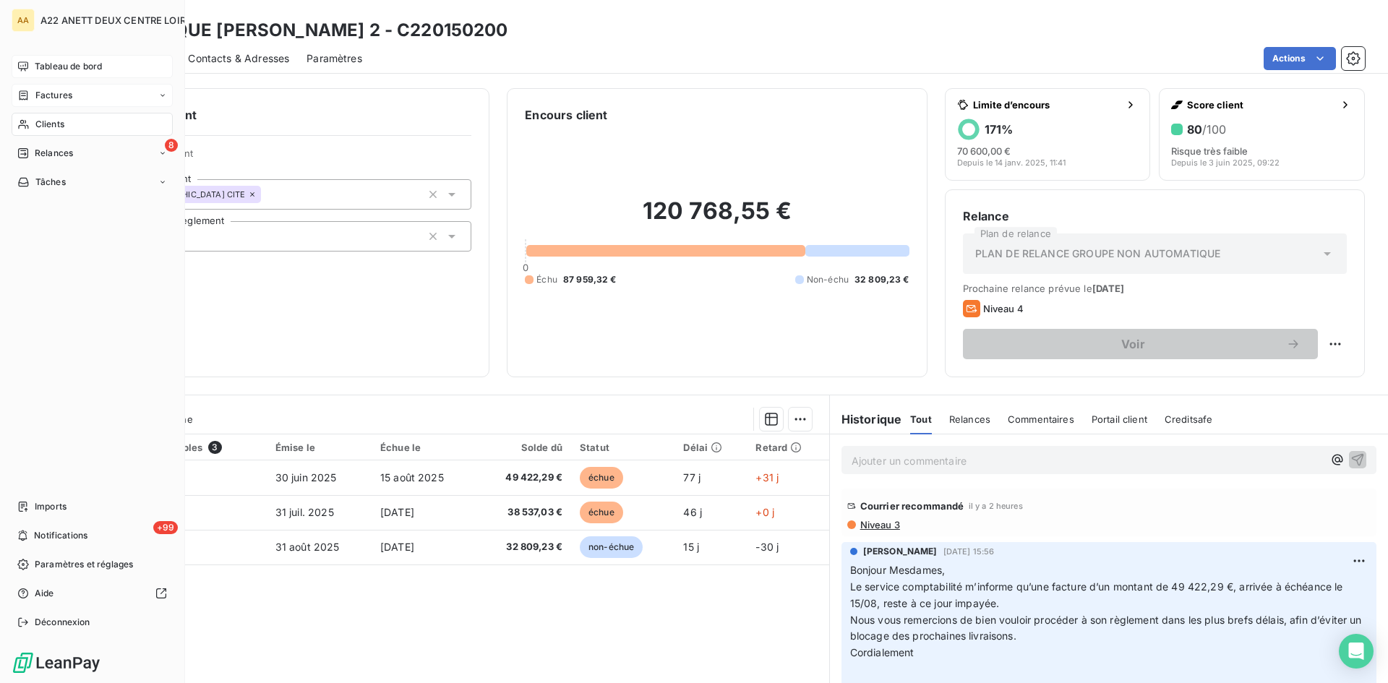
click at [49, 118] on span "Clients" at bounding box center [49, 124] width 29 height 13
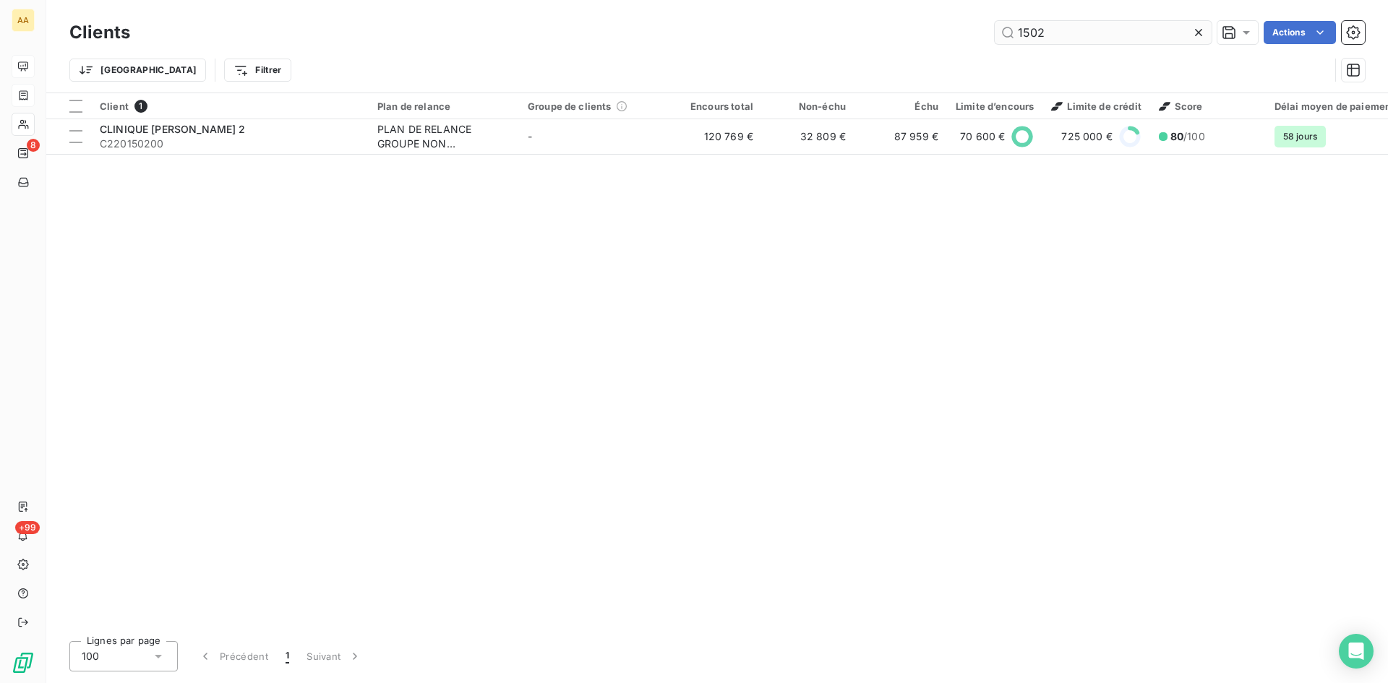
drag, startPoint x: 1050, startPoint y: 24, endPoint x: 1038, endPoint y: 27, distance: 12.8
click at [1038, 27] on input "1502" at bounding box center [1103, 32] width 217 height 23
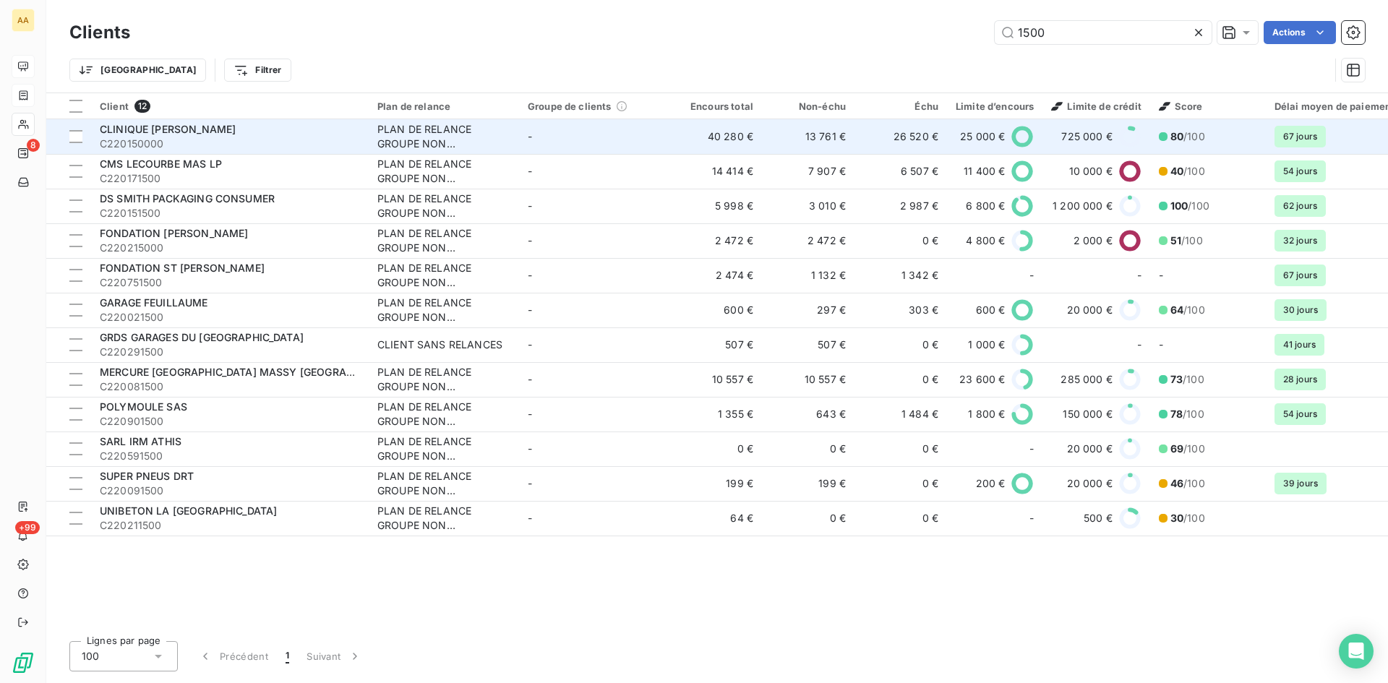
type input "1500"
click at [417, 133] on div "PLAN DE RELANCE GROUPE NON AUTOMATIQUE" at bounding box center [443, 136] width 133 height 29
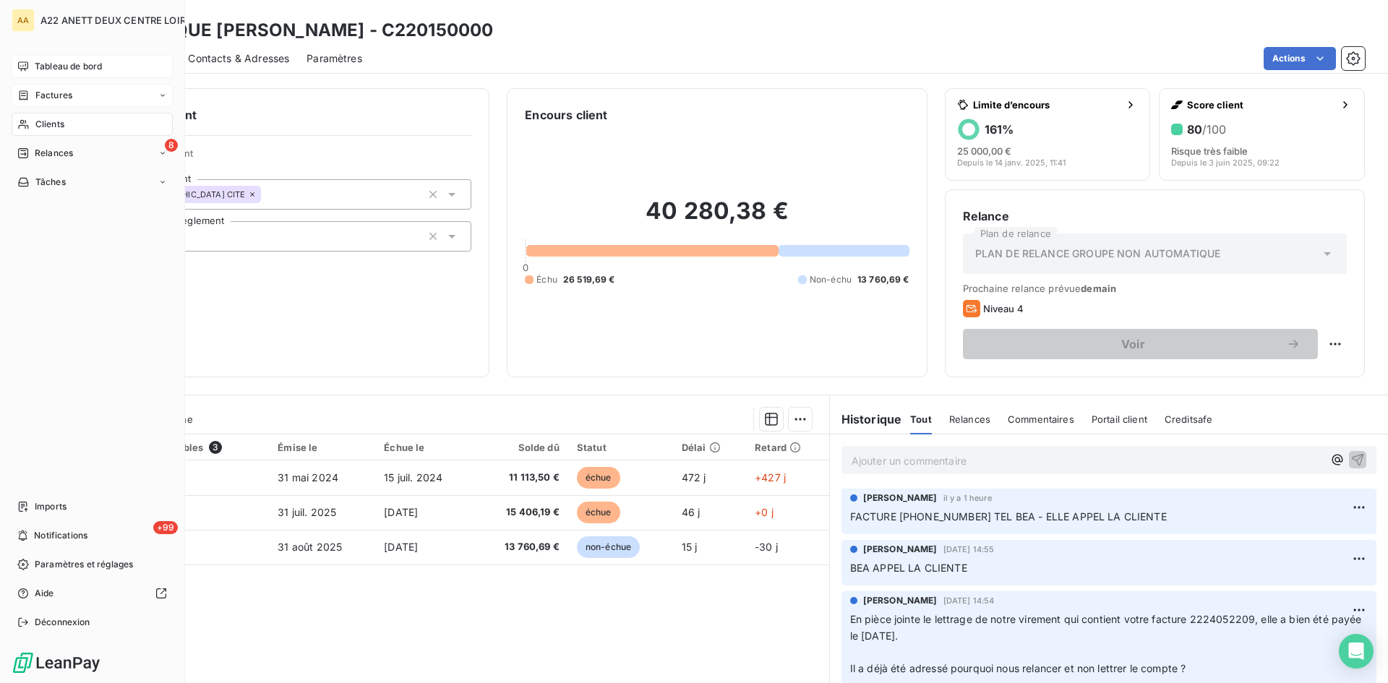
click at [51, 64] on span "Tableau de bord" at bounding box center [68, 66] width 67 height 13
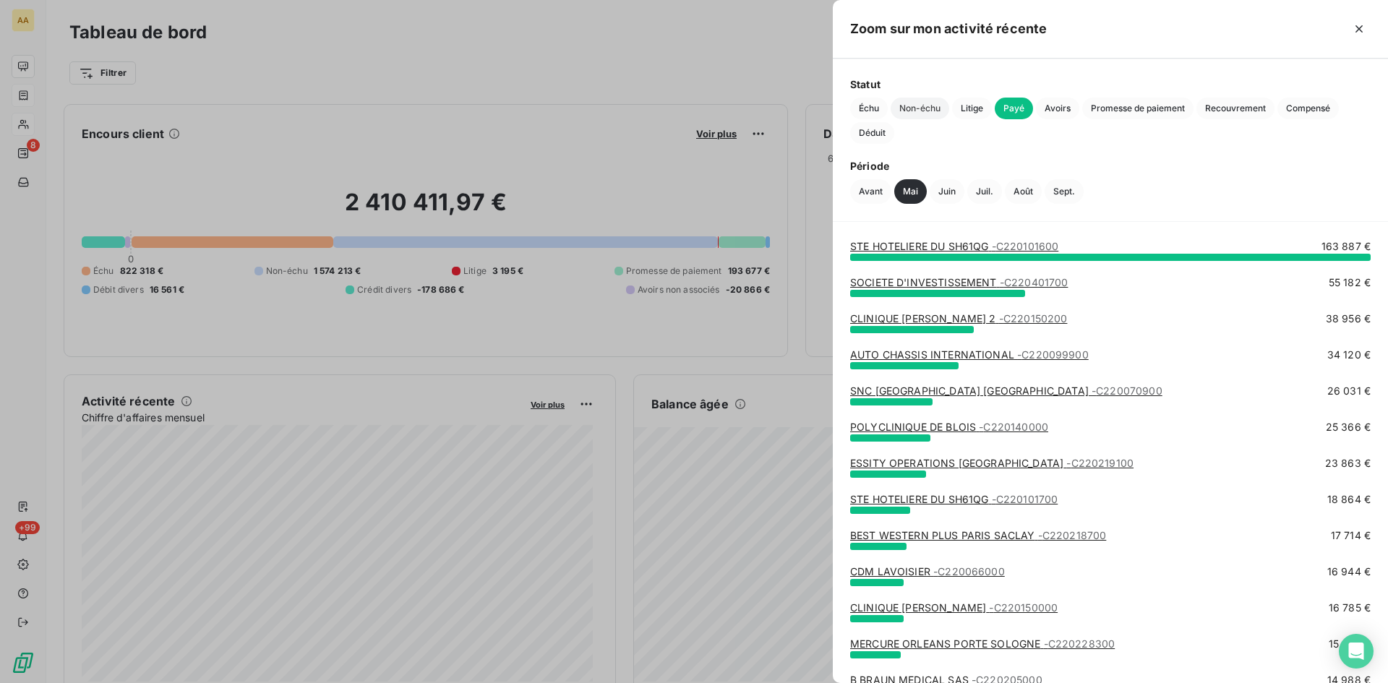
click at [919, 100] on span "Non-échu" at bounding box center [920, 109] width 59 height 22
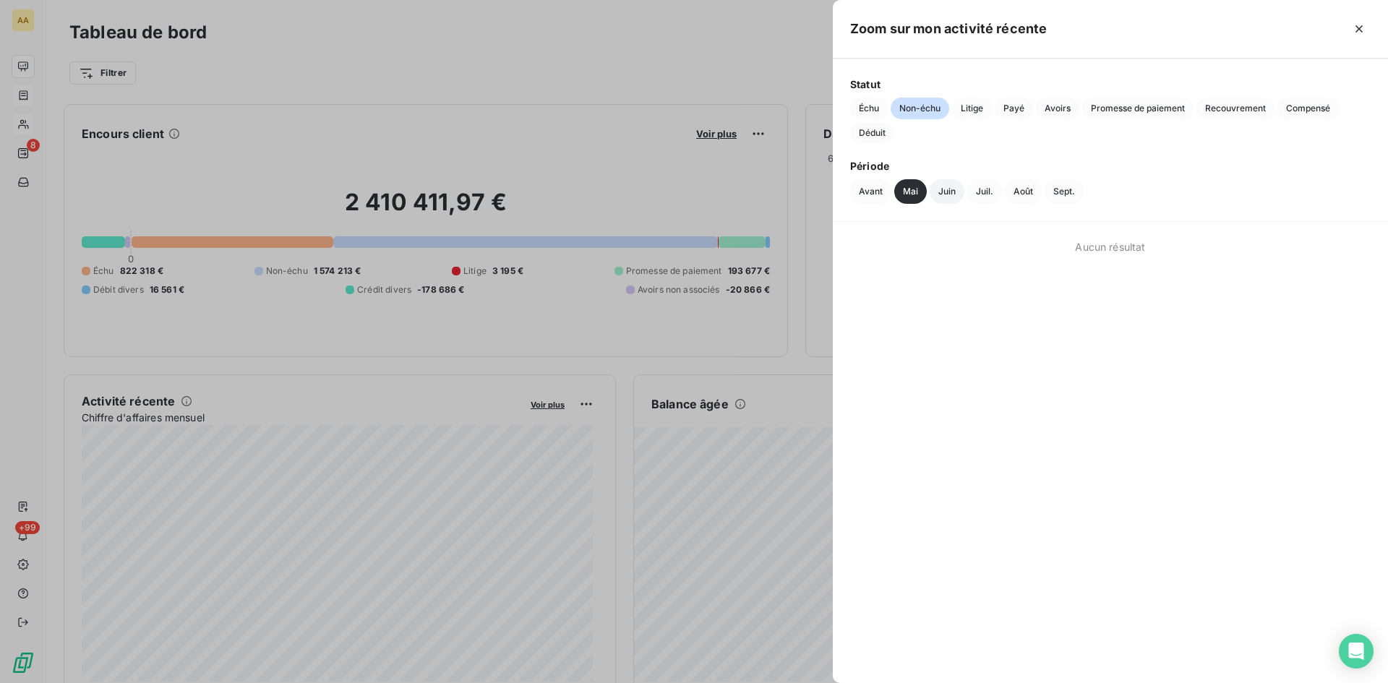
click at [945, 190] on button "Juin" at bounding box center [947, 191] width 35 height 25
click at [862, 111] on span "Échu" at bounding box center [869, 109] width 38 height 22
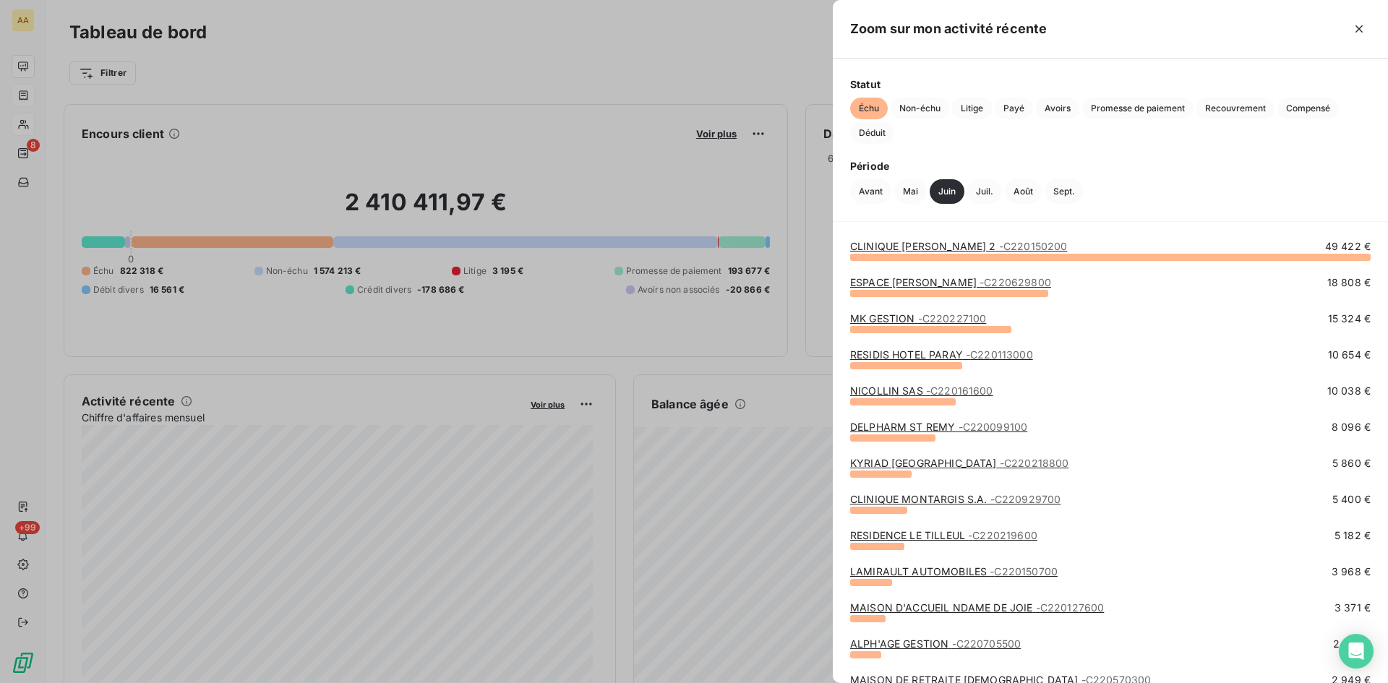
click at [881, 354] on link "RESIDIS HOTEL PARAY - C220113000" at bounding box center [941, 354] width 183 height 12
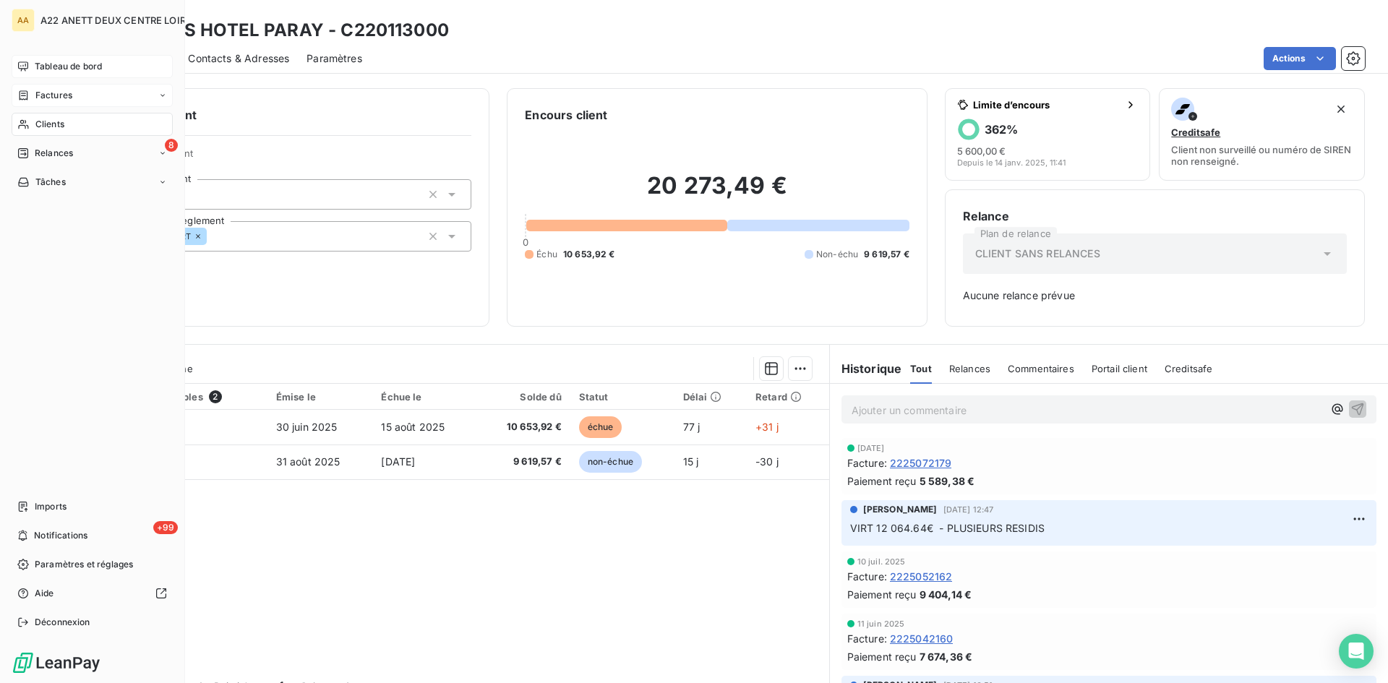
click at [59, 67] on span "Tableau de bord" at bounding box center [68, 66] width 67 height 13
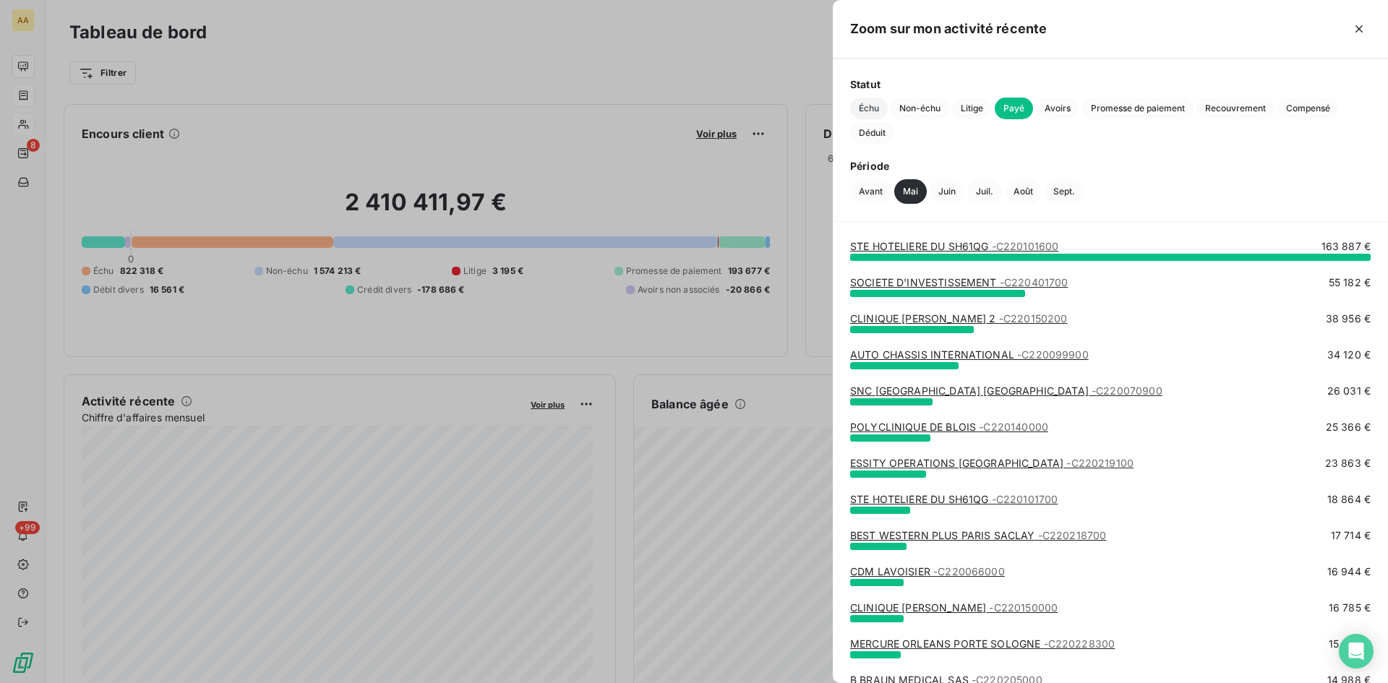
click at [878, 105] on span "Échu" at bounding box center [869, 109] width 38 height 22
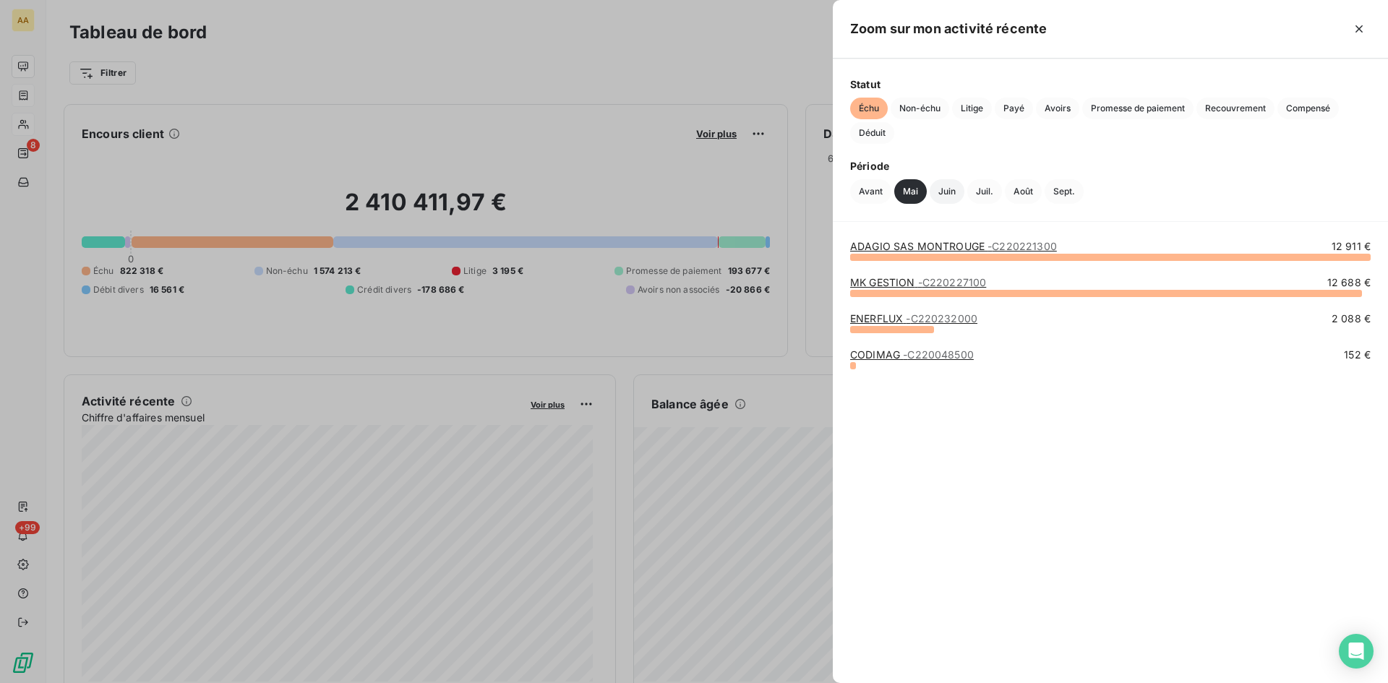
click at [946, 190] on button "Juin" at bounding box center [947, 191] width 35 height 25
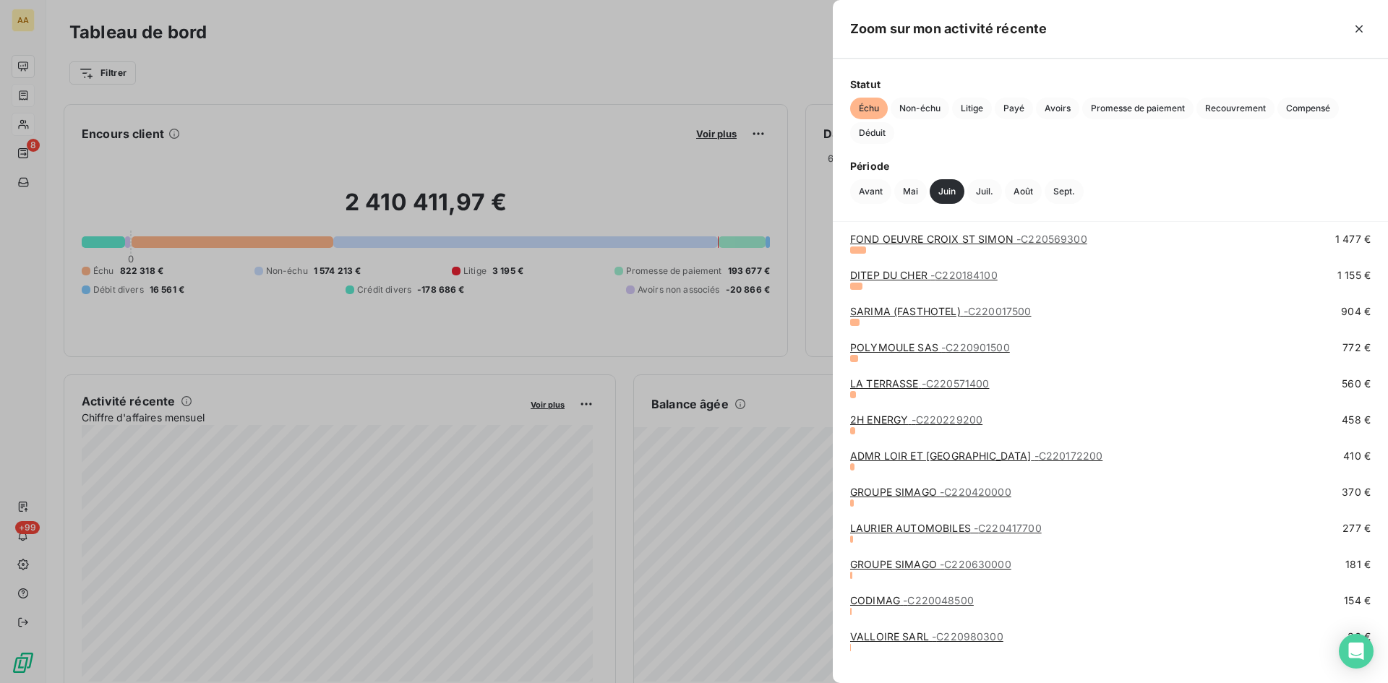
scroll to position [675, 0]
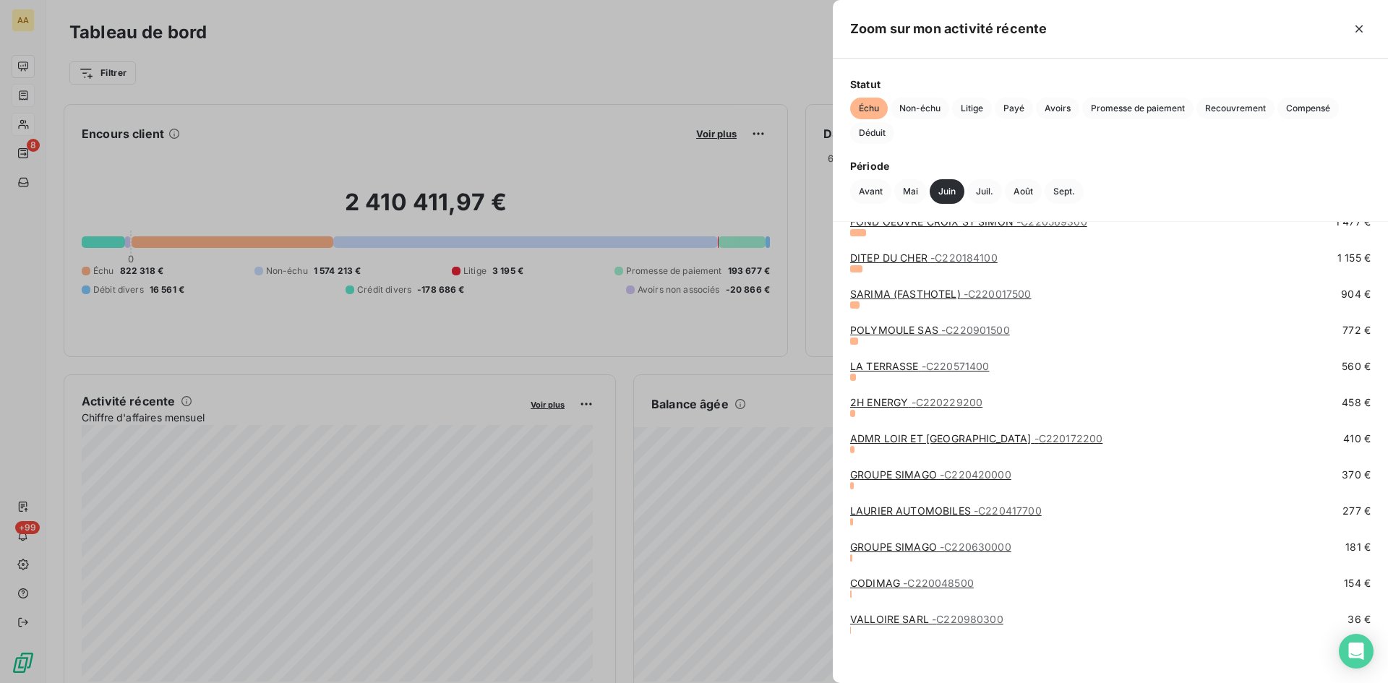
click at [390, 549] on div at bounding box center [694, 341] width 1388 height 683
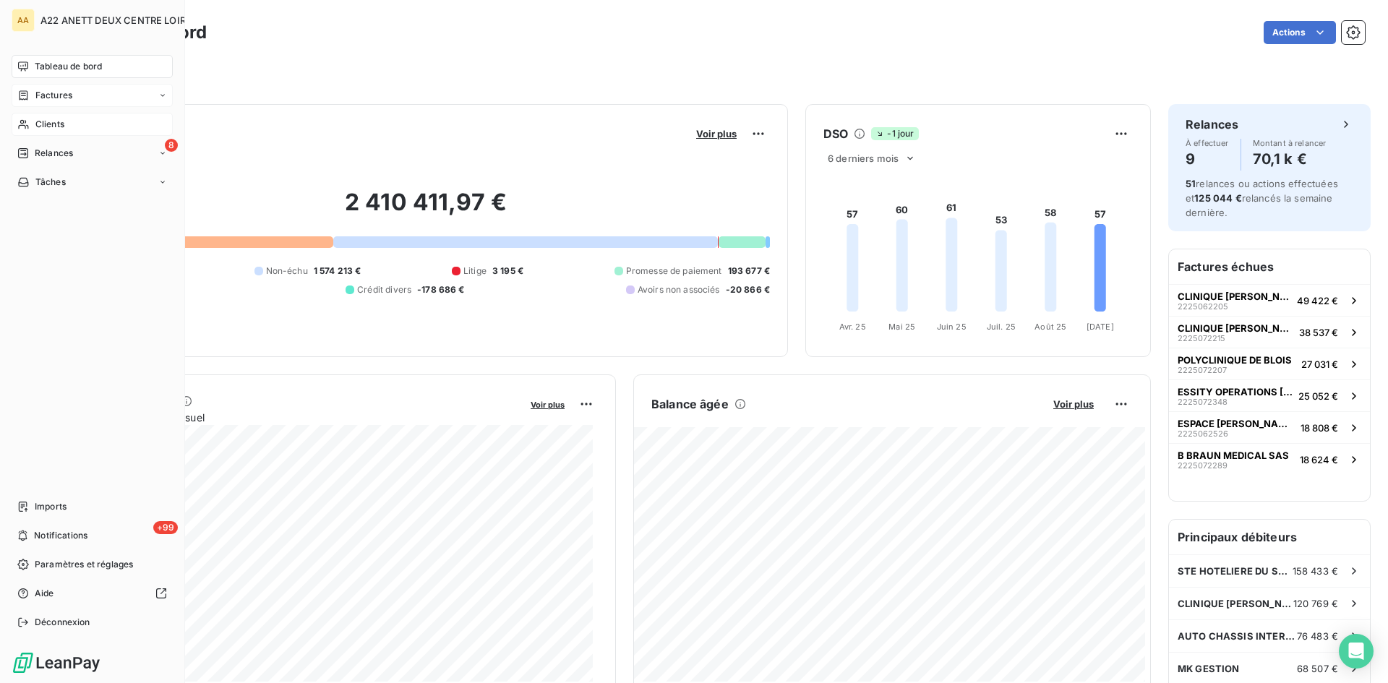
click at [61, 69] on span "Tableau de bord" at bounding box center [68, 66] width 67 height 13
click at [59, 67] on span "Tableau de bord" at bounding box center [68, 66] width 67 height 13
click at [45, 116] on div "Clients" at bounding box center [92, 124] width 161 height 23
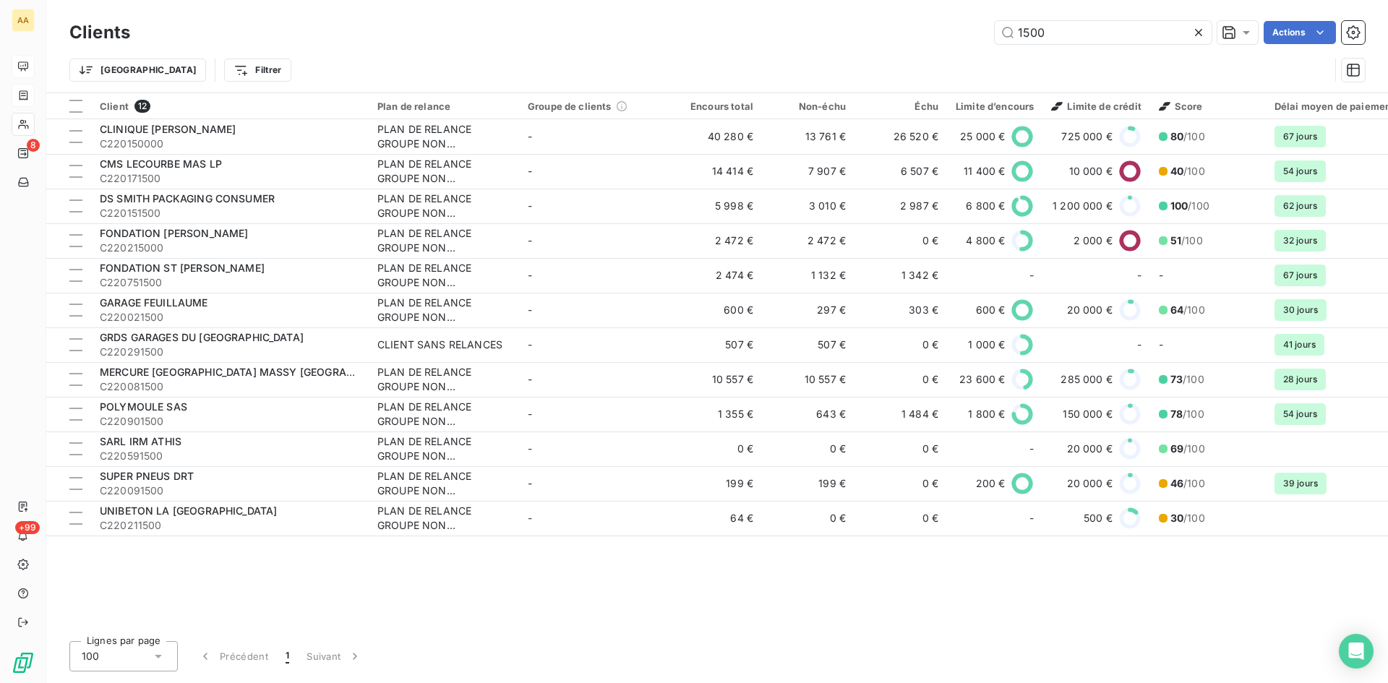
drag, startPoint x: 1062, startPoint y: 32, endPoint x: 887, endPoint y: 33, distance: 174.9
click at [887, 33] on div "1500 Actions" at bounding box center [755, 32] width 1217 height 23
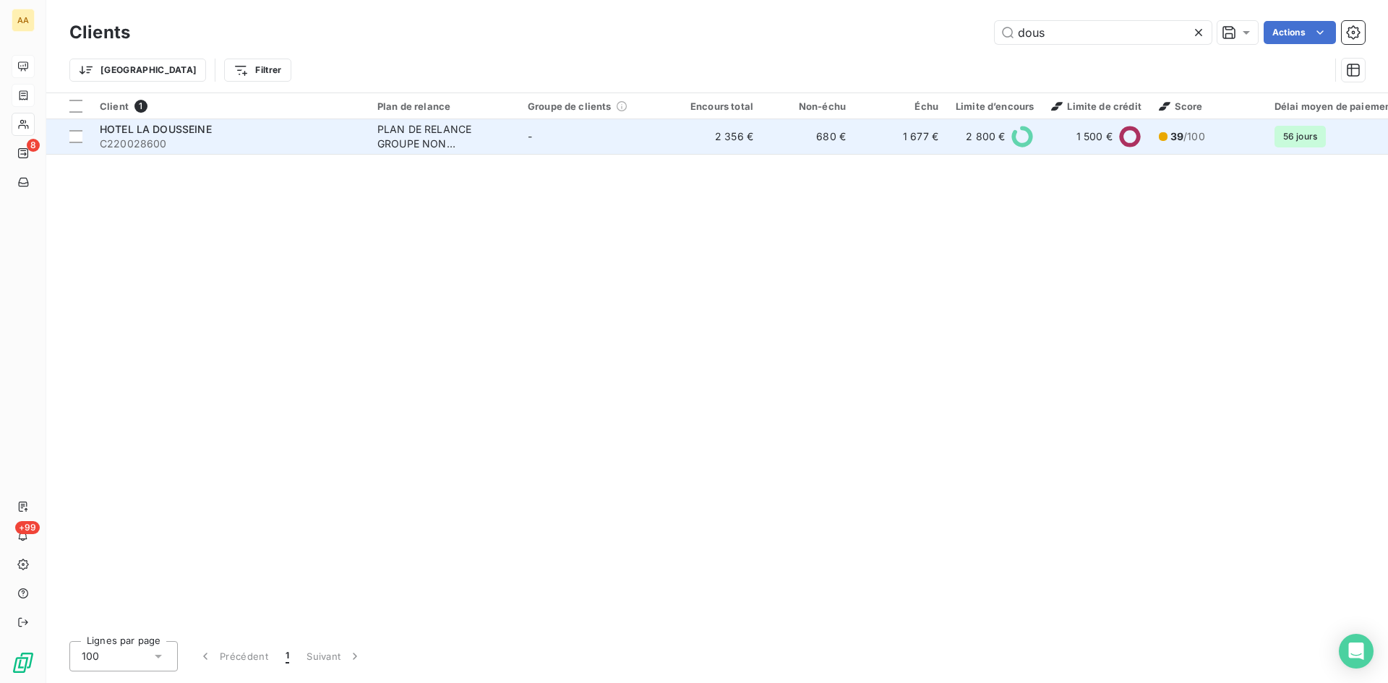
type input "dous"
click at [424, 135] on div "PLAN DE RELANCE GROUPE NON AUTOMATIQUE" at bounding box center [443, 136] width 133 height 29
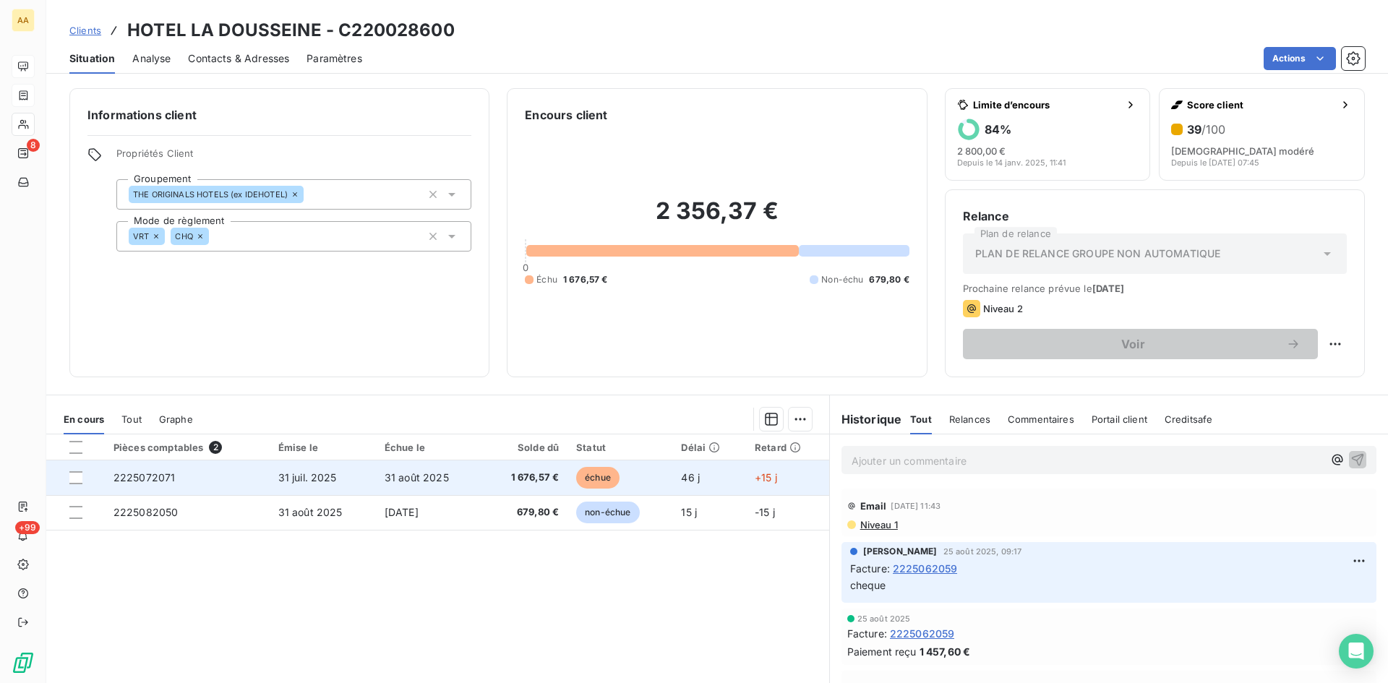
click at [143, 482] on span "2225072071" at bounding box center [144, 477] width 62 height 12
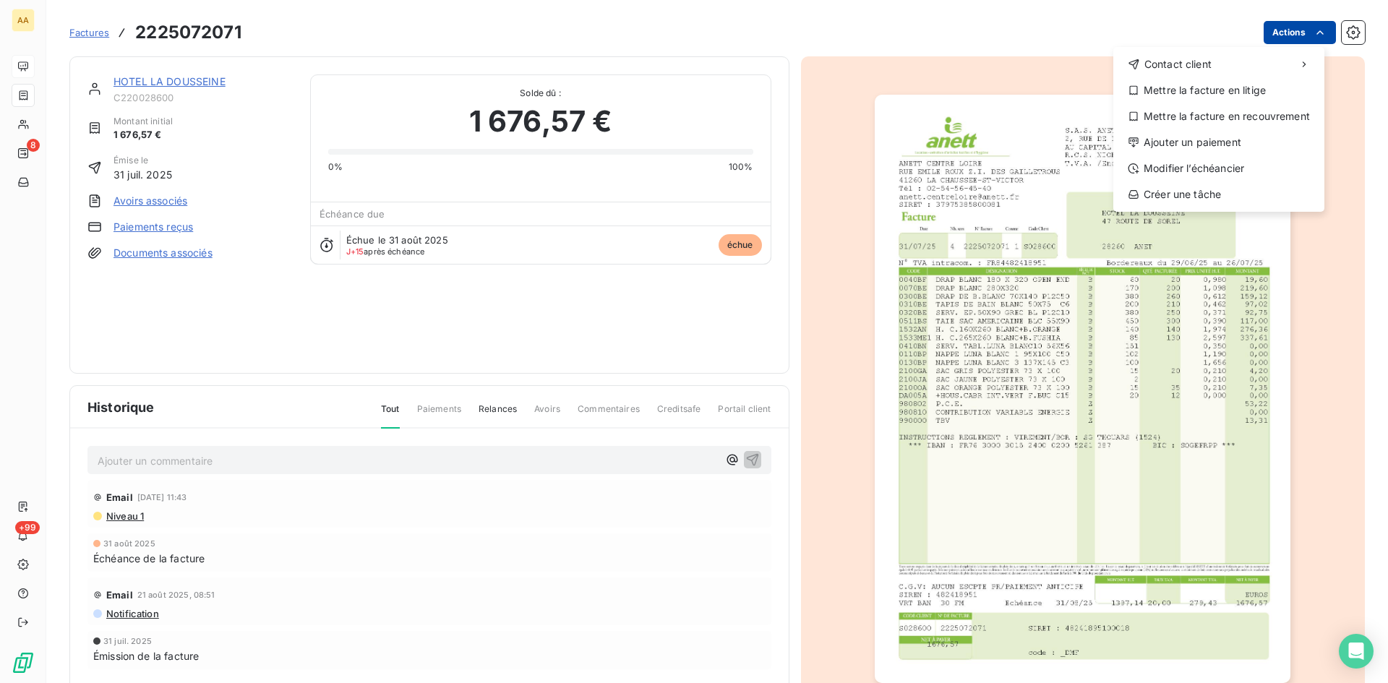
click at [1277, 31] on html "AA 8 +99 Factures 2225072071 Actions Contact client Mettre la facture en litige…" at bounding box center [694, 341] width 1388 height 683
click at [1194, 140] on div "Ajouter un paiement" at bounding box center [1219, 142] width 200 height 23
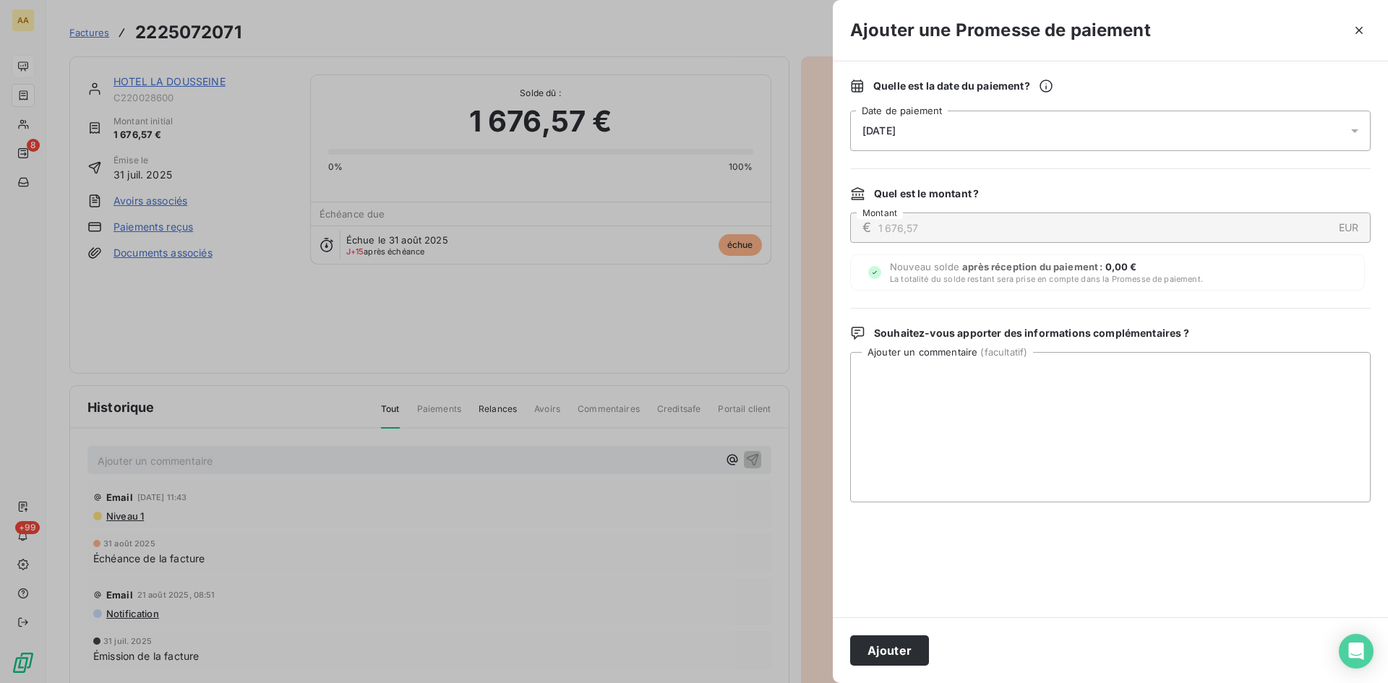
drag, startPoint x: 979, startPoint y: 128, endPoint x: 984, endPoint y: 143, distance: 16.0
click at [978, 128] on div "[DATE]" at bounding box center [1110, 131] width 520 height 40
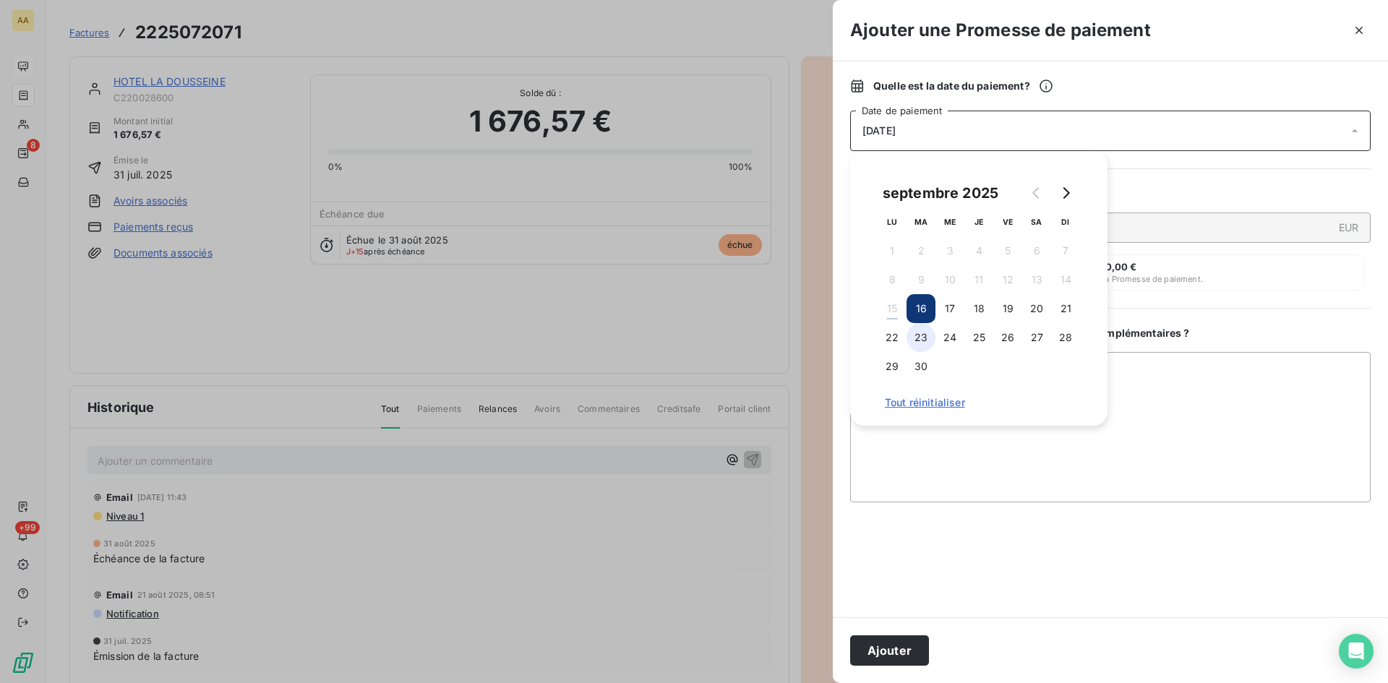
click at [922, 339] on button "23" at bounding box center [920, 337] width 29 height 29
drag, startPoint x: 890, startPoint y: 651, endPoint x: 729, endPoint y: 575, distance: 177.8
click at [890, 649] on button "Ajouter" at bounding box center [889, 650] width 79 height 30
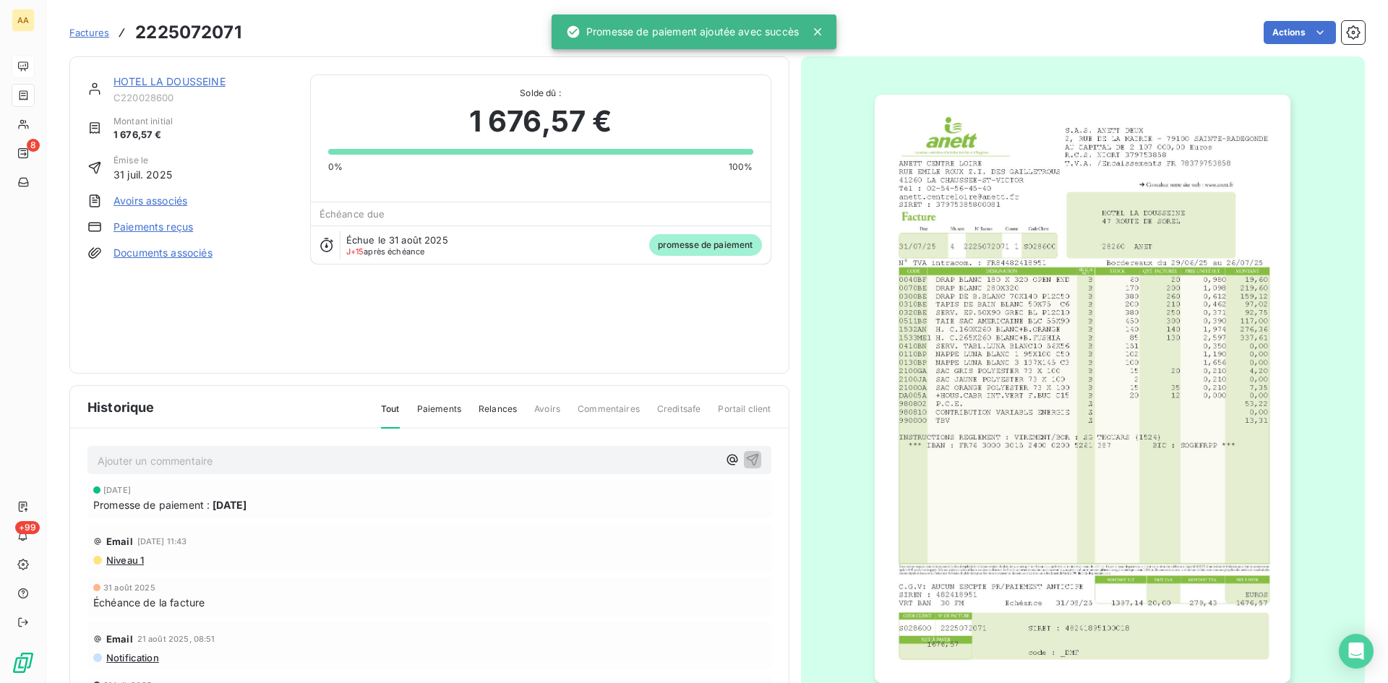
click at [523, 463] on p "Ajouter un commentaire ﻿" at bounding box center [408, 461] width 620 height 18
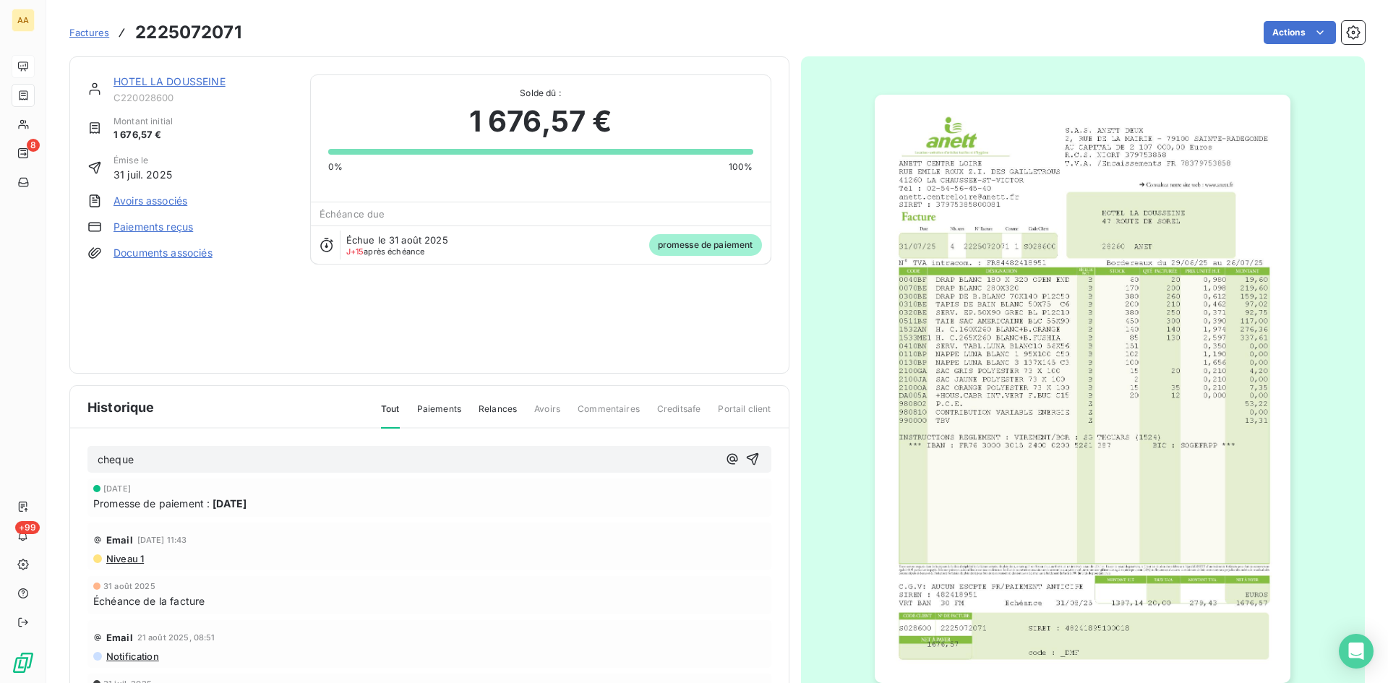
drag, startPoint x: 733, startPoint y: 461, endPoint x: 460, endPoint y: 213, distance: 368.9
click at [745, 459] on icon "button" at bounding box center [752, 459] width 14 height 14
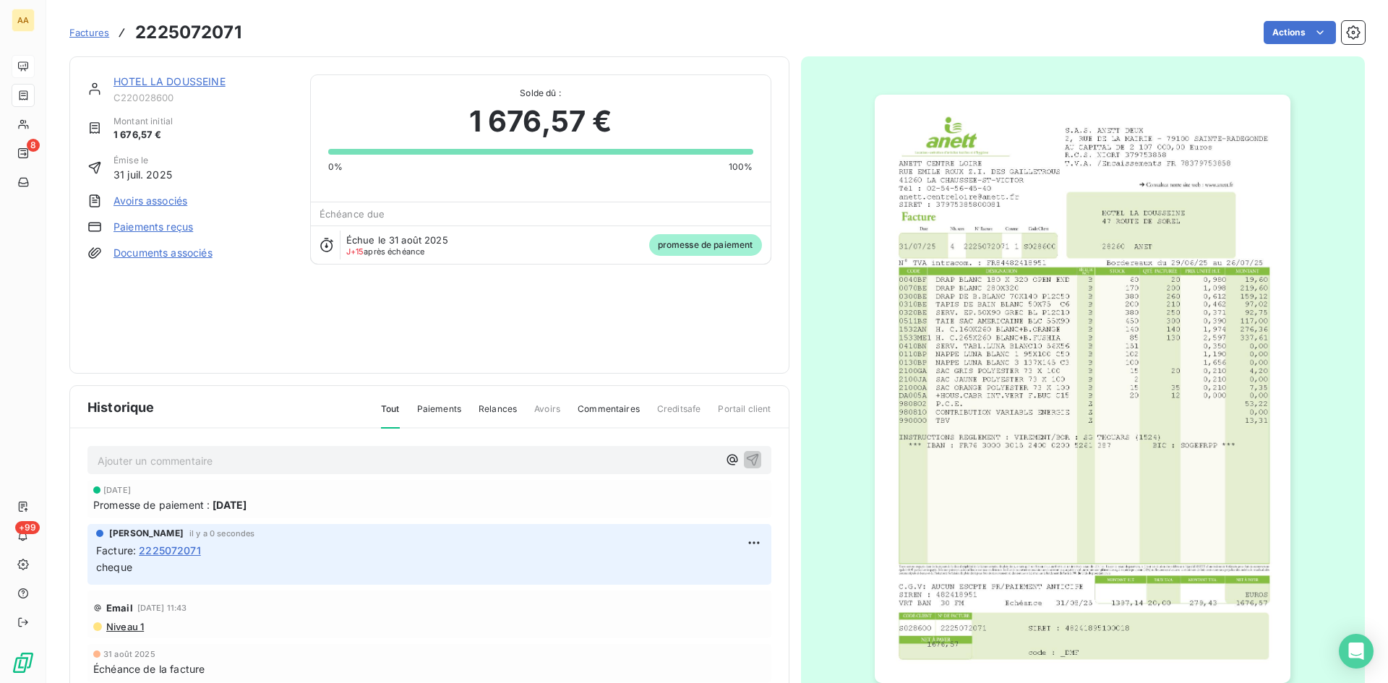
click at [201, 77] on link "HOTEL LA DOUSSEINE" at bounding box center [169, 81] width 112 height 12
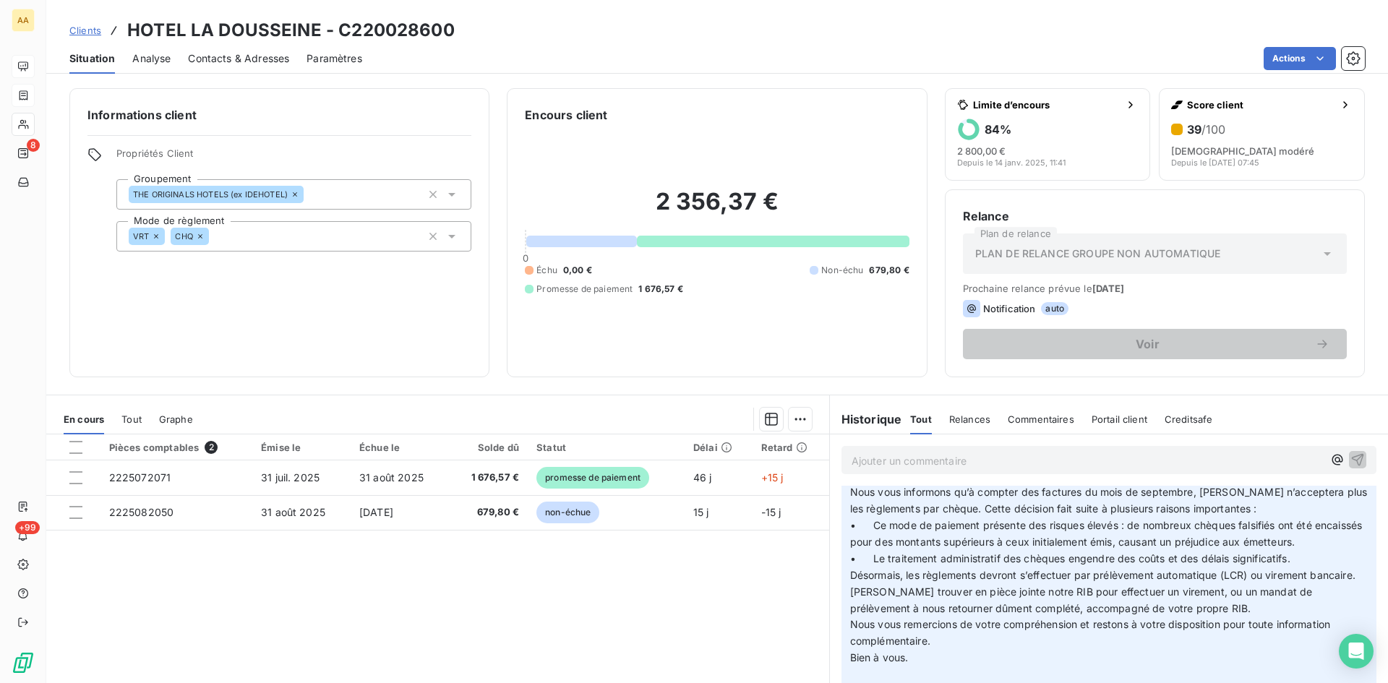
scroll to position [651, 0]
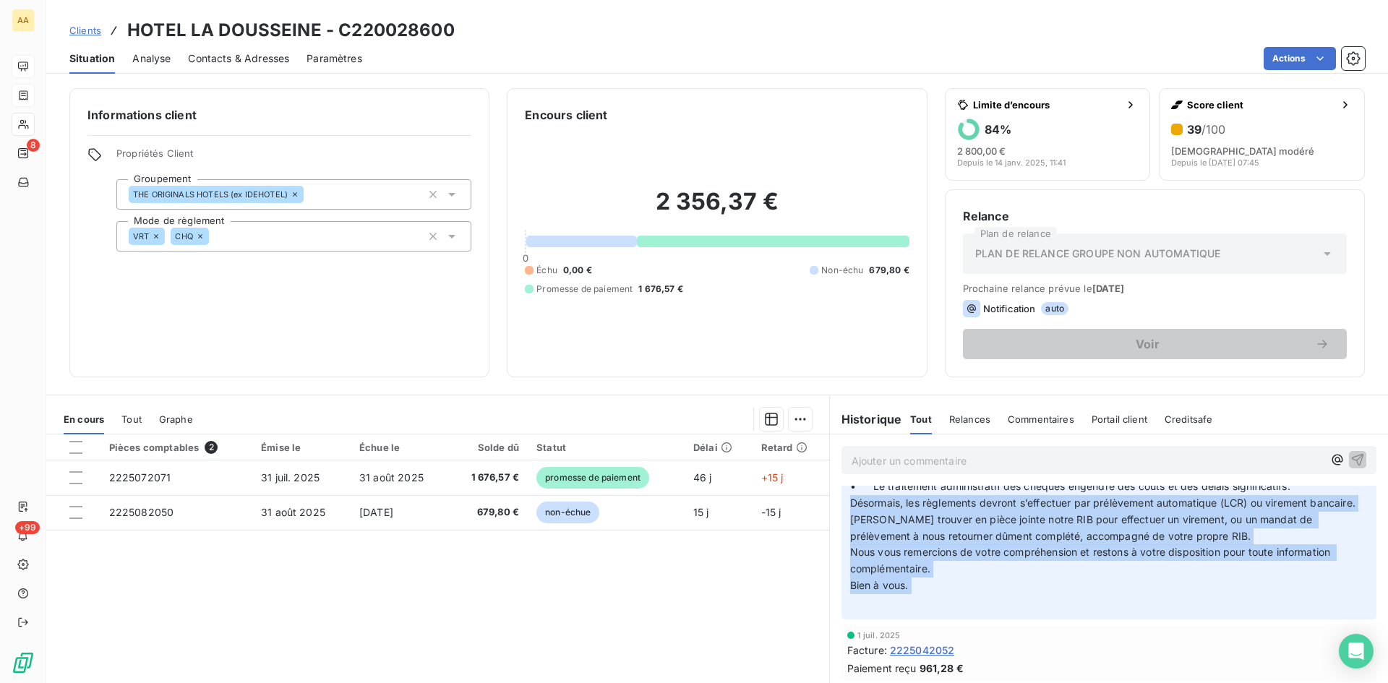
drag, startPoint x: 925, startPoint y: 611, endPoint x: 832, endPoint y: 504, distance: 141.4
click at [832, 504] on div "ANNABELLE RANVAL 3 juil. 2025, 14:47 Cher client, Nous vous informons qu’à comp…" at bounding box center [1109, 497] width 558 height 249
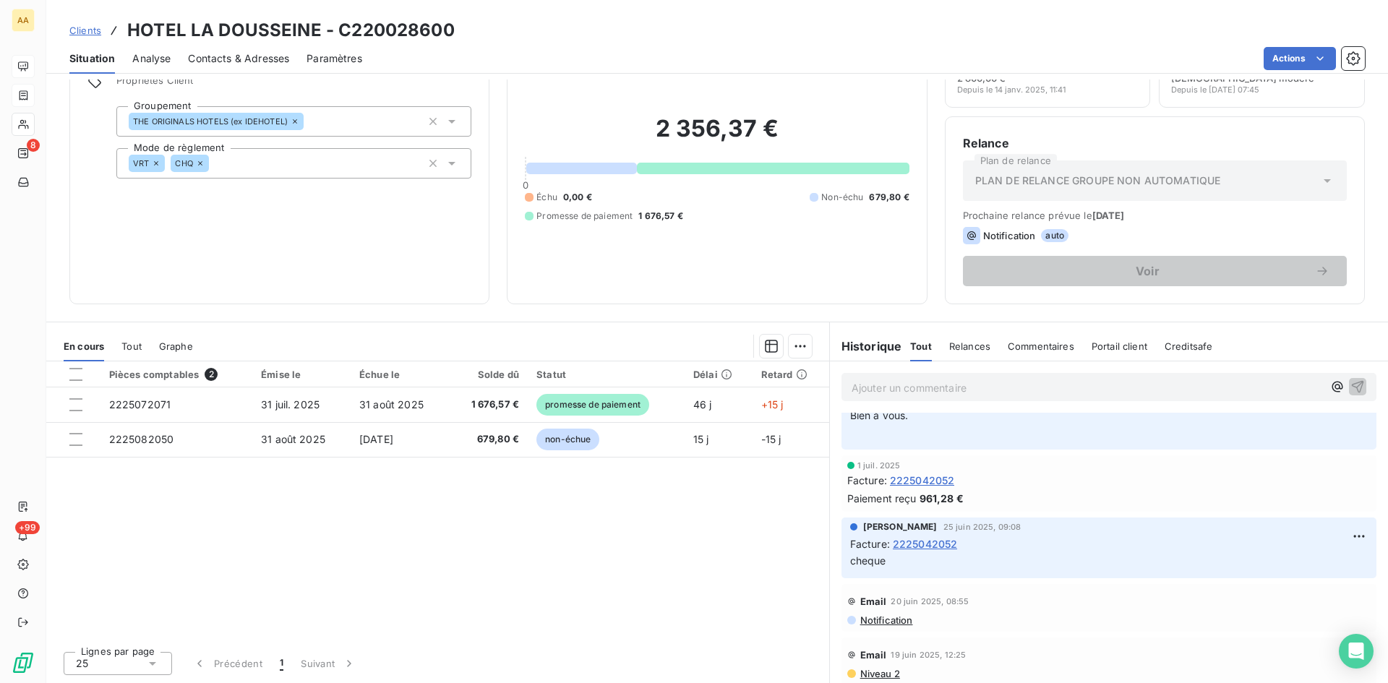
scroll to position [689, 0]
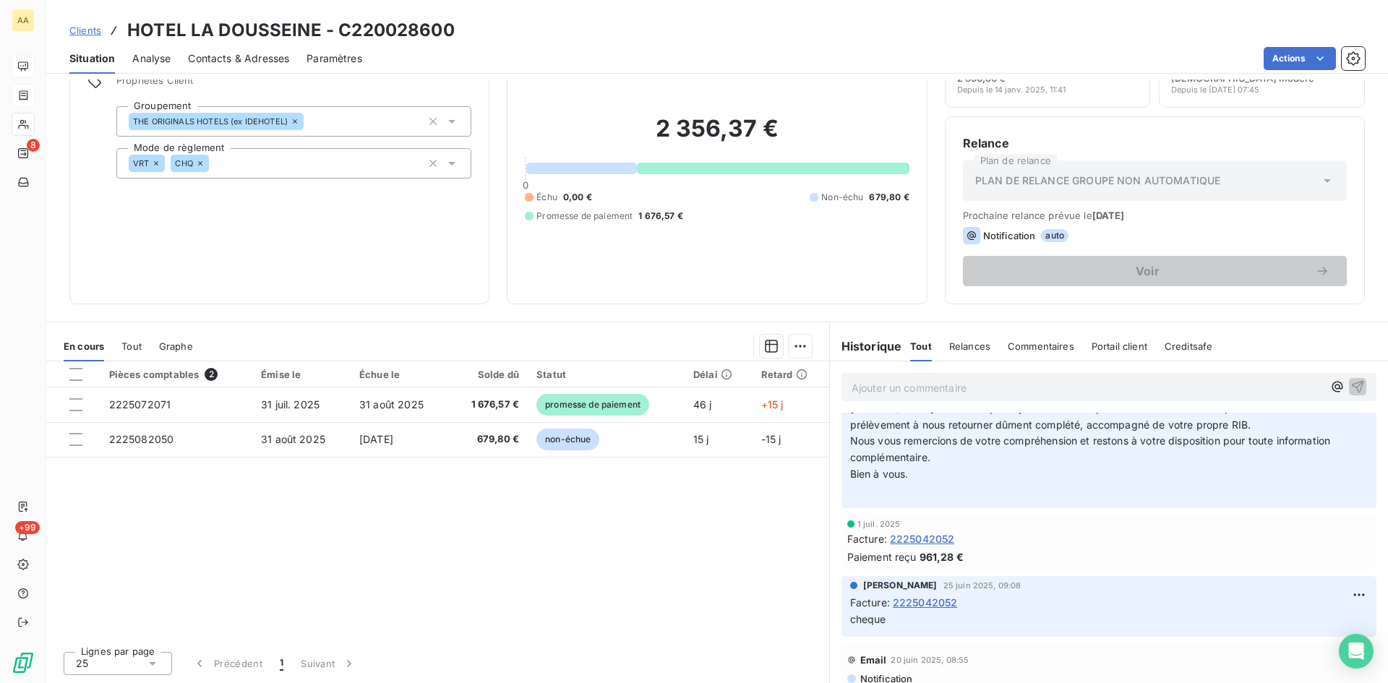
drag, startPoint x: 849, startPoint y: 551, endPoint x: 914, endPoint y: 497, distance: 85.2
click at [914, 497] on p "Cher client, Nous vous informons qu’à compter des factures du mois de septembre…" at bounding box center [1109, 392] width 518 height 215
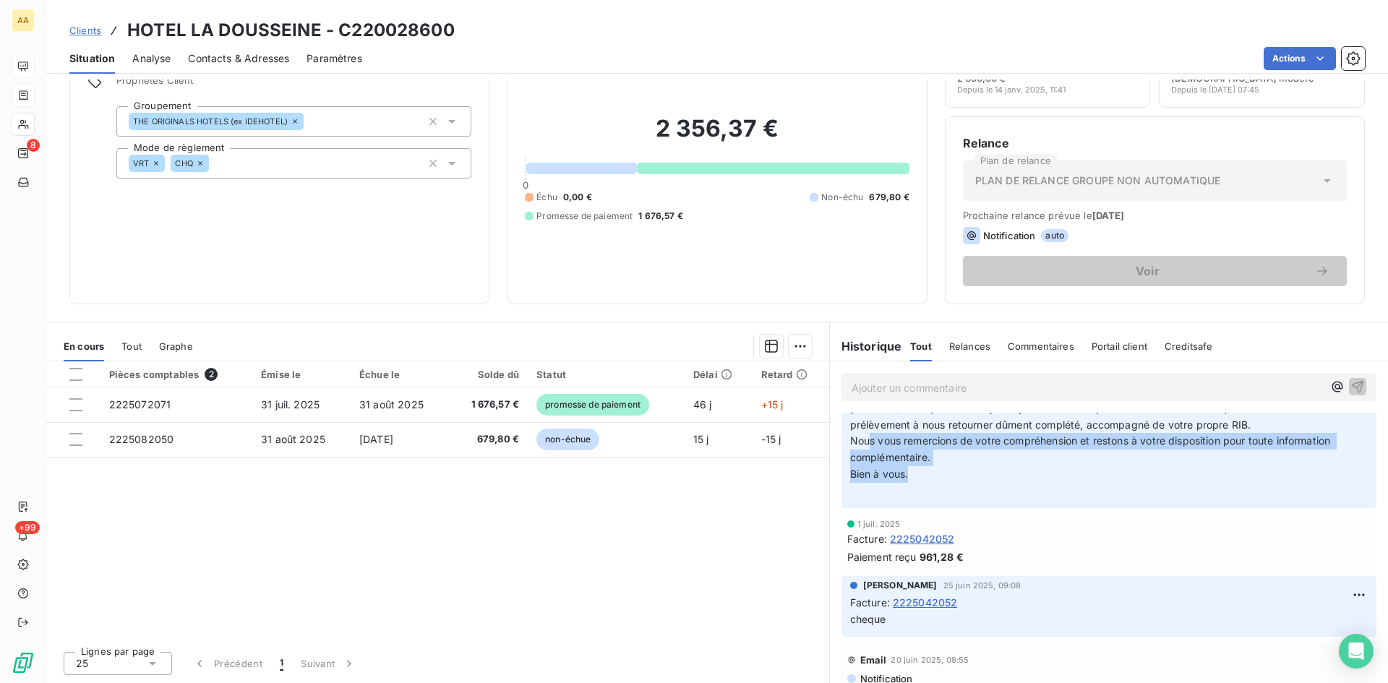
drag, startPoint x: 910, startPoint y: 494, endPoint x: 959, endPoint y: 502, distance: 49.1
click at [865, 458] on p "Cher client, Nous vous informons qu’à compter des factures du mois de septembre…" at bounding box center [1109, 392] width 518 height 215
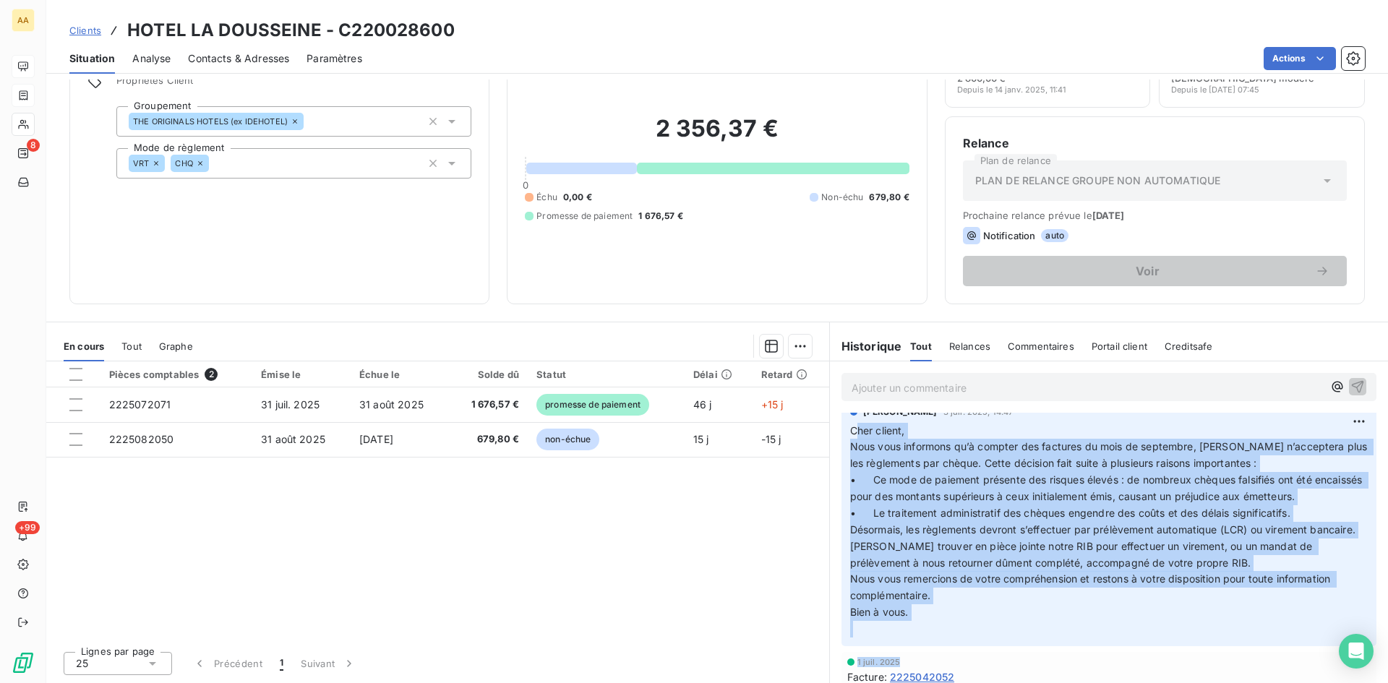
scroll to position [645, 0]
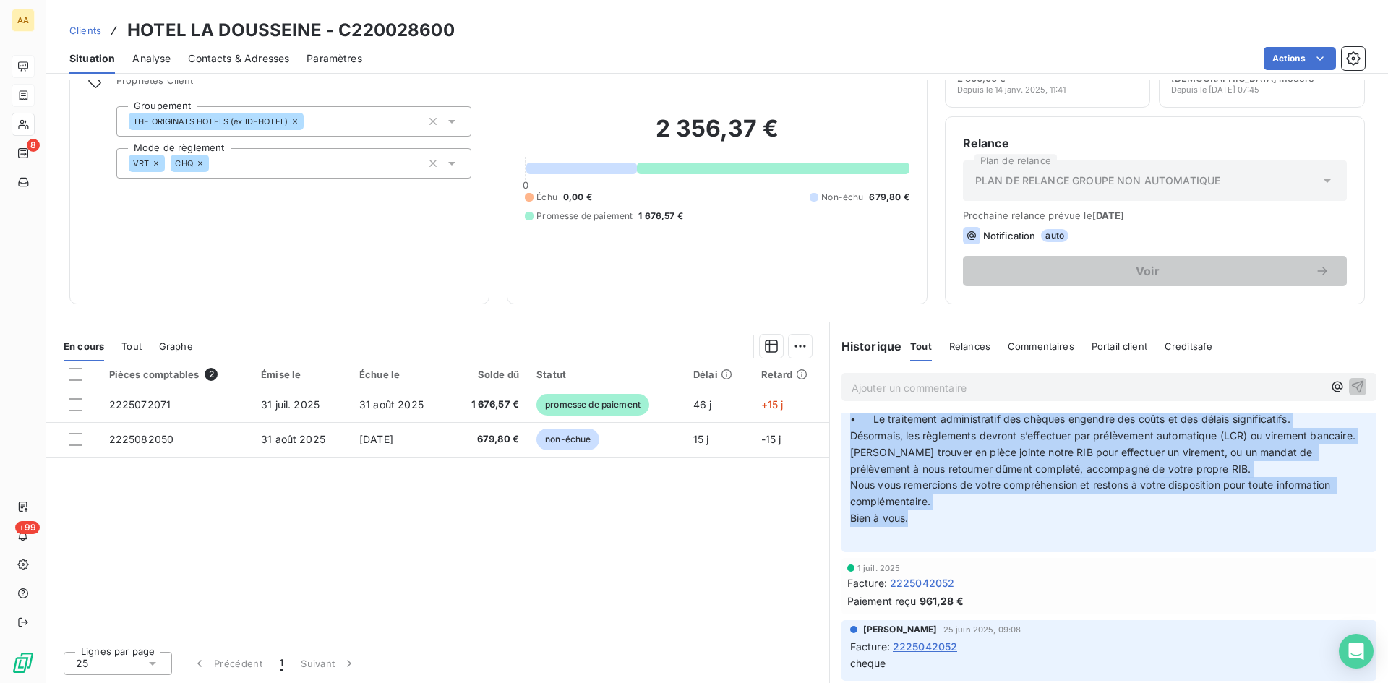
drag, startPoint x: 848, startPoint y: 512, endPoint x: 906, endPoint y: 541, distance: 65.3
click at [906, 541] on p "Cher client, Nous vous informons qu’à compter des factures du mois de septembre…" at bounding box center [1109, 436] width 518 height 215
copy p "her client, Nous vous informons qu’à compter des factures du mois de septembre,…"
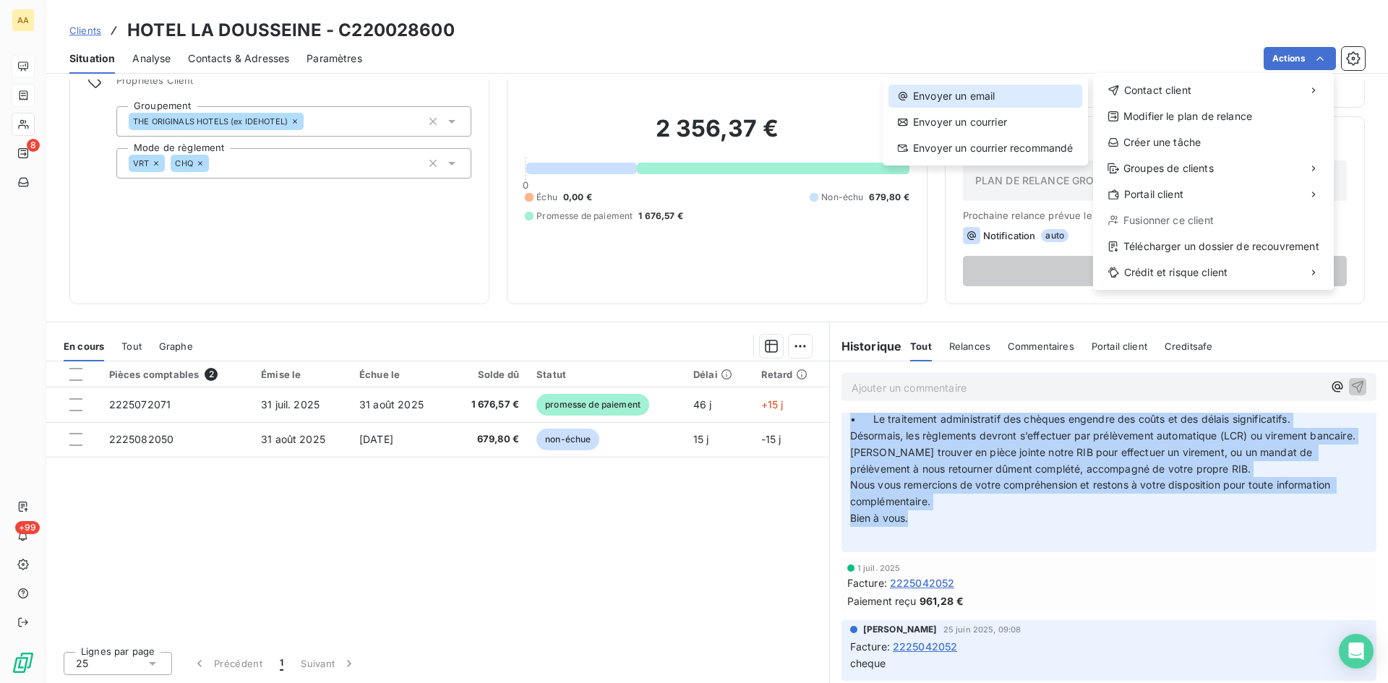
click at [997, 95] on div "Envoyer un email" at bounding box center [985, 96] width 194 height 23
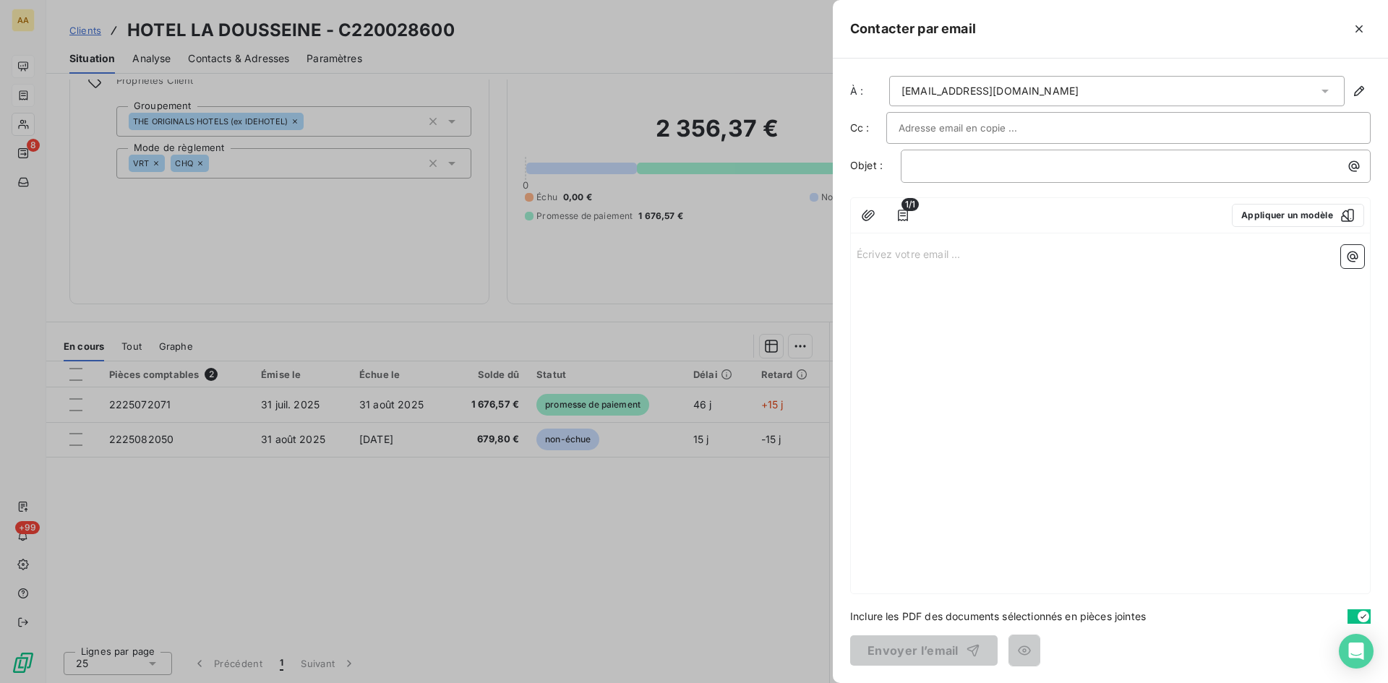
click at [875, 261] on div "Écrivez votre email ... ﻿" at bounding box center [1110, 416] width 519 height 354
click at [876, 251] on p "Écrivez votre email ... ﻿" at bounding box center [1110, 253] width 507 height 17
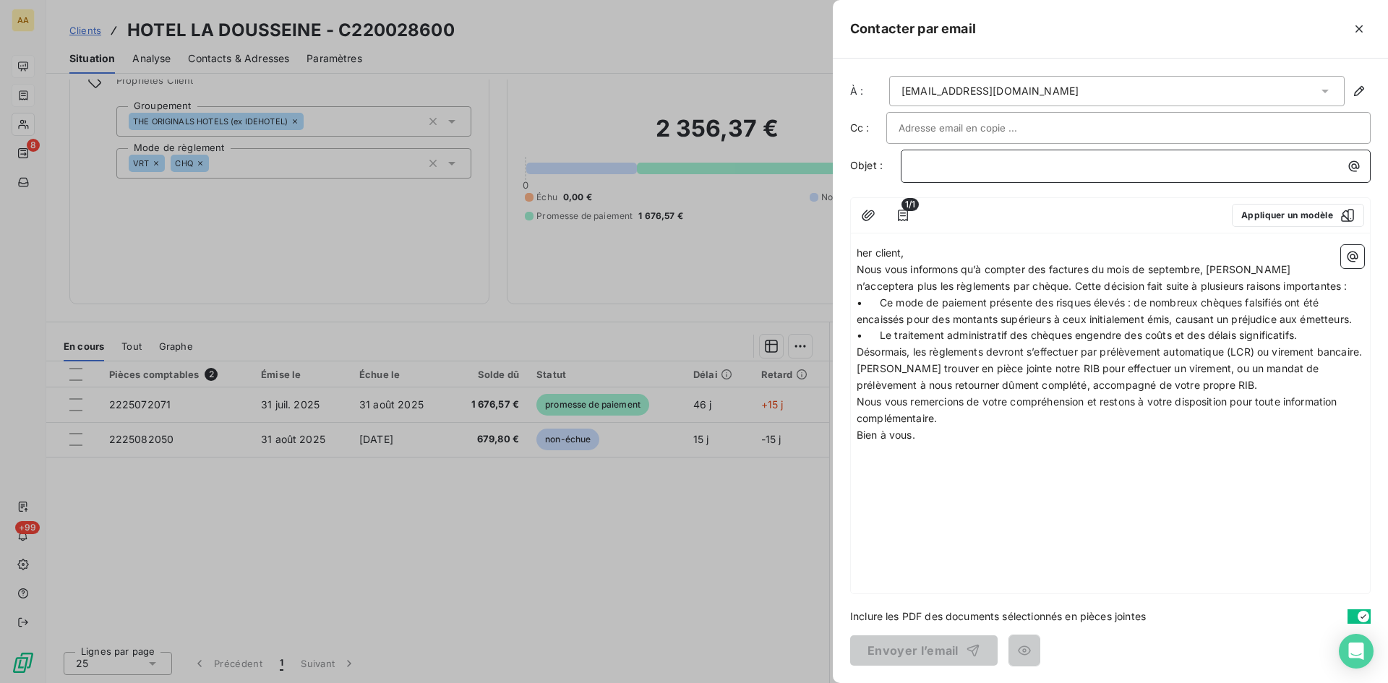
click at [943, 171] on p "﻿" at bounding box center [1139, 166] width 453 height 17
drag, startPoint x: 951, startPoint y: 171, endPoint x: 836, endPoint y: 173, distance: 114.9
click at [836, 173] on div "À : h2805@theoriginalshotels.com Cc : Objet : 2086 1/1 Appliquer un modèle her …" at bounding box center [1110, 371] width 555 height 625
drag, startPoint x: 1203, startPoint y: 267, endPoint x: 1050, endPoint y: 264, distance: 153.3
click at [1050, 264] on span "Nous vous informons qu’à compter des factures du mois de septembre, [PERSON_NAM…" at bounding box center [1102, 277] width 490 height 29
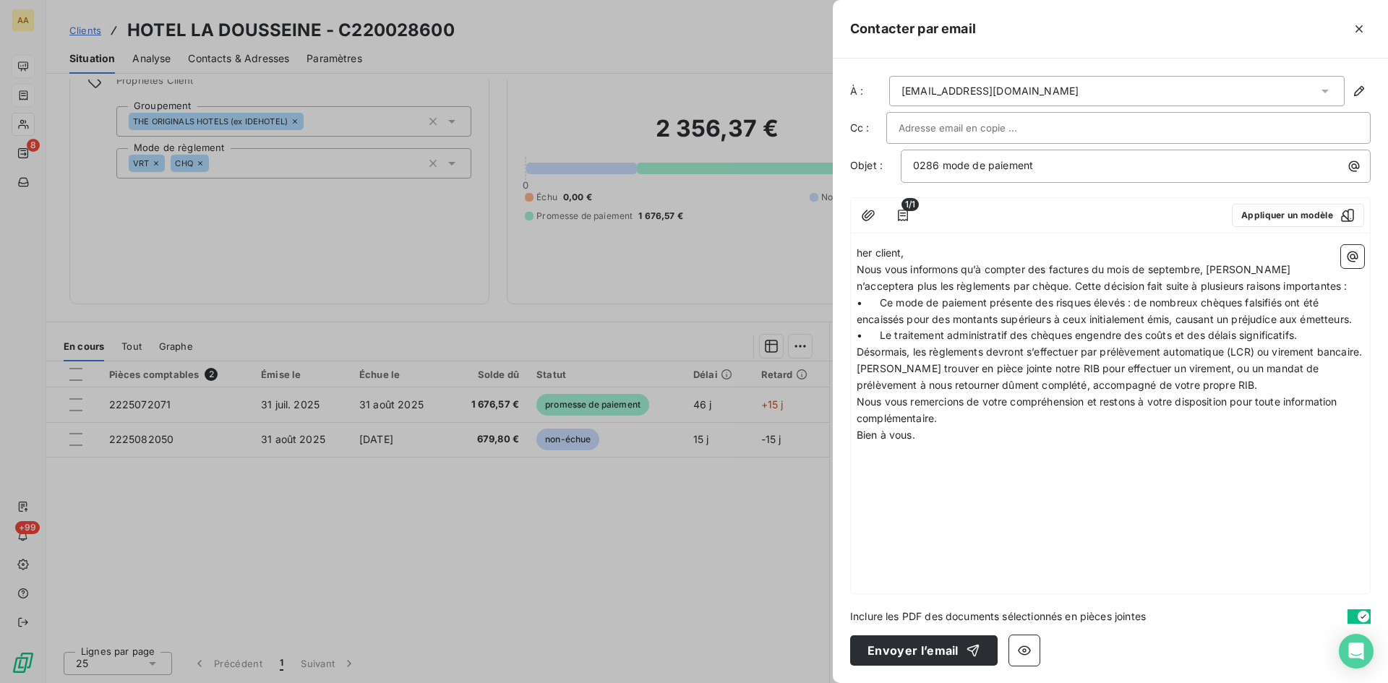
click at [1190, 283] on span "Nous vous informons qu’à compter des factures du mois de septembre, [PERSON_NAM…" at bounding box center [1102, 277] width 490 height 29
click at [973, 444] on p "Bien à vous." at bounding box center [1110, 435] width 507 height 17
drag, startPoint x: 942, startPoint y: 489, endPoint x: 810, endPoint y: 468, distance: 133.9
click at [810, 682] on div "Contacter par email À : h2805@theoriginalshotels.com Cc : Objet : 0286 mode de …" at bounding box center [694, 683] width 1388 height 0
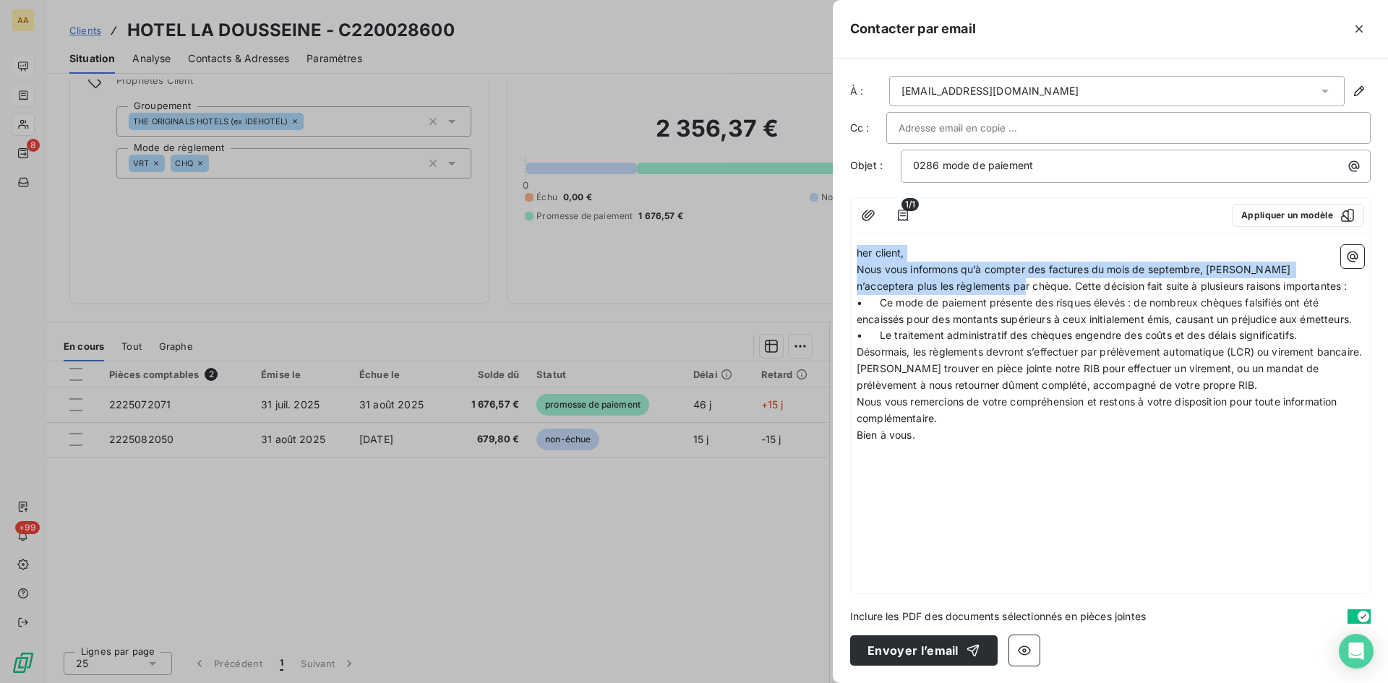
drag, startPoint x: 970, startPoint y: 285, endPoint x: 839, endPoint y: 251, distance: 135.9
click at [839, 251] on div "À : h2805@theoriginalshotels.com Cc : Objet : 0286 mode de paiement 1/1 Appliqu…" at bounding box center [1110, 371] width 555 height 625
copy div "her client, Nous vous informons qu’à compter des factures du mois de septembre,…"
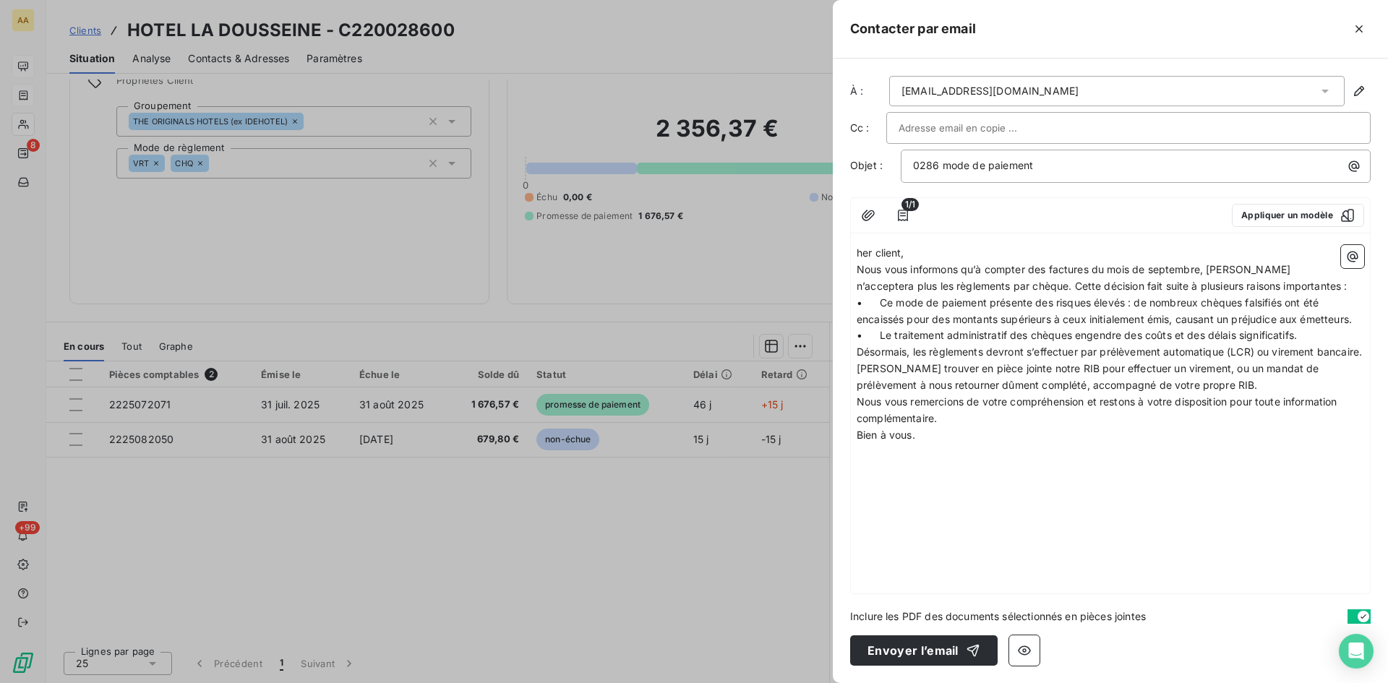
click at [973, 286] on span "Nous vous informons qu’à compter des factures du mois de septembre, [PERSON_NAM…" at bounding box center [1102, 277] width 490 height 29
click at [972, 283] on span "Nous vous informons qu’à compter des factures du mois de septembre, [PERSON_NAM…" at bounding box center [1102, 277] width 490 height 29
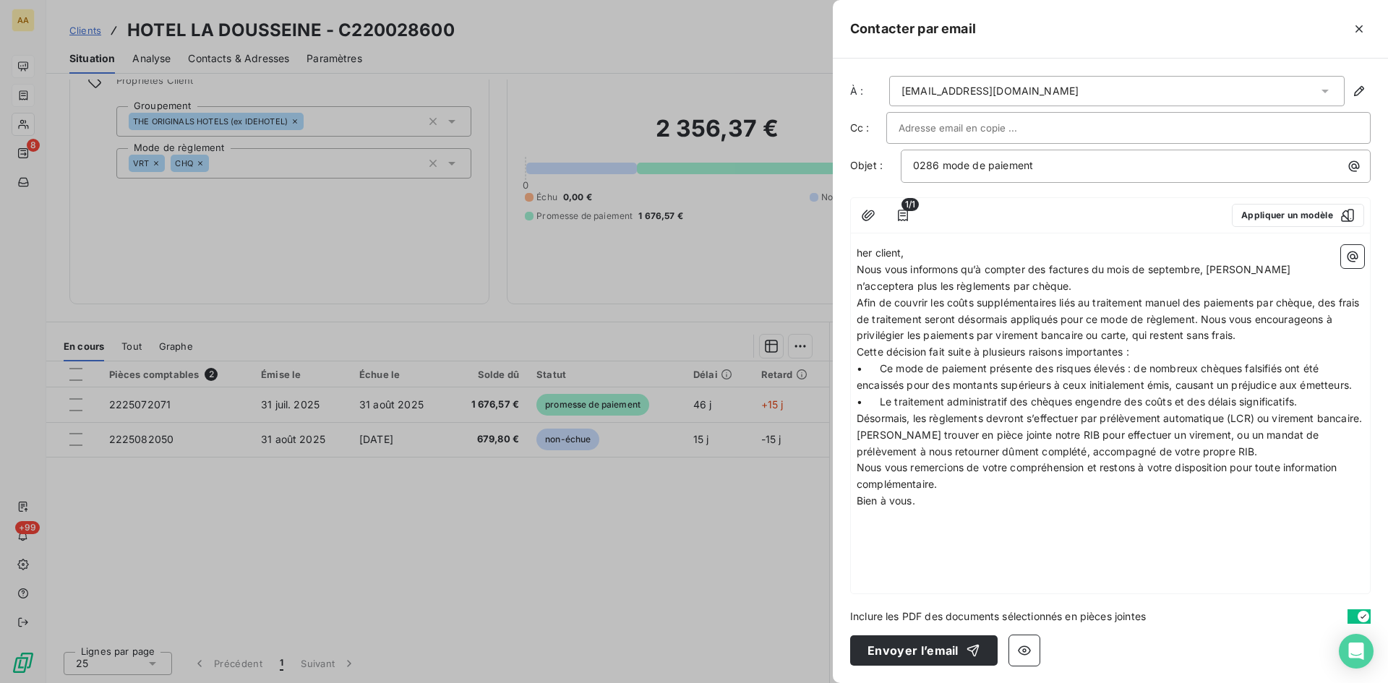
click at [857, 249] on span "her client," at bounding box center [881, 252] width 48 height 12
click at [1253, 333] on p "Afin de couvrir les coûts supplémentaires liés au traitement manuel des paiemen…" at bounding box center [1110, 320] width 507 height 50
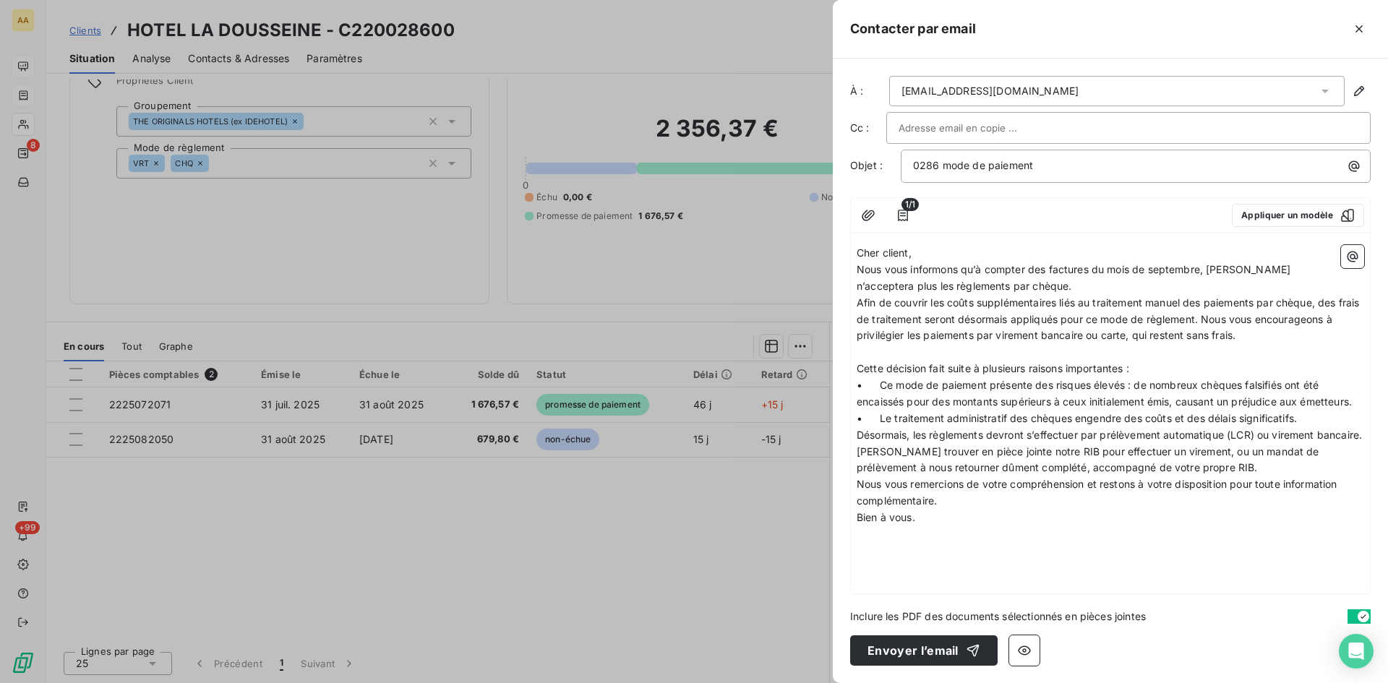
click at [991, 286] on p "Nous vous informons qu’à compter des factures du mois de septembre, Anett n’acc…" at bounding box center [1110, 278] width 507 height 33
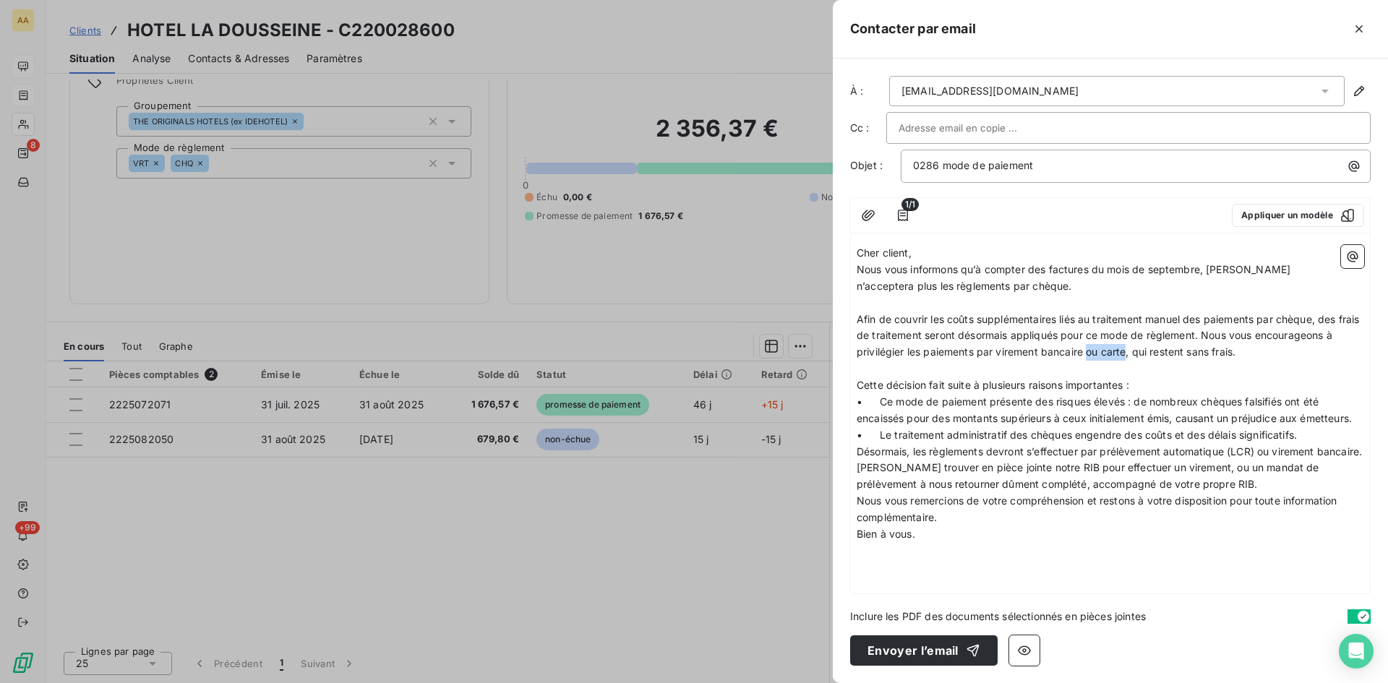
drag, startPoint x: 1090, startPoint y: 349, endPoint x: 1128, endPoint y: 349, distance: 37.6
click at [1128, 349] on span "Afin de couvrir les coûts supplémentaires liés au traitement manuel des paiemen…" at bounding box center [1110, 336] width 506 height 46
click at [951, 526] on p "Nous vous remercions de votre compréhension et restons à votre disposition pour…" at bounding box center [1110, 509] width 507 height 33
click at [879, 576] on p "﻿" at bounding box center [1110, 567] width 507 height 17
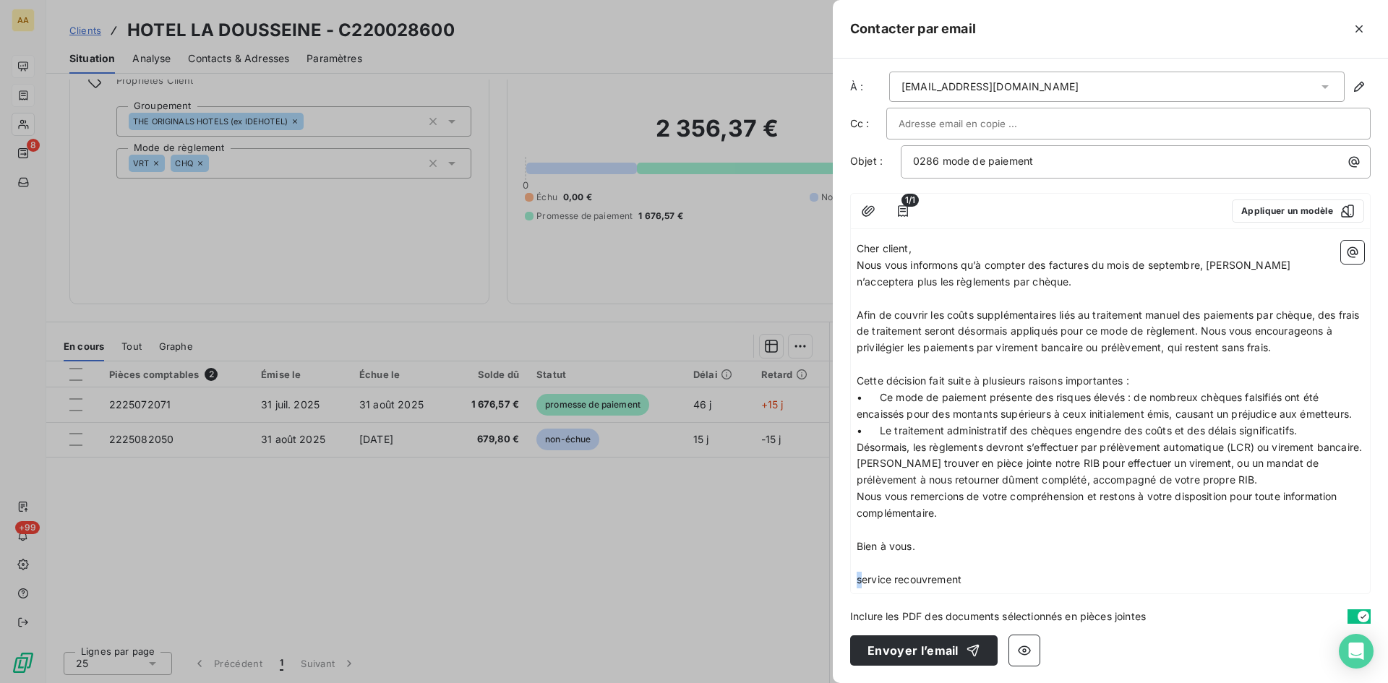
click at [858, 586] on span "service recouvrement" at bounding box center [909, 579] width 105 height 12
click at [921, 241] on p "Cher client," at bounding box center [1110, 249] width 507 height 17
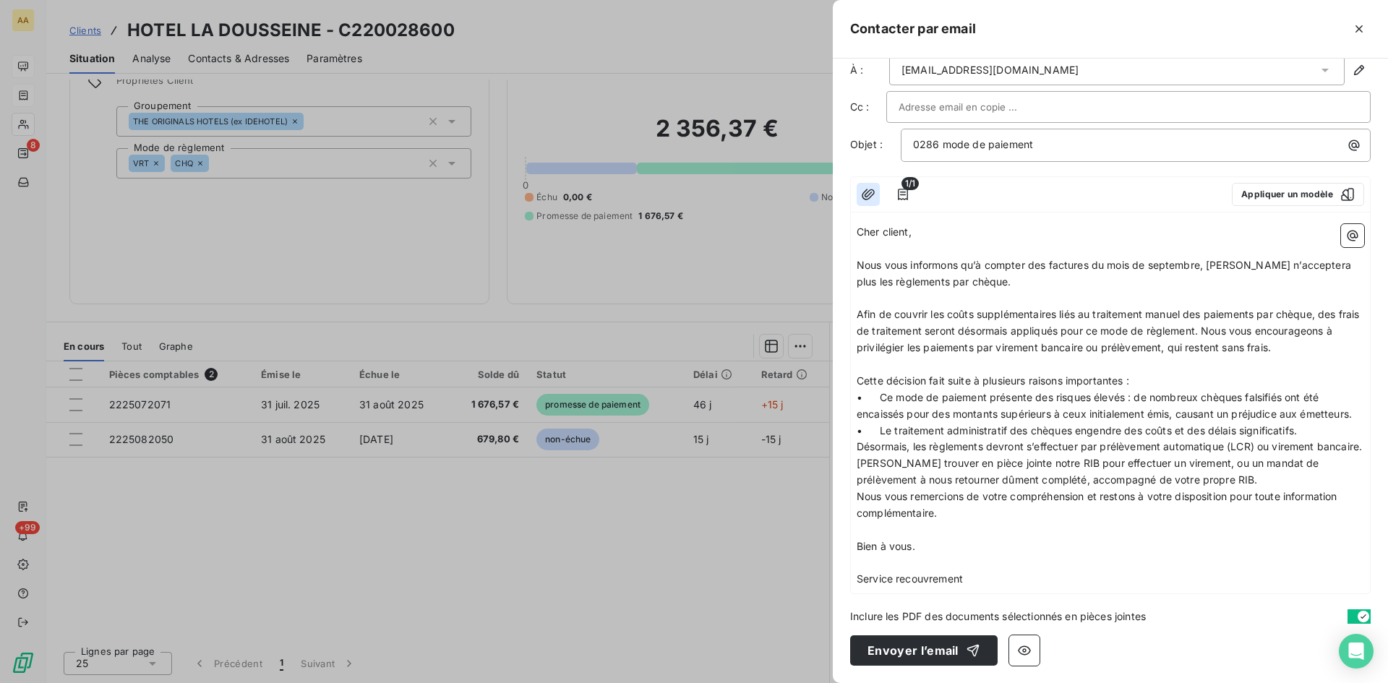
click at [863, 192] on icon "button" at bounding box center [868, 194] width 14 height 14
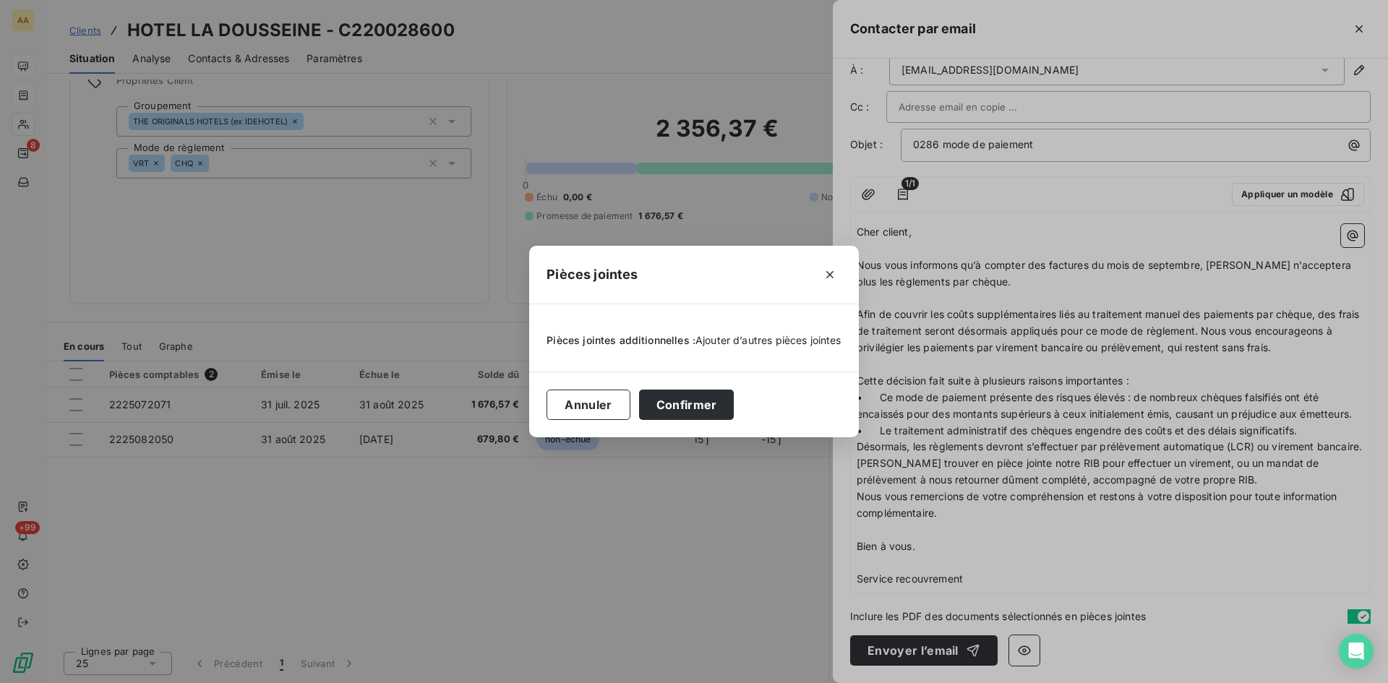
click at [730, 342] on span "Ajouter d’autres pièces jointes" at bounding box center [768, 340] width 146 height 12
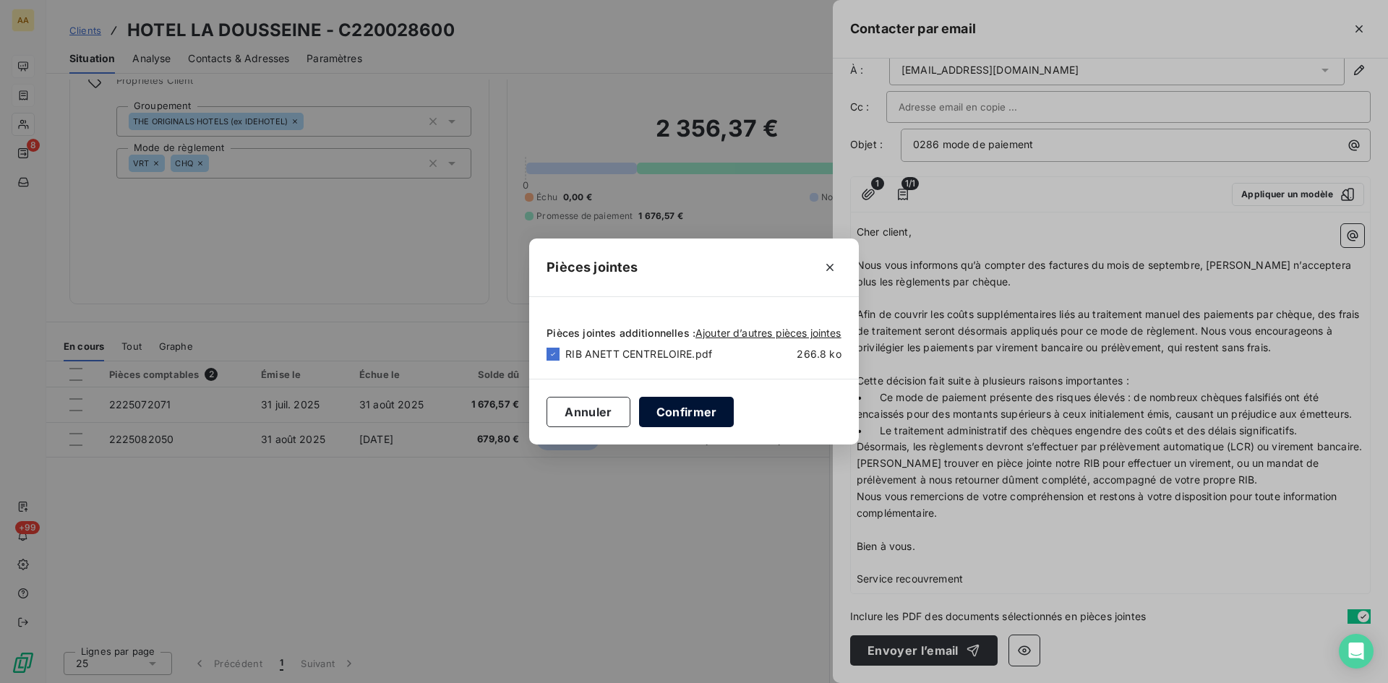
click at [673, 411] on button "Confirmer" at bounding box center [686, 412] width 95 height 30
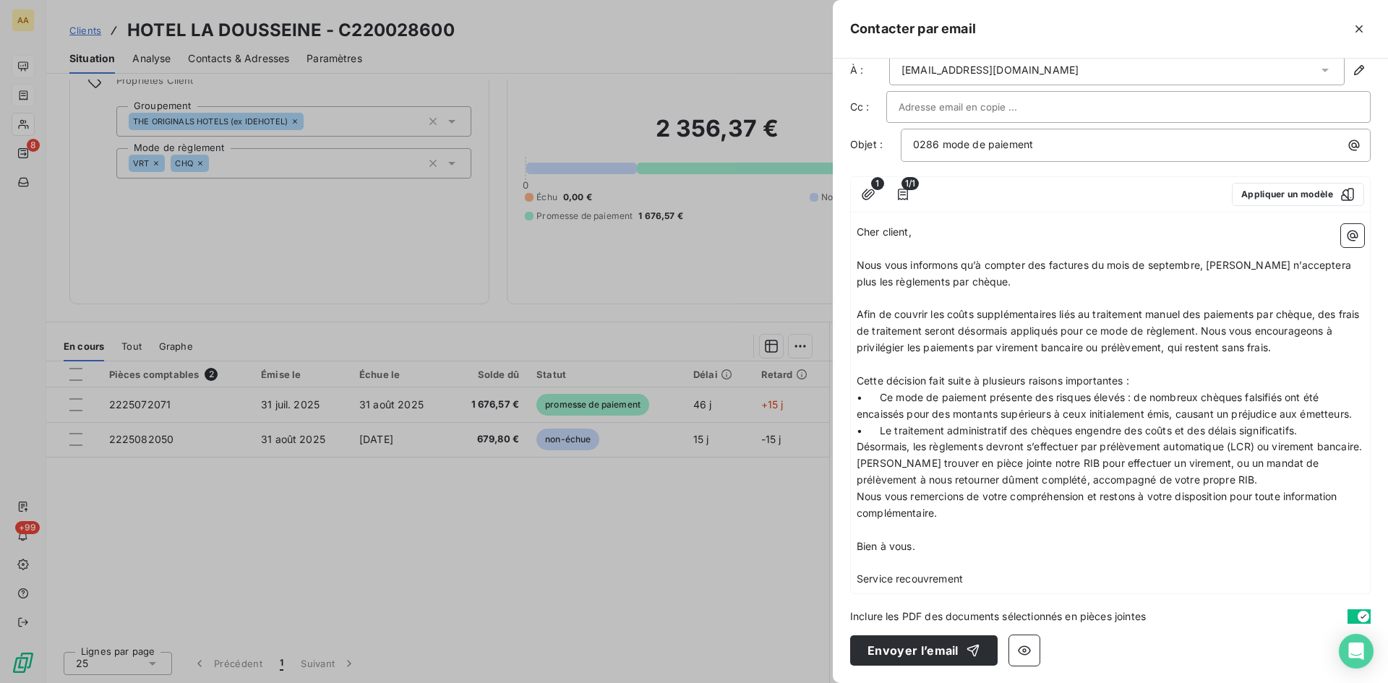
scroll to position [54, 0]
click at [904, 645] on button "Envoyer l’email" at bounding box center [923, 650] width 147 height 30
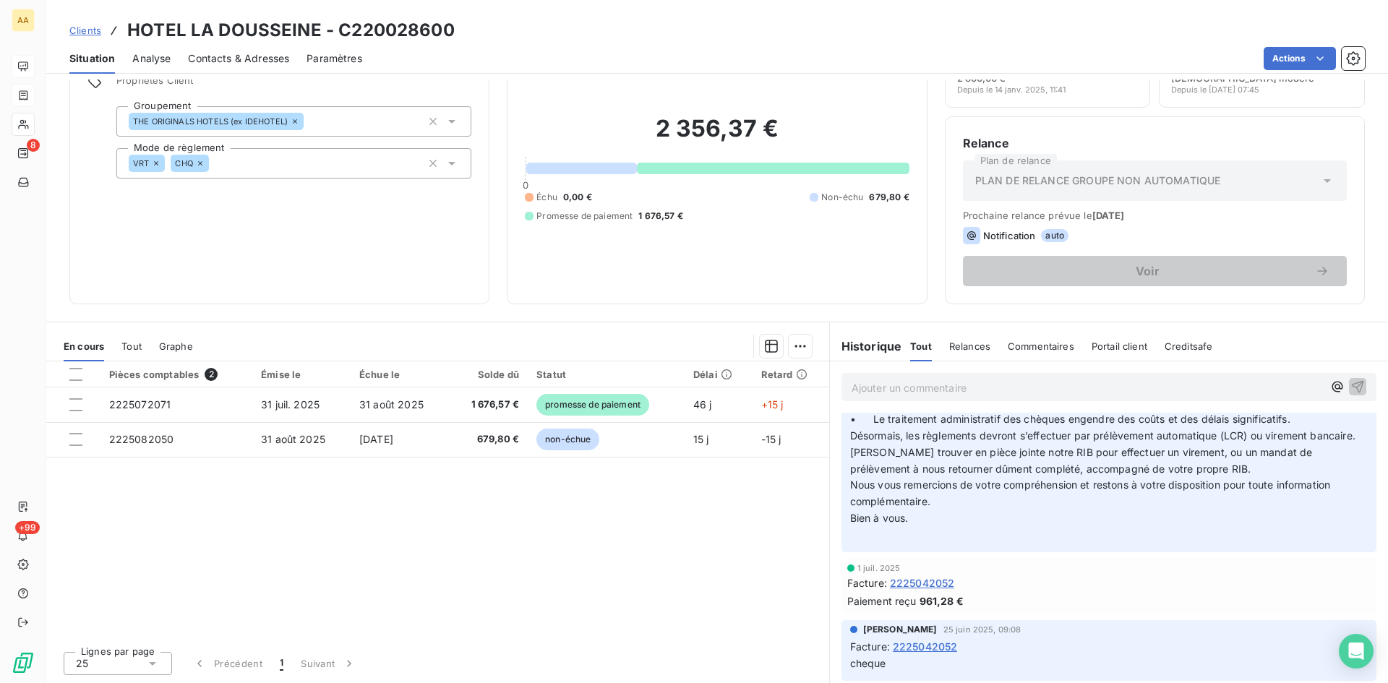
scroll to position [690, 0]
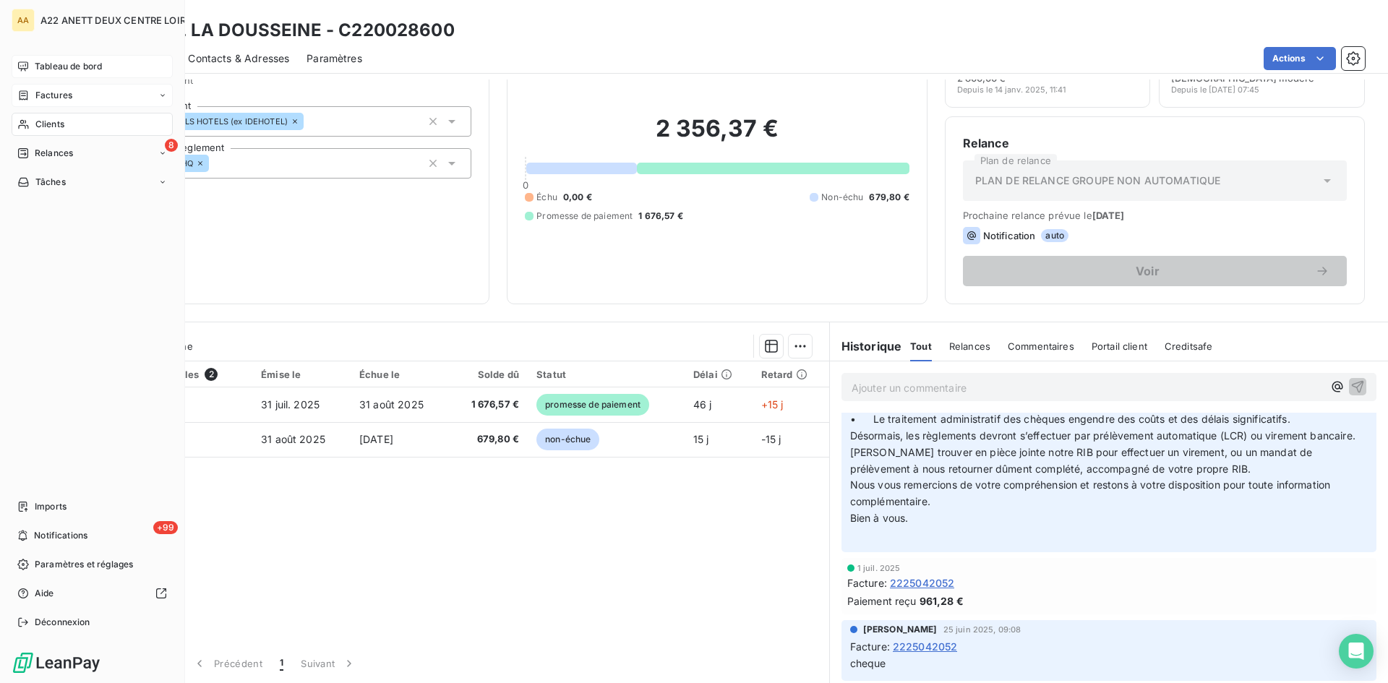
click at [49, 90] on span "Factures" at bounding box center [53, 95] width 37 height 13
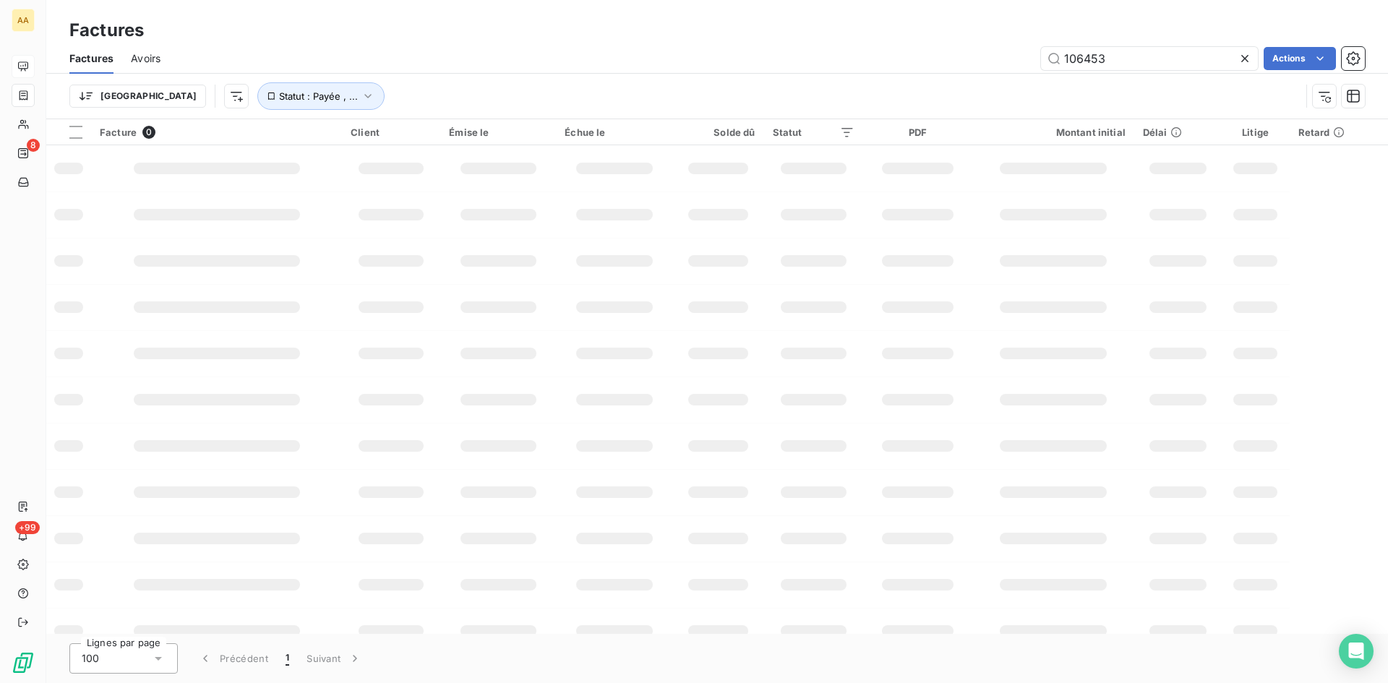
drag, startPoint x: 1105, startPoint y: 59, endPoint x: 1006, endPoint y: 62, distance: 99.1
click at [1006, 62] on div "106453 Actions" at bounding box center [771, 58] width 1187 height 23
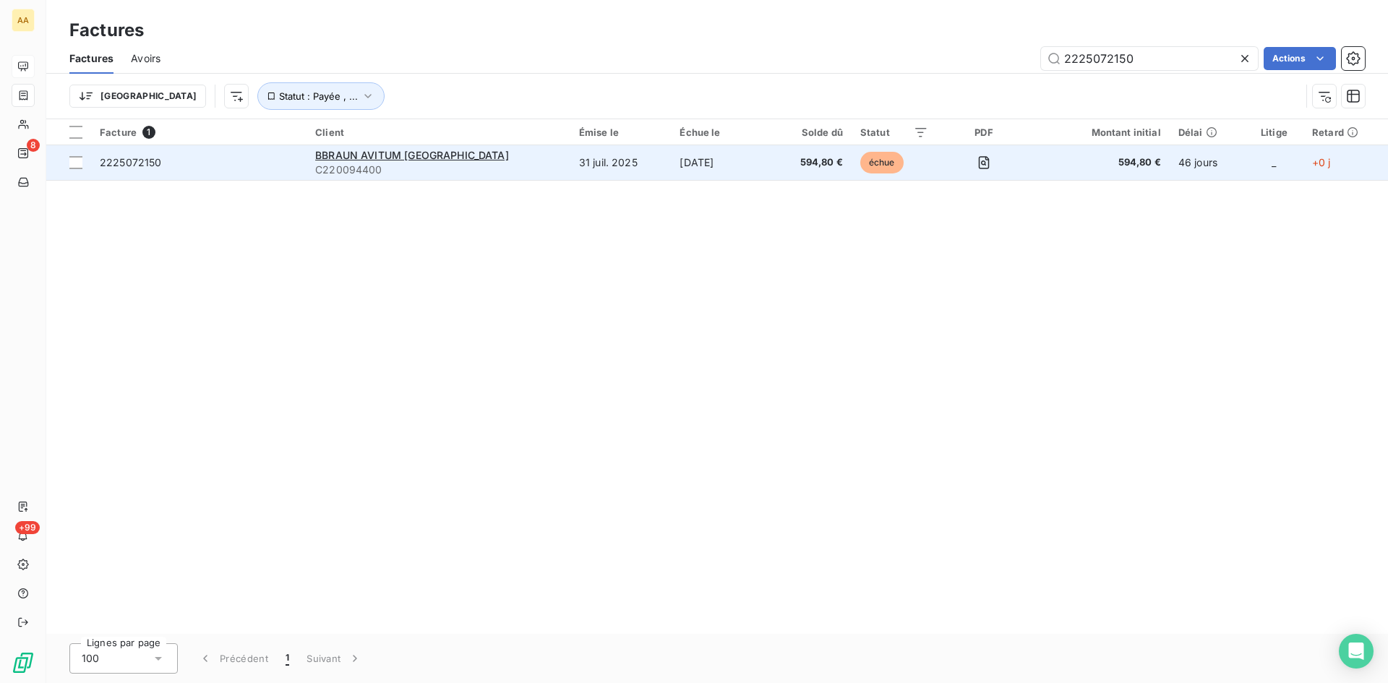
type input "2225072150"
click at [390, 166] on span "C220094400" at bounding box center [438, 170] width 246 height 14
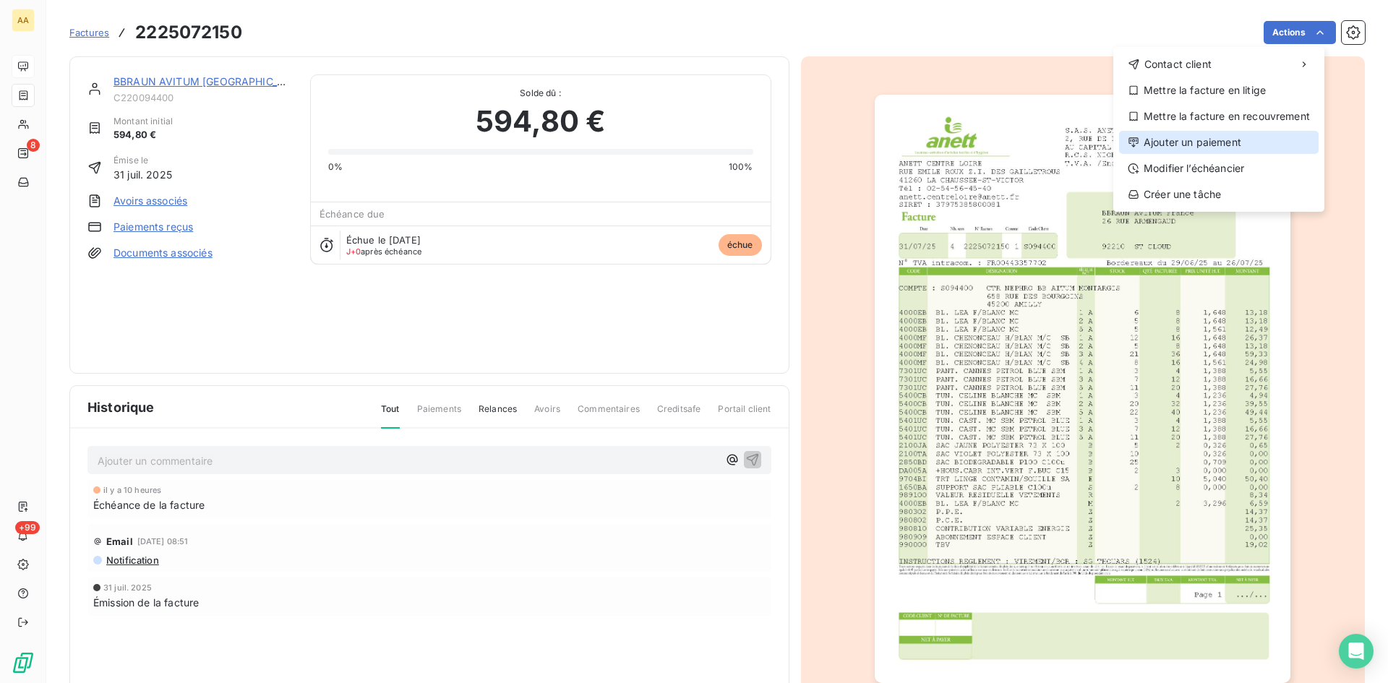
click at [1200, 139] on div "Ajouter un paiement" at bounding box center [1219, 142] width 200 height 23
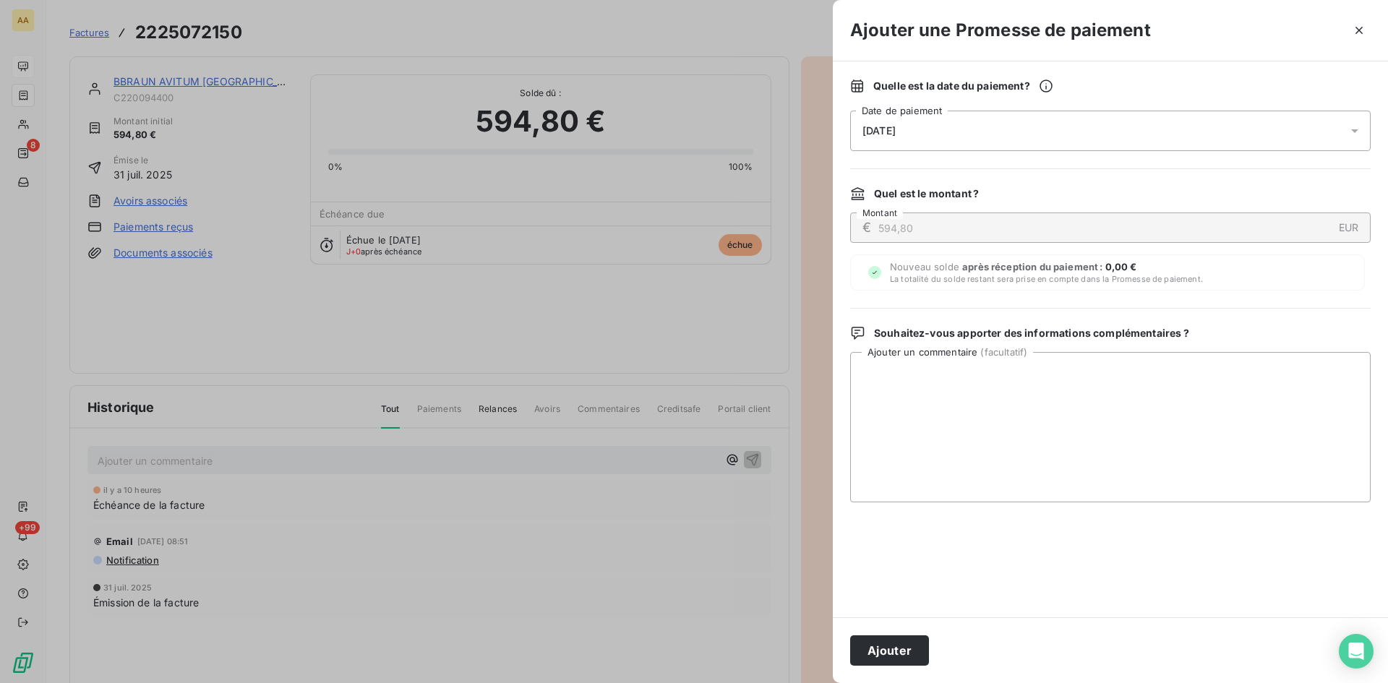
click at [964, 128] on div "[DATE]" at bounding box center [1110, 131] width 520 height 40
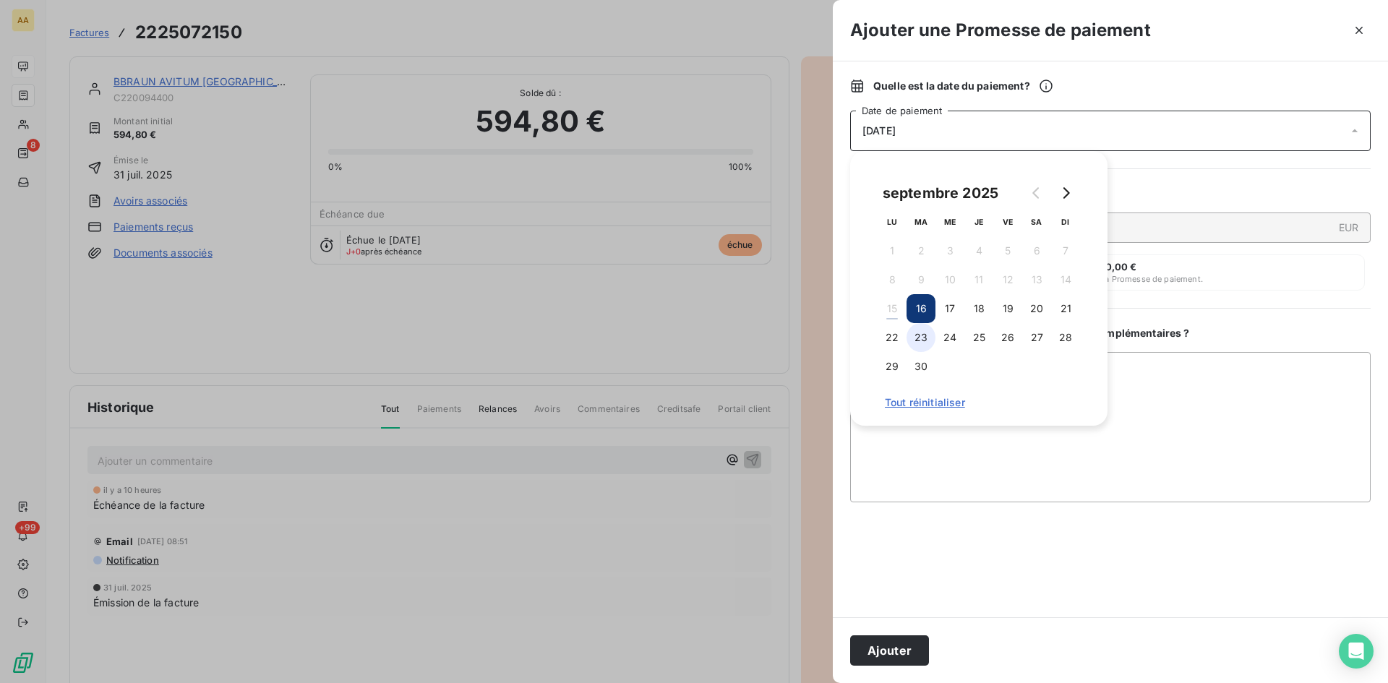
click at [927, 336] on button "23" at bounding box center [920, 337] width 29 height 29
click at [889, 639] on button "Ajouter" at bounding box center [889, 650] width 79 height 30
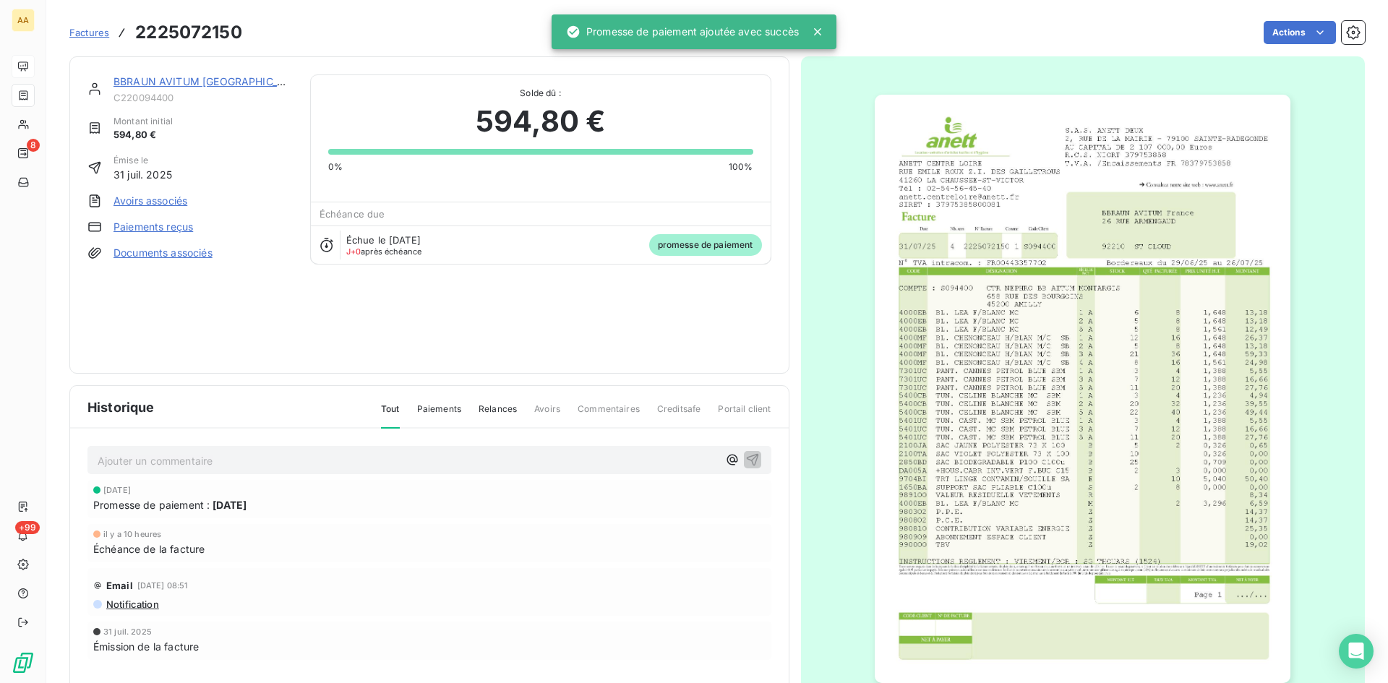
click at [374, 453] on p "Ajouter un commentaire ﻿" at bounding box center [408, 461] width 620 height 18
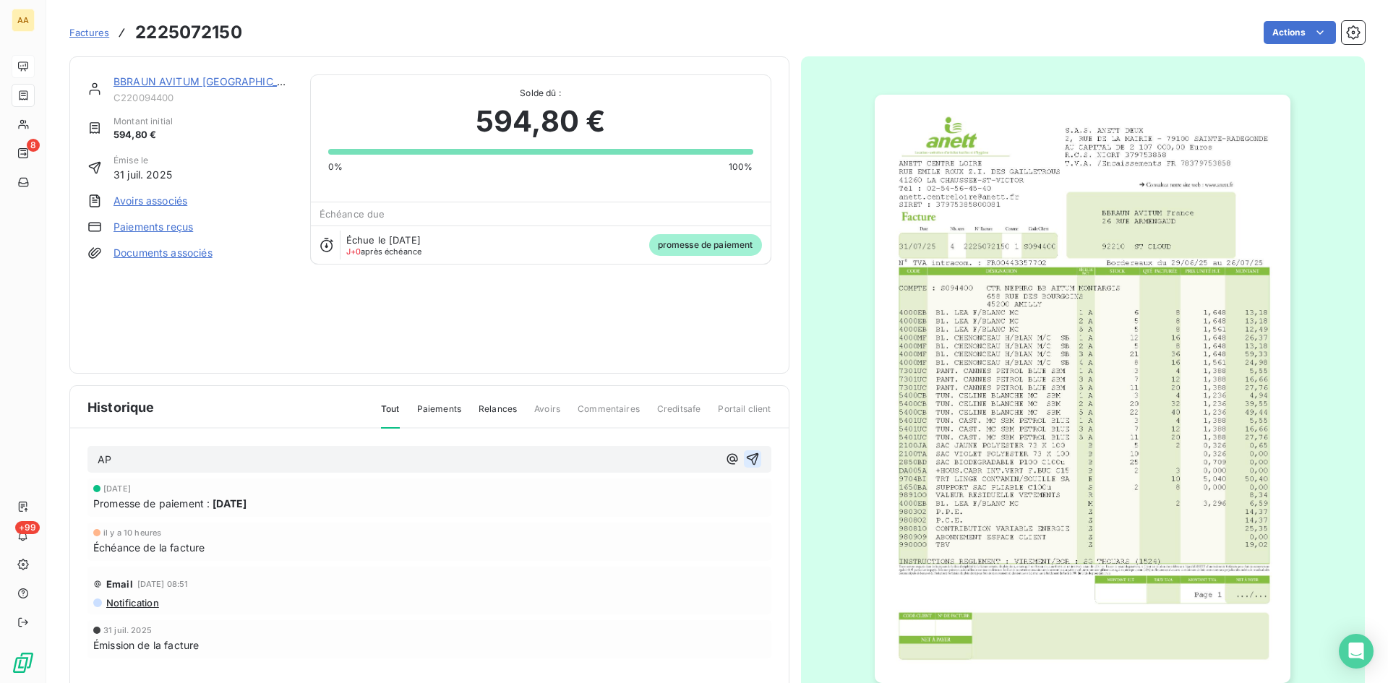
click at [747, 453] on icon "button" at bounding box center [752, 459] width 14 height 14
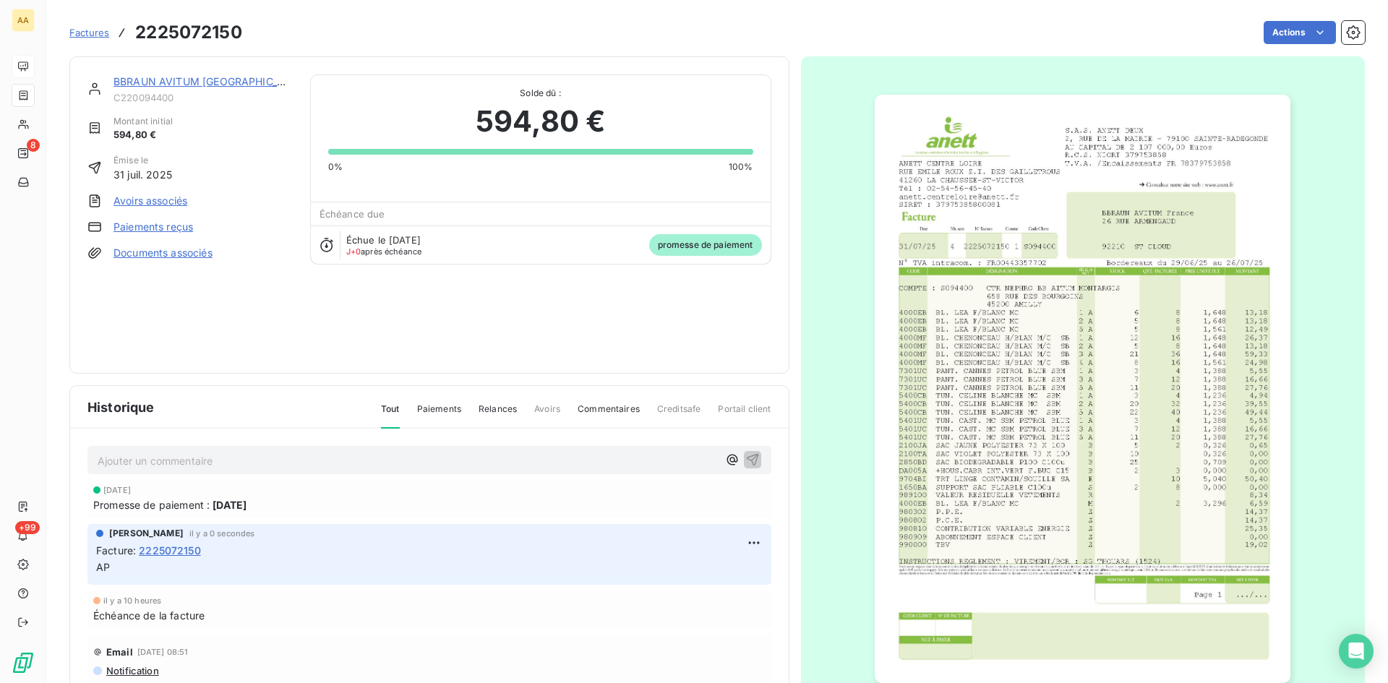
click at [180, 77] on link "BBRAUN AVITUM France" at bounding box center [210, 81] width 194 height 12
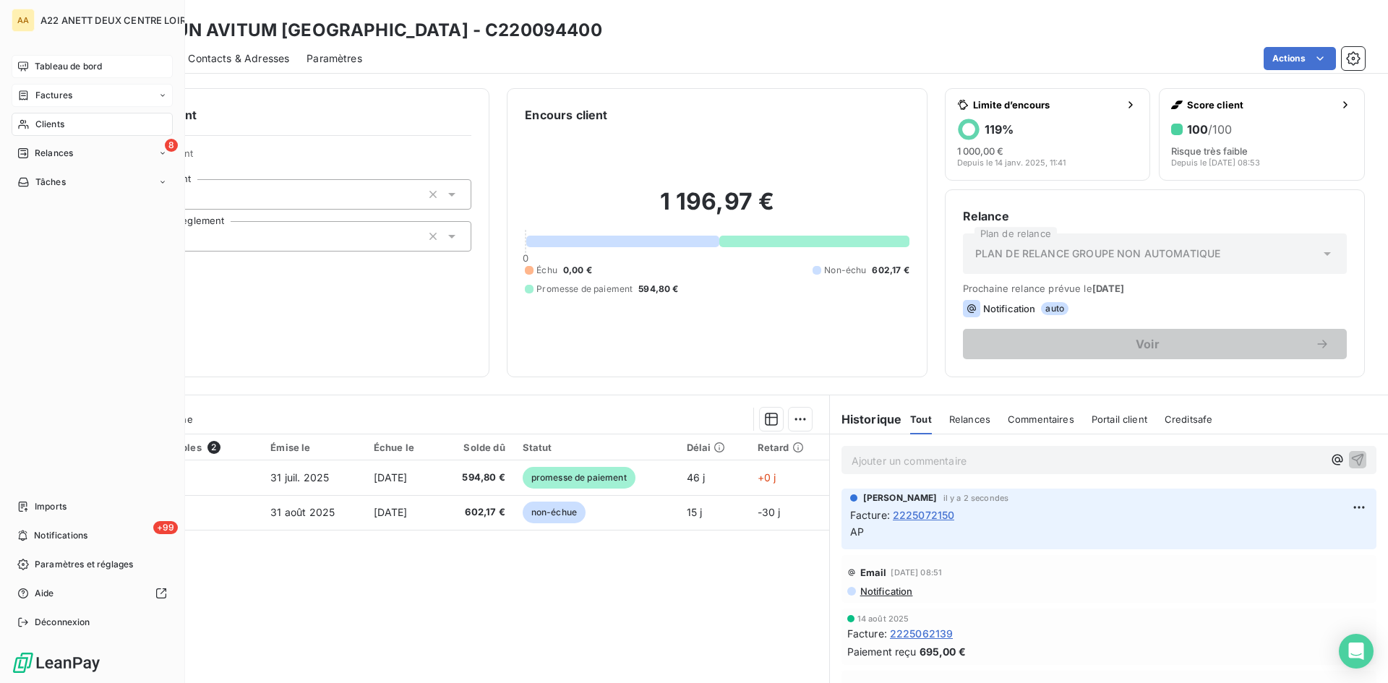
click at [56, 93] on span "Factures" at bounding box center [53, 95] width 37 height 13
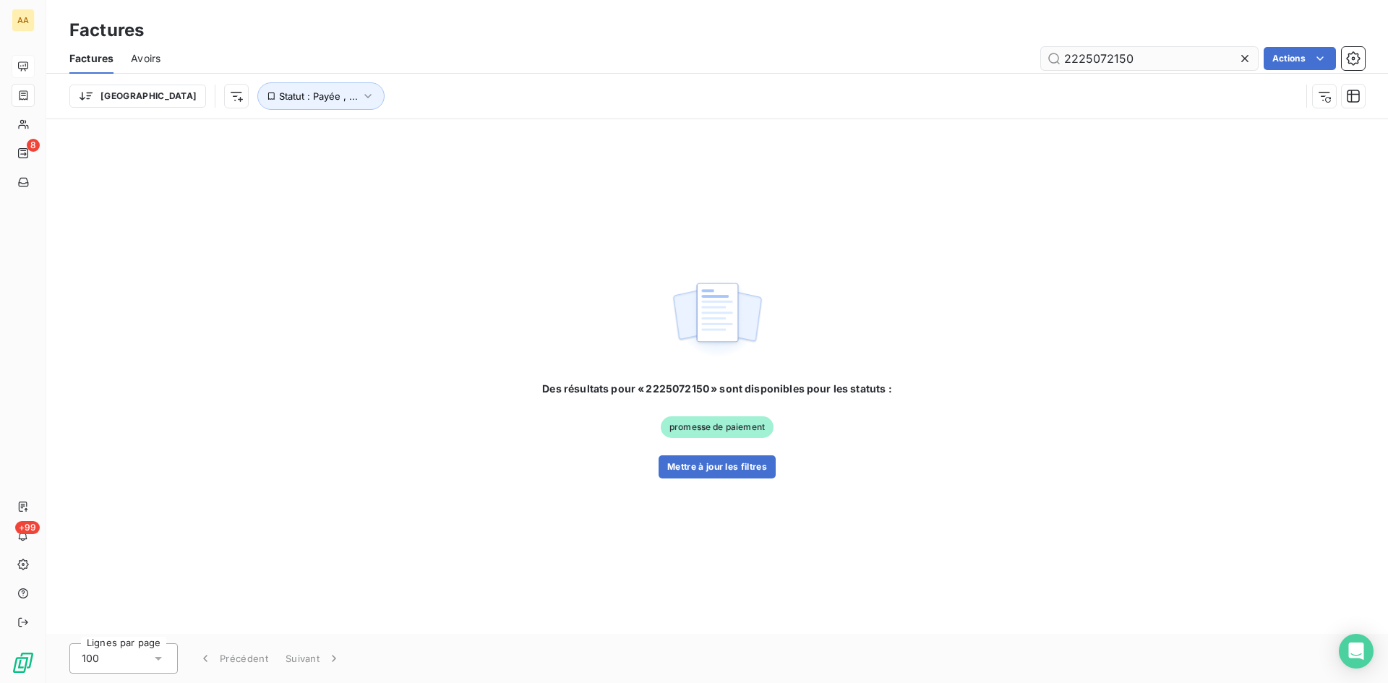
drag, startPoint x: 1133, startPoint y: 60, endPoint x: 1105, endPoint y: 58, distance: 27.6
click at [1105, 58] on input "2225072150" at bounding box center [1149, 58] width 217 height 23
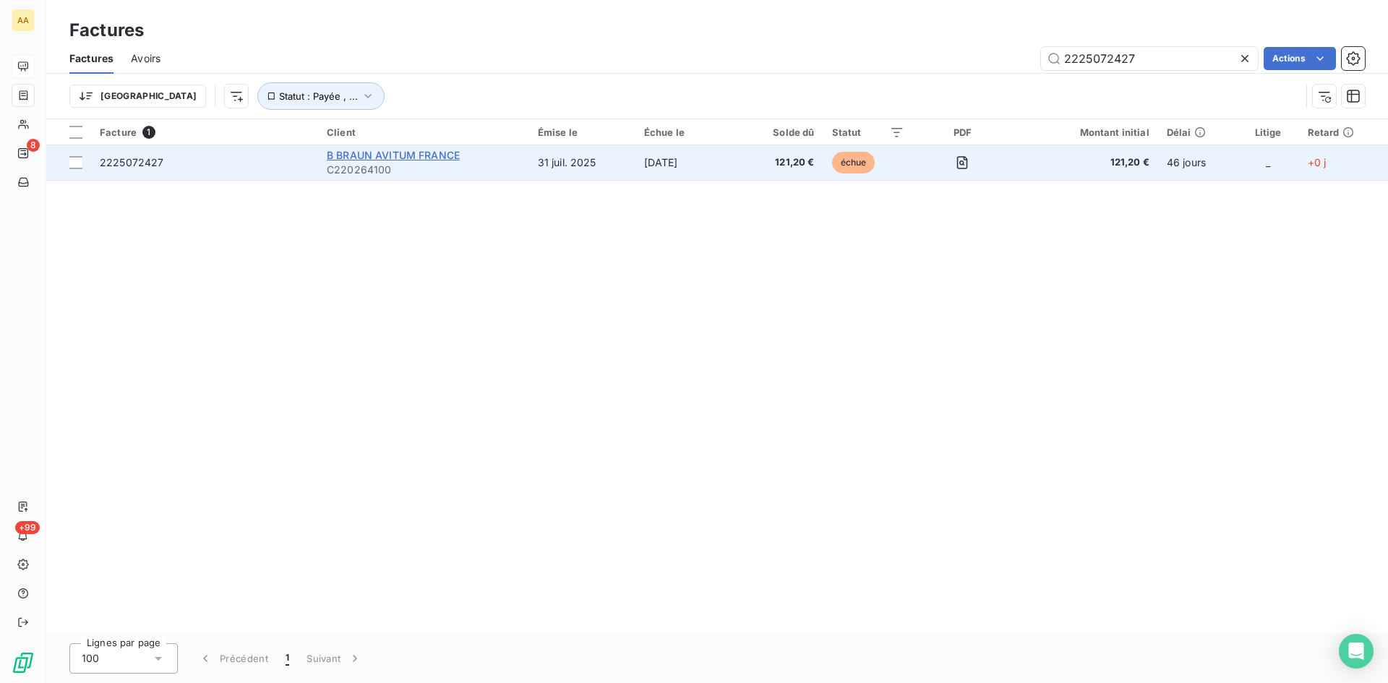
type input "2225072427"
click at [375, 160] on span "B BRAUN AVITUM FRANCE" at bounding box center [393, 155] width 133 height 12
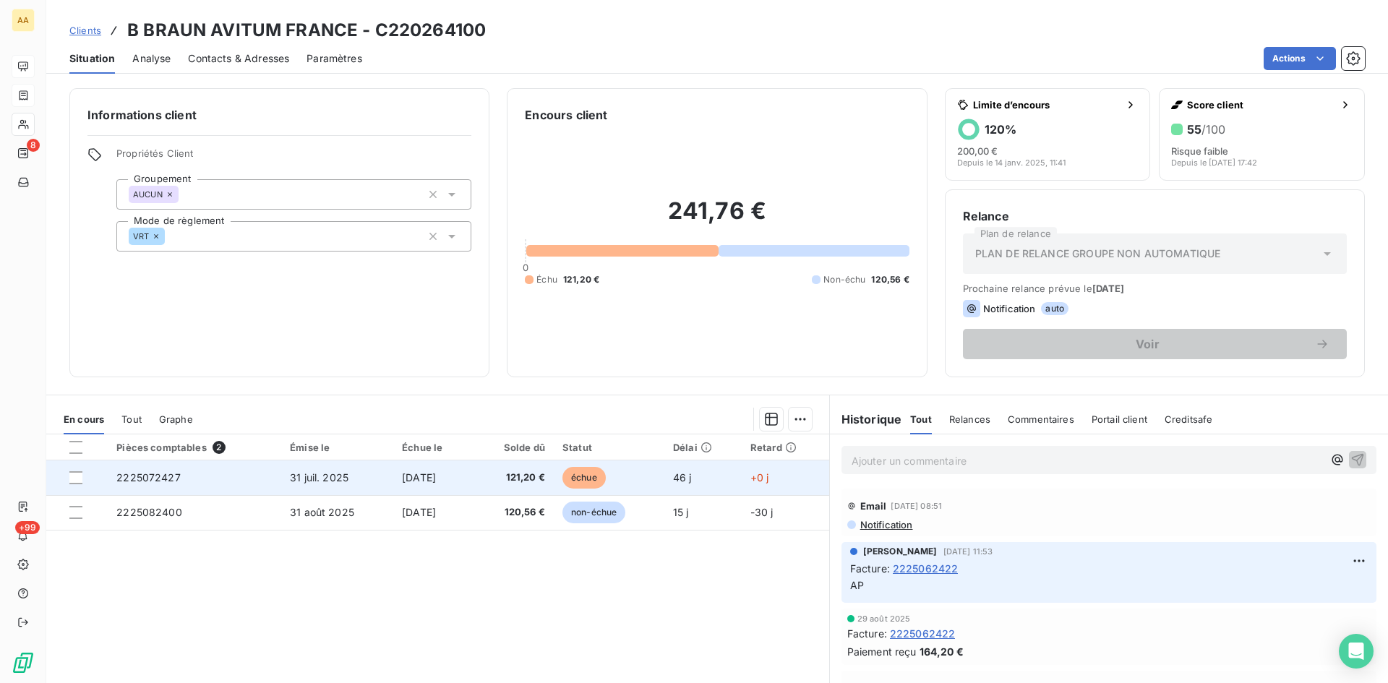
click at [141, 483] on td "2225072427" at bounding box center [194, 477] width 173 height 35
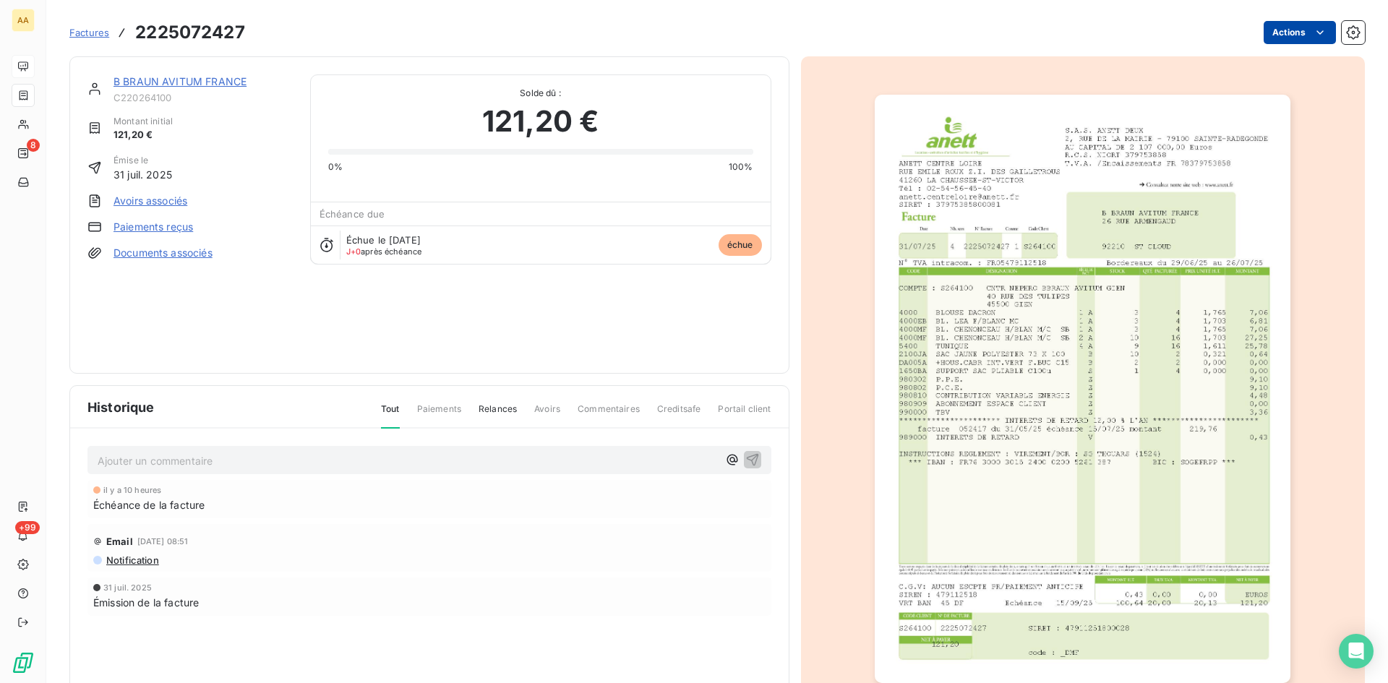
click at [1277, 33] on html "AA 8 +99 Factures 2225072427 Actions B BRAUN AVITUM FRANCE C220264100 Montant i…" at bounding box center [694, 341] width 1388 height 683
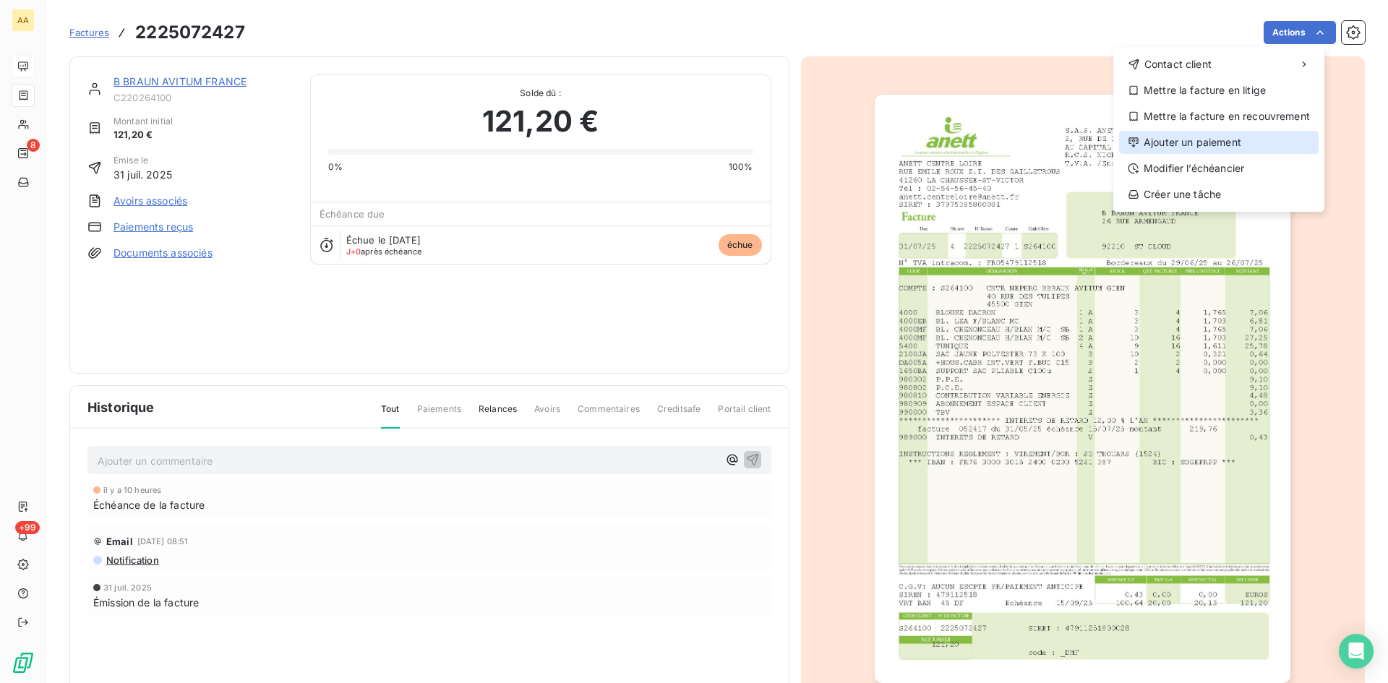
click at [1184, 137] on div "Ajouter un paiement" at bounding box center [1219, 142] width 200 height 23
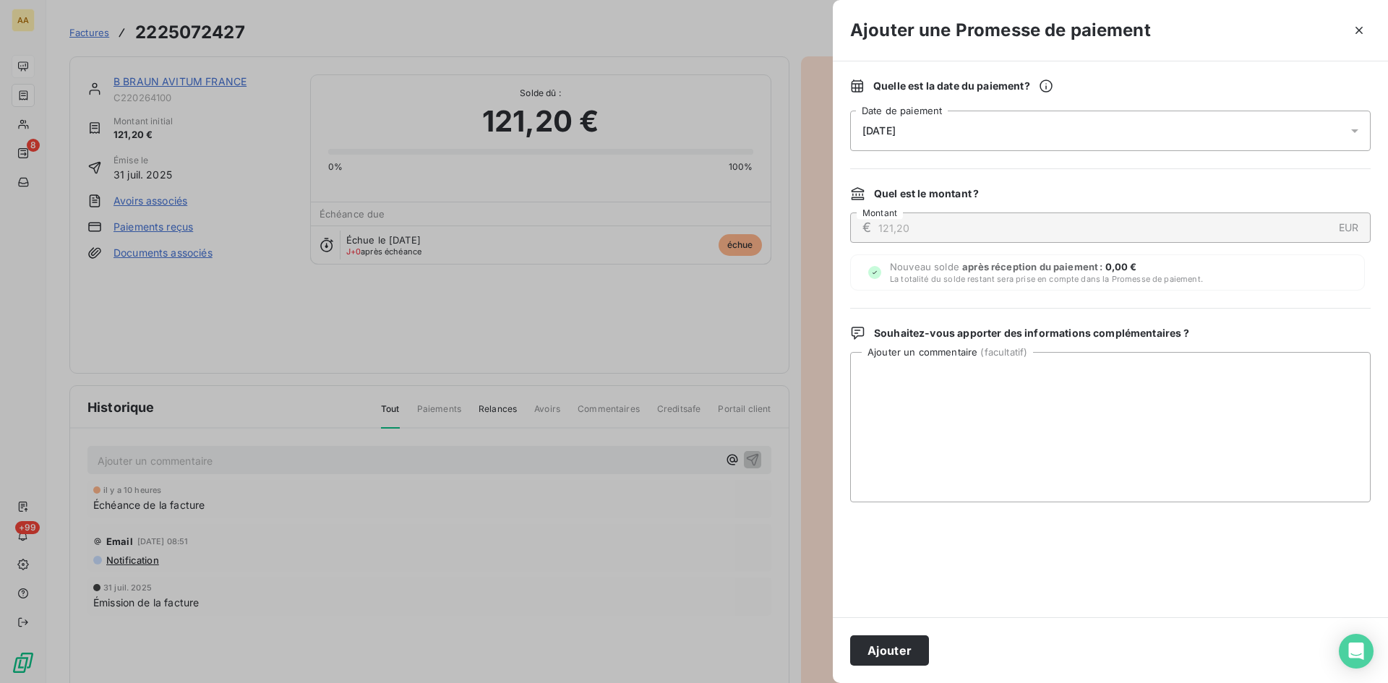
click at [942, 106] on div "Quelle est la date du paiement ? 16/09/2025 Date de paiement" at bounding box center [1110, 115] width 520 height 72
click at [924, 132] on div "[DATE]" at bounding box center [1110, 131] width 520 height 40
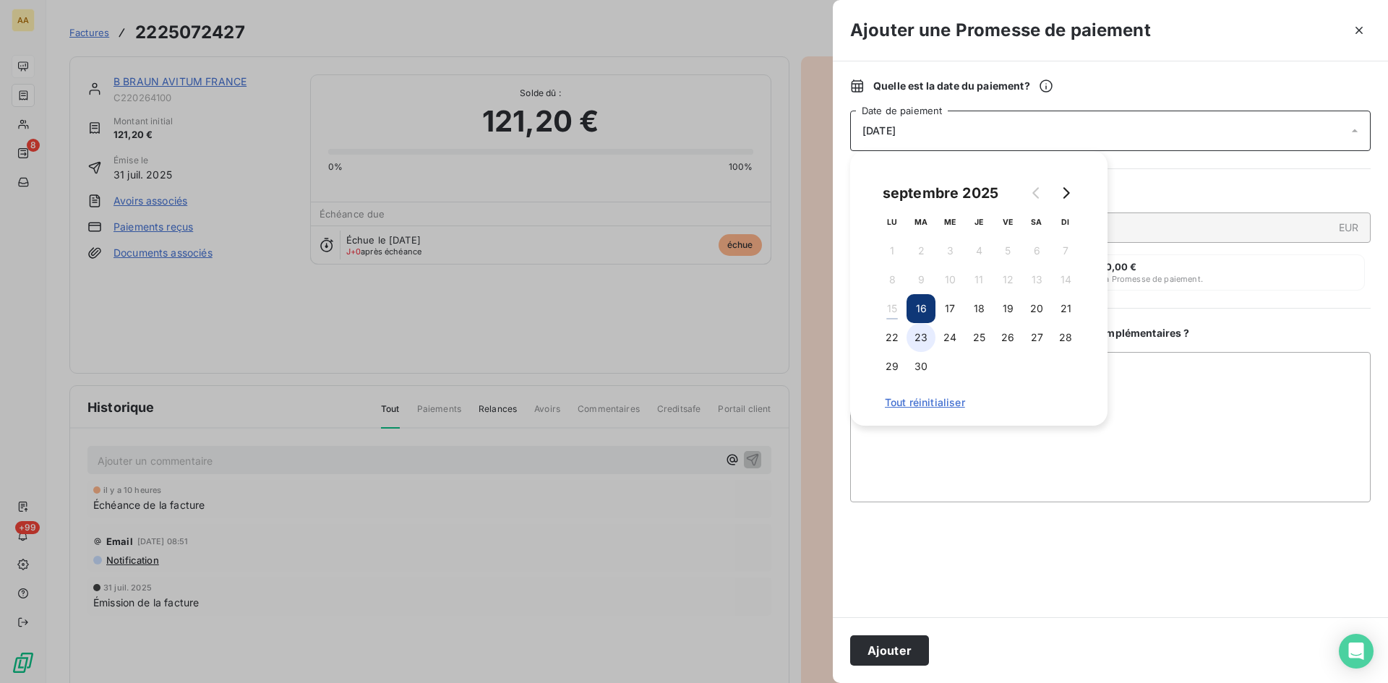
click at [920, 340] on button "23" at bounding box center [920, 337] width 29 height 29
click at [902, 656] on button "Ajouter" at bounding box center [889, 650] width 79 height 30
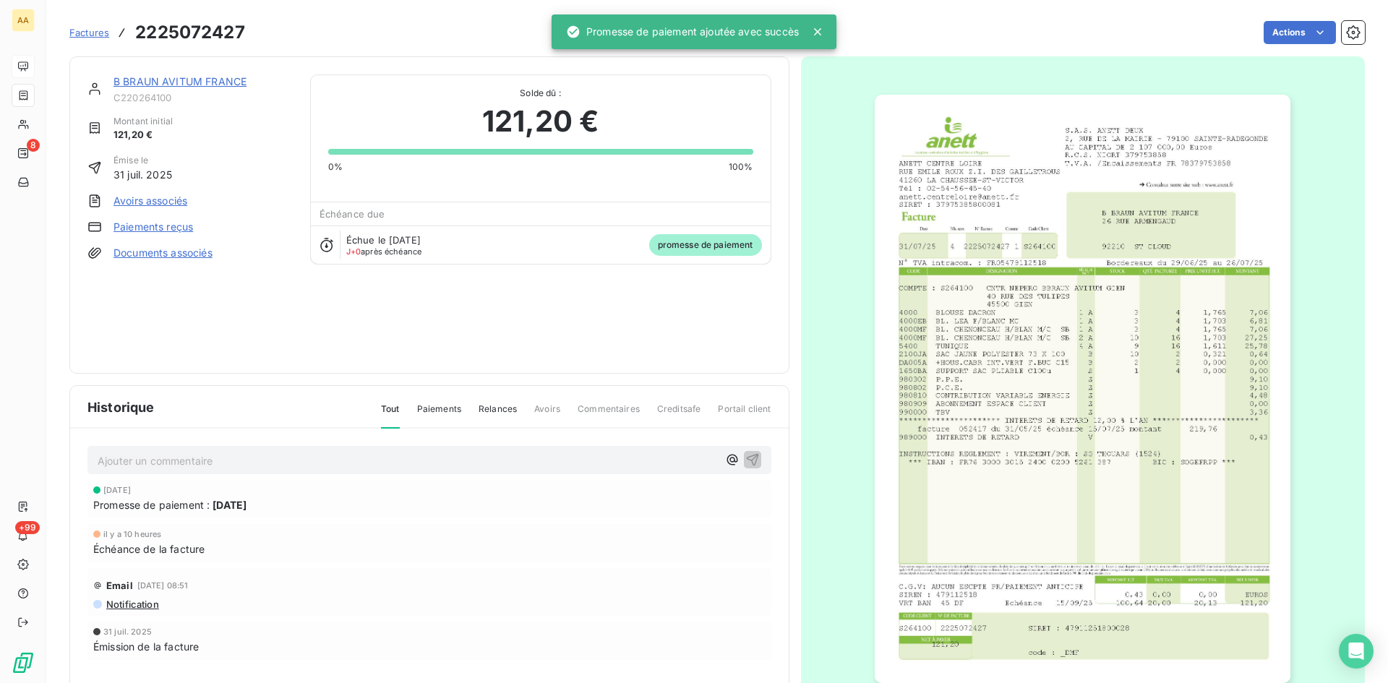
click at [311, 464] on p "Ajouter un commentaire ﻿" at bounding box center [408, 461] width 620 height 18
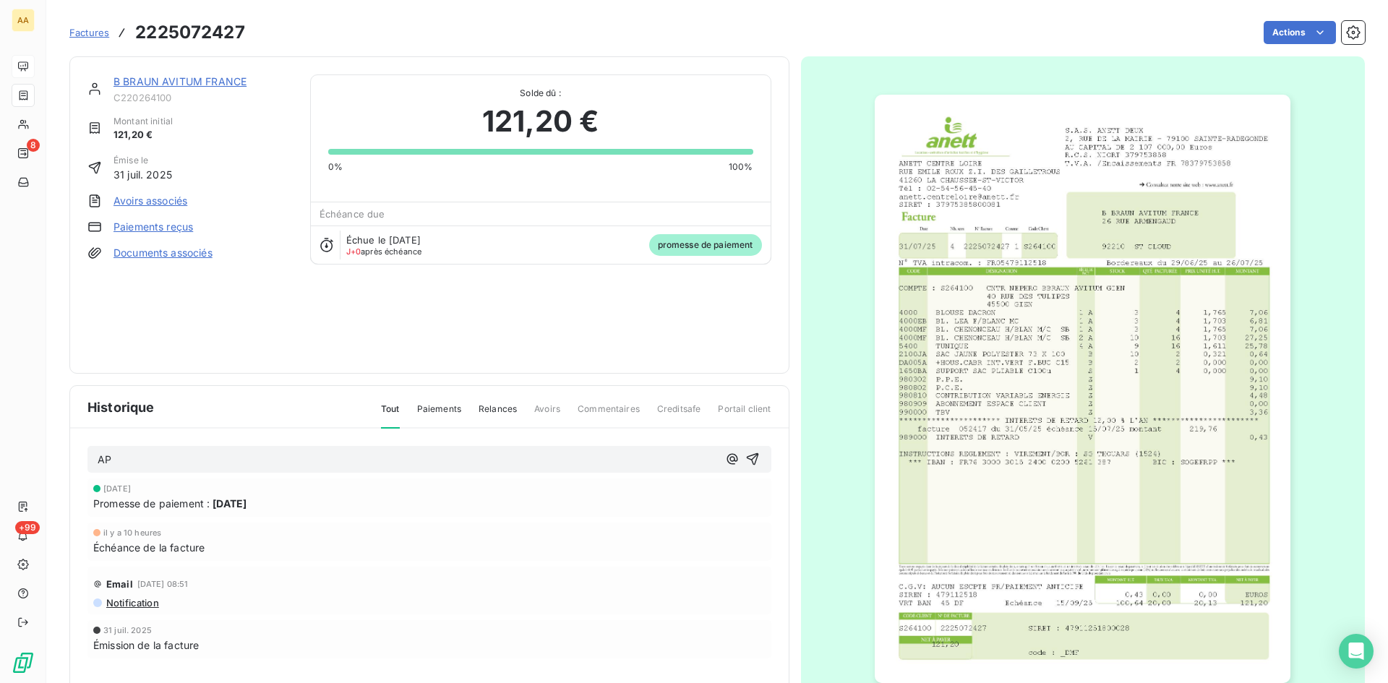
click at [228, 80] on link "B BRAUN AVITUM FRANCE" at bounding box center [179, 81] width 133 height 12
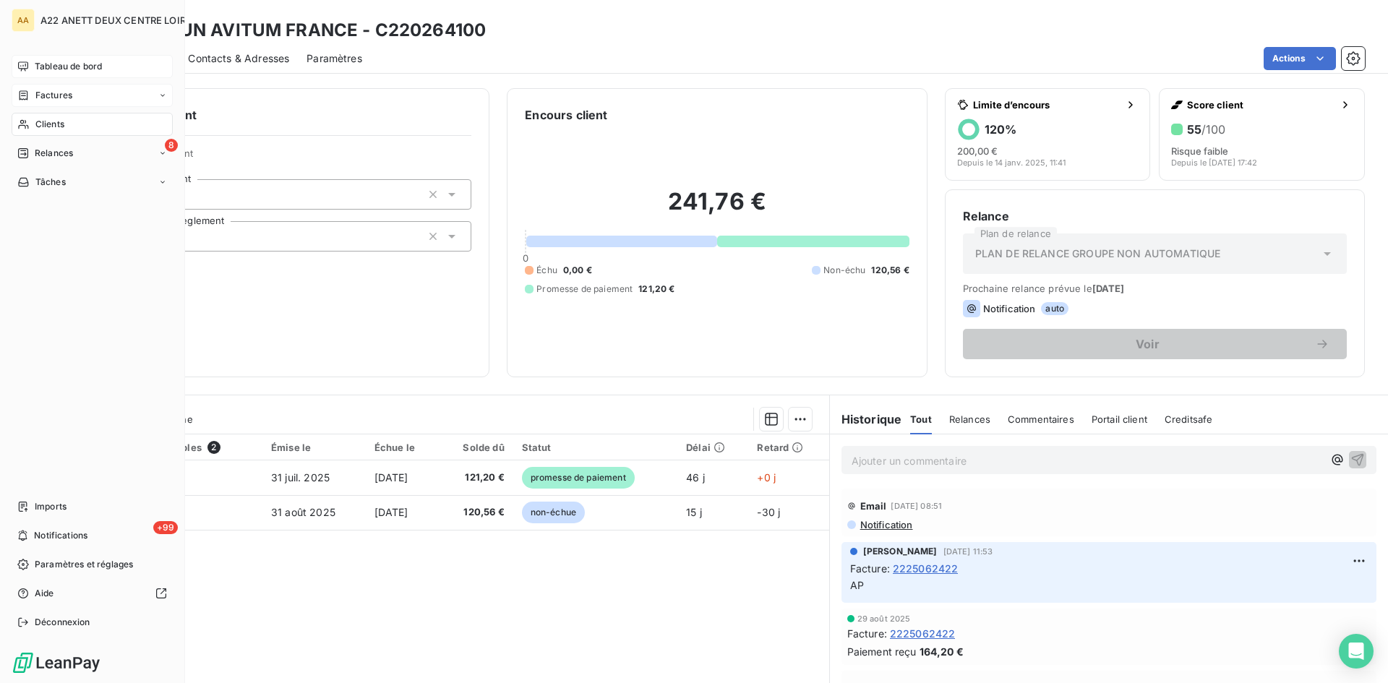
click at [47, 65] on span "Tableau de bord" at bounding box center [68, 66] width 67 height 13
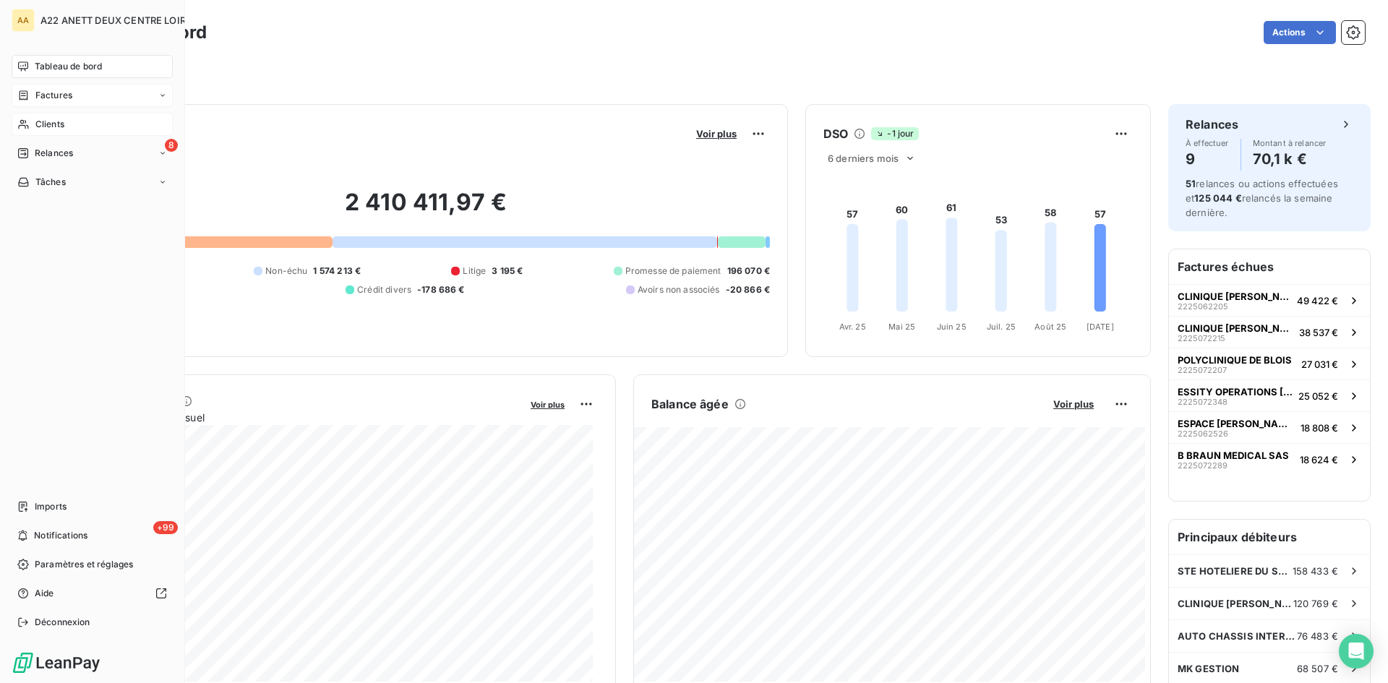
click at [45, 125] on span "Clients" at bounding box center [49, 124] width 29 height 13
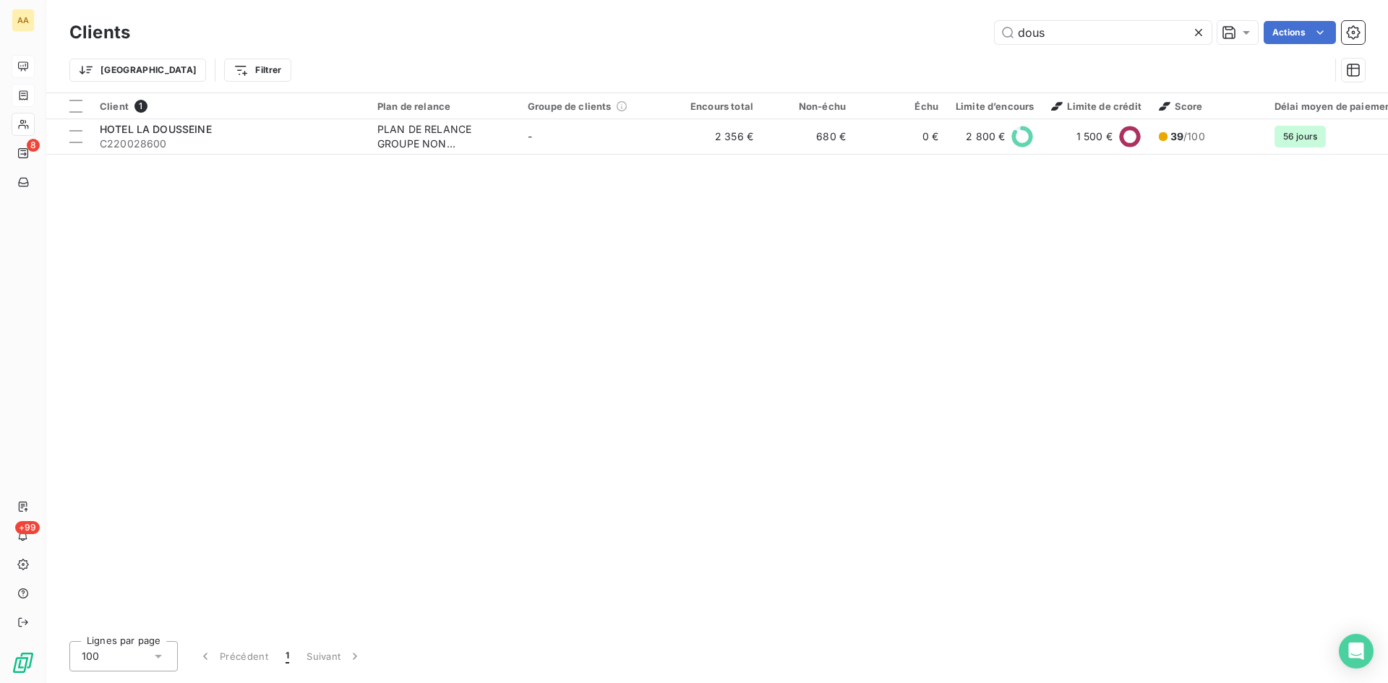
drag, startPoint x: 1065, startPoint y: 35, endPoint x: 917, endPoint y: 35, distance: 147.5
click at [917, 35] on div "dous Actions" at bounding box center [755, 32] width 1217 height 23
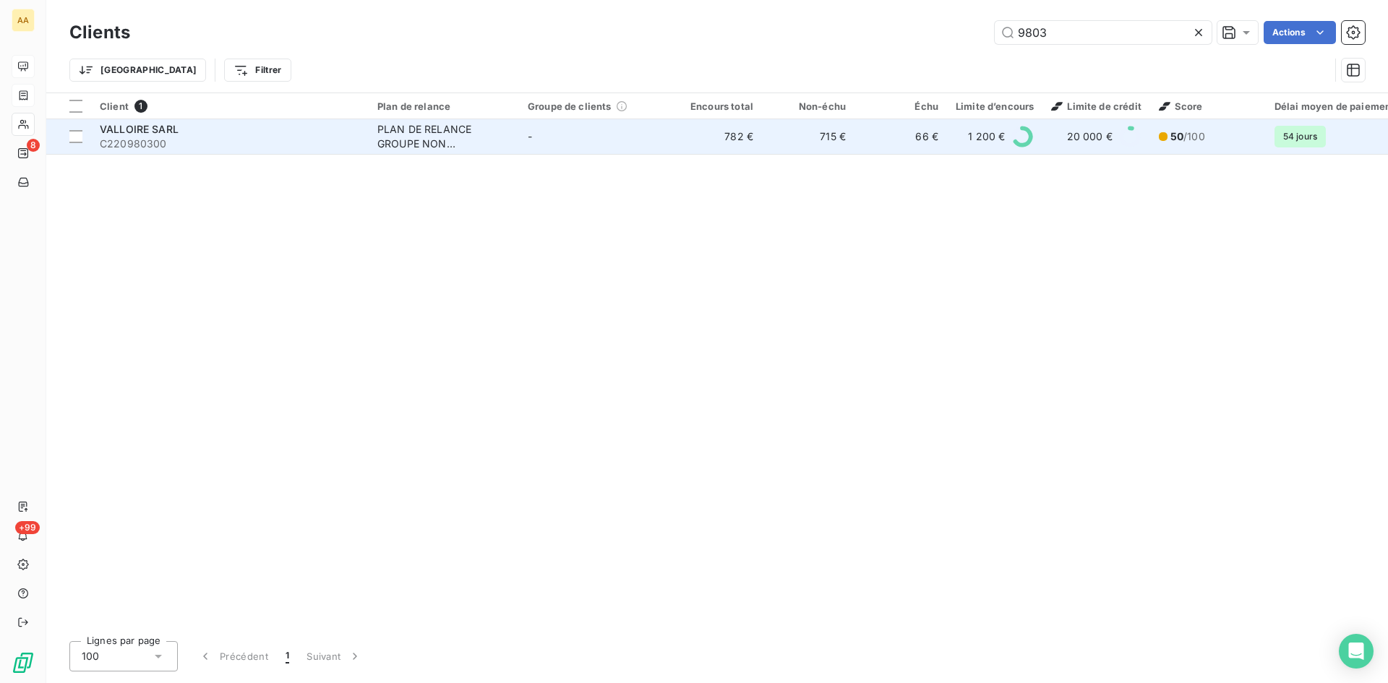
type input "9803"
click at [424, 138] on div "PLAN DE RELANCE GROUPE NON AUTOMATIQUE" at bounding box center [443, 136] width 133 height 29
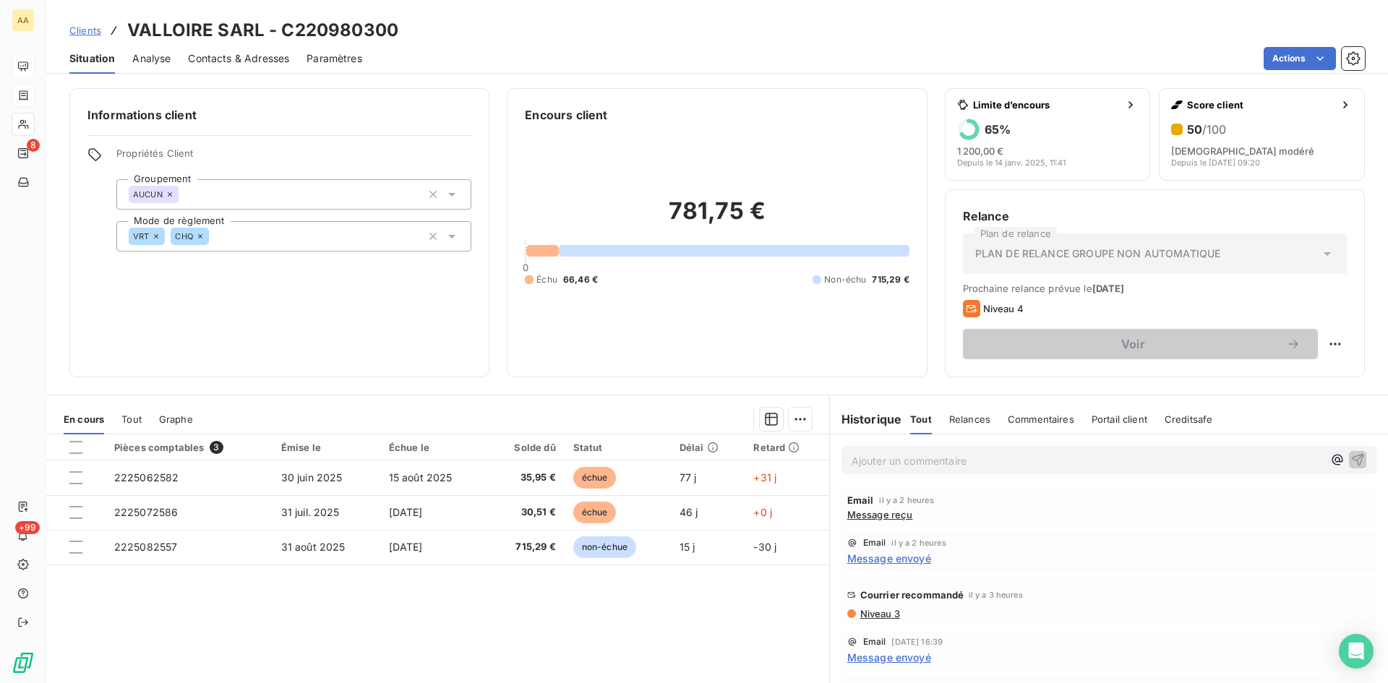
click at [889, 462] on p "Ajouter un commentaire ﻿" at bounding box center [1087, 461] width 471 height 18
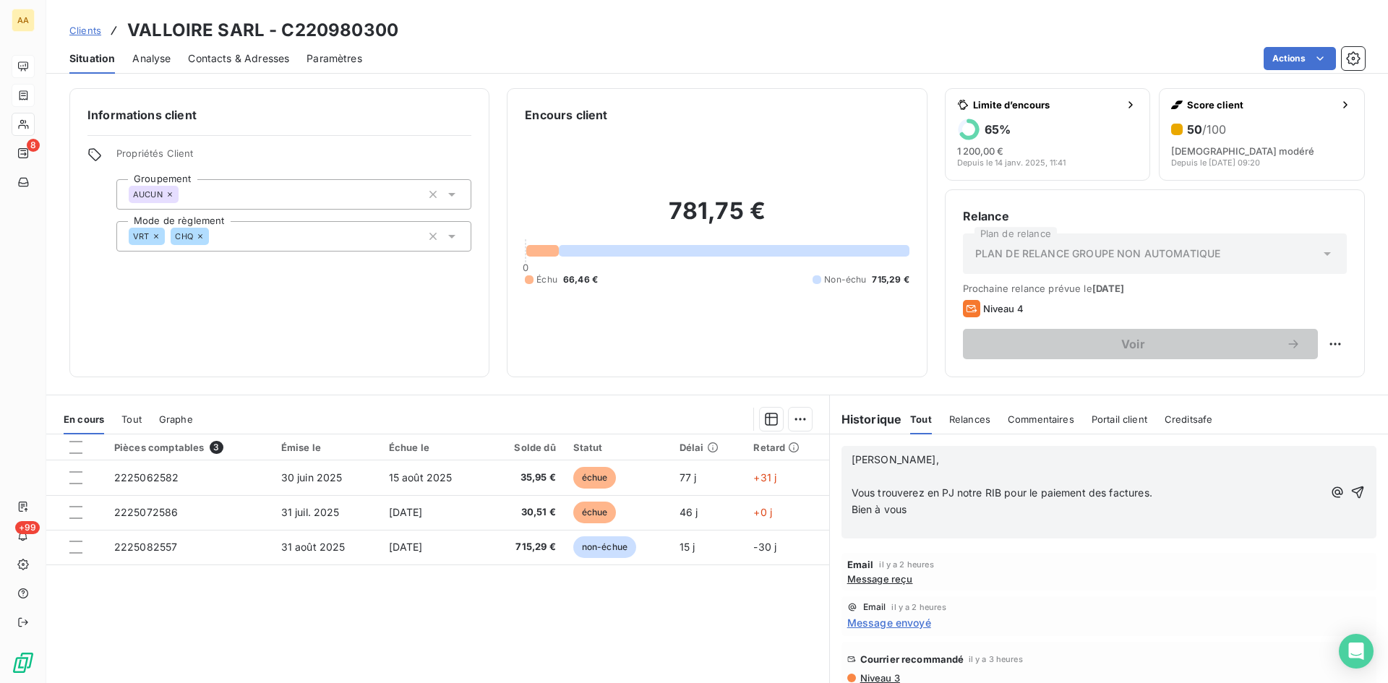
click at [875, 581] on span "Message reçu" at bounding box center [880, 579] width 66 height 12
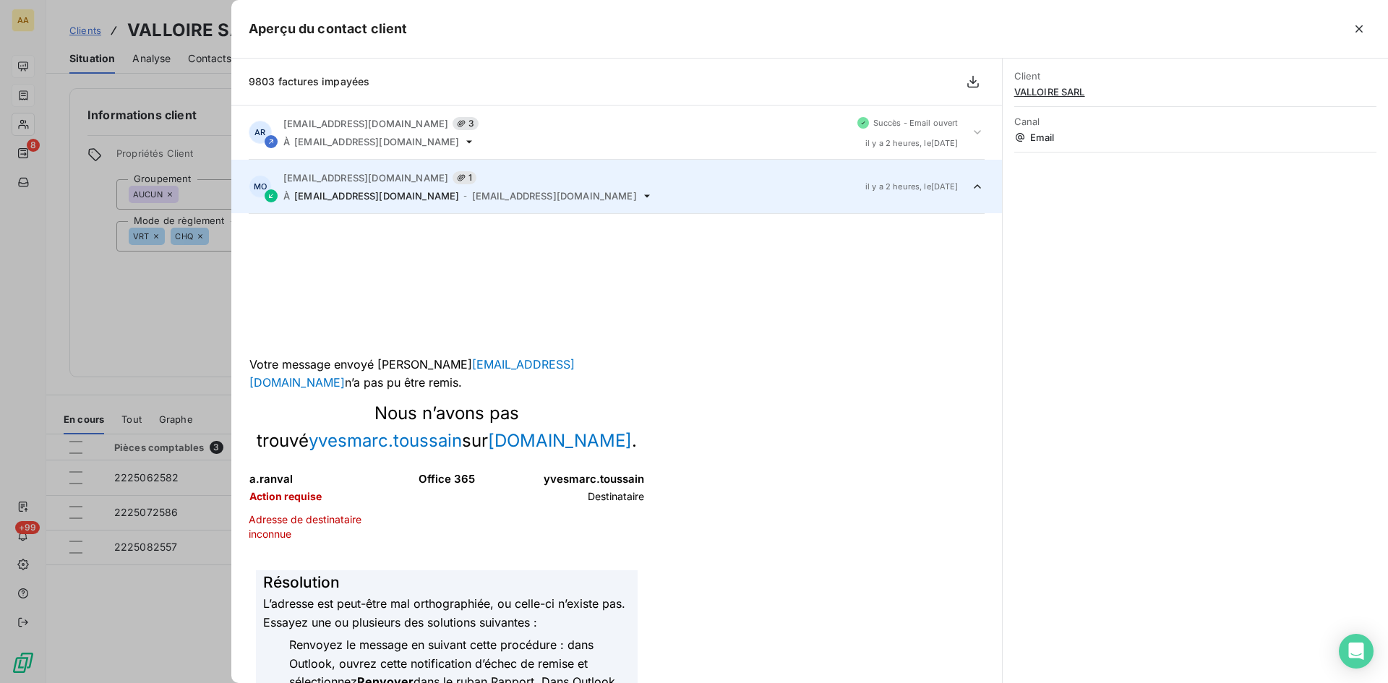
click at [184, 283] on div at bounding box center [694, 341] width 1388 height 683
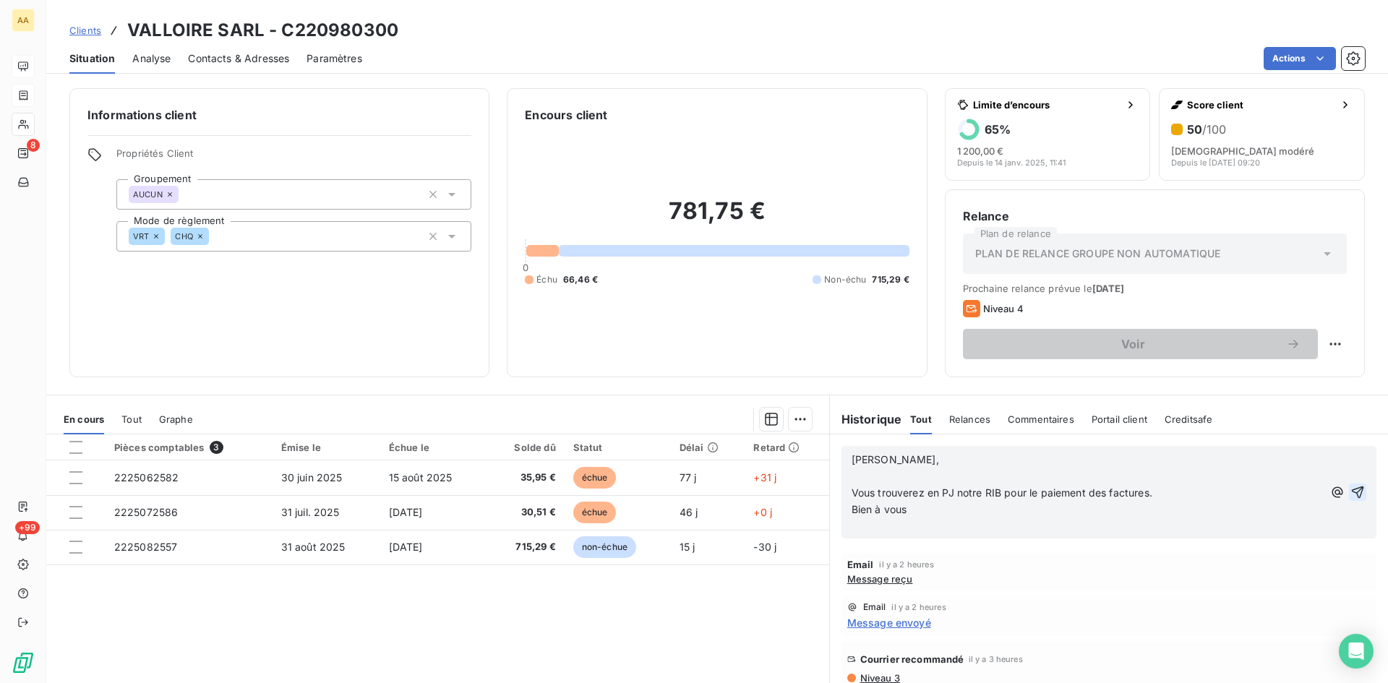
click at [1352, 489] on icon "button" at bounding box center [1358, 492] width 12 height 12
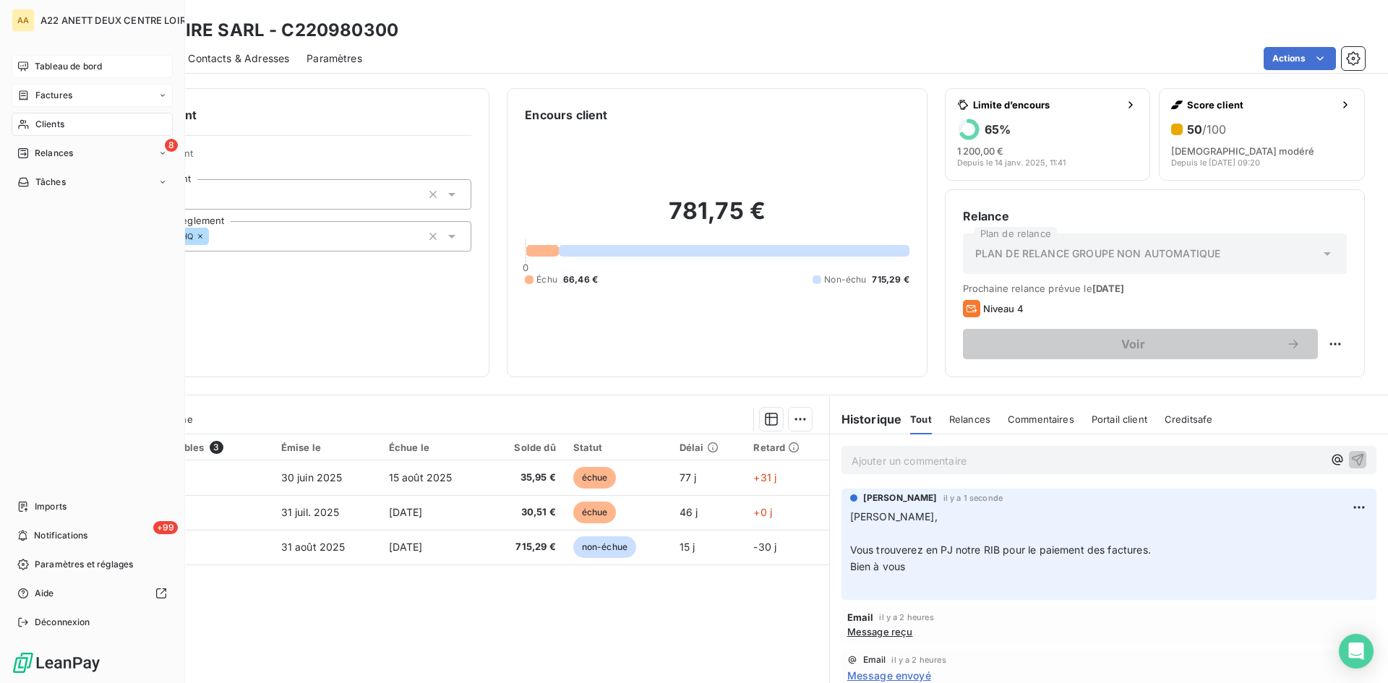
click at [47, 71] on span "Tableau de bord" at bounding box center [68, 66] width 67 height 13
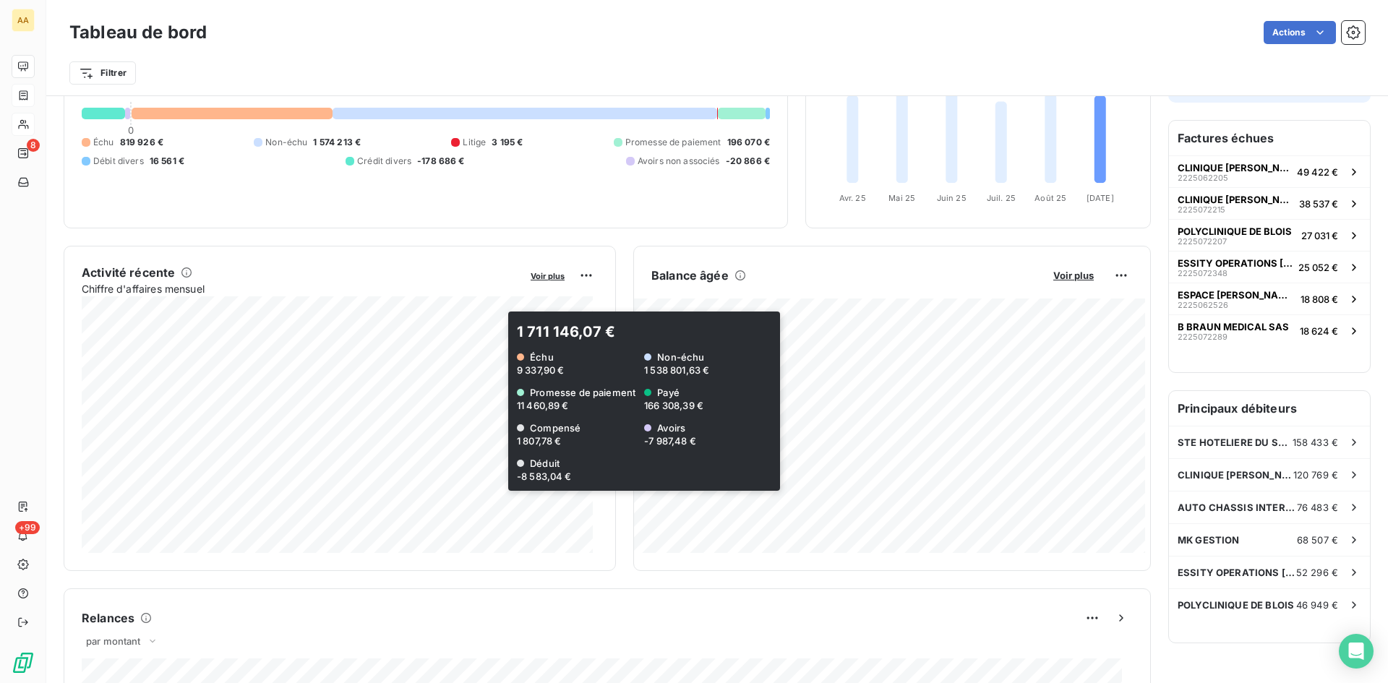
scroll to position [145, 0]
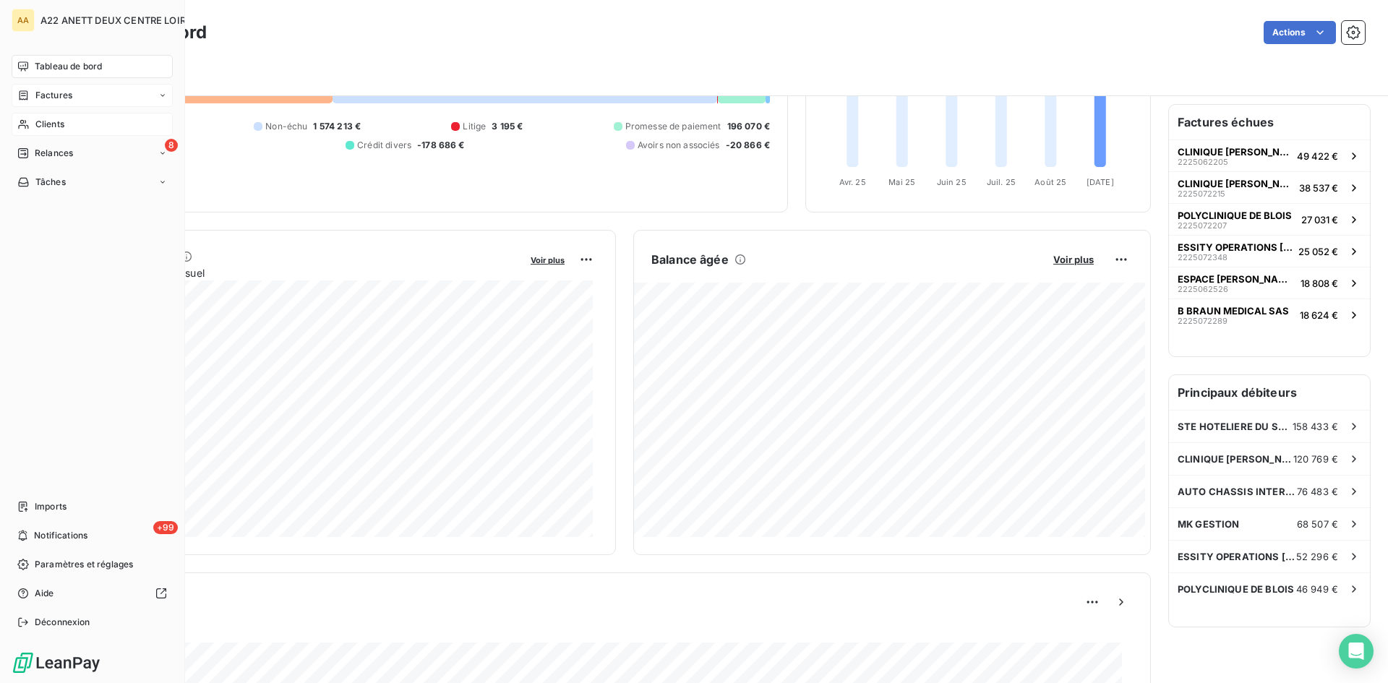
click at [36, 118] on span "Clients" at bounding box center [49, 124] width 29 height 13
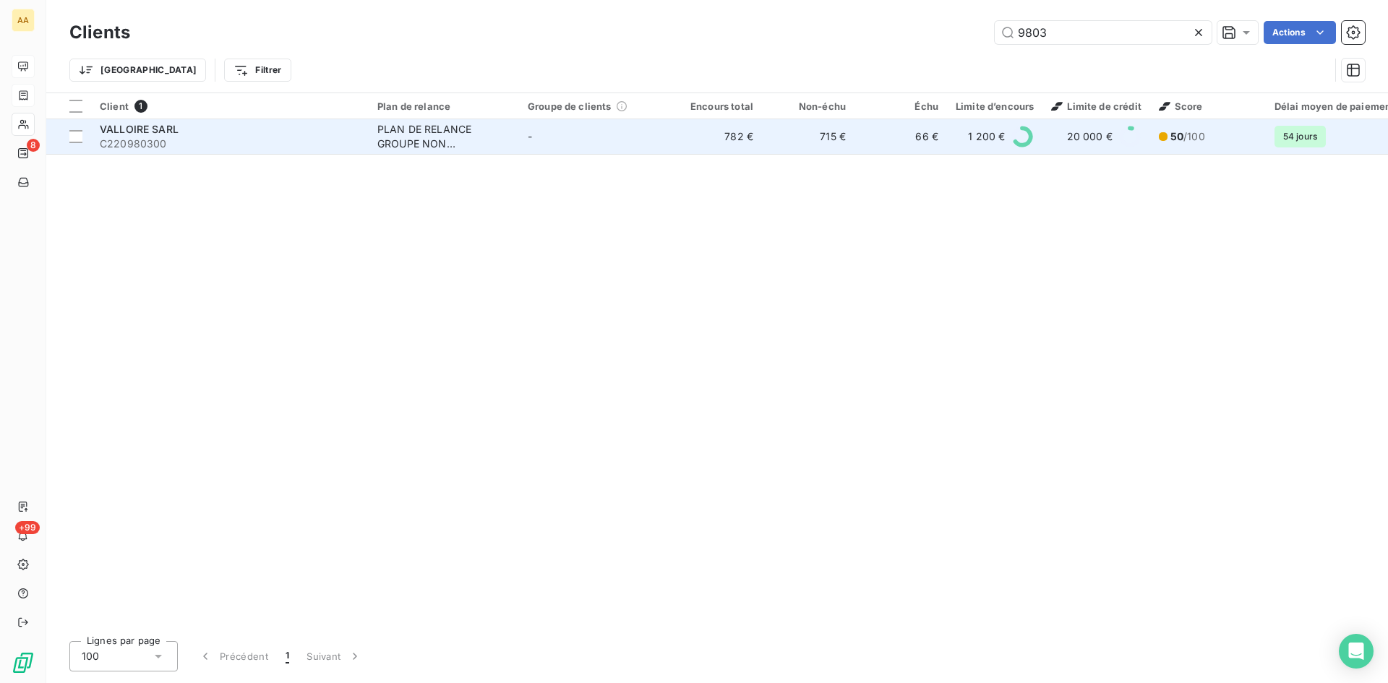
click at [426, 137] on div "PLAN DE RELANCE GROUPE NON AUTOMATIQUE" at bounding box center [443, 136] width 133 height 29
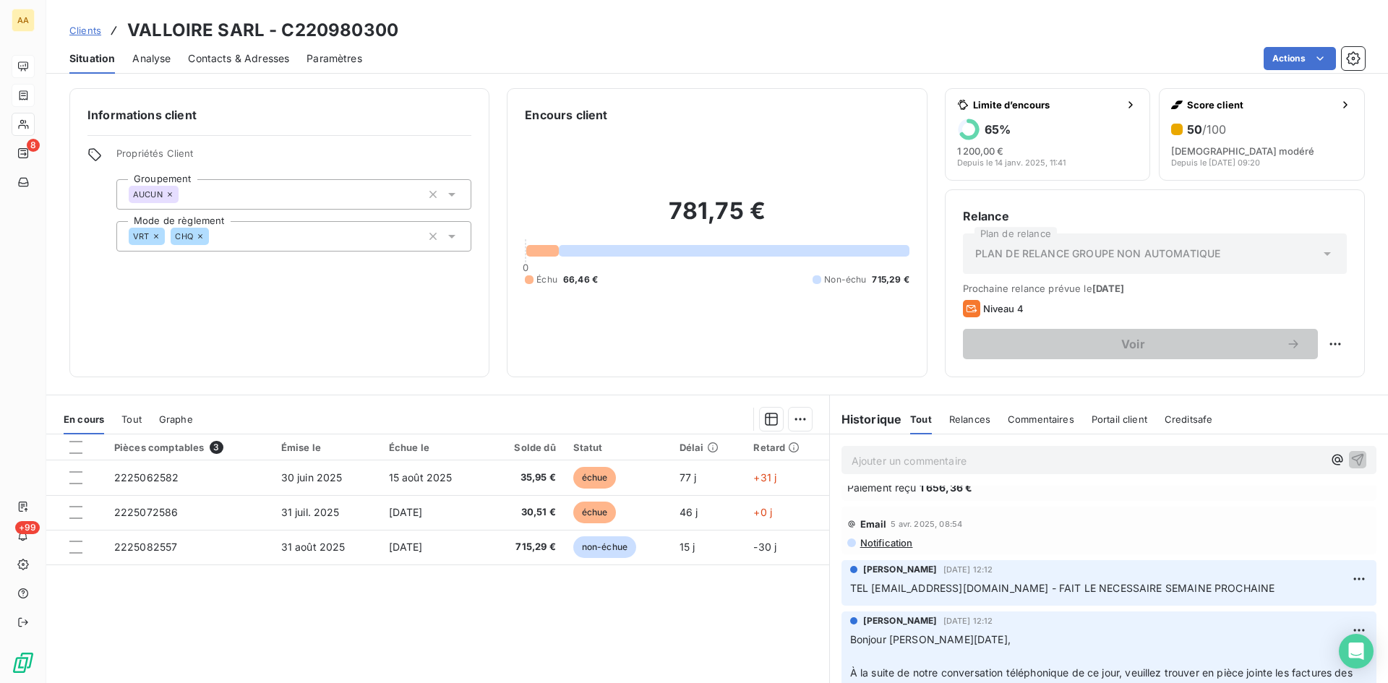
scroll to position [1952, 0]
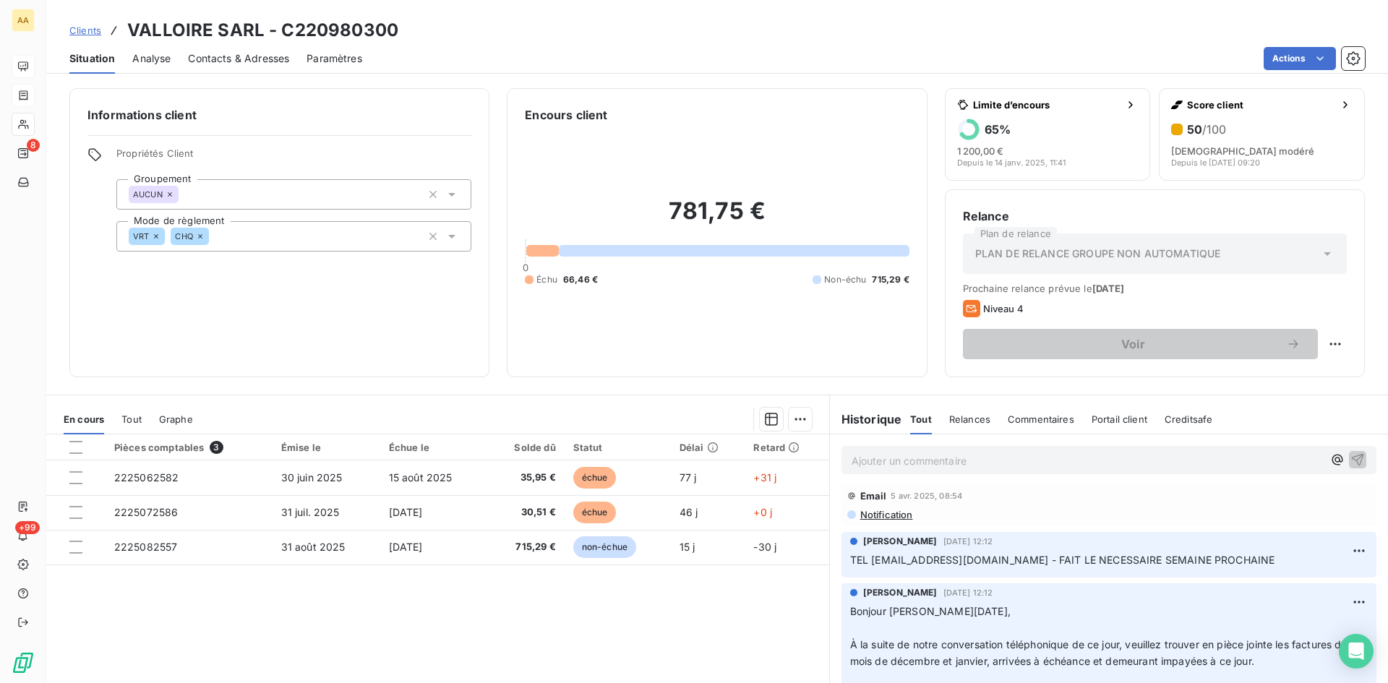
click at [878, 520] on span "Notification" at bounding box center [886, 515] width 54 height 12
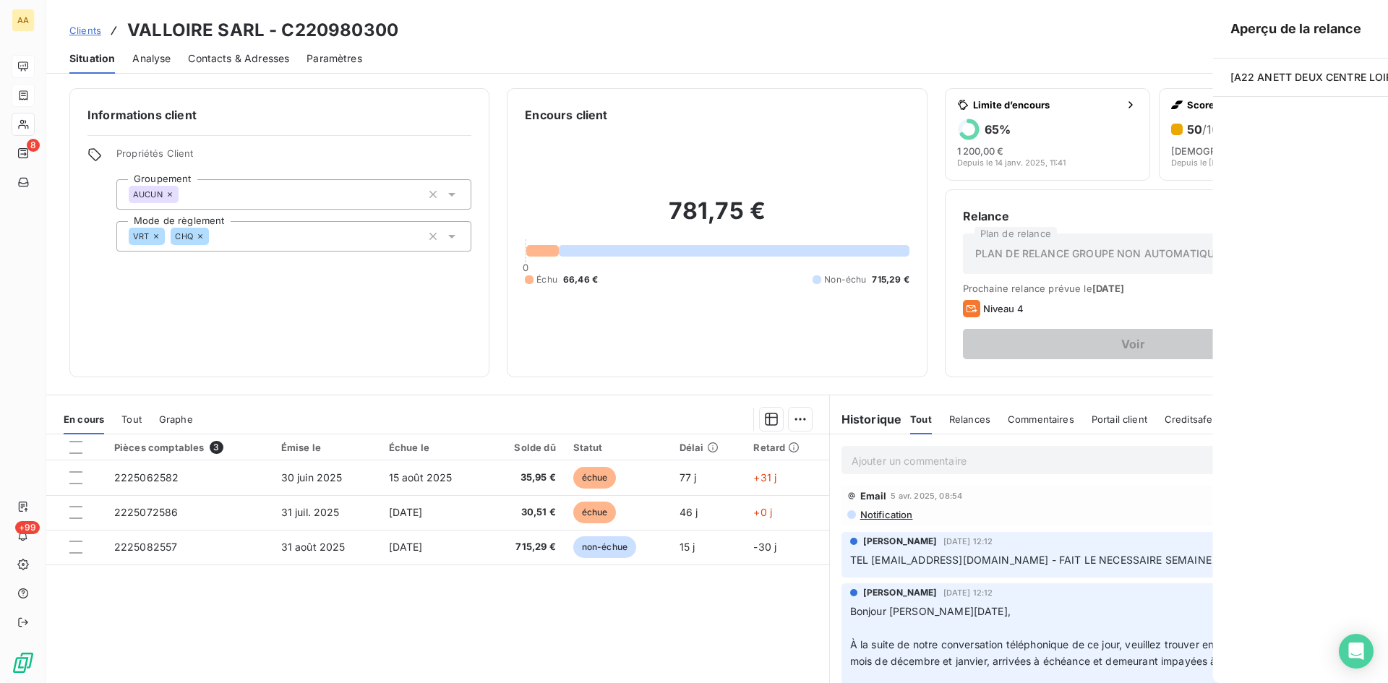
scroll to position [1985, 0]
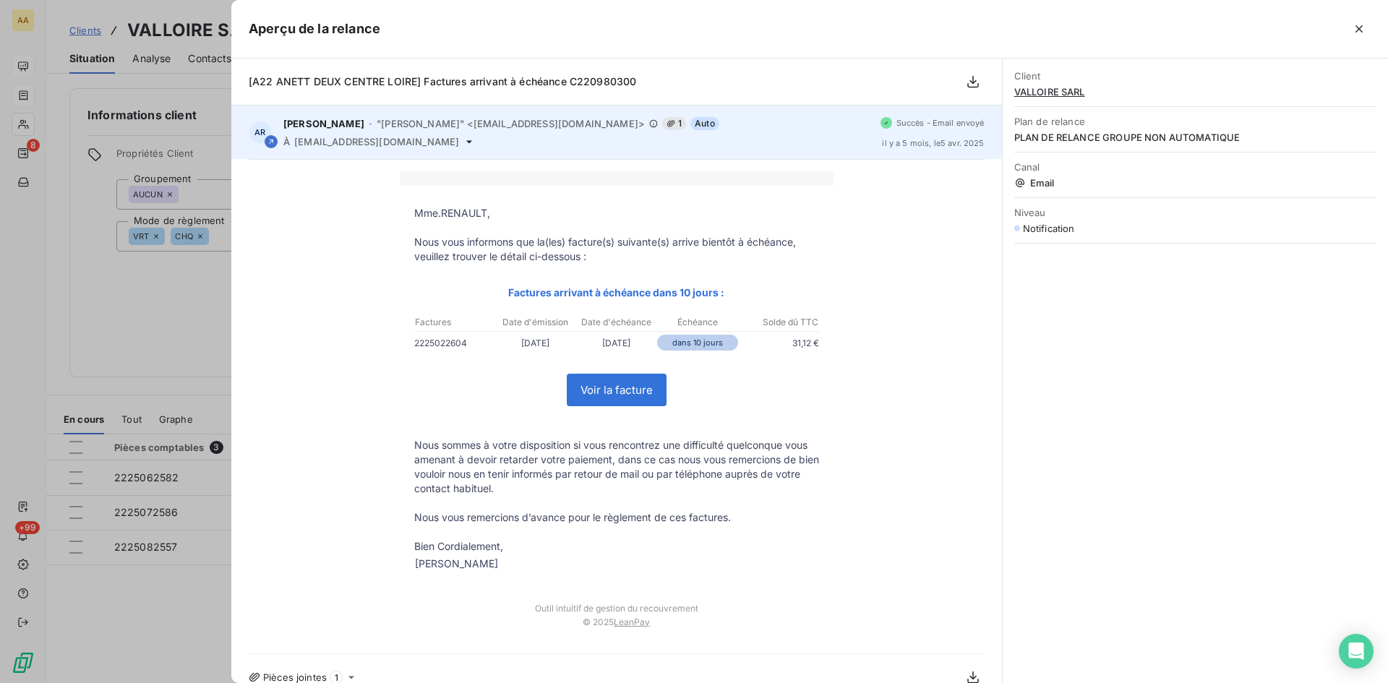
drag, startPoint x: 447, startPoint y: 145, endPoint x: 295, endPoint y: 140, distance: 152.6
click at [295, 140] on div "À chrystellelesremillys@gmail.com" at bounding box center [576, 142] width 586 height 12
copy span "[EMAIL_ADDRESS][DOMAIN_NAME]"
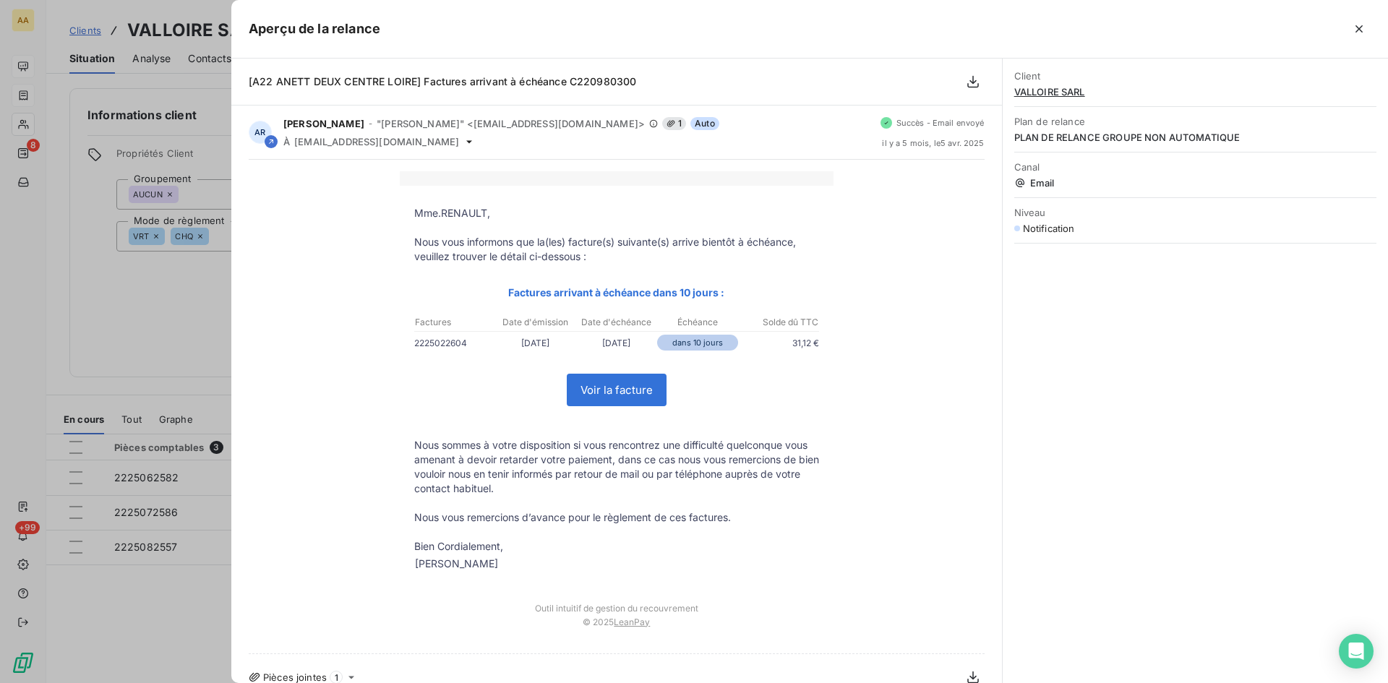
click at [139, 330] on div at bounding box center [694, 341] width 1388 height 683
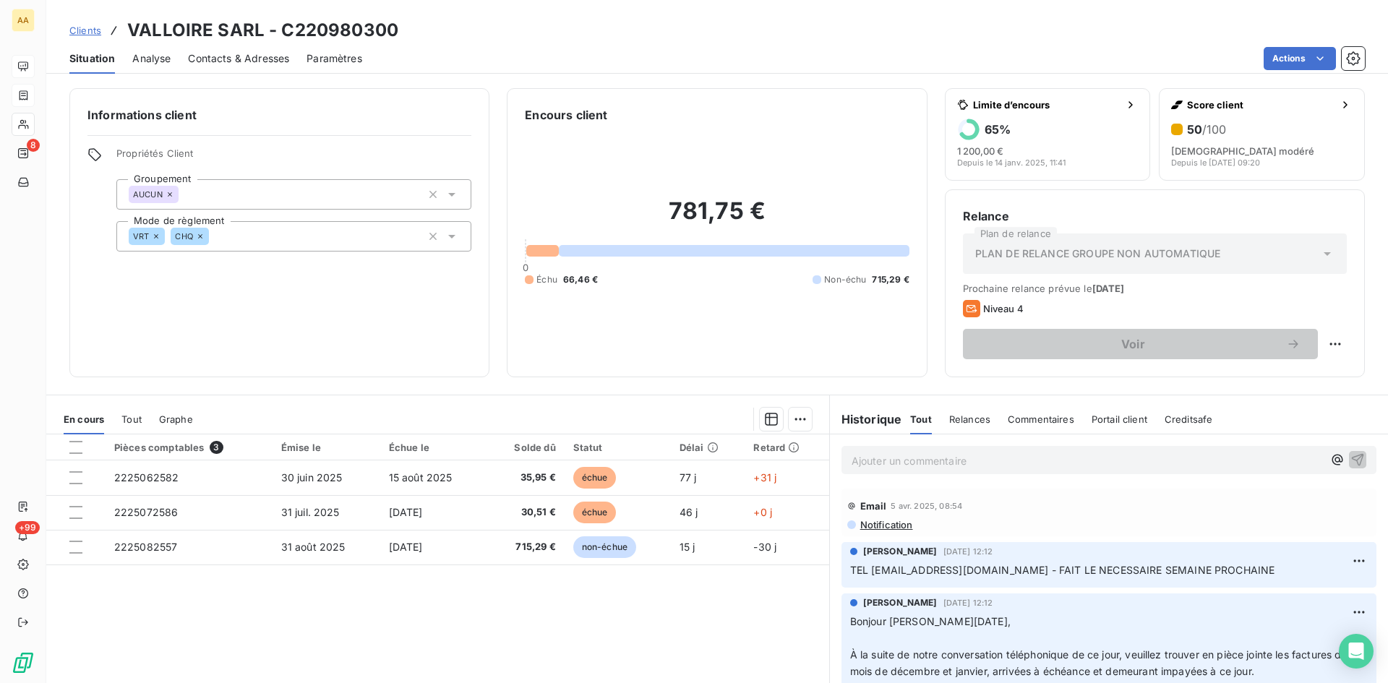
scroll to position [2028, 0]
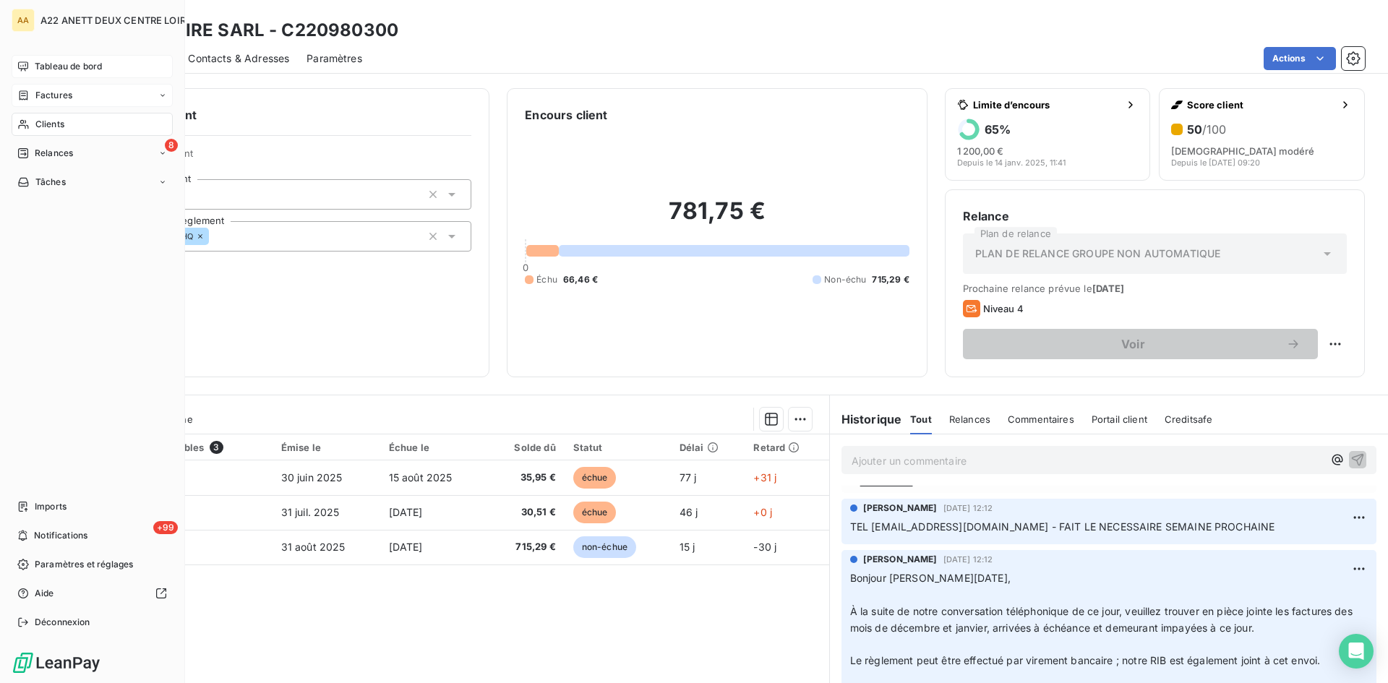
click at [49, 121] on span "Clients" at bounding box center [49, 124] width 29 height 13
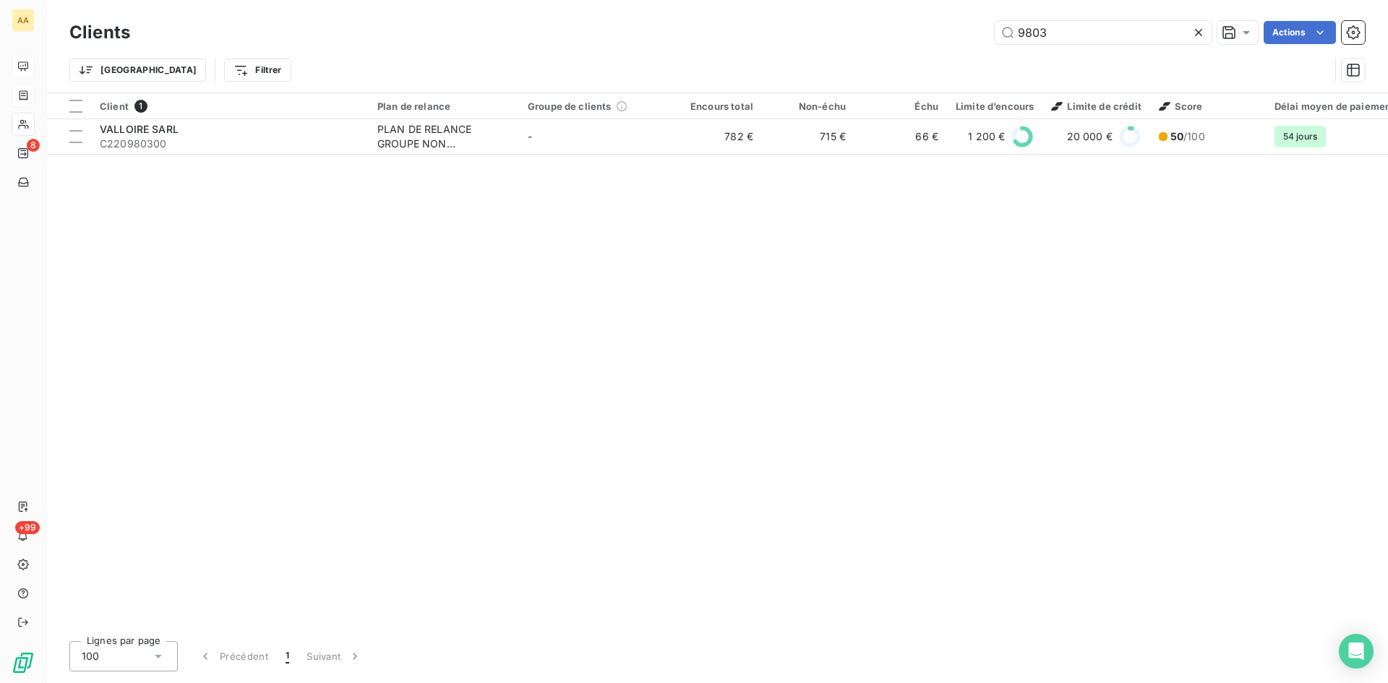
drag, startPoint x: 1101, startPoint y: 37, endPoint x: 846, endPoint y: 48, distance: 255.4
click at [846, 48] on div "Clients 9803 Actions Trier Filtrer" at bounding box center [716, 54] width 1295 height 75
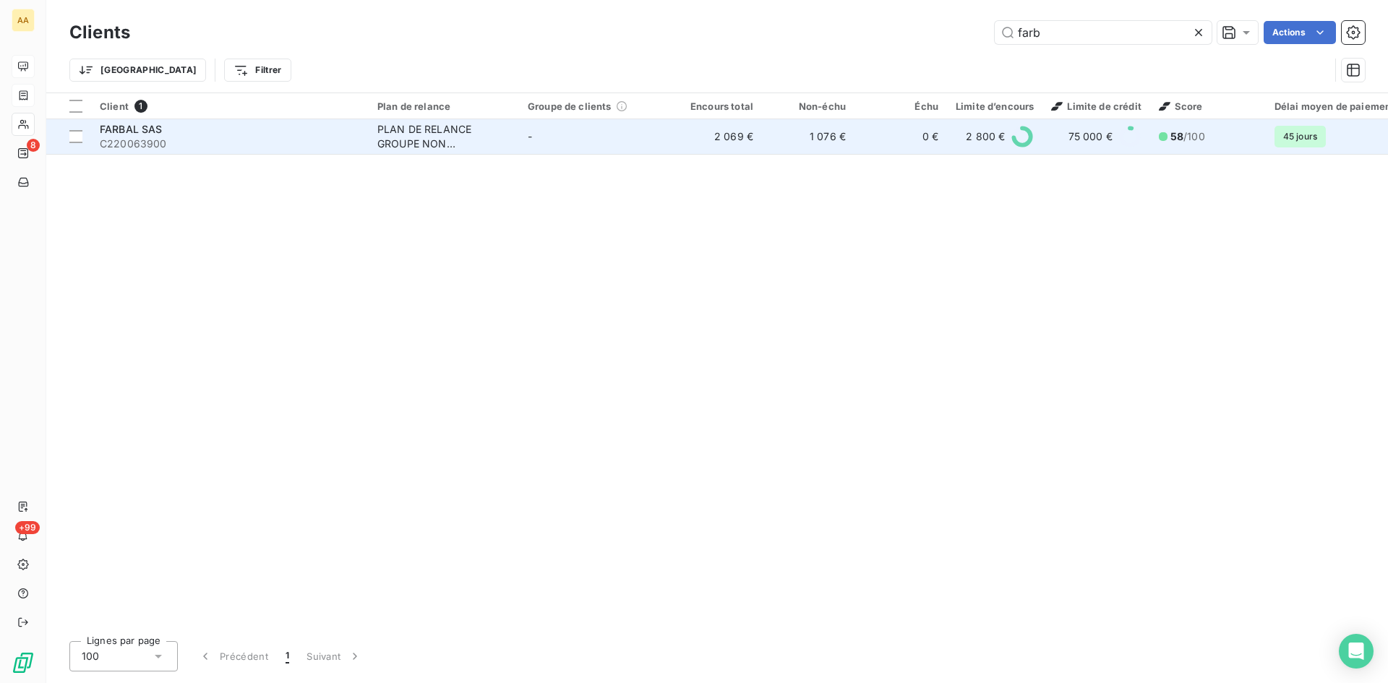
type input "farb"
click at [397, 134] on div "PLAN DE RELANCE GROUPE NON AUTOMATIQUE" at bounding box center [443, 136] width 133 height 29
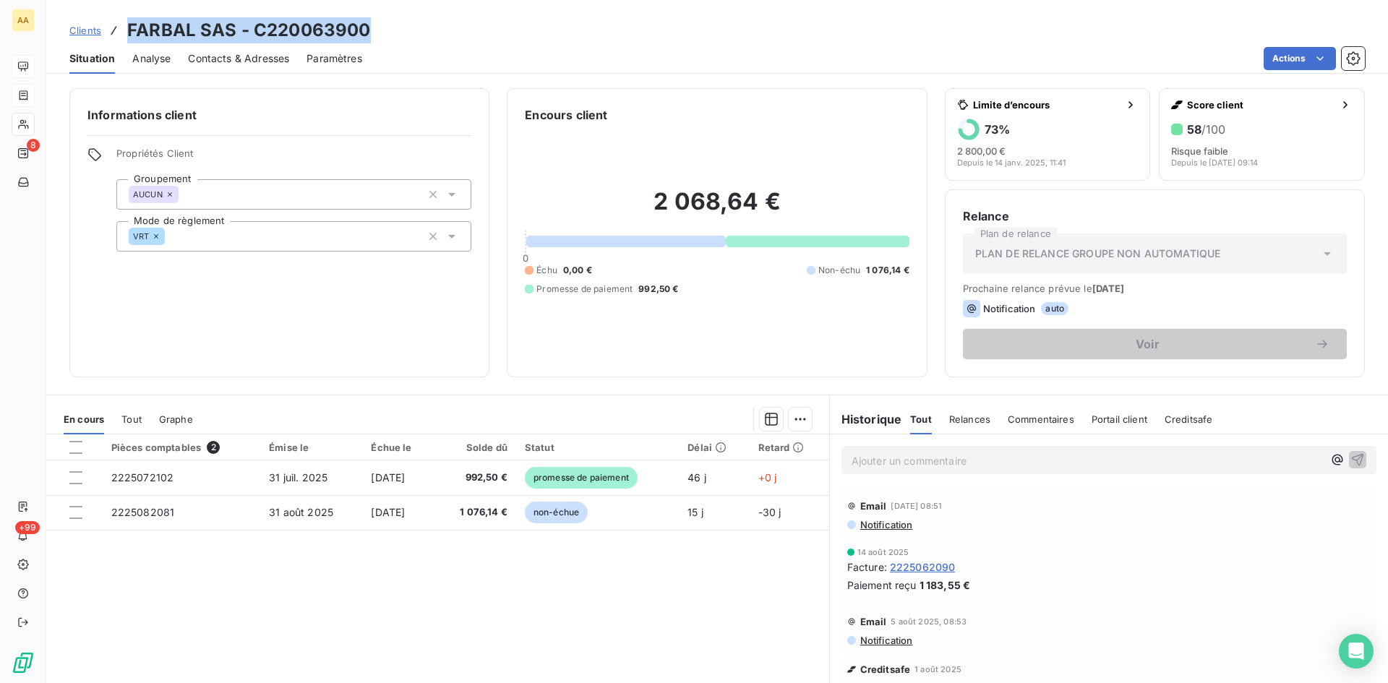
drag, startPoint x: 283, startPoint y: 36, endPoint x: 127, endPoint y: 33, distance: 155.4
click at [127, 33] on div "Clients FARBAL SAS - C220063900" at bounding box center [717, 30] width 1342 height 26
copy h3 "FARBAL SAS - C220063900"
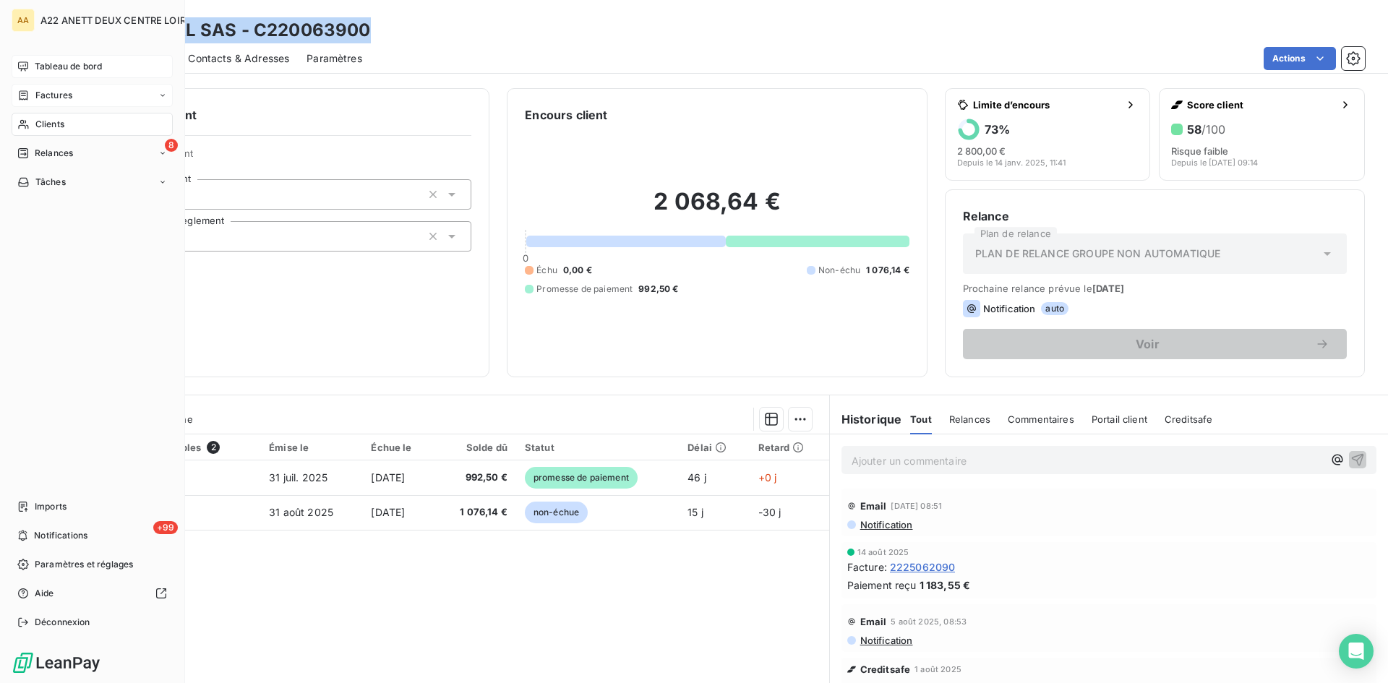
click at [59, 119] on span "Clients" at bounding box center [49, 124] width 29 height 13
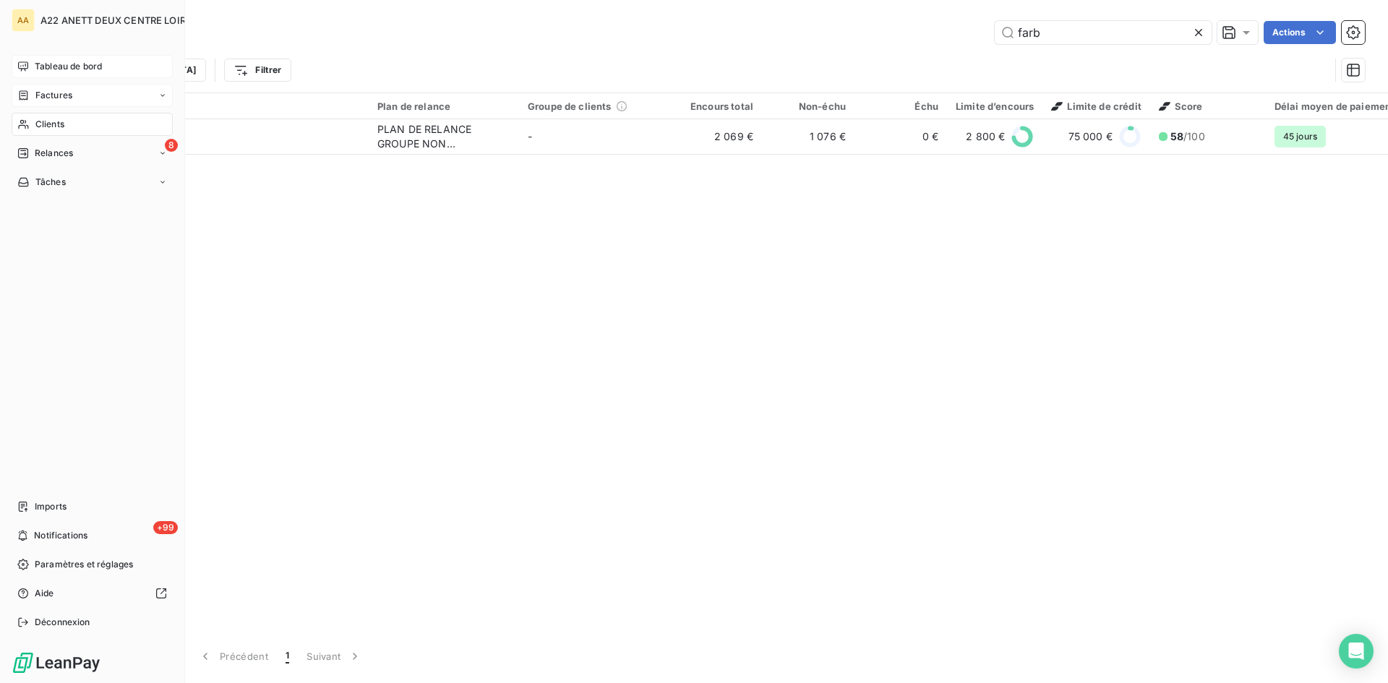
click at [49, 95] on span "Factures" at bounding box center [53, 95] width 37 height 13
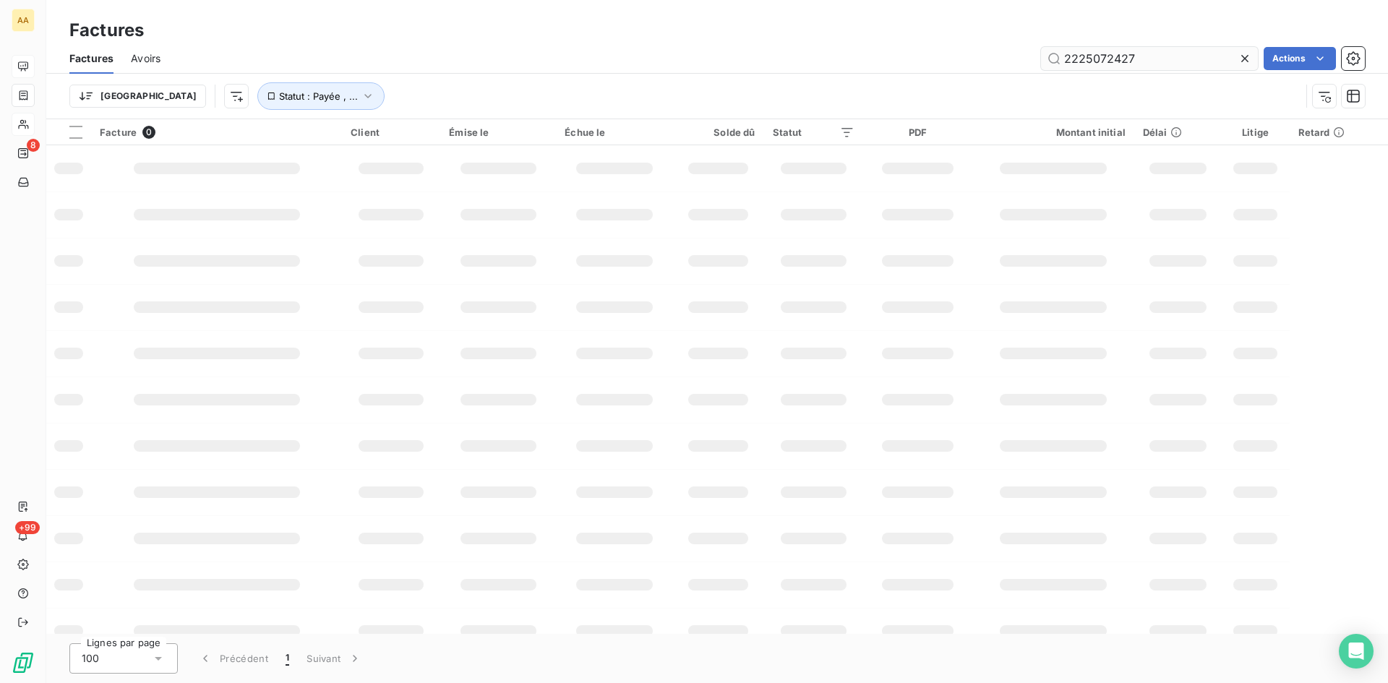
drag, startPoint x: 1156, startPoint y: 63, endPoint x: 1099, endPoint y: 51, distance: 57.7
click at [1099, 51] on input "2225072427" at bounding box center [1149, 58] width 217 height 23
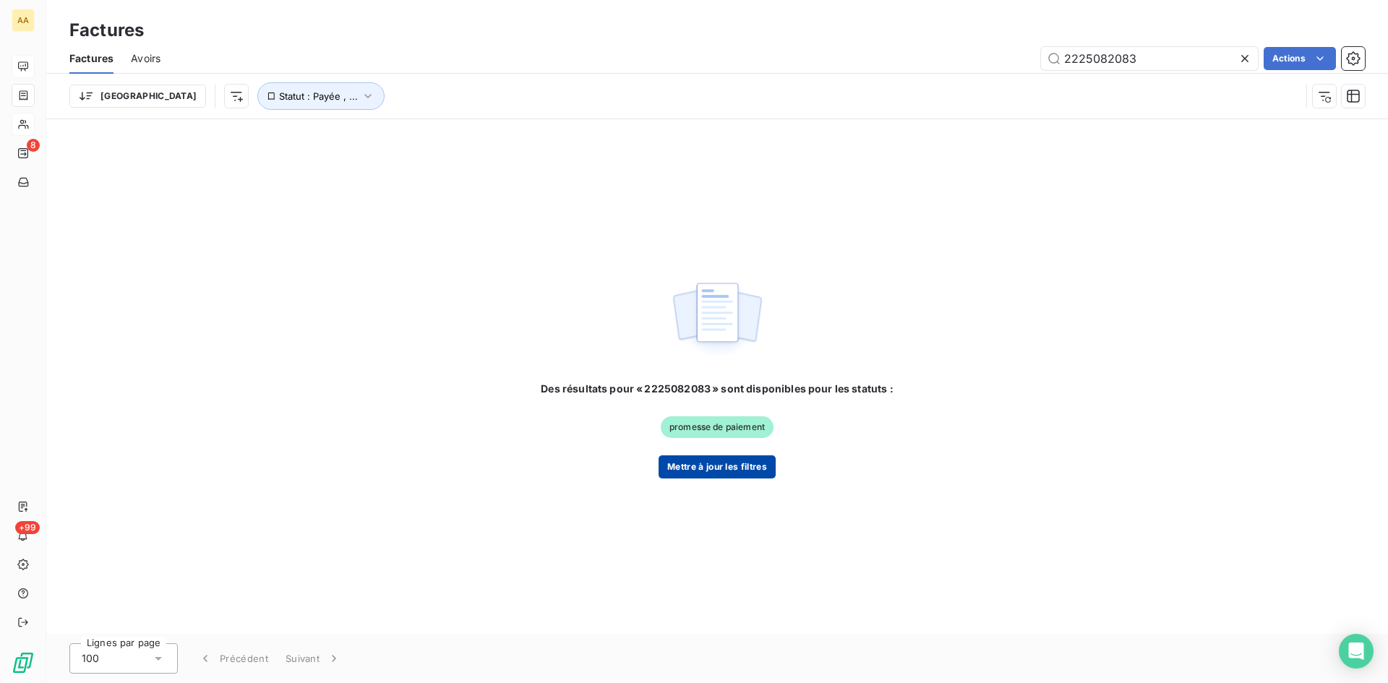
type input "2225082083"
click at [702, 467] on button "Mettre à jour les filtres" at bounding box center [717, 466] width 117 height 23
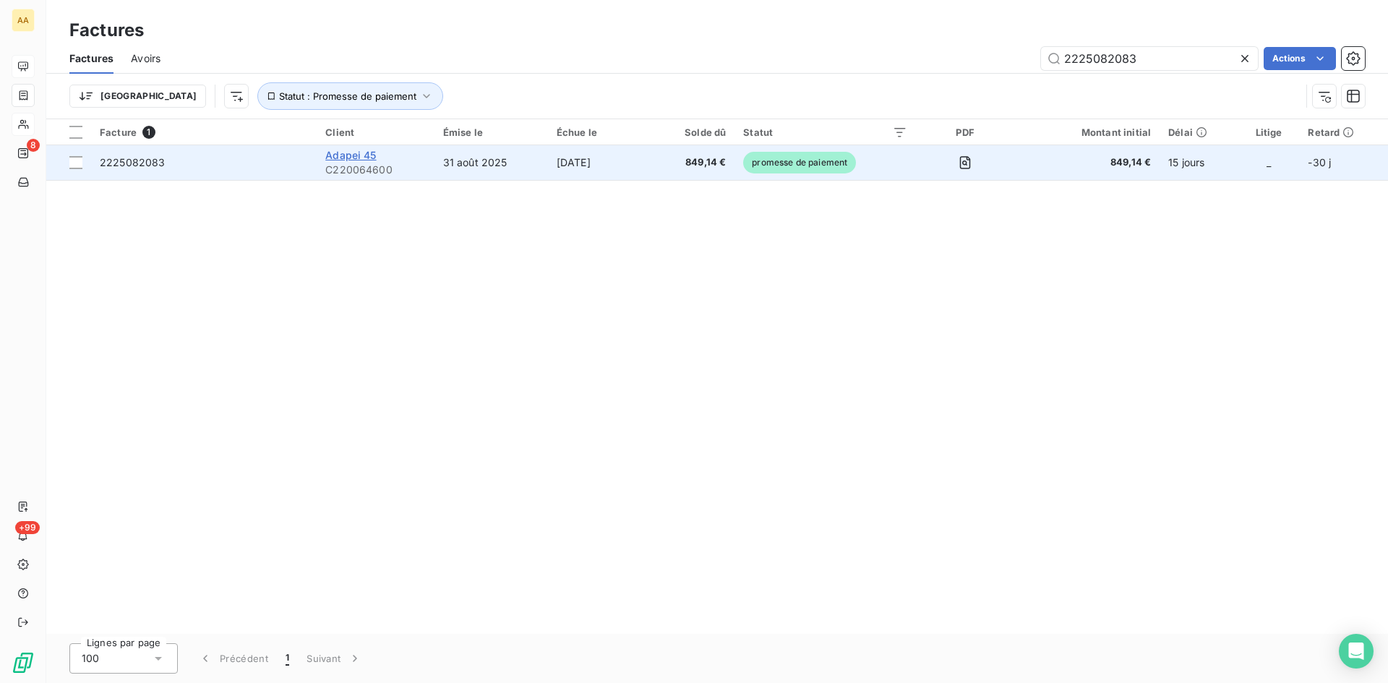
click at [359, 153] on span "Adapei 45" at bounding box center [350, 155] width 51 height 12
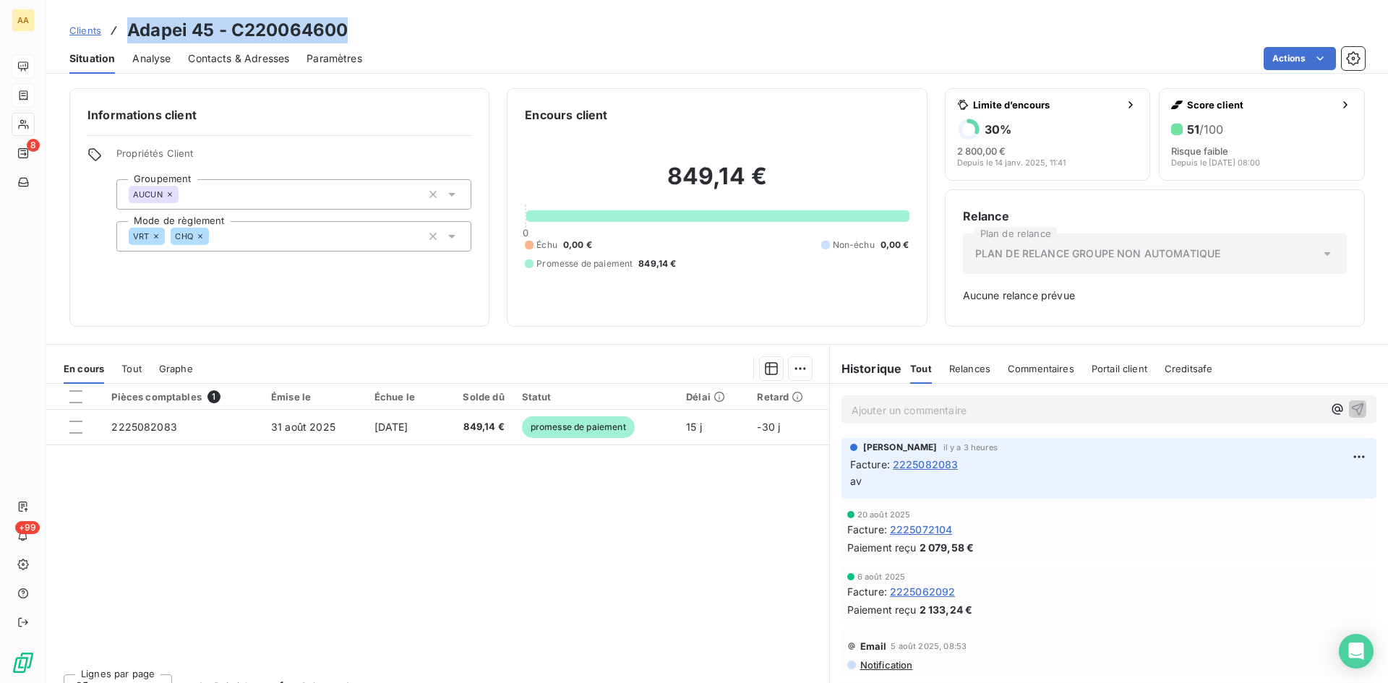
drag, startPoint x: 249, startPoint y: 30, endPoint x: 129, endPoint y: 25, distance: 120.1
click at [129, 25] on div "Clients Adapei 45 - C220064600" at bounding box center [717, 30] width 1342 height 26
copy h3 "Adapei 45 - C220064600"
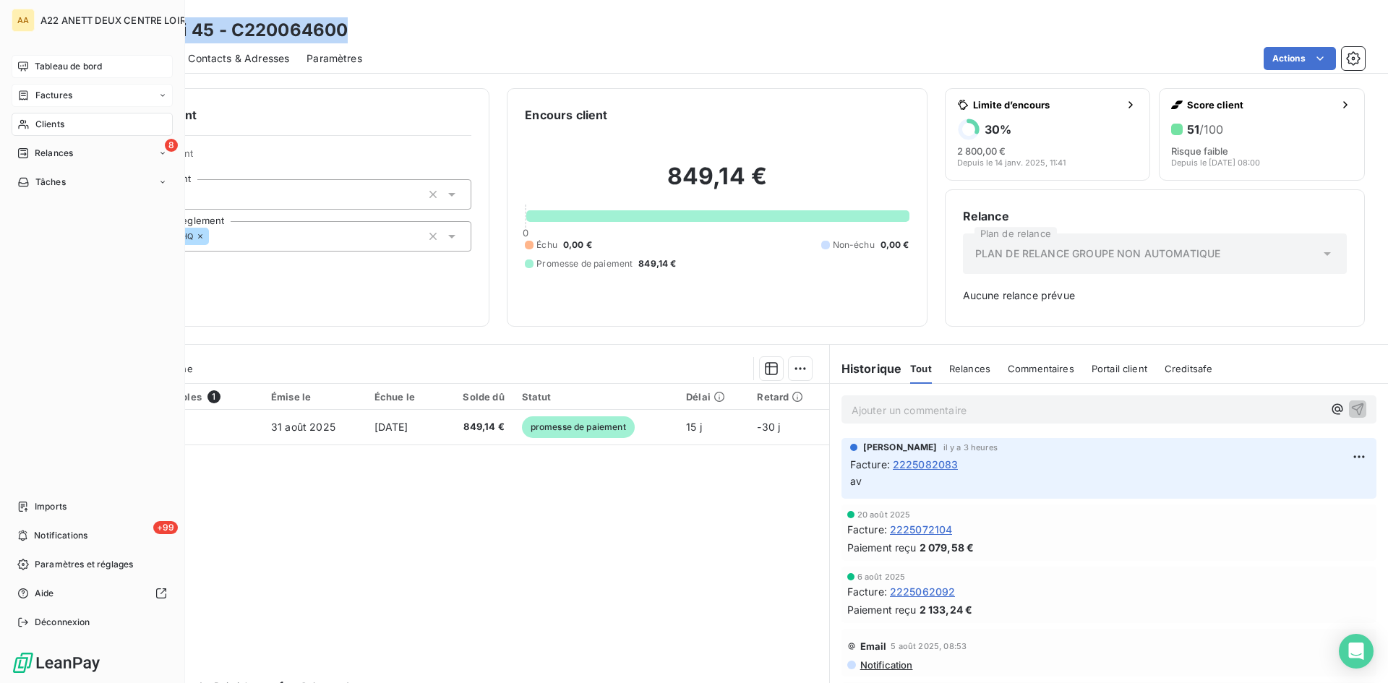
click at [43, 126] on span "Clients" at bounding box center [49, 124] width 29 height 13
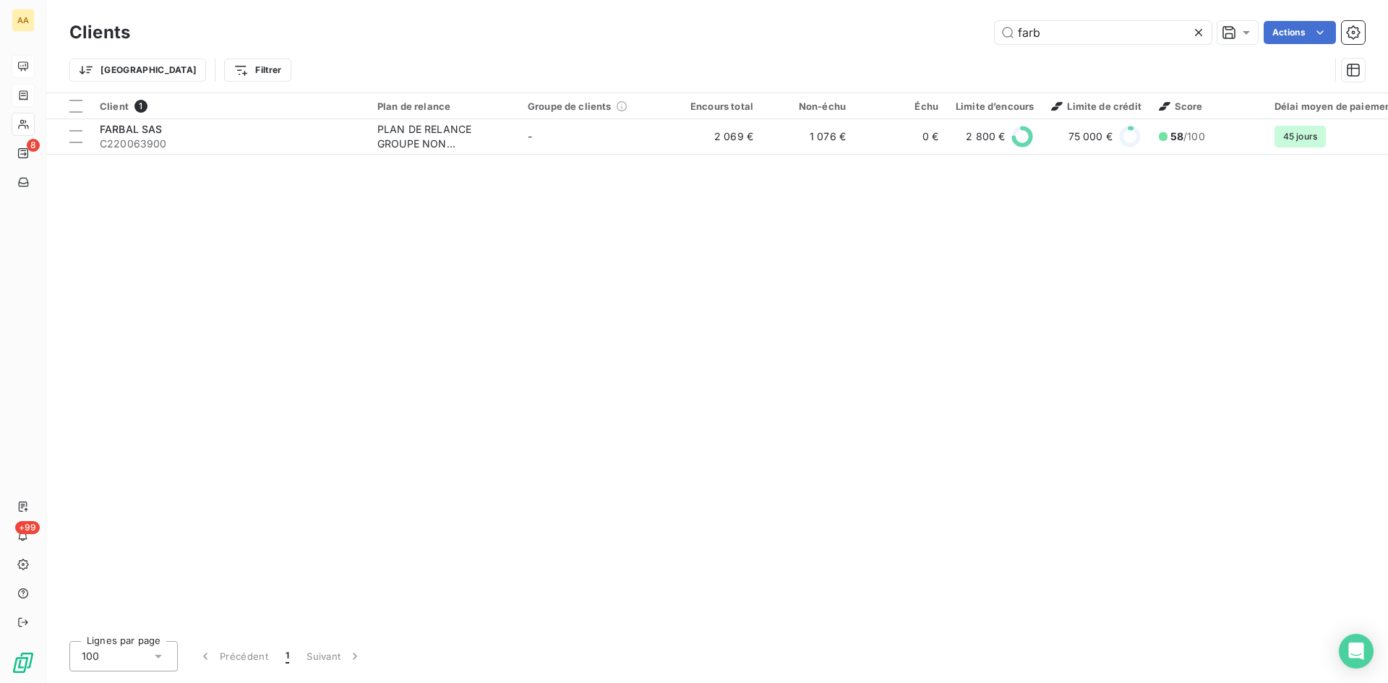
drag, startPoint x: 1051, startPoint y: 33, endPoint x: 820, endPoint y: 36, distance: 230.6
click at [820, 36] on div "farb Actions" at bounding box center [755, 32] width 1217 height 23
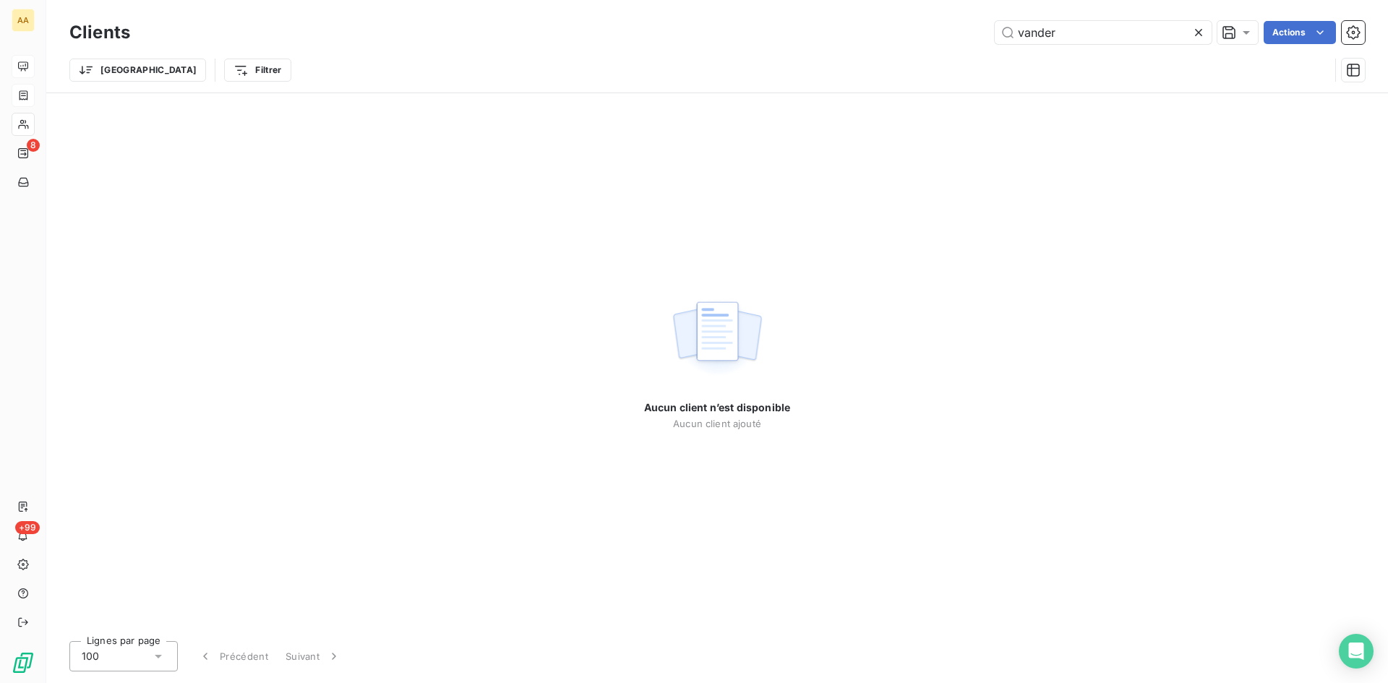
drag, startPoint x: 1061, startPoint y: 35, endPoint x: 823, endPoint y: 20, distance: 239.0
click at [830, 20] on div "Clients vander Actions" at bounding box center [716, 32] width 1295 height 30
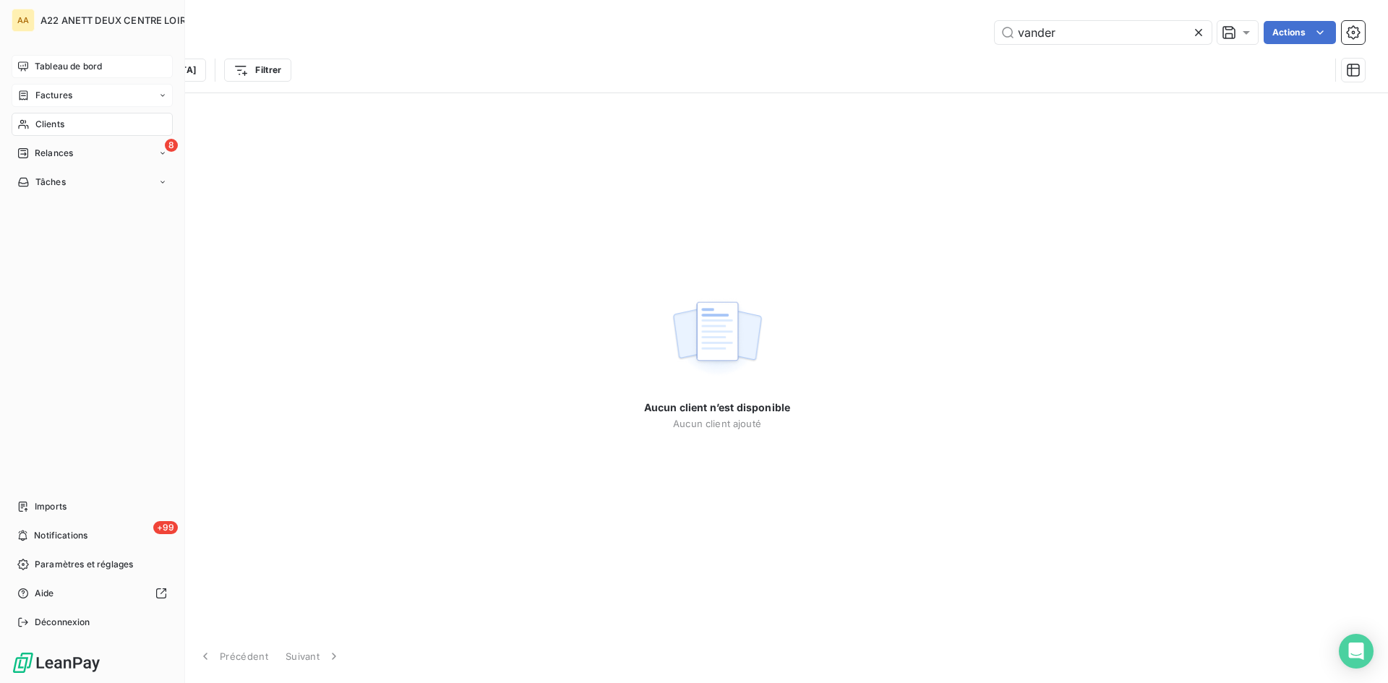
type input "vander"
drag, startPoint x: 35, startPoint y: 99, endPoint x: 61, endPoint y: 96, distance: 26.2
click at [35, 99] on span "Factures" at bounding box center [53, 95] width 37 height 13
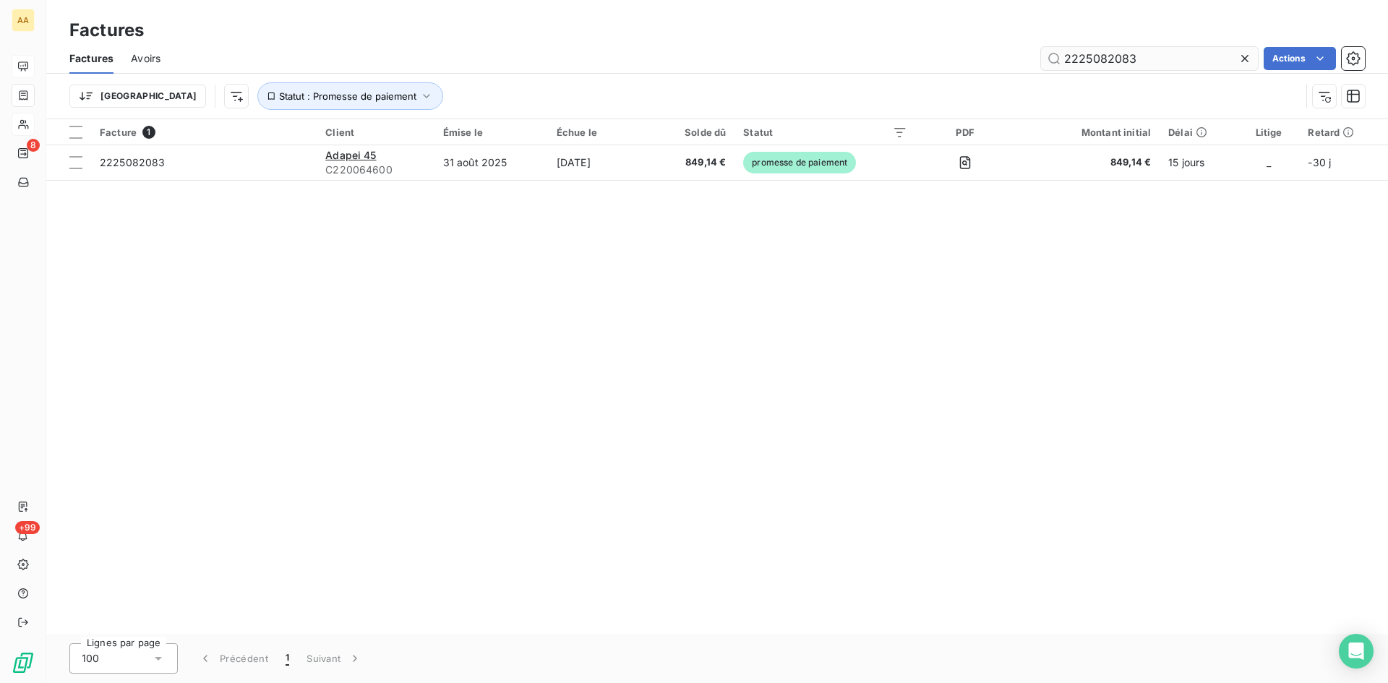
drag, startPoint x: 1155, startPoint y: 59, endPoint x: 1105, endPoint y: 56, distance: 50.0
click at [1105, 56] on input "2225082083" at bounding box center [1149, 58] width 217 height 23
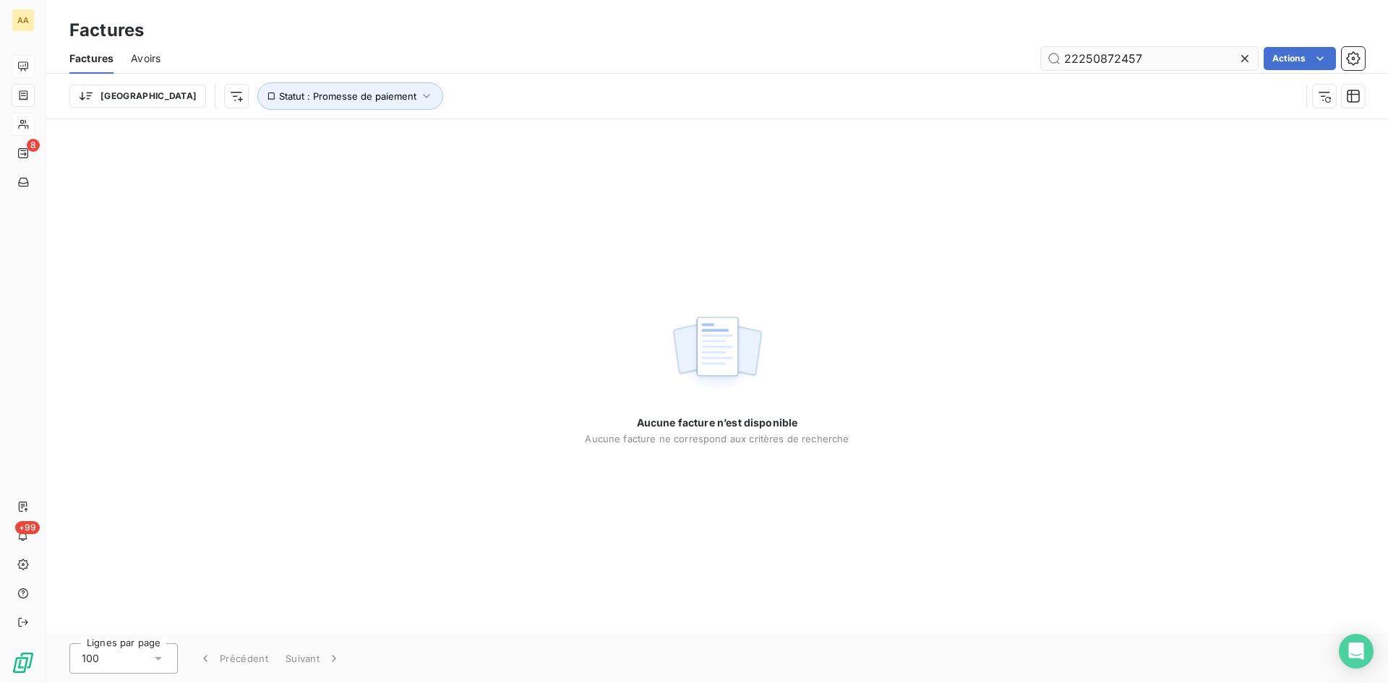
click at [1101, 56] on input "22250872457" at bounding box center [1149, 58] width 217 height 23
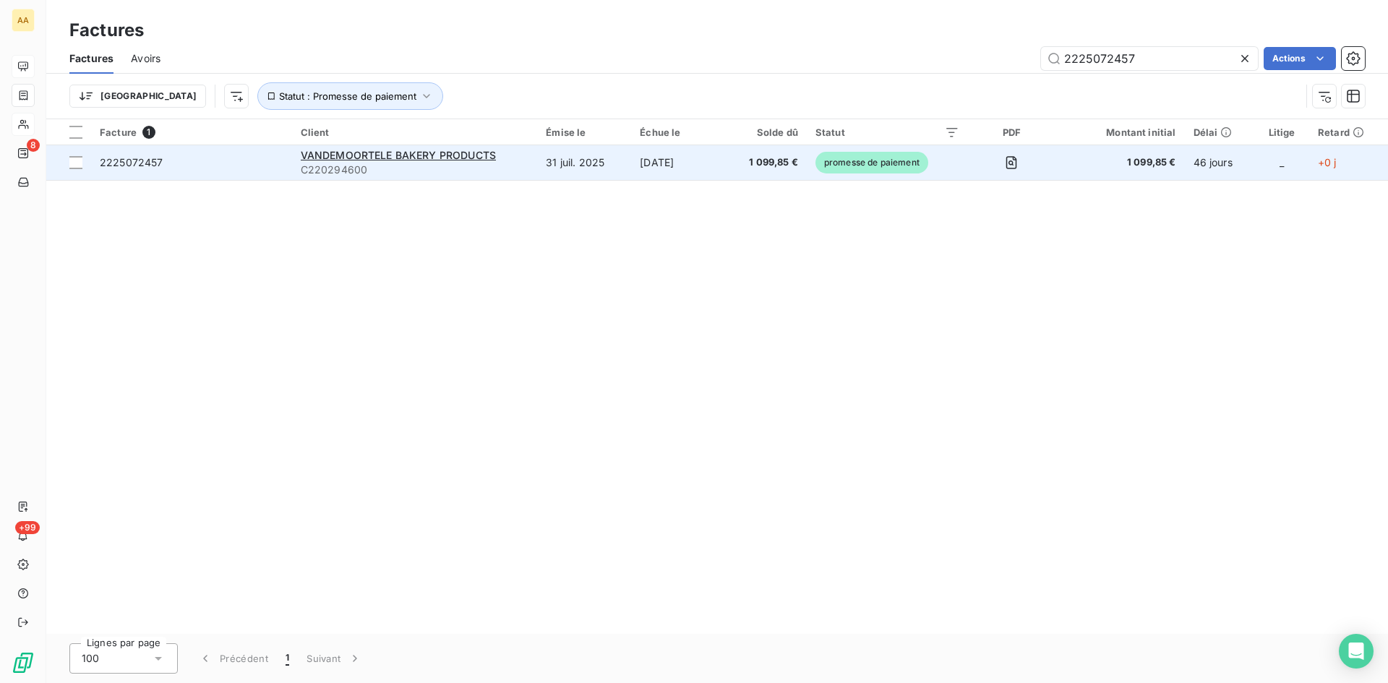
type input "2225072457"
click at [351, 167] on span "C220294600" at bounding box center [415, 170] width 228 height 14
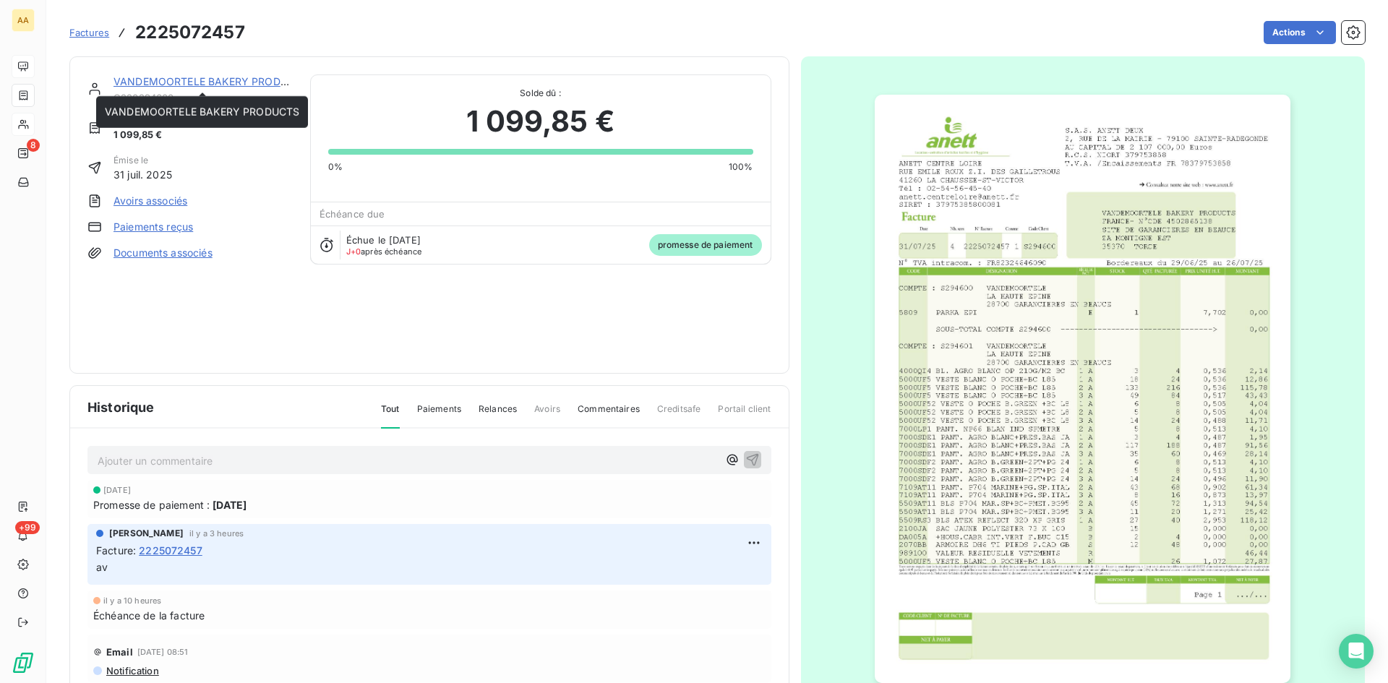
click at [198, 80] on link "VANDEMOORTELE BAKERY PRODUCTS" at bounding box center [210, 81] width 194 height 12
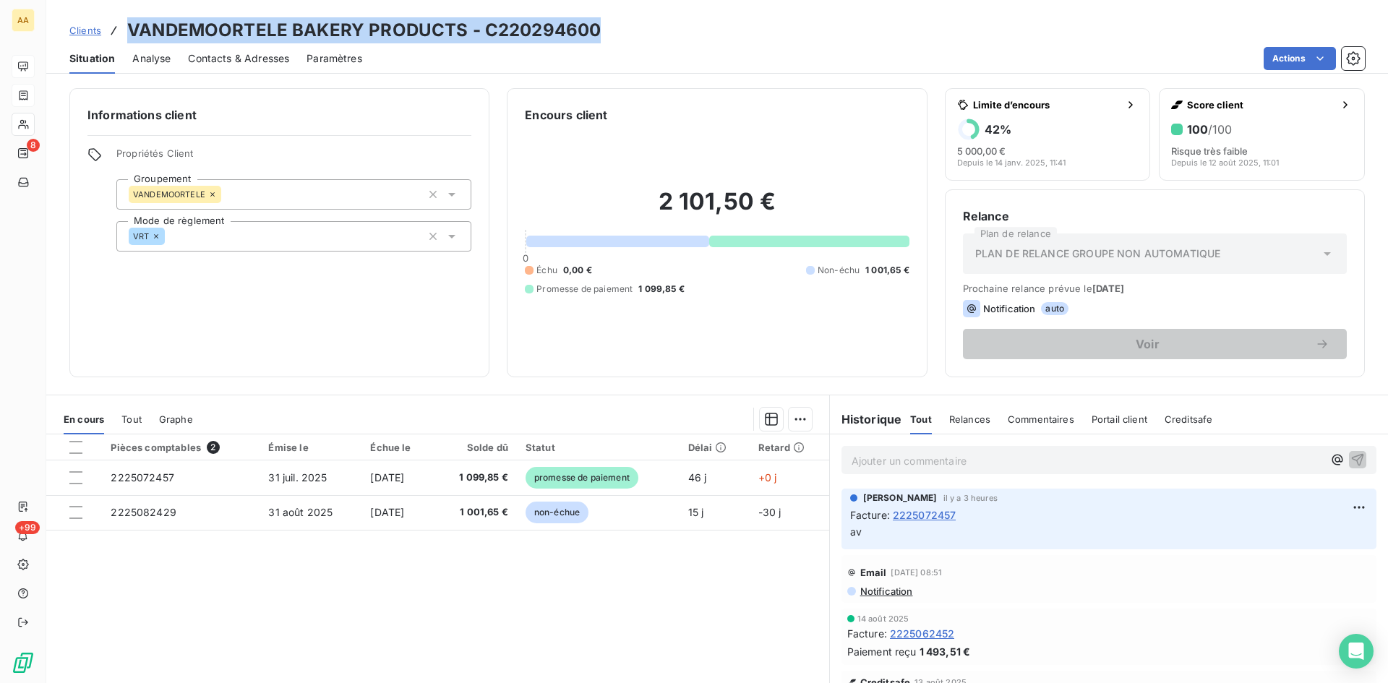
drag, startPoint x: 621, startPoint y: 36, endPoint x: 115, endPoint y: 23, distance: 506.2
click at [115, 23] on div "Clients VANDEMOORTELE BAKERY PRODUCTS - C220294600" at bounding box center [717, 30] width 1342 height 26
copy h3 "VANDEMOORTELE BAKERY PRODUCTS - C220294600"
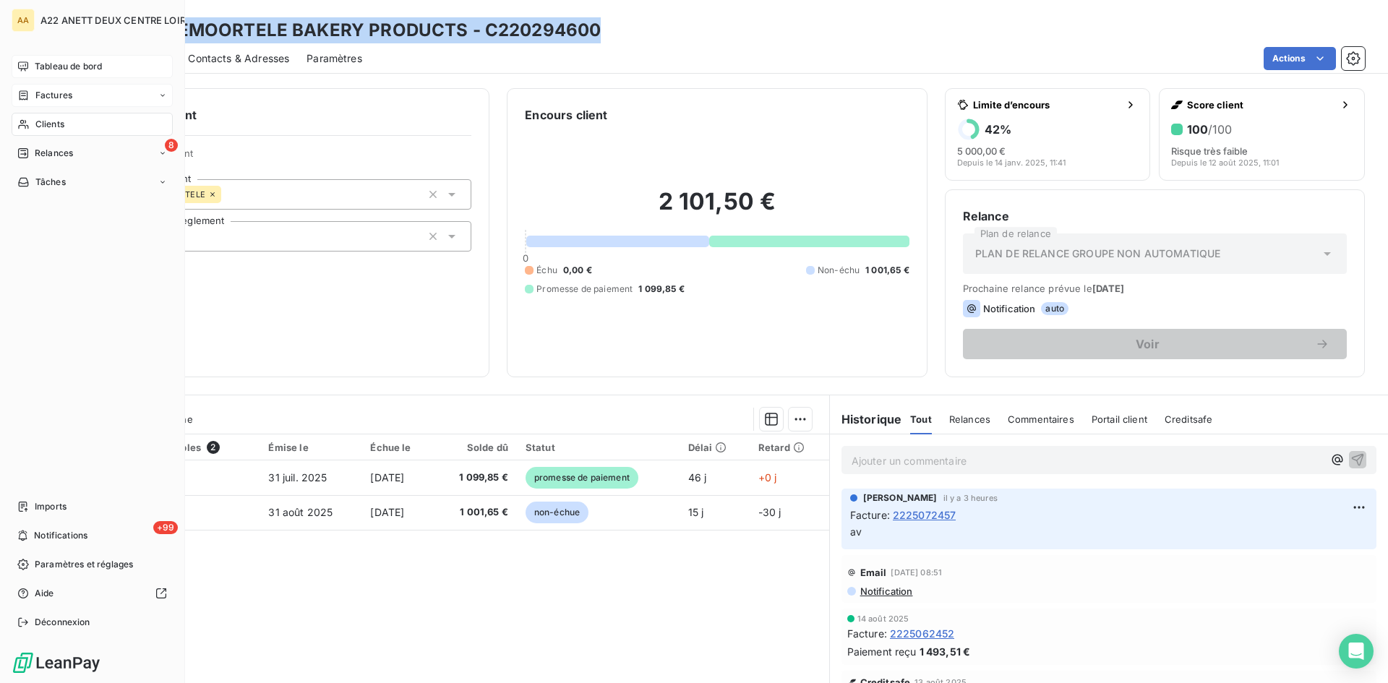
click at [47, 94] on span "Factures" at bounding box center [53, 95] width 37 height 13
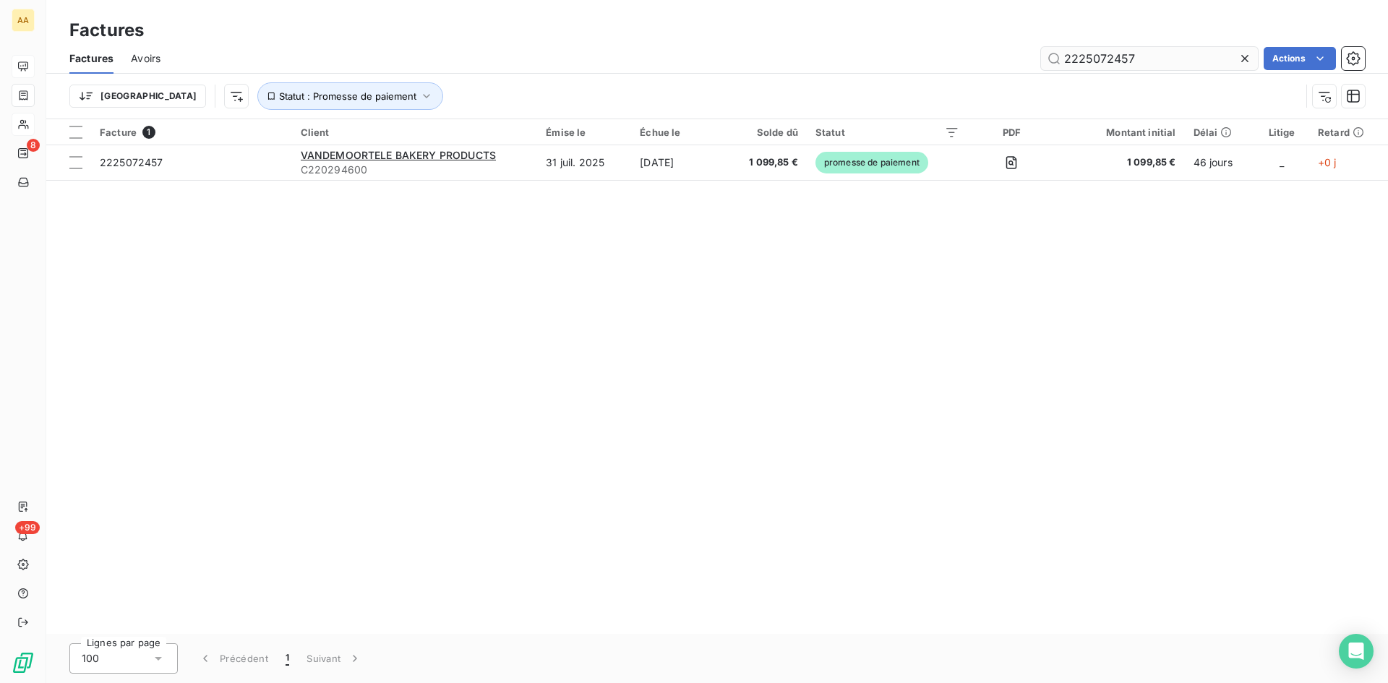
drag, startPoint x: 1154, startPoint y: 64, endPoint x: 1114, endPoint y: 56, distance: 41.3
click at [1114, 56] on input "2225072457" at bounding box center [1149, 58] width 217 height 23
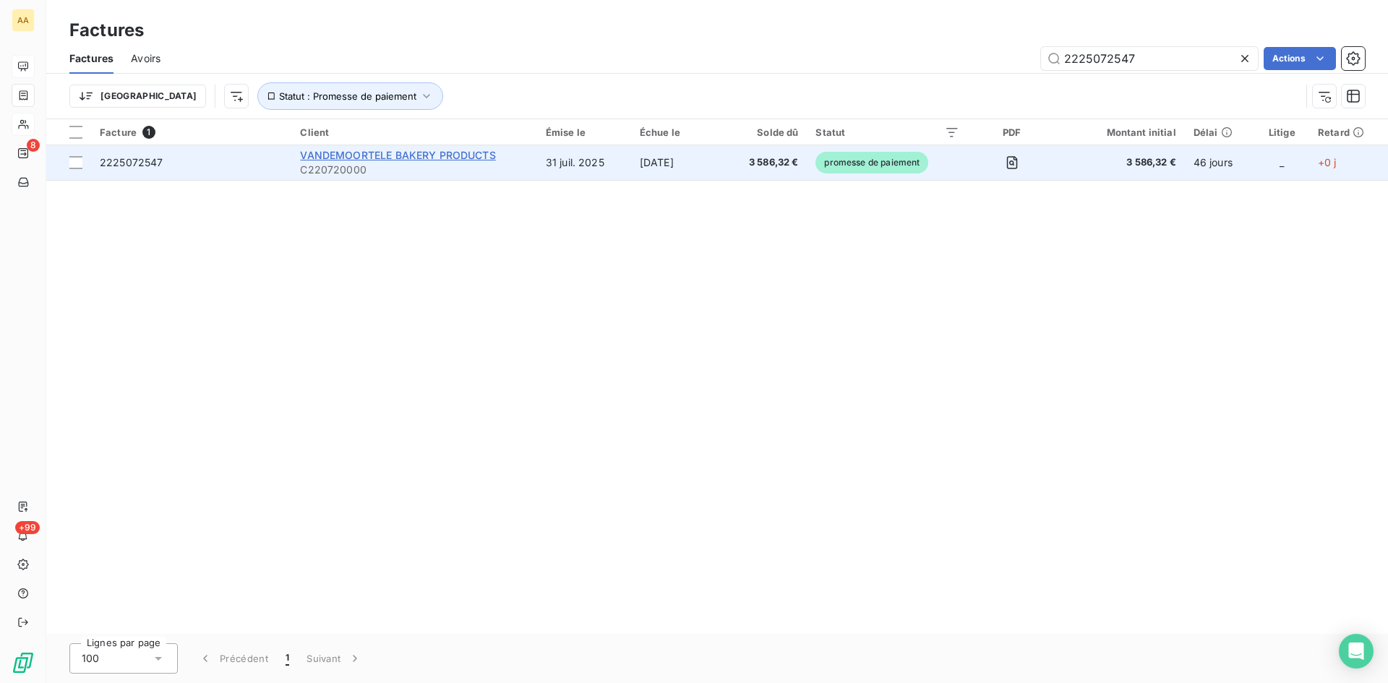
type input "2225072547"
click at [362, 157] on span "VANDEMOORTELE BAKERY PRODUCTS" at bounding box center [397, 155] width 195 height 12
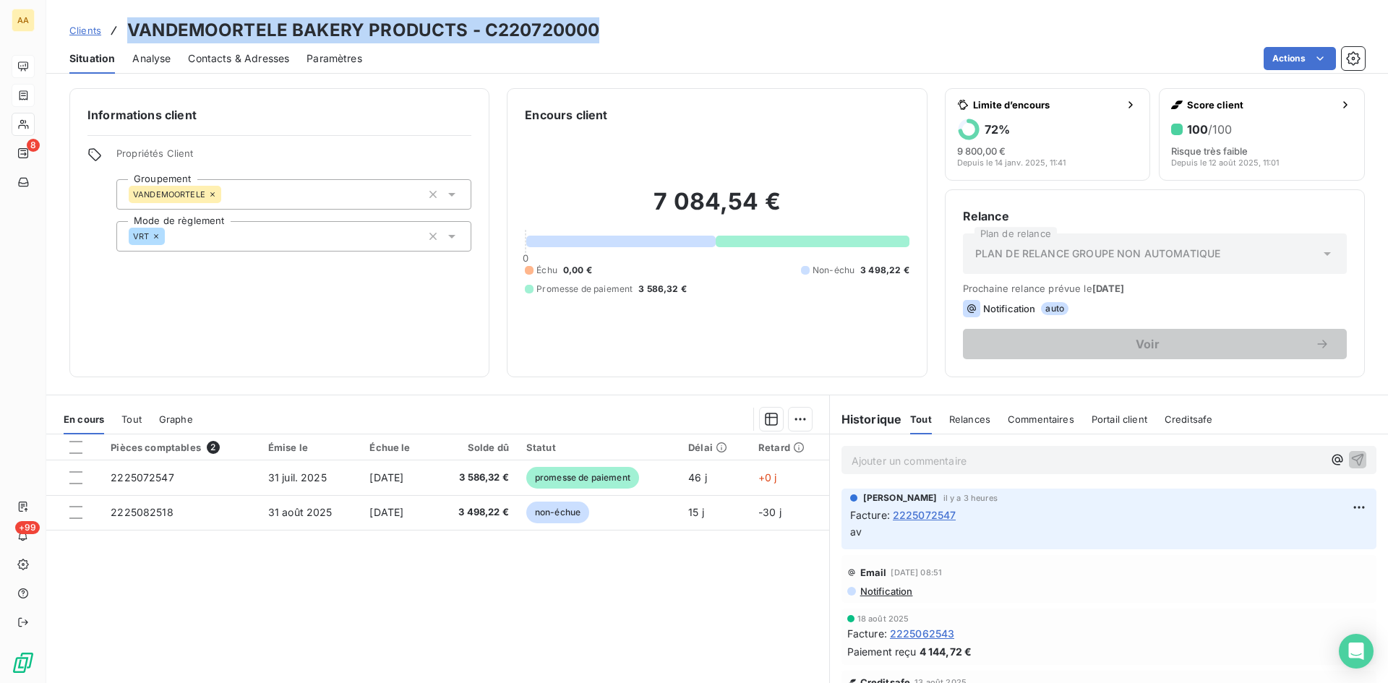
drag, startPoint x: 499, startPoint y: 33, endPoint x: 128, endPoint y: 18, distance: 371.1
click at [128, 18] on div "Clients VANDEMOORTELE BAKERY PRODUCTS - C220720000" at bounding box center [717, 30] width 1342 height 26
copy h3 "VANDEMOORTELE BAKERY PRODUCTS - C220720000"
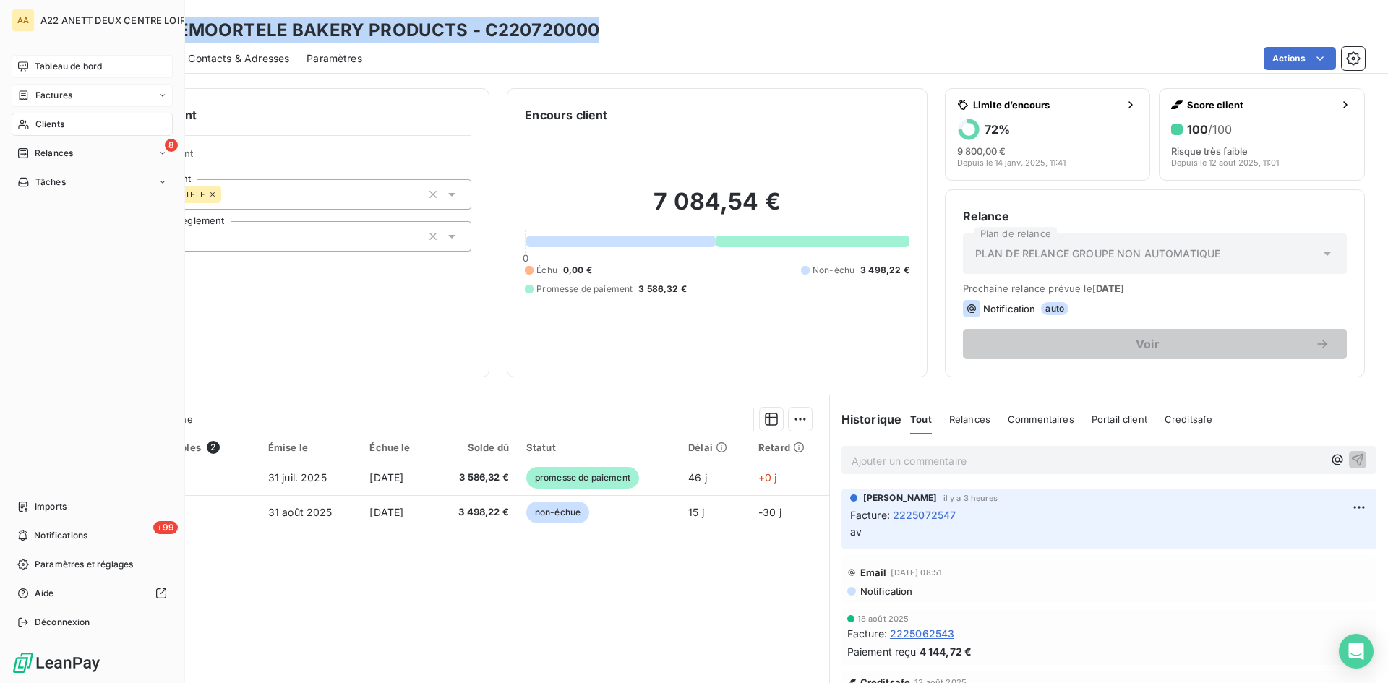
click at [43, 121] on span "Clients" at bounding box center [49, 124] width 29 height 13
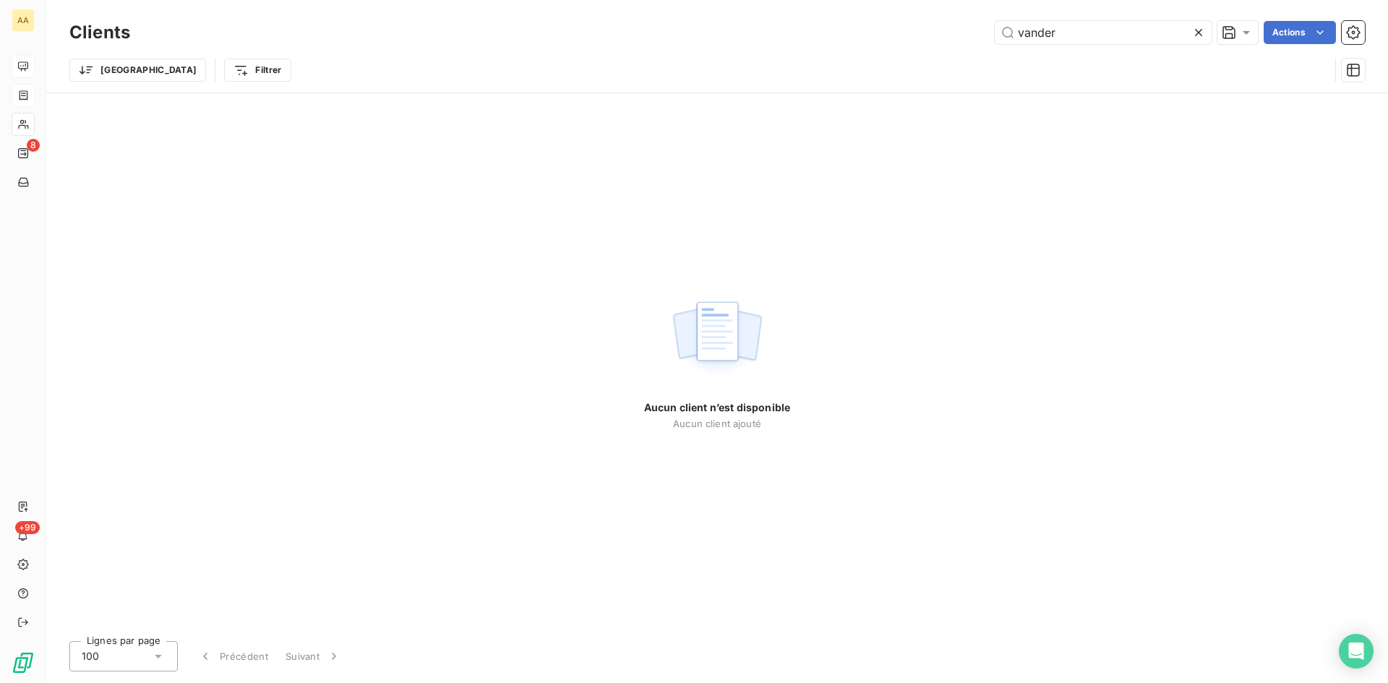
drag, startPoint x: 1076, startPoint y: 35, endPoint x: 876, endPoint y: 43, distance: 199.7
click at [878, 43] on div "vander Actions" at bounding box center [755, 32] width 1217 height 23
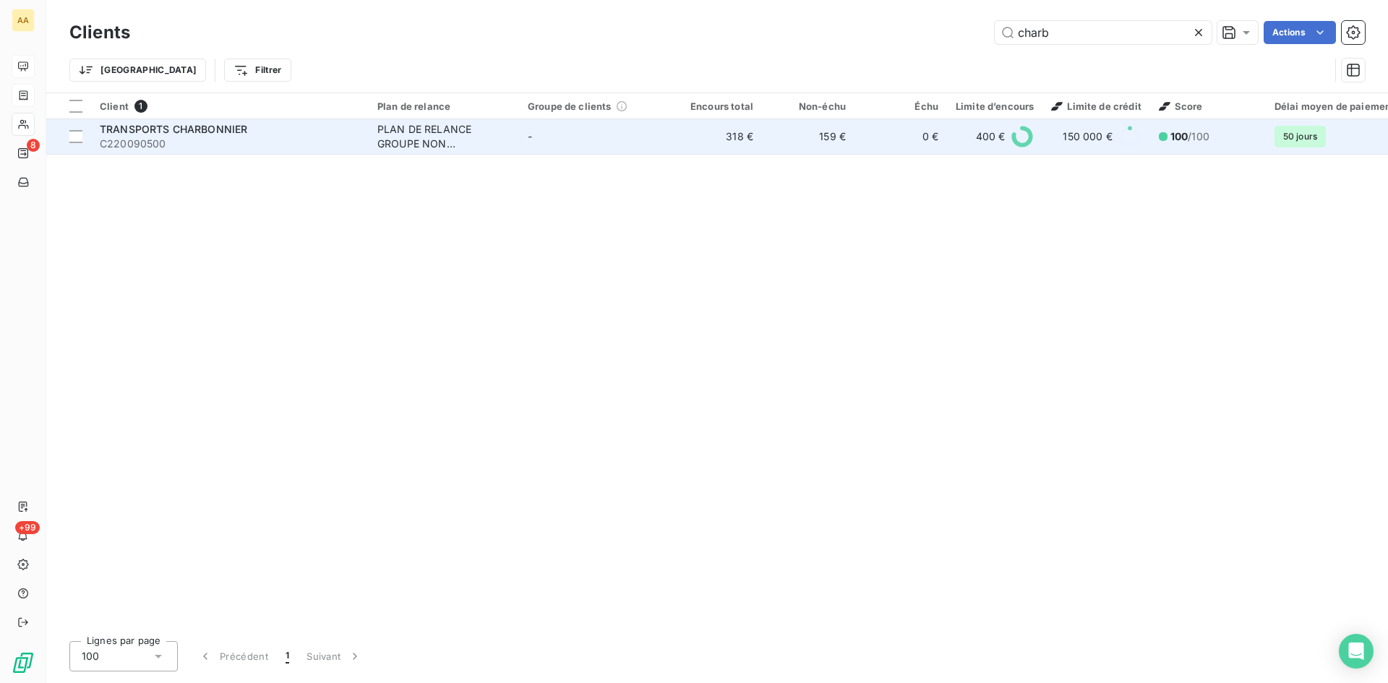
type input "charb"
click at [429, 126] on div "PLAN DE RELANCE GROUPE NON AUTOMATIQUE" at bounding box center [443, 136] width 133 height 29
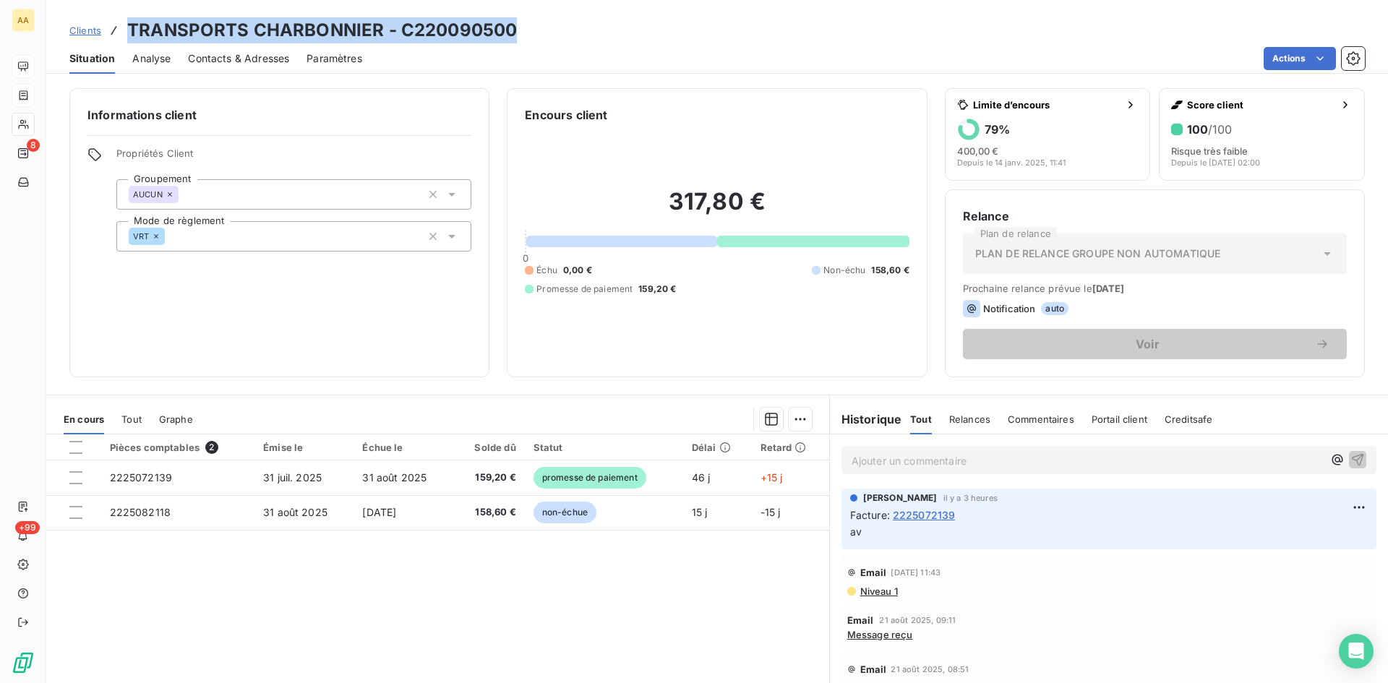
drag, startPoint x: 524, startPoint y: 26, endPoint x: 127, endPoint y: 27, distance: 396.9
click at [127, 27] on div "Clients TRANSPORTS CHARBONNIER - C220090500" at bounding box center [717, 30] width 1342 height 26
copy h3 "TRANSPORTS CHARBONNIER - C220090500"
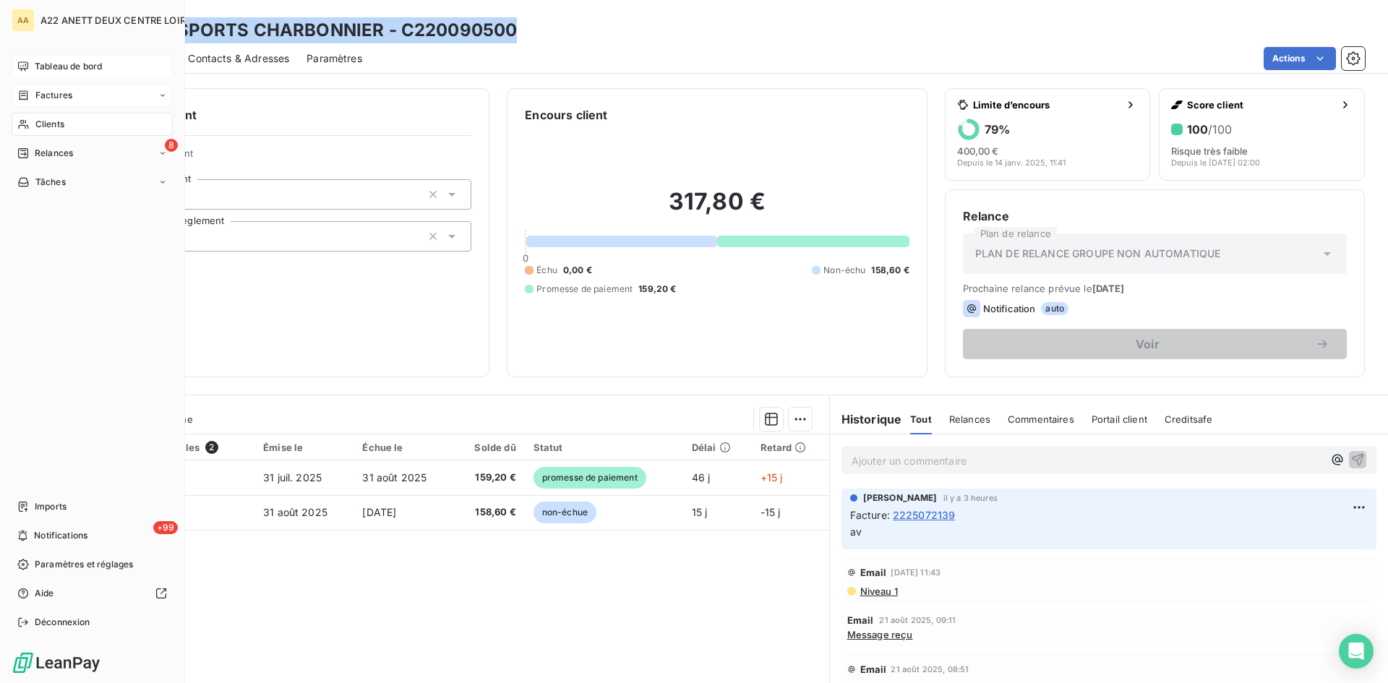
click at [43, 123] on span "Clients" at bounding box center [49, 124] width 29 height 13
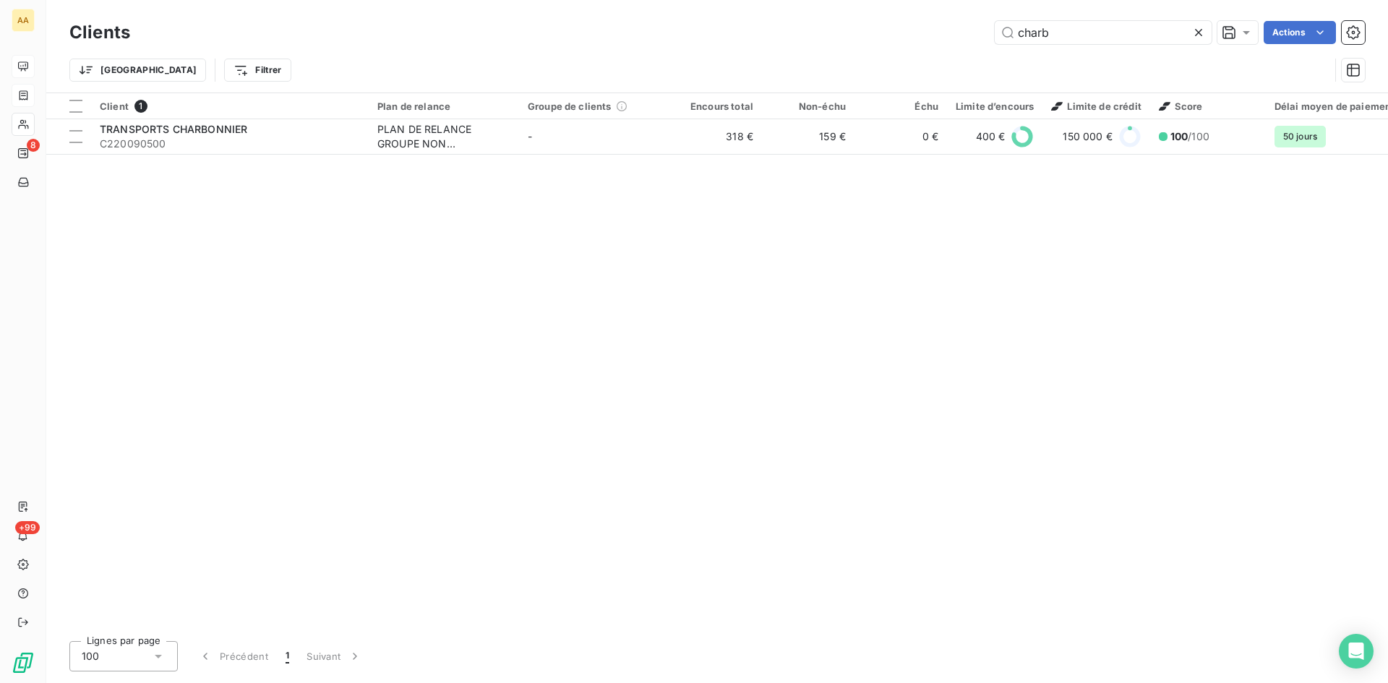
drag, startPoint x: 1087, startPoint y: 31, endPoint x: 906, endPoint y: 33, distance: 181.5
click at [907, 32] on div "charb Actions" at bounding box center [755, 32] width 1217 height 23
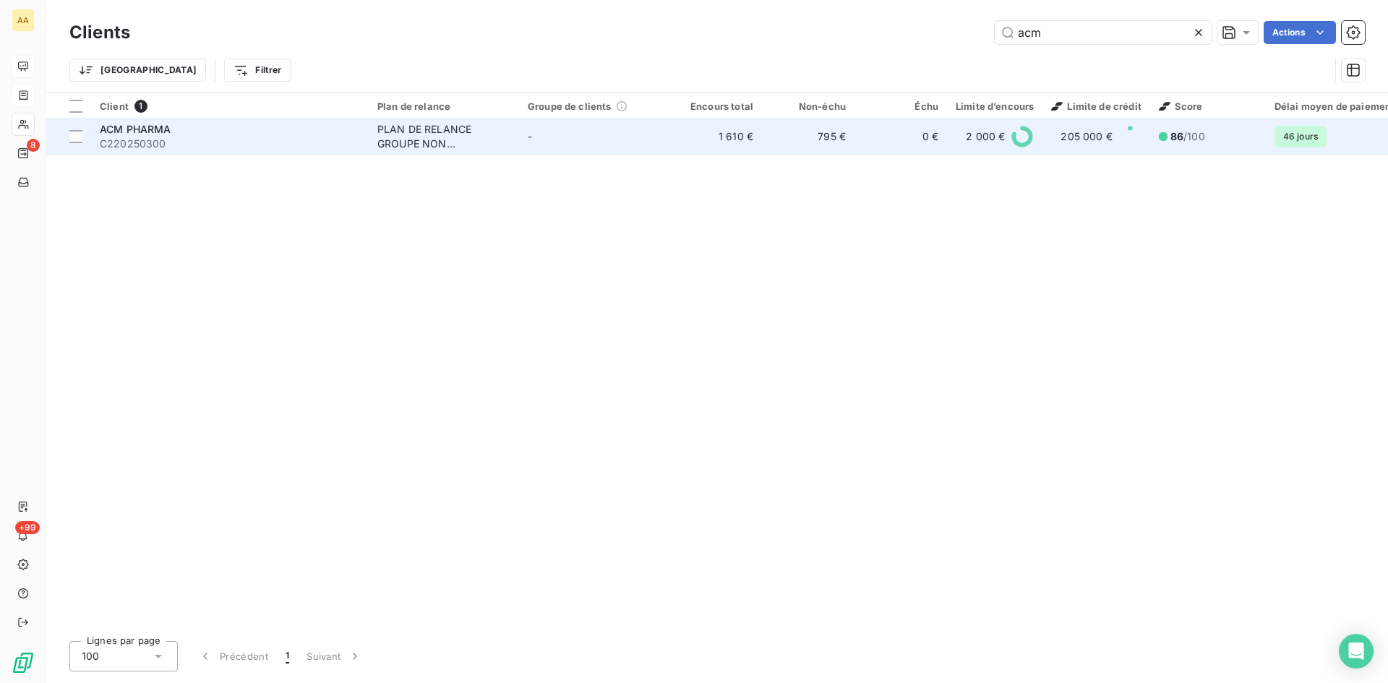
type input "acm"
click at [425, 129] on div "PLAN DE RELANCE GROUPE NON AUTOMATIQUE" at bounding box center [443, 136] width 133 height 29
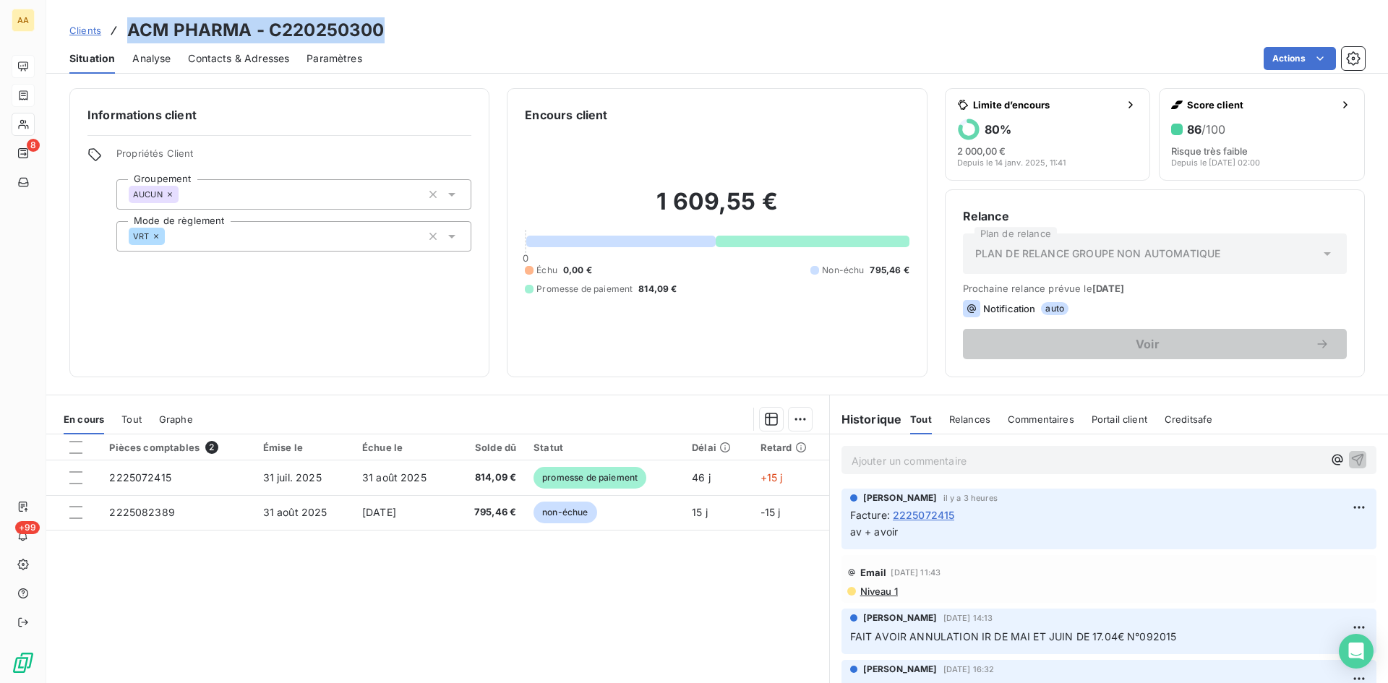
drag, startPoint x: 385, startPoint y: 25, endPoint x: 112, endPoint y: 27, distance: 273.3
click at [112, 27] on div "Clients ACM PHARMA - C220250300" at bounding box center [717, 30] width 1342 height 26
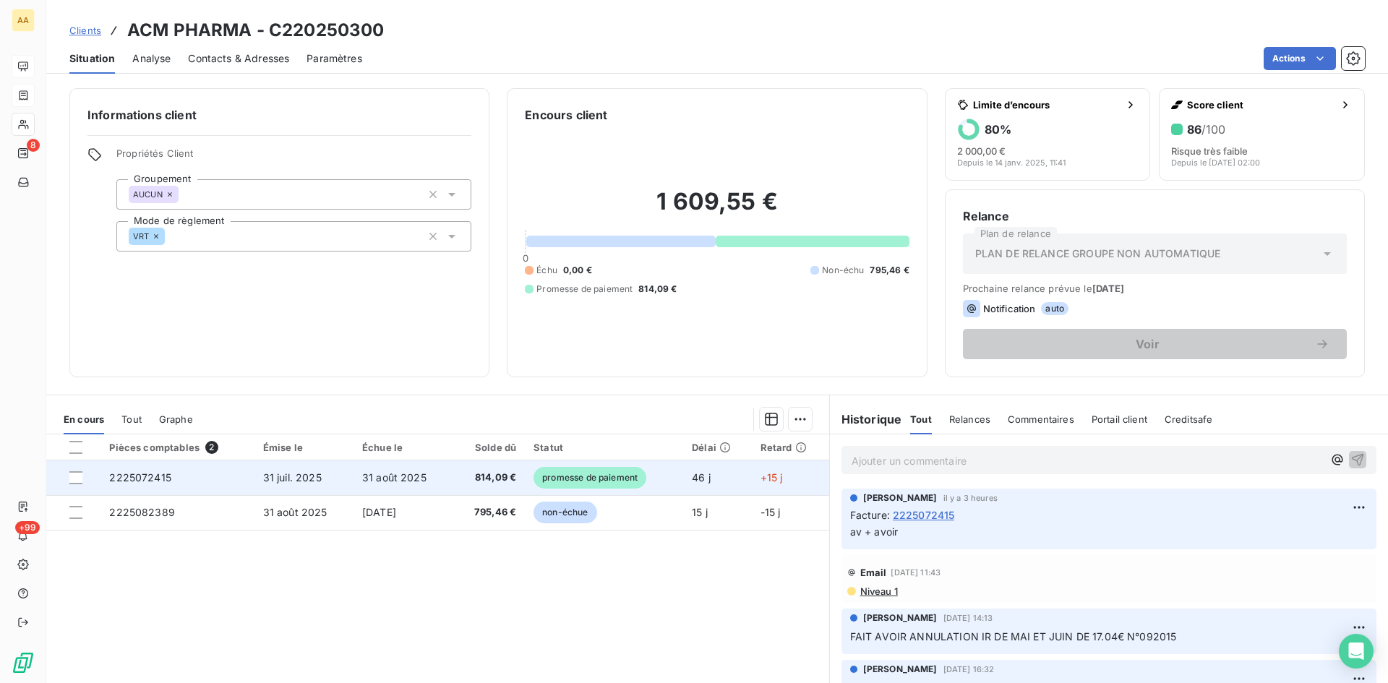
click at [149, 481] on span "2225072415" at bounding box center [140, 477] width 62 height 12
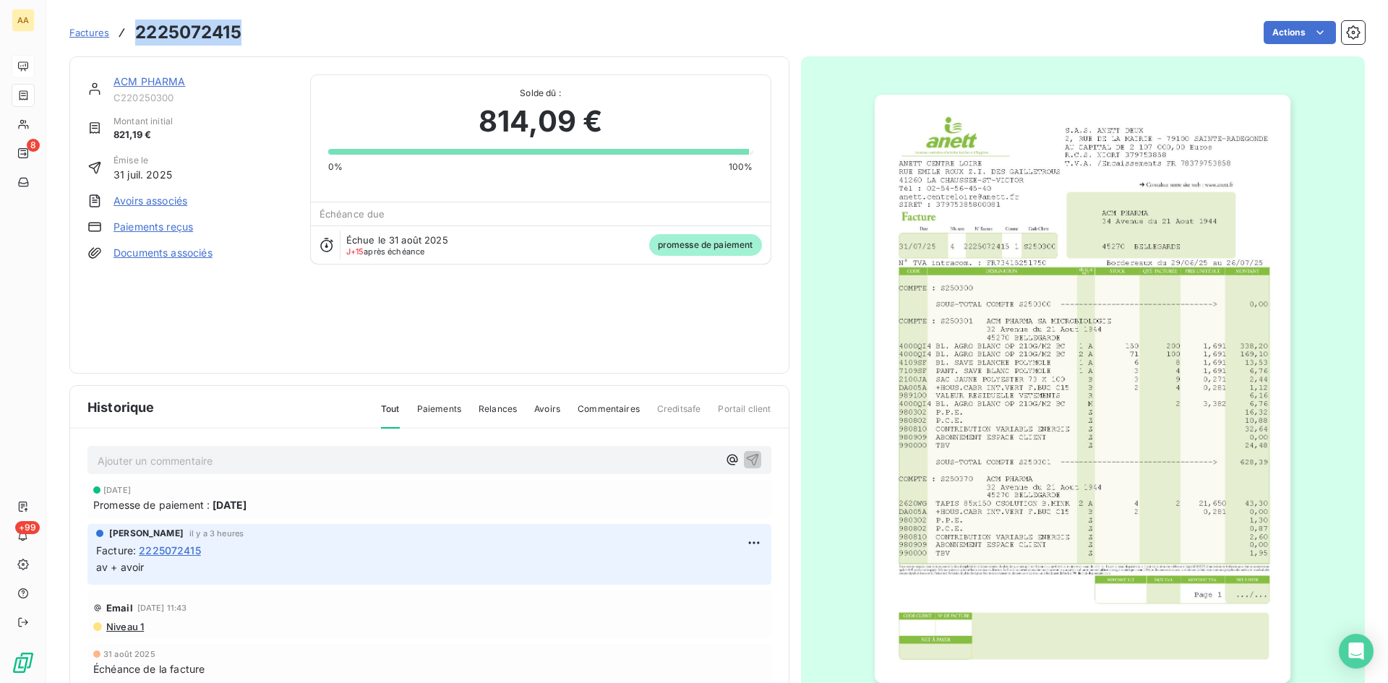
drag, startPoint x: 186, startPoint y: 39, endPoint x: 137, endPoint y: 35, distance: 49.3
click at [137, 35] on h3 "2225072415" at bounding box center [188, 33] width 106 height 26
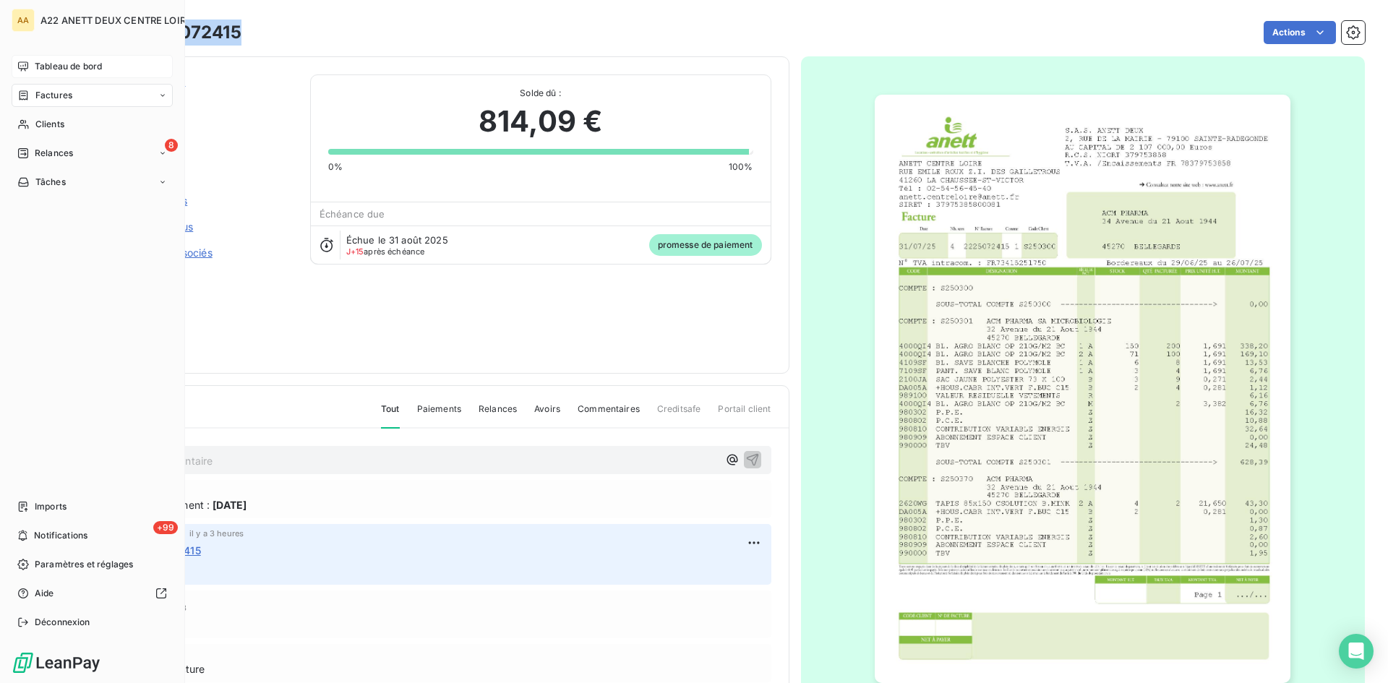
drag, startPoint x: 42, startPoint y: 124, endPoint x: 125, endPoint y: 99, distance: 86.9
click at [42, 124] on span "Clients" at bounding box center [49, 124] width 29 height 13
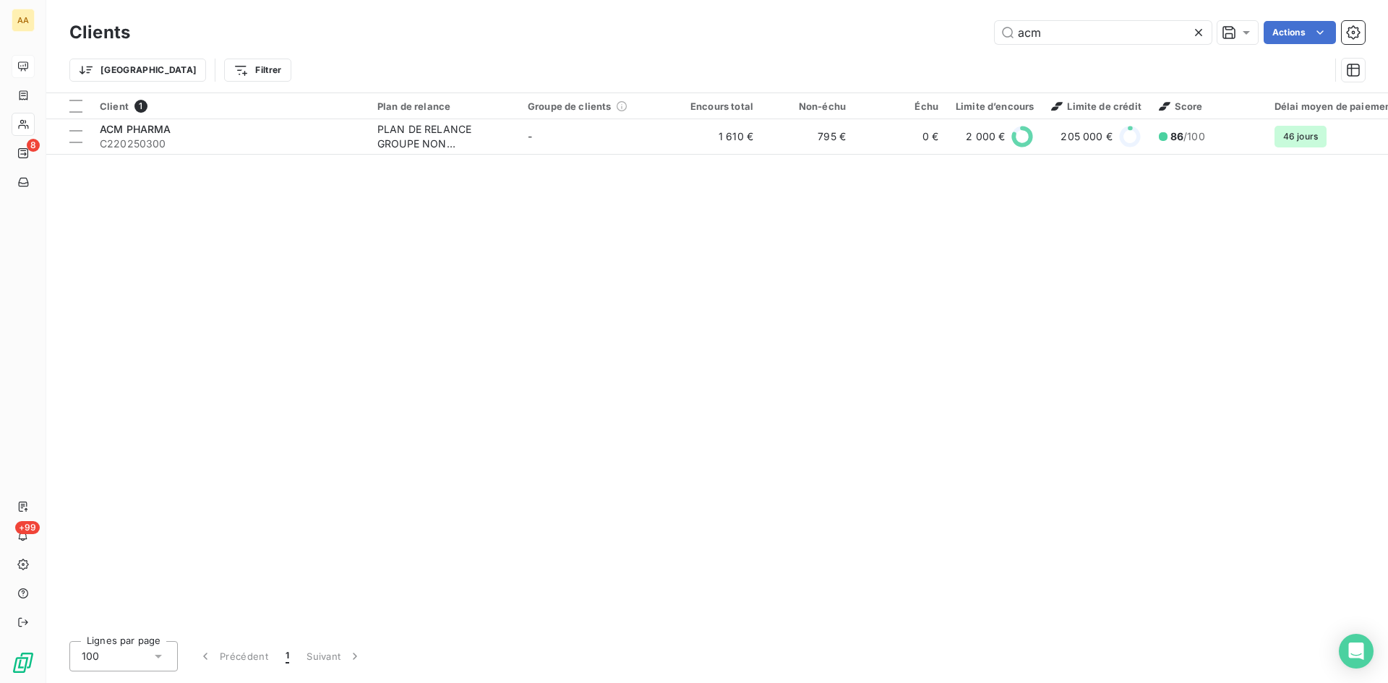
drag, startPoint x: 1051, startPoint y: 39, endPoint x: 938, endPoint y: 37, distance: 112.8
click at [938, 37] on div "acm Actions" at bounding box center [755, 32] width 1217 height 23
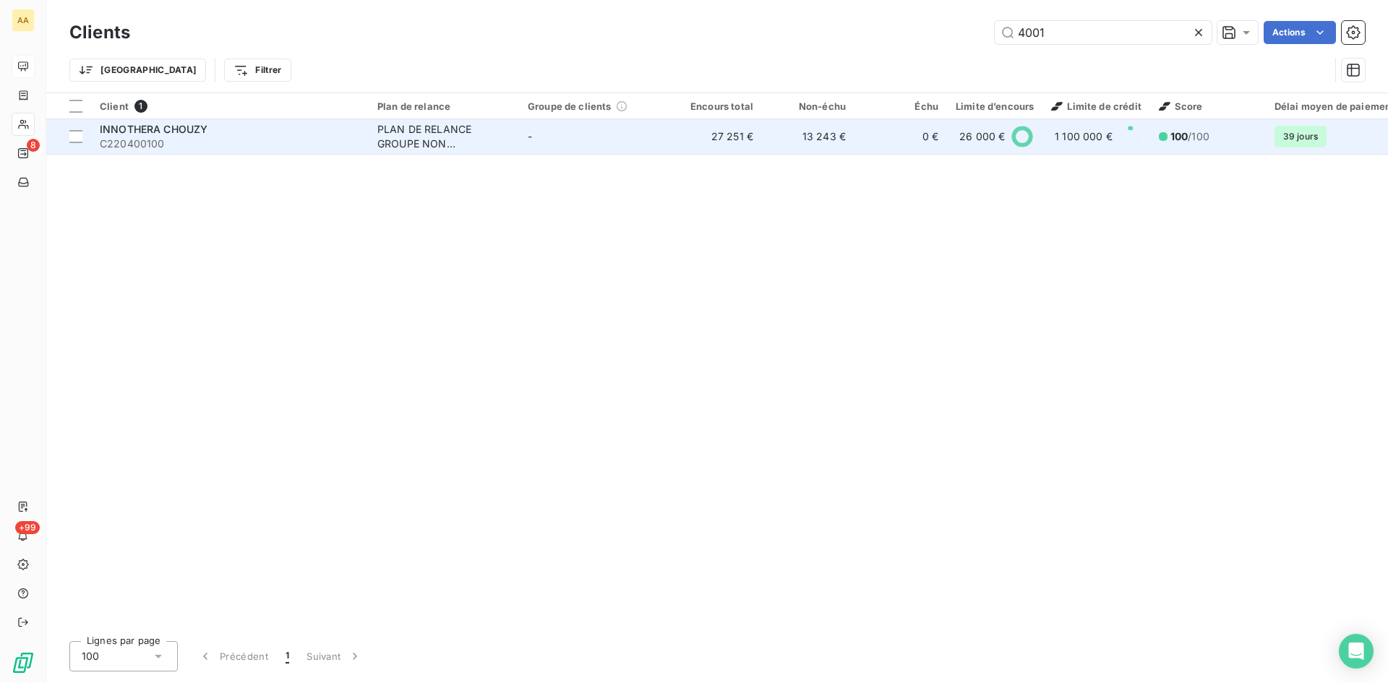
type input "4001"
click at [413, 127] on div "PLAN DE RELANCE GROUPE NON AUTOMATIQUE" at bounding box center [443, 136] width 133 height 29
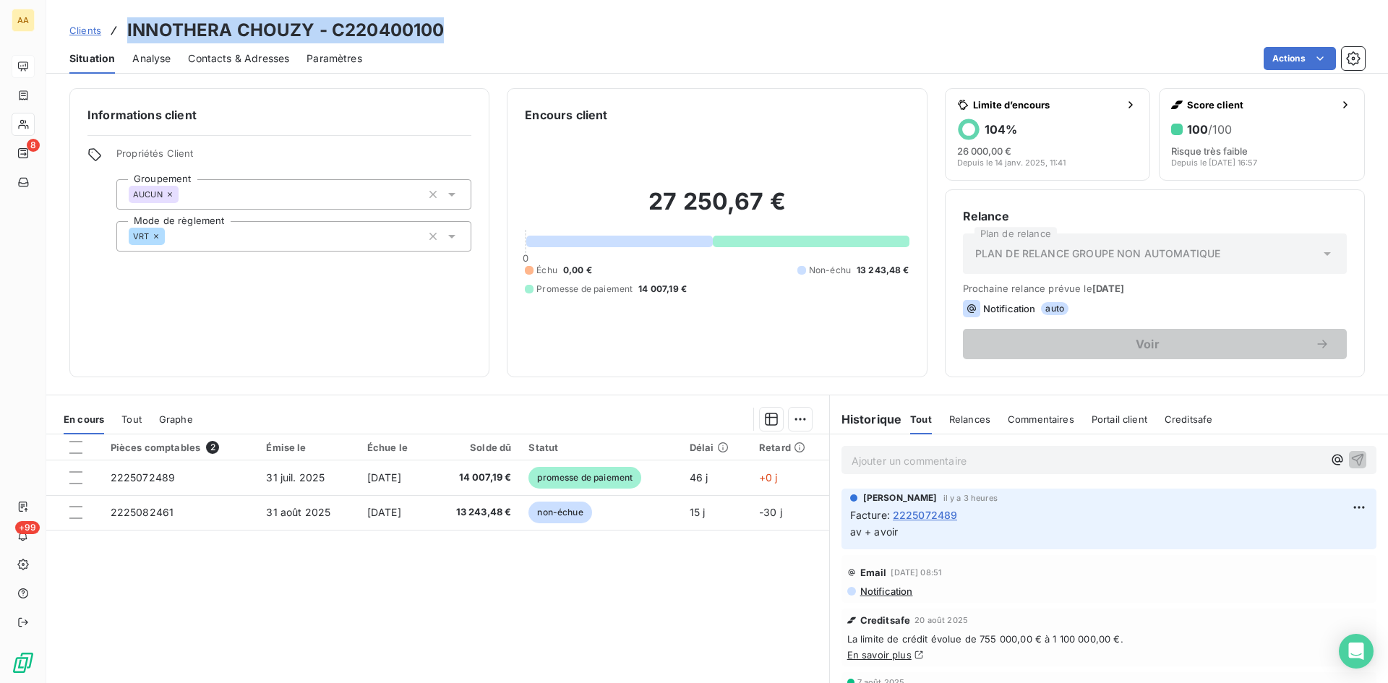
drag, startPoint x: 443, startPoint y: 30, endPoint x: 126, endPoint y: 27, distance: 317.3
click at [126, 27] on div "Clients INNOTHERA CHOUZY - C220400100" at bounding box center [717, 30] width 1342 height 26
copy h3 "INNOTHERA CHOUZY - C220400100"
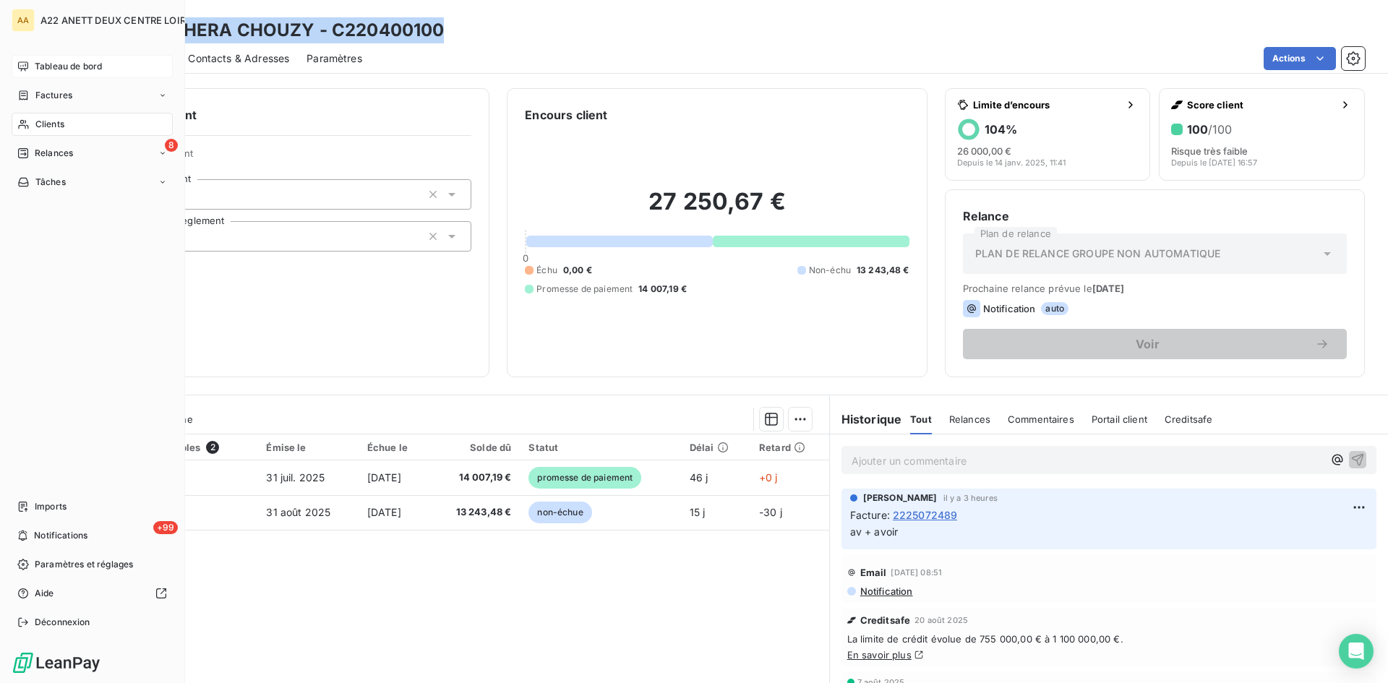
click at [38, 123] on span "Clients" at bounding box center [49, 124] width 29 height 13
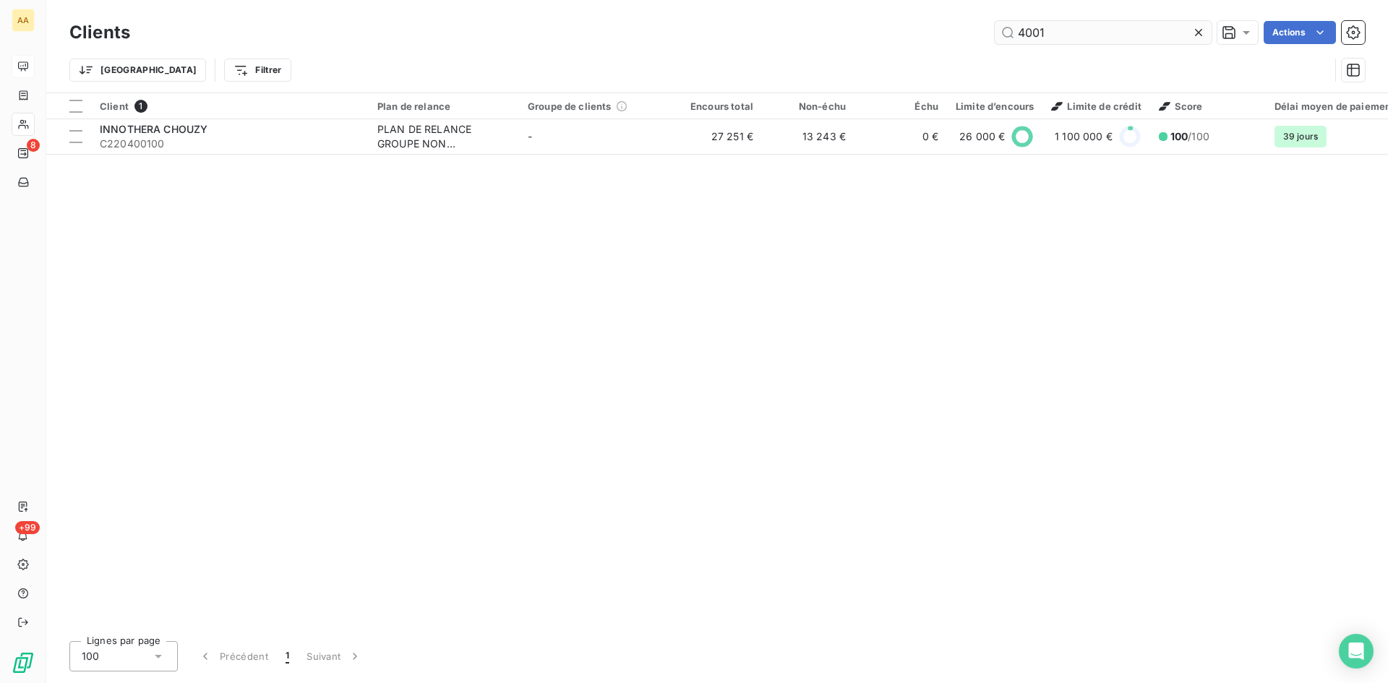
drag, startPoint x: 1053, startPoint y: 38, endPoint x: 1000, endPoint y: 38, distance: 53.5
click at [1000, 38] on input "4001" at bounding box center [1103, 32] width 217 height 23
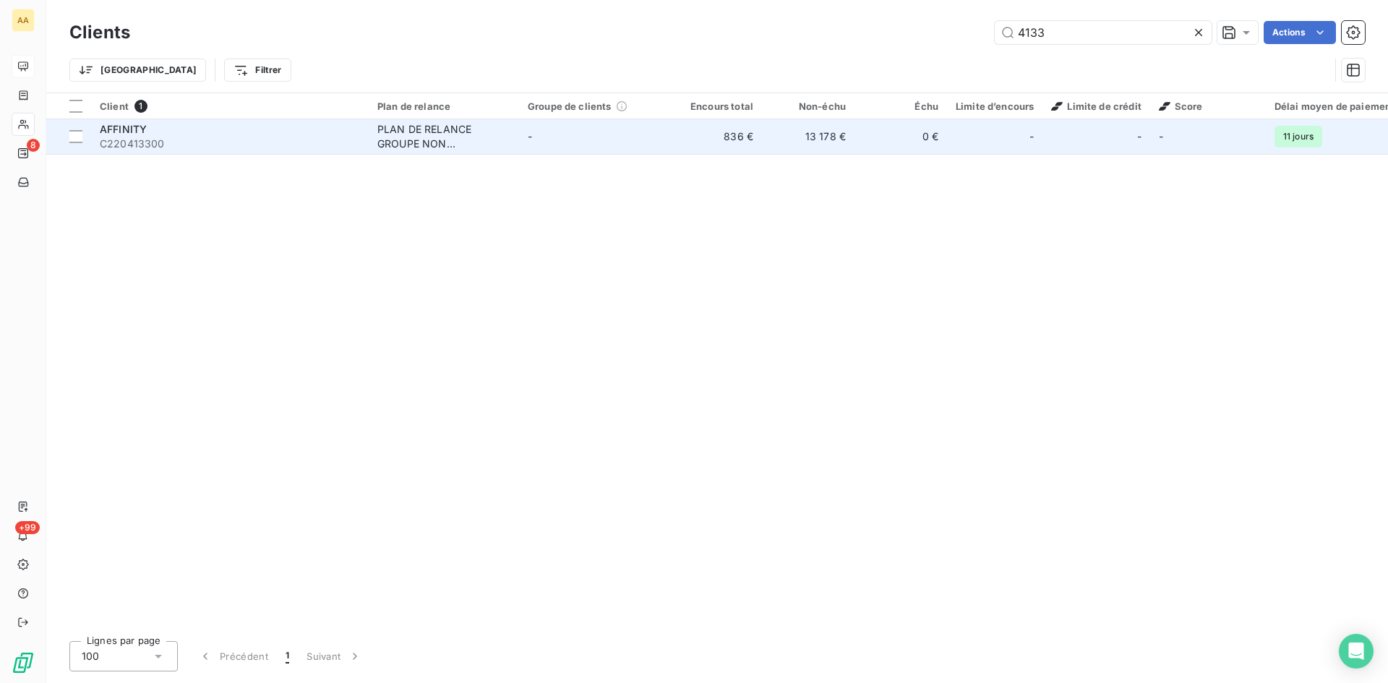
type input "4133"
click at [419, 138] on div "PLAN DE RELANCE GROUPE NON AUTOMATIQUE" at bounding box center [443, 136] width 133 height 29
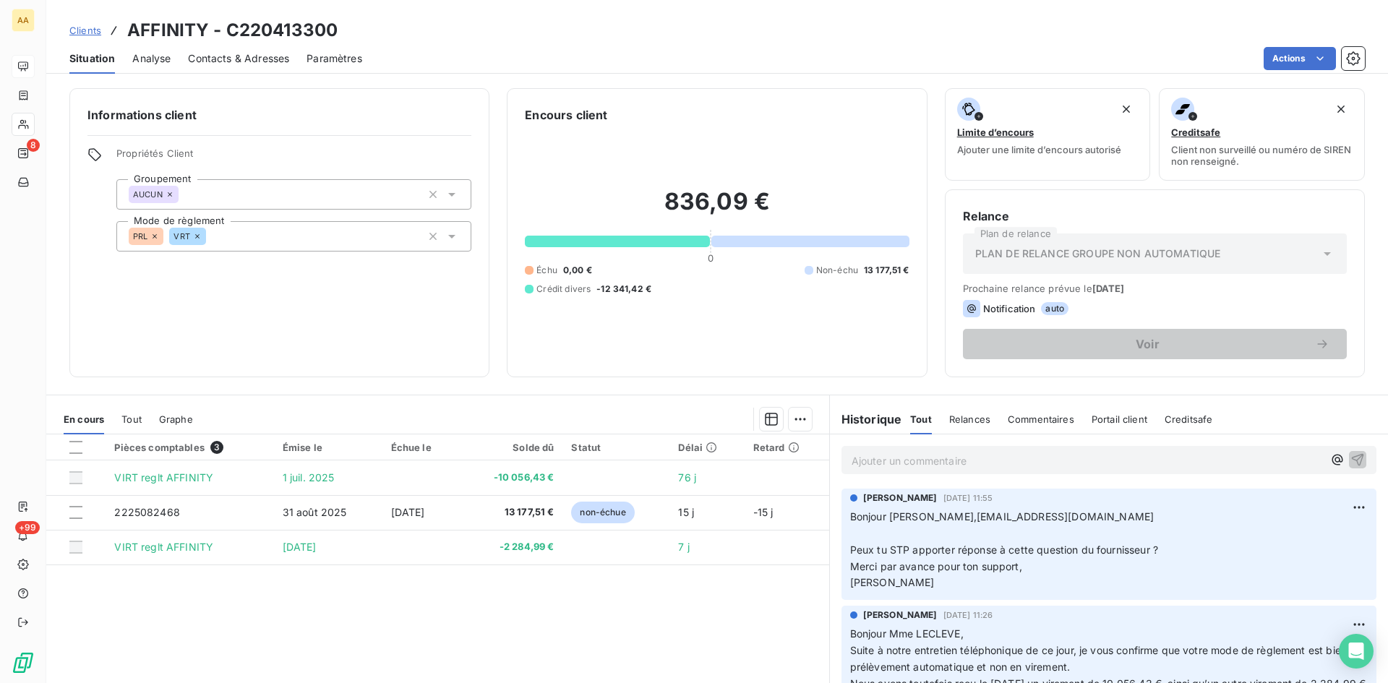
click at [873, 458] on p "Ajouter un commentaire ﻿" at bounding box center [1087, 461] width 471 height 18
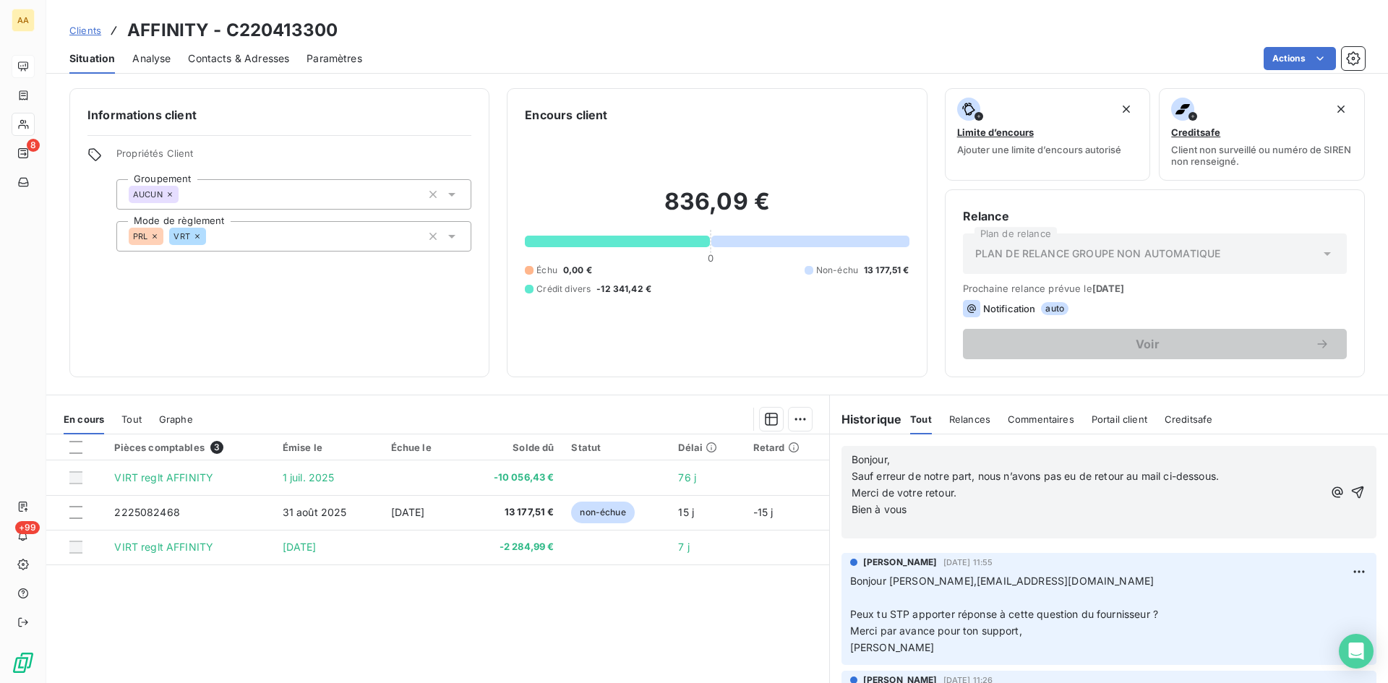
click at [852, 458] on span "Bonjour," at bounding box center [871, 459] width 38 height 12
click at [852, 457] on span "Bonjour," at bounding box center [871, 459] width 38 height 12
click at [842, 458] on div "Bonjour, Sauf erreur de notre part, nous n’avons pas eu de retour au mail ci-de…" at bounding box center [1108, 492] width 535 height 93
click at [852, 458] on span "Bonjour," at bounding box center [871, 459] width 38 height 12
click at [1350, 492] on icon "button" at bounding box center [1357, 492] width 14 height 14
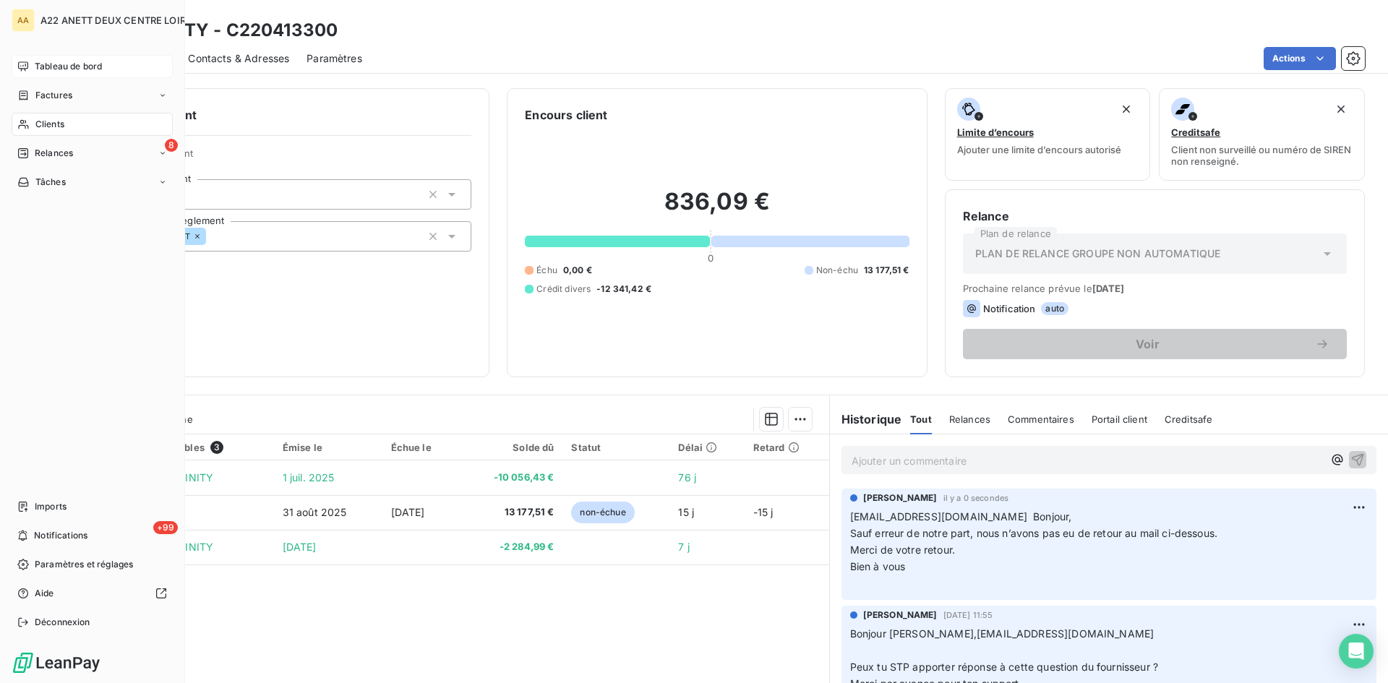
click at [40, 66] on span "Tableau de bord" at bounding box center [68, 66] width 67 height 13
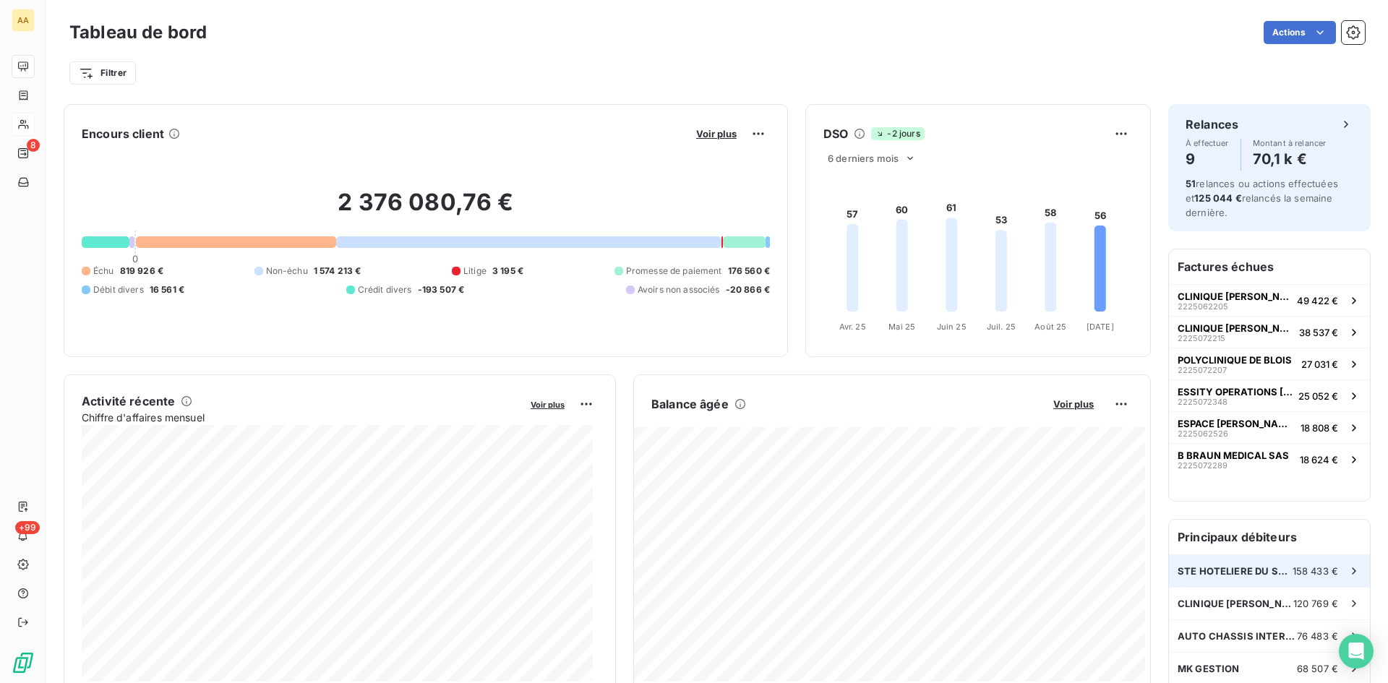
click at [1226, 568] on span "STE HOTELIERE DU SH61QG" at bounding box center [1235, 571] width 115 height 12
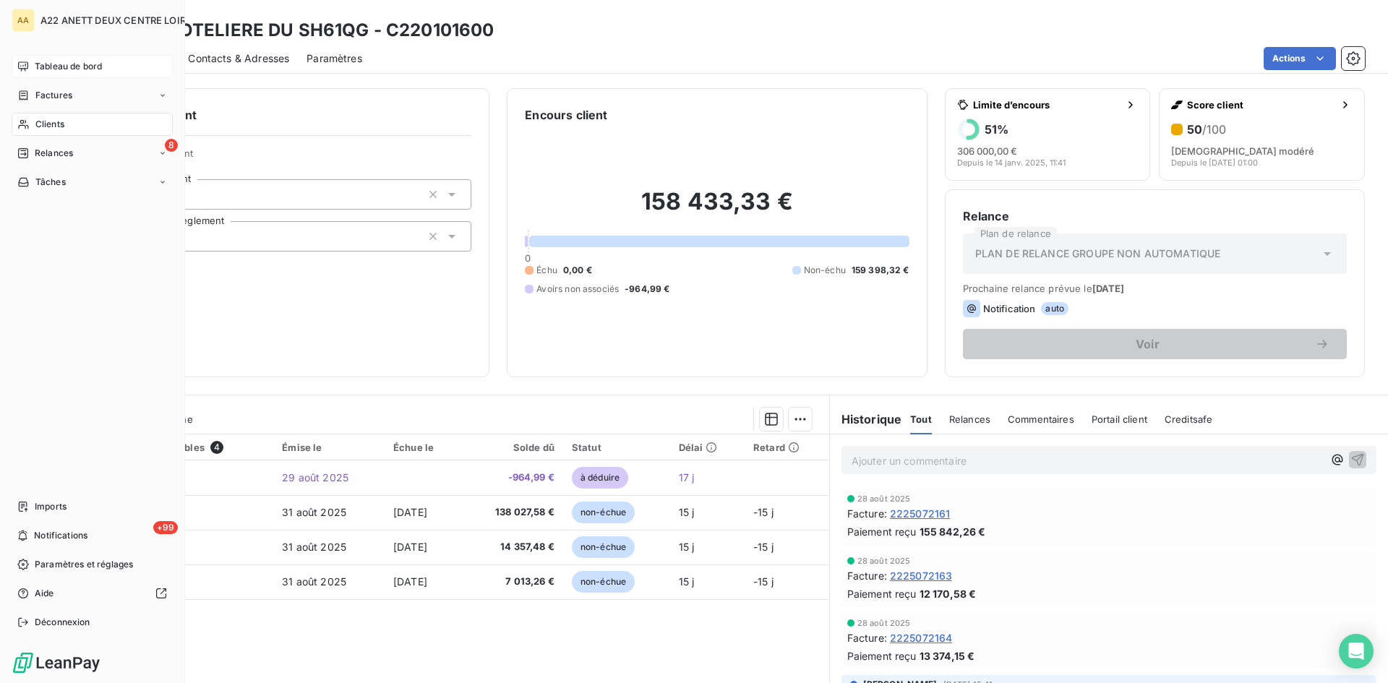
click at [69, 64] on span "Tableau de bord" at bounding box center [68, 66] width 67 height 13
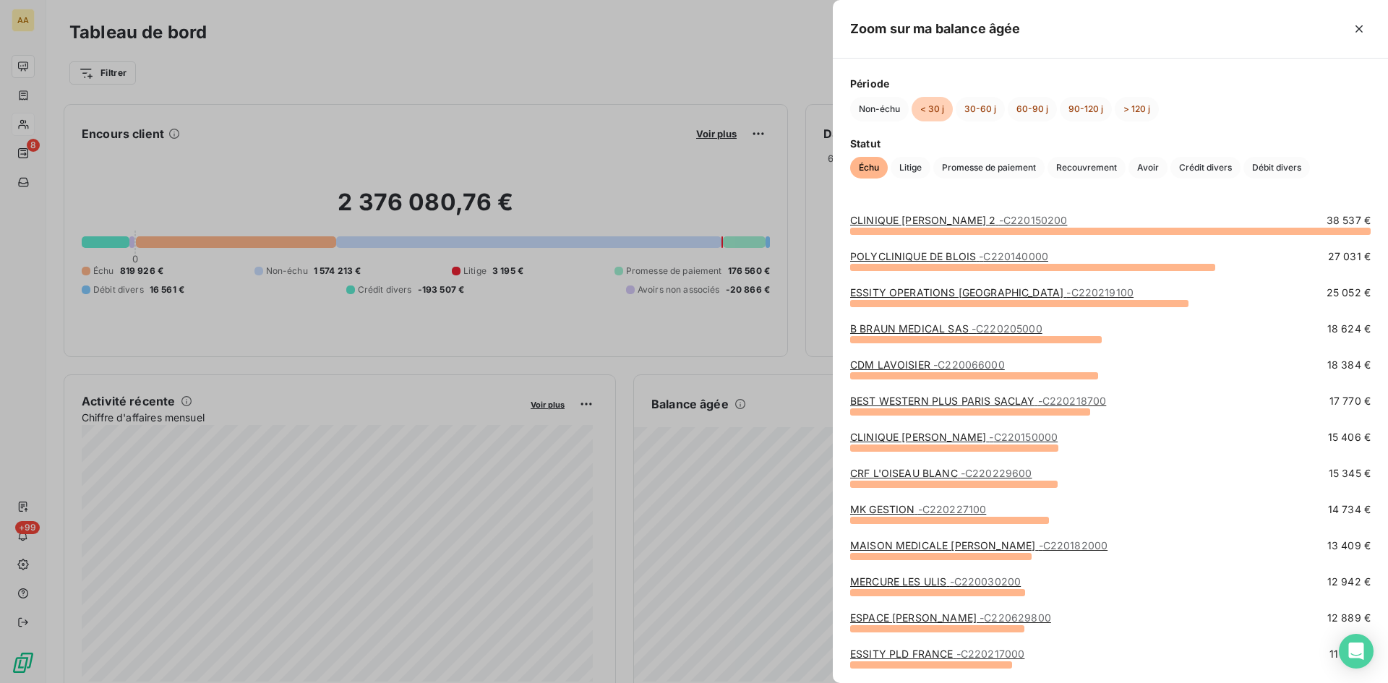
click at [502, 441] on div at bounding box center [694, 341] width 1388 height 683
